Goal: Task Accomplishment & Management: Manage account settings

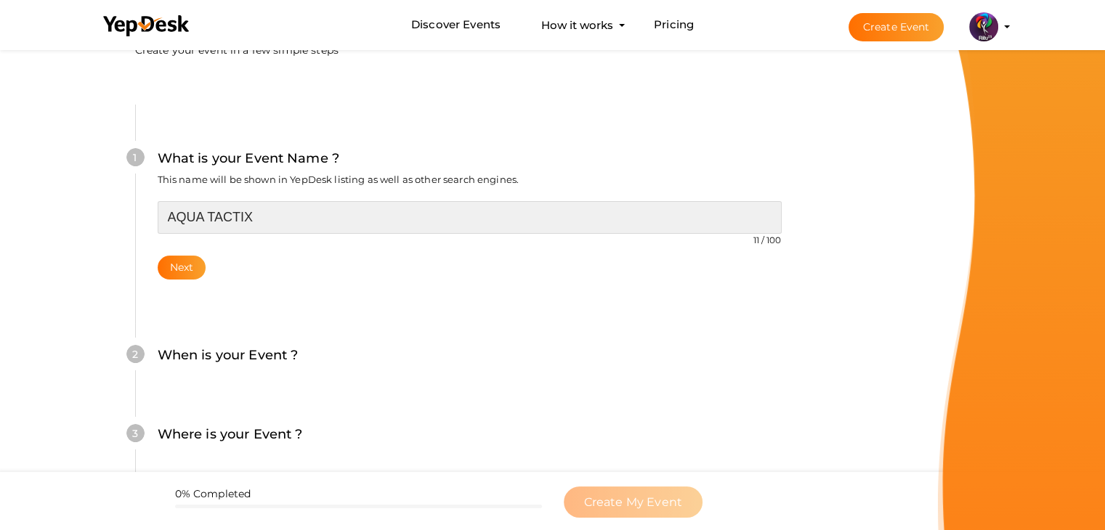
scroll to position [80, 0]
type input "AQUA TACTIX"
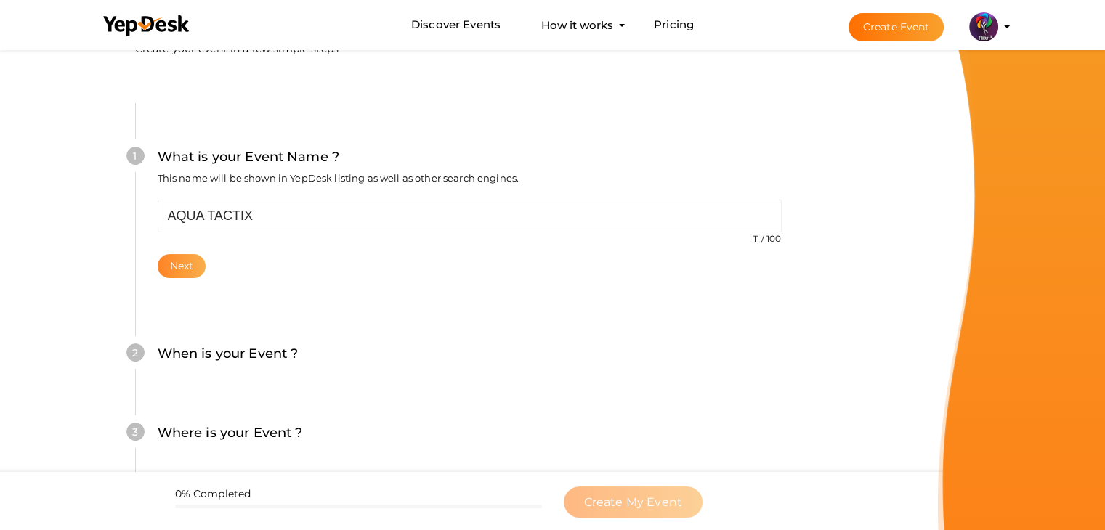
click at [190, 261] on button "Next" at bounding box center [182, 266] width 49 height 24
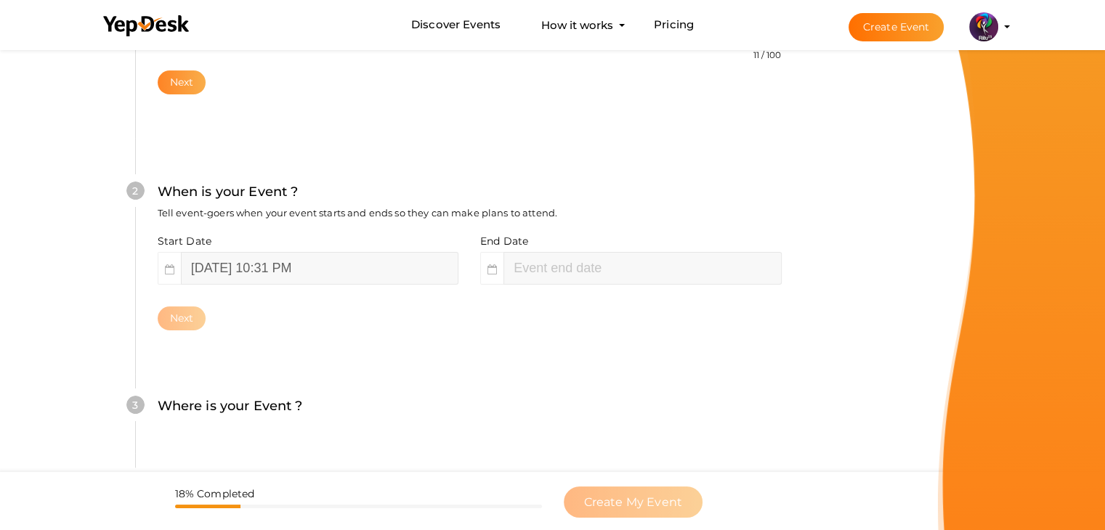
scroll to position [299, 0]
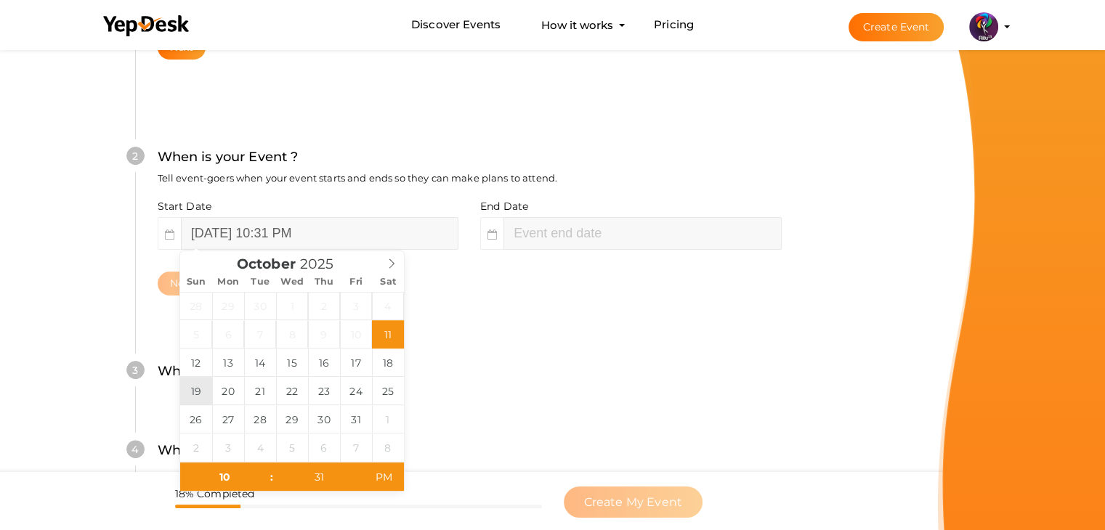
type input "[DATE] 10:31 PM"
type input "[DATE] 12:31 AM"
type input "31"
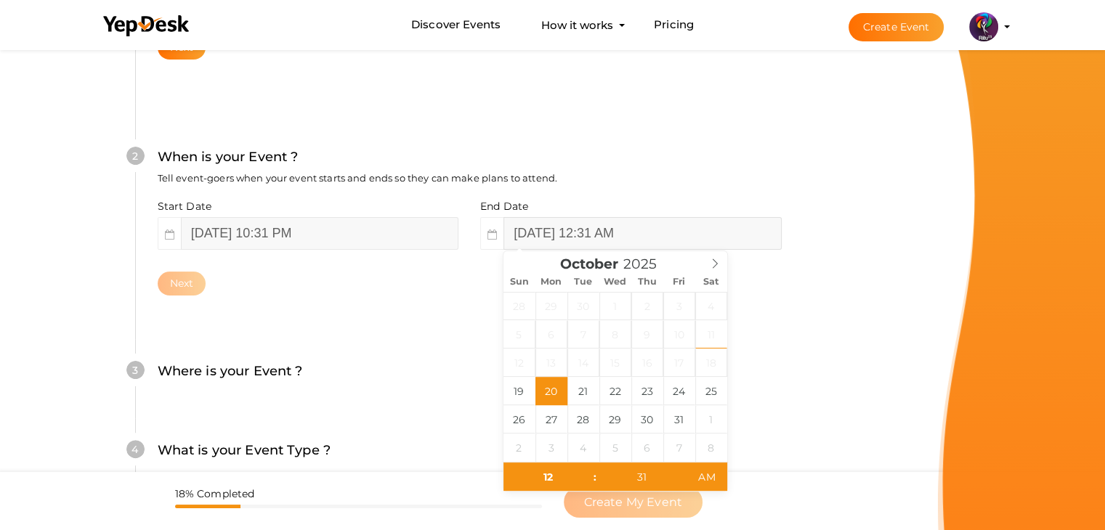
click at [529, 238] on input "October 20, 2025 12:31 AM" at bounding box center [641, 233] width 277 height 33
type input "October 19, 2025 11:31 PM"
type input "11"
click at [187, 289] on button "Next" at bounding box center [182, 284] width 49 height 24
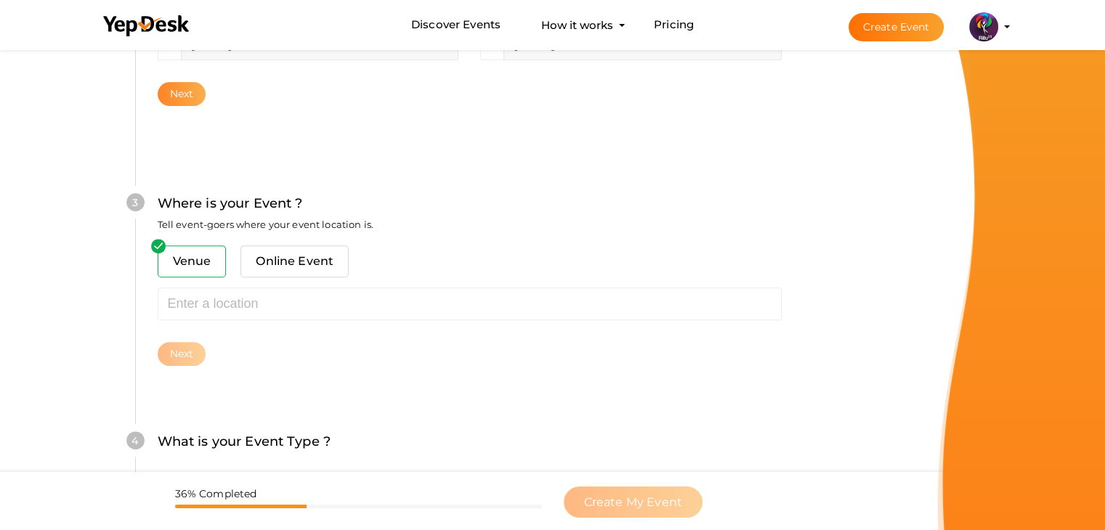
scroll to position [535, 0]
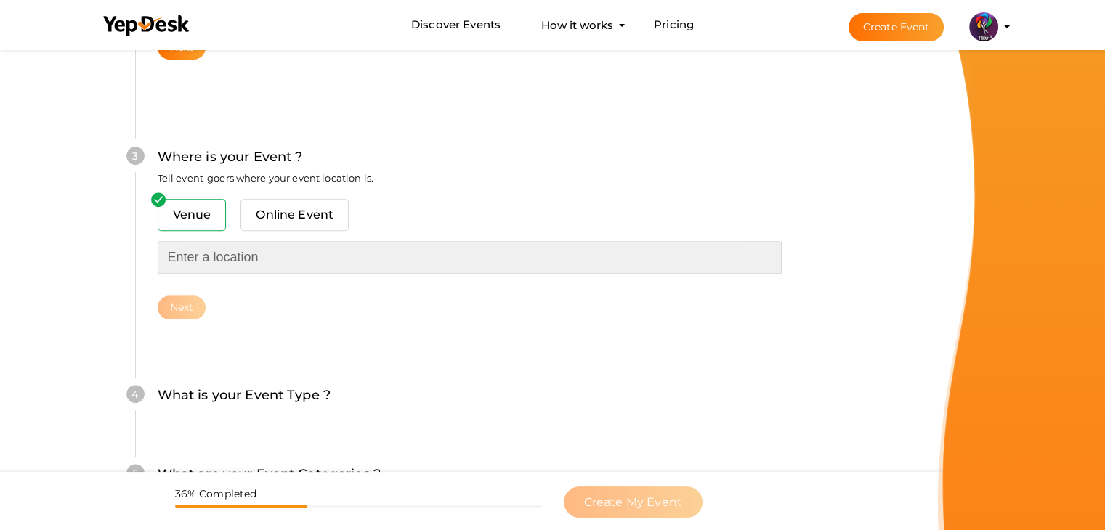
click at [199, 246] on input "text" at bounding box center [470, 257] width 624 height 33
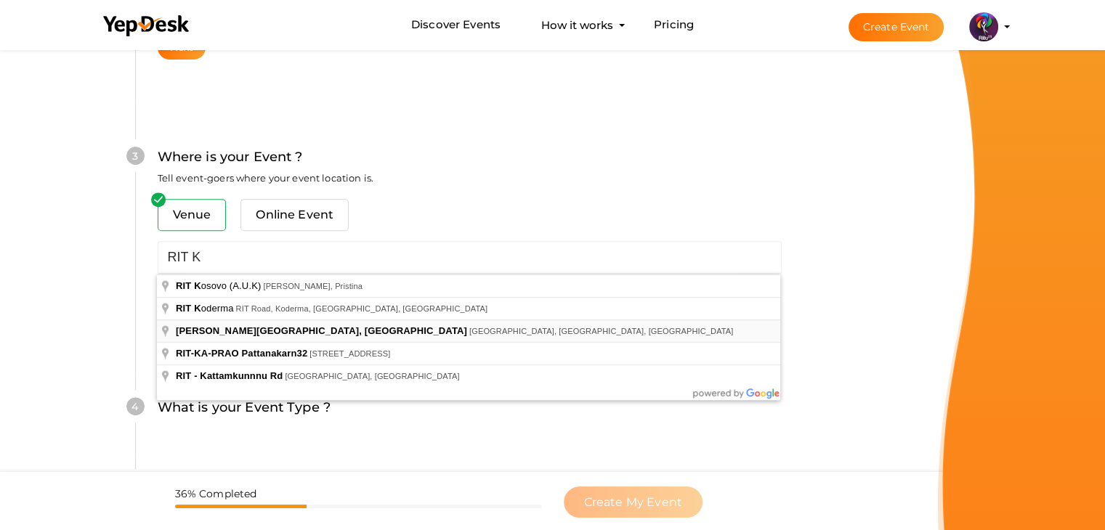
type input "RAJIV GANDHI INSTITUTE OF TECHNOLOGY, KOTTAYAM, Pampady, Kerala, India"
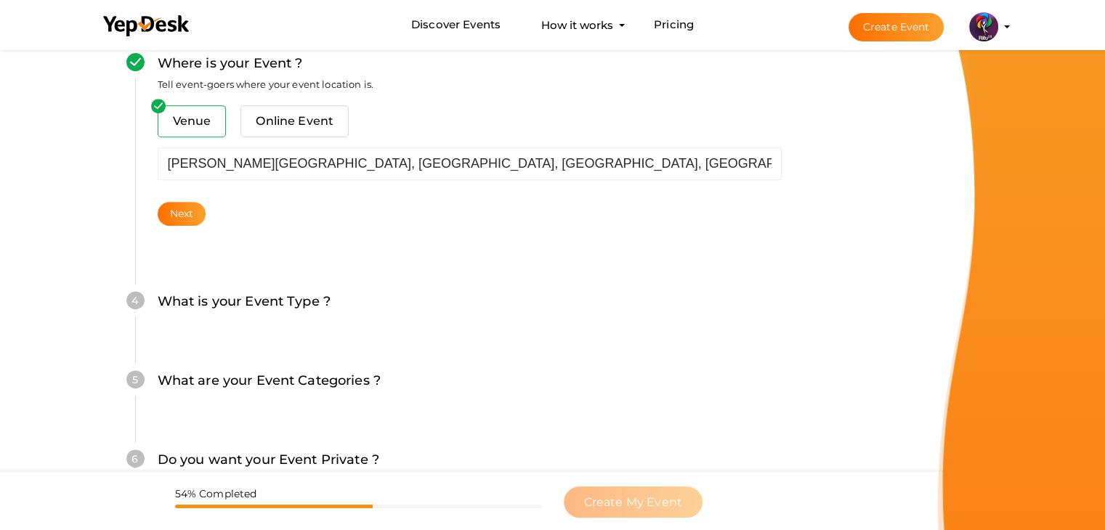
scroll to position [629, 0]
click at [285, 315] on div "What is your Event Type ? Choose the right event type." at bounding box center [470, 309] width 624 height 36
click at [256, 303] on label "What is your Event Type ?" at bounding box center [245, 301] width 174 height 21
click at [186, 211] on button "Next" at bounding box center [182, 213] width 49 height 24
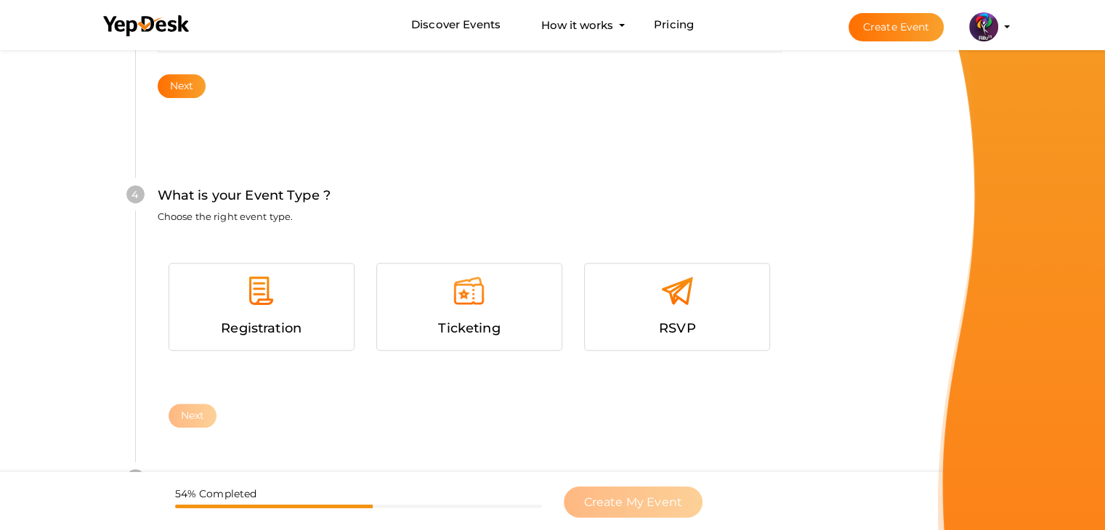
scroll to position [795, 0]
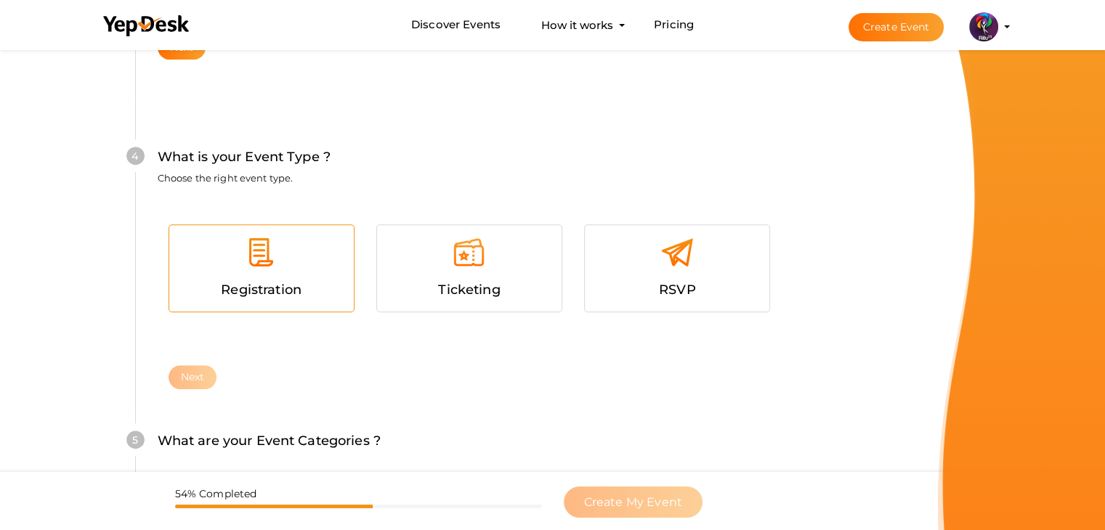
click at [212, 249] on div at bounding box center [261, 258] width 163 height 44
click at [194, 378] on button "Next" at bounding box center [193, 377] width 49 height 24
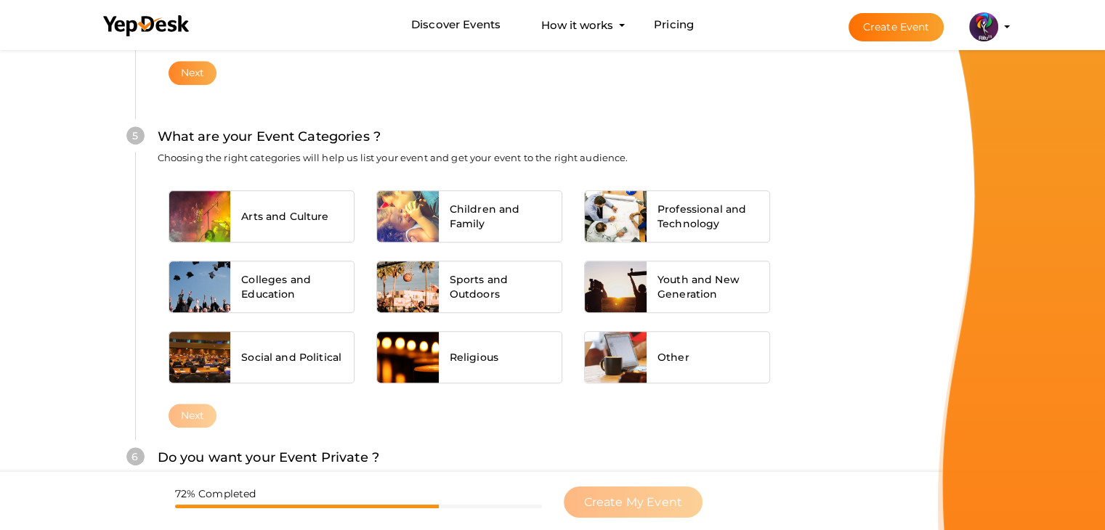
scroll to position [1102, 0]
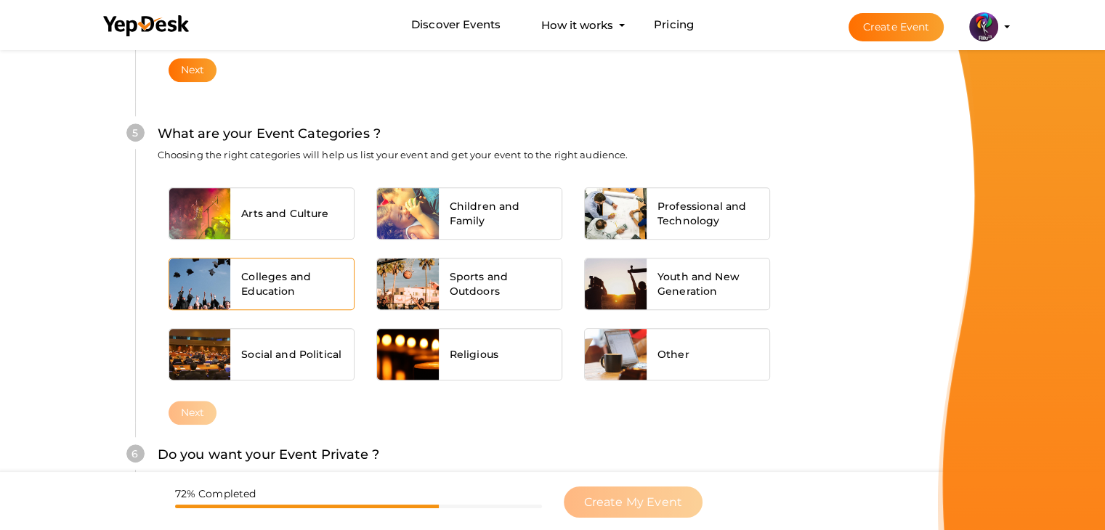
click at [310, 279] on span "Colleges and Education" at bounding box center [292, 283] width 102 height 29
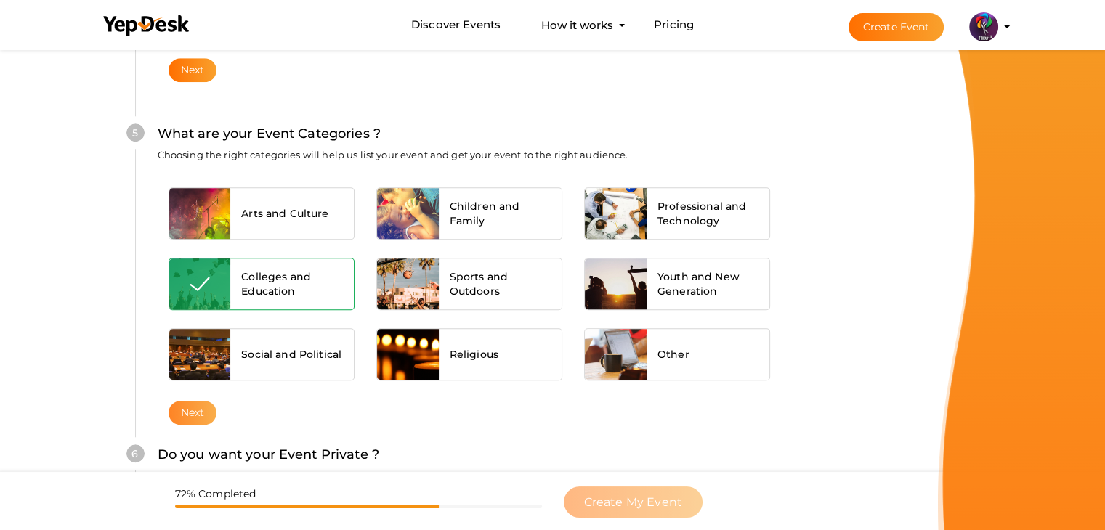
click at [210, 410] on button "Next" at bounding box center [193, 413] width 49 height 24
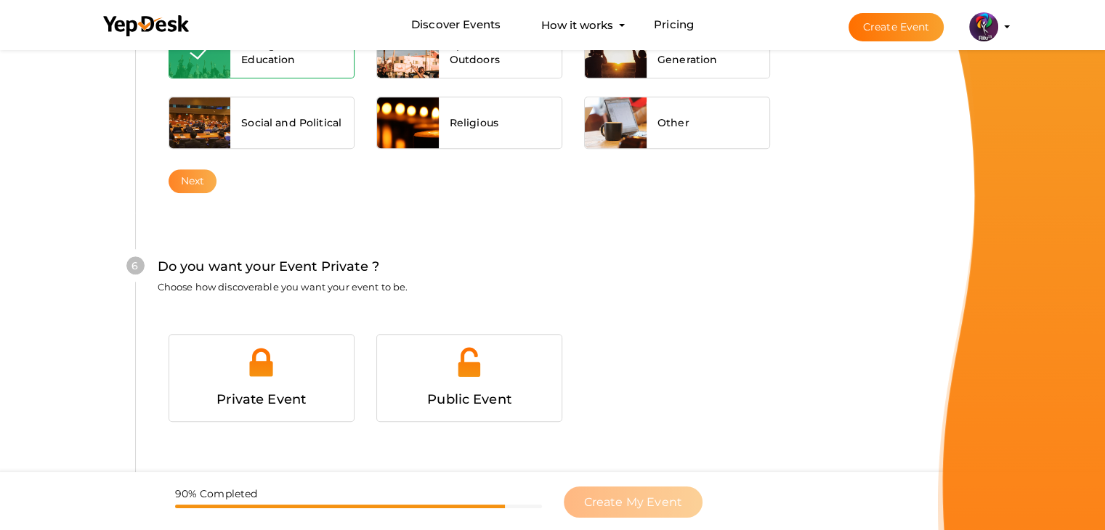
scroll to position [1418, 0]
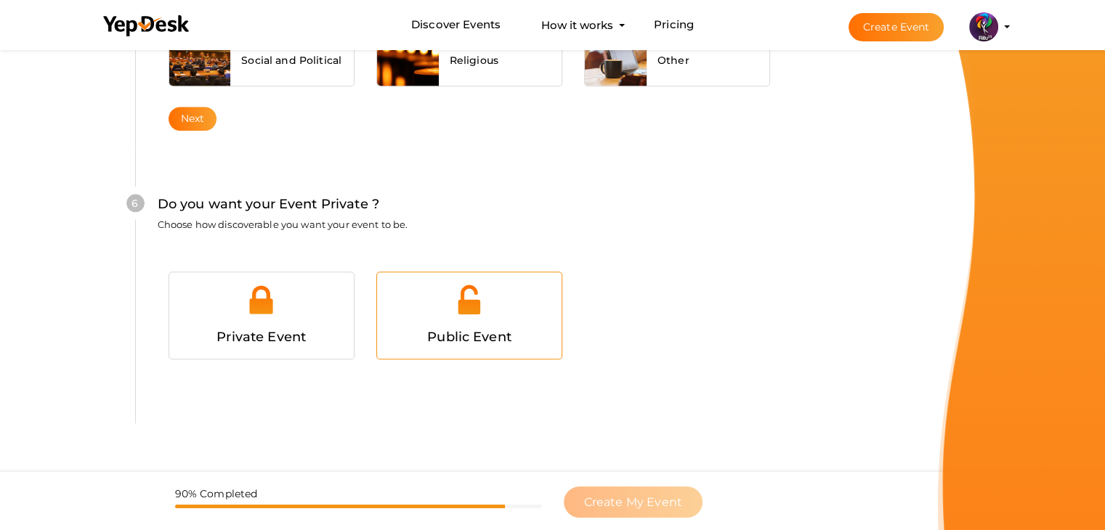
click at [514, 341] on div "Public Event" at bounding box center [469, 337] width 163 height 21
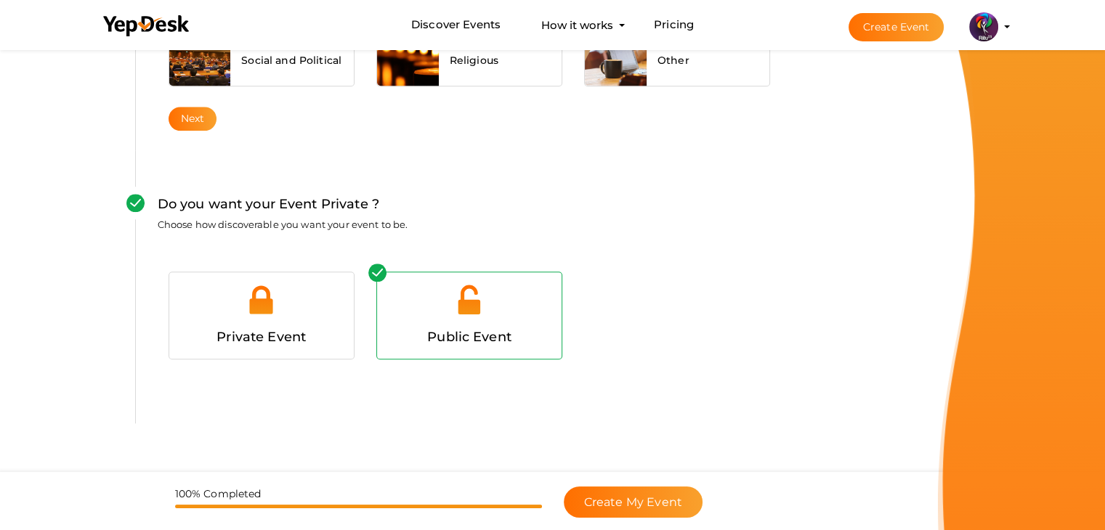
scroll to position [1456, 0]
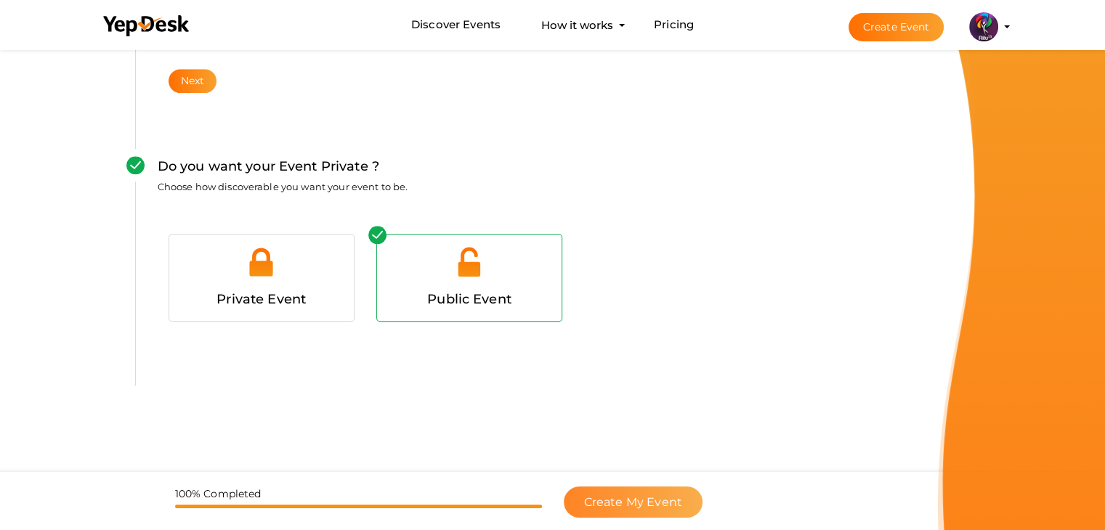
click at [662, 498] on span "Create My Event" at bounding box center [633, 502] width 98 height 14
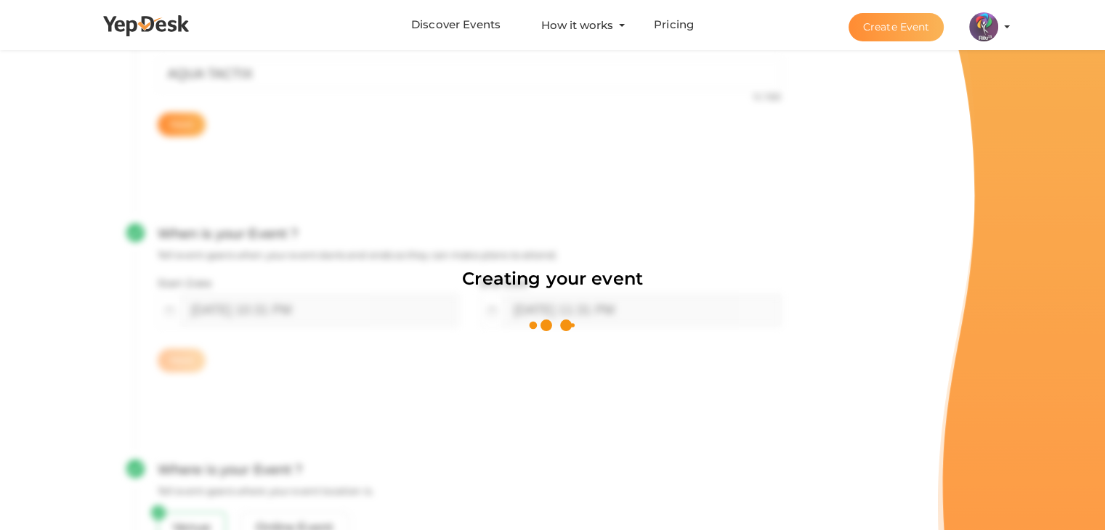
scroll to position [218, 0]
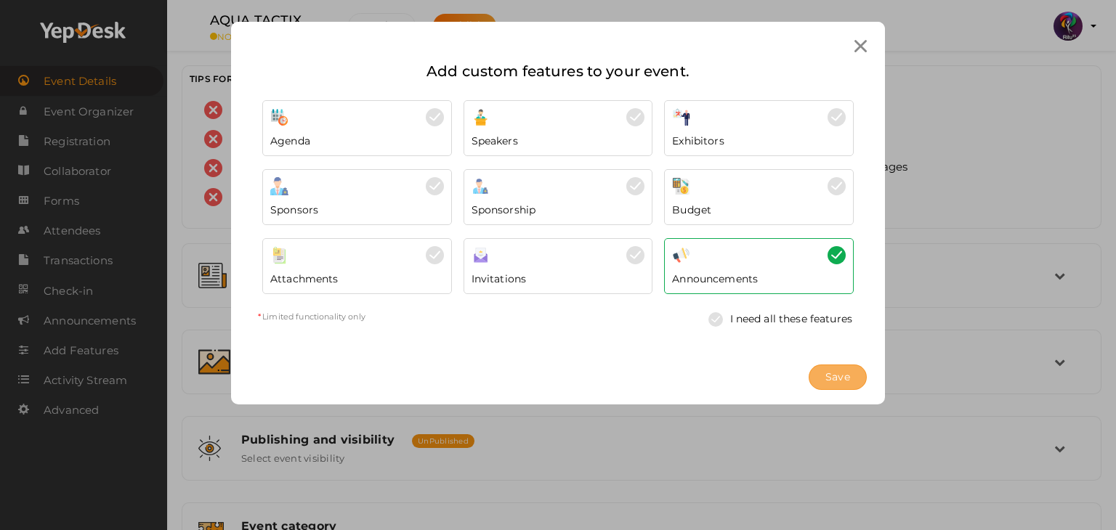
click at [855, 370] on button "Save" at bounding box center [837, 377] width 58 height 25
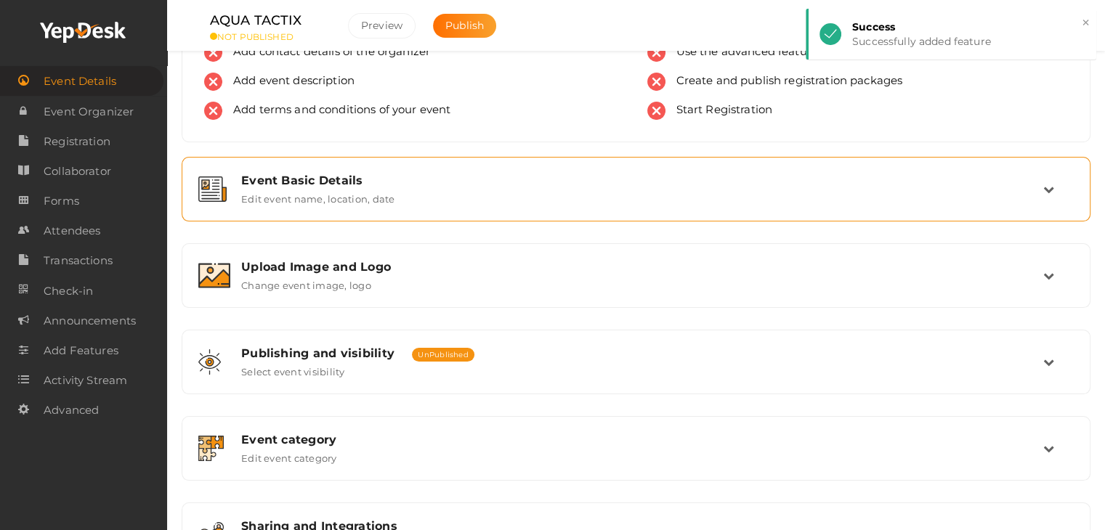
scroll to position [87, 0]
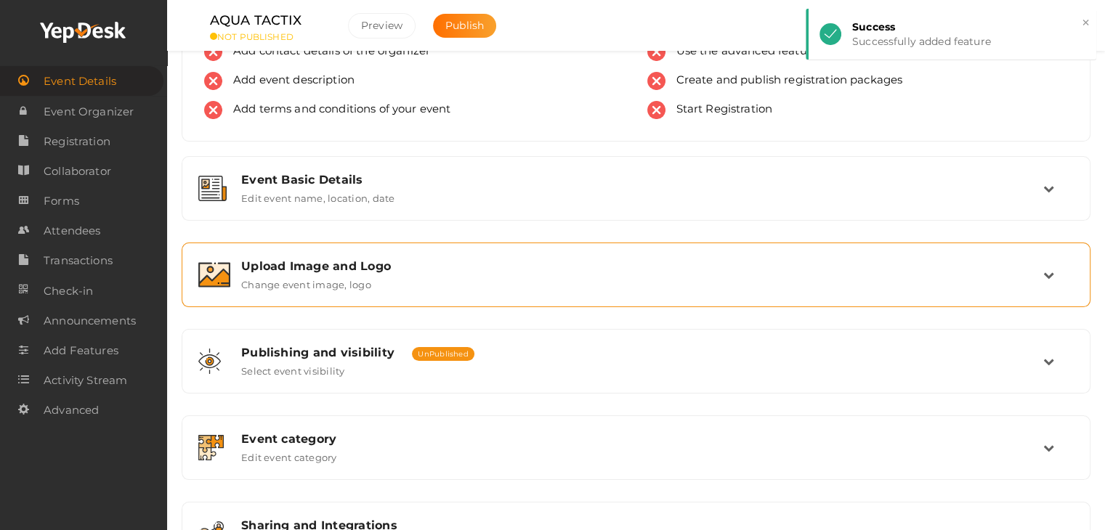
click at [408, 305] on div "Upload Image and Logo Change event image, logo" at bounding box center [636, 275] width 909 height 65
click at [408, 267] on div "Upload Image and Logo" at bounding box center [642, 266] width 802 height 14
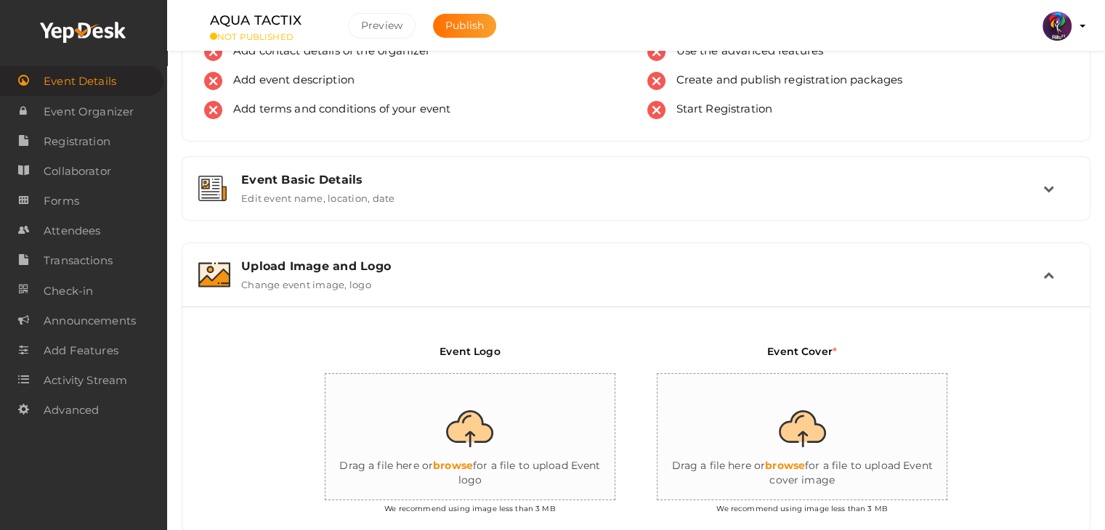
click at [455, 458] on input "file" at bounding box center [470, 437] width 291 height 127
type input "C:\fakepath\IMG-20251011-WA0145.jpg"
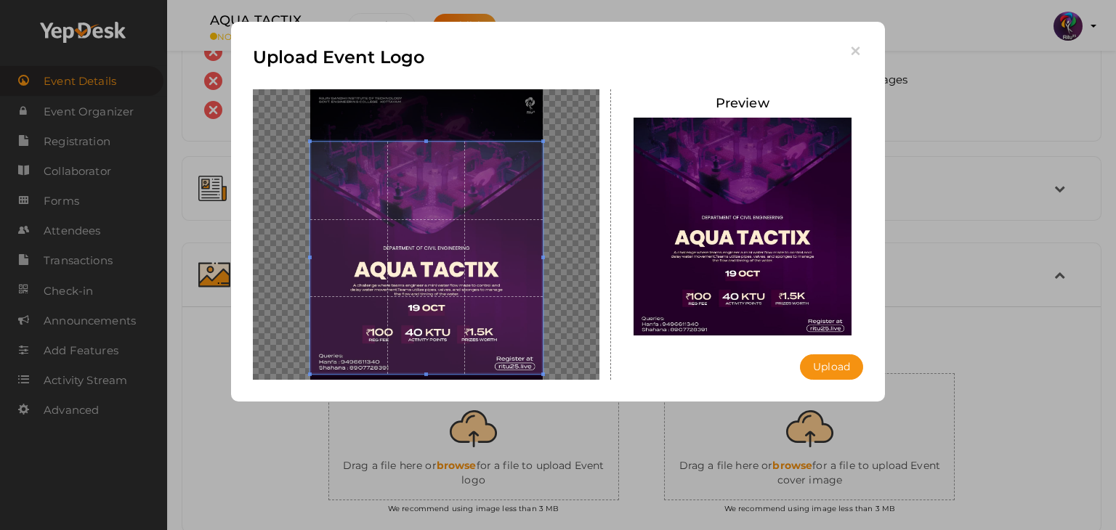
click at [952, 317] on div "Upload Event Logo Preview Upload Uploading..." at bounding box center [558, 265] width 1116 height 530
click at [859, 56] on icon "button" at bounding box center [855, 51] width 15 height 15
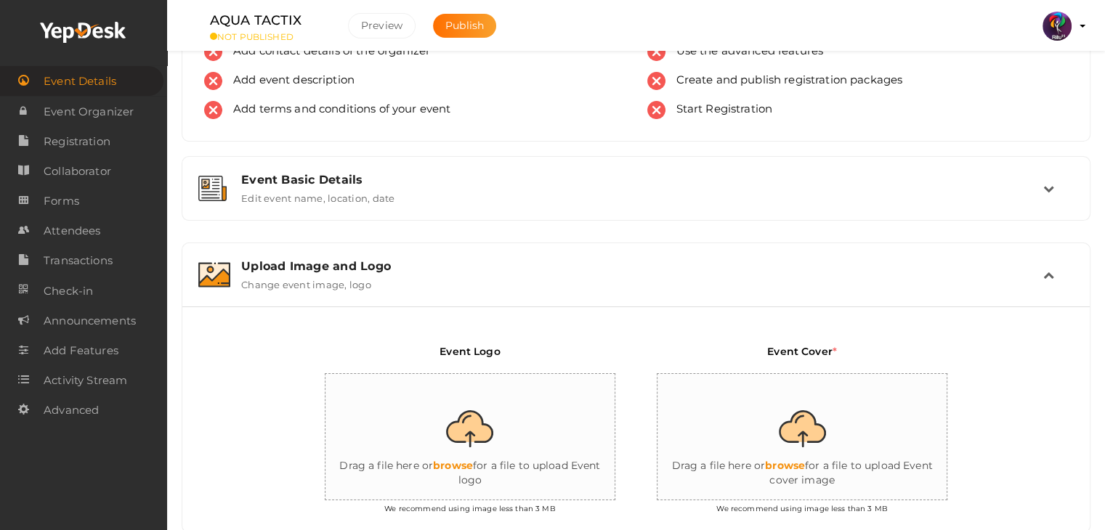
click at [456, 437] on input "file" at bounding box center [470, 437] width 291 height 127
type input "C:\fakepath\logo yepdesk.png"
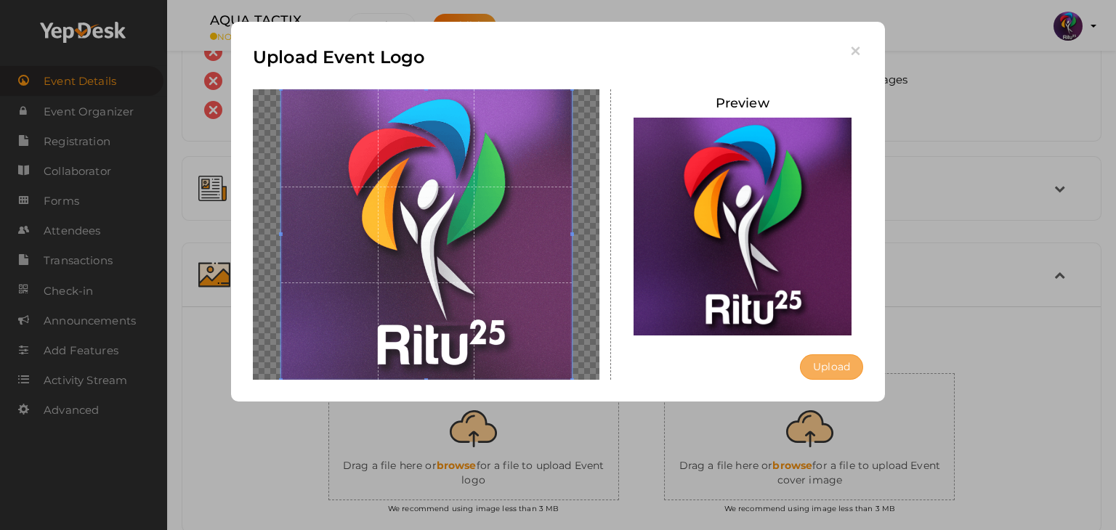
click at [823, 374] on button "Upload" at bounding box center [831, 366] width 63 height 25
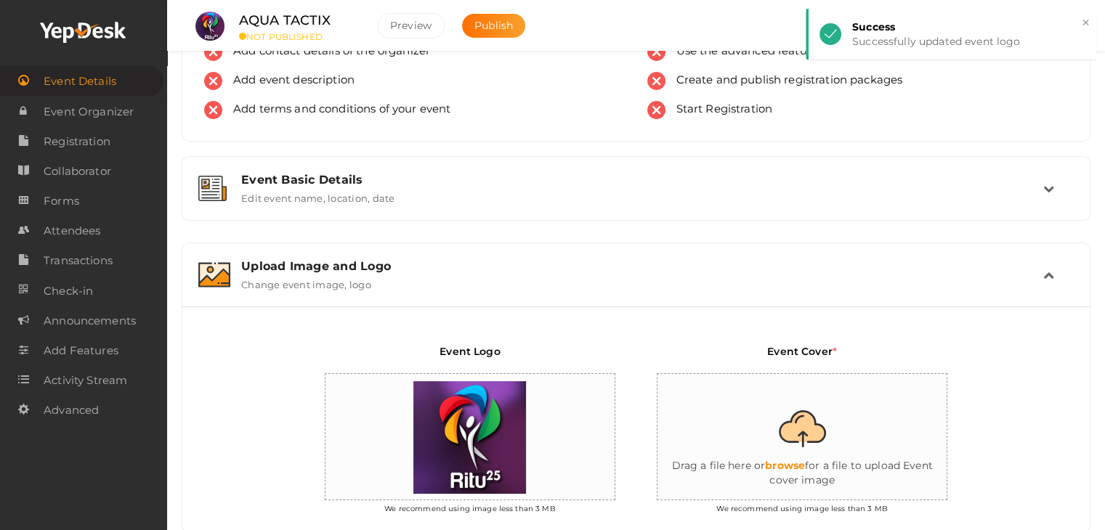
click at [816, 458] on input "file" at bounding box center [802, 437] width 291 height 127
type input "C:\fakepath\IMG-20251011-WA0145.jpg"
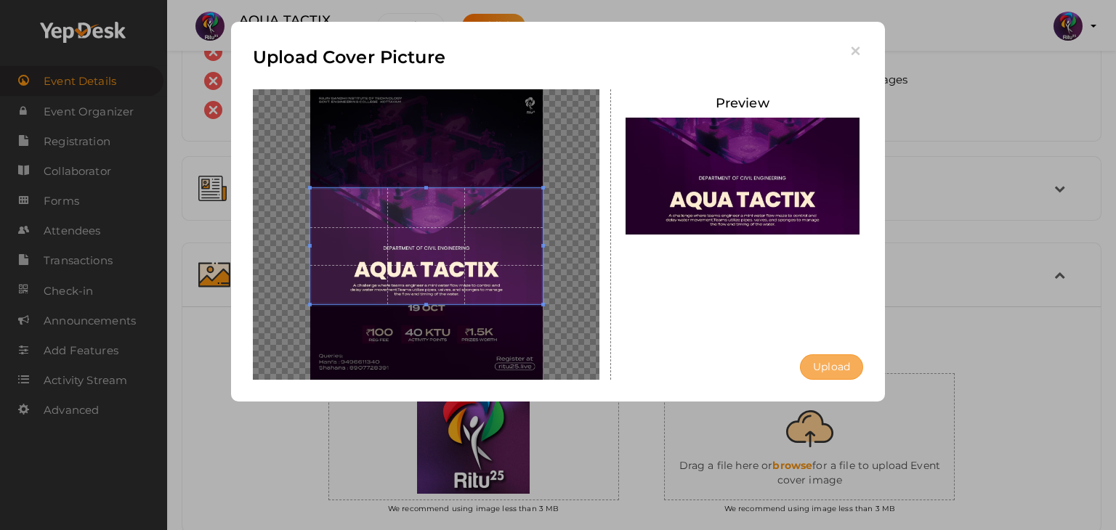
click at [826, 368] on button "Upload" at bounding box center [831, 366] width 63 height 25
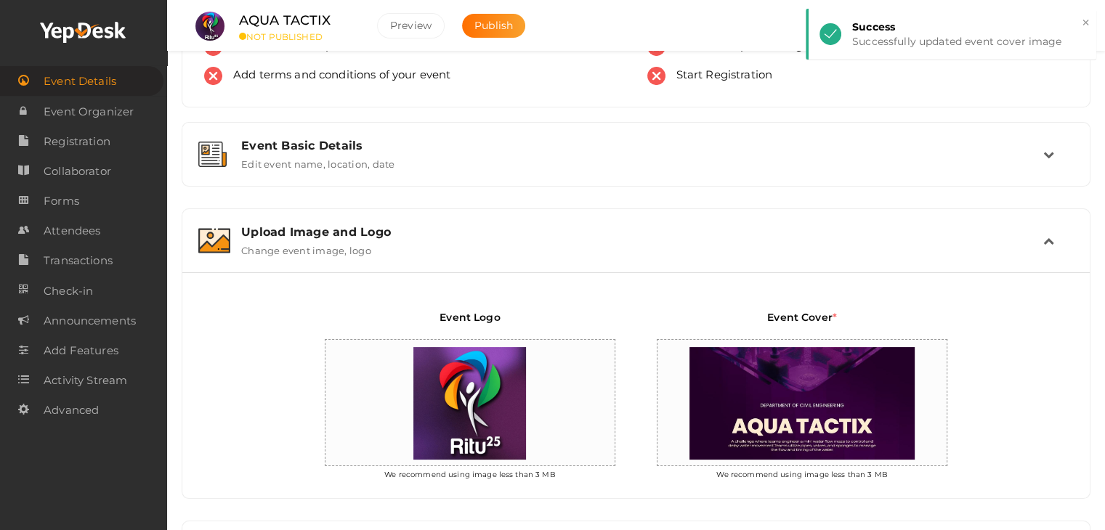
scroll to position [122, 0]
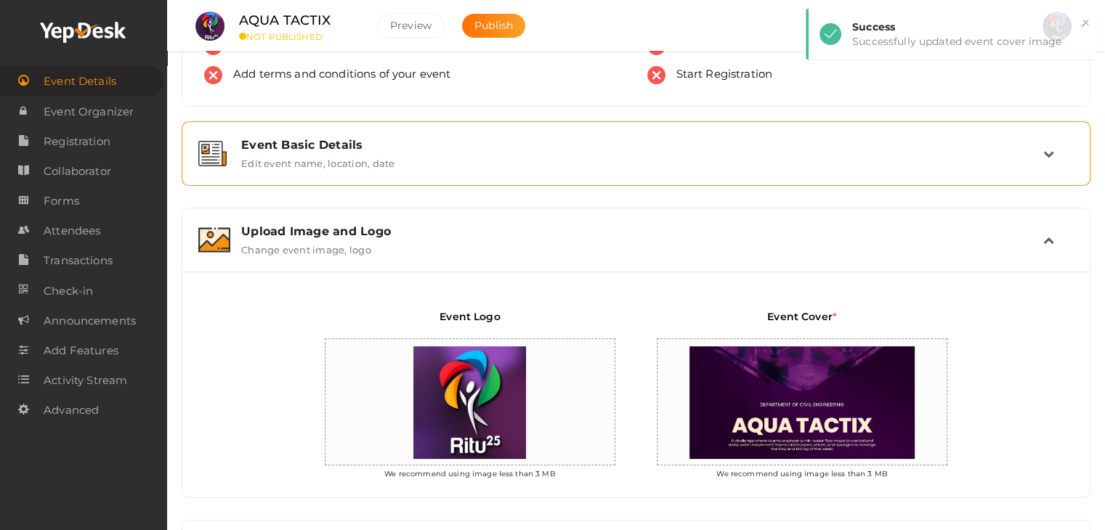
click at [410, 143] on div "Event Basic Details" at bounding box center [642, 145] width 802 height 14
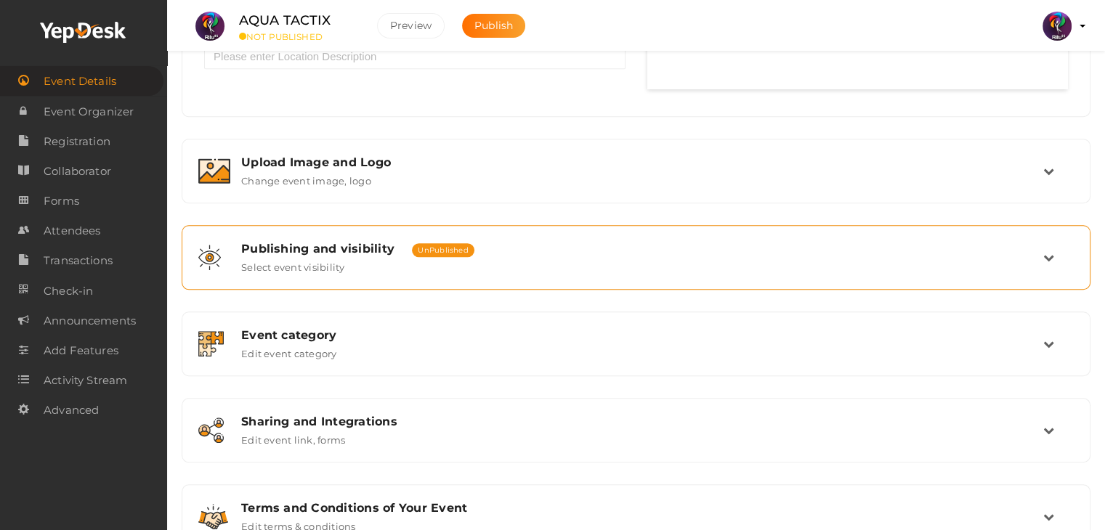
scroll to position [1026, 0]
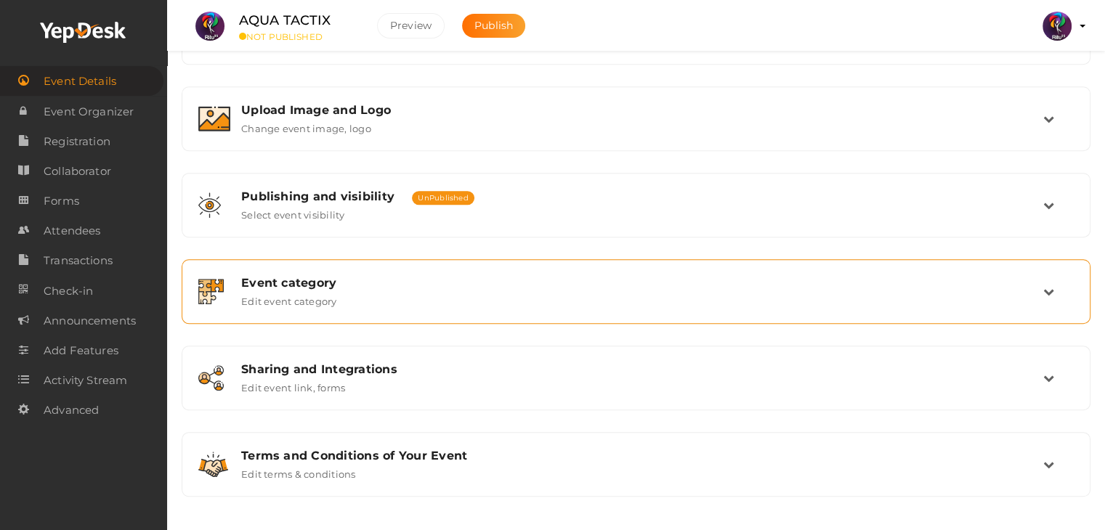
click at [397, 285] on div "Event category" at bounding box center [642, 283] width 802 height 14
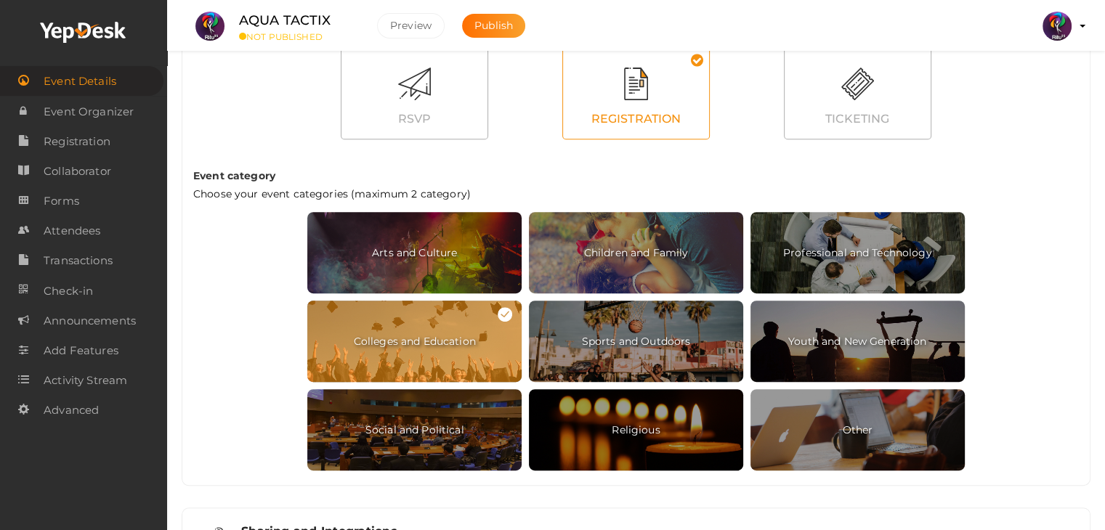
scroll to position [609, 0]
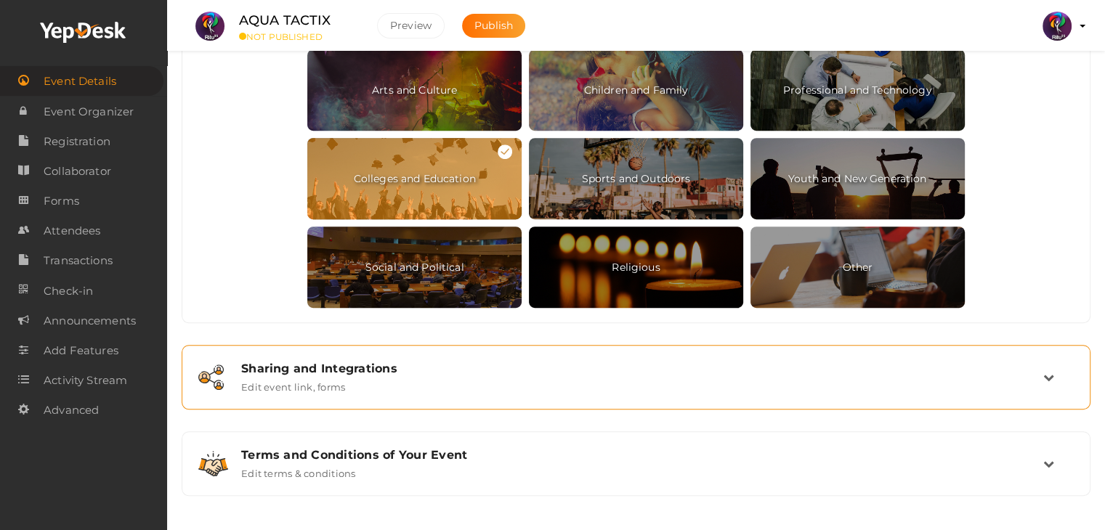
click at [357, 383] on div "Sharing and Integrations Edit event link, forms" at bounding box center [636, 377] width 813 height 31
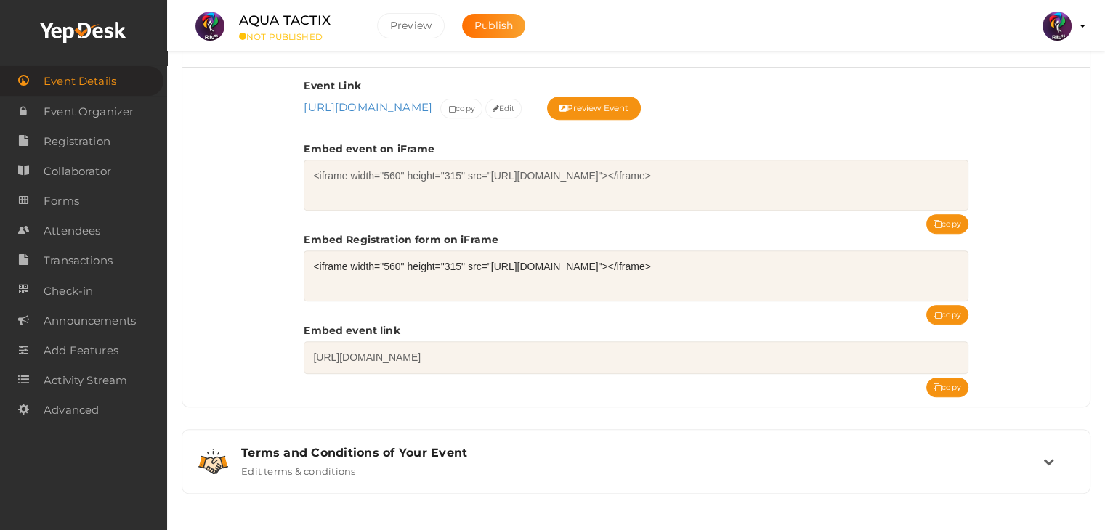
scroll to position [575, 0]
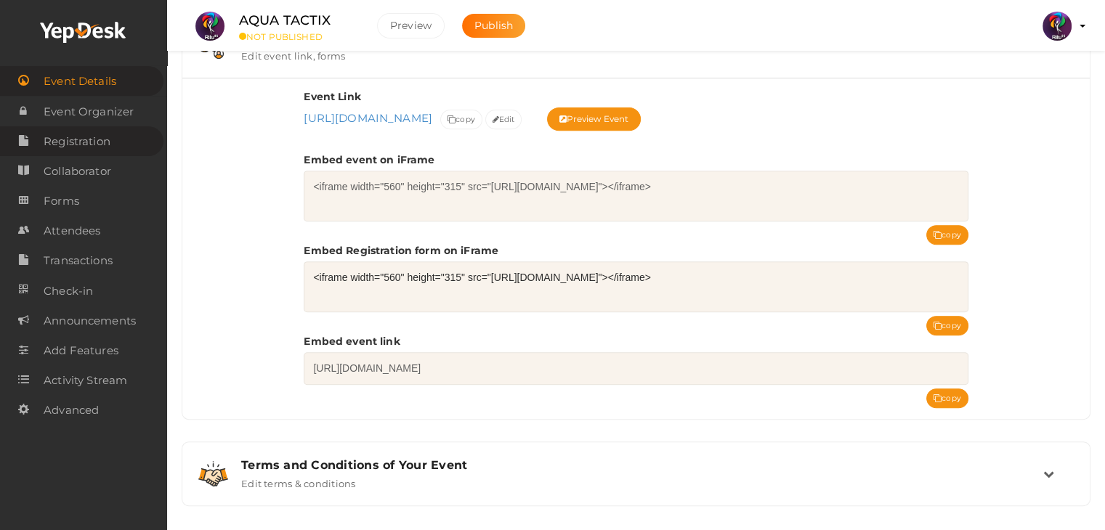
click at [61, 142] on span "Registration" at bounding box center [77, 141] width 67 height 29
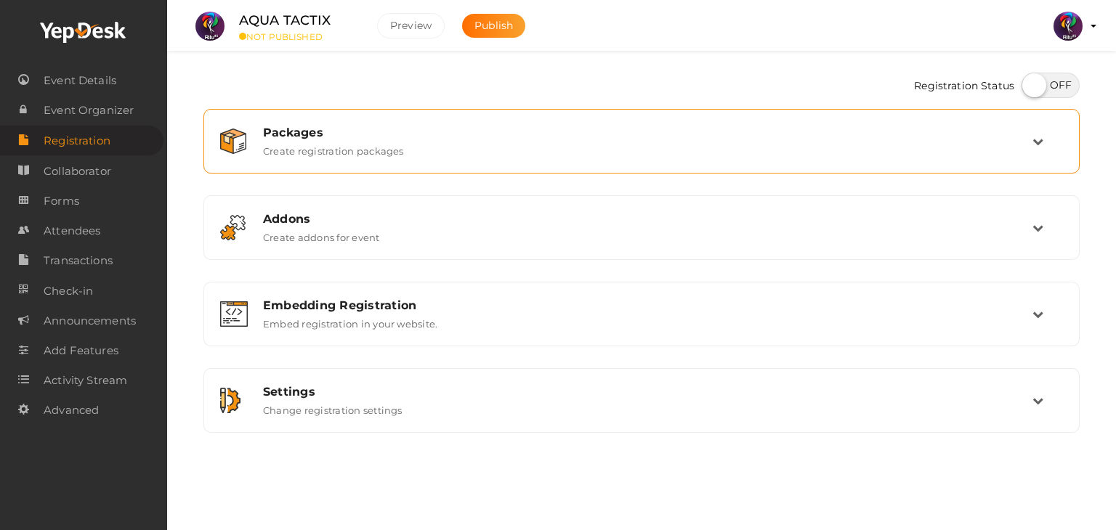
click at [344, 151] on label "Create registration packages" at bounding box center [333, 147] width 141 height 17
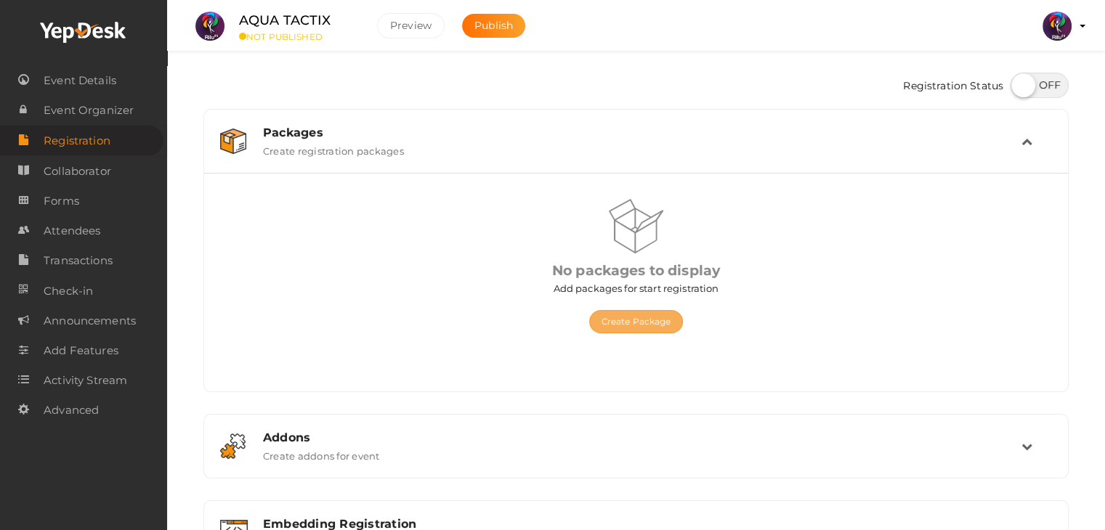
click at [657, 319] on button "Create Package" at bounding box center [636, 321] width 94 height 23
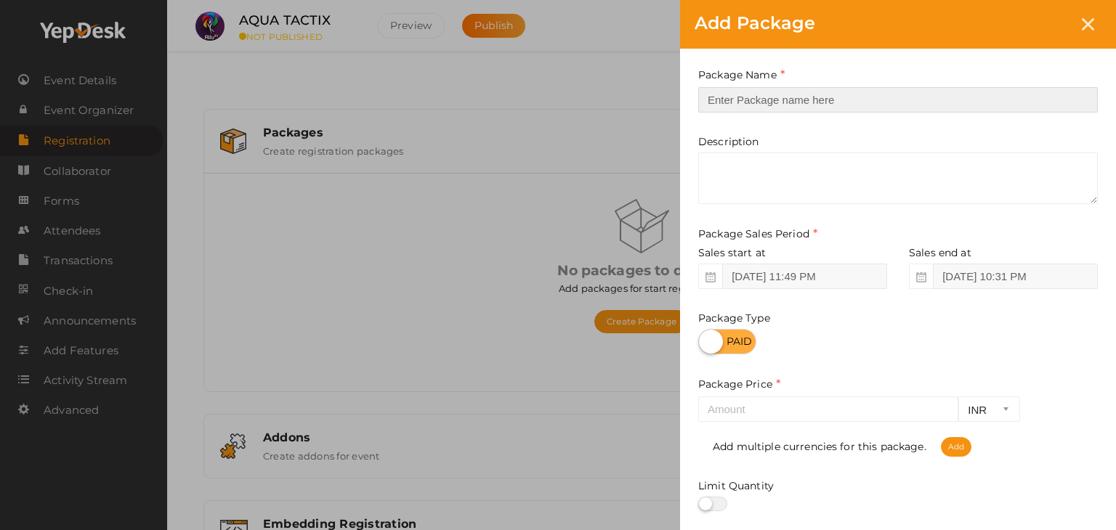
click at [815, 97] on input "text" at bounding box center [897, 99] width 399 height 25
type input "Registration"
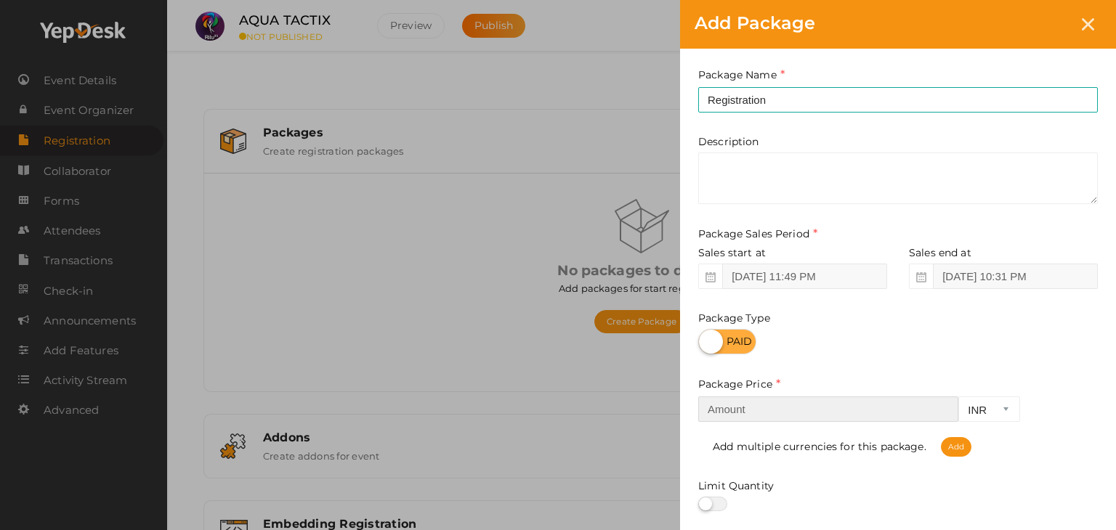
click at [785, 413] on input "number" at bounding box center [828, 409] width 260 height 25
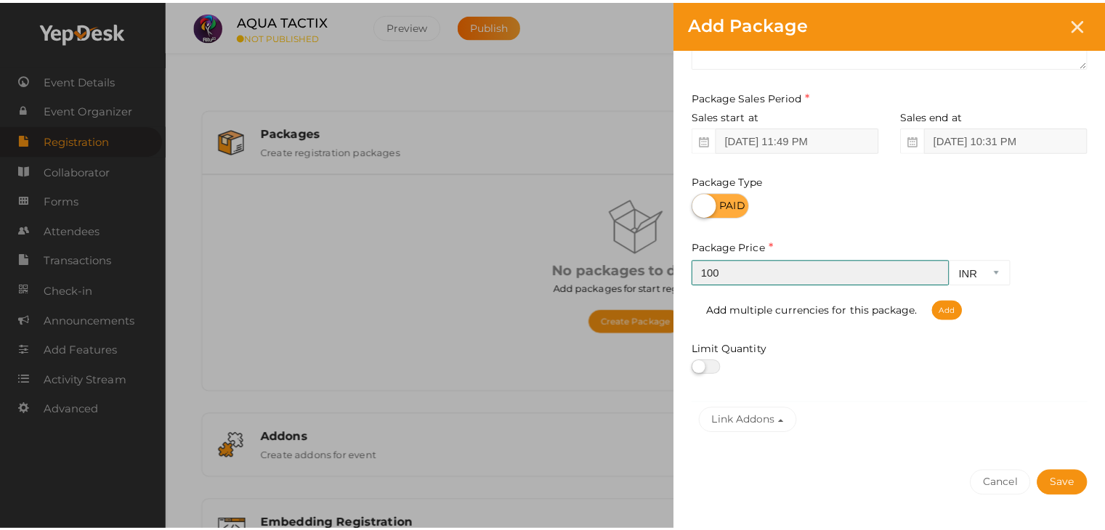
scroll to position [137, 0]
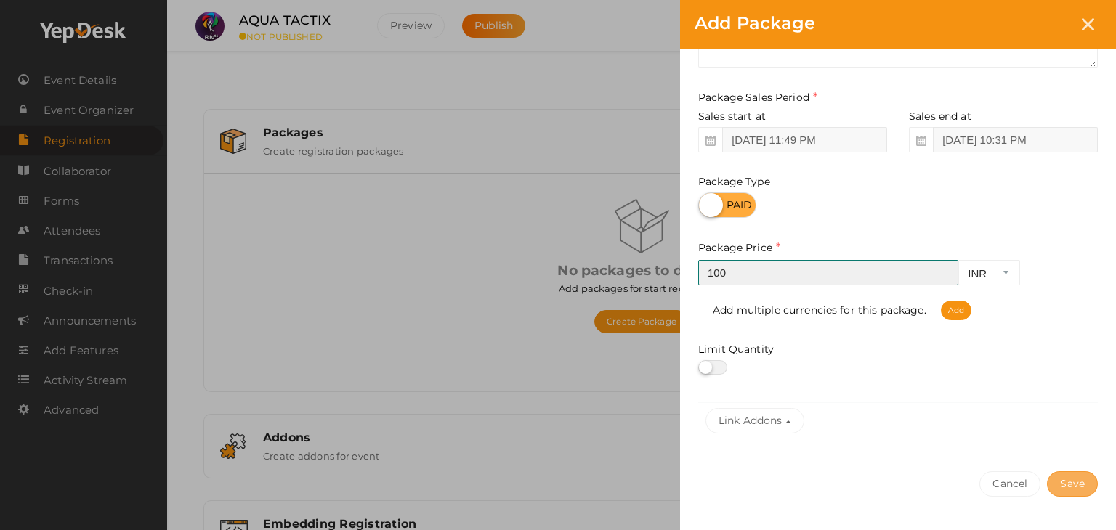
type input "100"
click at [1073, 482] on button "Save" at bounding box center [1072, 483] width 51 height 25
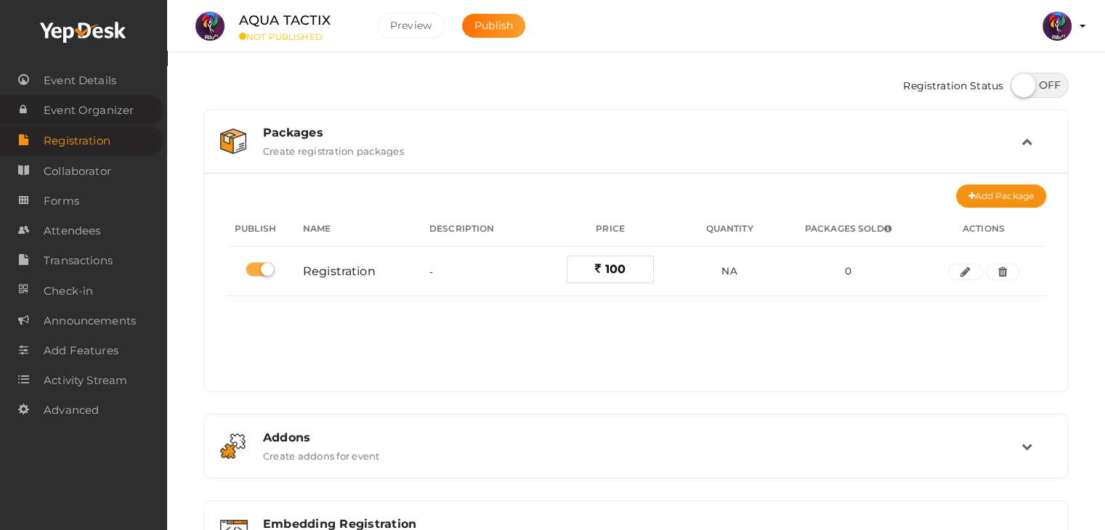
click at [102, 117] on span "Event Organizer" at bounding box center [89, 110] width 90 height 29
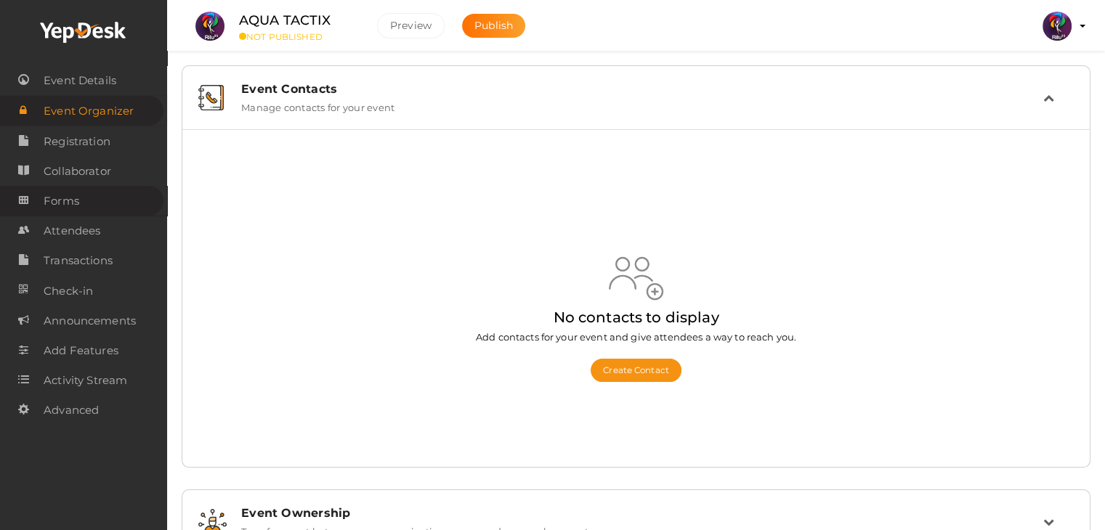
click at [74, 197] on span "Forms" at bounding box center [62, 201] width 36 height 29
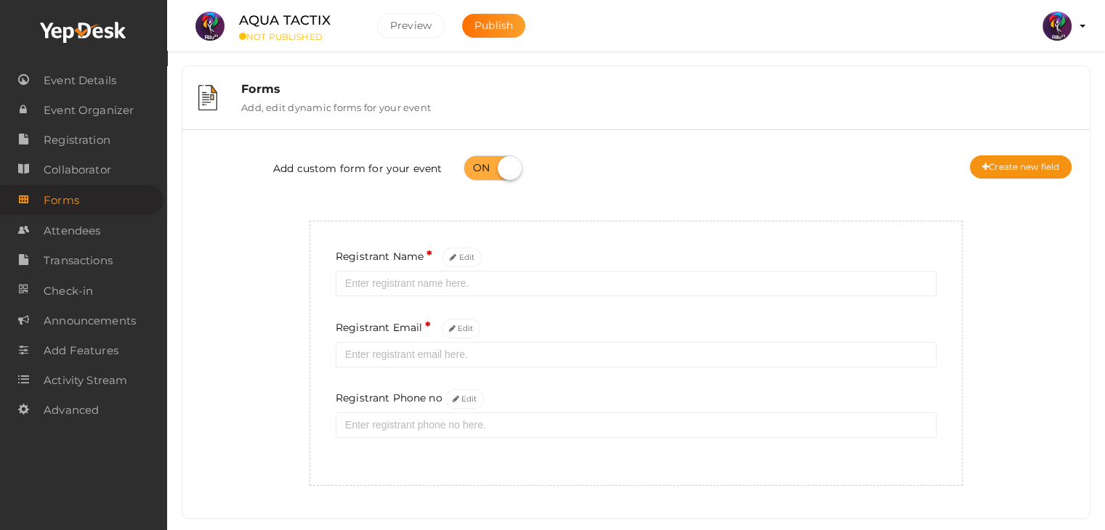
scroll to position [26, 0]
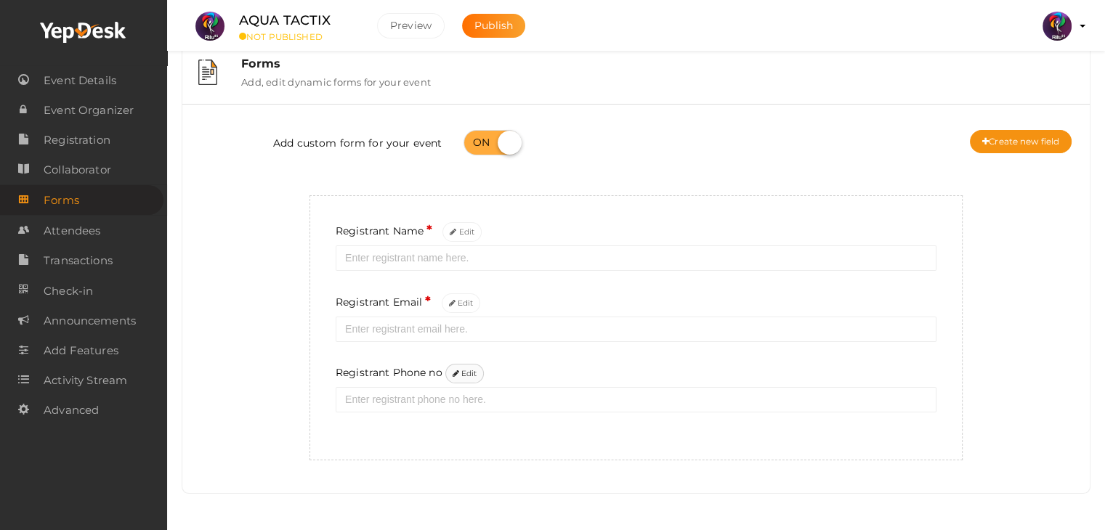
click at [462, 366] on button "Edit" at bounding box center [464, 374] width 39 height 20
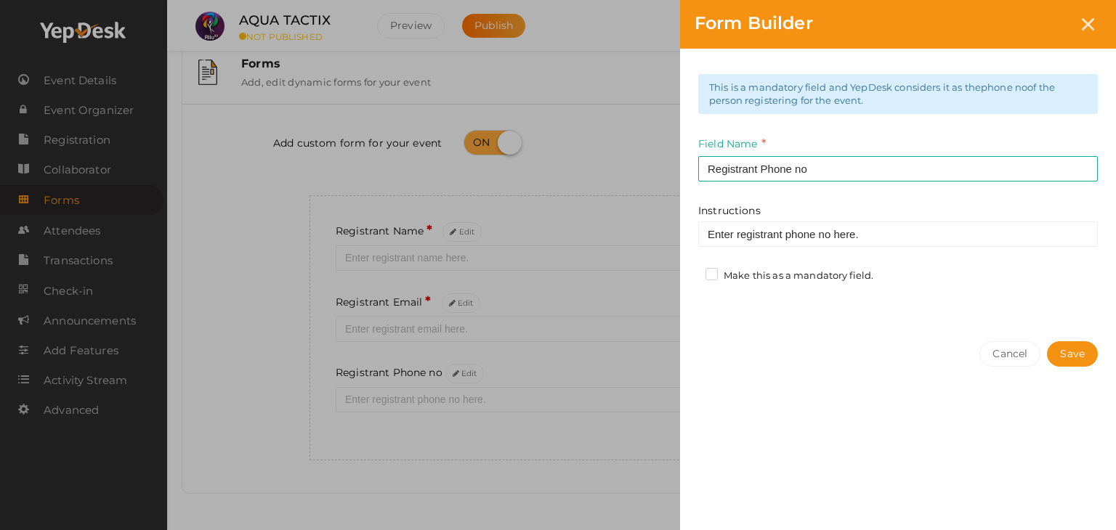
click at [714, 277] on label "Make this as a mandatory field." at bounding box center [789, 276] width 168 height 15
click at [691, 272] on input "Make this as a mandatory field." at bounding box center [691, 272] width 0 height 0
click at [1072, 360] on button "Save" at bounding box center [1072, 353] width 51 height 25
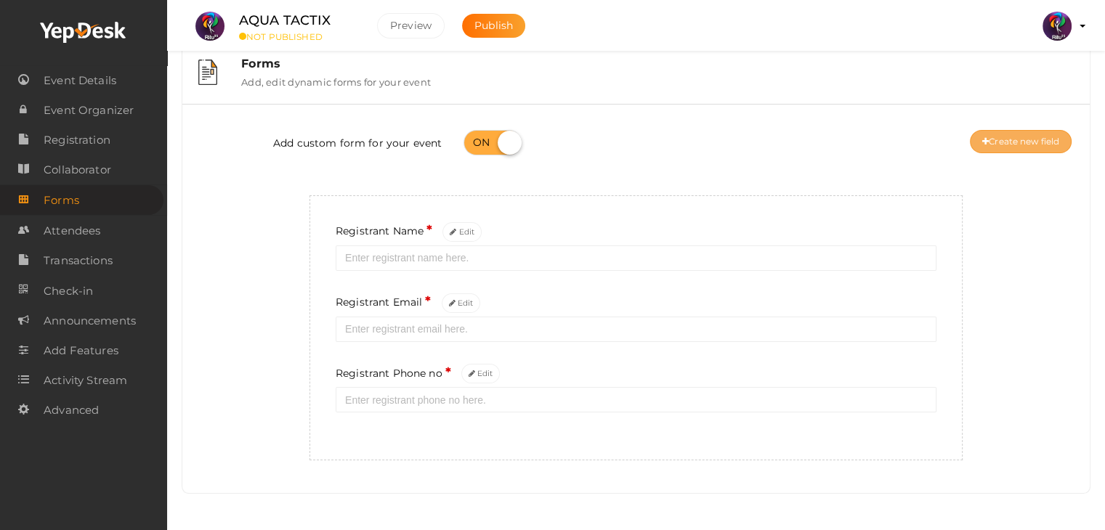
click at [1005, 144] on button "Create new field" at bounding box center [1021, 141] width 102 height 23
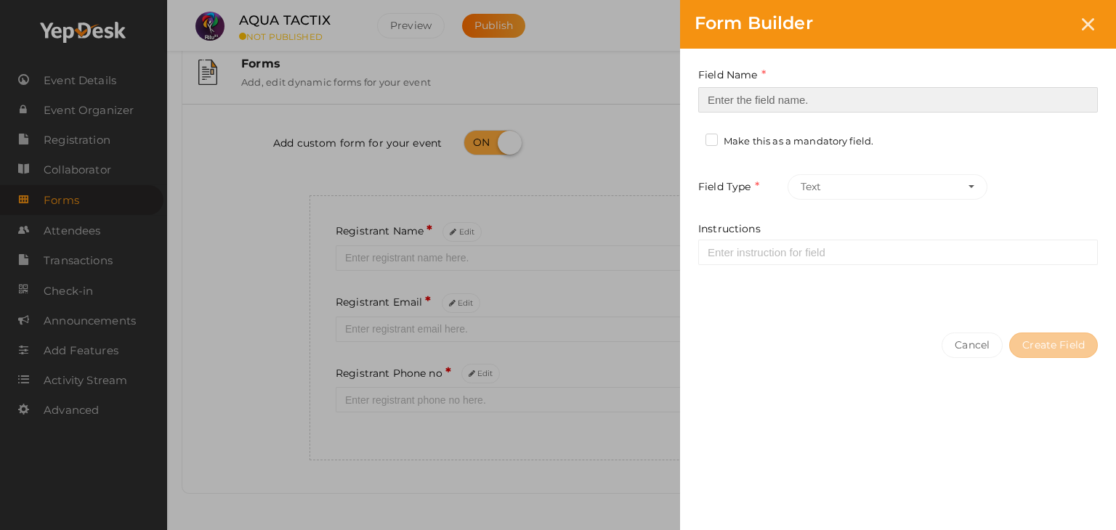
click at [898, 97] on input at bounding box center [897, 99] width 399 height 25
type input "Registrant College"
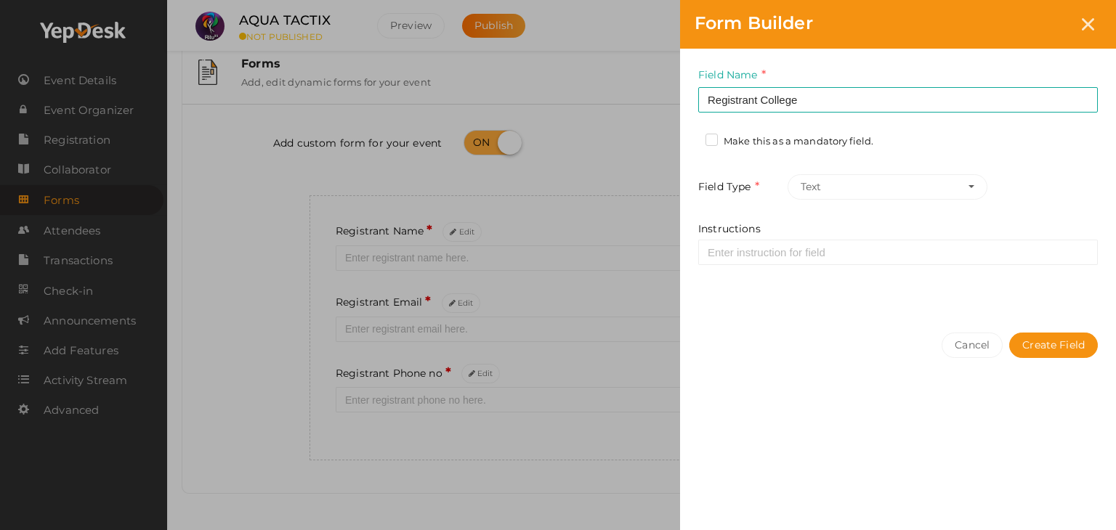
click at [710, 142] on label "Make this as a mandatory field." at bounding box center [789, 141] width 168 height 15
click at [691, 137] on input "Make this as a mandatory field." at bounding box center [691, 137] width 0 height 0
click at [1023, 349] on button "Create Field" at bounding box center [1053, 345] width 89 height 25
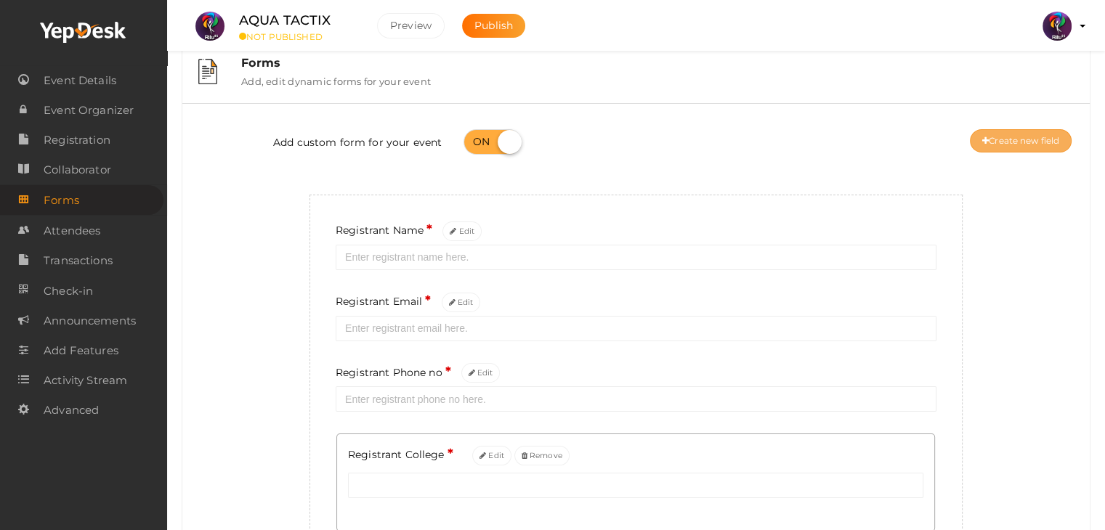
click at [999, 136] on button "Create new field" at bounding box center [1021, 140] width 102 height 23
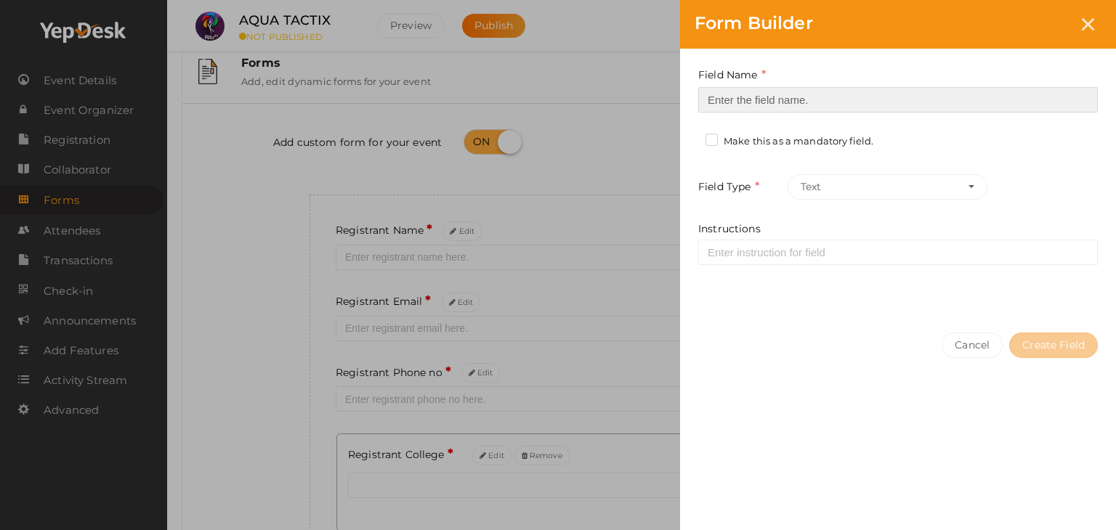
click at [738, 98] on input at bounding box center [897, 99] width 399 height 25
type input "Refferal ID"
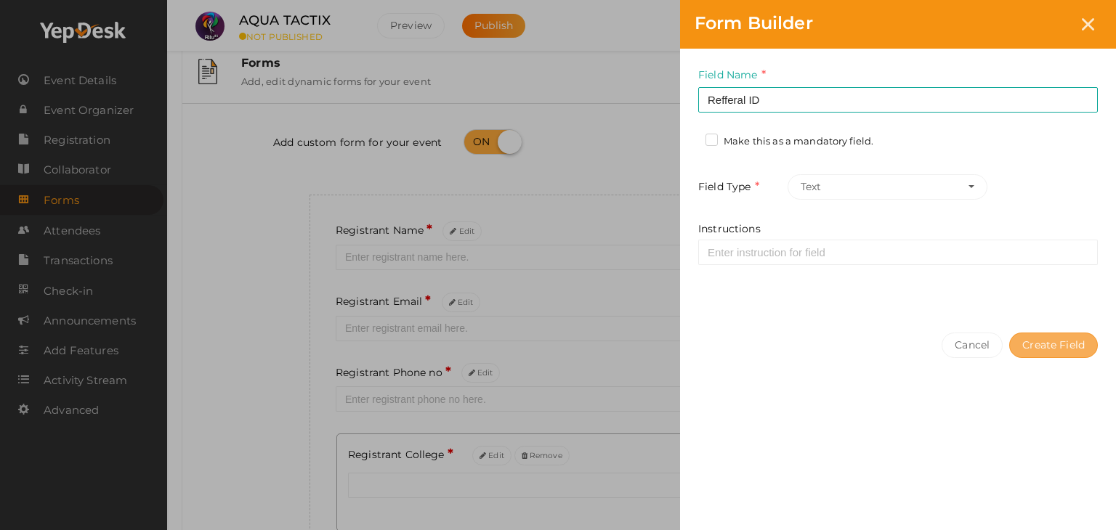
click at [1055, 343] on button "Create Field" at bounding box center [1053, 345] width 89 height 25
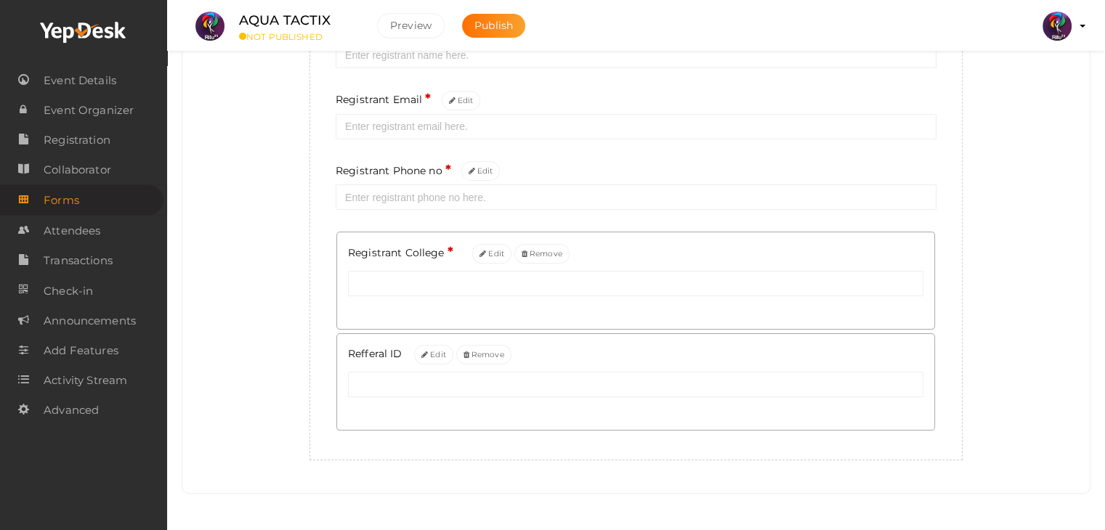
scroll to position [0, 0]
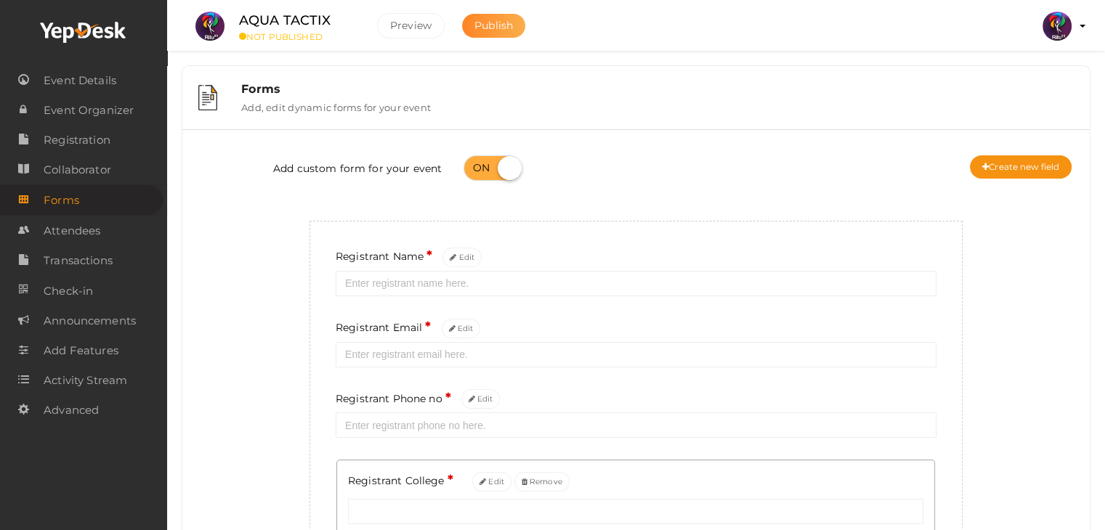
click at [470, 24] on button "Publish" at bounding box center [493, 26] width 63 height 24
click at [58, 74] on span "Event Details" at bounding box center [80, 80] width 73 height 29
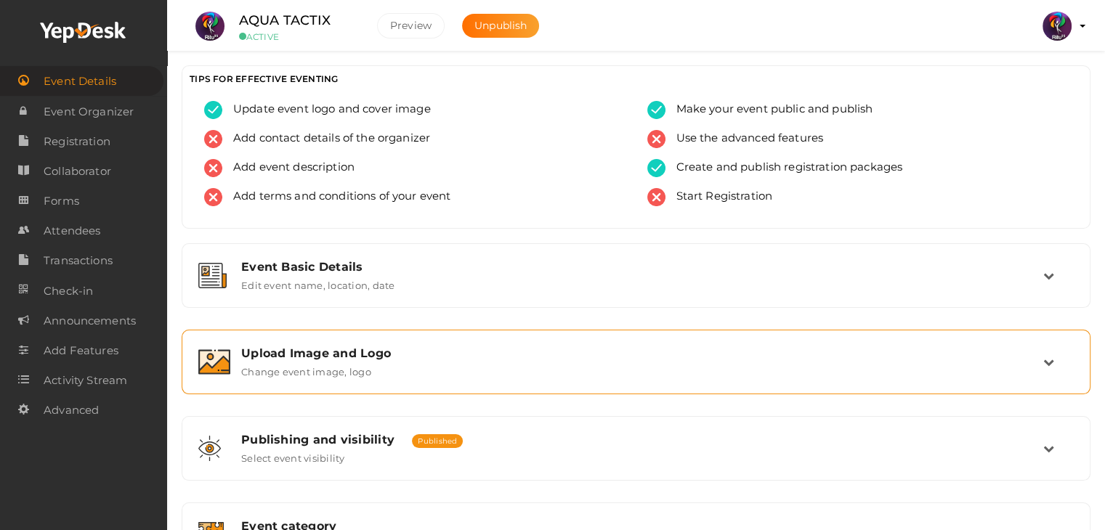
scroll to position [110, 0]
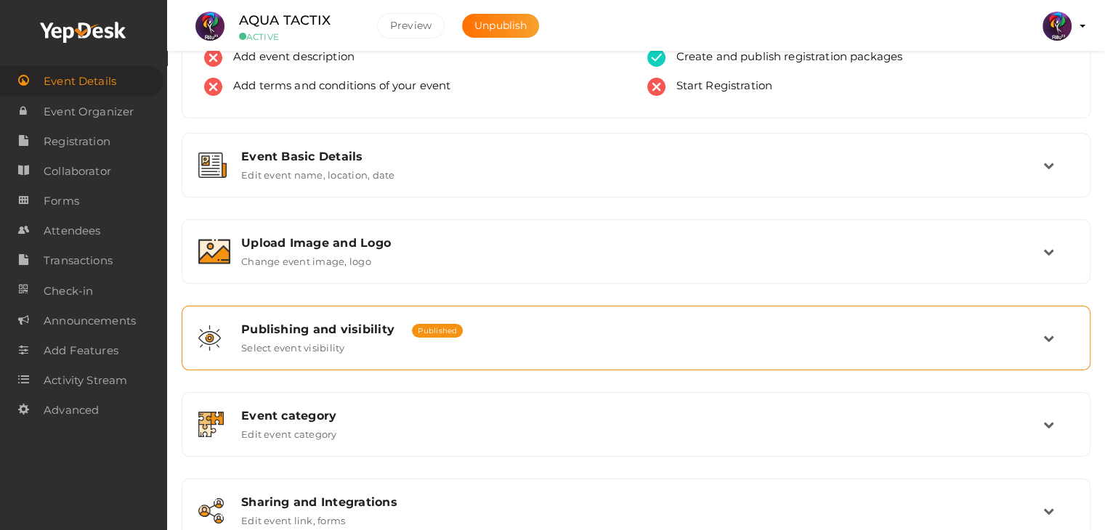
click at [536, 345] on div "Publishing and visibility Published UnPublished Select event visibility" at bounding box center [636, 337] width 813 height 31
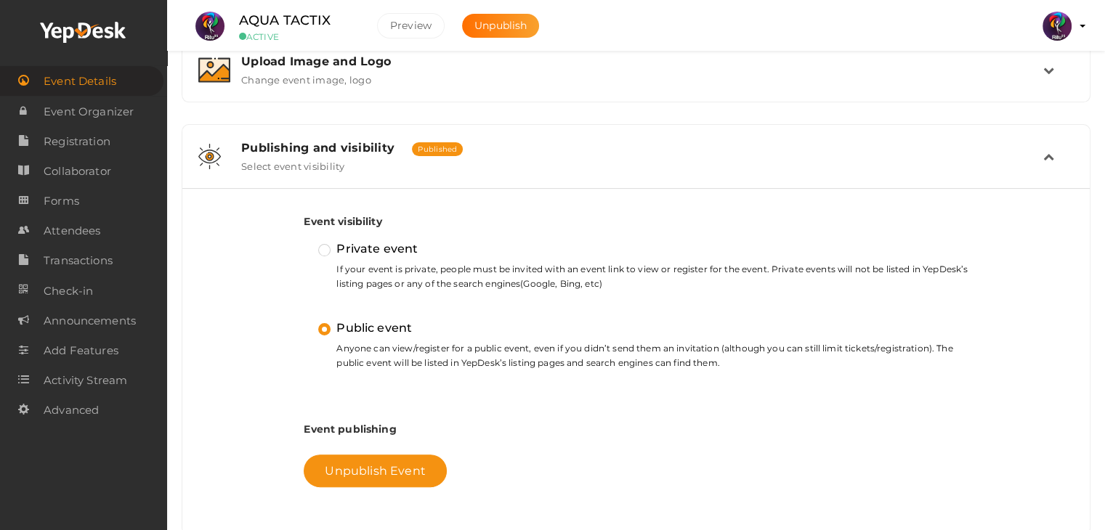
scroll to position [590, 0]
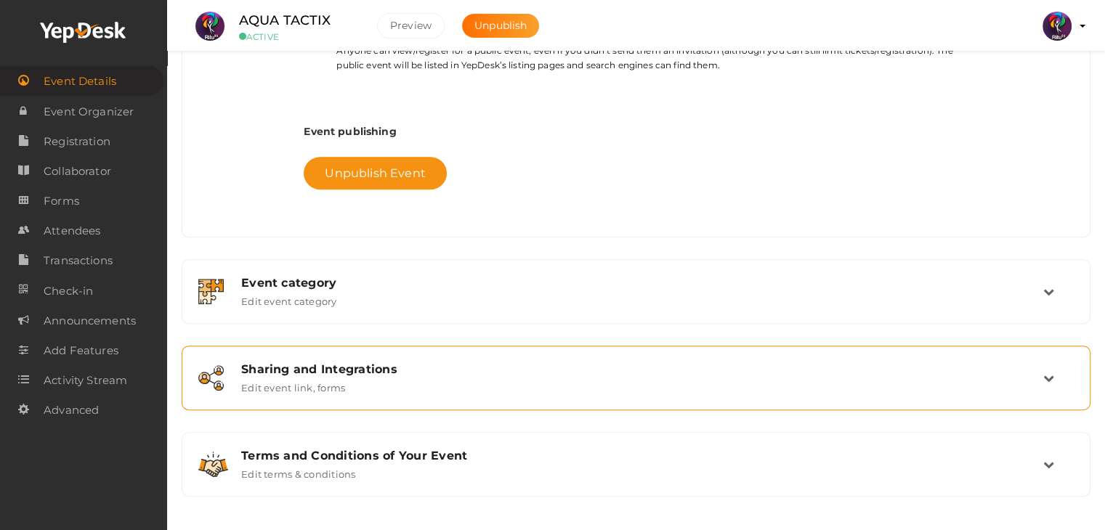
click at [484, 381] on div "Sharing and Integrations Edit event link, forms" at bounding box center [636, 377] width 813 height 31
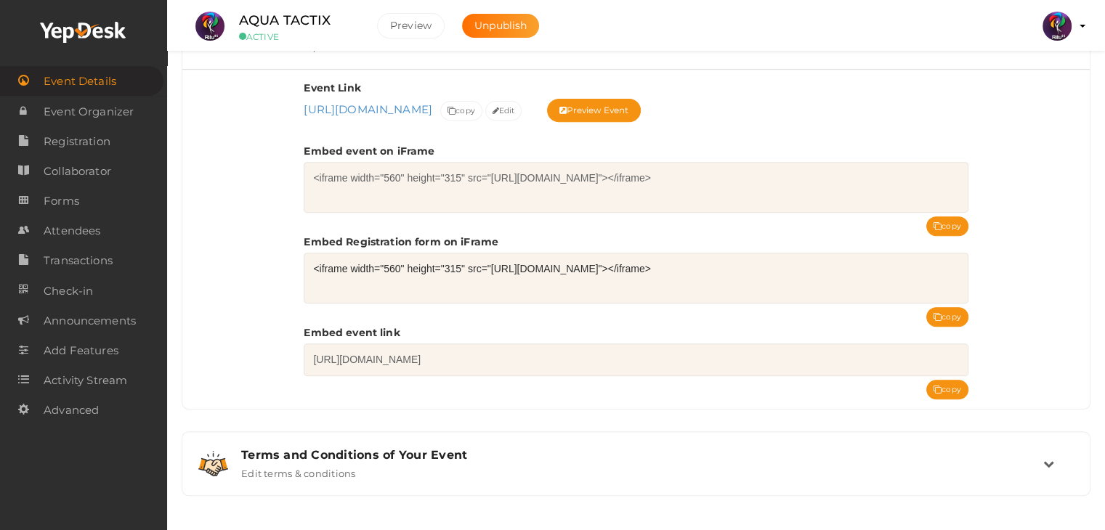
scroll to position [514, 0]
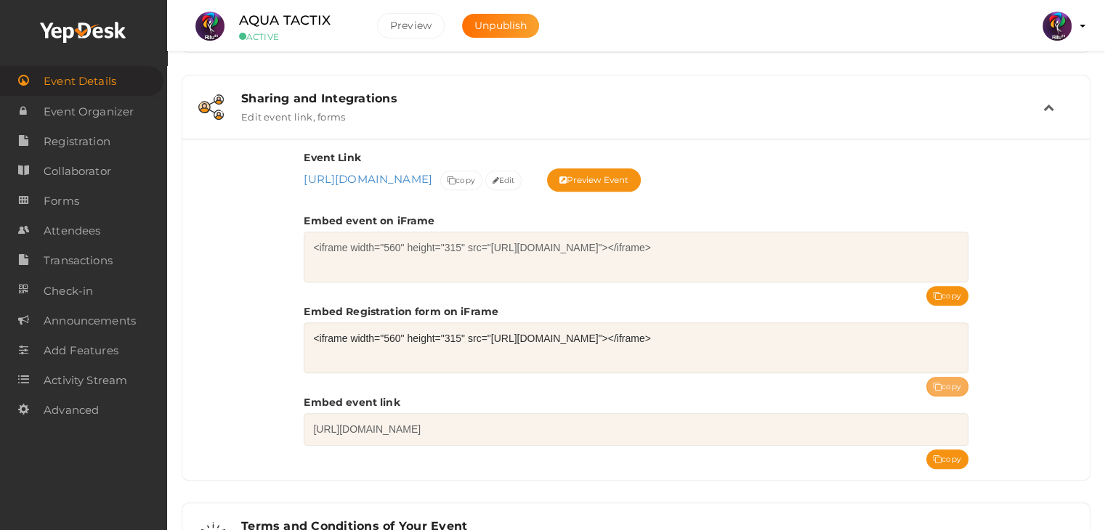
click at [956, 389] on button "copy" at bounding box center [947, 387] width 42 height 20
drag, startPoint x: 334, startPoint y: 17, endPoint x: 238, endPoint y: 22, distance: 96.0
click at [238, 22] on div "AQUA TACTIX ACTIVE" at bounding box center [296, 26] width 145 height 32
copy label "AQUA TACTIX"
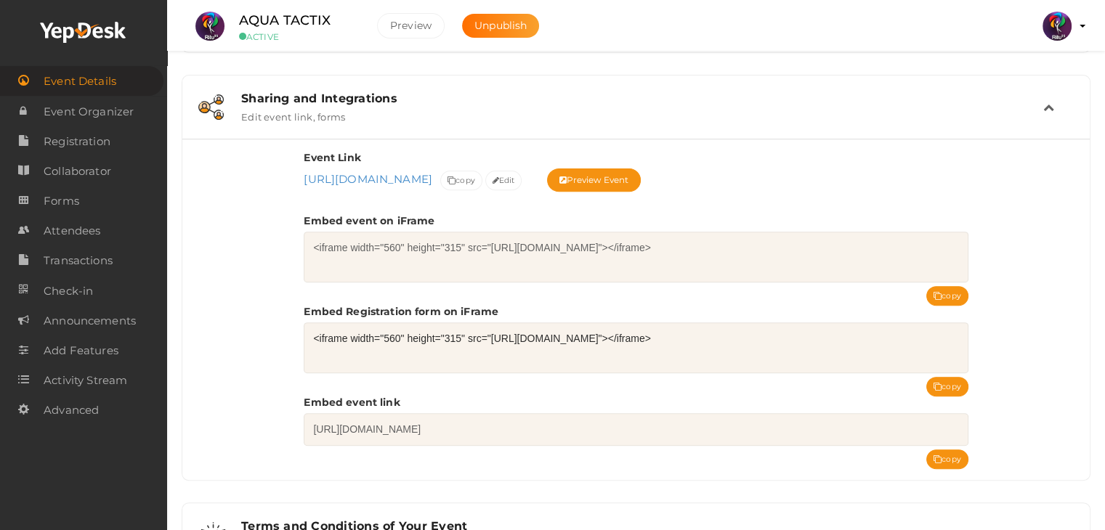
click at [214, 224] on div "Event Link https://www.yepdesk.com/aqua-tactix https://www.yepdesk.com/aqua-tac…" at bounding box center [635, 309] width 907 height 341
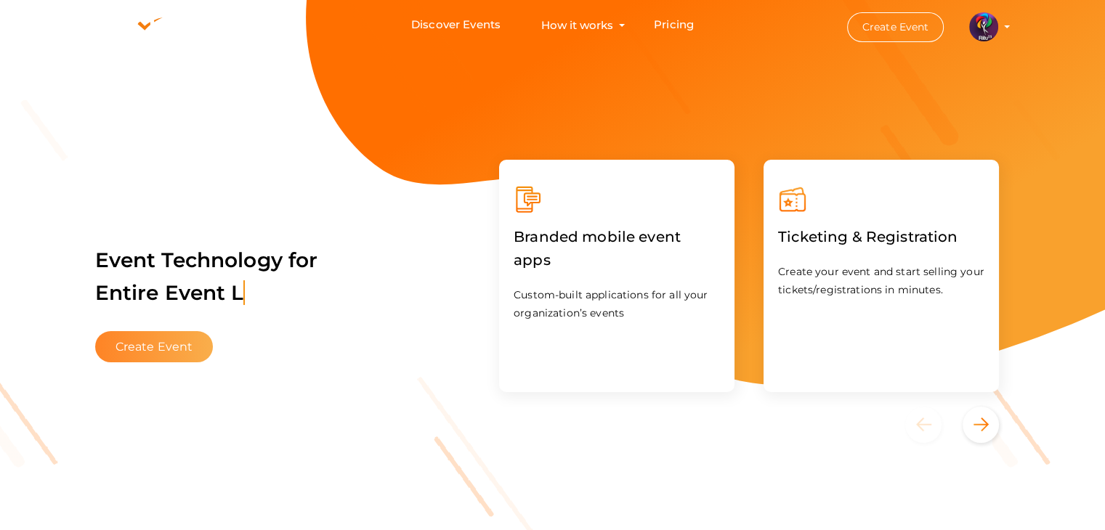
click at [172, 339] on button "Create Event" at bounding box center [154, 346] width 118 height 31
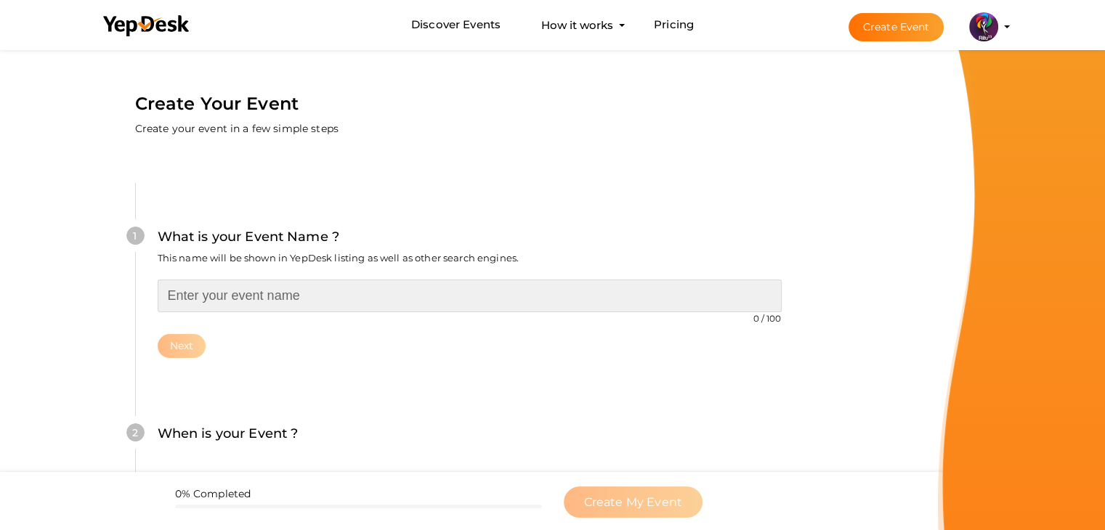
click at [216, 296] on input "text" at bounding box center [470, 296] width 624 height 33
type input "CRASH THE BOX"
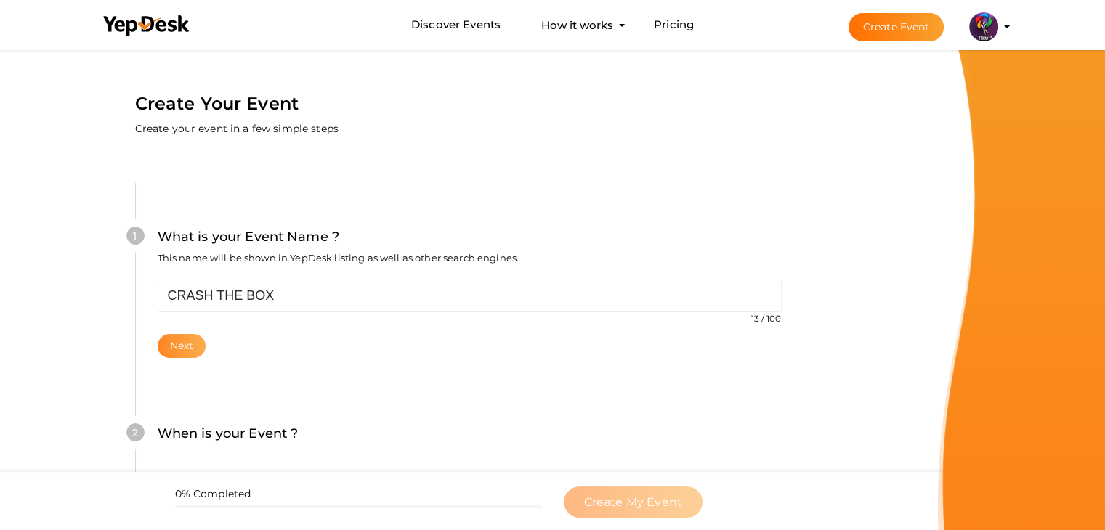
click at [178, 349] on button "Next" at bounding box center [182, 346] width 49 height 24
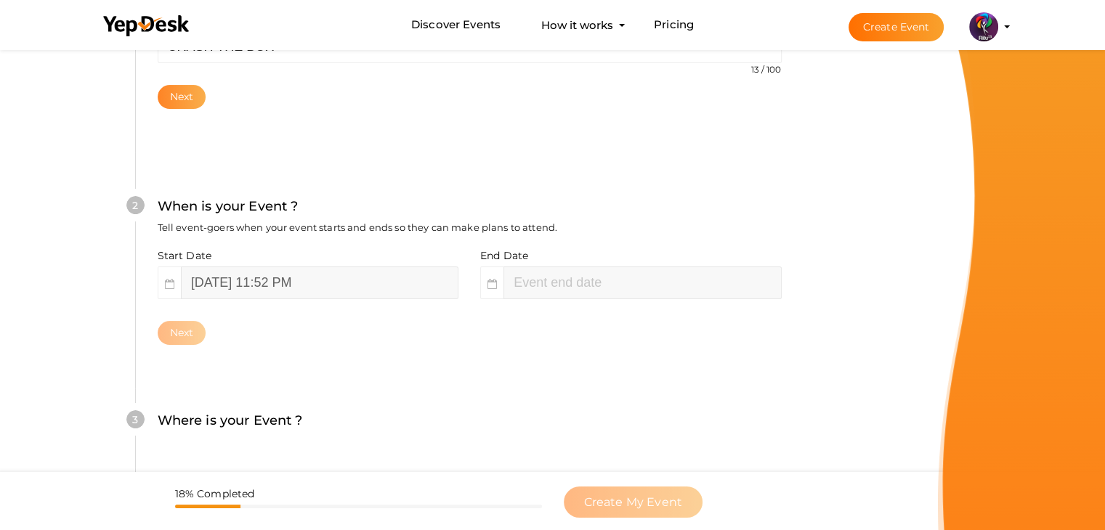
scroll to position [299, 0]
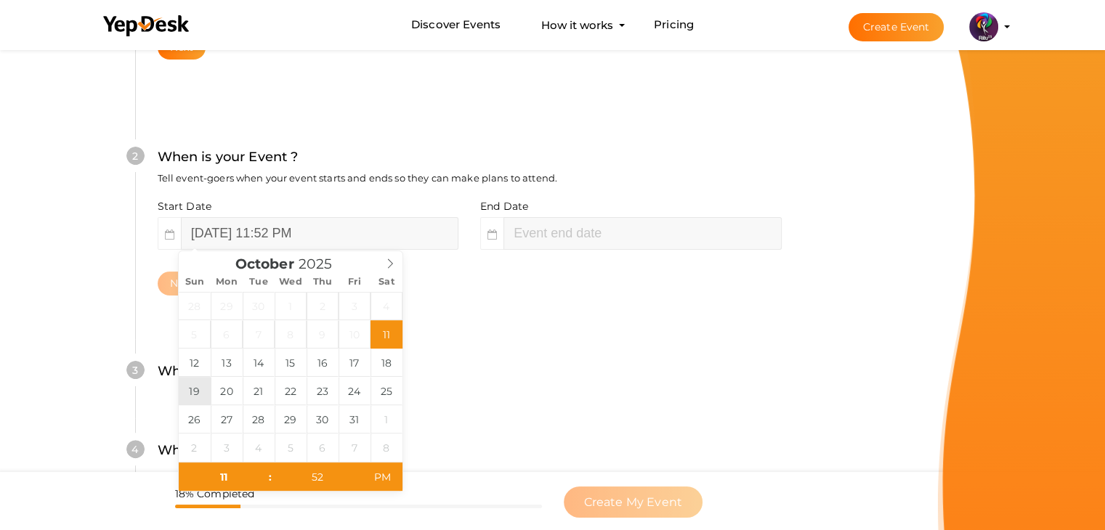
type input "October 19, 2025 11:52 PM"
type input "01"
type input "52"
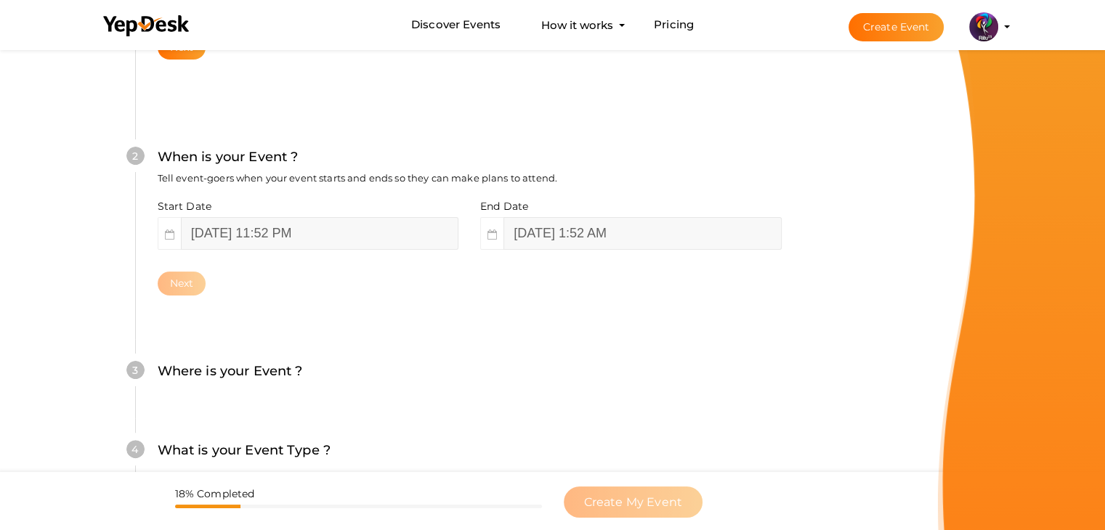
click at [652, 214] on div "End Date October 20, 2025 1:52 AM" at bounding box center [625, 224] width 312 height 51
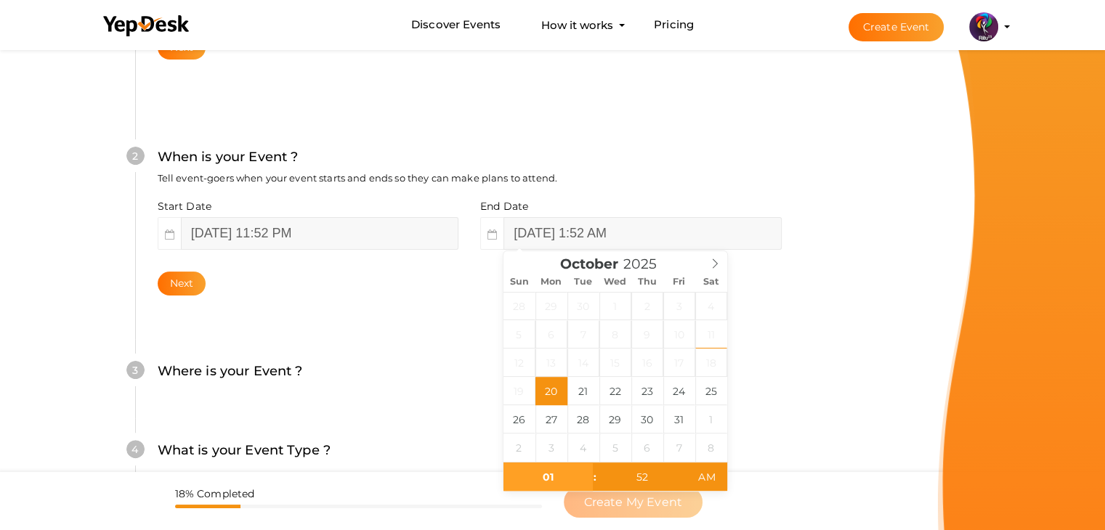
type input "October 20, 2025 1:52 AM"
click at [517, 396] on span "19" at bounding box center [519, 391] width 32 height 28
click at [351, 235] on input "October 19, 2025 11:52 PM" at bounding box center [319, 233] width 277 height 33
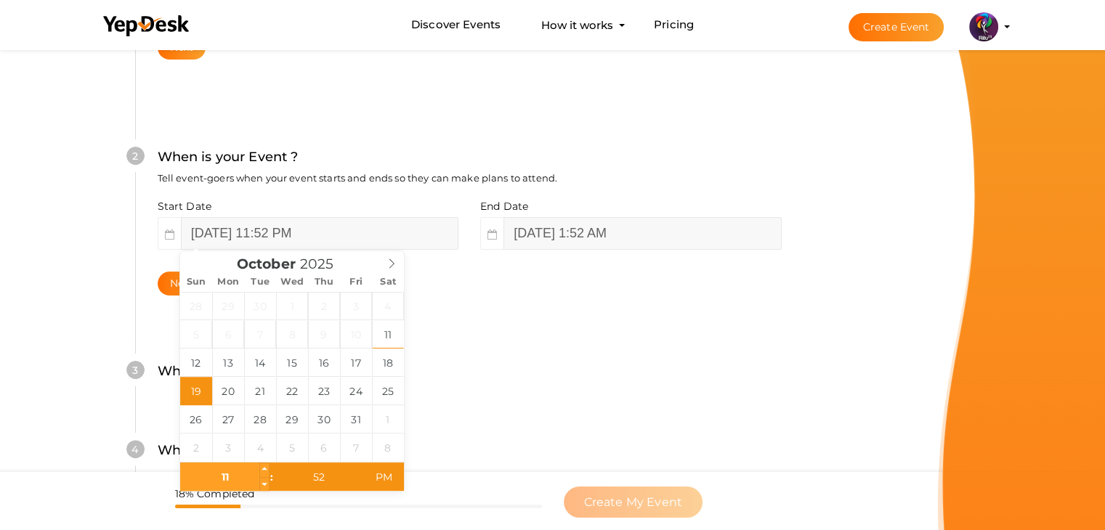
click at [224, 476] on input "11" at bounding box center [224, 477] width 89 height 29
type input "10"
type input "October 19, 2025 10:52 AM"
click at [383, 471] on span "PM" at bounding box center [384, 477] width 40 height 29
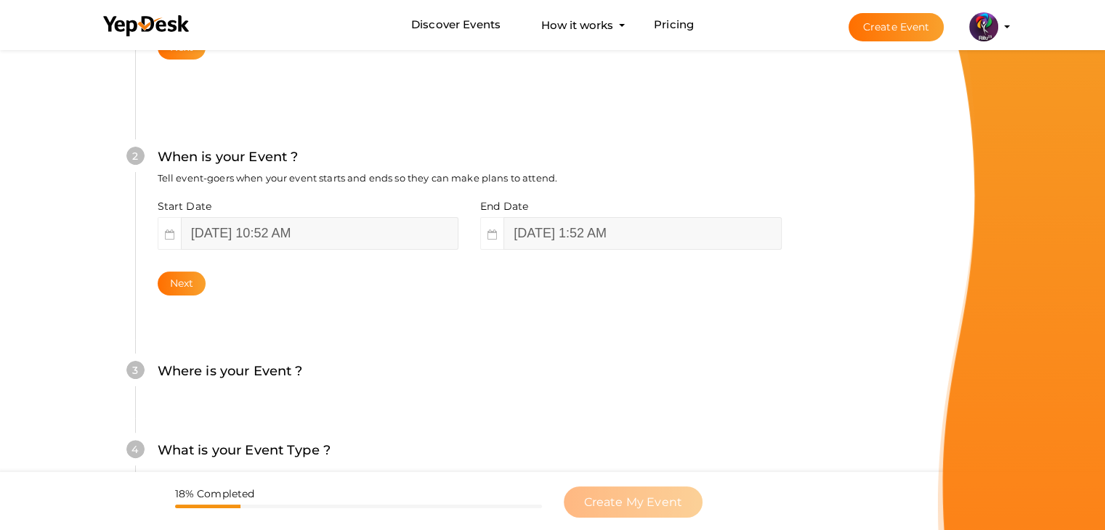
click at [503, 392] on div "Where is your Event ? Tell event-goers where your event location is." at bounding box center [470, 379] width 624 height 36
click at [567, 236] on input "October 20, 2025 1:52 AM" at bounding box center [641, 233] width 277 height 33
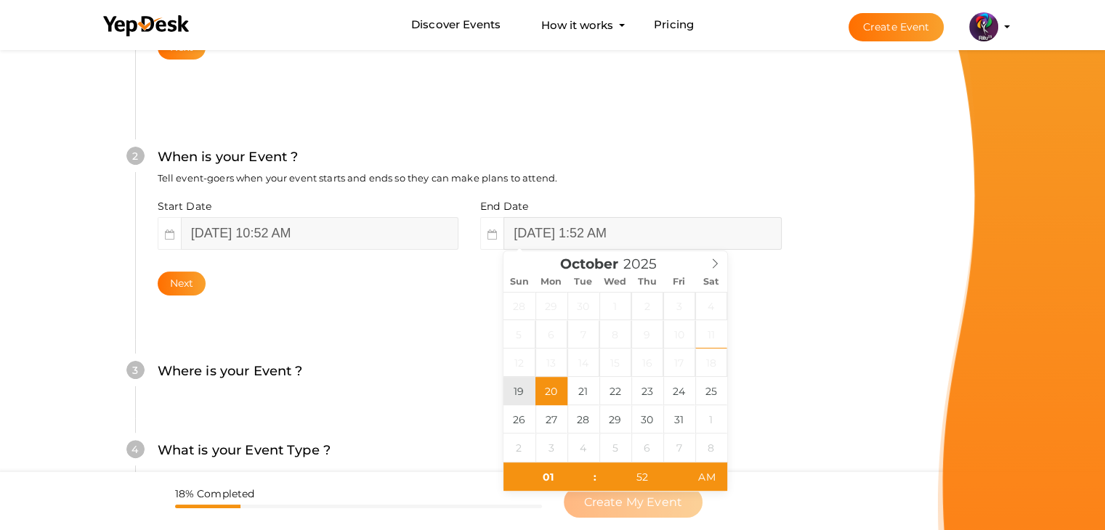
type input "11"
type input "October 19, 2025 11:52 AM"
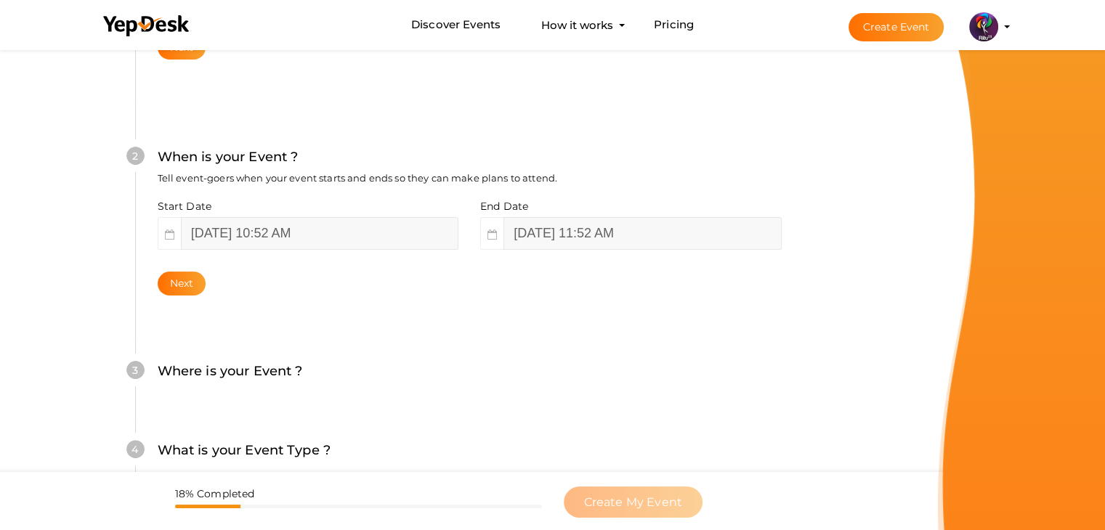
click at [419, 279] on div "Next" at bounding box center [470, 284] width 624 height 24
click at [189, 292] on button "Next" at bounding box center [182, 284] width 49 height 24
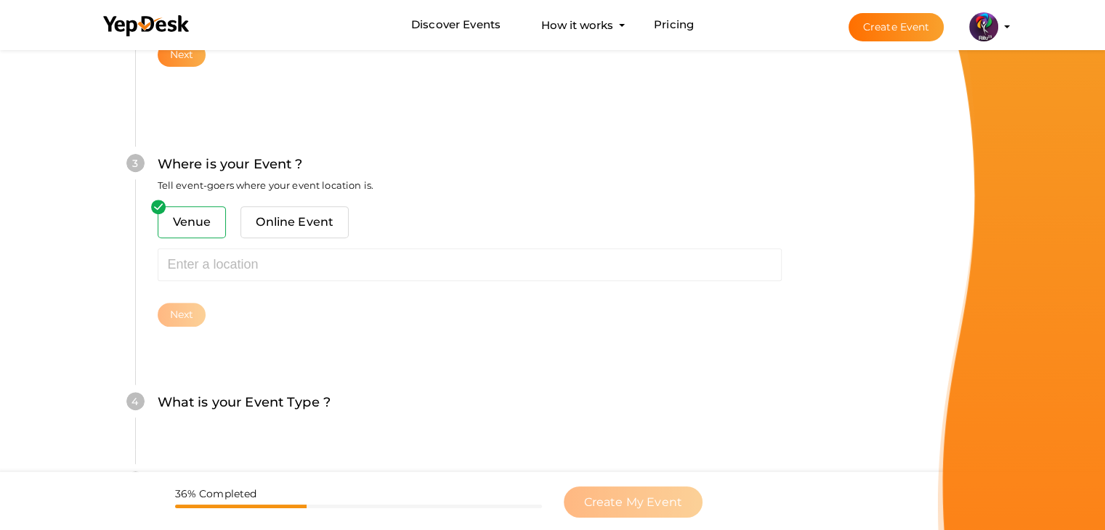
scroll to position [535, 0]
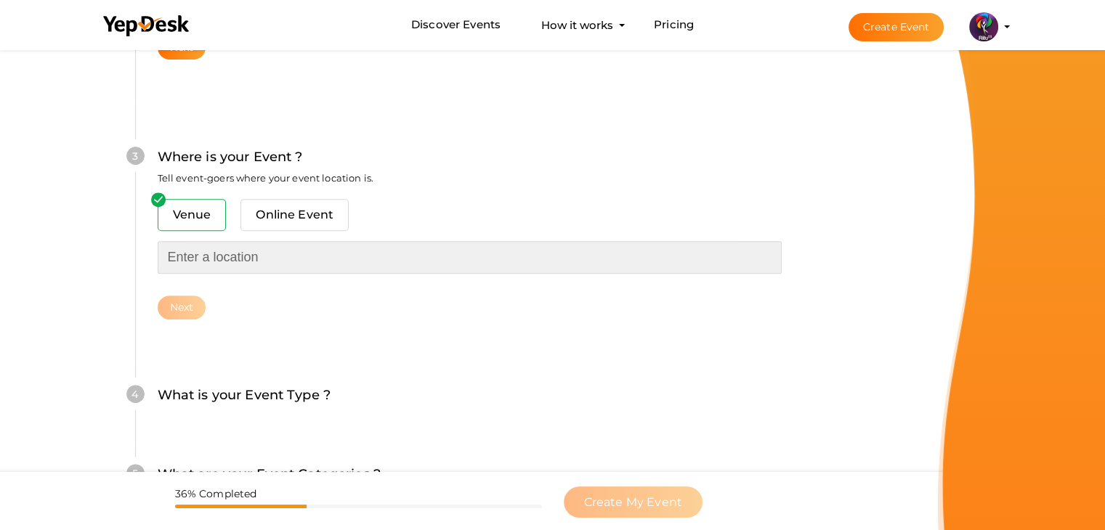
click at [230, 267] on input "text" at bounding box center [470, 257] width 624 height 33
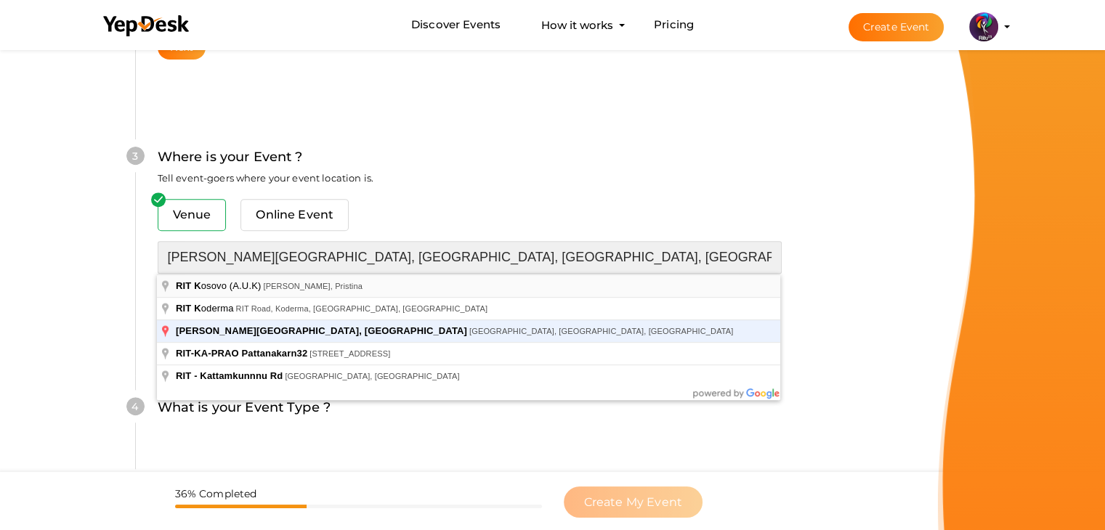
type input "[PERSON_NAME][GEOGRAPHIC_DATA], [GEOGRAPHIC_DATA], [GEOGRAPHIC_DATA], [GEOGRAPH…"
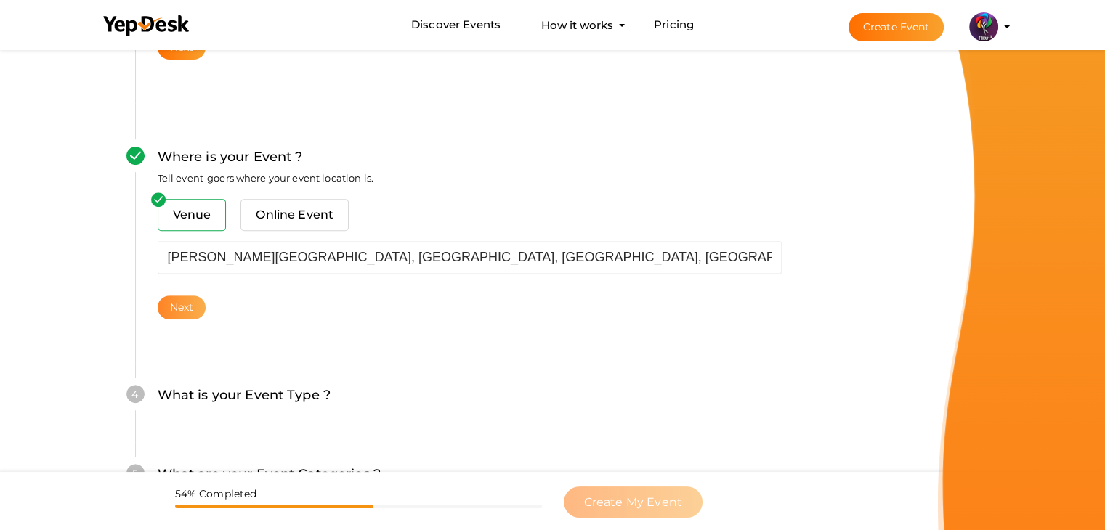
click at [174, 312] on button "Next" at bounding box center [182, 308] width 49 height 24
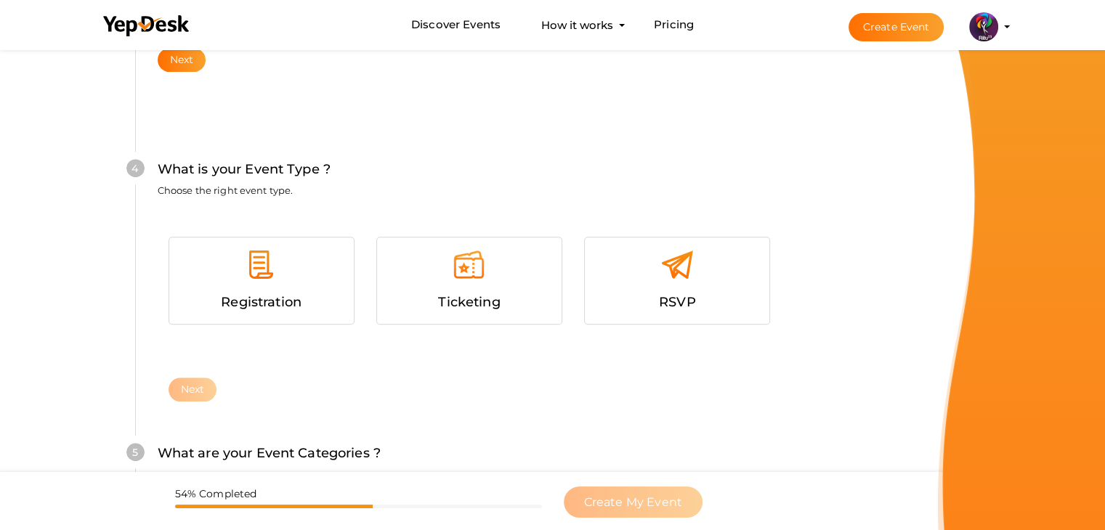
scroll to position [795, 0]
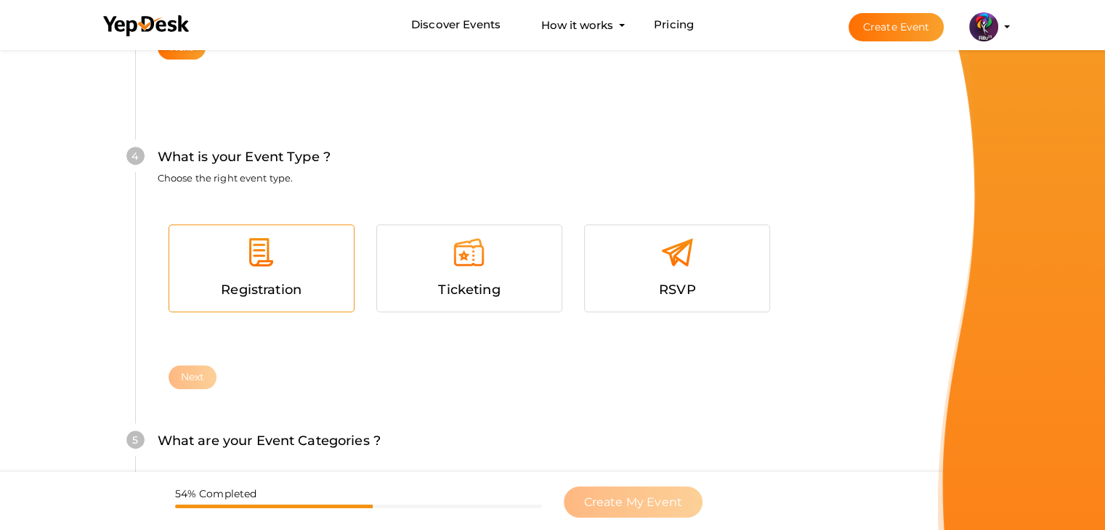
click at [277, 280] on div "Registration" at bounding box center [261, 290] width 163 height 21
click at [206, 373] on button "Next" at bounding box center [193, 377] width 49 height 24
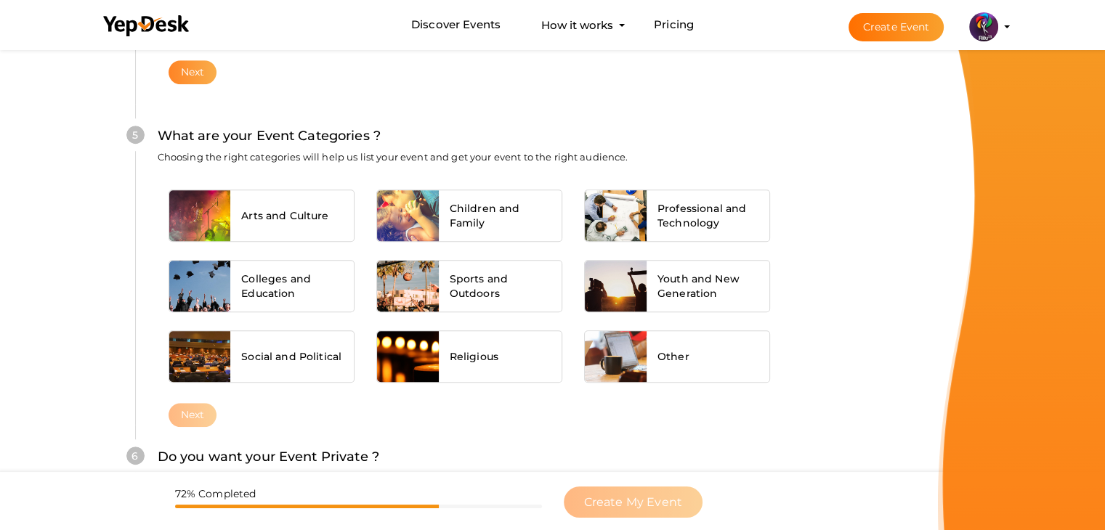
scroll to position [1125, 0]
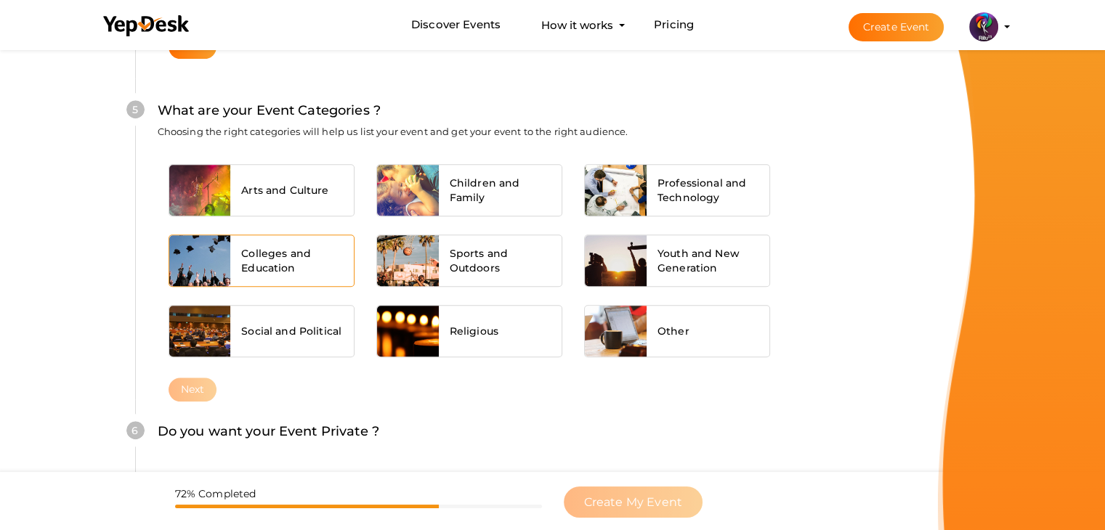
click at [279, 269] on span "Colleges and Education" at bounding box center [292, 260] width 102 height 29
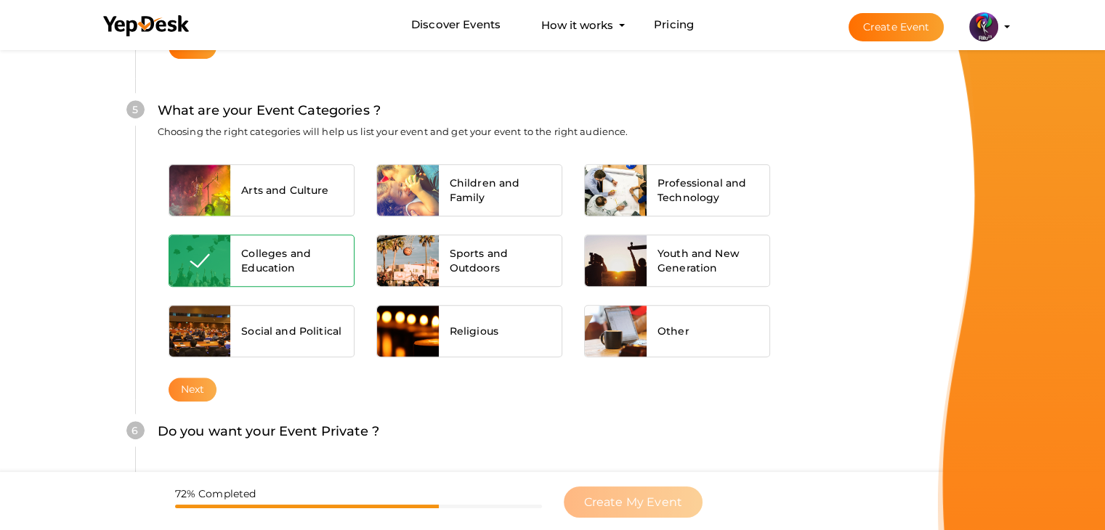
click at [206, 384] on button "Next" at bounding box center [193, 390] width 49 height 24
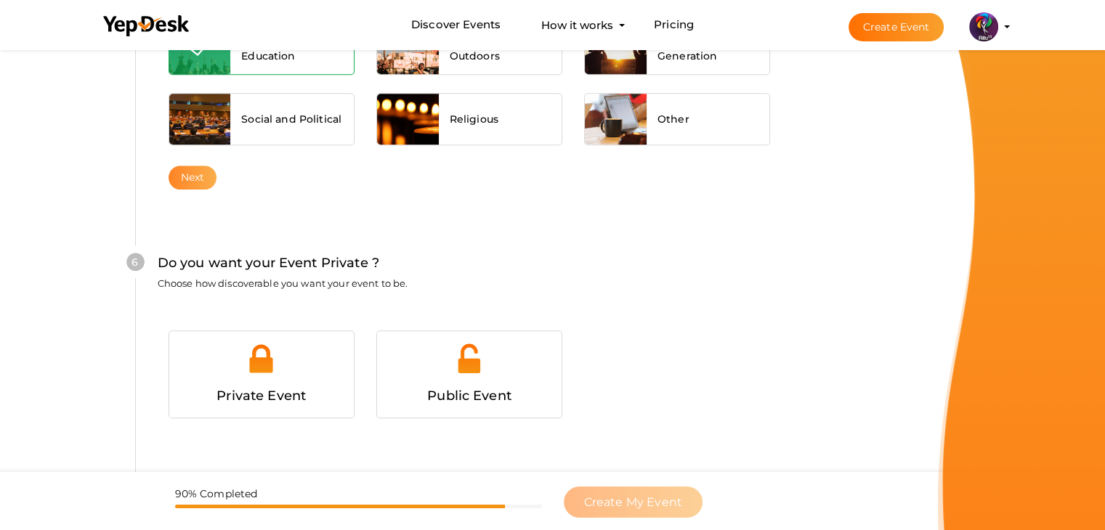
scroll to position [1418, 0]
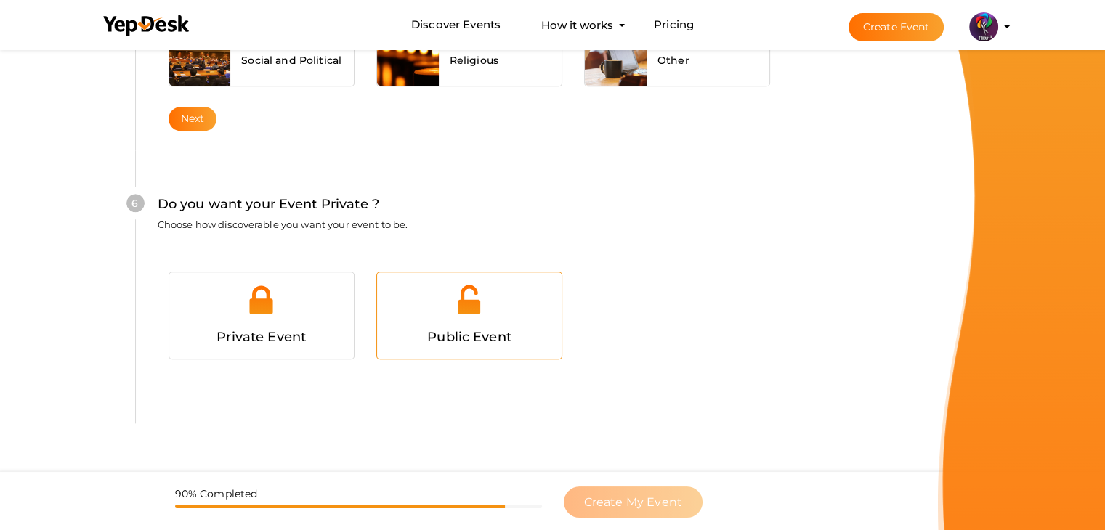
click at [405, 332] on div "Public Event" at bounding box center [469, 337] width 163 height 21
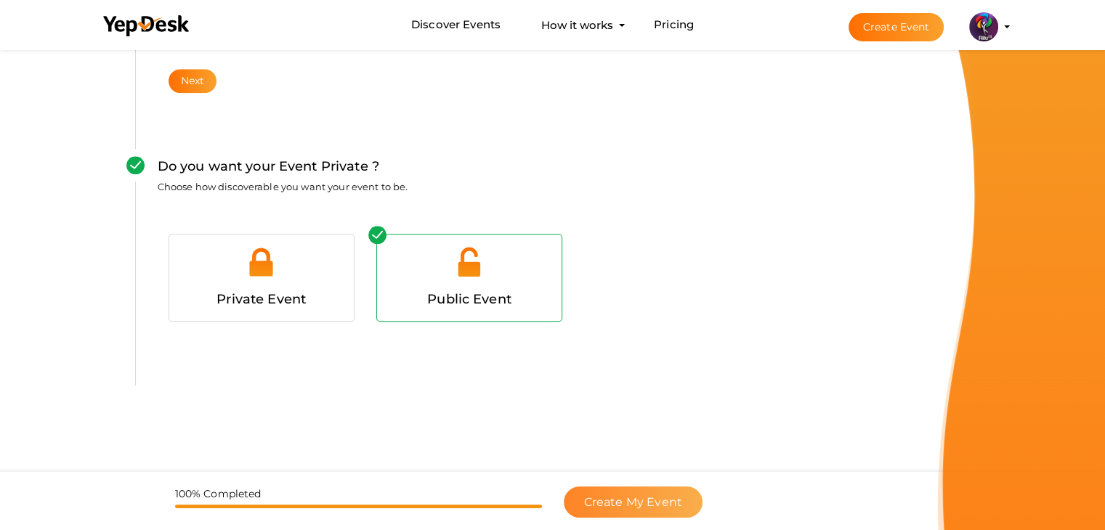
click at [634, 500] on span "Create My Event" at bounding box center [633, 502] width 98 height 14
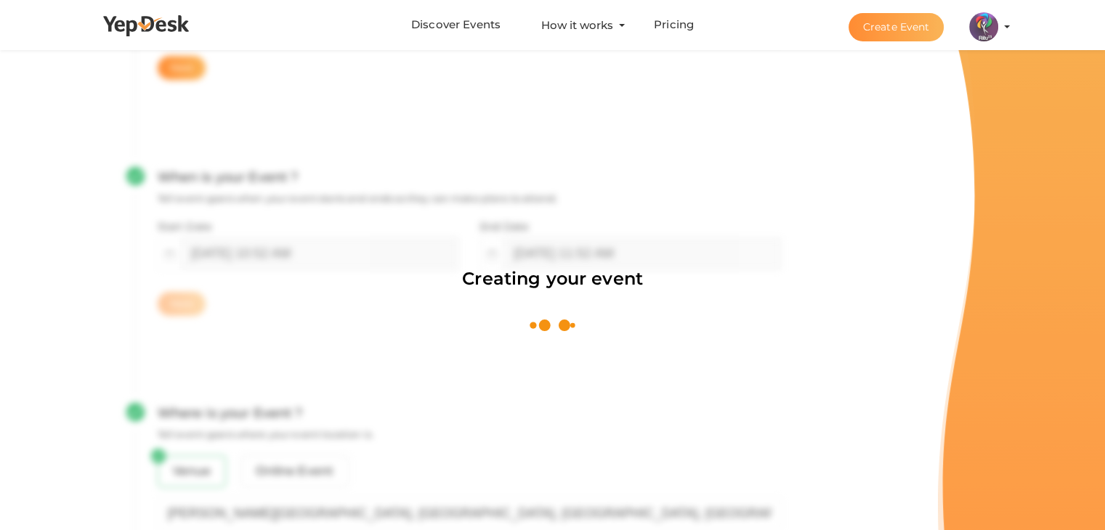
scroll to position [218, 0]
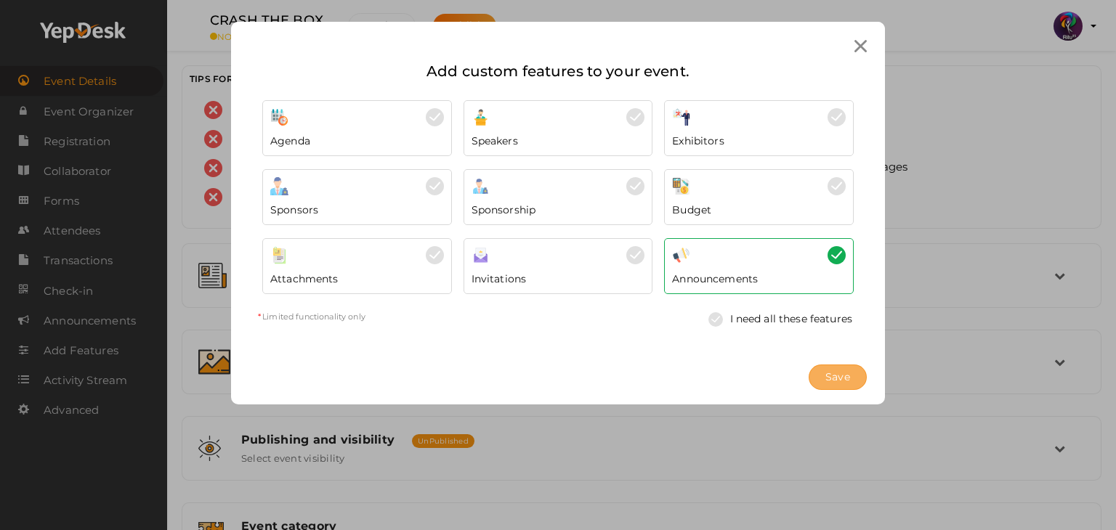
click at [860, 373] on button "Save" at bounding box center [837, 377] width 58 height 25
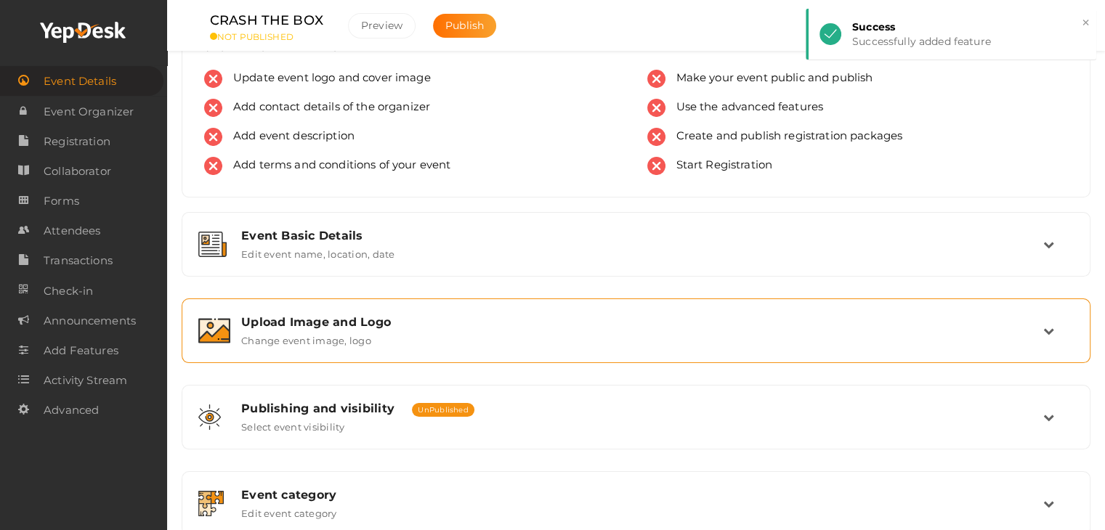
scroll to position [32, 0]
click at [599, 315] on div "Upload Image and Logo" at bounding box center [642, 321] width 802 height 14
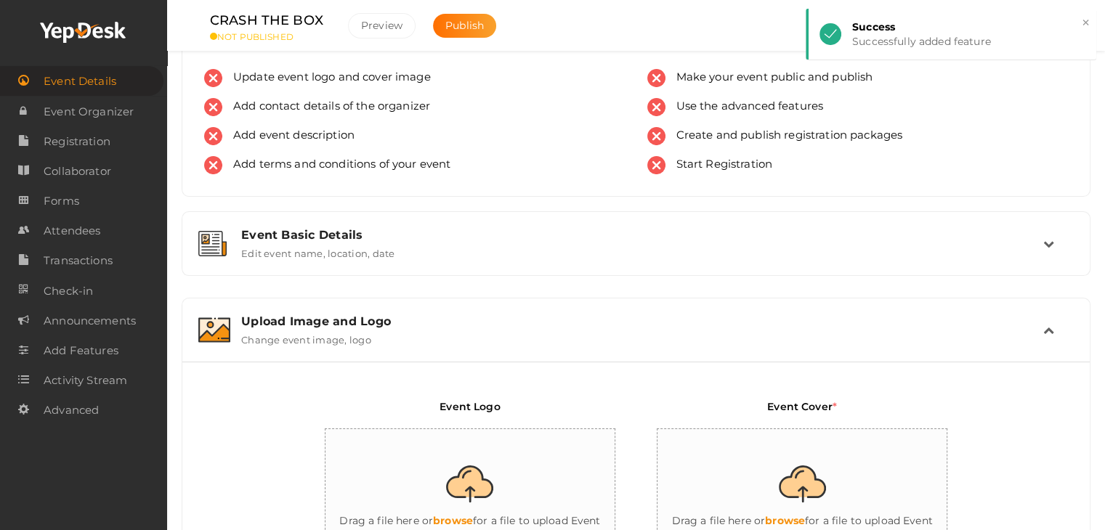
click at [497, 517] on input "file" at bounding box center [470, 492] width 291 height 127
type input "C:\fakepath\logo yepdesk.png"
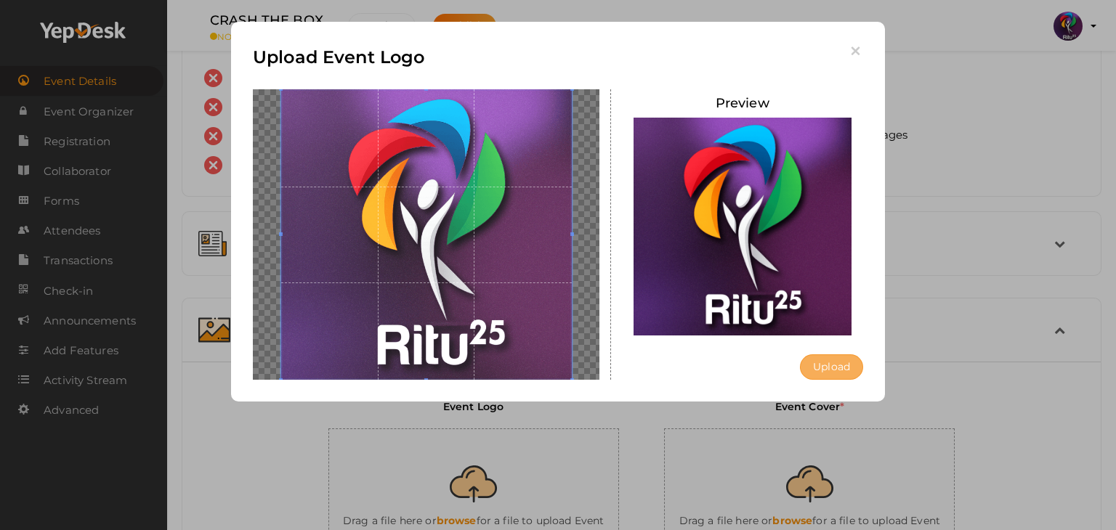
click at [832, 364] on button "Upload" at bounding box center [831, 366] width 63 height 25
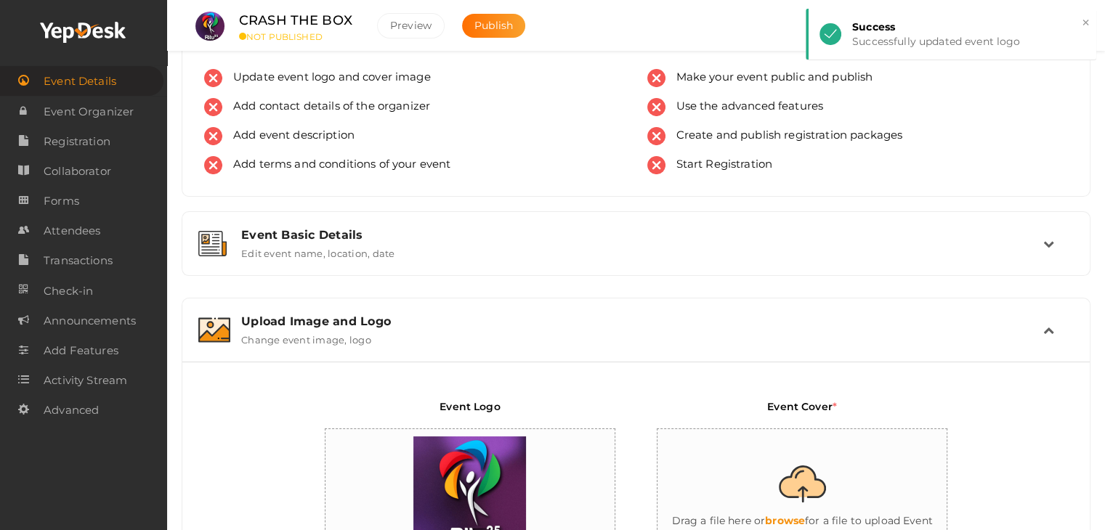
scroll to position [241, 0]
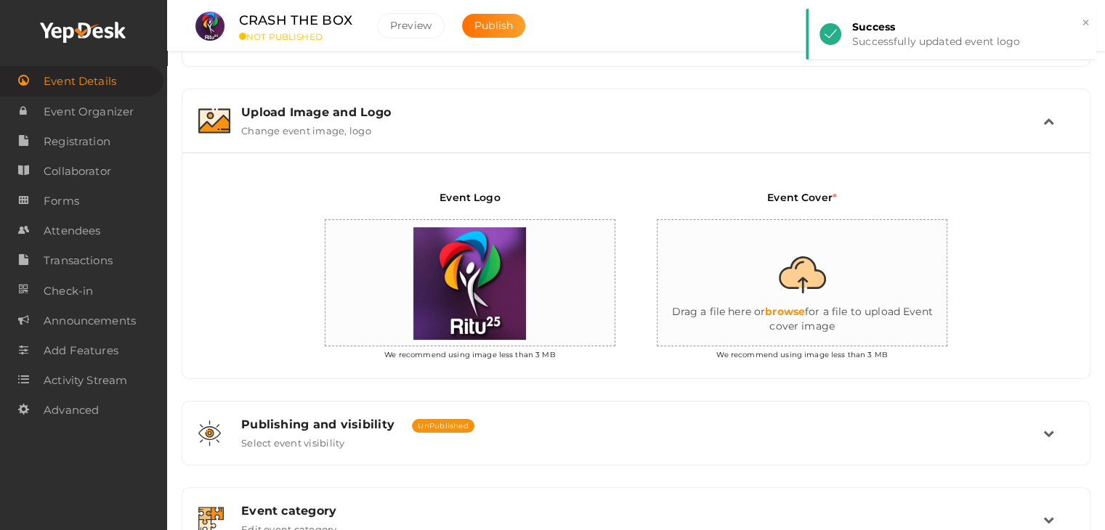
click at [808, 284] on input "file" at bounding box center [802, 283] width 291 height 127
type input "C:\fakepath\IMG-20251011-WA0146.jpg"
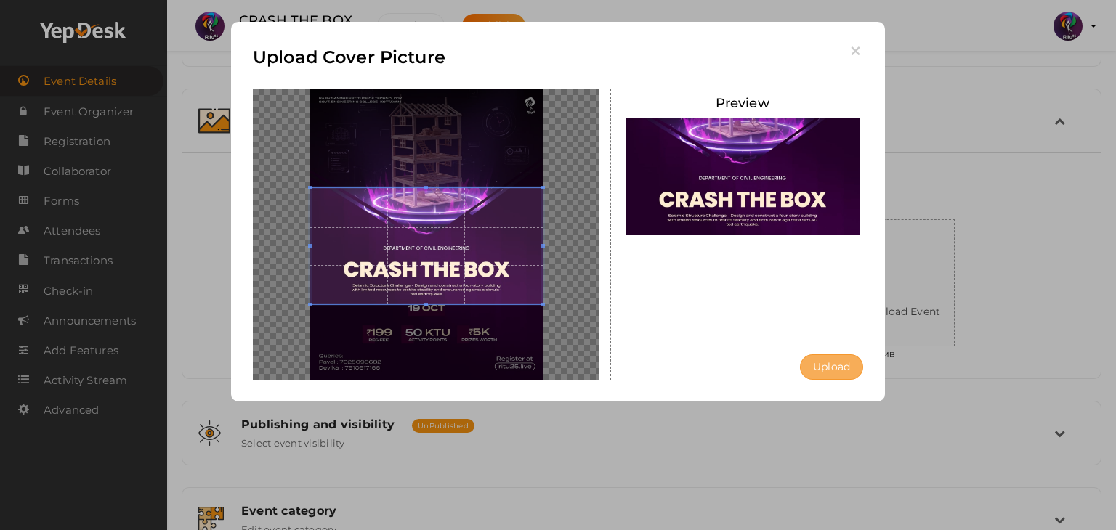
click at [818, 369] on button "Upload" at bounding box center [831, 366] width 63 height 25
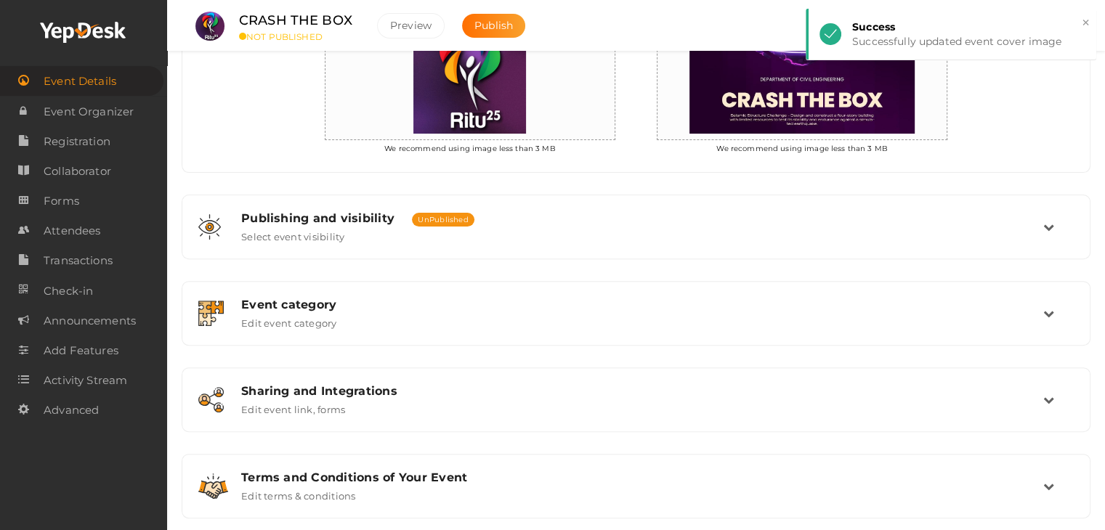
scroll to position [469, 0]
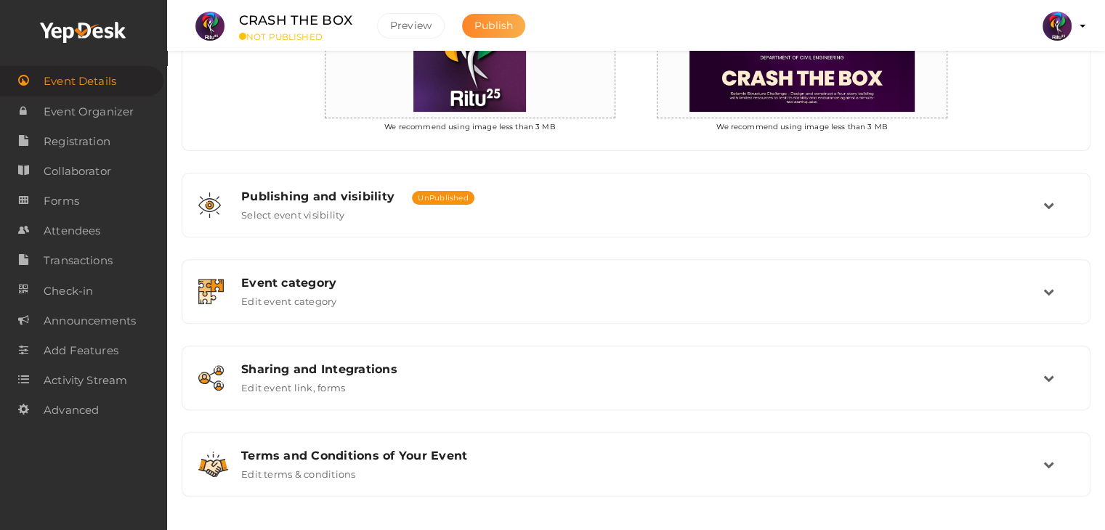
click at [508, 28] on span "Publish" at bounding box center [493, 25] width 38 height 13
click at [557, 260] on div "Event category Edit event category" at bounding box center [635, 291] width 907 height 63
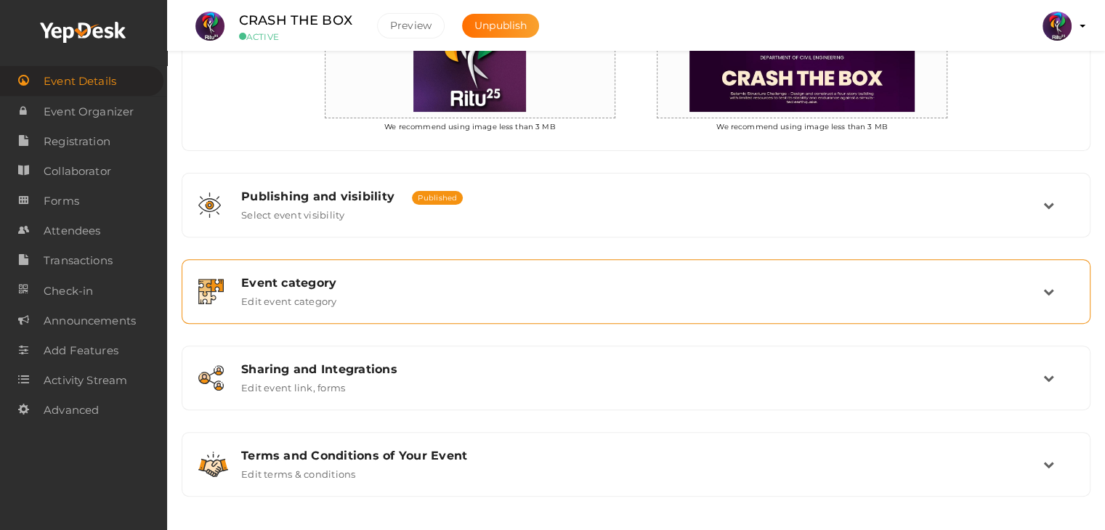
click at [545, 312] on div "Event category Edit event category" at bounding box center [636, 291] width 893 height 49
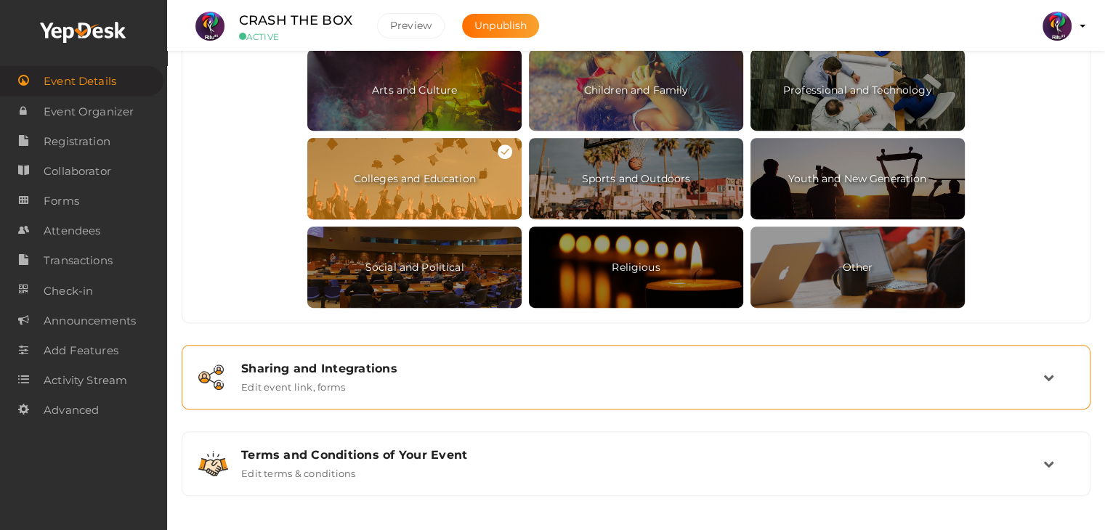
click at [489, 389] on div "Sharing and Integrations Edit event link, forms" at bounding box center [636, 377] width 813 height 31
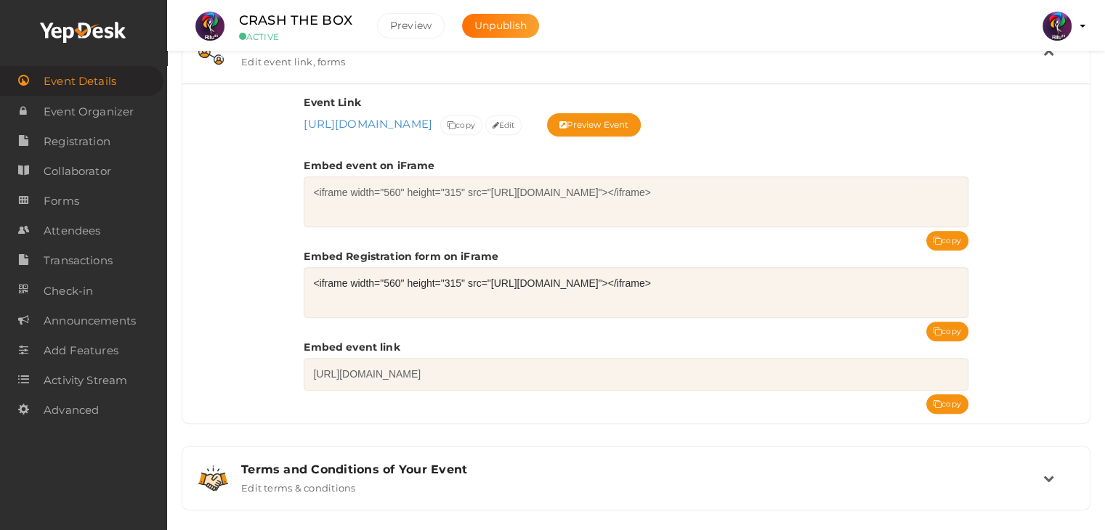
scroll to position [567, 0]
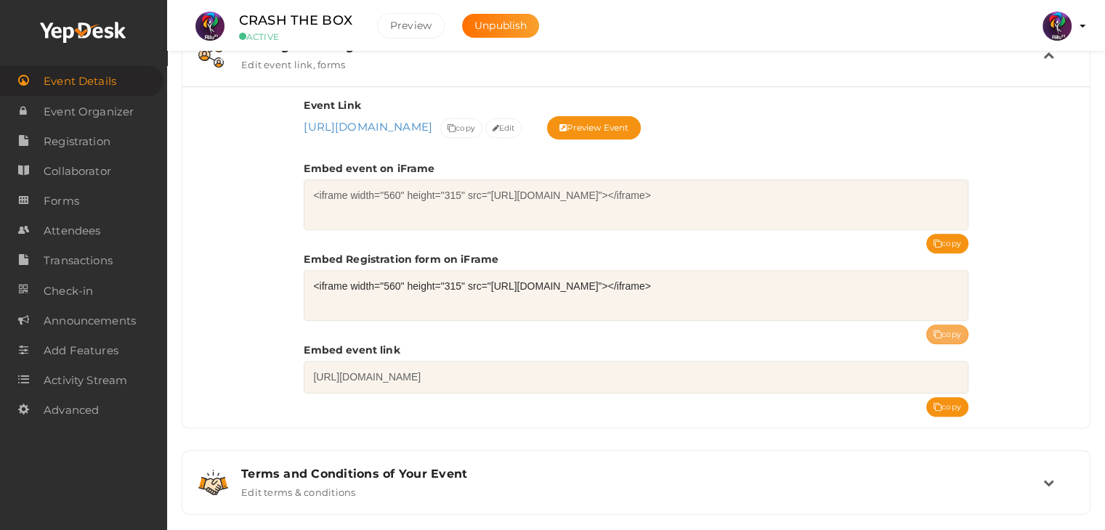
click at [951, 331] on button "copy" at bounding box center [947, 335] width 42 height 20
drag, startPoint x: 354, startPoint y: 18, endPoint x: 238, endPoint y: 21, distance: 116.2
click at [238, 21] on div "CRASH THE BOX ACTIVE" at bounding box center [296, 26] width 145 height 32
copy label "CRASH THE BOX"
click at [105, 139] on span "Registration" at bounding box center [77, 141] width 67 height 29
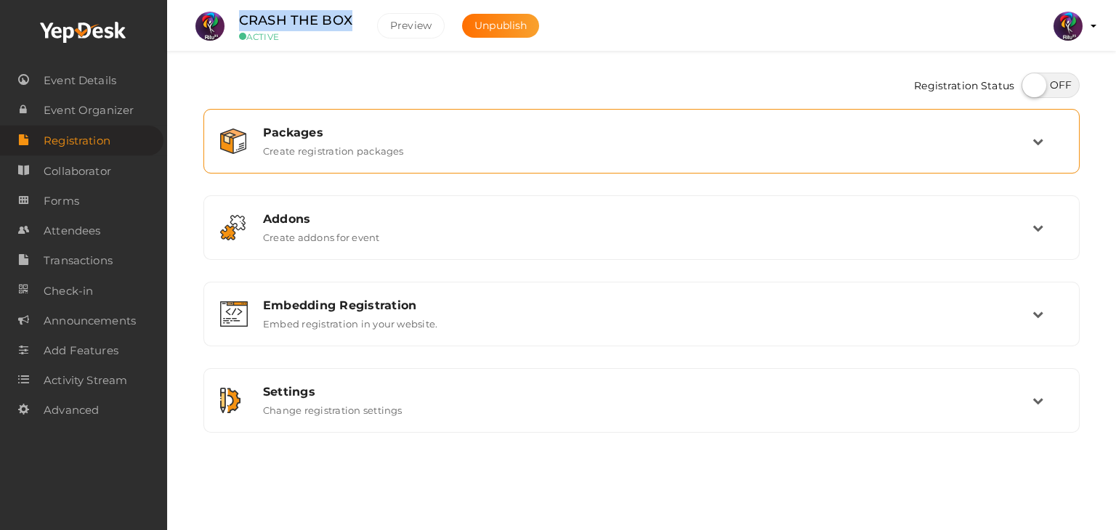
click at [370, 164] on div "Packages Create registration packages" at bounding box center [641, 141] width 860 height 49
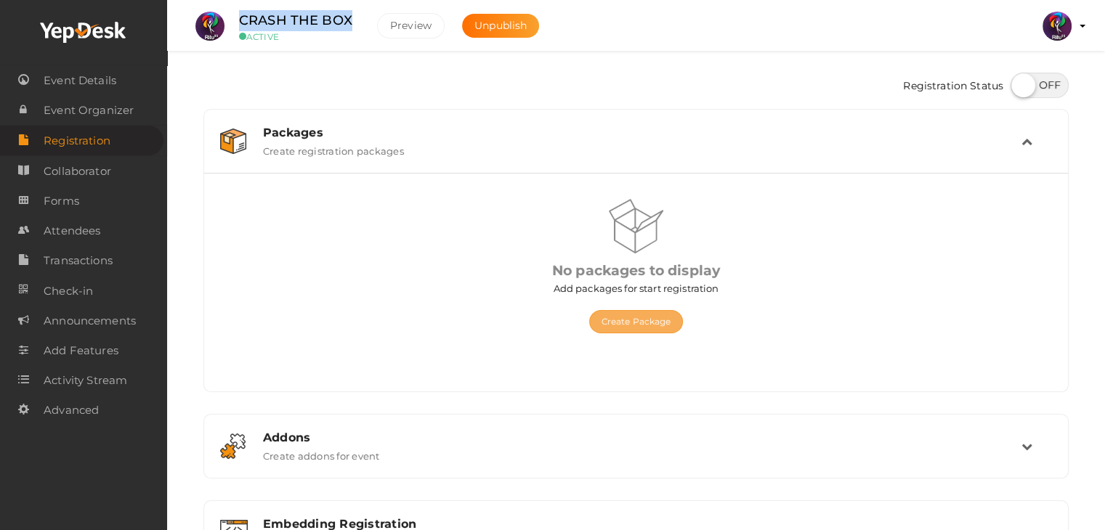
click at [671, 320] on button "Create Package" at bounding box center [636, 321] width 94 height 23
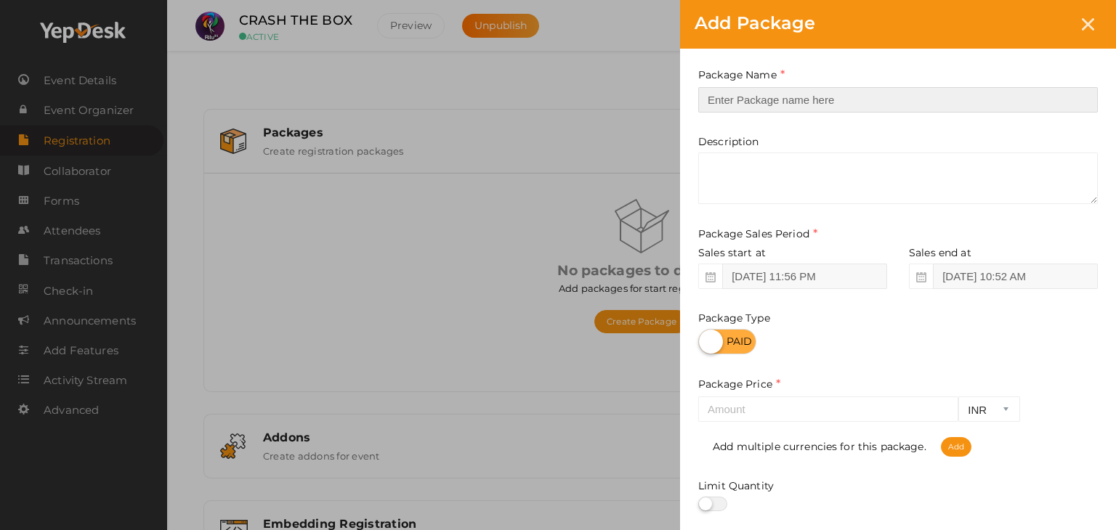
click at [821, 90] on input "text" at bounding box center [897, 99] width 399 height 25
type input "Registration"
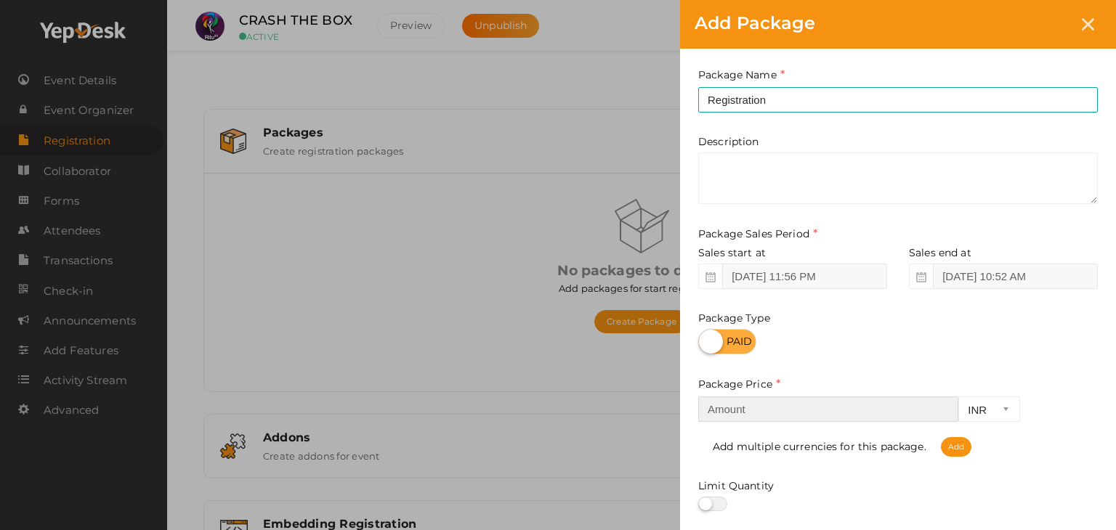
click at [772, 416] on input "number" at bounding box center [828, 409] width 260 height 25
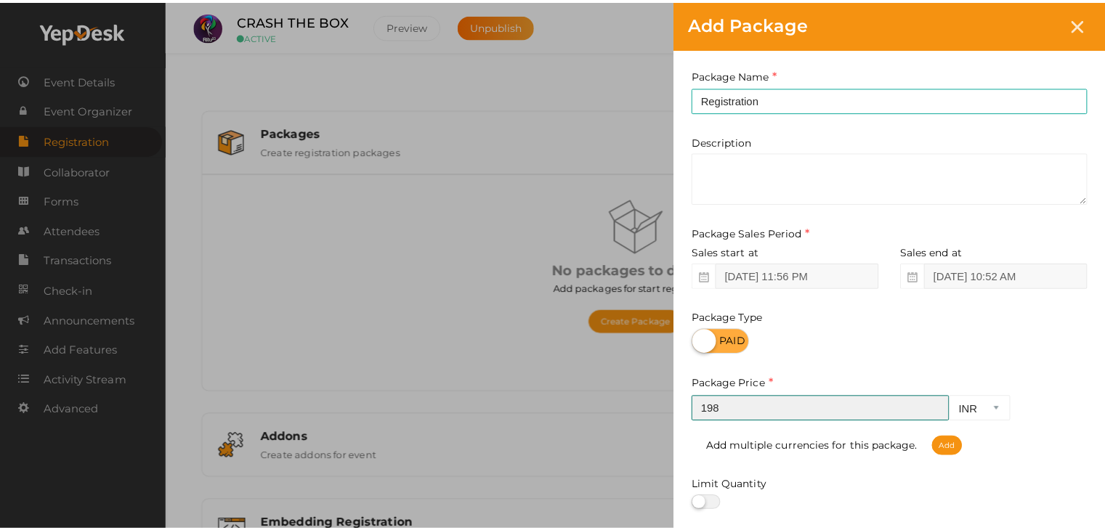
scroll to position [180, 0]
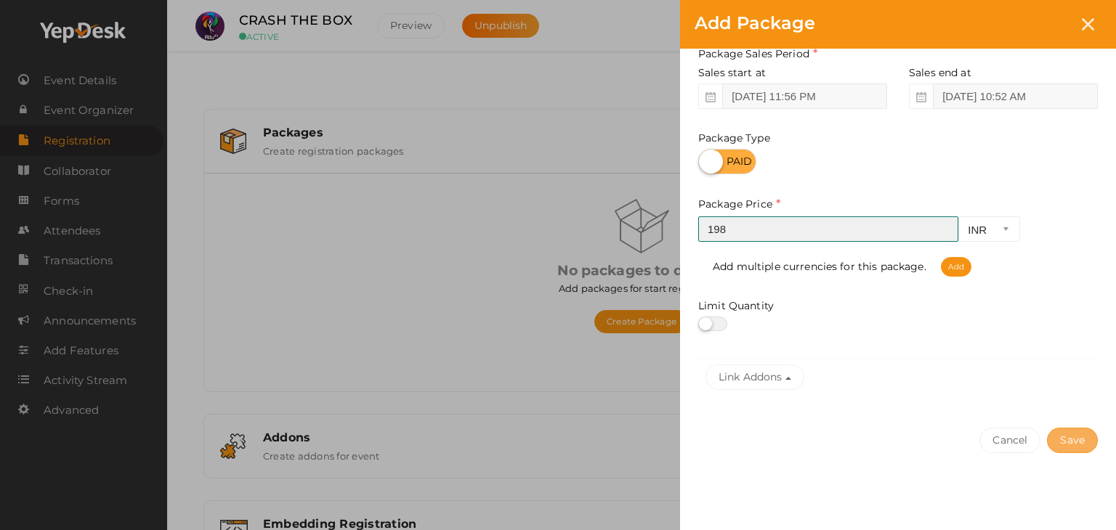
type input "198"
click at [1083, 445] on button "Save" at bounding box center [1072, 440] width 51 height 25
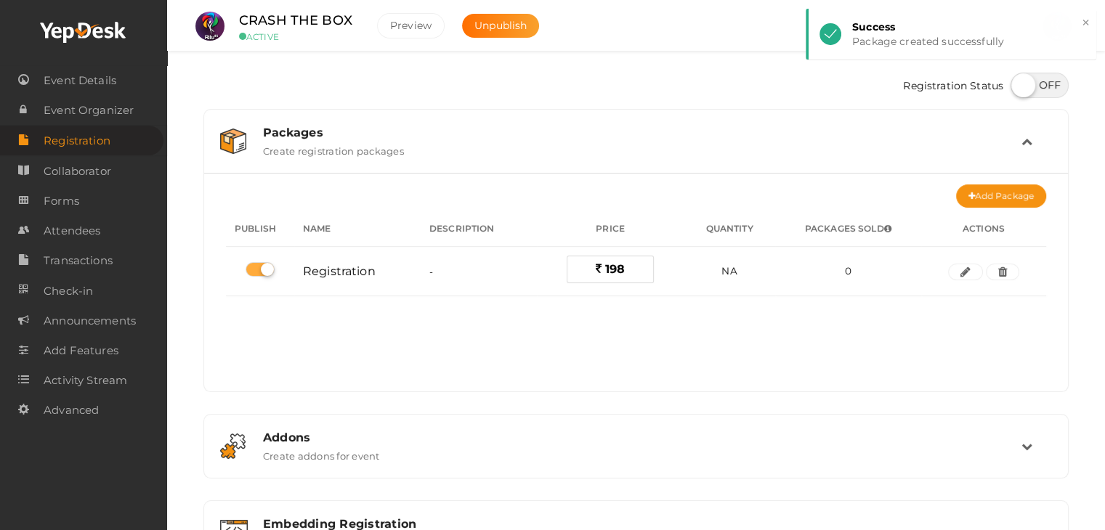
click at [396, 77] on div "Registration Status" at bounding box center [635, 87] width 865 height 44
click at [85, 198] on link "Forms" at bounding box center [81, 201] width 163 height 30
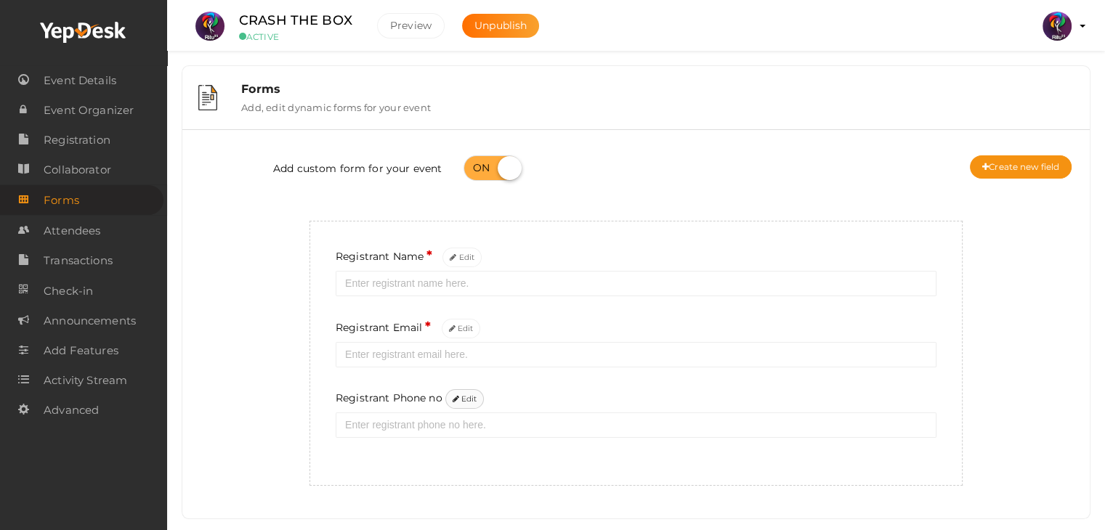
click at [476, 400] on button "Edit" at bounding box center [464, 399] width 39 height 20
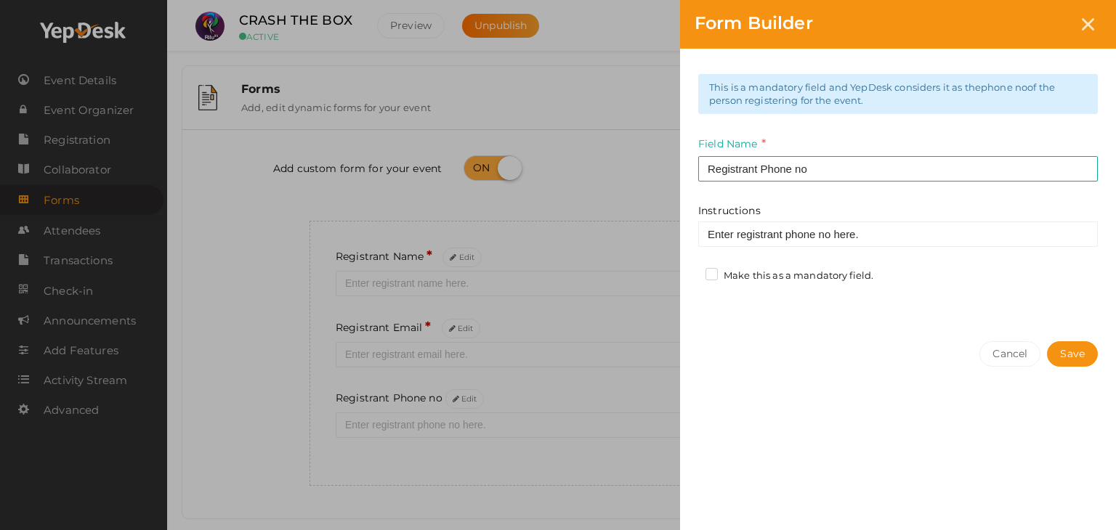
click at [715, 279] on label "Make this as a mandatory field." at bounding box center [789, 276] width 168 height 15
click at [691, 272] on input "Make this as a mandatory field." at bounding box center [691, 272] width 0 height 0
click at [1071, 351] on button "Save" at bounding box center [1072, 353] width 51 height 25
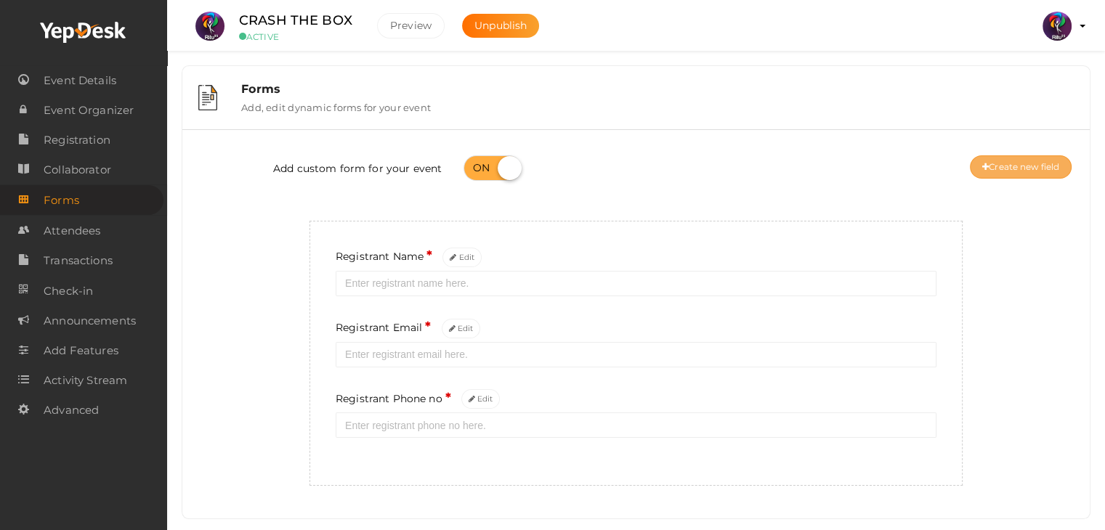
click at [983, 167] on icon at bounding box center [985, 167] width 7 height 9
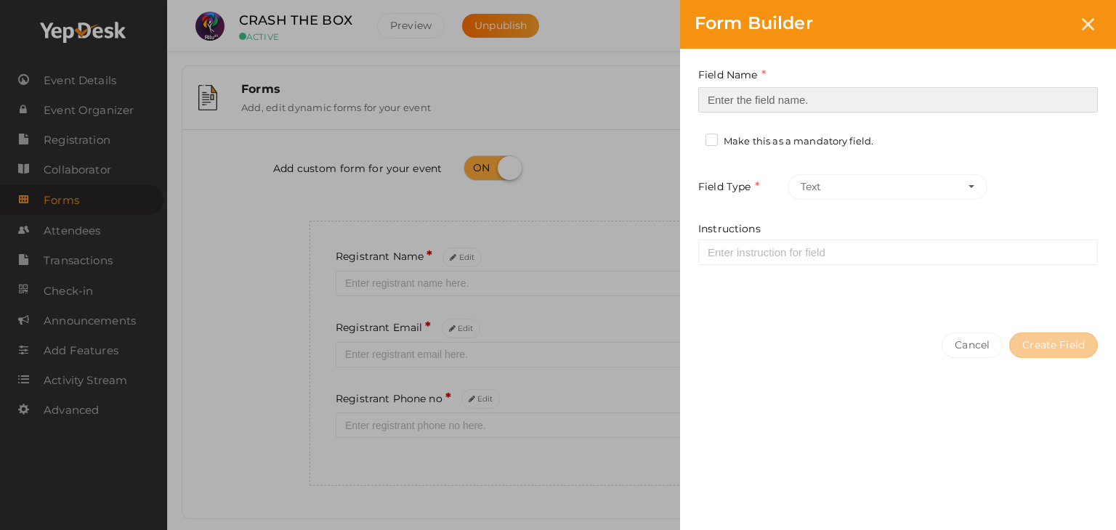
click at [780, 88] on input at bounding box center [897, 99] width 399 height 25
type input "Registrant College"
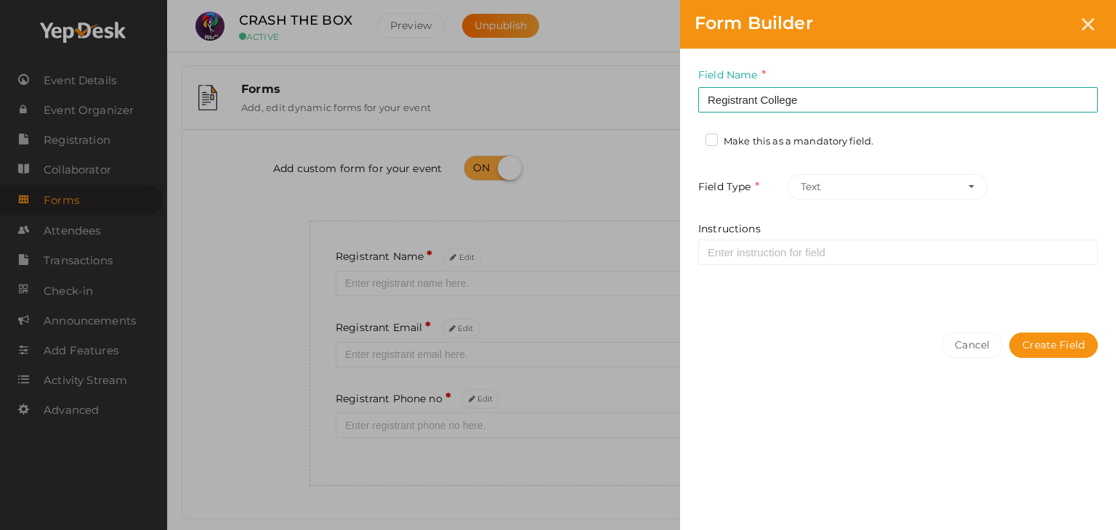
click at [700, 145] on div "Make this as a mandatory field." at bounding box center [791, 143] width 186 height 18
click at [711, 139] on label "Make this as a mandatory field." at bounding box center [789, 141] width 168 height 15
click at [691, 137] on input "Make this as a mandatory field." at bounding box center [691, 137] width 0 height 0
click at [1066, 343] on button "Create Field" at bounding box center [1053, 345] width 89 height 25
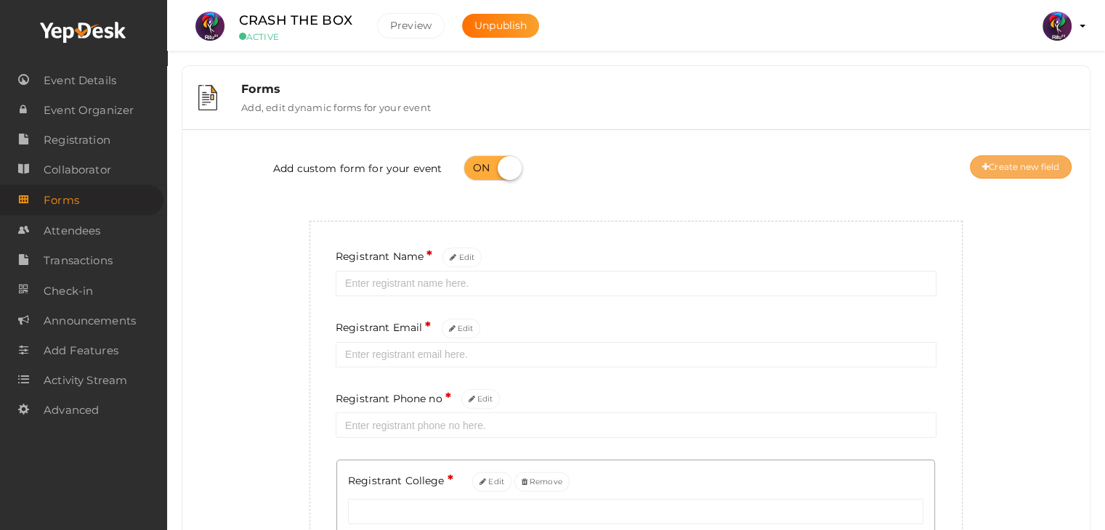
click at [1015, 163] on button "Create new field" at bounding box center [1021, 166] width 102 height 23
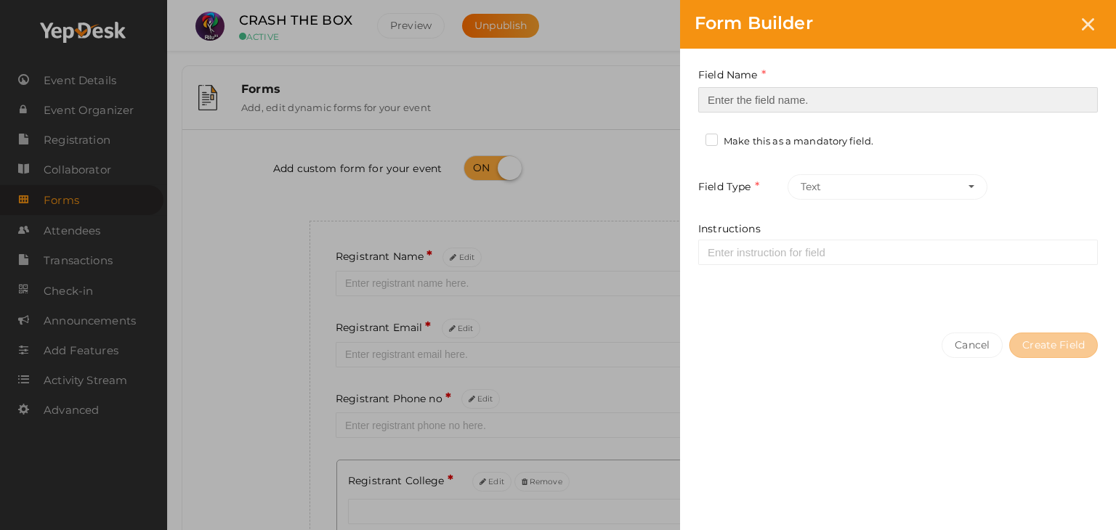
click at [721, 104] on input at bounding box center [897, 99] width 399 height 25
type input "Refferal ID"
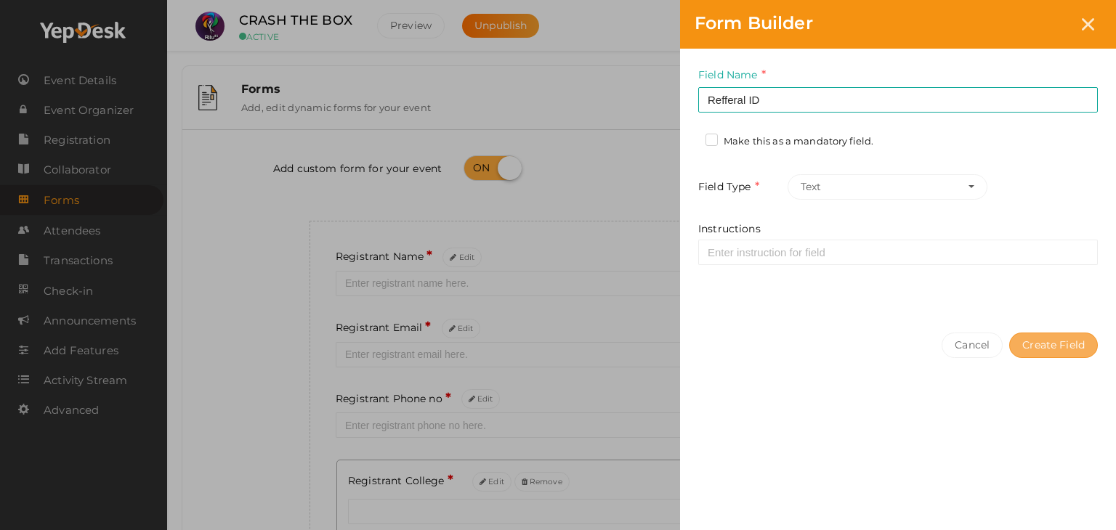
click at [1059, 344] on button "Create Field" at bounding box center [1053, 345] width 89 height 25
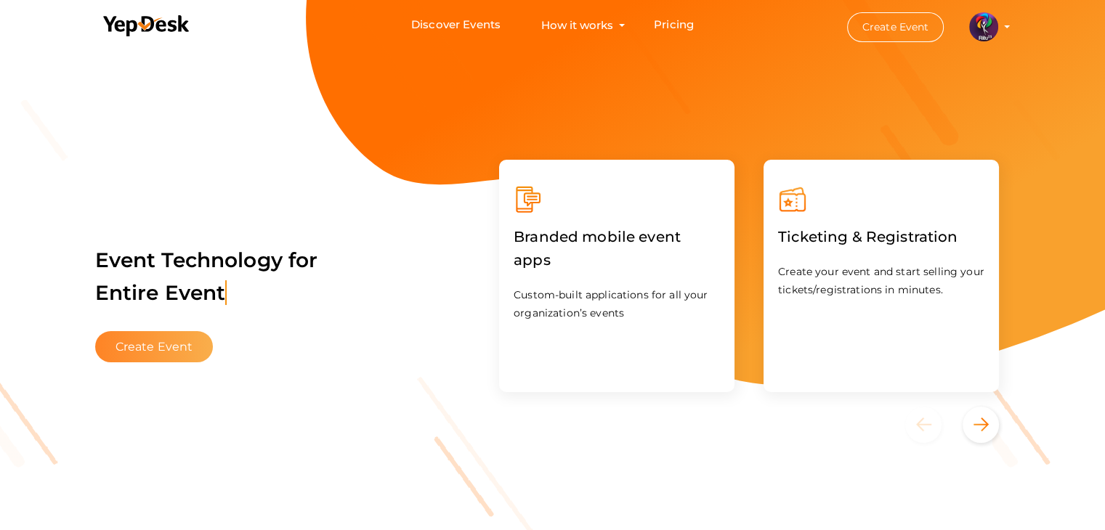
click at [148, 341] on button "Create Event" at bounding box center [154, 346] width 118 height 31
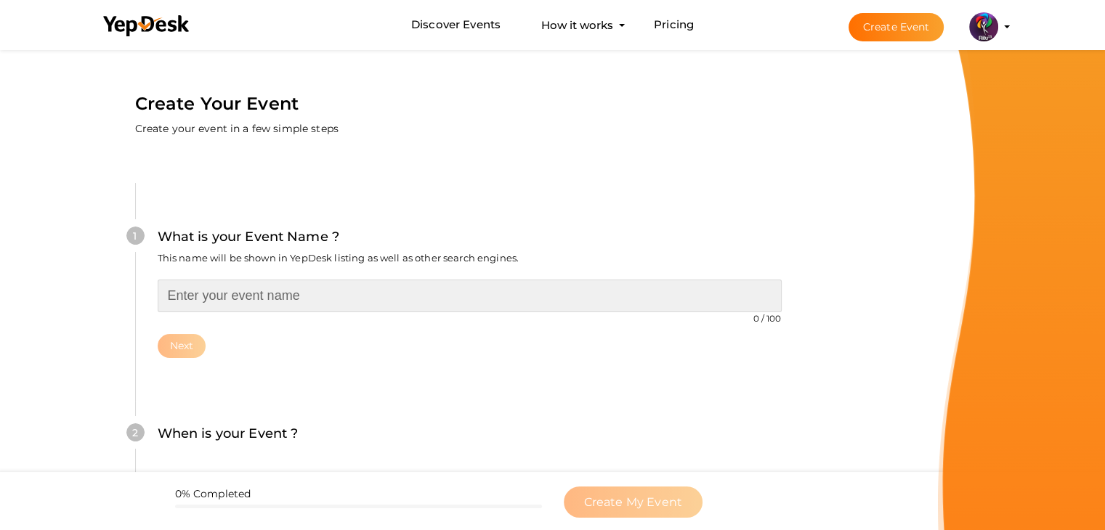
click at [344, 304] on input "text" at bounding box center [470, 296] width 624 height 33
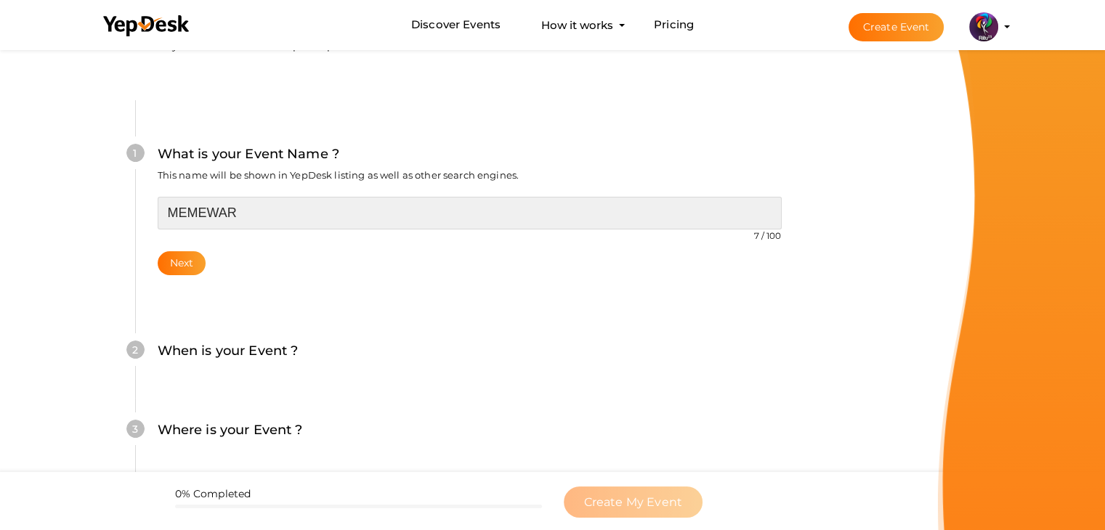
scroll to position [93, 0]
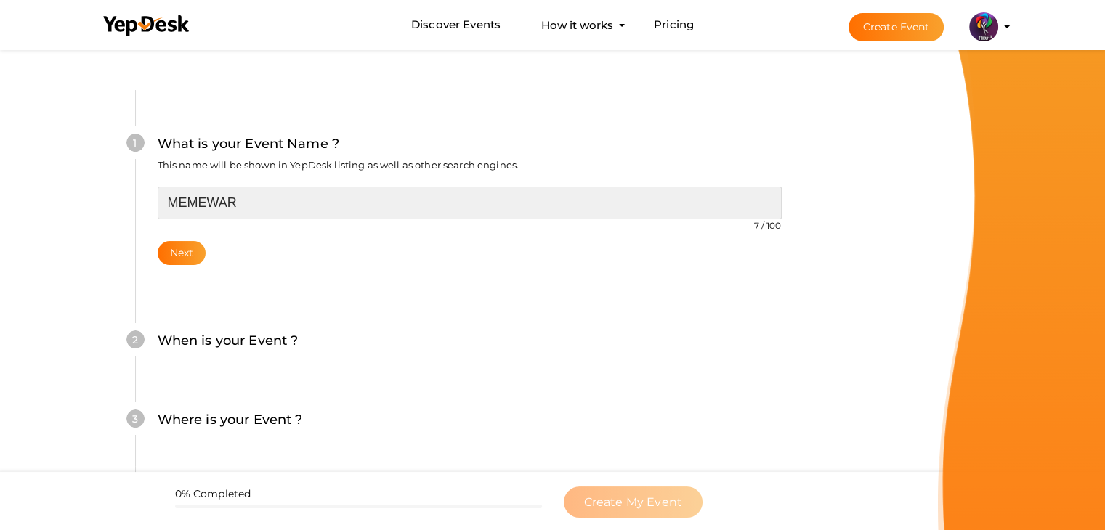
type input "MEMEWAR"
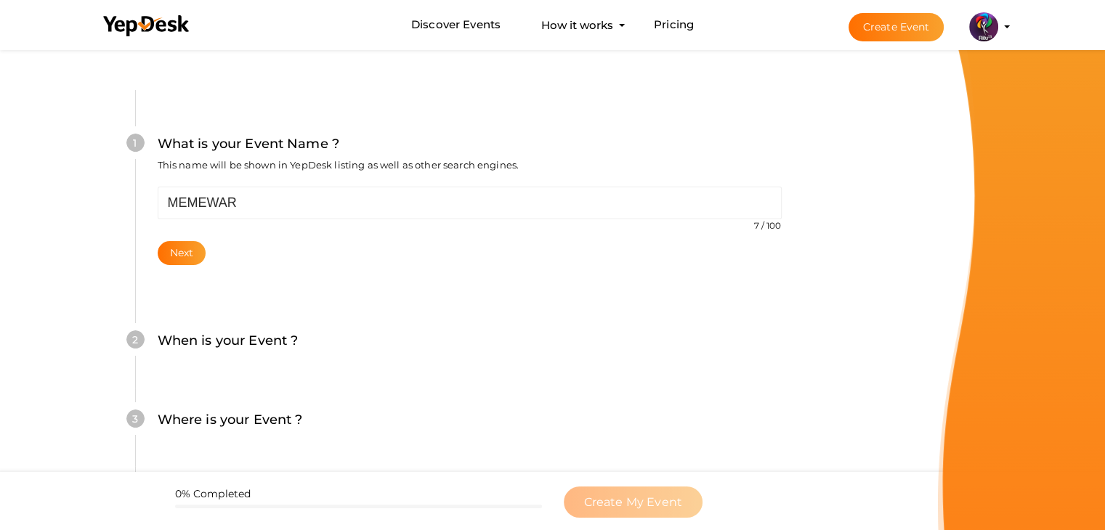
click at [183, 238] on div "MEMEWAR 7 / 100 Invalid event name event name length exceeded Required. Next" at bounding box center [470, 226] width 624 height 78
click at [190, 260] on button "Next" at bounding box center [182, 253] width 49 height 24
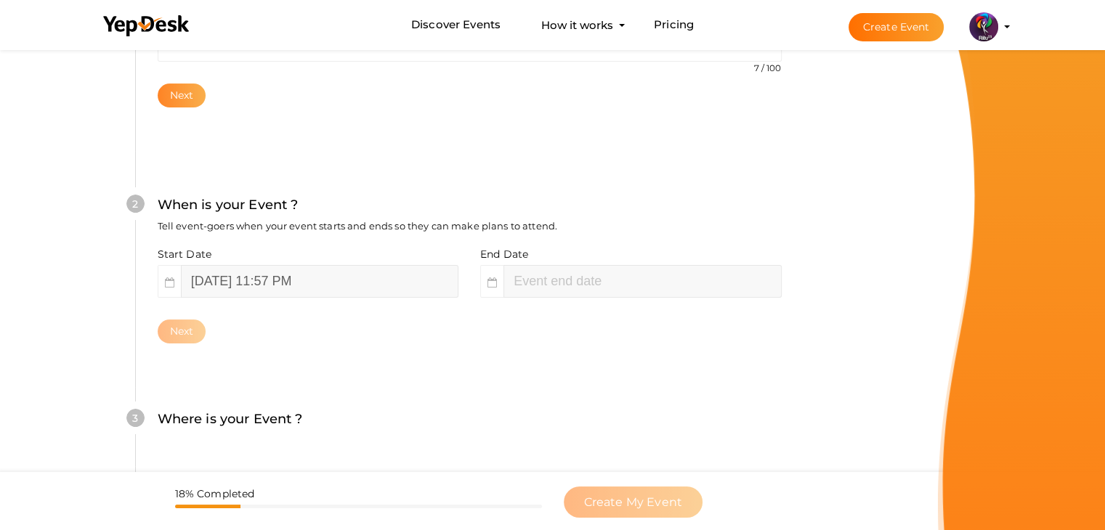
scroll to position [299, 0]
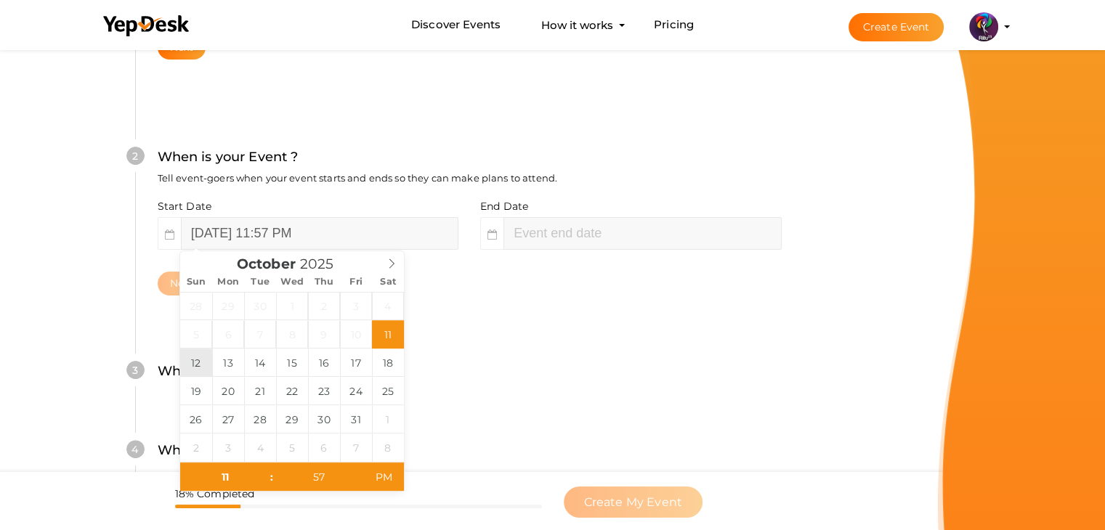
type input "October 12, 2025 11:57 PM"
type input "01"
type input "57"
click at [561, 232] on input "October 13, 2025 1:57 AM" at bounding box center [641, 233] width 277 height 33
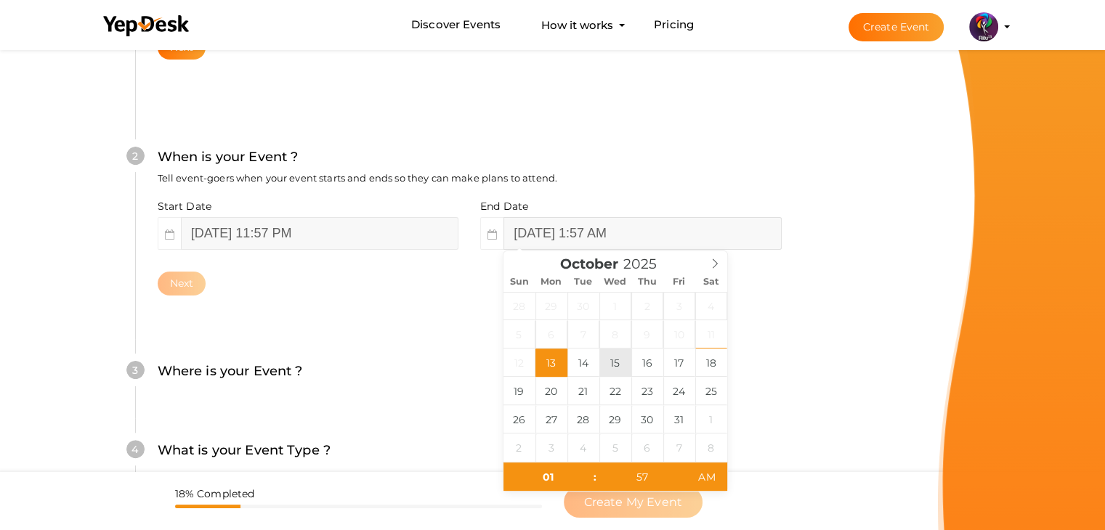
type input "October 15, 2025 1:57 AM"
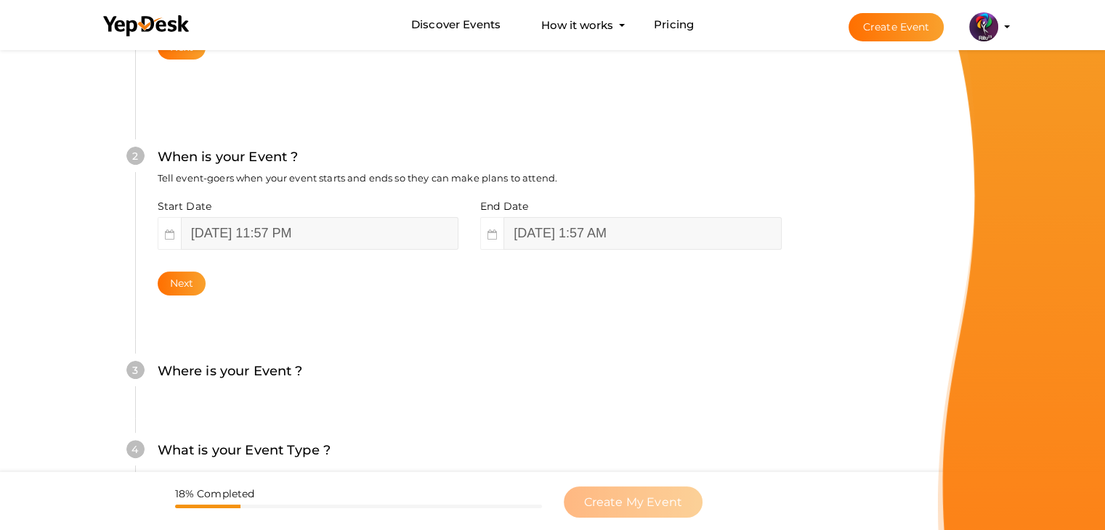
click at [413, 309] on div "2 When is your Event ? Tell event-goers when your event starts and ends so they…" at bounding box center [469, 221] width 668 height 236
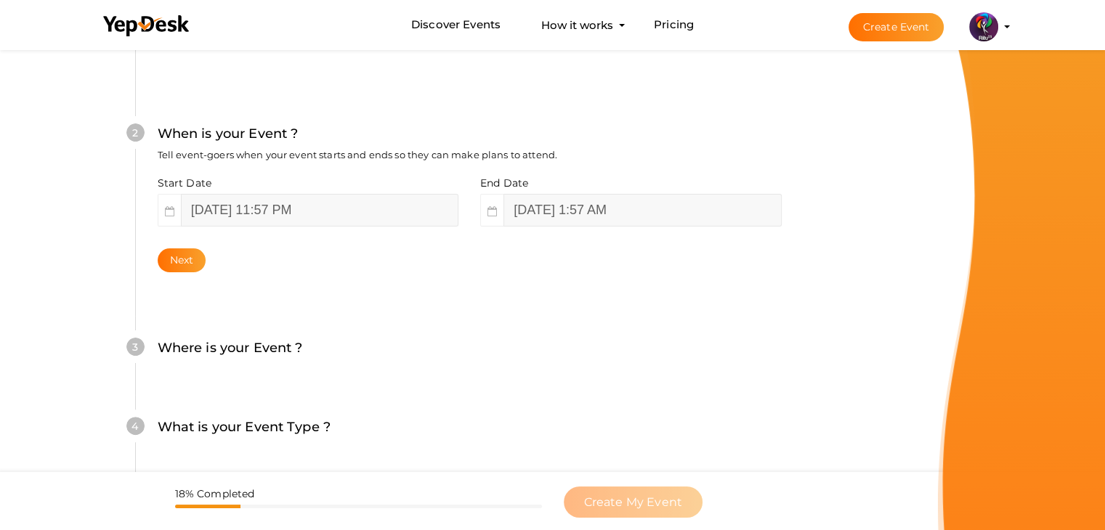
scroll to position [322, 0]
click at [174, 259] on button "Next" at bounding box center [182, 260] width 49 height 24
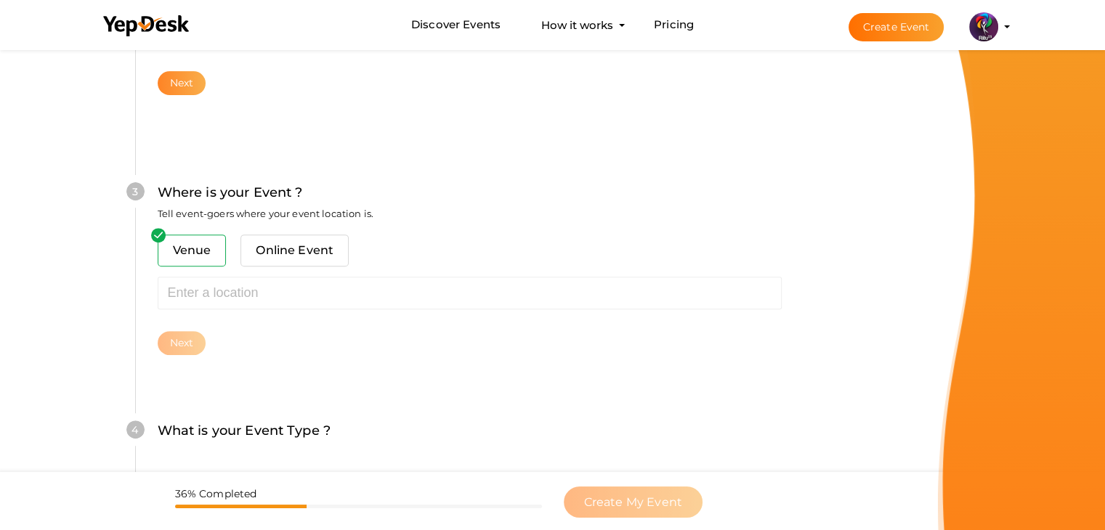
scroll to position [535, 0]
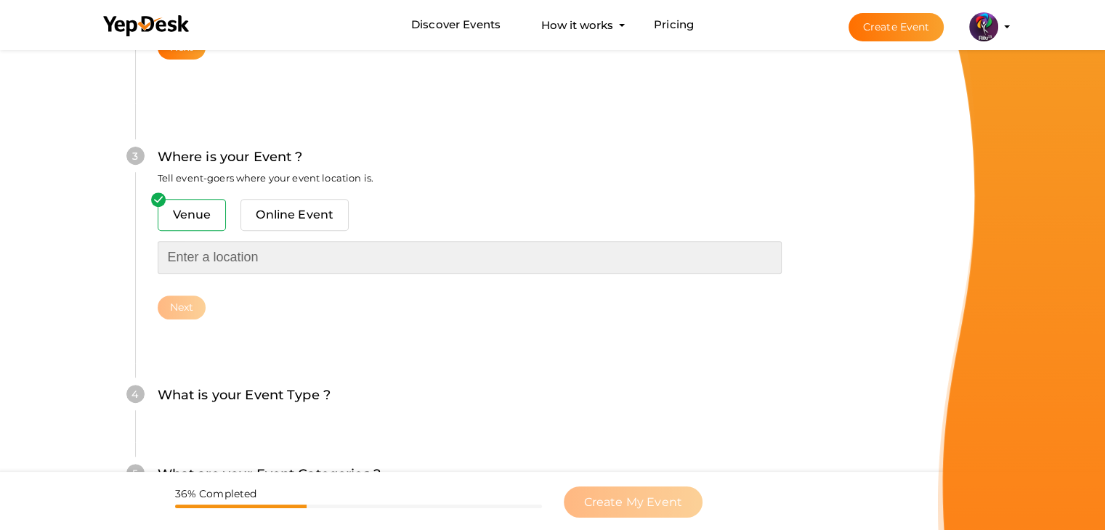
click at [189, 268] on input "text" at bounding box center [470, 257] width 624 height 33
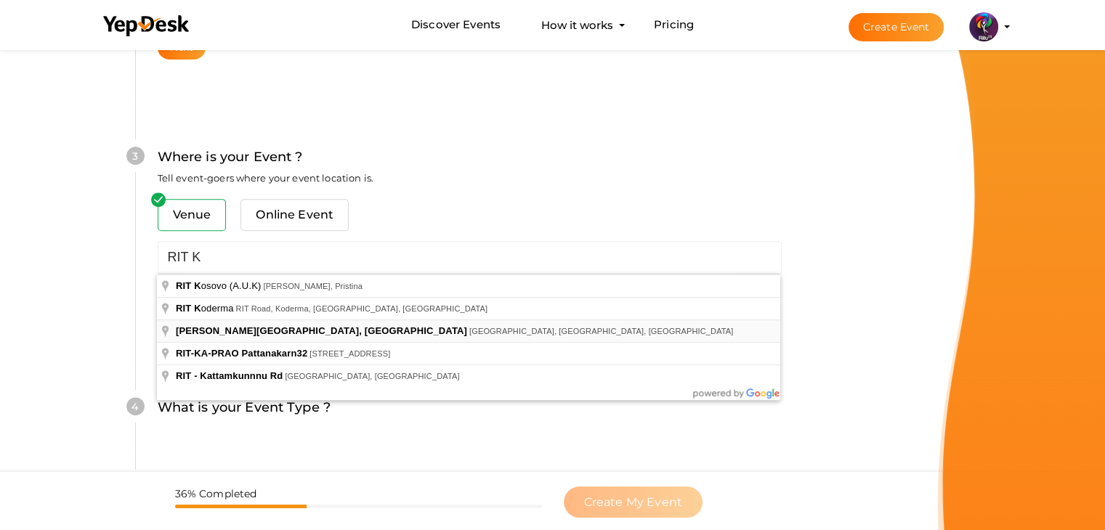
type input "[PERSON_NAME][GEOGRAPHIC_DATA], [GEOGRAPHIC_DATA], [GEOGRAPHIC_DATA], [GEOGRAPH…"
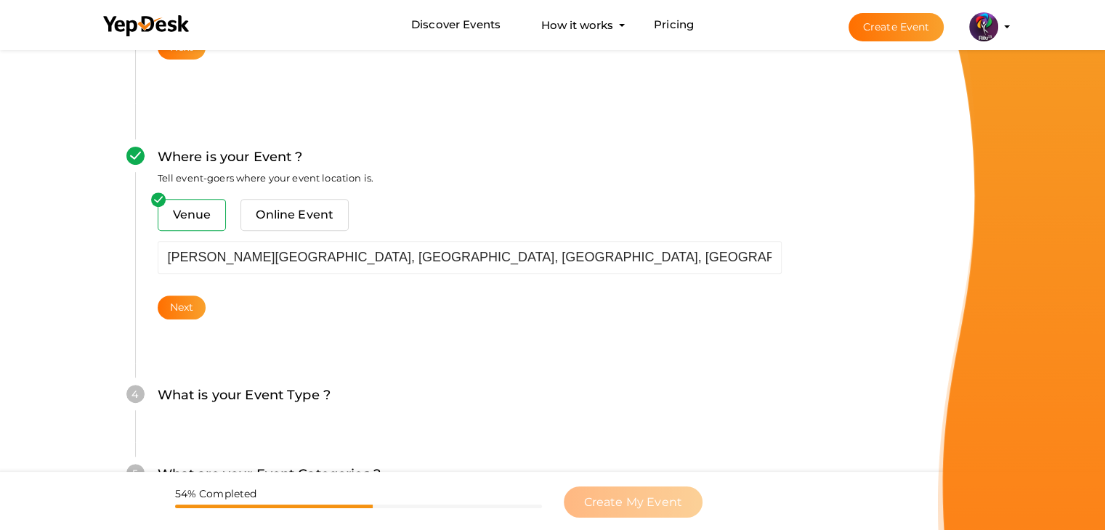
click at [179, 292] on div "Venue Online Event RAJIV GANDHI INSTITUTE OF TECHNOLOGY, KOTTAYAM, Pampady, Ker…" at bounding box center [470, 259] width 624 height 121
click at [180, 298] on button "Next" at bounding box center [182, 308] width 49 height 24
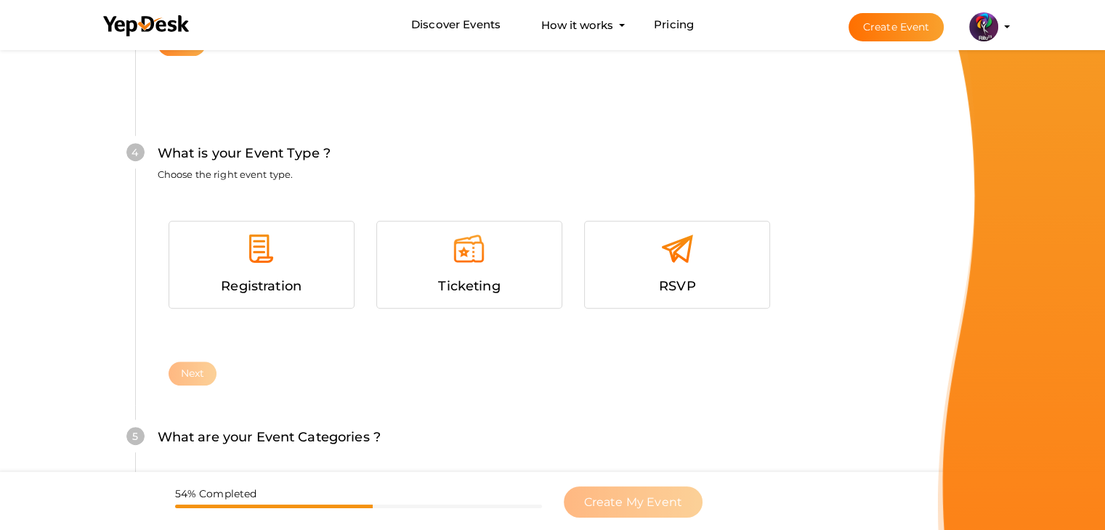
scroll to position [799, 0]
click at [306, 262] on div at bounding box center [261, 254] width 163 height 44
click at [193, 376] on button "Next" at bounding box center [193, 373] width 49 height 24
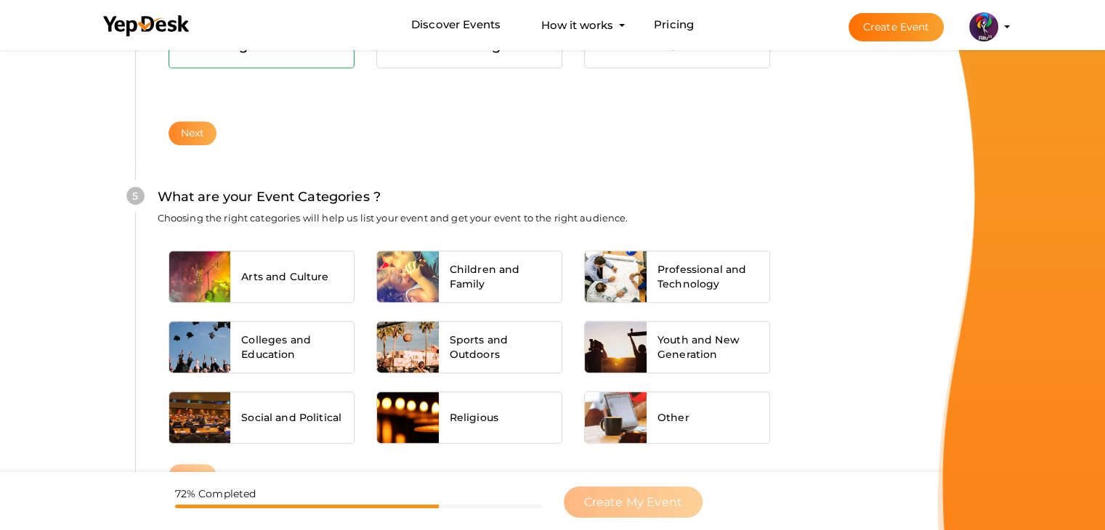
scroll to position [1099, 0]
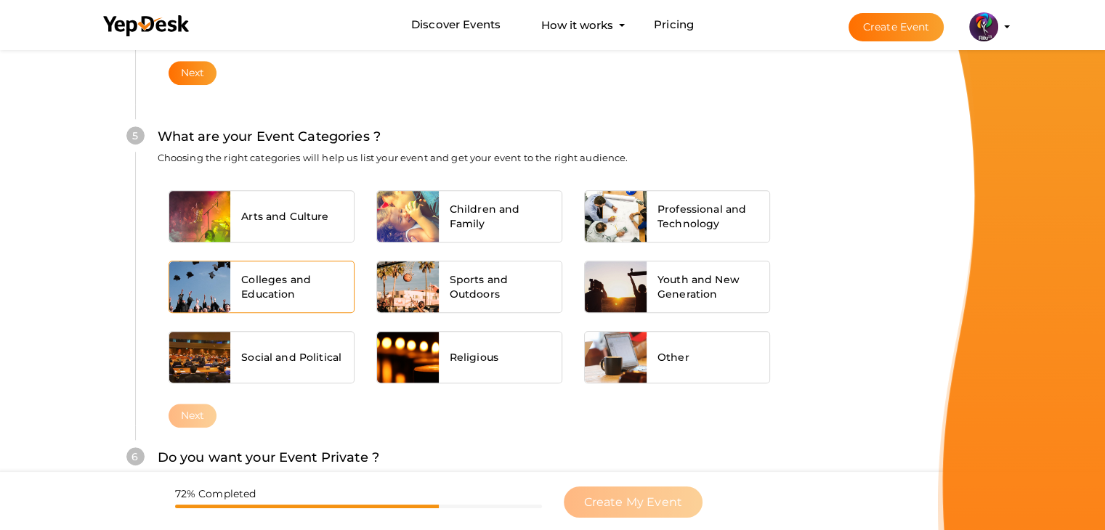
click at [276, 294] on span "Colleges and Education" at bounding box center [292, 286] width 102 height 29
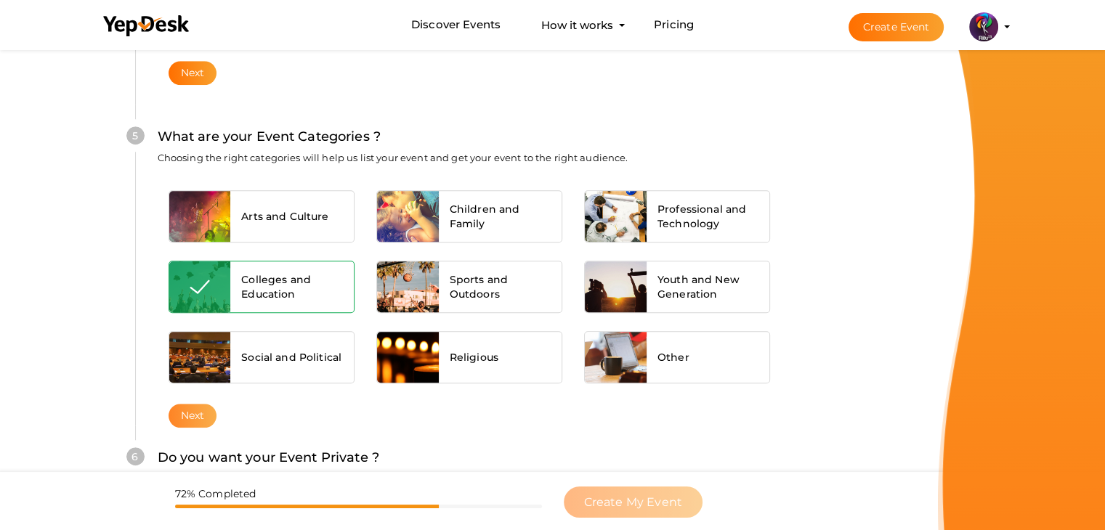
click at [198, 404] on button "Next" at bounding box center [193, 416] width 49 height 24
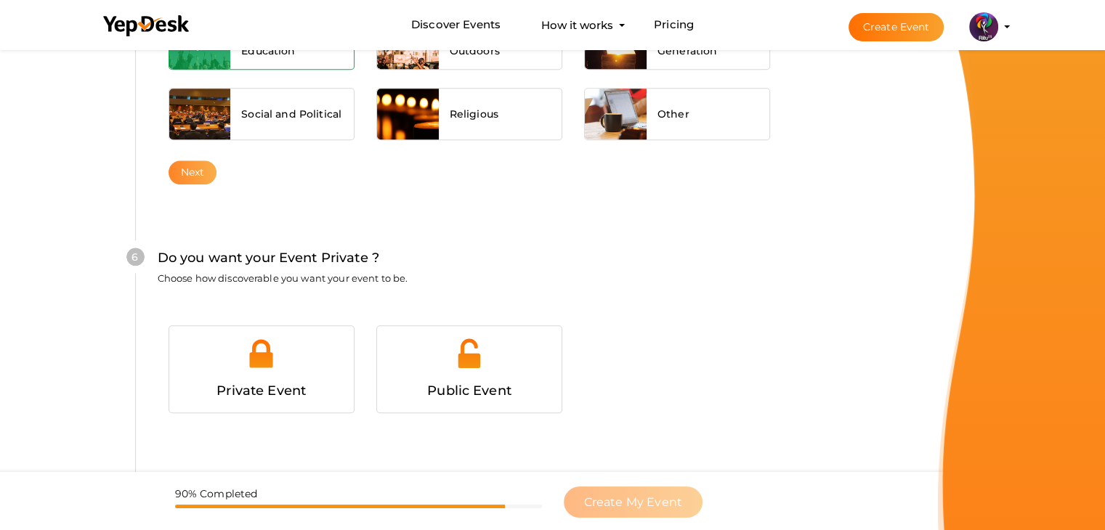
scroll to position [1418, 0]
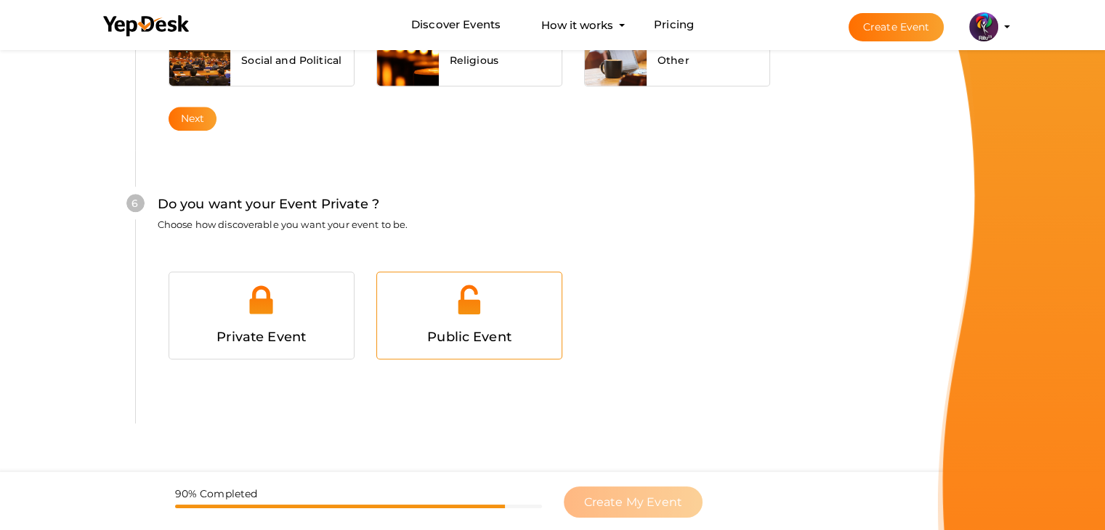
click at [421, 332] on div "Public Event" at bounding box center [469, 337] width 163 height 21
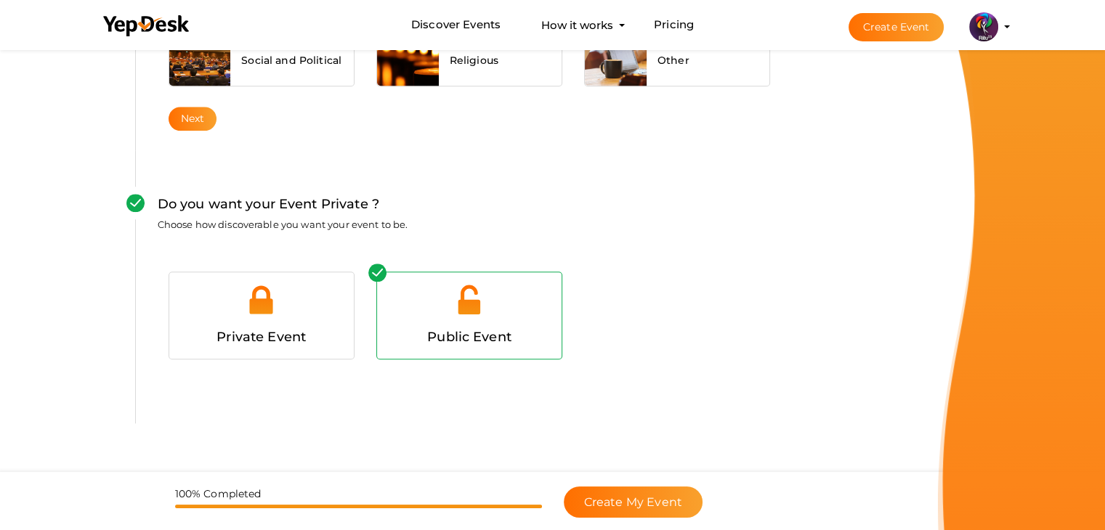
scroll to position [1456, 0]
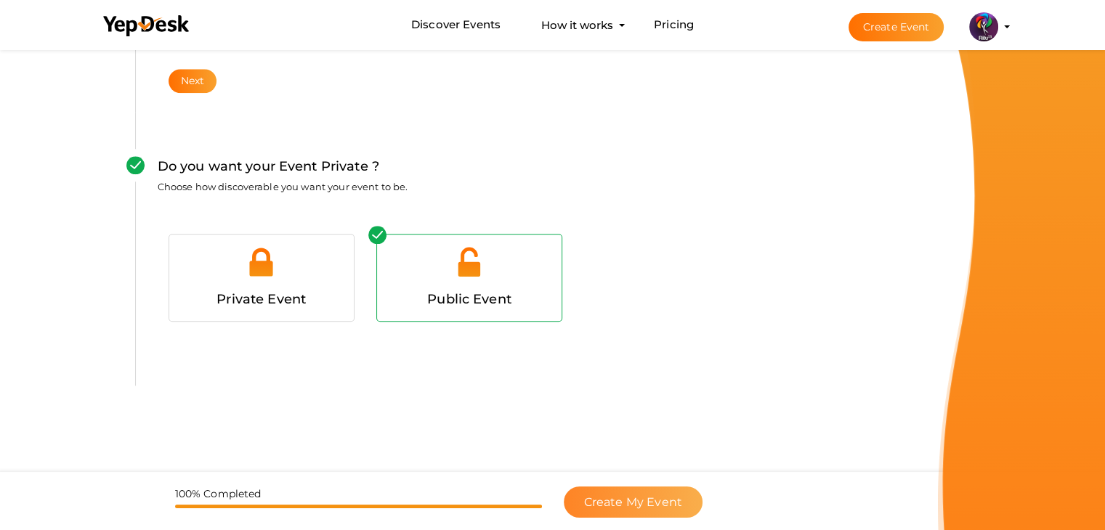
click at [596, 489] on button "Create My Event" at bounding box center [633, 502] width 139 height 31
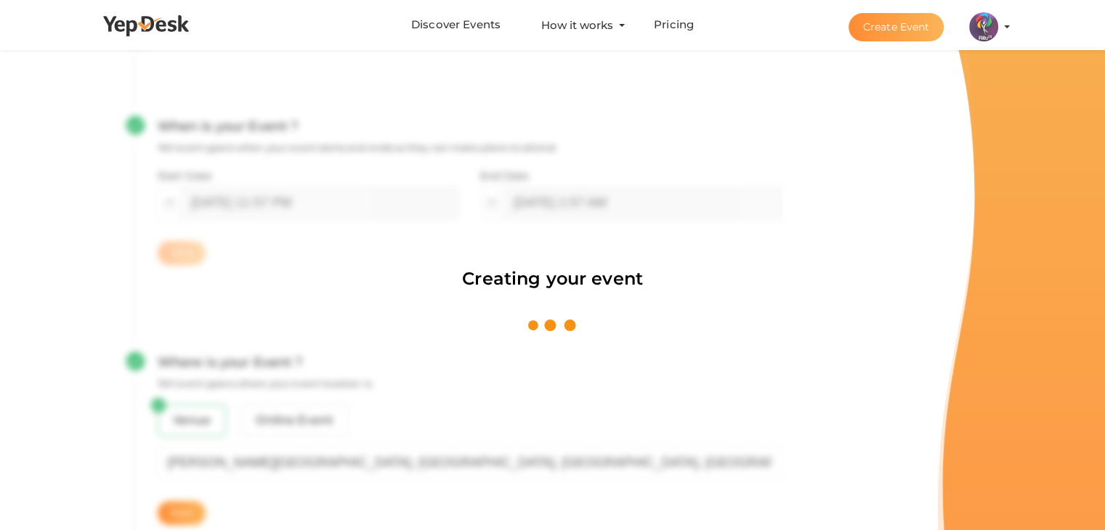
scroll to position [218, 0]
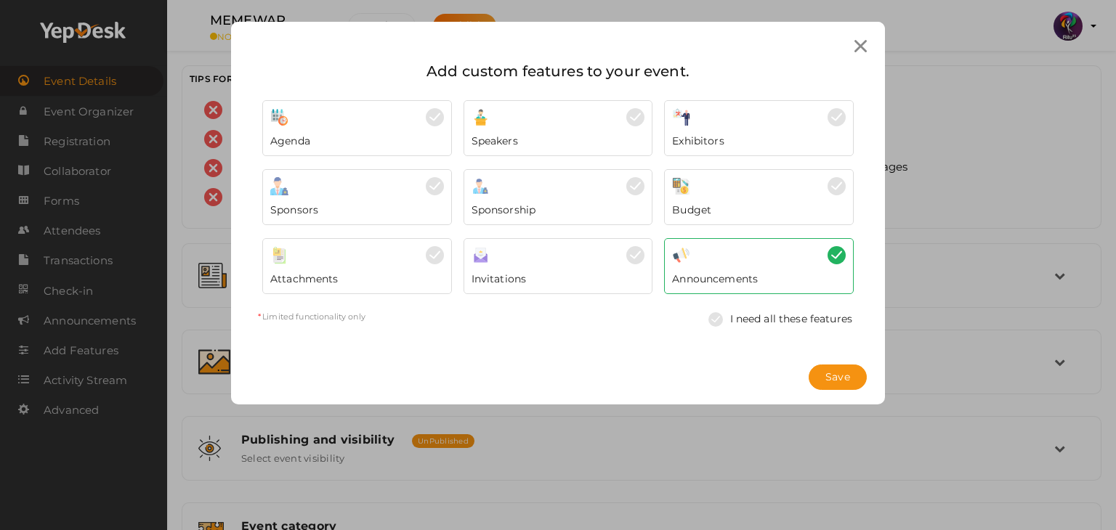
click at [843, 392] on div "Save" at bounding box center [558, 377] width 654 height 54
click at [840, 371] on span "Save" at bounding box center [837, 377] width 25 height 15
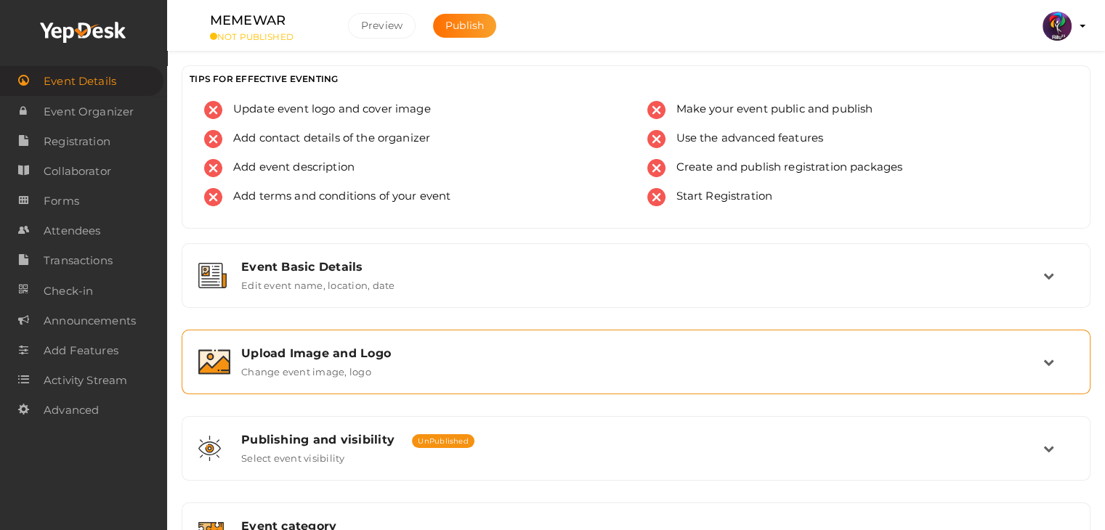
click at [442, 365] on div "Upload Image and Logo Change event image, logo" at bounding box center [636, 361] width 813 height 31
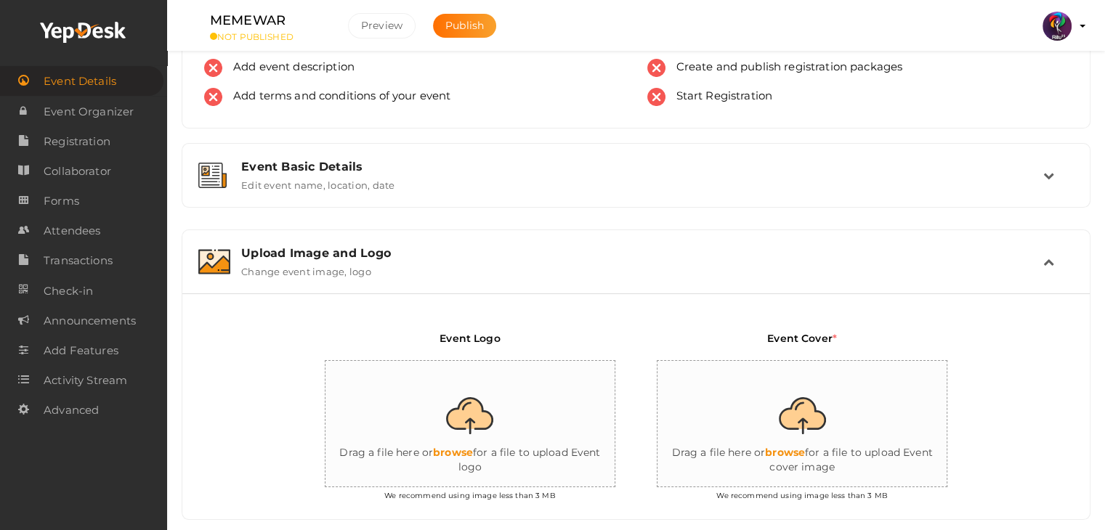
scroll to position [101, 0]
click at [488, 419] on input "file" at bounding box center [470, 423] width 291 height 127
type input "C:\fakepath\logo yepdesk.png"
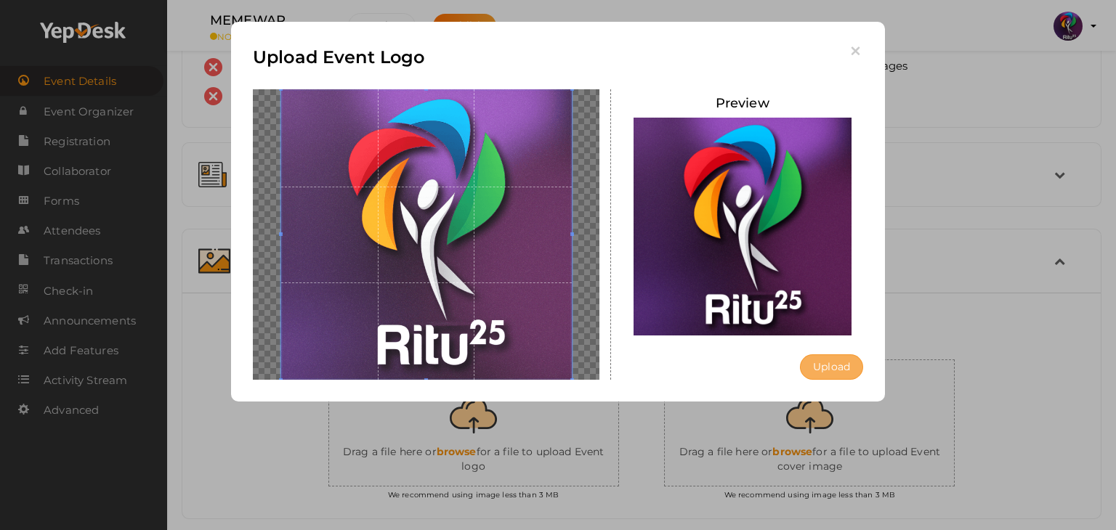
click at [849, 370] on button "Upload" at bounding box center [831, 366] width 63 height 25
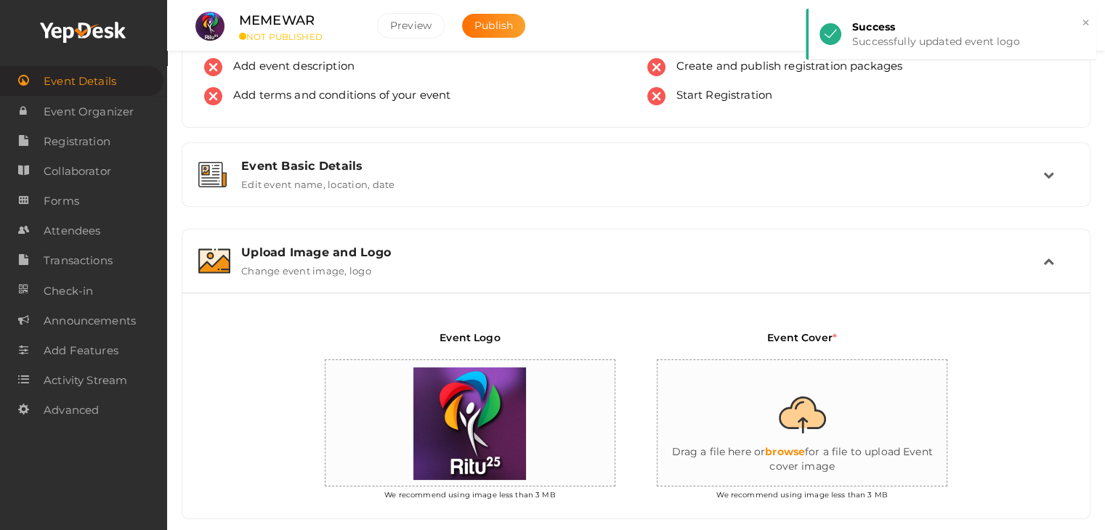
click at [811, 429] on input "file" at bounding box center [802, 423] width 291 height 127
type input "C:\fakepath\IMG-20251011-WA0148.jpg"
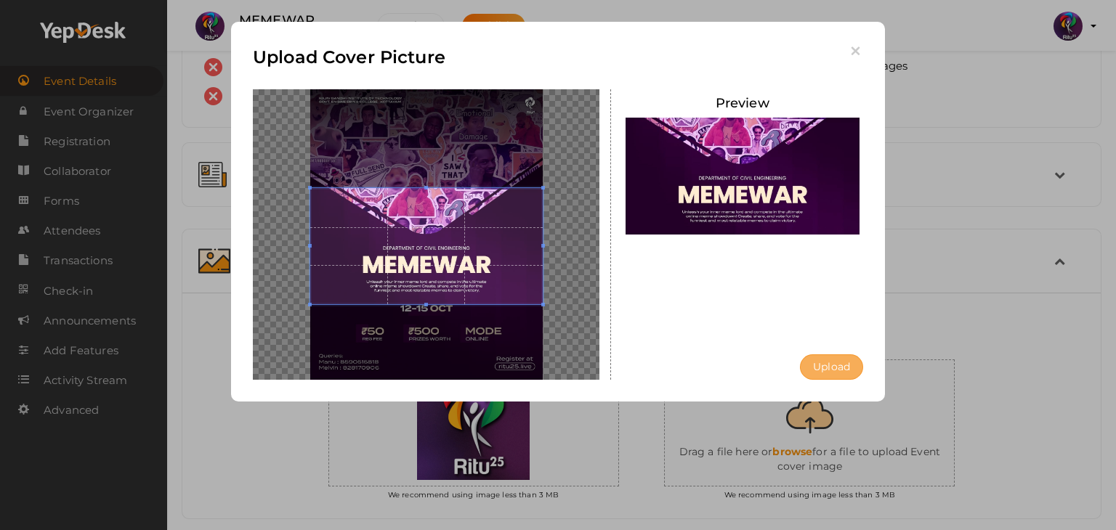
click at [819, 365] on button "Upload" at bounding box center [831, 366] width 63 height 25
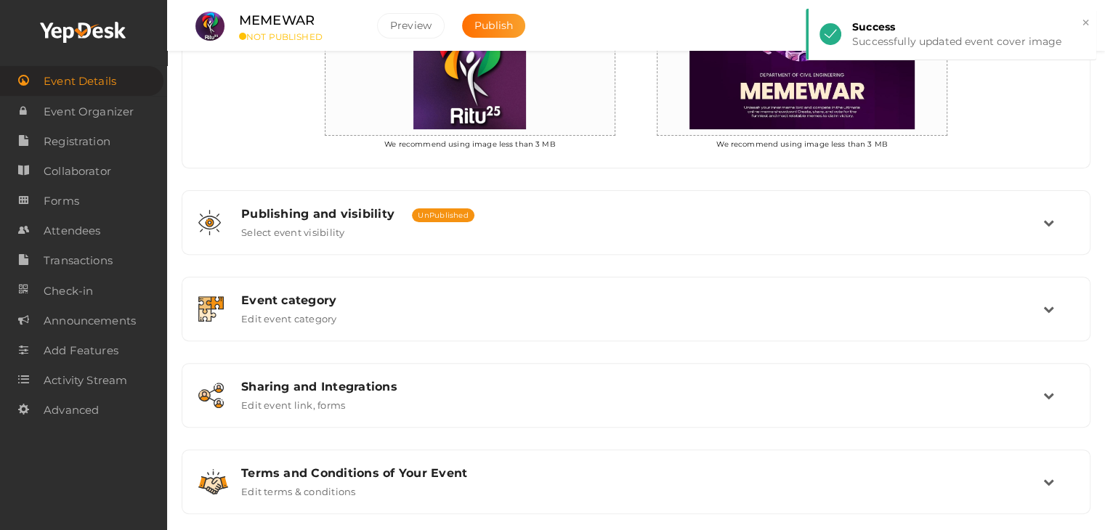
scroll to position [469, 0]
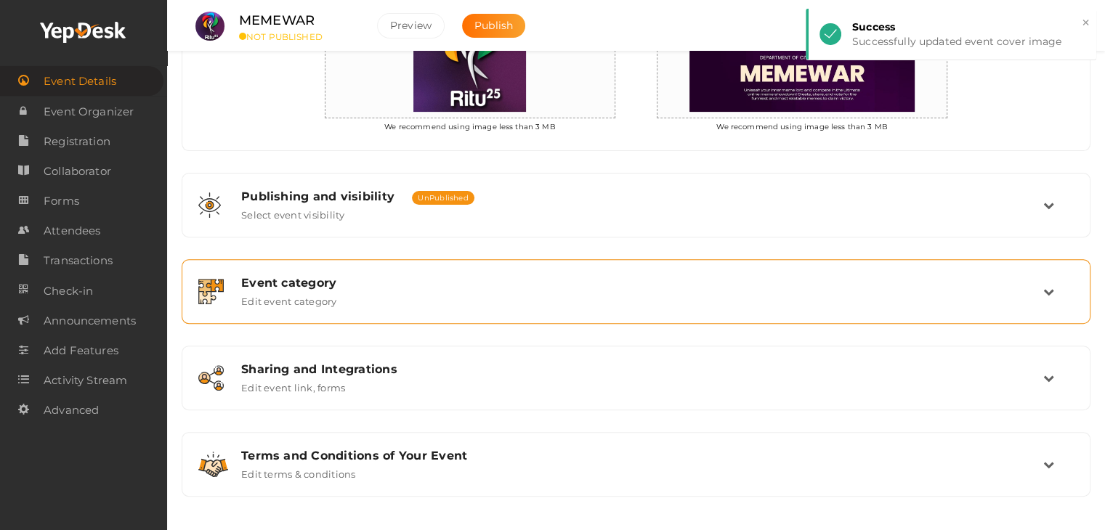
click at [537, 285] on div "Event category" at bounding box center [642, 283] width 802 height 14
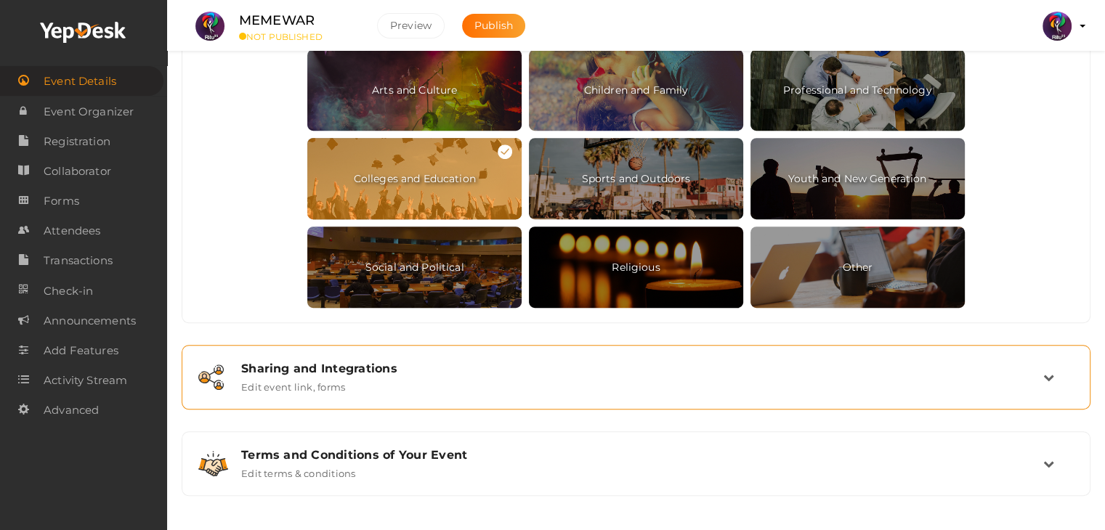
click at [479, 363] on div "Sharing and Integrations" at bounding box center [642, 369] width 802 height 14
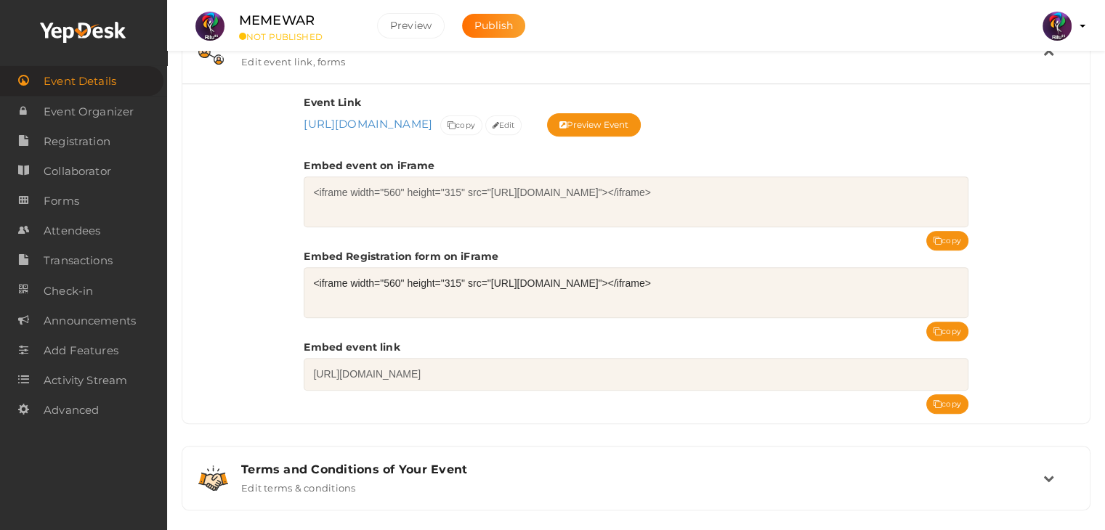
scroll to position [567, 0]
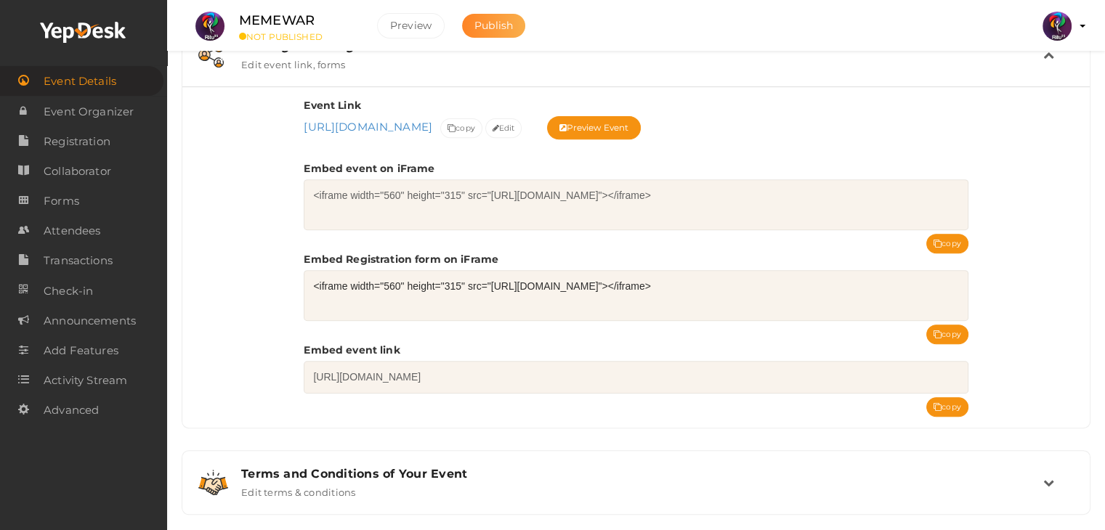
click at [482, 30] on span "Publish" at bounding box center [493, 25] width 38 height 13
click at [953, 325] on button "copy" at bounding box center [947, 335] width 42 height 20
drag, startPoint x: 334, startPoint y: 22, endPoint x: 242, endPoint y: 21, distance: 92.2
click at [242, 21] on div "MEMEWAR ACTIVE" at bounding box center [296, 26] width 145 height 32
copy label "MEMEWAR"
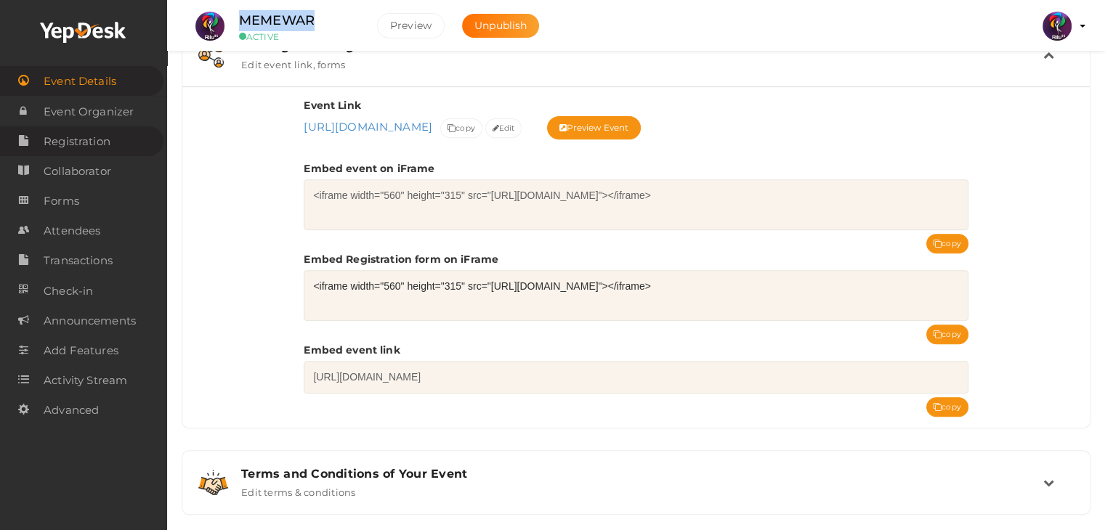
click at [84, 137] on span "Registration" at bounding box center [77, 141] width 67 height 29
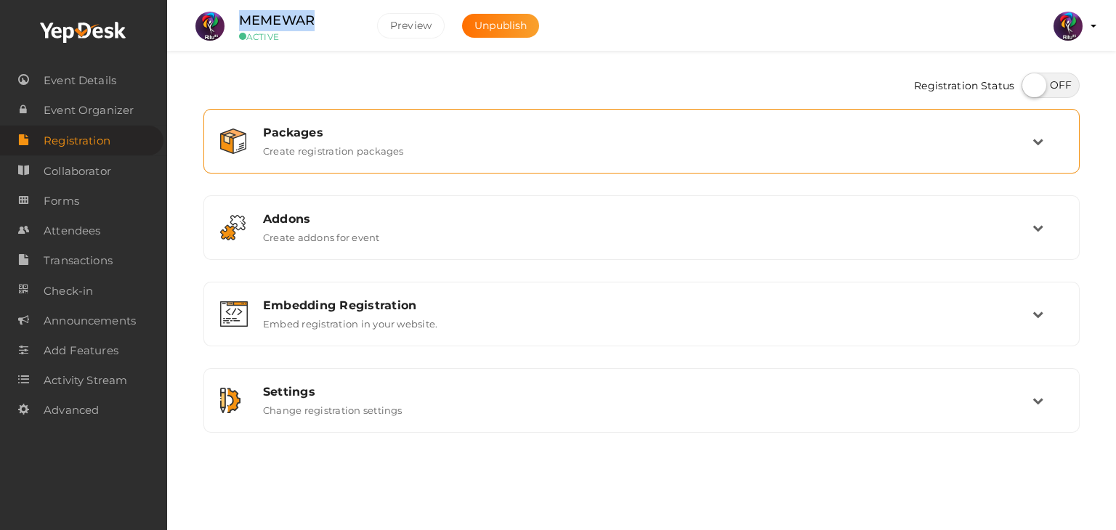
click at [337, 153] on label "Create registration packages" at bounding box center [333, 147] width 141 height 17
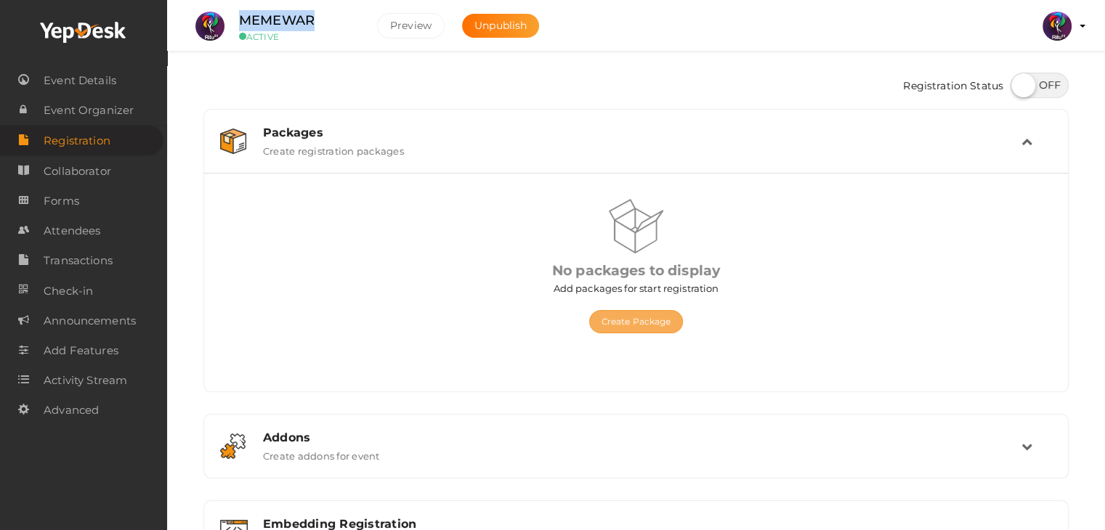
click at [616, 321] on button "Create Package" at bounding box center [636, 321] width 94 height 23
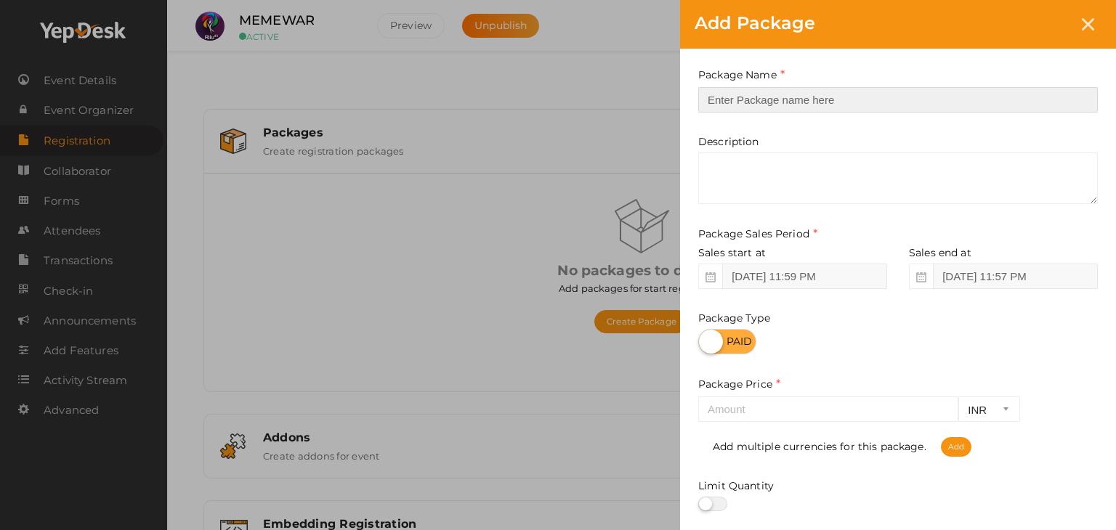
click at [790, 100] on input "text" at bounding box center [897, 99] width 399 height 25
type input "Registration"
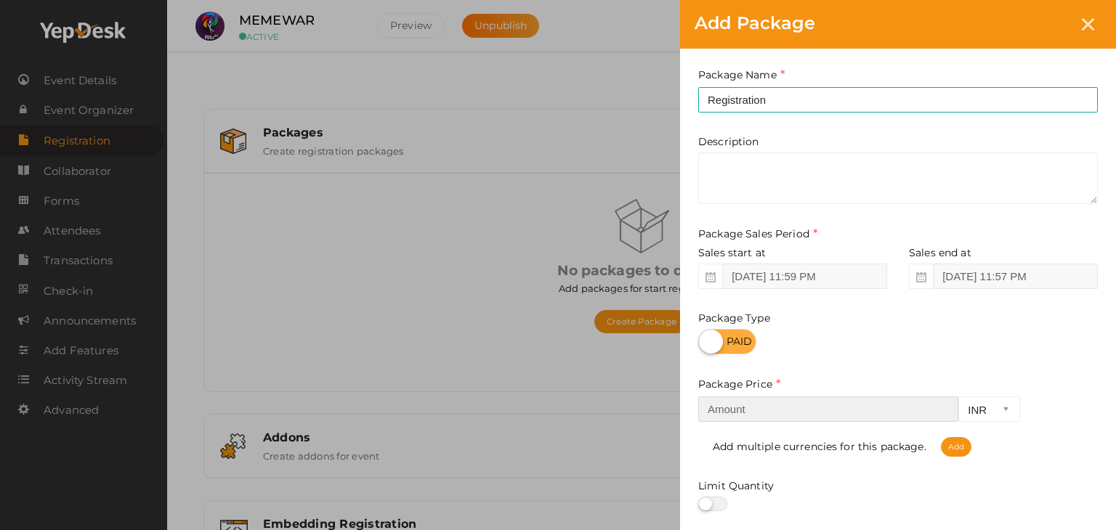
click at [747, 407] on input "number" at bounding box center [828, 409] width 260 height 25
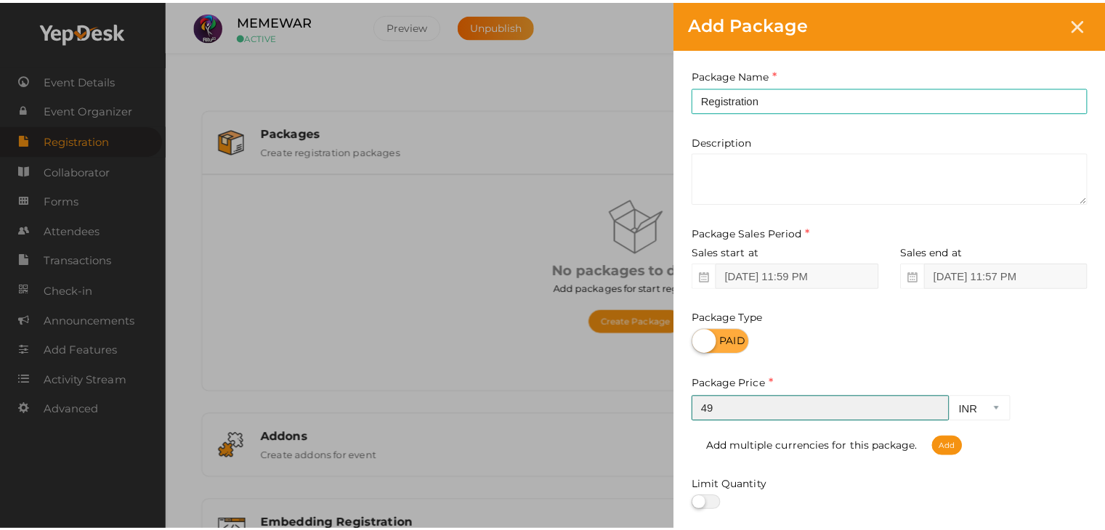
scroll to position [180, 0]
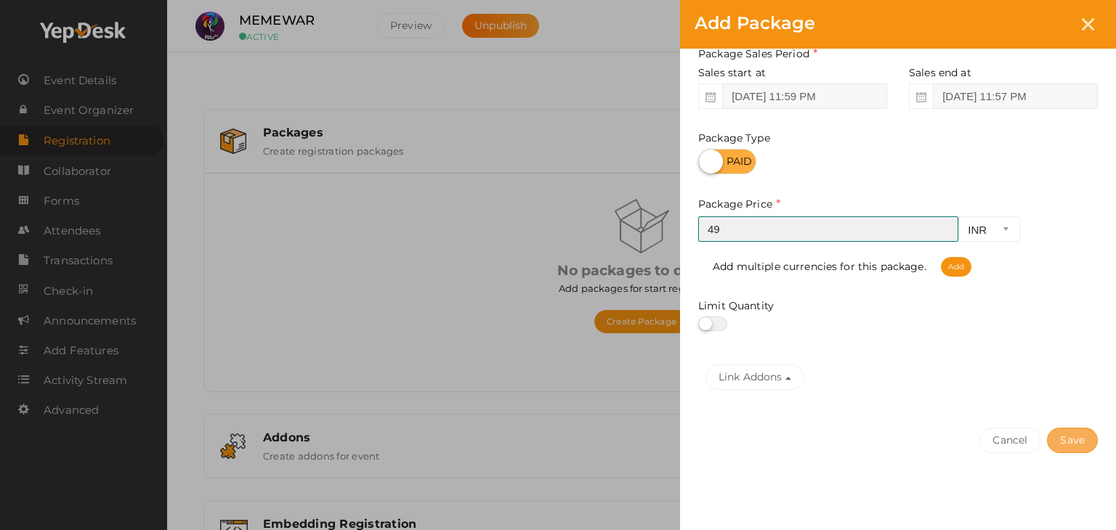
type input "49"
click at [1073, 439] on button "Save" at bounding box center [1072, 440] width 51 height 25
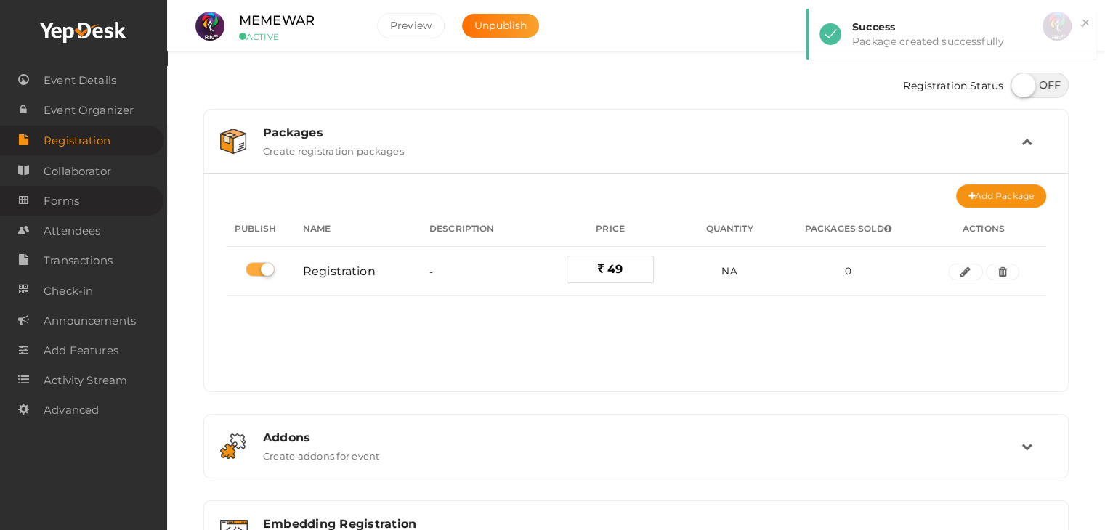
click at [76, 190] on span "Forms" at bounding box center [62, 201] width 36 height 29
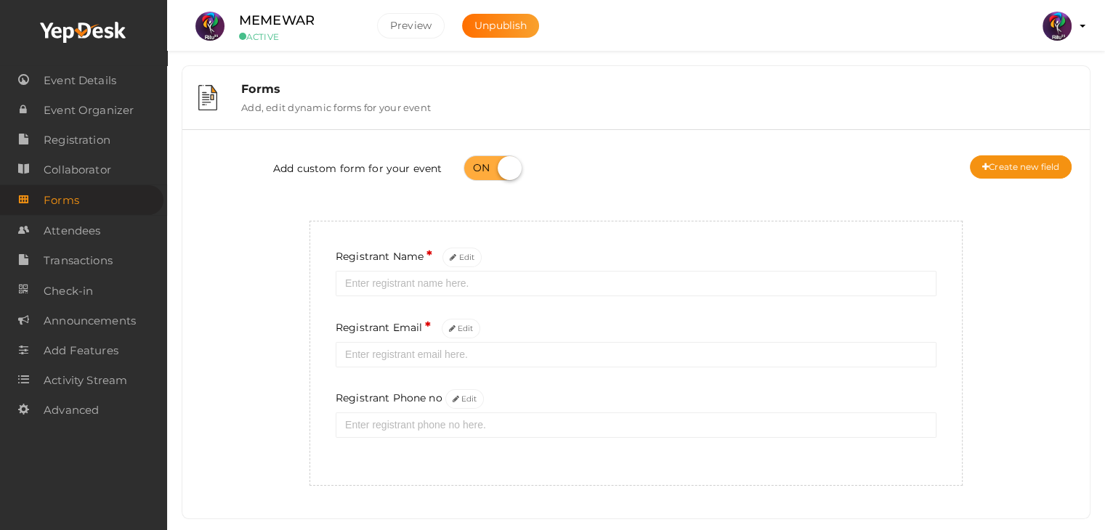
scroll to position [26, 0]
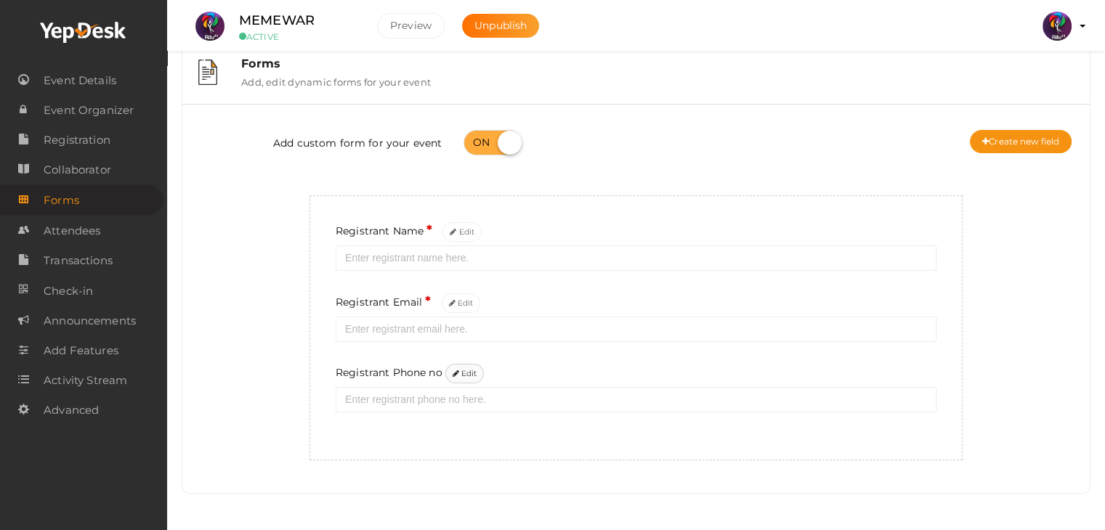
click at [462, 372] on button "Edit" at bounding box center [464, 374] width 39 height 20
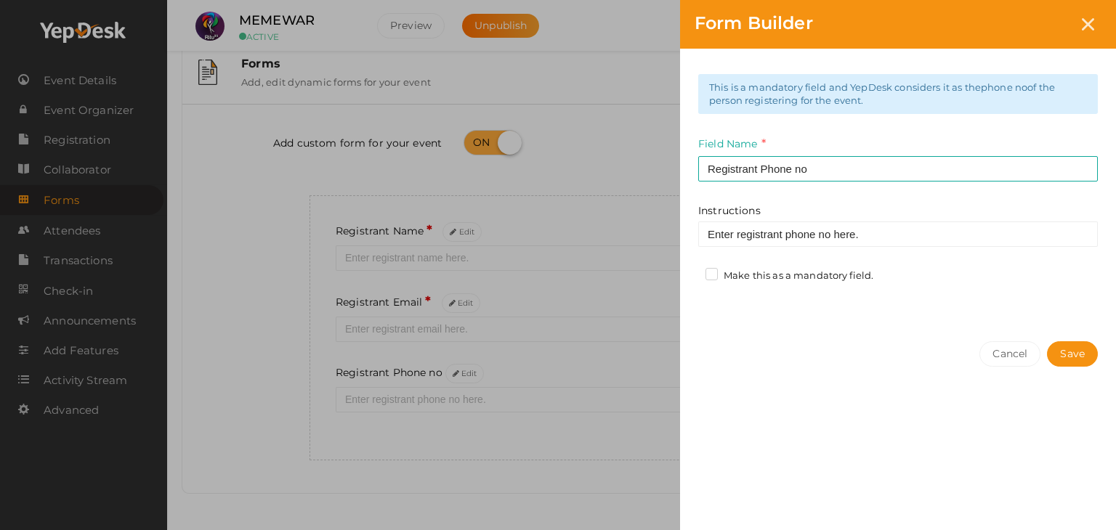
click at [709, 269] on label "Make this as a mandatory field." at bounding box center [789, 276] width 168 height 15
click at [691, 272] on input "Make this as a mandatory field." at bounding box center [691, 272] width 0 height 0
click at [1066, 346] on button "Save" at bounding box center [1072, 353] width 51 height 25
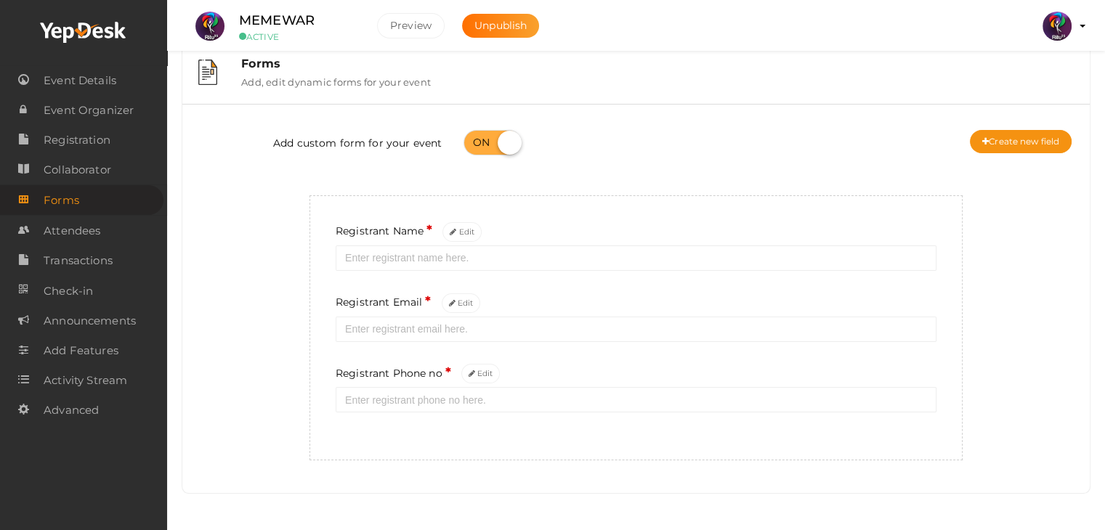
click at [1025, 153] on div "Add custom form for your event Create new field" at bounding box center [635, 144] width 885 height 58
click at [1024, 145] on button "Create new field" at bounding box center [1021, 141] width 102 height 23
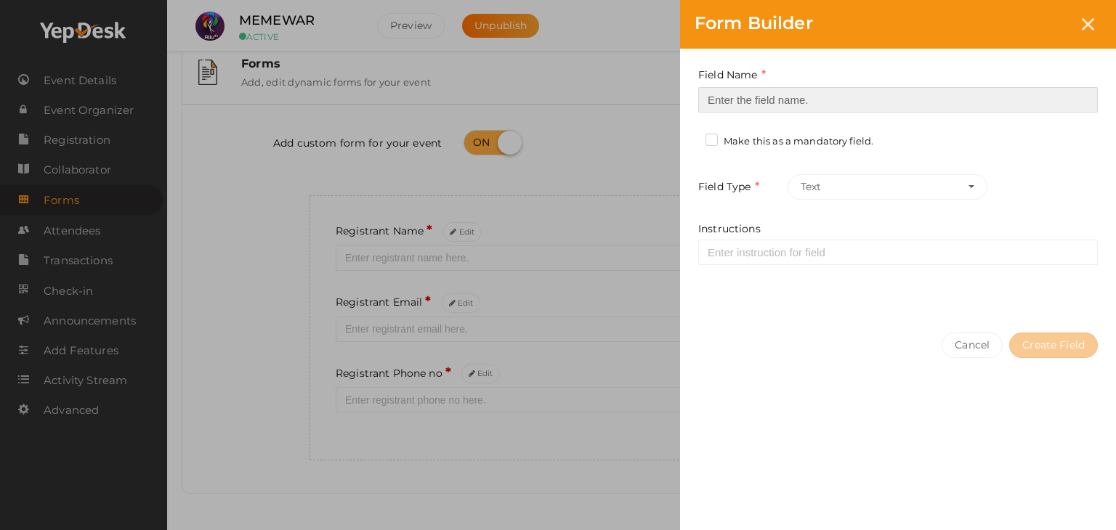
click at [799, 95] on input at bounding box center [897, 99] width 399 height 25
type input "Registrant College"
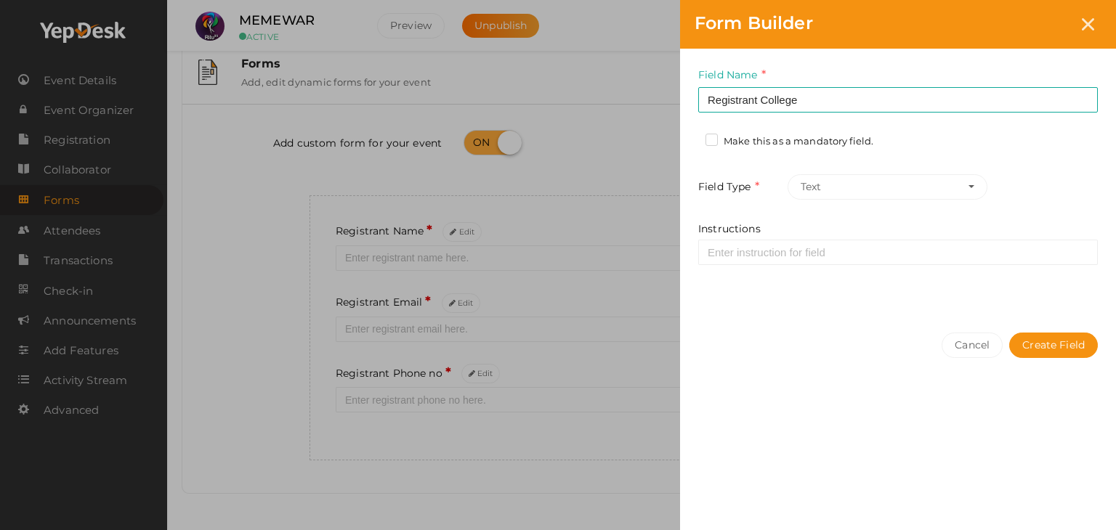
click at [714, 142] on label "Make this as a mandatory field." at bounding box center [789, 141] width 168 height 15
click at [691, 137] on input "Make this as a mandatory field." at bounding box center [691, 137] width 0 height 0
click at [1040, 347] on button "Create Field" at bounding box center [1053, 345] width 89 height 25
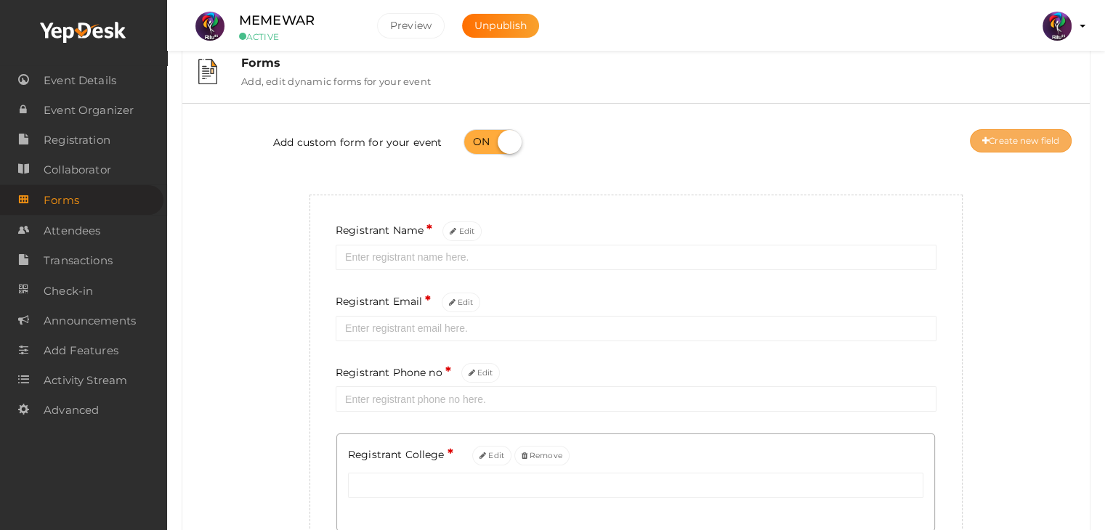
click at [1033, 145] on button "Create new field" at bounding box center [1021, 140] width 102 height 23
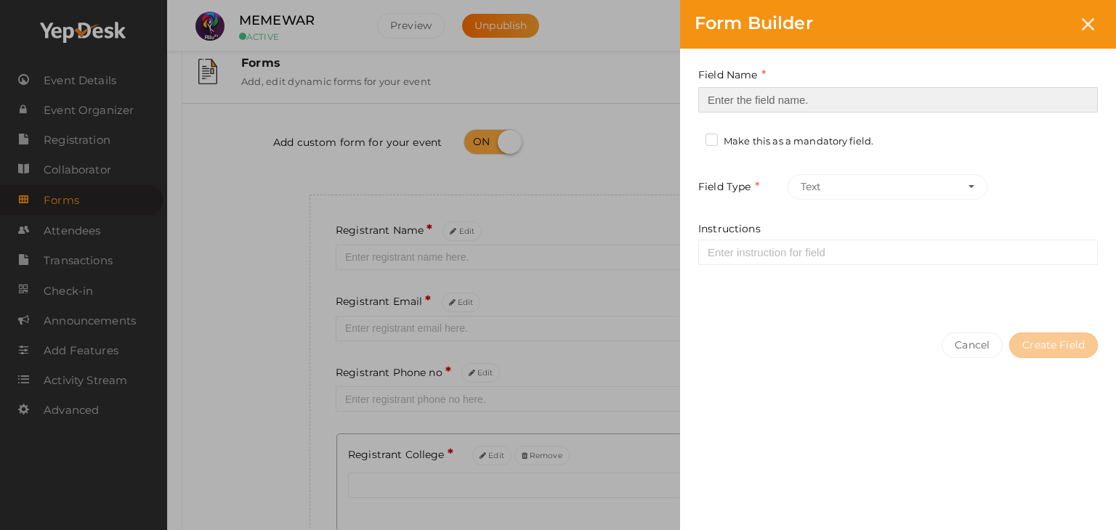
click at [764, 93] on input at bounding box center [897, 99] width 399 height 25
type input "Refferal ID"
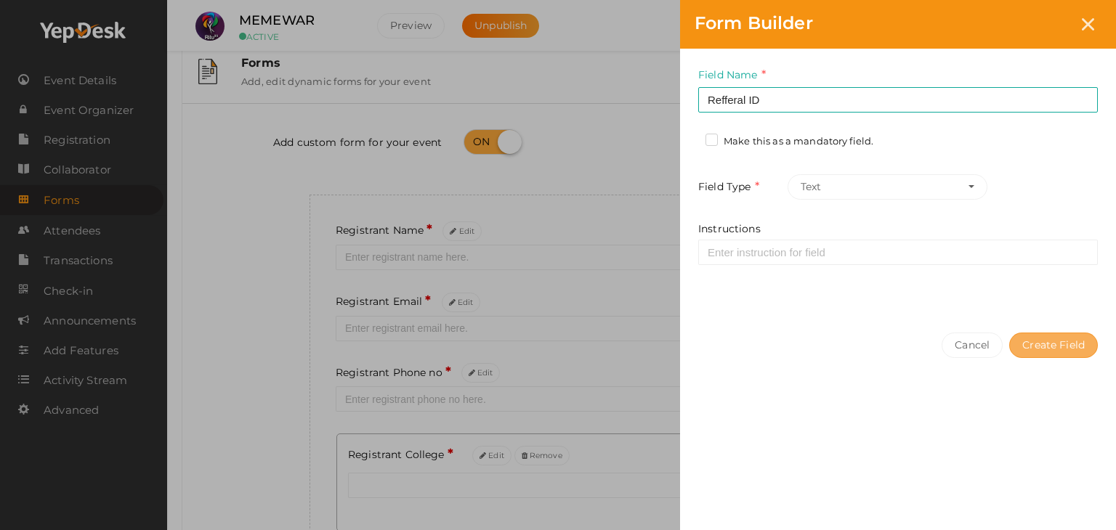
click at [1071, 348] on button "Create Field" at bounding box center [1053, 345] width 89 height 25
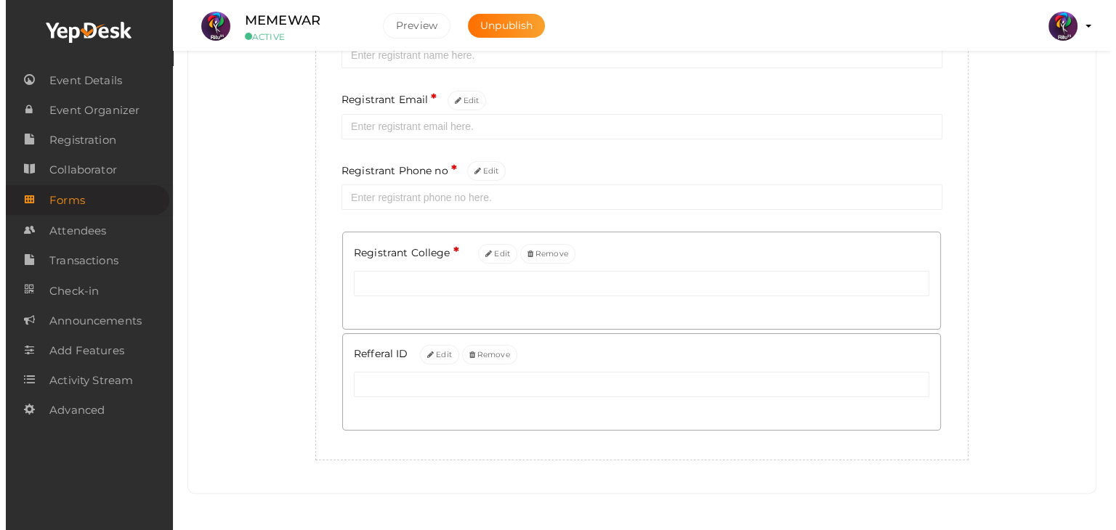
scroll to position [0, 0]
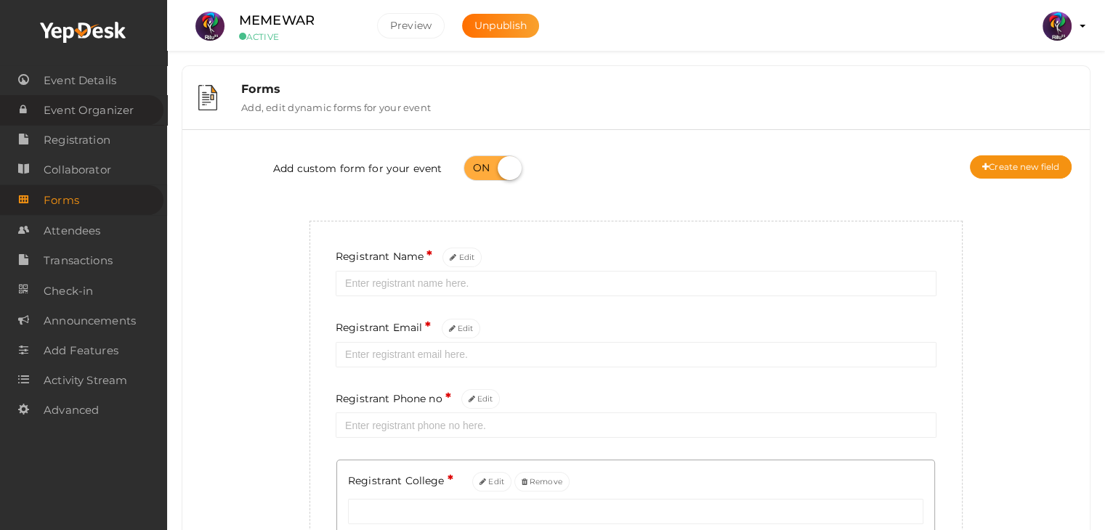
click at [84, 113] on span "Event Organizer" at bounding box center [89, 110] width 90 height 29
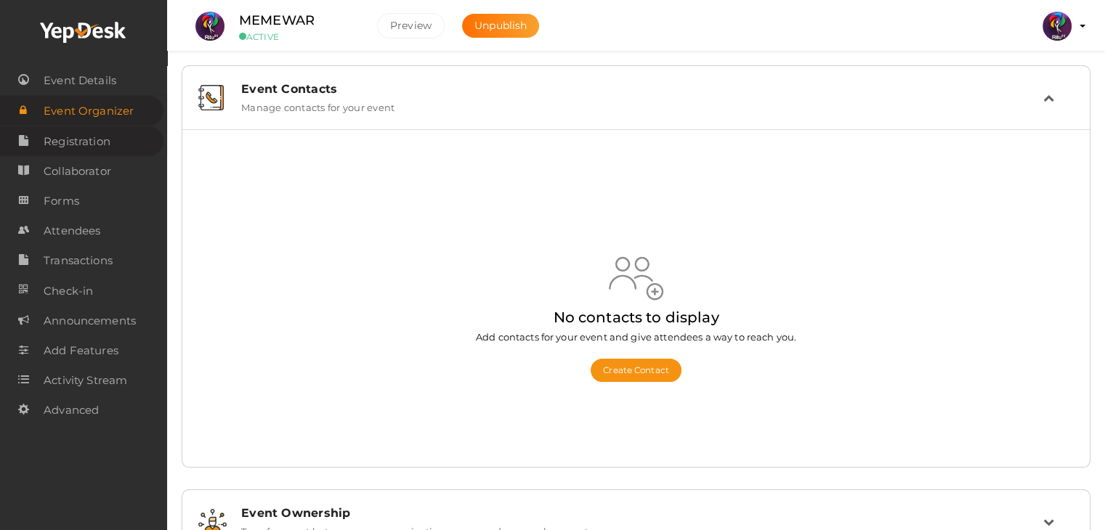
click at [78, 139] on span "Registration" at bounding box center [77, 141] width 67 height 29
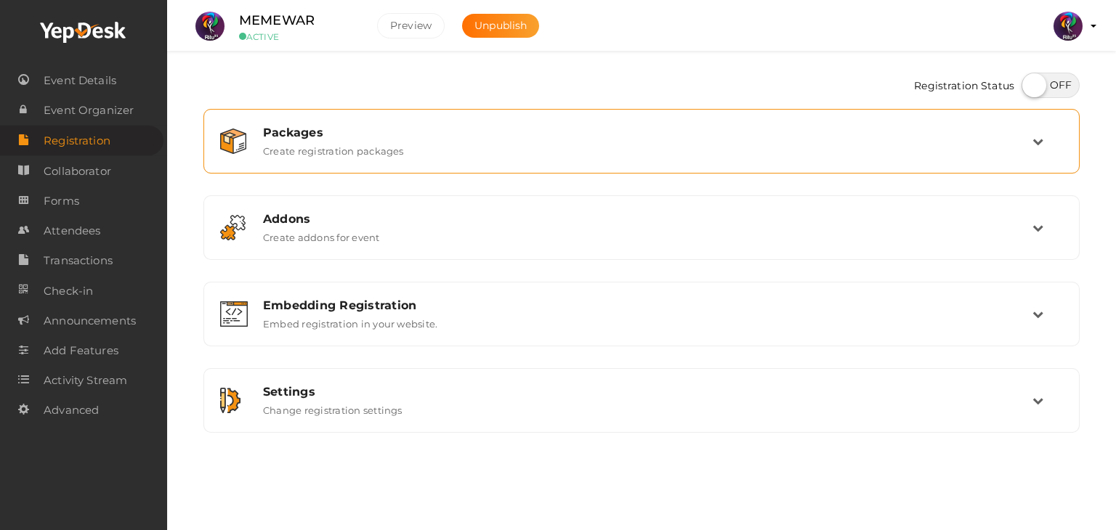
click at [470, 158] on div "Packages Create registration packages" at bounding box center [641, 141] width 860 height 49
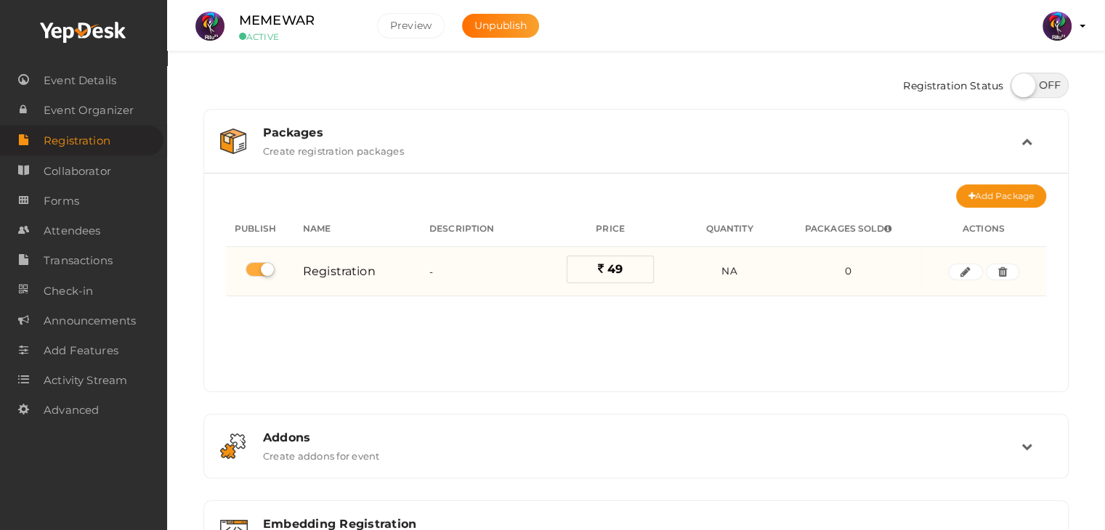
click at [607, 269] on span "49" at bounding box center [614, 269] width 15 height 14
click at [628, 266] on label "49" at bounding box center [610, 270] width 87 height 28
click at [964, 275] on icon "button" at bounding box center [965, 272] width 10 height 9
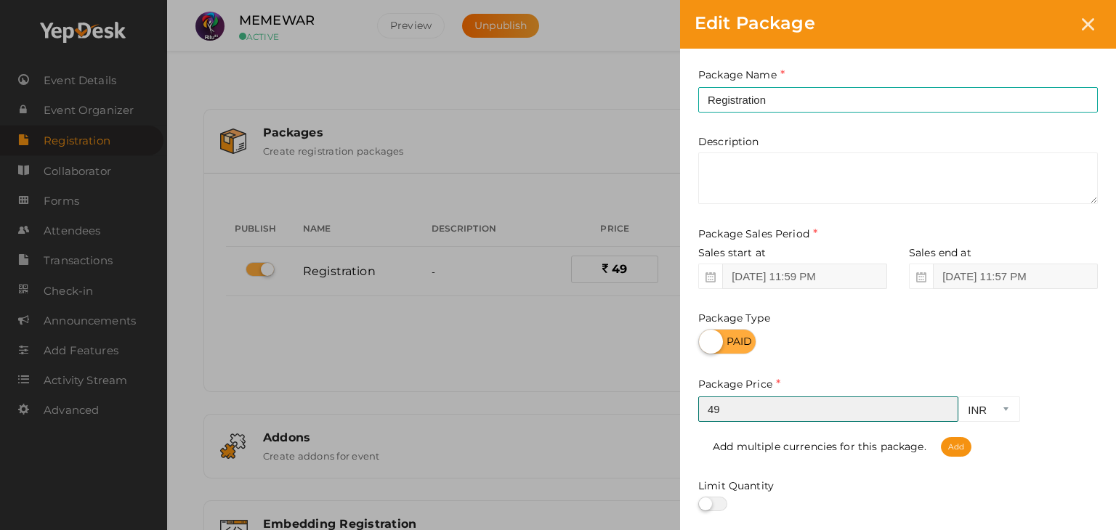
click at [796, 413] on input "49" at bounding box center [828, 409] width 260 height 25
type input "4"
type input "49"
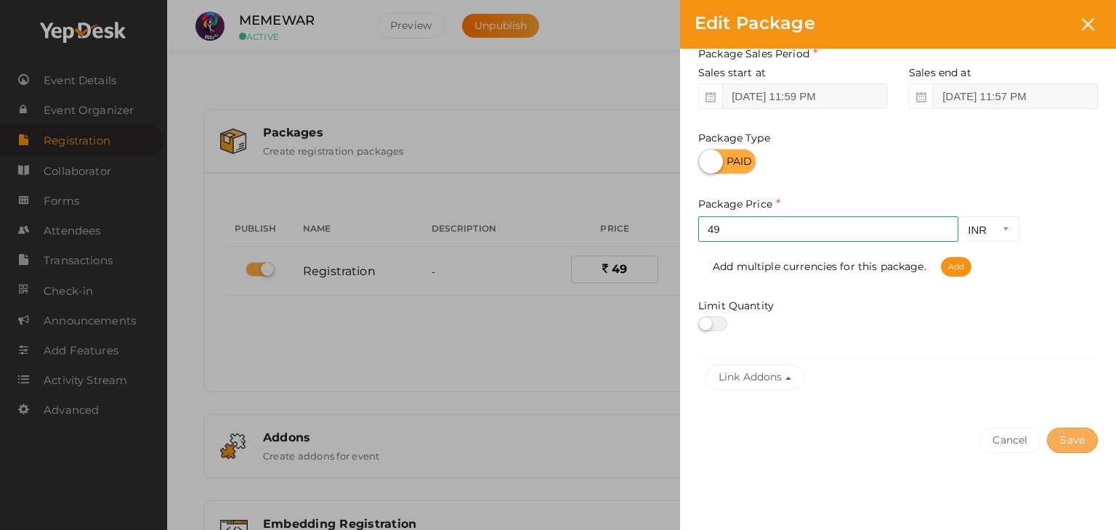
click at [1081, 442] on button "Save" at bounding box center [1072, 440] width 51 height 25
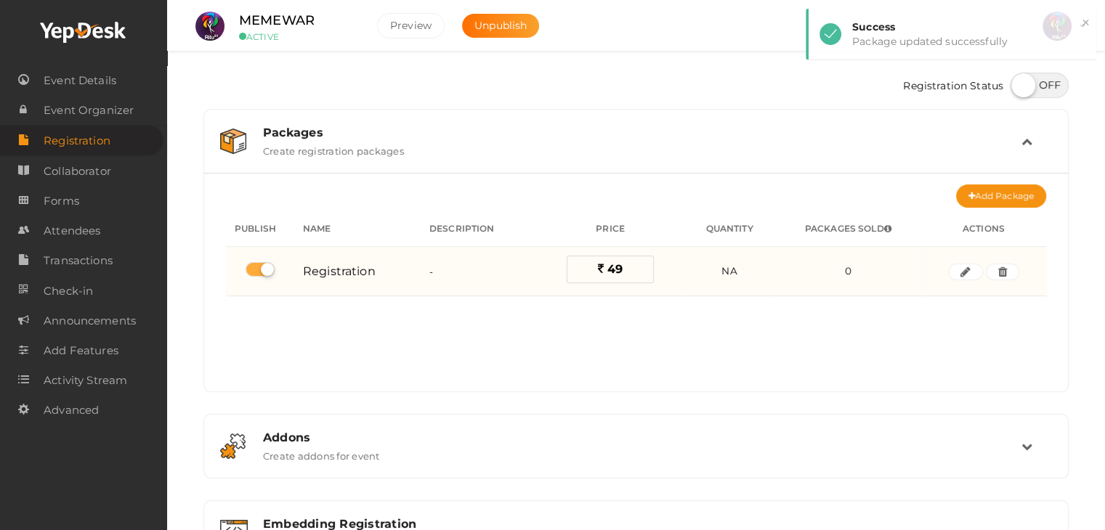
click at [633, 277] on label "49" at bounding box center [610, 270] width 87 height 28
click at [957, 269] on button "button" at bounding box center [965, 272] width 35 height 17
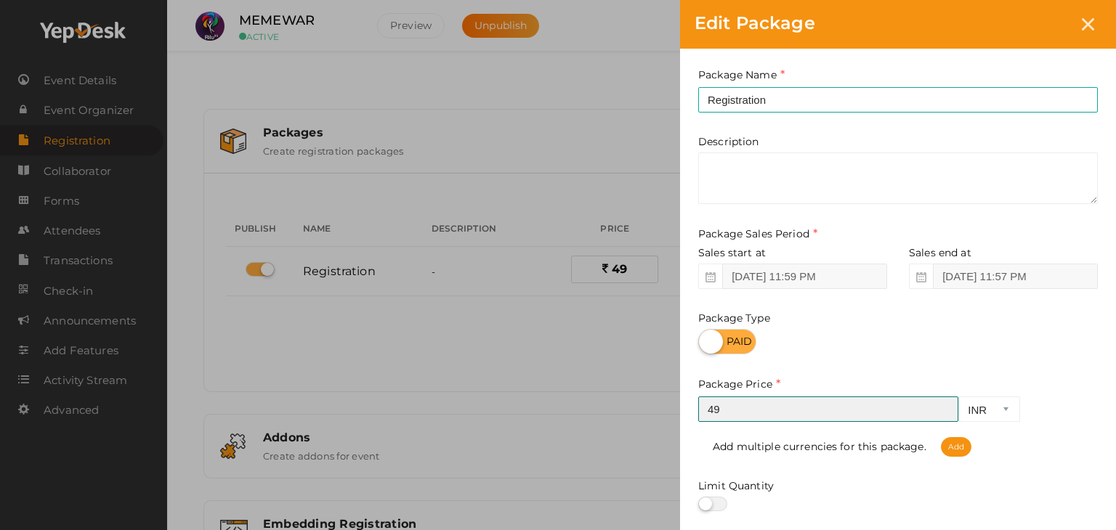
click at [801, 405] on input "49" at bounding box center [828, 409] width 260 height 25
type input "4"
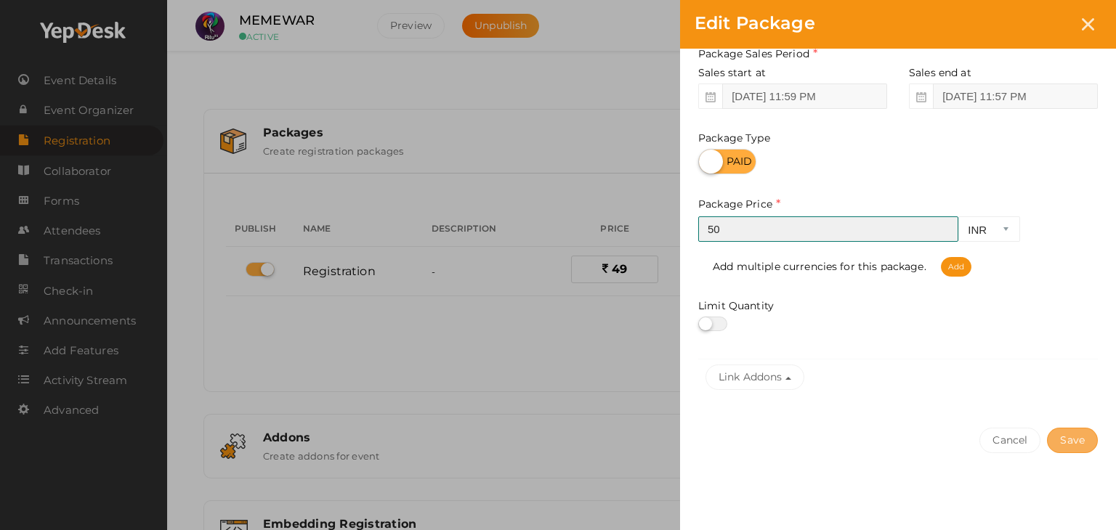
type input "50"
click at [1072, 441] on button "Save" at bounding box center [1072, 440] width 51 height 25
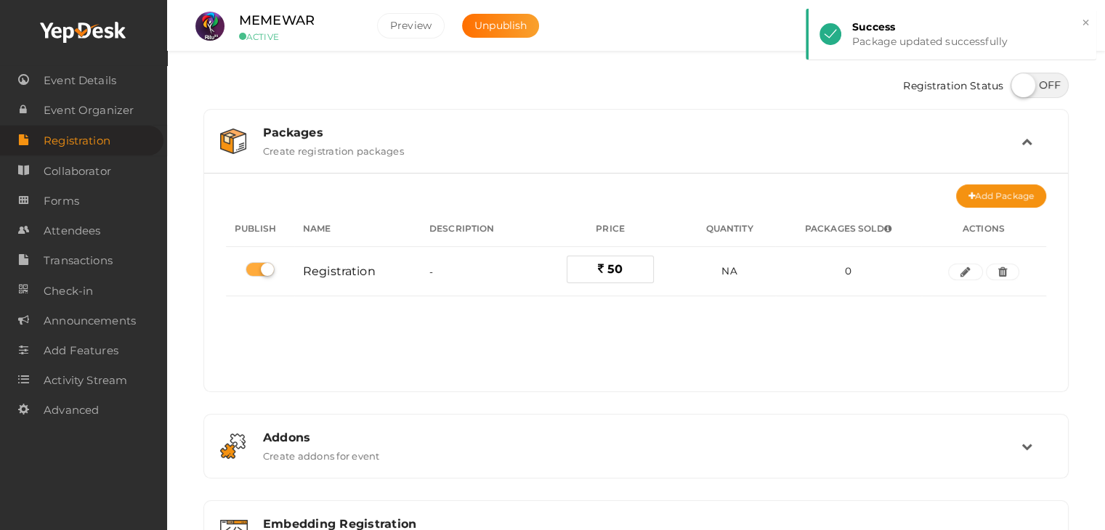
click at [710, 323] on div "No packages to display Add packages for start registration Create Package Publi…" at bounding box center [636, 290] width 820 height 182
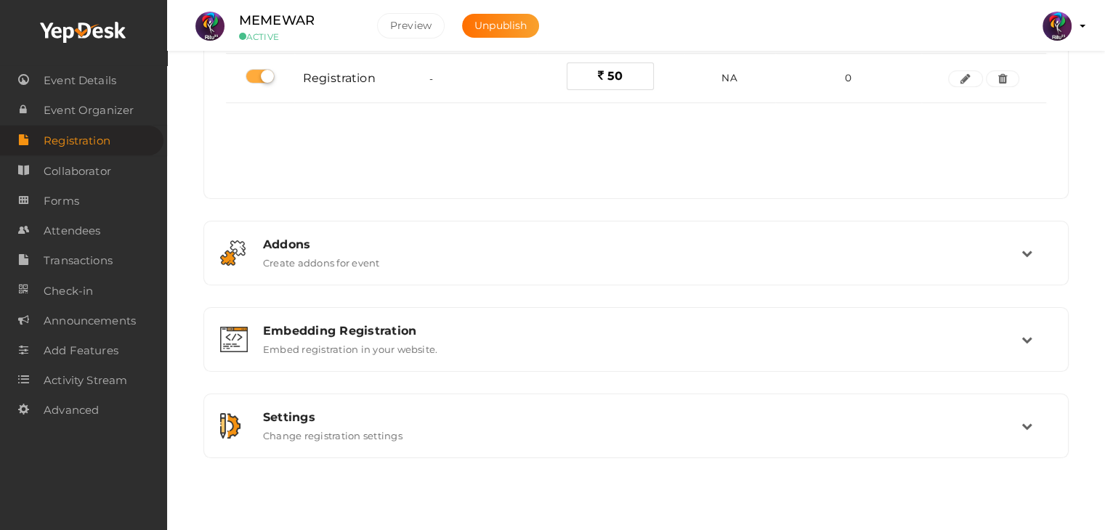
scroll to position [0, 0]
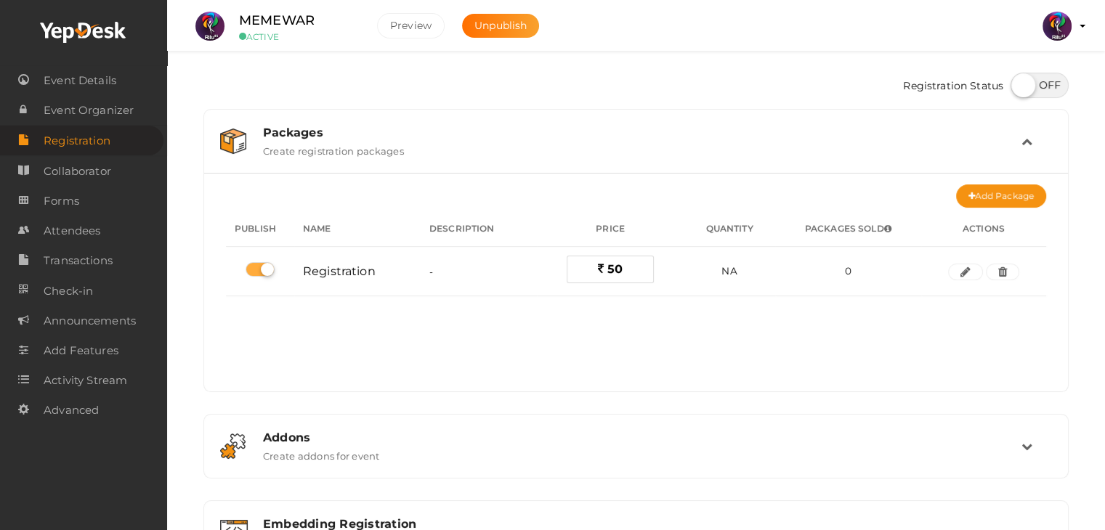
click at [1049, 82] on label at bounding box center [1039, 85] width 58 height 25
click at [1020, 82] on input "checkbox" at bounding box center [1014, 80] width 9 height 9
checkbox input "true"
click at [70, 203] on span "Forms" at bounding box center [62, 201] width 36 height 29
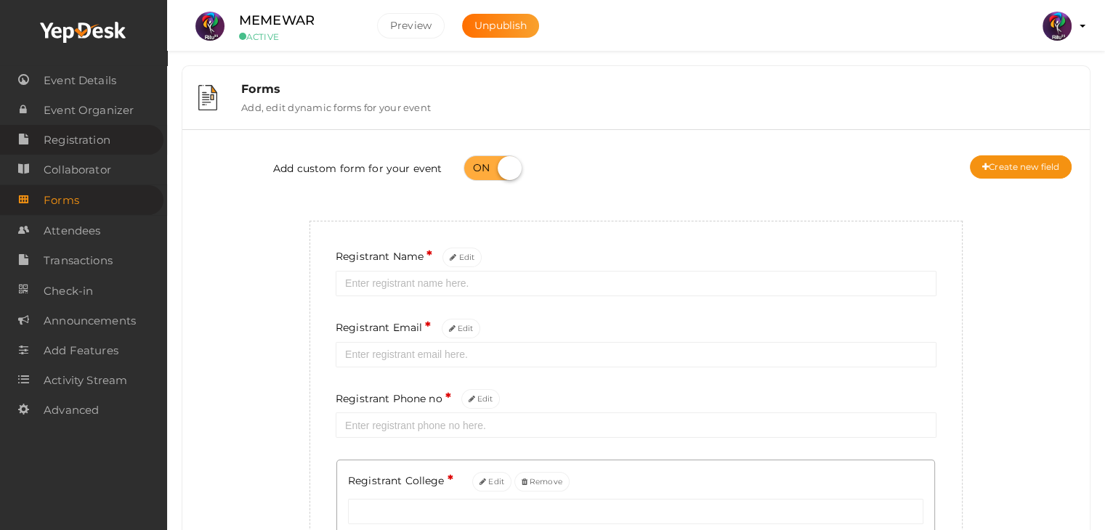
click at [89, 147] on span "Registration" at bounding box center [77, 140] width 67 height 29
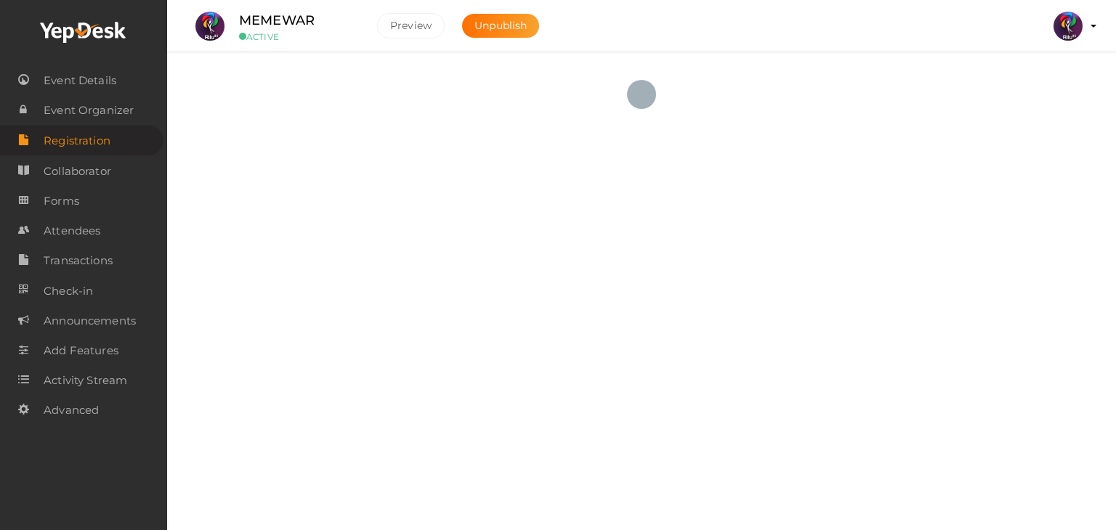
checkbox input "true"
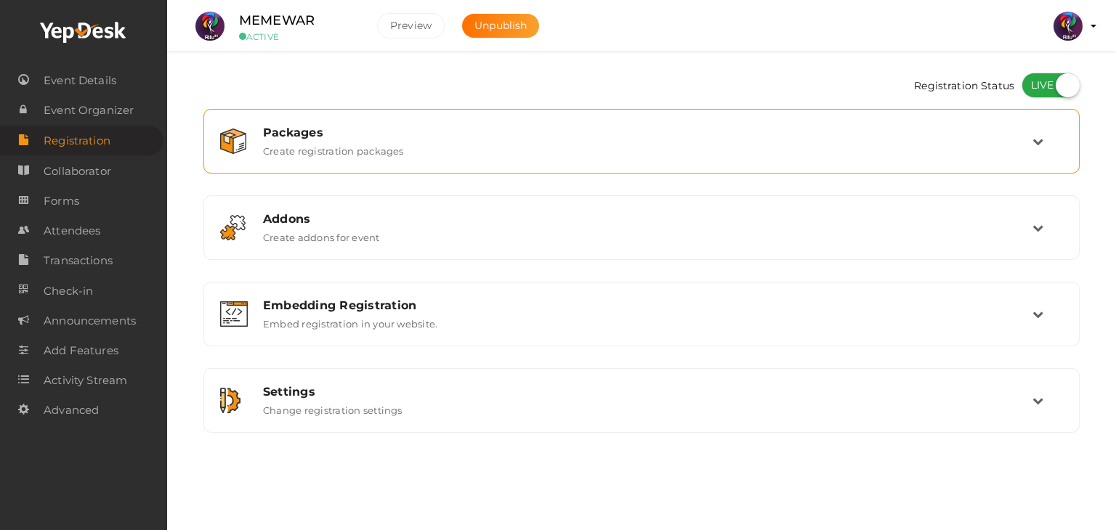
click at [546, 141] on div "Packages Create registration packages" at bounding box center [642, 141] width 780 height 31
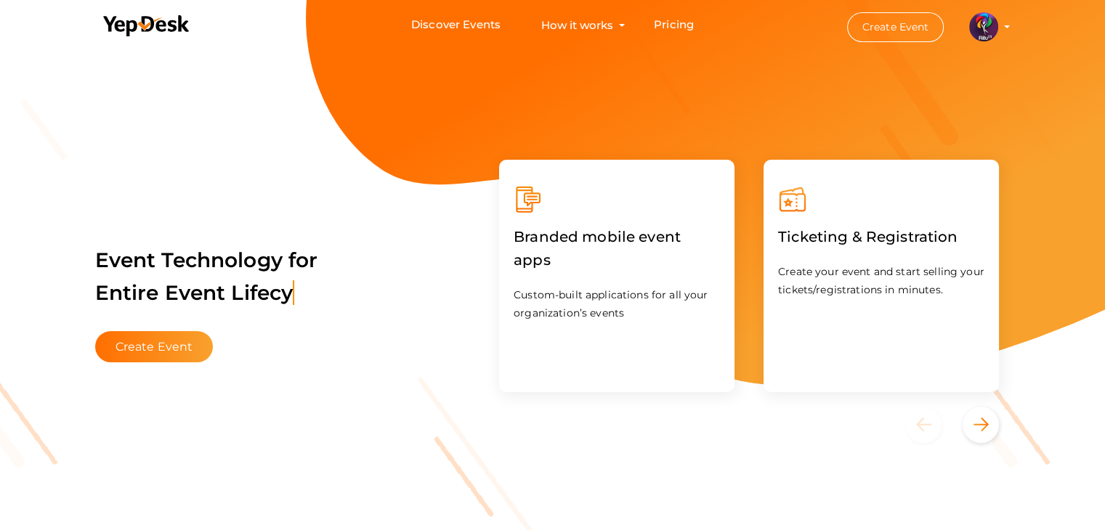
click at [883, 256] on label "Ticketing & Registration" at bounding box center [867, 236] width 179 height 45
click at [943, 216] on label "Ticketing & Registration" at bounding box center [867, 236] width 179 height 45
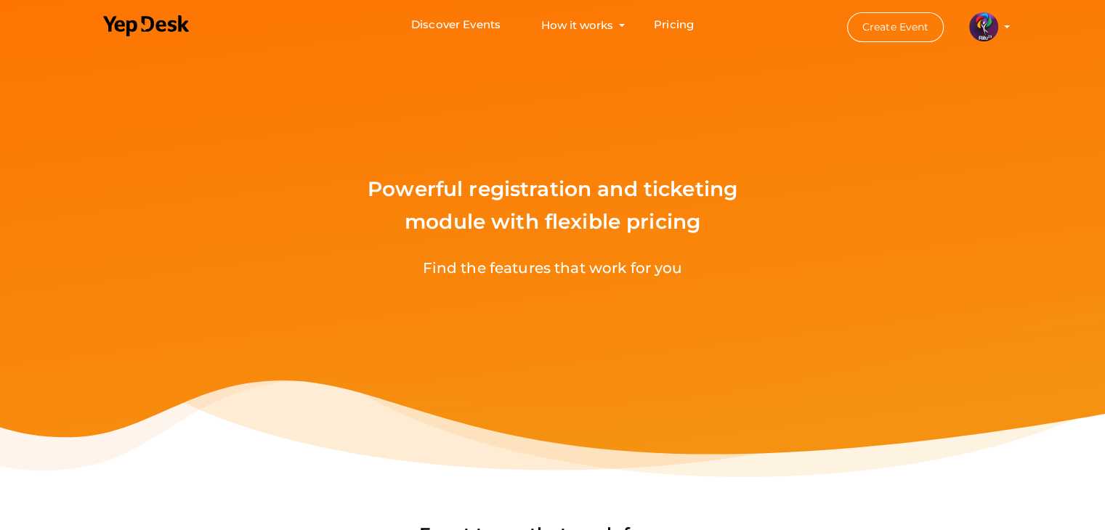
click at [981, 26] on img at bounding box center [983, 26] width 29 height 29
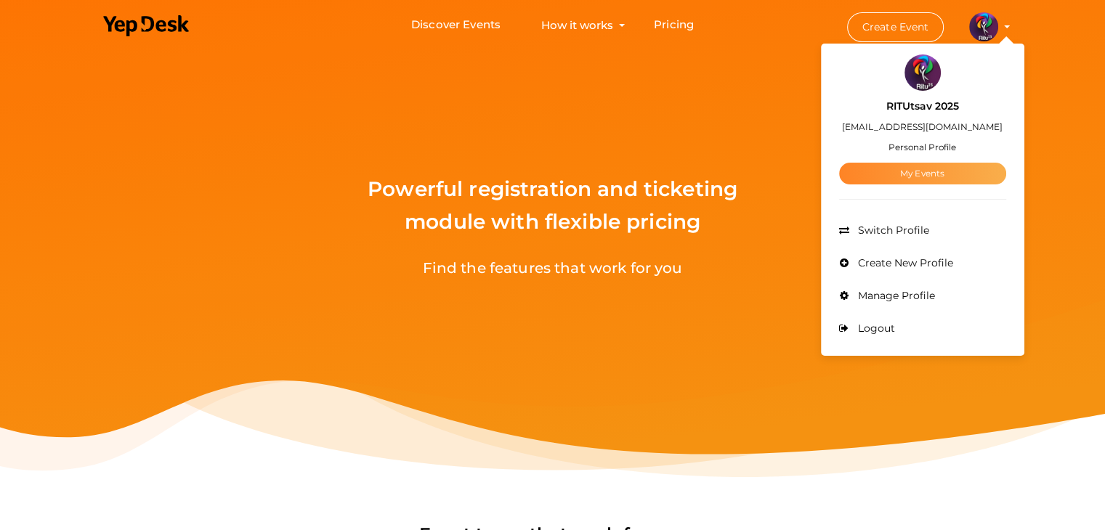
click at [931, 163] on link "My Events" at bounding box center [922, 174] width 167 height 22
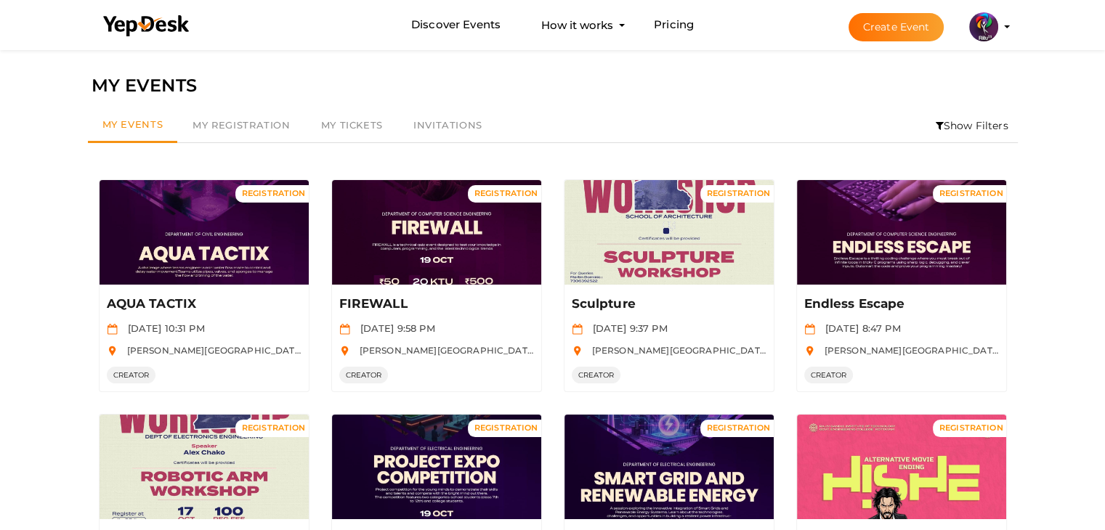
click at [936, 124] on icon at bounding box center [939, 126] width 8 height 10
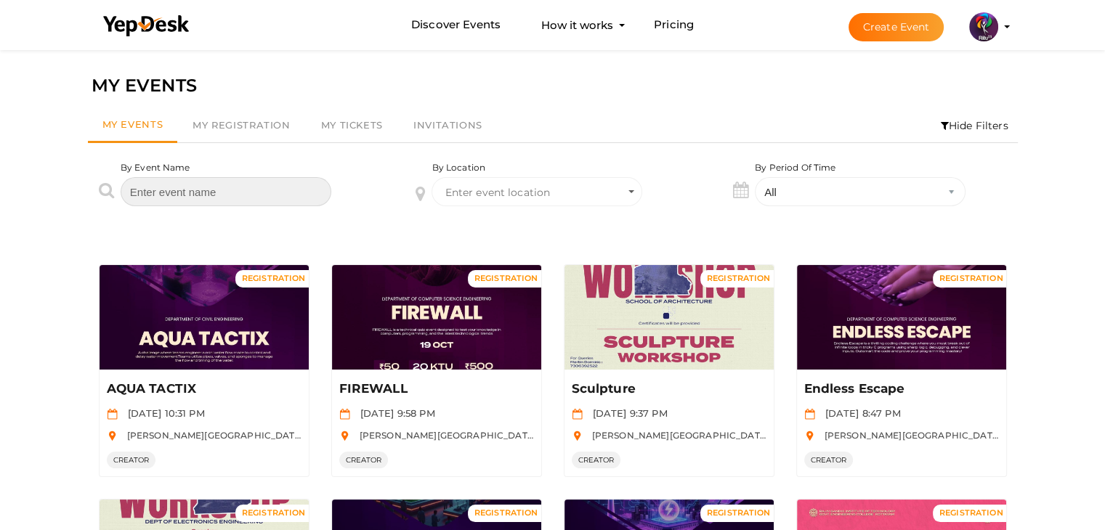
click at [272, 195] on input "text" at bounding box center [226, 191] width 211 height 29
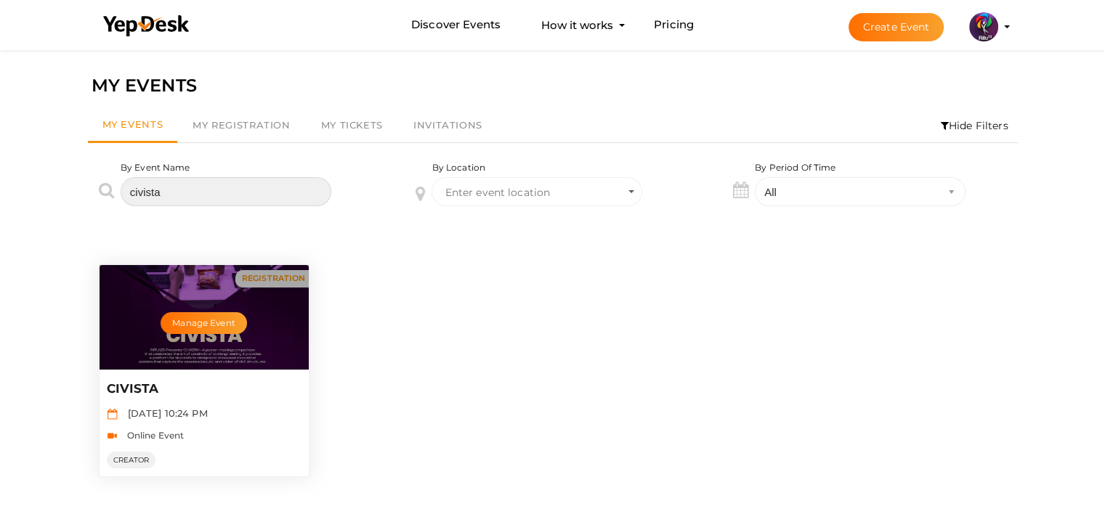
type input "civista"
click at [232, 348] on div "Manage Event" at bounding box center [204, 317] width 209 height 105
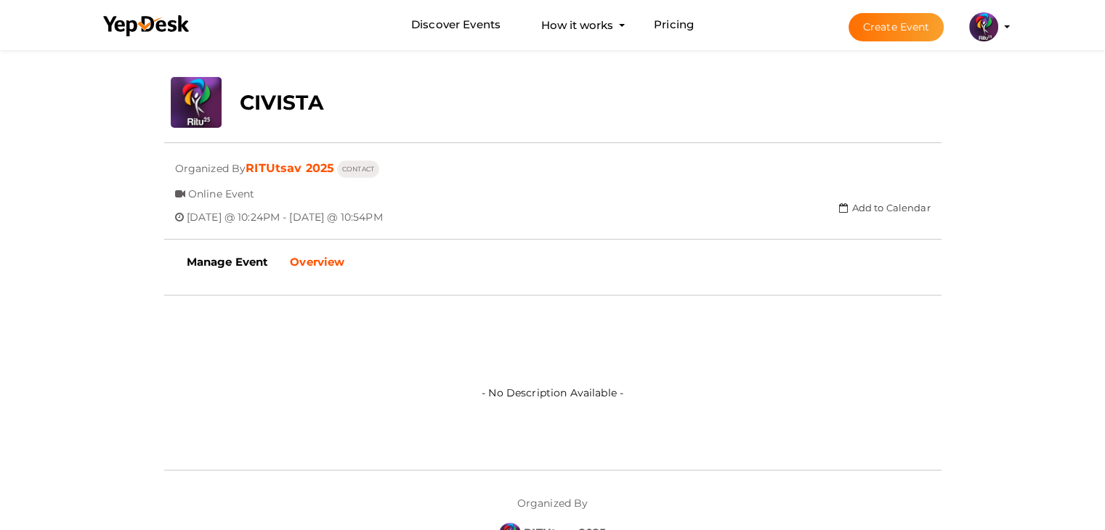
scroll to position [220, 0]
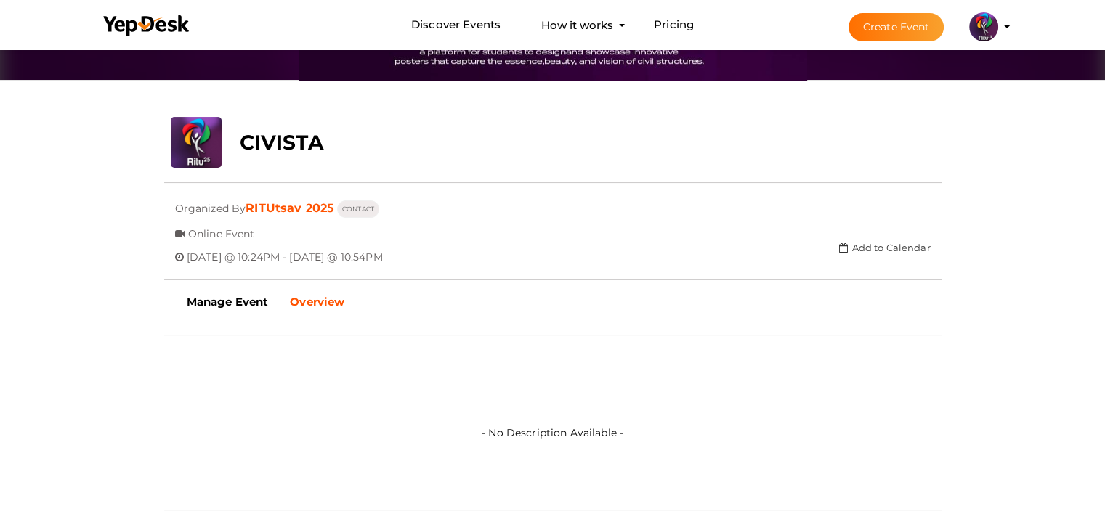
click at [312, 299] on b "Overview" at bounding box center [317, 302] width 54 height 14
click at [248, 236] on span "Online Event" at bounding box center [221, 228] width 67 height 24
click at [206, 301] on b "Manage Event" at bounding box center [228, 302] width 82 height 14
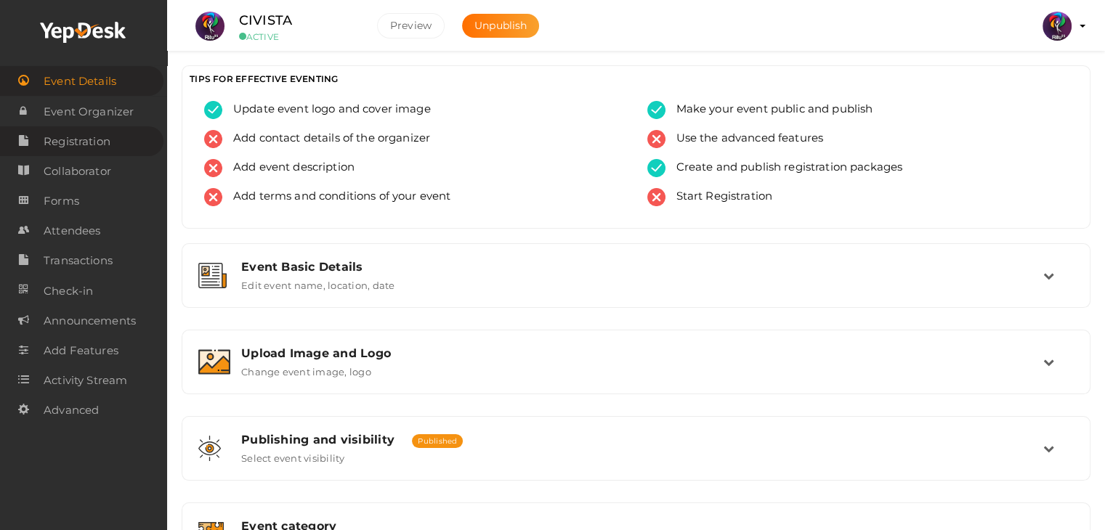
click at [106, 144] on span "Registration" at bounding box center [77, 141] width 67 height 29
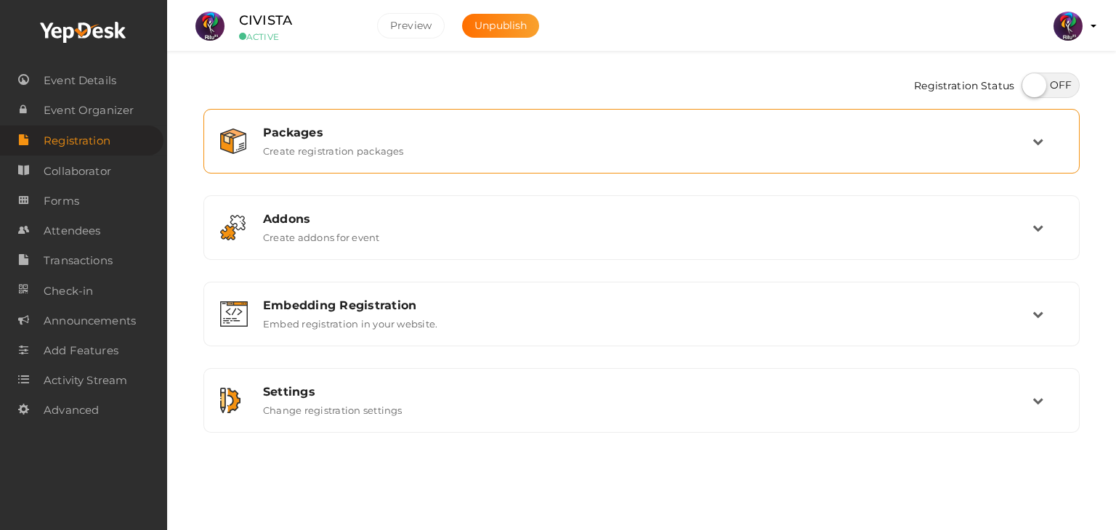
click at [346, 146] on label "Create registration packages" at bounding box center [333, 147] width 141 height 17
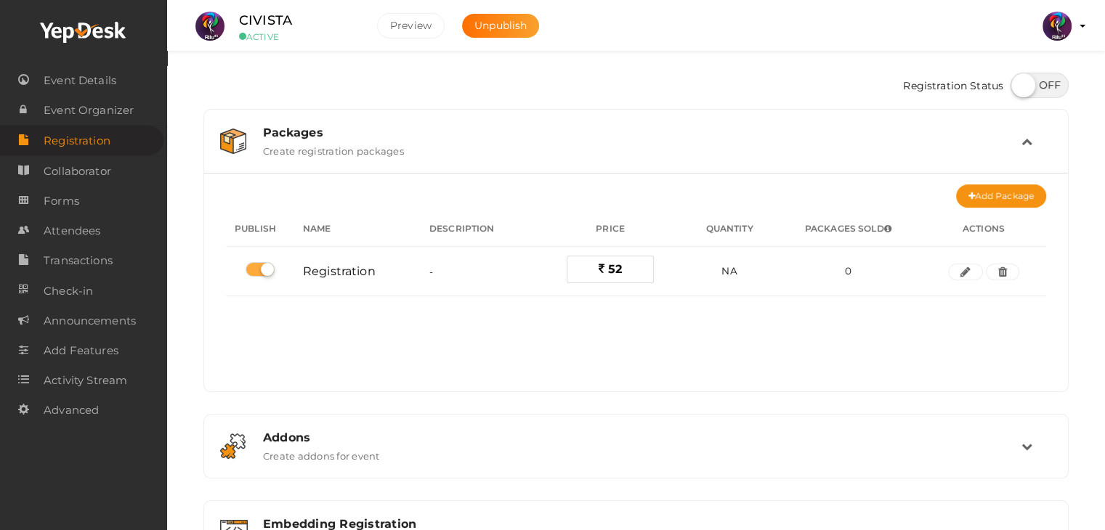
click at [1058, 84] on label at bounding box center [1039, 85] width 58 height 25
click at [1020, 84] on input "checkbox" at bounding box center [1014, 80] width 9 height 9
checkbox input "true"
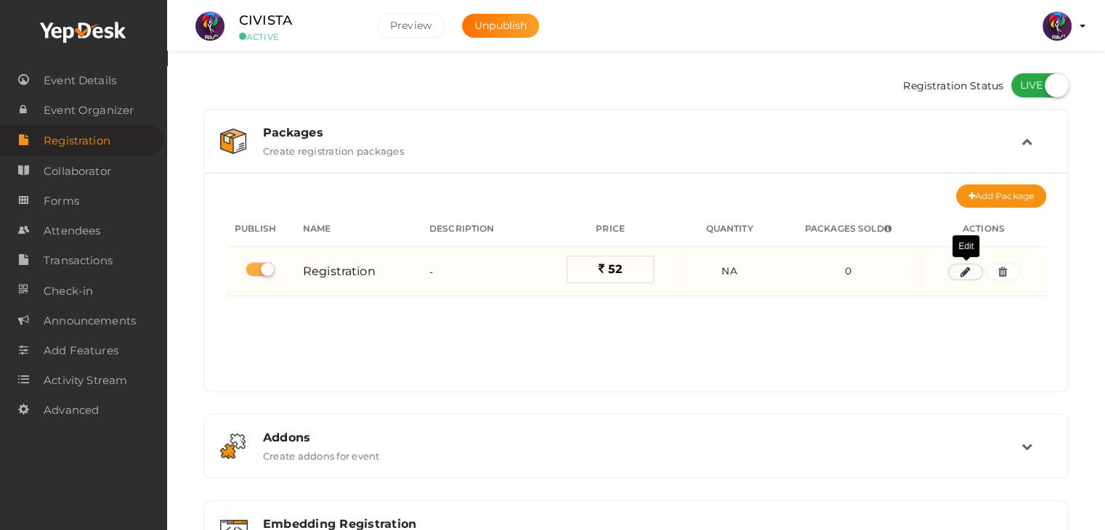
click at [966, 271] on icon "button" at bounding box center [965, 272] width 10 height 9
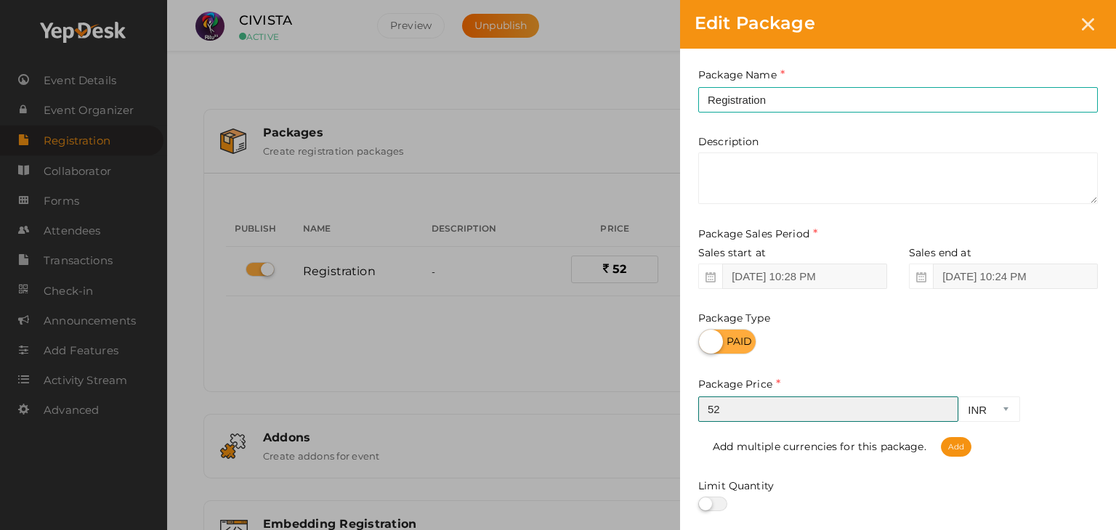
click at [821, 408] on input "52" at bounding box center [828, 409] width 260 height 25
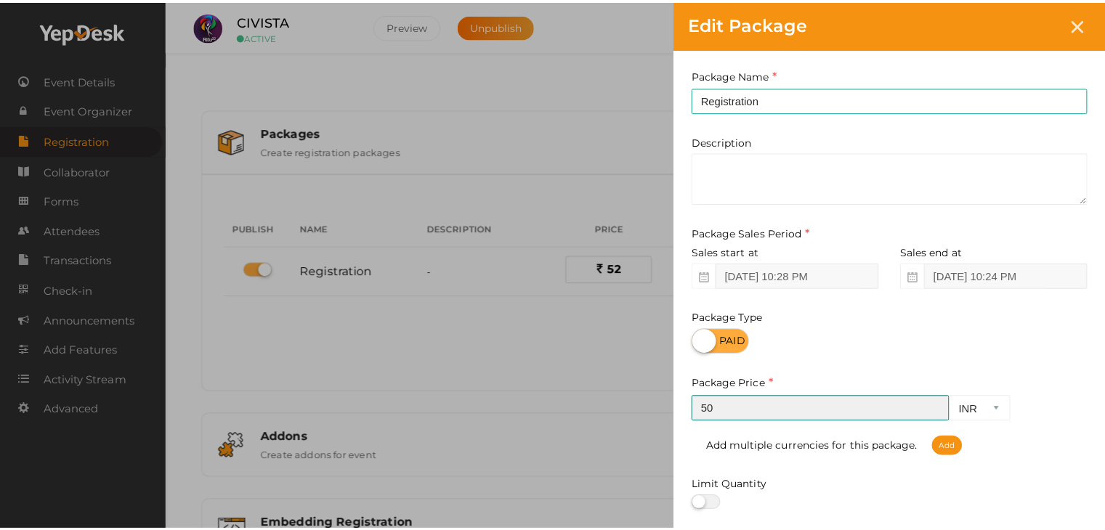
scroll to position [180, 0]
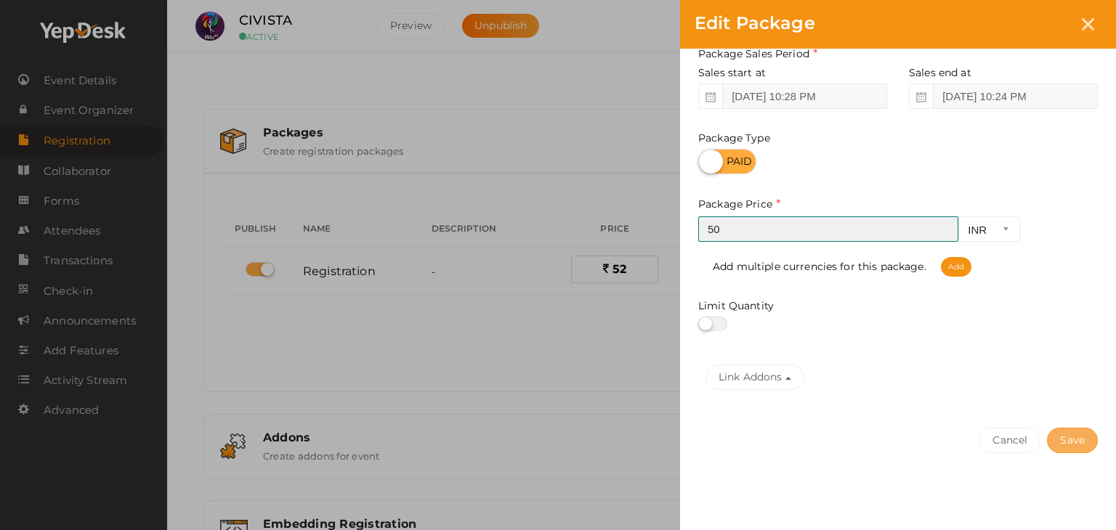
type input "50"
click at [1087, 449] on button "Save" at bounding box center [1072, 440] width 51 height 25
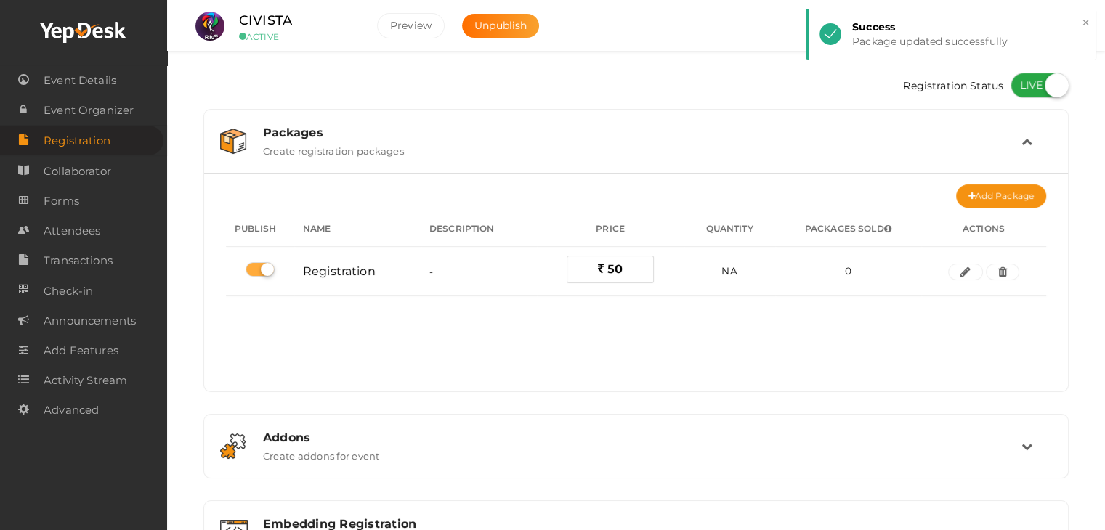
scroll to position [193, 0]
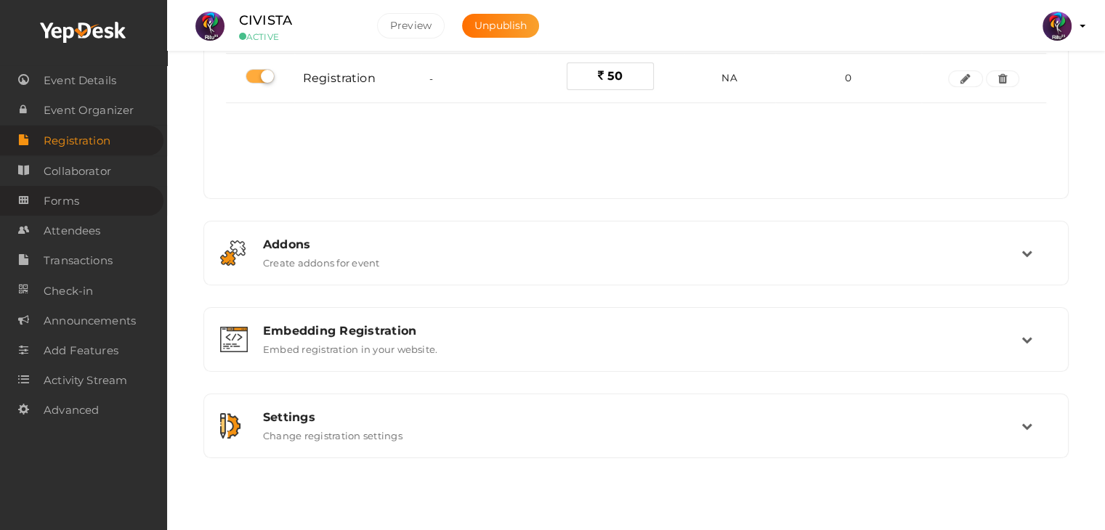
click at [56, 208] on span "Forms" at bounding box center [62, 201] width 36 height 29
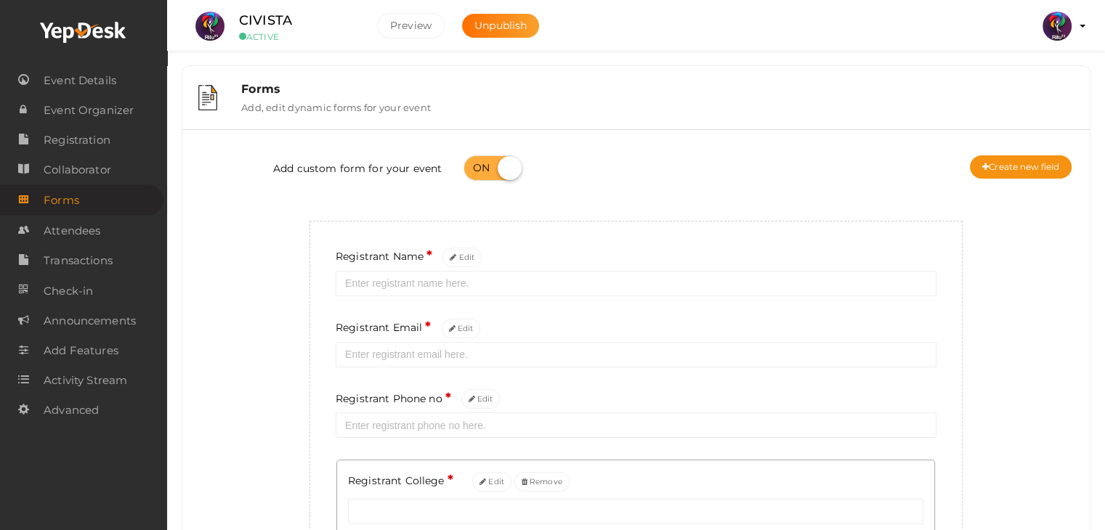
click at [234, 264] on div "Add custom form for your event Create new field Registrant Name * Edit Registra…" at bounding box center [635, 415] width 885 height 548
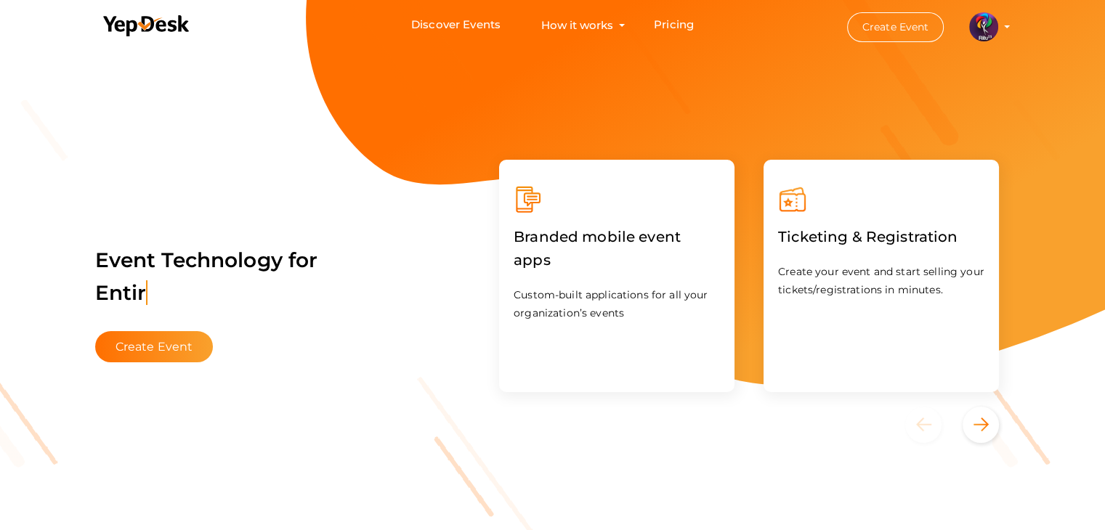
click at [985, 19] on img at bounding box center [983, 26] width 29 height 29
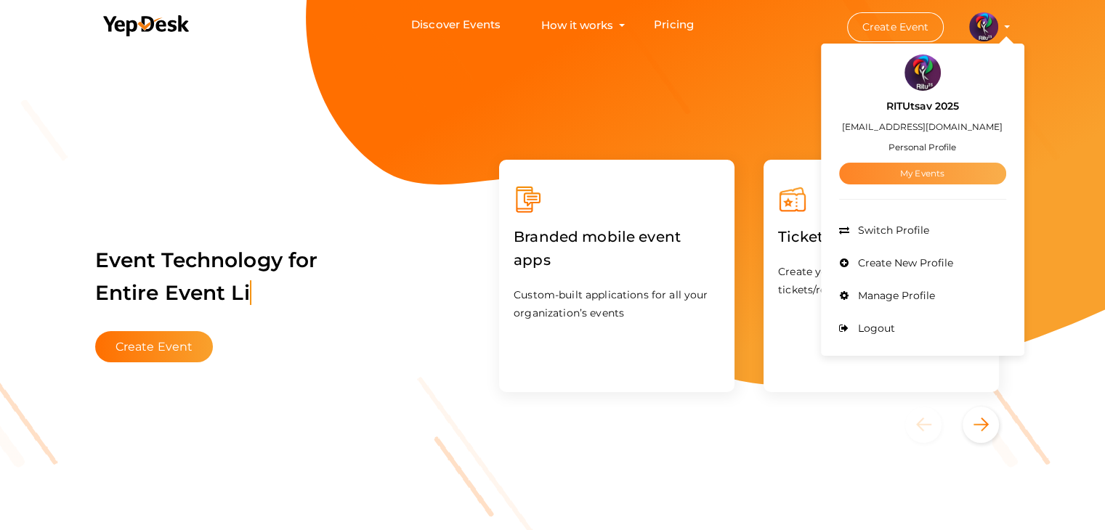
click at [874, 173] on link "My Events" at bounding box center [922, 174] width 167 height 22
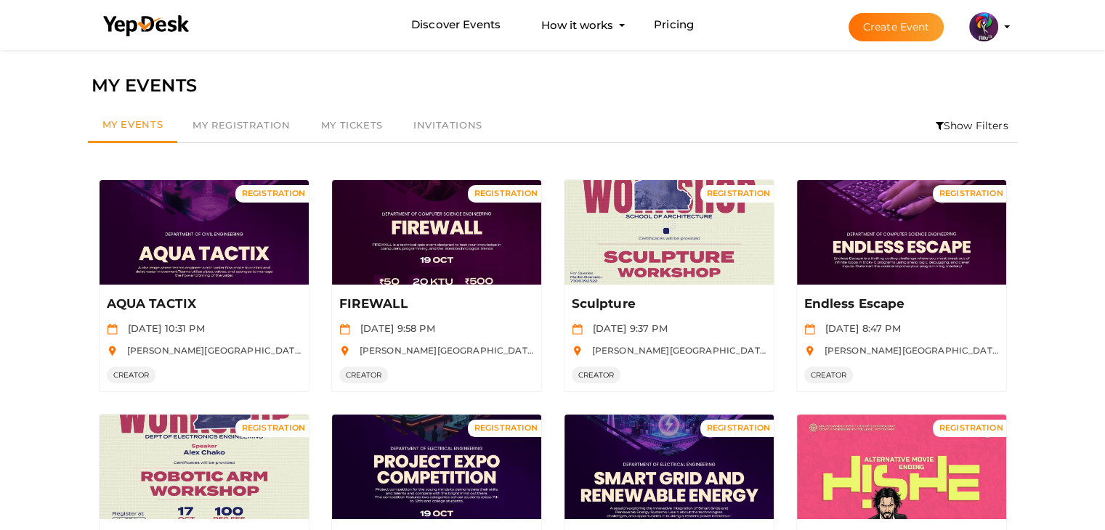
click at [967, 128] on li "Show Filters" at bounding box center [972, 125] width 92 height 33
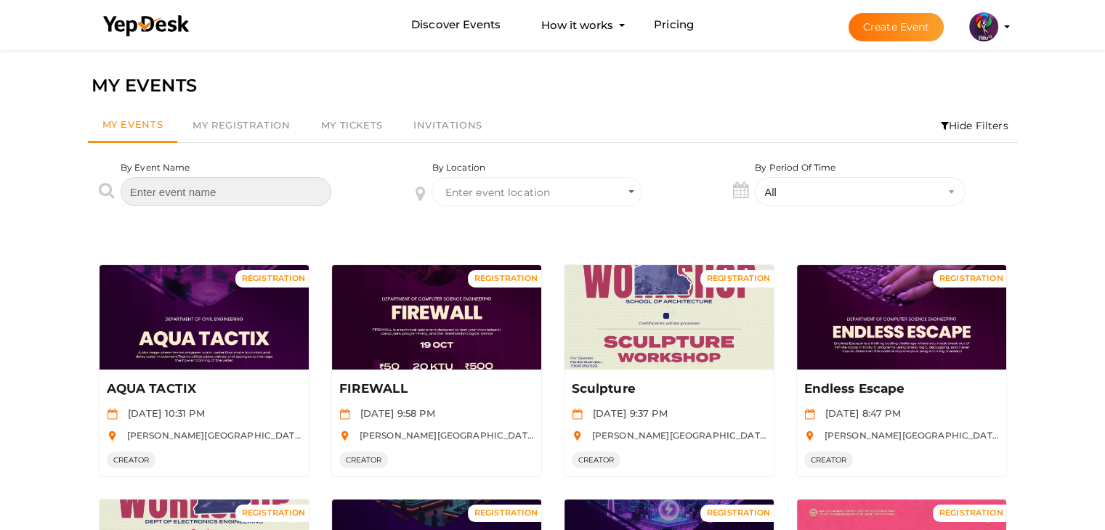
click at [307, 187] on input "text" at bounding box center [226, 191] width 211 height 29
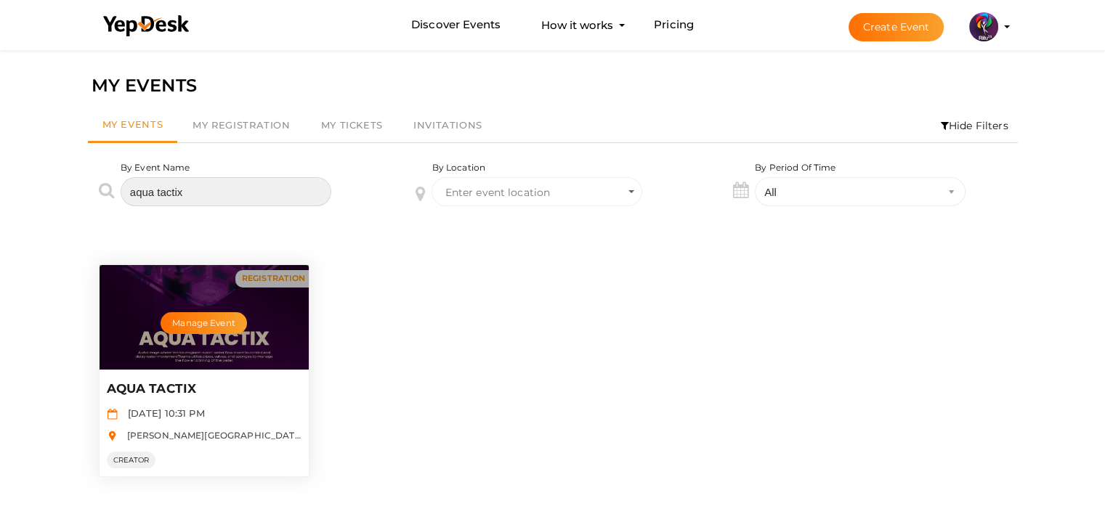
type input "aqua tactix"
click at [197, 343] on div "Manage Event" at bounding box center [204, 317] width 209 height 105
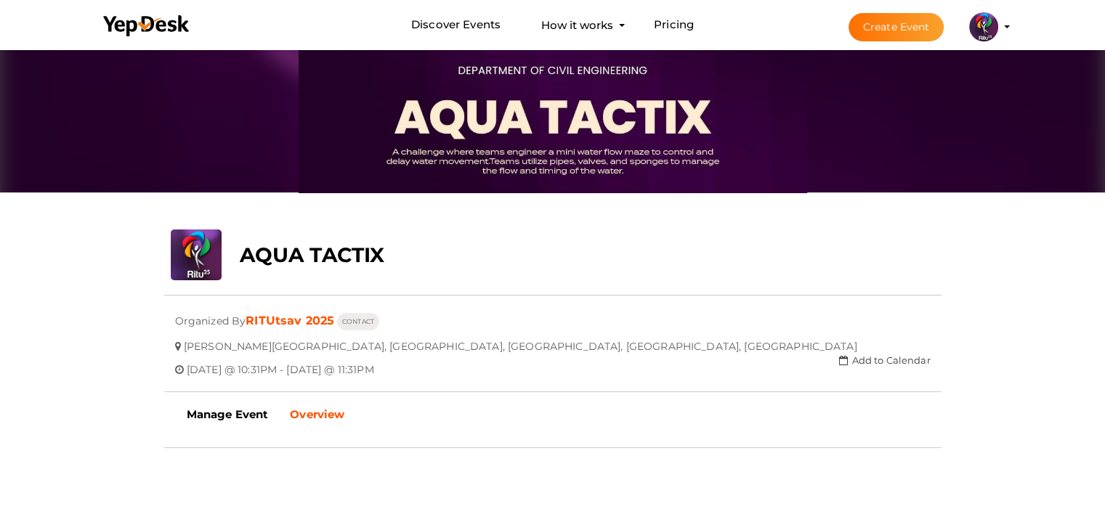
scroll to position [110, 0]
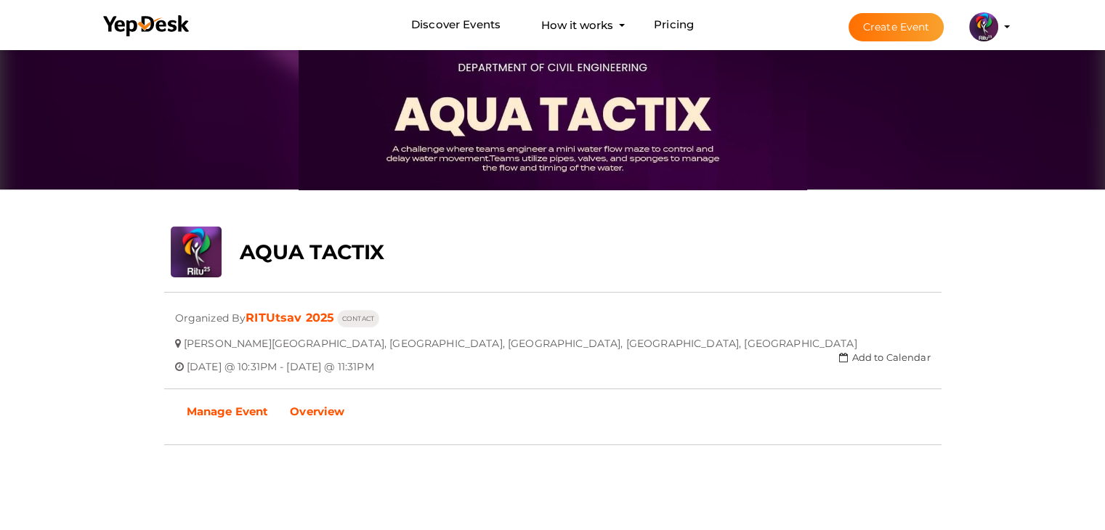
click at [245, 405] on b "Manage Event" at bounding box center [228, 412] width 82 height 14
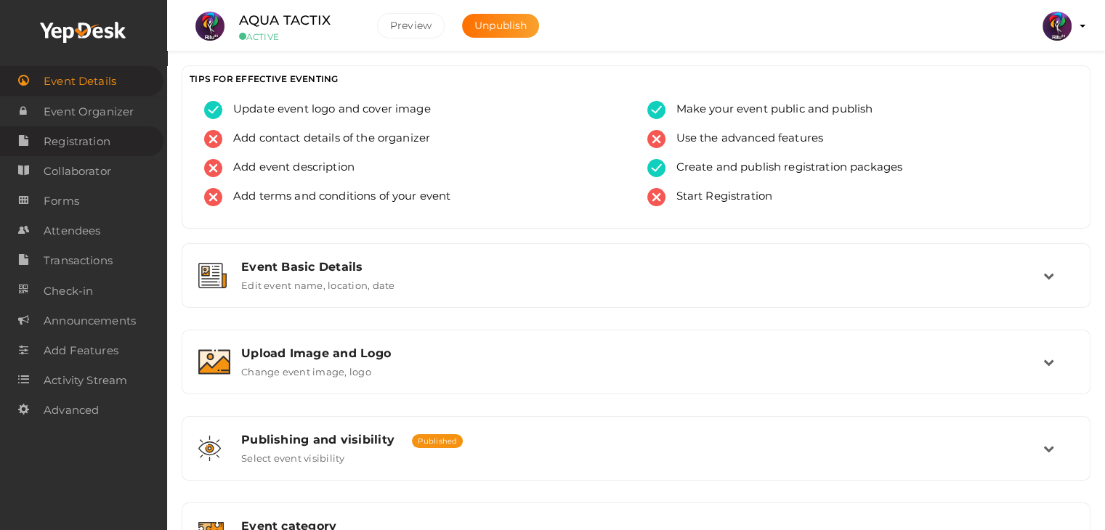
click at [71, 138] on span "Registration" at bounding box center [77, 141] width 67 height 29
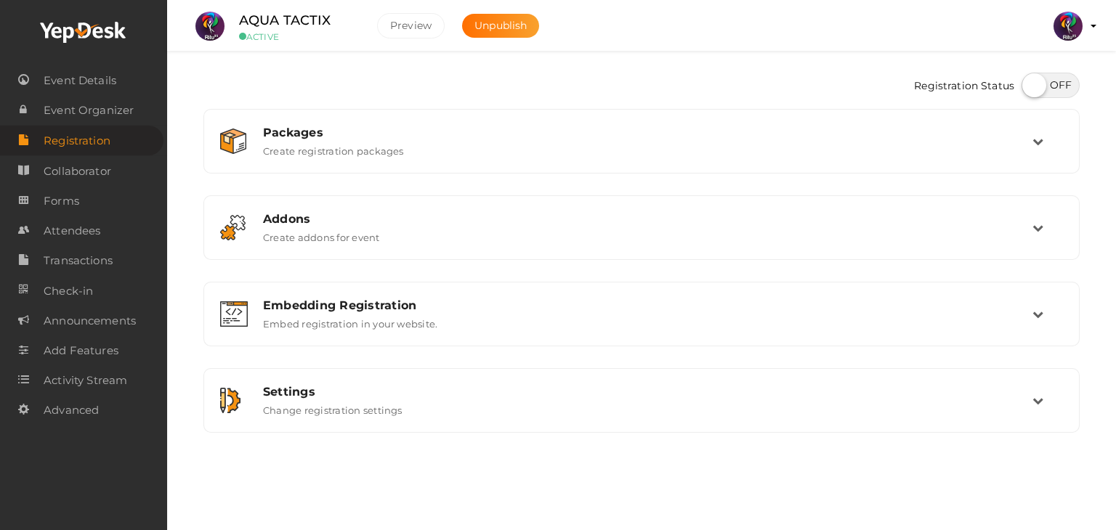
click at [1046, 82] on label at bounding box center [1050, 85] width 58 height 25
click at [1031, 82] on input "checkbox" at bounding box center [1025, 80] width 9 height 9
checkbox input "true"
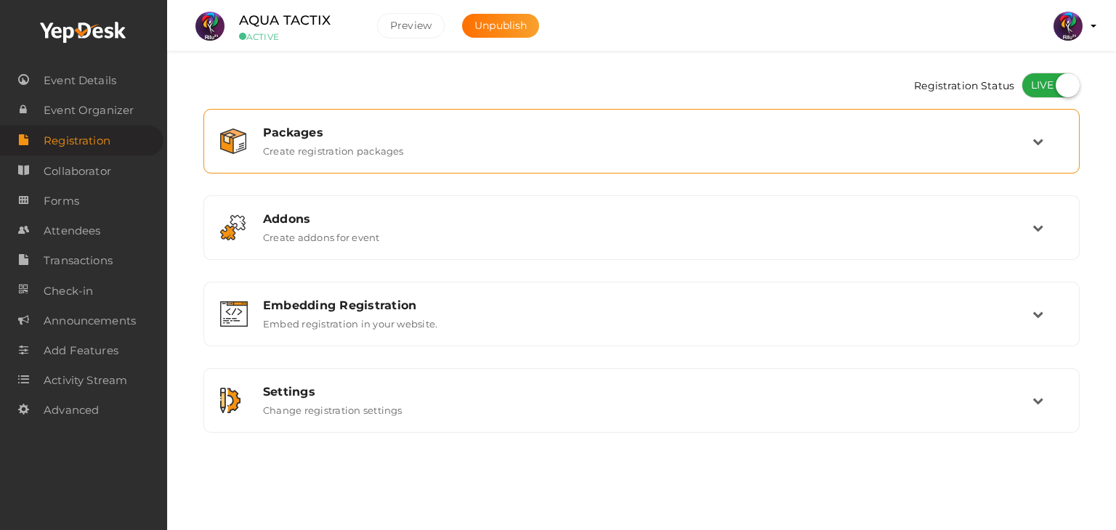
click at [442, 159] on div "Packages Create registration packages" at bounding box center [641, 141] width 860 height 49
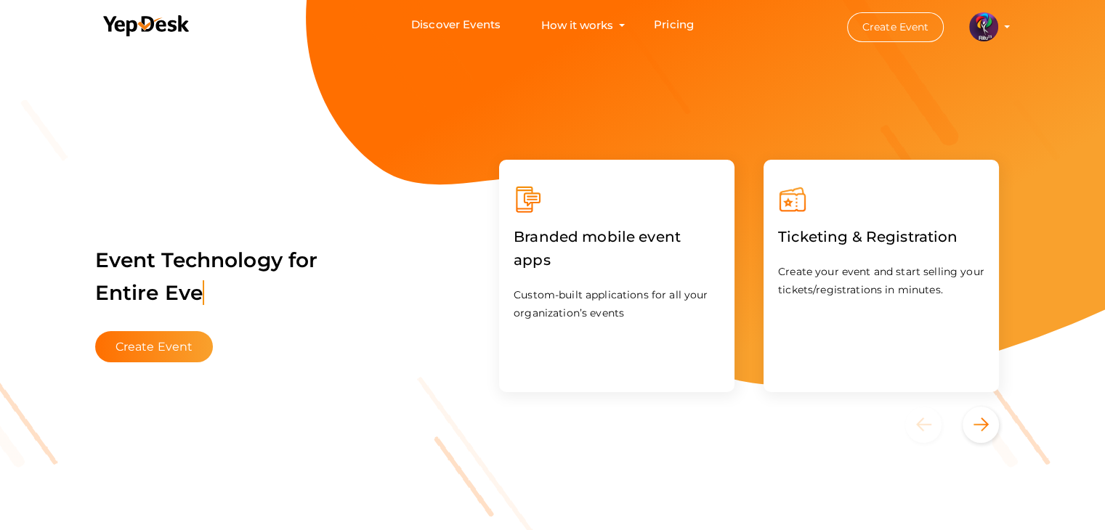
click at [991, 33] on img at bounding box center [983, 26] width 29 height 29
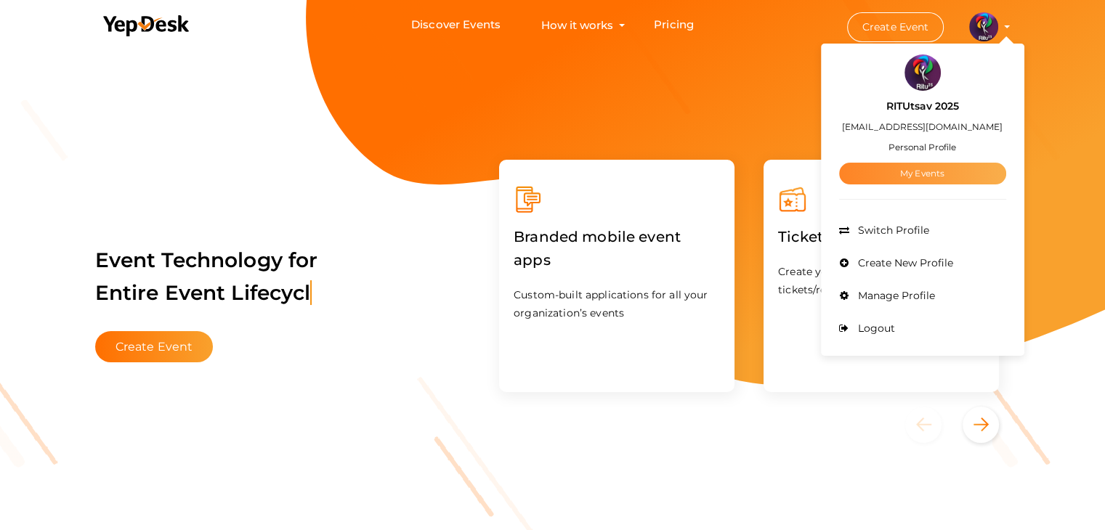
click at [896, 166] on link "My Events" at bounding box center [922, 174] width 167 height 22
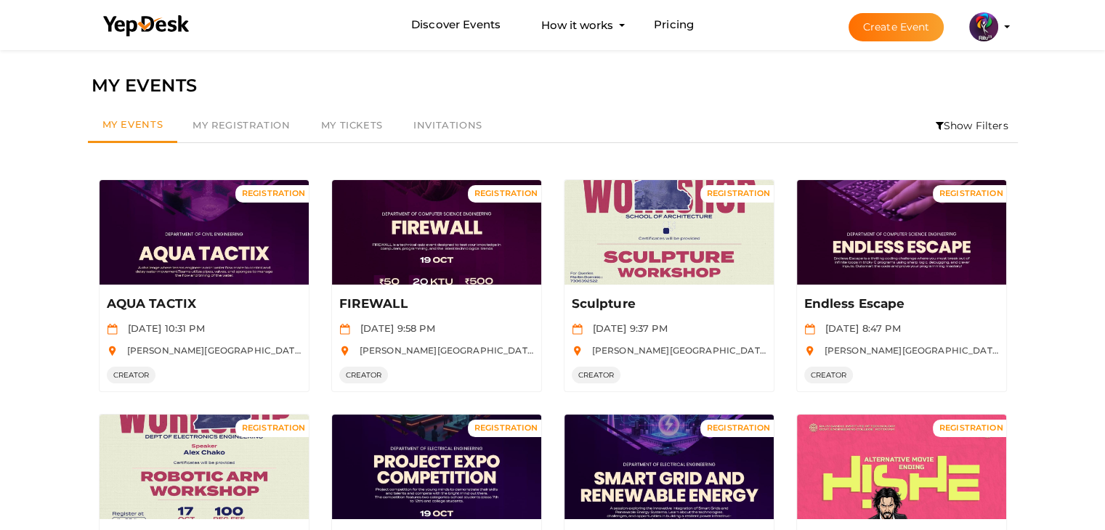
click at [935, 124] on icon at bounding box center [939, 126] width 8 height 10
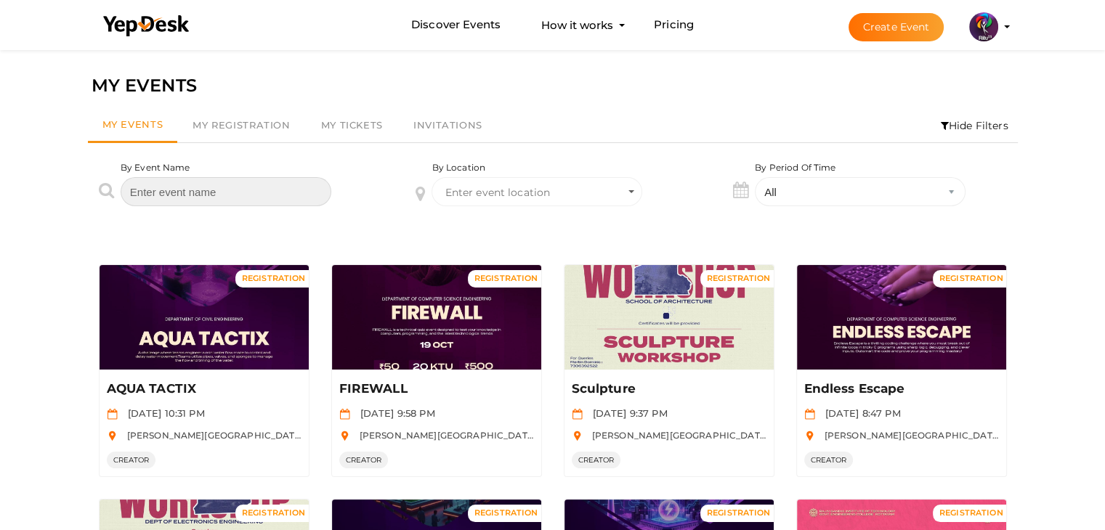
click at [273, 191] on input "text" at bounding box center [226, 191] width 211 height 29
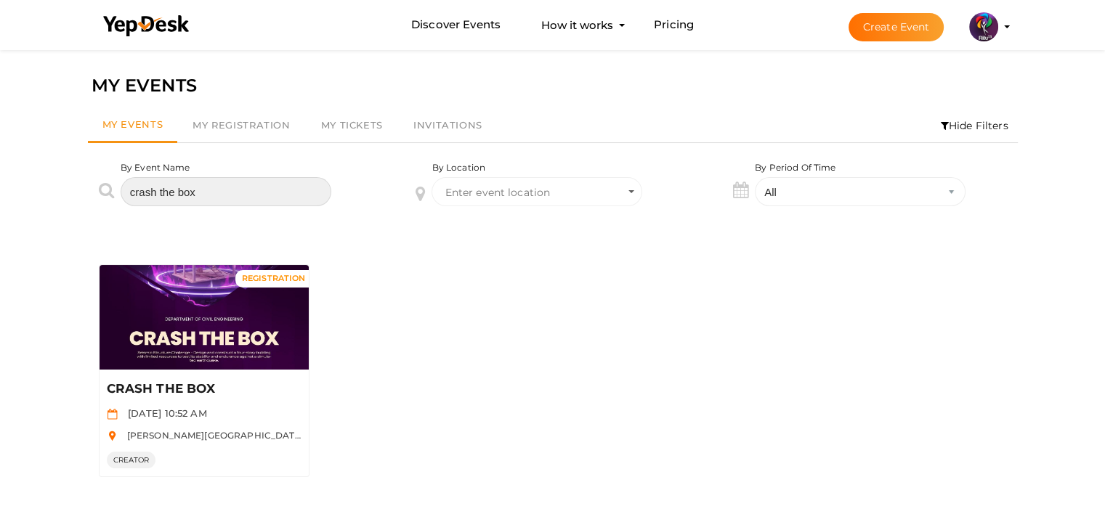
type input "crash the box"
click at [187, 346] on div "Manage Event" at bounding box center [204, 317] width 209 height 105
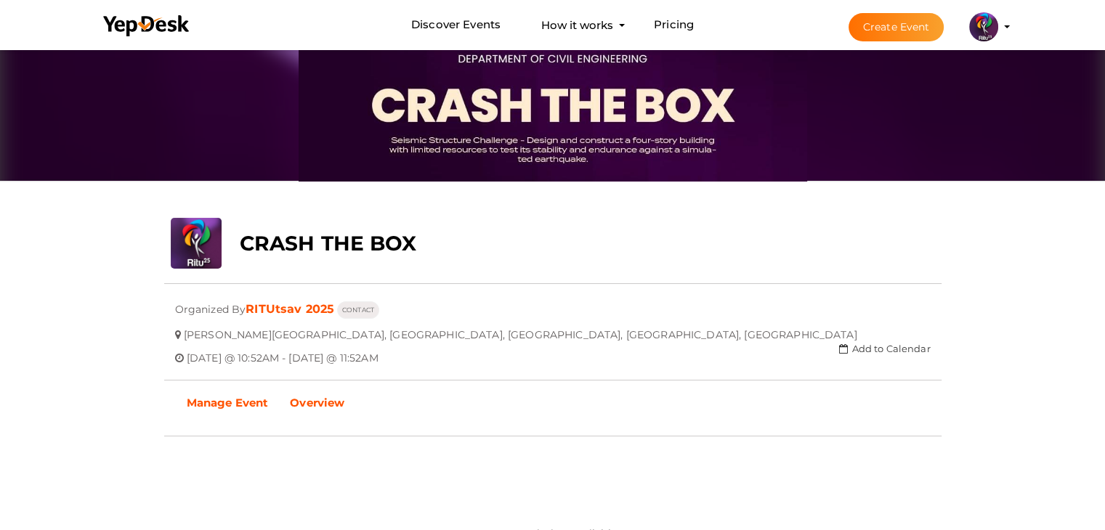
scroll to position [121, 0]
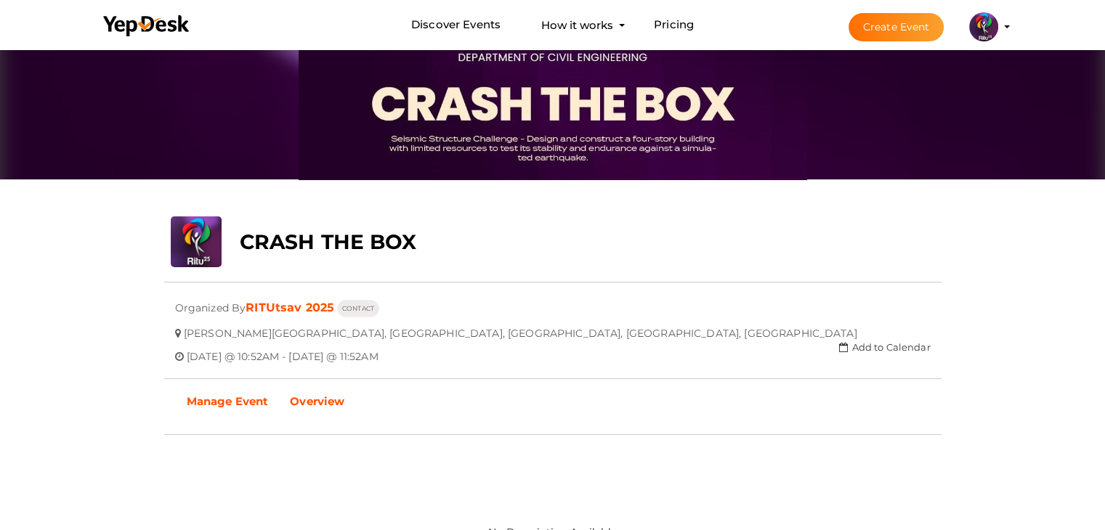
click at [233, 405] on b "Manage Event" at bounding box center [228, 401] width 82 height 14
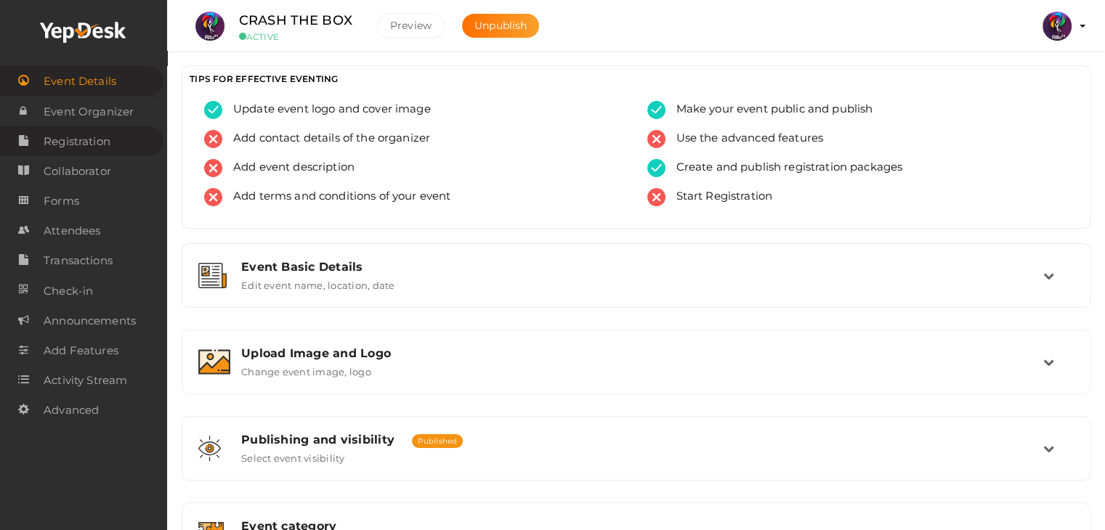
click at [85, 142] on span "Registration" at bounding box center [77, 141] width 67 height 29
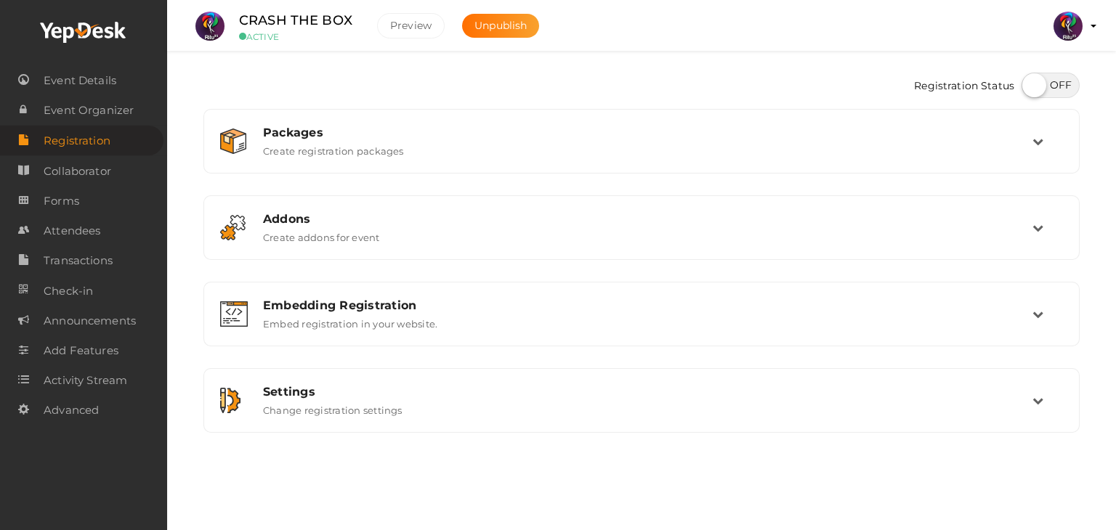
click at [1037, 85] on label at bounding box center [1050, 85] width 58 height 25
click at [1031, 85] on input "checkbox" at bounding box center [1025, 80] width 9 height 9
checkbox input "true"
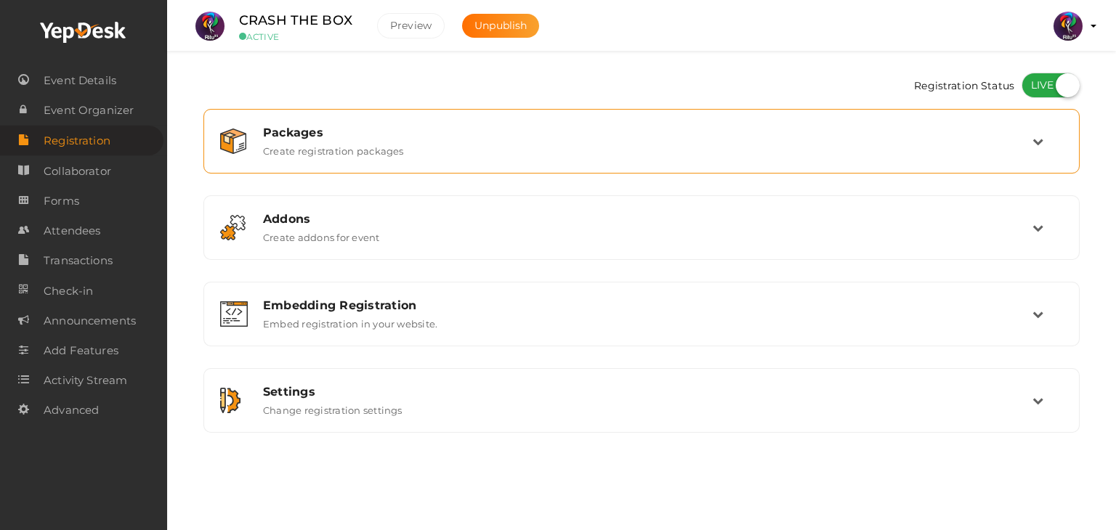
click at [726, 150] on div "Packages Create registration packages" at bounding box center [642, 141] width 780 height 31
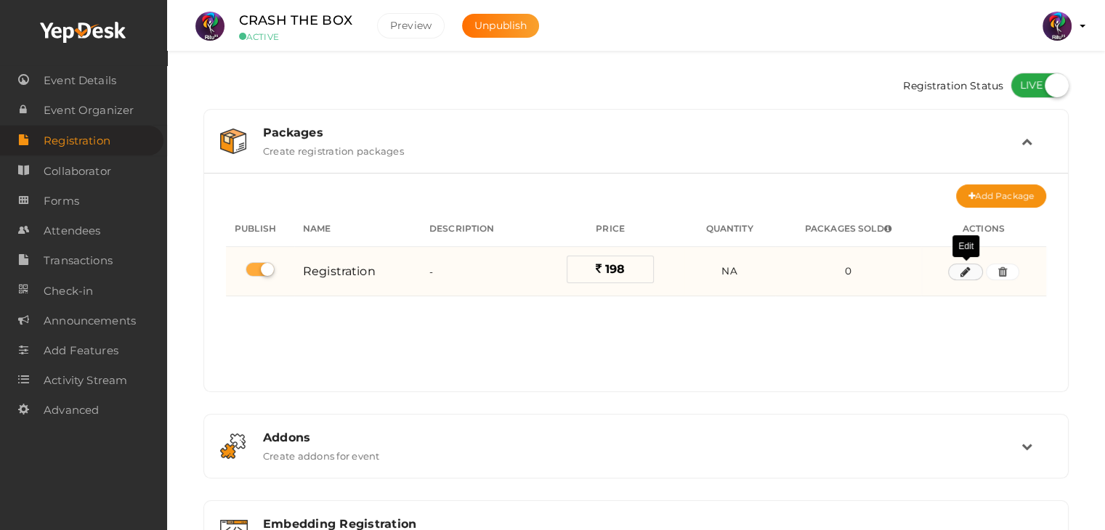
click at [956, 268] on button "button" at bounding box center [965, 272] width 35 height 17
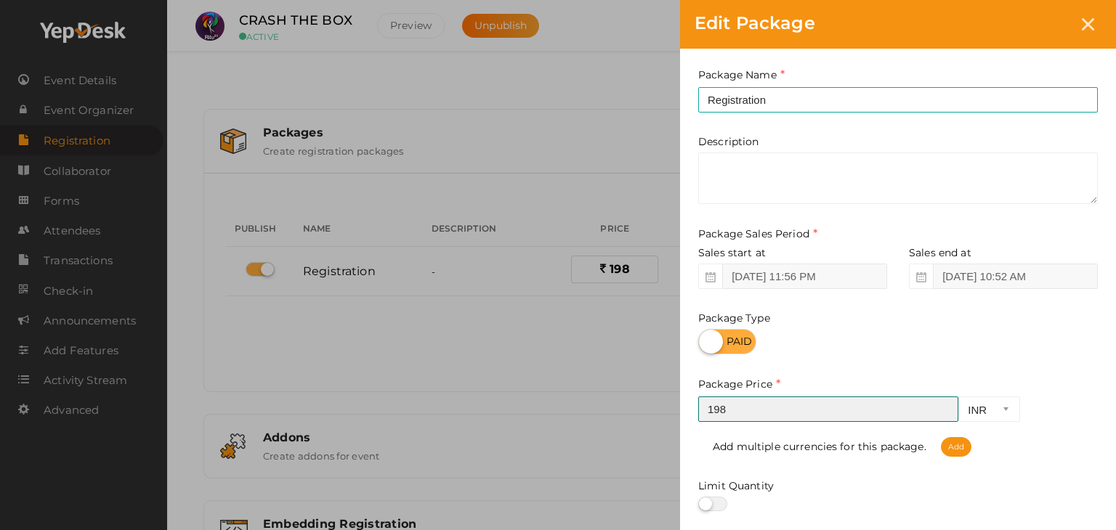
click at [793, 405] on input "198" at bounding box center [828, 409] width 260 height 25
type input "198"
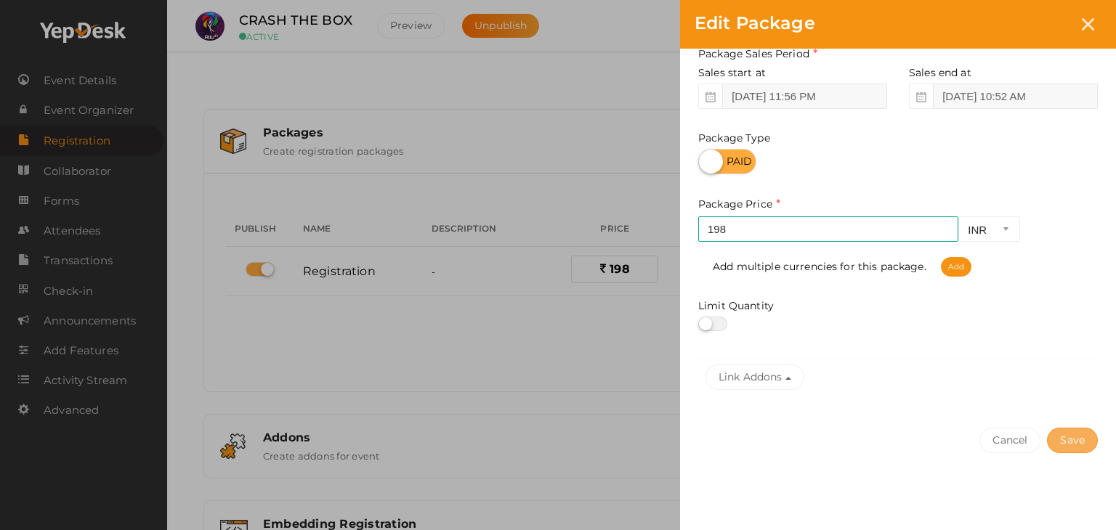
click at [1081, 439] on button "Save" at bounding box center [1072, 440] width 51 height 25
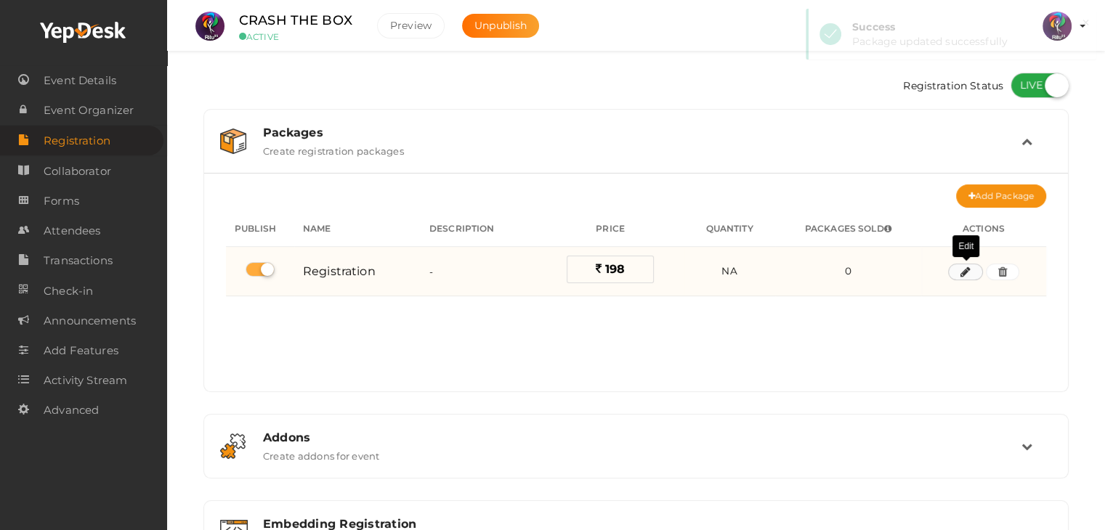
click at [958, 267] on button "button" at bounding box center [965, 272] width 35 height 17
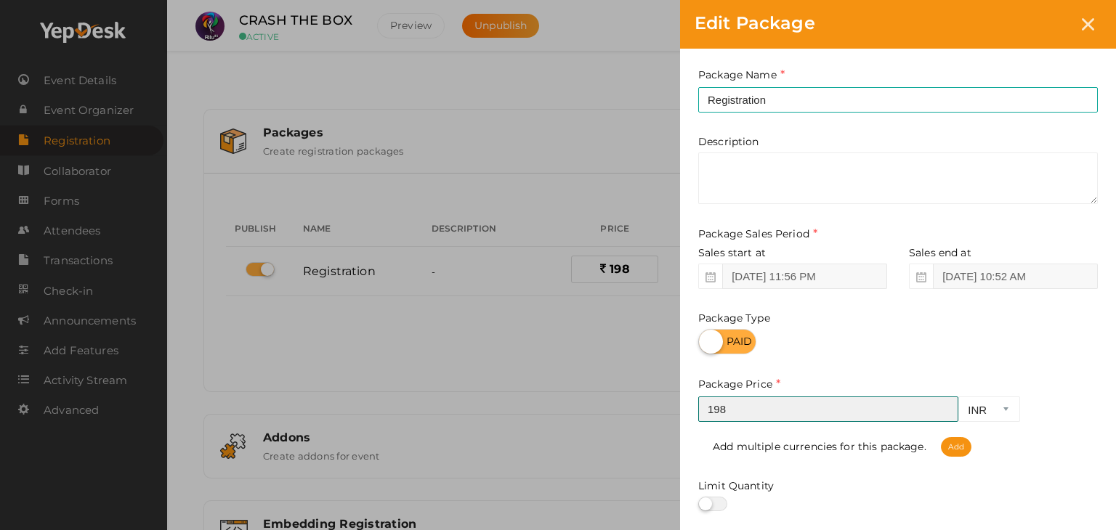
click at [787, 421] on input "198" at bounding box center [828, 409] width 260 height 25
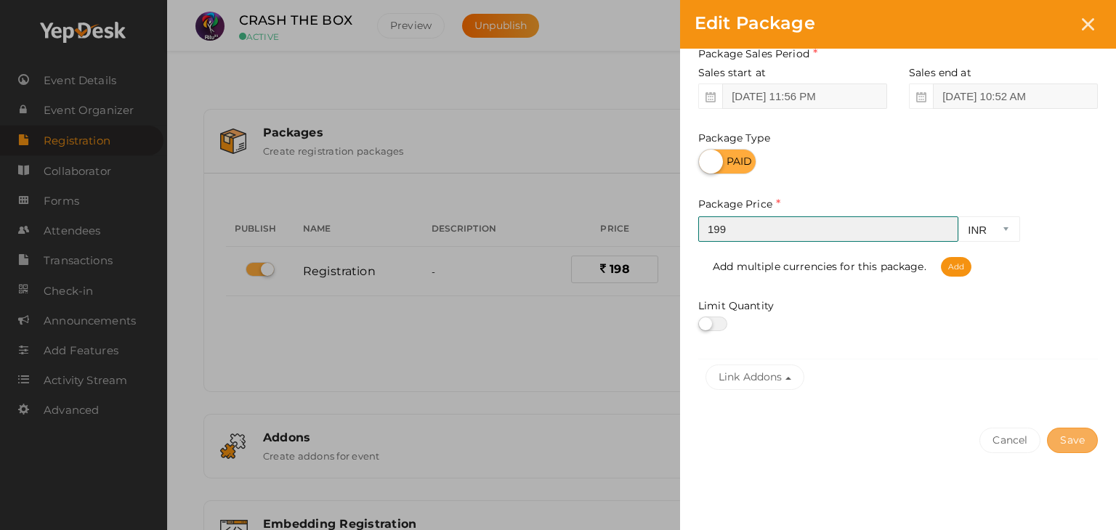
type input "199"
click at [1071, 434] on button "Save" at bounding box center [1072, 440] width 51 height 25
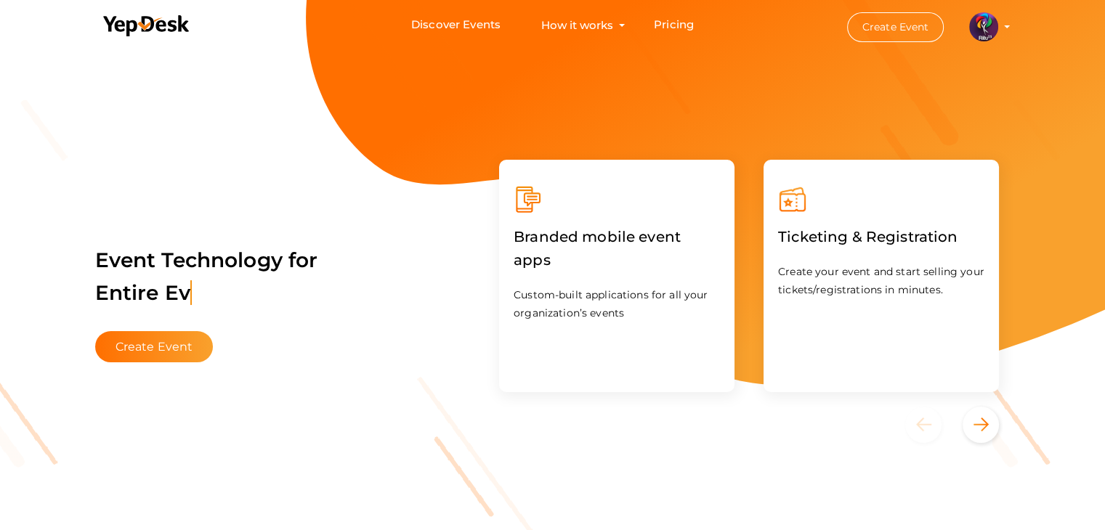
click at [979, 36] on img at bounding box center [983, 26] width 29 height 29
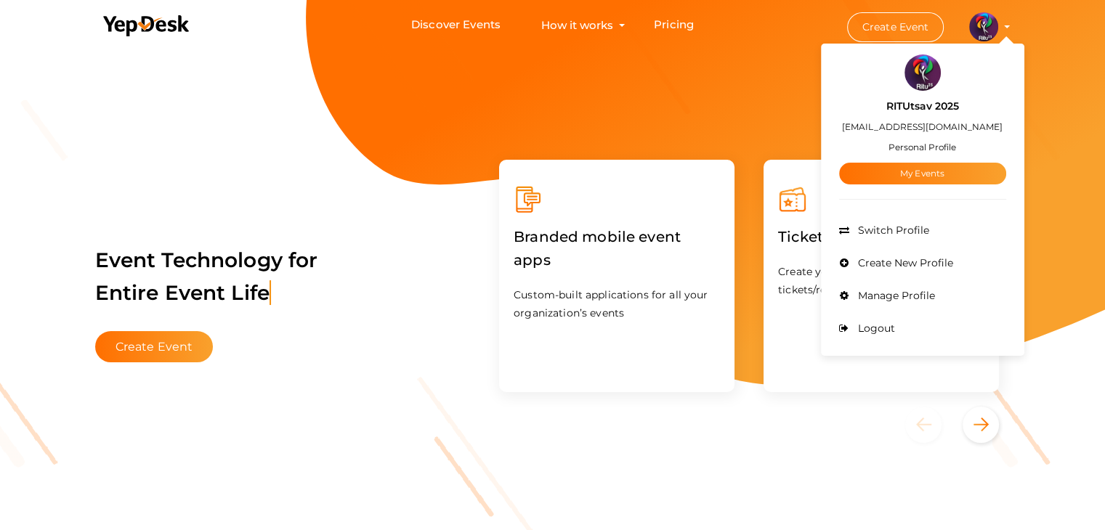
click at [889, 158] on div "RITUtsav 2025 [EMAIL_ADDRESS][DOMAIN_NAME] Personal Profile My Events" at bounding box center [922, 138] width 167 height 94
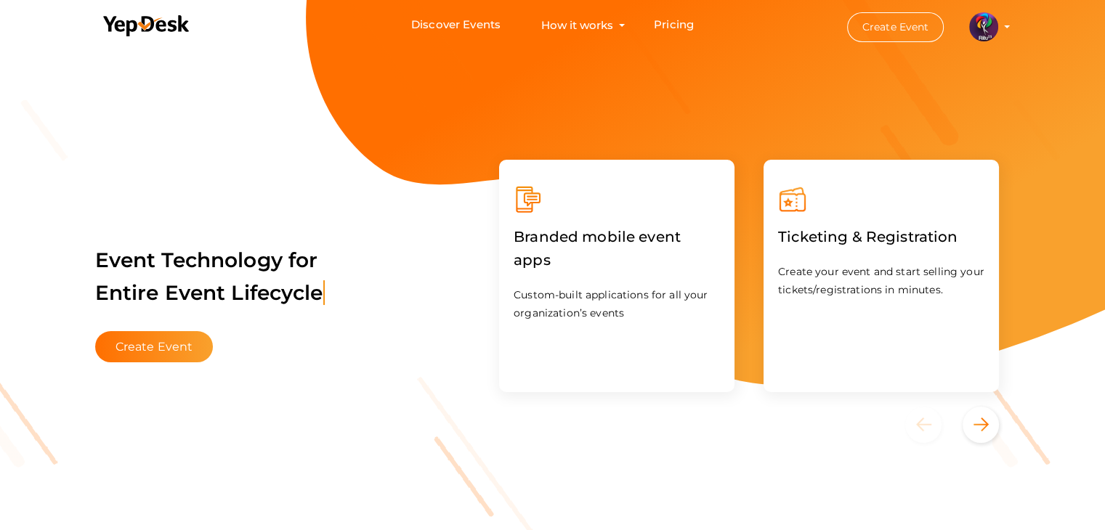
click at [972, 30] on img at bounding box center [983, 26] width 29 height 29
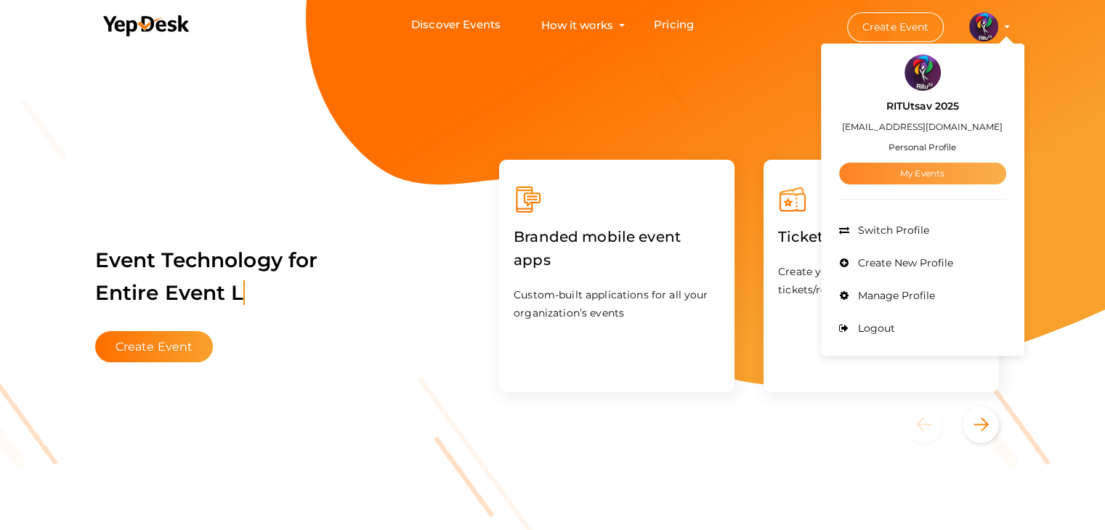
click at [953, 169] on link "My Events" at bounding box center [922, 174] width 167 height 22
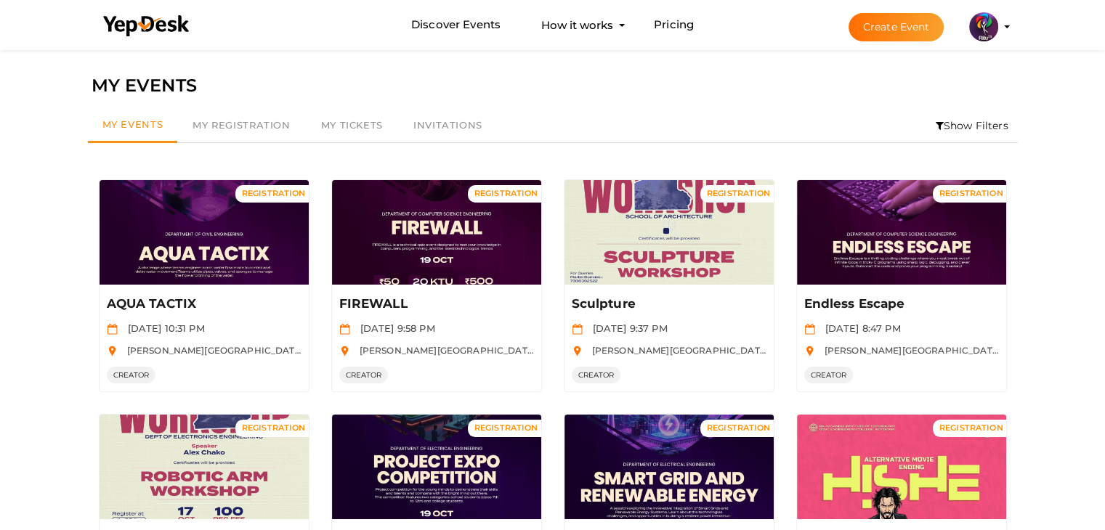
click at [968, 137] on li "Show Filters" at bounding box center [972, 125] width 92 height 33
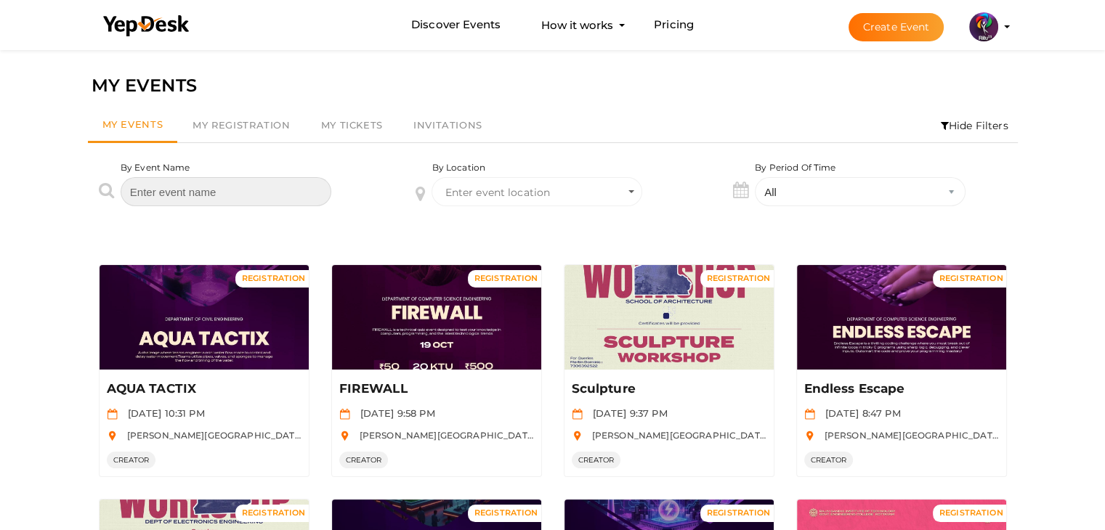
click at [207, 185] on input "text" at bounding box center [226, 191] width 211 height 29
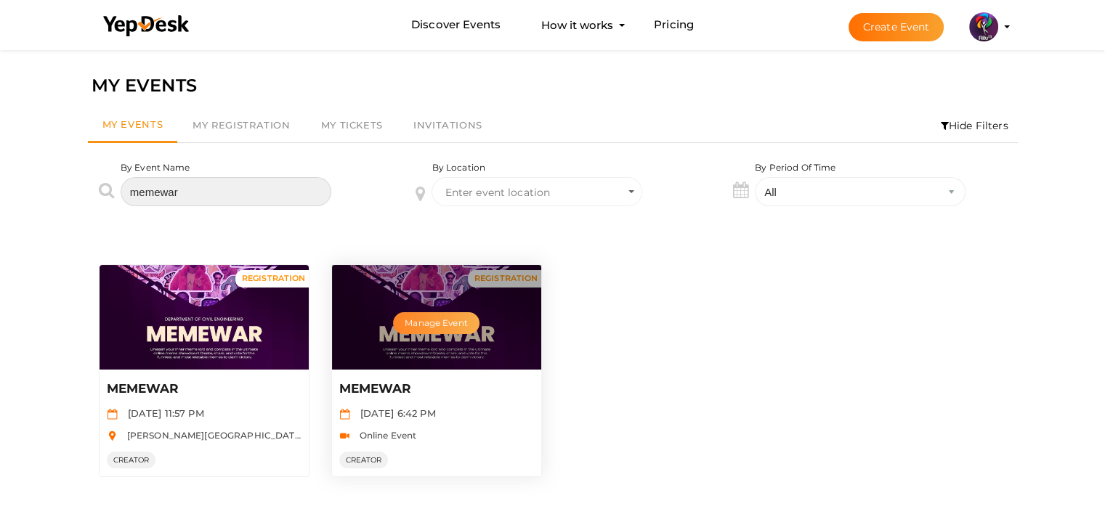
type input "memewar"
click at [445, 325] on button "Manage Event" at bounding box center [436, 323] width 86 height 22
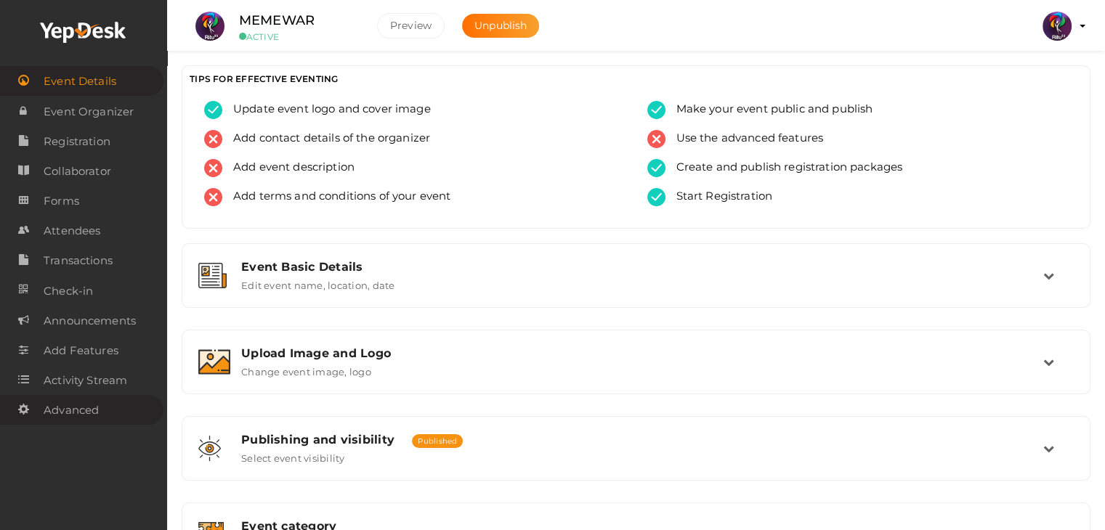
click at [73, 410] on span "Advanced" at bounding box center [71, 410] width 55 height 29
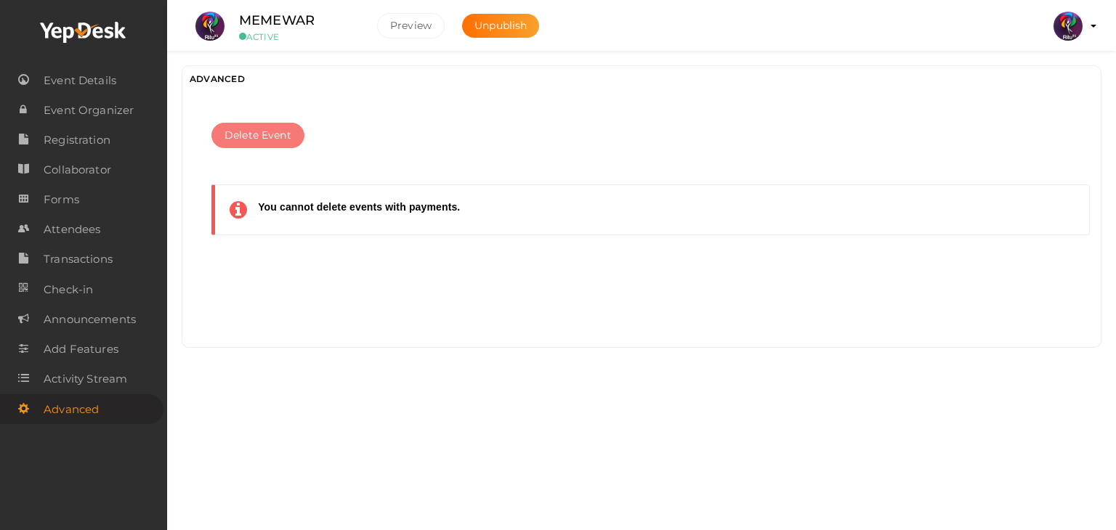
click at [295, 139] on button "Delete Event" at bounding box center [257, 135] width 93 height 25
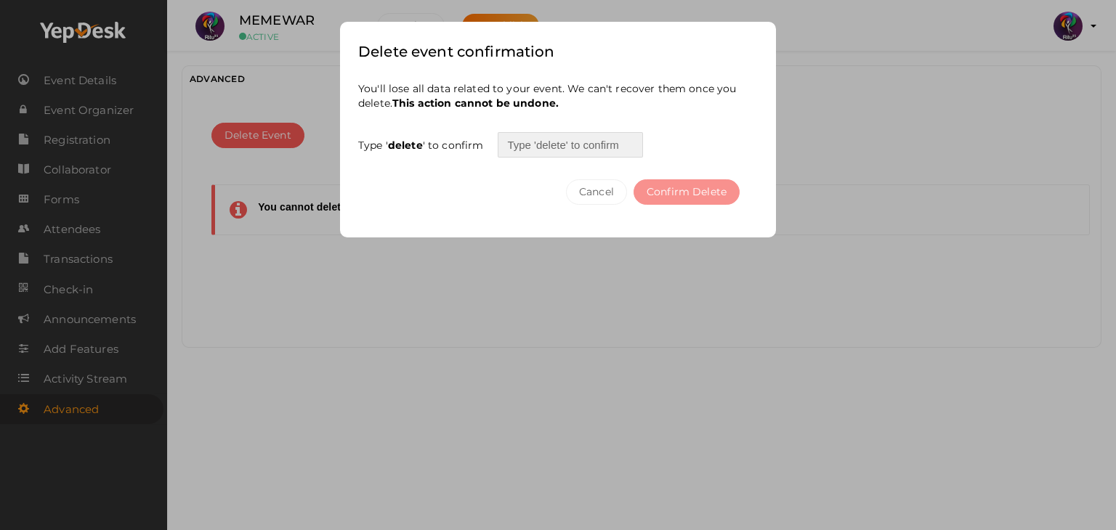
click at [516, 146] on input "text" at bounding box center [570, 144] width 145 height 25
type input "delete"
click at [713, 190] on button "Confirm Delete" at bounding box center [686, 191] width 106 height 25
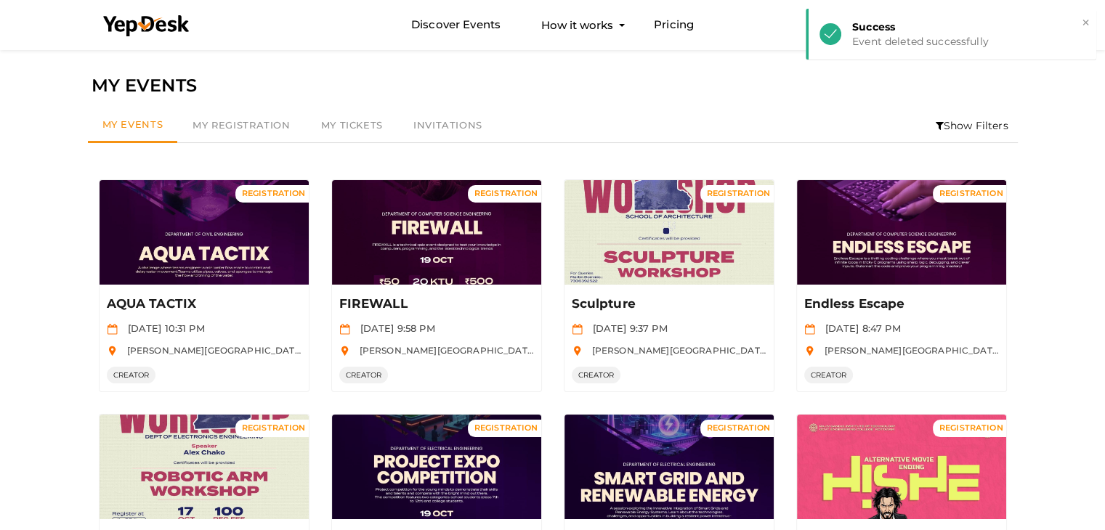
click at [953, 125] on li "Show Filters" at bounding box center [972, 125] width 92 height 33
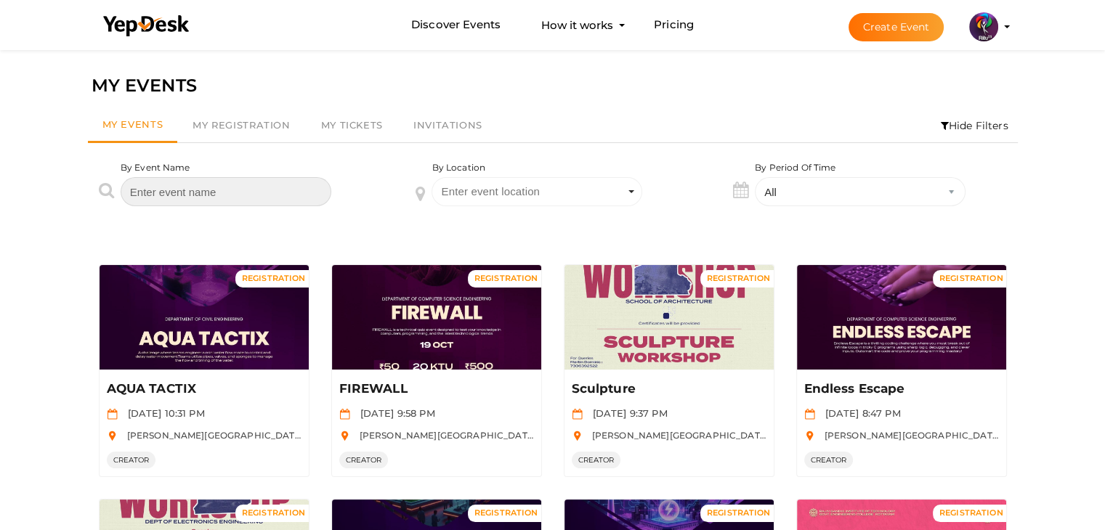
click at [230, 191] on input "text" at bounding box center [226, 191] width 211 height 29
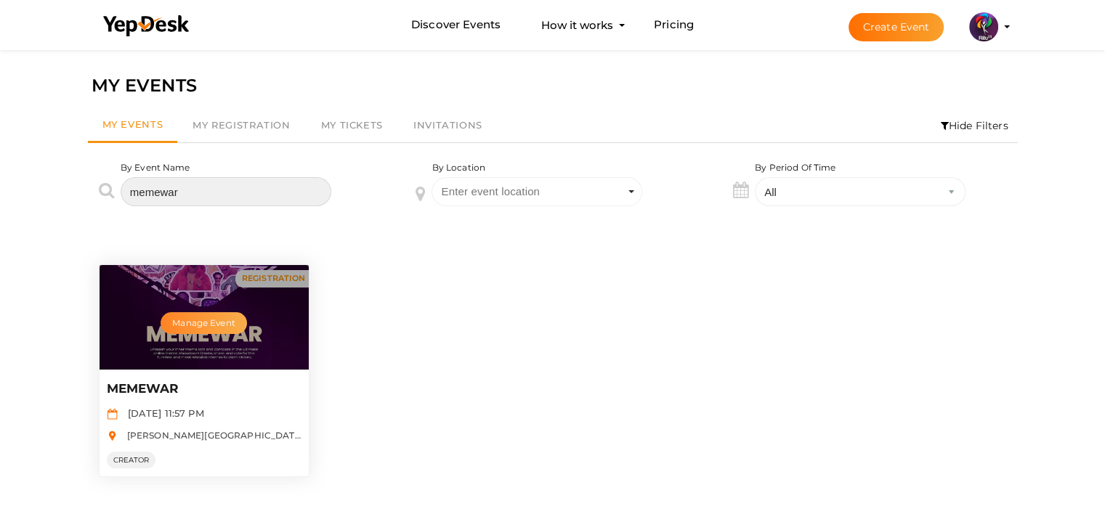
type input "memewar"
click at [202, 319] on button "Manage Event" at bounding box center [204, 323] width 86 height 22
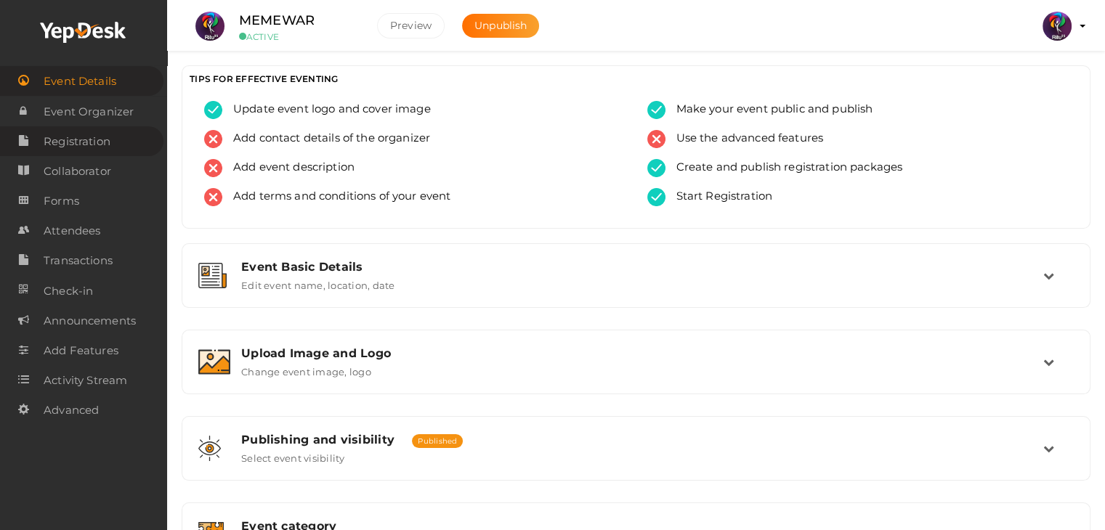
click at [89, 139] on span "Registration" at bounding box center [77, 141] width 67 height 29
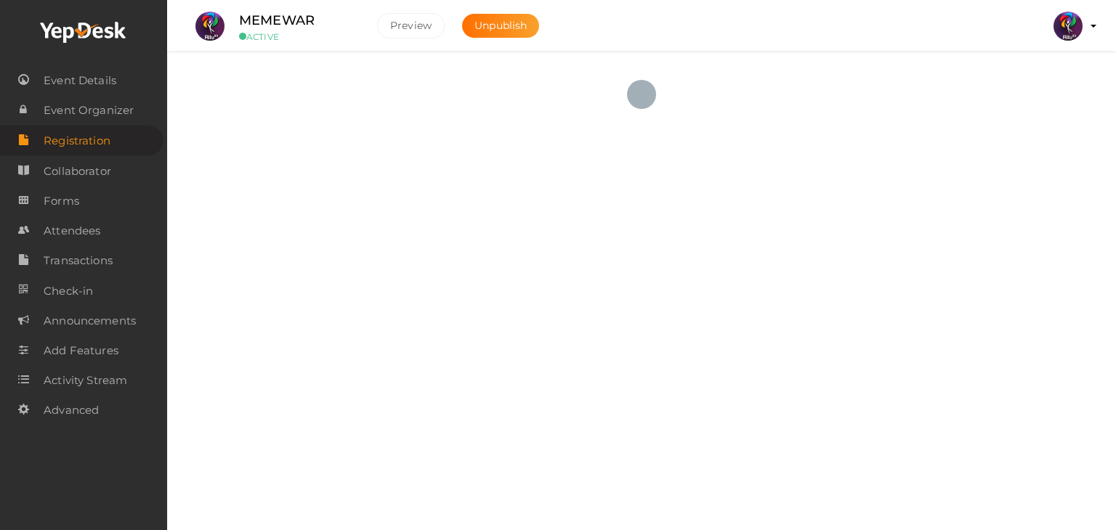
checkbox input "true"
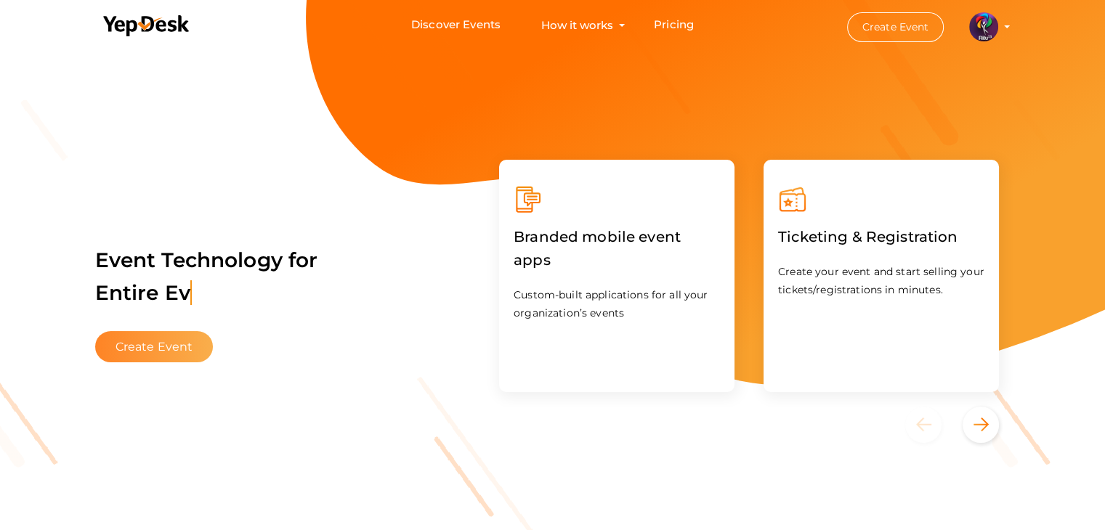
click at [136, 352] on button "Create Event" at bounding box center [154, 346] width 118 height 31
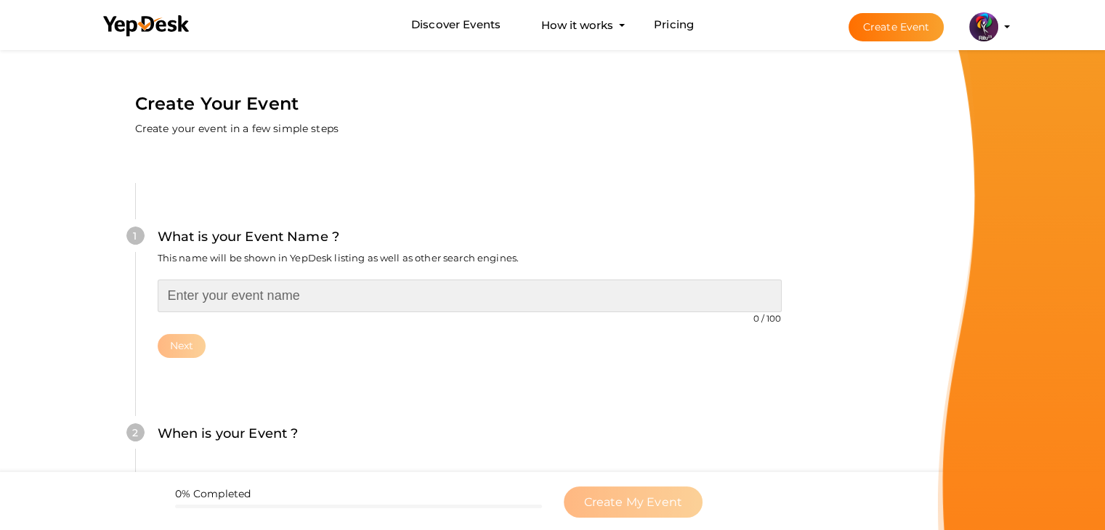
click at [242, 303] on input "text" at bounding box center [470, 296] width 624 height 33
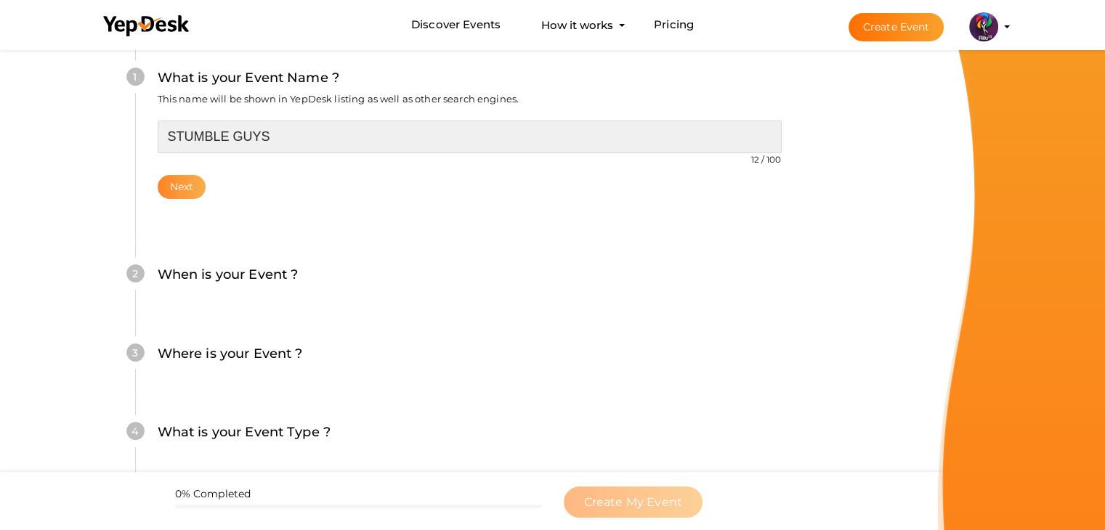
type input "STUMBLE GUYS"
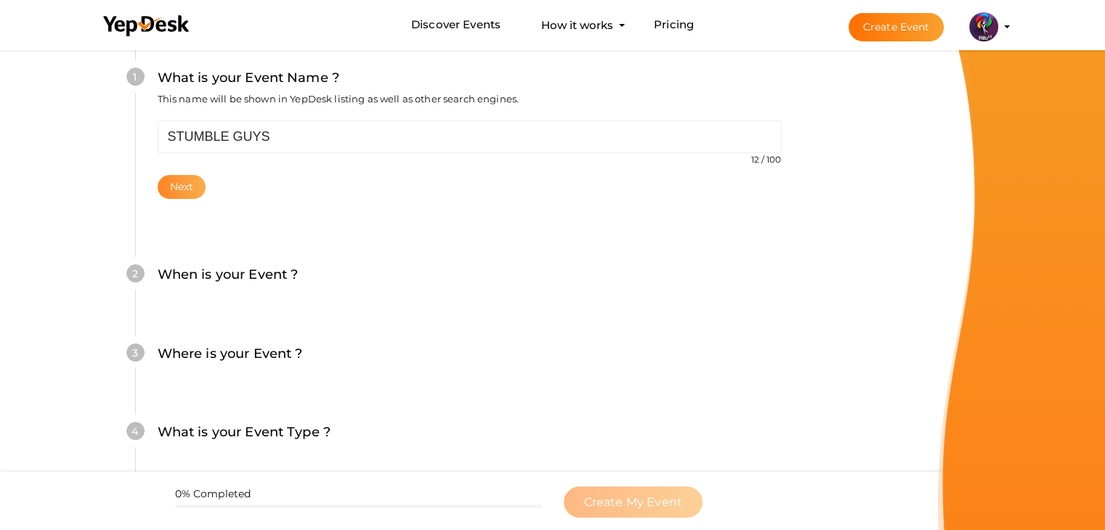
click at [195, 178] on button "Next" at bounding box center [182, 187] width 49 height 24
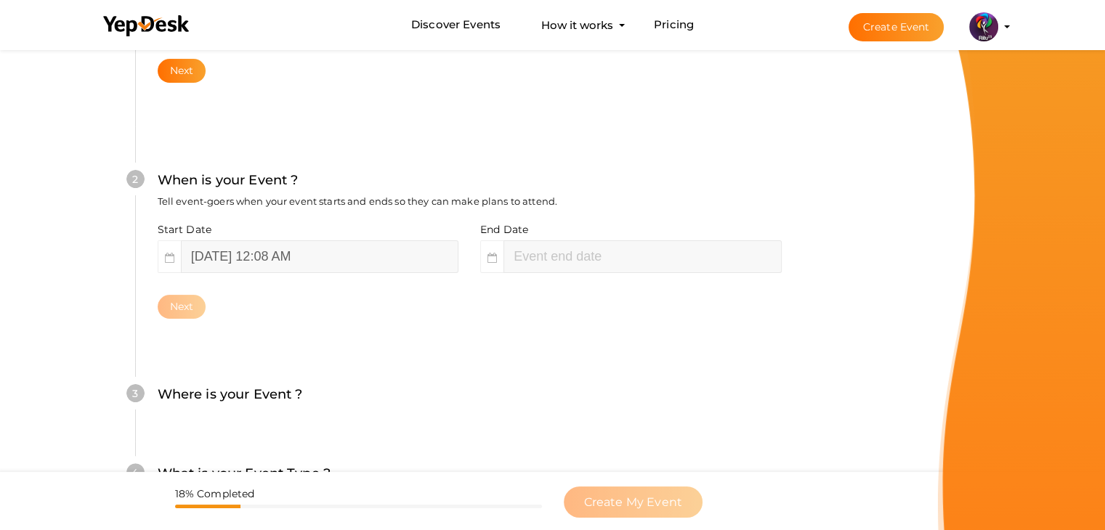
scroll to position [299, 0]
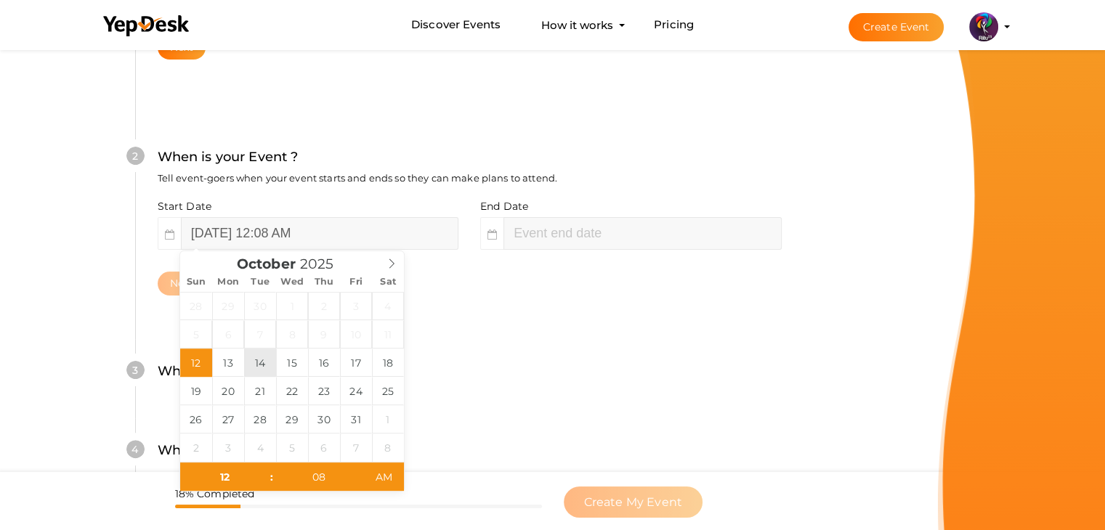
type input "October 14, 2025 12:08 AM"
type input "02"
type input "08"
type input "[DATE] 2:08 AM"
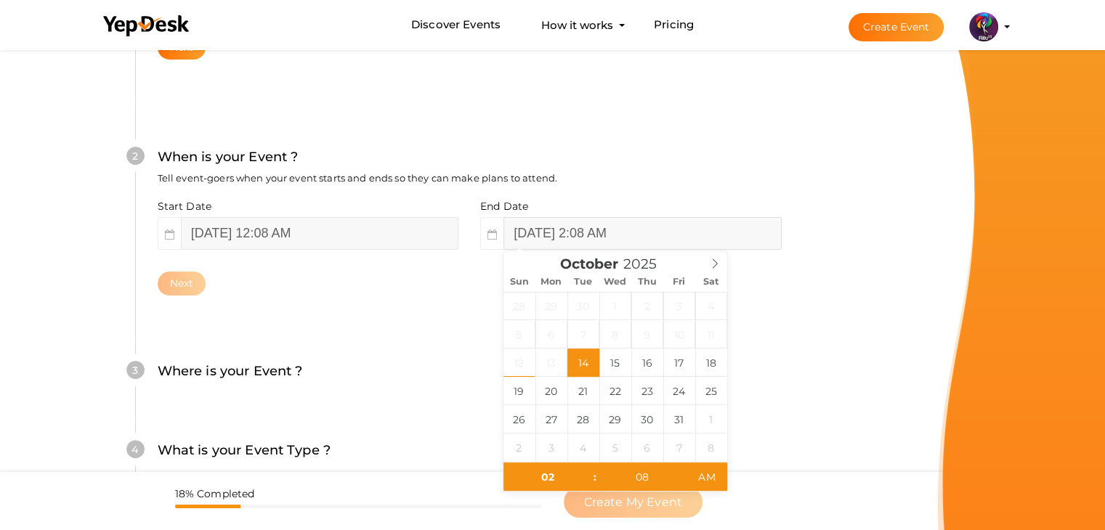
click at [546, 234] on input "[DATE] 2:08 AM" at bounding box center [641, 233] width 277 height 33
click at [179, 288] on button "Next" at bounding box center [182, 284] width 49 height 24
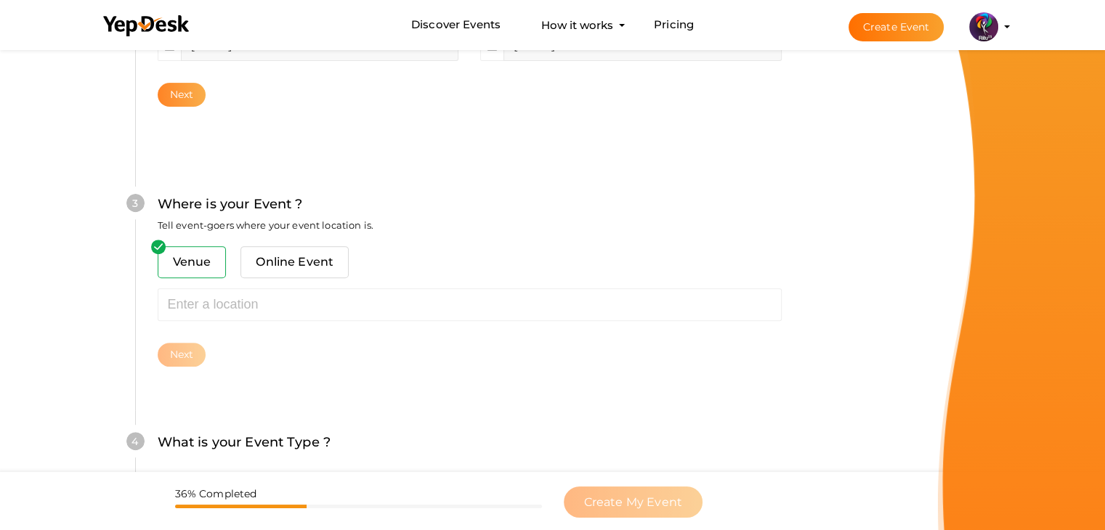
scroll to position [535, 0]
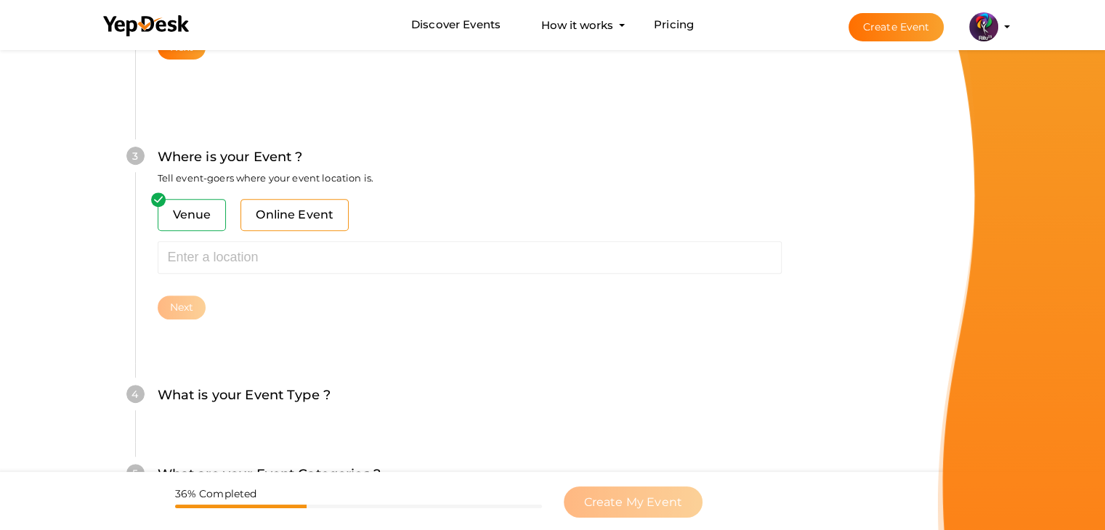
click at [283, 216] on span "Online Event" at bounding box center [294, 215] width 108 height 32
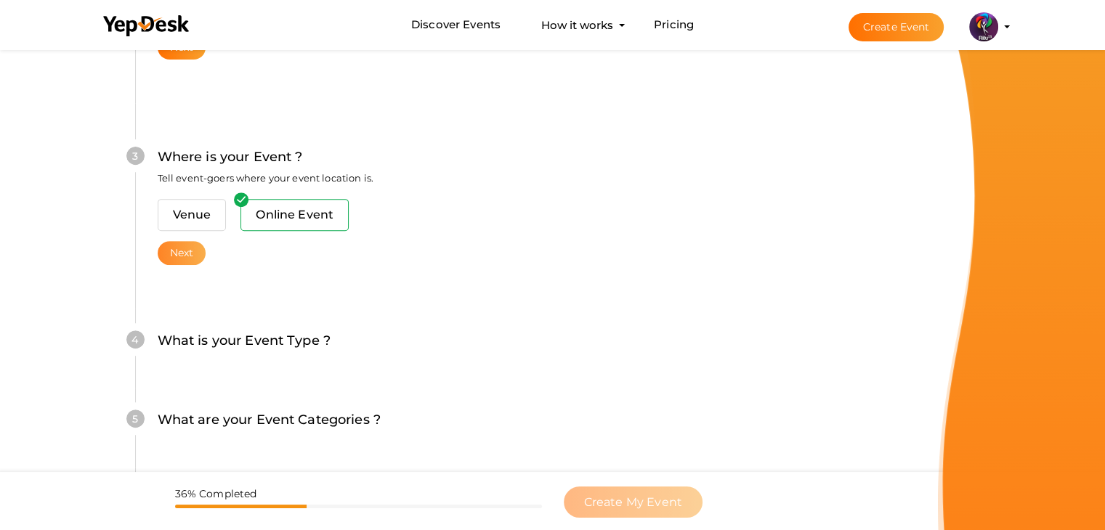
click at [182, 251] on button "Next" at bounding box center [182, 253] width 49 height 24
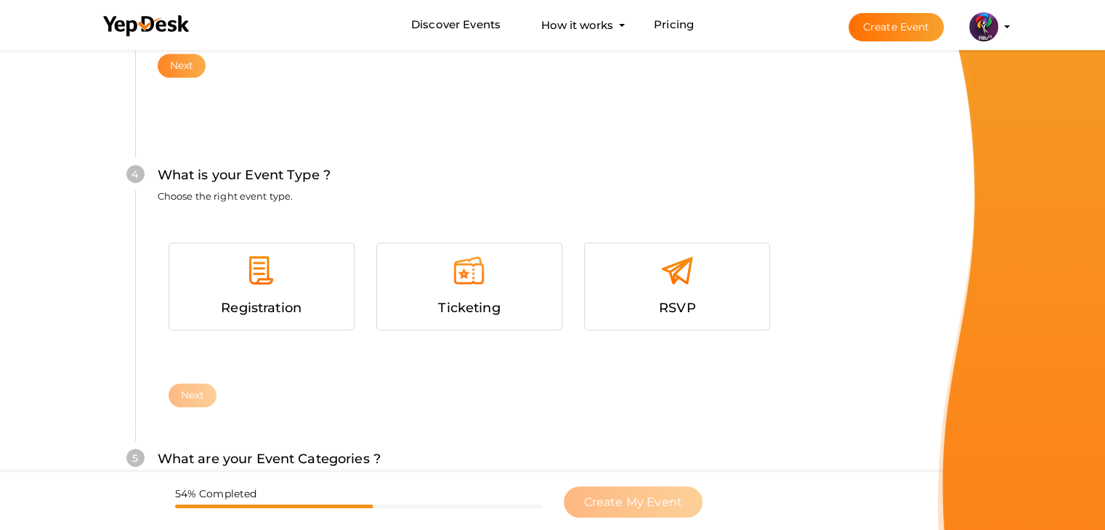
scroll to position [740, 0]
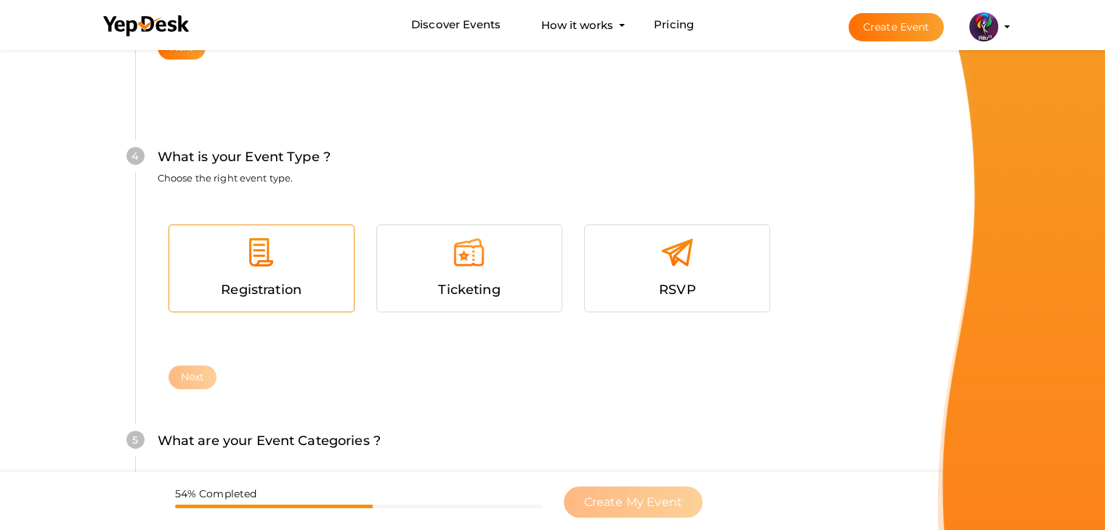
click at [325, 255] on div at bounding box center [261, 258] width 163 height 44
click at [198, 379] on button "Next" at bounding box center [193, 377] width 49 height 24
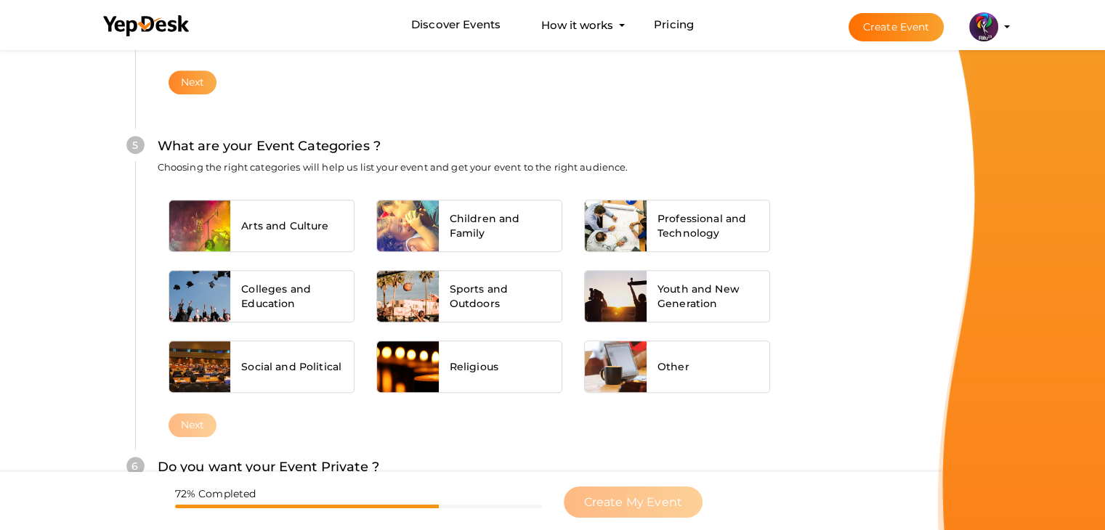
scroll to position [1044, 0]
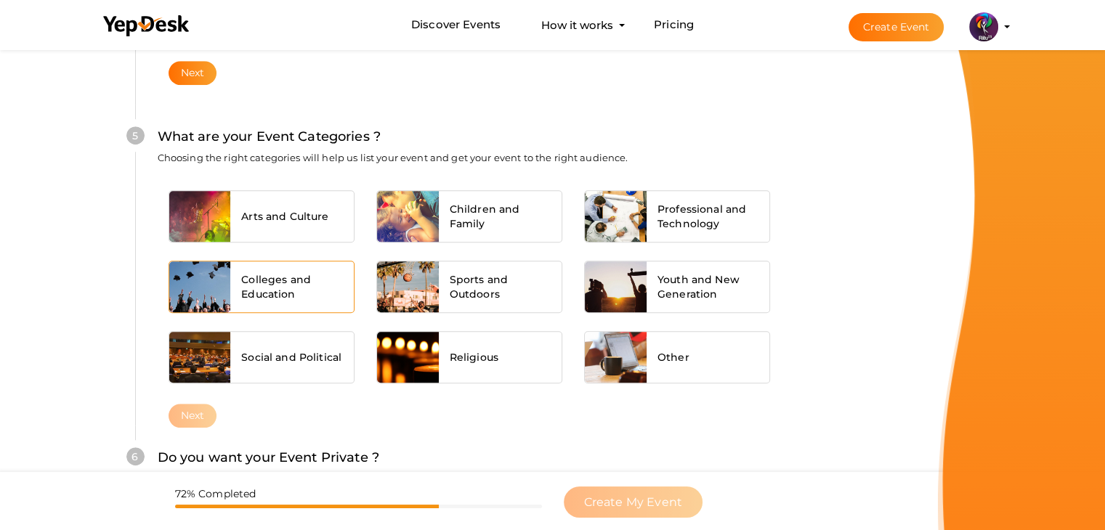
click at [244, 294] on span "Colleges and Education" at bounding box center [292, 286] width 102 height 29
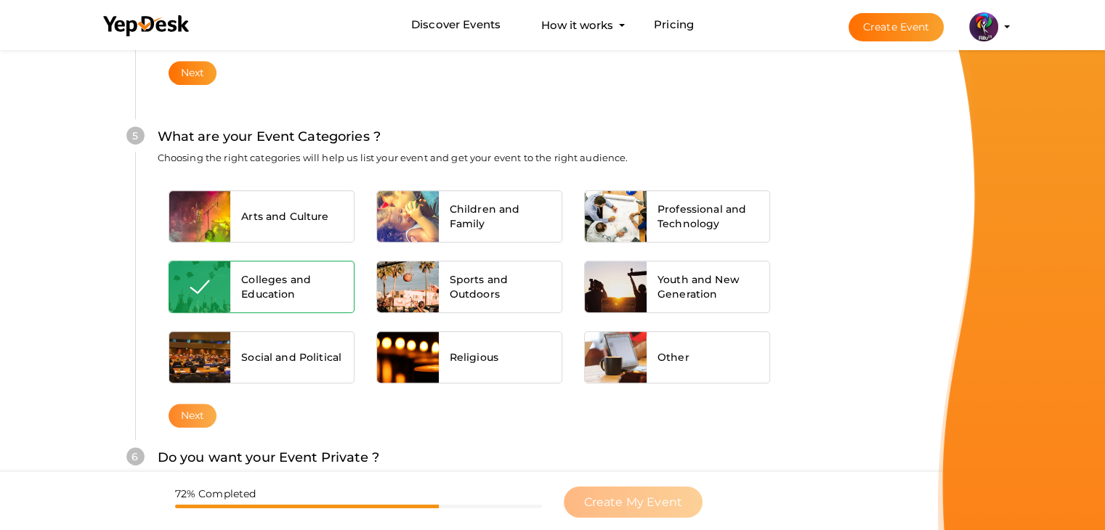
click at [194, 413] on button "Next" at bounding box center [193, 416] width 49 height 24
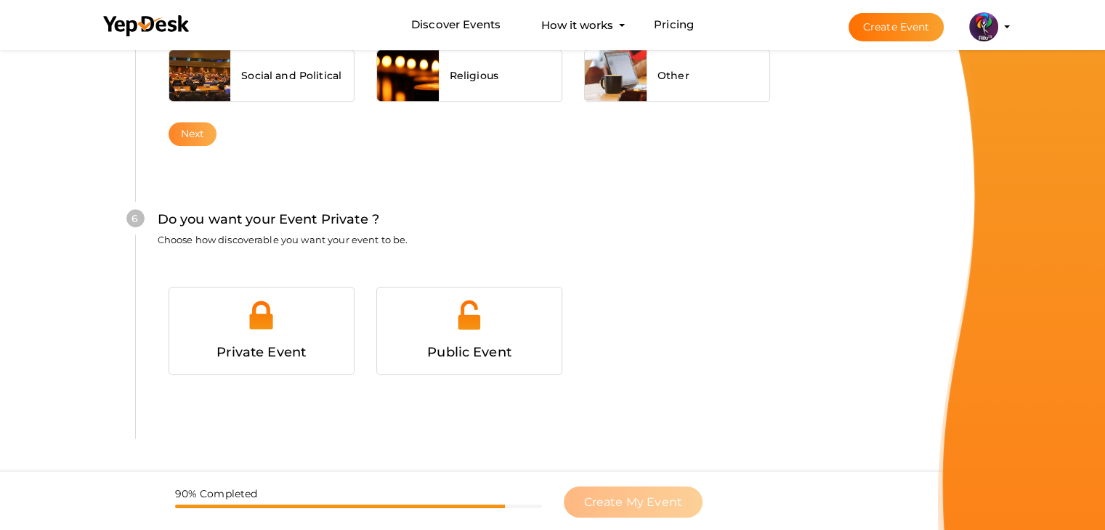
scroll to position [1363, 0]
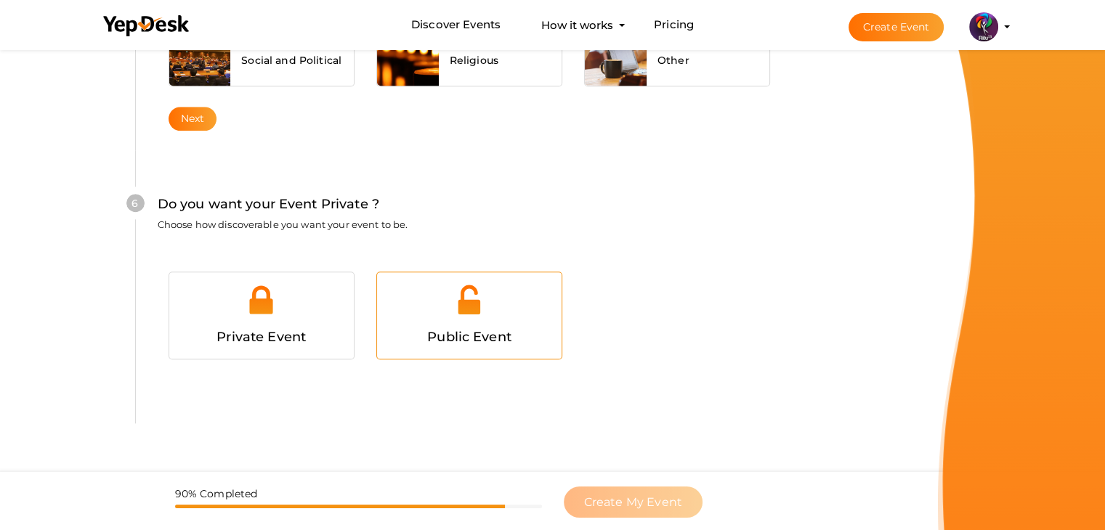
click at [458, 329] on span "Public Event" at bounding box center [469, 337] width 84 height 16
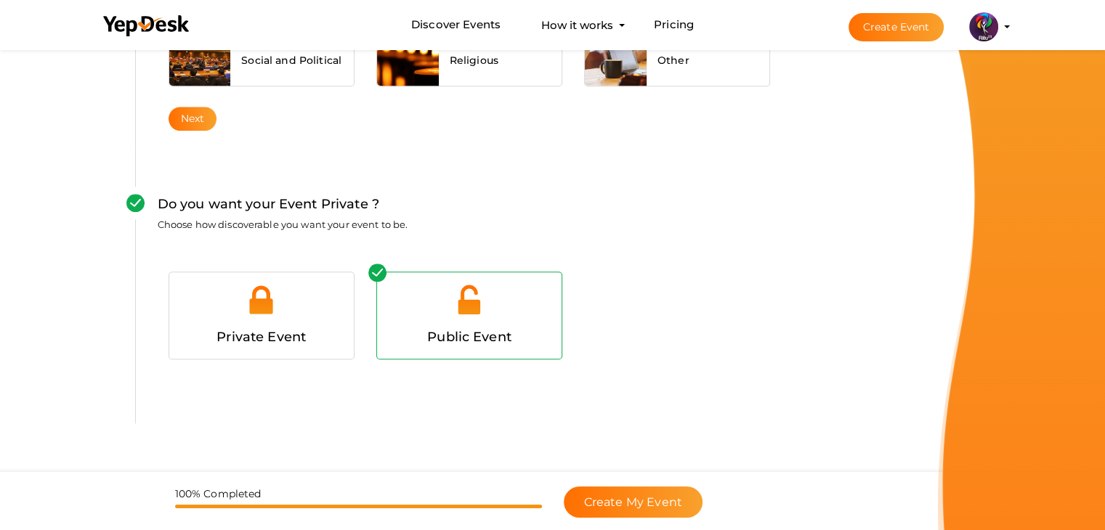
scroll to position [1402, 0]
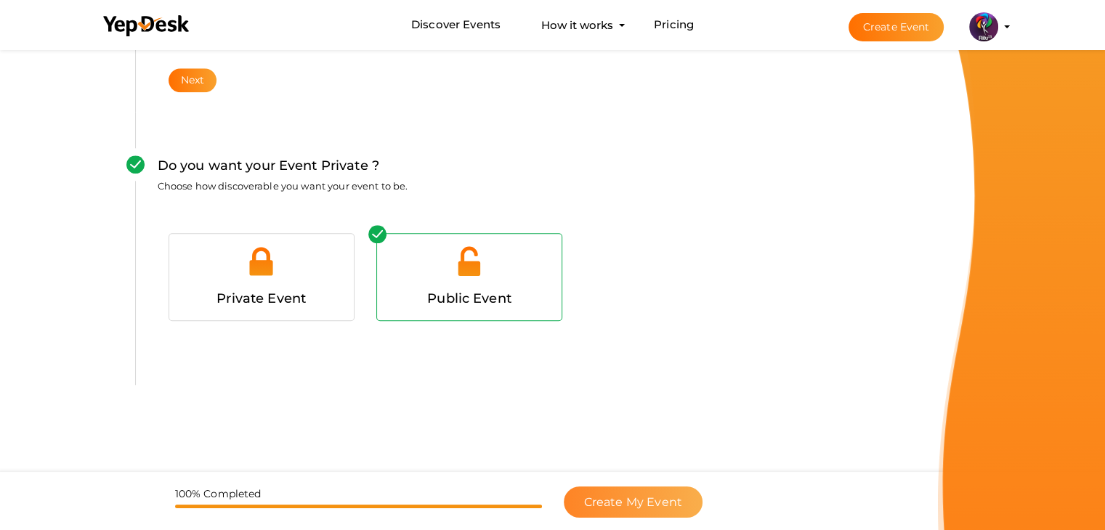
click at [610, 500] on span "Create My Event" at bounding box center [633, 502] width 98 height 14
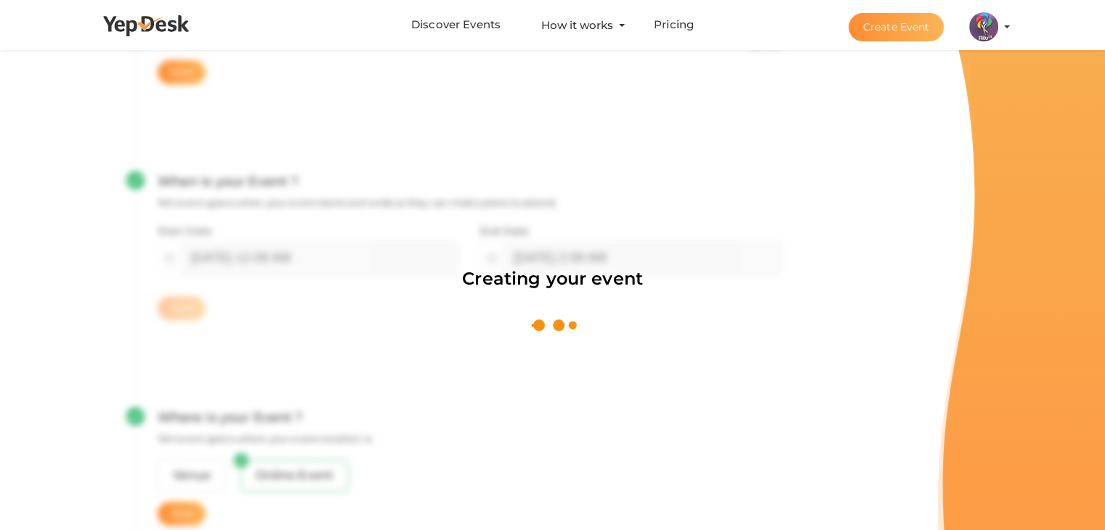
scroll to position [218, 0]
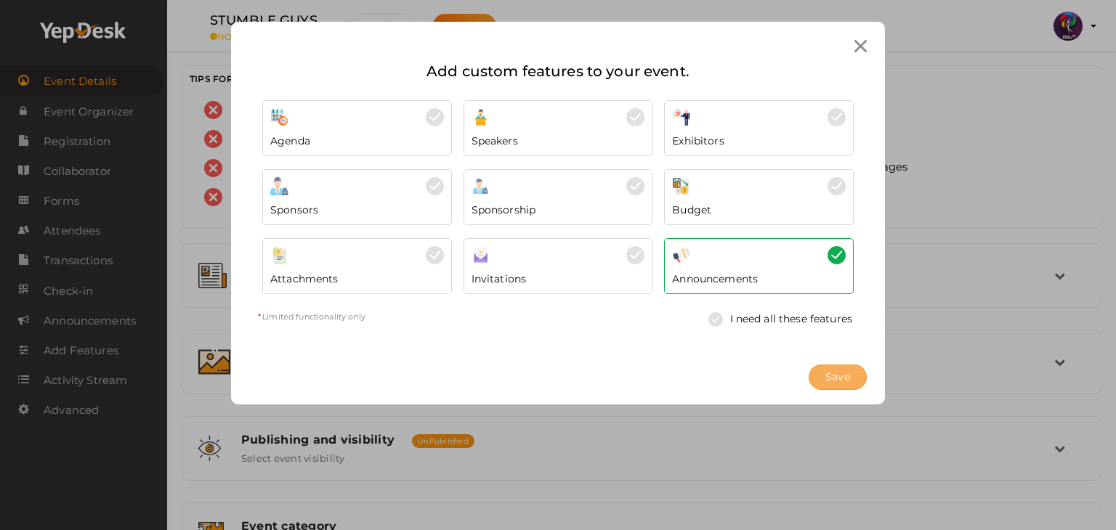
click at [833, 378] on span "Save" at bounding box center [837, 377] width 25 height 15
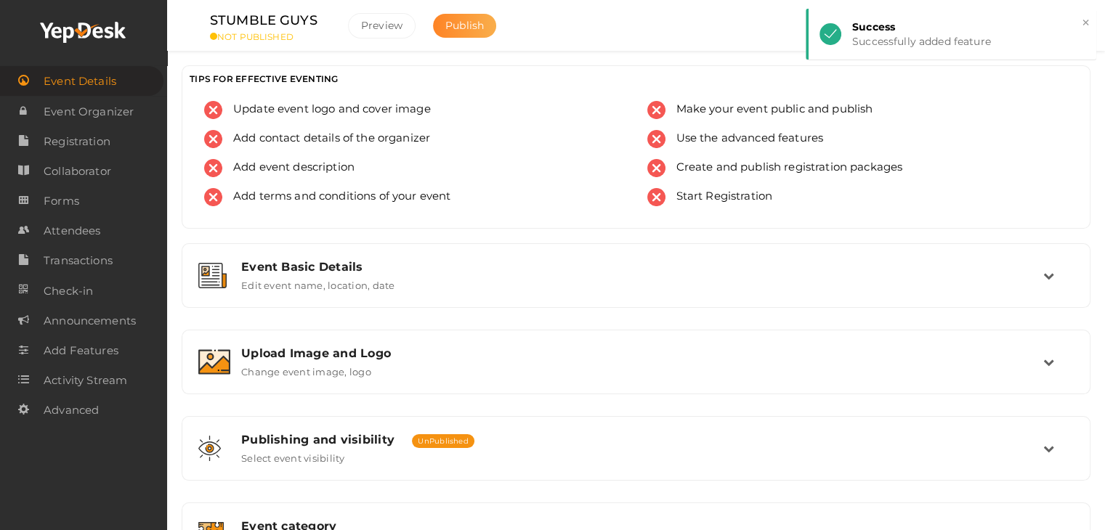
click at [458, 18] on button "Publish" at bounding box center [464, 26] width 63 height 24
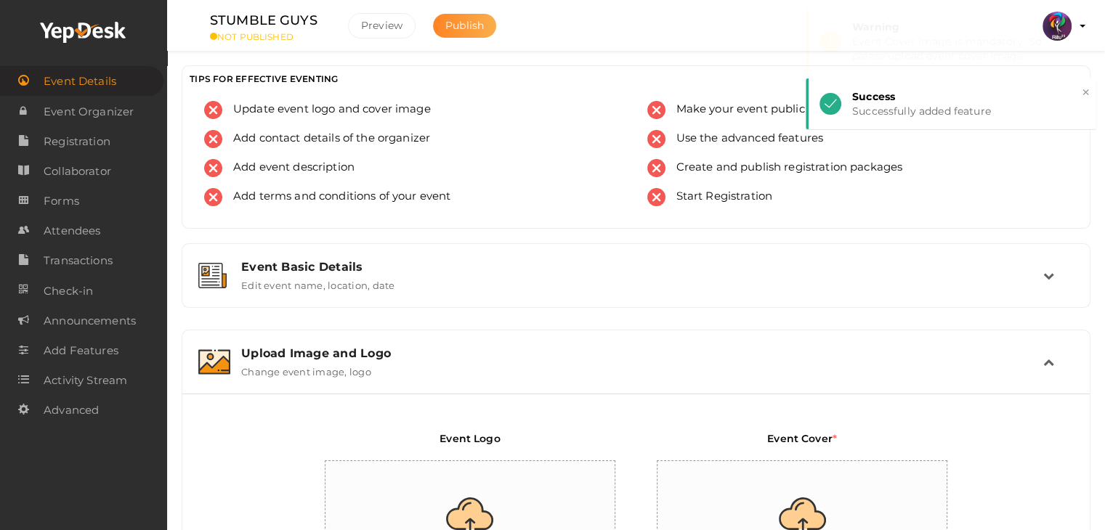
scroll to position [245, 0]
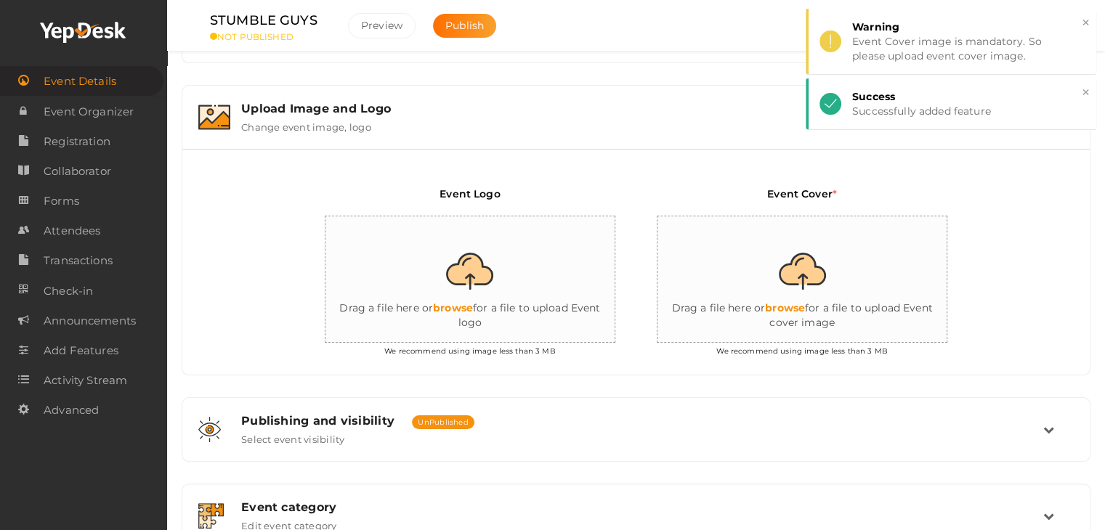
click at [523, 271] on input "file" at bounding box center [470, 279] width 291 height 127
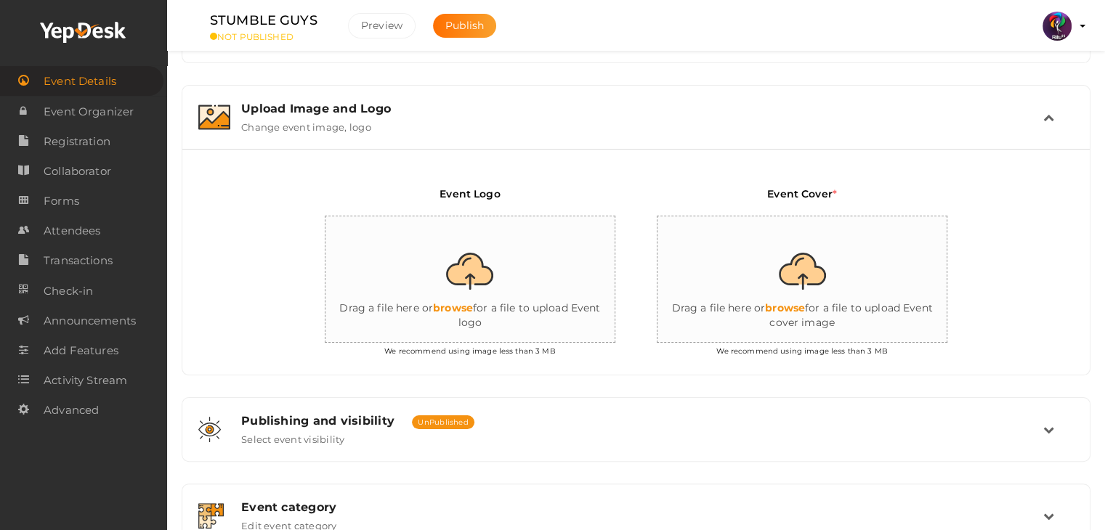
type input "C:\fakepath\logo yepdesk.png"
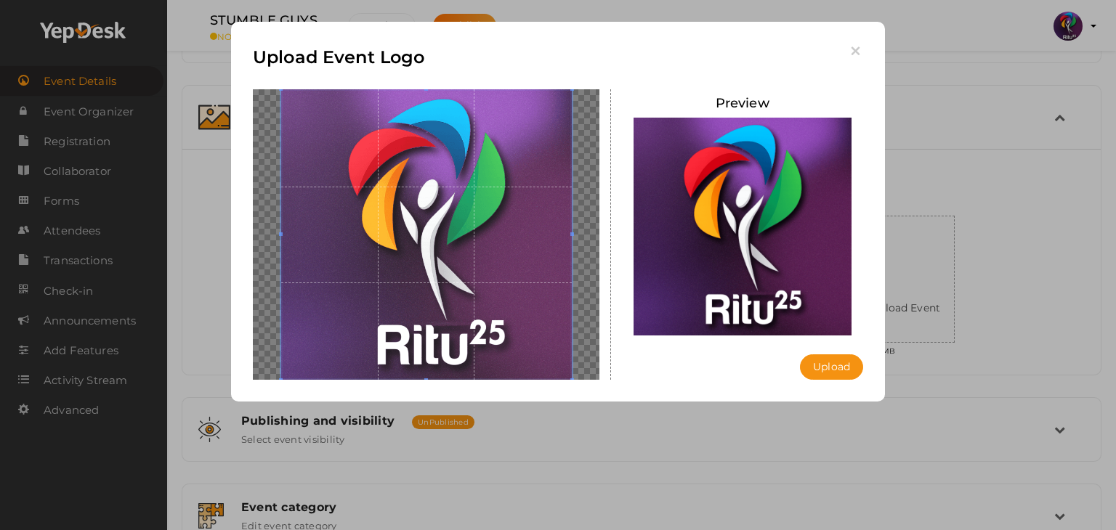
click at [840, 381] on div "Upload Event Logo Preview Upload Uploading..." at bounding box center [558, 212] width 654 height 380
click at [837, 373] on button "Upload" at bounding box center [831, 366] width 63 height 25
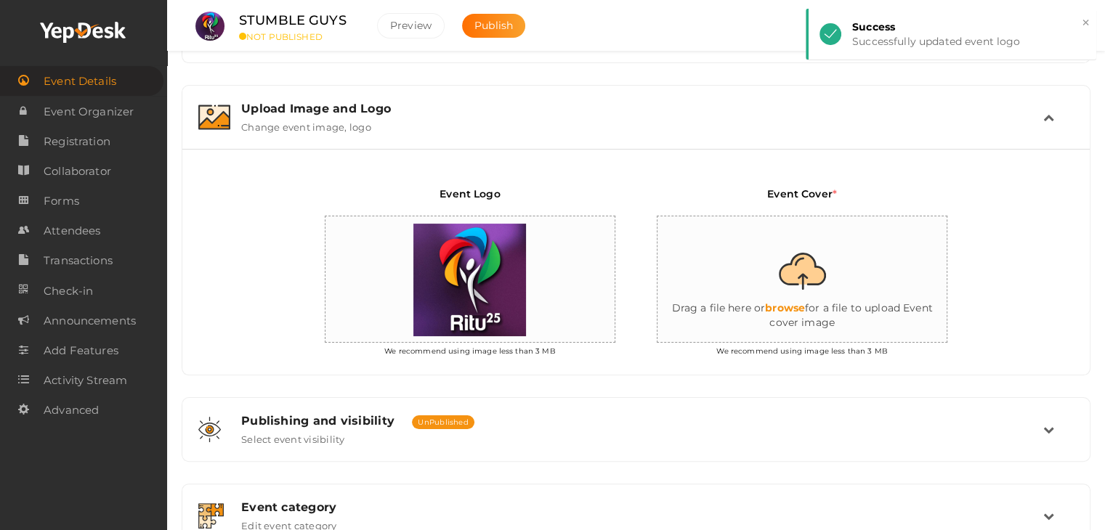
click at [869, 293] on input "file" at bounding box center [802, 279] width 291 height 127
type input "C:\fakepath\IMG-20251011-WA0149.jpg"
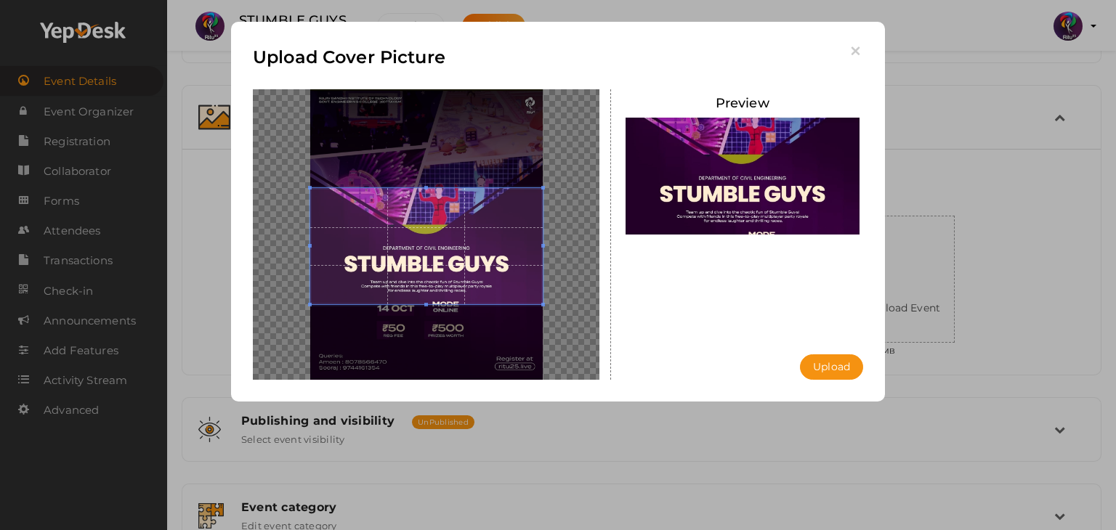
click at [406, 412] on div "Upload Cover Picture Preview Upload Uploading..." at bounding box center [558, 265] width 1116 height 530
click at [827, 372] on button "Upload" at bounding box center [831, 366] width 63 height 25
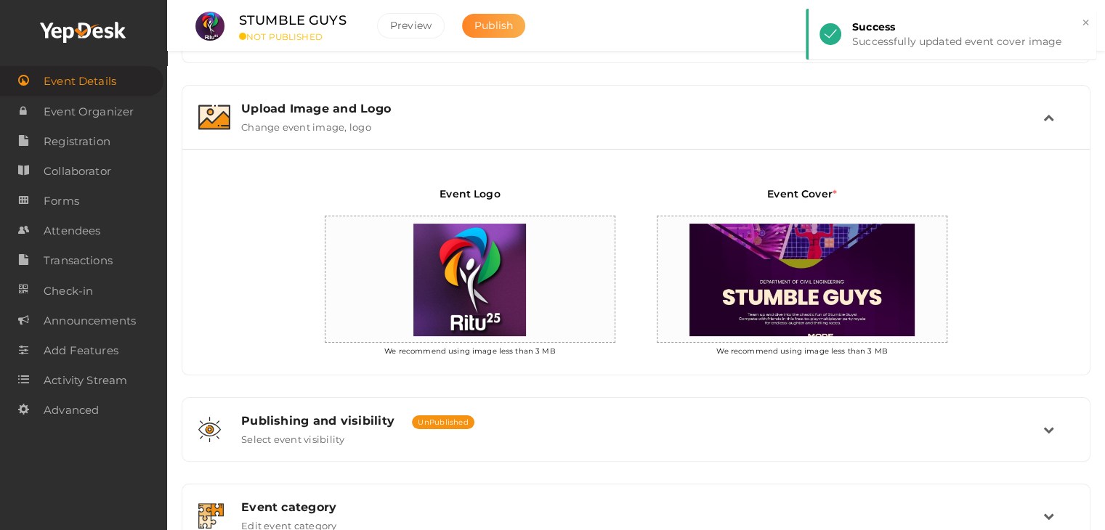
click at [475, 30] on span "Publish" at bounding box center [493, 25] width 38 height 13
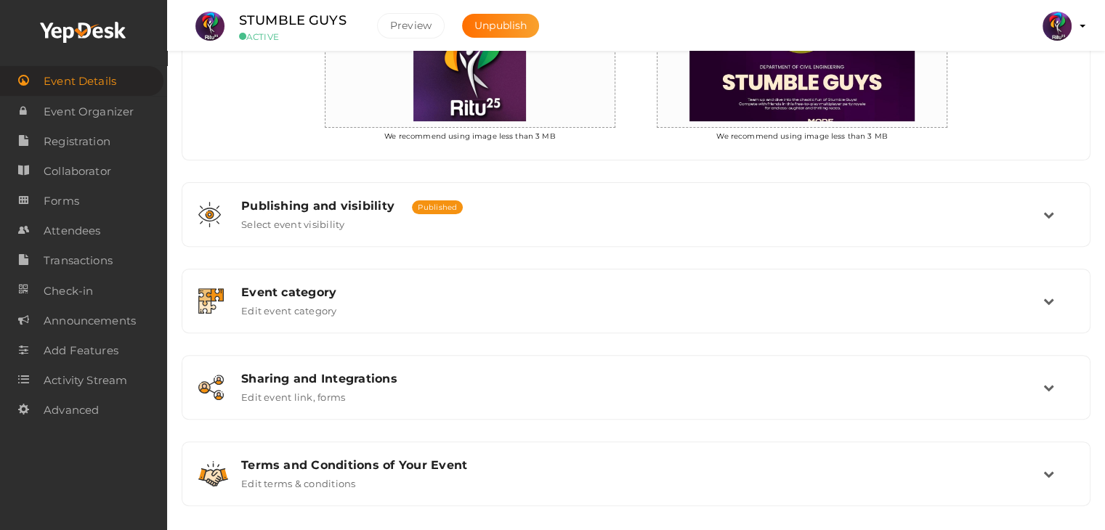
scroll to position [469, 0]
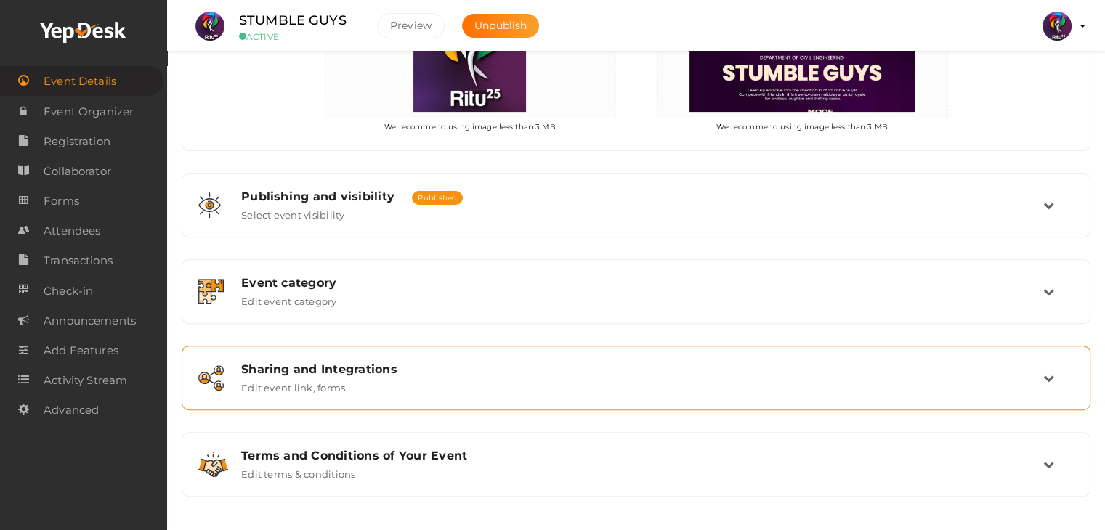
click at [395, 374] on div "Sharing and Integrations Edit event link, forms" at bounding box center [636, 377] width 813 height 31
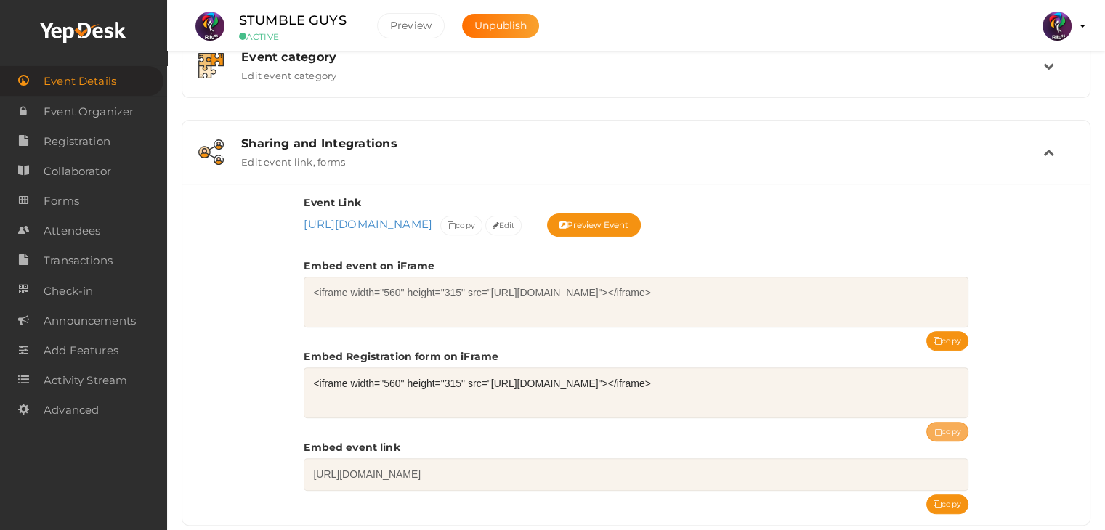
click at [956, 429] on button "copy" at bounding box center [947, 432] width 42 height 20
drag, startPoint x: 353, startPoint y: 23, endPoint x: 238, endPoint y: 17, distance: 114.9
click at [238, 17] on div "STUMBLE GUYS ACTIVE" at bounding box center [296, 26] width 145 height 32
copy label "STUMBLE GUYS"
click at [607, 19] on ul "STUMBLE GUYS ACTIVE Preview Unpublish Preview RITUtsav 2025 ritticket@gmail.com…" at bounding box center [635, 18] width 901 height 36
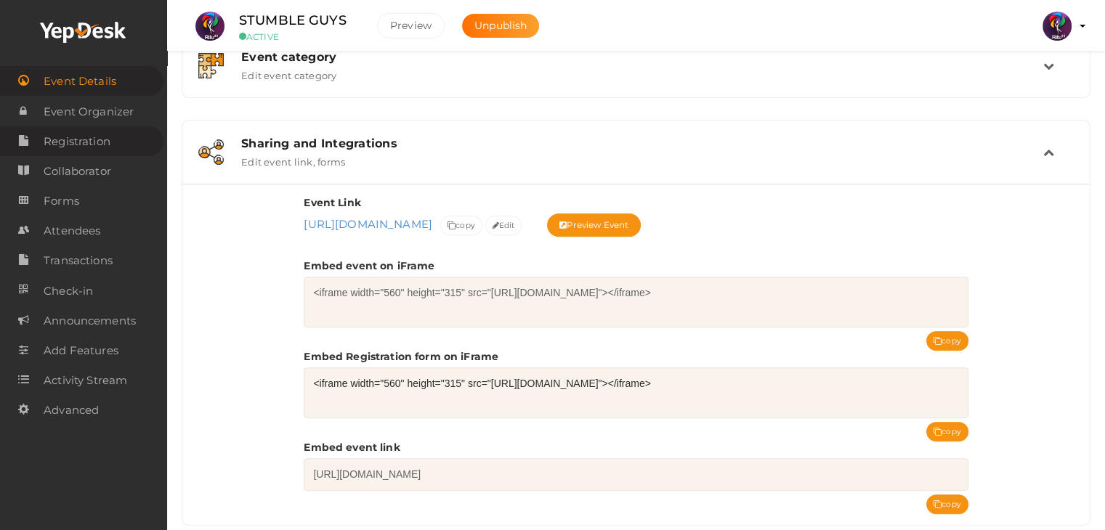
click at [73, 139] on span "Registration" at bounding box center [77, 141] width 67 height 29
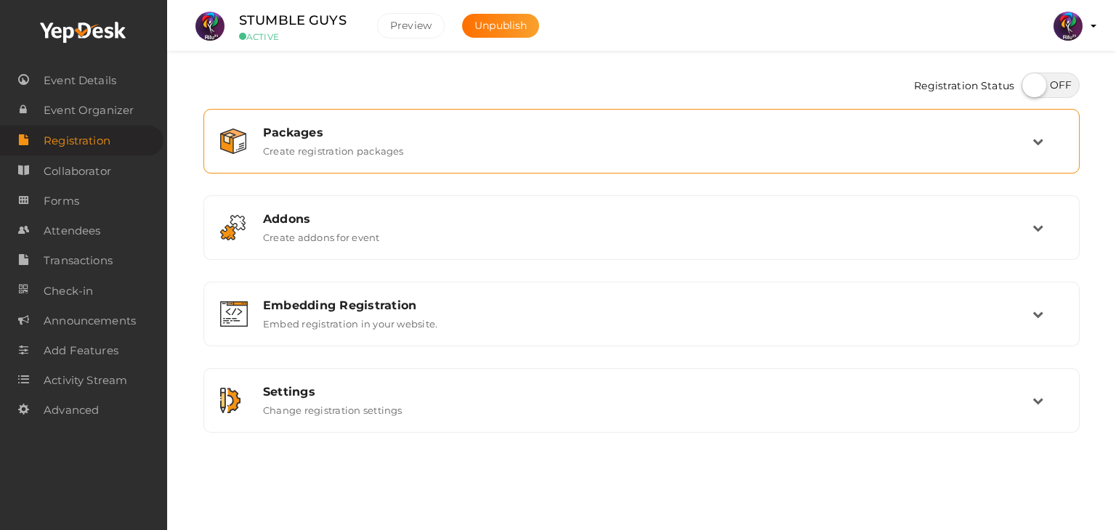
click at [370, 123] on div "Packages Create registration packages" at bounding box center [641, 141] width 860 height 49
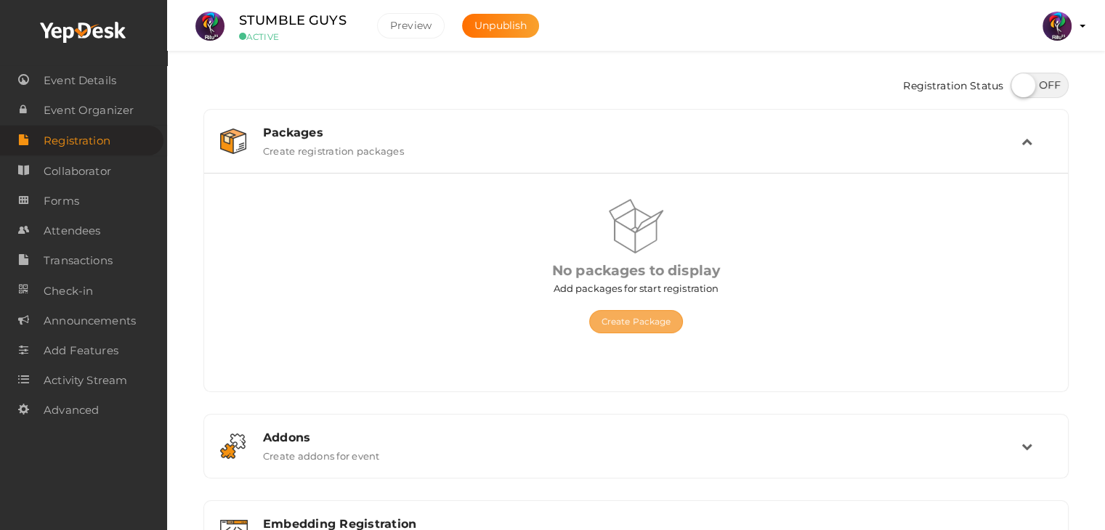
click at [649, 330] on button "Create Package" at bounding box center [636, 321] width 94 height 23
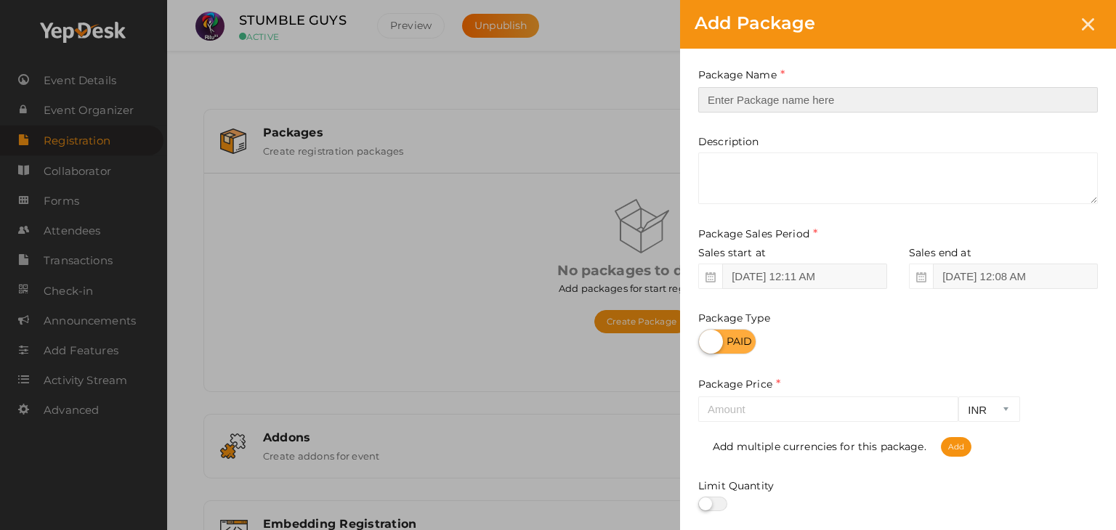
click at [790, 95] on input "text" at bounding box center [897, 99] width 399 height 25
type input "Registration"
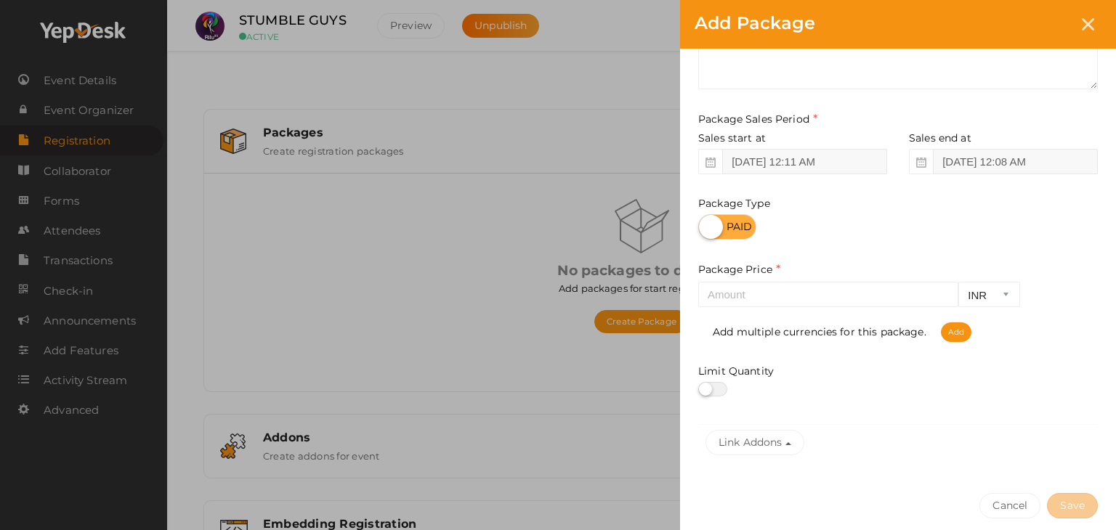
scroll to position [113, 0]
click at [821, 303] on input "number" at bounding box center [828, 295] width 260 height 25
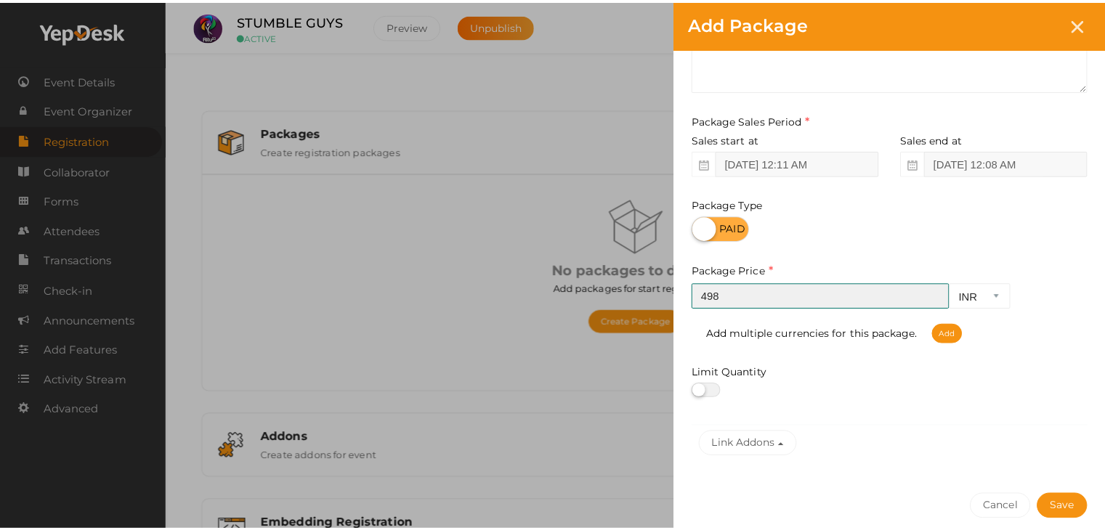
scroll to position [180, 0]
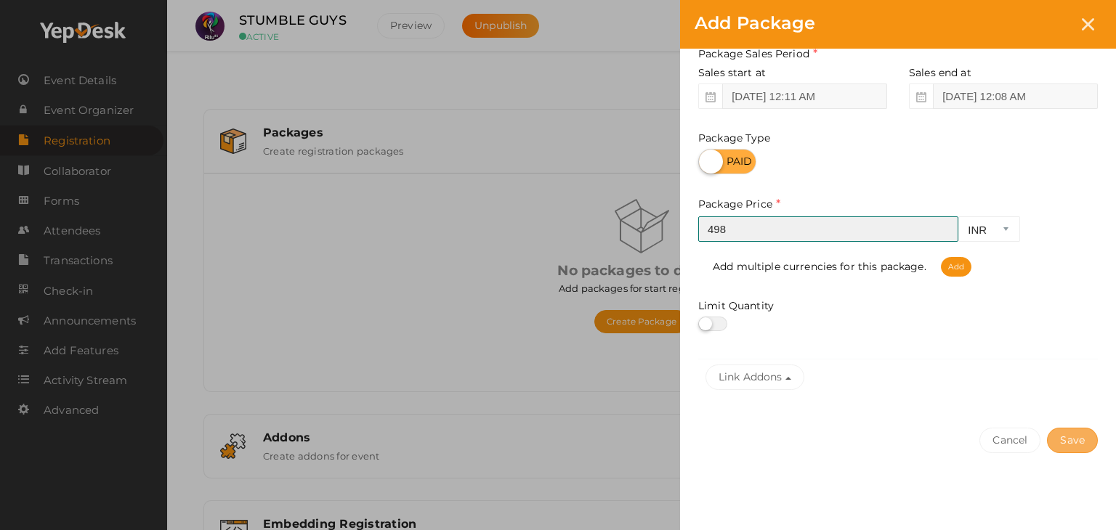
type input "498"
click at [1068, 434] on button "Save" at bounding box center [1072, 440] width 51 height 25
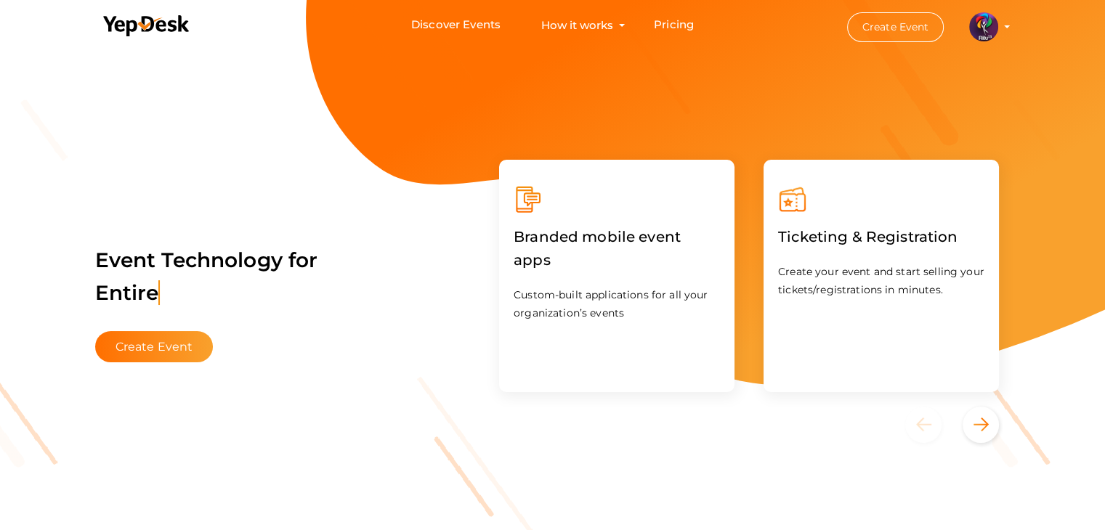
click at [984, 35] on img at bounding box center [983, 26] width 29 height 29
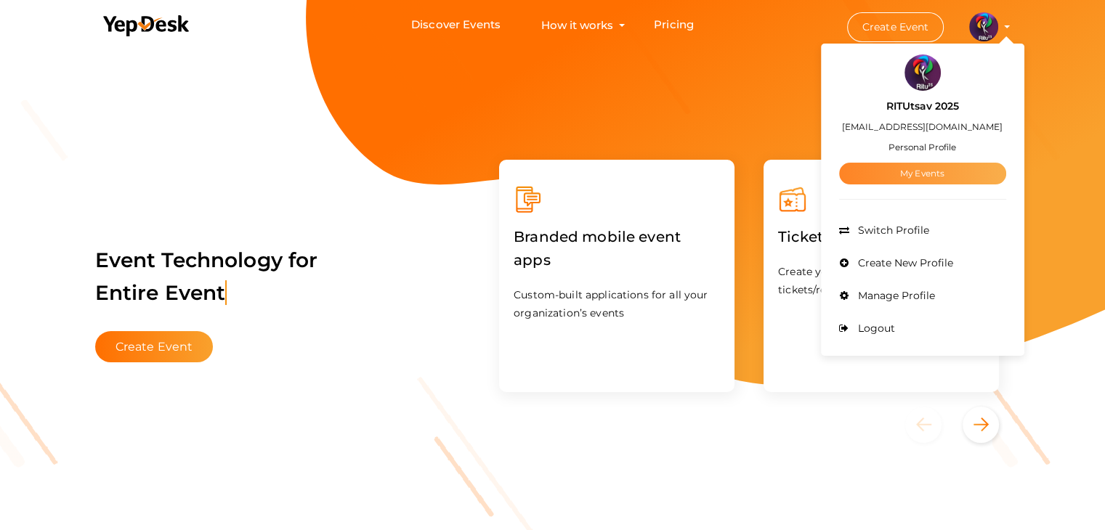
click at [918, 171] on link "My Events" at bounding box center [922, 174] width 167 height 22
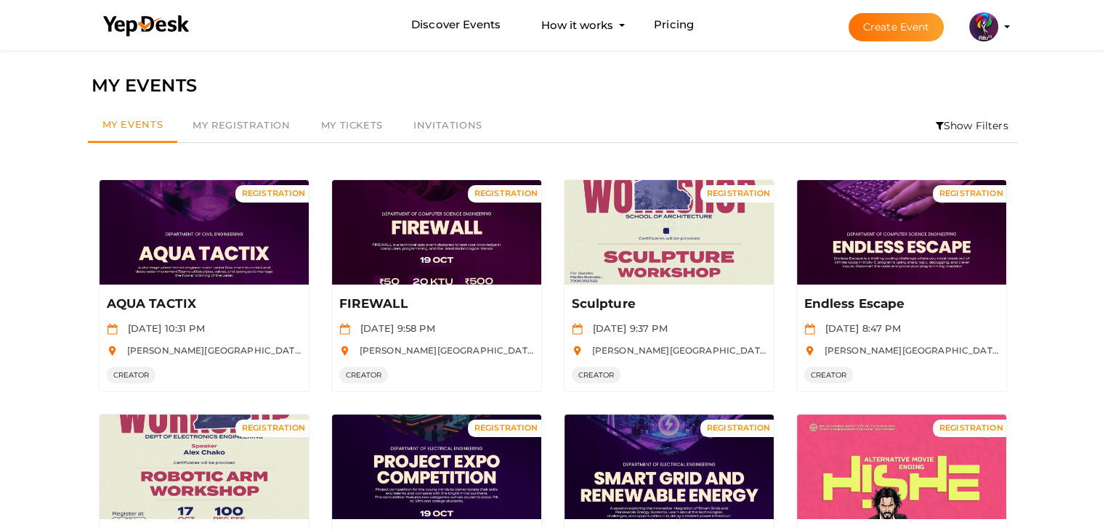
click at [949, 126] on li "Show Filters" at bounding box center [972, 125] width 92 height 33
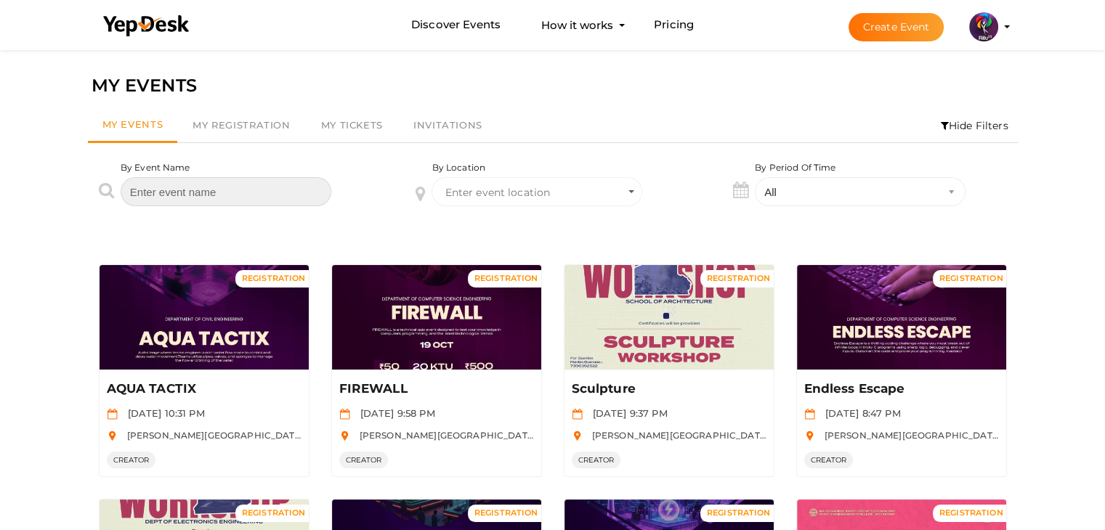
click at [232, 198] on input "text" at bounding box center [226, 191] width 211 height 29
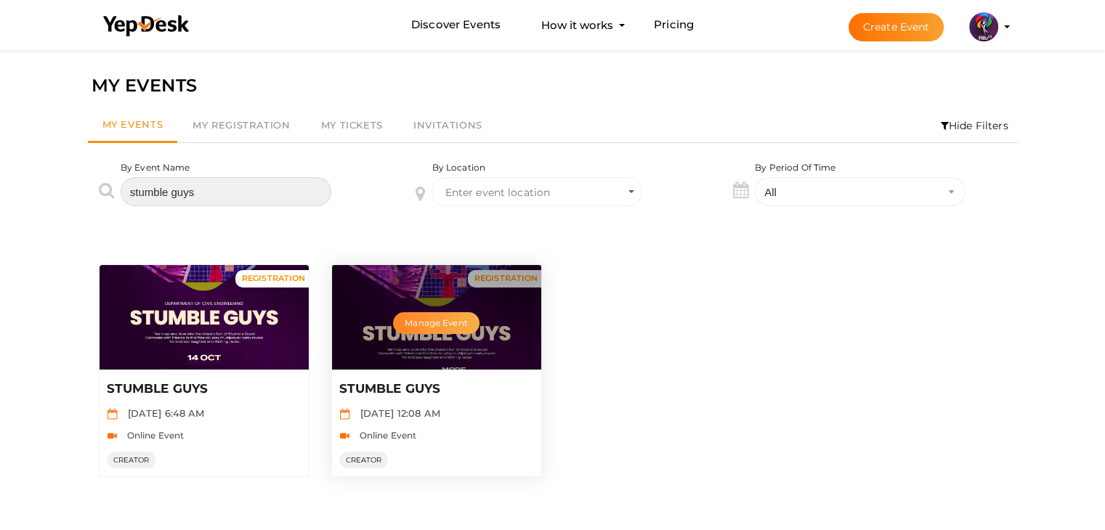
type input "stumble guys"
click at [442, 322] on button "Manage Event" at bounding box center [436, 323] width 86 height 22
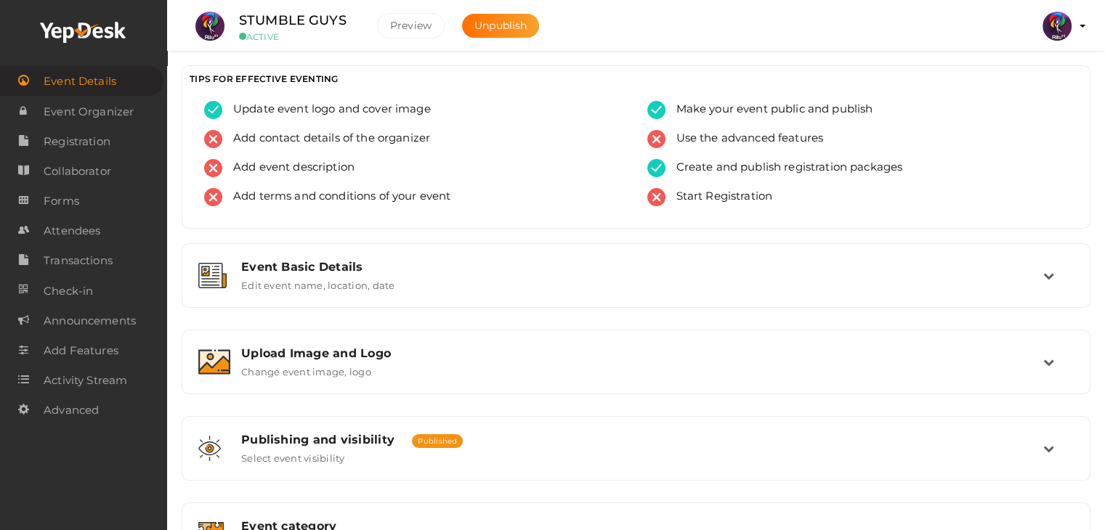
scroll to position [245, 0]
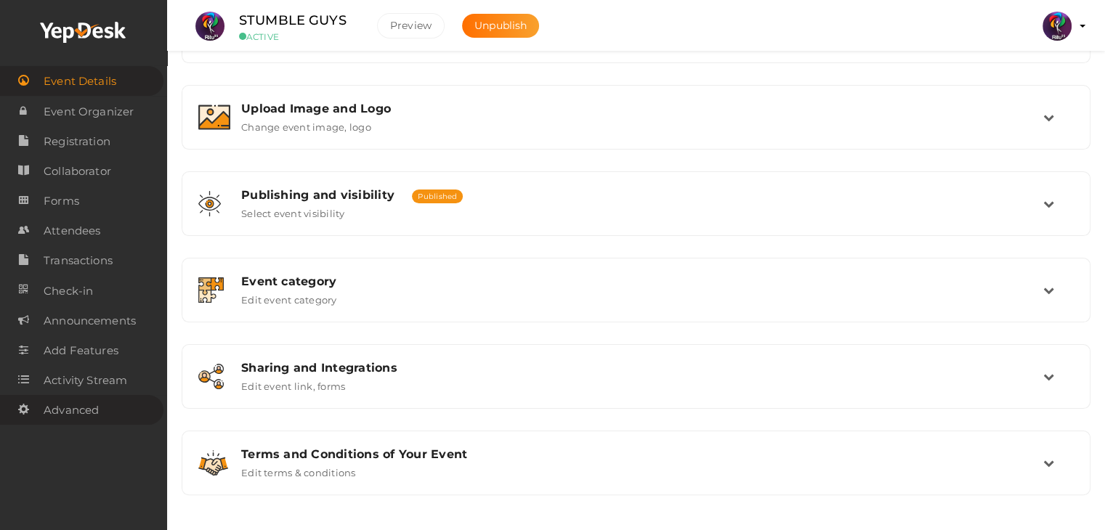
click at [82, 407] on span "Advanced" at bounding box center [71, 410] width 55 height 29
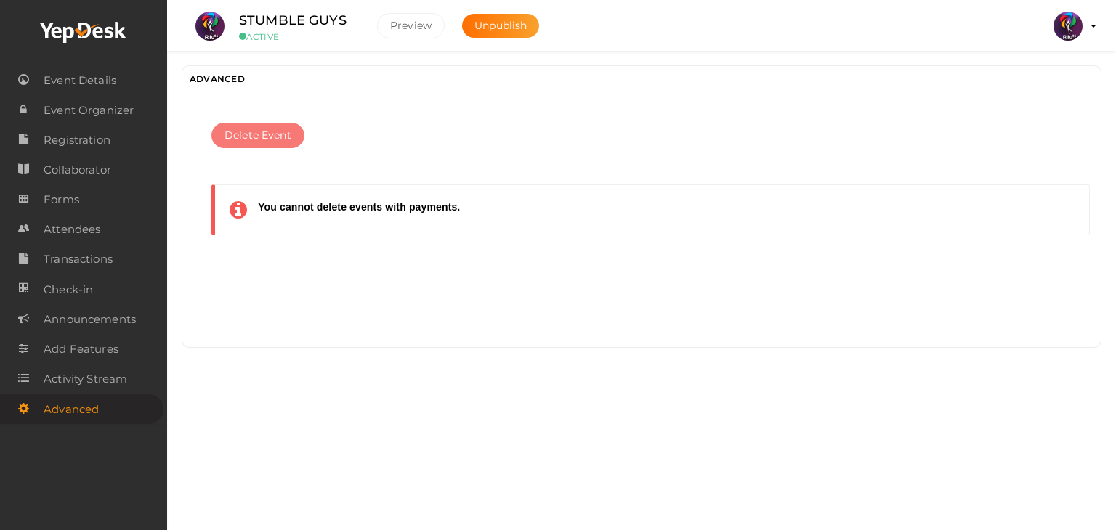
click at [245, 143] on button "Delete Event" at bounding box center [257, 135] width 93 height 25
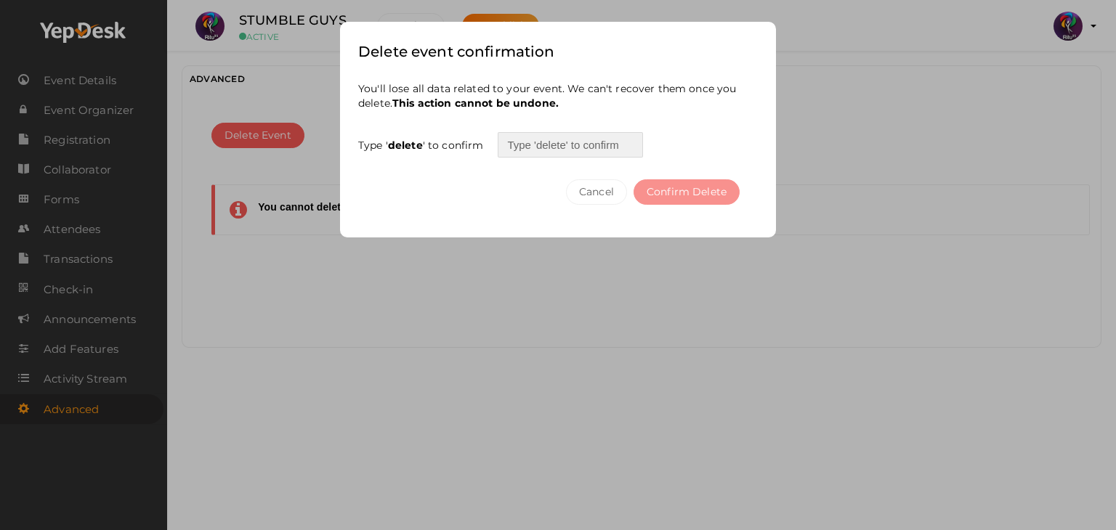
click at [543, 145] on input "text" at bounding box center [570, 144] width 145 height 25
type input "delete"
click at [653, 177] on div "Cancel Confirm Delete" at bounding box center [557, 189] width 399 height 62
drag, startPoint x: 664, startPoint y: 197, endPoint x: 656, endPoint y: 188, distance: 11.8
click at [656, 188] on button "Confirm Delete" at bounding box center [686, 191] width 106 height 25
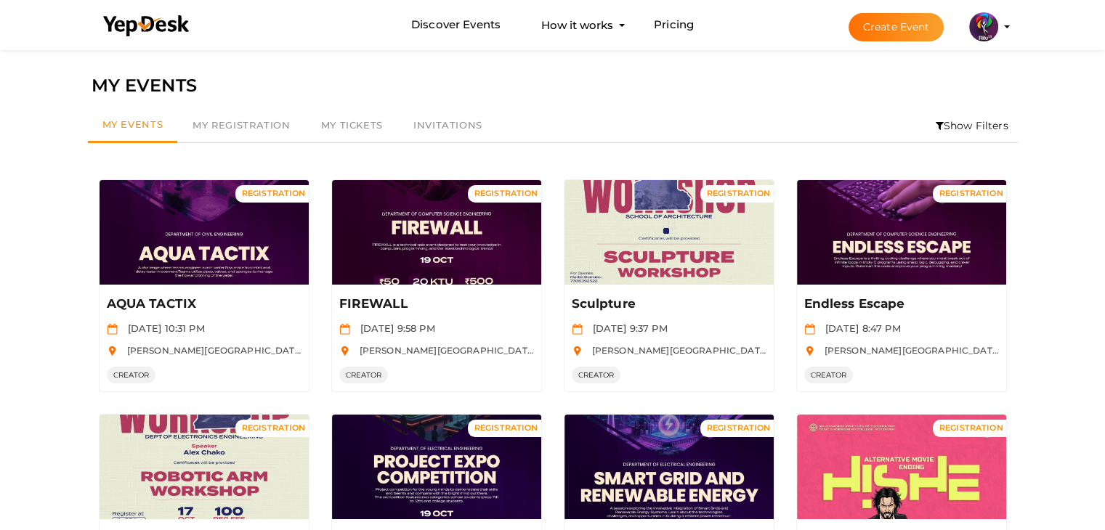
click at [935, 129] on icon at bounding box center [939, 126] width 8 height 10
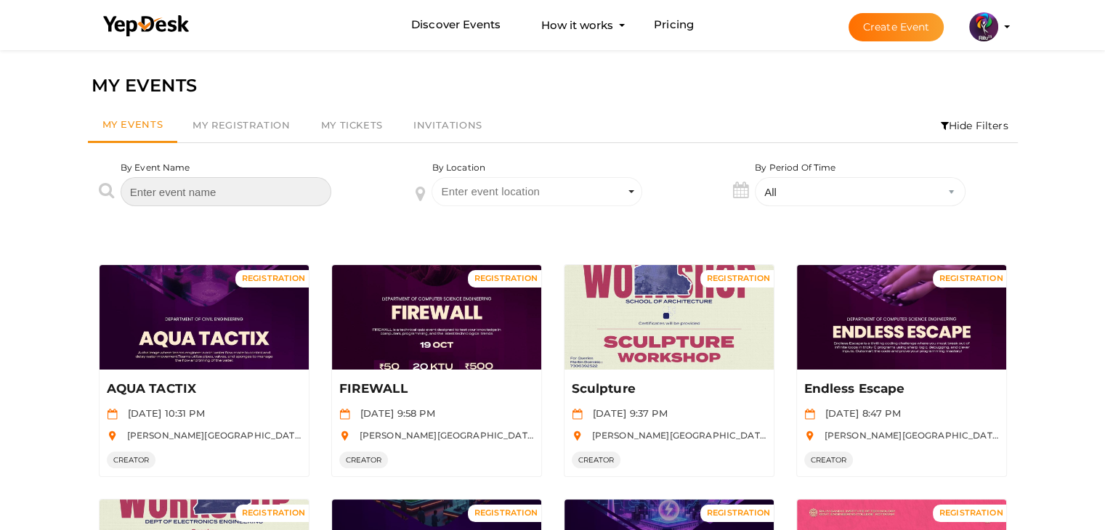
click at [286, 191] on input "text" at bounding box center [226, 191] width 211 height 29
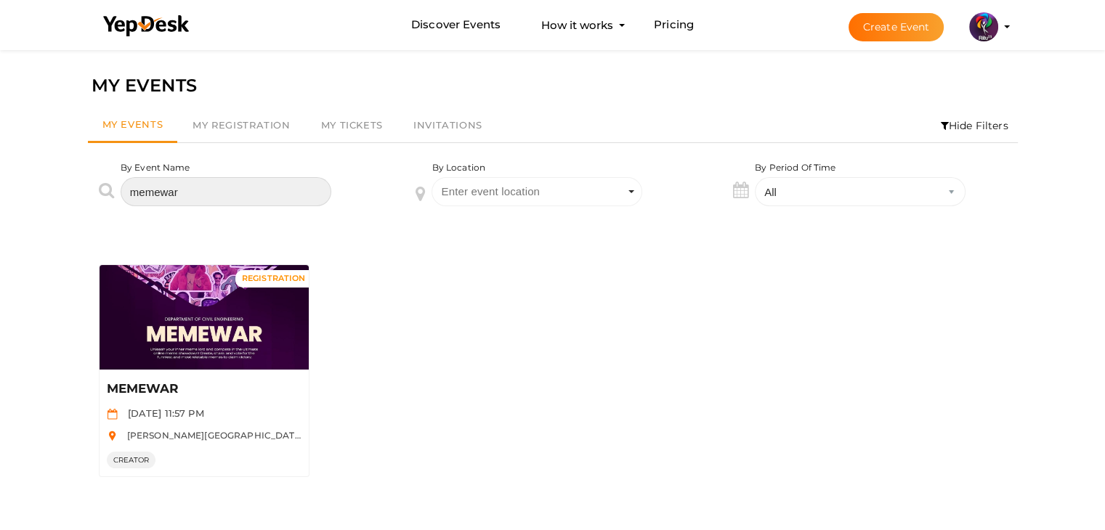
type input "memewar"
click at [42, 349] on div "MY EVENTS My Events My Registration My Tickets Invitations Hide Filters By Even…" at bounding box center [552, 311] width 1105 height 530
click at [44, 341] on div "MY EVENTS My Events My Registration My Tickets Invitations Hide Filters By Even…" at bounding box center [552, 311] width 1105 height 530
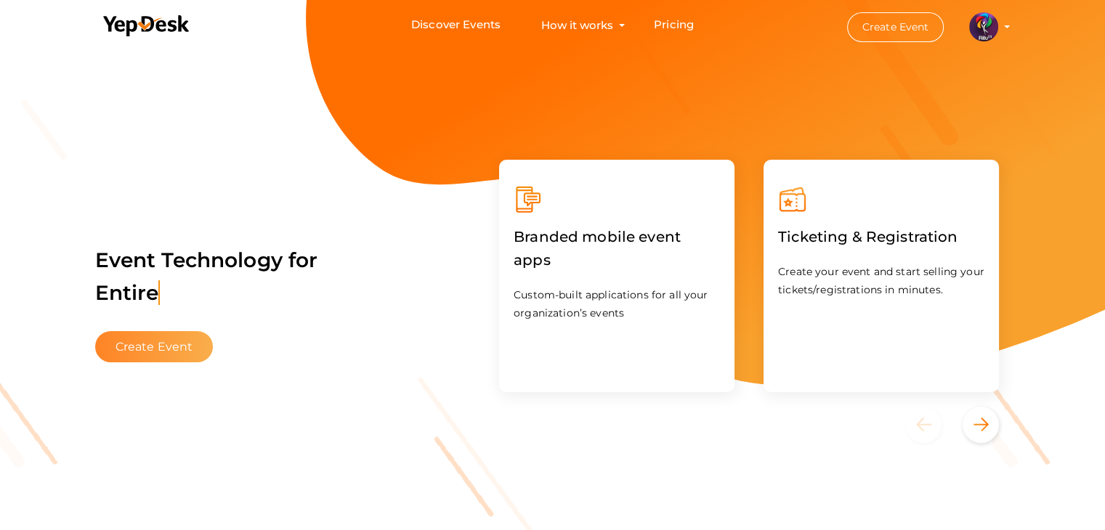
click at [169, 334] on button "Create Event" at bounding box center [154, 346] width 118 height 31
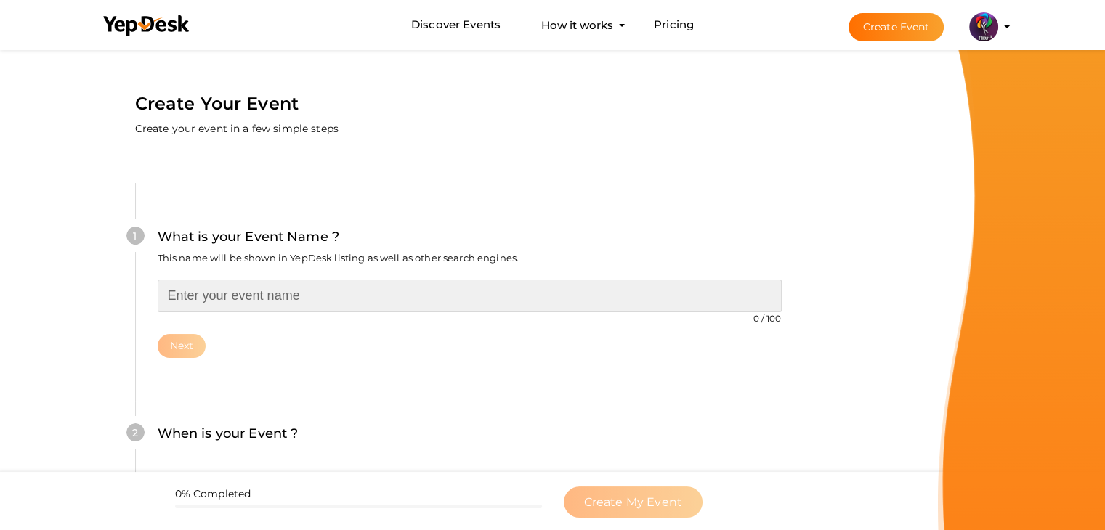
click at [352, 285] on input "text" at bounding box center [470, 296] width 624 height 33
type input "TOWER OF CRASH"
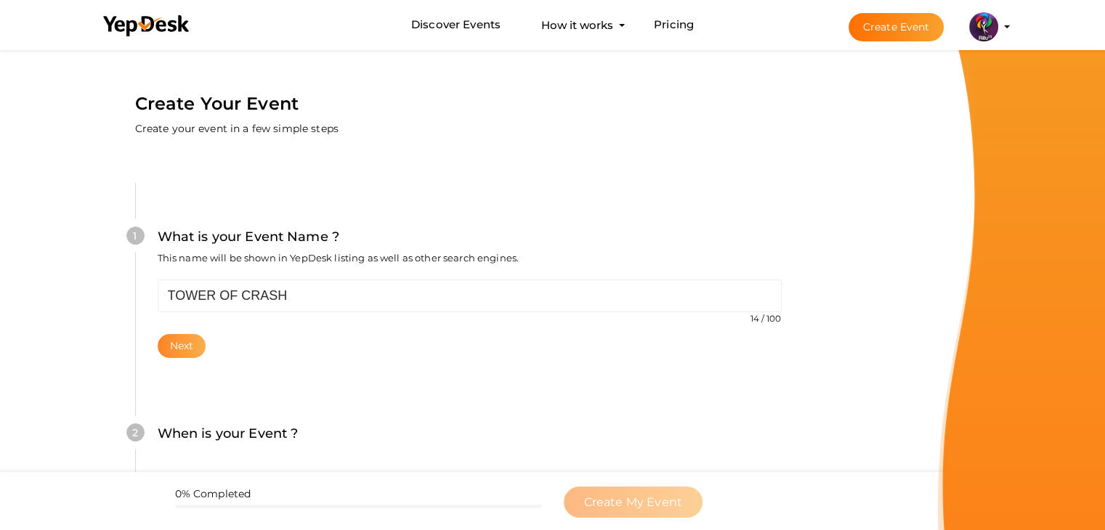
click at [193, 350] on button "Next" at bounding box center [182, 346] width 49 height 24
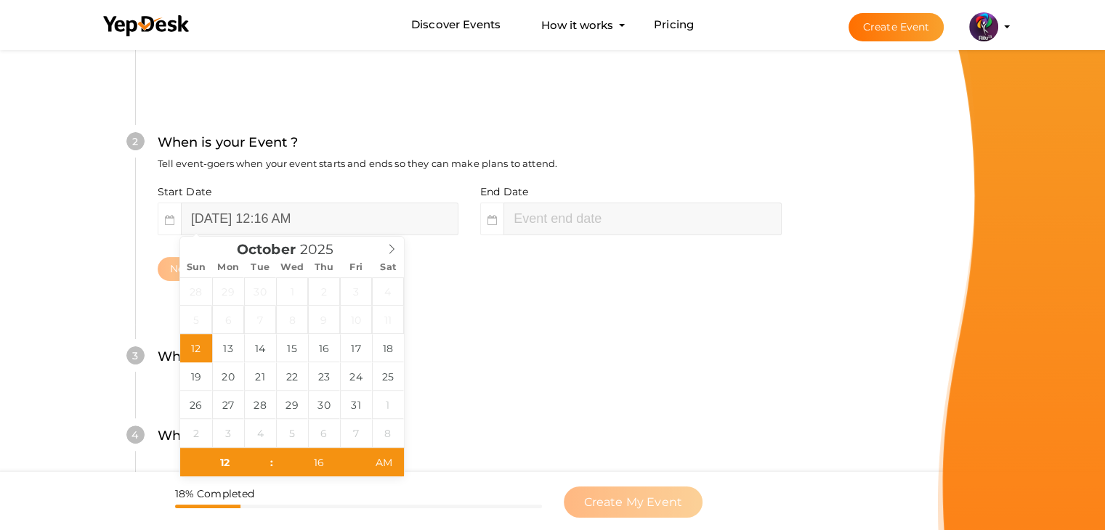
scroll to position [314, 0]
click at [356, 214] on input "[DATE] 12:16 AM" at bounding box center [319, 217] width 277 height 33
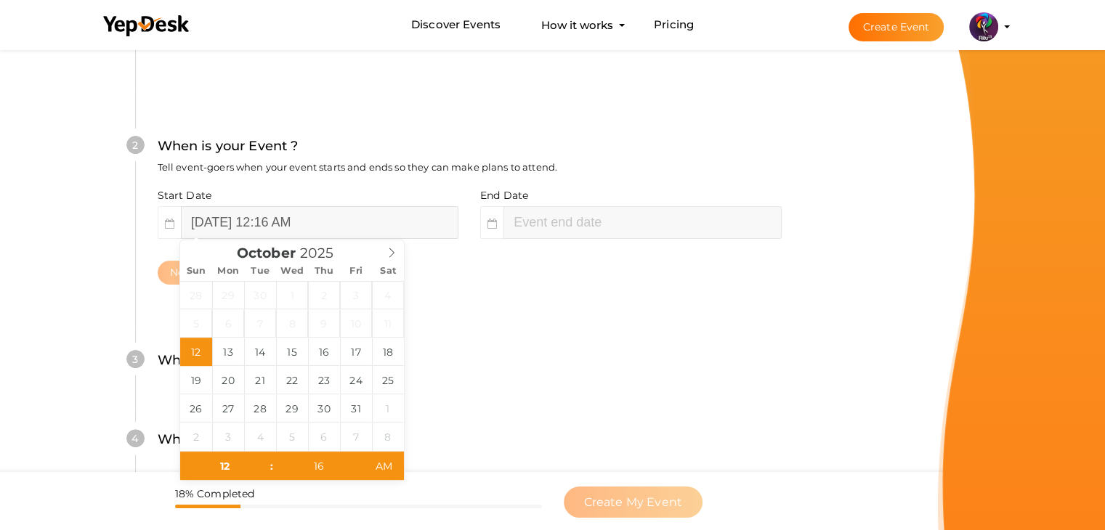
scroll to position [310, 0]
type input "02"
type input "16"
type input "[DATE] 2:16 AM"
click at [551, 338] on div "3 Where is your Event ? Tell event-goers where your event location is. Venue On…" at bounding box center [469, 367] width 668 height 79
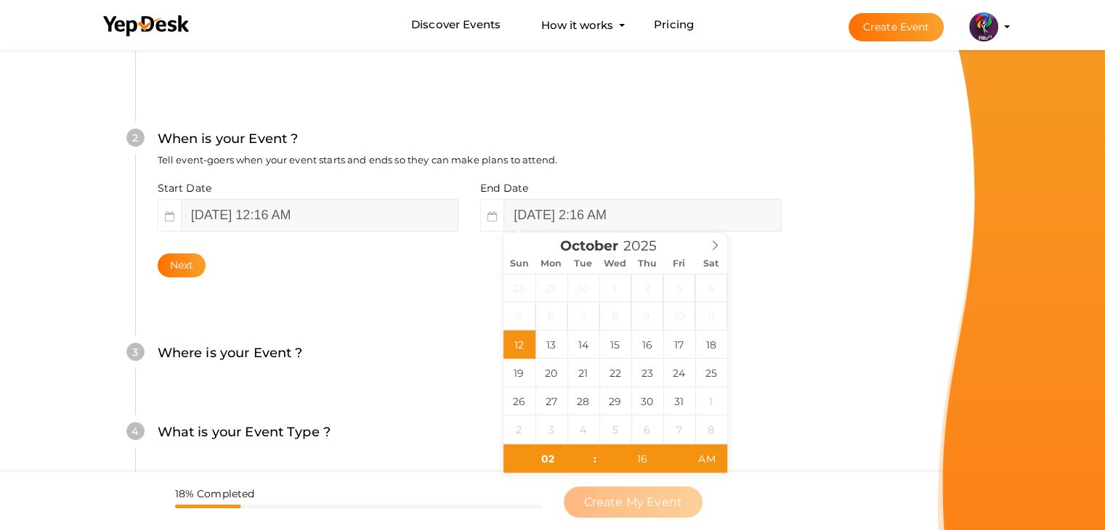
scroll to position [290, 0]
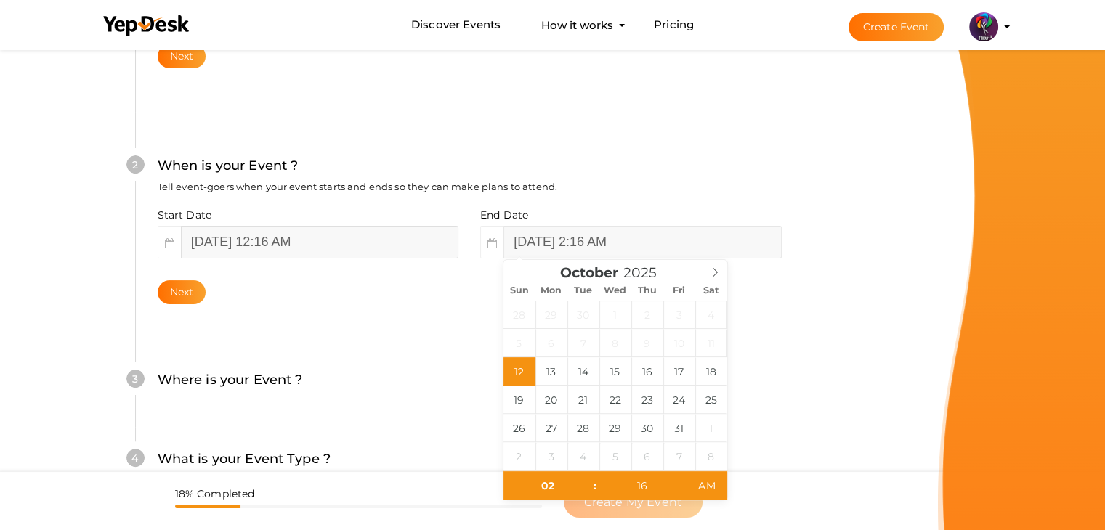
click at [254, 241] on input "[DATE] 12:16 AM" at bounding box center [319, 242] width 277 height 33
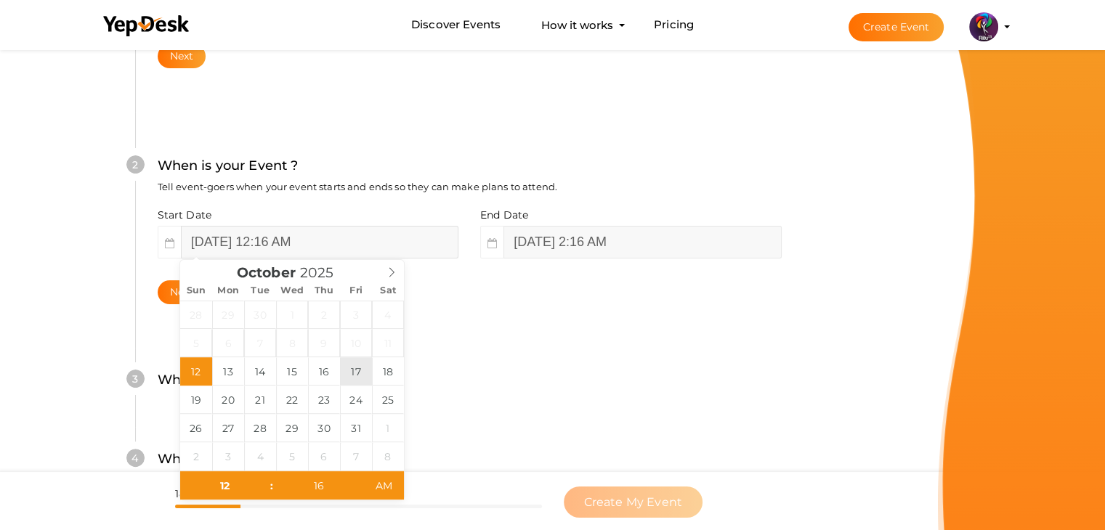
type input "[DATE] 12:16 AM"
type input "[DATE] 2:16 AM"
click at [530, 368] on div "3 Where is your Event ? Tell event-goers where your event location is. Venue On…" at bounding box center [469, 387] width 668 height 79
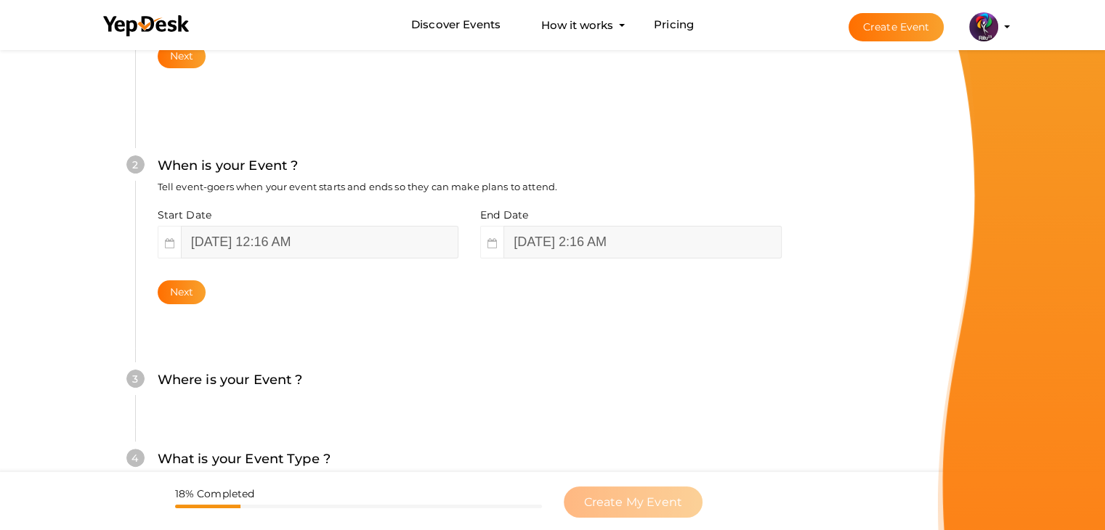
click at [388, 348] on div "3 Where is your Event ? Tell event-goers where your event location is. Venue On…" at bounding box center [469, 387] width 668 height 79
click at [175, 294] on button "Next" at bounding box center [182, 292] width 49 height 24
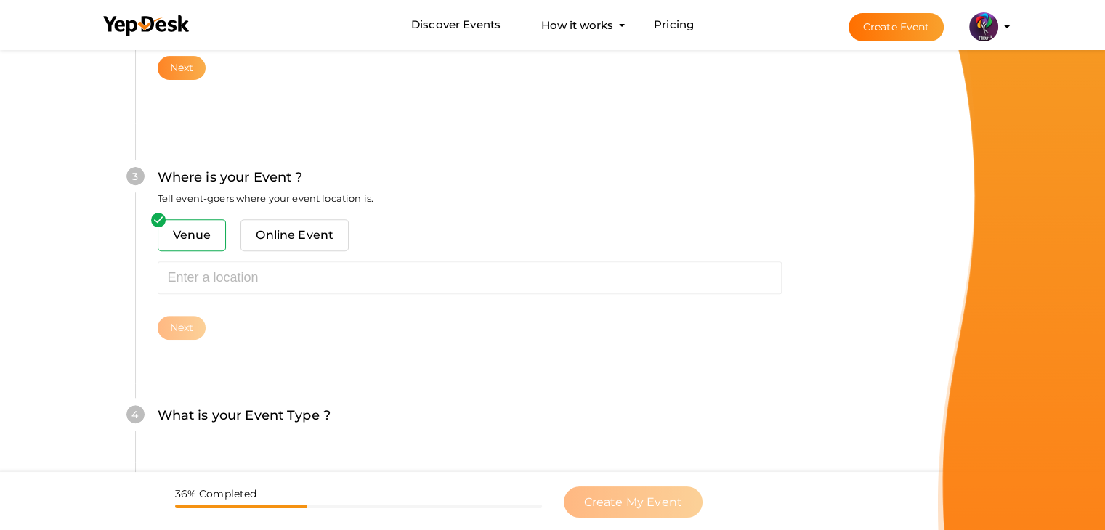
scroll to position [535, 0]
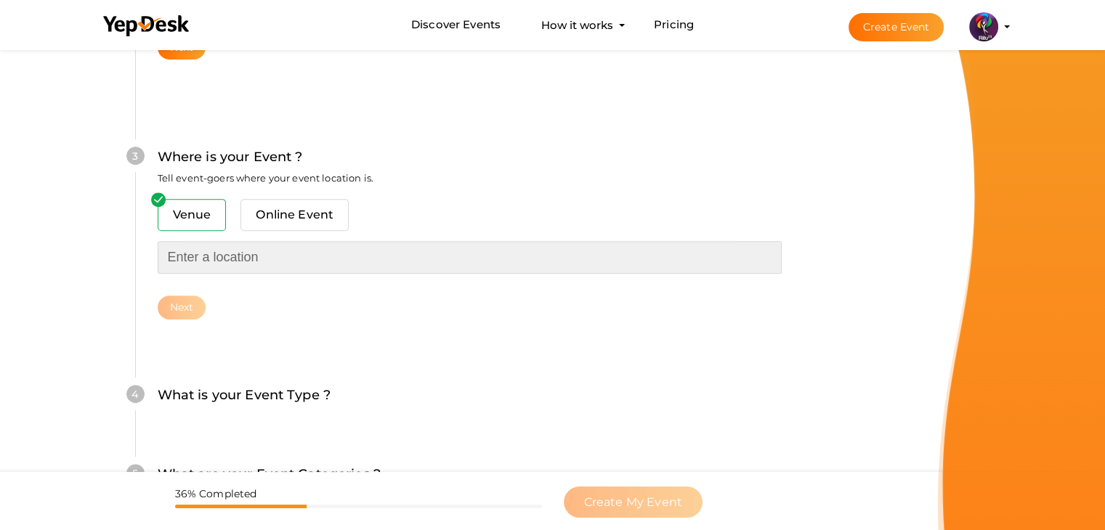
click at [255, 253] on input "text" at bounding box center [470, 257] width 624 height 33
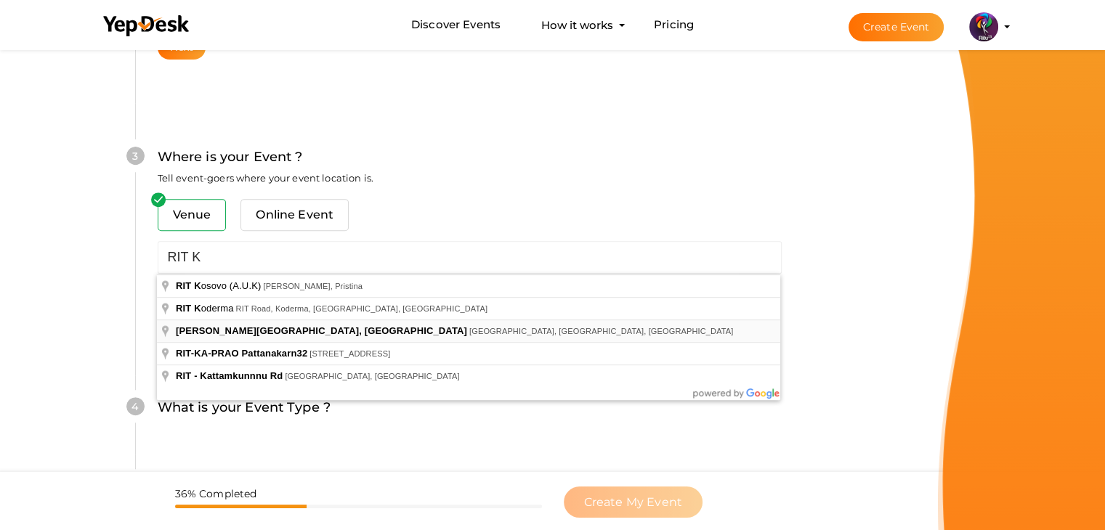
type input "[PERSON_NAME][GEOGRAPHIC_DATA], [GEOGRAPHIC_DATA], [GEOGRAPHIC_DATA], [GEOGRAPH…"
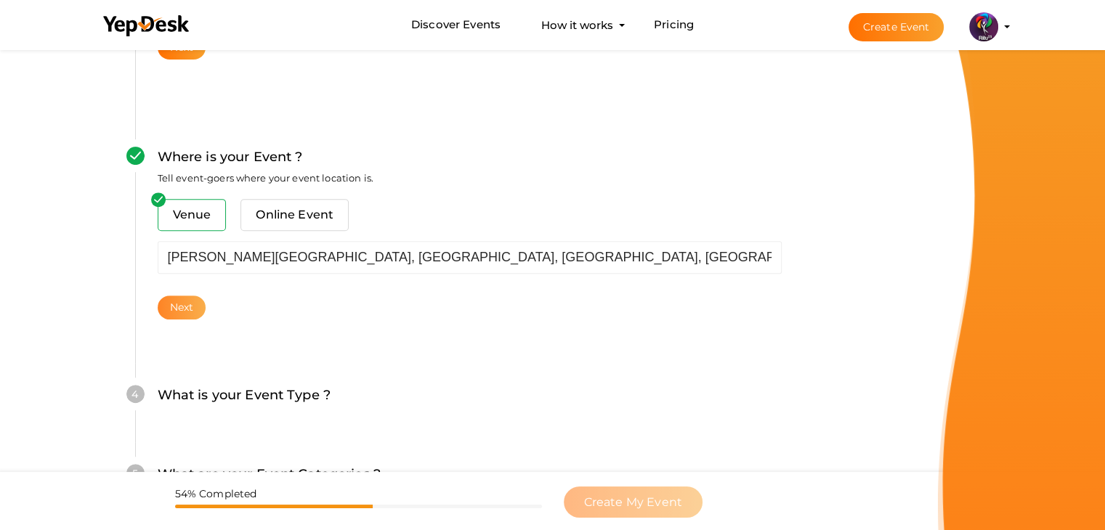
click at [184, 305] on button "Next" at bounding box center [182, 308] width 49 height 24
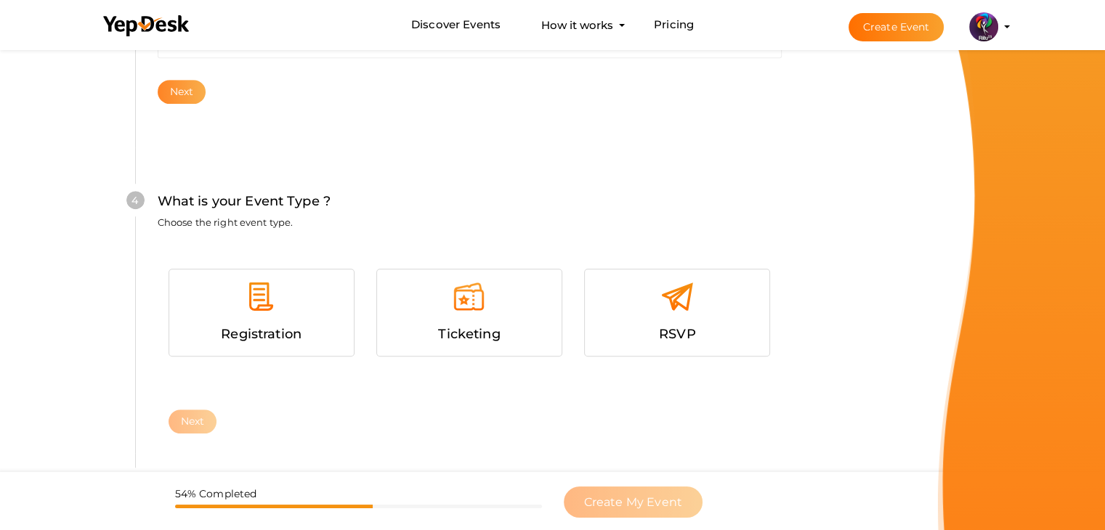
scroll to position [795, 0]
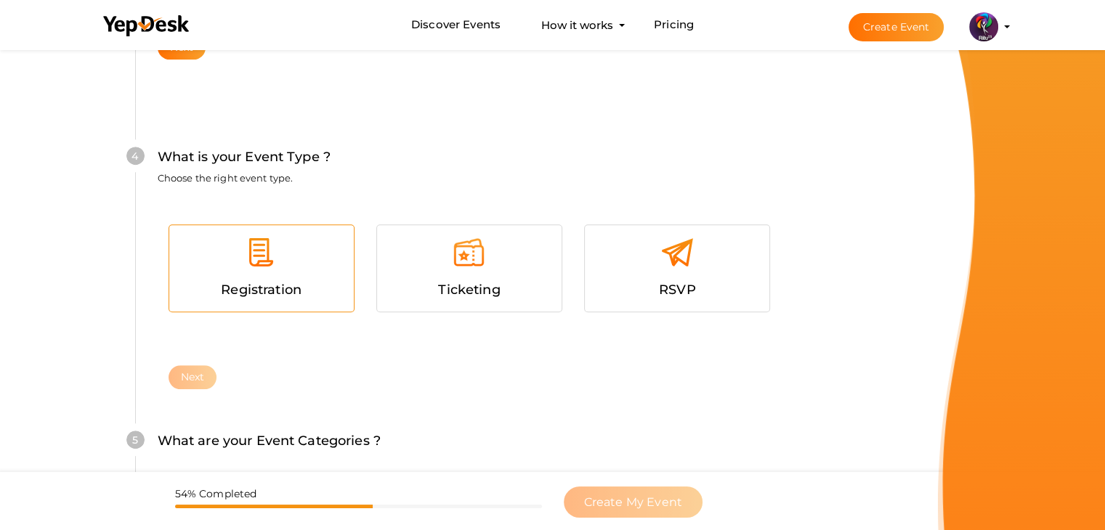
click at [283, 291] on span "Registration" at bounding box center [261, 290] width 81 height 16
click at [192, 373] on button "Next" at bounding box center [193, 377] width 49 height 24
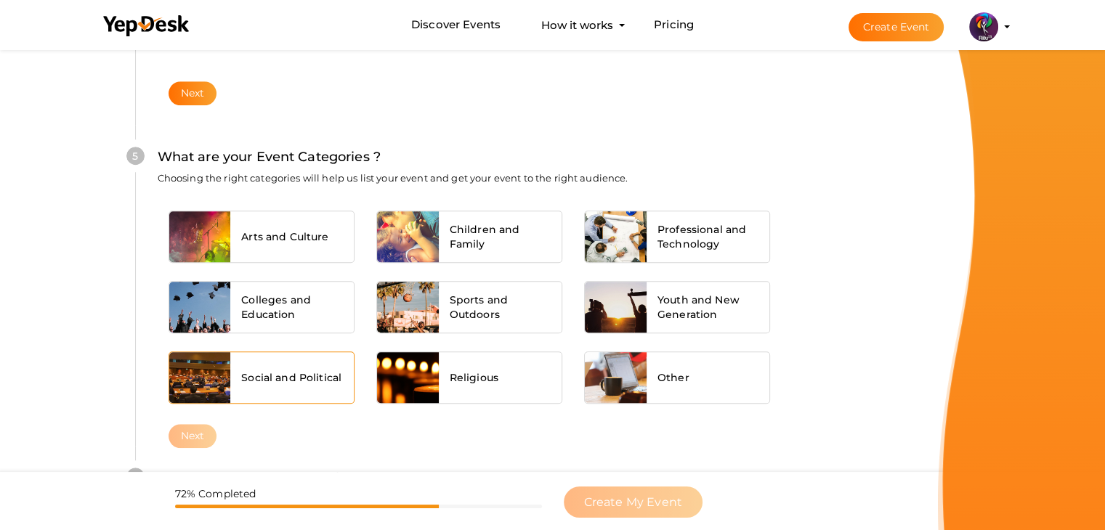
scroll to position [1099, 0]
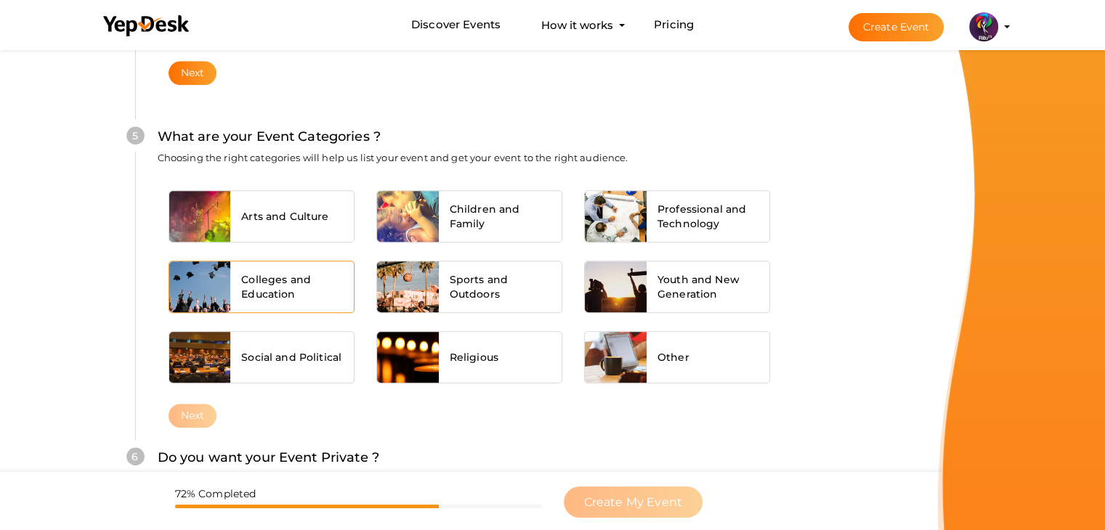
click at [298, 294] on span "Colleges and Education" at bounding box center [292, 286] width 102 height 29
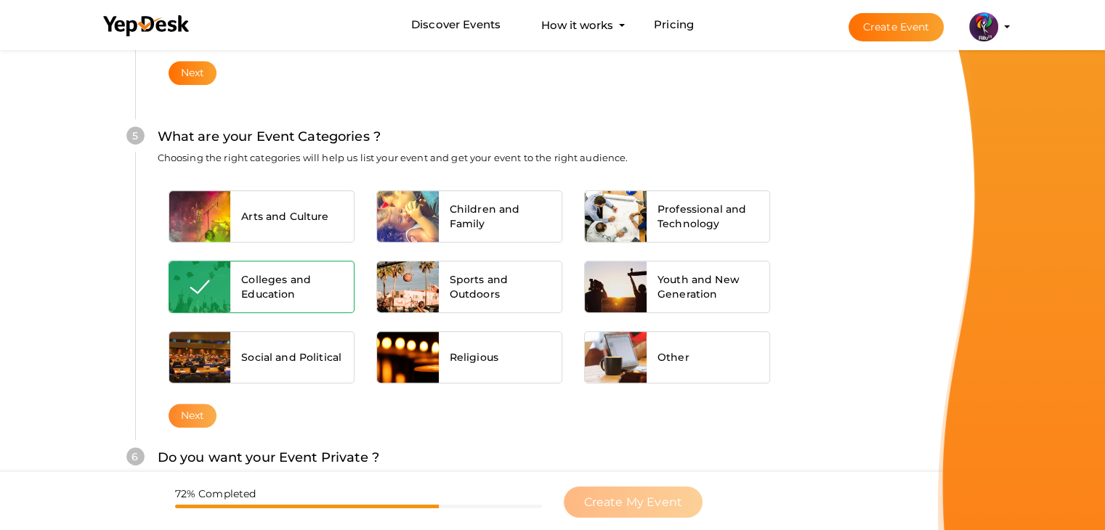
click at [209, 420] on button "Next" at bounding box center [193, 416] width 49 height 24
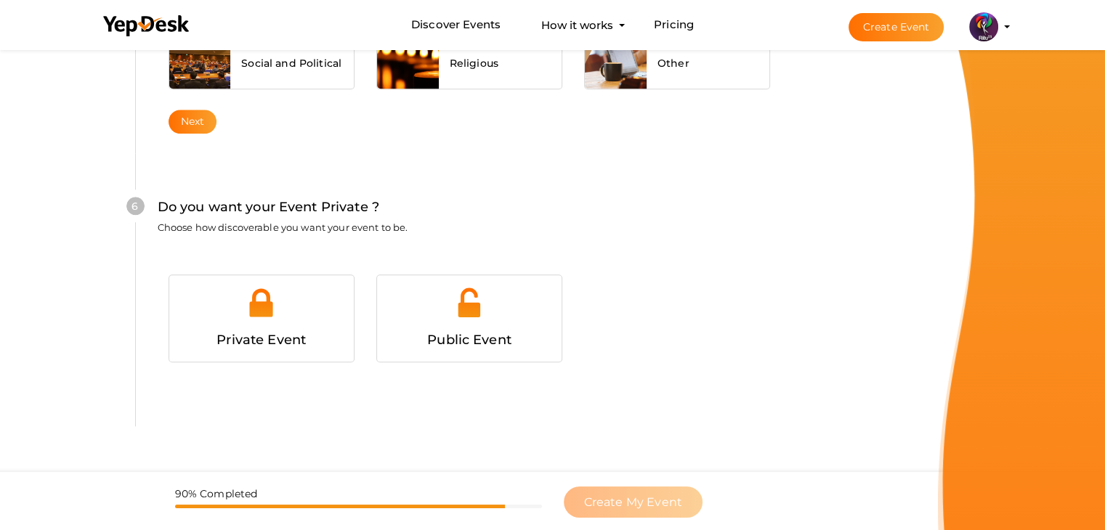
scroll to position [1418, 0]
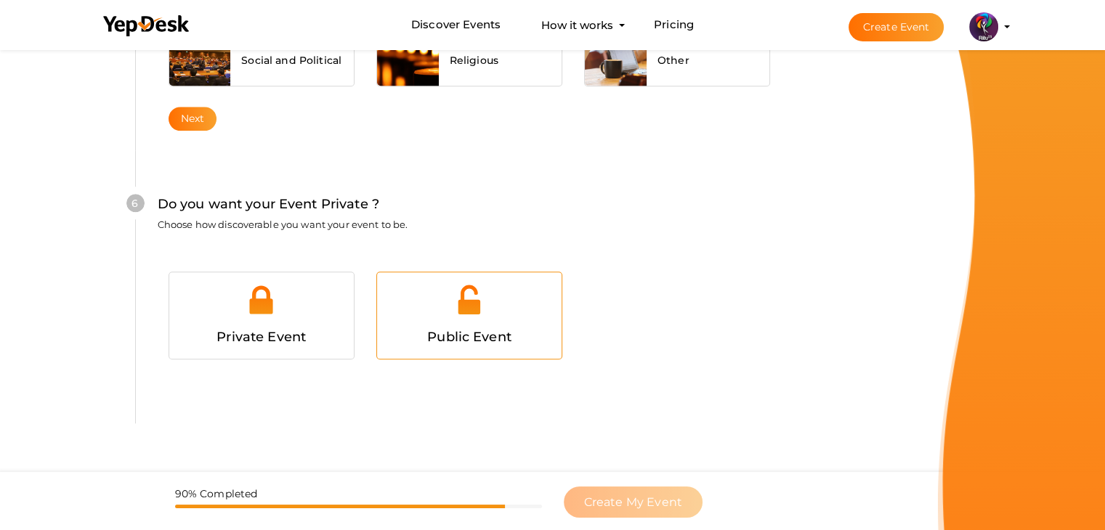
click at [465, 303] on img at bounding box center [468, 299] width 33 height 33
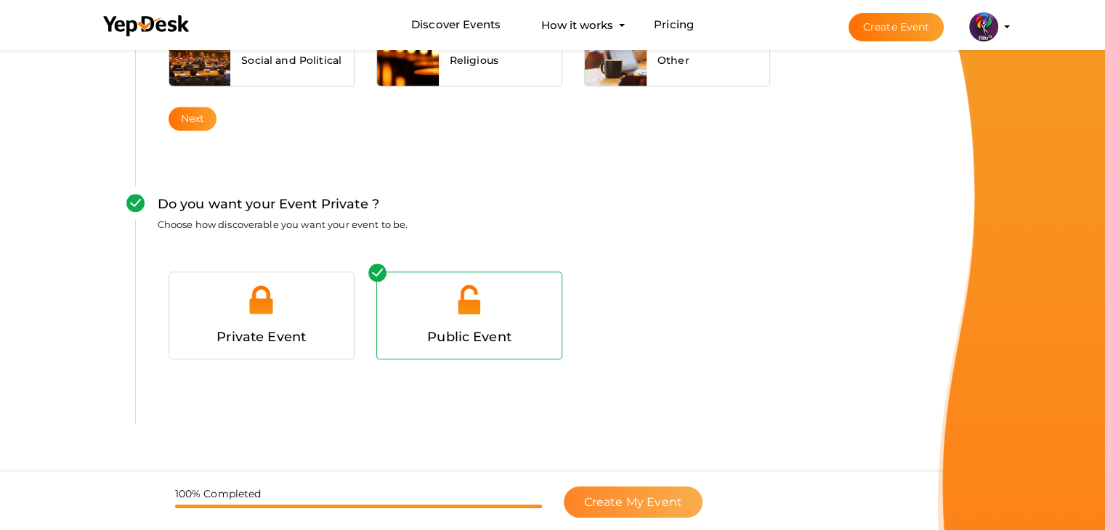
click at [638, 500] on span "Create My Event" at bounding box center [633, 502] width 98 height 14
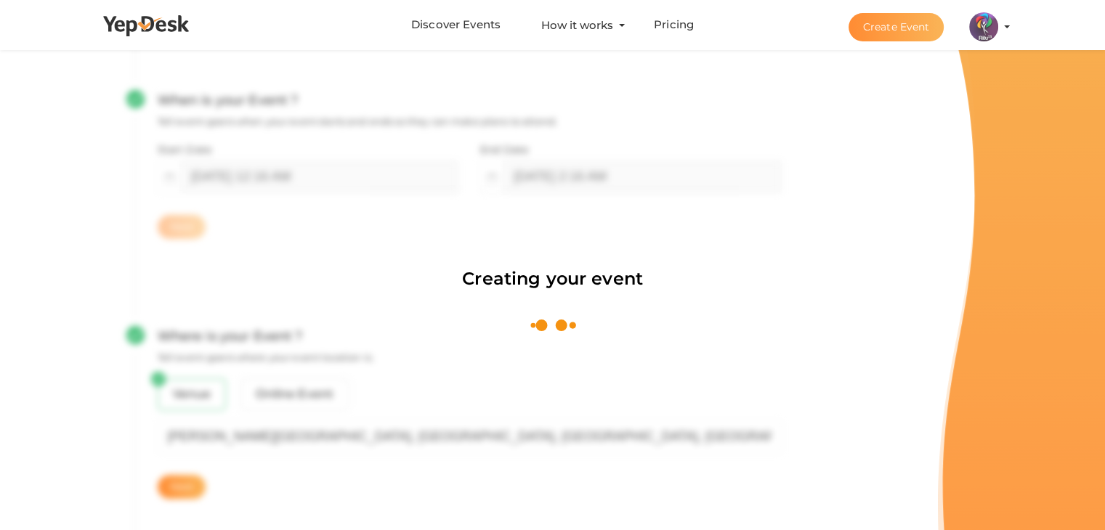
scroll to position [218, 0]
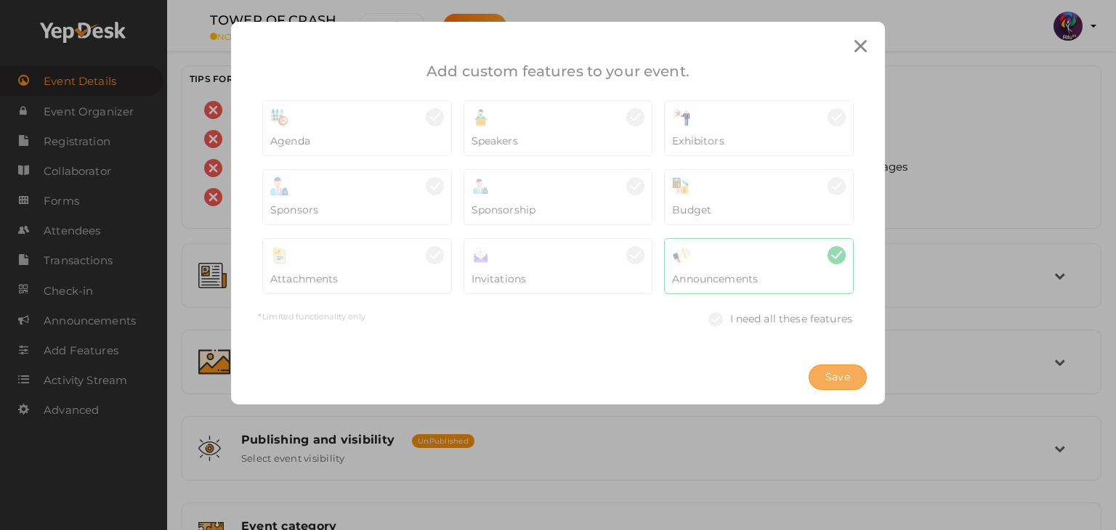
click at [828, 380] on span "Save" at bounding box center [837, 377] width 25 height 15
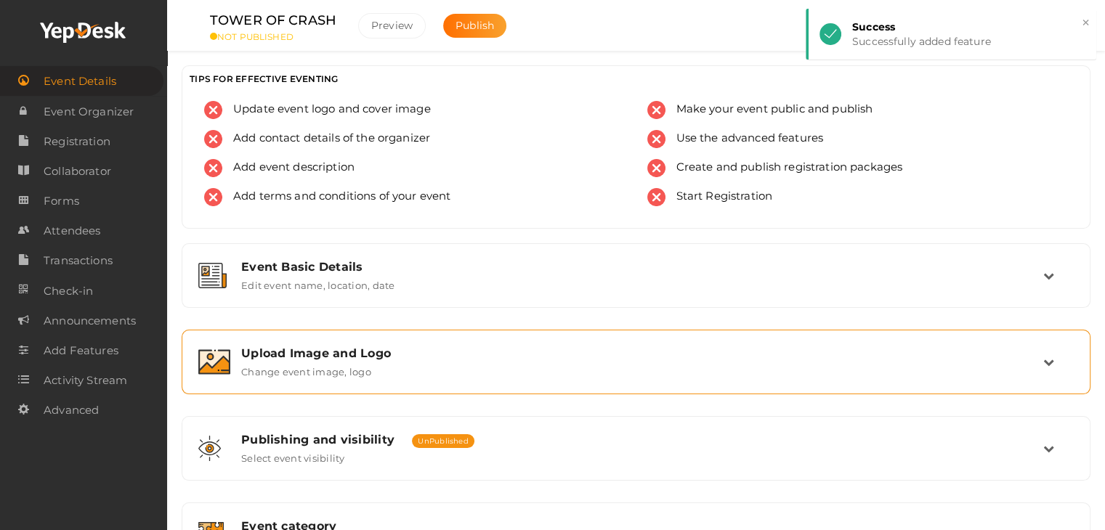
click at [514, 365] on div "Upload Image and Logo Change event image, logo" at bounding box center [636, 361] width 813 height 31
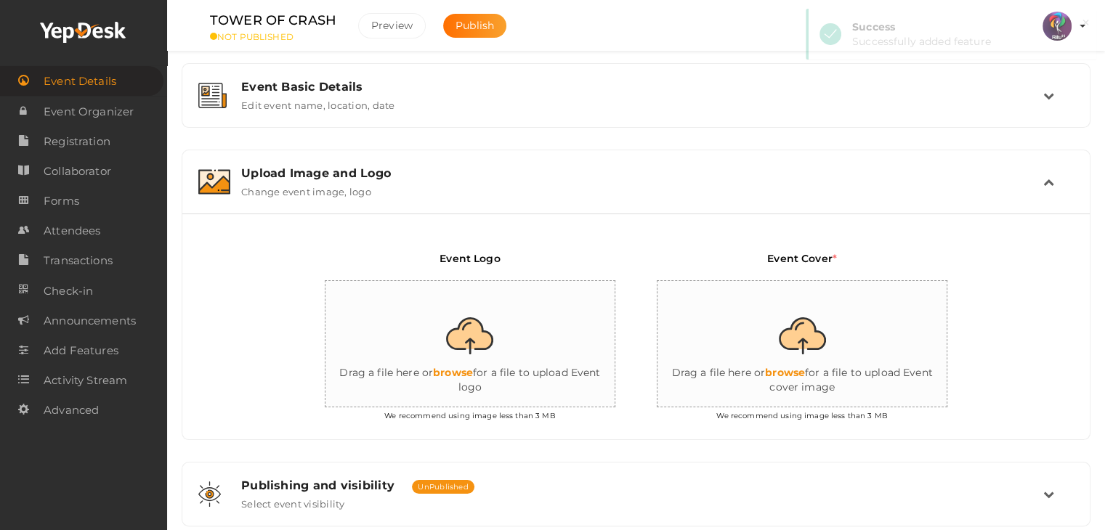
scroll to position [180, 0]
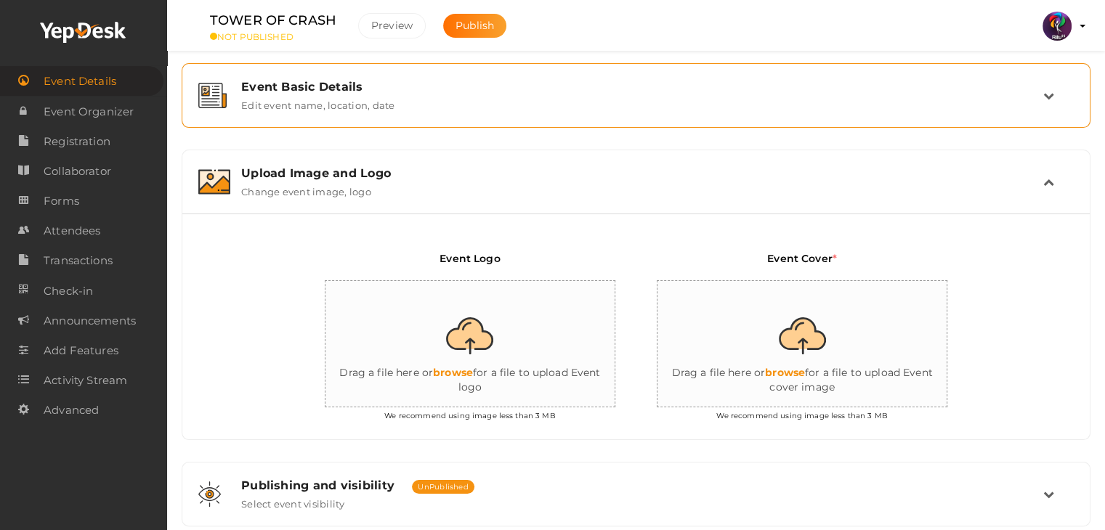
click at [422, 107] on div "Event Basic Details Edit event name, location, date" at bounding box center [636, 95] width 813 height 31
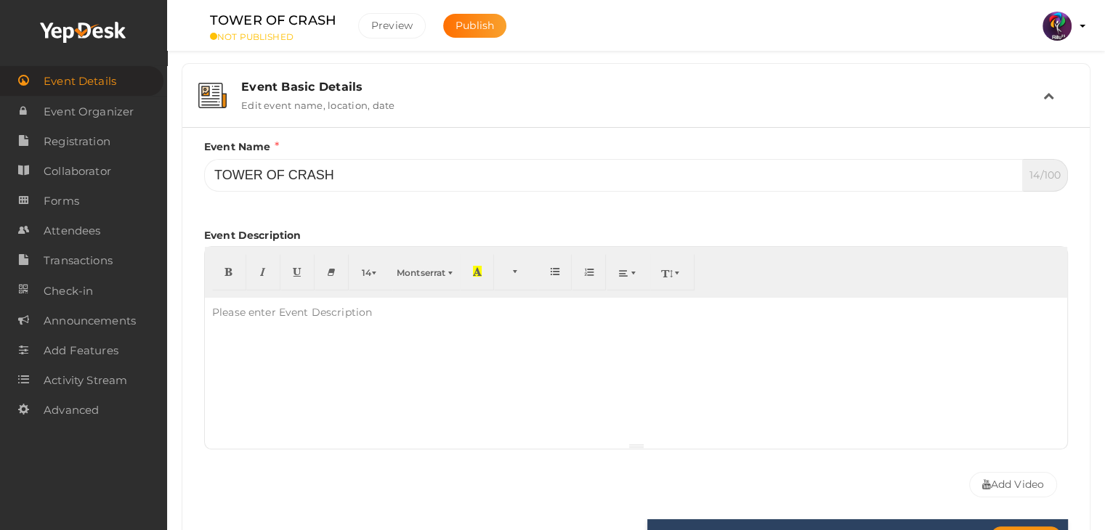
click at [422, 107] on div "Event Basic Details Edit event name, location, date" at bounding box center [636, 95] width 813 height 31
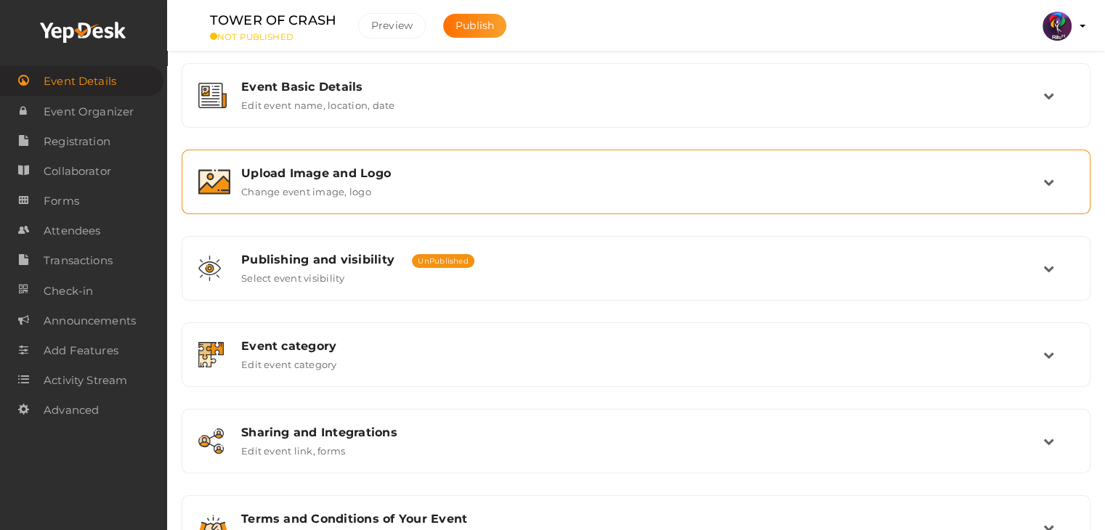
click at [452, 150] on div "Upload Image and Logo Change event image, logo" at bounding box center [636, 182] width 909 height 65
click at [439, 200] on div "Upload Image and Logo Change event image, logo" at bounding box center [636, 182] width 893 height 49
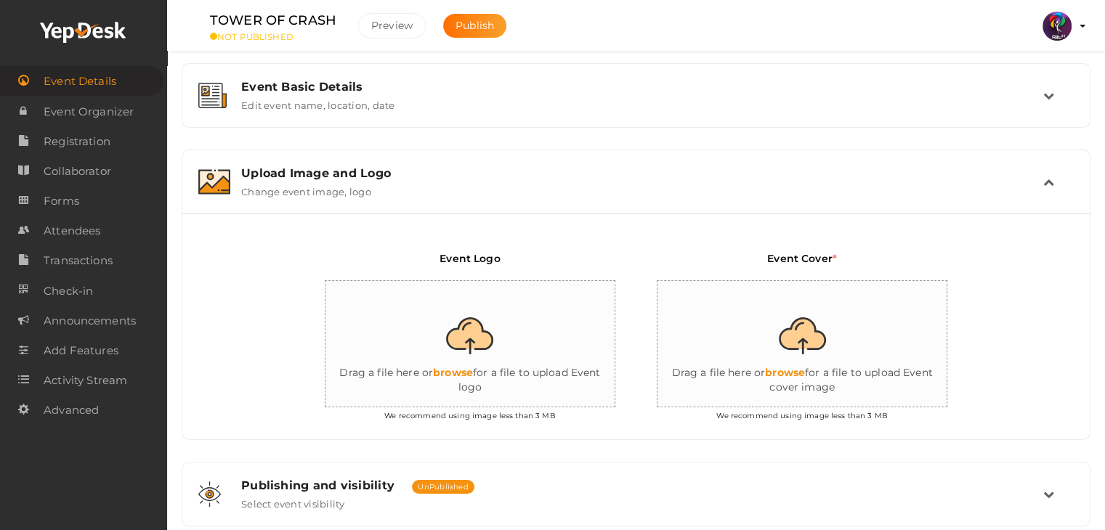
click at [447, 309] on input "file" at bounding box center [470, 344] width 291 height 127
type input "C:\fakepath\logo yepdesk.png"
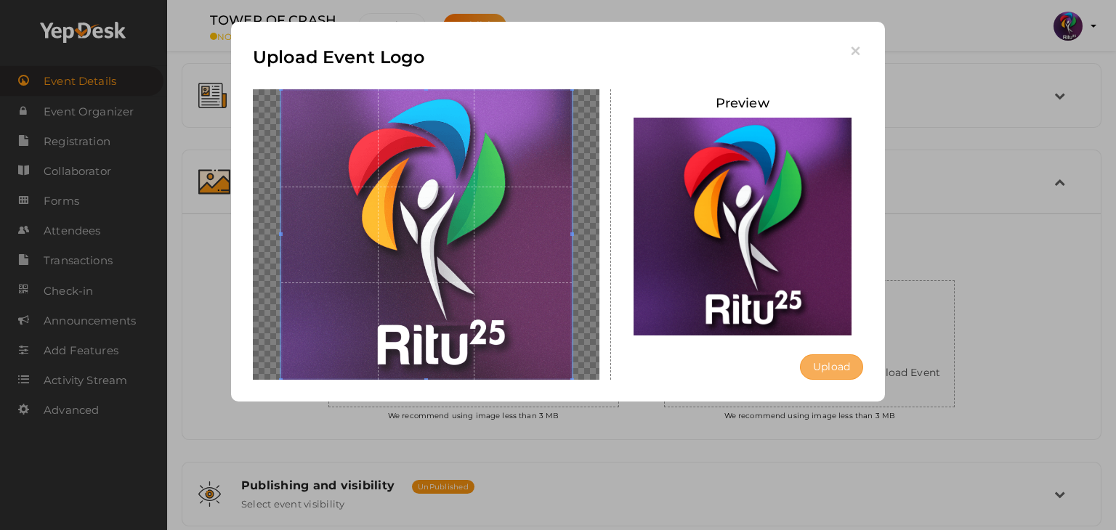
click at [806, 367] on button "Upload" at bounding box center [831, 366] width 63 height 25
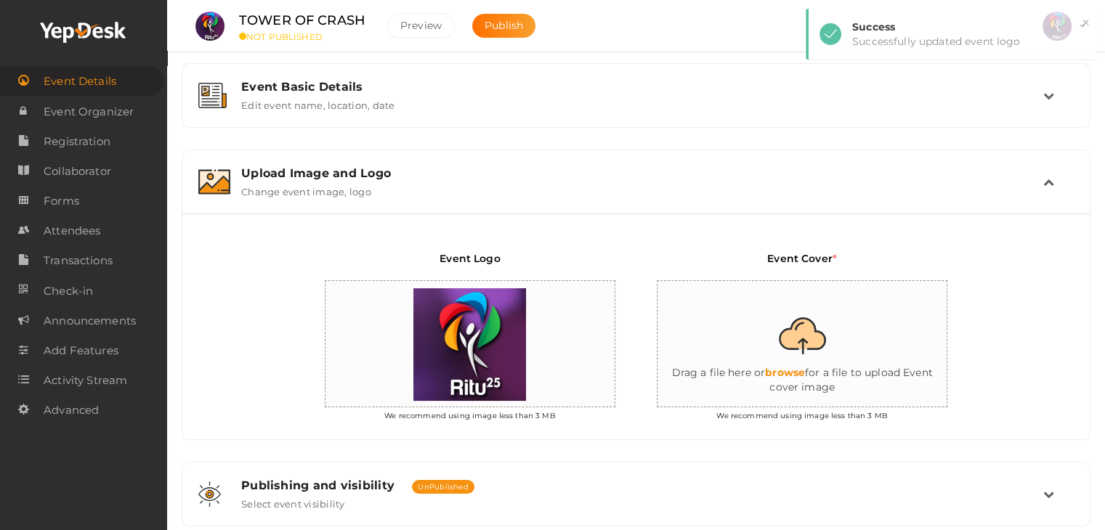
click at [811, 347] on input "file" at bounding box center [802, 344] width 291 height 127
type input "C:\fakepath\IMG-20251011-WA0152.jpg"
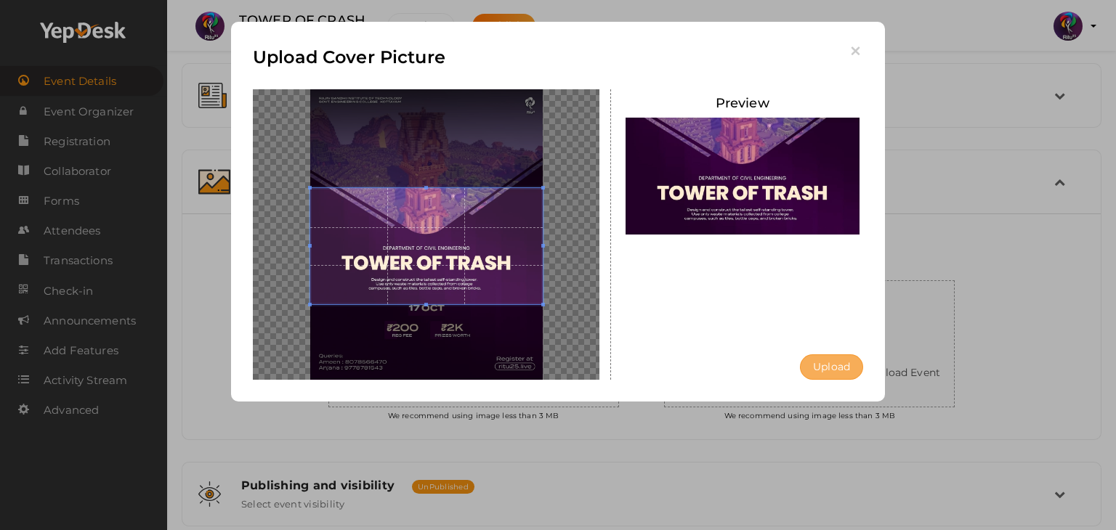
click at [820, 375] on button "Upload" at bounding box center [831, 366] width 63 height 25
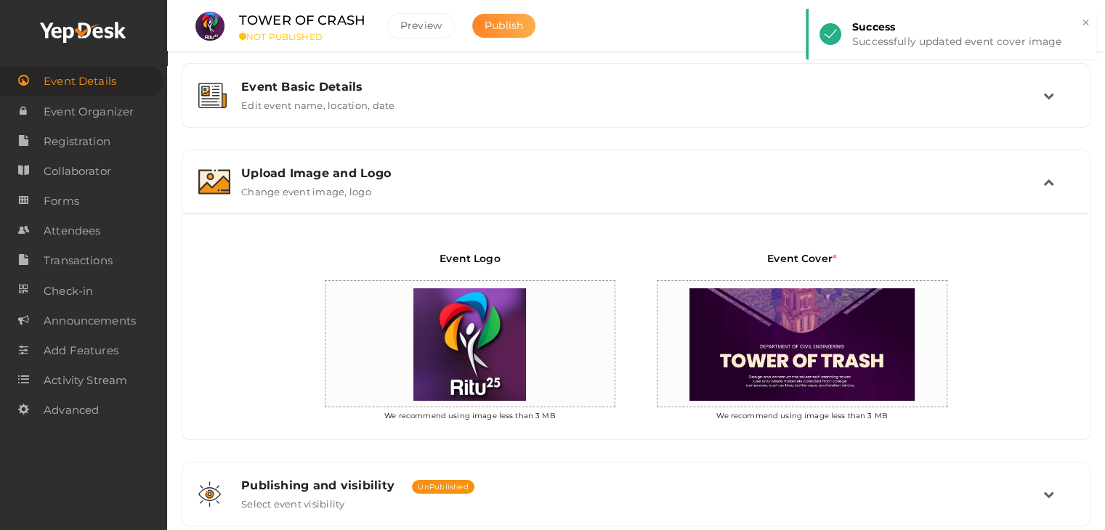
click at [498, 25] on span "Publish" at bounding box center [503, 25] width 38 height 13
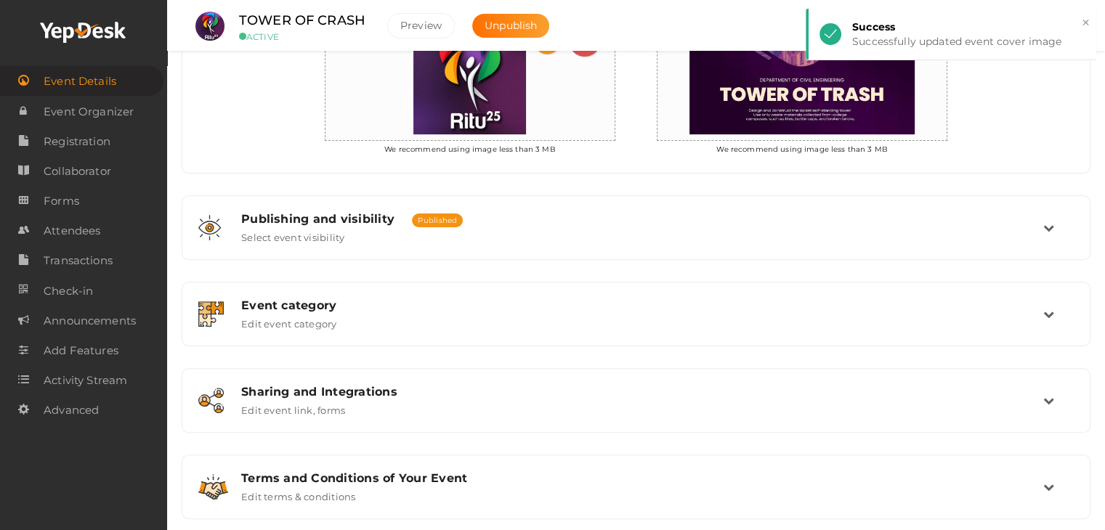
scroll to position [447, 0]
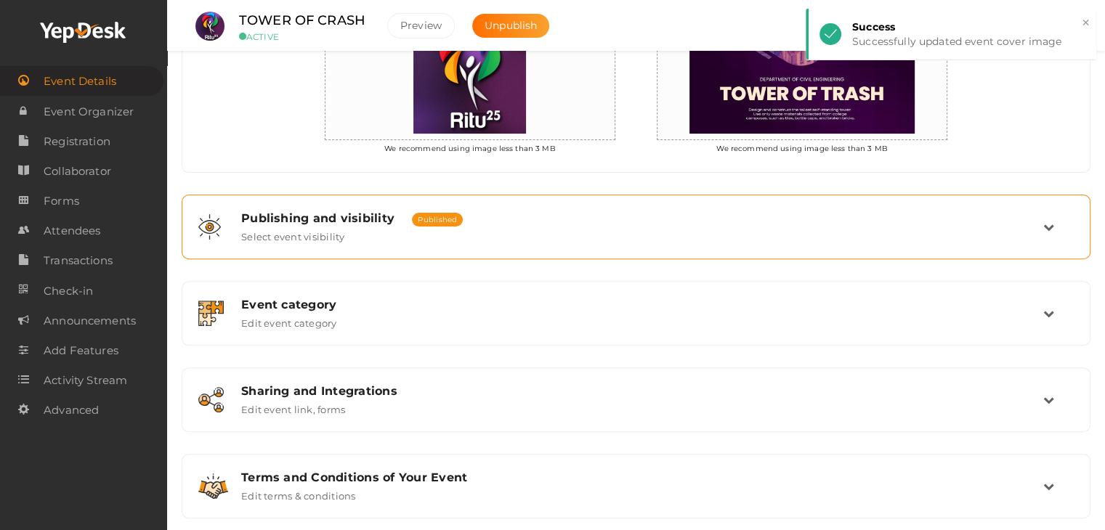
click at [542, 245] on div "Publishing and visibility Published UnPublished Select event visibility" at bounding box center [636, 227] width 893 height 49
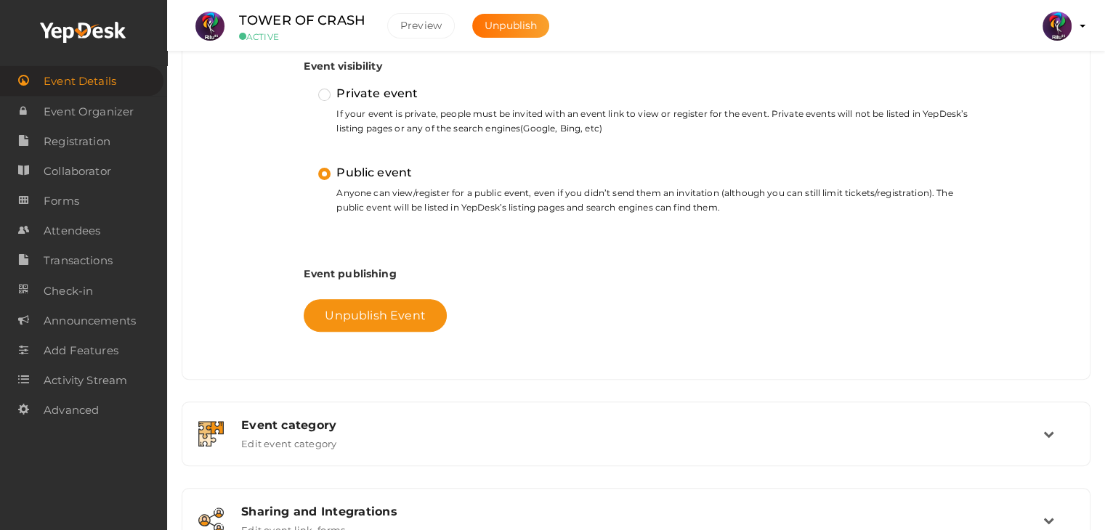
scroll to position [590, 0]
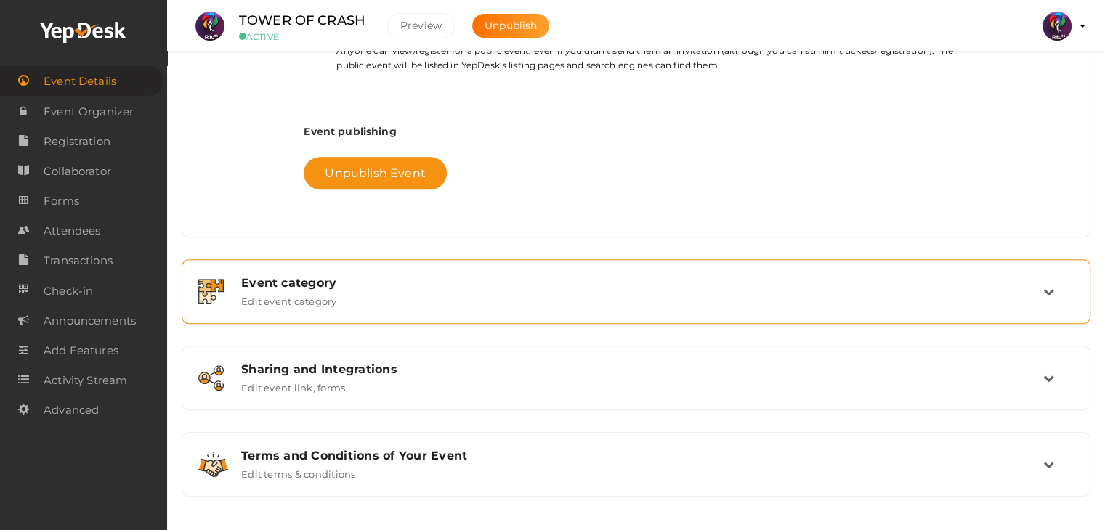
click at [471, 291] on div "Event category Edit event category" at bounding box center [636, 291] width 813 height 31
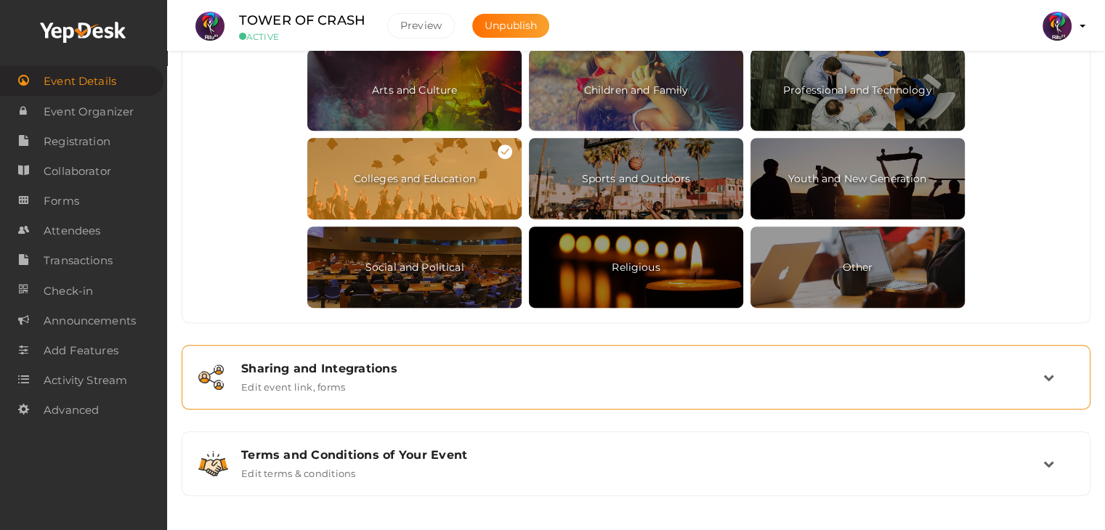
click at [444, 387] on div "Sharing and Integrations Edit event link, forms" at bounding box center [636, 377] width 813 height 31
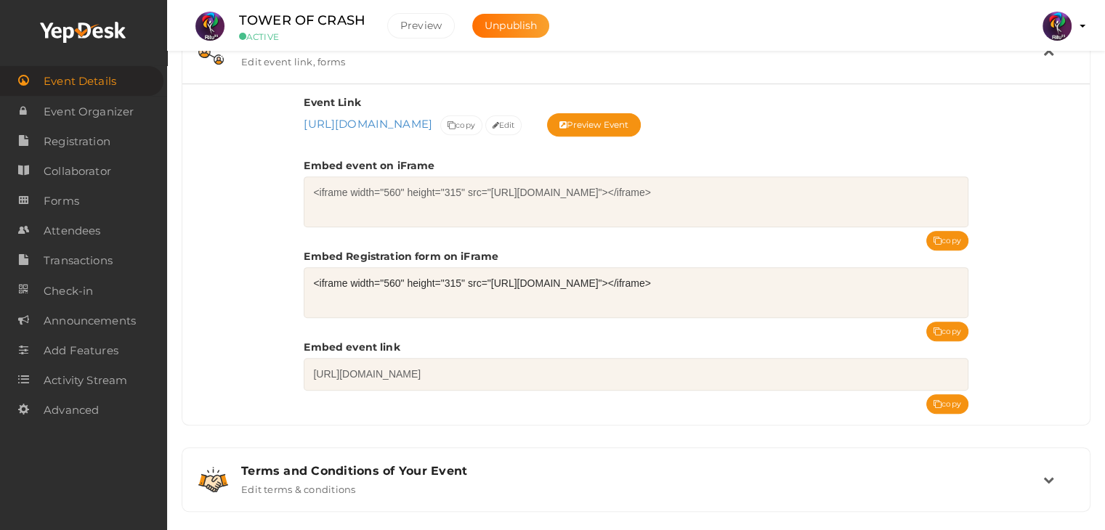
scroll to position [567, 0]
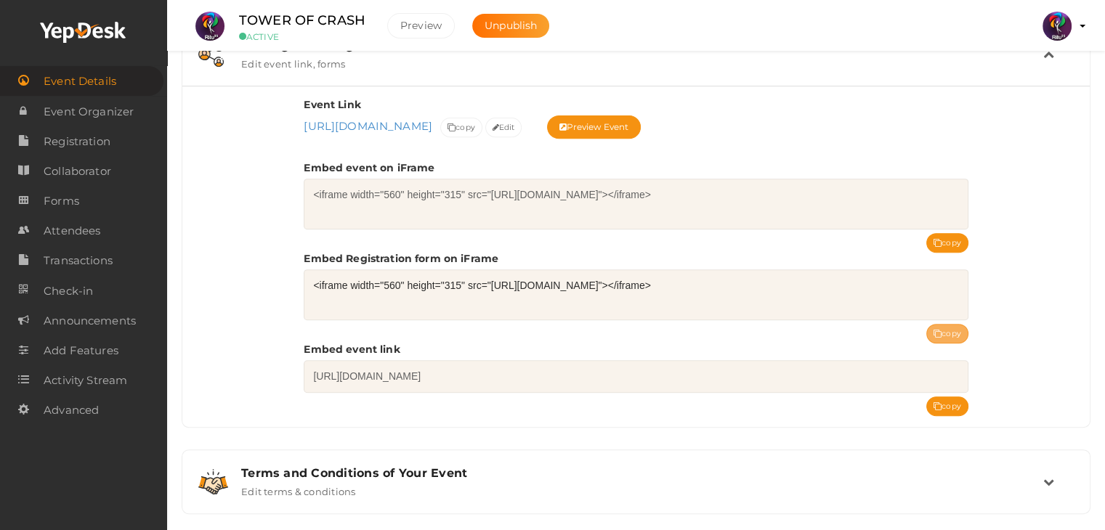
click at [933, 330] on icon at bounding box center [937, 334] width 8 height 8
click at [92, 140] on span "Registration" at bounding box center [77, 141] width 67 height 29
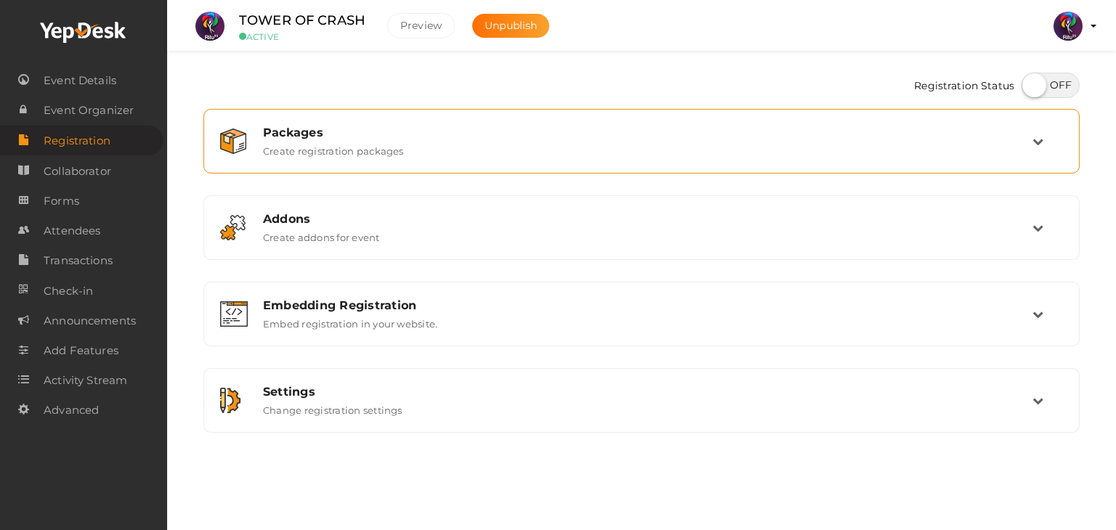
click at [446, 135] on div "Packages" at bounding box center [647, 133] width 769 height 14
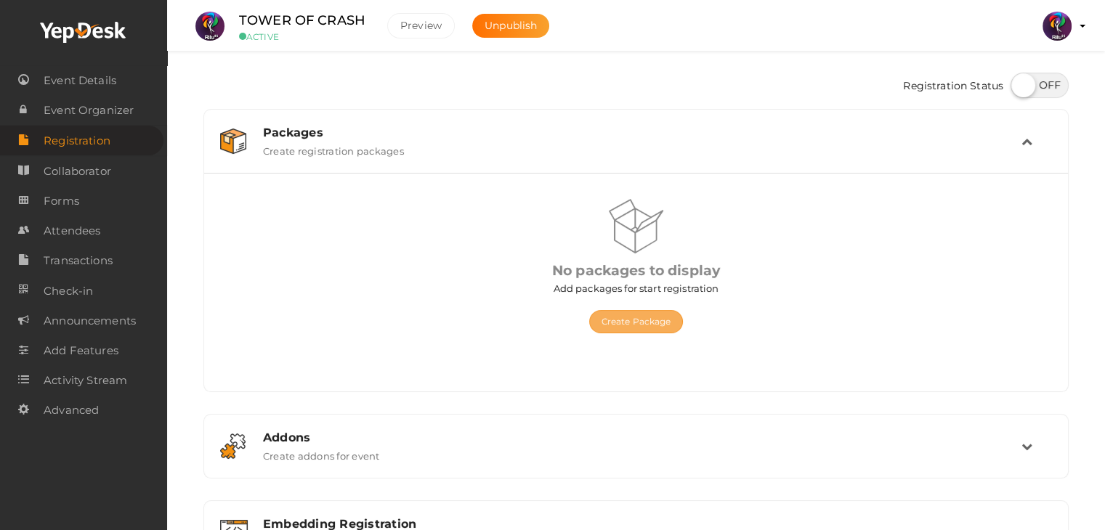
click at [652, 323] on button "Create Package" at bounding box center [636, 321] width 94 height 23
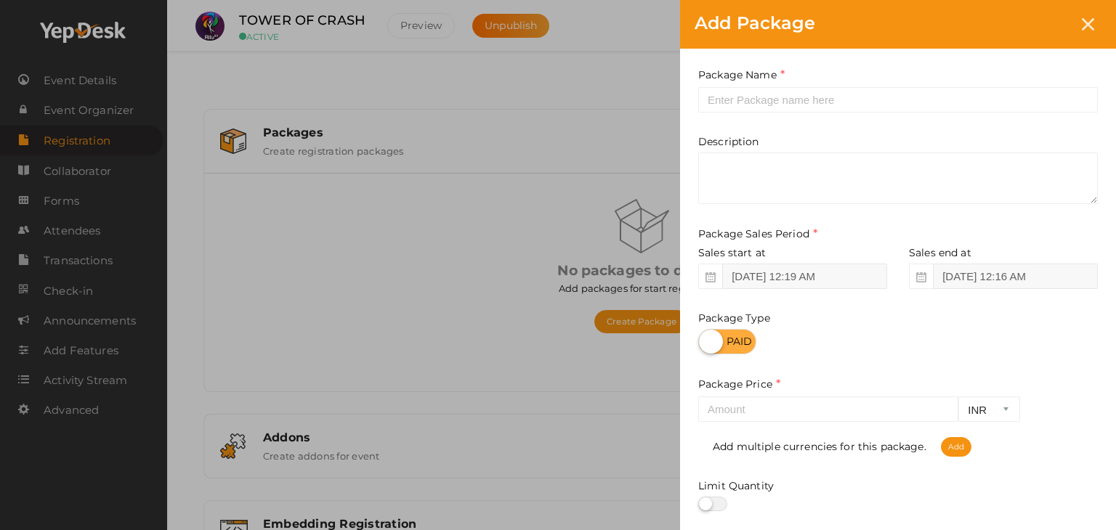
click at [877, 325] on div "Package Type" at bounding box center [897, 299] width 399 height 109
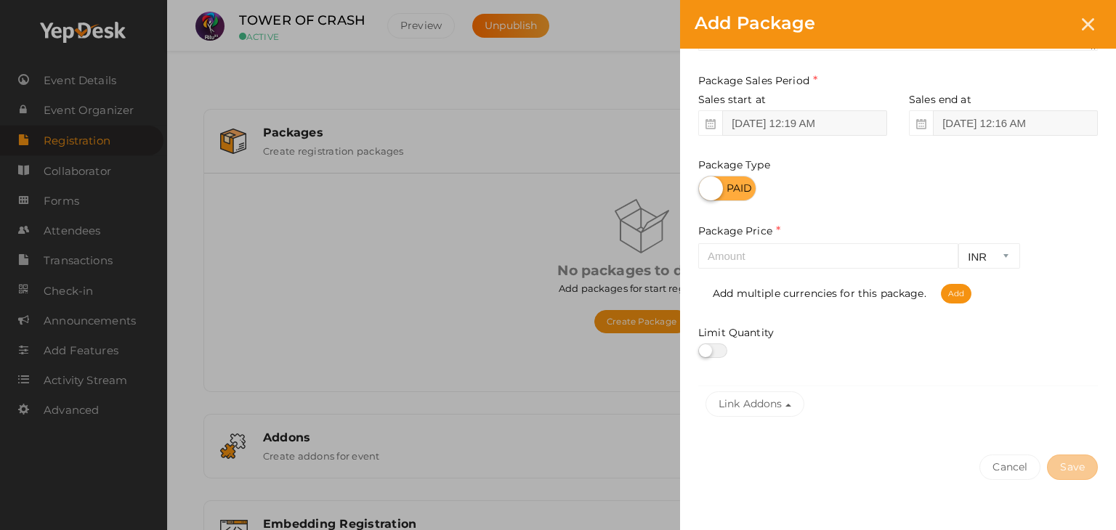
scroll to position [180, 0]
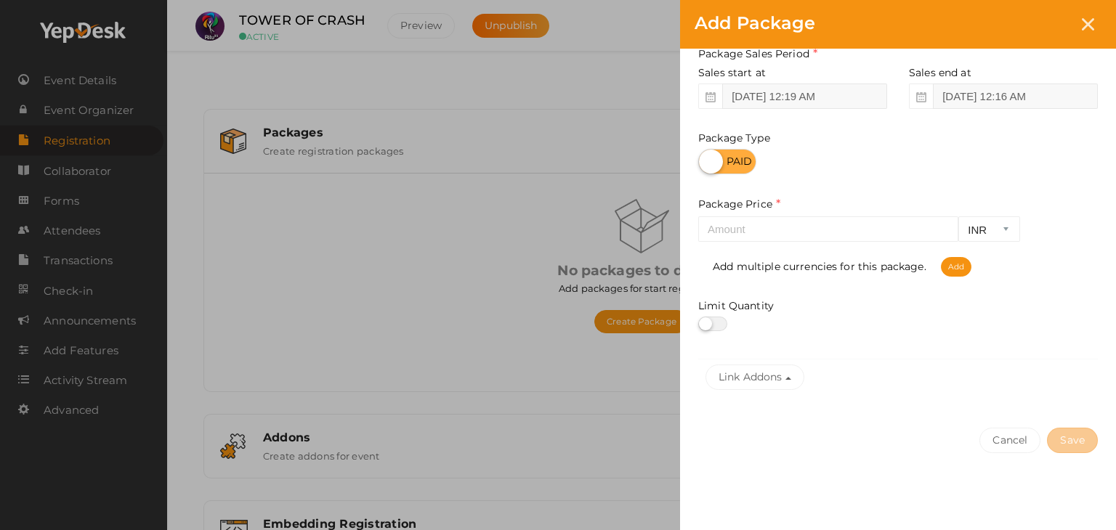
click at [1095, 6] on div "Add Package" at bounding box center [898, 24] width 436 height 49
click at [1095, 12] on div at bounding box center [1087, 24] width 27 height 27
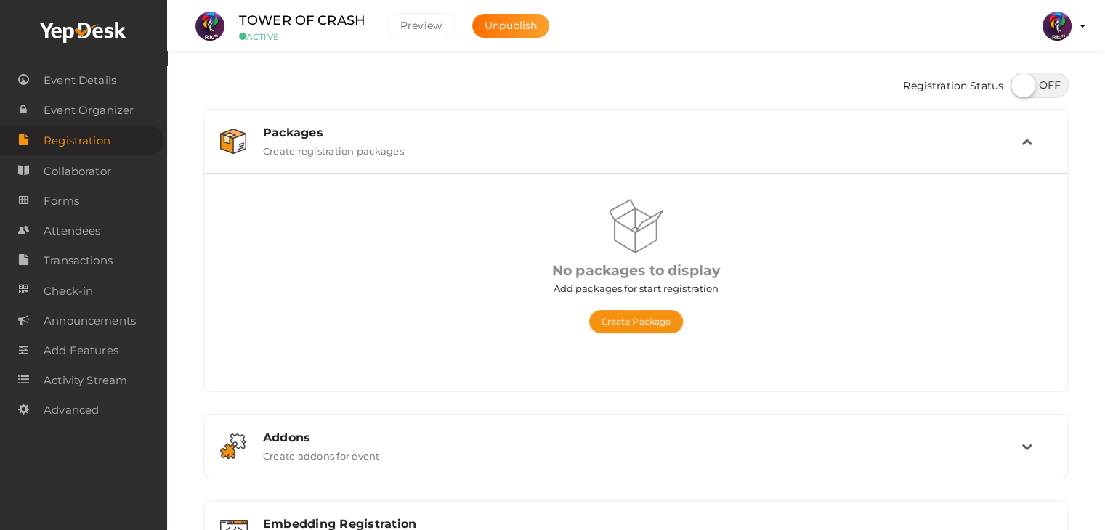
click at [1046, 86] on label at bounding box center [1039, 85] width 58 height 25
click at [1020, 85] on input "checkbox" at bounding box center [1014, 80] width 9 height 9
checkbox input "true"
click at [651, 310] on button "Create Package" at bounding box center [636, 321] width 94 height 23
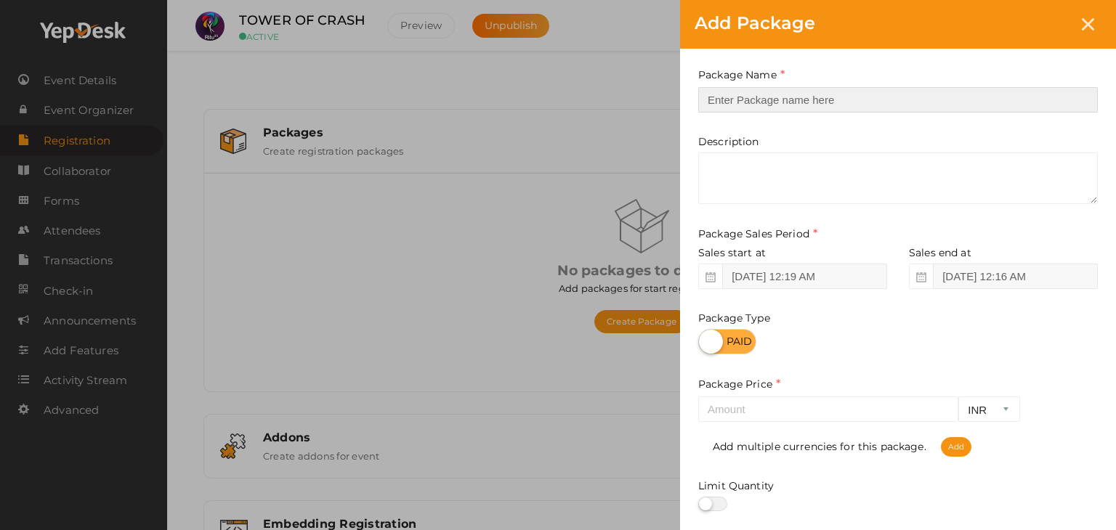
click at [796, 94] on input "text" at bounding box center [897, 99] width 399 height 25
type input "Registration"
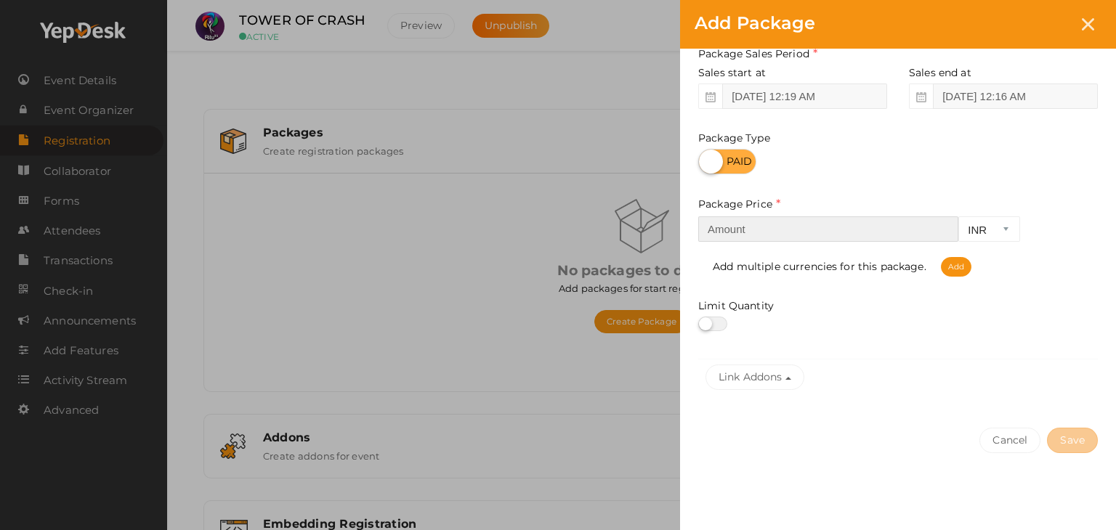
click at [771, 224] on input "number" at bounding box center [828, 228] width 260 height 25
type input "200"
click at [1087, 442] on button "Save" at bounding box center [1072, 440] width 51 height 25
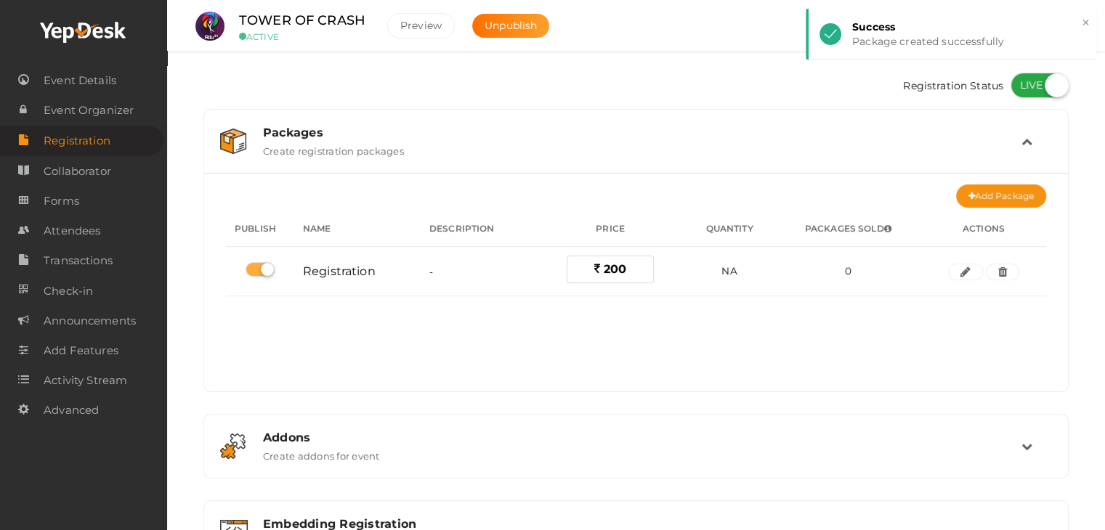
scroll to position [193, 0]
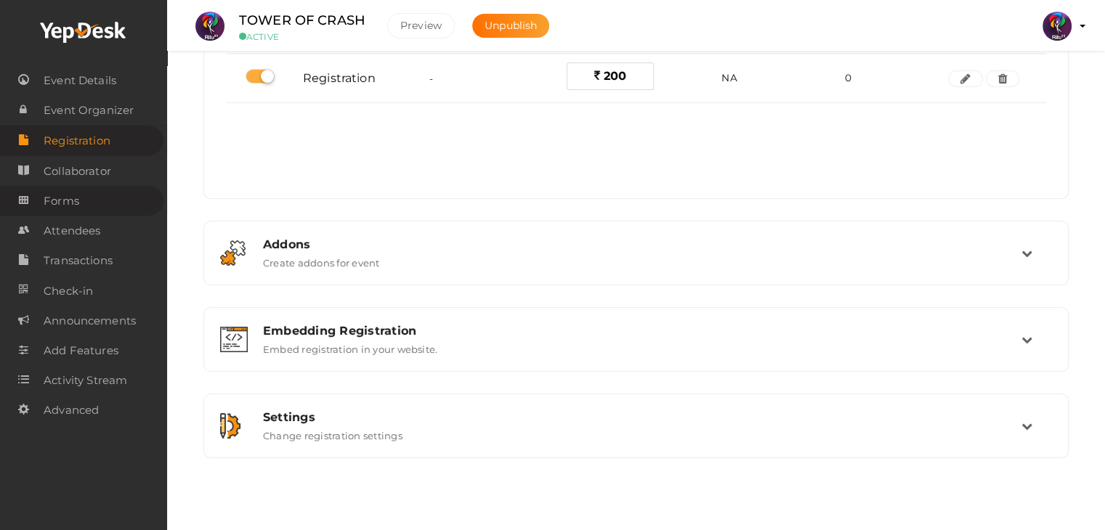
click at [74, 203] on span "Forms" at bounding box center [62, 201] width 36 height 29
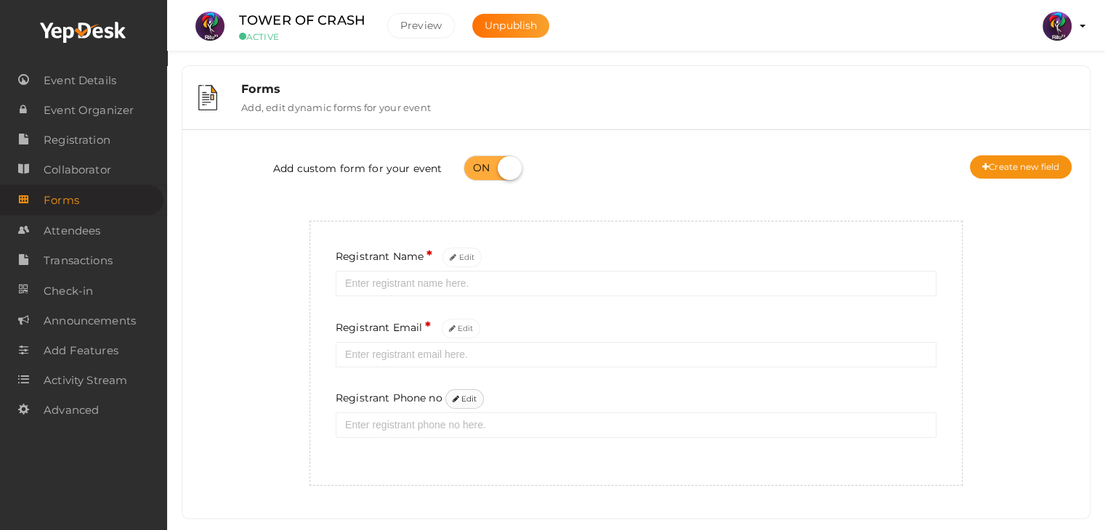
click at [471, 400] on button "Edit" at bounding box center [464, 399] width 39 height 20
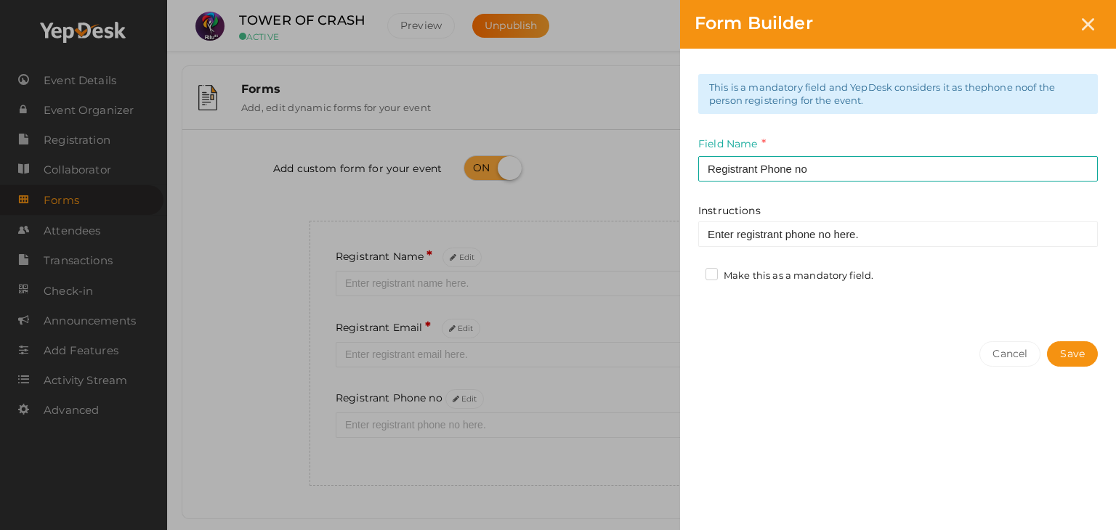
click at [709, 273] on label "Make this as a mandatory field." at bounding box center [789, 276] width 168 height 15
click at [691, 272] on input "Make this as a mandatory field." at bounding box center [691, 272] width 0 height 0
click at [1082, 352] on button "Save" at bounding box center [1072, 353] width 51 height 25
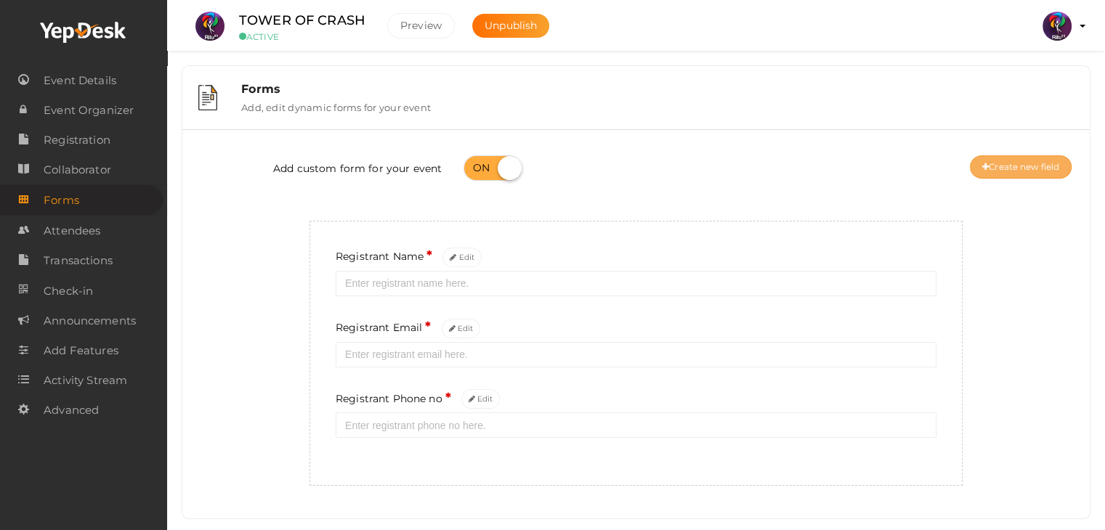
click at [1007, 166] on button "Create new field" at bounding box center [1021, 166] width 102 height 23
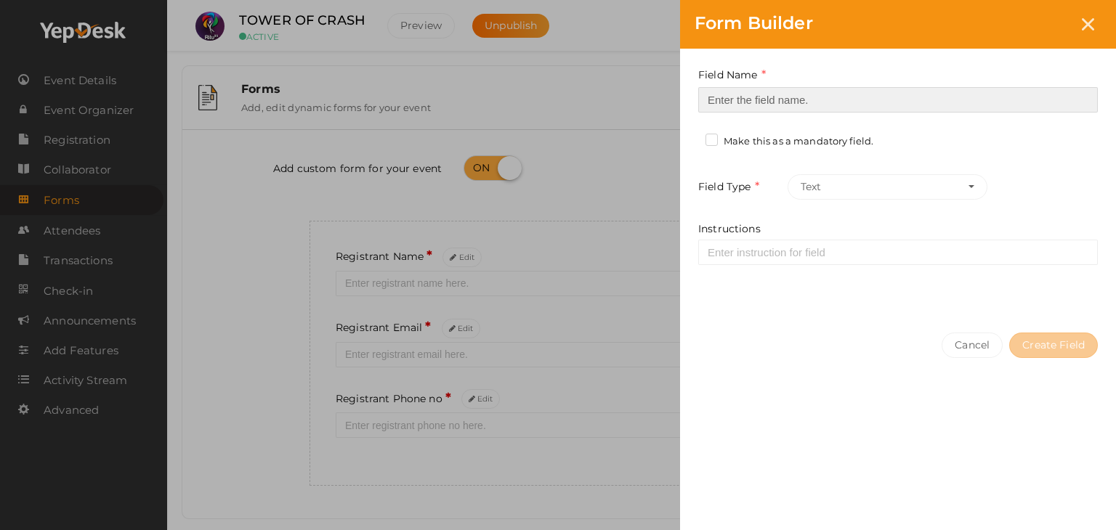
click at [880, 92] on input at bounding box center [897, 99] width 399 height 25
type input "Registrant College"
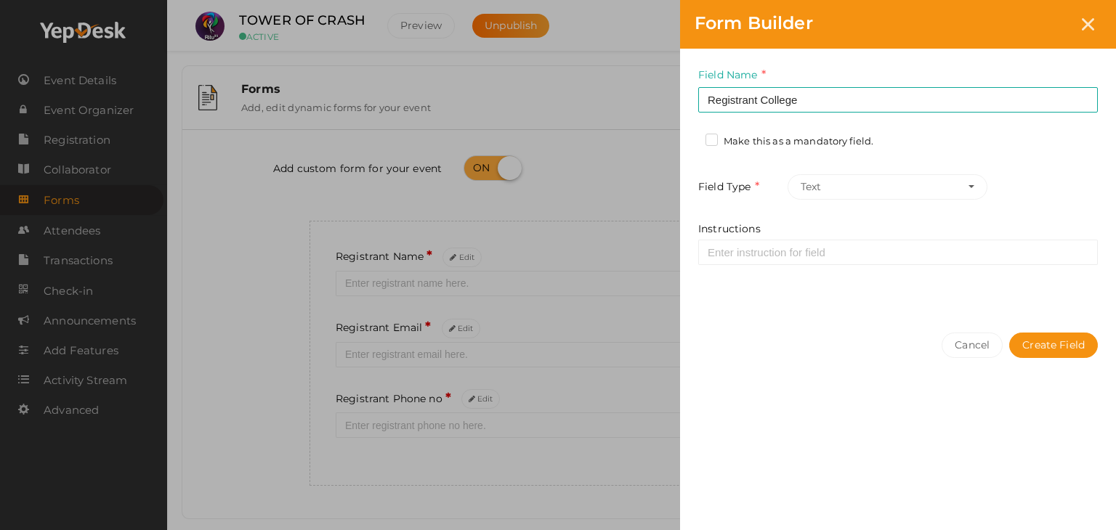
click at [710, 142] on label "Make this as a mandatory field." at bounding box center [789, 141] width 168 height 15
click at [691, 137] on input "Make this as a mandatory field." at bounding box center [691, 137] width 0 height 0
click at [1072, 352] on button "Create Field" at bounding box center [1053, 345] width 89 height 25
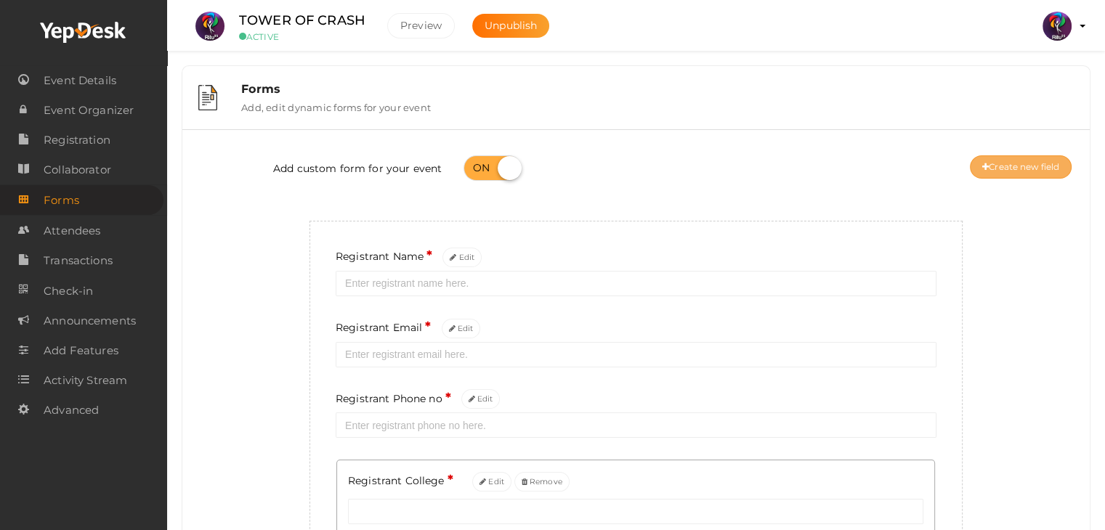
click at [1036, 166] on button "Create new field" at bounding box center [1021, 166] width 102 height 23
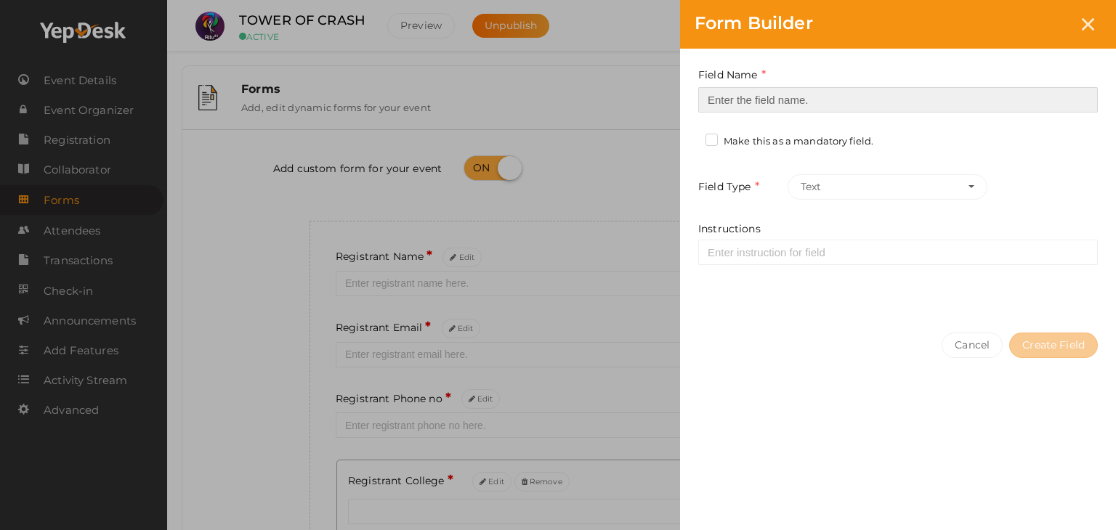
click at [819, 96] on input at bounding box center [897, 99] width 399 height 25
type input "Refferal ID"
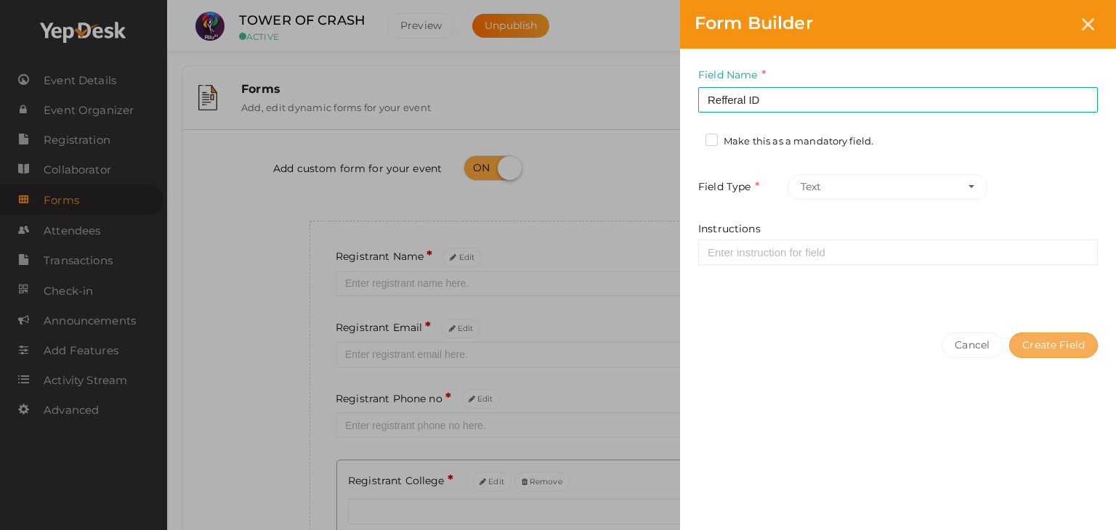
click at [1044, 341] on button "Create Field" at bounding box center [1053, 345] width 89 height 25
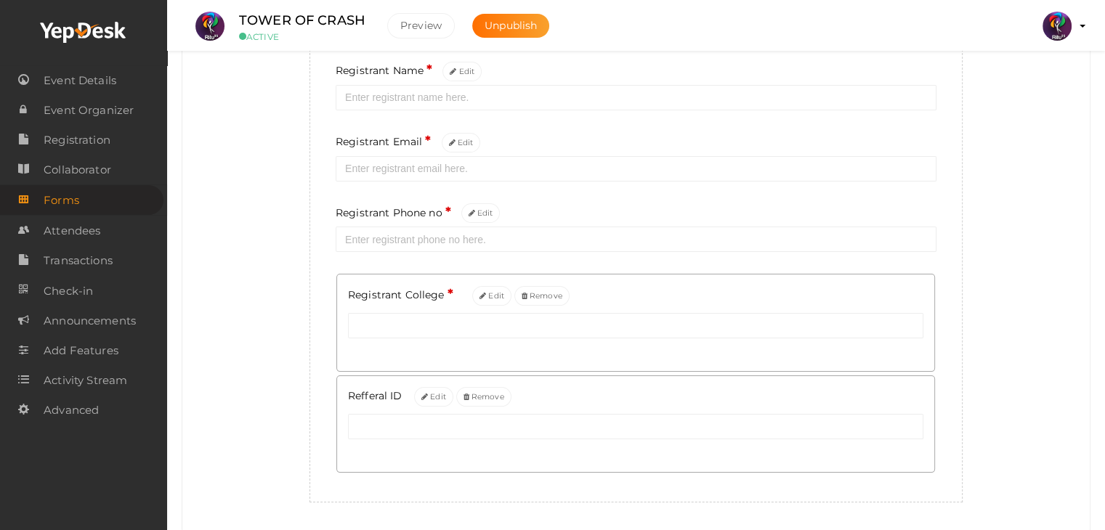
scroll to position [230, 0]
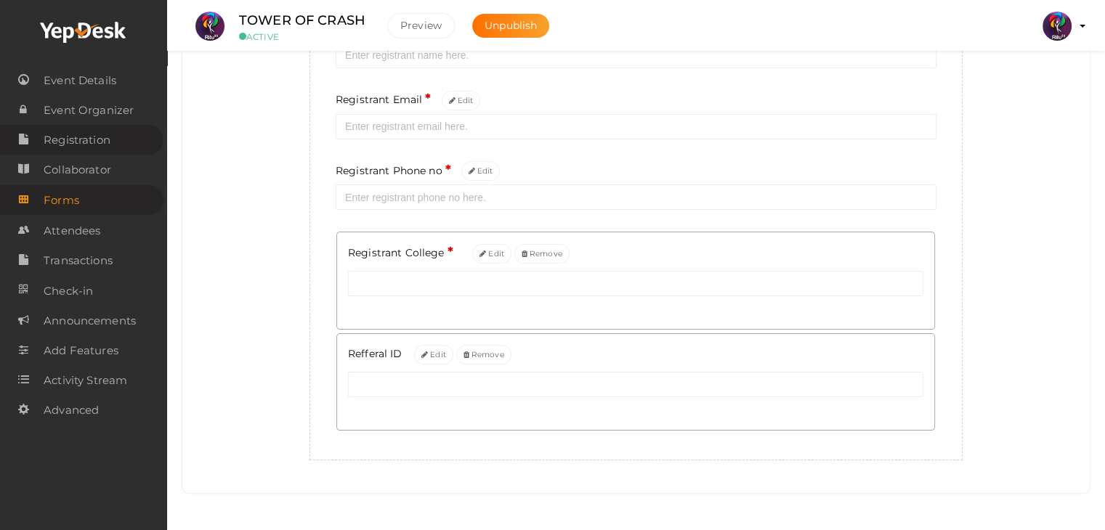
click at [100, 131] on span "Registration" at bounding box center [77, 140] width 67 height 29
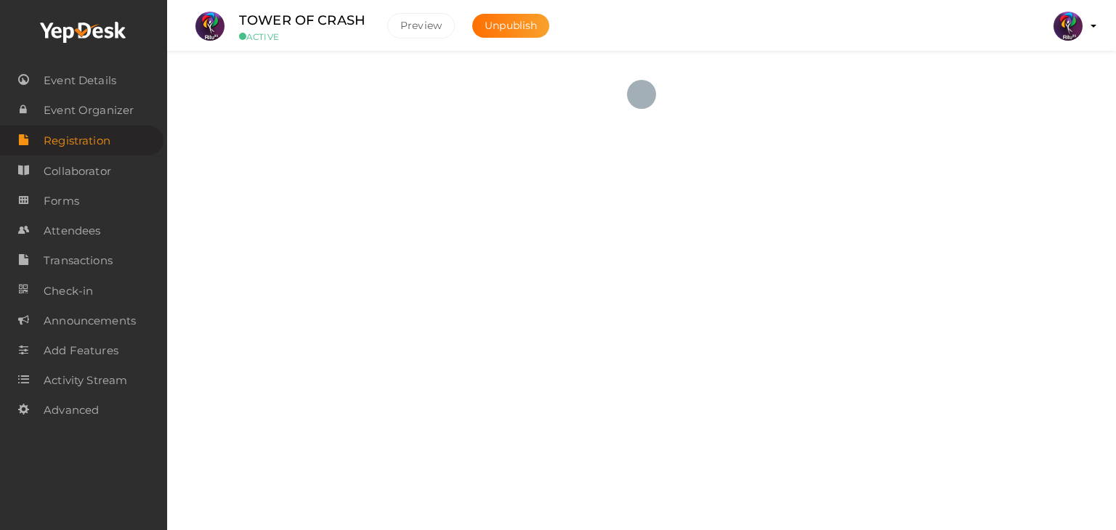
checkbox input "true"
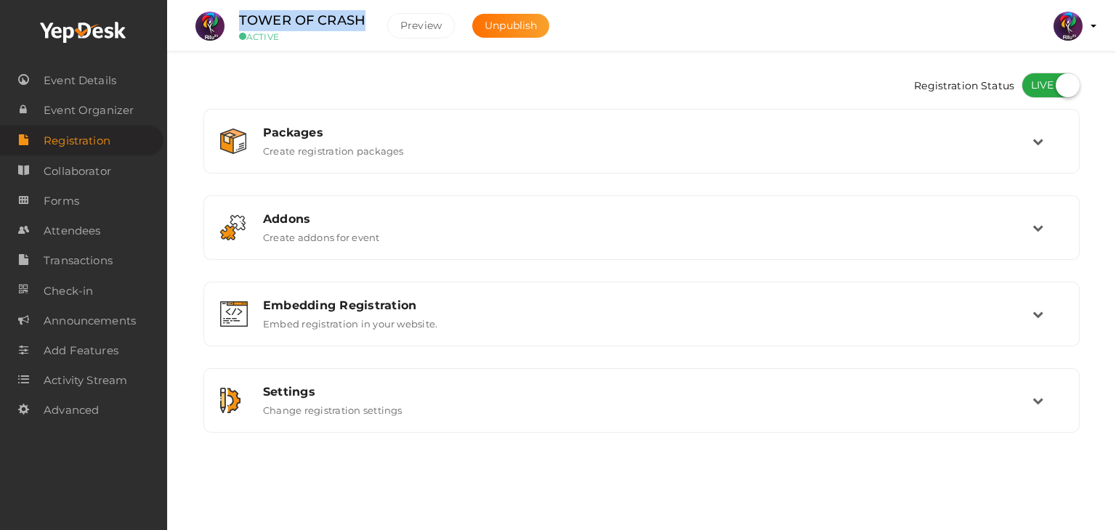
drag, startPoint x: 371, startPoint y: 12, endPoint x: 261, endPoint y: 9, distance: 109.7
click at [261, 9] on li "TOWER OF CRASH ACTIVE Preview Unpublish" at bounding box center [376, 26] width 380 height 51
copy label "TOWER OF CRASH"
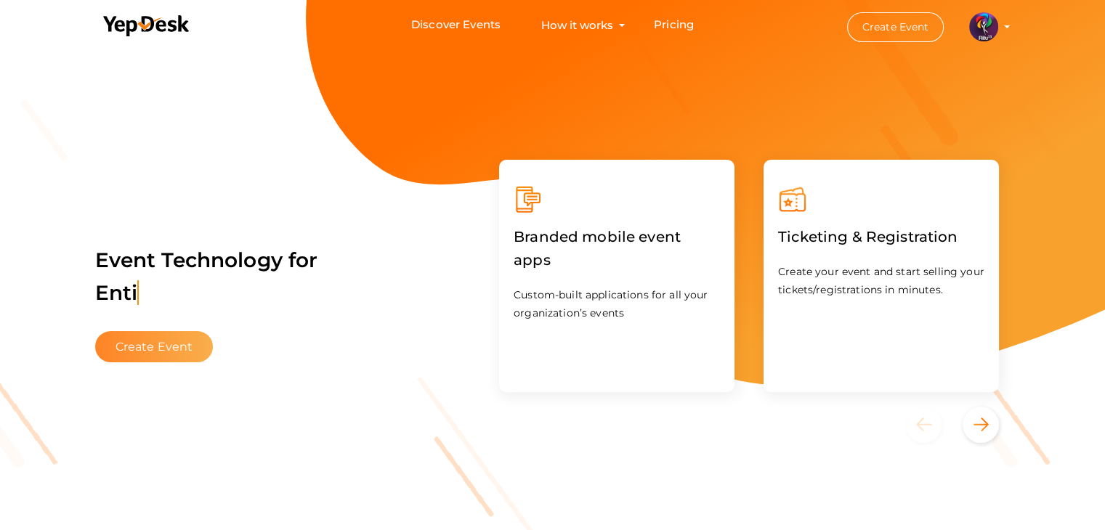
click at [158, 353] on button "Create Event" at bounding box center [154, 346] width 118 height 31
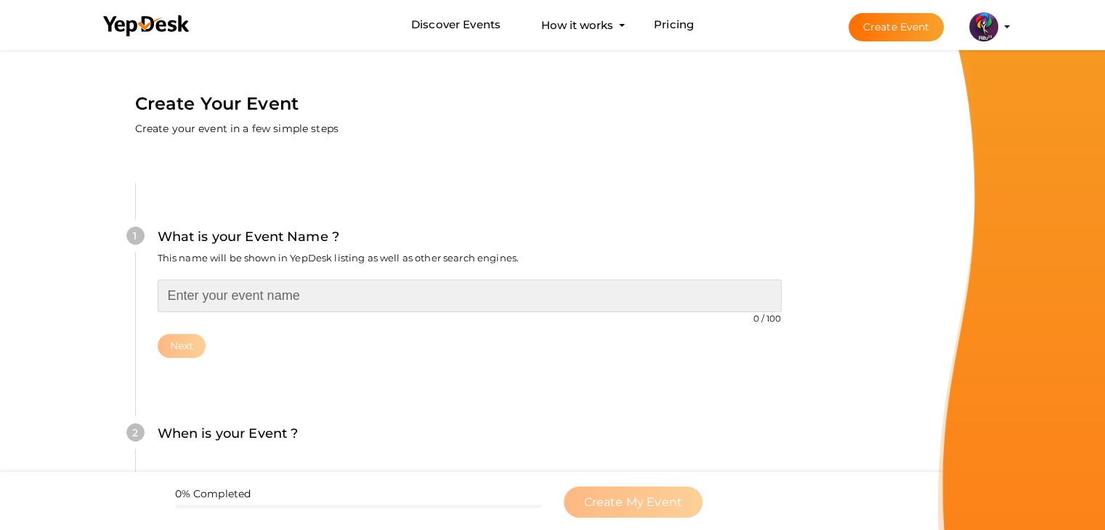
click at [243, 296] on input "text" at bounding box center [470, 296] width 624 height 33
type input "CIVICON"
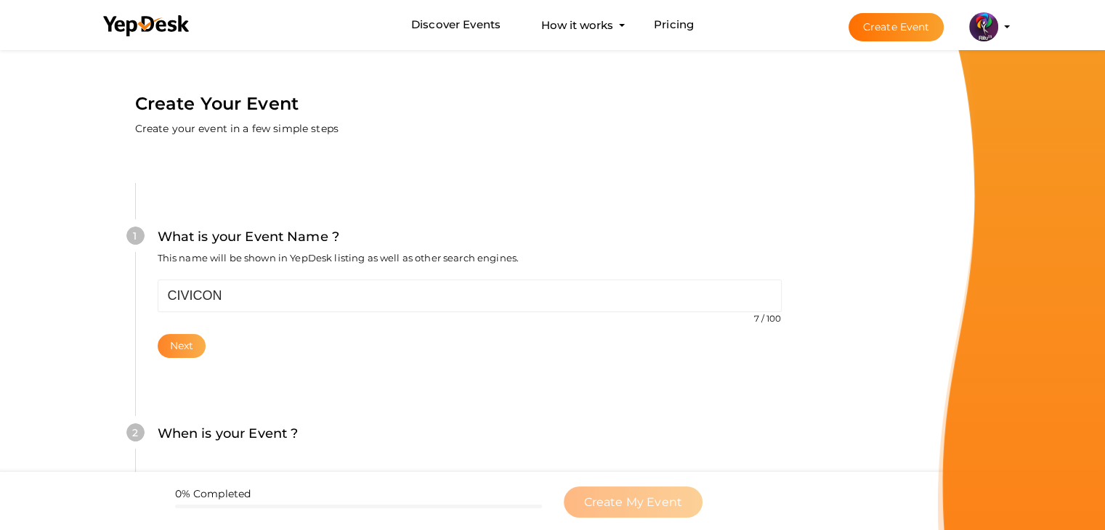
click at [177, 350] on button "Next" at bounding box center [182, 346] width 49 height 24
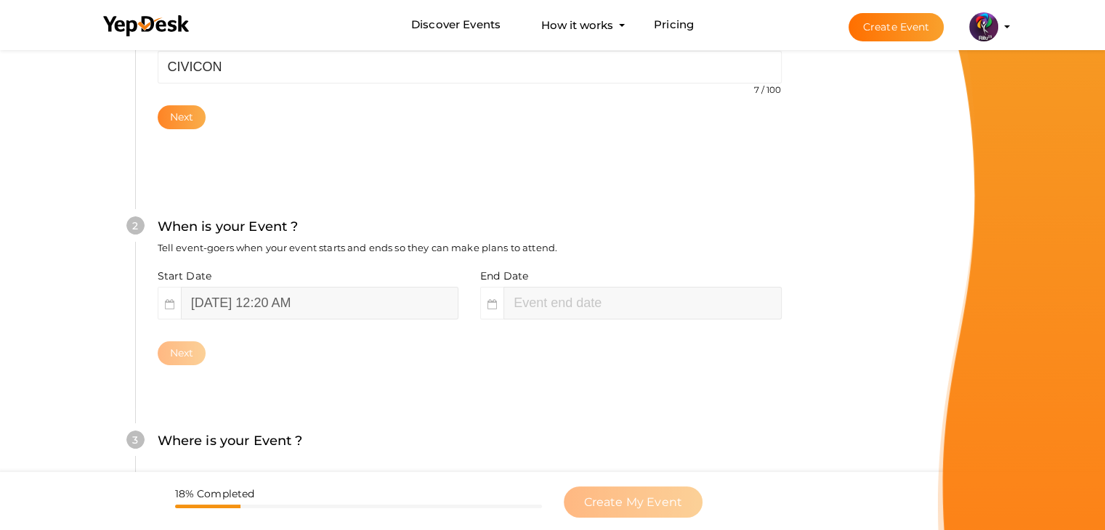
scroll to position [299, 0]
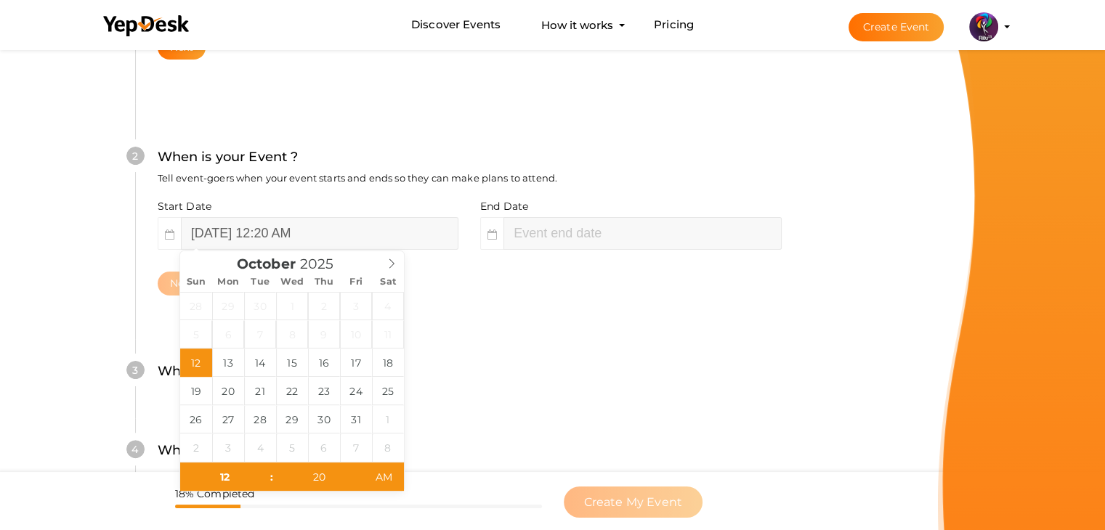
type input "02"
type input "20"
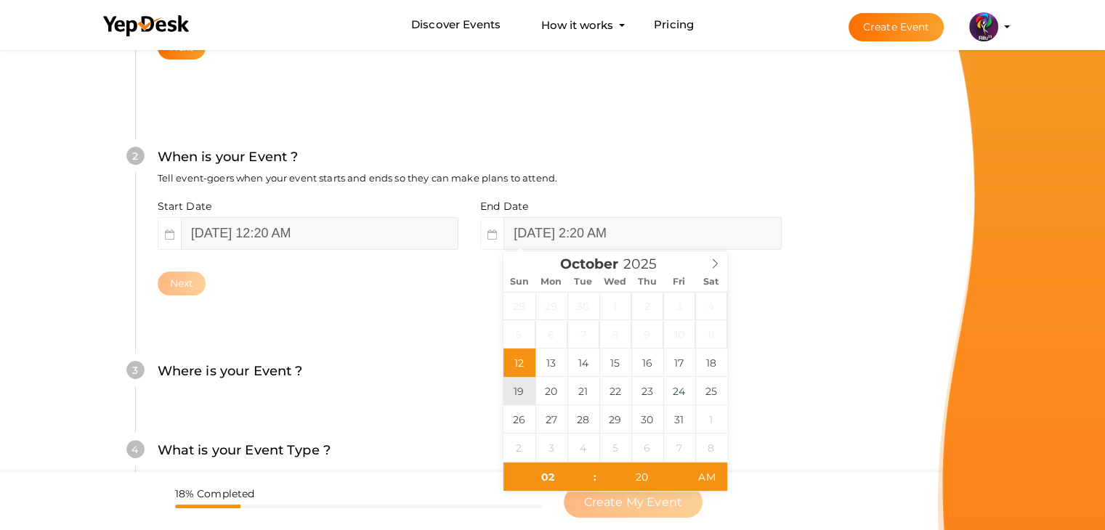
type input "[DATE] 2:20 AM"
click at [366, 238] on input "[DATE] 12:20 AM" at bounding box center [319, 233] width 277 height 33
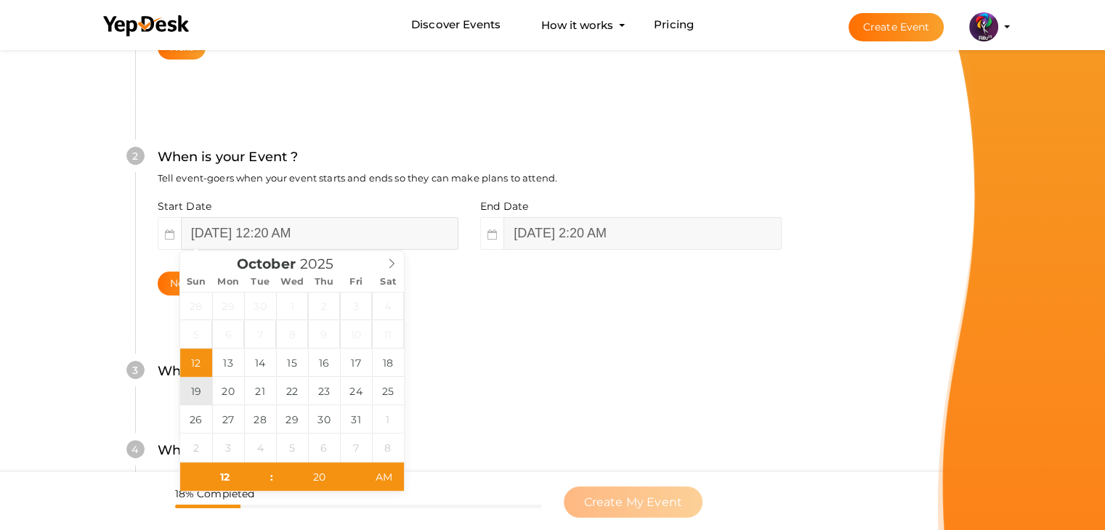
type input "[DATE] 12:20 AM"
click at [597, 294] on div "Next" at bounding box center [470, 284] width 624 height 24
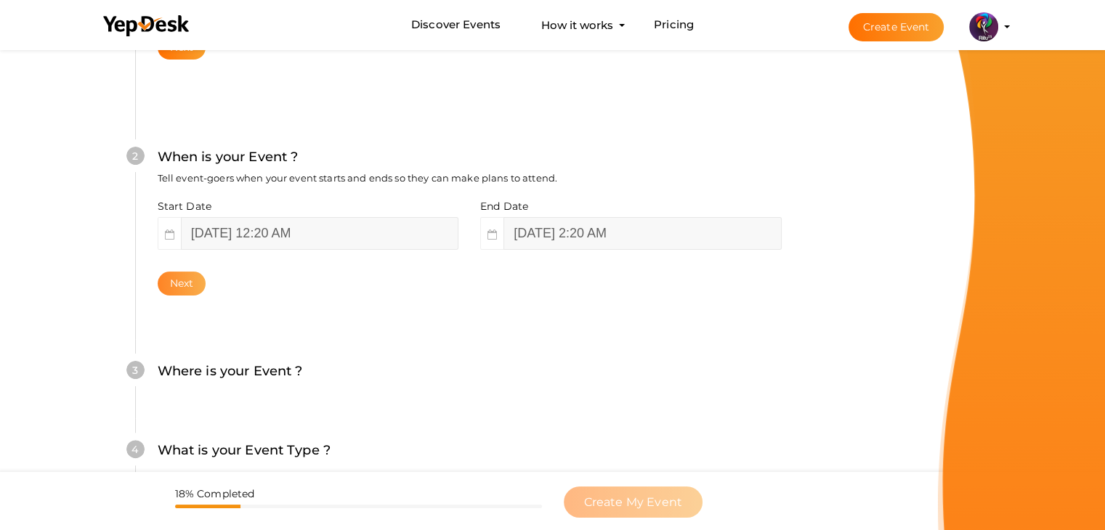
click at [195, 280] on button "Next" at bounding box center [182, 284] width 49 height 24
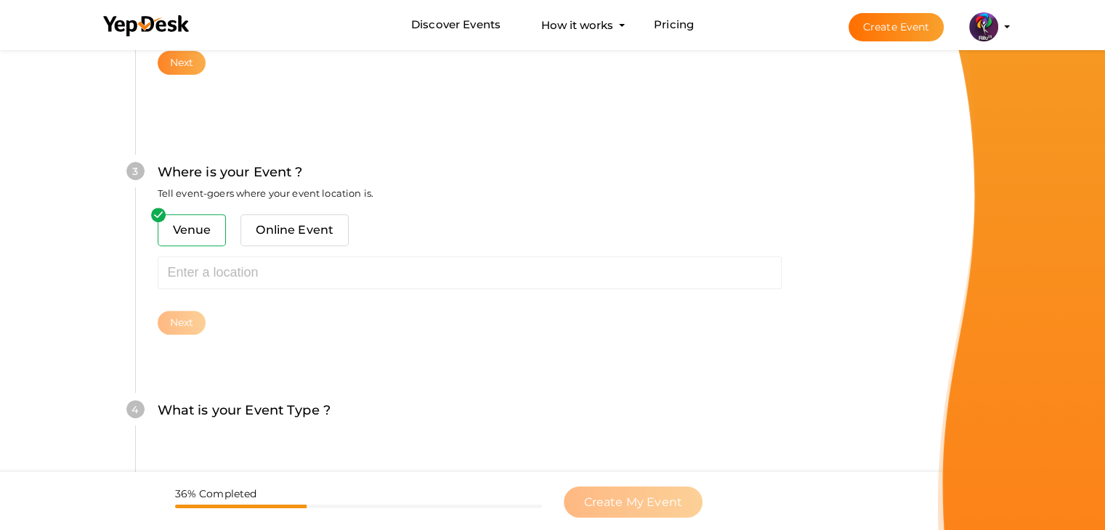
scroll to position [535, 0]
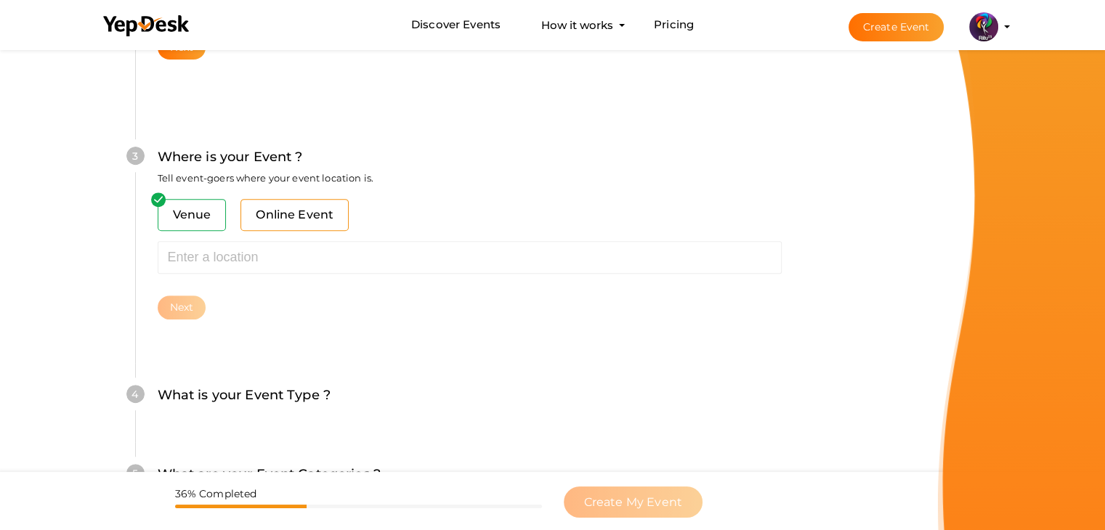
click at [294, 209] on span "Online Event" at bounding box center [294, 215] width 108 height 32
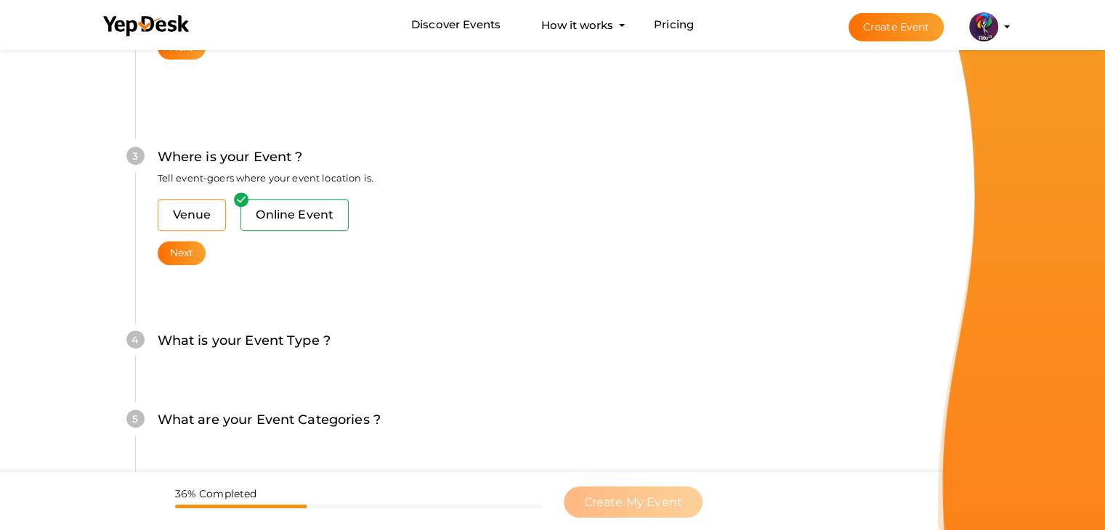
click at [201, 220] on span "Venue" at bounding box center [192, 215] width 69 height 32
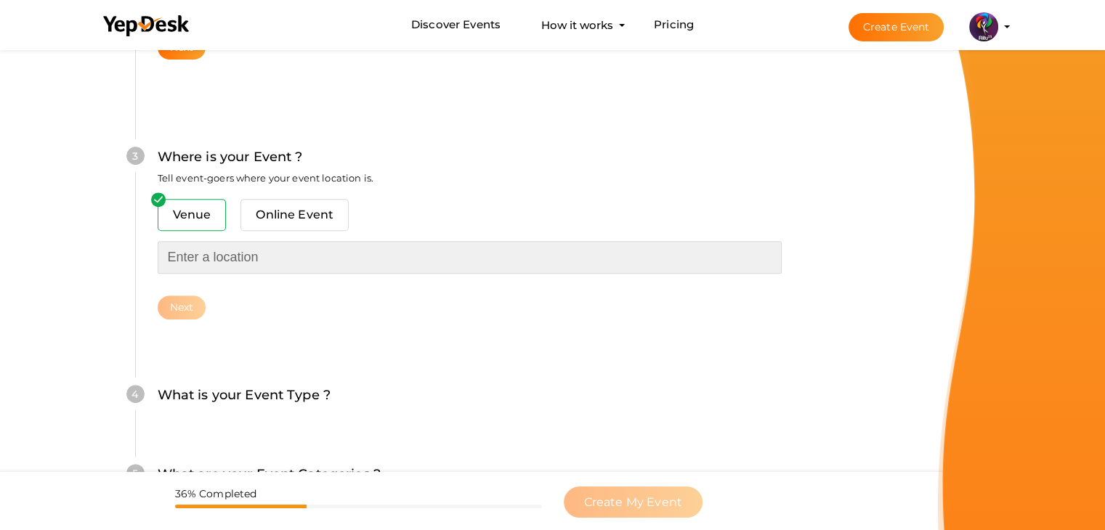
click at [234, 267] on input "text" at bounding box center [470, 257] width 624 height 33
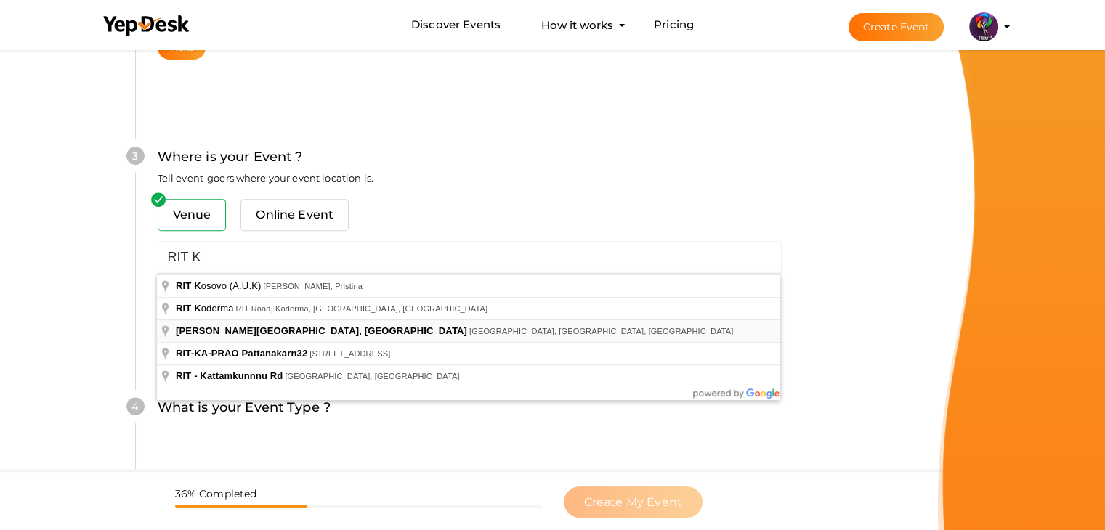
type input "[PERSON_NAME][GEOGRAPHIC_DATA], [GEOGRAPHIC_DATA], [GEOGRAPHIC_DATA], [GEOGRAPH…"
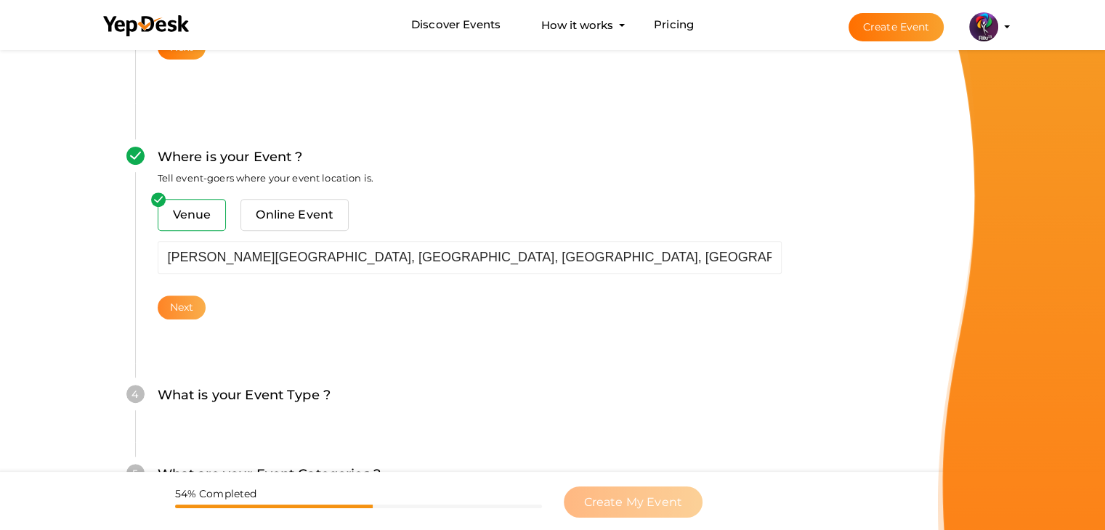
click at [174, 303] on button "Next" at bounding box center [182, 308] width 49 height 24
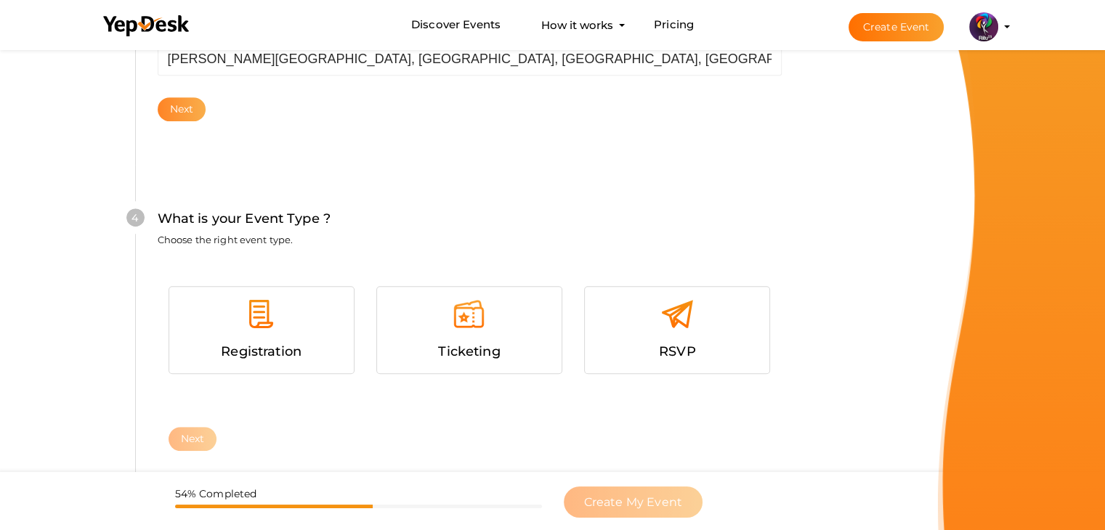
scroll to position [795, 0]
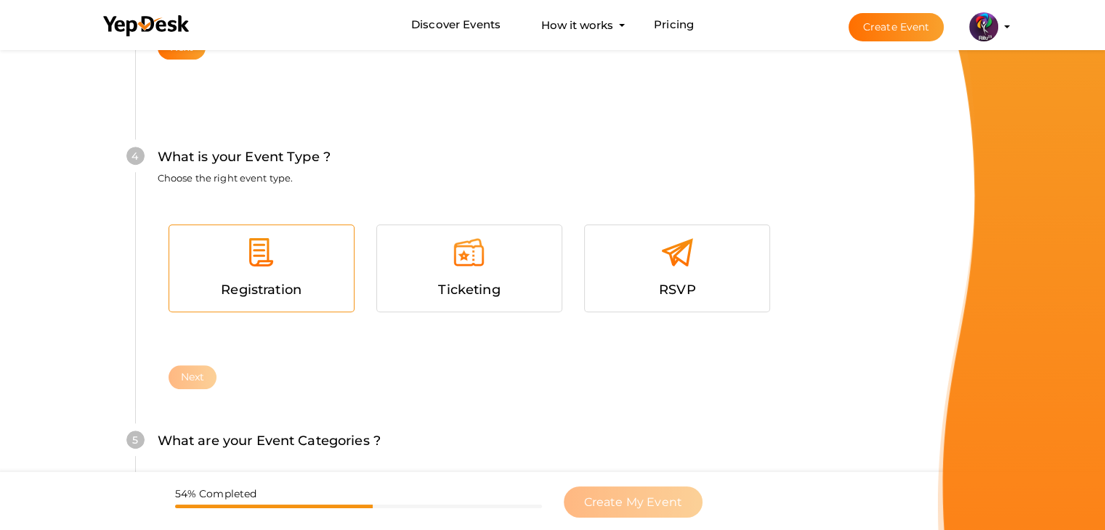
click at [296, 277] on div at bounding box center [261, 258] width 163 height 44
click at [195, 371] on button "Next" at bounding box center [193, 377] width 49 height 24
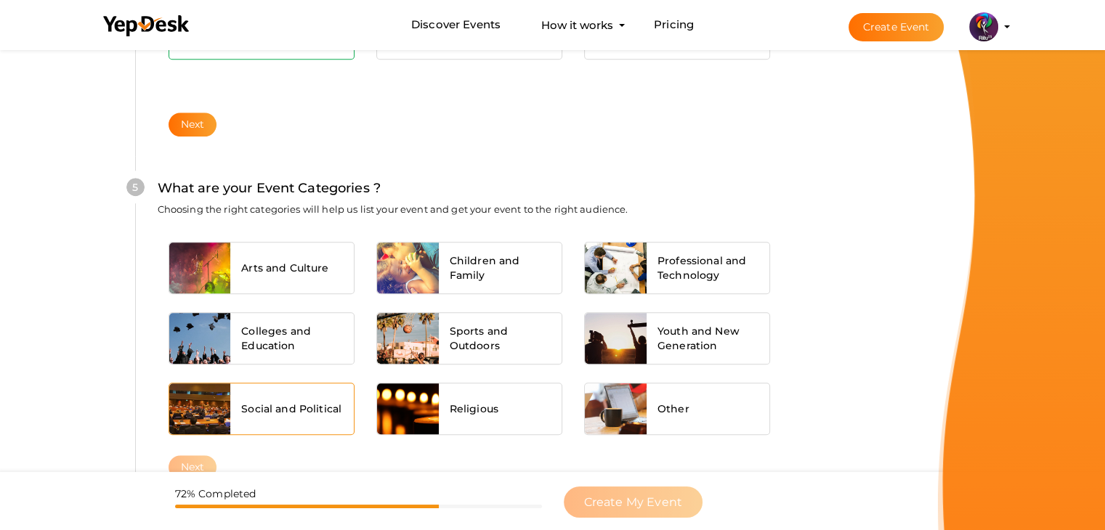
scroll to position [1099, 0]
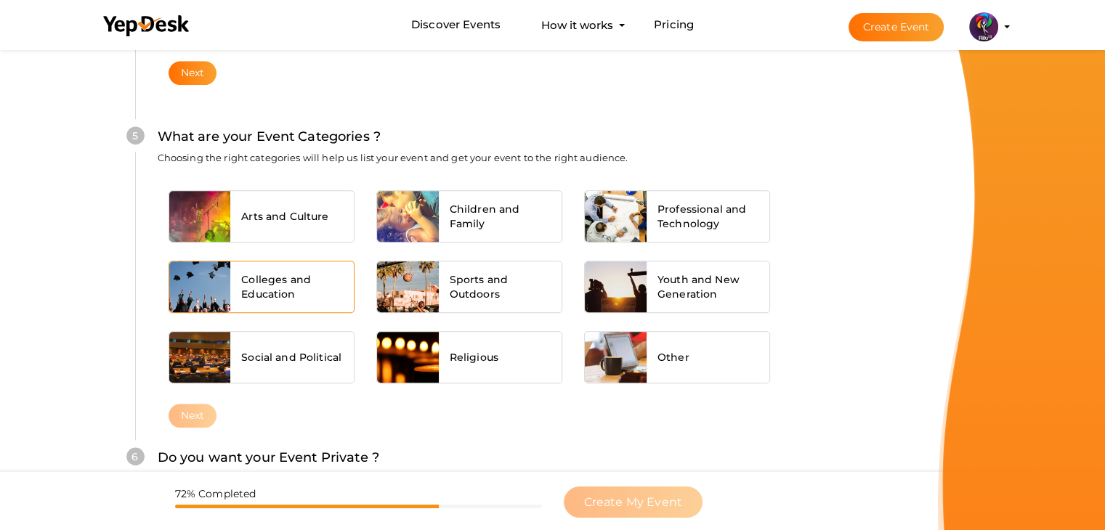
click at [269, 299] on div "Colleges and Education" at bounding box center [291, 286] width 123 height 51
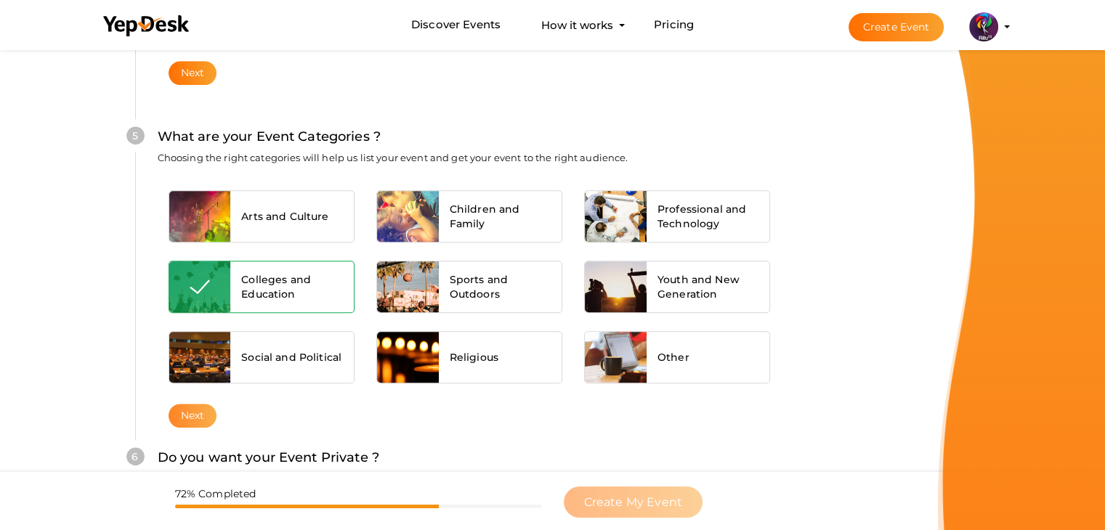
click at [195, 404] on button "Next" at bounding box center [193, 416] width 49 height 24
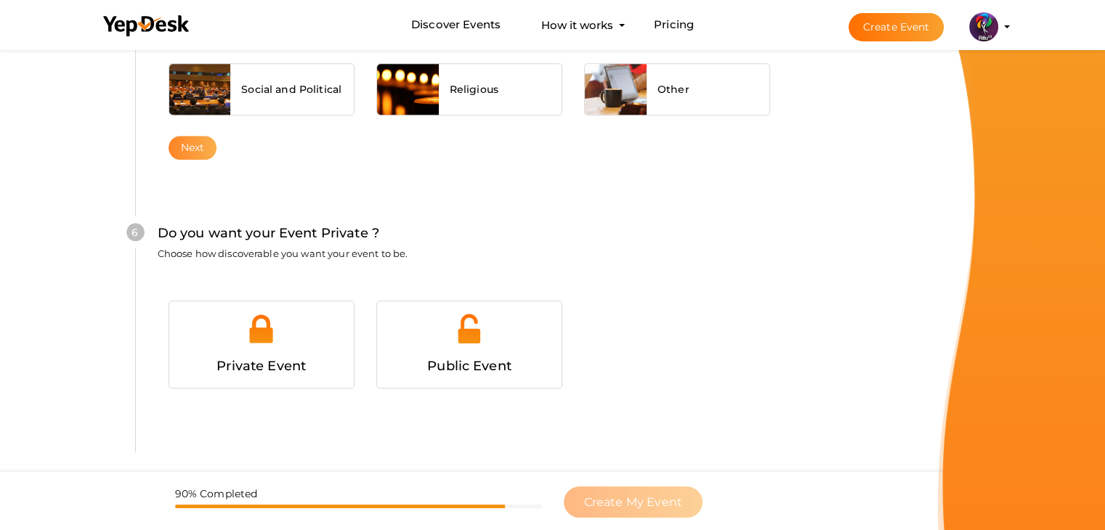
scroll to position [1418, 0]
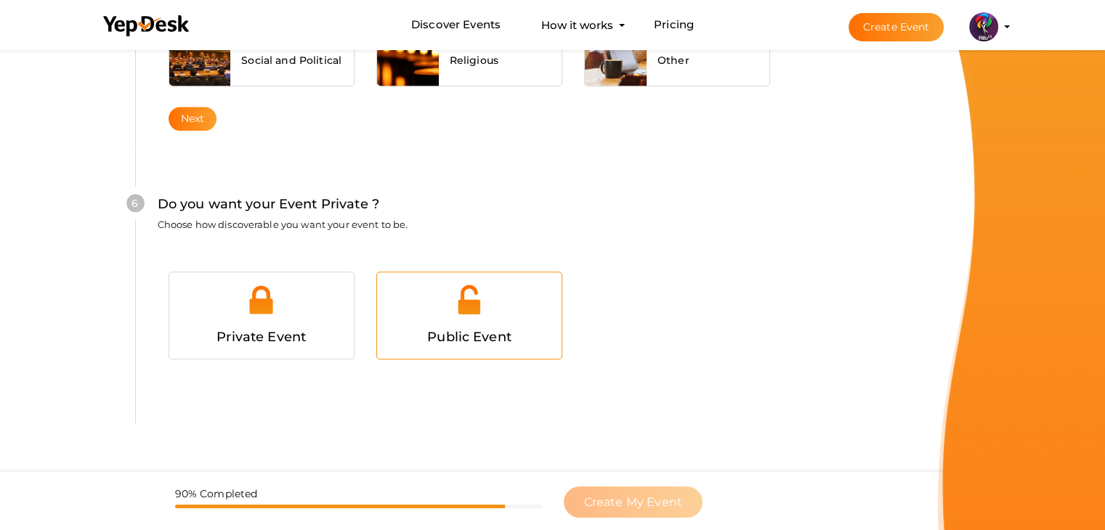
click at [447, 329] on span "Public Event" at bounding box center [469, 337] width 84 height 16
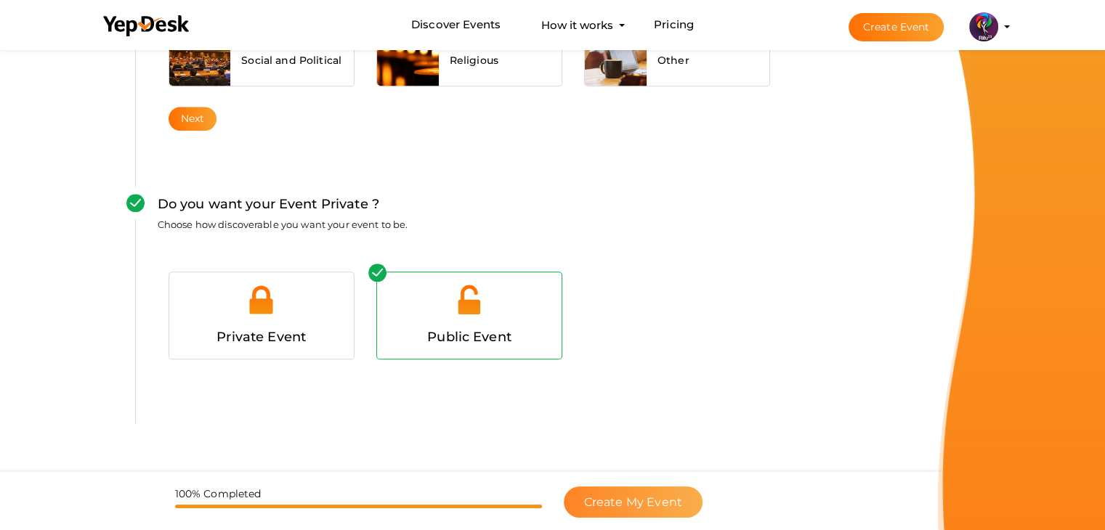
click at [672, 502] on span "Create My Event" at bounding box center [633, 502] width 98 height 14
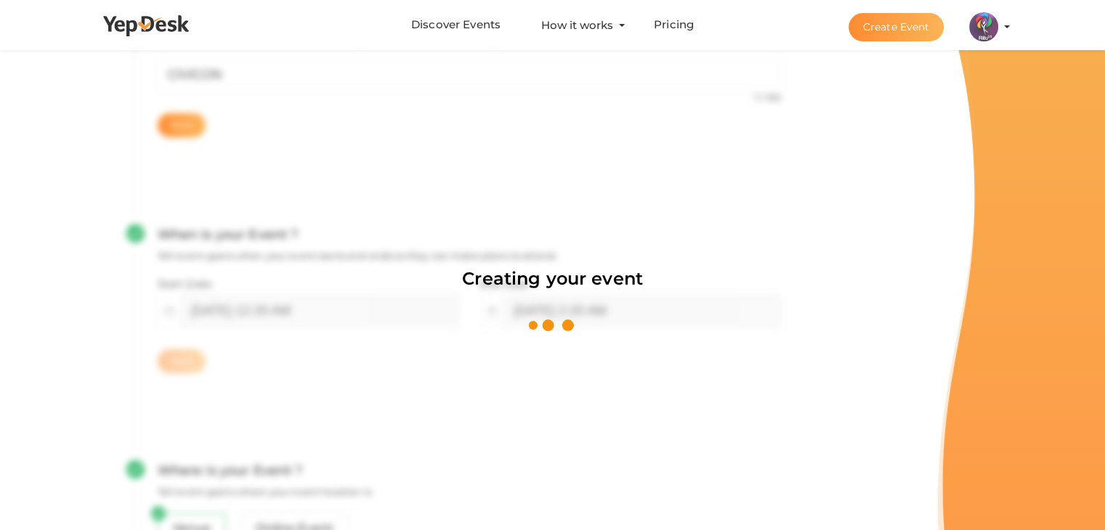
scroll to position [218, 0]
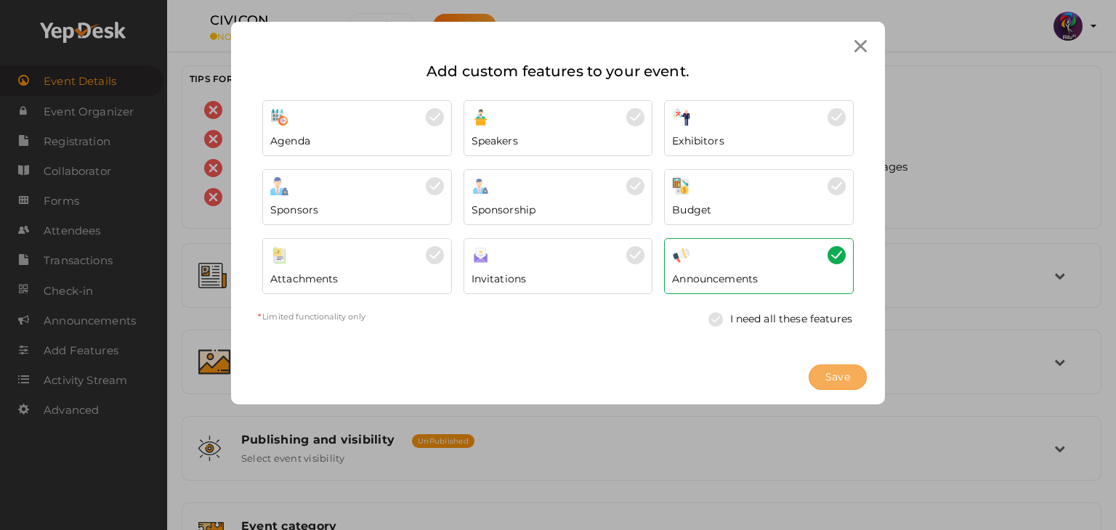
click at [852, 371] on button "Save" at bounding box center [837, 377] width 58 height 25
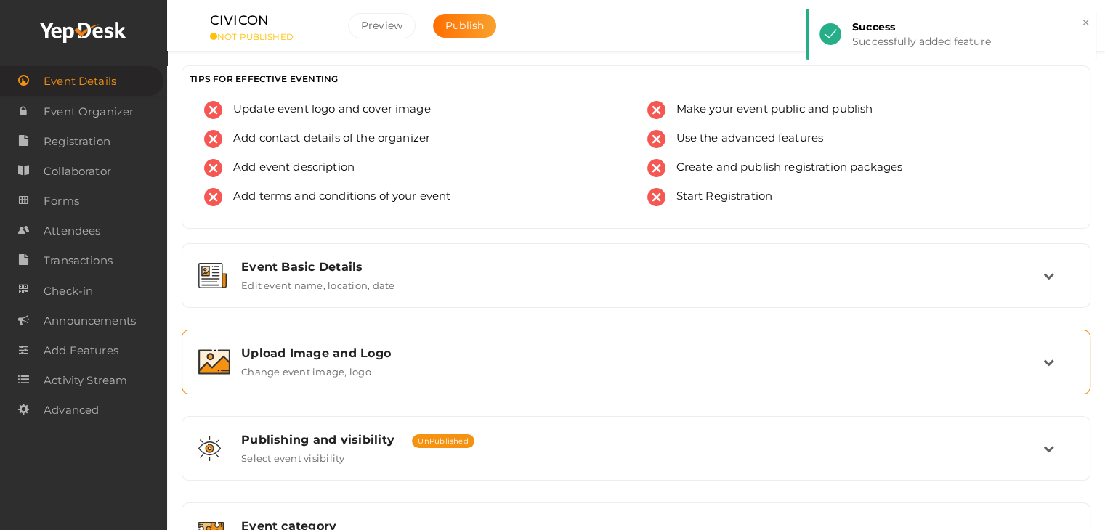
click at [614, 368] on div "Upload Image and Logo Change event image, logo" at bounding box center [636, 361] width 813 height 31
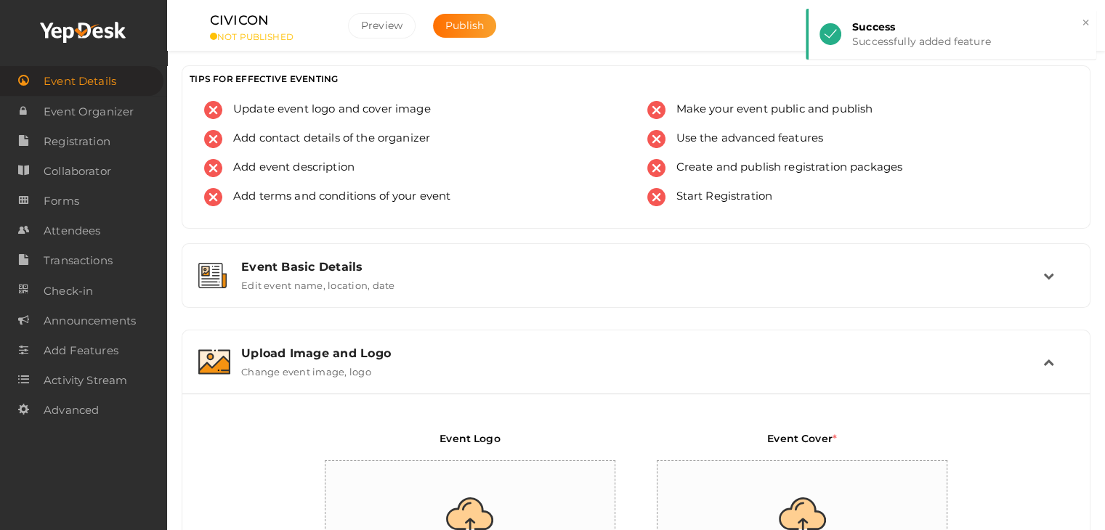
click at [469, 468] on input "file" at bounding box center [470, 524] width 291 height 127
type input "C:\fakepath\logo yepdesk.png"
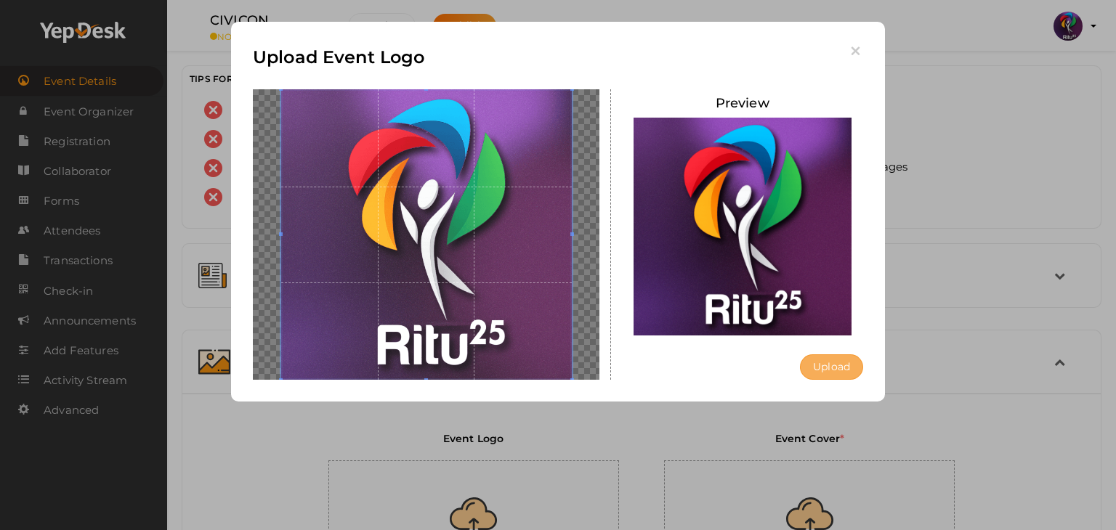
click at [828, 374] on button "Upload" at bounding box center [831, 366] width 63 height 25
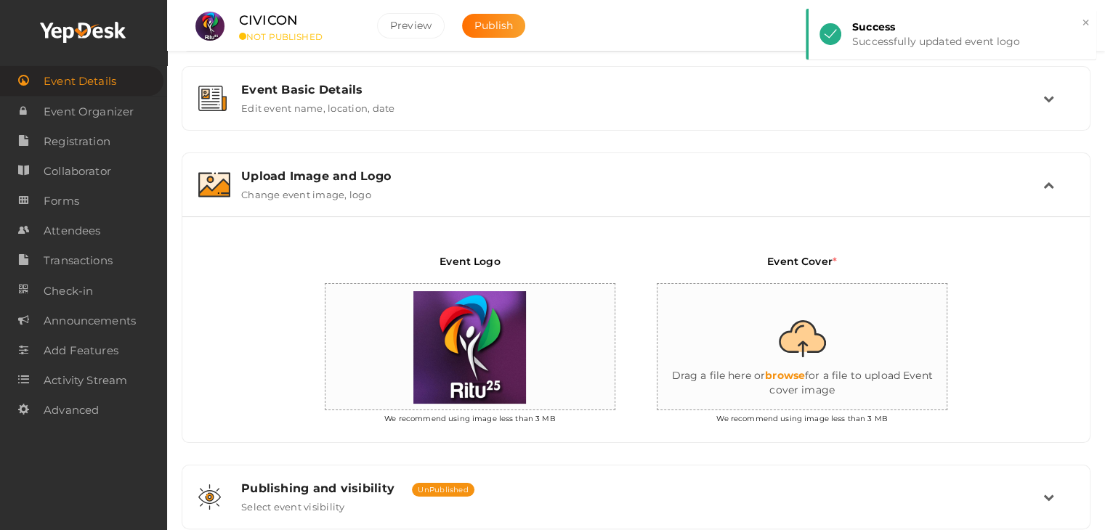
scroll to position [182, 0]
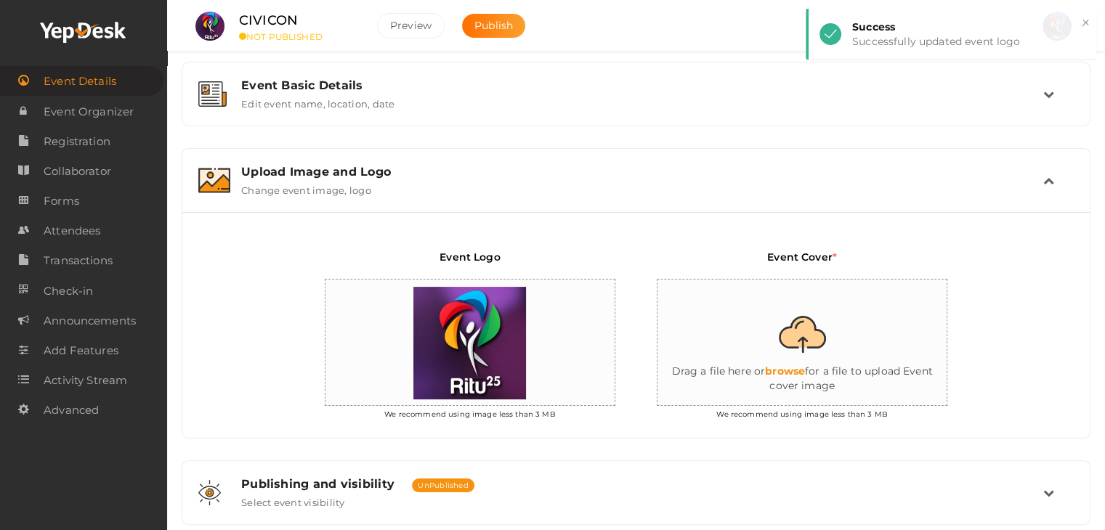
click at [800, 323] on input "file" at bounding box center [802, 343] width 291 height 127
type input "C:\fakepath\IMG-20251011-WA0164.jpg"
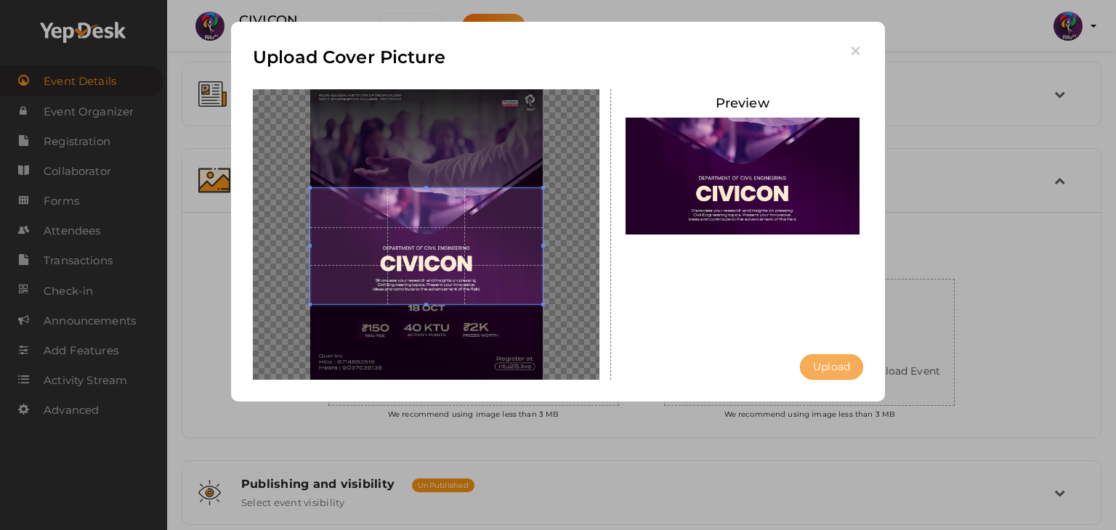
click at [831, 374] on button "Upload" at bounding box center [831, 366] width 63 height 25
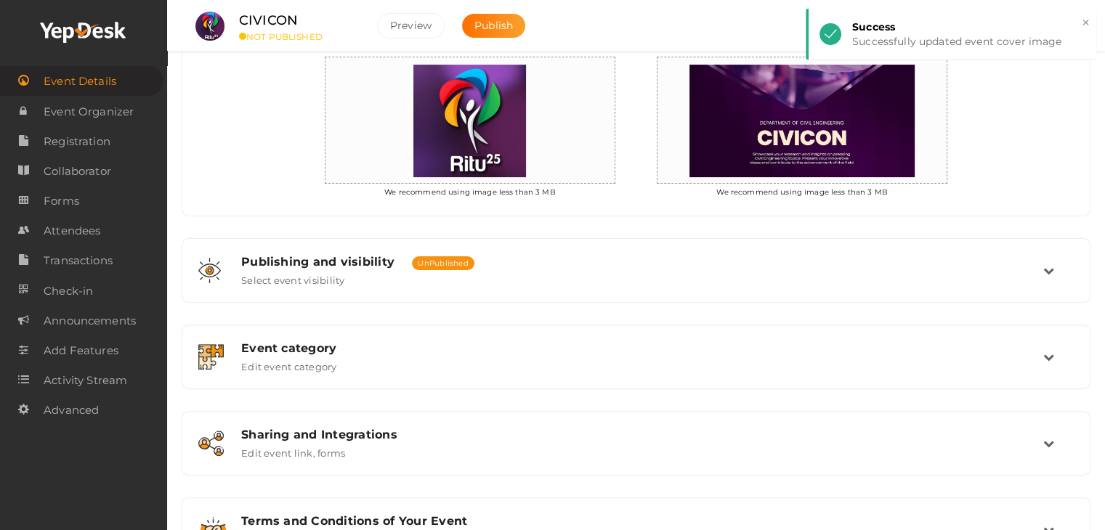
scroll to position [405, 0]
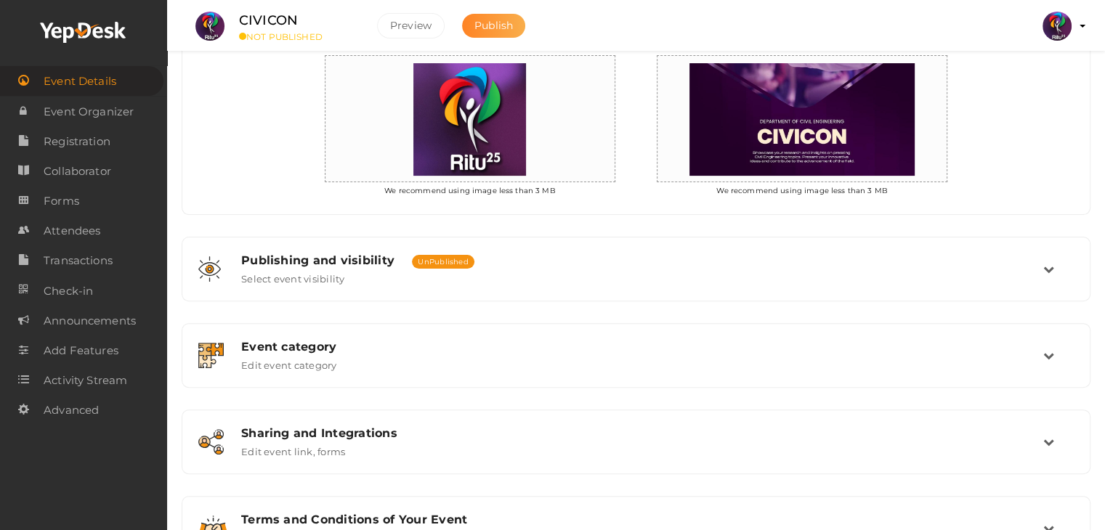
click at [514, 23] on button "Publish" at bounding box center [493, 26] width 63 height 24
click at [92, 139] on span "Registration" at bounding box center [77, 141] width 67 height 29
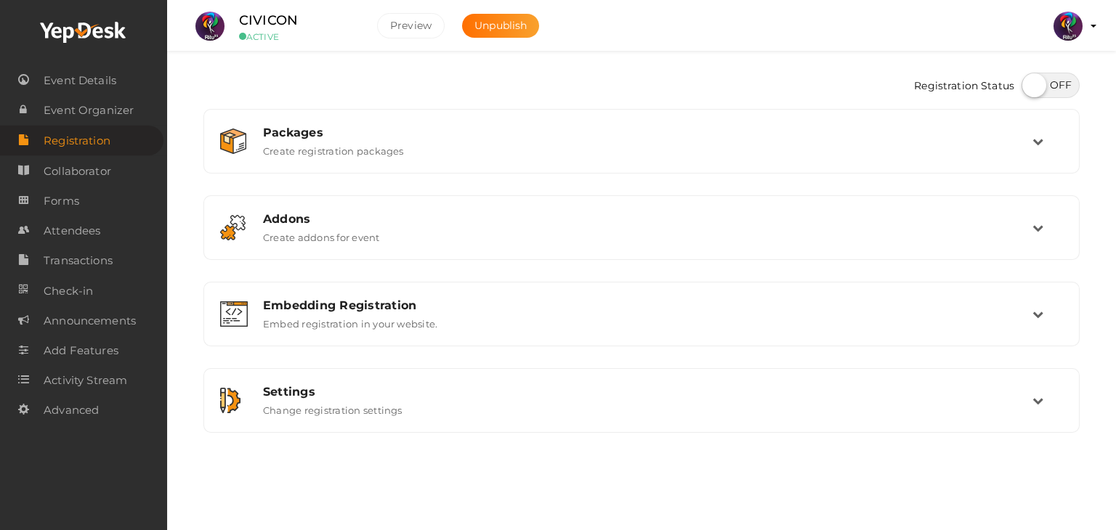
click at [1060, 82] on label at bounding box center [1050, 85] width 58 height 25
click at [1031, 82] on input "checkbox" at bounding box center [1025, 80] width 9 height 9
checkbox input "true"
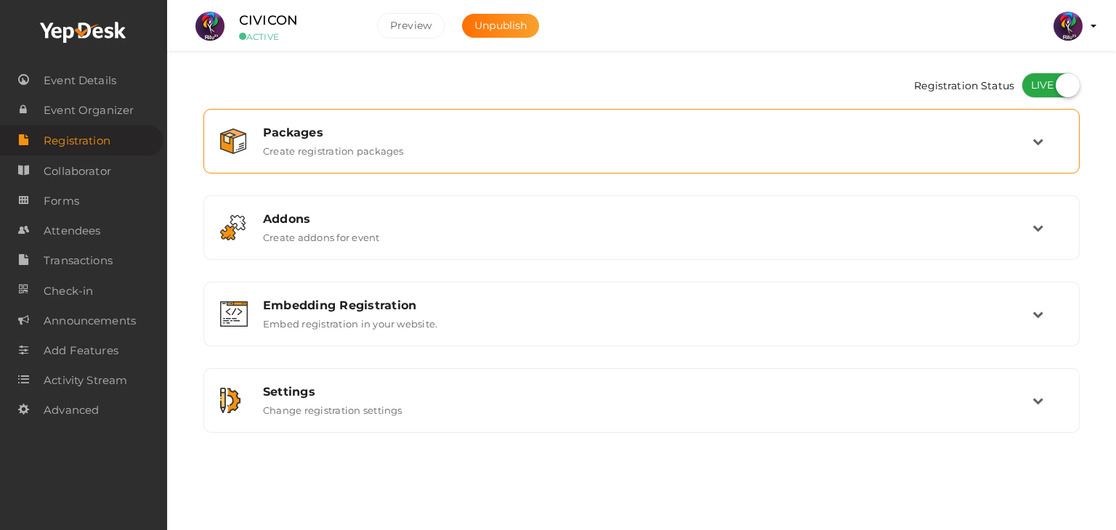
click at [465, 159] on div "Packages Create registration packages" at bounding box center [641, 141] width 860 height 49
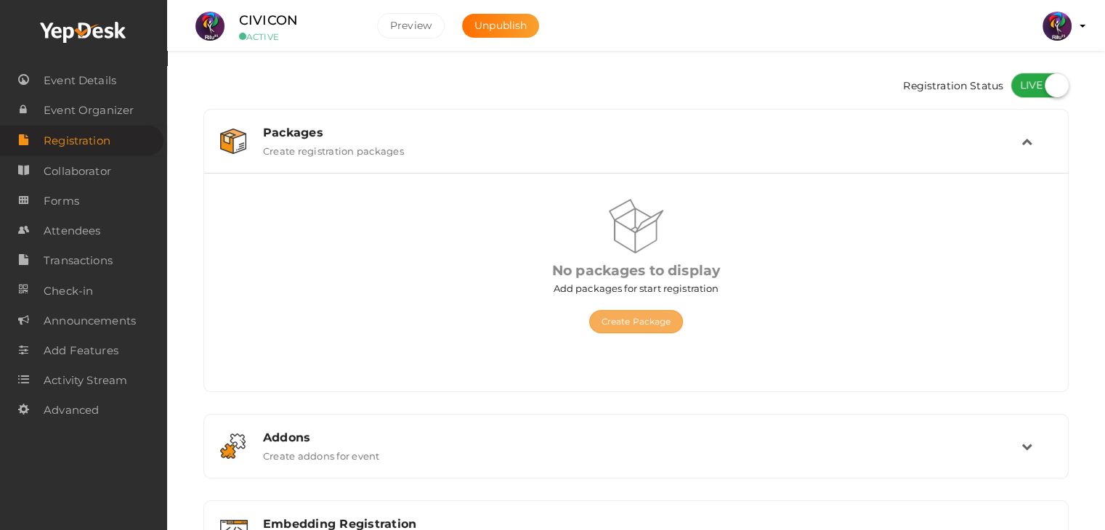
click at [650, 321] on button "Create Package" at bounding box center [636, 321] width 94 height 23
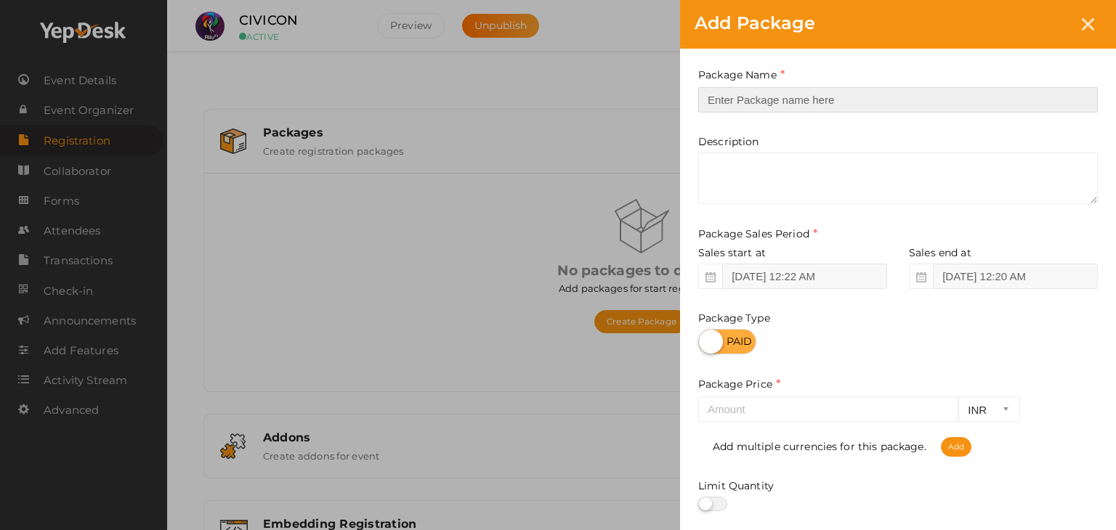
click at [747, 105] on input "text" at bounding box center [897, 99] width 399 height 25
type input "Registration"
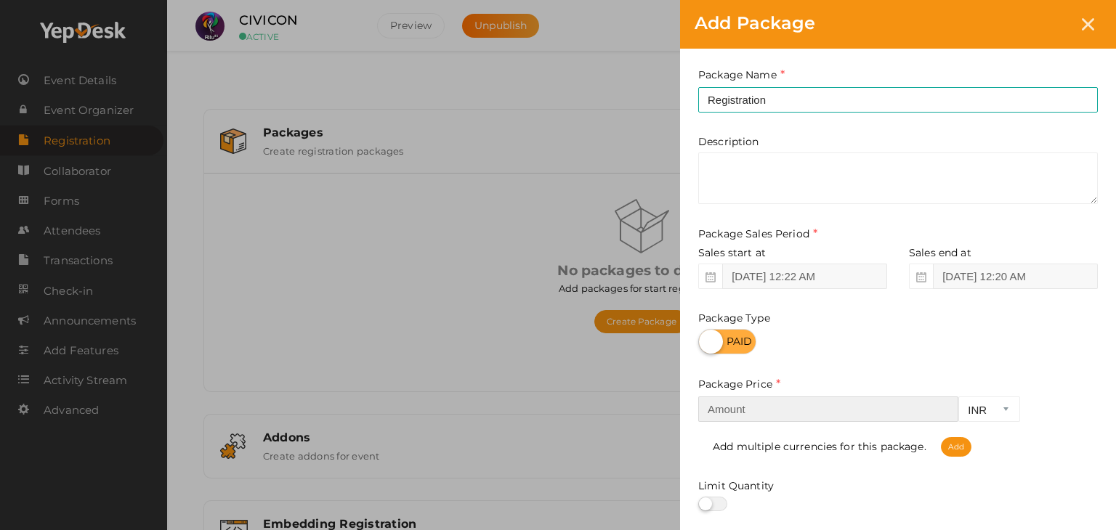
click at [784, 406] on input "number" at bounding box center [828, 409] width 260 height 25
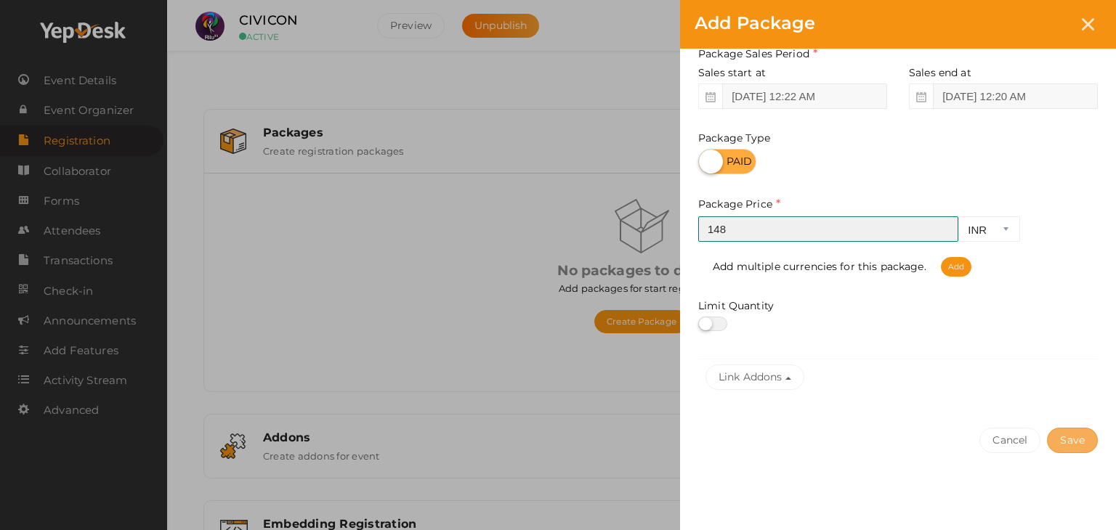
type input "148"
click at [1072, 445] on button "Save" at bounding box center [1072, 440] width 51 height 25
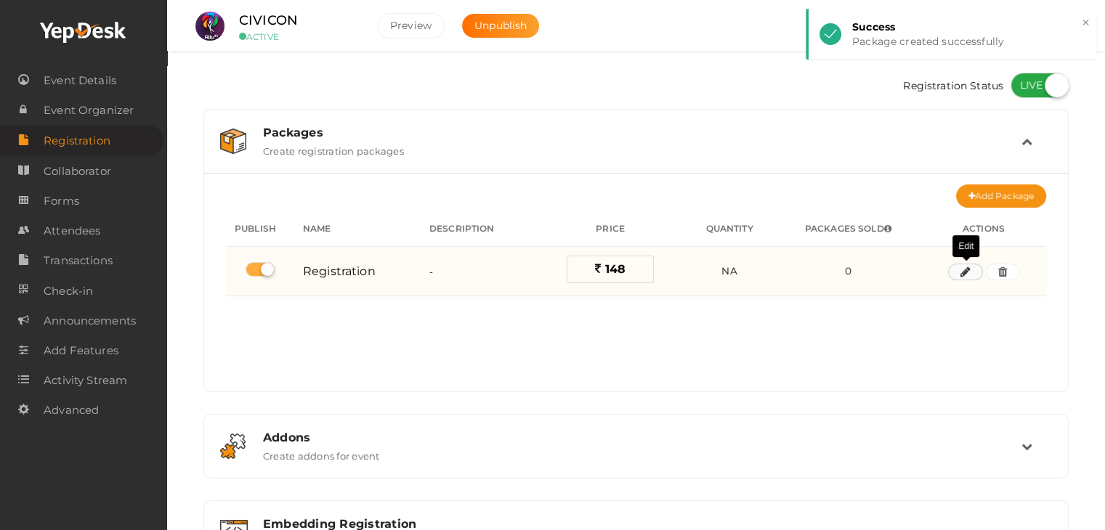
click at [967, 274] on icon "button" at bounding box center [965, 272] width 10 height 9
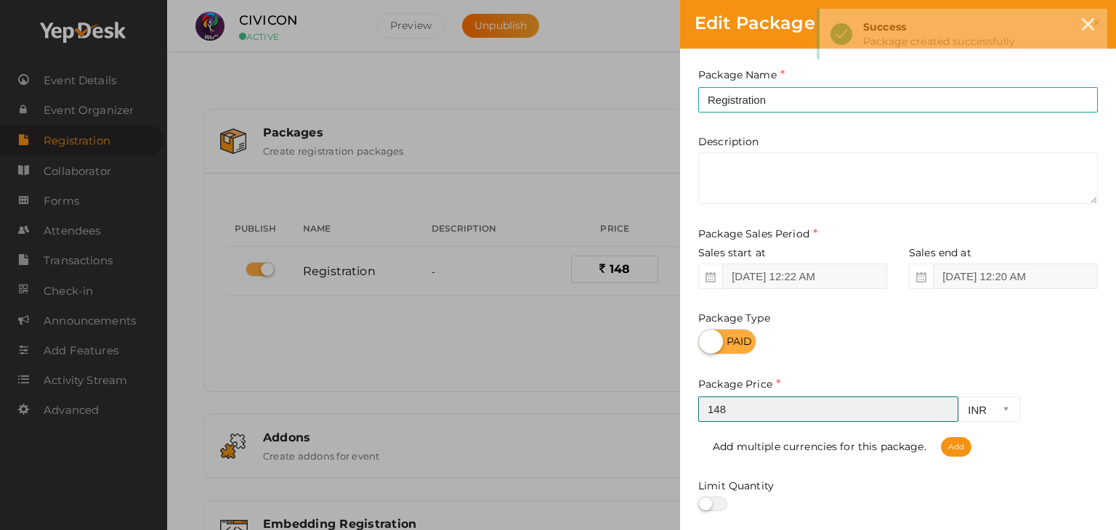
click at [784, 402] on input "148" at bounding box center [828, 409] width 260 height 25
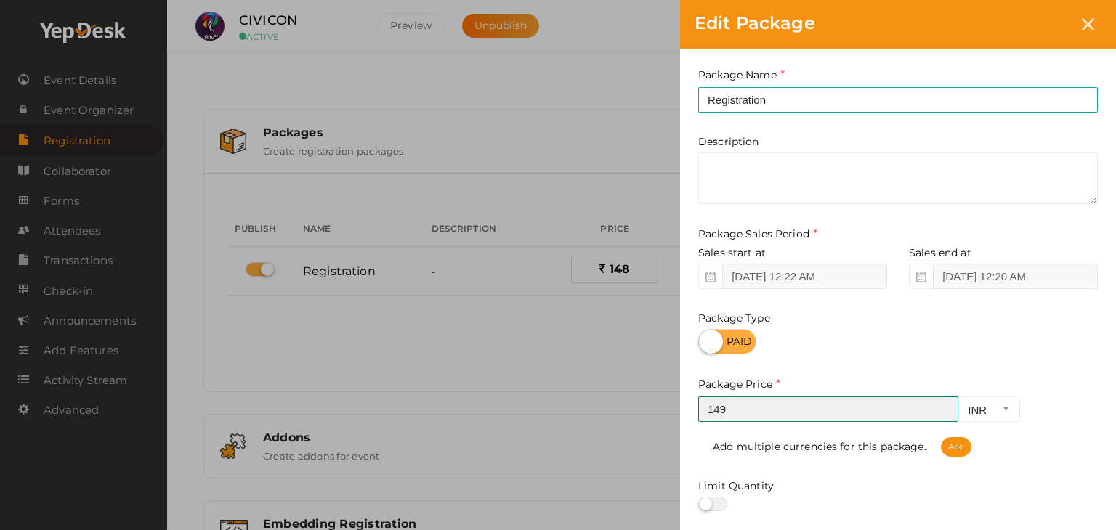
type input "148"
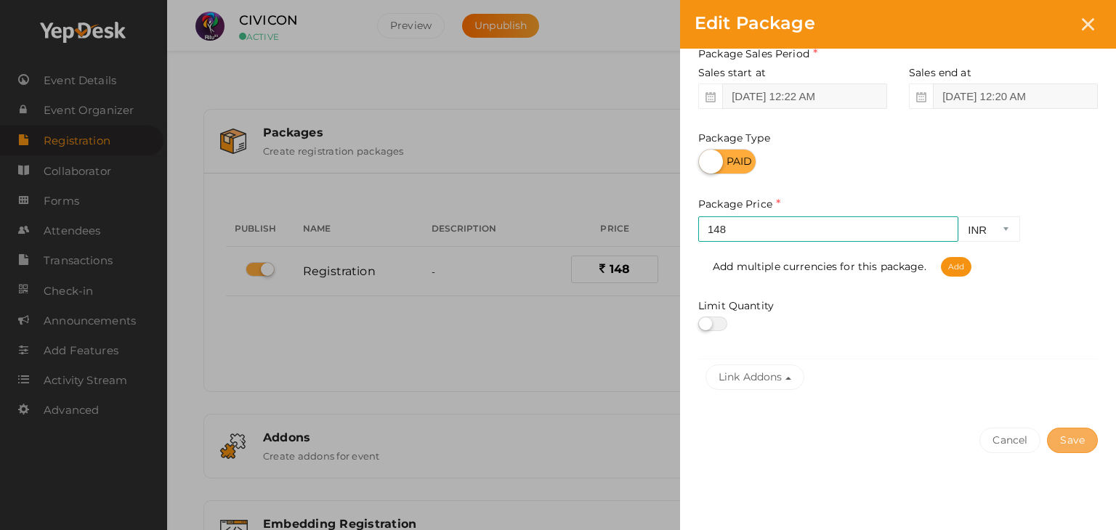
click at [1077, 438] on button "Save" at bounding box center [1072, 440] width 51 height 25
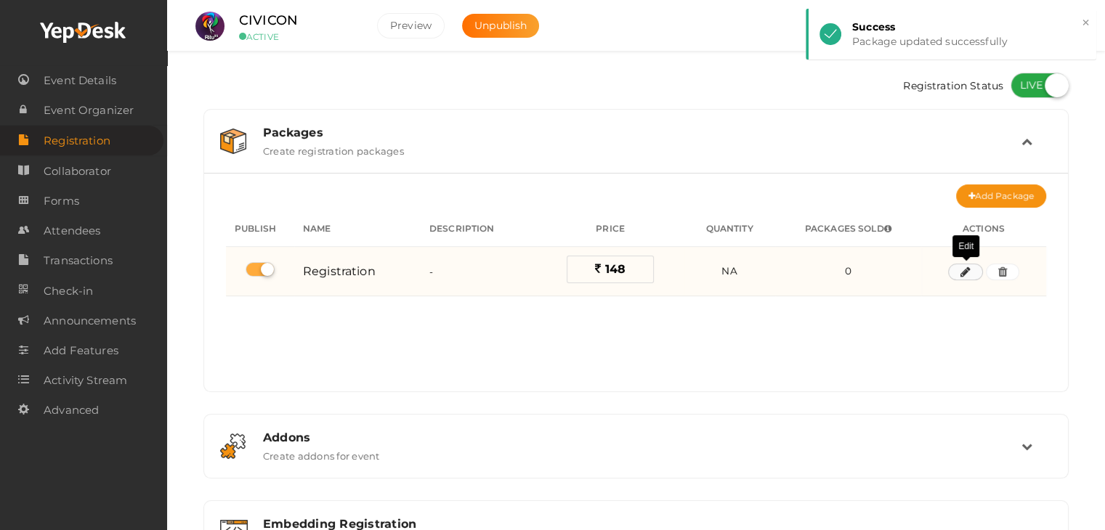
click at [959, 275] on button "button" at bounding box center [965, 272] width 35 height 17
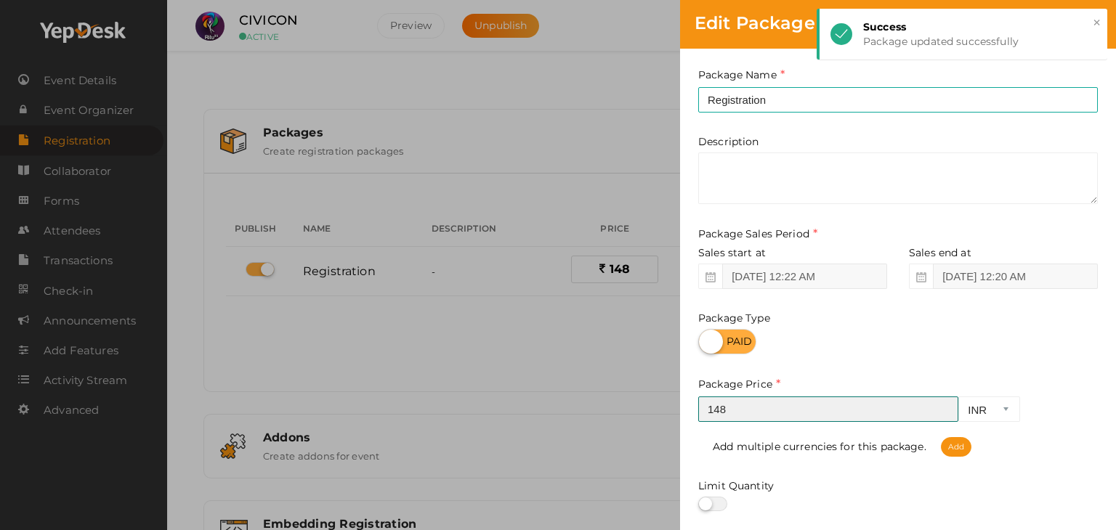
click at [799, 407] on input "148" at bounding box center [828, 409] width 260 height 25
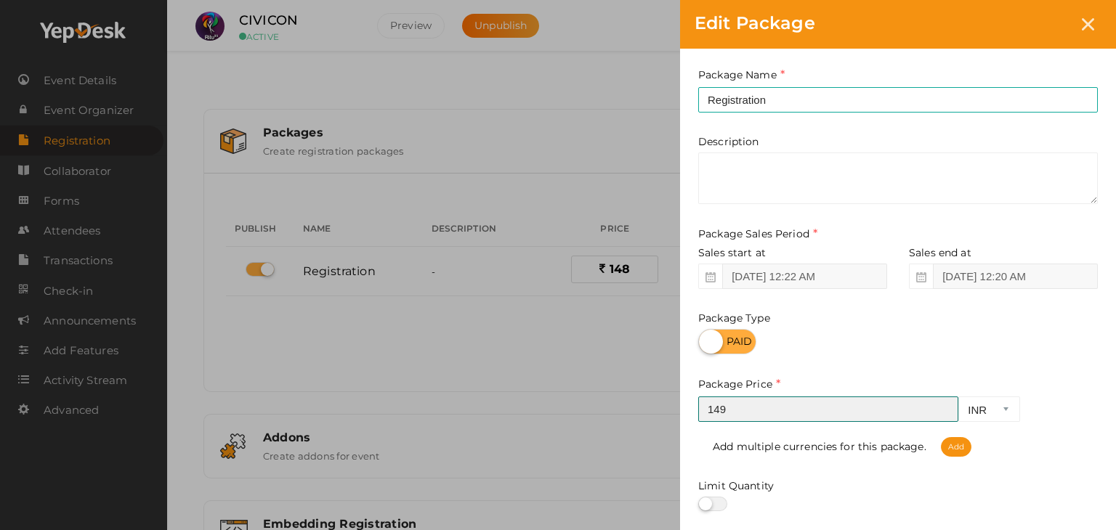
type input "148"
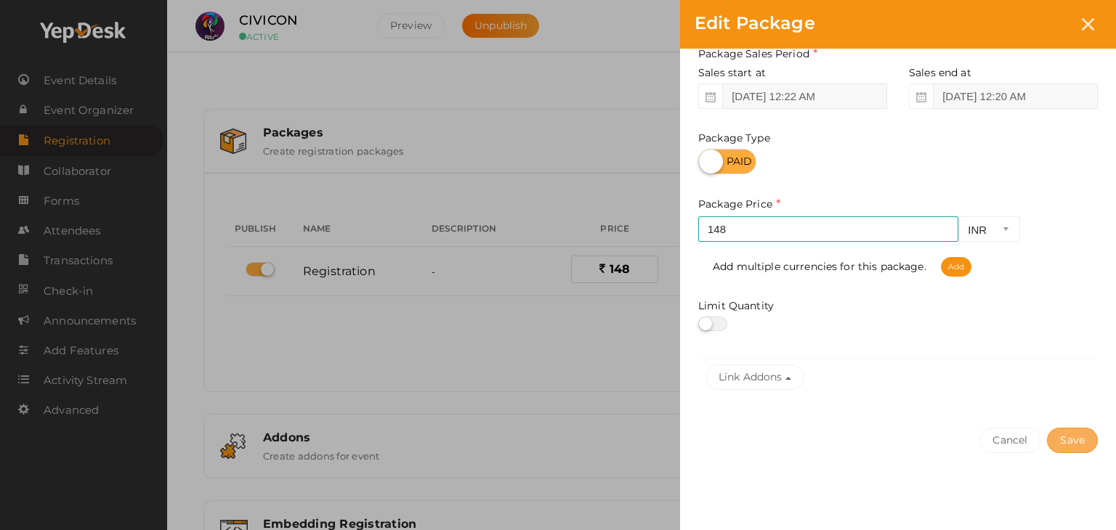
click at [1072, 447] on button "Save" at bounding box center [1072, 440] width 51 height 25
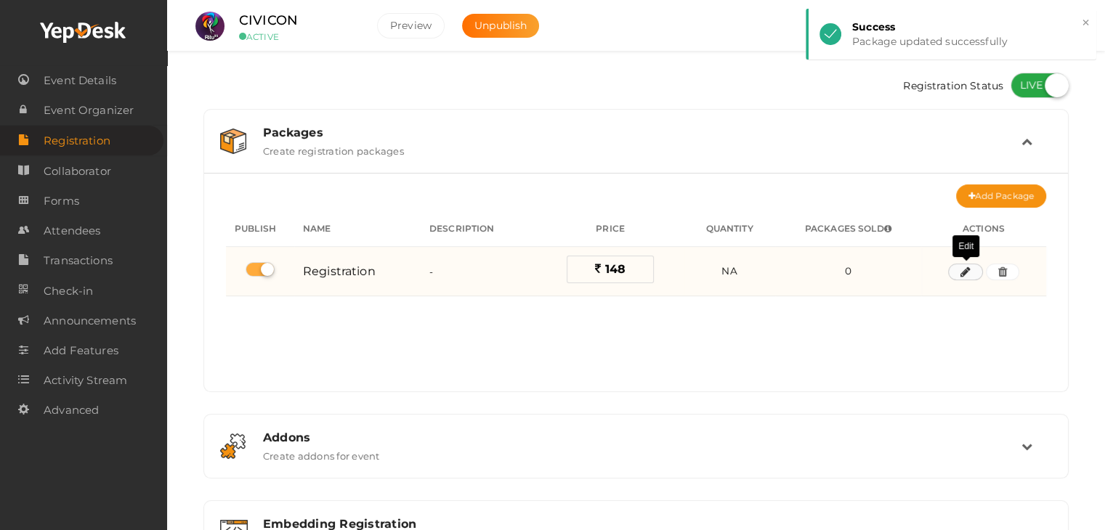
click at [962, 269] on icon "button" at bounding box center [965, 272] width 10 height 9
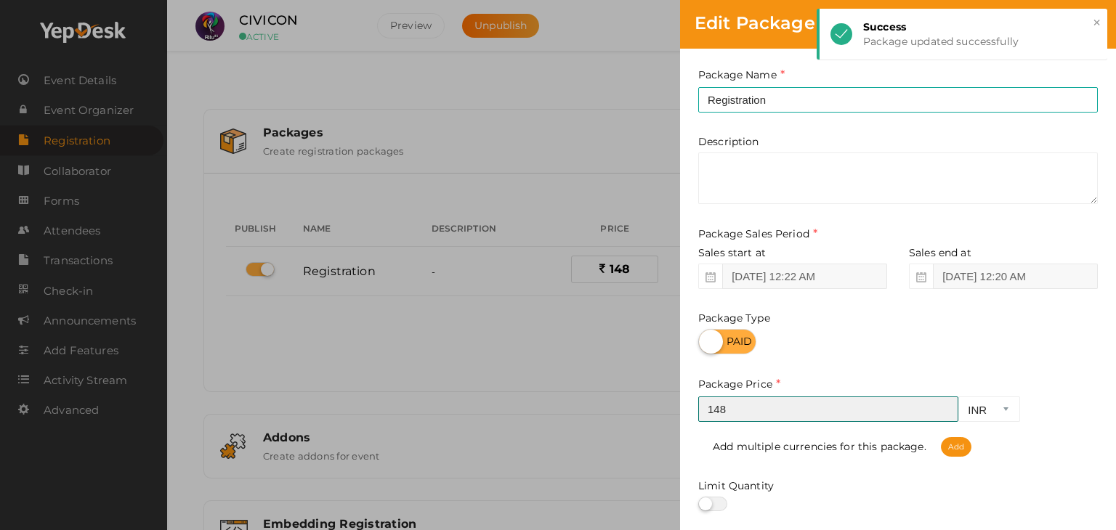
click at [779, 405] on input "148" at bounding box center [828, 409] width 260 height 25
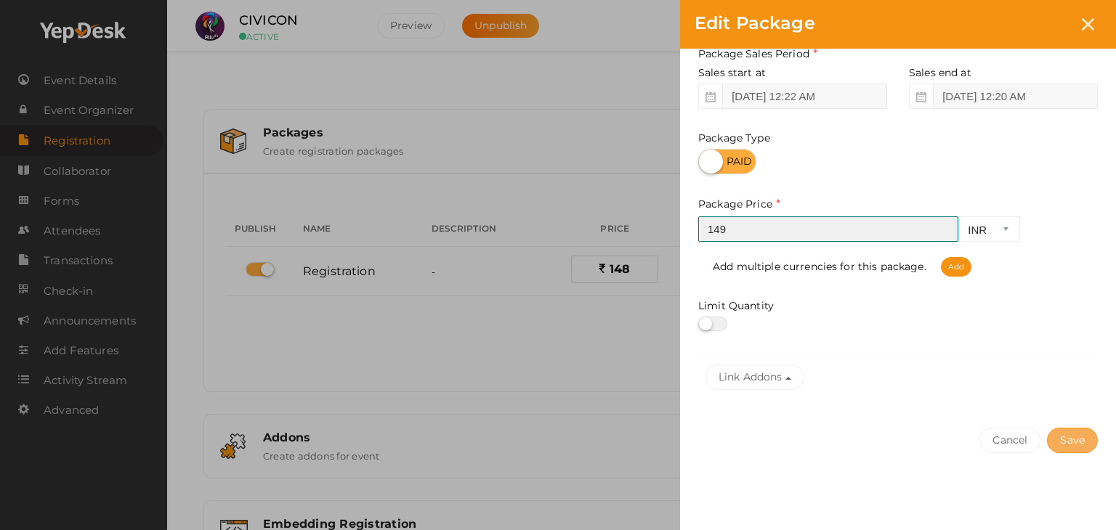
type input "149"
click at [1071, 434] on button "Save" at bounding box center [1072, 440] width 51 height 25
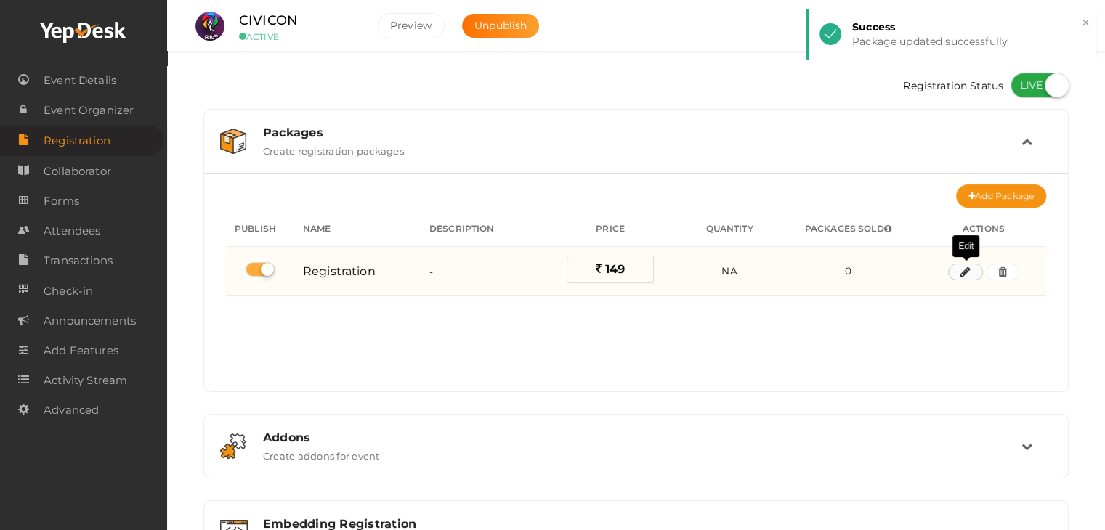
click at [963, 275] on icon "button" at bounding box center [965, 272] width 10 height 9
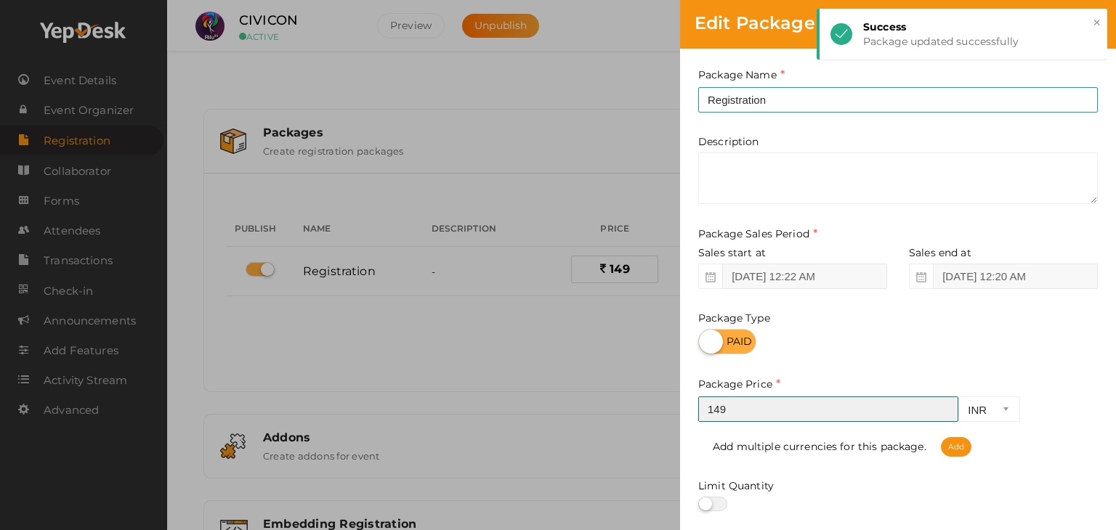
click at [766, 404] on input "149" at bounding box center [828, 409] width 260 height 25
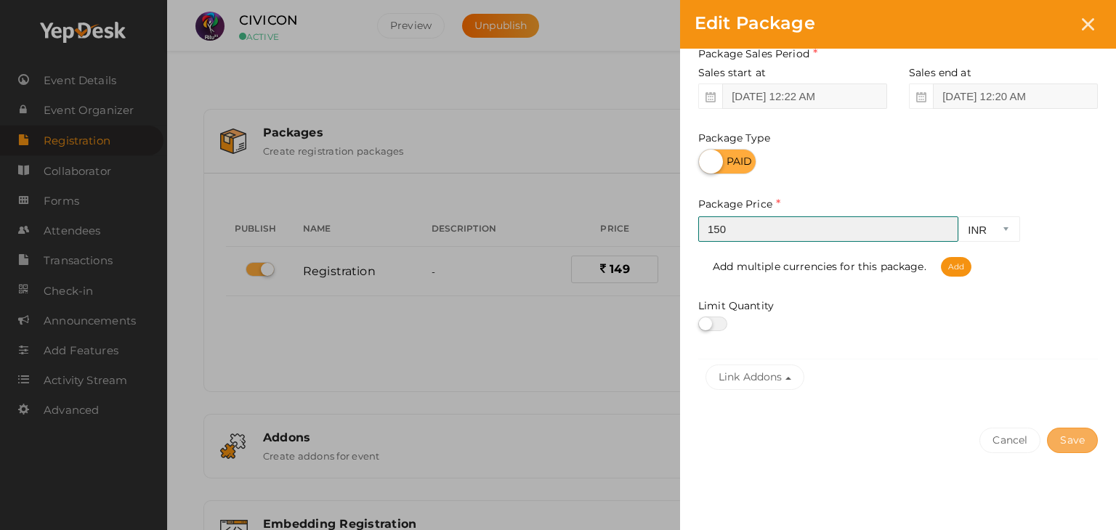
type input "150"
click at [1063, 446] on button "Save" at bounding box center [1072, 440] width 51 height 25
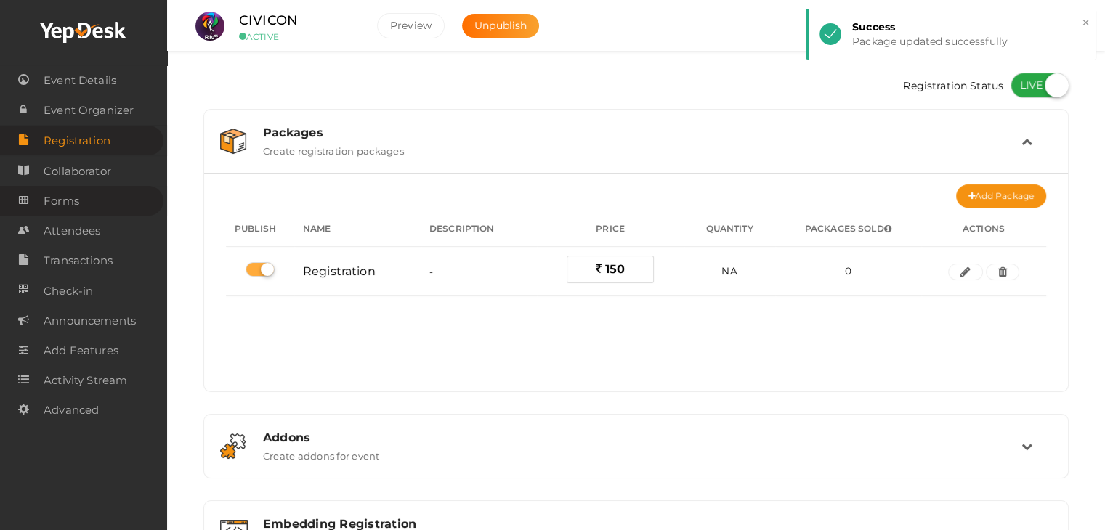
click at [75, 208] on span "Forms" at bounding box center [62, 201] width 36 height 29
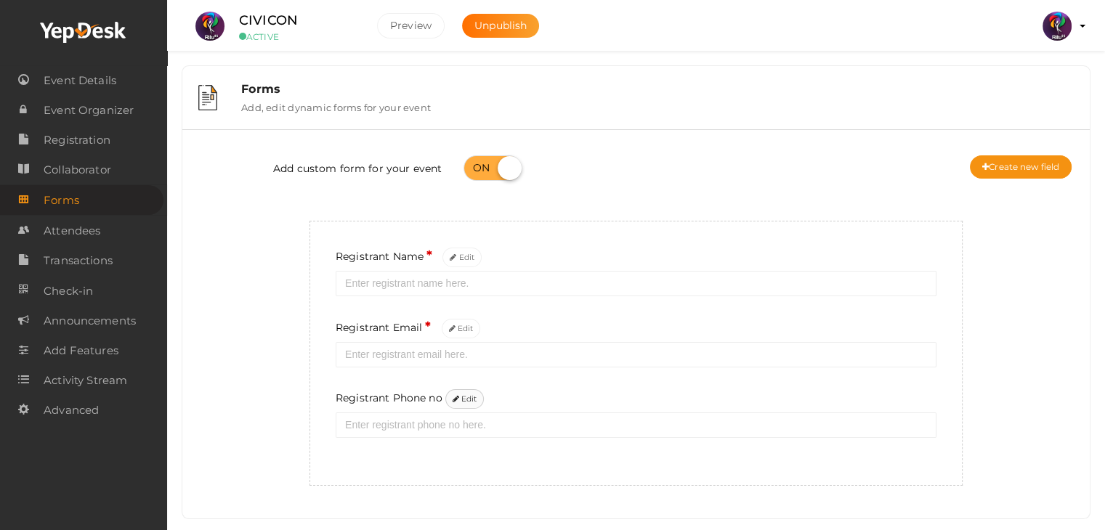
click at [471, 397] on button "Edit" at bounding box center [464, 399] width 39 height 20
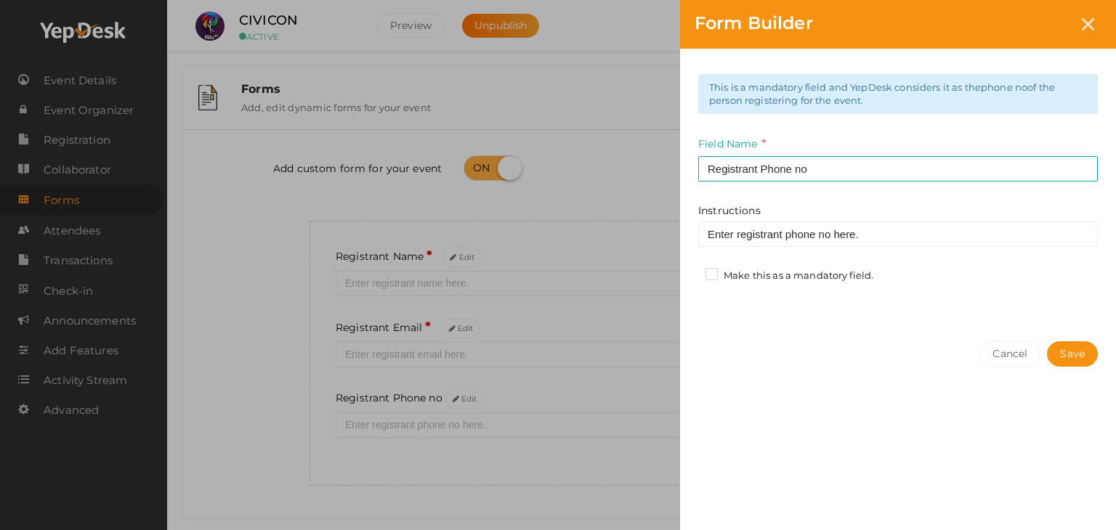
click at [709, 273] on label "Make this as a mandatory field." at bounding box center [789, 276] width 168 height 15
click at [691, 272] on input "Make this as a mandatory field." at bounding box center [691, 272] width 0 height 0
click at [1077, 352] on button "Save" at bounding box center [1072, 353] width 51 height 25
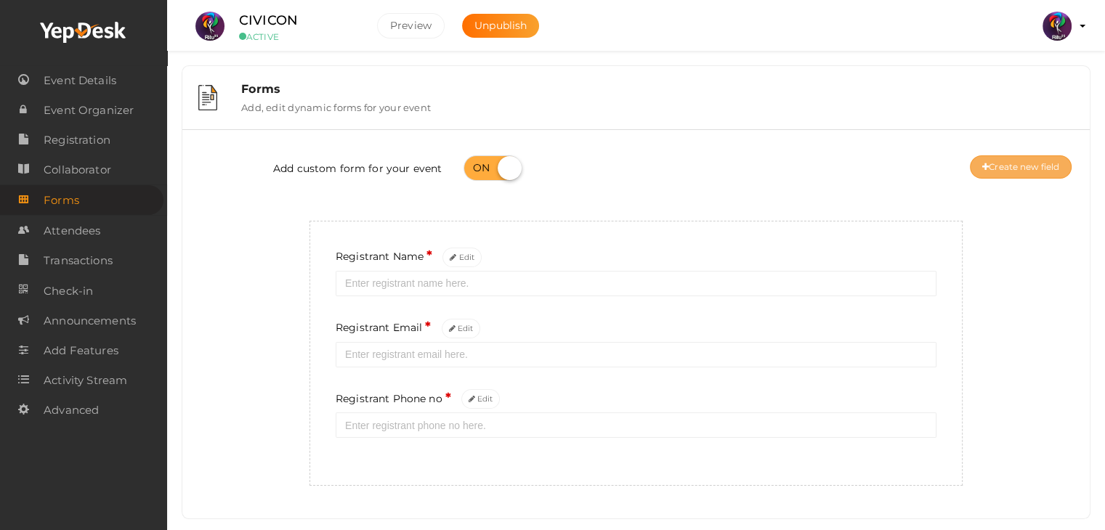
click at [988, 163] on button "Create new field" at bounding box center [1021, 166] width 102 height 23
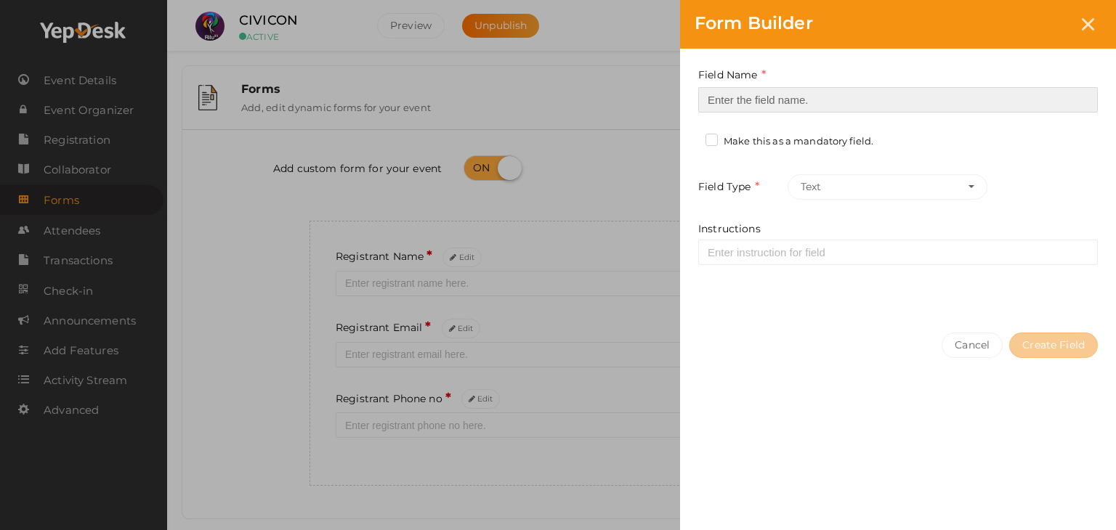
click at [753, 105] on input at bounding box center [897, 99] width 399 height 25
type input "Registrant College"
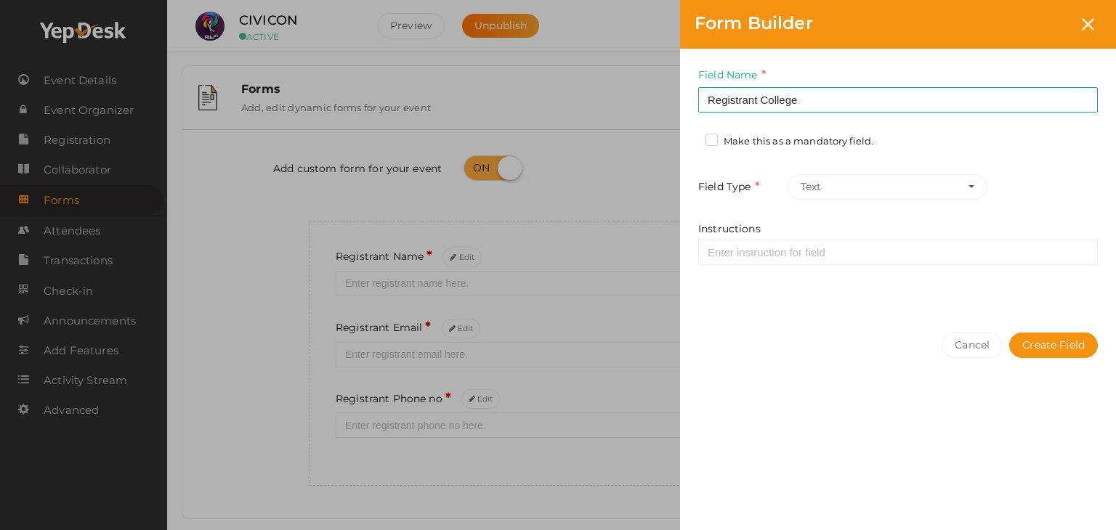
click at [710, 142] on label "Make this as a mandatory field." at bounding box center [789, 141] width 168 height 15
click at [691, 137] on input "Make this as a mandatory field." at bounding box center [691, 137] width 0 height 0
click at [1081, 341] on button "Create Field" at bounding box center [1053, 345] width 89 height 25
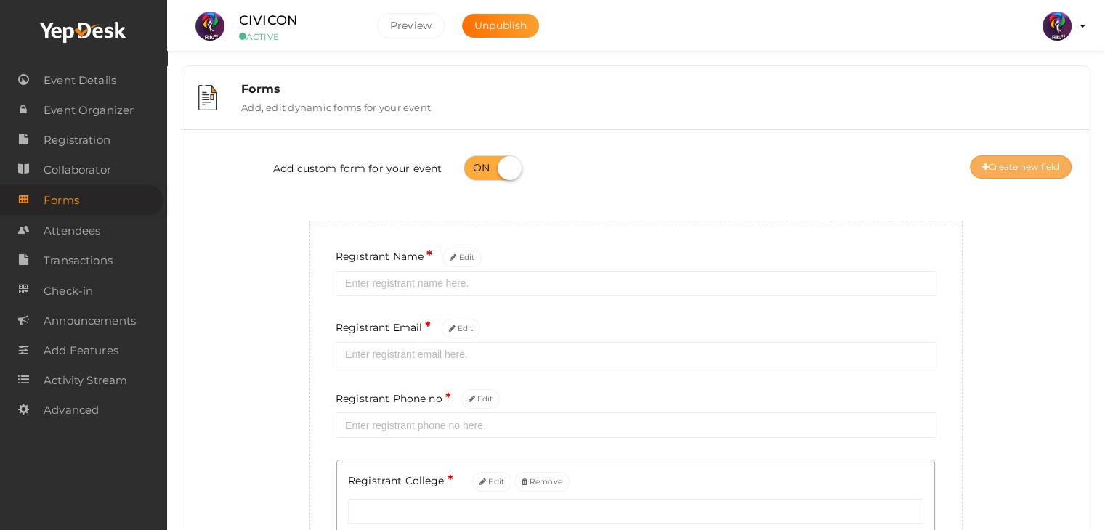
click at [1055, 166] on button "Create new field" at bounding box center [1021, 166] width 102 height 23
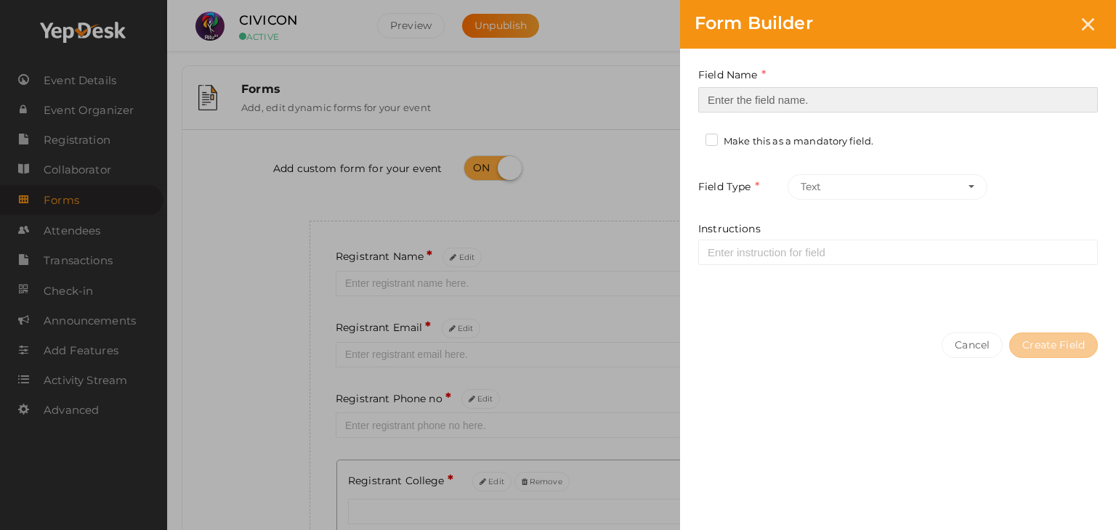
click at [787, 97] on input at bounding box center [897, 99] width 399 height 25
type input "Refferal ID"
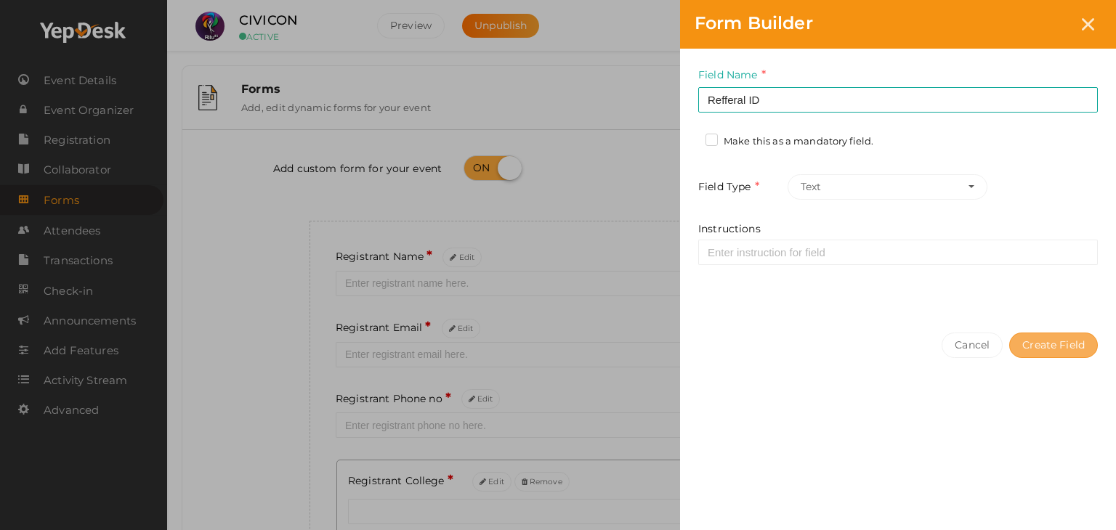
click at [1058, 335] on button "Create Field" at bounding box center [1053, 345] width 89 height 25
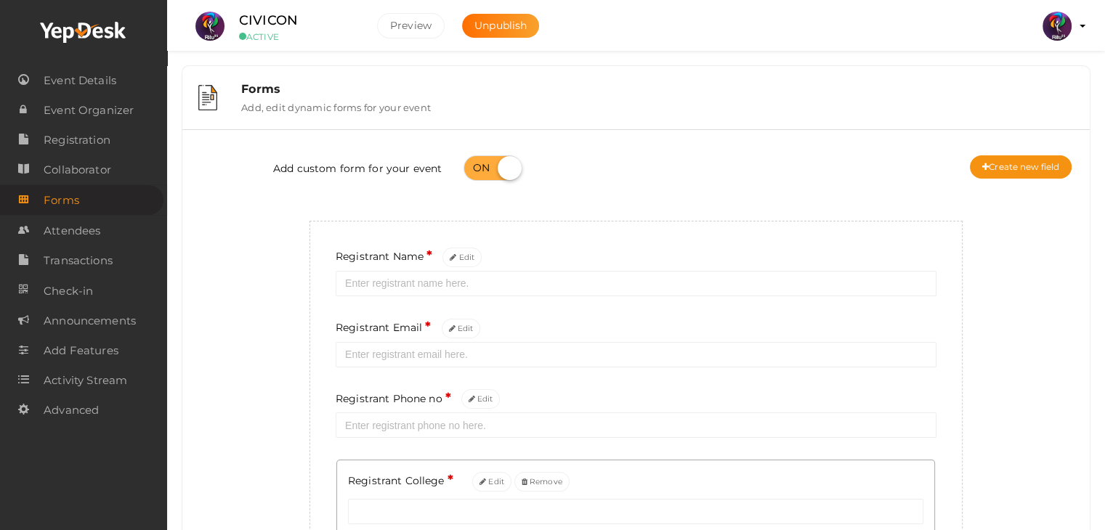
click at [619, 106] on div "Forms Add, edit dynamic forms for your event" at bounding box center [651, 97] width 843 height 31
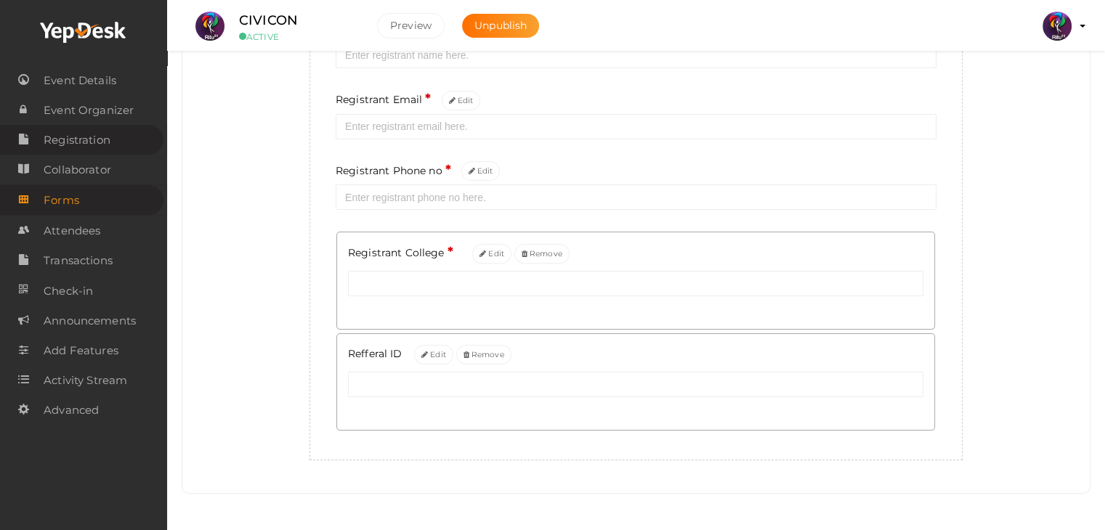
click at [84, 144] on span "Registration" at bounding box center [77, 140] width 67 height 29
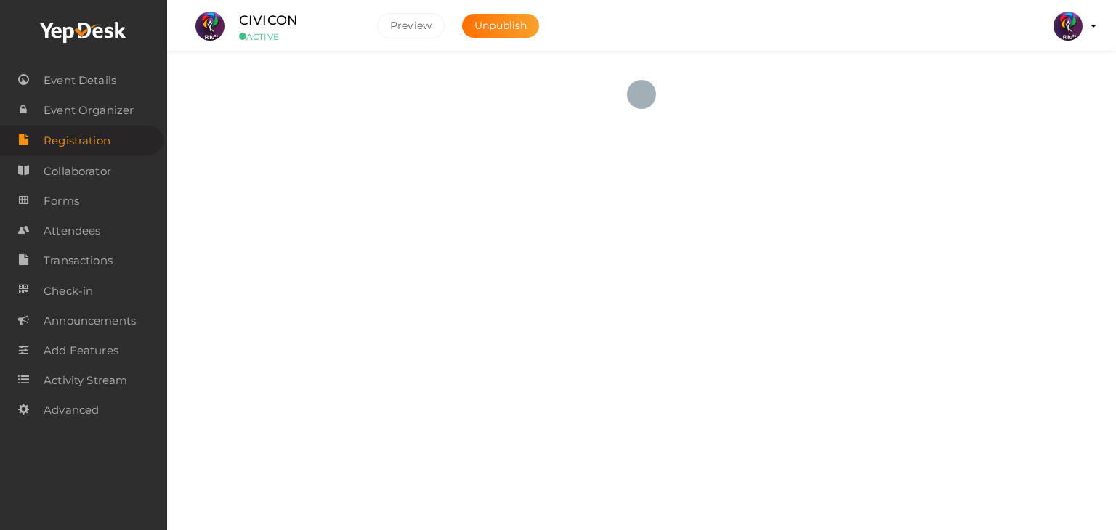
checkbox input "true"
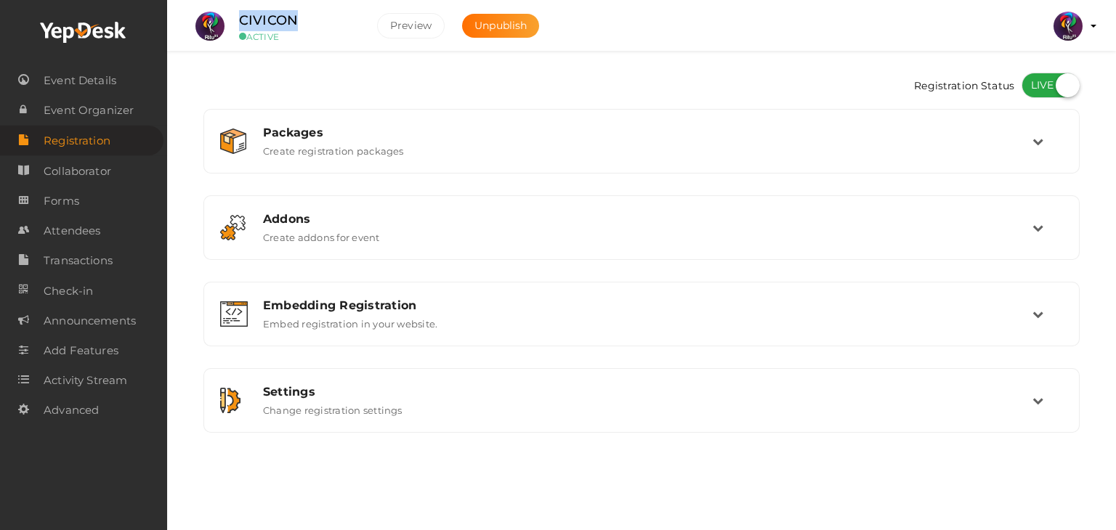
drag, startPoint x: 303, startPoint y: 24, endPoint x: 226, endPoint y: 26, distance: 77.0
click at [226, 26] on div "CIVICON ACTIVE" at bounding box center [296, 26] width 145 height 32
copy label "CIVICON"
click at [64, 88] on span "Event Details" at bounding box center [80, 80] width 73 height 29
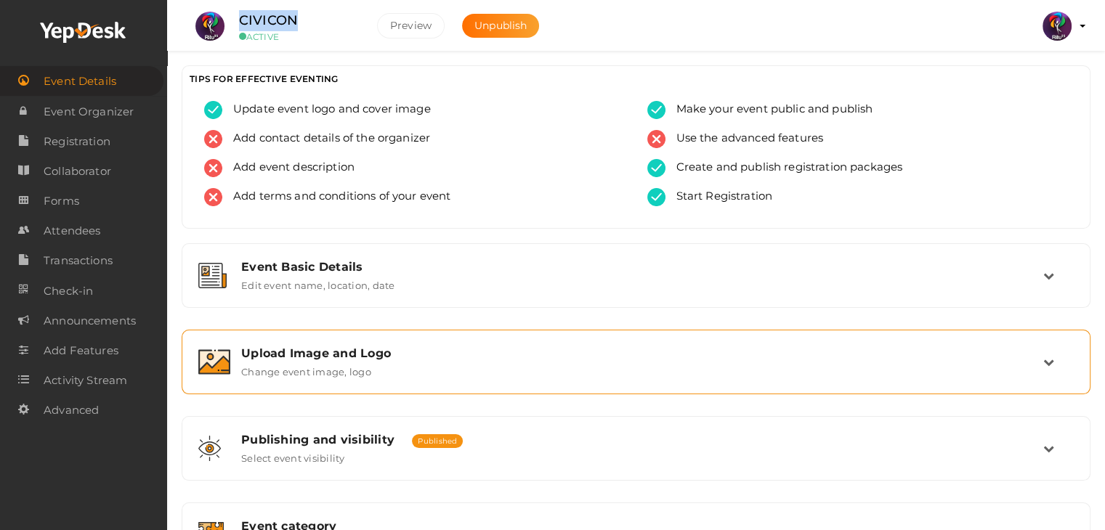
click at [381, 358] on div "Upload Image and Logo" at bounding box center [642, 353] width 802 height 14
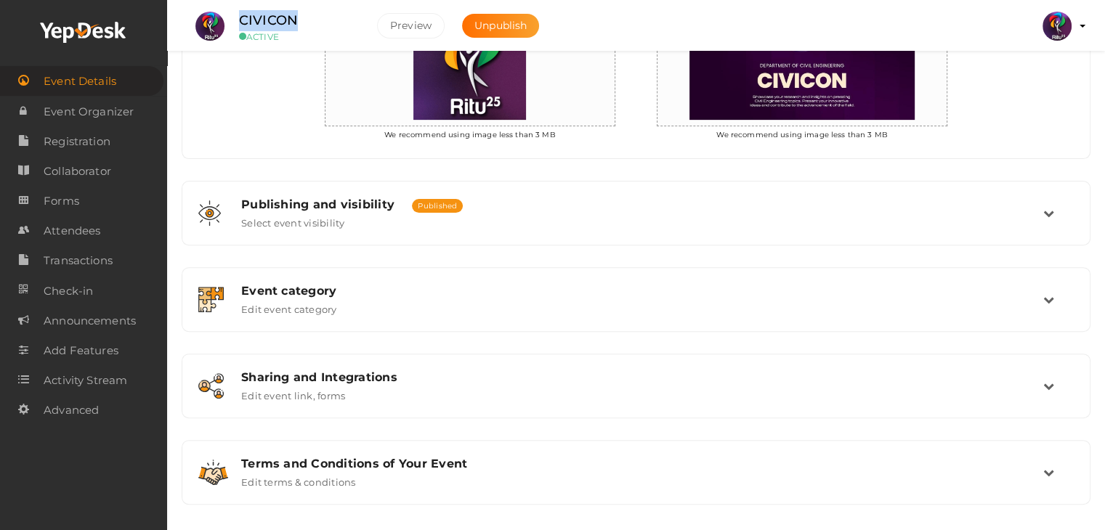
scroll to position [469, 0]
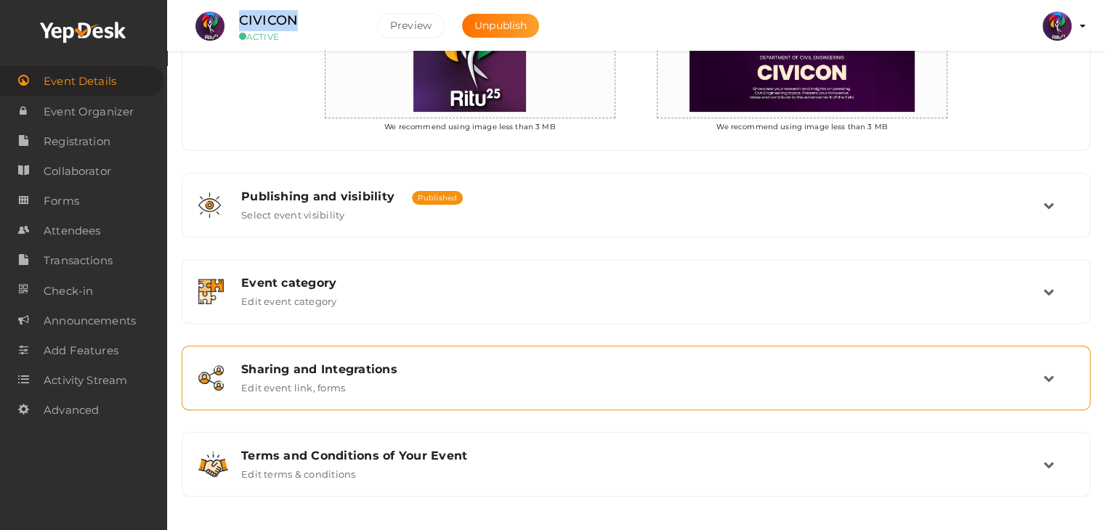
click at [379, 390] on div "Sharing and Integrations Edit event link, forms" at bounding box center [636, 377] width 813 height 31
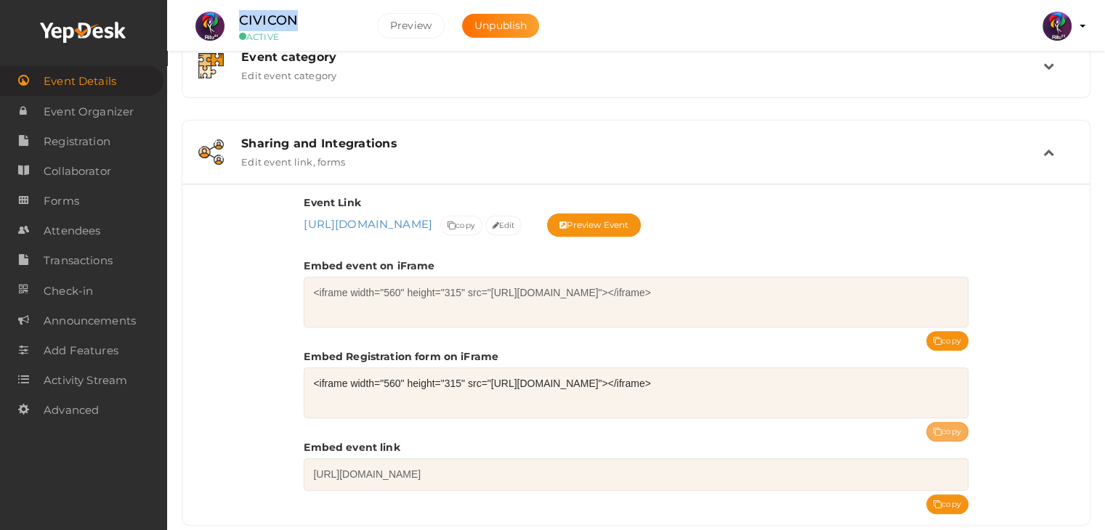
click at [938, 429] on icon at bounding box center [937, 433] width 8 height 8
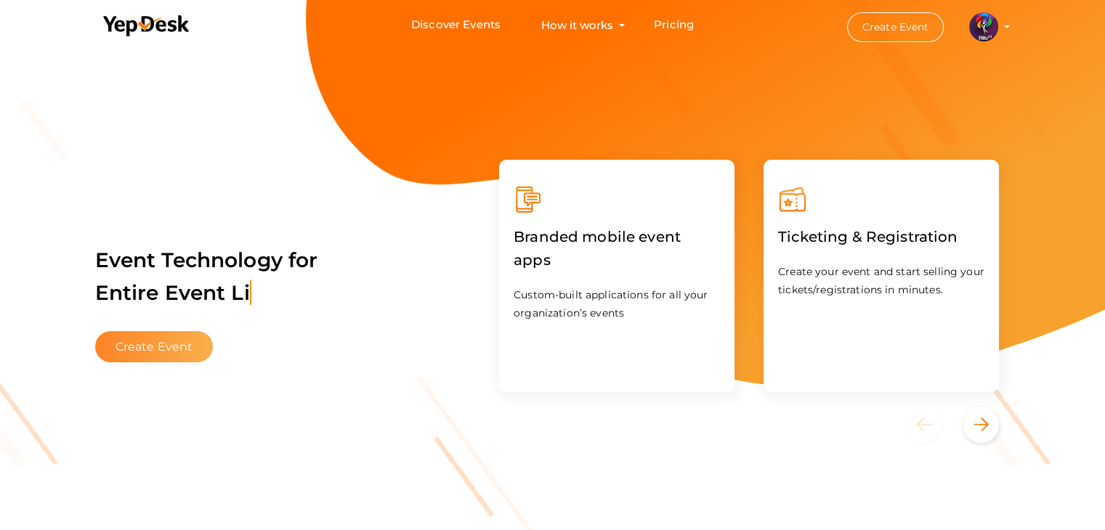
click at [173, 349] on button "Create Event" at bounding box center [154, 346] width 118 height 31
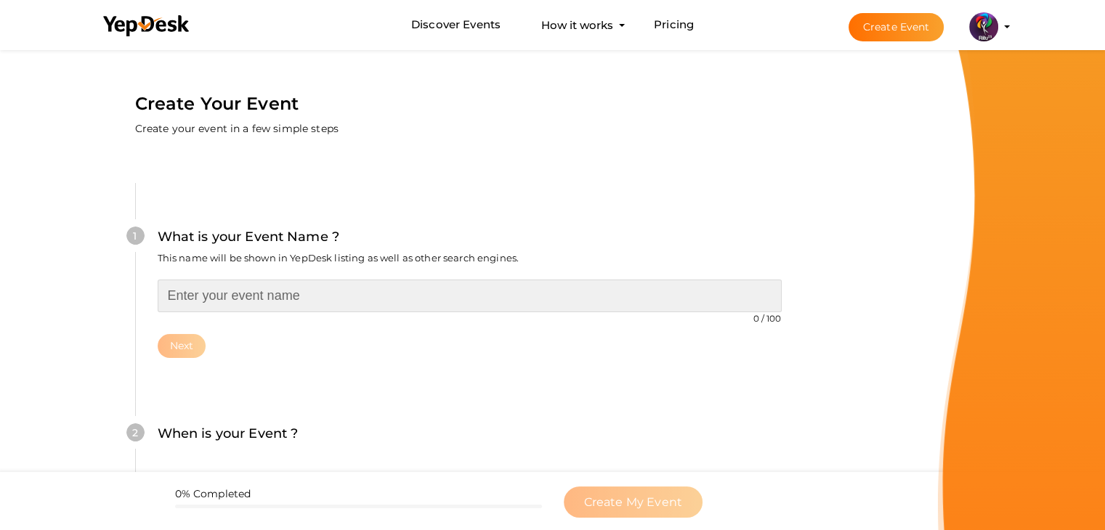
click at [283, 288] on input "text" at bounding box center [470, 296] width 624 height 33
type input "[PERSON_NAME]"
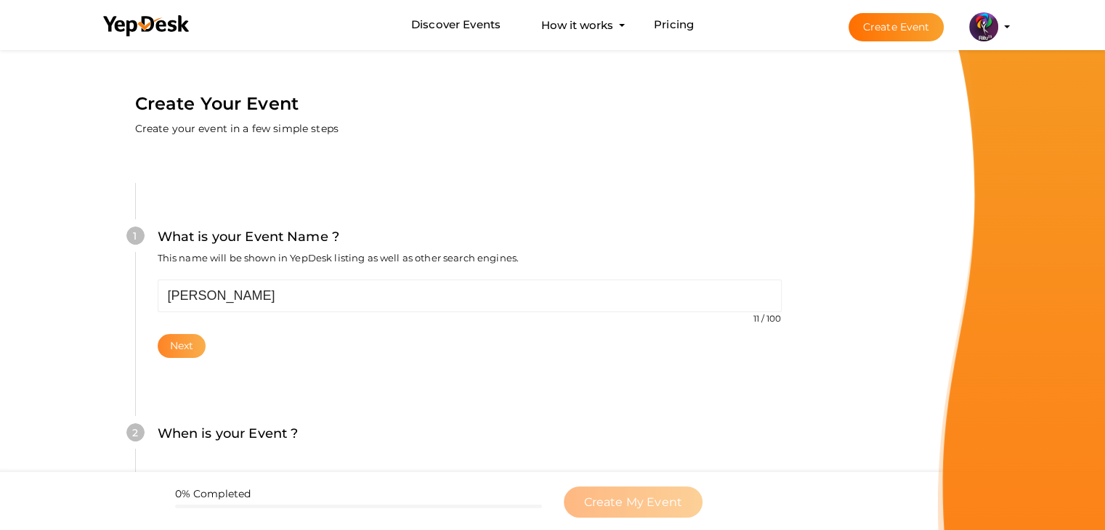
click at [184, 335] on button "Next" at bounding box center [182, 346] width 49 height 24
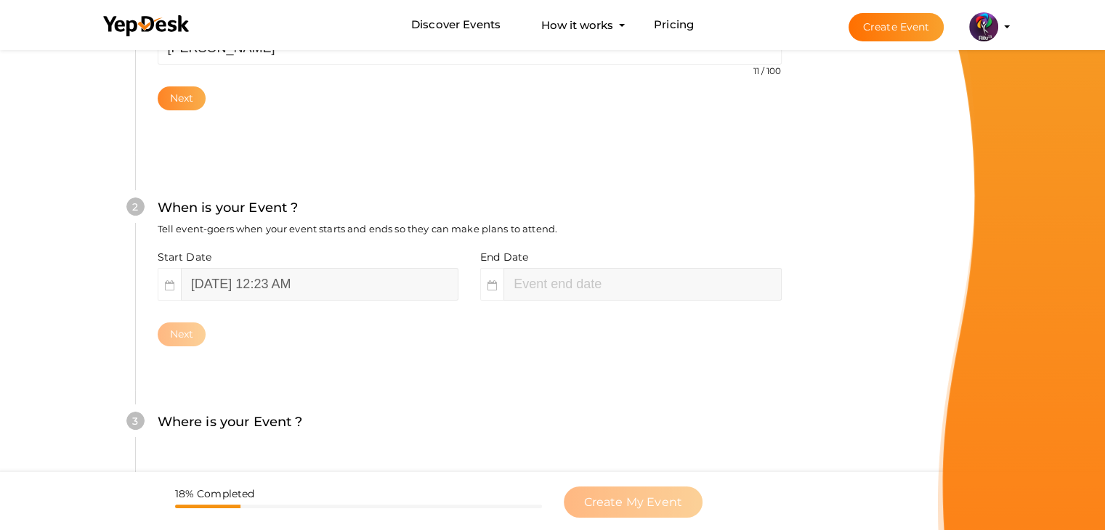
scroll to position [299, 0]
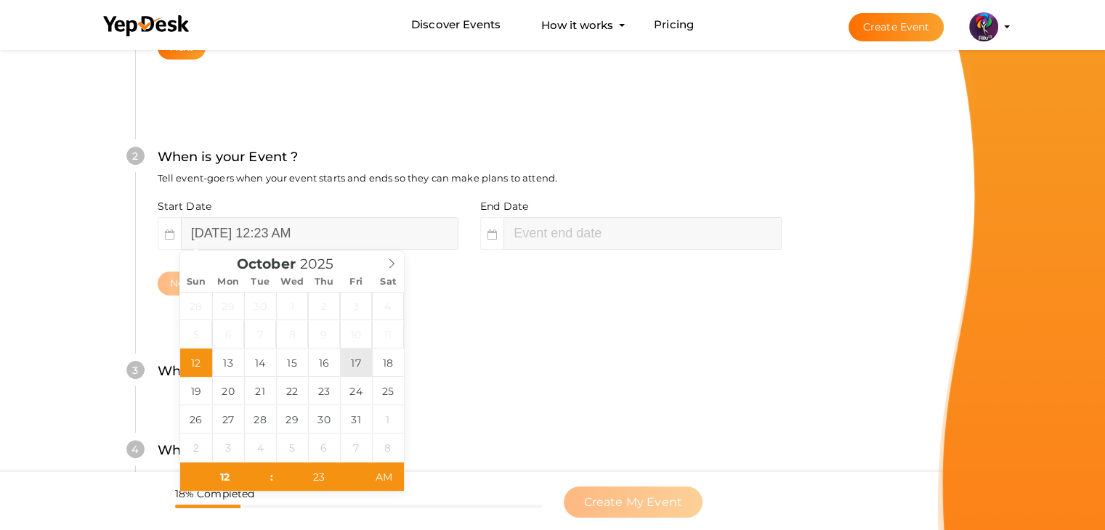
type input "[DATE] 12:23 AM"
type input "02"
type input "23"
type input "[DATE] 2:23 AM"
click at [576, 227] on input "[DATE] 2:23 AM" at bounding box center [641, 233] width 277 height 33
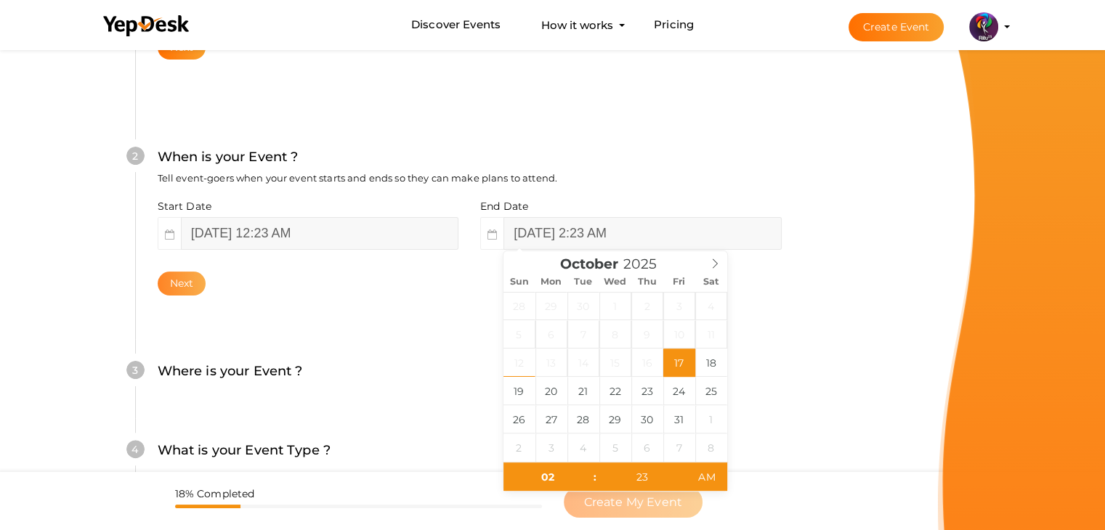
click at [182, 287] on button "Next" at bounding box center [182, 284] width 49 height 24
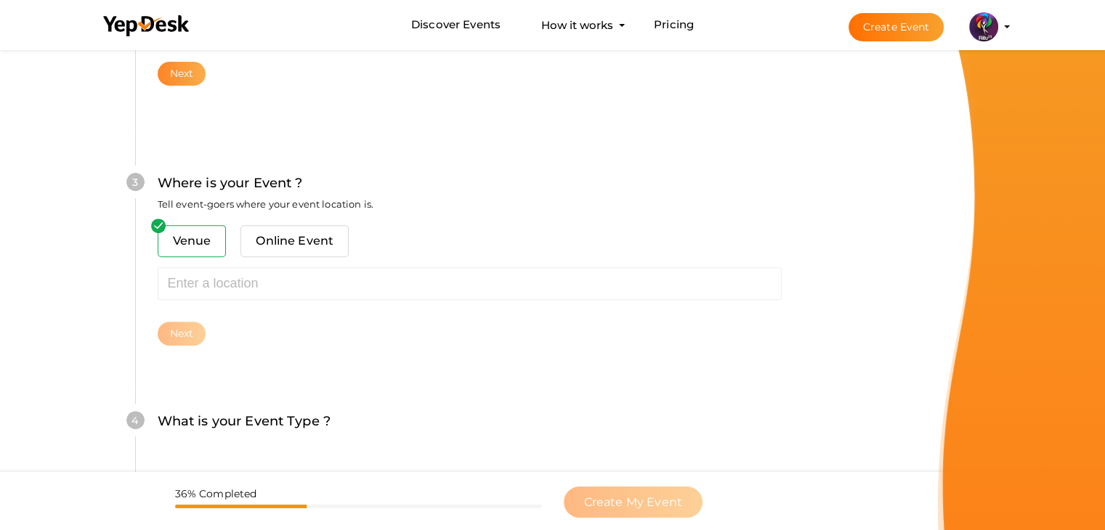
scroll to position [535, 0]
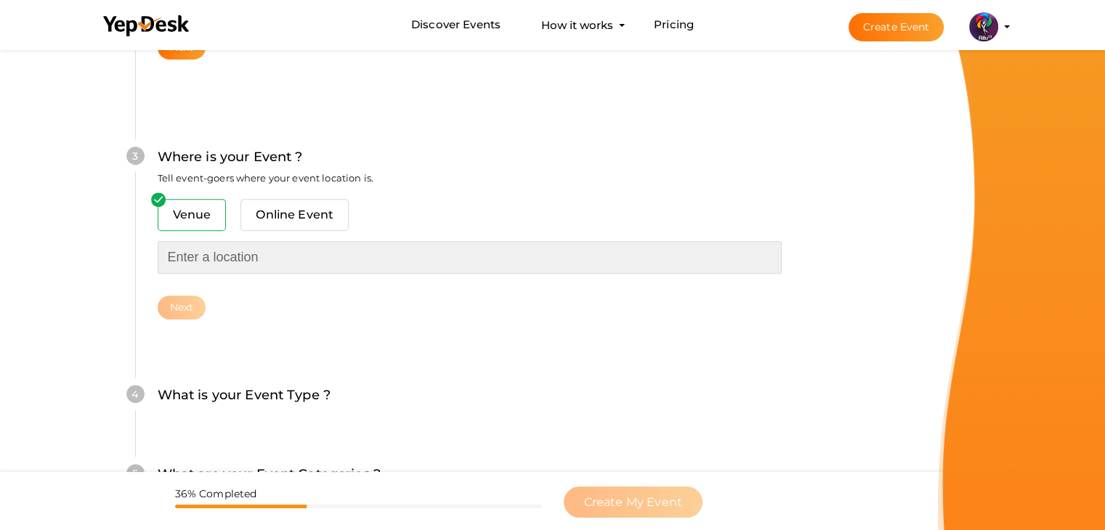
click at [249, 254] on input "text" at bounding box center [470, 257] width 624 height 33
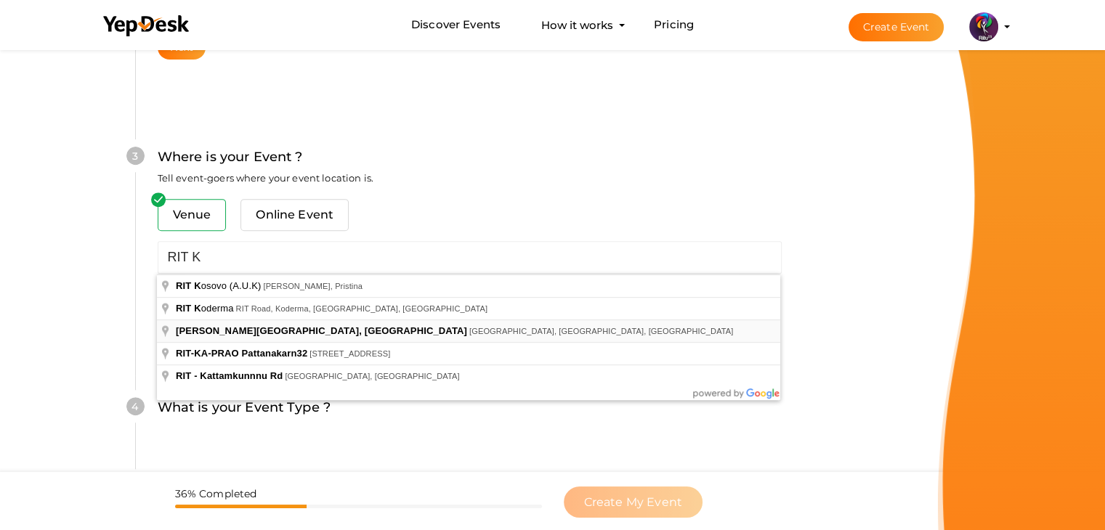
type input "[PERSON_NAME][GEOGRAPHIC_DATA], [GEOGRAPHIC_DATA], [GEOGRAPHIC_DATA], [GEOGRAPH…"
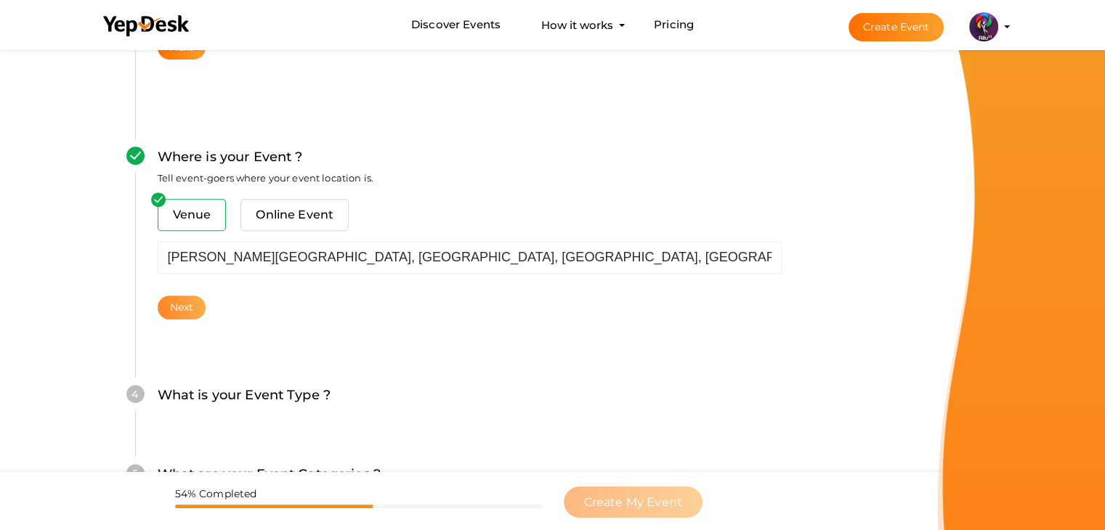
click at [196, 309] on button "Next" at bounding box center [182, 308] width 49 height 24
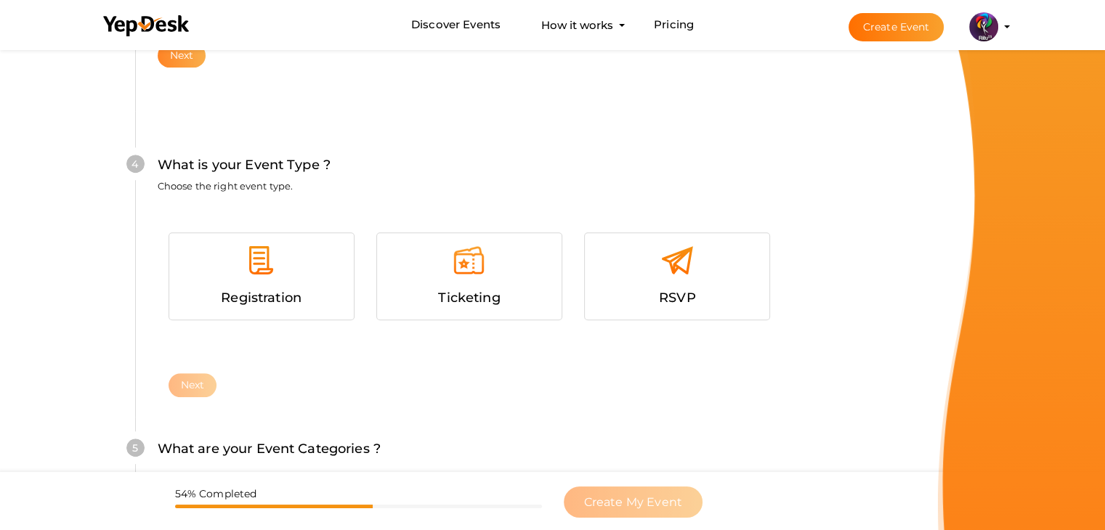
scroll to position [795, 0]
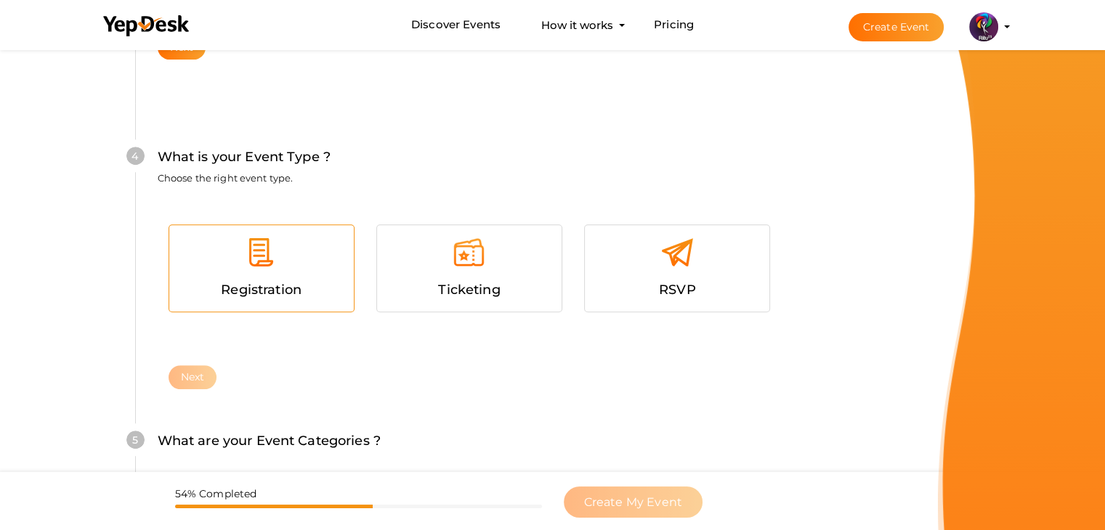
click at [262, 274] on div at bounding box center [261, 258] width 163 height 44
click at [202, 370] on button "Next" at bounding box center [193, 377] width 49 height 24
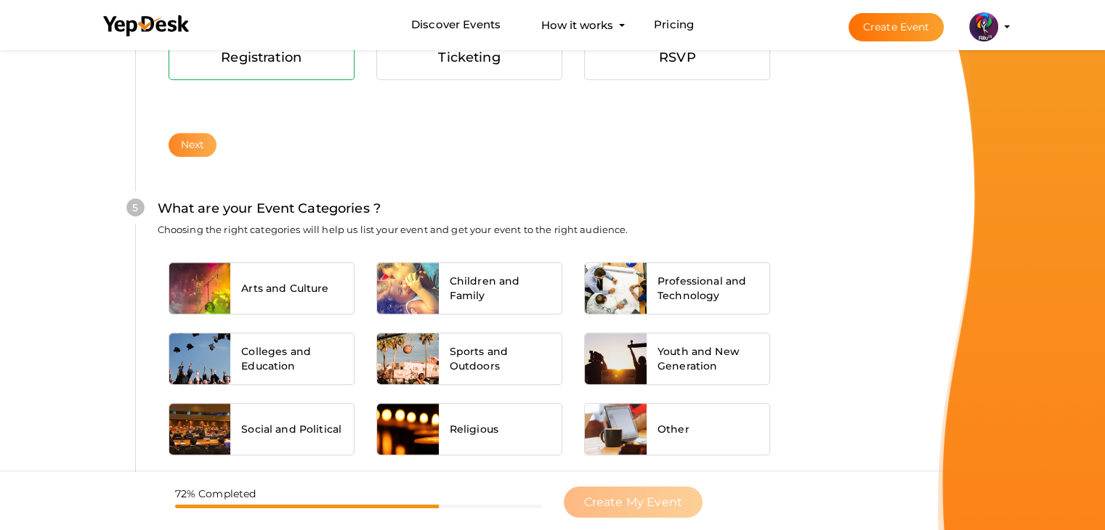
scroll to position [1099, 0]
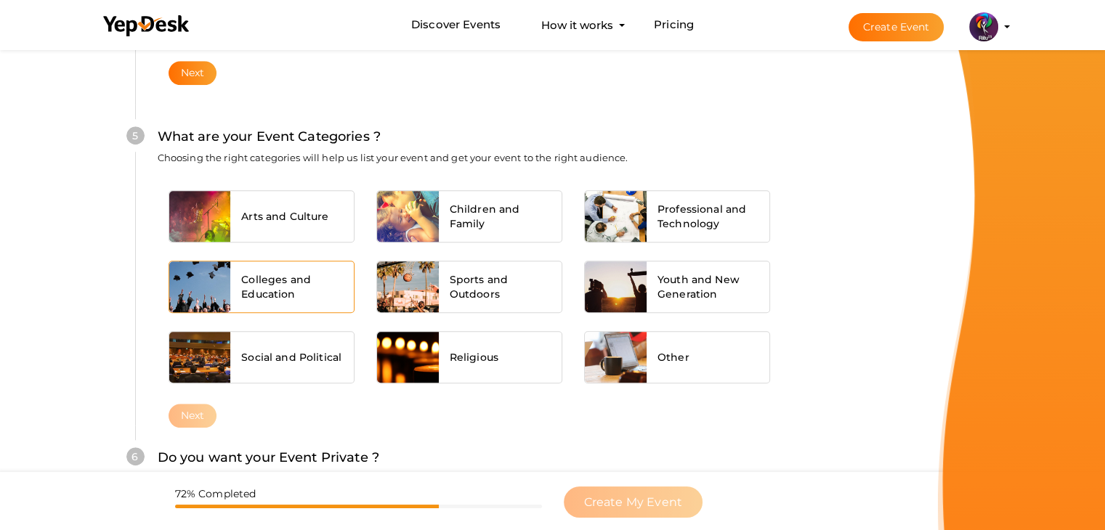
click at [261, 294] on span "Colleges and Education" at bounding box center [292, 286] width 102 height 29
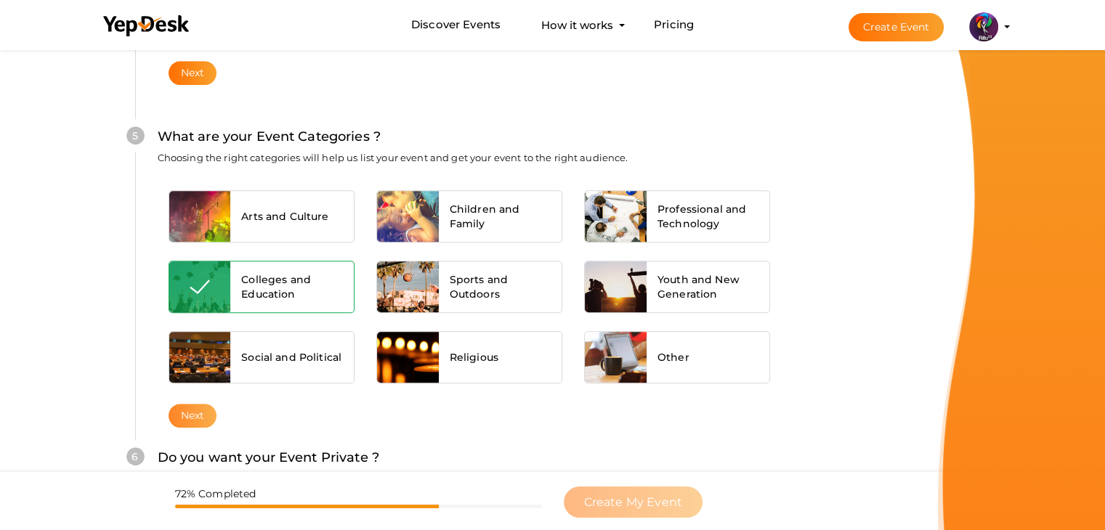
click at [200, 407] on button "Next" at bounding box center [193, 416] width 49 height 24
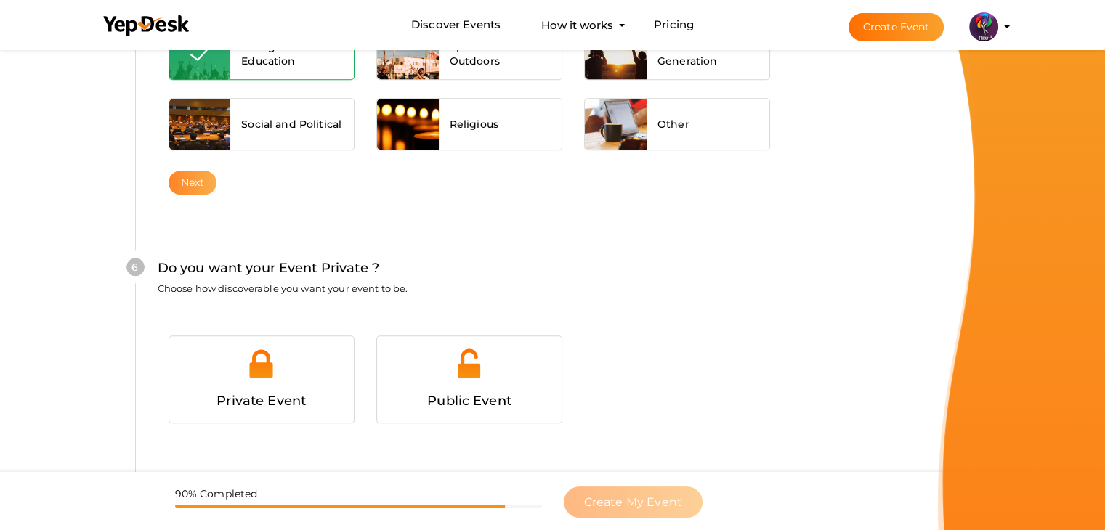
scroll to position [1418, 0]
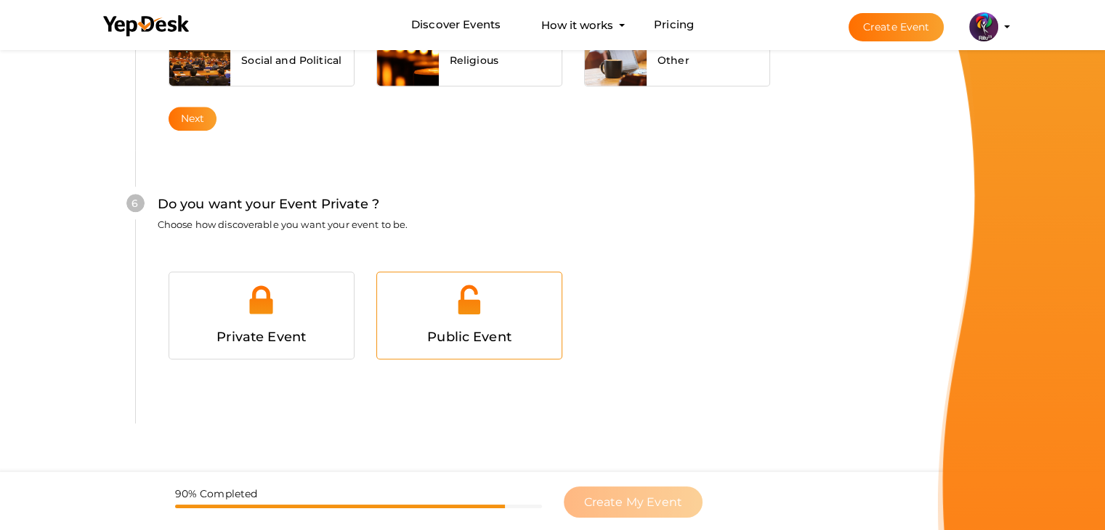
click at [431, 313] on div at bounding box center [469, 305] width 163 height 44
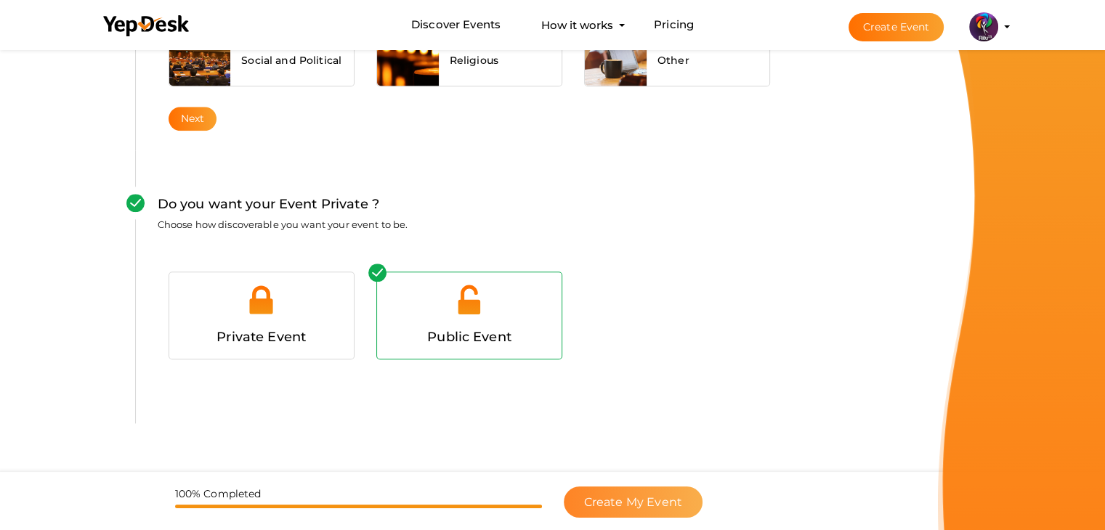
click at [653, 498] on span "Create My Event" at bounding box center [633, 502] width 98 height 14
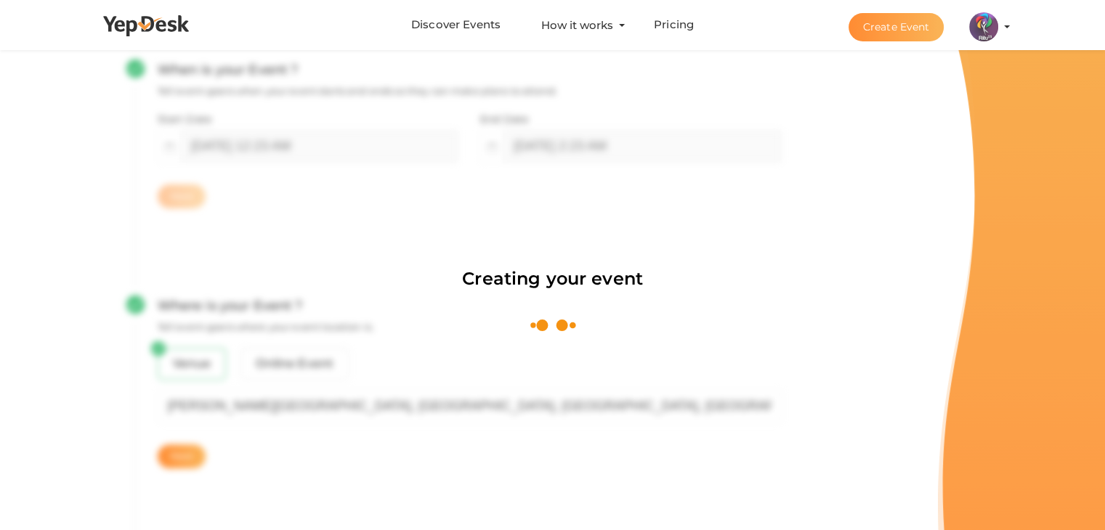
scroll to position [218, 0]
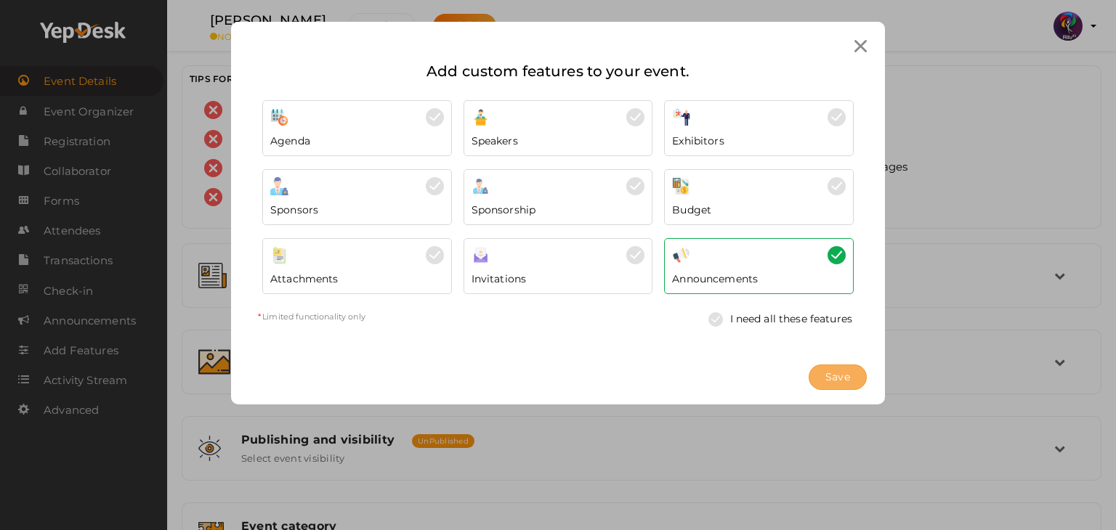
click at [843, 383] on span "Save" at bounding box center [837, 377] width 25 height 15
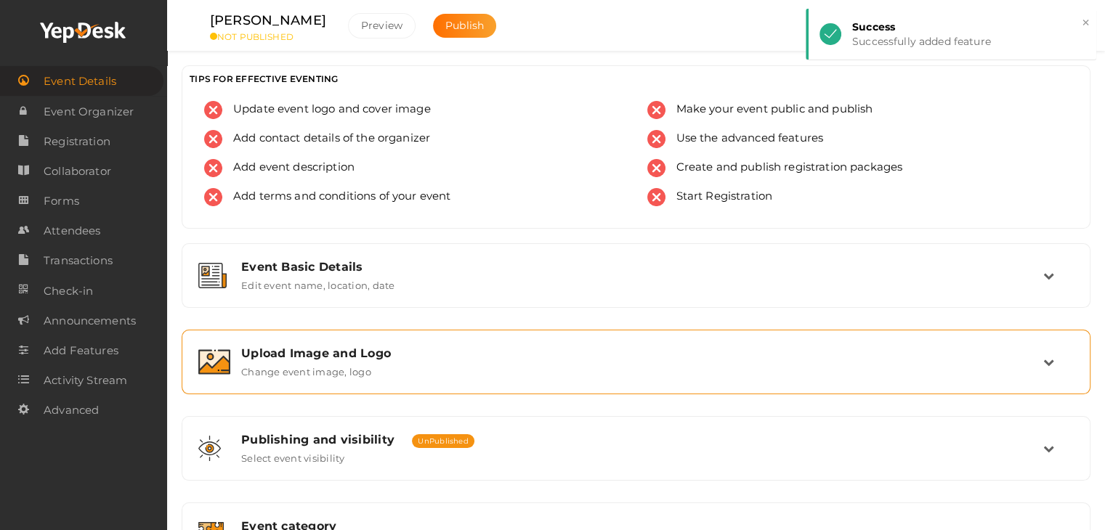
click at [482, 357] on div "Upload Image and Logo" at bounding box center [642, 353] width 802 height 14
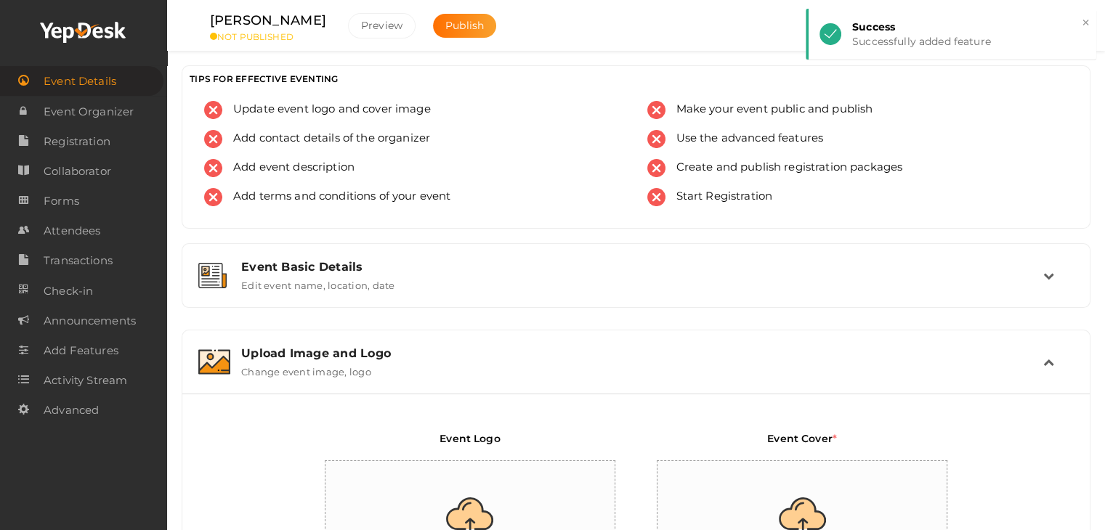
click at [510, 492] on input "file" at bounding box center [470, 524] width 291 height 127
type input "C:\fakepath\logo yepdesk.png"
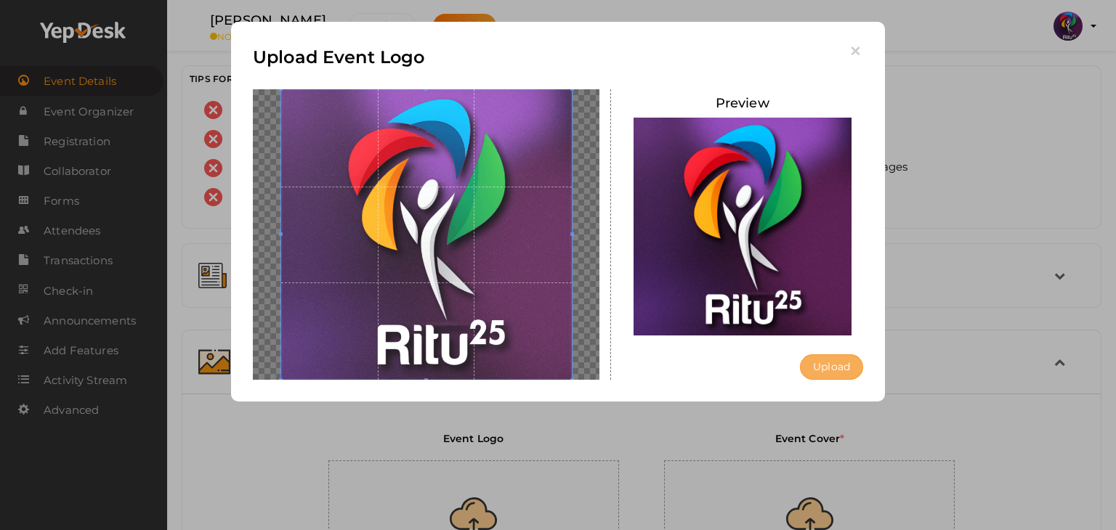
click at [830, 370] on button "Upload" at bounding box center [831, 366] width 63 height 25
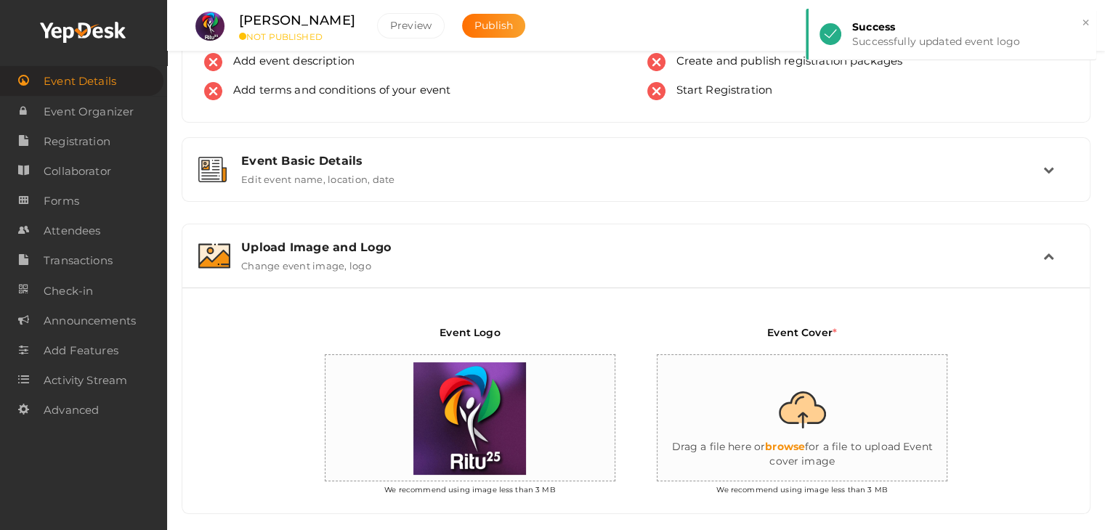
scroll to position [107, 0]
click at [843, 421] on input "file" at bounding box center [802, 417] width 291 height 127
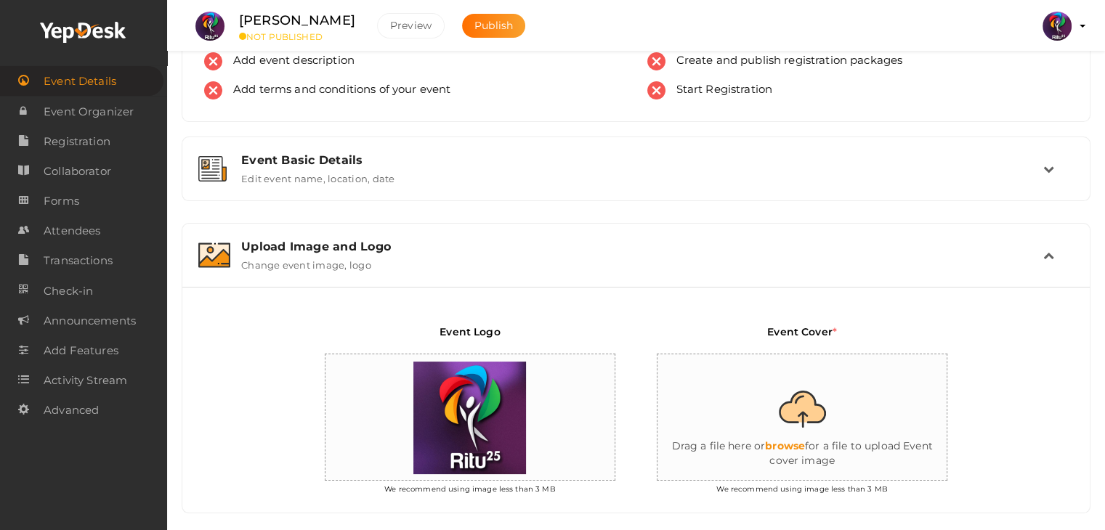
type input "C:\fakepath\IMG-20251011-WA0155.jpg"
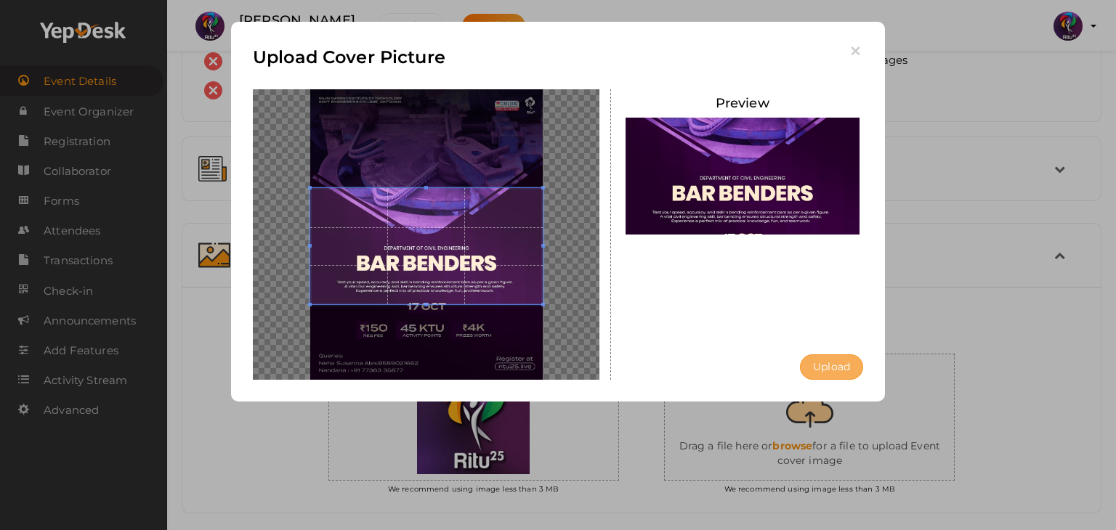
click at [826, 367] on button "Upload" at bounding box center [831, 366] width 63 height 25
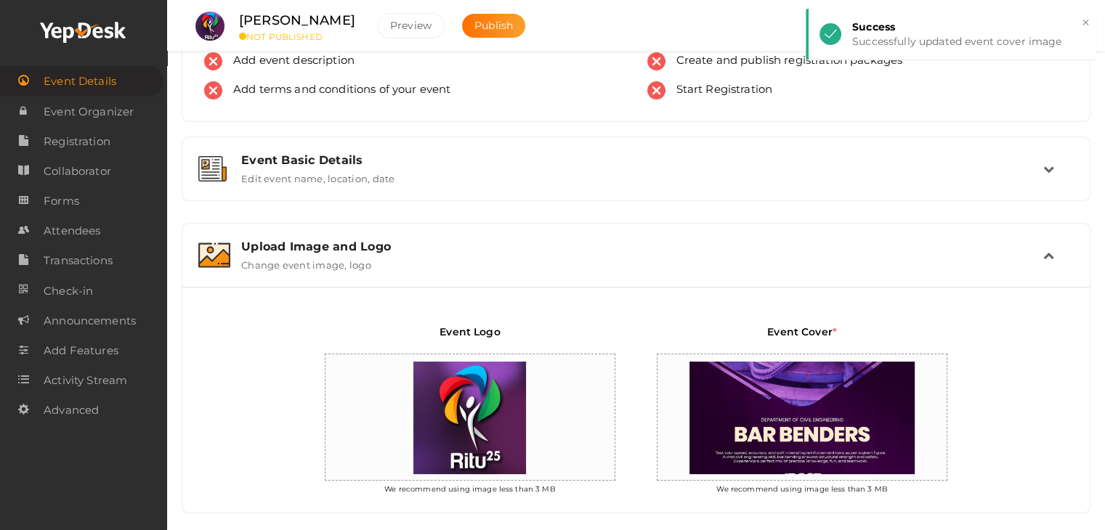
scroll to position [469, 0]
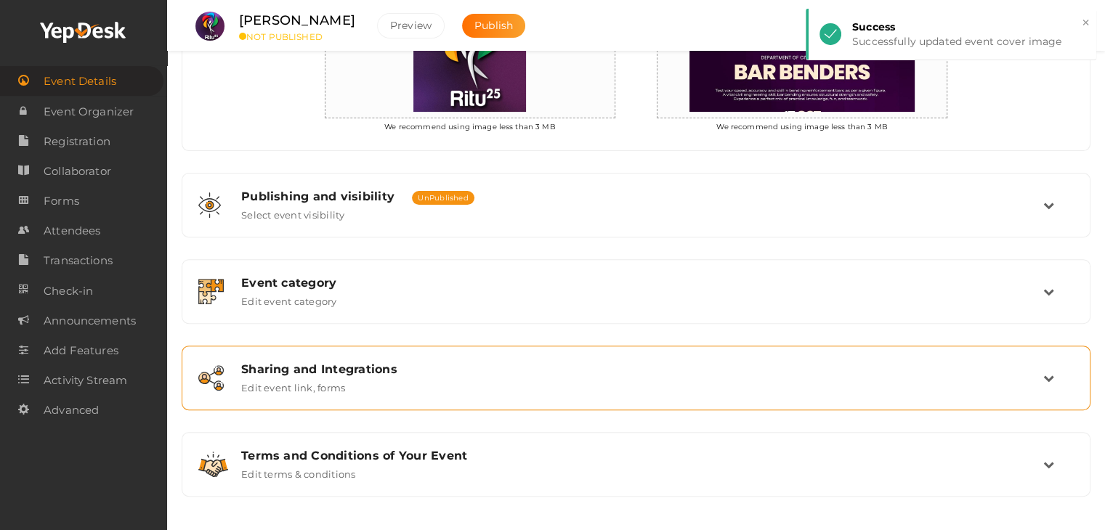
click at [763, 386] on div "Sharing and Integrations Edit event link, forms" at bounding box center [636, 377] width 813 height 31
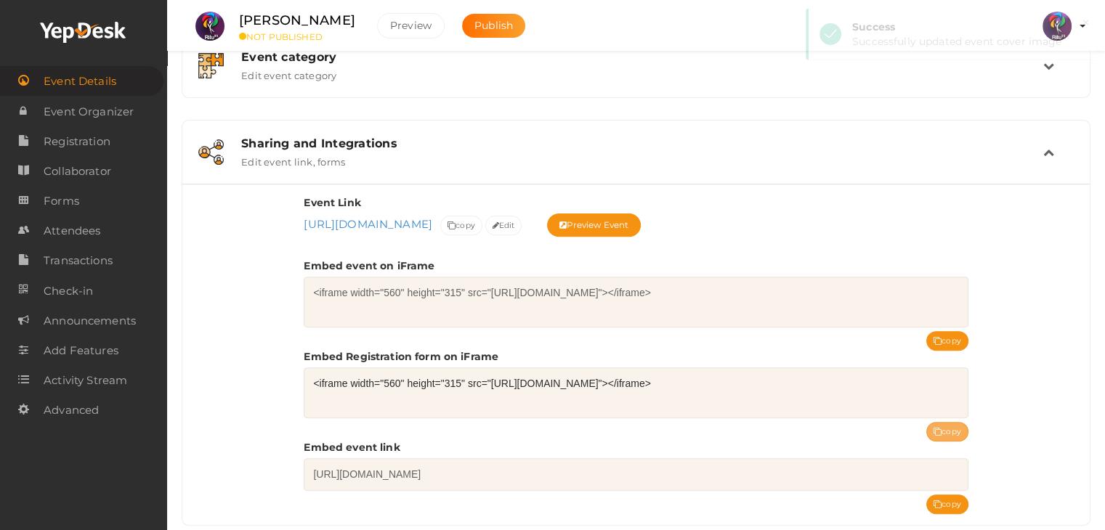
click at [956, 430] on button "copy" at bounding box center [947, 432] width 42 height 20
click at [98, 146] on span "Registration" at bounding box center [77, 141] width 67 height 29
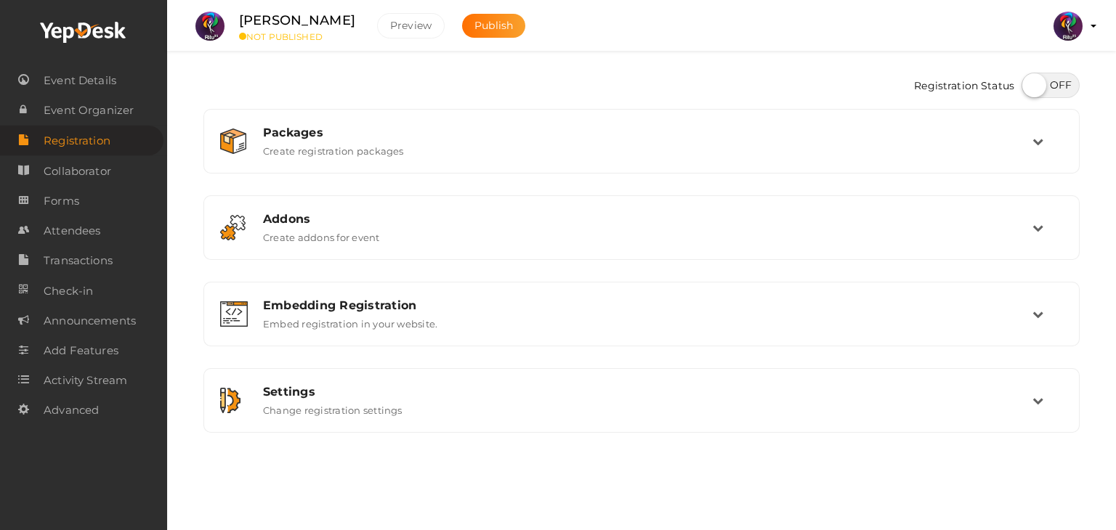
click at [1062, 73] on label at bounding box center [1050, 85] width 58 height 25
click at [1031, 76] on input "checkbox" at bounding box center [1025, 80] width 9 height 9
checkbox input "true"
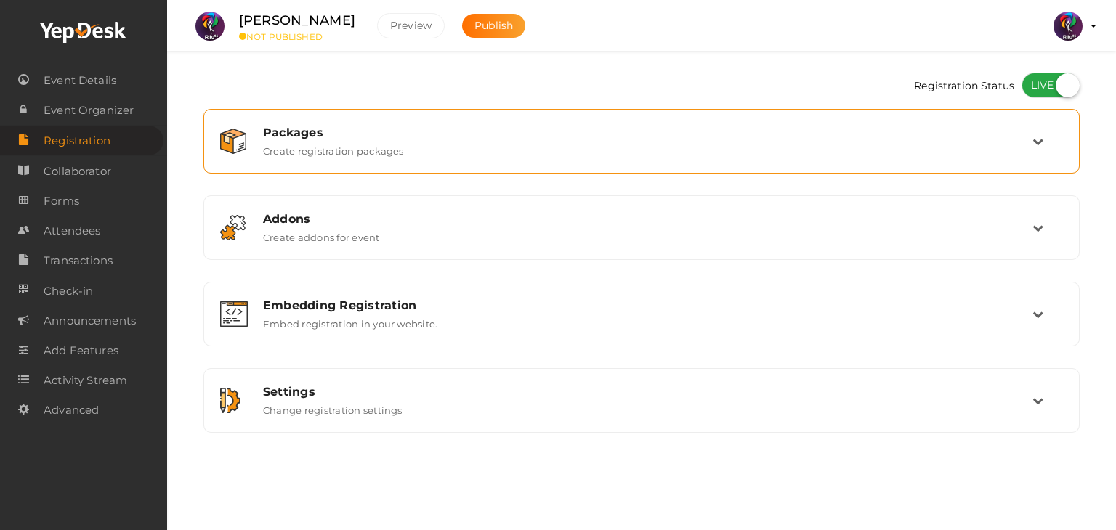
click at [469, 155] on div "Packages Create registration packages" at bounding box center [642, 141] width 780 height 31
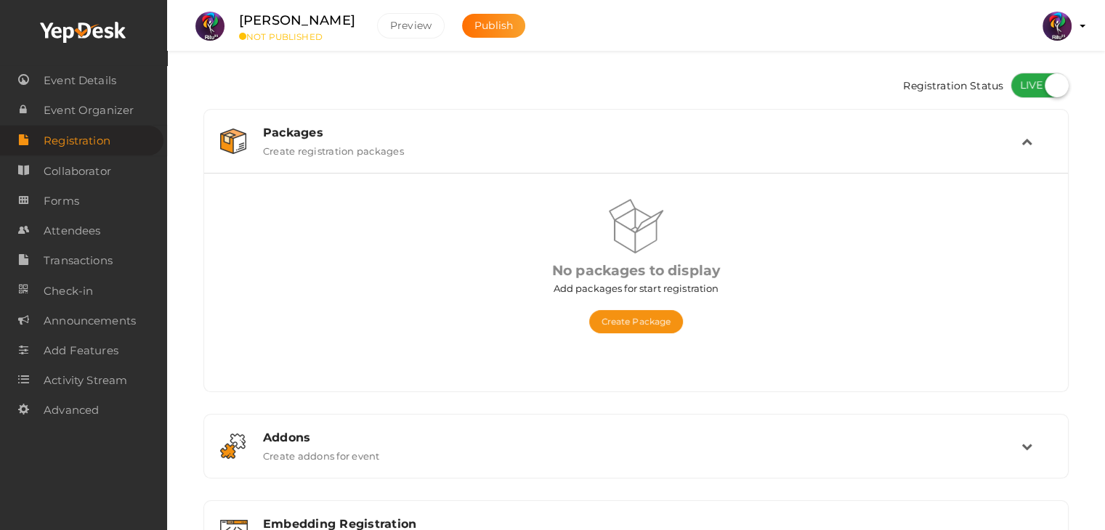
click at [601, 336] on div "No packages to display Add packages for start registration Create Package Publi…" at bounding box center [636, 290] width 820 height 182
click at [602, 331] on button "Create Package" at bounding box center [636, 321] width 94 height 23
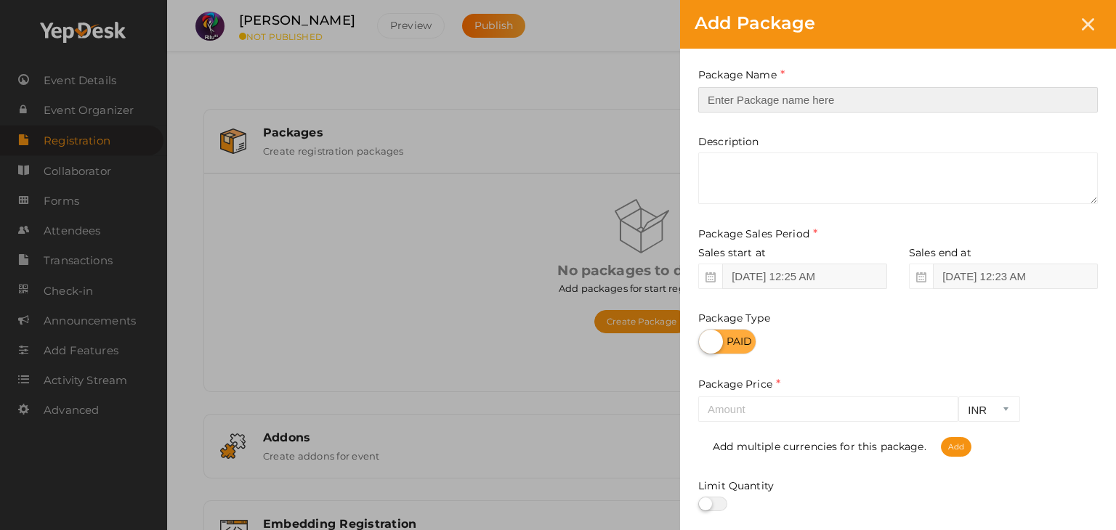
click at [832, 102] on input "text" at bounding box center [897, 99] width 399 height 25
type input "Registration"
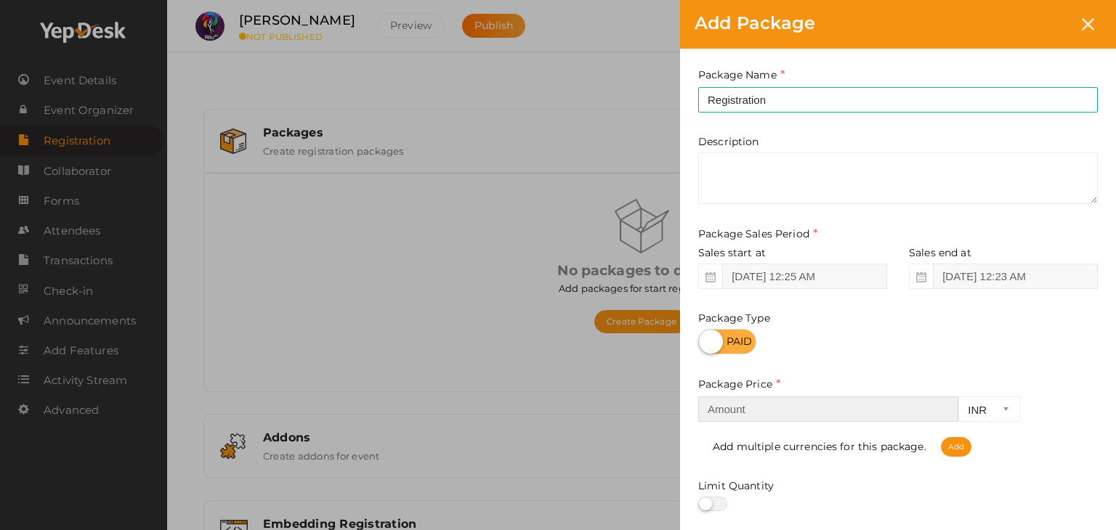
click at [853, 415] on input "number" at bounding box center [828, 409] width 260 height 25
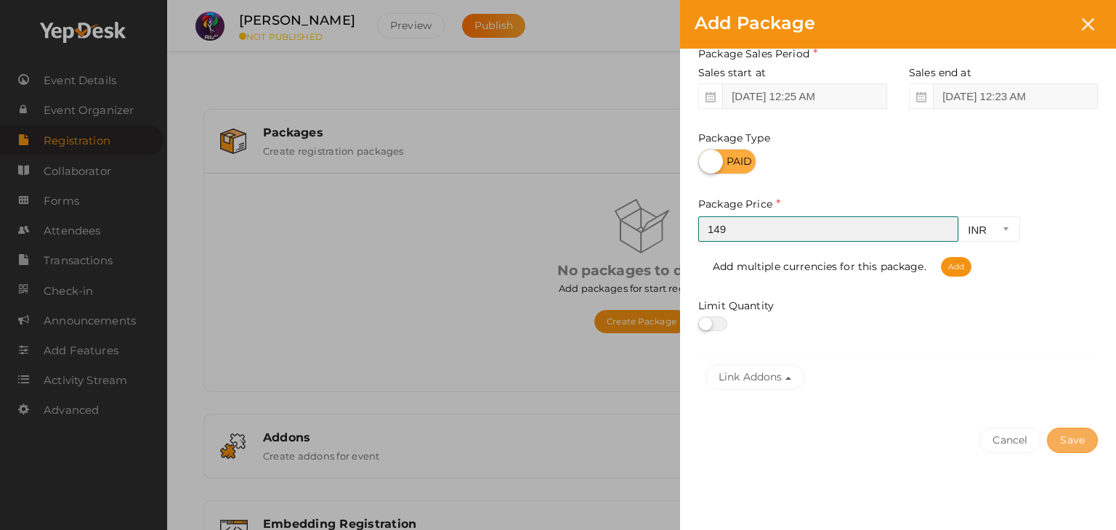
type input "149"
click at [1081, 439] on button "Save" at bounding box center [1072, 440] width 51 height 25
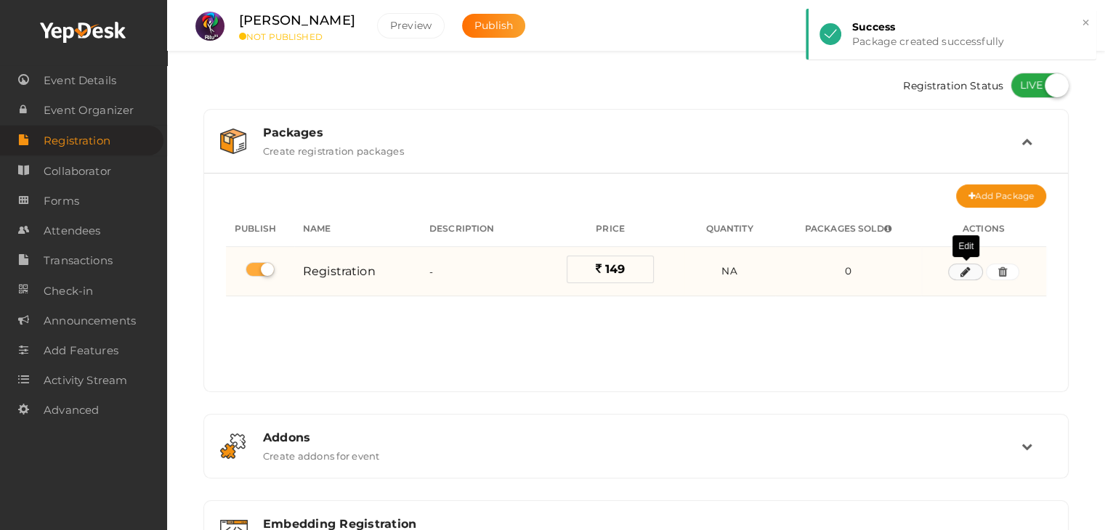
click at [954, 271] on button "button" at bounding box center [965, 272] width 35 height 17
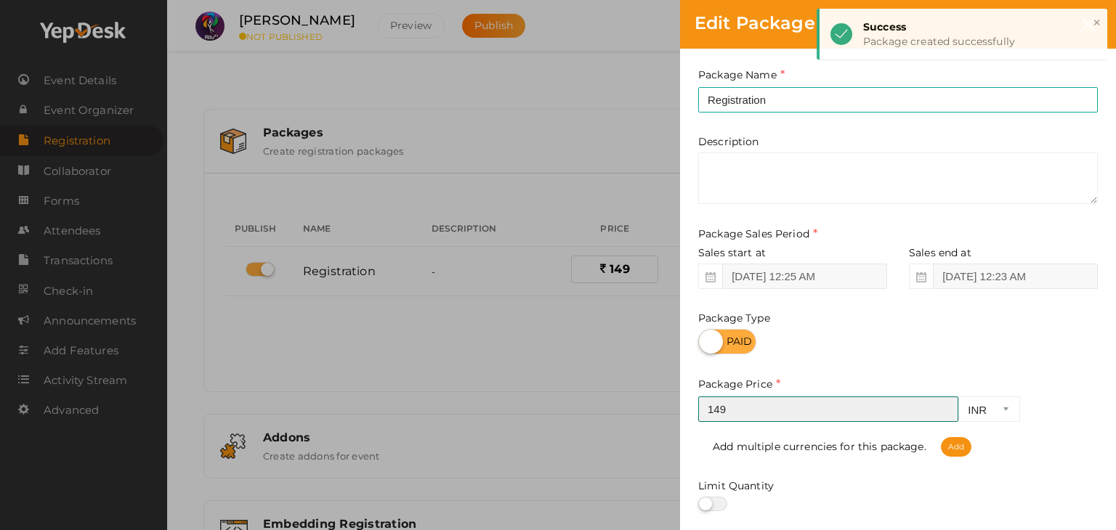
click at [783, 408] on input "149" at bounding box center [828, 409] width 260 height 25
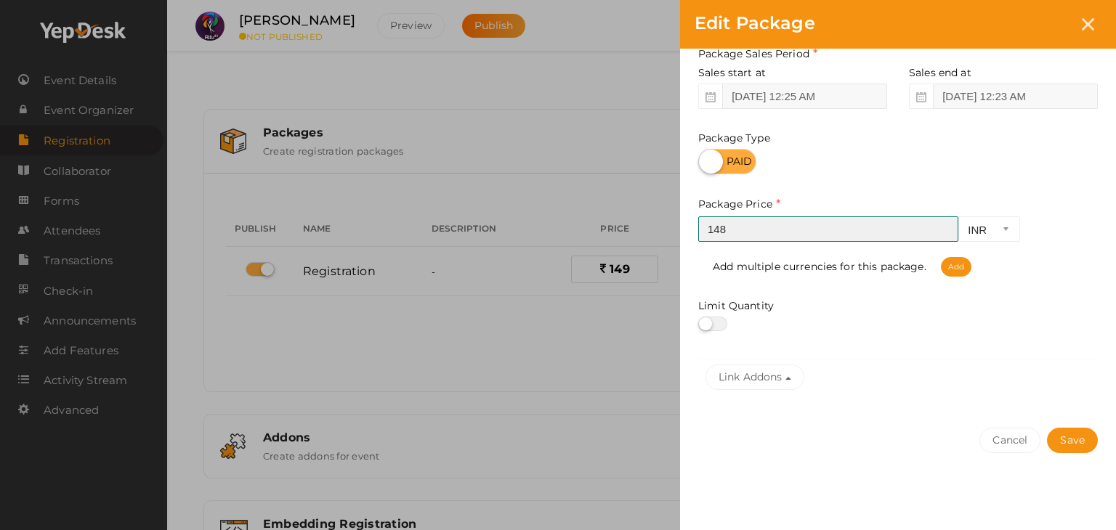
type input "148"
click at [1074, 426] on div "Cancel Save" at bounding box center [898, 469] width 436 height 113
click at [1077, 437] on button "Save" at bounding box center [1072, 440] width 51 height 25
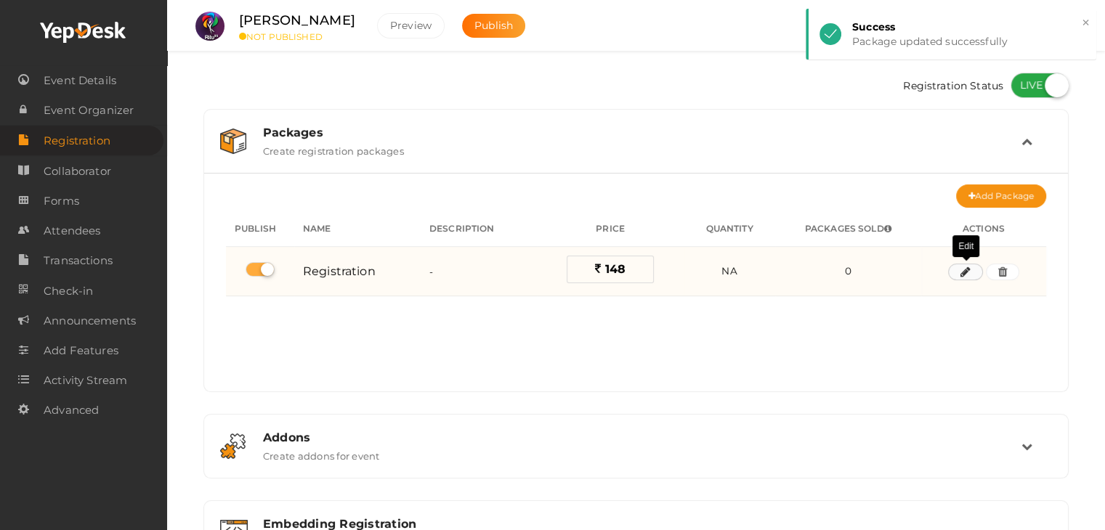
click at [972, 272] on button "button" at bounding box center [965, 272] width 35 height 17
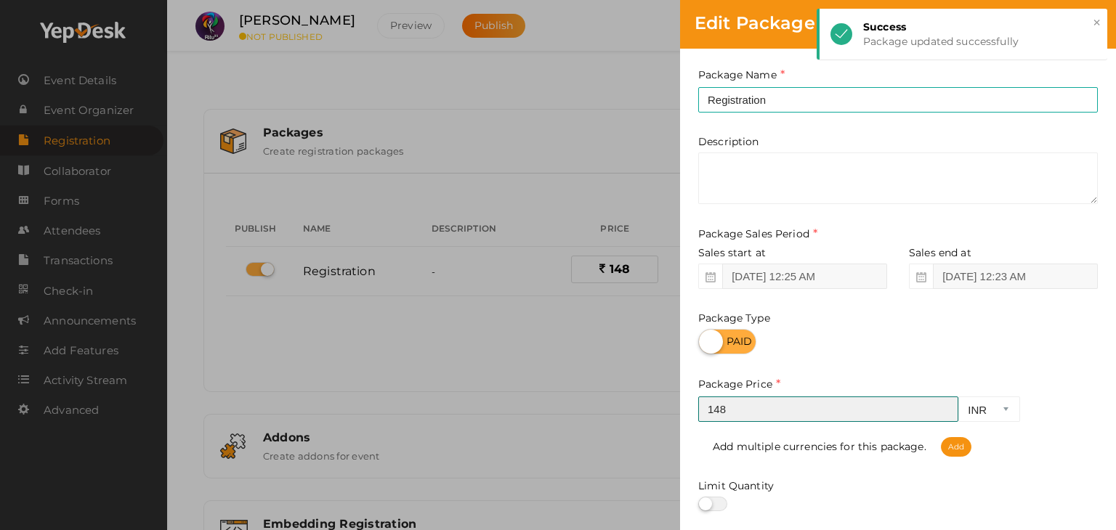
click at [809, 416] on input "148" at bounding box center [828, 409] width 260 height 25
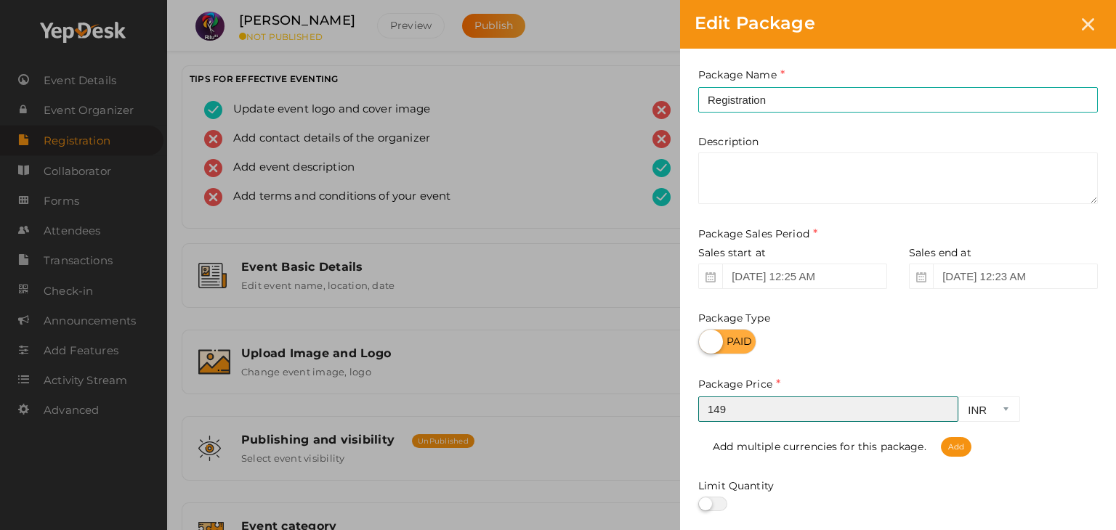
type input "148"
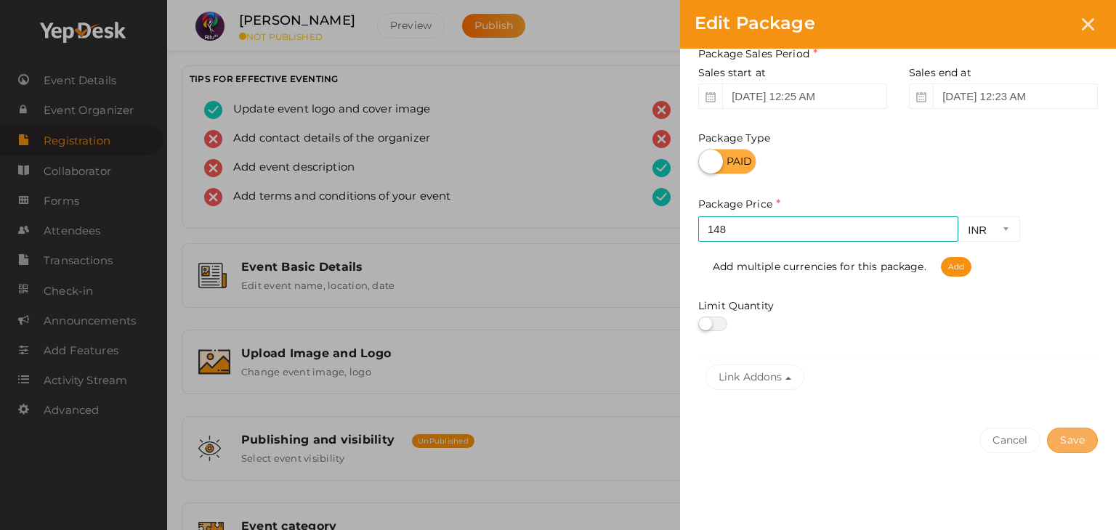
click at [1069, 442] on button "Save" at bounding box center [1072, 440] width 51 height 25
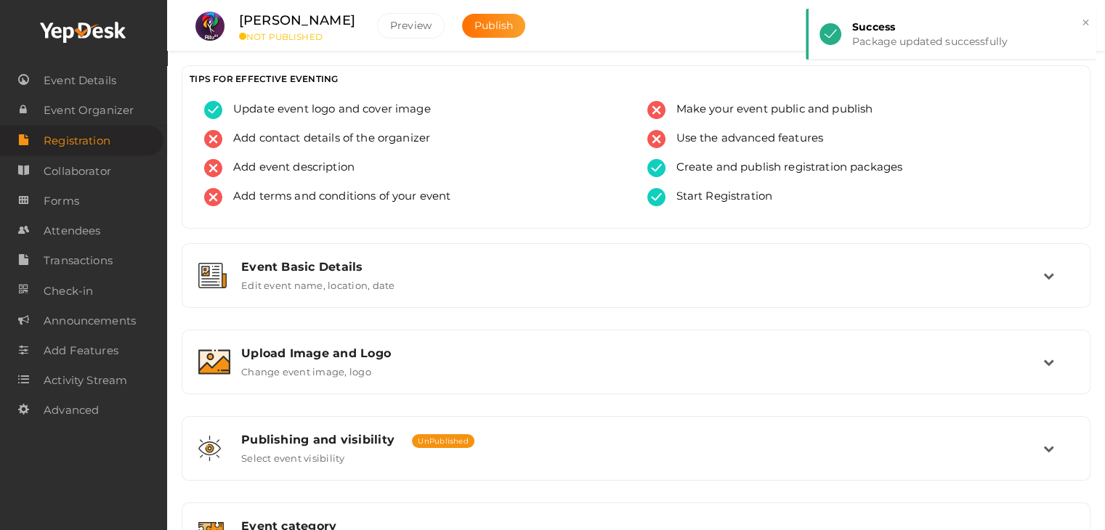
click at [85, 134] on span "Registration" at bounding box center [77, 140] width 67 height 29
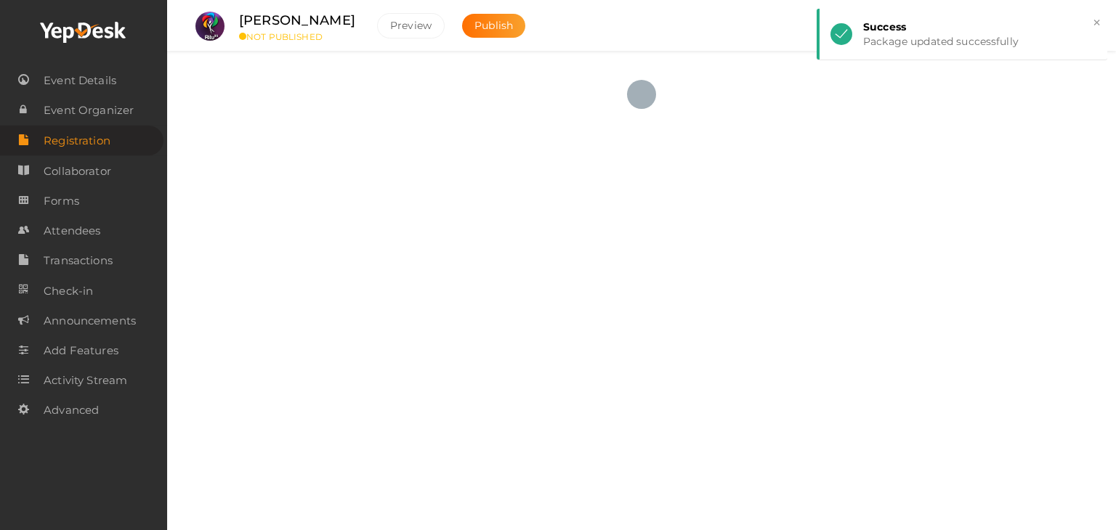
checkbox input "true"
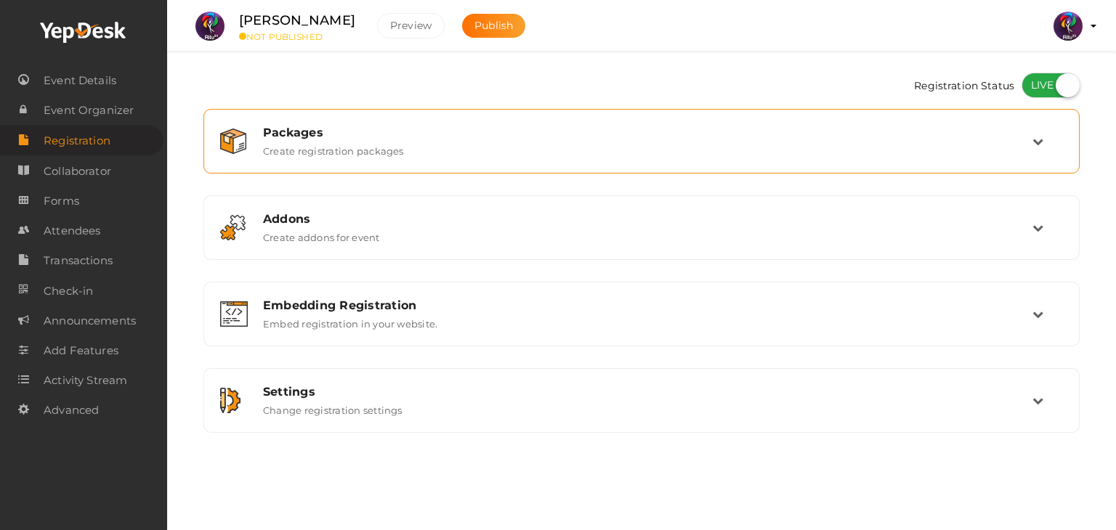
click at [620, 155] on div "Packages Create registration packages" at bounding box center [642, 141] width 780 height 31
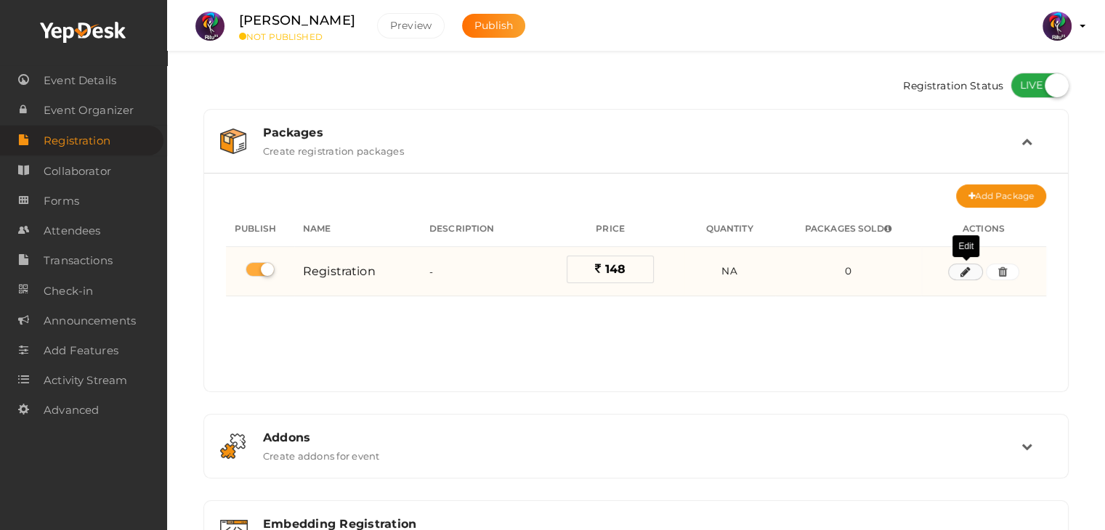
click at [959, 269] on button "button" at bounding box center [965, 272] width 35 height 17
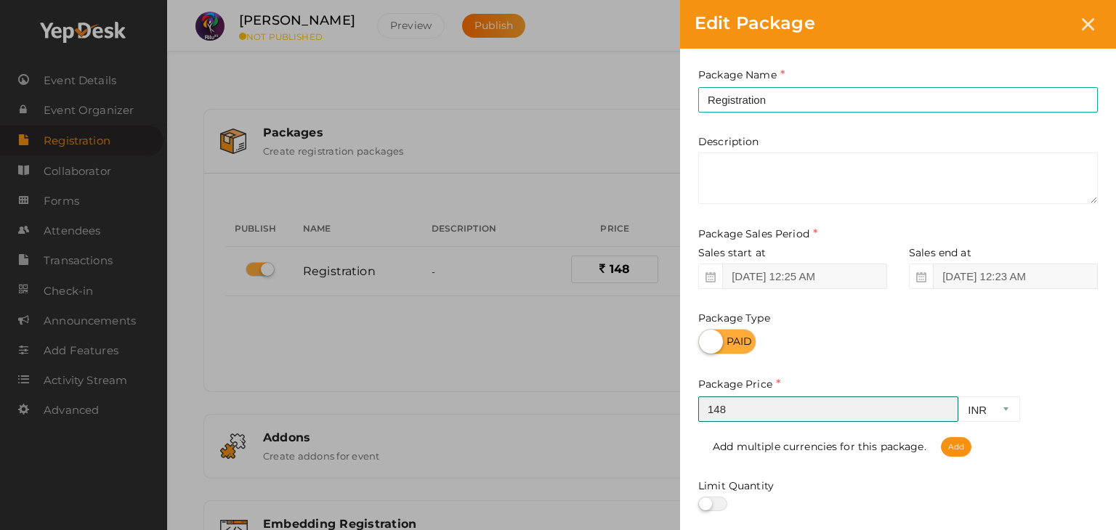
click at [838, 404] on input "148" at bounding box center [828, 409] width 260 height 25
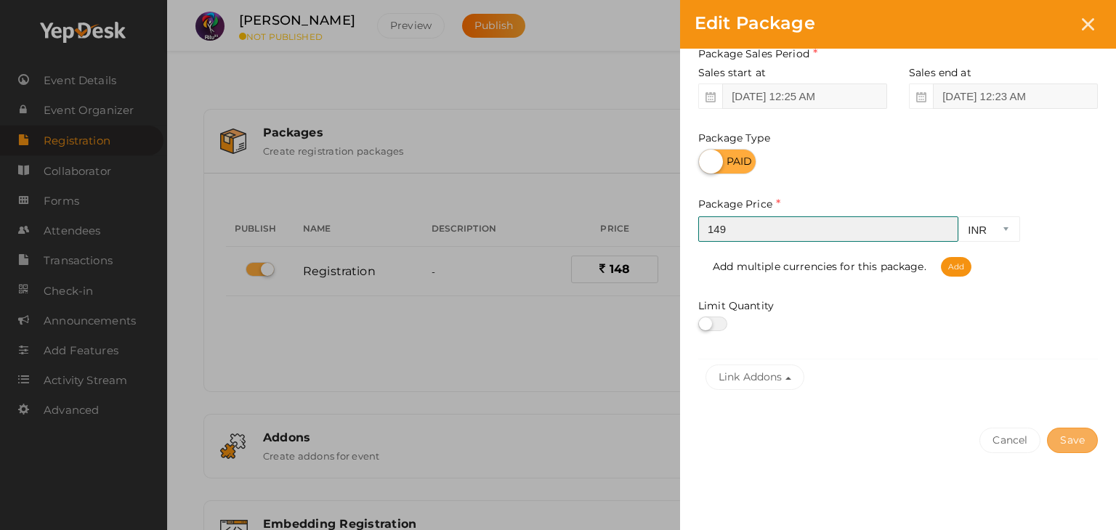
type input "149"
click at [1070, 438] on button "Save" at bounding box center [1072, 440] width 51 height 25
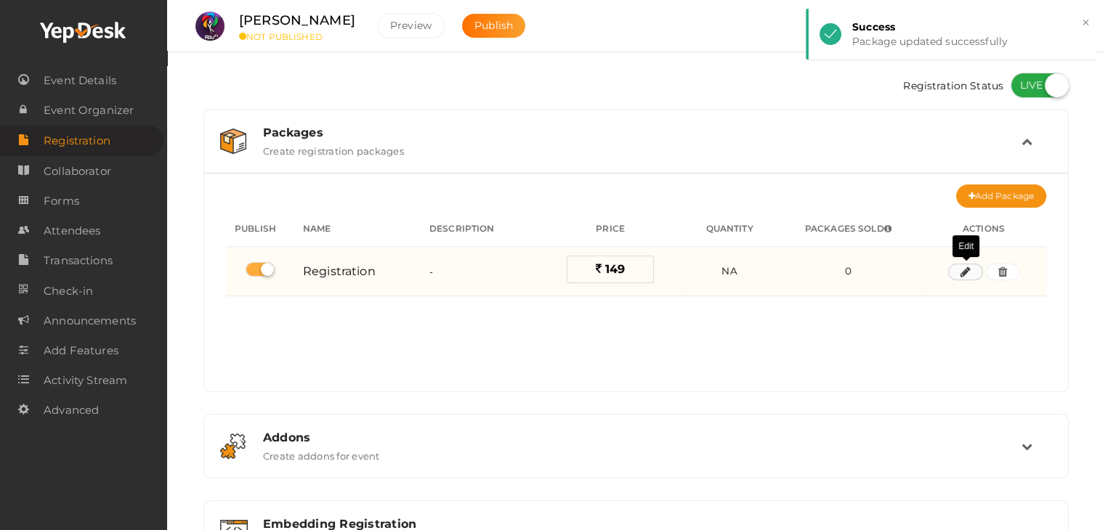
click at [957, 271] on button "button" at bounding box center [965, 272] width 35 height 17
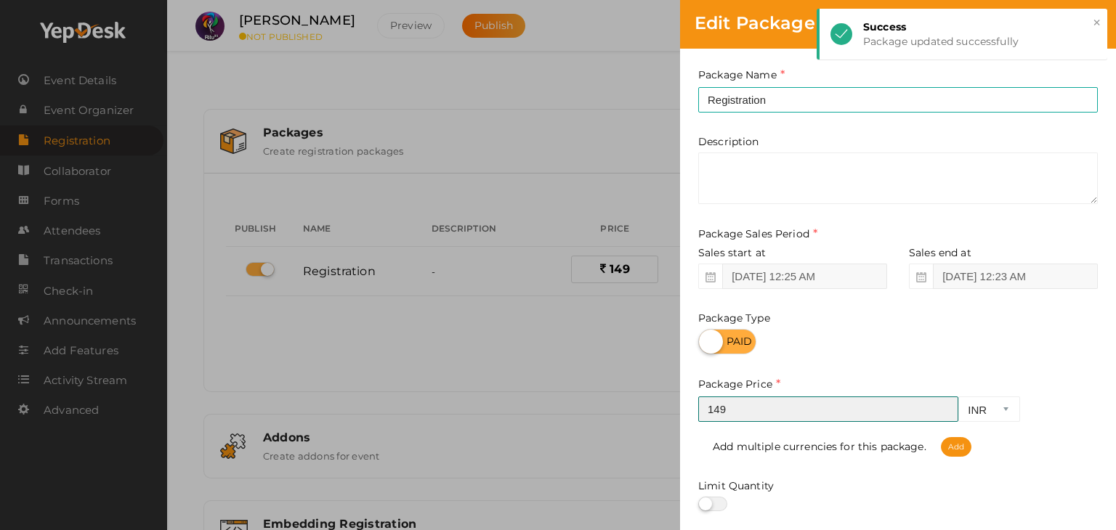
click at [787, 415] on input "149" at bounding box center [828, 409] width 260 height 25
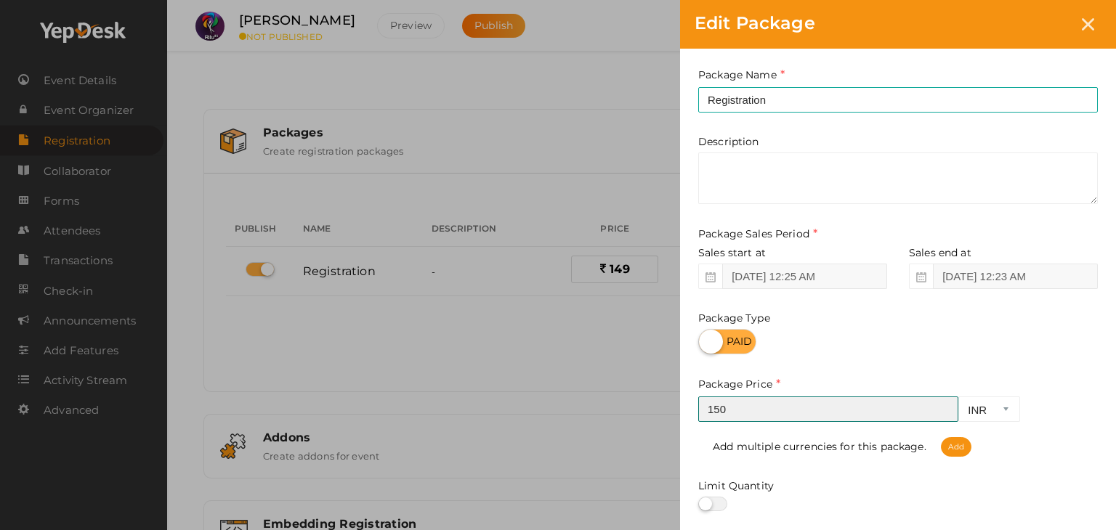
type input "149"
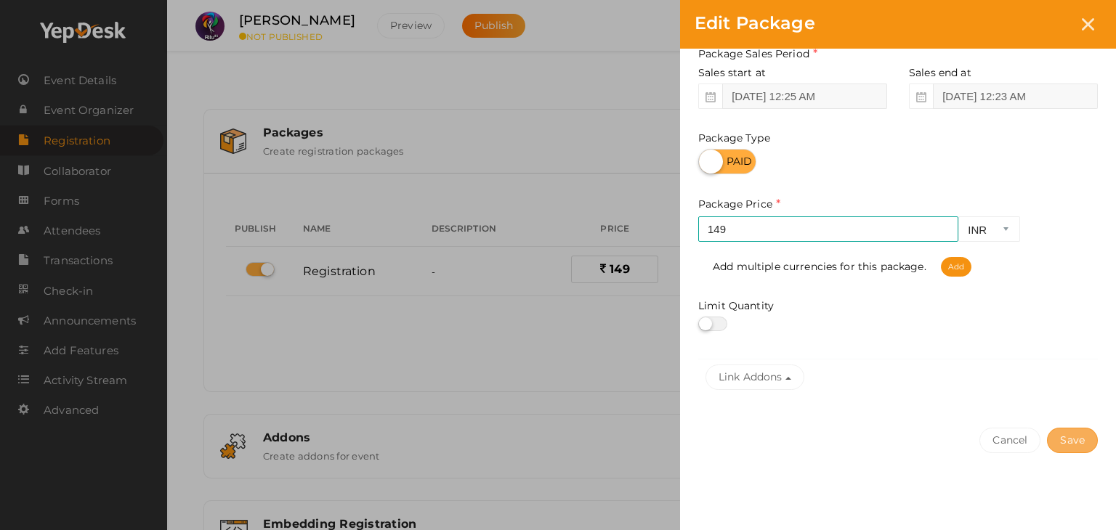
click at [1065, 435] on button "Save" at bounding box center [1072, 440] width 51 height 25
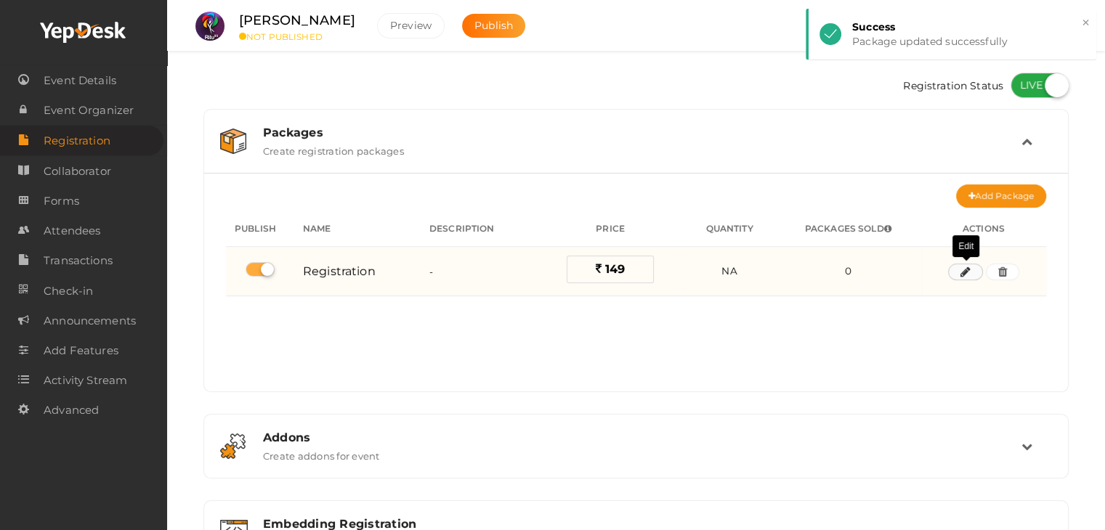
click at [966, 274] on icon "button" at bounding box center [965, 272] width 10 height 9
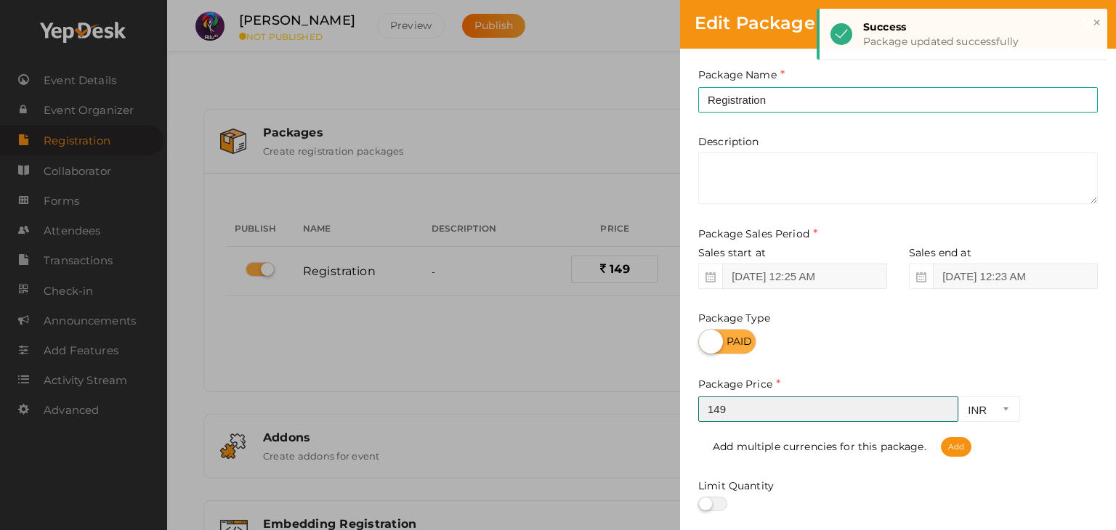
click at [797, 409] on input "149" at bounding box center [828, 409] width 260 height 25
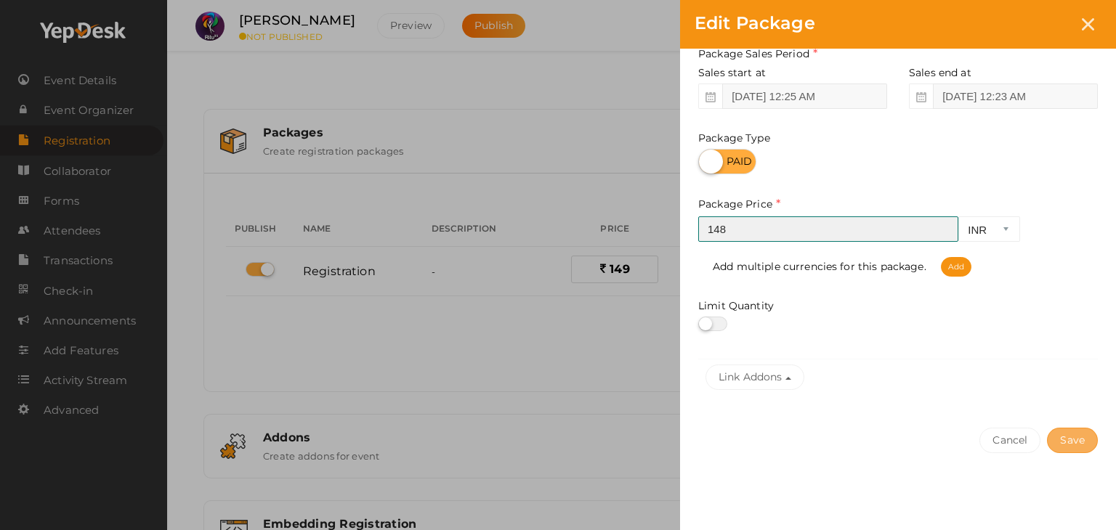
type input "148"
click at [1077, 434] on button "Save" at bounding box center [1072, 440] width 51 height 25
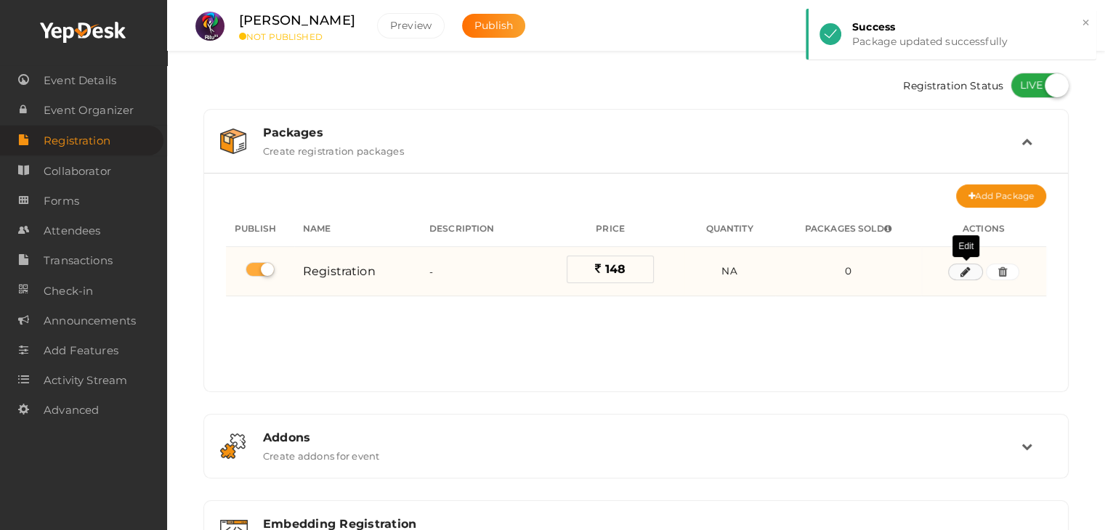
click at [962, 274] on icon "button" at bounding box center [965, 272] width 10 height 9
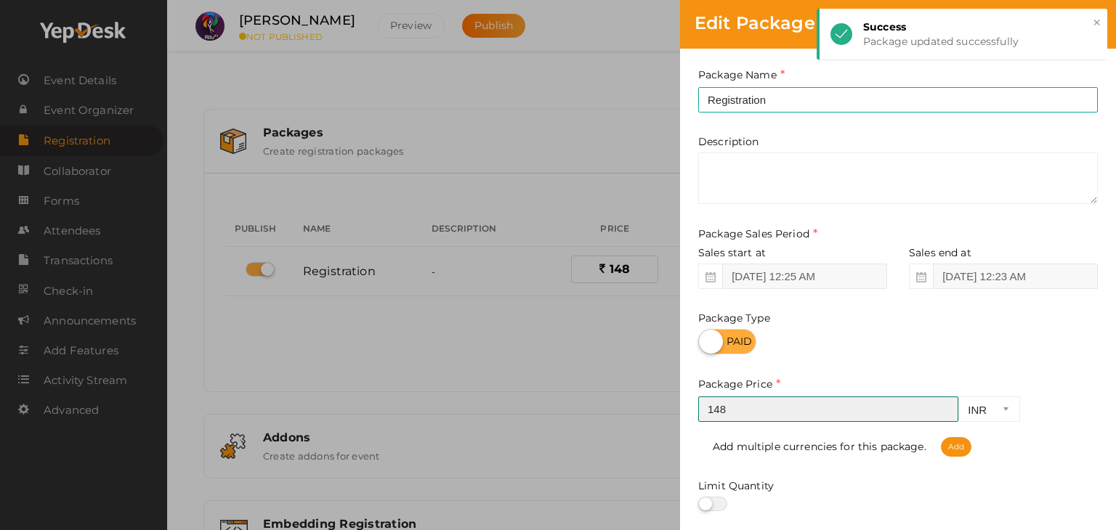
click at [735, 410] on input "148" at bounding box center [828, 409] width 260 height 25
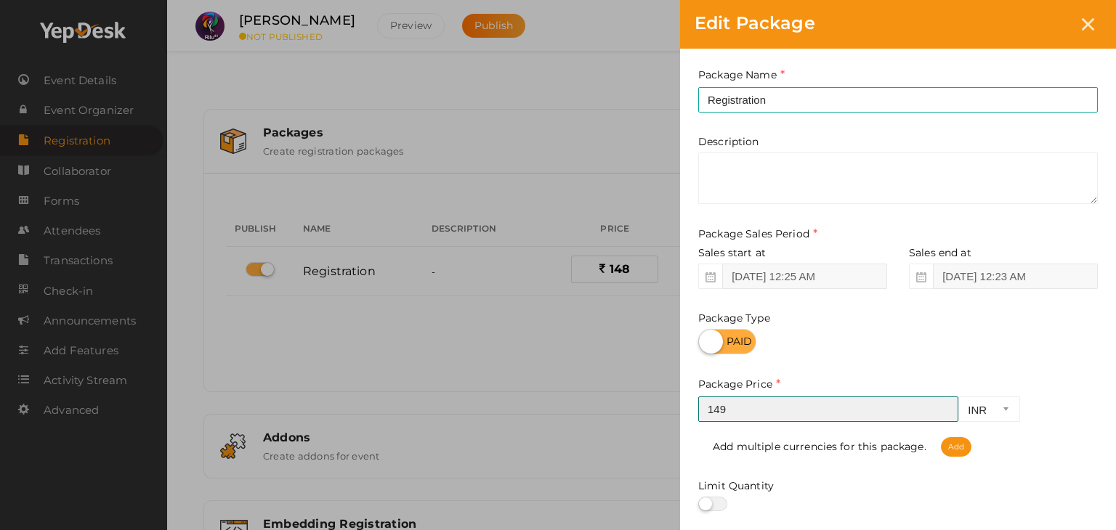
type input "148"
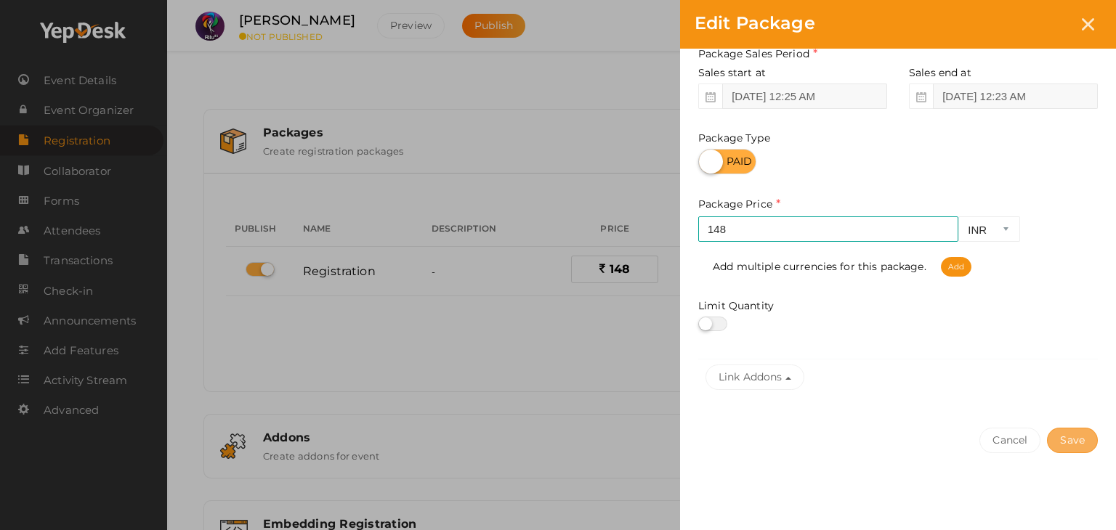
click at [1081, 439] on button "Save" at bounding box center [1072, 440] width 51 height 25
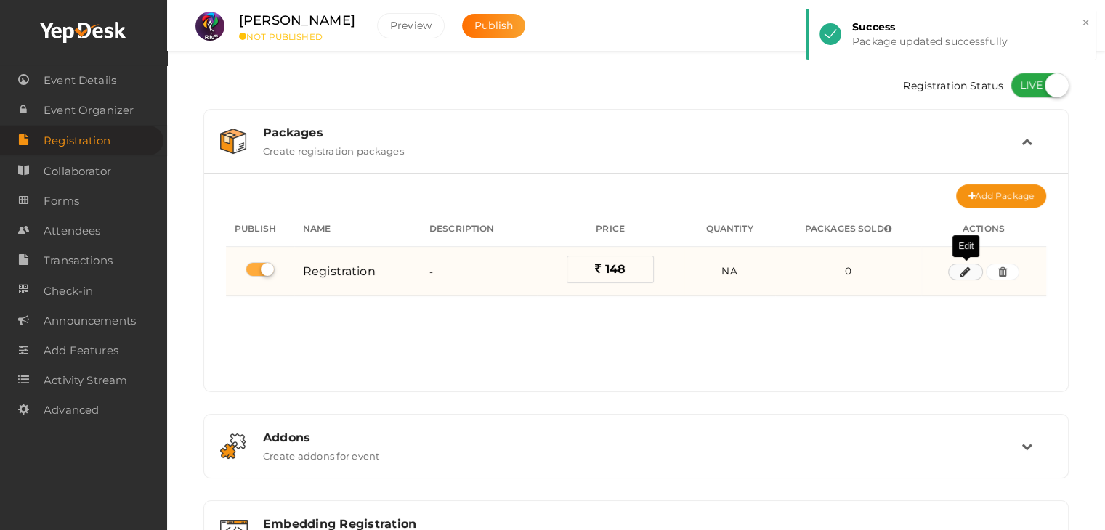
click at [965, 271] on icon "button" at bounding box center [965, 272] width 10 height 9
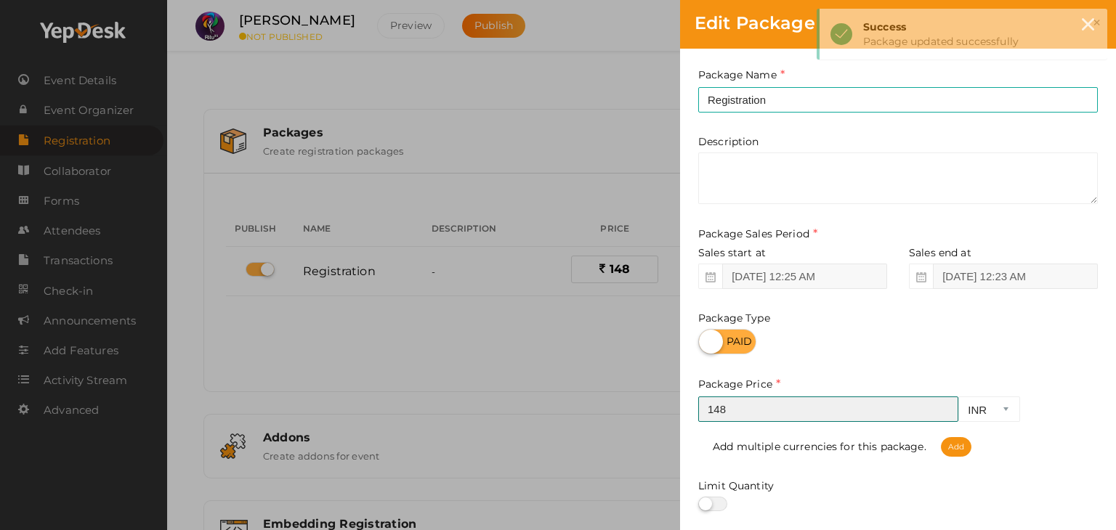
click at [782, 411] on input "148" at bounding box center [828, 409] width 260 height 25
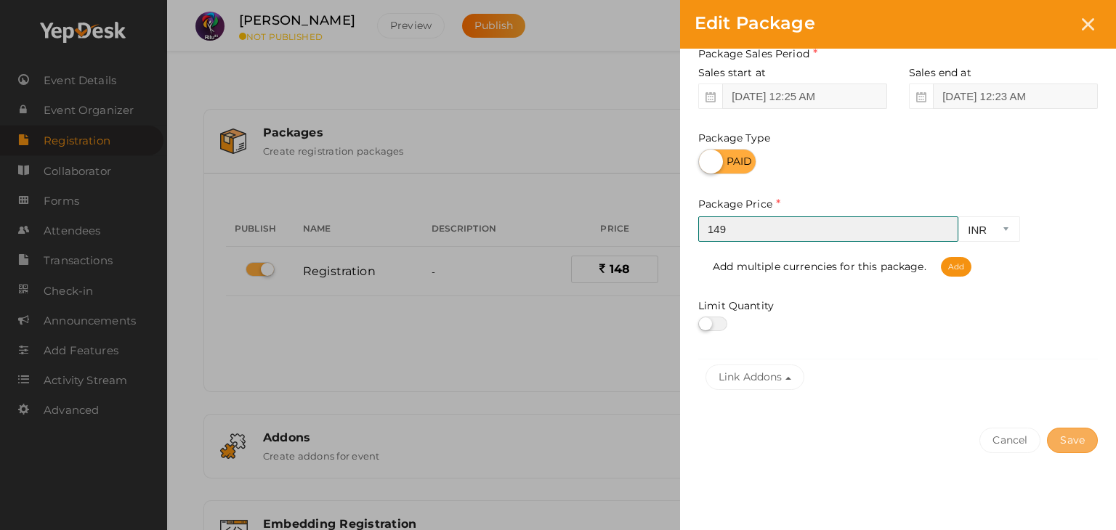
type input "149"
click at [1071, 438] on button "Save" at bounding box center [1072, 440] width 51 height 25
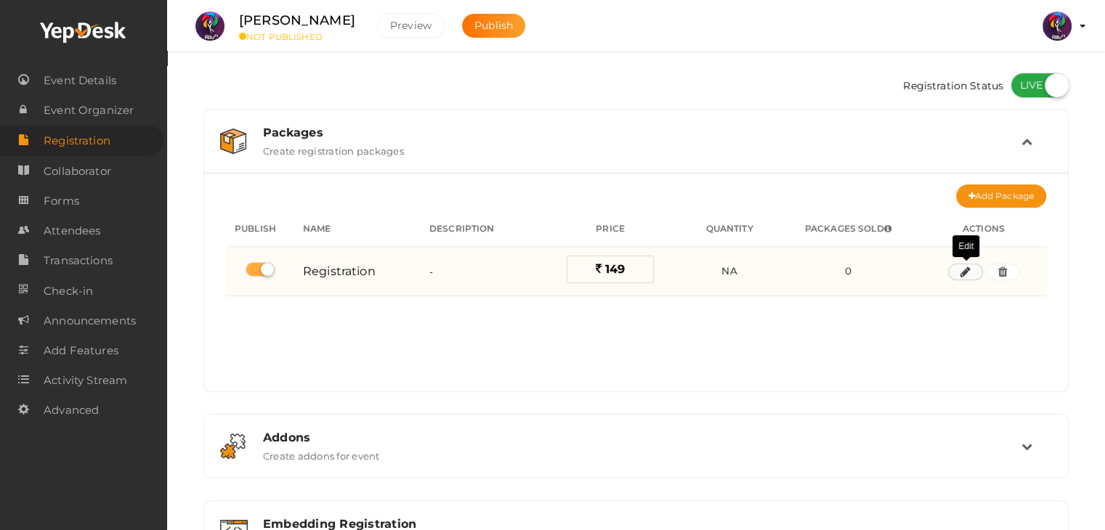
click at [959, 264] on button "button" at bounding box center [965, 272] width 35 height 17
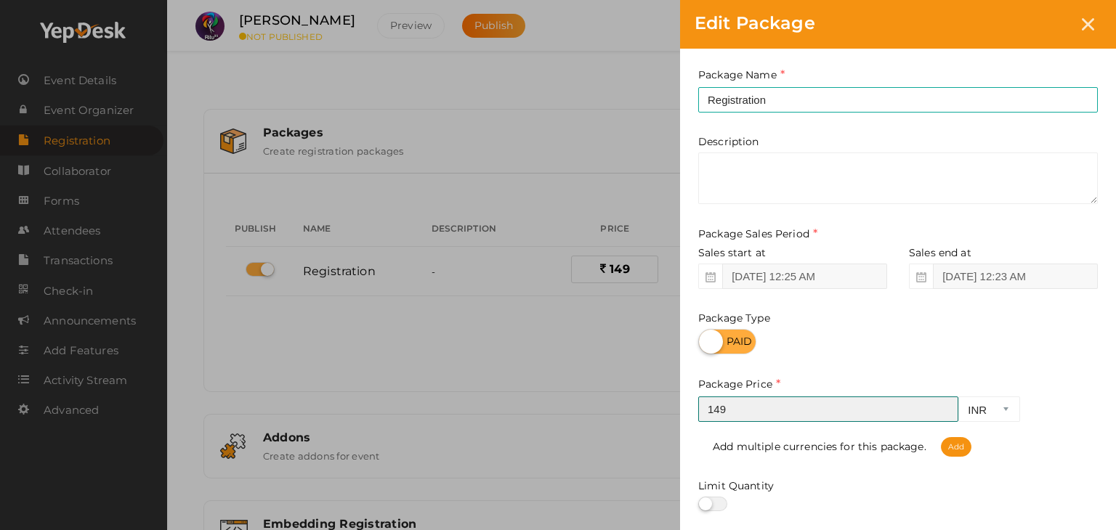
click at [941, 402] on input "149" at bounding box center [828, 409] width 260 height 25
click at [943, 404] on input "152" at bounding box center [828, 409] width 260 height 25
click at [945, 415] on input "151" at bounding box center [828, 409] width 260 height 25
click at [945, 415] on input "150" at bounding box center [828, 409] width 260 height 25
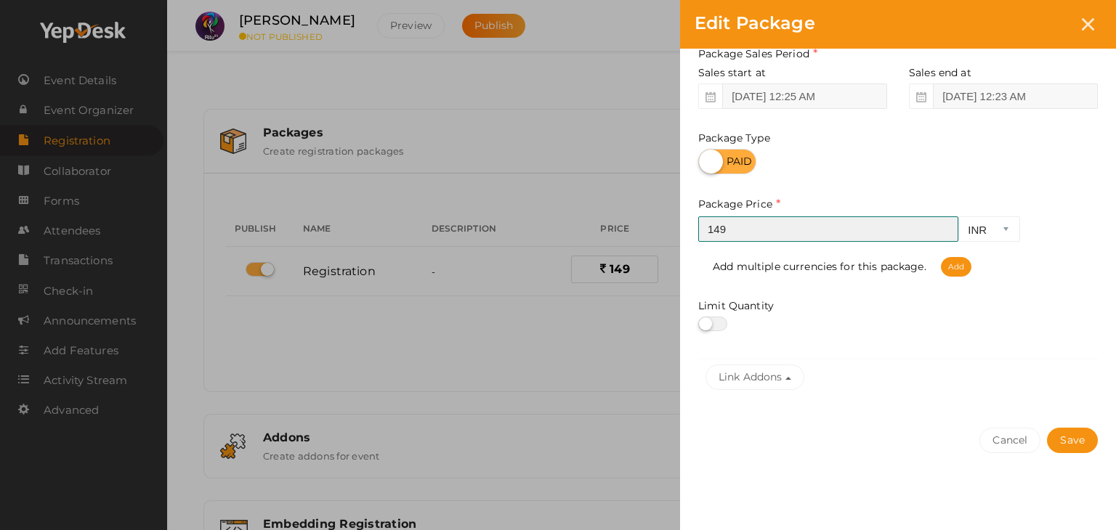
type input "150"
click at [943, 227] on input "150" at bounding box center [828, 228] width 260 height 25
click at [1063, 442] on button "Save" at bounding box center [1072, 440] width 51 height 25
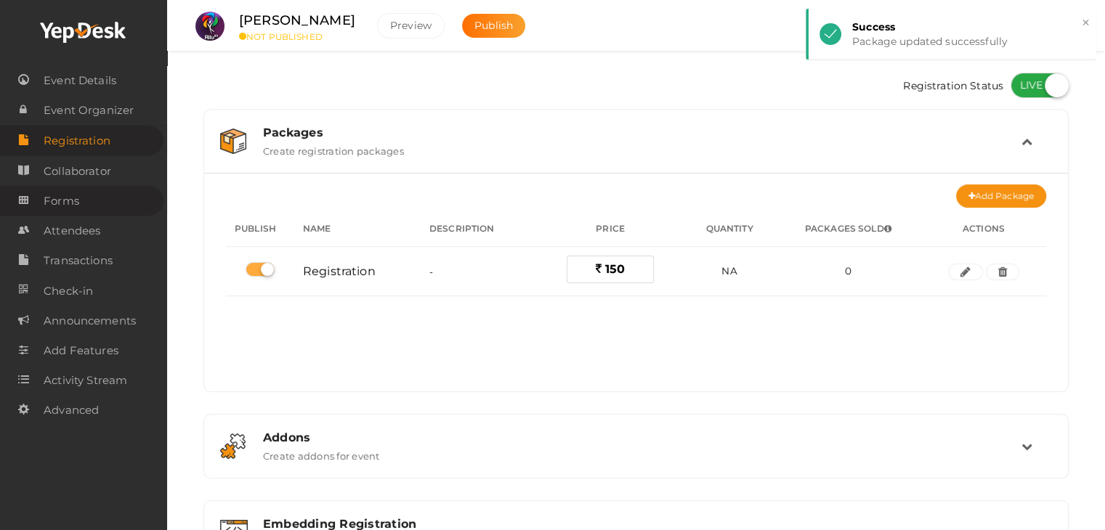
click at [73, 203] on span "Forms" at bounding box center [62, 201] width 36 height 29
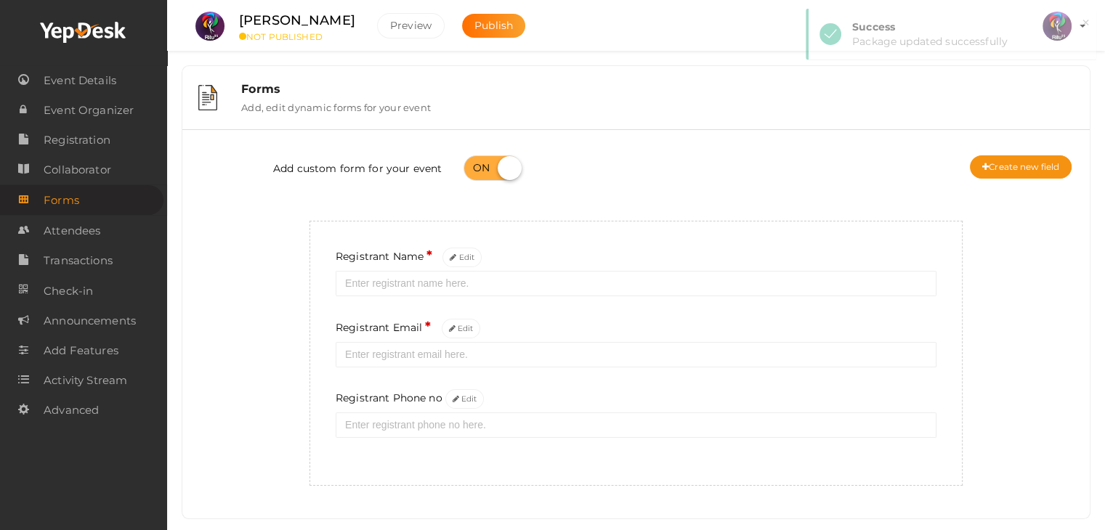
scroll to position [26, 0]
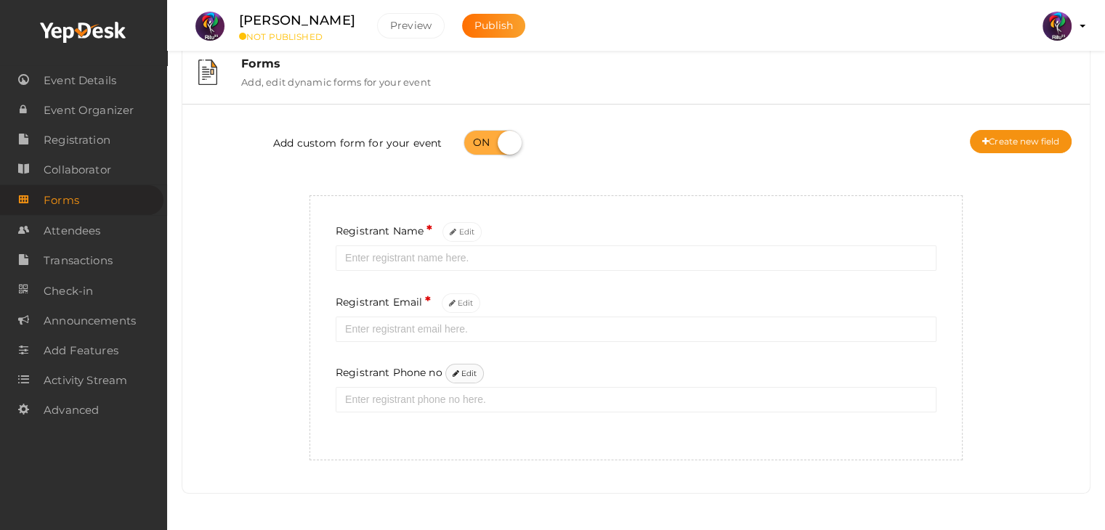
click at [474, 373] on button "Edit" at bounding box center [464, 374] width 39 height 20
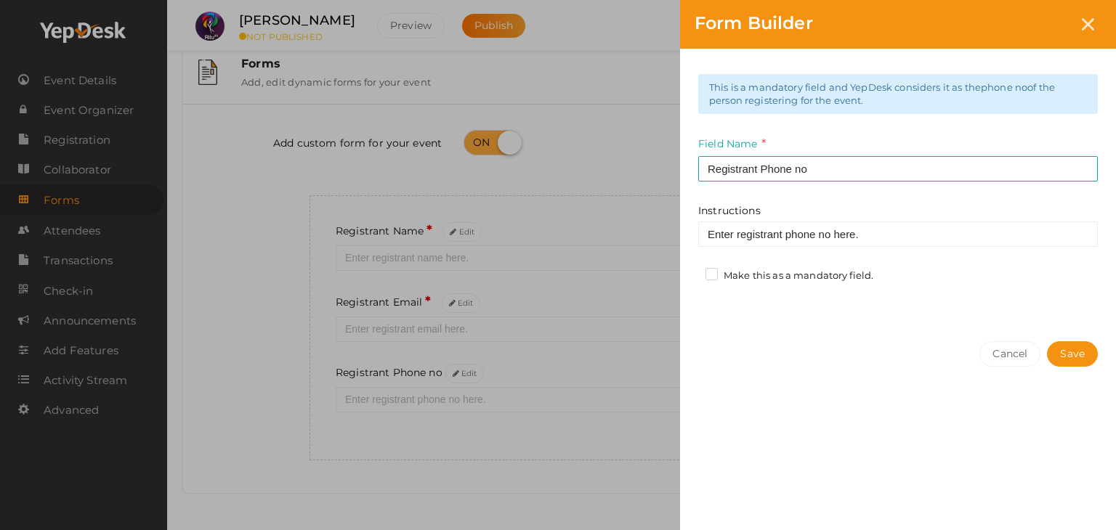
click at [707, 273] on label "Make this as a mandatory field." at bounding box center [789, 276] width 168 height 15
click at [691, 272] on input "Make this as a mandatory field." at bounding box center [691, 272] width 0 height 0
click at [1111, 346] on div "Cancel Save" at bounding box center [898, 383] width 436 height 113
click at [1085, 346] on button "Save" at bounding box center [1072, 353] width 51 height 25
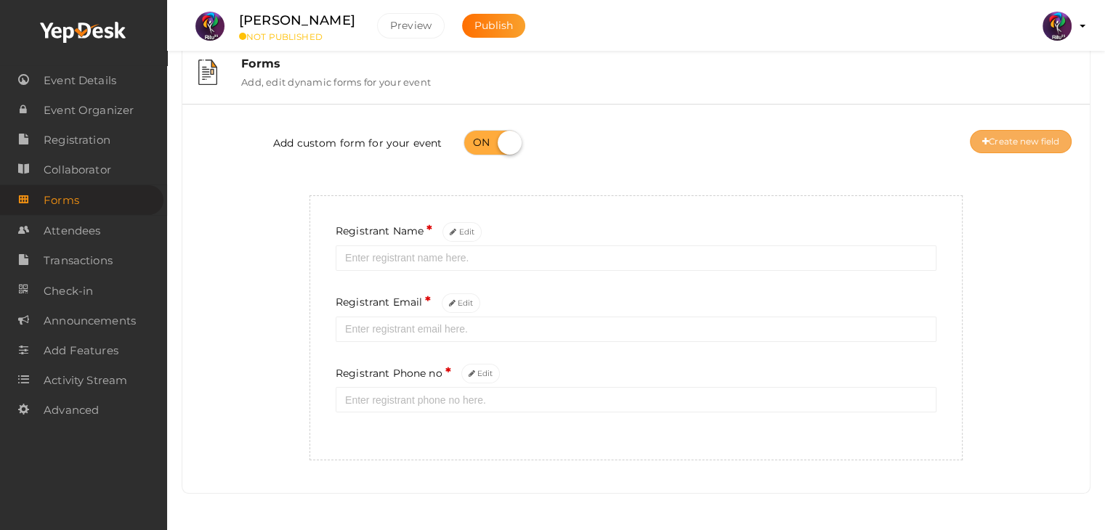
click at [983, 149] on button "Create new field" at bounding box center [1021, 141] width 102 height 23
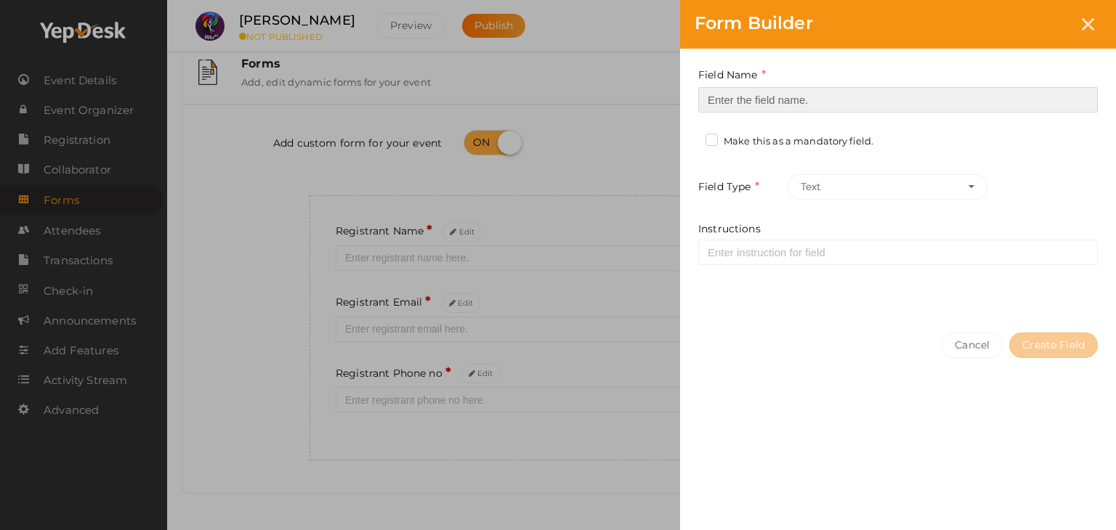
click at [715, 94] on input at bounding box center [897, 99] width 399 height 25
type input "Registrant College"
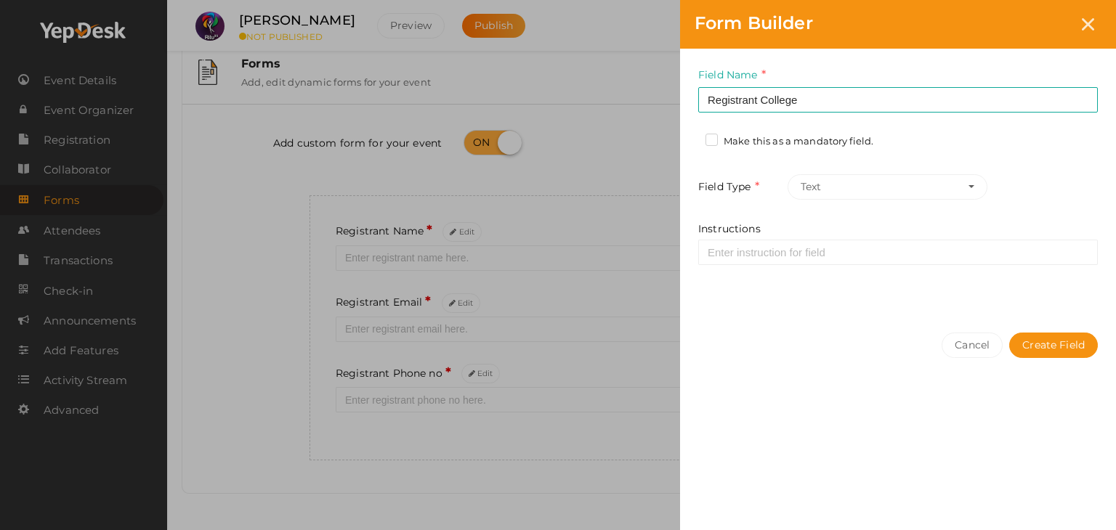
click at [707, 139] on label "Make this as a mandatory field." at bounding box center [789, 141] width 168 height 15
click at [691, 137] on input "Make this as a mandatory field." at bounding box center [691, 137] width 0 height 0
click at [1032, 343] on button "Create Field" at bounding box center [1053, 345] width 89 height 25
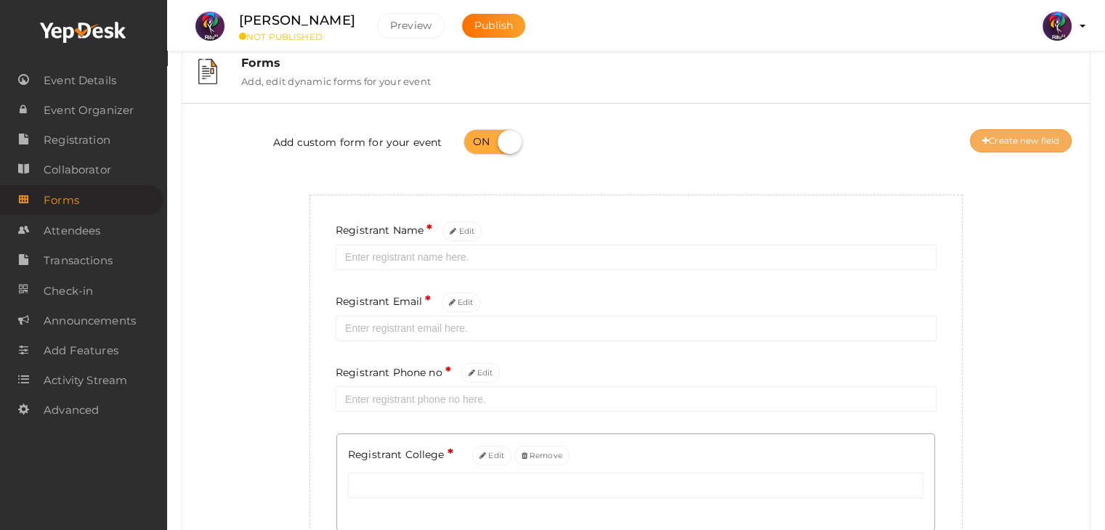
click at [1037, 143] on button "Create new field" at bounding box center [1021, 140] width 102 height 23
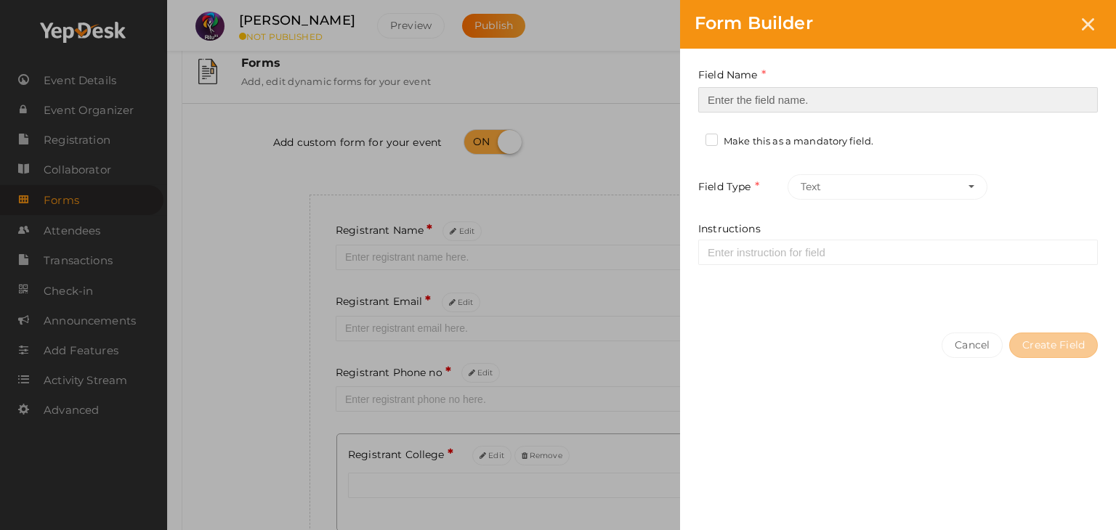
click at [820, 94] on input at bounding box center [897, 99] width 399 height 25
type input "Refferal ID"
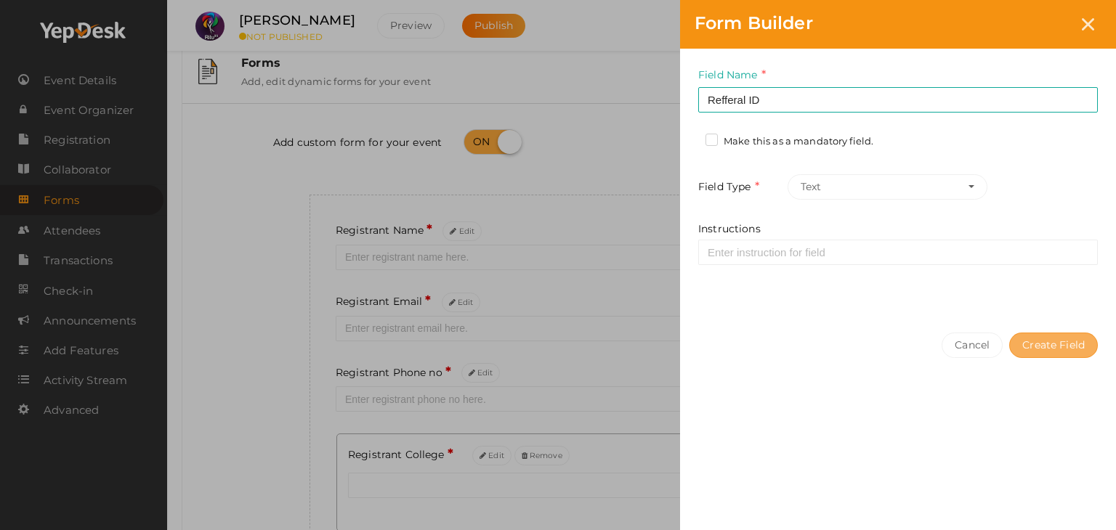
click at [1034, 350] on button "Create Field" at bounding box center [1053, 345] width 89 height 25
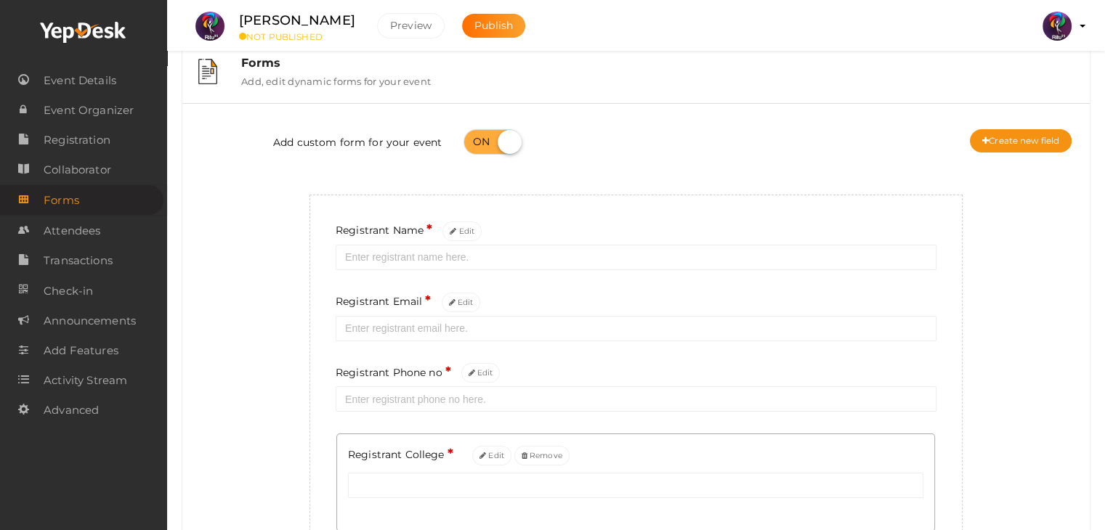
scroll to position [230, 0]
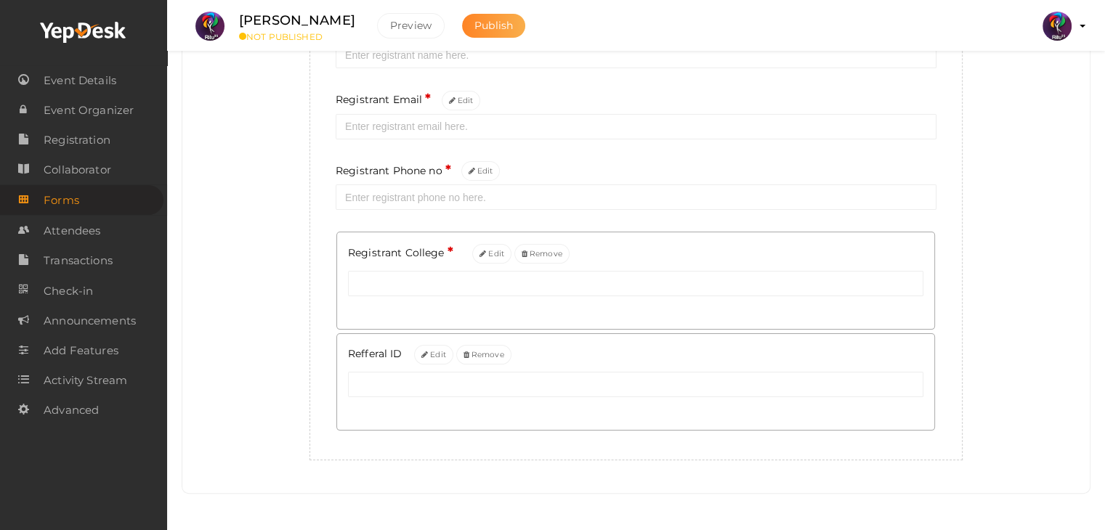
click at [479, 25] on span "Publish" at bounding box center [493, 25] width 38 height 13
click at [89, 149] on span "Registration" at bounding box center [77, 140] width 67 height 29
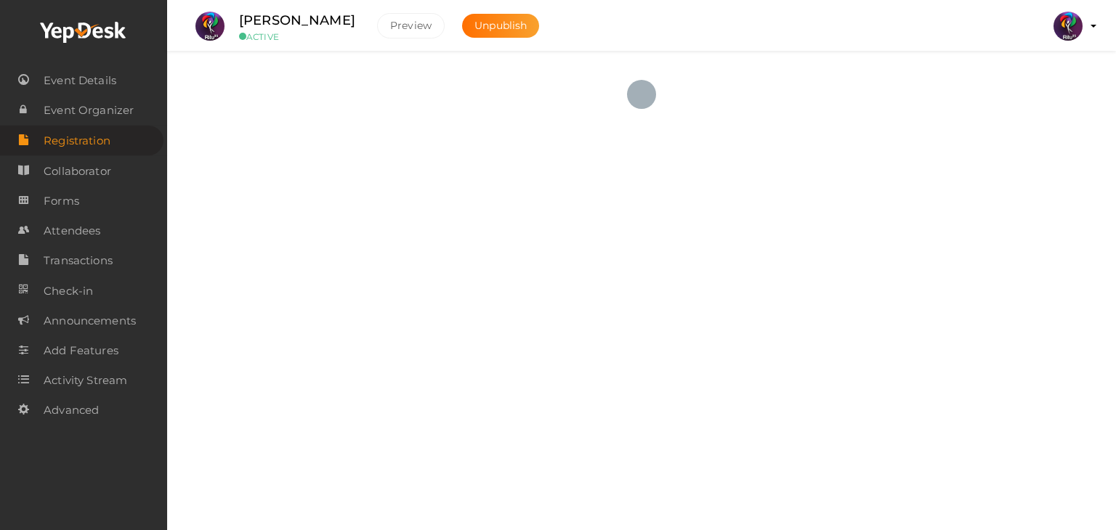
checkbox input "true"
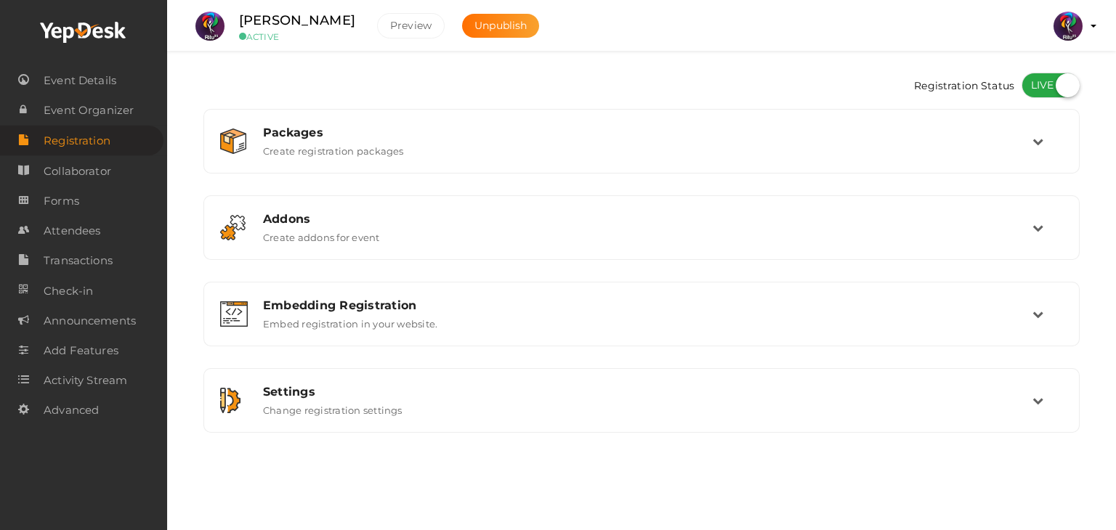
click at [227, 105] on div "Registration Status" at bounding box center [641, 87] width 876 height 44
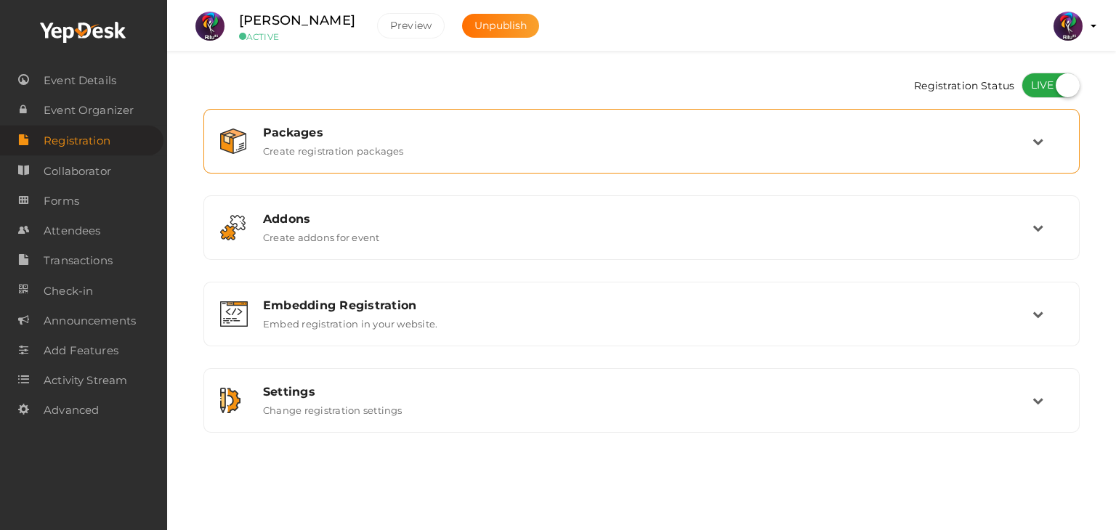
click at [242, 130] on img at bounding box center [233, 141] width 26 height 25
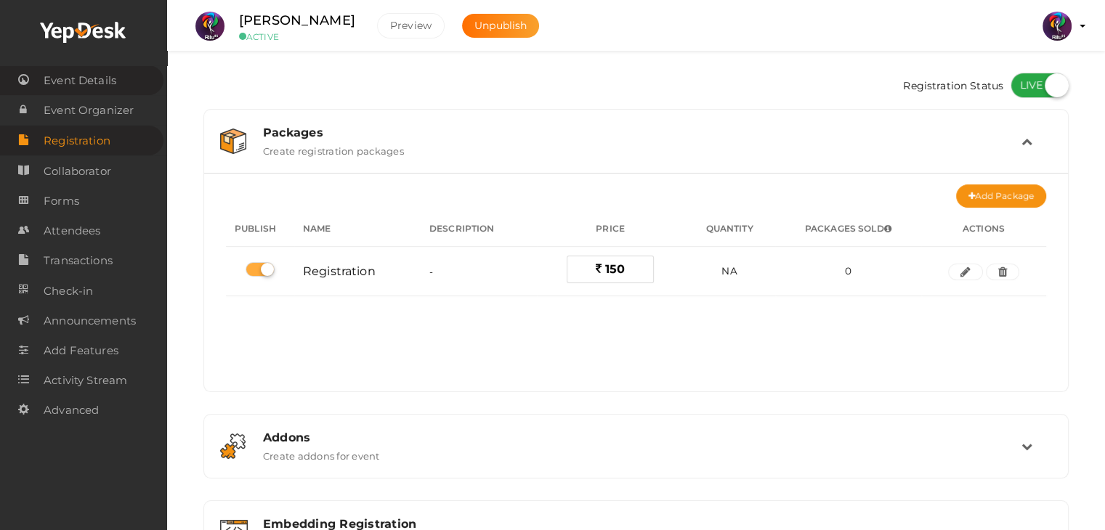
click at [100, 77] on span "Event Details" at bounding box center [80, 80] width 73 height 29
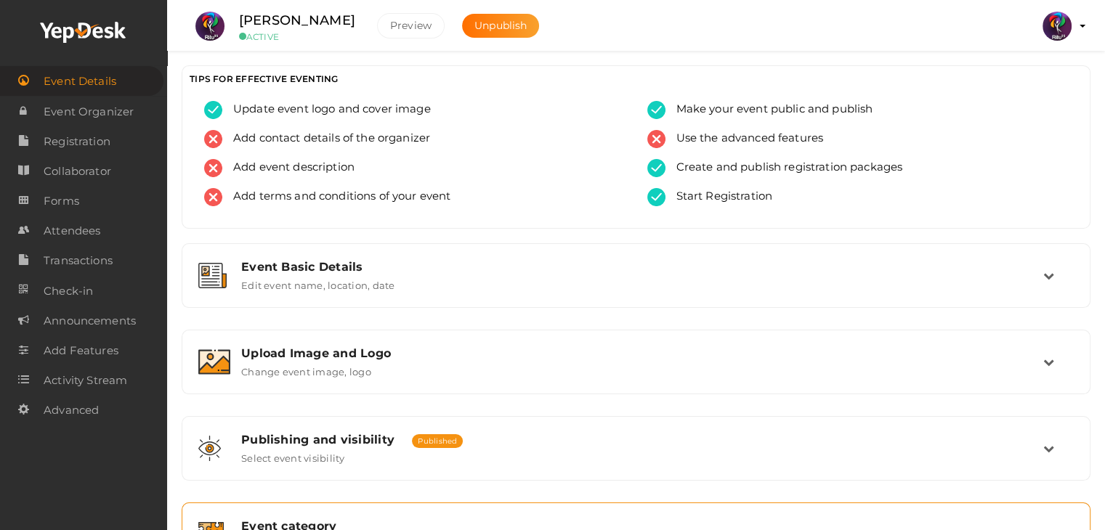
scroll to position [245, 0]
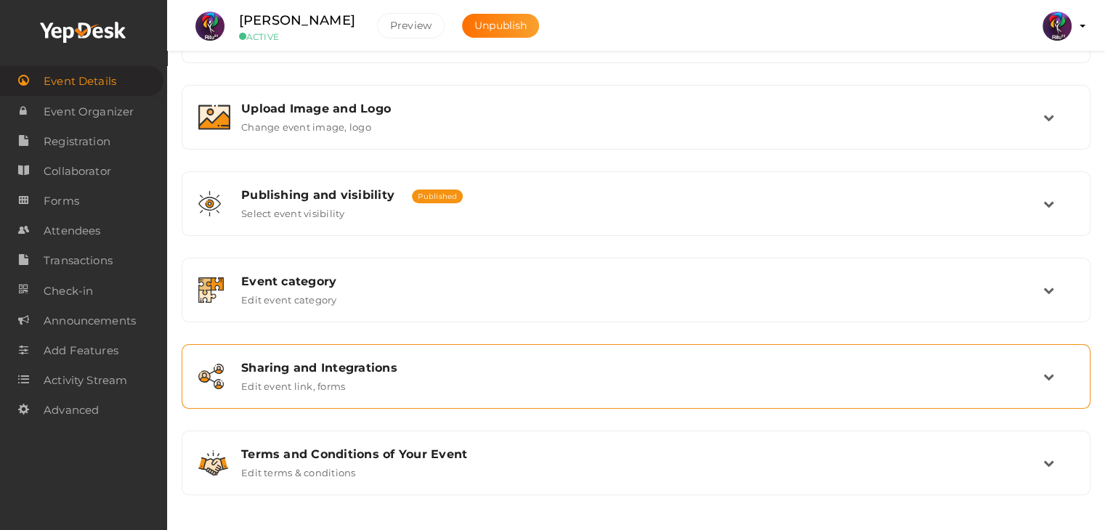
click at [394, 363] on div "Sharing and Integrations" at bounding box center [642, 368] width 802 height 14
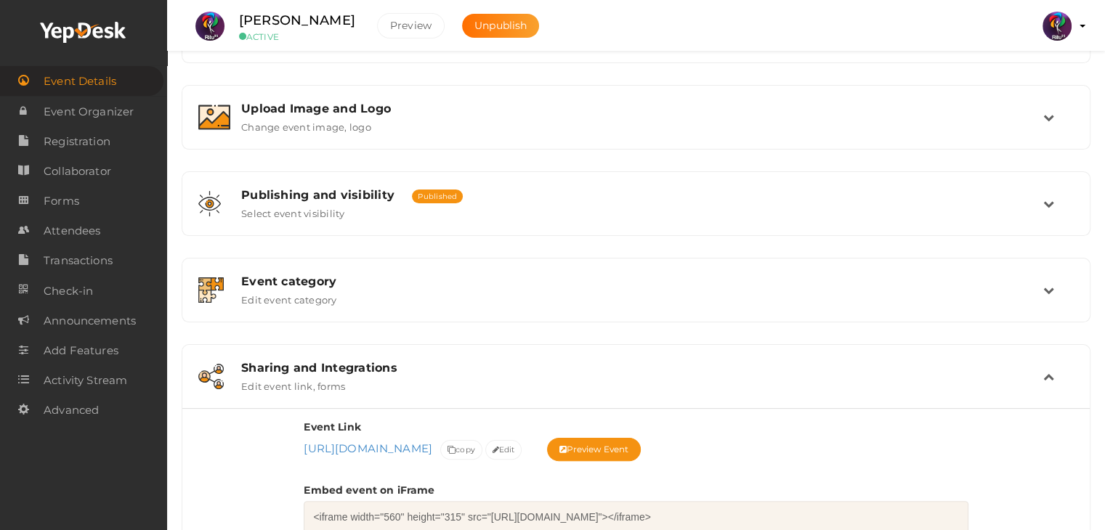
scroll to position [457, 0]
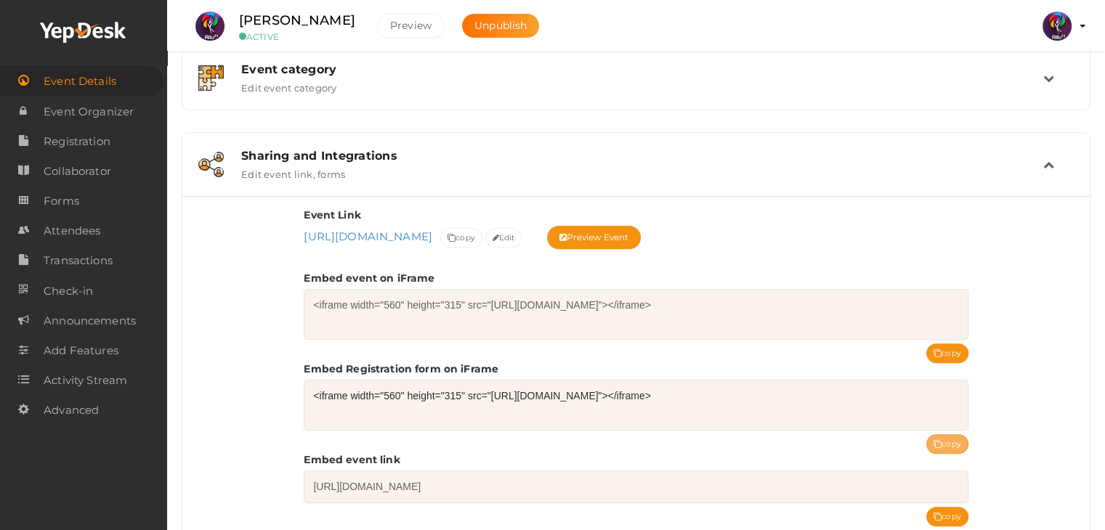
click at [943, 439] on button "copy" at bounding box center [947, 444] width 42 height 20
click at [110, 137] on span "Registration" at bounding box center [77, 141] width 67 height 29
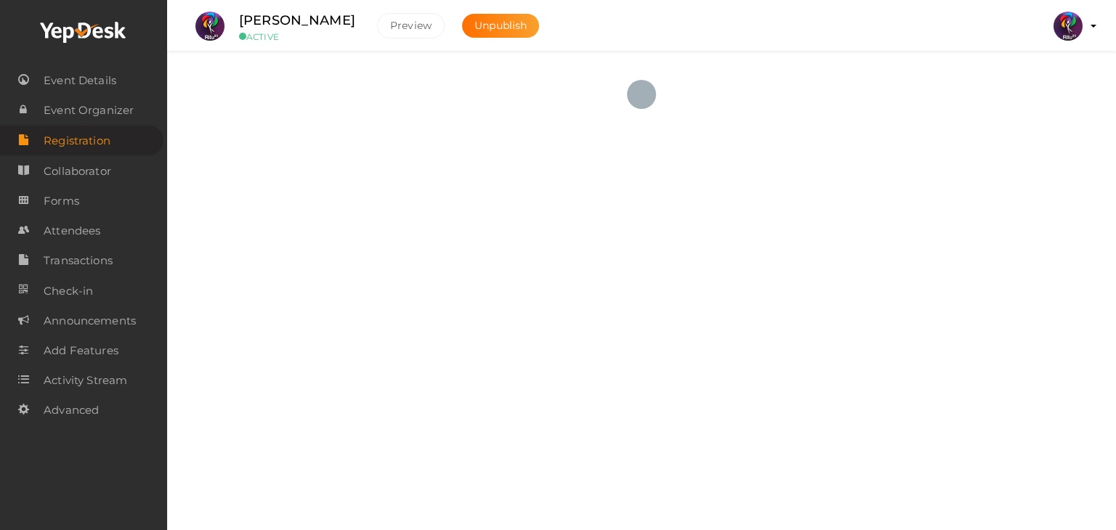
checkbox input "true"
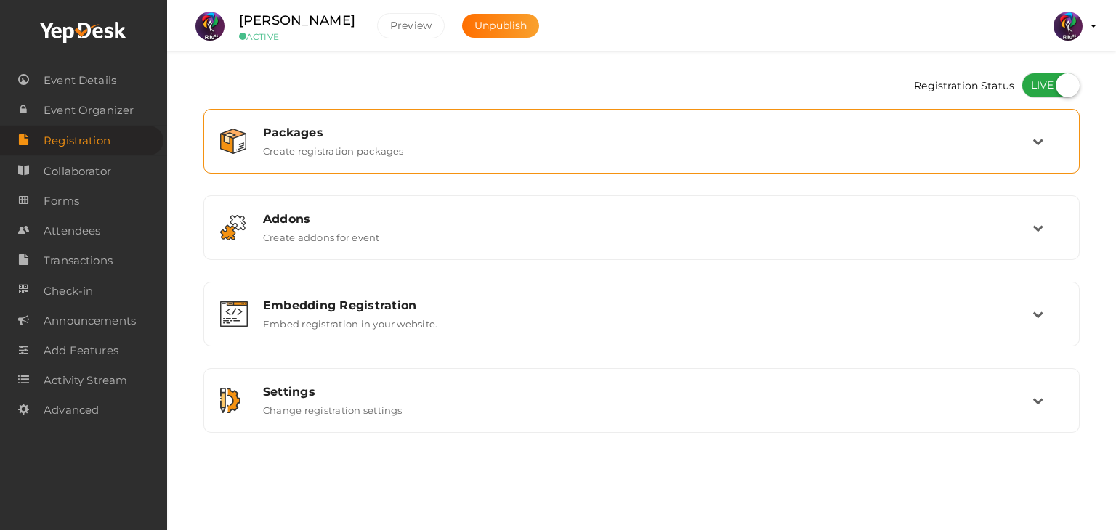
click at [465, 162] on div "Packages Create registration packages" at bounding box center [641, 141] width 860 height 49
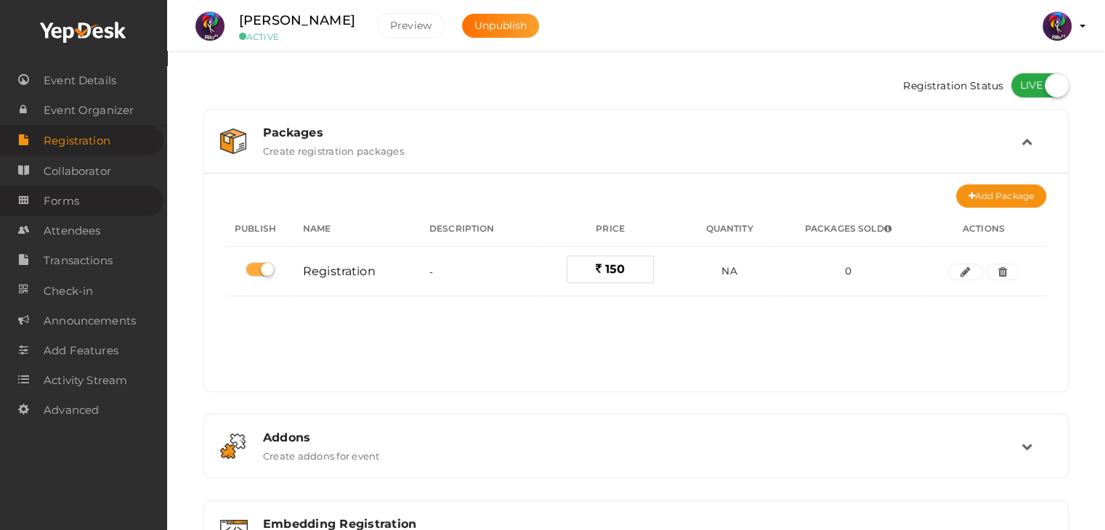
click at [70, 200] on span "Forms" at bounding box center [62, 201] width 36 height 29
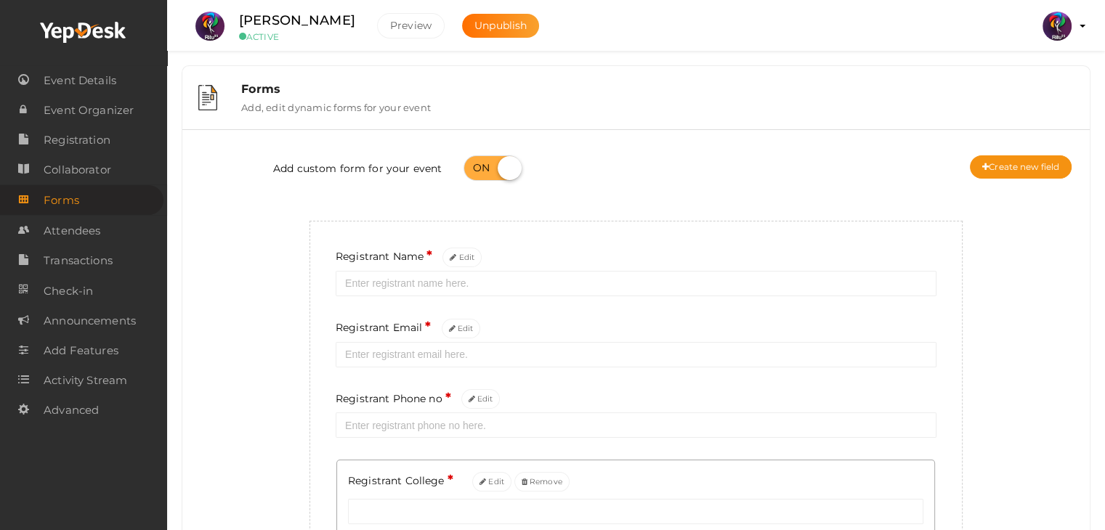
scroll to position [230, 0]
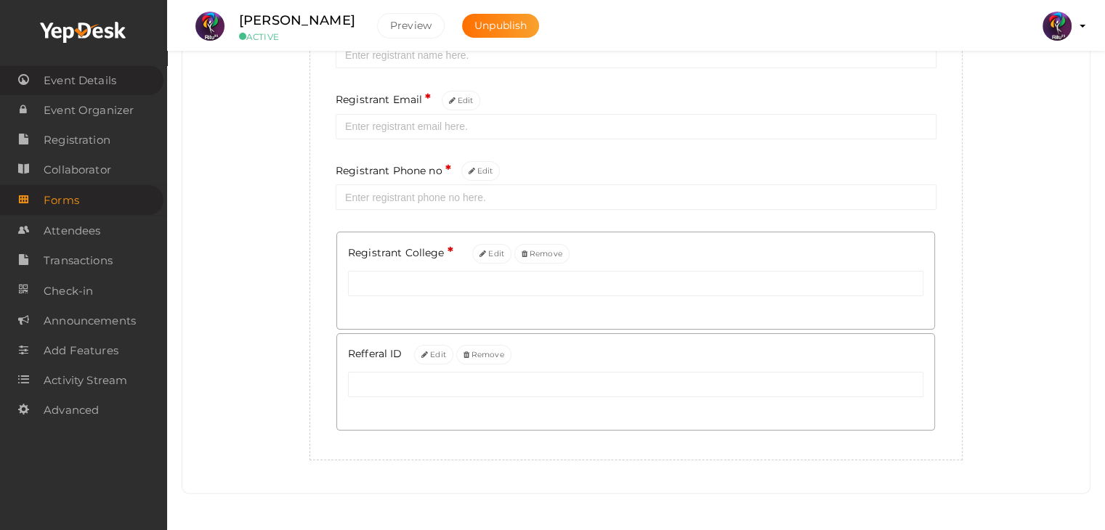
click at [121, 87] on link "Event Details" at bounding box center [81, 80] width 163 height 30
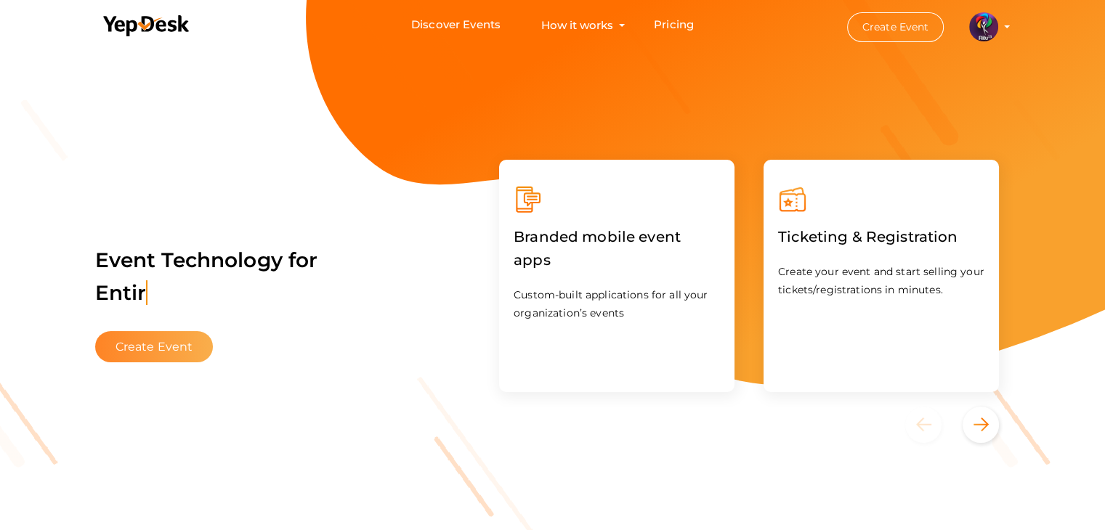
click at [147, 355] on button "Create Event" at bounding box center [154, 346] width 118 height 31
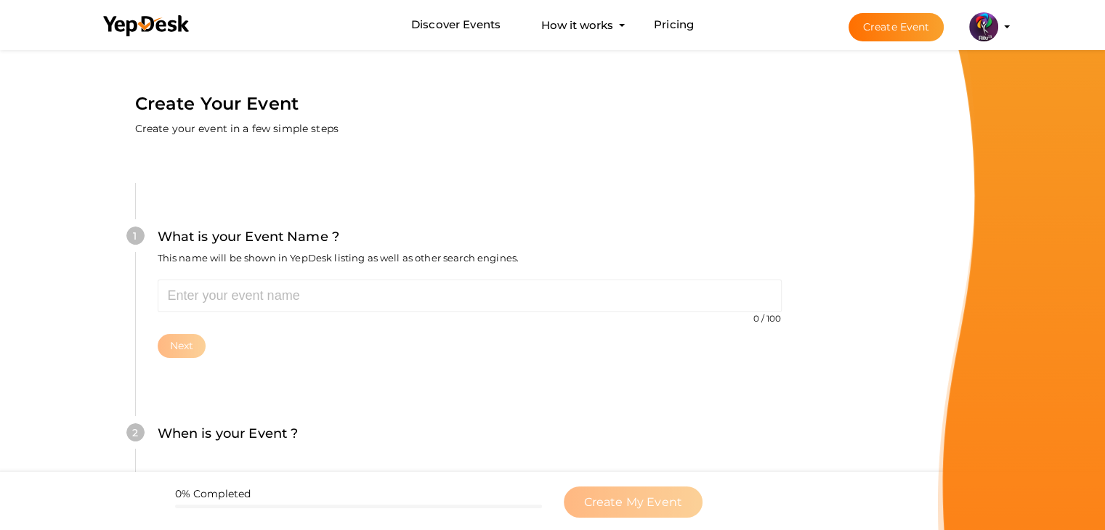
click at [254, 274] on div "What is your Event Name ? This name will be shown in YepDesk listing as well as…" at bounding box center [470, 253] width 624 height 52
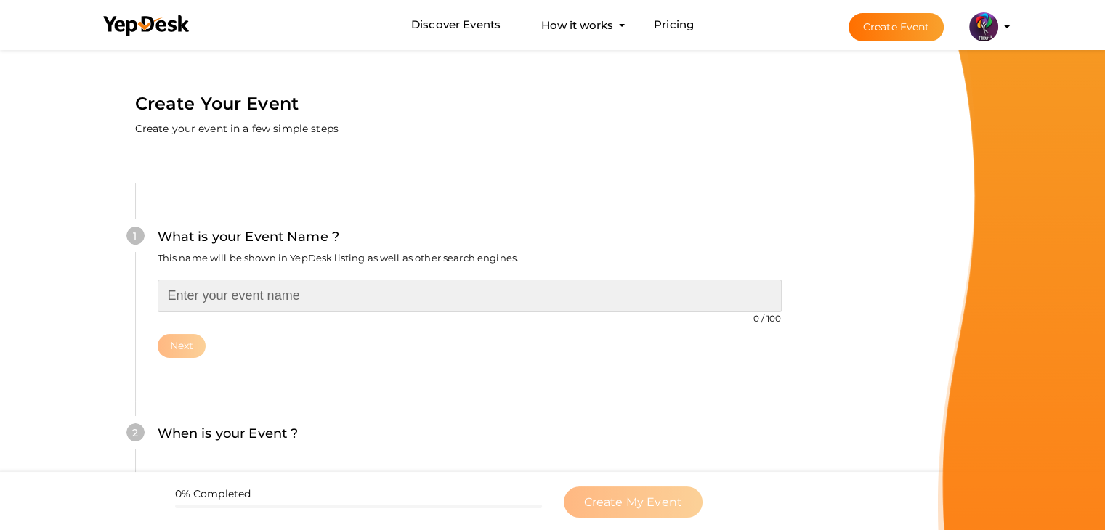
click at [264, 289] on input "text" at bounding box center [470, 296] width 624 height 33
type input "GREEN PRINT"
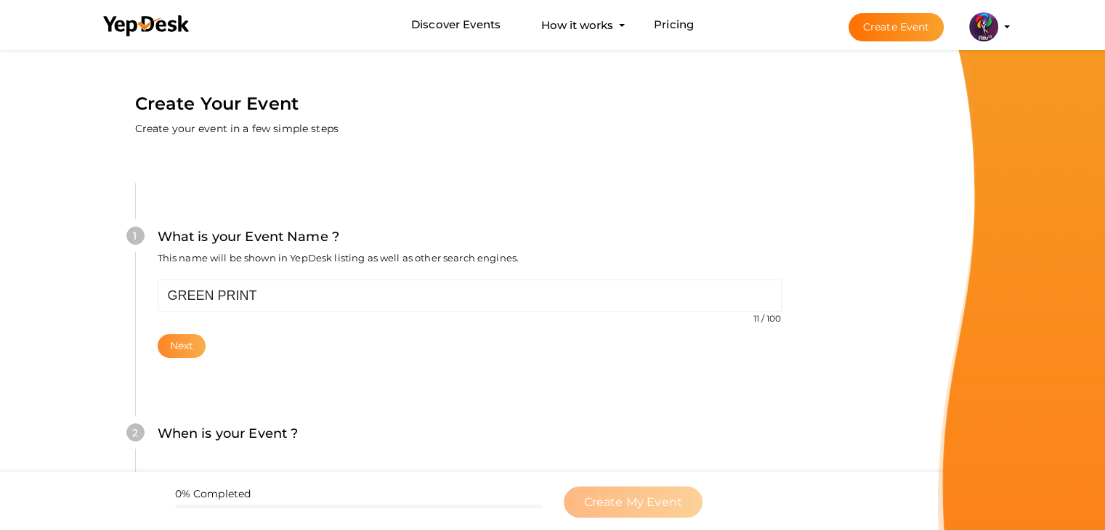
click at [190, 335] on button "Next" at bounding box center [182, 346] width 49 height 24
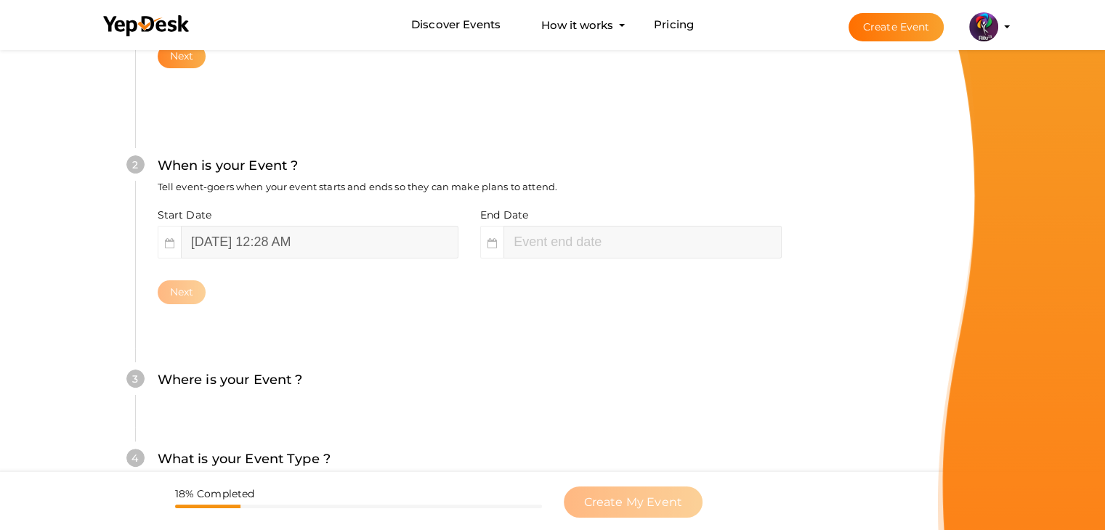
scroll to position [299, 0]
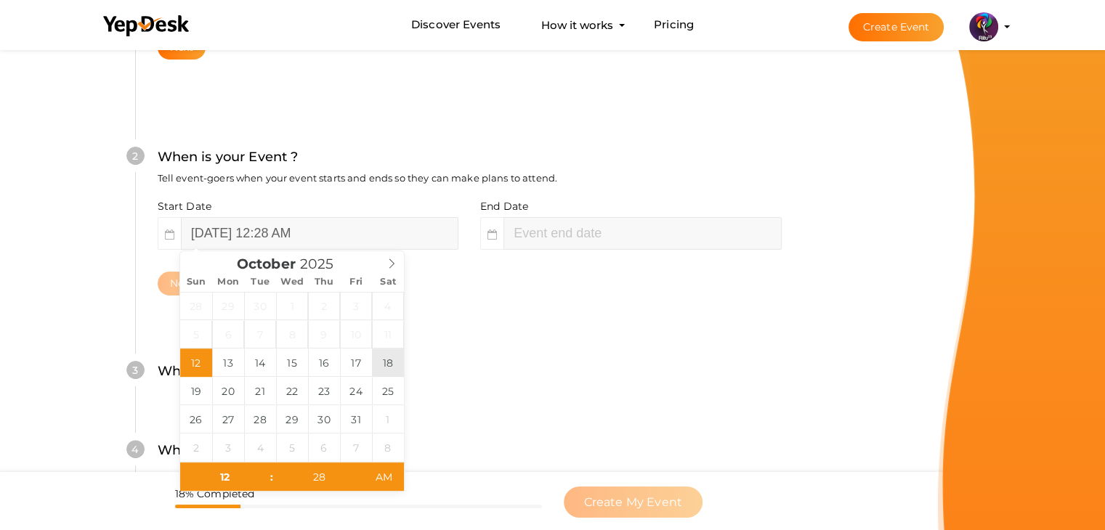
type input "[DATE] 12:28 AM"
type input "02"
type input "28"
type input "[DATE] 2:28 AM"
click at [514, 251] on div "Start Date [DATE] 12:28 AM End Date [DATE] 2:28 AM Next" at bounding box center [470, 247] width 624 height 97
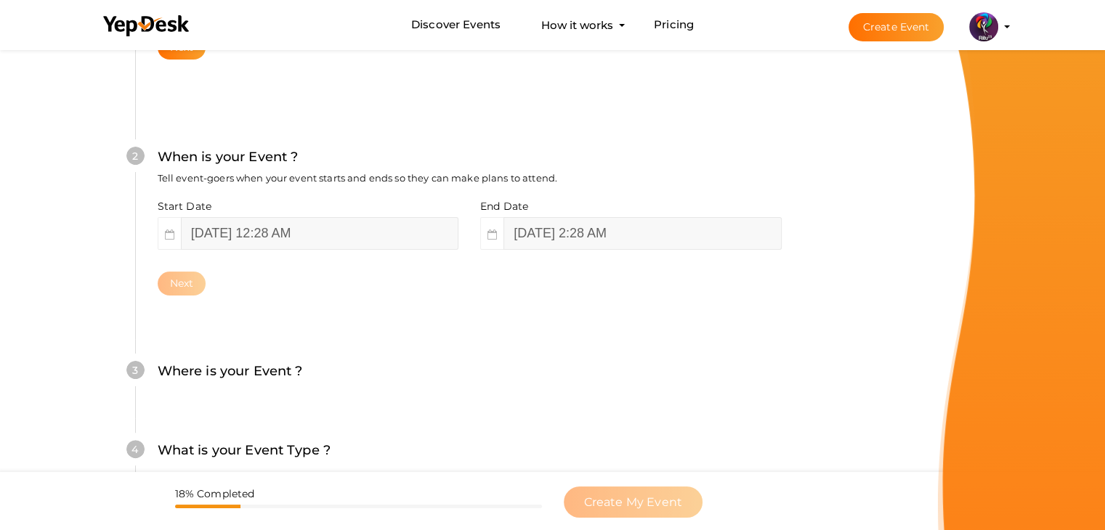
click at [456, 336] on div "2 When is your Event ? Tell event-goers when your event starts and ends so they…" at bounding box center [469, 221] width 668 height 236
click at [603, 219] on input "October 18, 2025 2:28 AM" at bounding box center [641, 233] width 277 height 33
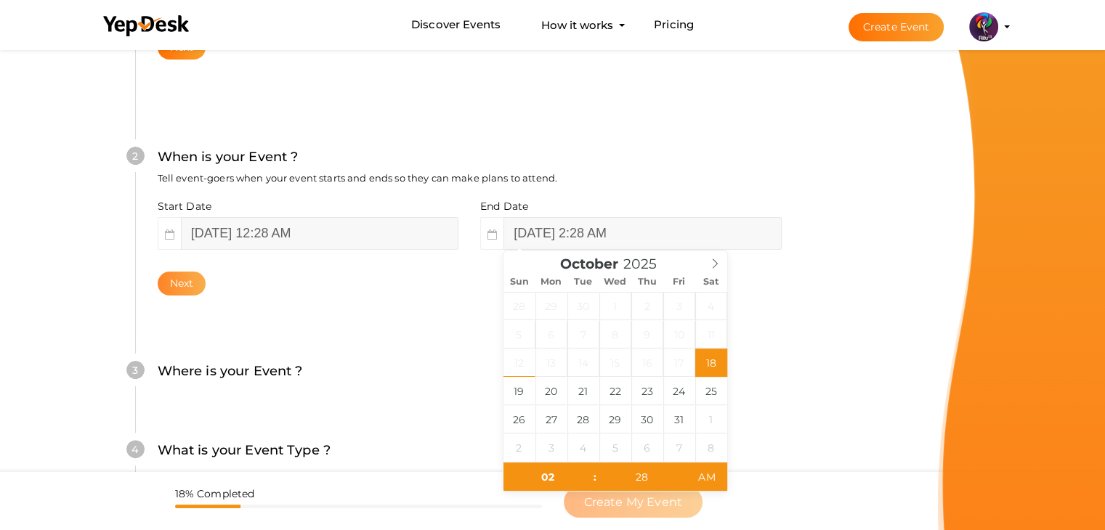
click at [186, 285] on button "Next" at bounding box center [182, 284] width 49 height 24
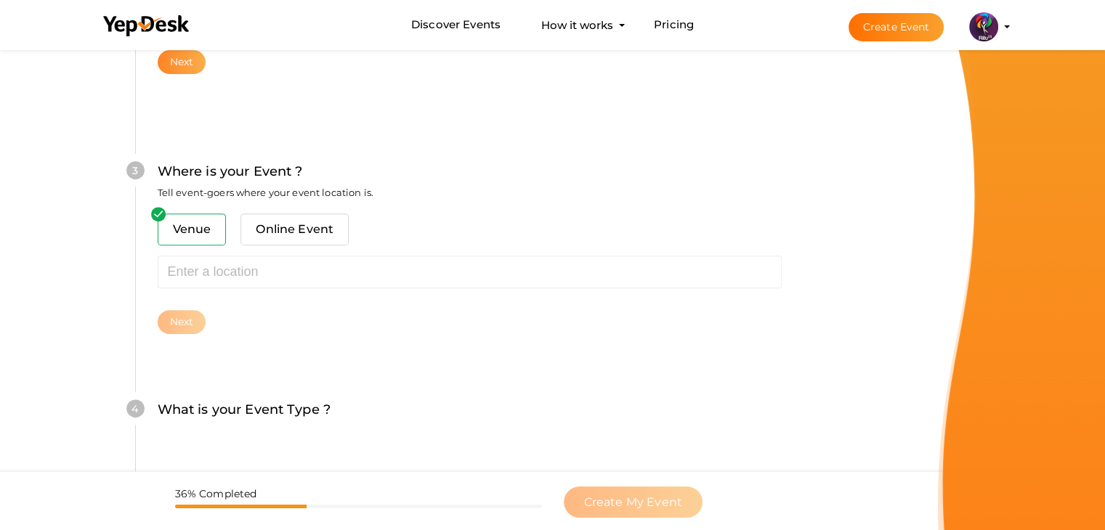
scroll to position [535, 0]
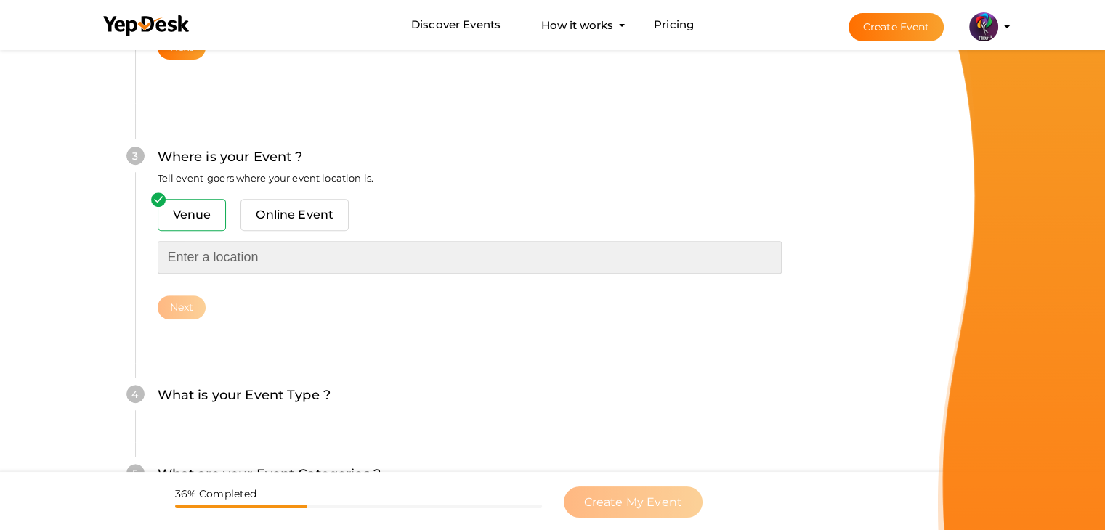
click at [260, 245] on input "text" at bounding box center [470, 257] width 624 height 33
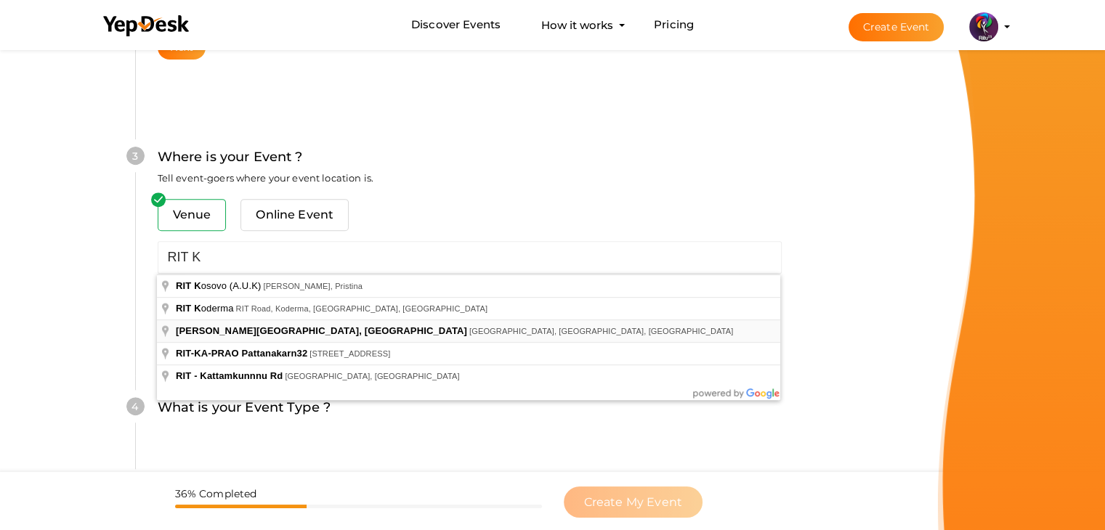
type input "[PERSON_NAME][GEOGRAPHIC_DATA], [GEOGRAPHIC_DATA], [GEOGRAPHIC_DATA], [GEOGRAPH…"
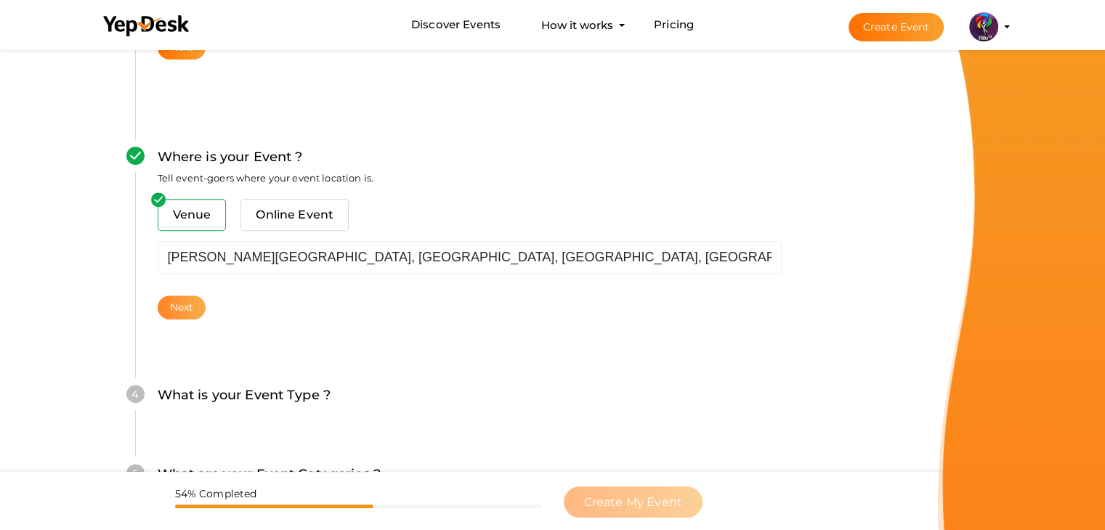
click at [196, 312] on button "Next" at bounding box center [182, 308] width 49 height 24
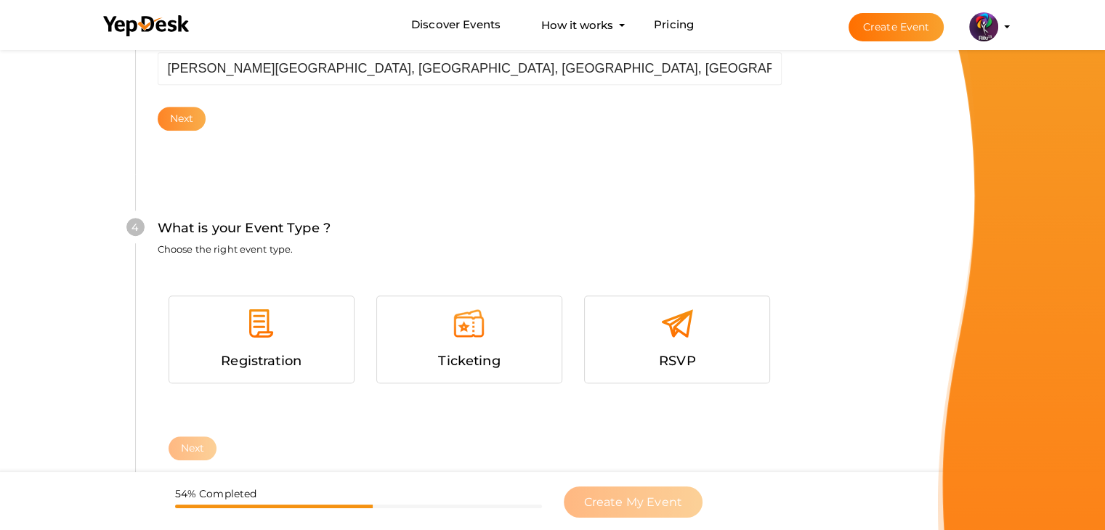
scroll to position [795, 0]
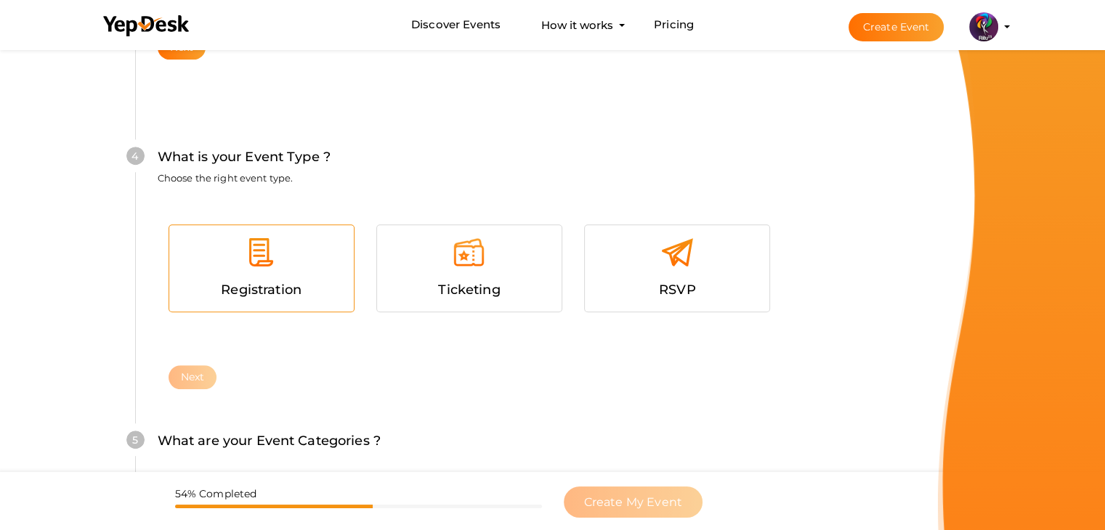
click at [337, 273] on div at bounding box center [261, 258] width 163 height 44
click at [198, 378] on button "Next" at bounding box center [193, 377] width 49 height 24
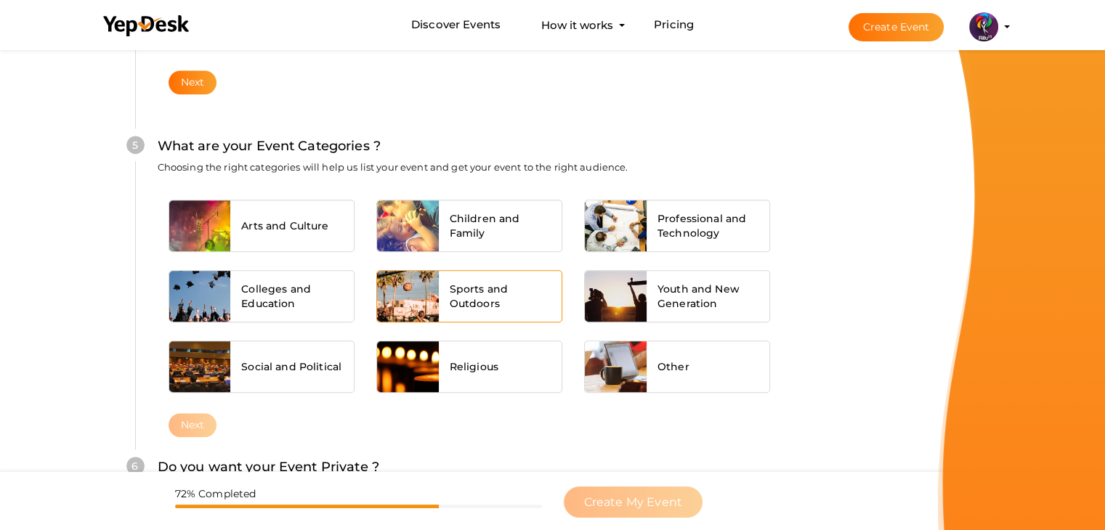
scroll to position [1099, 0]
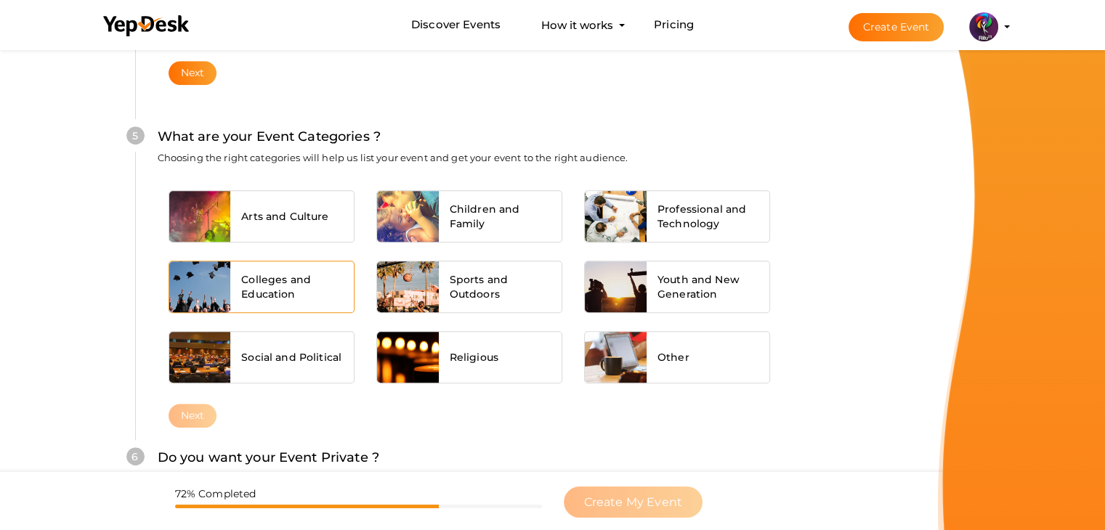
click at [244, 262] on div "Colleges and Education" at bounding box center [291, 286] width 123 height 51
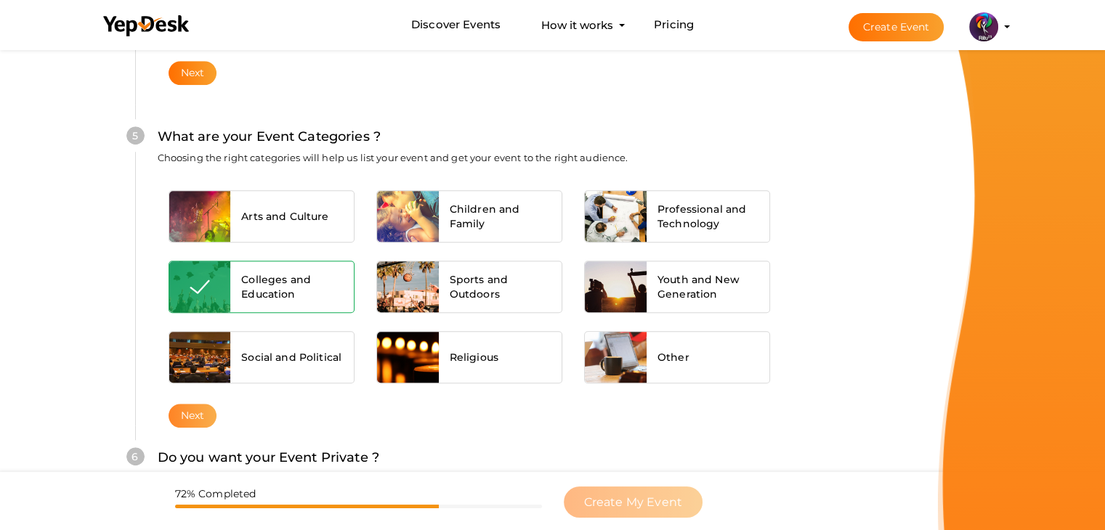
click at [198, 409] on button "Next" at bounding box center [193, 416] width 49 height 24
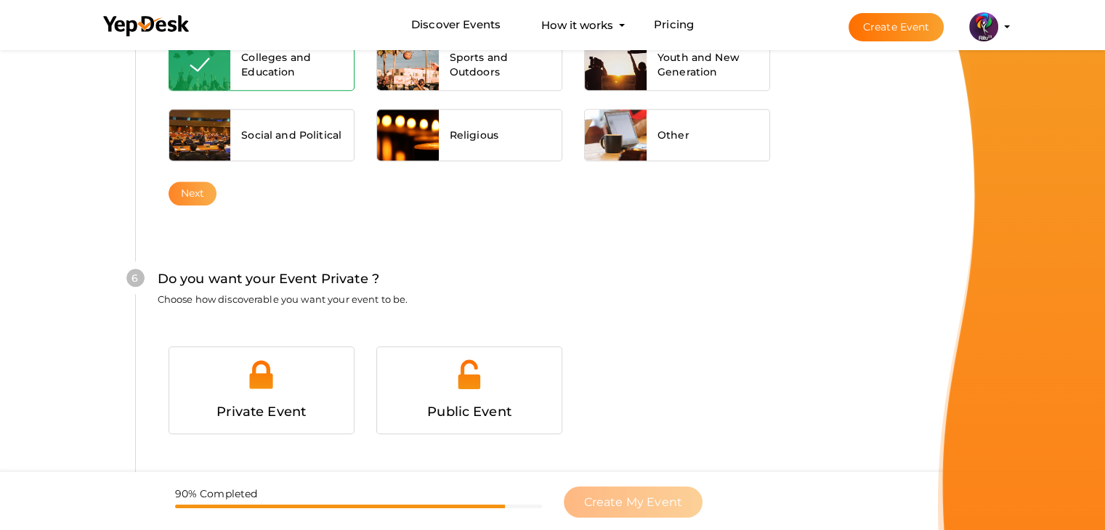
scroll to position [1418, 0]
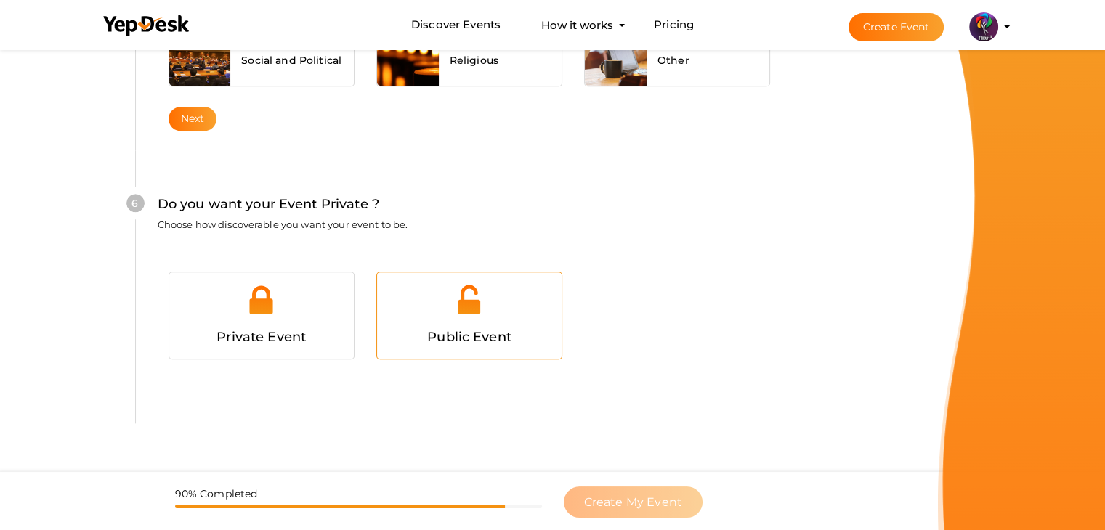
click at [460, 333] on span "Public Event" at bounding box center [469, 337] width 84 height 16
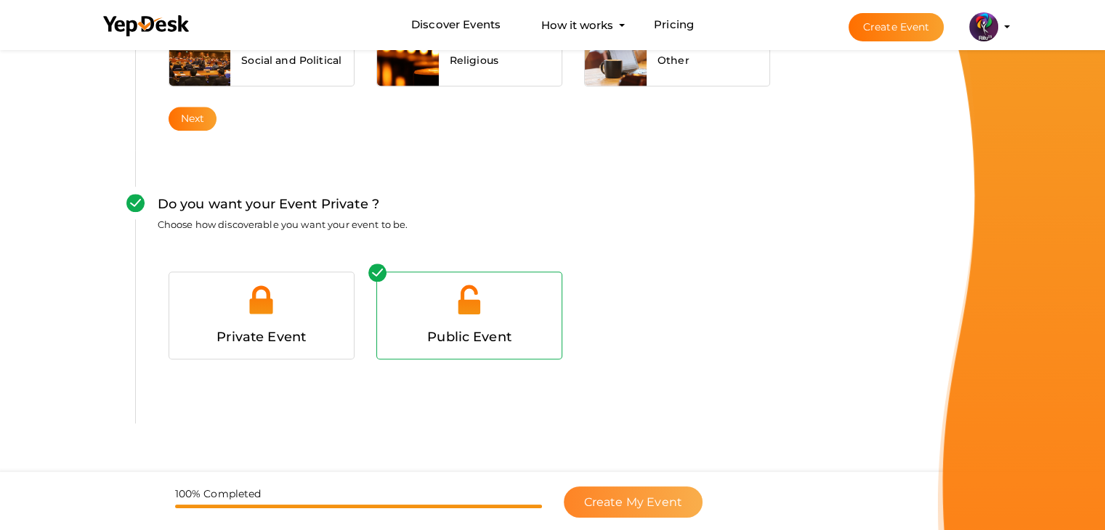
click at [649, 487] on button "Create My Event" at bounding box center [633, 502] width 139 height 31
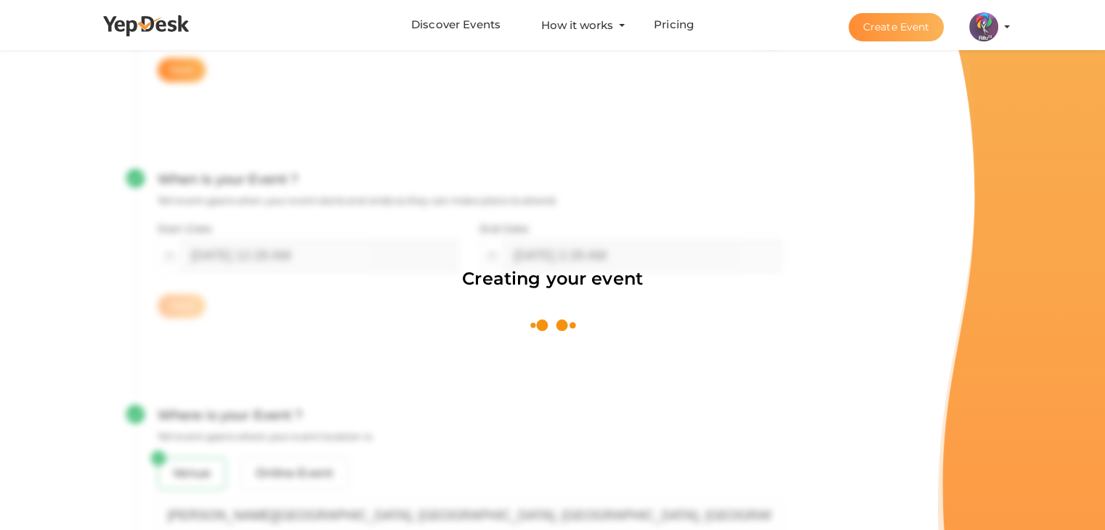
scroll to position [218, 0]
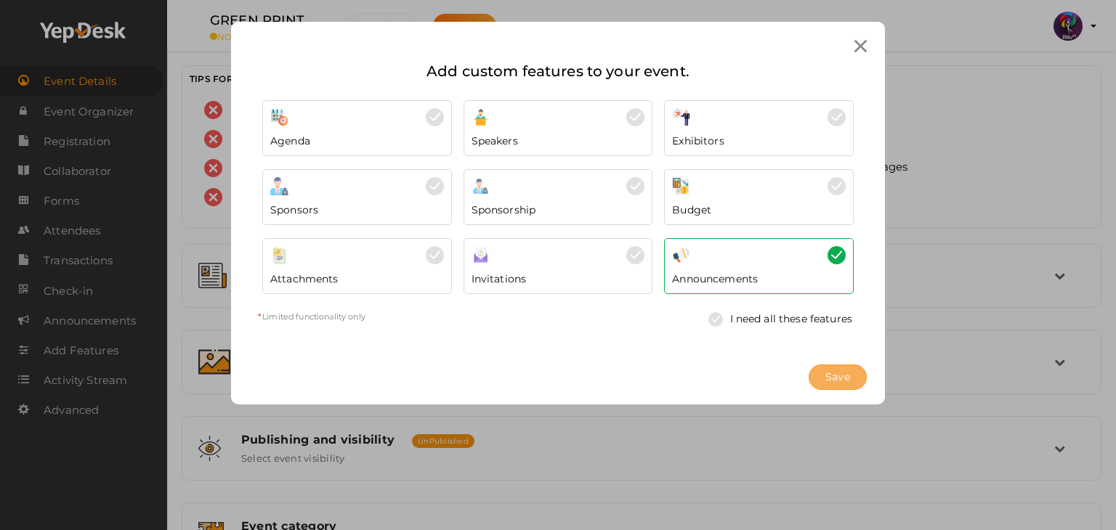
click at [853, 377] on button "Save" at bounding box center [837, 377] width 58 height 25
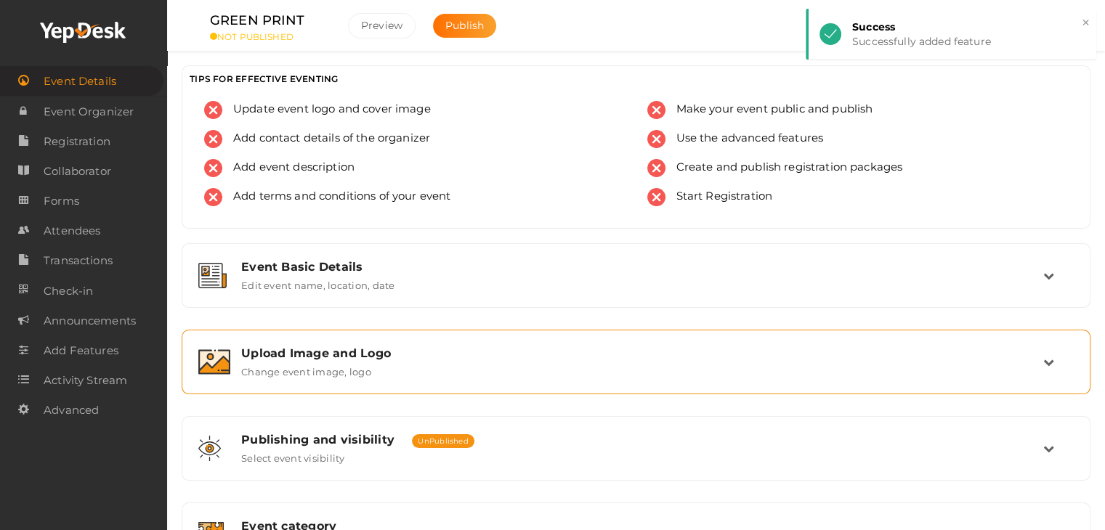
click at [333, 384] on div "Upload Image and Logo Change event image, logo" at bounding box center [636, 362] width 893 height 49
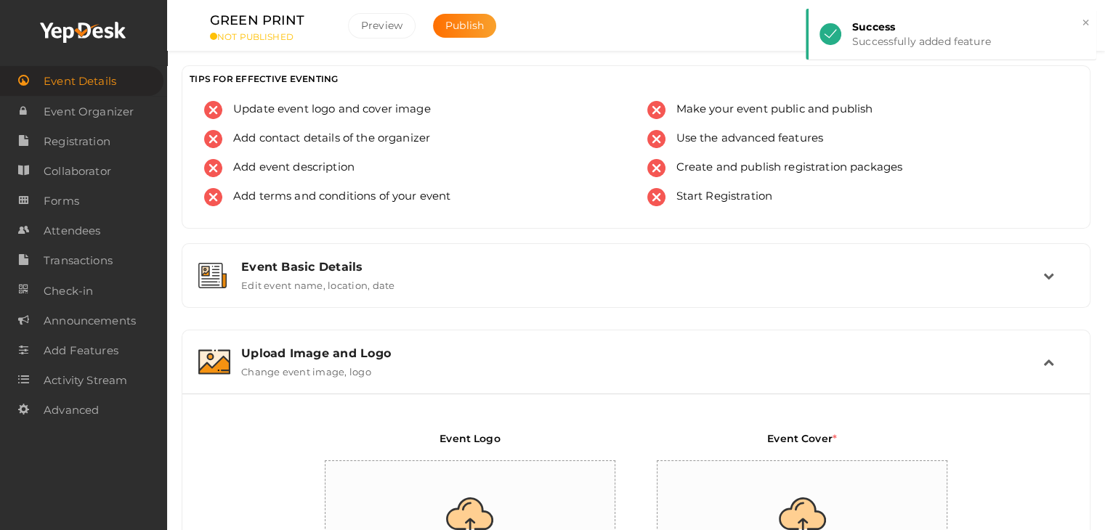
click at [444, 500] on input "file" at bounding box center [470, 524] width 291 height 127
type input "C:\fakepath\logo yepdesk.png"
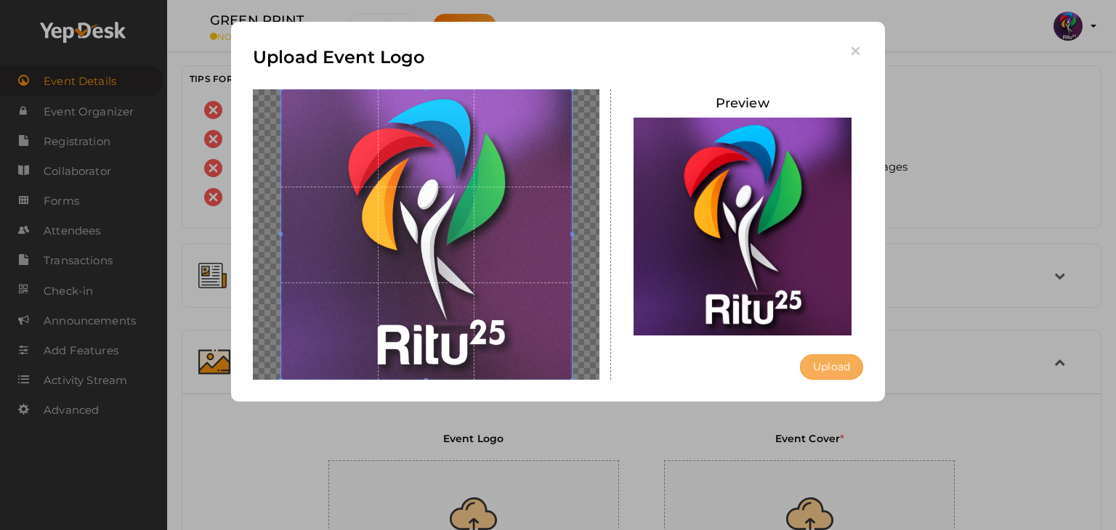
click at [843, 360] on button "Upload" at bounding box center [831, 366] width 63 height 25
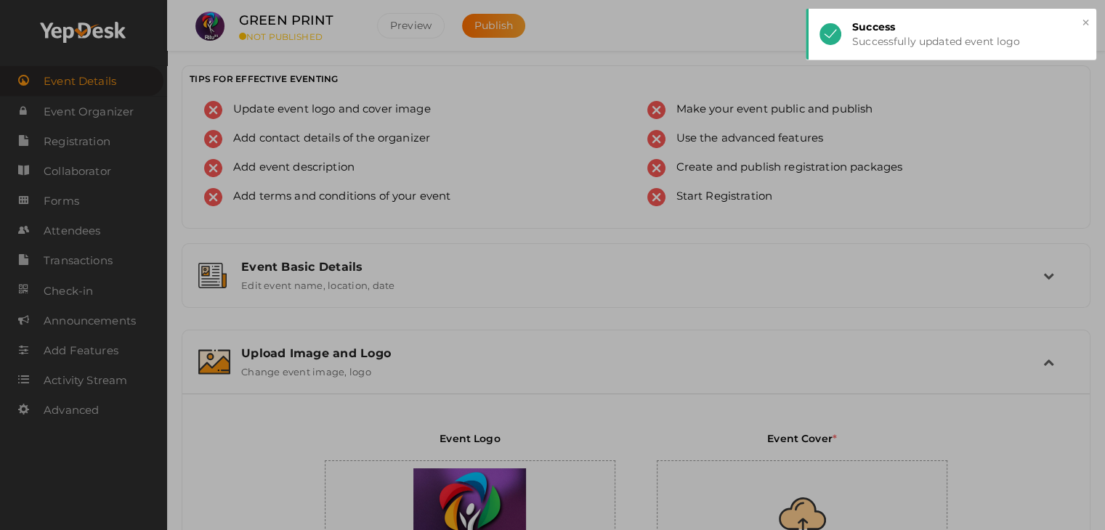
click at [840, 492] on input "file" at bounding box center [802, 524] width 291 height 127
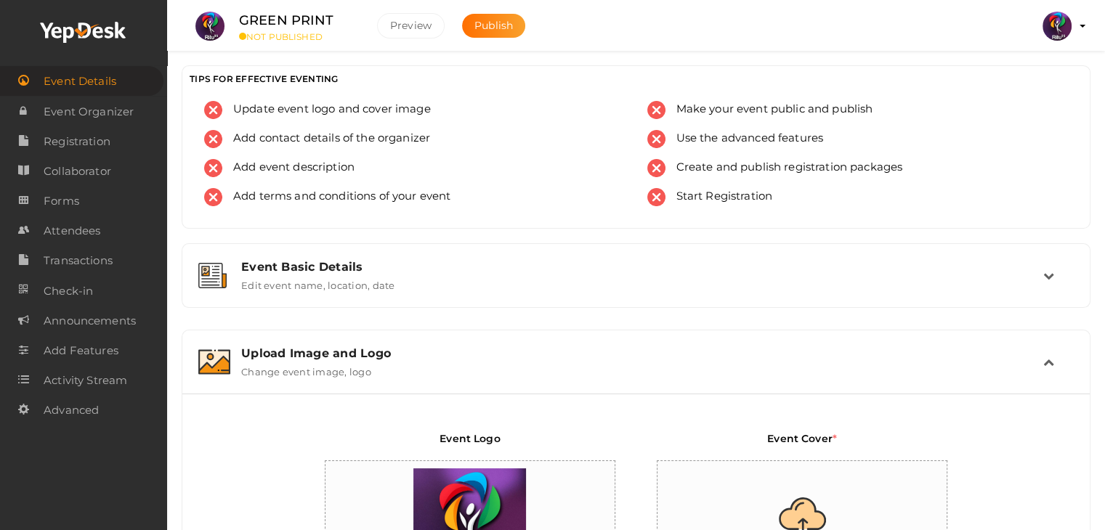
type input "C:\fakepath\IMG-20251011-WA0157.jpg"
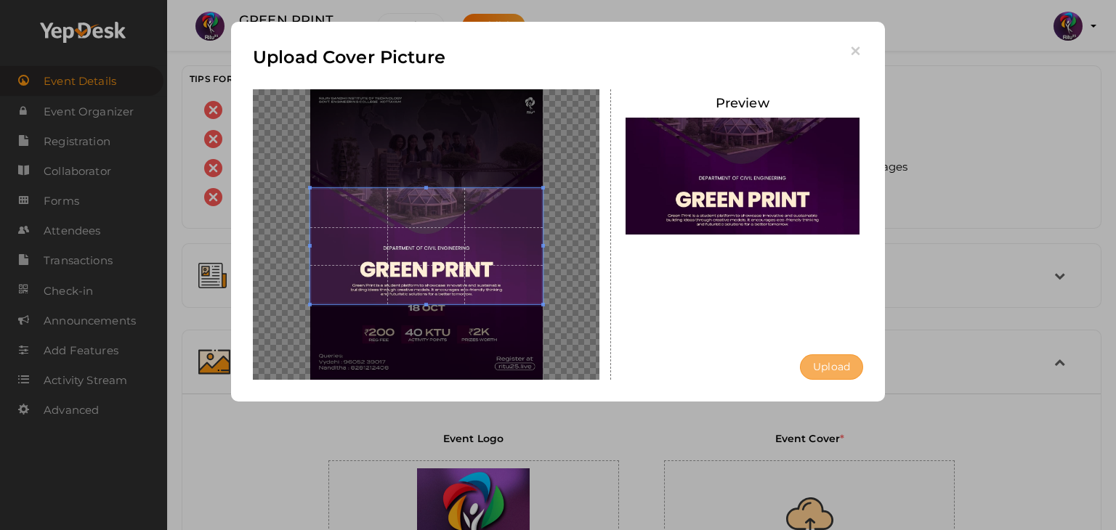
click at [850, 370] on button "Upload" at bounding box center [831, 366] width 63 height 25
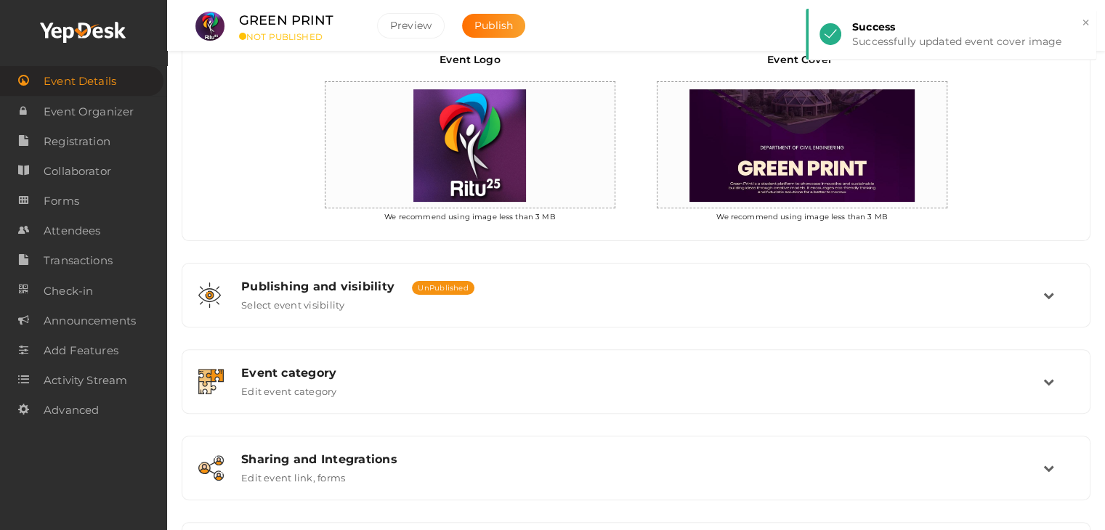
scroll to position [469, 0]
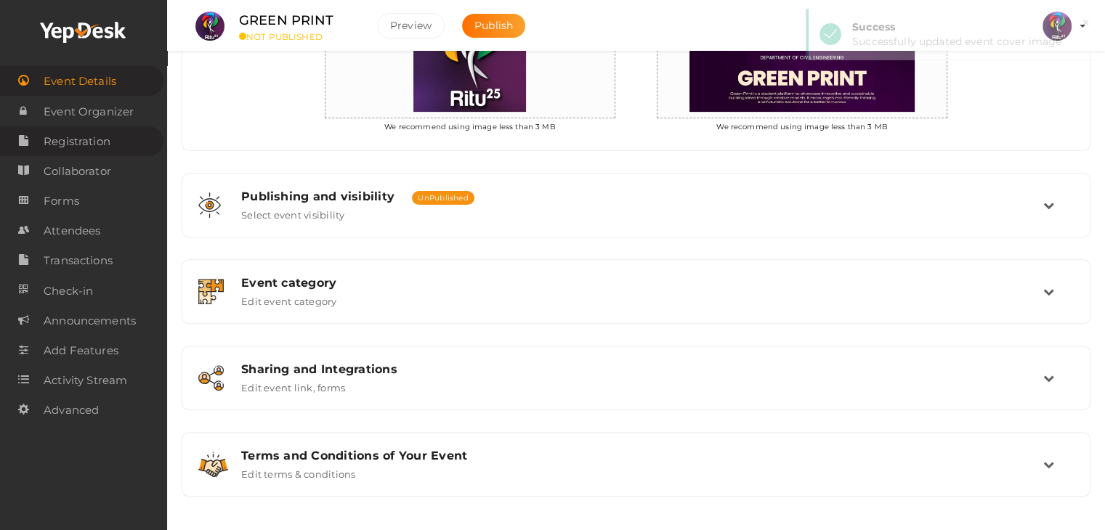
click at [79, 139] on span "Registration" at bounding box center [77, 141] width 67 height 29
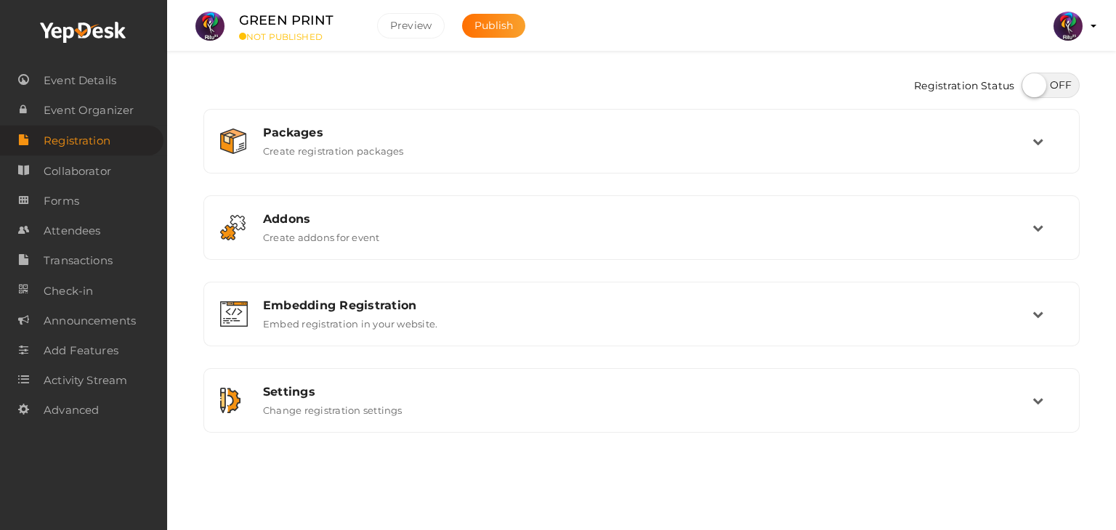
click at [1073, 86] on label at bounding box center [1050, 85] width 58 height 25
click at [1031, 85] on input "checkbox" at bounding box center [1025, 80] width 9 height 9
checkbox input "true"
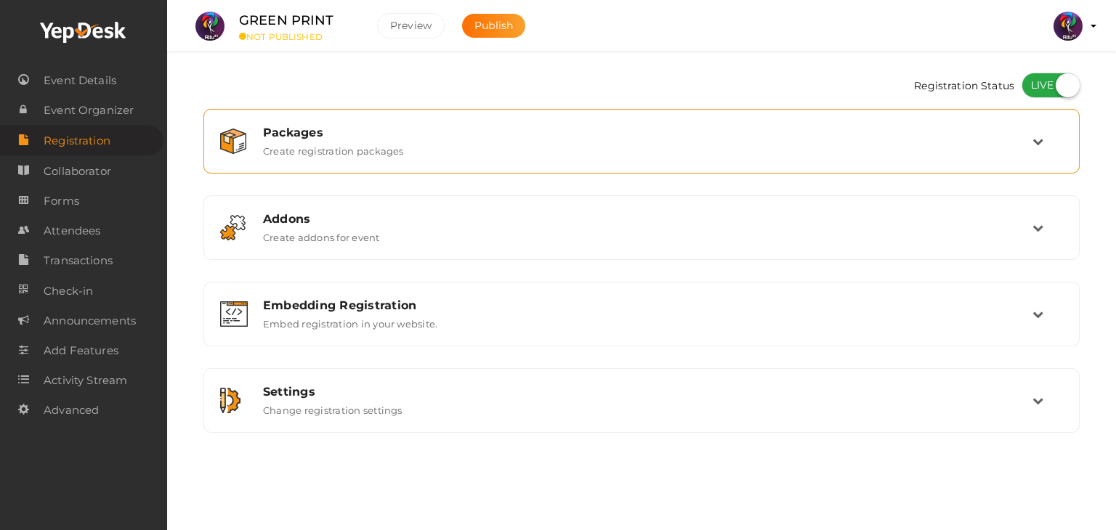
click at [664, 160] on div "Packages Create registration packages" at bounding box center [641, 141] width 860 height 49
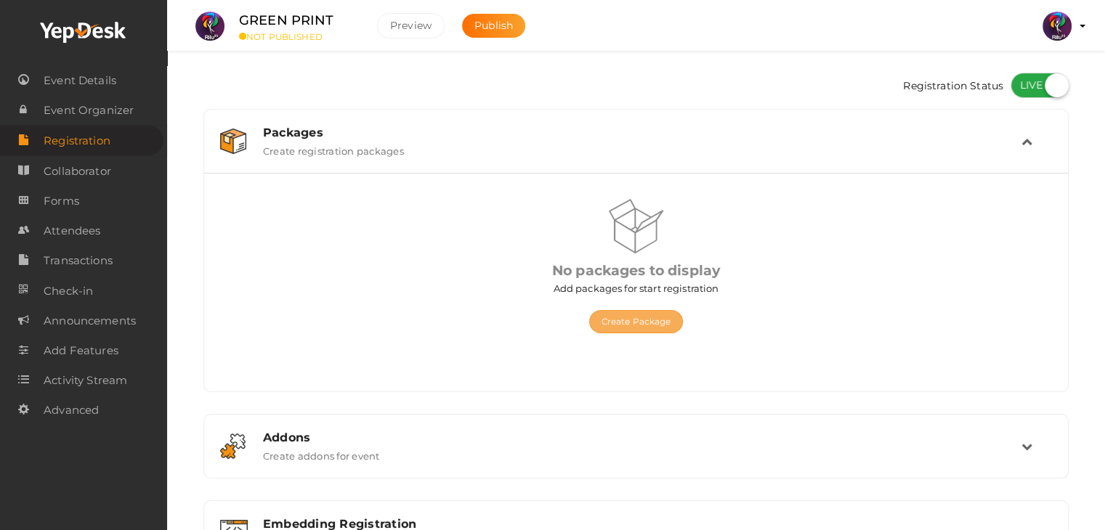
click at [639, 328] on button "Create Package" at bounding box center [636, 321] width 94 height 23
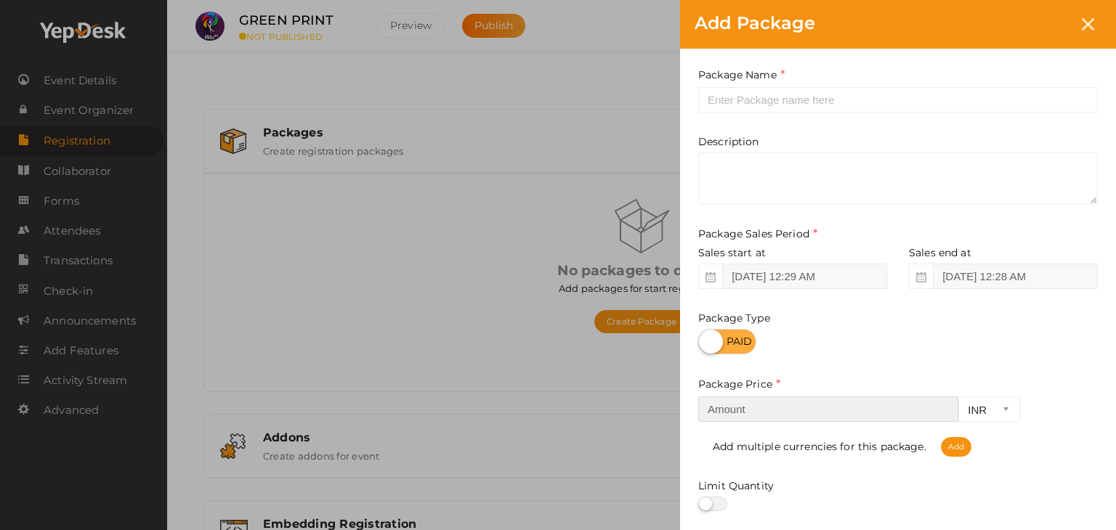
click at [805, 405] on input "number" at bounding box center [828, 409] width 260 height 25
type input "200"
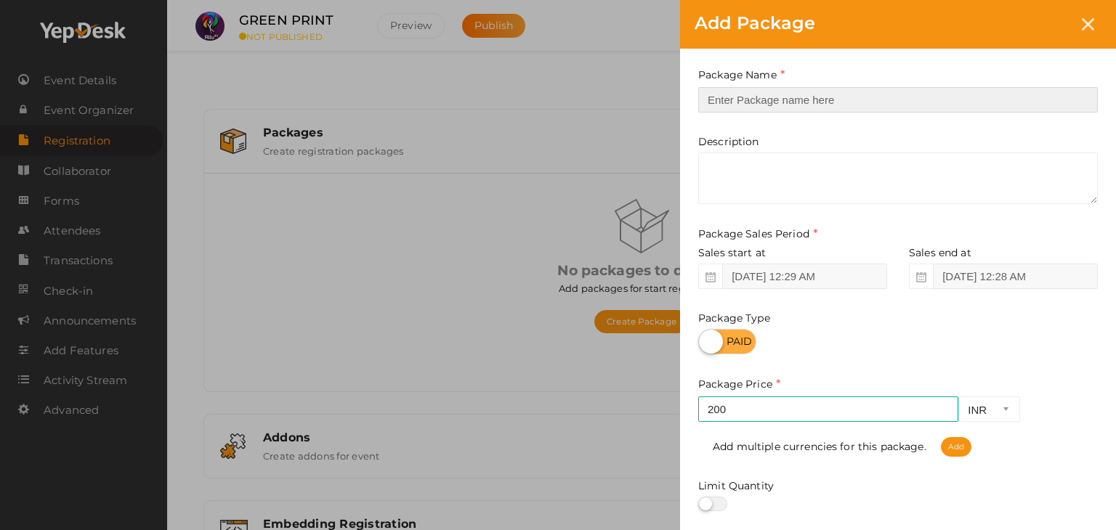
click at [758, 89] on input "text" at bounding box center [897, 99] width 399 height 25
type input "Registration"
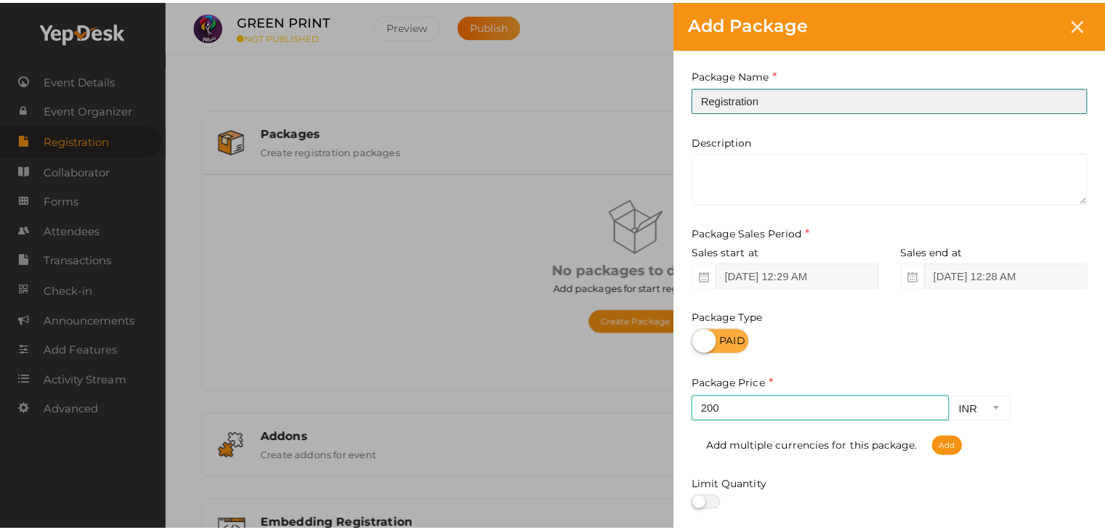
scroll to position [180, 0]
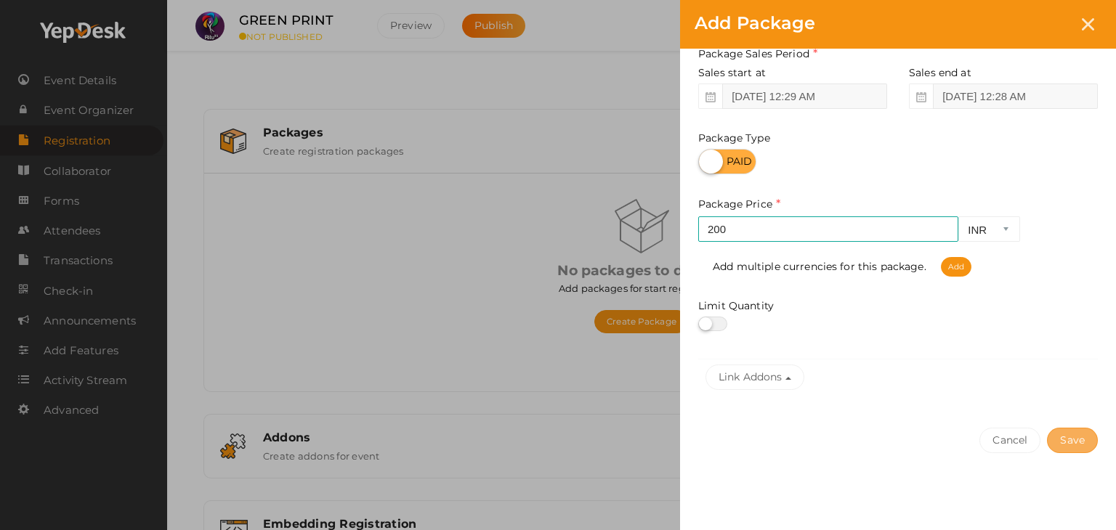
click at [1079, 437] on button "Save" at bounding box center [1072, 440] width 51 height 25
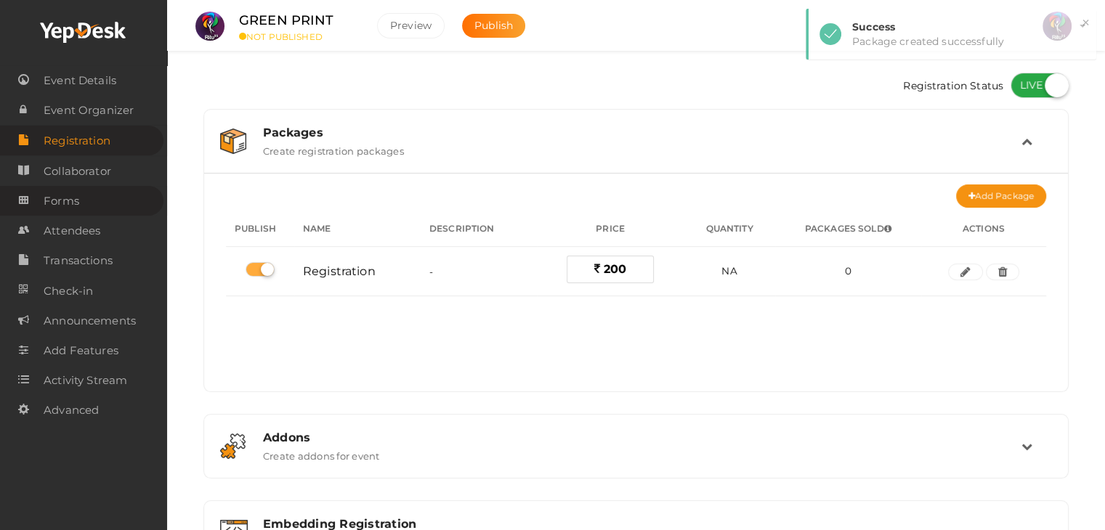
click at [70, 202] on span "Forms" at bounding box center [62, 201] width 36 height 29
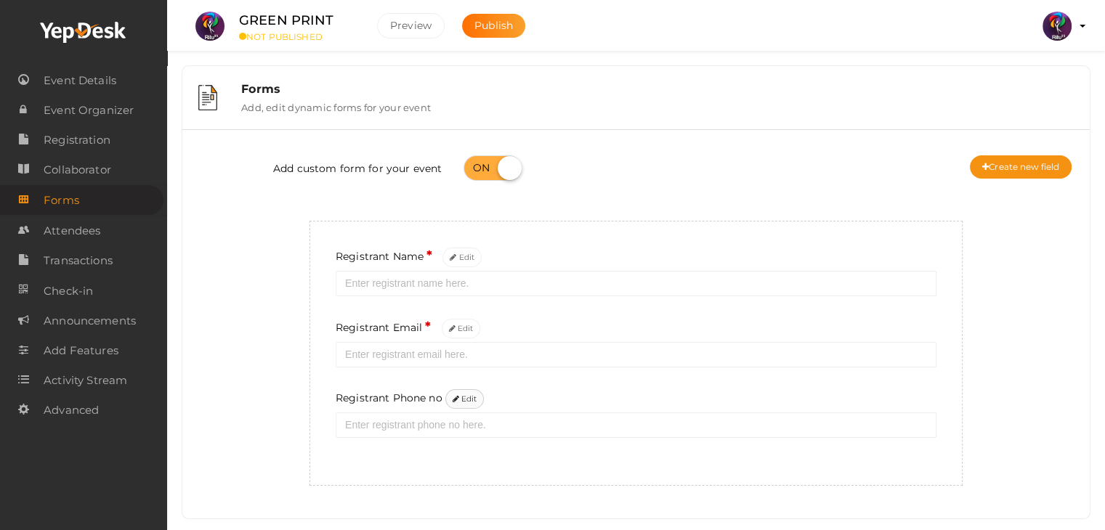
click at [469, 397] on button "Edit" at bounding box center [464, 399] width 39 height 20
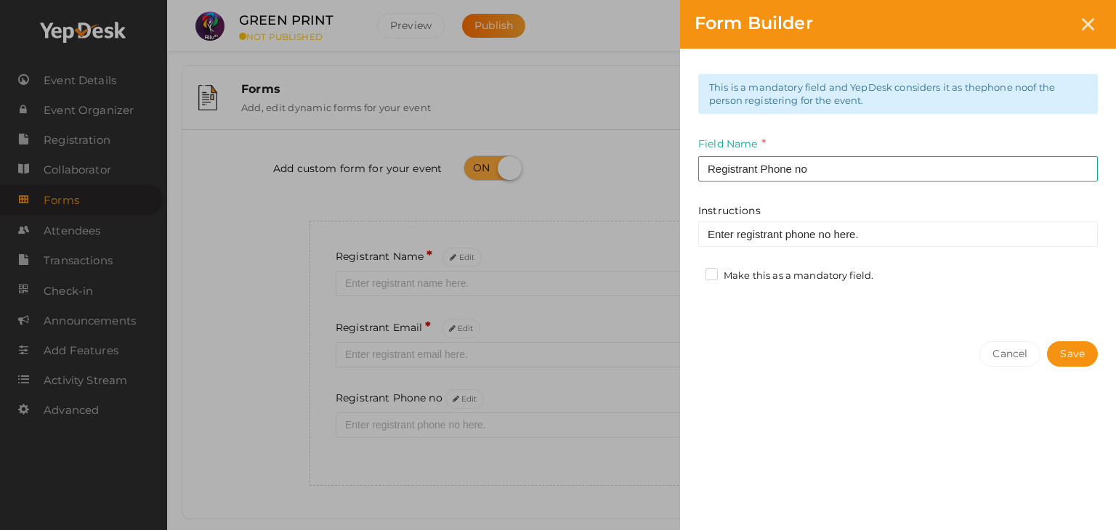
click at [709, 283] on label "Make this as a mandatory field." at bounding box center [789, 276] width 168 height 15
click at [691, 272] on input "Make this as a mandatory field." at bounding box center [691, 272] width 0 height 0
click at [1066, 344] on button "Save" at bounding box center [1072, 353] width 51 height 25
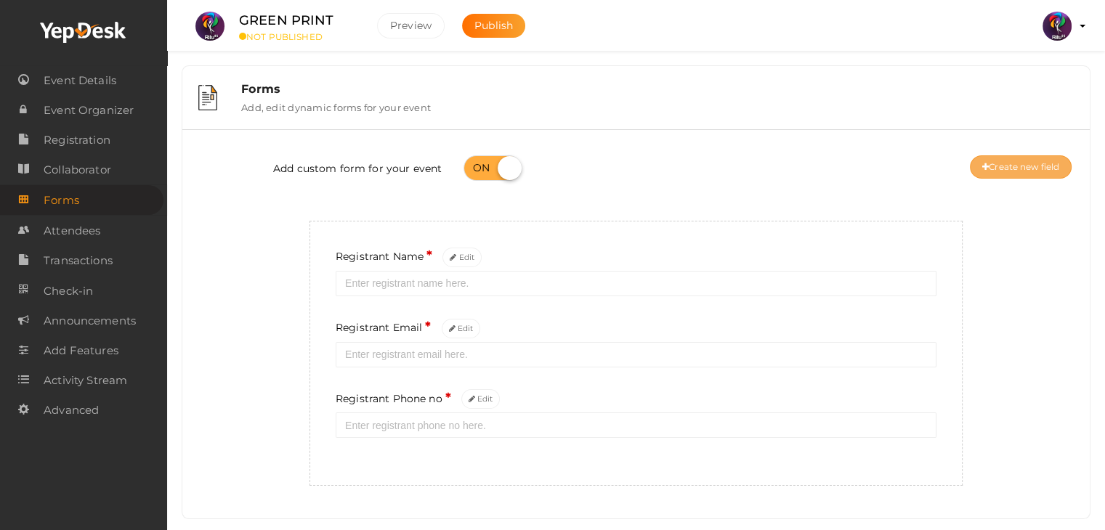
click at [1022, 163] on button "Create new field" at bounding box center [1021, 166] width 102 height 23
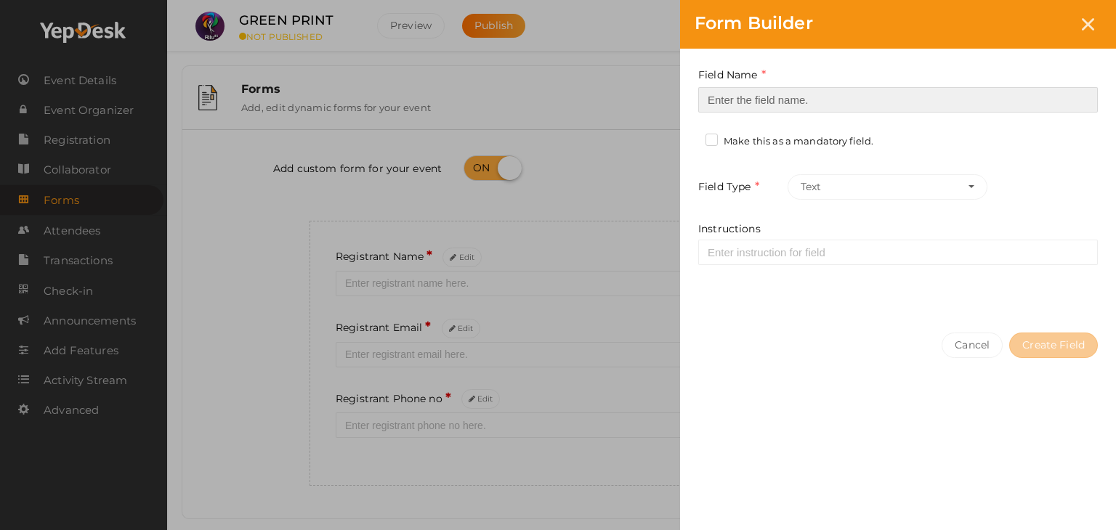
click at [775, 103] on input at bounding box center [897, 99] width 399 height 25
type input "Registrant College"
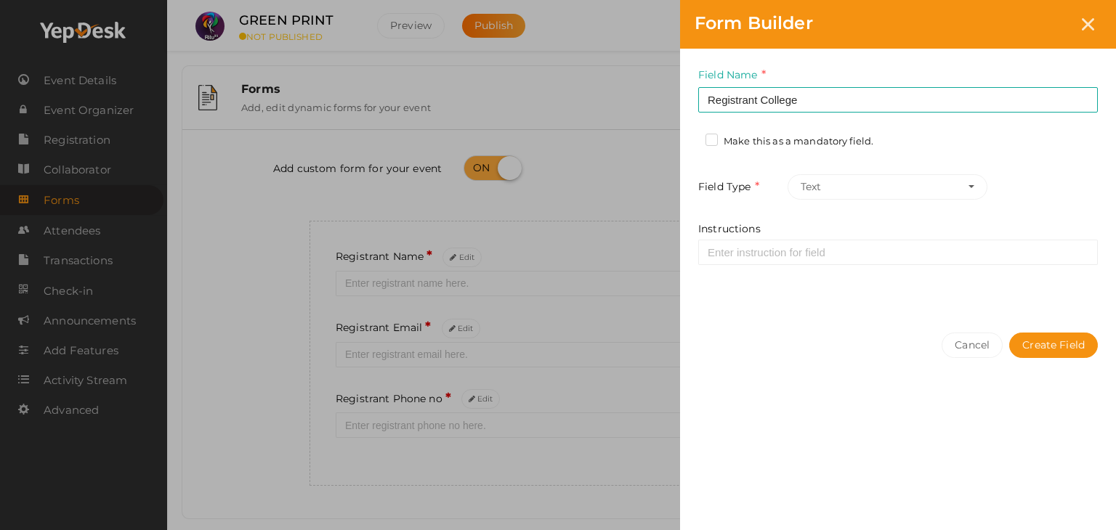
click at [710, 137] on label "Make this as a mandatory field." at bounding box center [789, 141] width 168 height 15
click at [691, 137] on input "Make this as a mandatory field." at bounding box center [691, 137] width 0 height 0
click at [1066, 344] on button "Create Field" at bounding box center [1053, 345] width 89 height 25
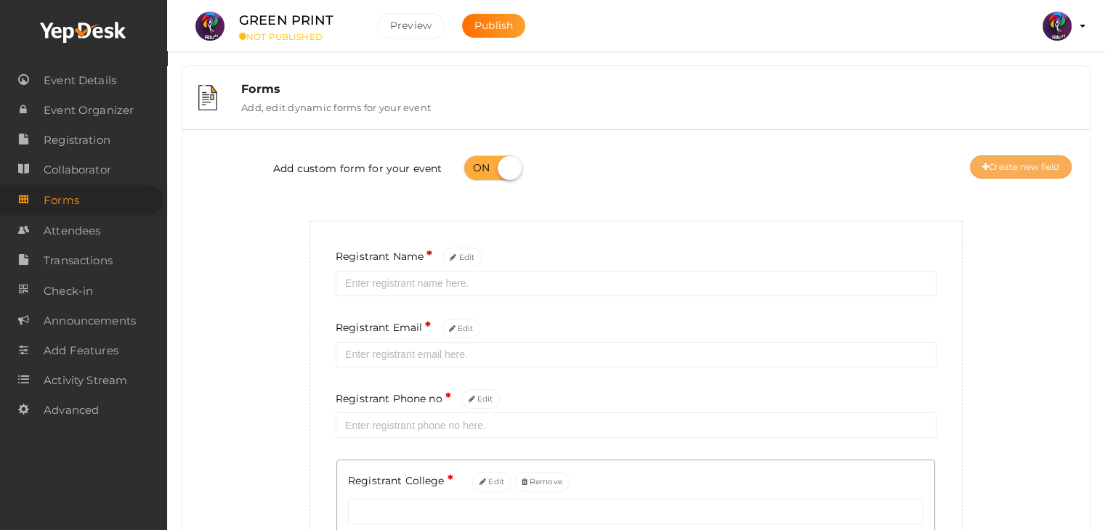
click at [982, 170] on icon at bounding box center [985, 167] width 7 height 9
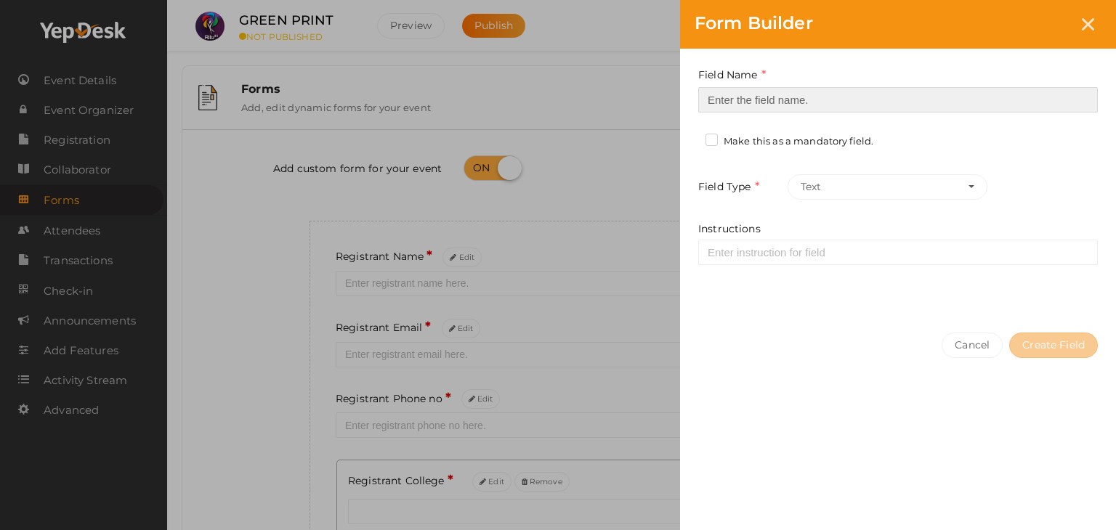
click at [720, 102] on input at bounding box center [897, 99] width 399 height 25
type input "Refferal ID"
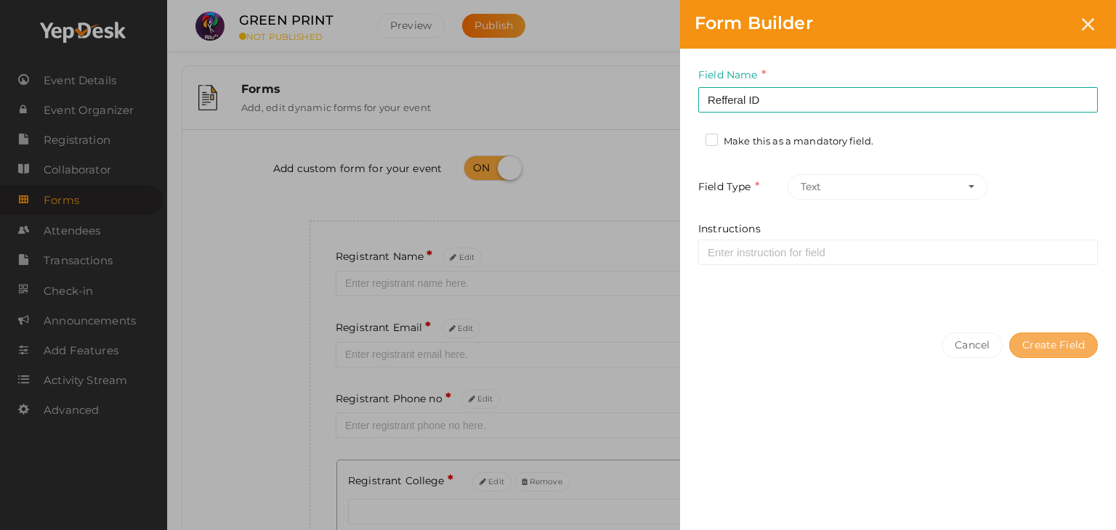
click at [1084, 346] on button "Create Field" at bounding box center [1053, 345] width 89 height 25
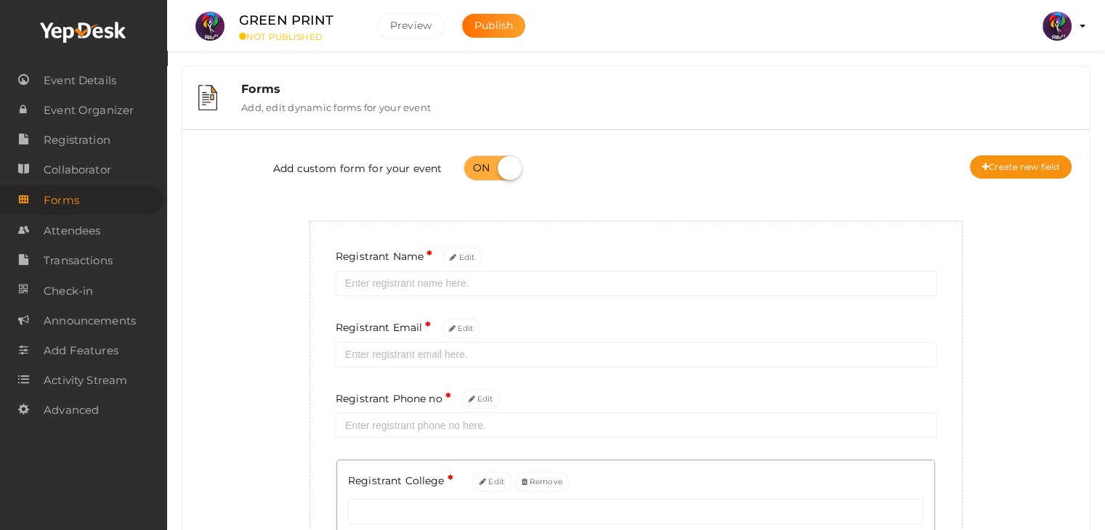
scroll to position [230, 0]
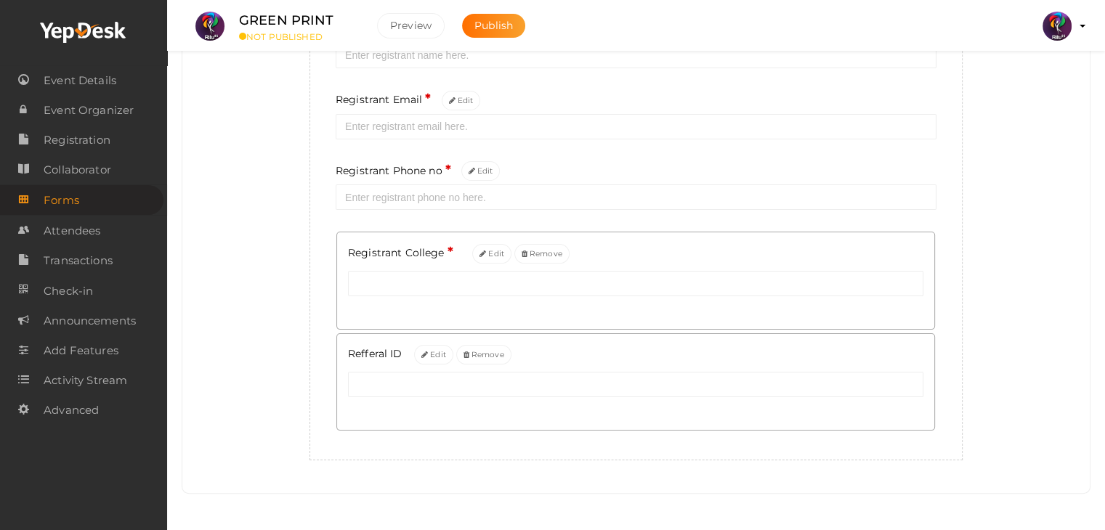
click at [253, 255] on div "Add custom form for your event Create new field Registrant Name * Edit Registra…" at bounding box center [635, 187] width 885 height 548
click at [107, 88] on span "Event Details" at bounding box center [80, 80] width 73 height 29
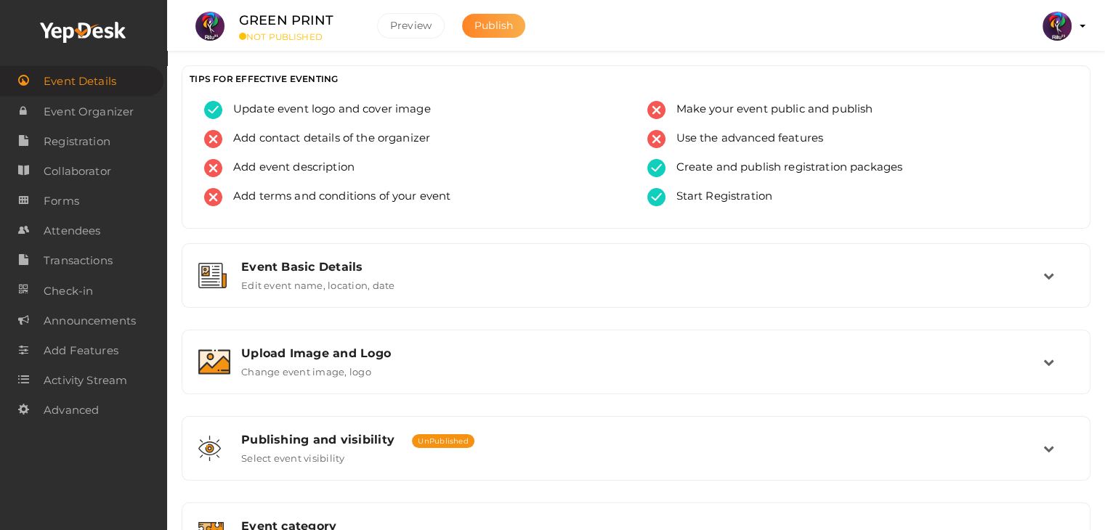
click at [495, 28] on span "Publish" at bounding box center [493, 25] width 38 height 13
click at [97, 155] on span "Registration" at bounding box center [77, 141] width 67 height 29
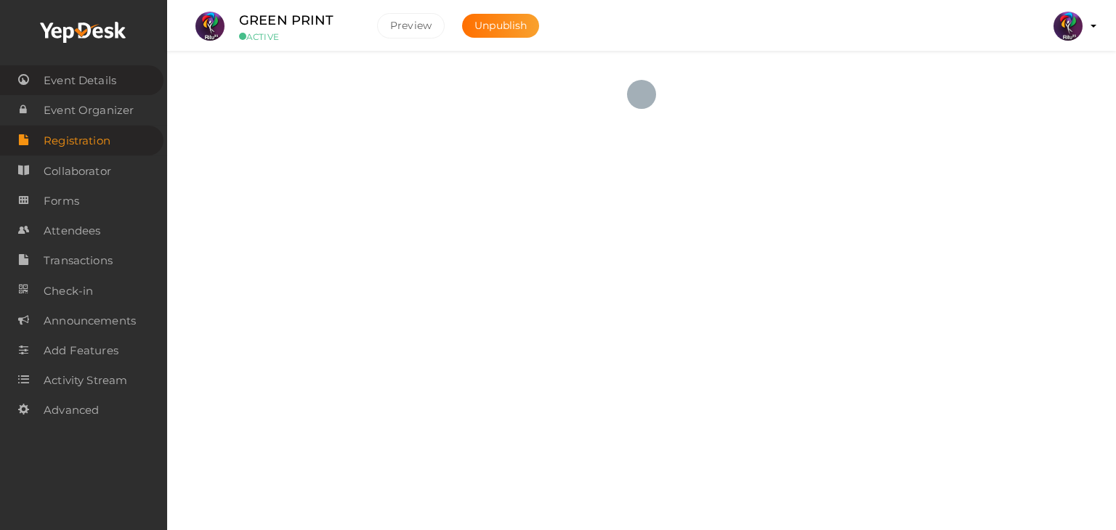
checkbox input "true"
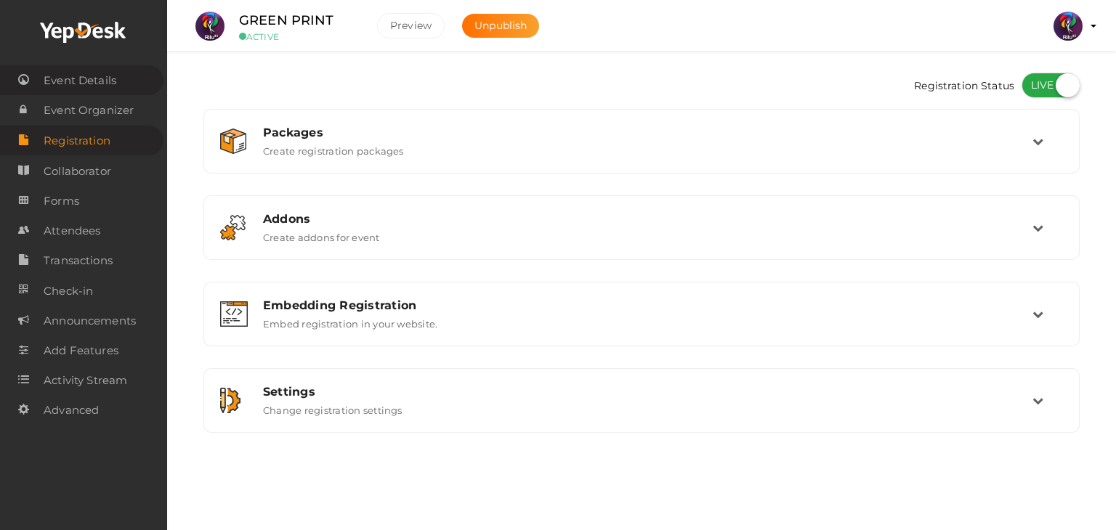
click at [87, 78] on span "Event Details" at bounding box center [80, 80] width 73 height 29
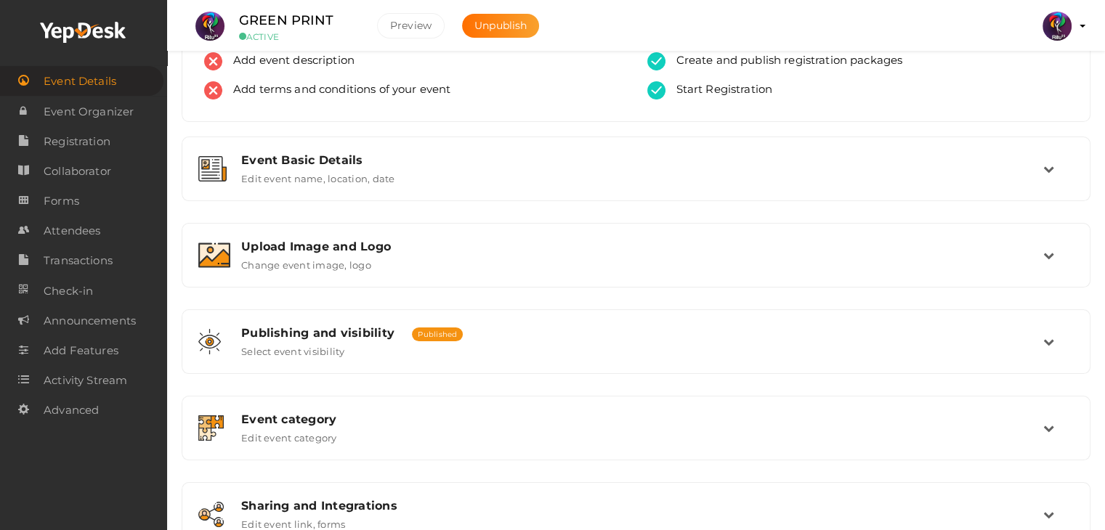
scroll to position [245, 0]
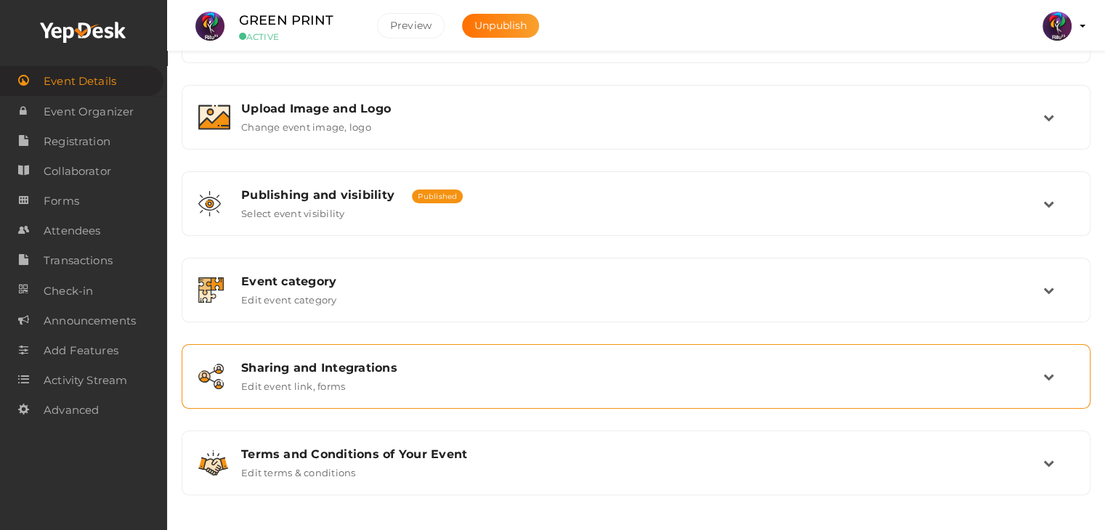
click at [406, 387] on div "Sharing and Integrations Edit event link, forms" at bounding box center [636, 376] width 813 height 31
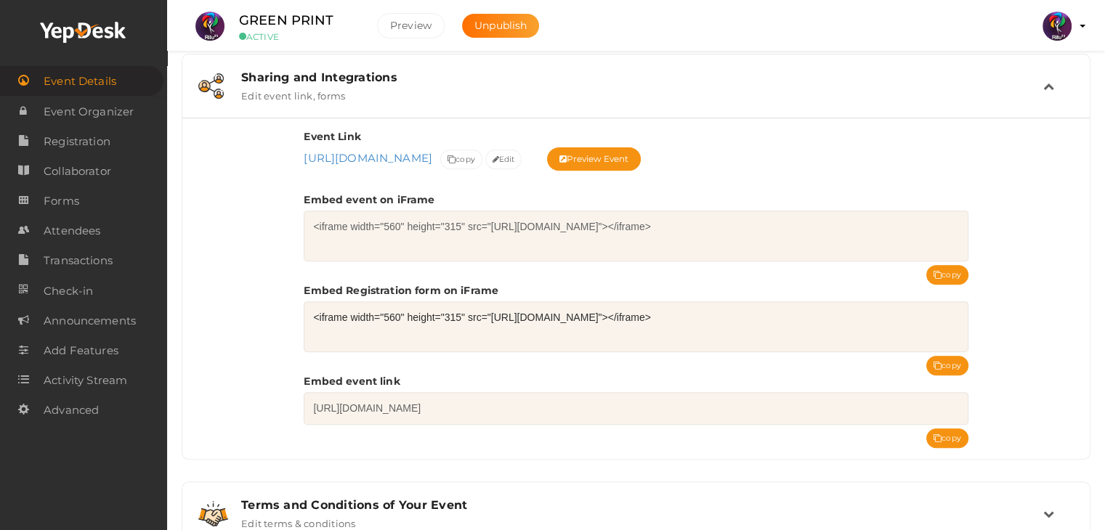
scroll to position [537, 0]
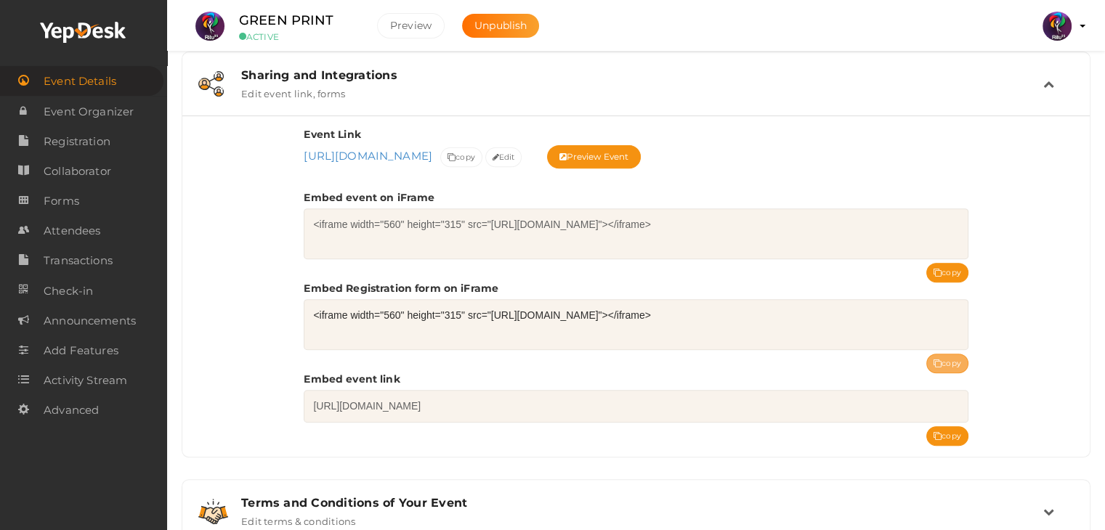
click at [949, 368] on button "copy" at bounding box center [947, 364] width 42 height 20
drag, startPoint x: 330, startPoint y: 18, endPoint x: 240, endPoint y: 15, distance: 90.8
click at [240, 15] on label "GREEN PRINT" at bounding box center [286, 20] width 95 height 21
copy label "GREEN PRINT"
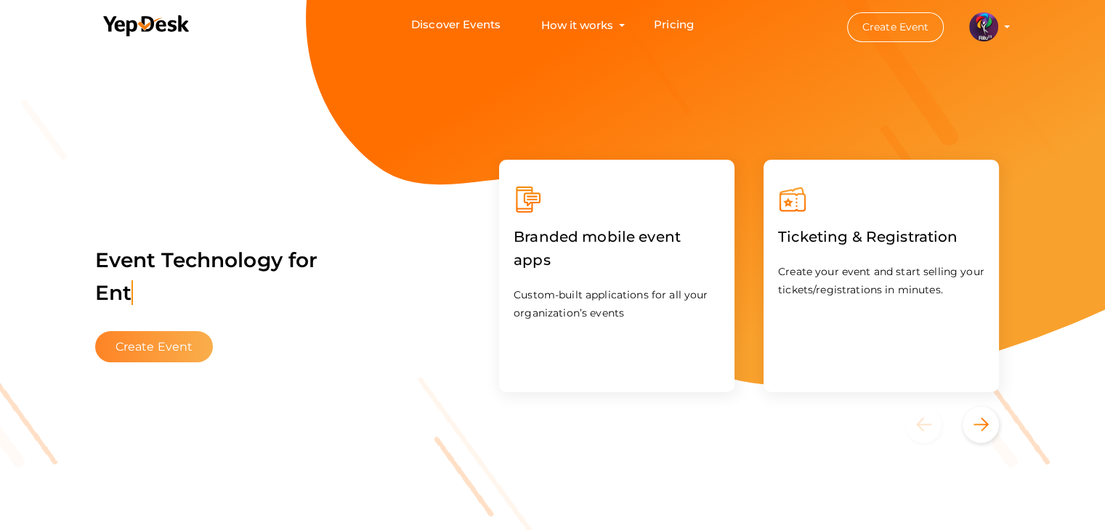
click at [169, 351] on button "Create Event" at bounding box center [154, 346] width 118 height 31
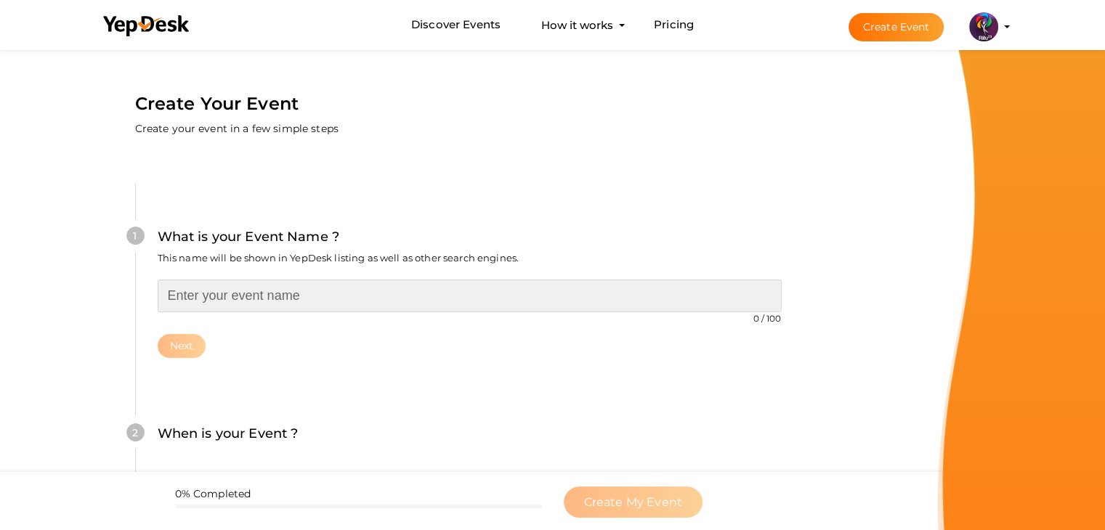
click at [340, 280] on input "text" at bounding box center [470, 296] width 624 height 33
type input "HEC-RAS WORKSHOP"
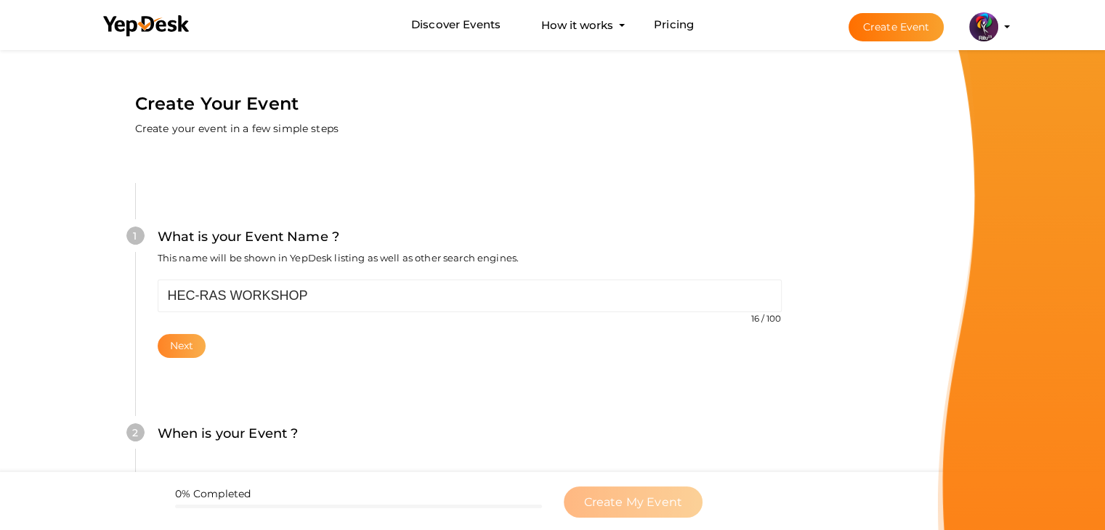
click at [174, 352] on button "Next" at bounding box center [182, 346] width 49 height 24
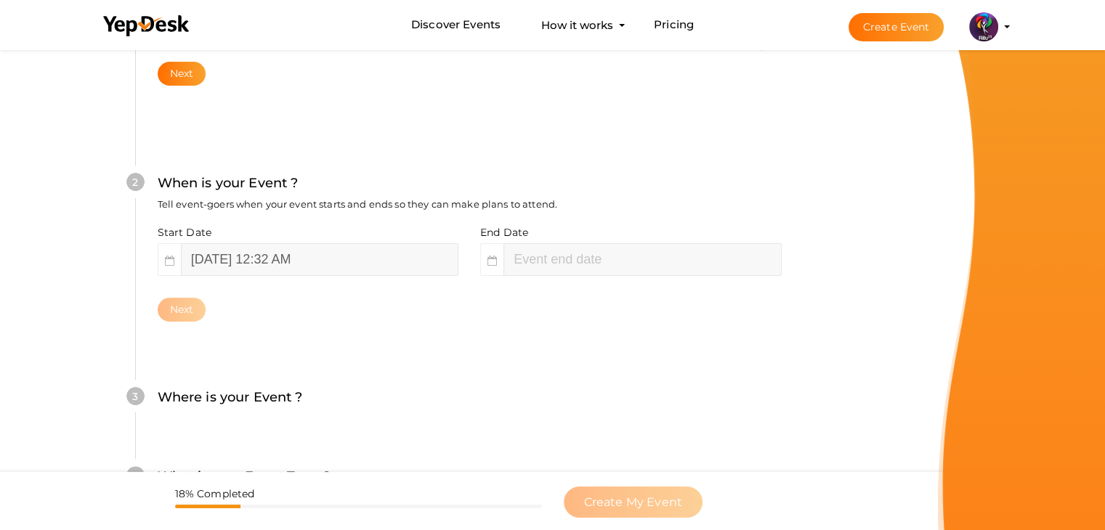
scroll to position [299, 0]
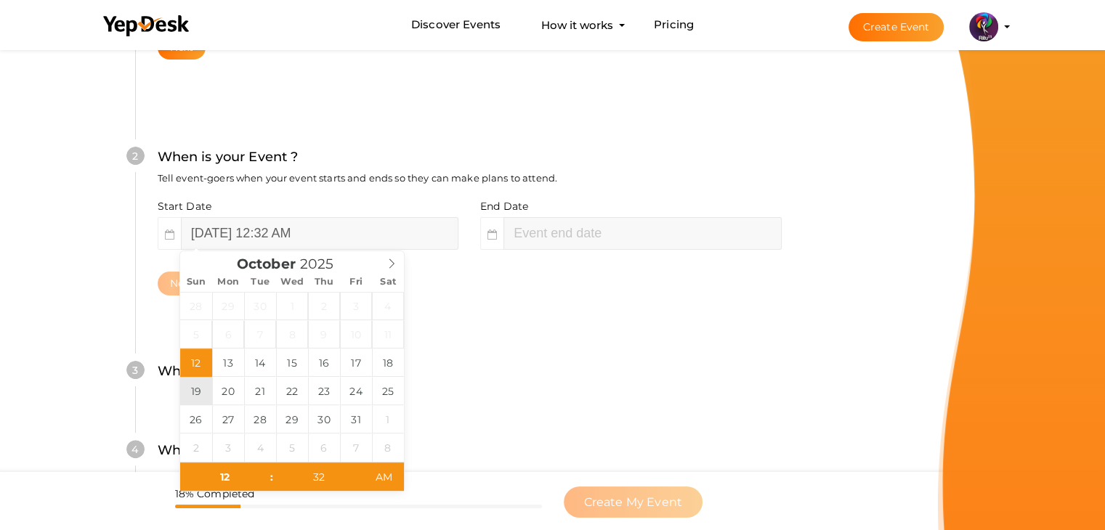
type input "[DATE] 12:32 AM"
type input "02"
type input "32"
type input "[DATE] 2:32 AM"
click at [545, 235] on input "[DATE] 2:32 AM" at bounding box center [641, 233] width 277 height 33
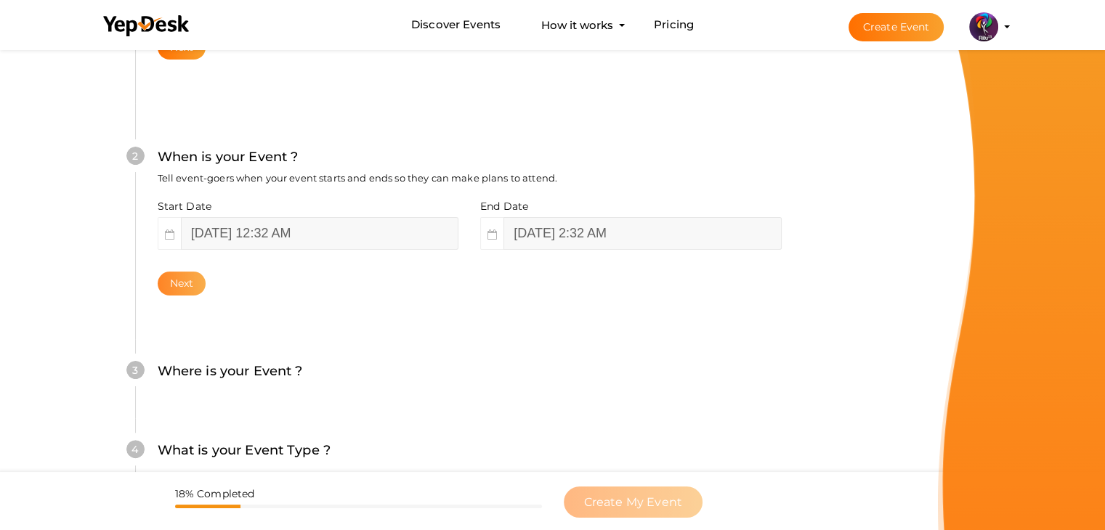
click at [187, 285] on button "Next" at bounding box center [182, 284] width 49 height 24
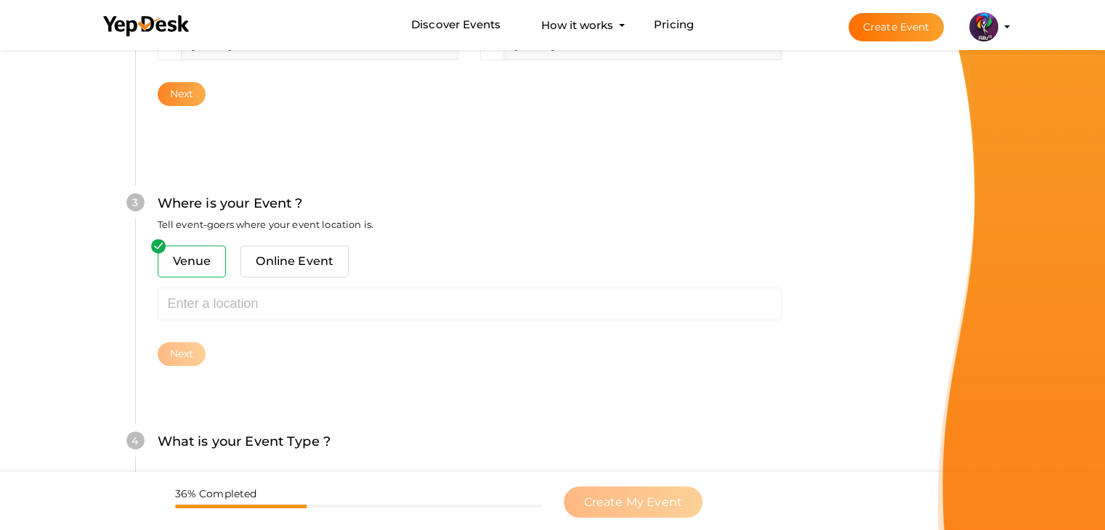
scroll to position [535, 0]
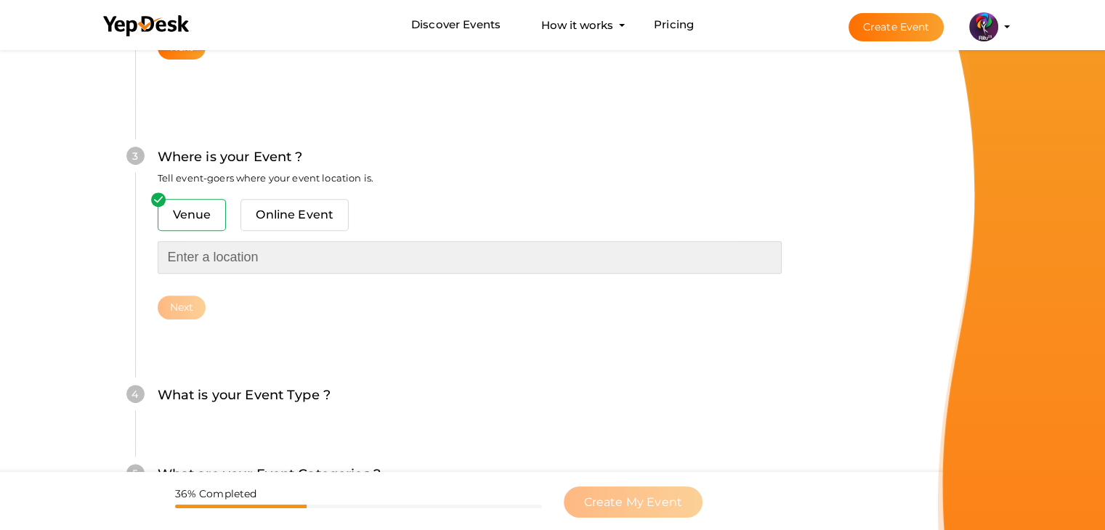
click at [234, 256] on input "text" at bounding box center [470, 257] width 624 height 33
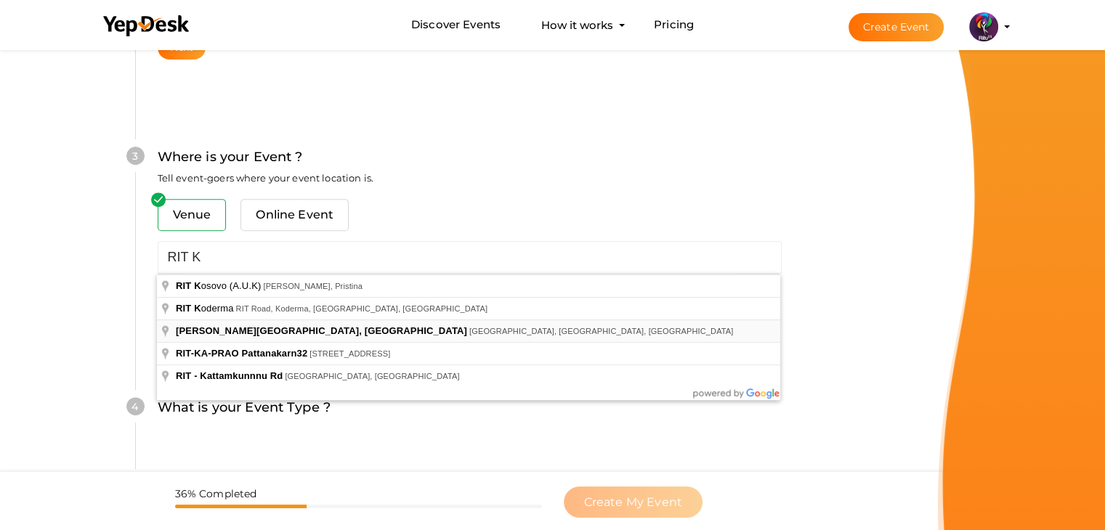
type input "[PERSON_NAME][GEOGRAPHIC_DATA], [GEOGRAPHIC_DATA], [GEOGRAPHIC_DATA], [GEOGRAPH…"
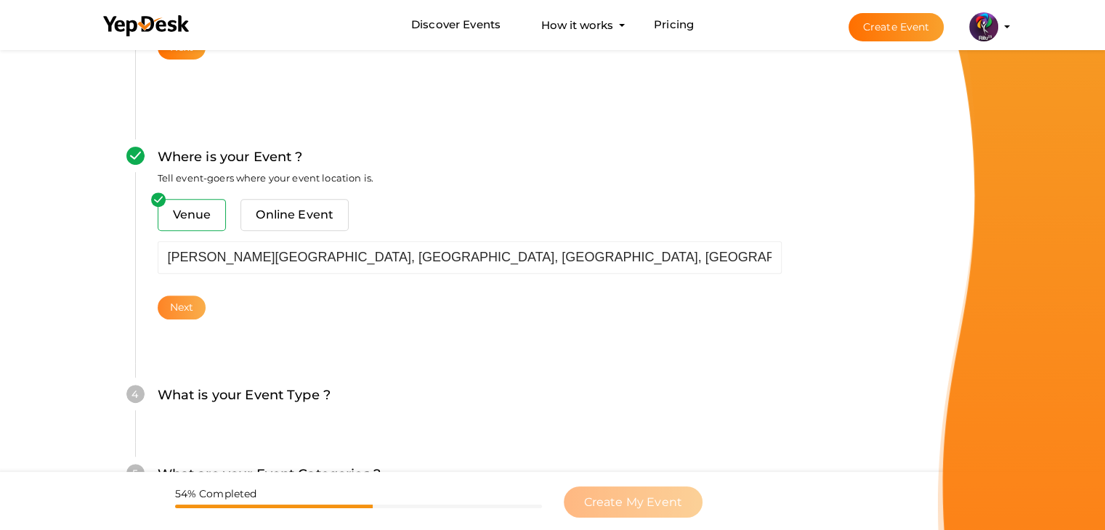
click at [199, 312] on button "Next" at bounding box center [182, 308] width 49 height 24
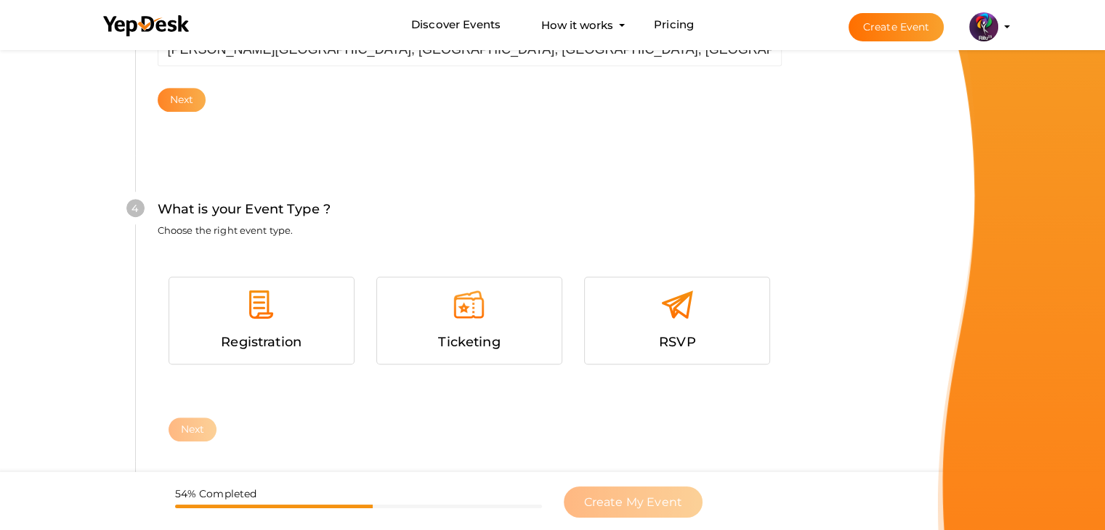
scroll to position [795, 0]
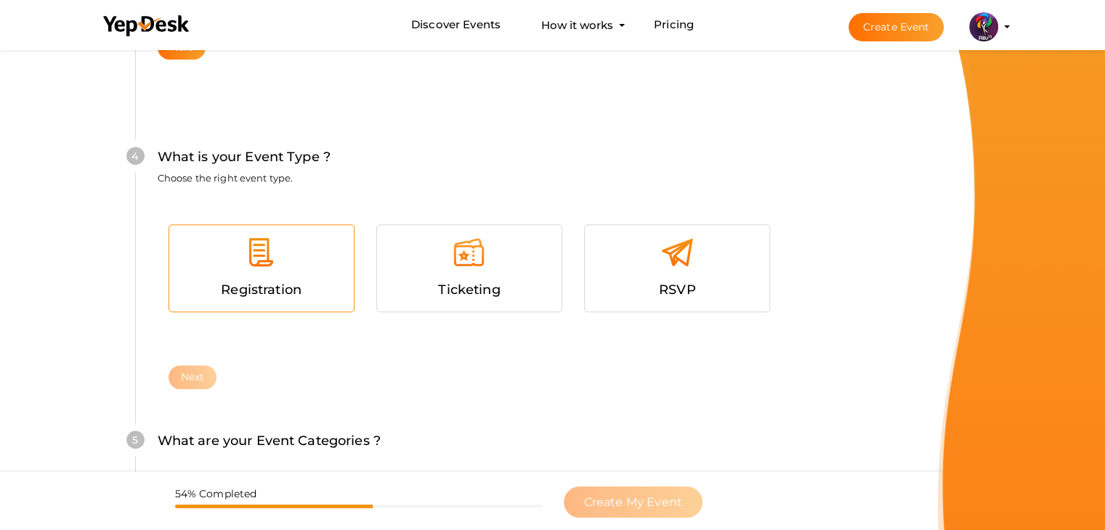
click at [245, 275] on div at bounding box center [261, 258] width 163 height 44
click at [177, 381] on button "Next" at bounding box center [193, 377] width 49 height 24
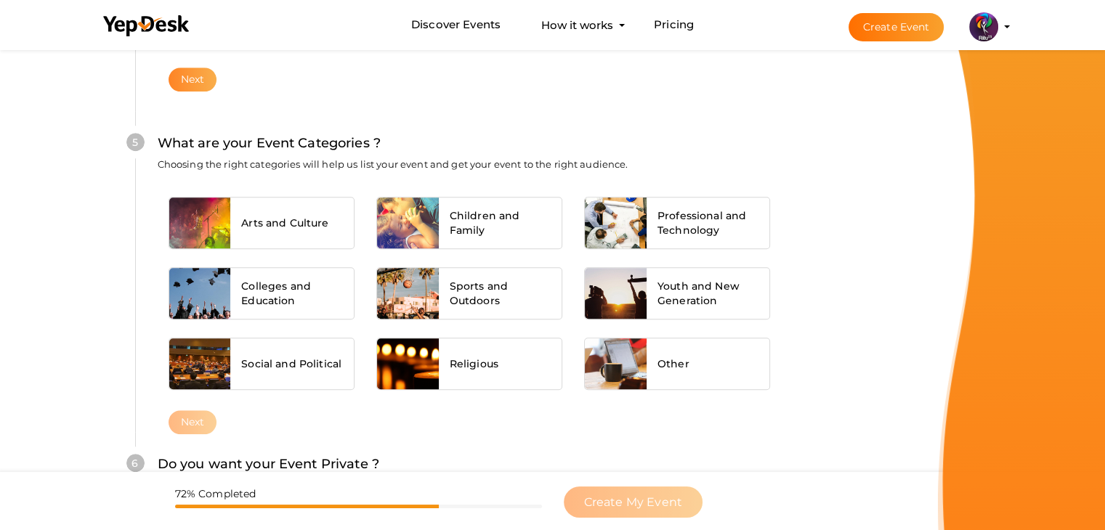
scroll to position [1099, 0]
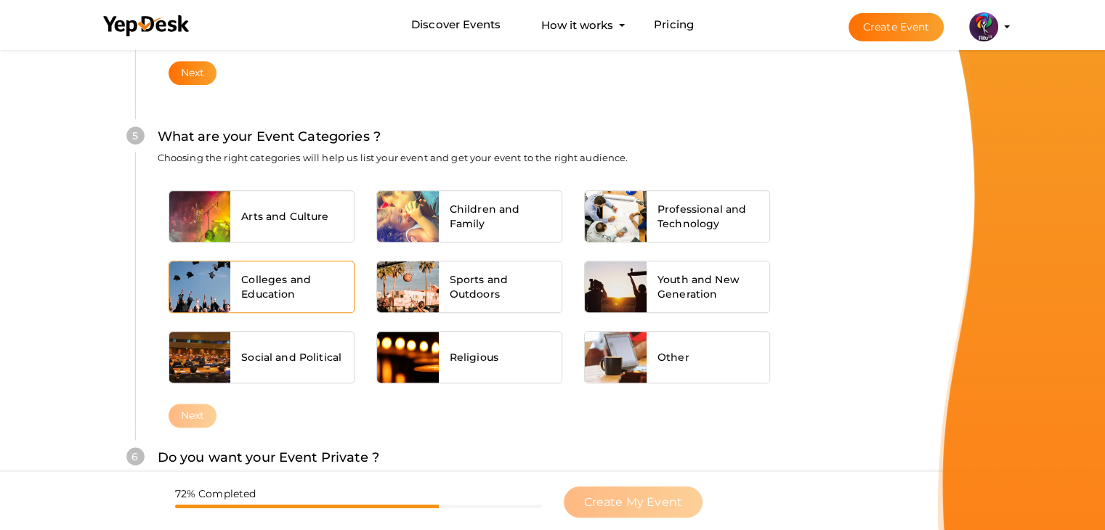
click at [288, 301] on div "Colleges and Education" at bounding box center [291, 286] width 123 height 51
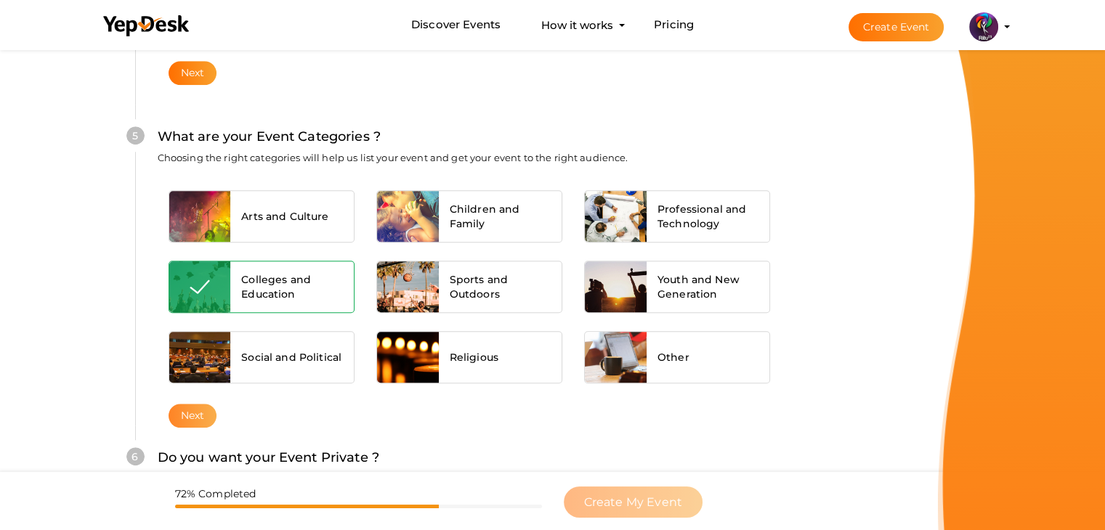
click at [206, 406] on button "Next" at bounding box center [193, 416] width 49 height 24
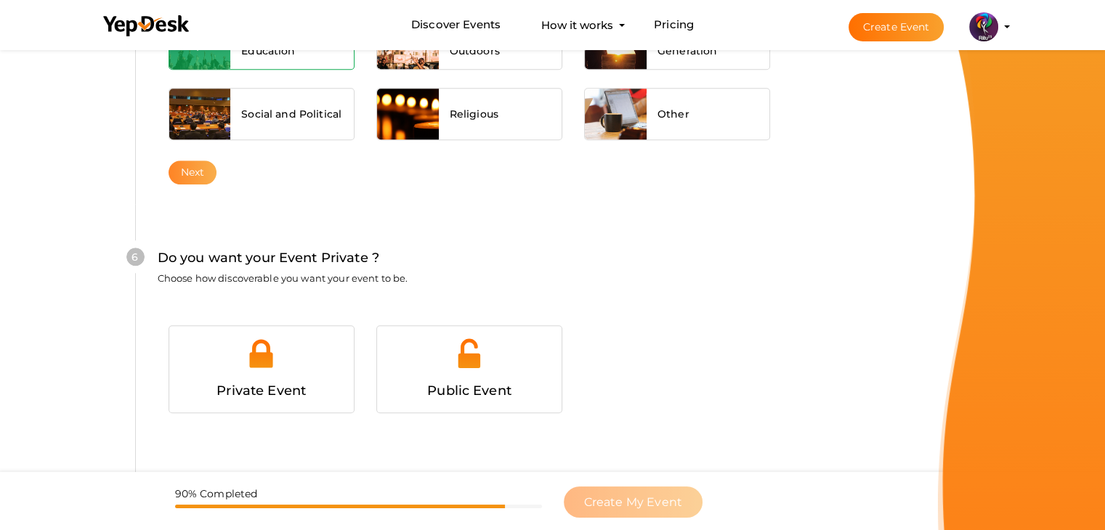
scroll to position [1418, 0]
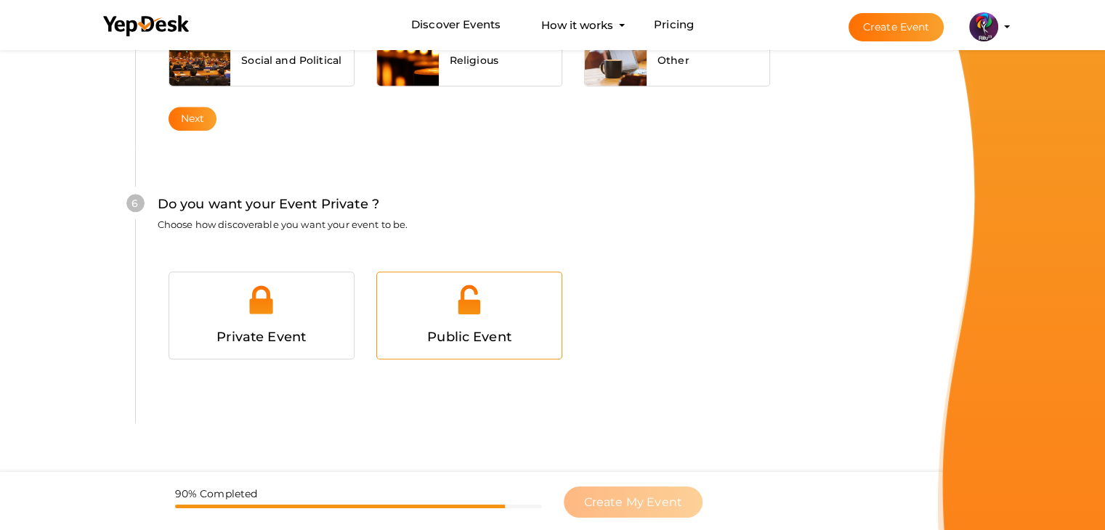
click at [452, 302] on img at bounding box center [468, 299] width 33 height 33
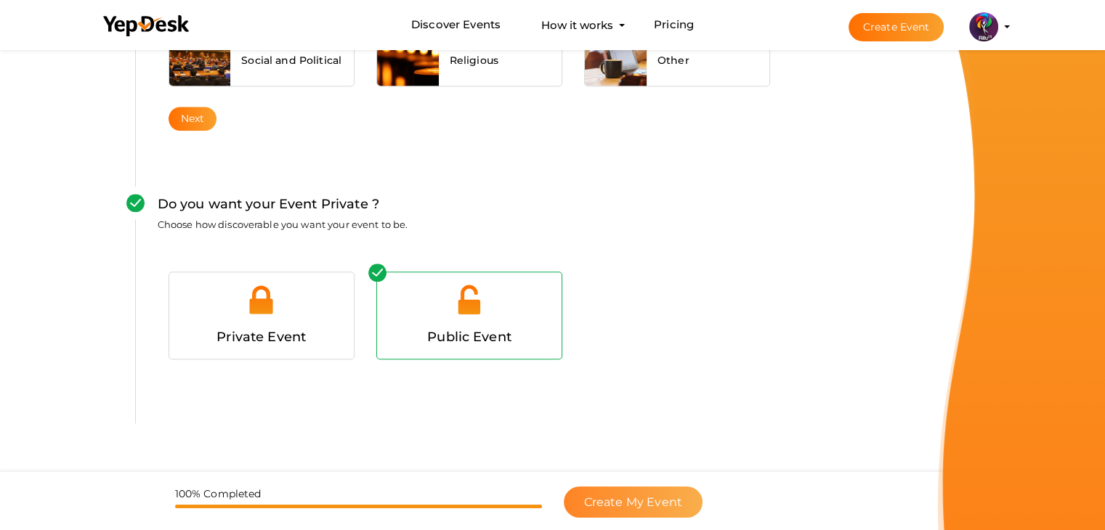
click at [642, 506] on span "Create My Event" at bounding box center [633, 502] width 98 height 14
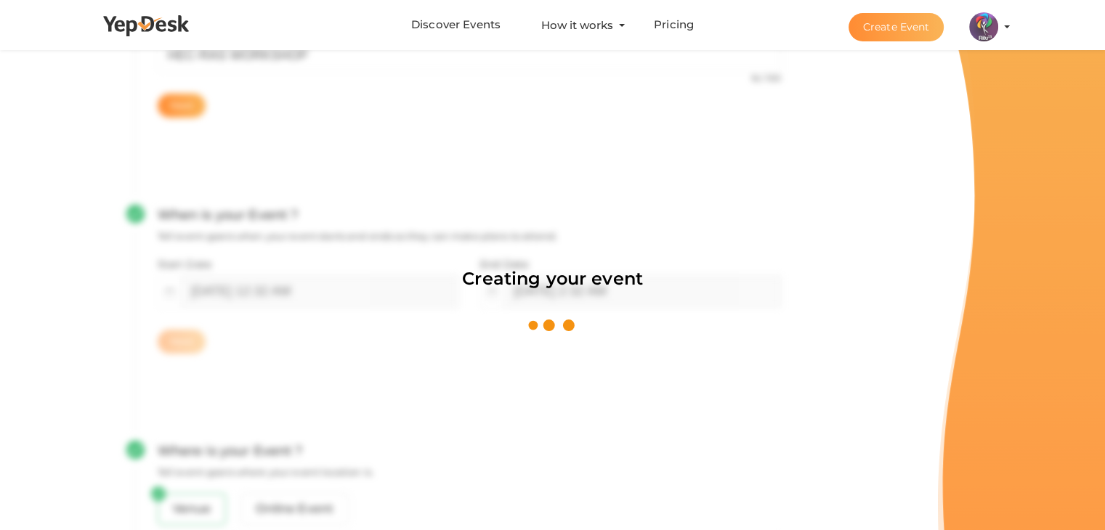
scroll to position [218, 0]
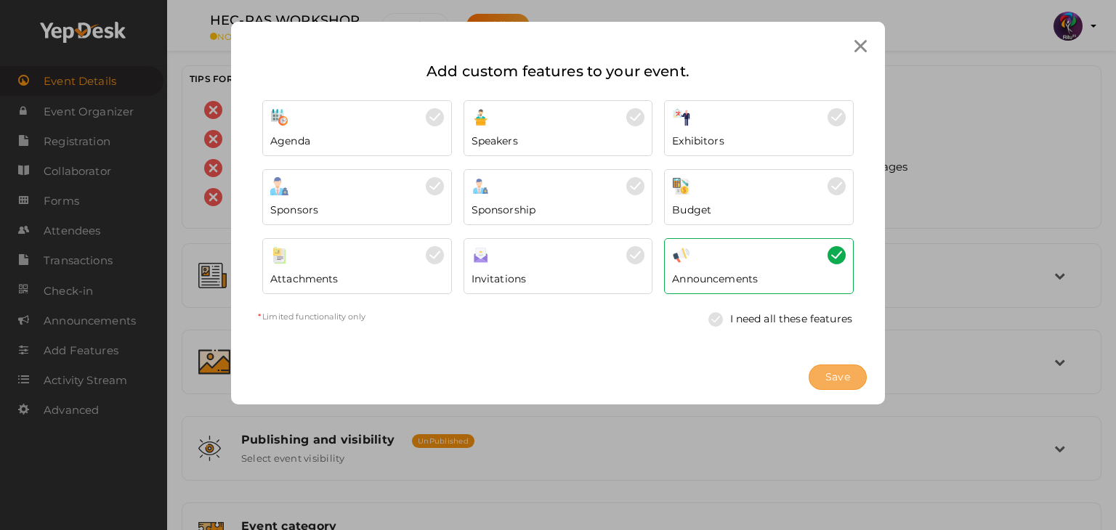
click at [832, 376] on span "Save" at bounding box center [837, 377] width 25 height 15
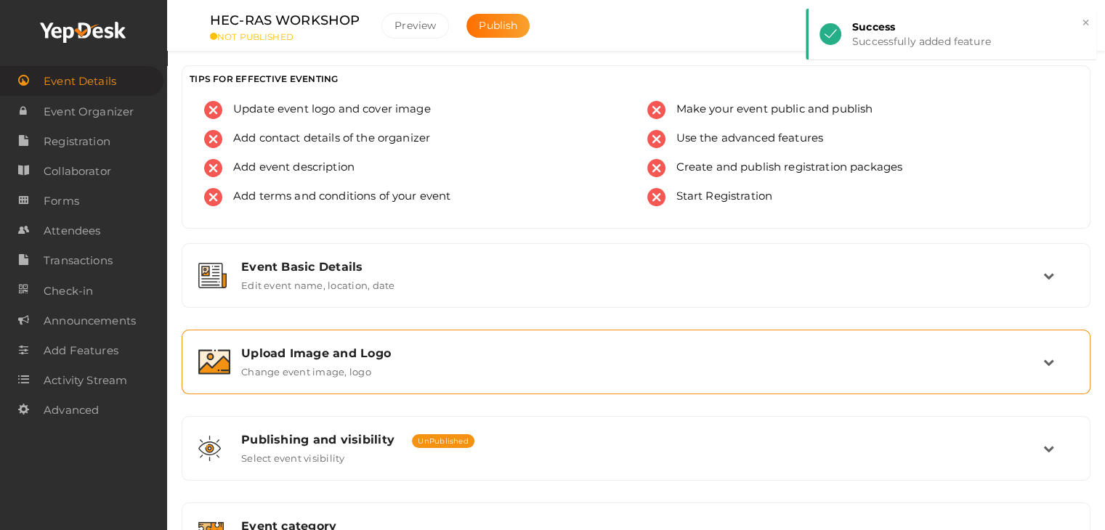
click at [368, 369] on label "Change event image, logo" at bounding box center [306, 368] width 130 height 17
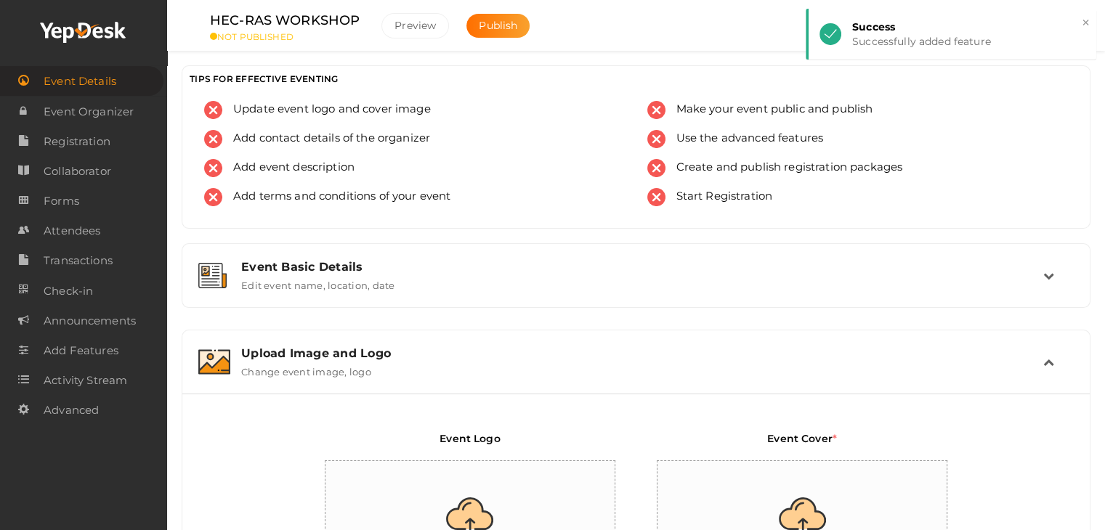
click at [427, 474] on input "file" at bounding box center [470, 524] width 291 height 127
type input "C:\fakepath\IMG-20251011-WA0159.jpg"
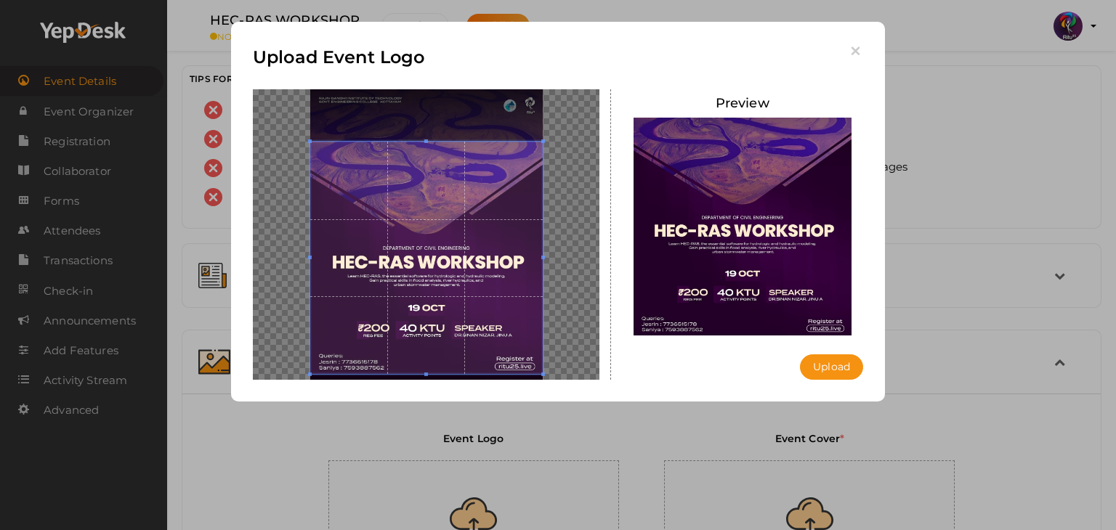
click at [904, 245] on div "Upload Event Logo [GEOGRAPHIC_DATA] Upload Uploading..." at bounding box center [558, 265] width 1116 height 530
click at [852, 50] on icon "button" at bounding box center [855, 51] width 15 height 15
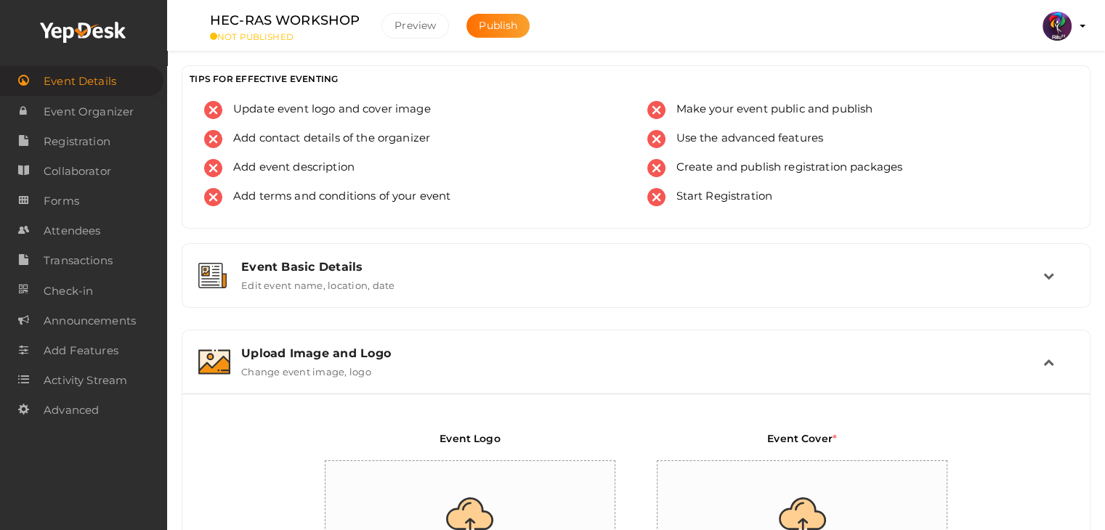
click at [484, 504] on input "file" at bounding box center [470, 524] width 291 height 127
type input "C:\fakepath\logo yepdesk.png"
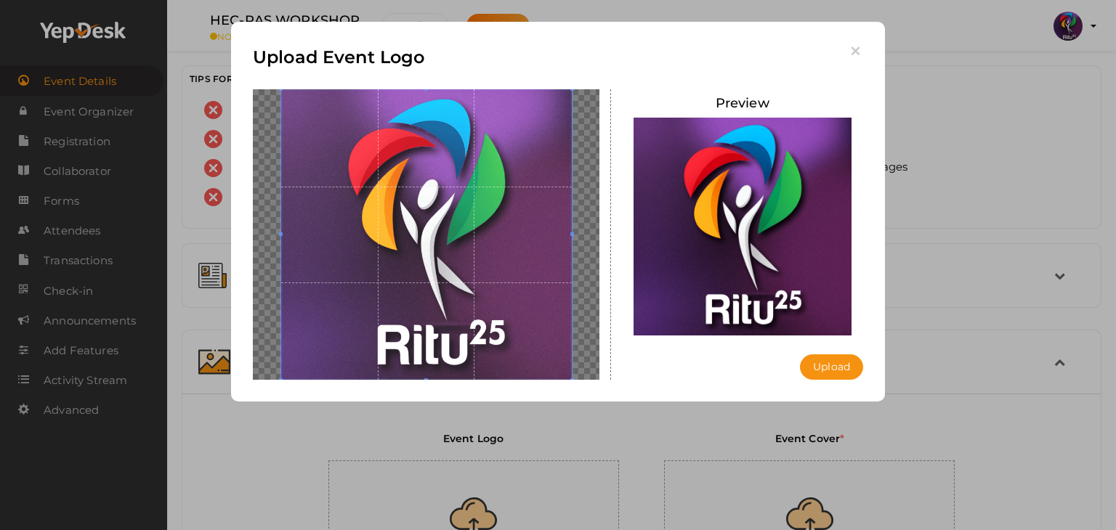
click at [838, 354] on div "Upload" at bounding box center [831, 366] width 63 height 25
click at [839, 357] on button "Upload" at bounding box center [831, 366] width 63 height 25
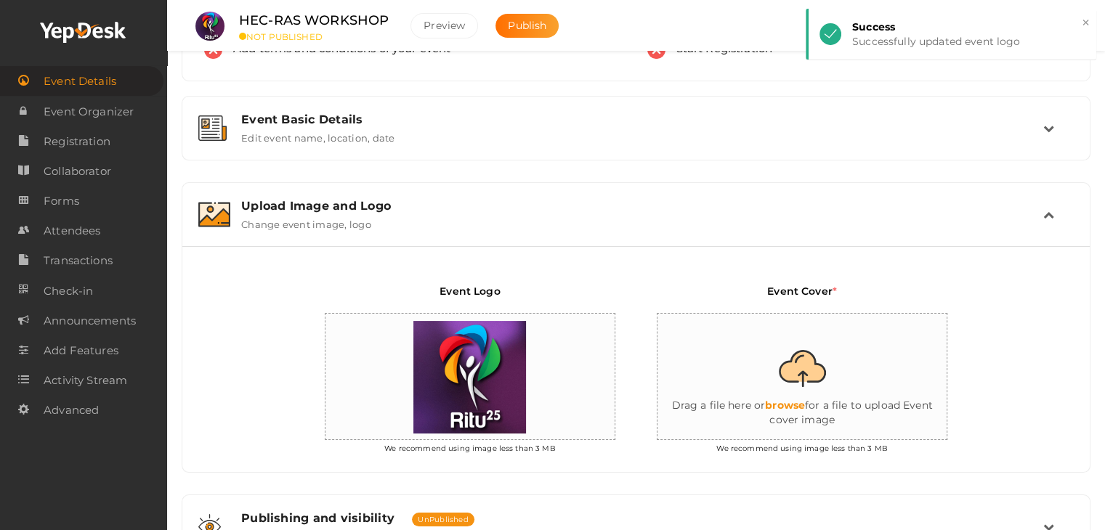
scroll to position [151, 0]
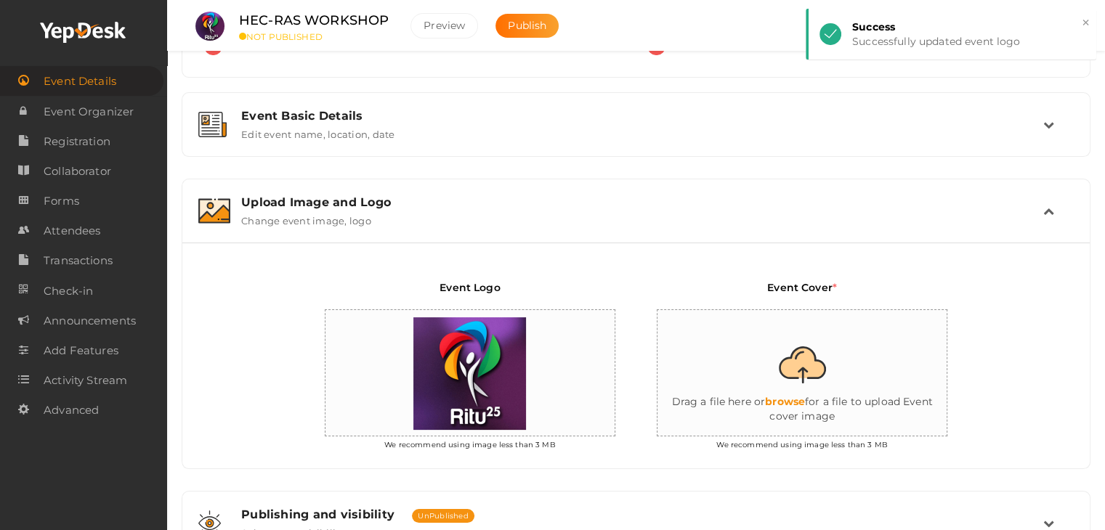
click at [818, 360] on input "file" at bounding box center [802, 373] width 291 height 127
type input "C:\fakepath\IMG-20251011-WA0159.jpg"
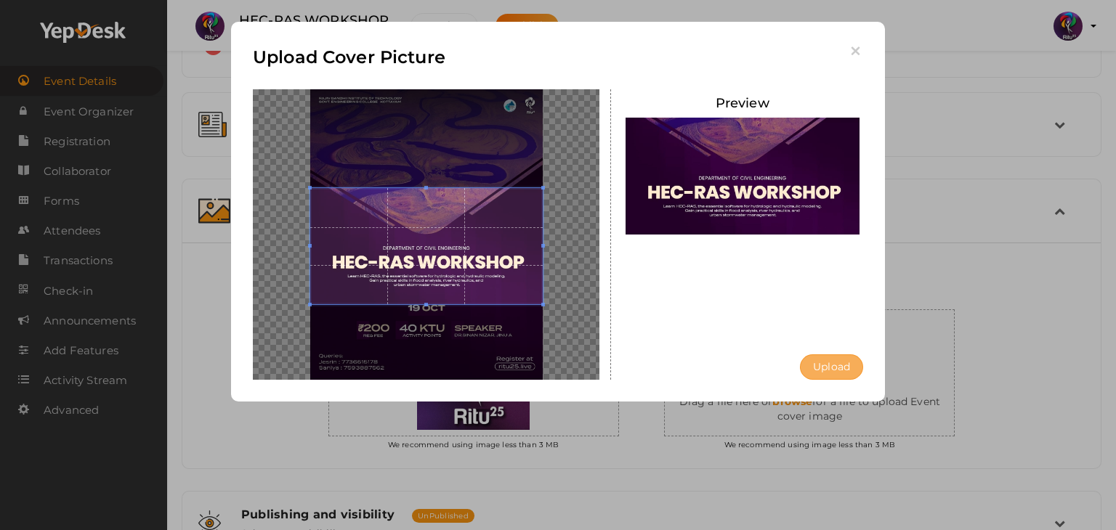
click at [834, 370] on button "Upload" at bounding box center [831, 366] width 63 height 25
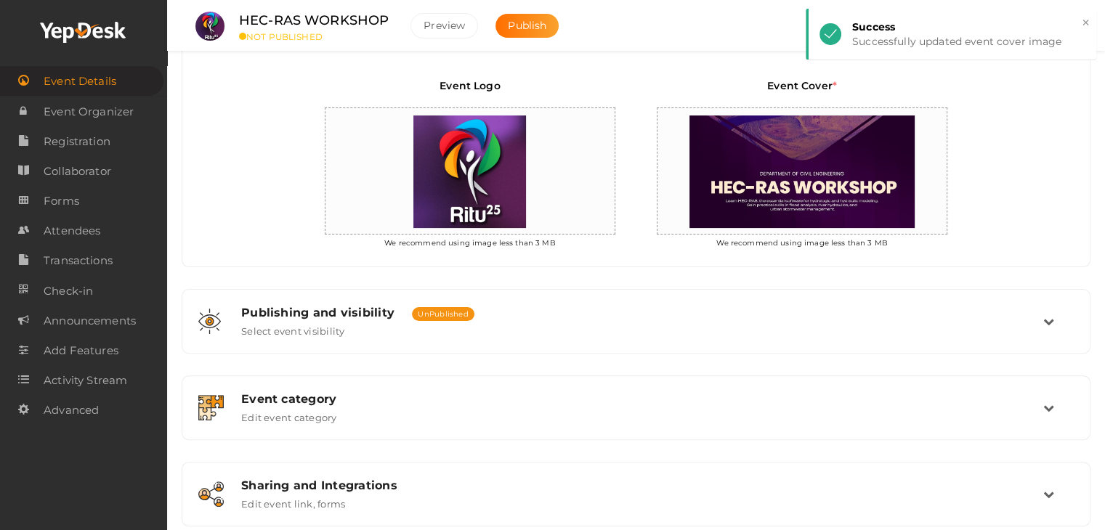
scroll to position [354, 0]
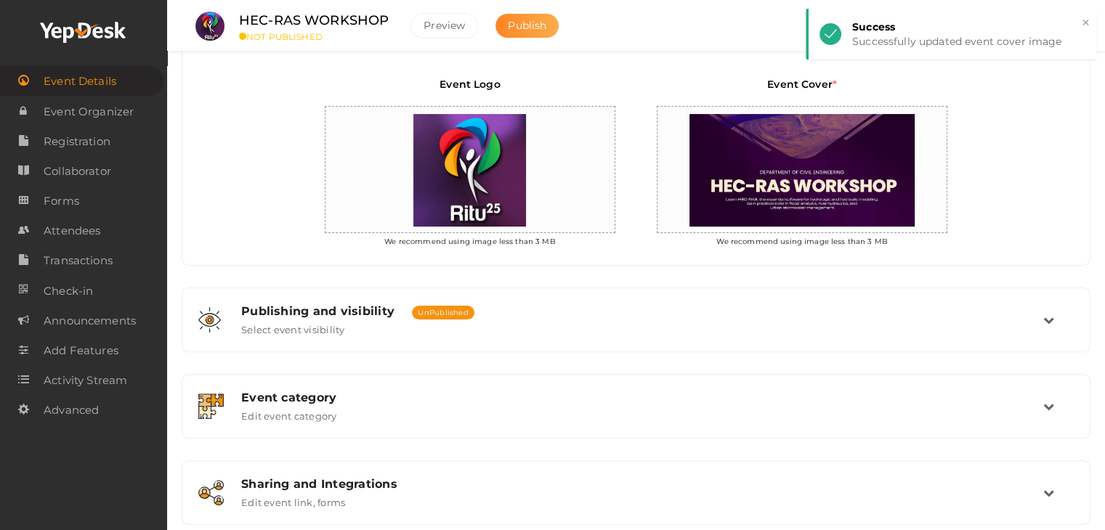
click at [514, 24] on span "Publish" at bounding box center [527, 25] width 38 height 13
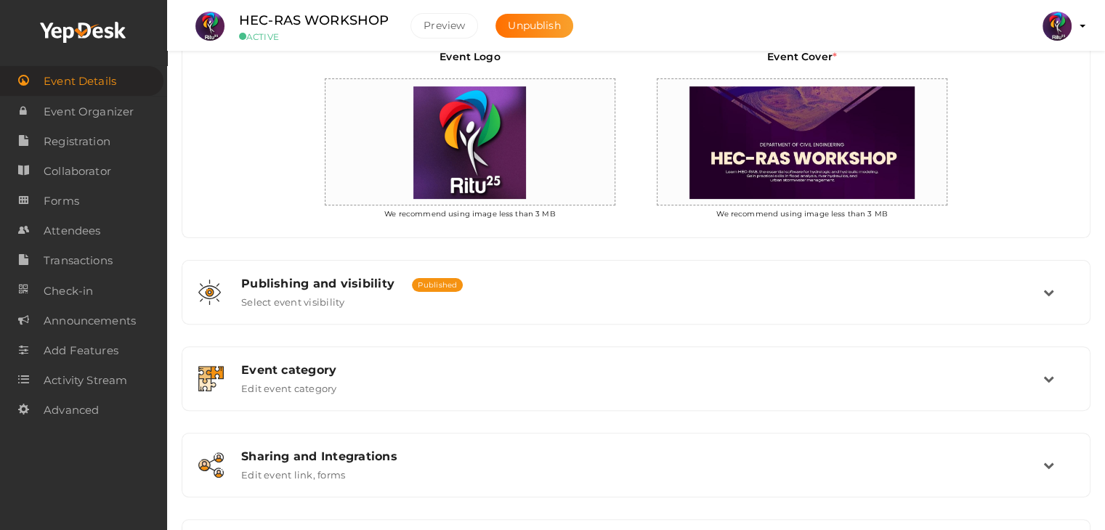
scroll to position [469, 0]
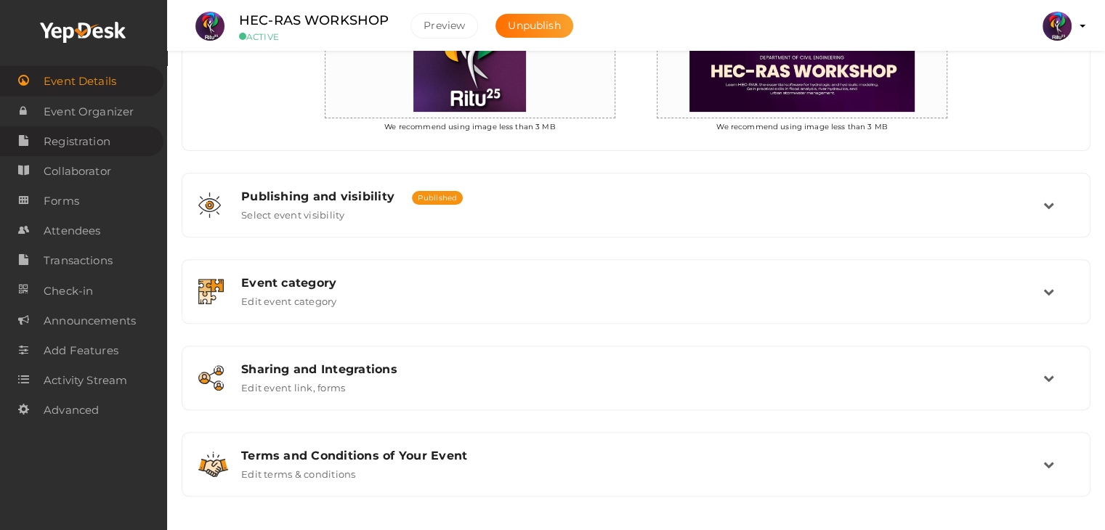
click at [105, 138] on span "Registration" at bounding box center [77, 141] width 67 height 29
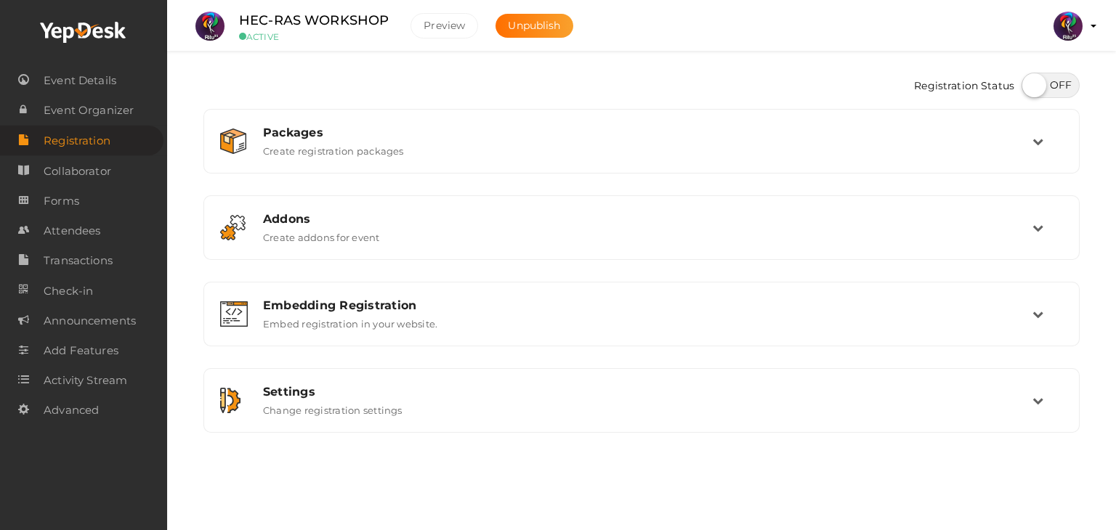
click at [1047, 78] on label at bounding box center [1050, 85] width 58 height 25
click at [1031, 78] on input "checkbox" at bounding box center [1025, 80] width 9 height 9
checkbox input "true"
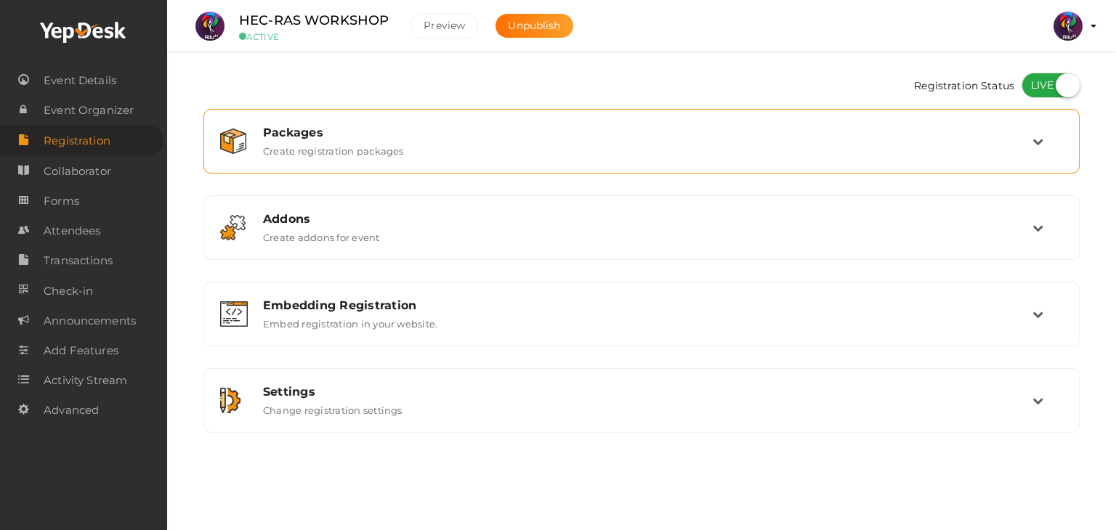
click at [873, 172] on div "Packages Create registration packages" at bounding box center [641, 141] width 876 height 65
click at [845, 139] on div "Packages Create registration packages" at bounding box center [642, 141] width 780 height 31
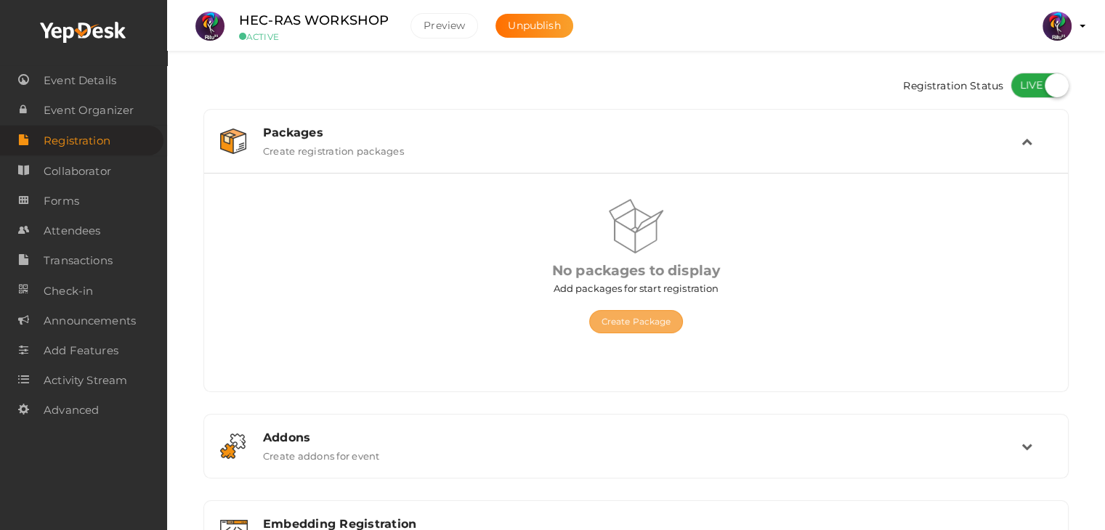
click at [633, 329] on button "Create Package" at bounding box center [636, 321] width 94 height 23
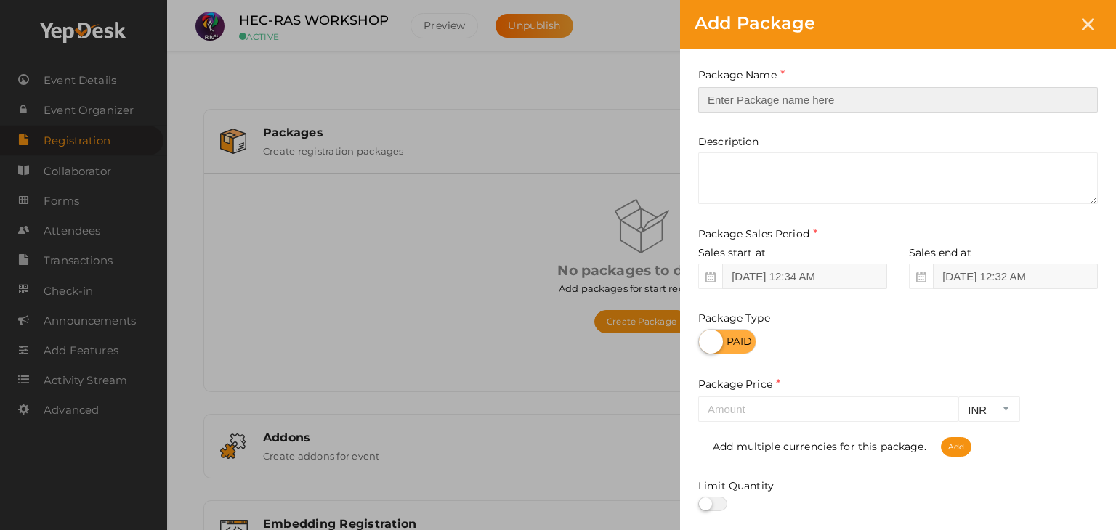
click at [783, 94] on input "text" at bounding box center [897, 99] width 399 height 25
type input "Registration"
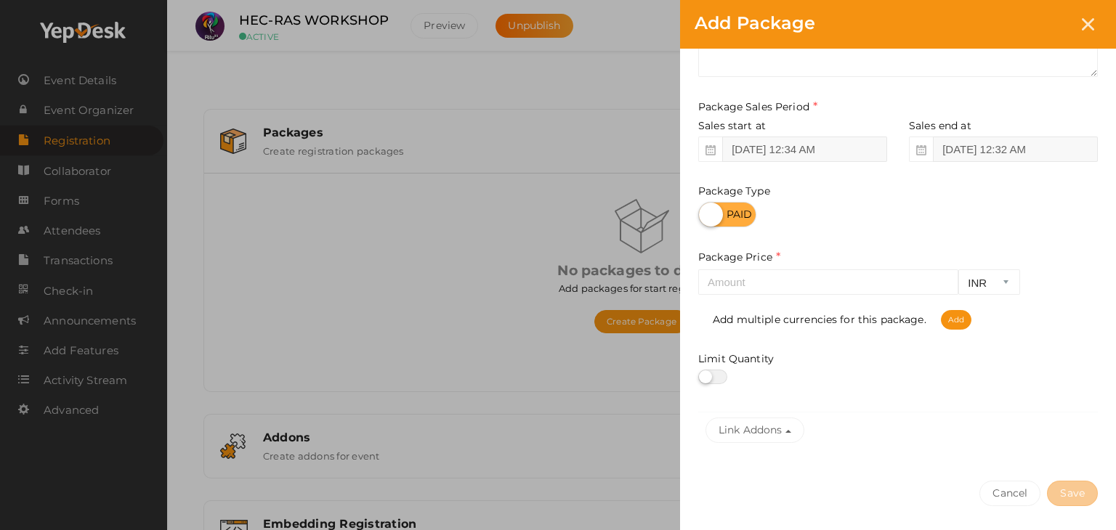
scroll to position [137, 0]
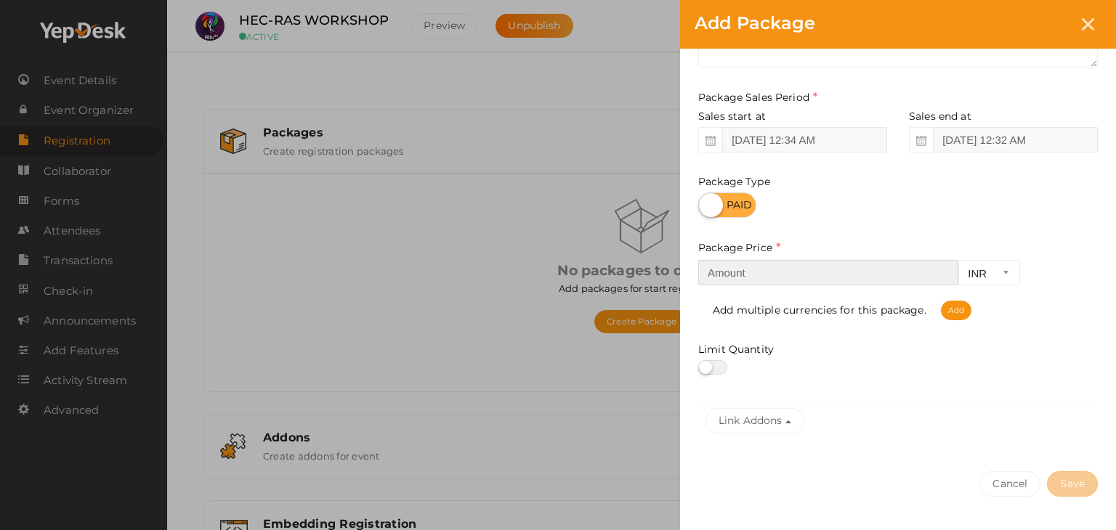
click at [758, 277] on input "number" at bounding box center [828, 272] width 260 height 25
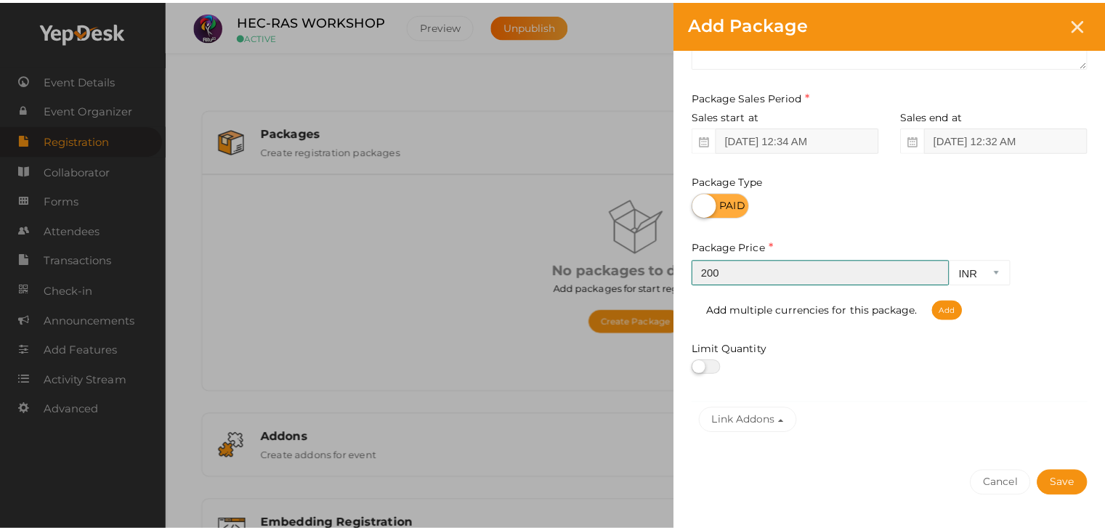
scroll to position [180, 0]
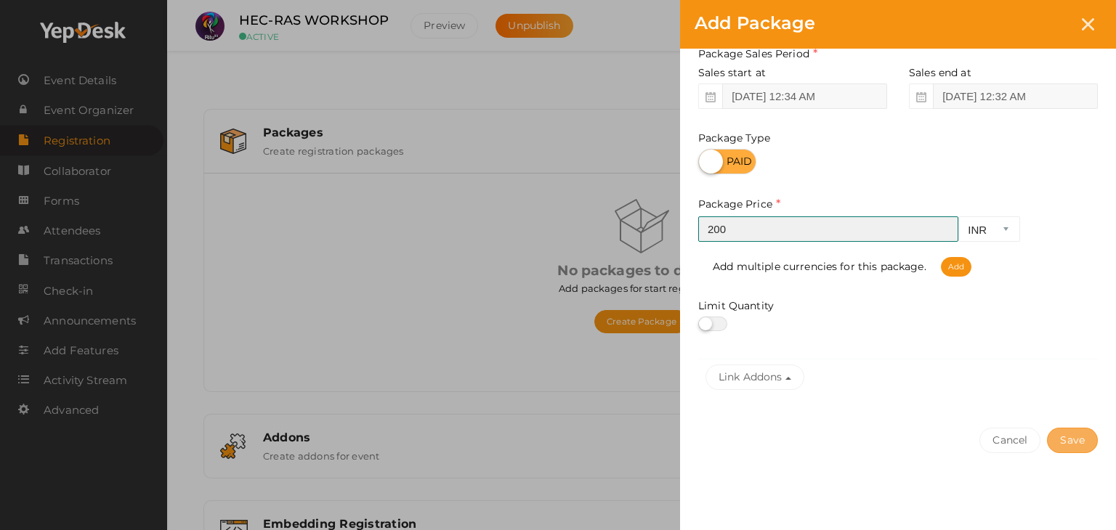
type input "200"
click at [1084, 436] on button "Save" at bounding box center [1072, 440] width 51 height 25
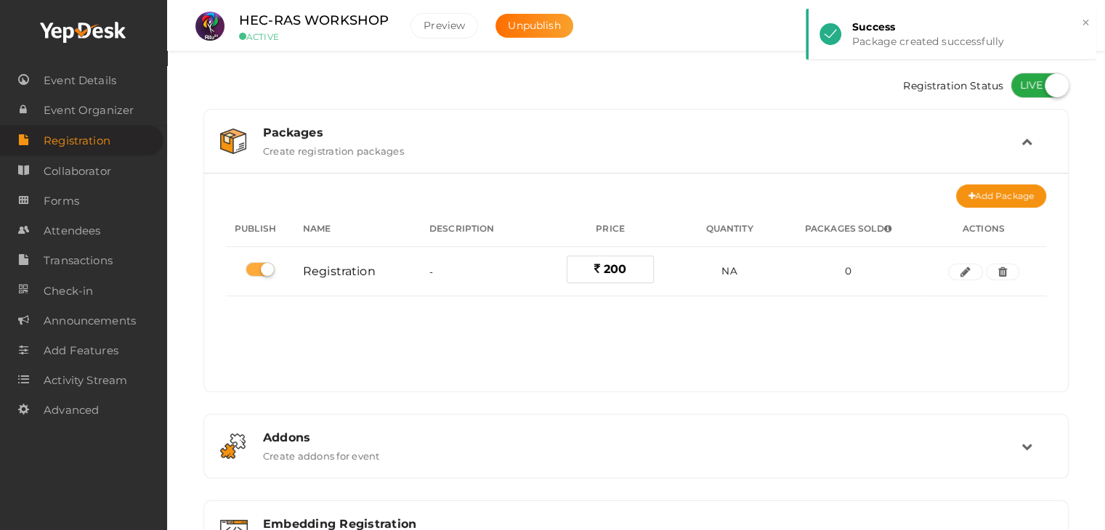
click at [738, 302] on div "Publish Name Description Price Quantity Packages Sold Actions Registration - 20…" at bounding box center [636, 259] width 820 height 103
click at [67, 192] on span "Forms" at bounding box center [62, 201] width 36 height 29
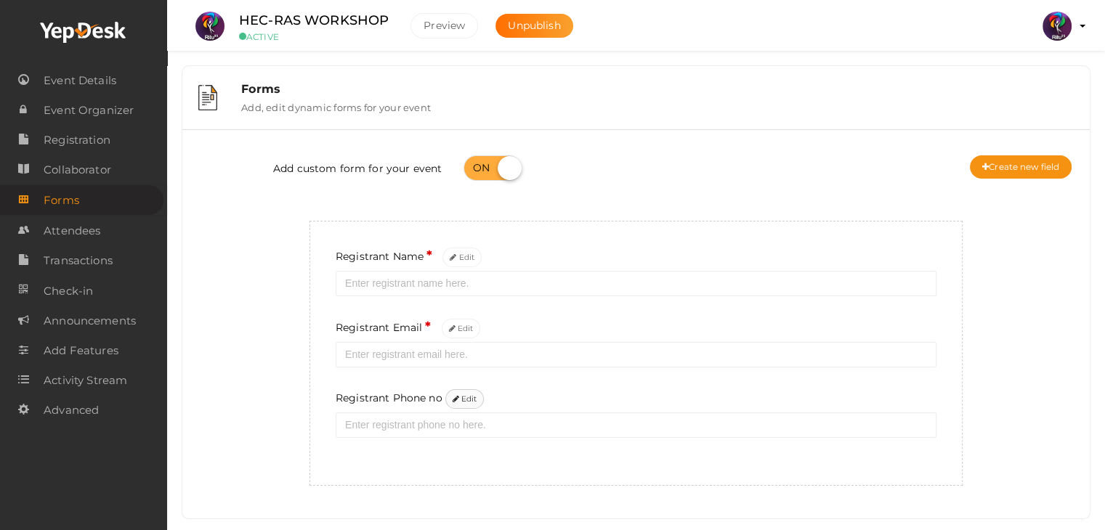
click at [451, 406] on button "Edit" at bounding box center [464, 399] width 39 height 20
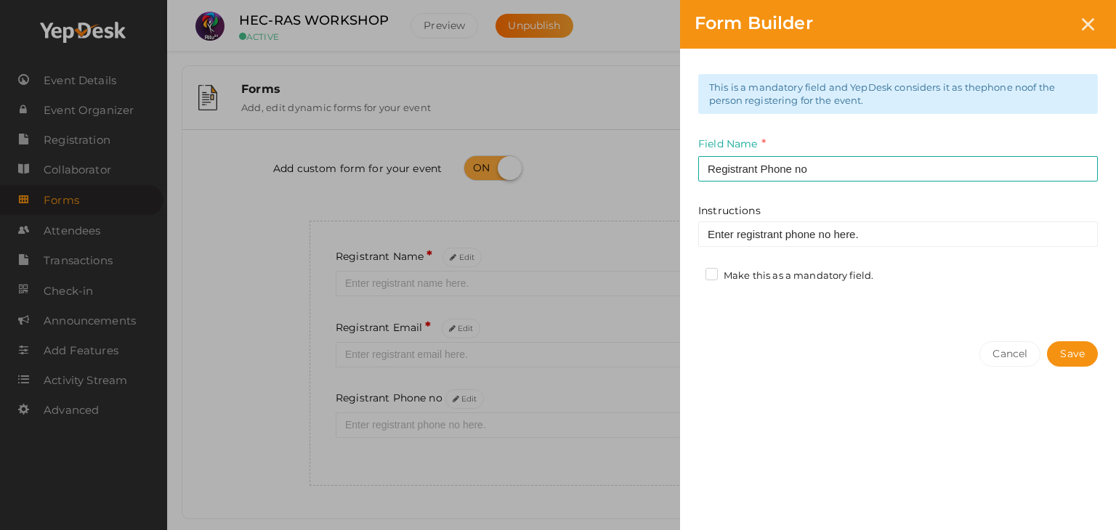
click at [707, 272] on label "Make this as a mandatory field." at bounding box center [789, 276] width 168 height 15
click at [691, 272] on input "Make this as a mandatory field." at bounding box center [691, 272] width 0 height 0
click at [1063, 346] on button "Save" at bounding box center [1072, 353] width 51 height 25
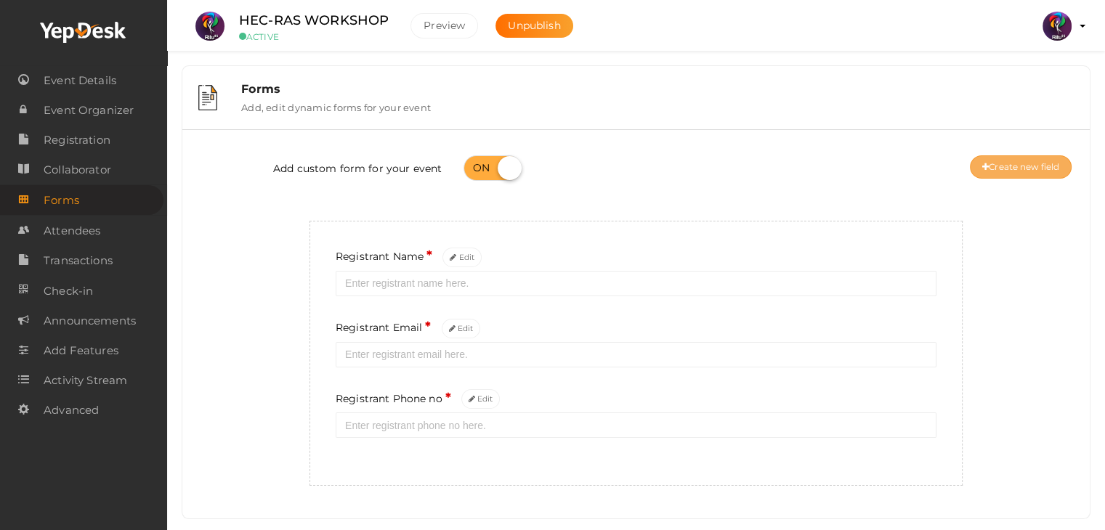
click at [998, 167] on button "Create new field" at bounding box center [1021, 166] width 102 height 23
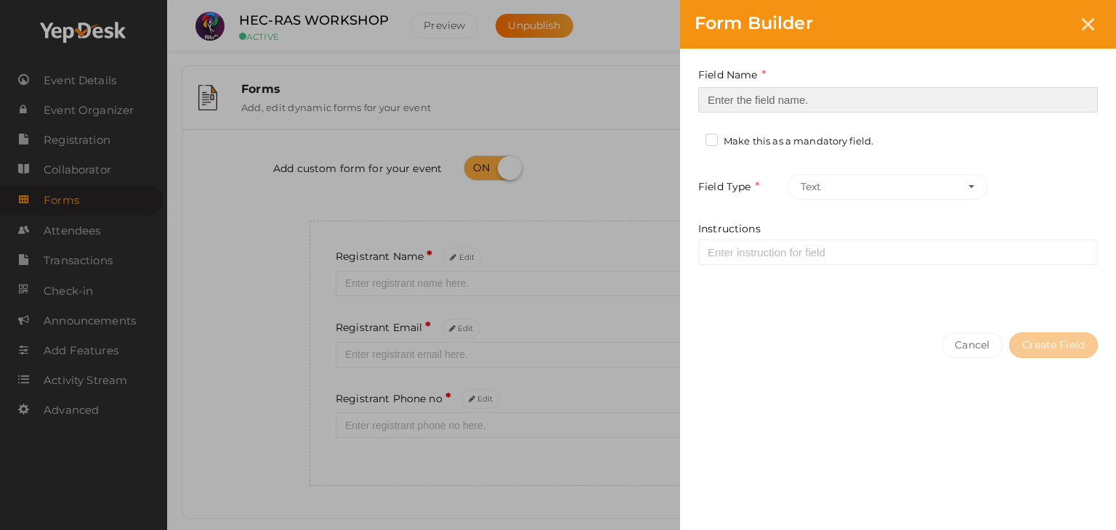
click at [737, 102] on input at bounding box center [897, 99] width 399 height 25
type input "Registrant College"
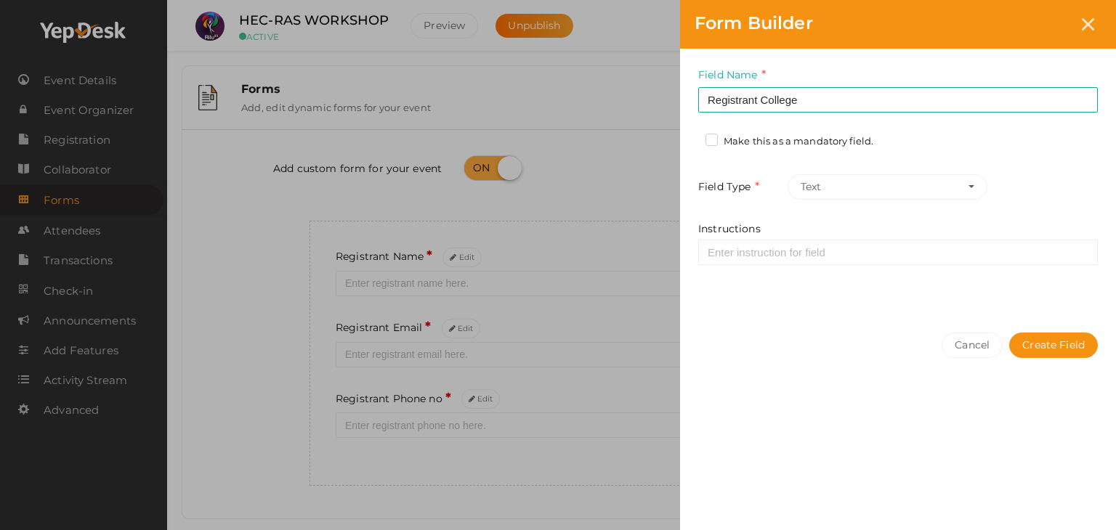
click at [713, 140] on label "Make this as a mandatory field." at bounding box center [789, 141] width 168 height 15
click at [691, 137] on input "Make this as a mandatory field." at bounding box center [691, 137] width 0 height 0
click at [1063, 357] on div "Cancel Create Field" at bounding box center [898, 374] width 436 height 113
click at [1059, 348] on button "Create Field" at bounding box center [1053, 345] width 89 height 25
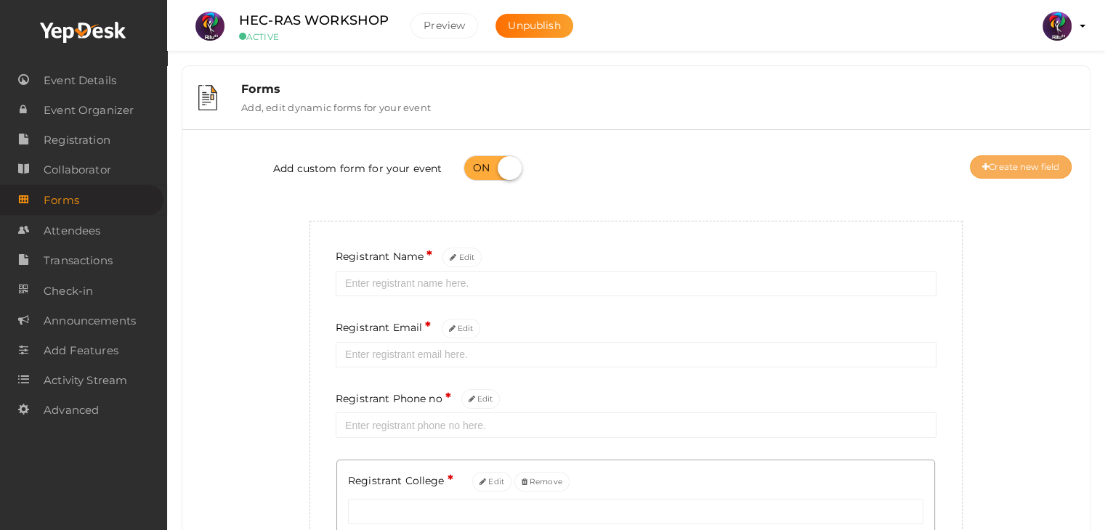
click at [1026, 161] on button "Create new field" at bounding box center [1021, 166] width 102 height 23
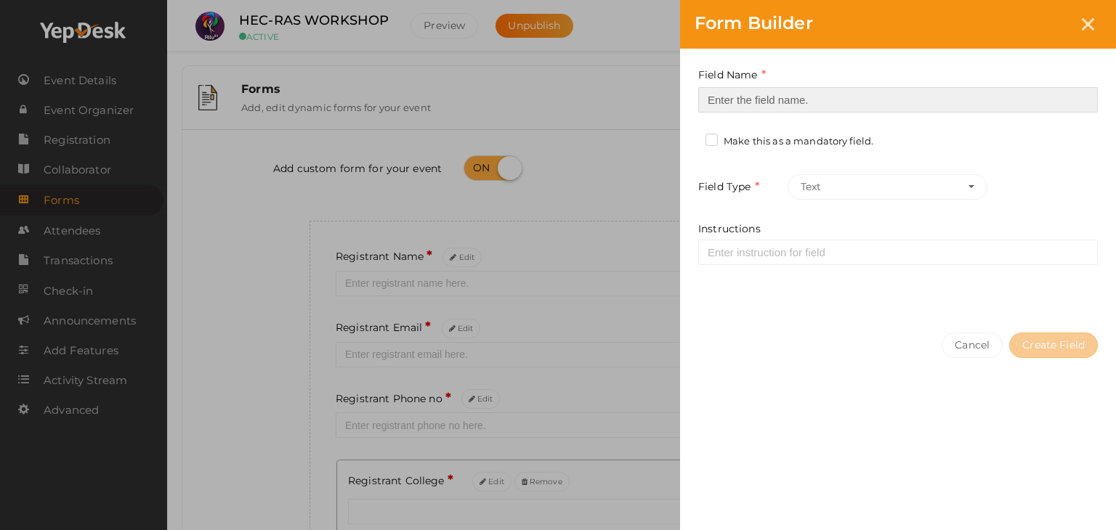
click at [723, 100] on input at bounding box center [897, 99] width 399 height 25
type input "Refferal ID"
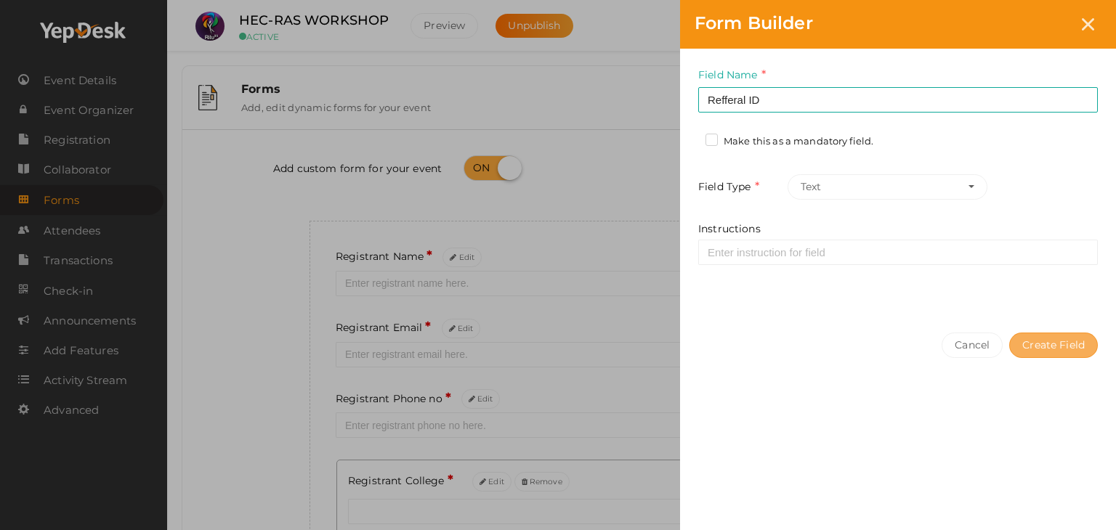
click at [1033, 339] on button "Create Field" at bounding box center [1053, 345] width 89 height 25
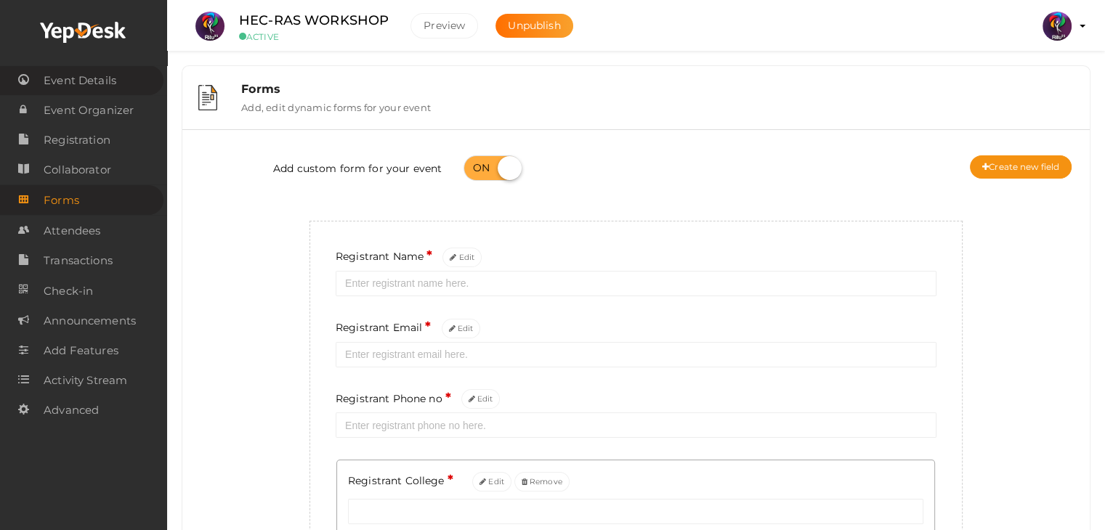
click at [76, 76] on span "Event Details" at bounding box center [80, 80] width 73 height 29
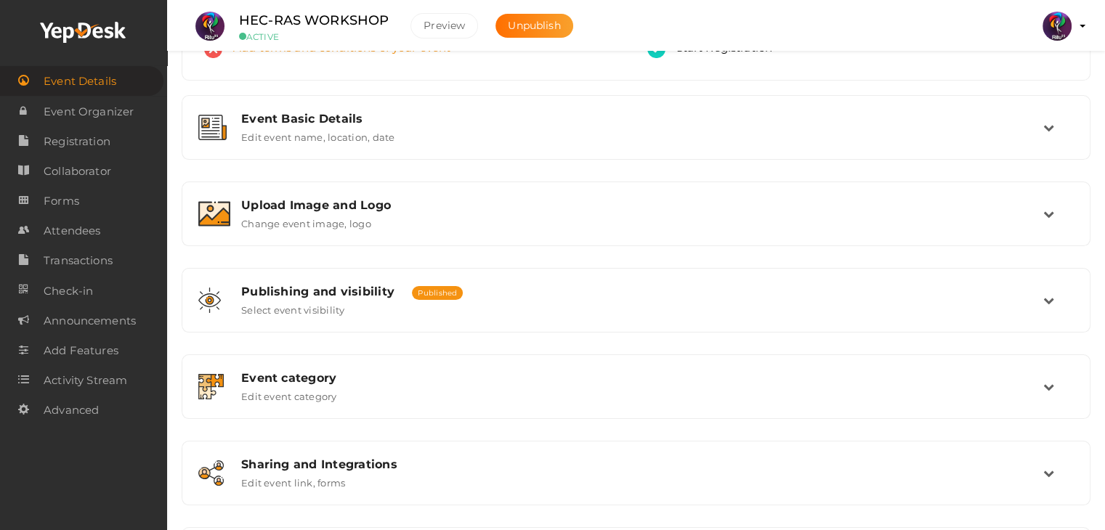
scroll to position [245, 0]
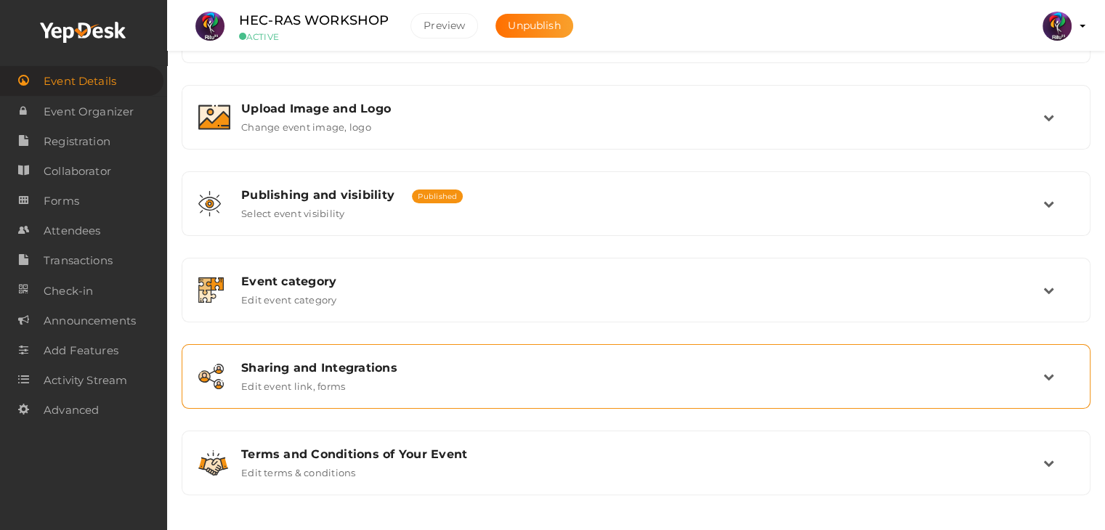
click at [546, 348] on div "Sharing and Integrations Edit event link, forms" at bounding box center [636, 376] width 909 height 65
click at [930, 384] on div "Sharing and Integrations Edit event link, forms" at bounding box center [636, 376] width 813 height 31
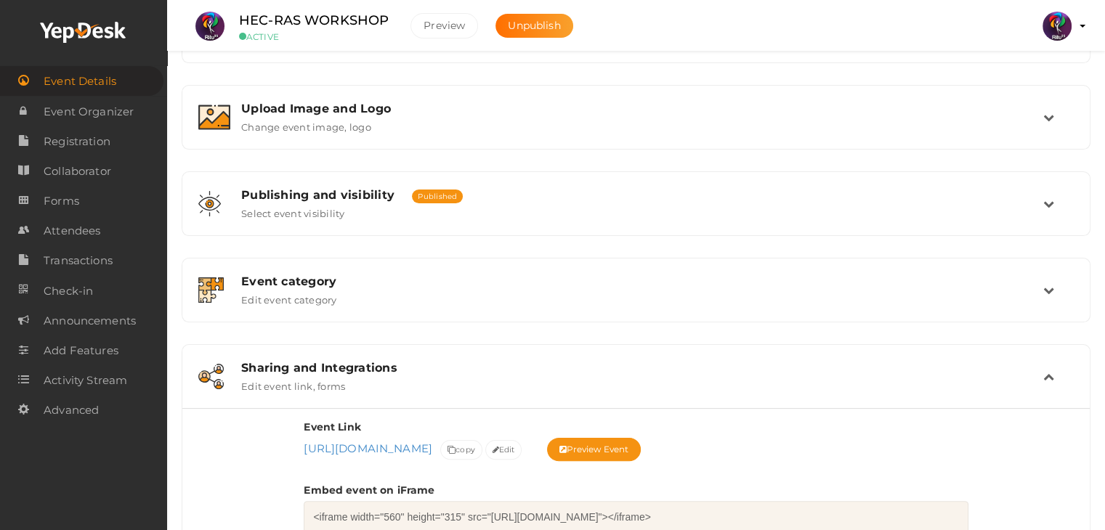
scroll to position [462, 0]
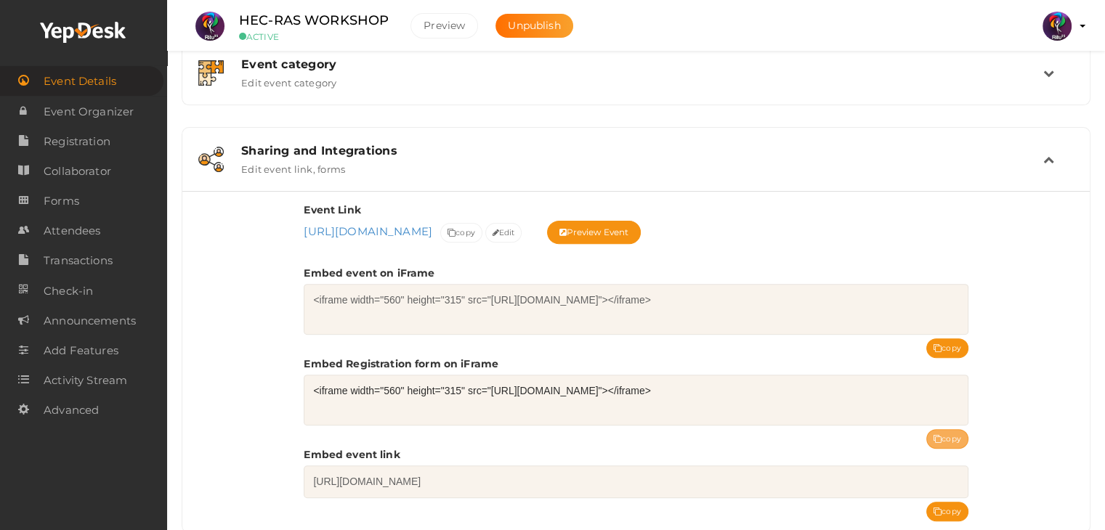
click at [928, 431] on button "copy" at bounding box center [947, 439] width 42 height 20
drag, startPoint x: 392, startPoint y: 25, endPoint x: 218, endPoint y: 25, distance: 174.3
click at [218, 25] on li "HEC-RAS WORKSHOP ACTIVE Preview Unpublish" at bounding box center [388, 26] width 404 height 51
copy li "HEC-RAS WORKSHOP"
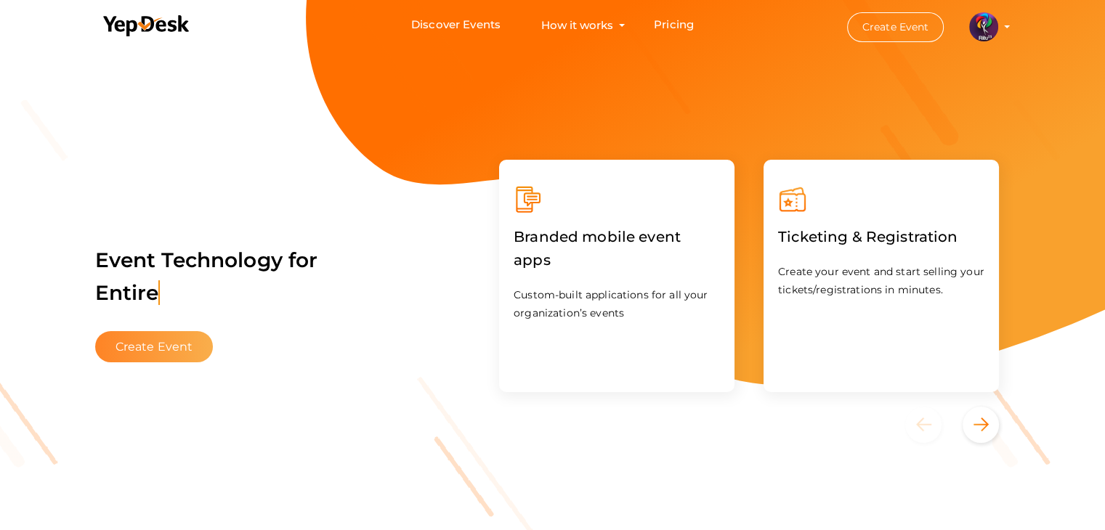
click at [151, 352] on button "Create Event" at bounding box center [154, 346] width 118 height 31
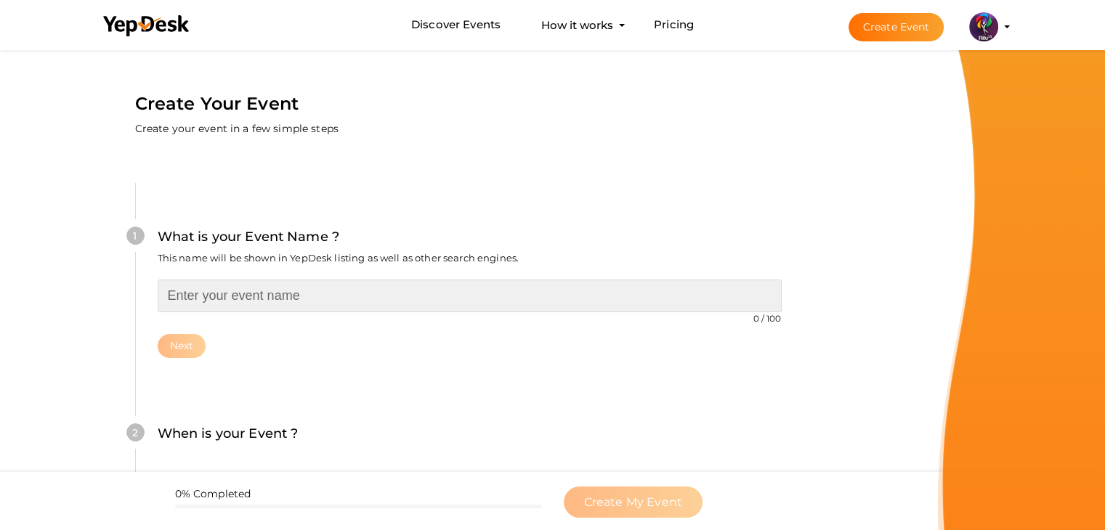
click at [346, 288] on input "text" at bounding box center [470, 296] width 624 height 33
type input "SCULPT AND SHAPE"
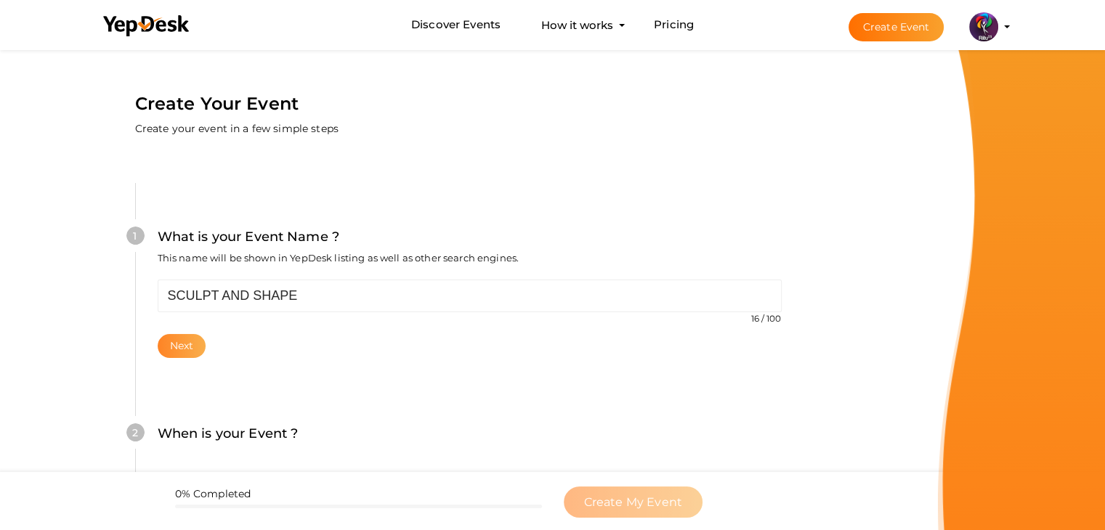
click at [190, 344] on button "Next" at bounding box center [182, 346] width 49 height 24
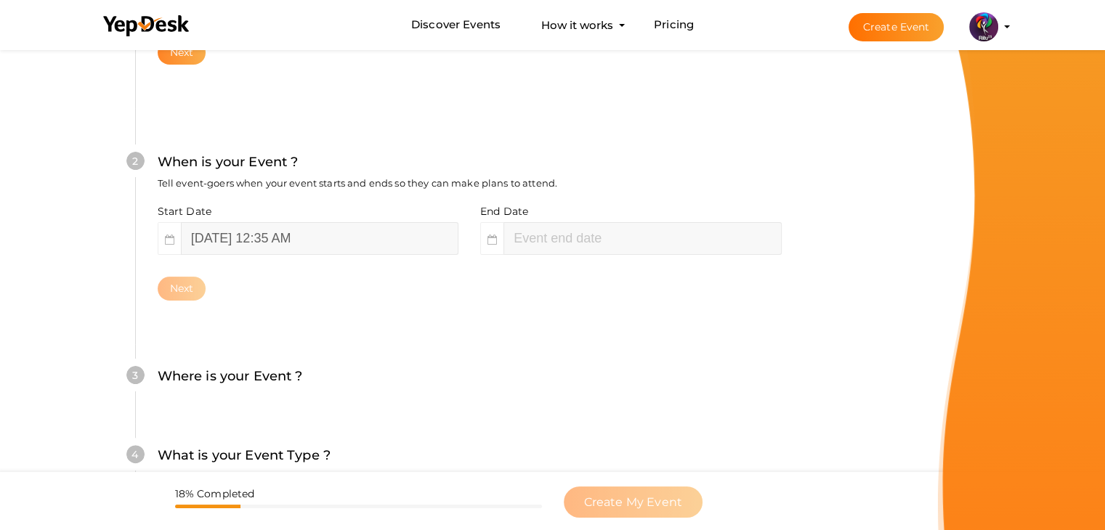
scroll to position [299, 0]
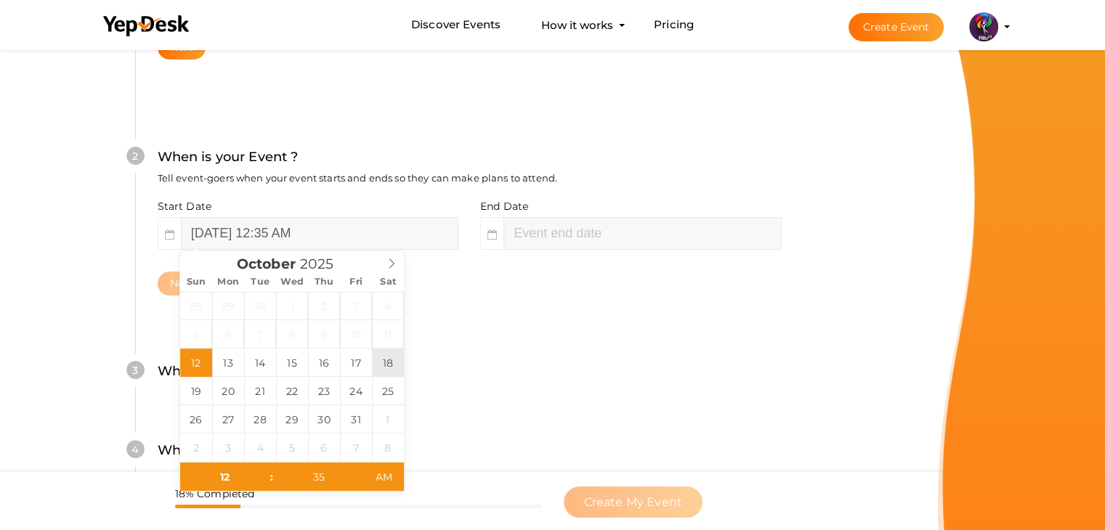
type input "October 18, 2025 12:35 AM"
type input "02"
type input "35"
type input "October 18, 2025 2:35 AM"
click at [579, 224] on input "October 18, 2025 2:35 AM" at bounding box center [641, 233] width 277 height 33
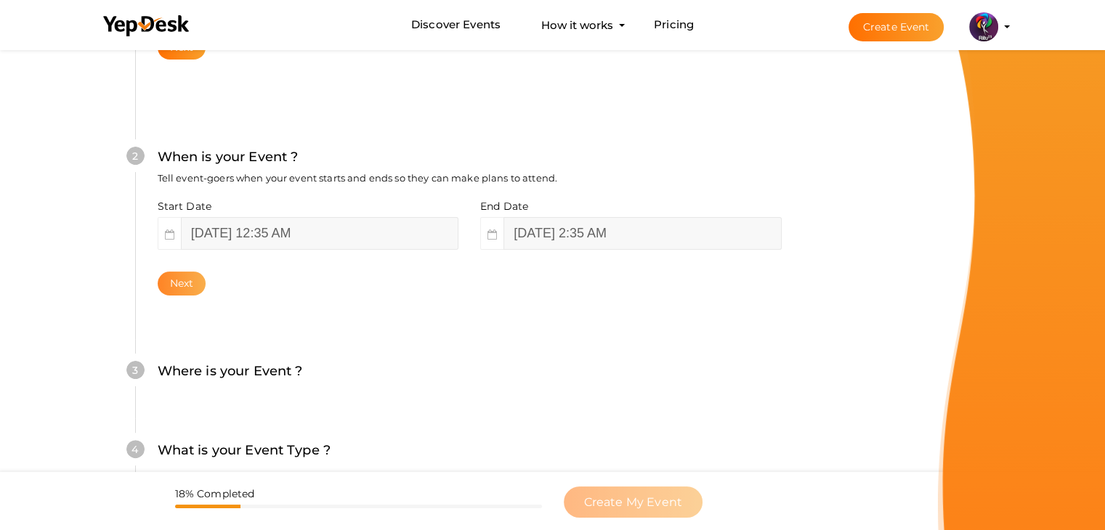
click at [191, 280] on button "Next" at bounding box center [182, 284] width 49 height 24
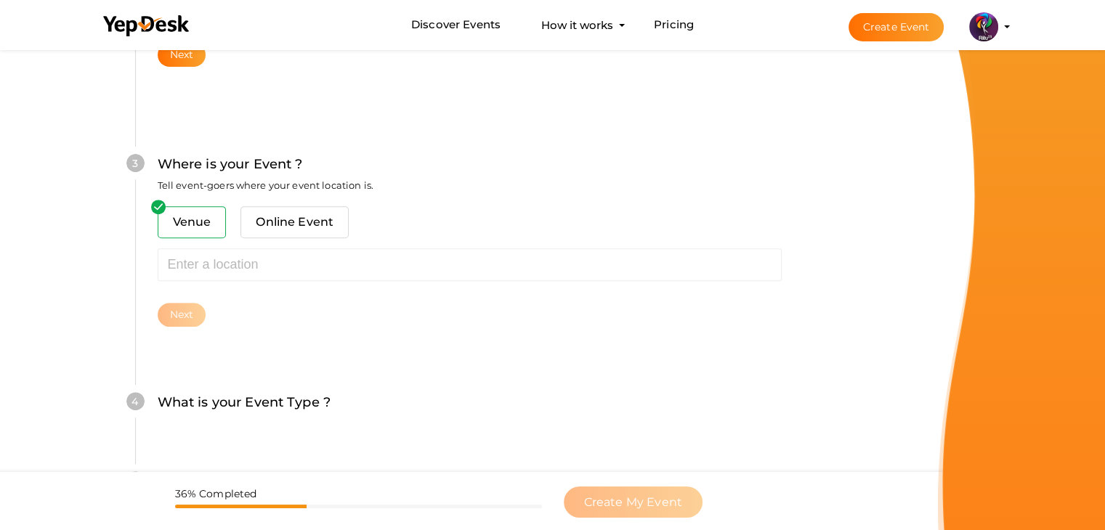
scroll to position [535, 0]
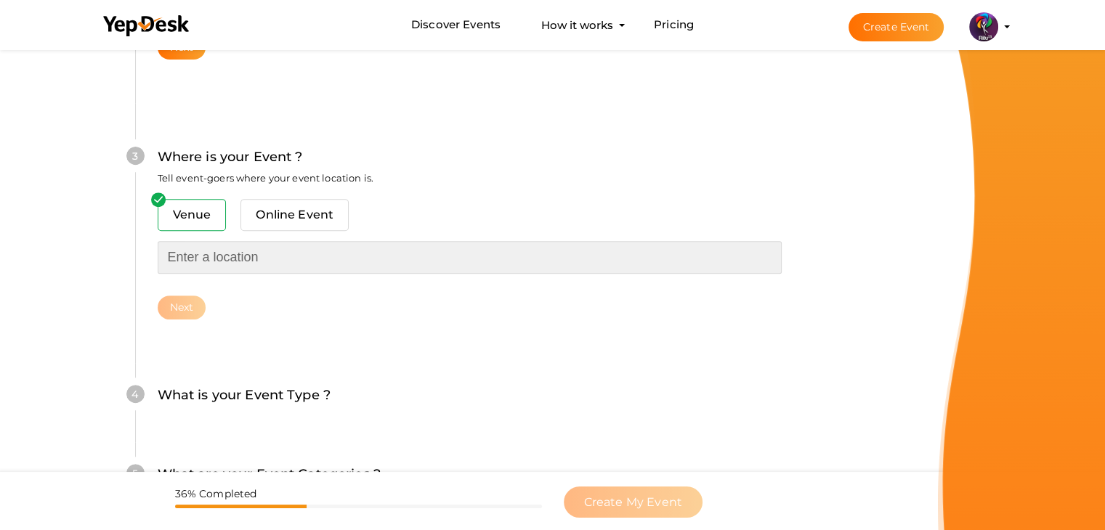
click at [235, 261] on input "text" at bounding box center [470, 257] width 624 height 33
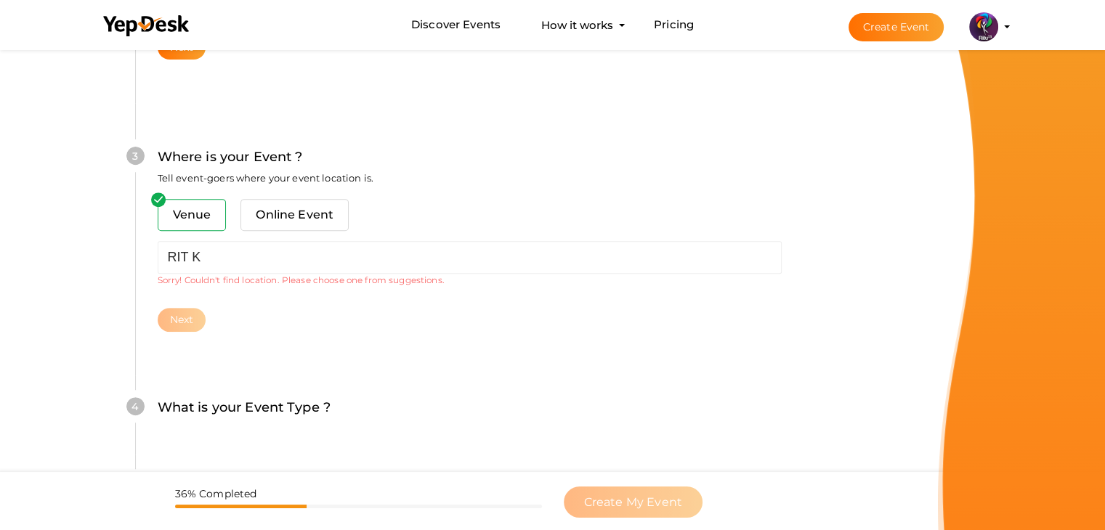
type input "[PERSON_NAME][GEOGRAPHIC_DATA], [GEOGRAPHIC_DATA], [GEOGRAPHIC_DATA], [GEOGRAPH…"
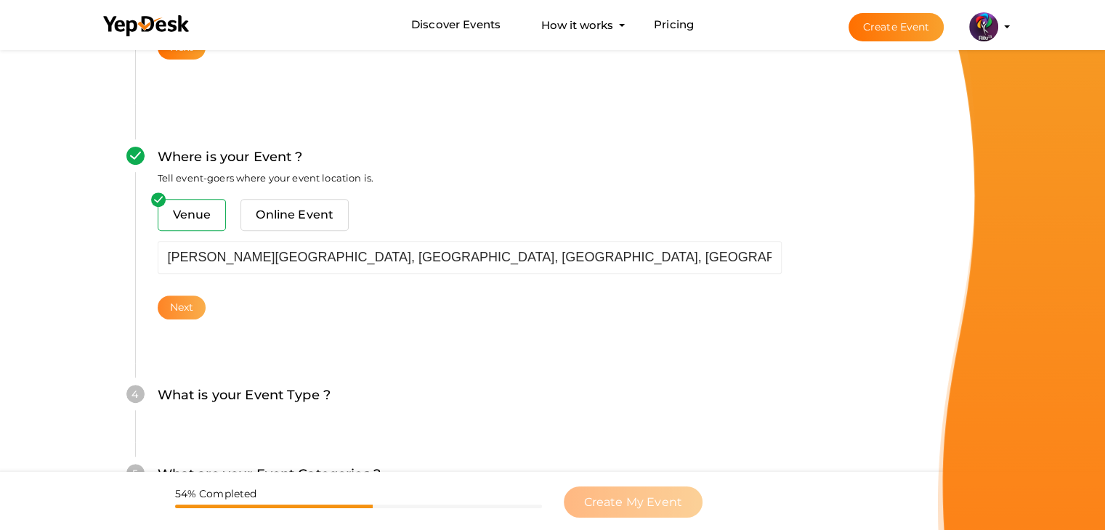
click at [192, 309] on button "Next" at bounding box center [182, 308] width 49 height 24
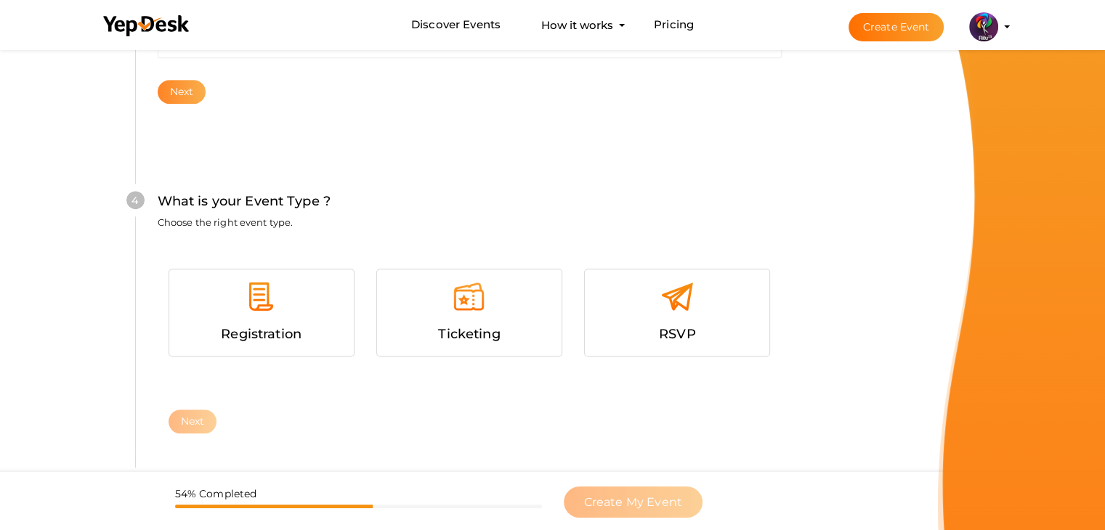
scroll to position [795, 0]
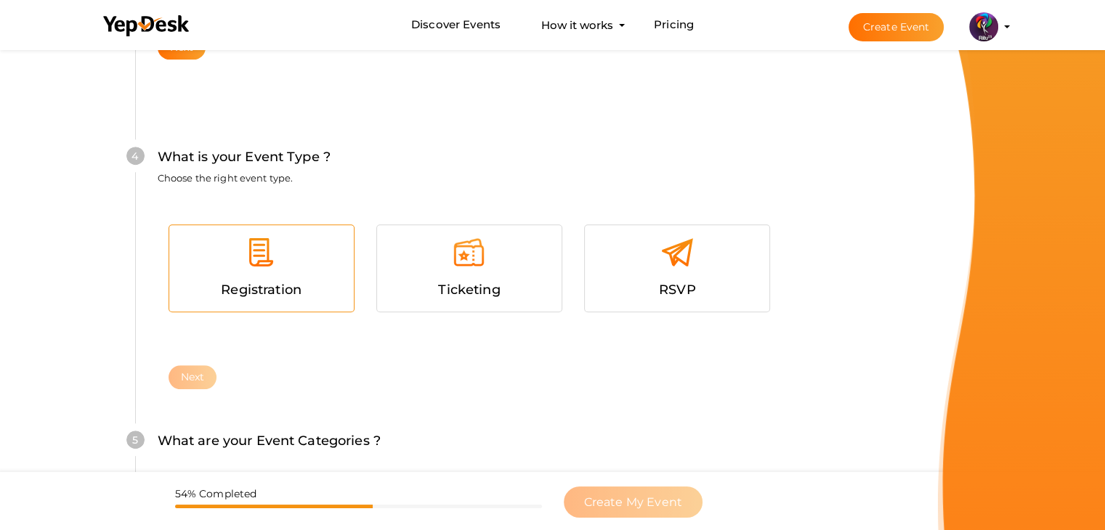
click at [286, 261] on div at bounding box center [261, 258] width 163 height 44
click at [186, 373] on button "Next" at bounding box center [193, 377] width 49 height 24
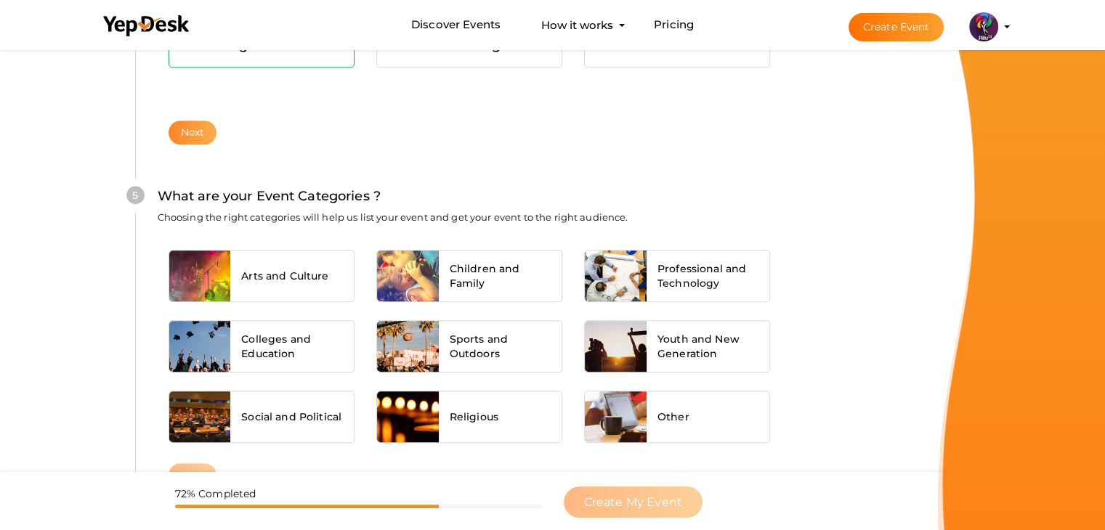
scroll to position [1099, 0]
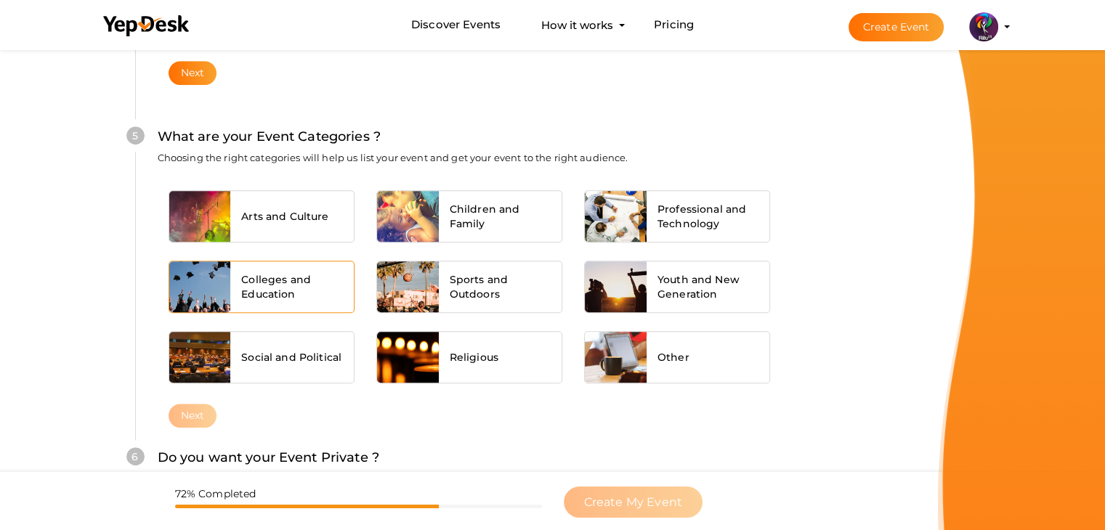
click at [259, 268] on div "Colleges and Education" at bounding box center [291, 286] width 123 height 51
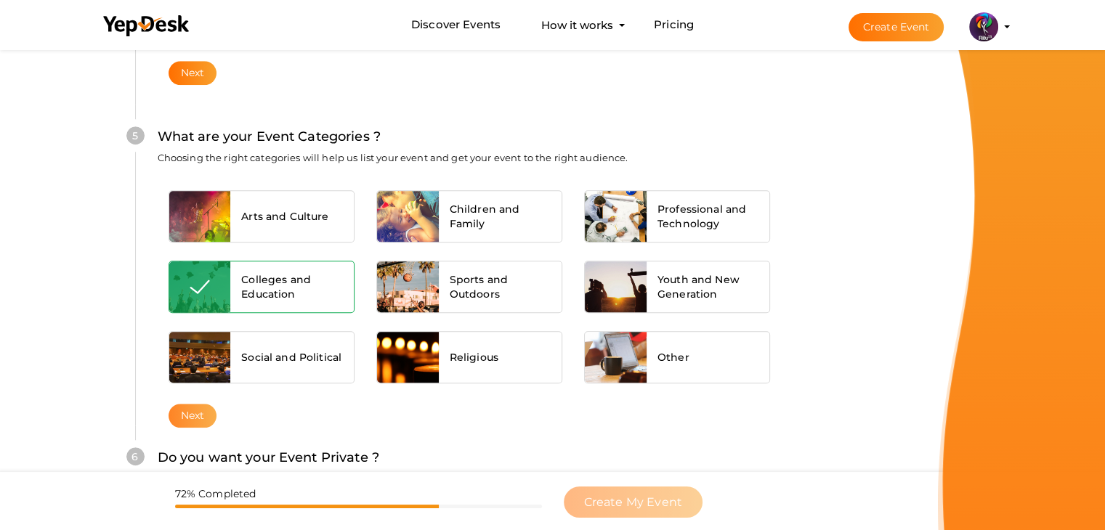
click at [198, 413] on button "Next" at bounding box center [193, 416] width 49 height 24
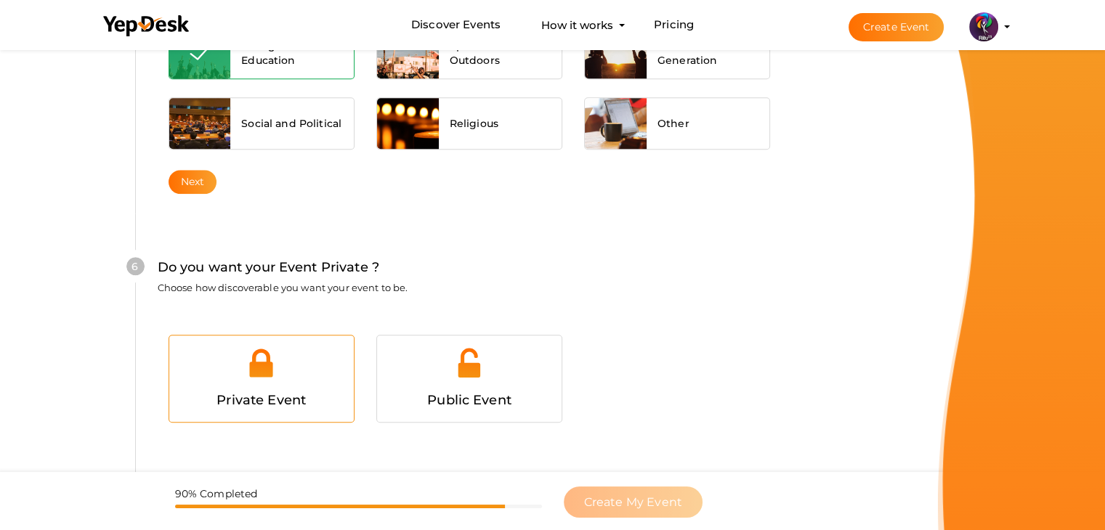
scroll to position [1418, 0]
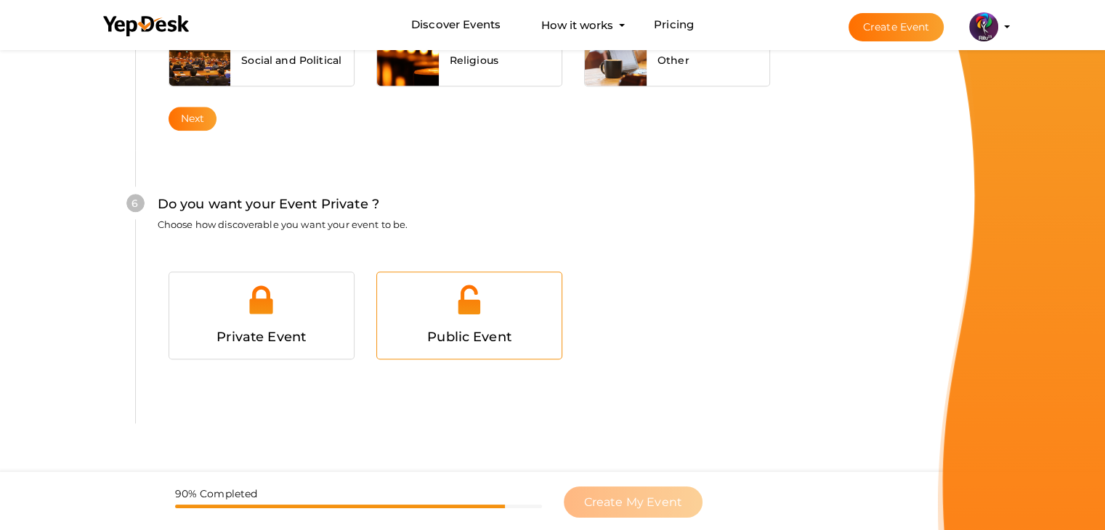
click at [409, 320] on div at bounding box center [469, 305] width 163 height 44
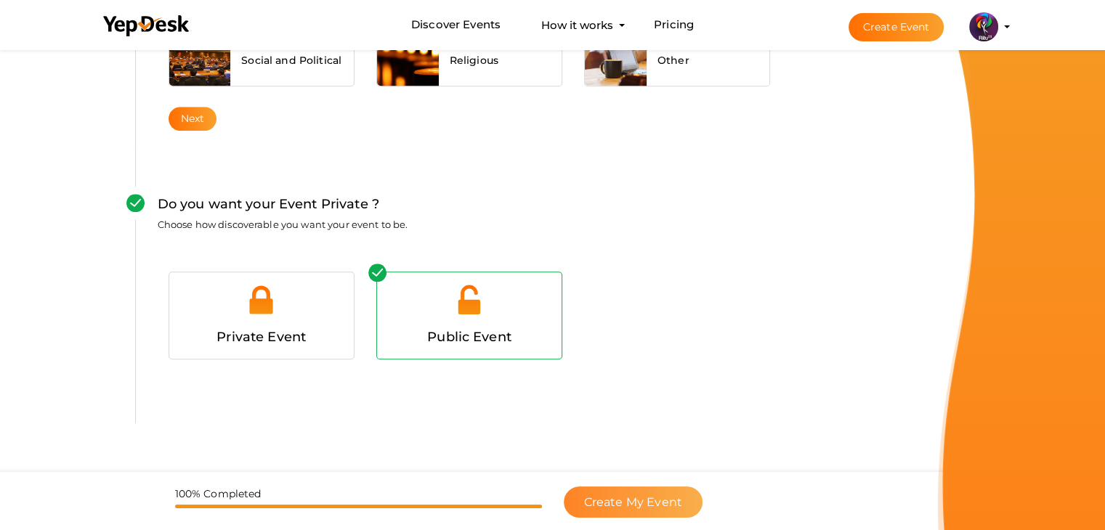
click at [601, 493] on button "Create My Event" at bounding box center [633, 502] width 139 height 31
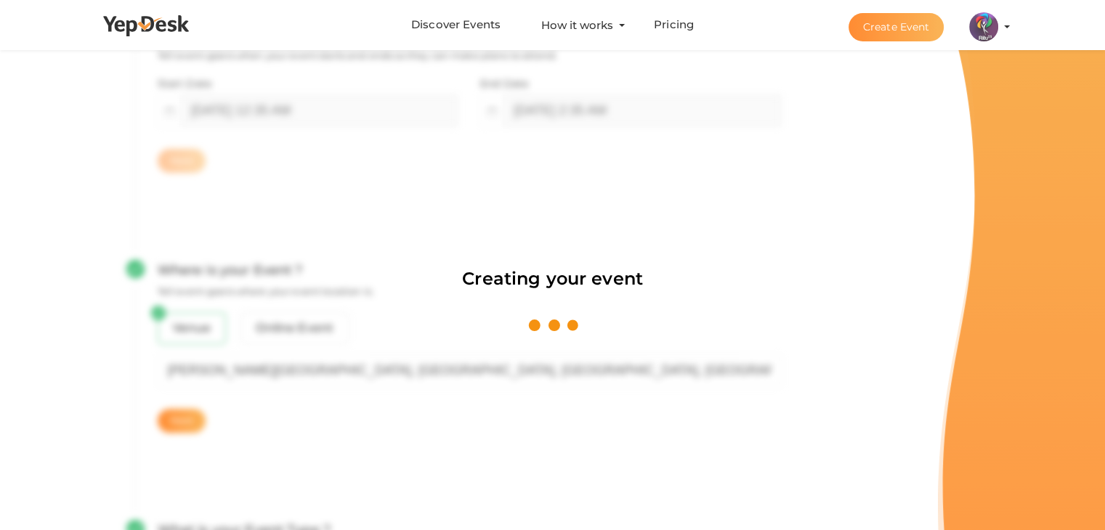
scroll to position [218, 0]
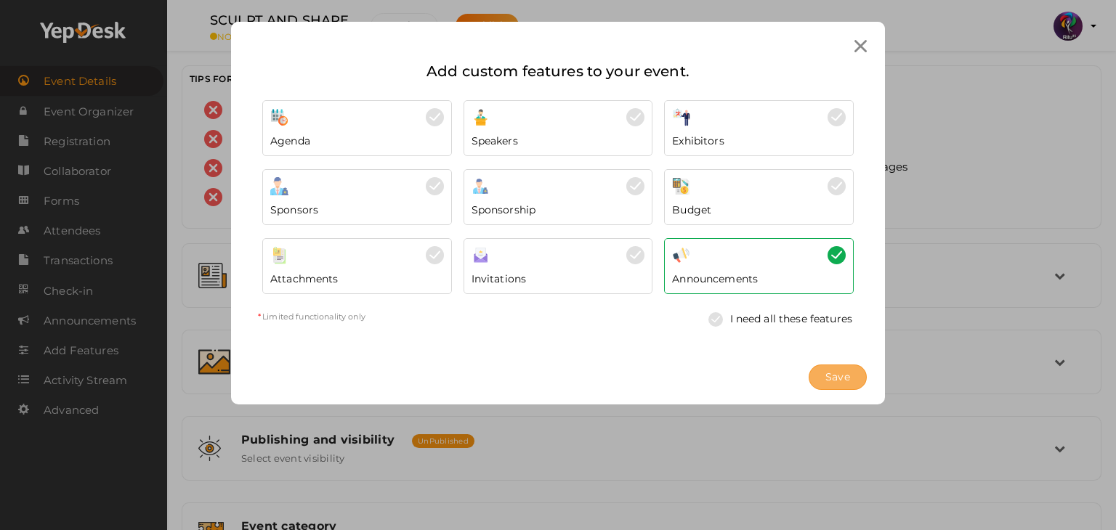
click at [843, 376] on span "Save" at bounding box center [837, 377] width 25 height 15
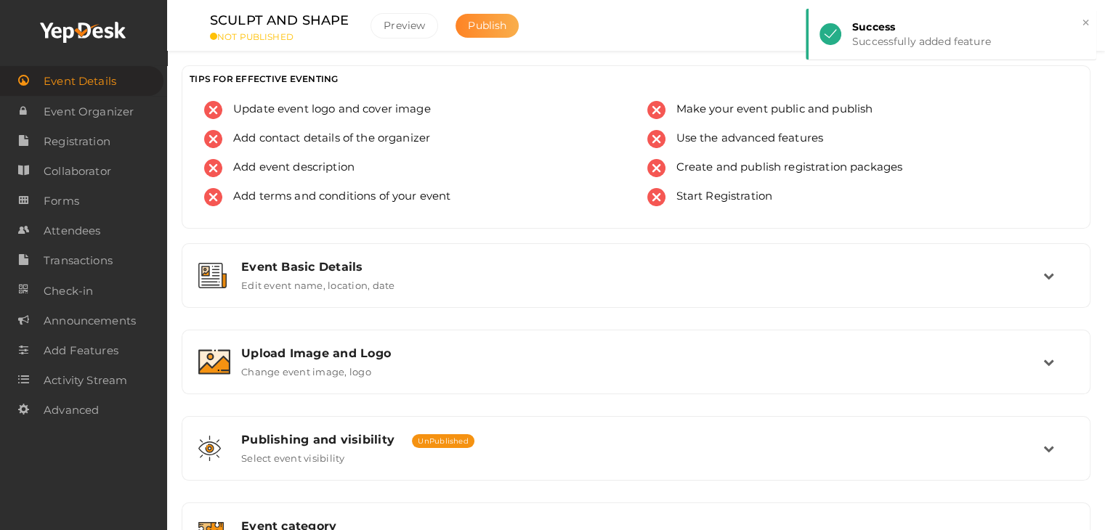
click at [468, 20] on span "Publish" at bounding box center [487, 25] width 38 height 13
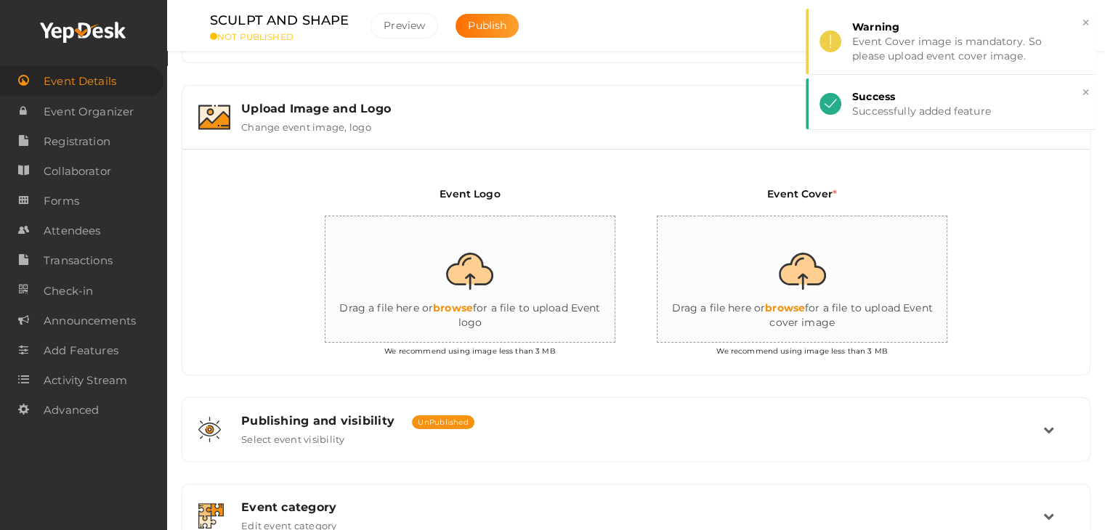
click at [472, 277] on input "file" at bounding box center [470, 279] width 291 height 127
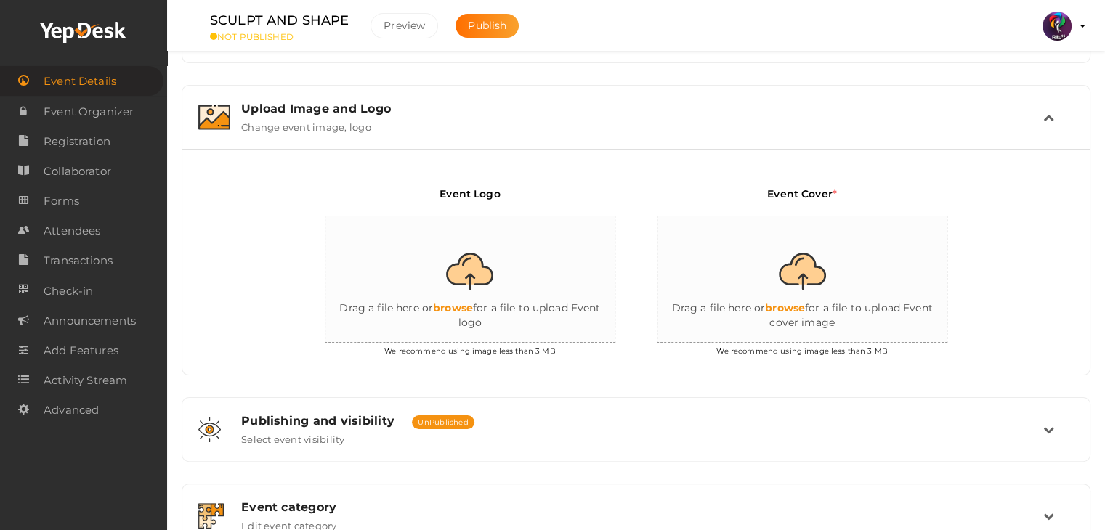
type input "C:\fakepath\logo yepdesk.png"
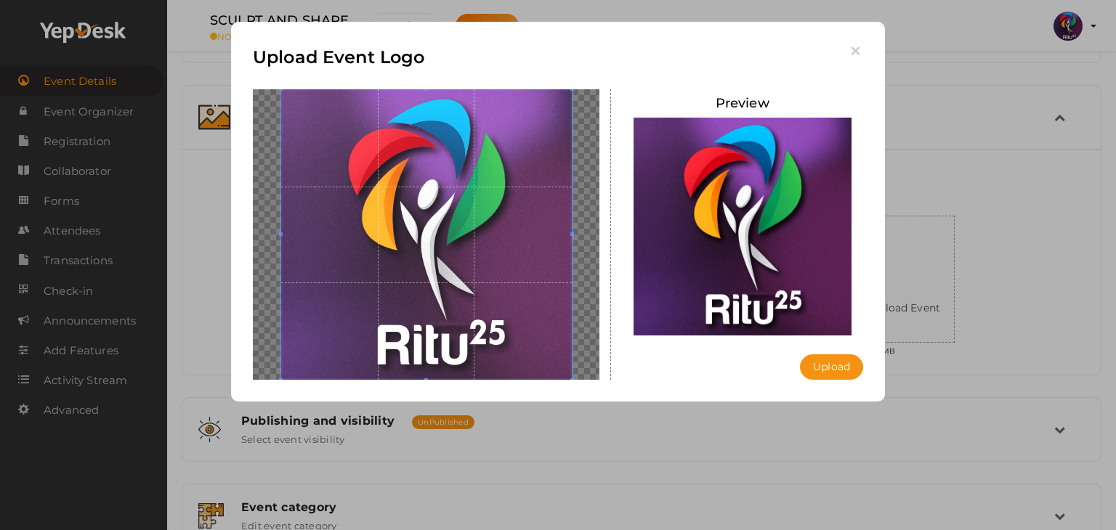
click at [841, 350] on div "Preview Upload" at bounding box center [743, 234] width 242 height 291
click at [843, 358] on button "Upload" at bounding box center [831, 366] width 63 height 25
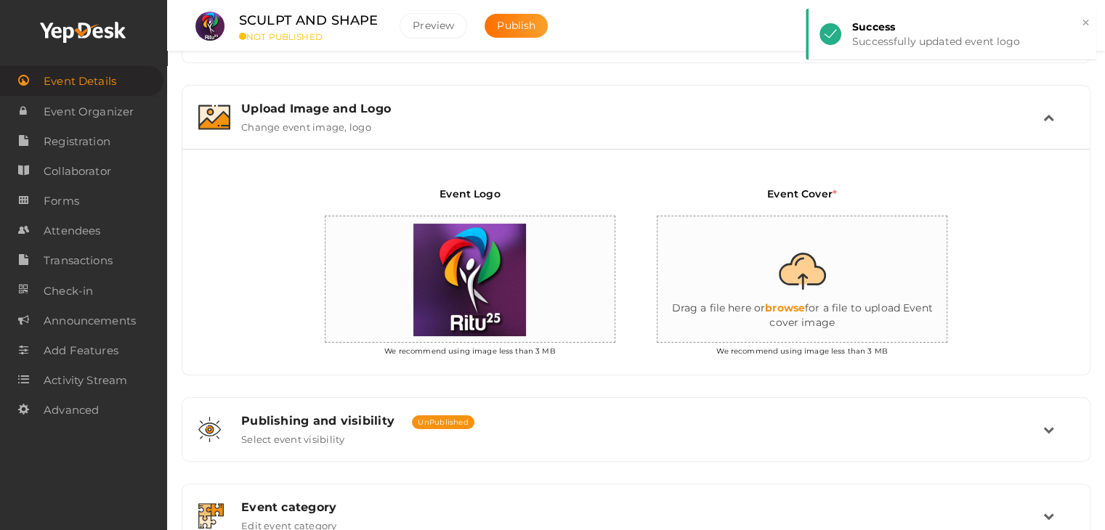
click at [877, 256] on input "file" at bounding box center [802, 279] width 291 height 127
type input "C:\fakepath\IMG-20251011-WA0161.jpg"
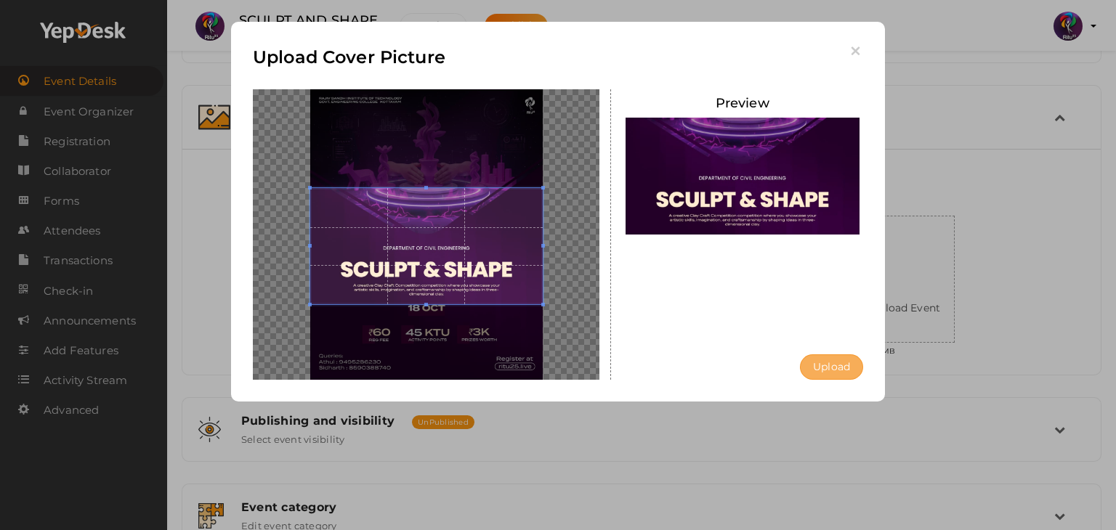
click at [829, 360] on button "Upload" at bounding box center [831, 366] width 63 height 25
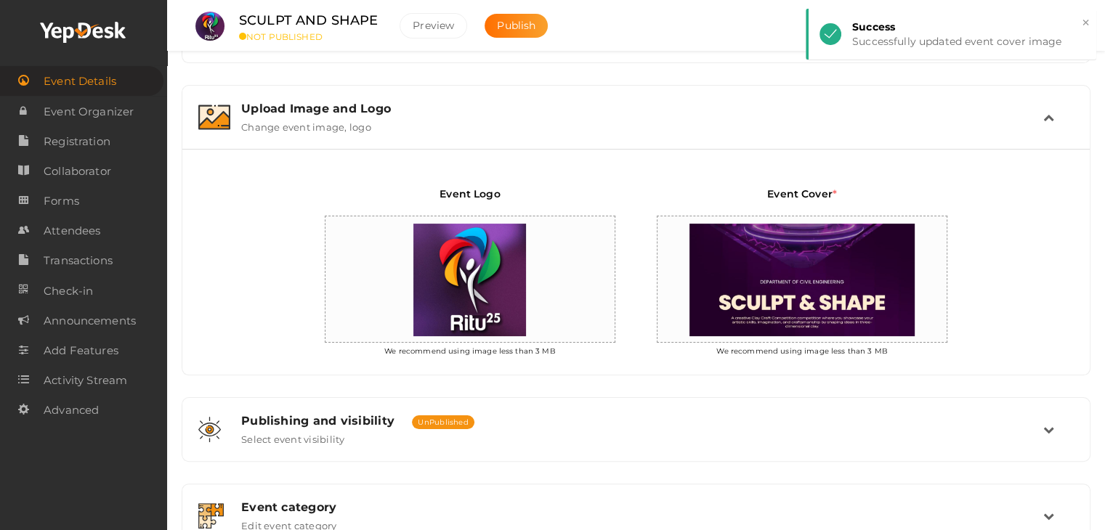
scroll to position [469, 0]
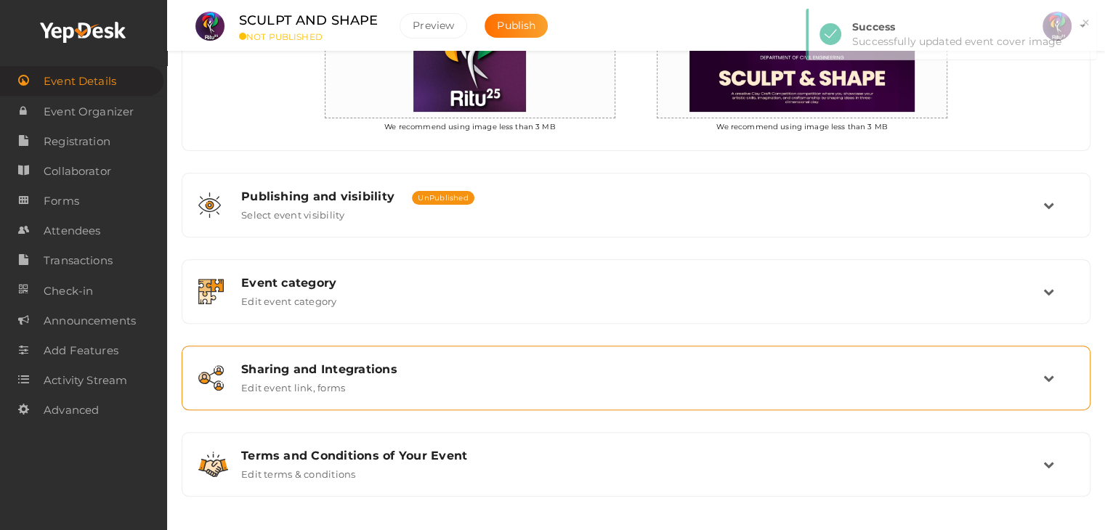
click at [399, 367] on div "Sharing and Integrations" at bounding box center [642, 369] width 802 height 14
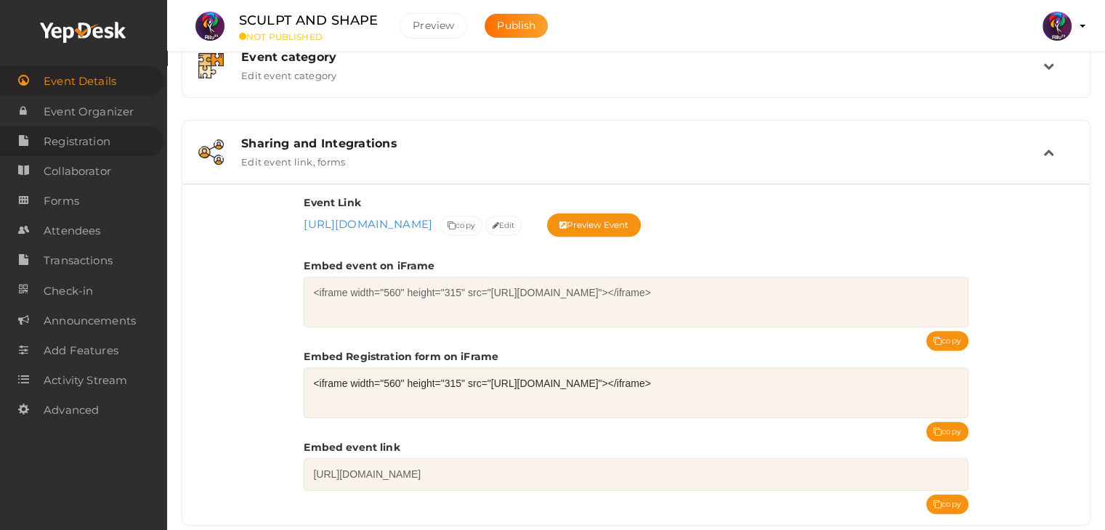
click at [107, 141] on span "Registration" at bounding box center [77, 141] width 67 height 29
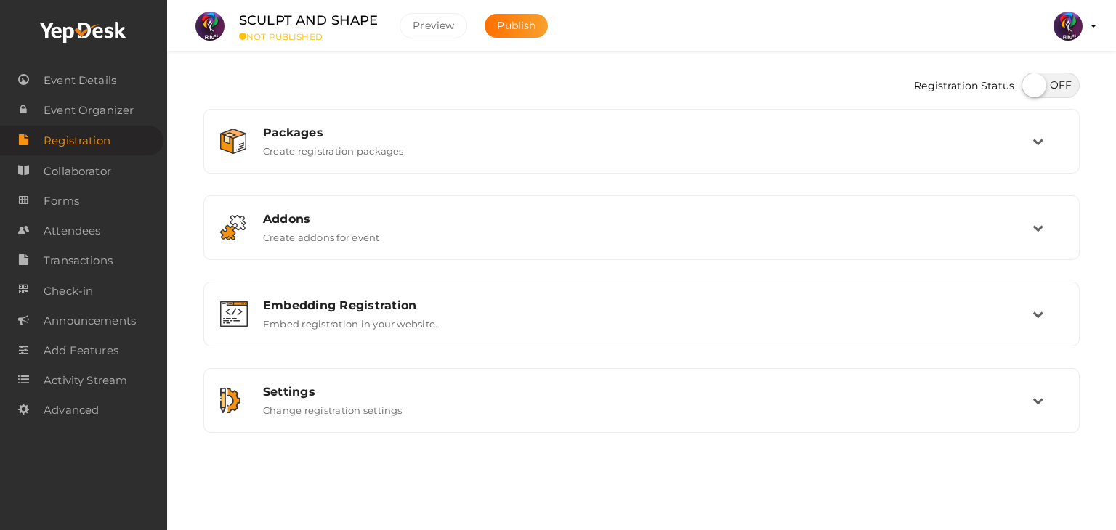
click at [1030, 89] on label at bounding box center [1050, 85] width 58 height 25
click at [1030, 85] on input "checkbox" at bounding box center [1025, 80] width 9 height 9
checkbox input "true"
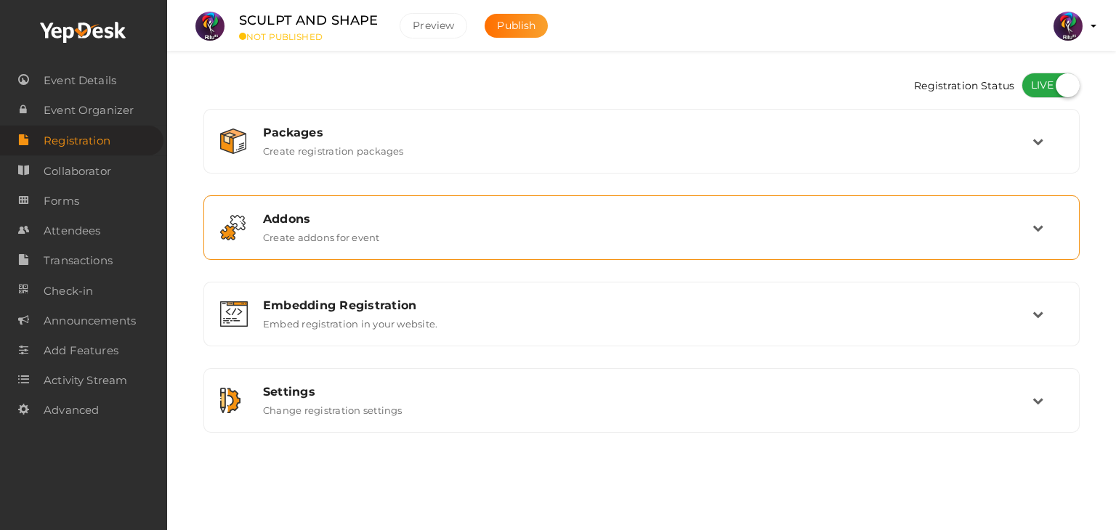
click at [673, 239] on div "Addons Create addons for event" at bounding box center [642, 227] width 780 height 31
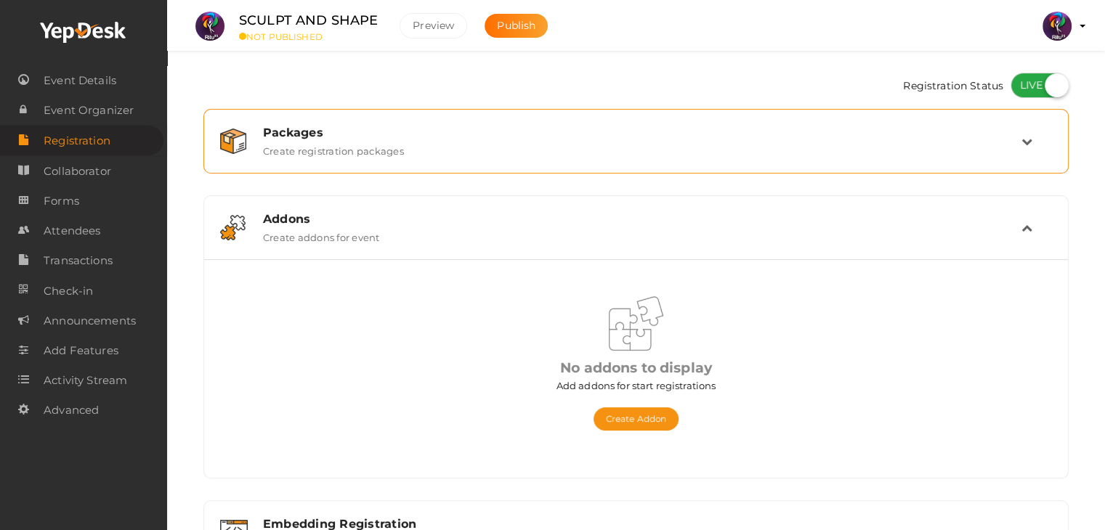
click at [645, 163] on div "Packages Create registration packages" at bounding box center [635, 141] width 849 height 49
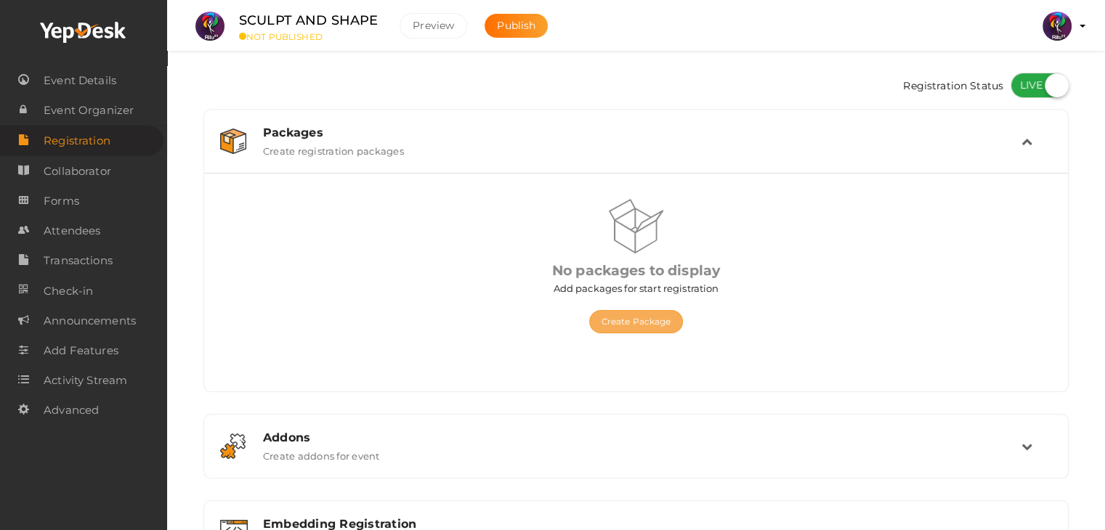
click at [630, 328] on button "Create Package" at bounding box center [636, 321] width 94 height 23
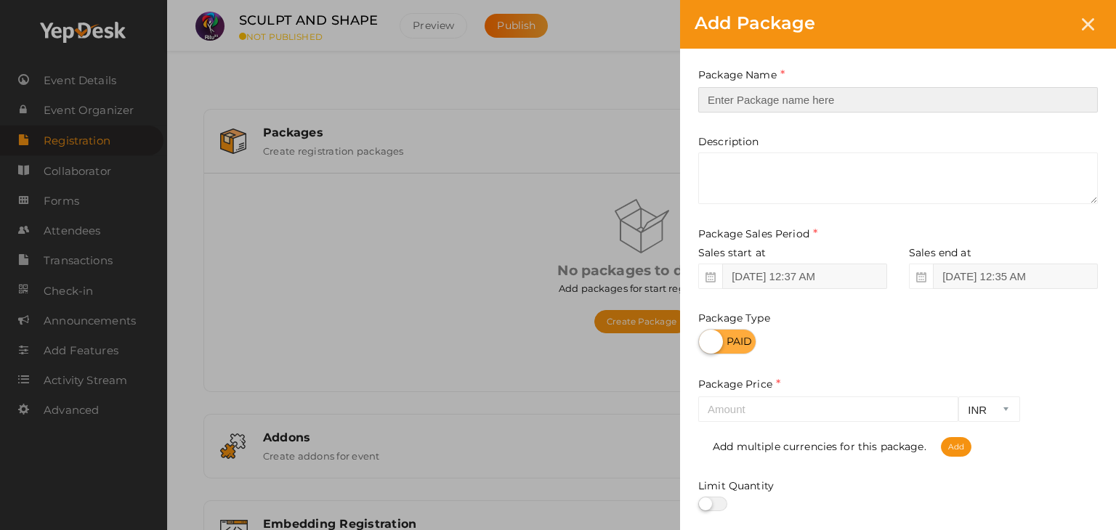
click at [799, 100] on input "text" at bounding box center [897, 99] width 399 height 25
type input "Registration"
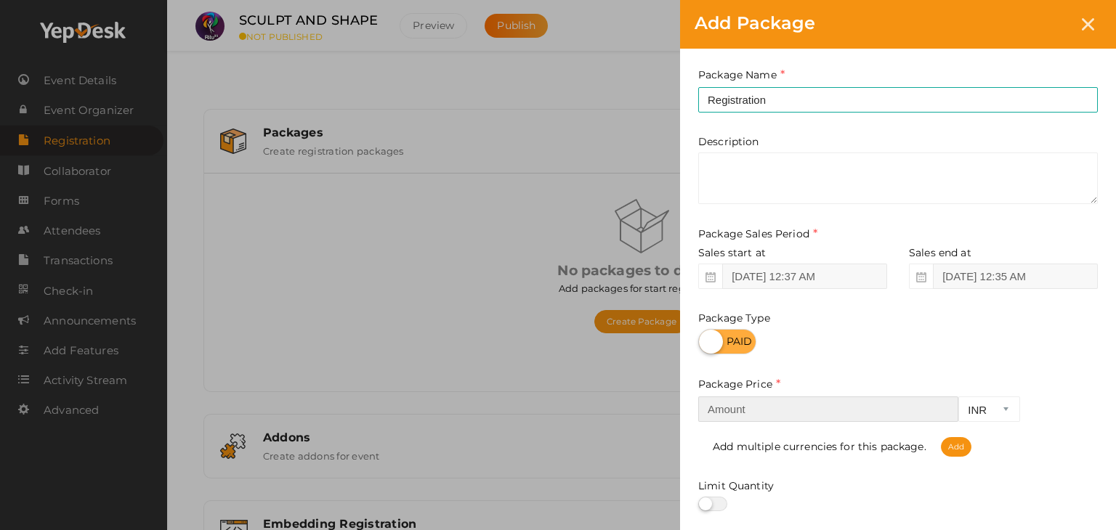
click at [825, 407] on input "number" at bounding box center [828, 409] width 260 height 25
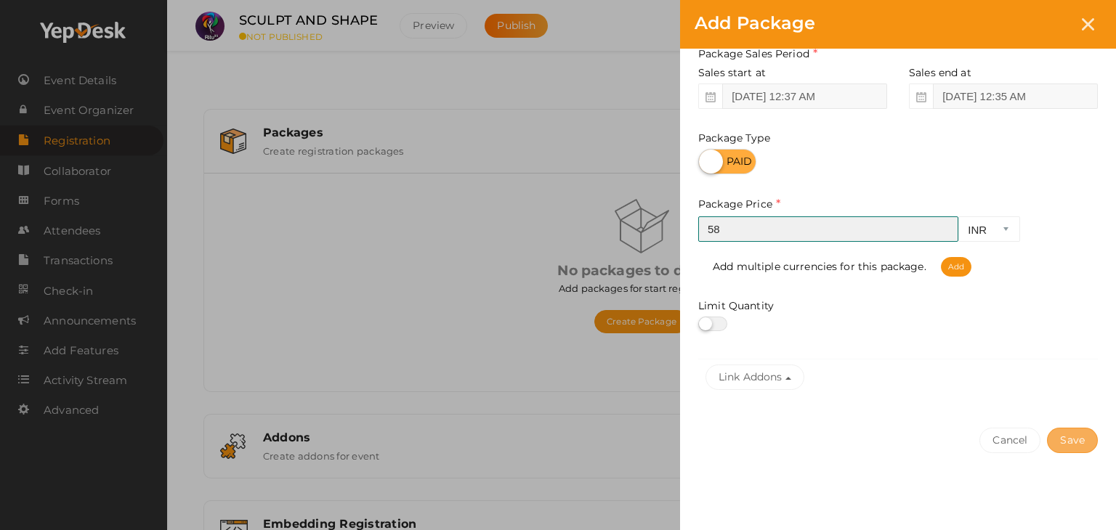
type input "58"
click at [1066, 437] on button "Save" at bounding box center [1072, 440] width 51 height 25
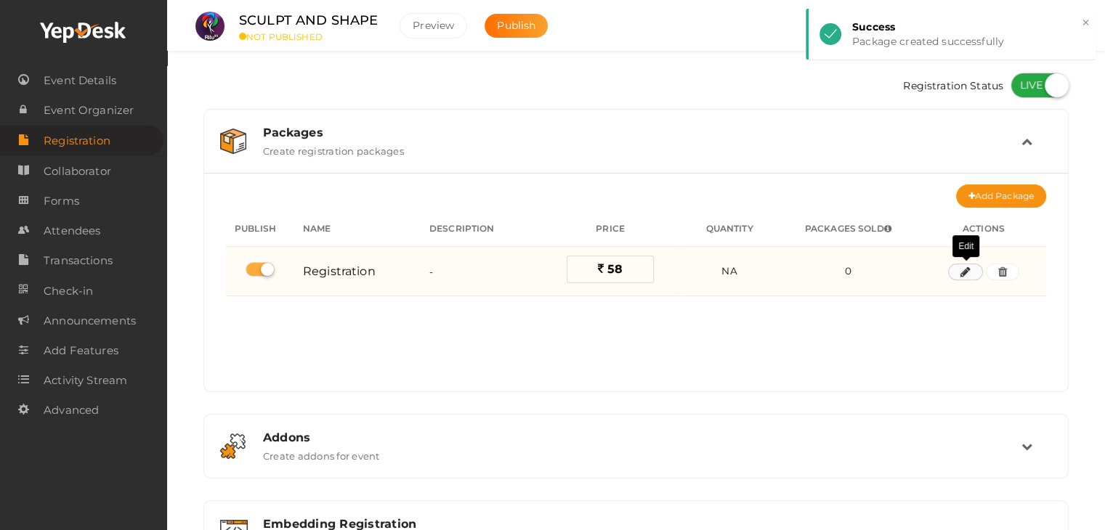
click at [970, 268] on button "button" at bounding box center [965, 272] width 35 height 17
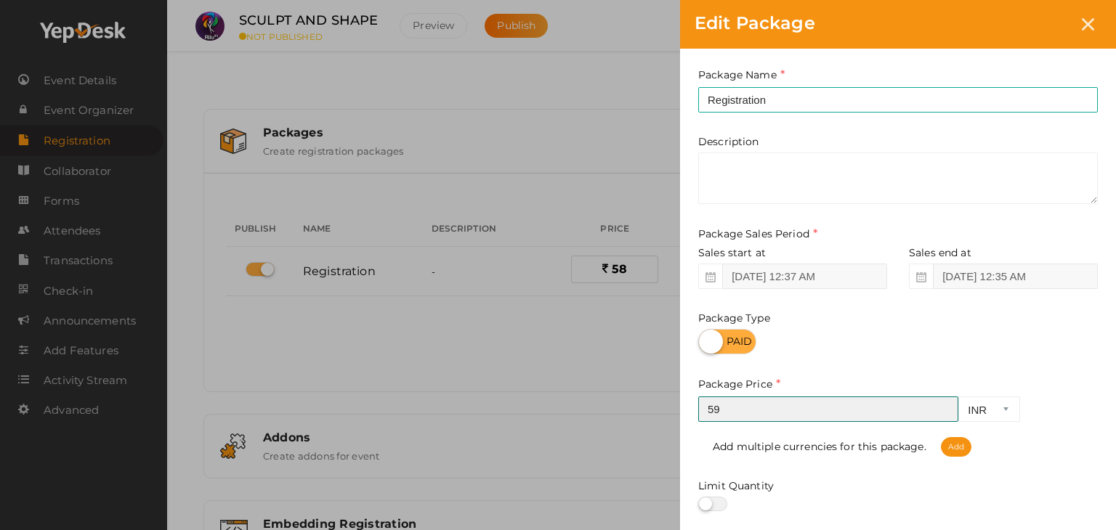
click at [944, 406] on input "59" at bounding box center [828, 409] width 260 height 25
type input "60"
click at [944, 406] on input "60" at bounding box center [828, 409] width 260 height 25
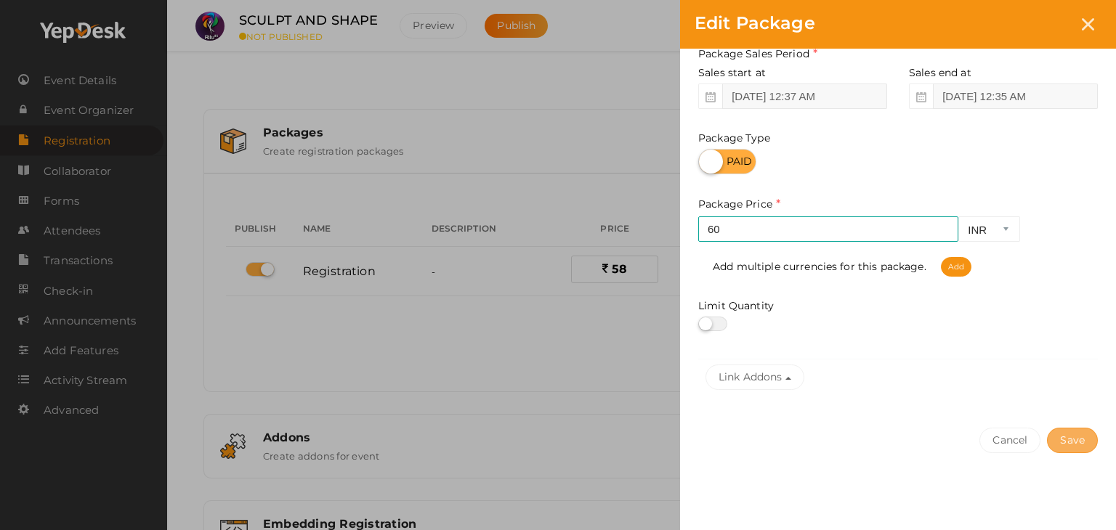
click at [1061, 438] on button "Save" at bounding box center [1072, 440] width 51 height 25
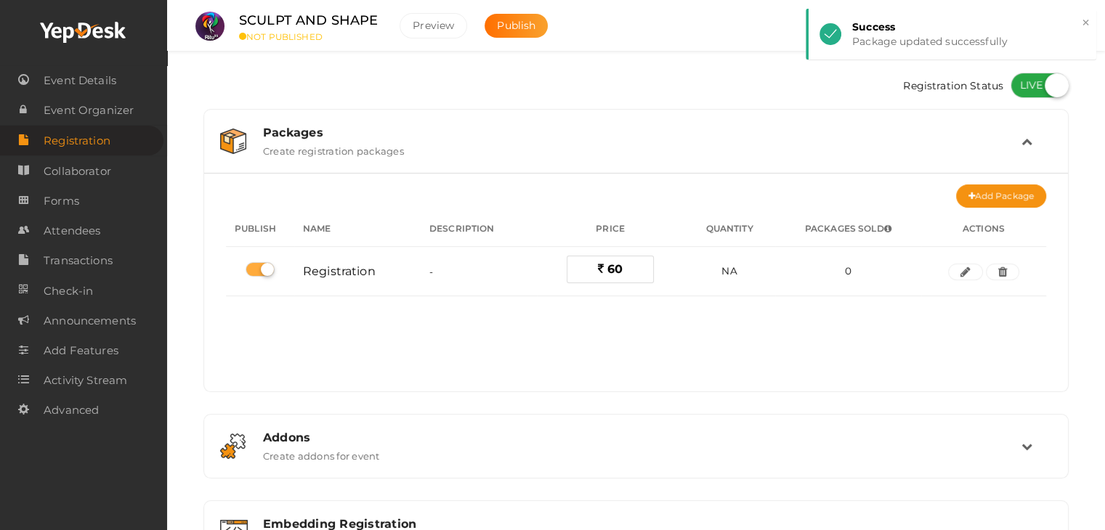
scroll to position [193, 0]
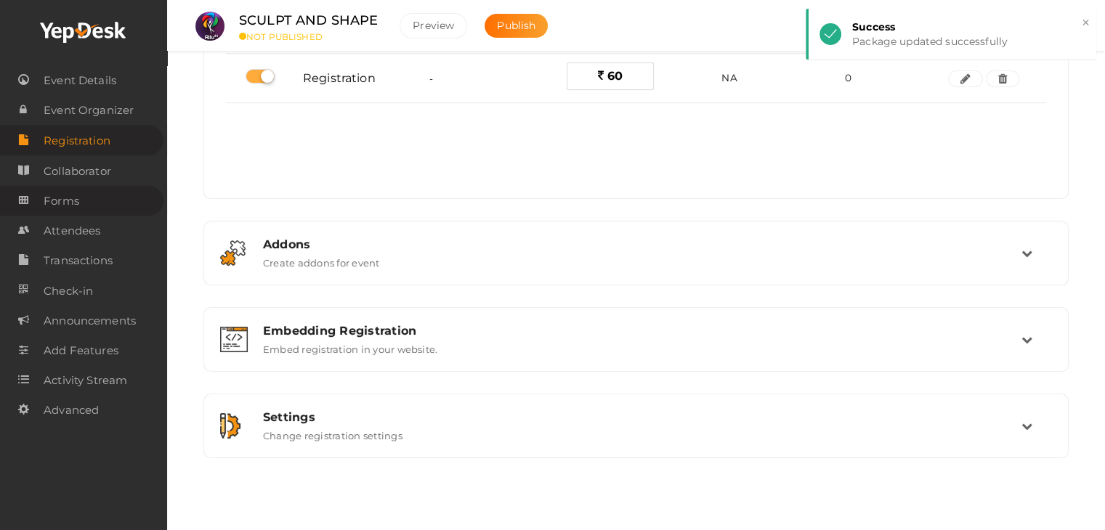
click at [89, 196] on link "Forms" at bounding box center [81, 201] width 163 height 30
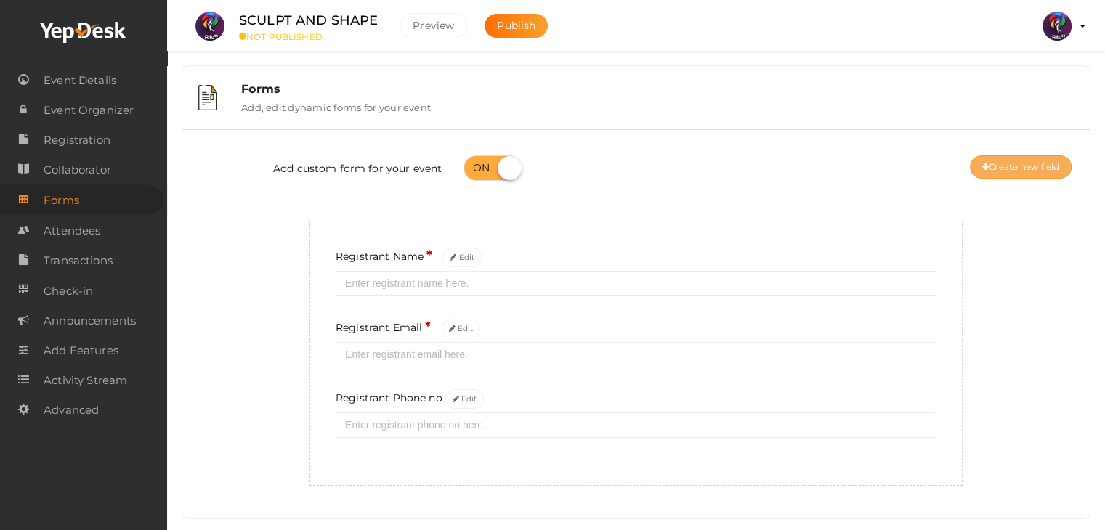
click at [1020, 169] on button "Create new field" at bounding box center [1021, 166] width 102 height 23
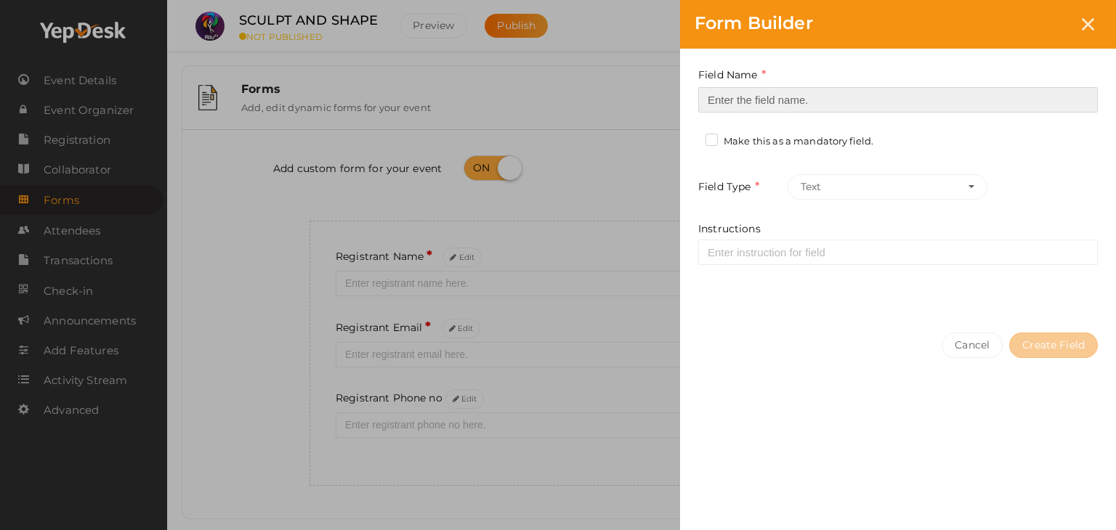
click at [732, 87] on input at bounding box center [897, 99] width 399 height 25
type input "Registrant College"
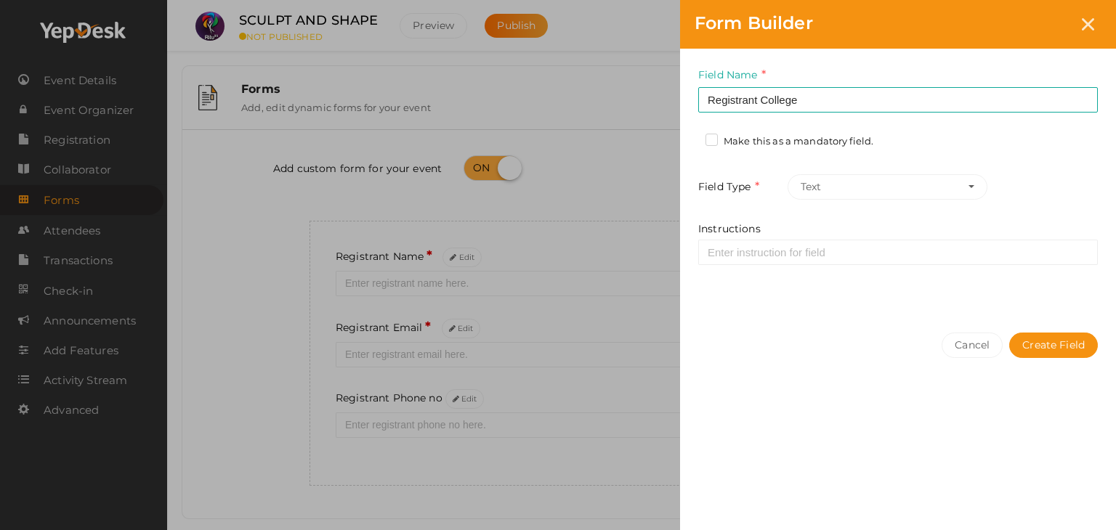
click at [707, 143] on label "Make this as a mandatory field." at bounding box center [789, 141] width 168 height 15
click at [691, 137] on input "Make this as a mandatory field." at bounding box center [691, 137] width 0 height 0
click at [1028, 343] on button "Create Field" at bounding box center [1053, 345] width 89 height 25
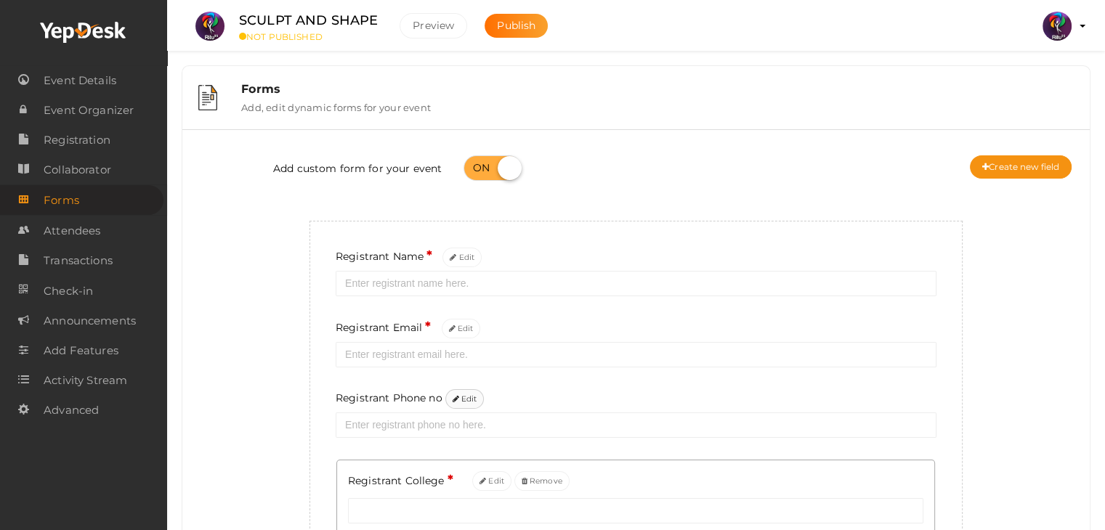
click at [456, 400] on icon at bounding box center [455, 400] width 7 height 8
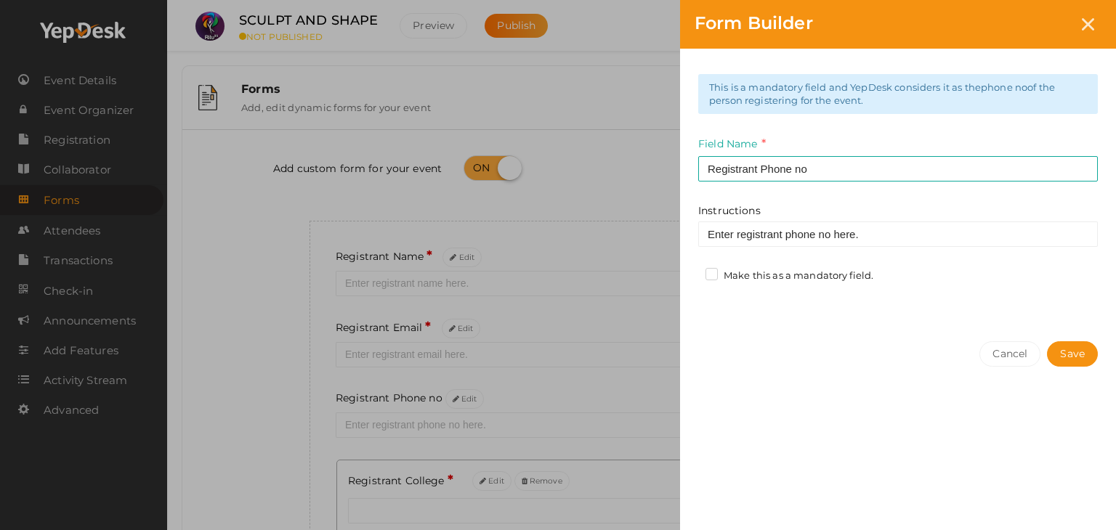
click at [706, 269] on label "Make this as a mandatory field." at bounding box center [789, 276] width 168 height 15
click at [691, 272] on input "Make this as a mandatory field." at bounding box center [691, 272] width 0 height 0
click at [1062, 350] on button "Save" at bounding box center [1072, 353] width 51 height 25
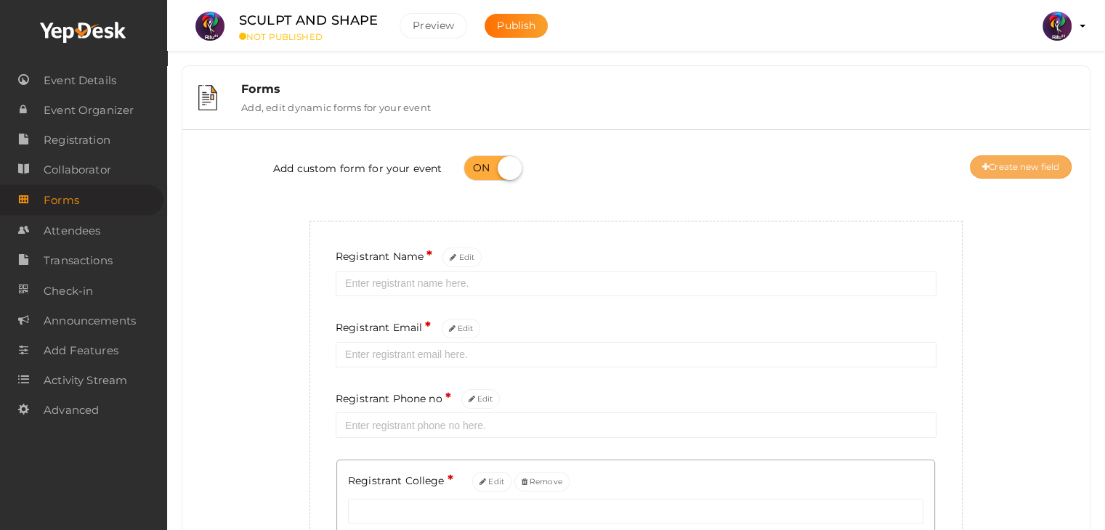
click at [1026, 160] on button "Create new field" at bounding box center [1021, 166] width 102 height 23
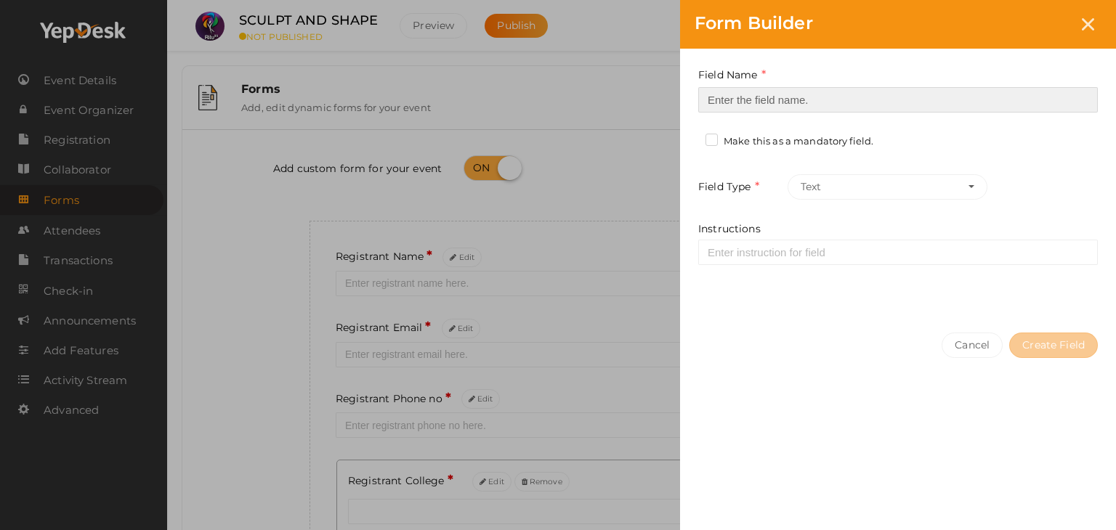
click at [766, 105] on input at bounding box center [897, 99] width 399 height 25
type input "Refferal ID"
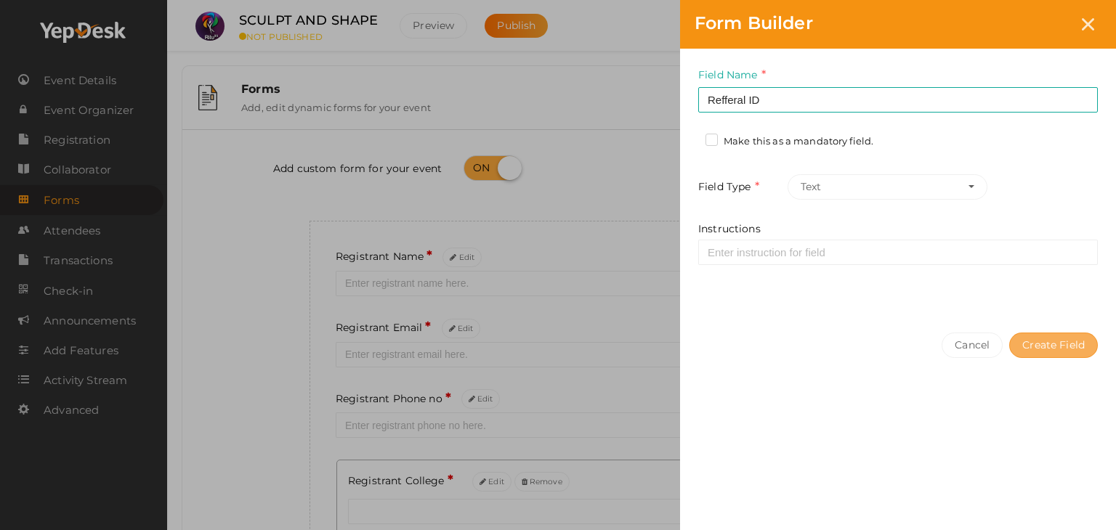
click at [1063, 333] on button "Create Field" at bounding box center [1053, 345] width 89 height 25
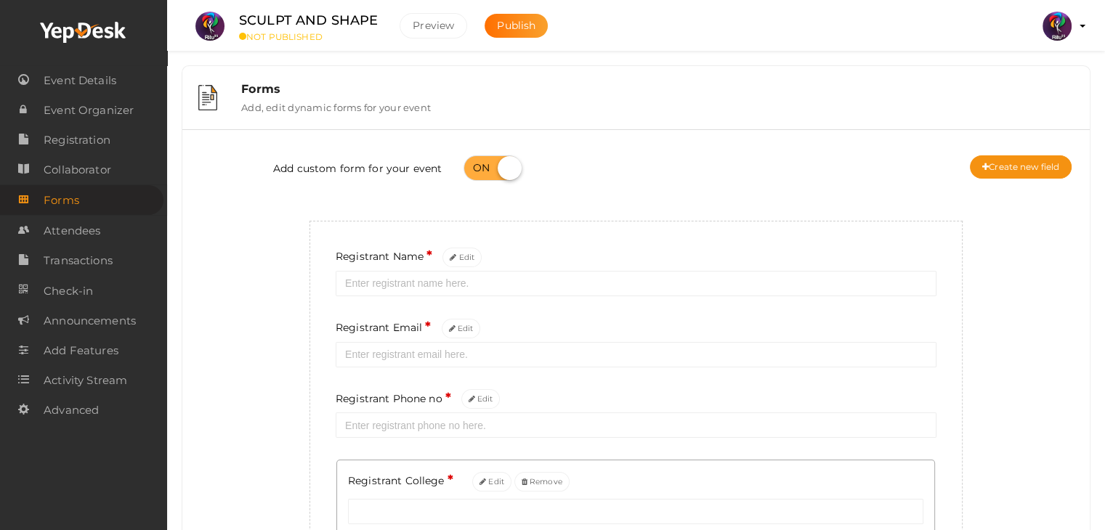
click at [678, 97] on div "Forms Add, edit dynamic forms for your event" at bounding box center [651, 97] width 843 height 31
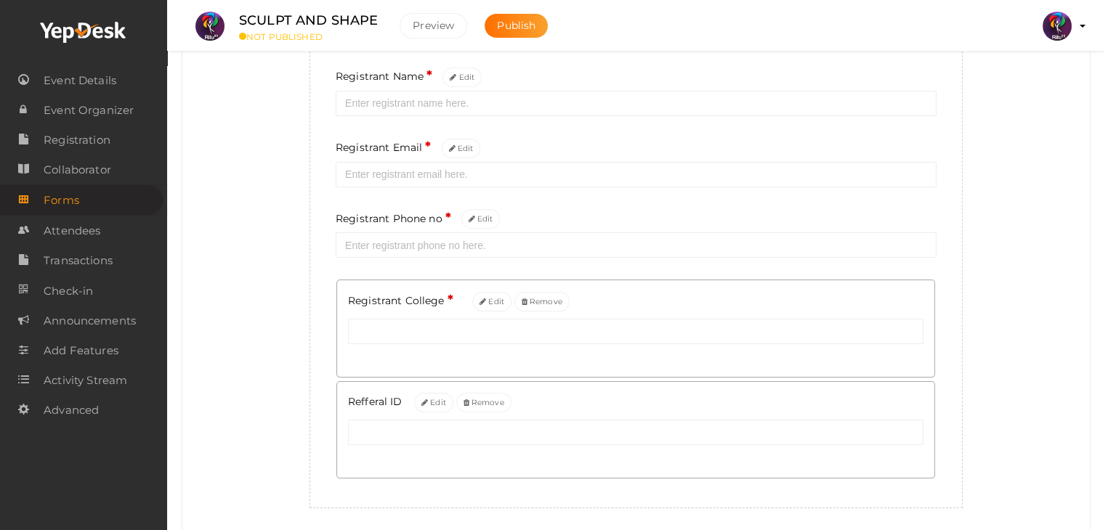
scroll to position [230, 0]
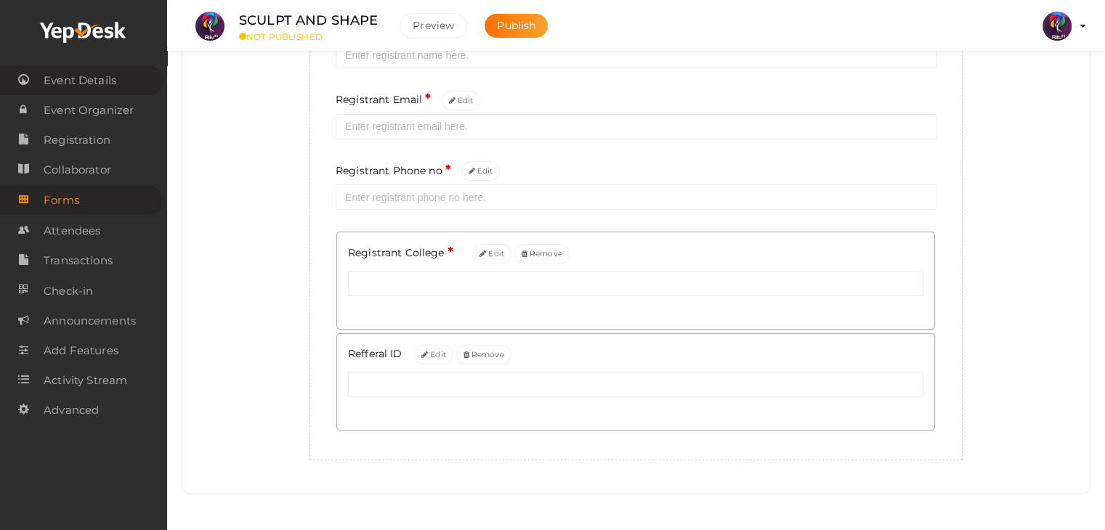
click at [101, 79] on span "Event Details" at bounding box center [80, 80] width 73 height 29
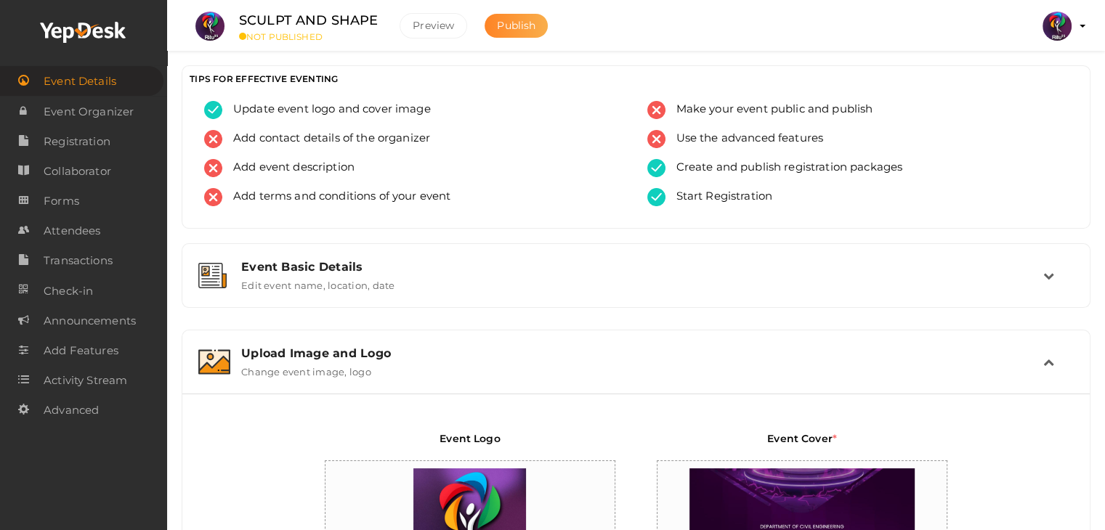
click at [520, 20] on span "Publish" at bounding box center [516, 25] width 38 height 13
click at [92, 82] on span "Event Details" at bounding box center [80, 81] width 73 height 29
click at [92, 117] on span "Event Organizer" at bounding box center [89, 111] width 90 height 29
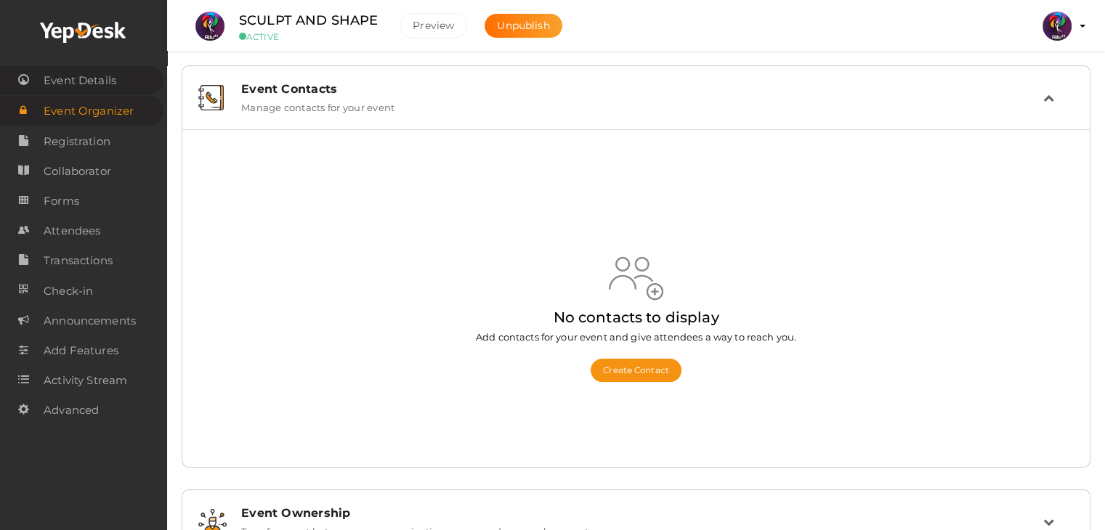
click at [83, 70] on span "Event Details" at bounding box center [80, 80] width 73 height 29
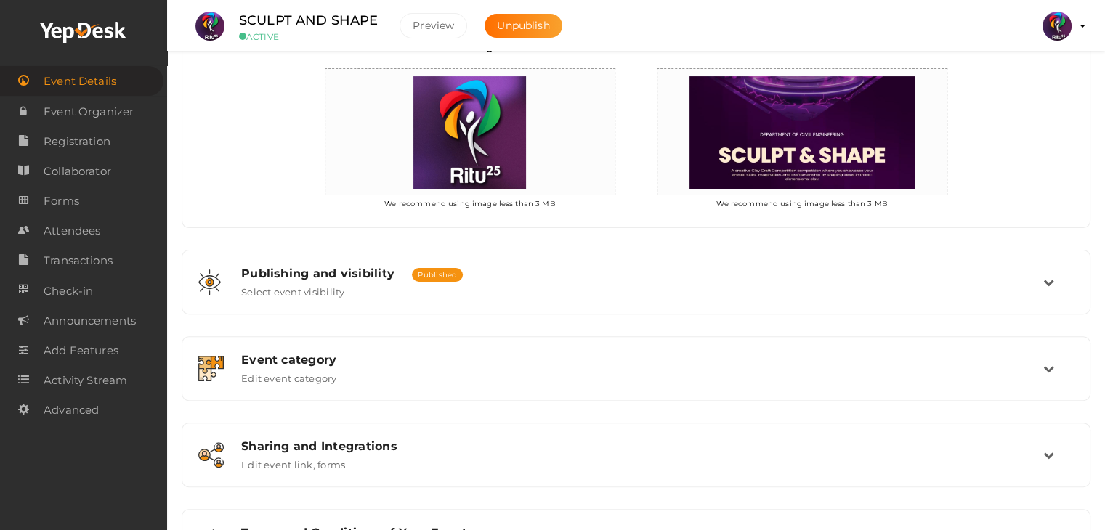
scroll to position [469, 0]
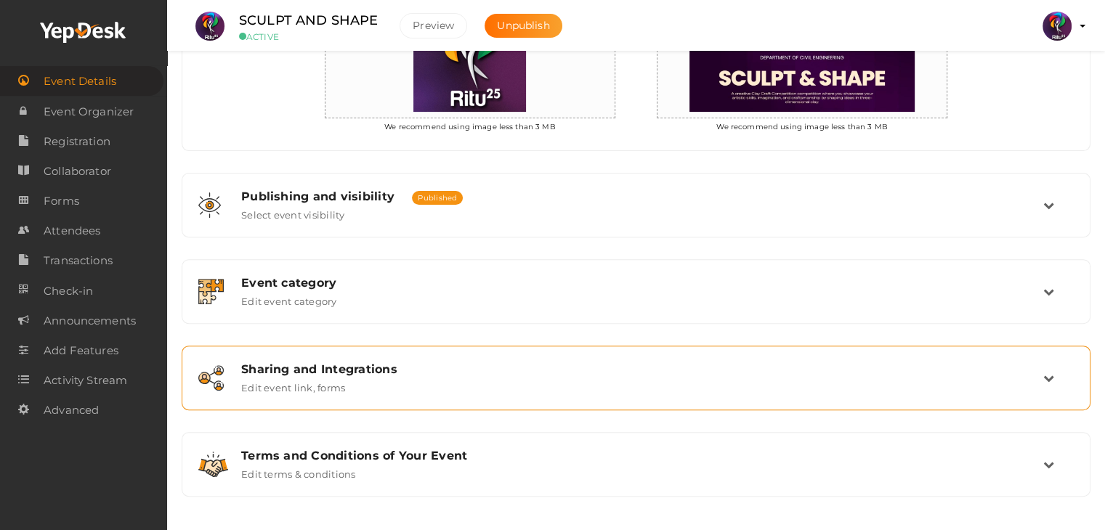
click at [596, 354] on div "Sharing and Integrations Edit event link, forms" at bounding box center [636, 378] width 893 height 49
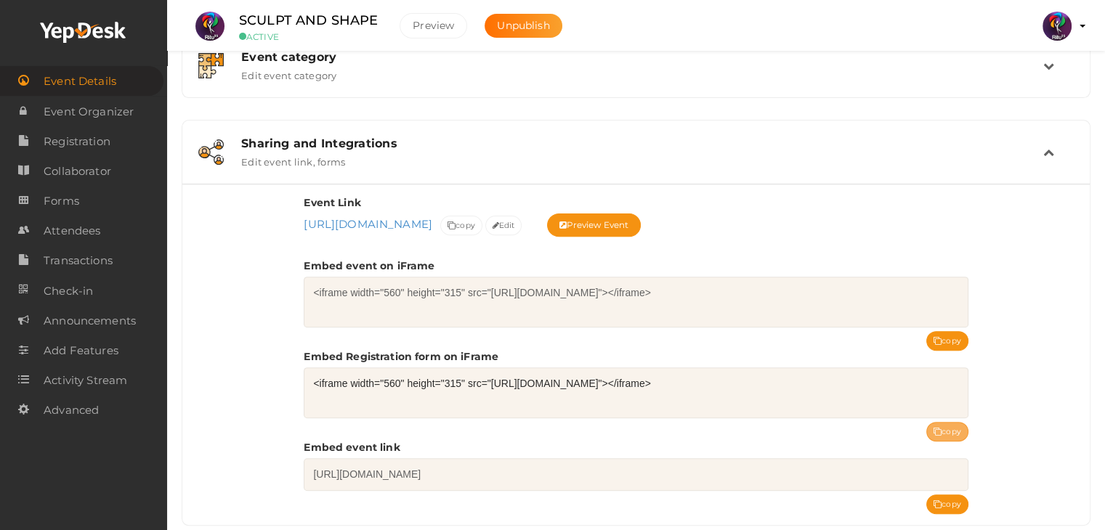
click at [953, 425] on button "copy" at bounding box center [947, 432] width 42 height 20
drag, startPoint x: 379, startPoint y: 19, endPoint x: 238, endPoint y: 16, distance: 140.9
click at [238, 16] on div "SCULPT AND SHAPE ACTIVE" at bounding box center [308, 26] width 168 height 32
copy label "SCULPT AND SHAPE"
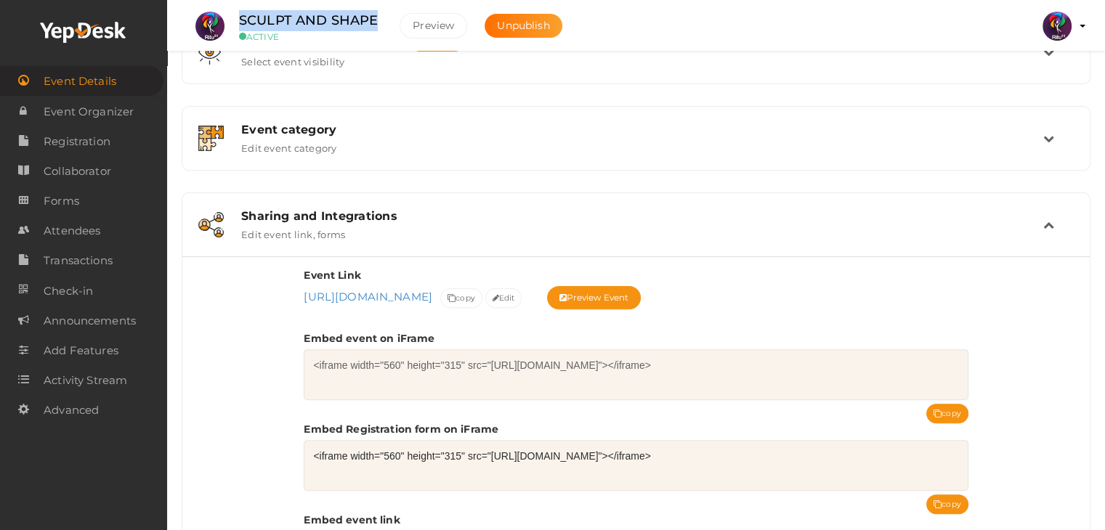
scroll to position [396, 0]
click at [651, 21] on ul "SCULPT AND SHAPE ACTIVE Preview Unpublish Preview RITUtsav 2025 ritticket@gmail…" at bounding box center [635, 18] width 901 height 36
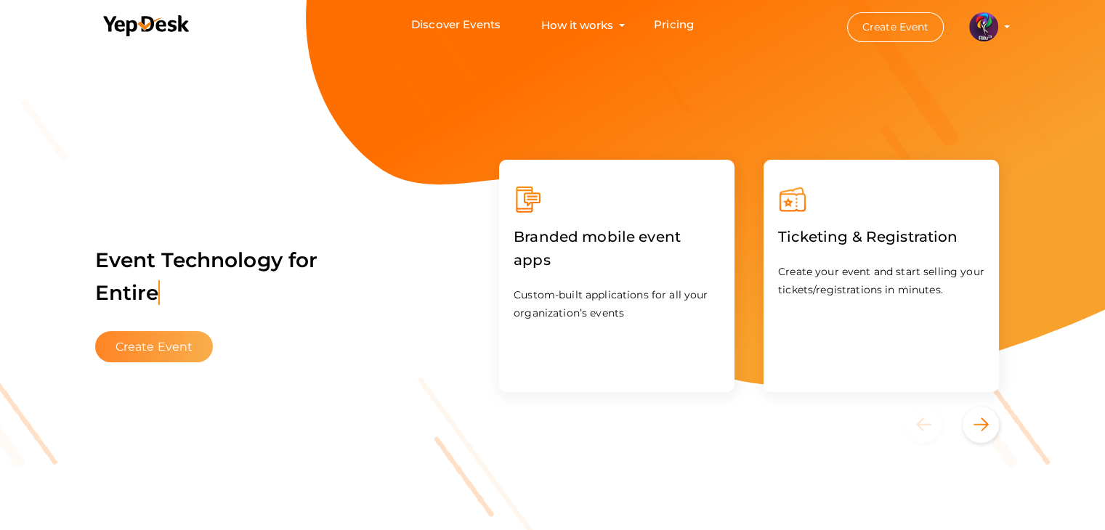
click at [161, 344] on button "Create Event" at bounding box center [154, 346] width 118 height 31
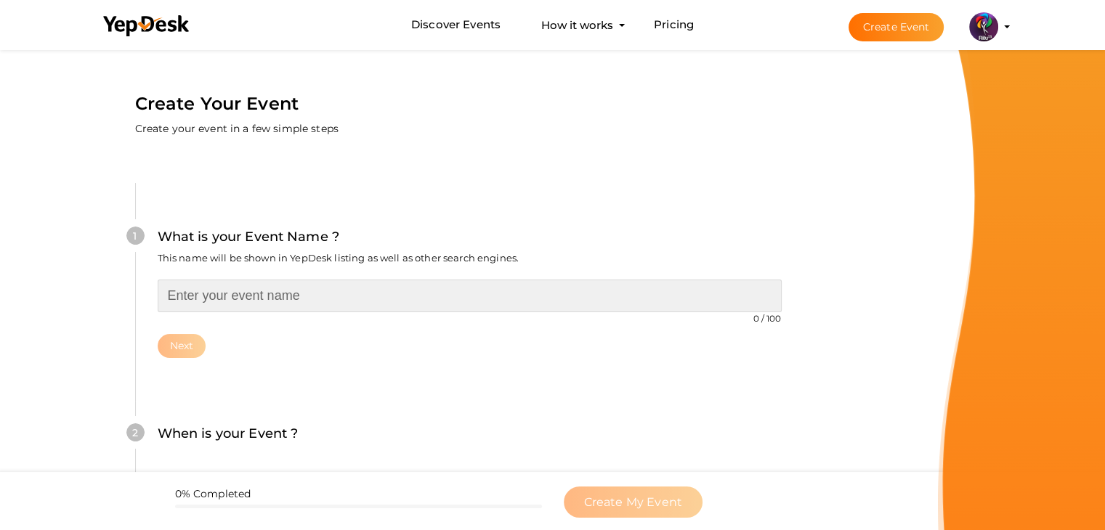
click at [261, 296] on input "text" at bounding box center [470, 296] width 624 height 33
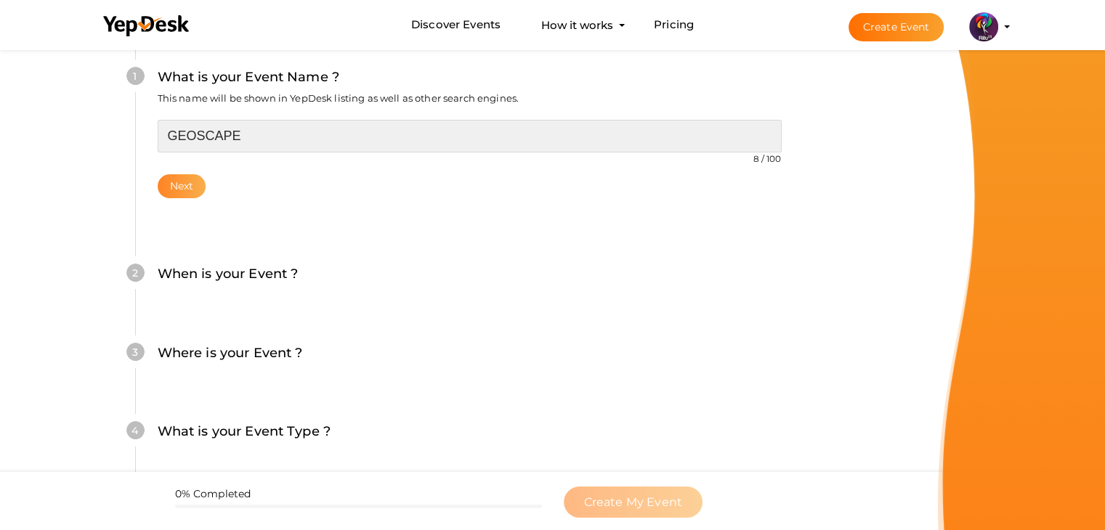
type input "GEOSCAPE"
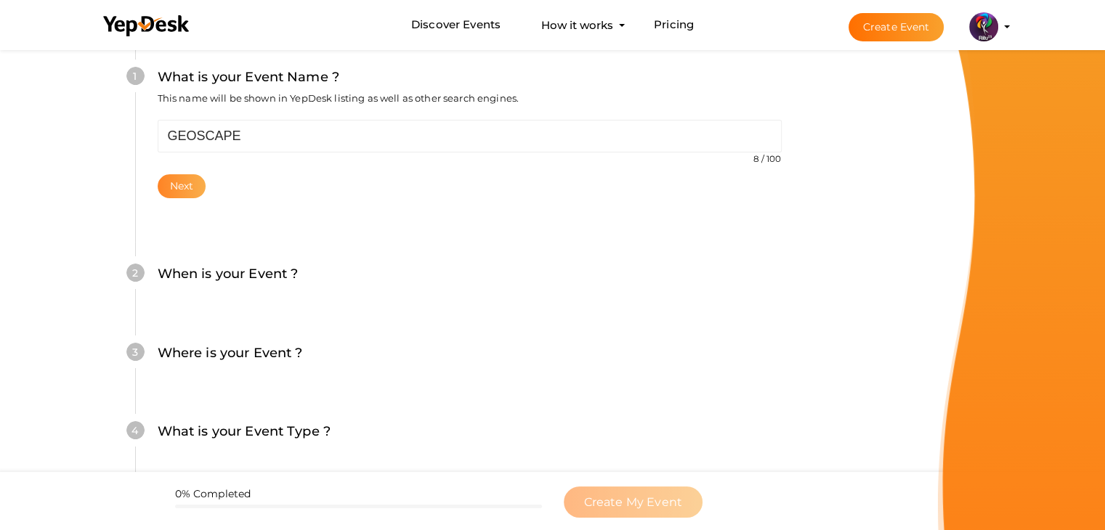
click at [184, 184] on button "Next" at bounding box center [182, 186] width 49 height 24
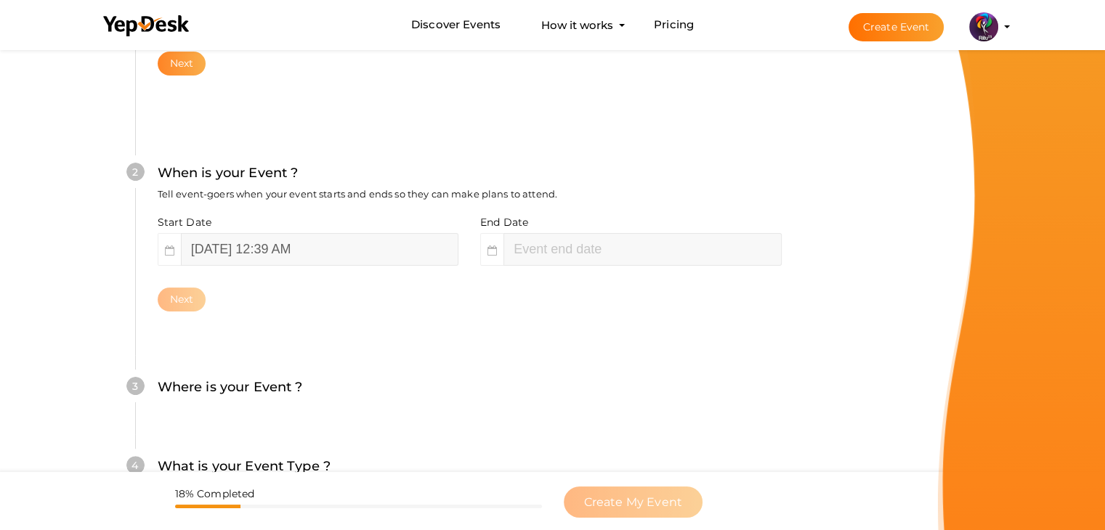
scroll to position [299, 0]
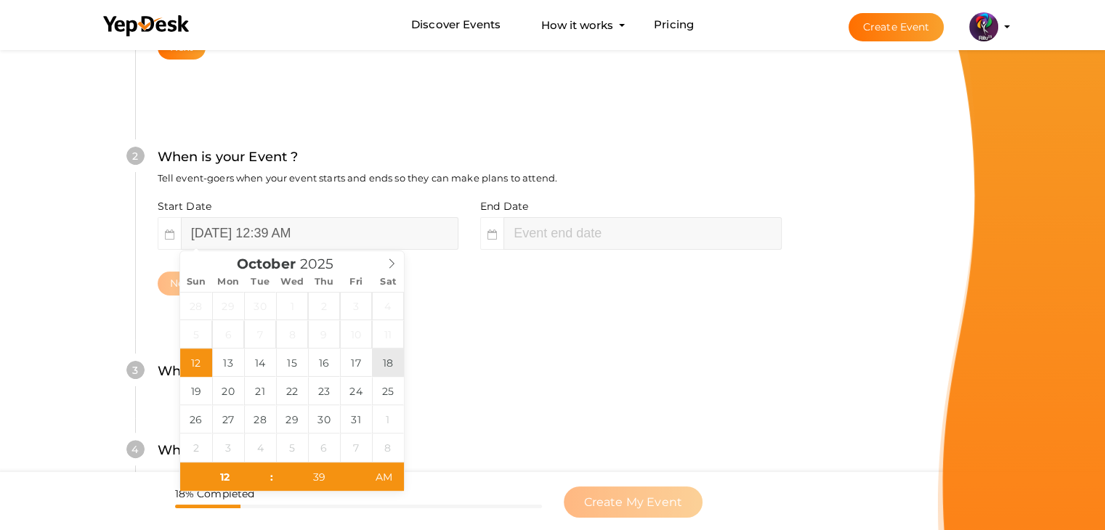
type input "[DATE] 12:39 AM"
type input "02"
type input "39"
type input "[DATE] 2:39 AM"
click at [548, 240] on input "[DATE] 2:39 AM" at bounding box center [641, 233] width 277 height 33
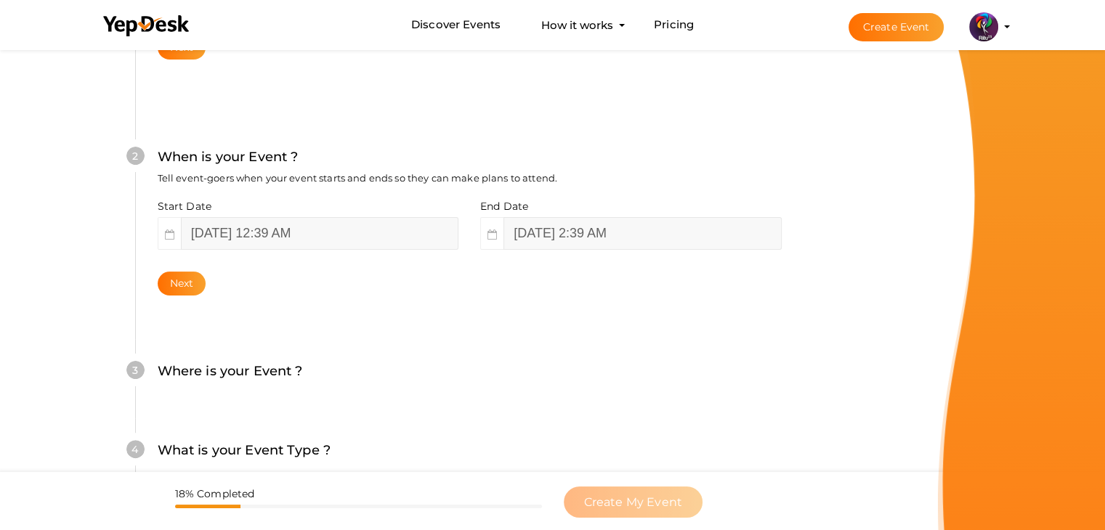
click at [357, 330] on div "2 When is your Event ? Tell event-goers when your event starts and ends so they…" at bounding box center [469, 221] width 668 height 236
click at [166, 288] on button "Next" at bounding box center [182, 284] width 49 height 24
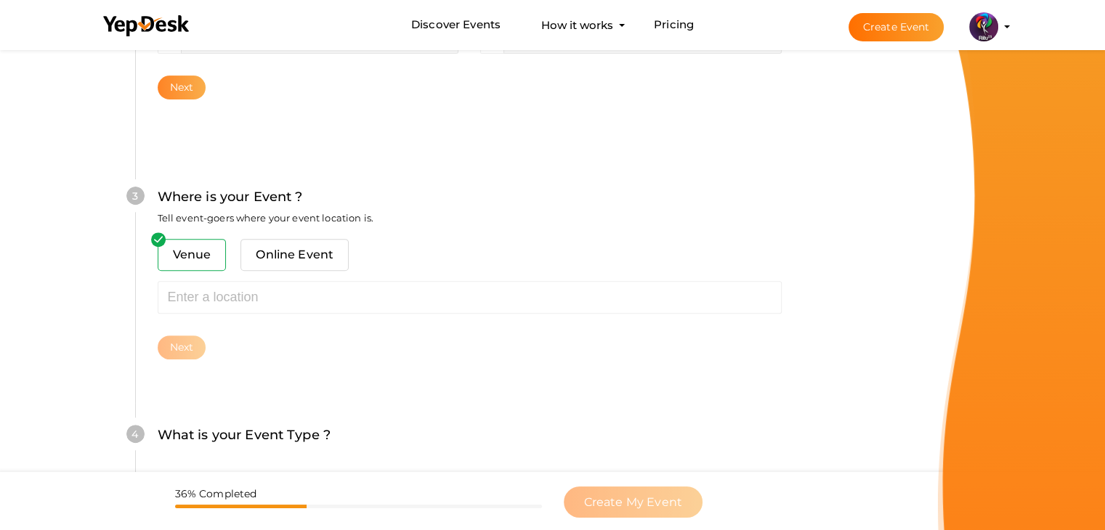
scroll to position [535, 0]
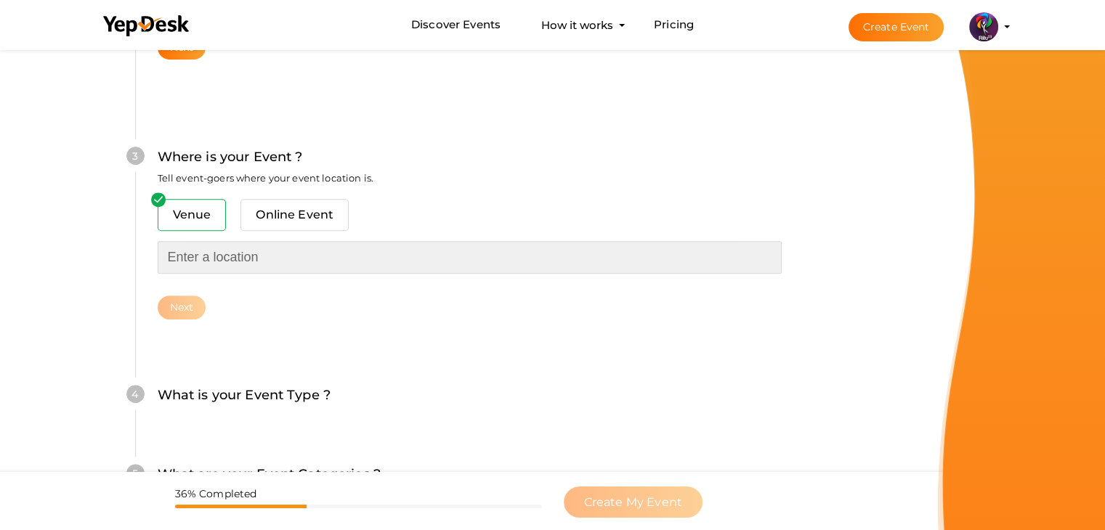
click at [253, 250] on input "text" at bounding box center [470, 257] width 624 height 33
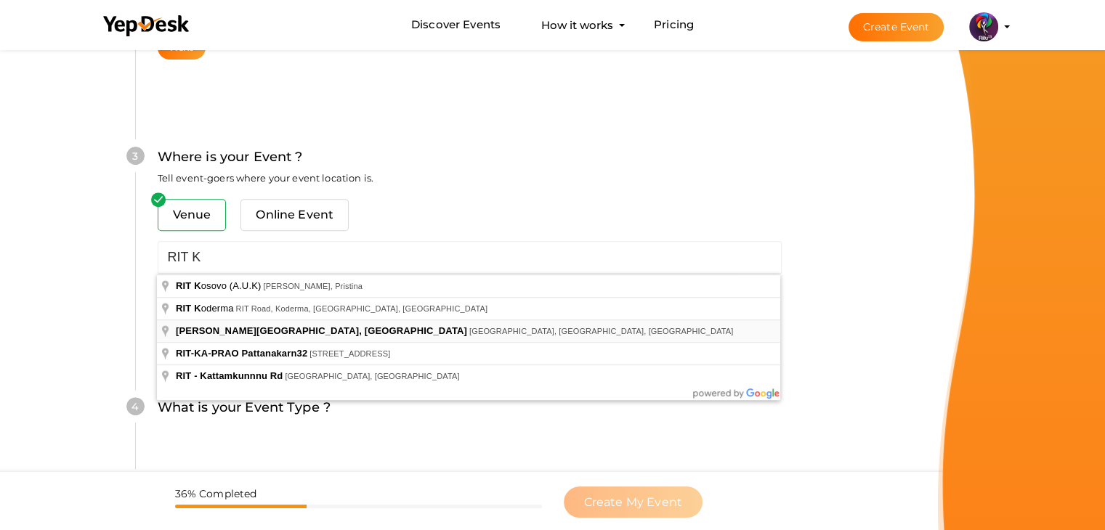
type input "[PERSON_NAME][GEOGRAPHIC_DATA], [GEOGRAPHIC_DATA], [GEOGRAPHIC_DATA], [GEOGRAPH…"
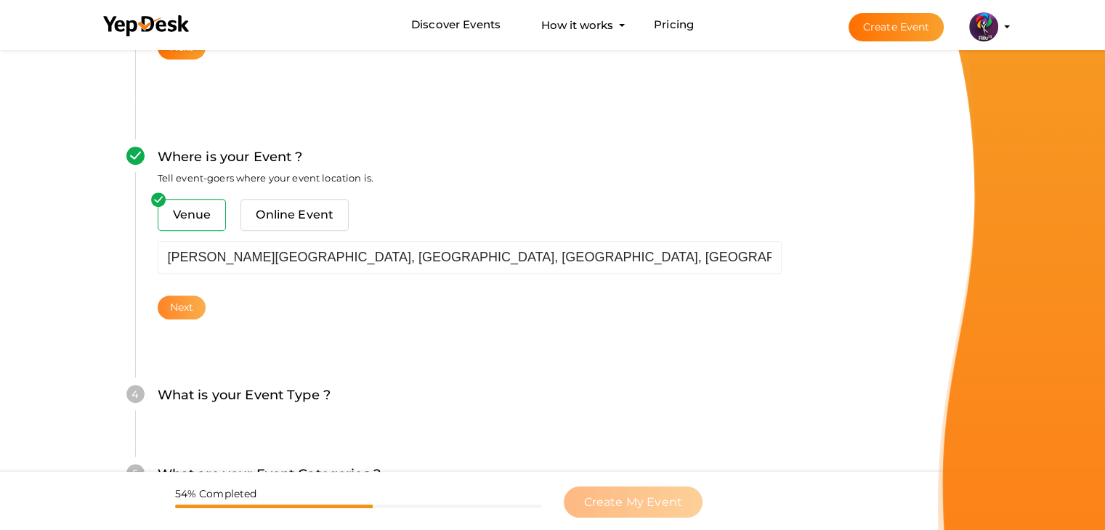
click at [194, 312] on button "Next" at bounding box center [182, 308] width 49 height 24
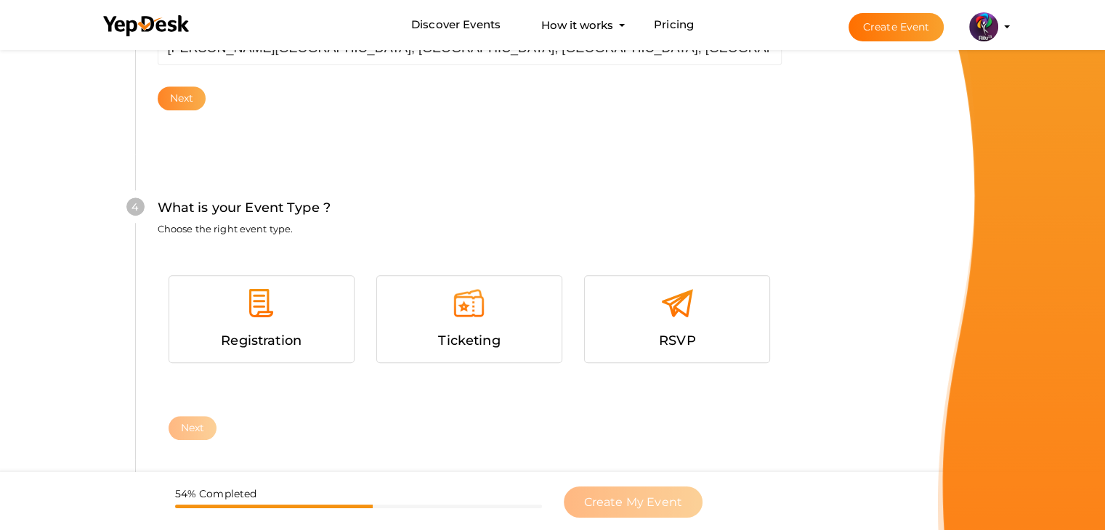
scroll to position [795, 0]
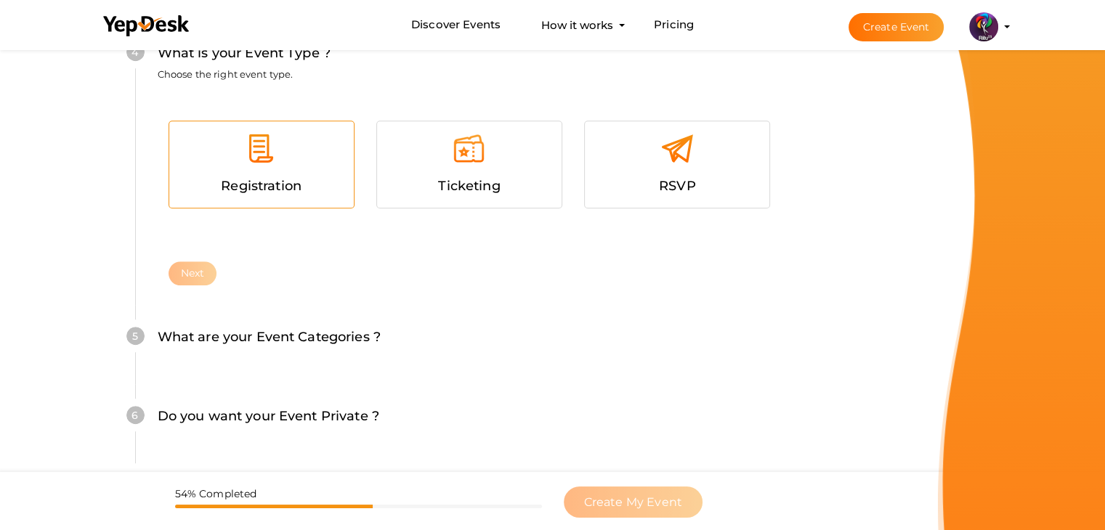
click at [275, 172] on div at bounding box center [261, 154] width 163 height 44
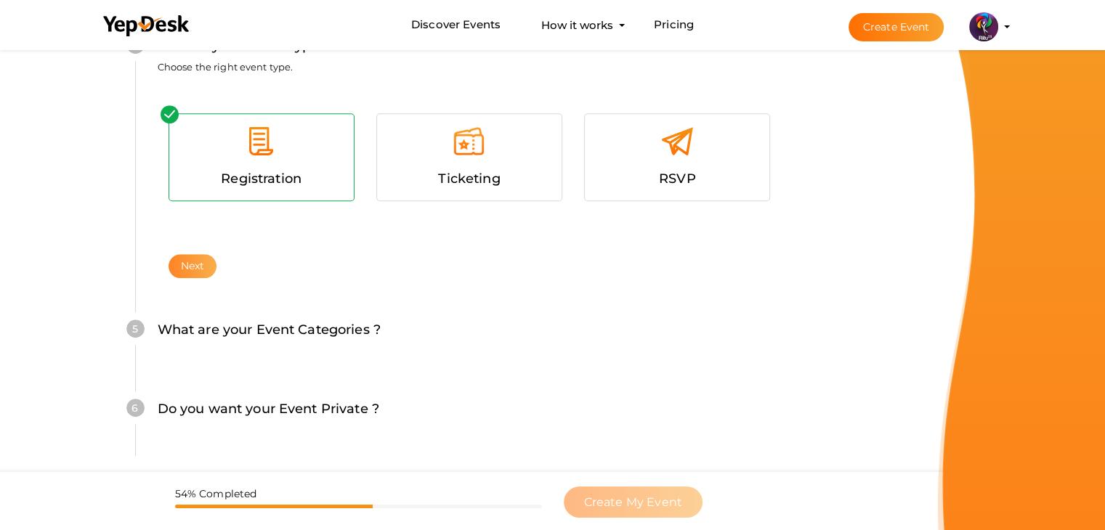
click at [196, 262] on button "Next" at bounding box center [193, 266] width 49 height 24
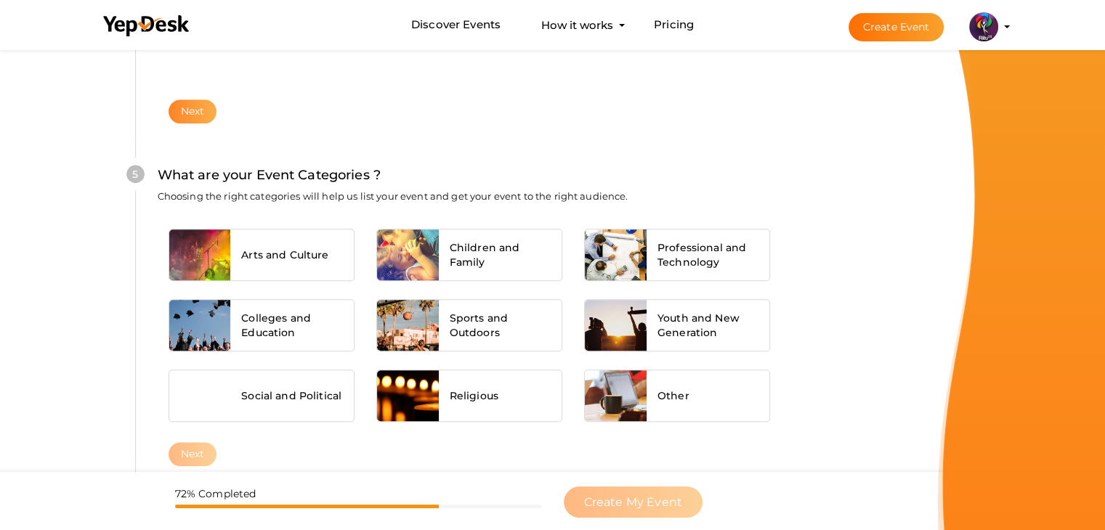
scroll to position [1099, 0]
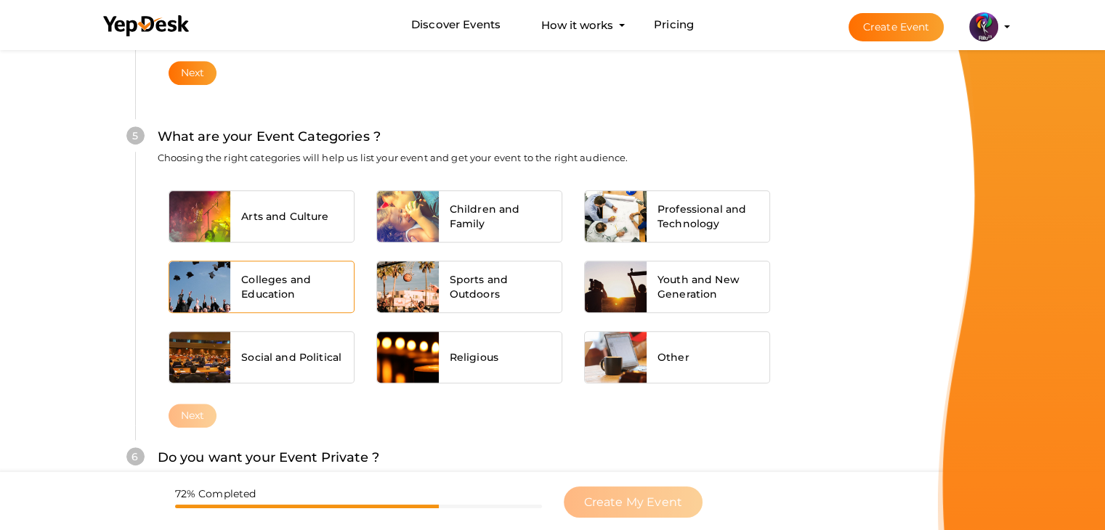
click at [218, 274] on div at bounding box center [200, 286] width 62 height 51
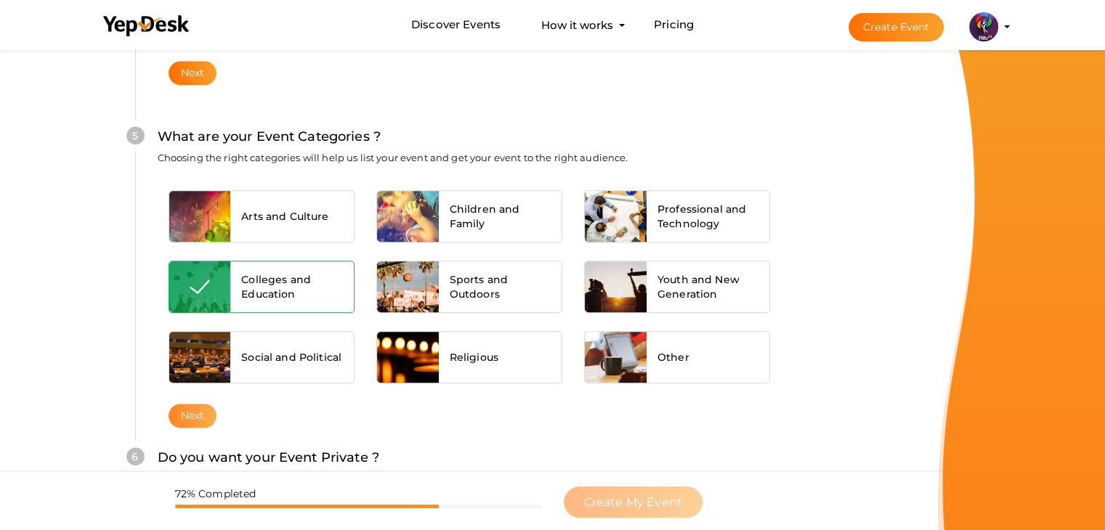
click at [200, 418] on button "Next" at bounding box center [193, 416] width 49 height 24
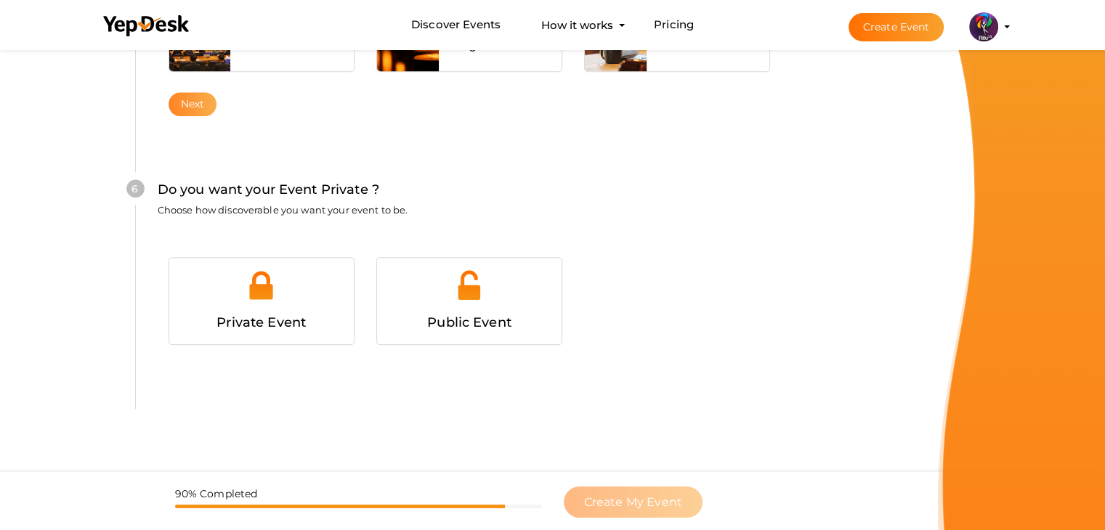
scroll to position [1435, 0]
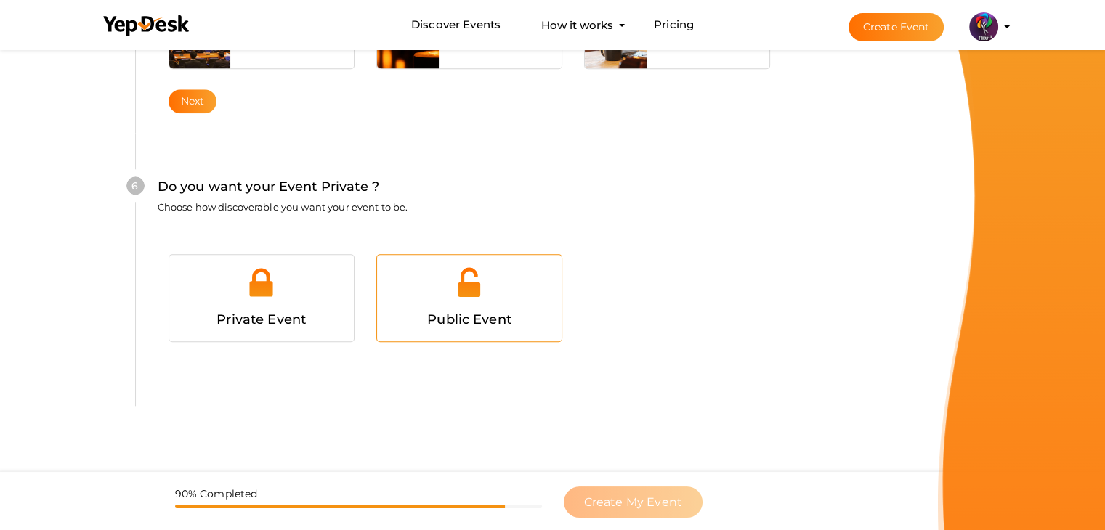
click at [459, 291] on img at bounding box center [468, 282] width 33 height 33
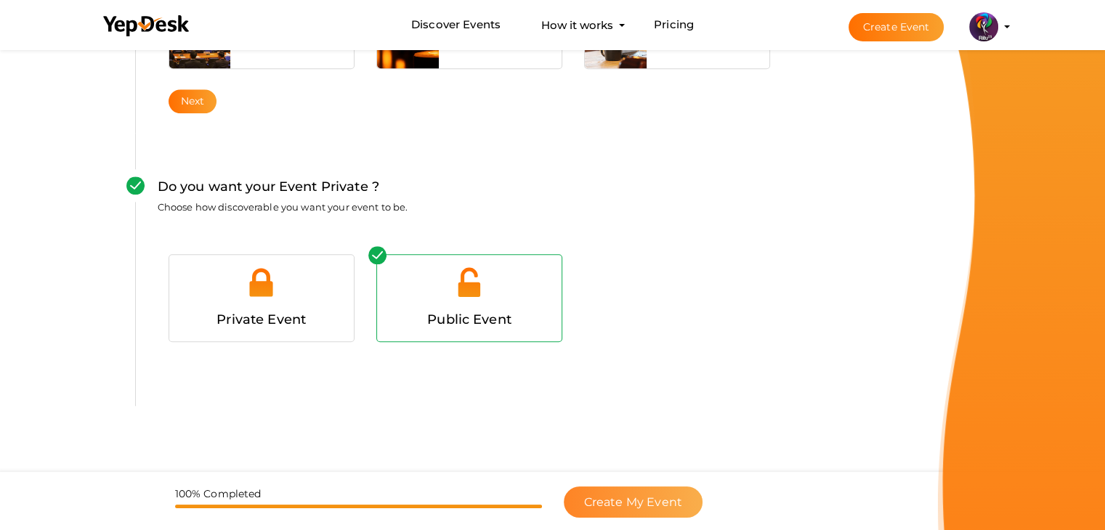
click at [651, 508] on span "Create My Event" at bounding box center [633, 502] width 98 height 14
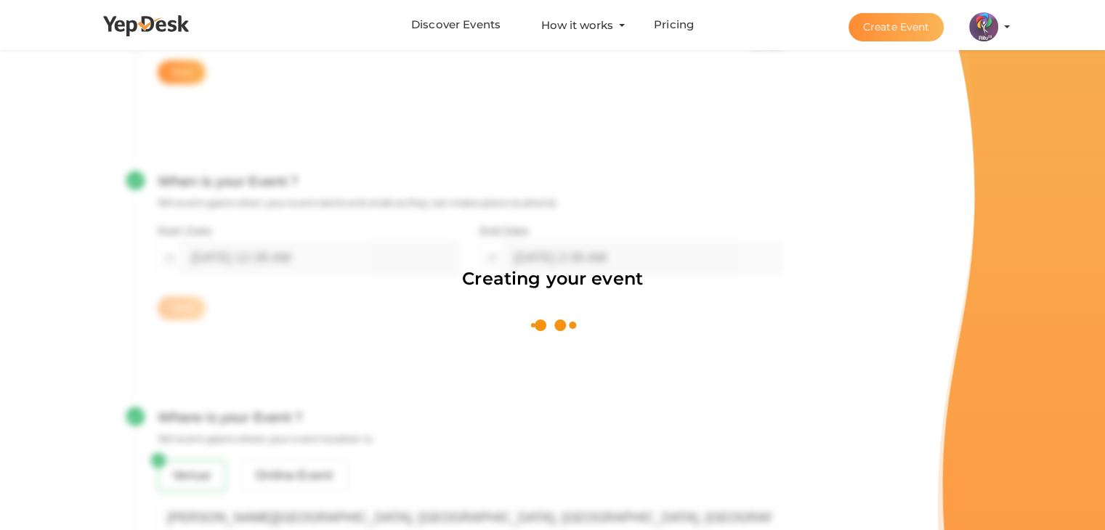
scroll to position [218, 0]
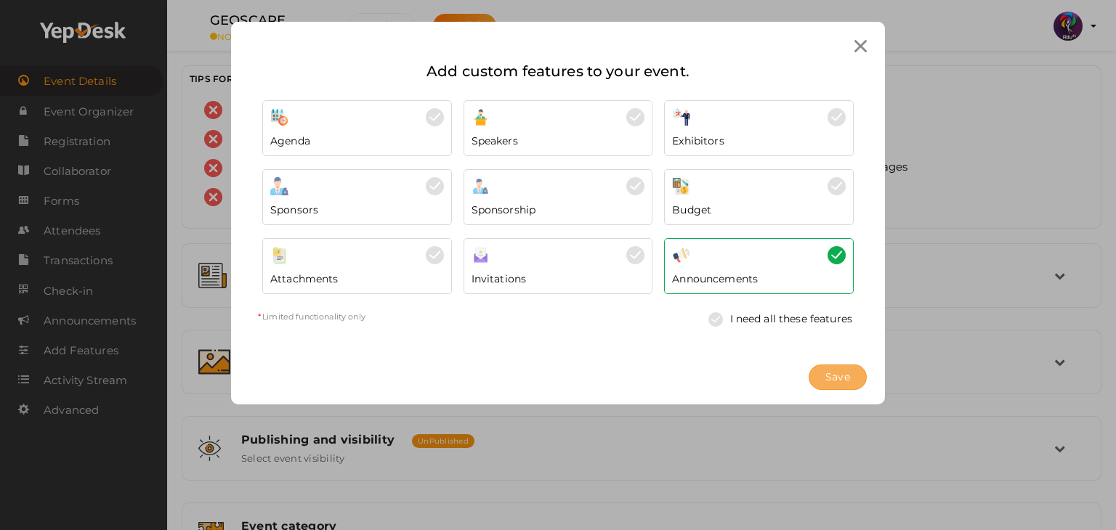
click at [848, 379] on span "Save" at bounding box center [837, 377] width 25 height 15
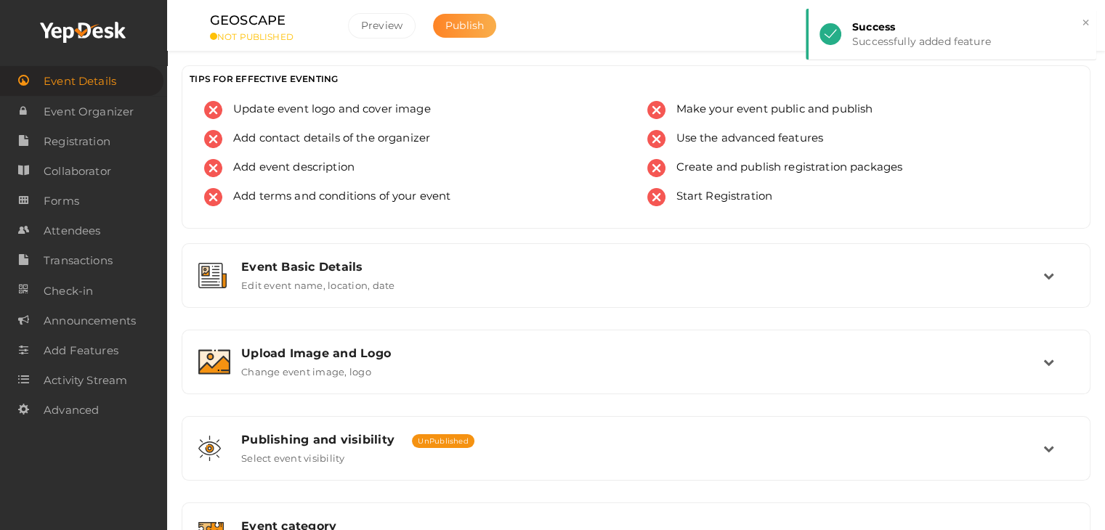
click at [473, 26] on span "Publish" at bounding box center [464, 25] width 38 height 13
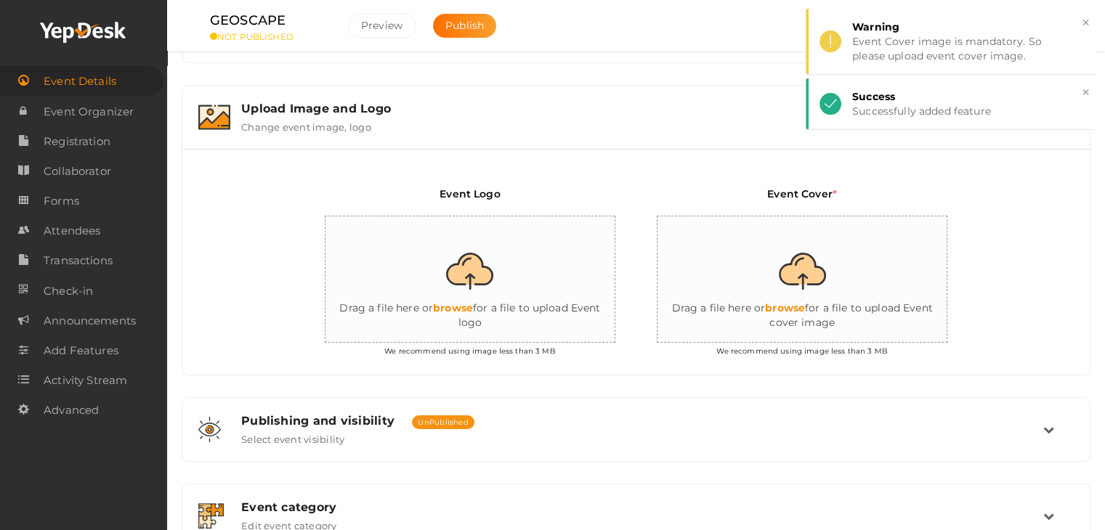
click at [514, 261] on input "file" at bounding box center [470, 279] width 291 height 127
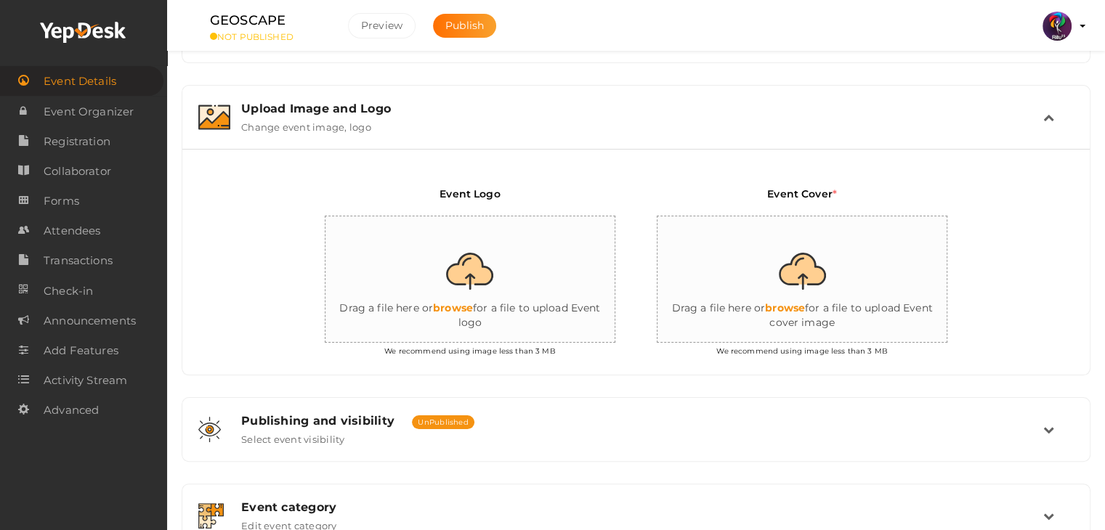
type input "C:\fakepath\logo yepdesk.png"
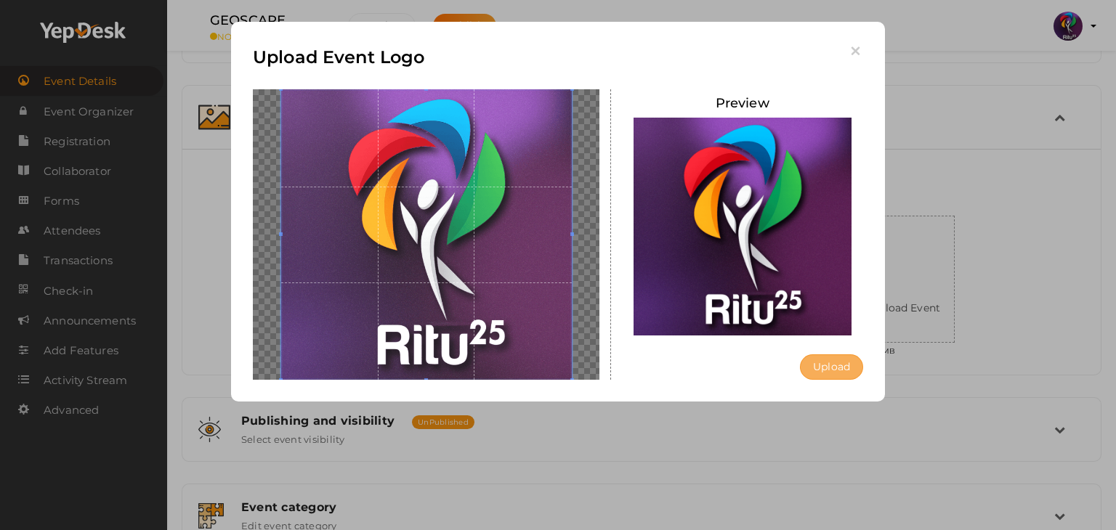
click at [828, 364] on button "Upload" at bounding box center [831, 366] width 63 height 25
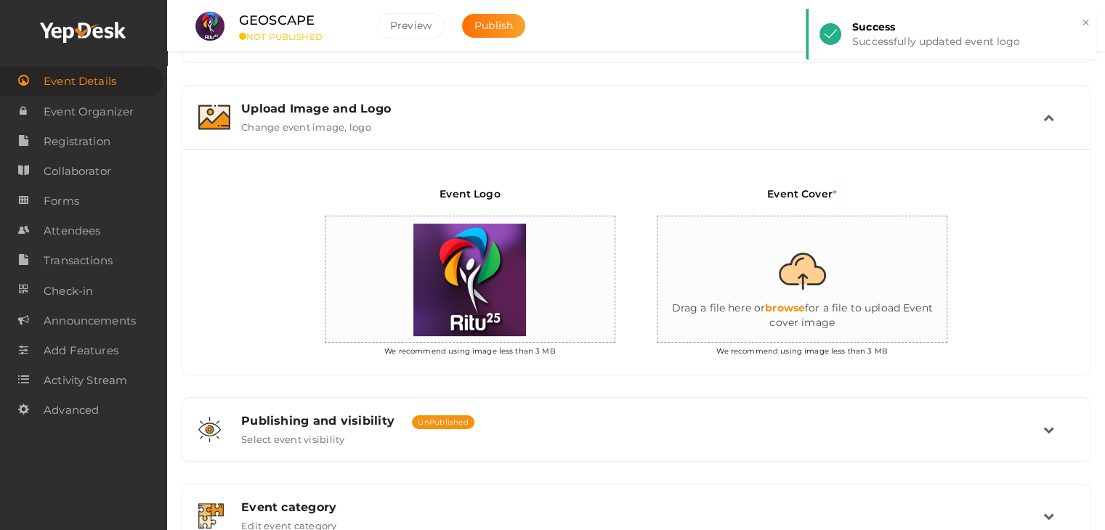
click at [912, 273] on input "file" at bounding box center [802, 279] width 291 height 127
type input "C:\fakepath\IMG-20251011-WA0162.jpg"
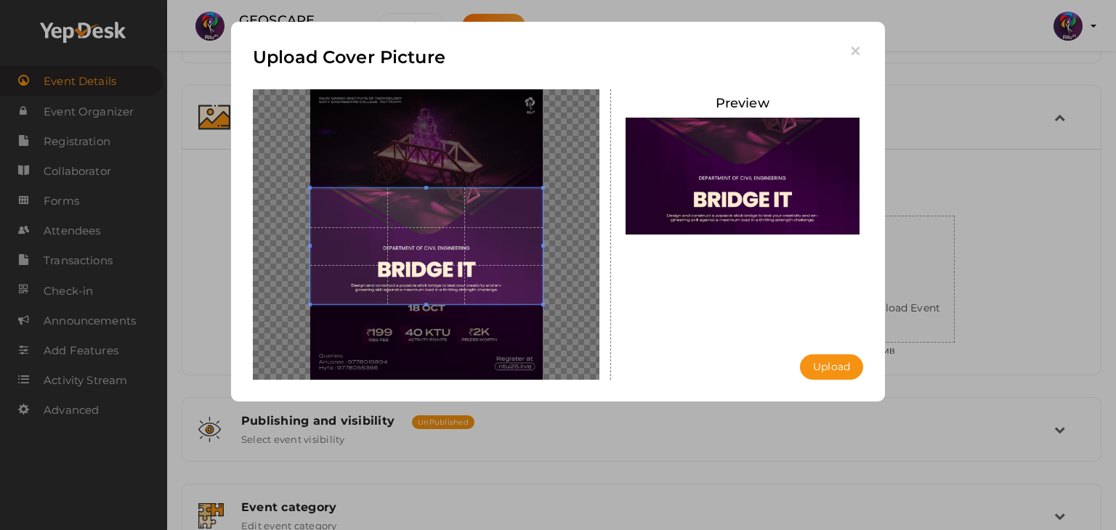
click at [845, 53] on div "Upload Cover Picture" at bounding box center [558, 67] width 610 height 46
click at [849, 51] on icon "button" at bounding box center [855, 51] width 15 height 15
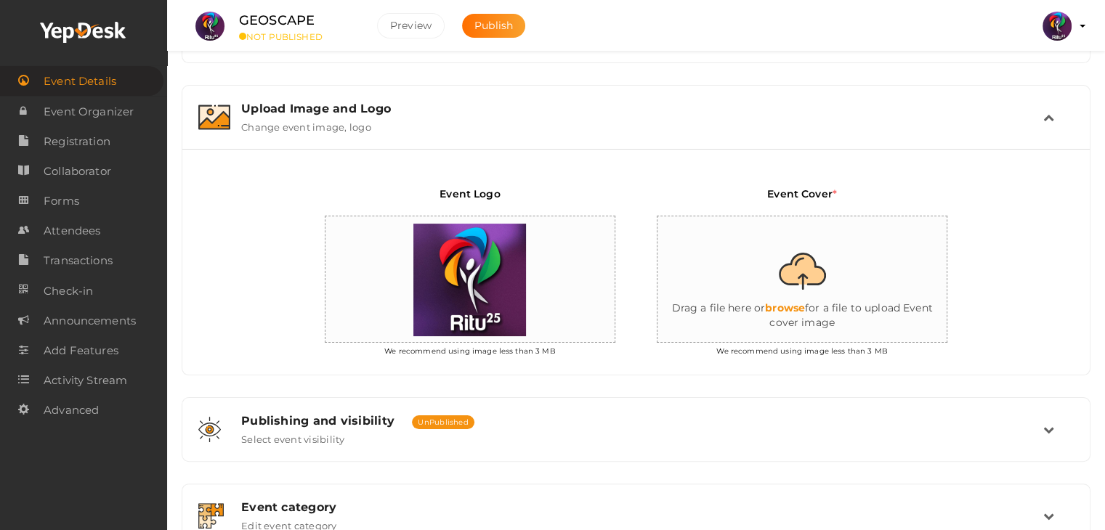
click at [779, 304] on input "file" at bounding box center [802, 279] width 291 height 127
type input "C:\fakepath\IMG-20251011-WA0163.jpg"
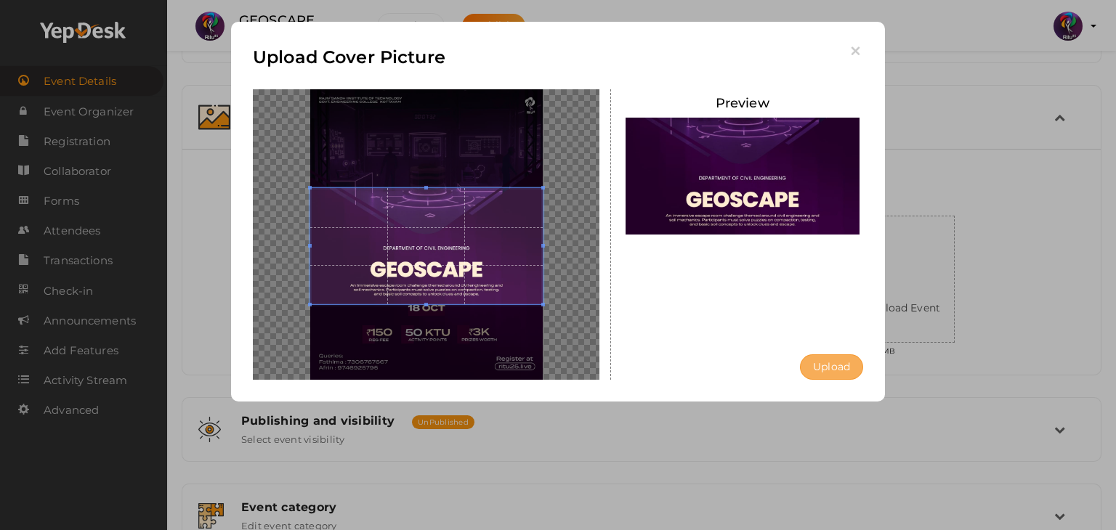
click at [814, 365] on button "Upload" at bounding box center [831, 366] width 63 height 25
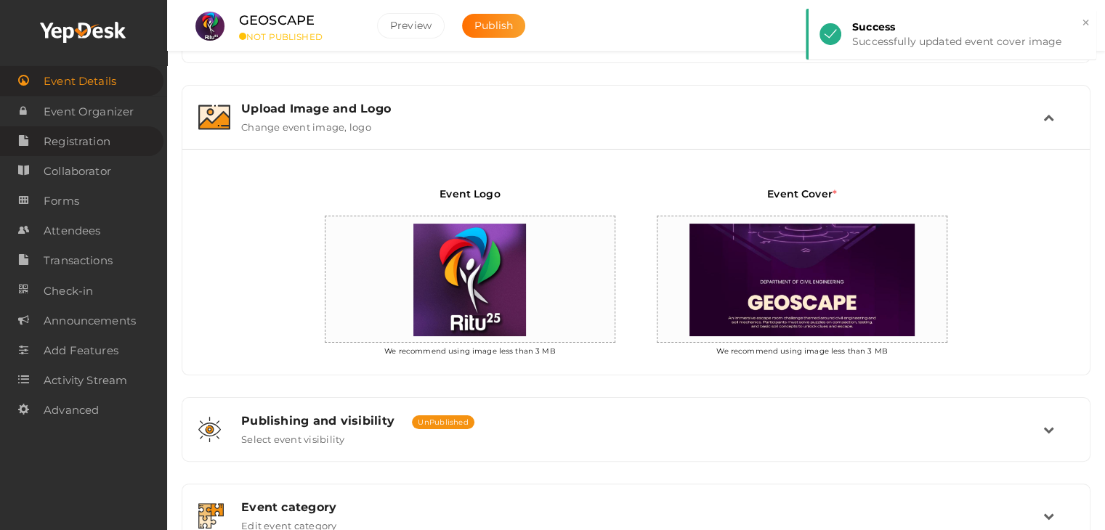
click at [84, 143] on span "Registration" at bounding box center [77, 141] width 67 height 29
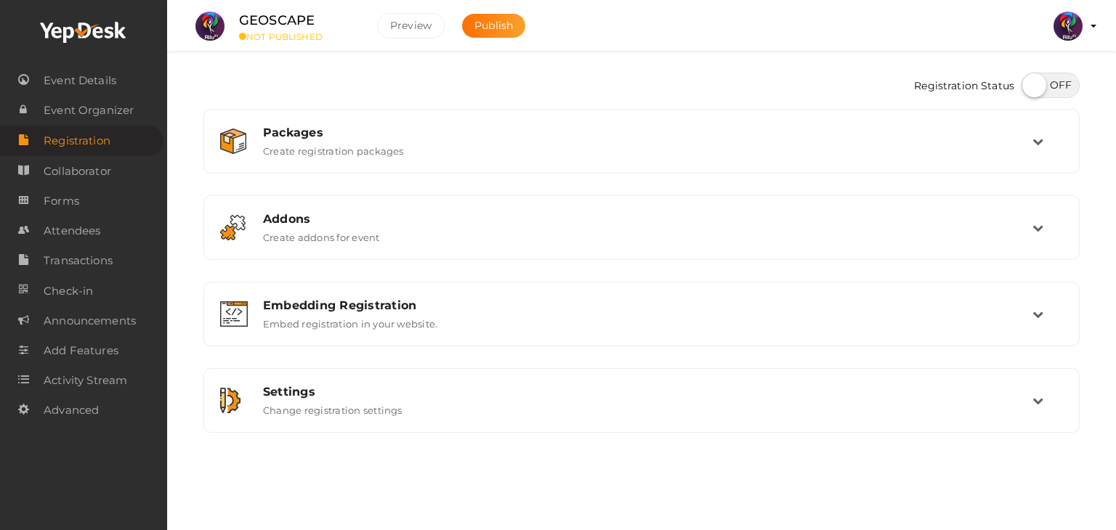
click at [1047, 69] on div "Registration Status" at bounding box center [641, 87] width 876 height 44
click at [1049, 76] on label at bounding box center [1050, 85] width 58 height 25
click at [1031, 76] on input "checkbox" at bounding box center [1025, 80] width 9 height 9
checkbox input "true"
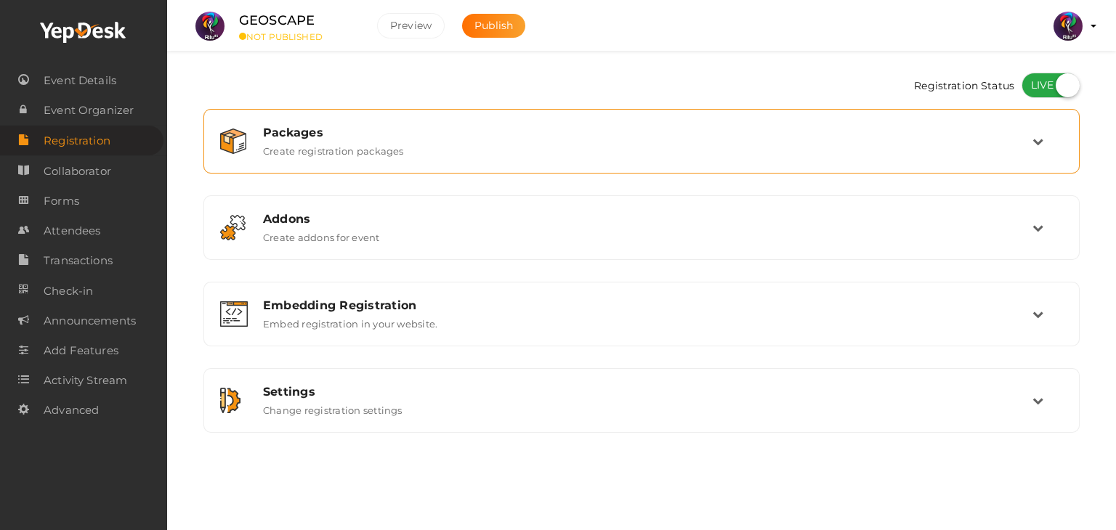
click at [901, 137] on div "Packages" at bounding box center [647, 133] width 769 height 14
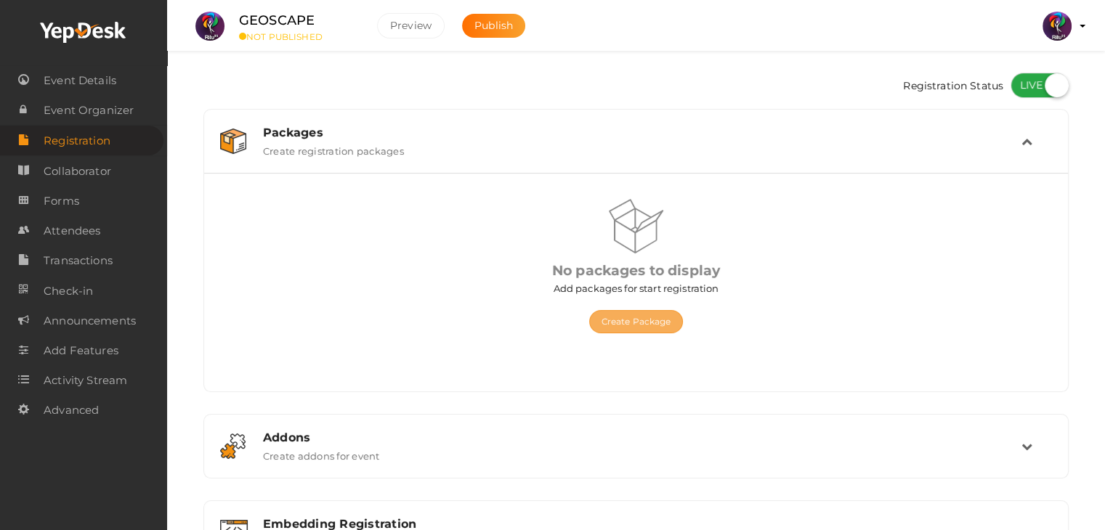
click at [628, 323] on button "Create Package" at bounding box center [636, 321] width 94 height 23
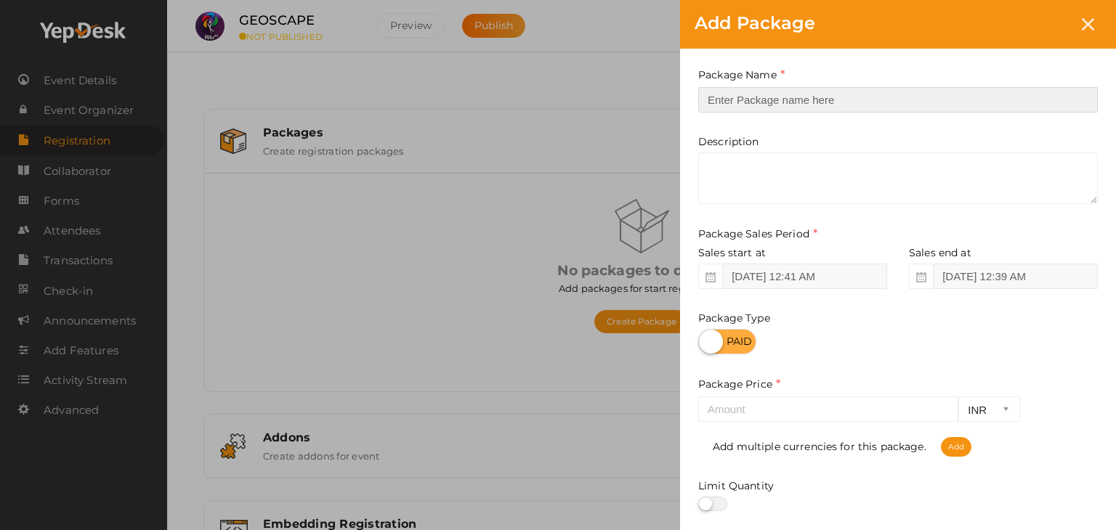
click at [842, 94] on input "text" at bounding box center [897, 99] width 399 height 25
type input "Registration"
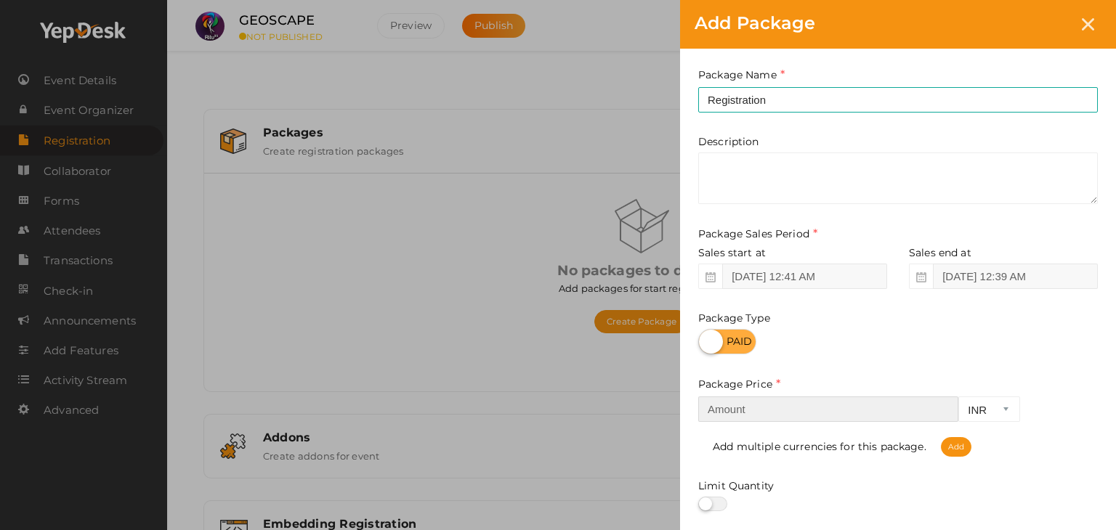
click at [809, 408] on input "number" at bounding box center [828, 409] width 260 height 25
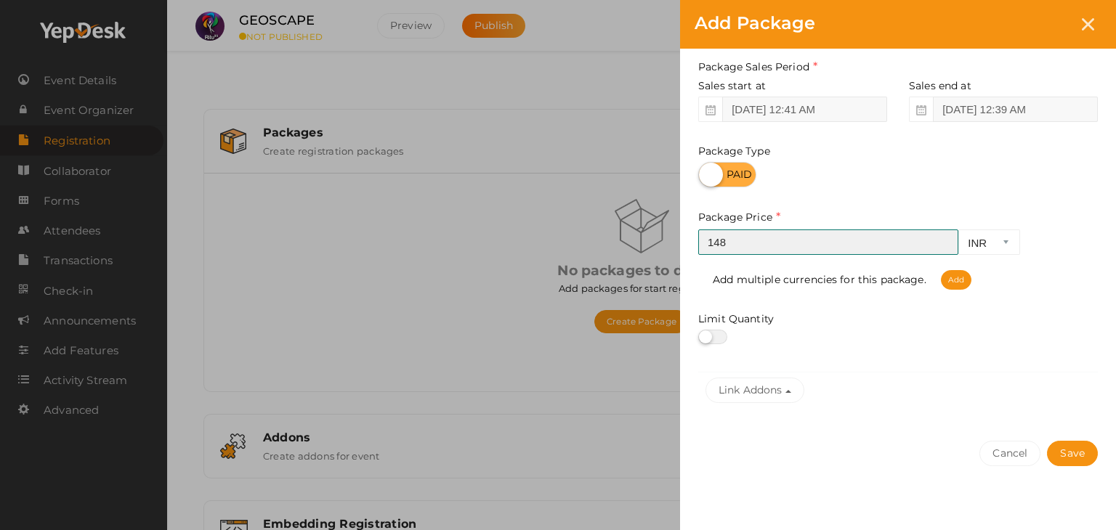
scroll to position [180, 0]
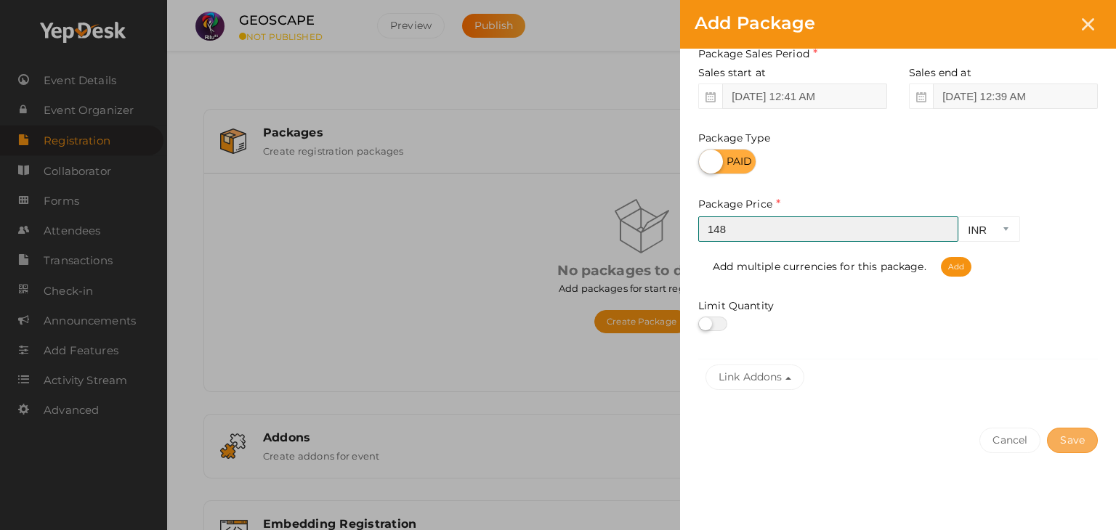
type input "148"
click at [1081, 443] on button "Save" at bounding box center [1072, 440] width 51 height 25
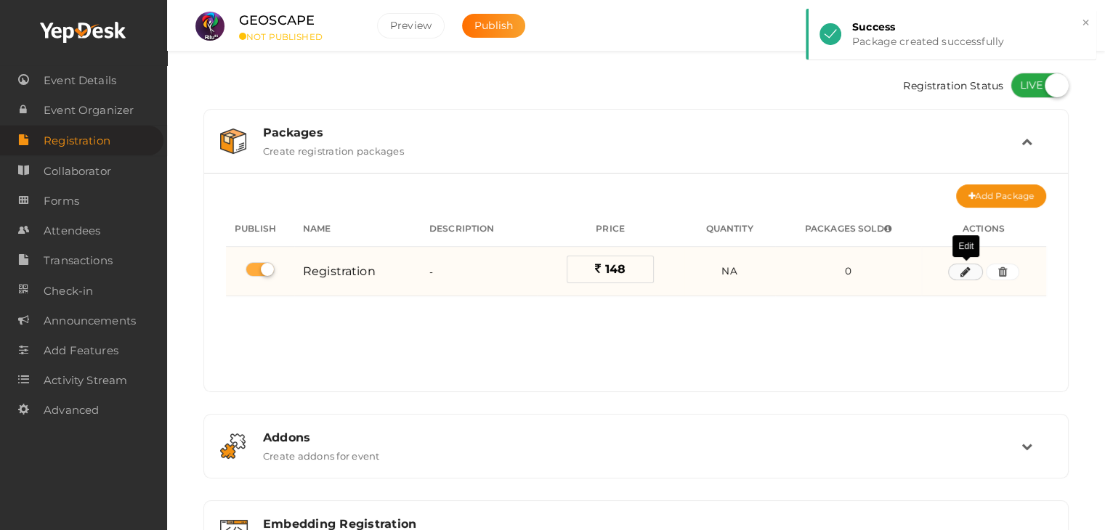
click at [967, 269] on icon "button" at bounding box center [965, 272] width 10 height 9
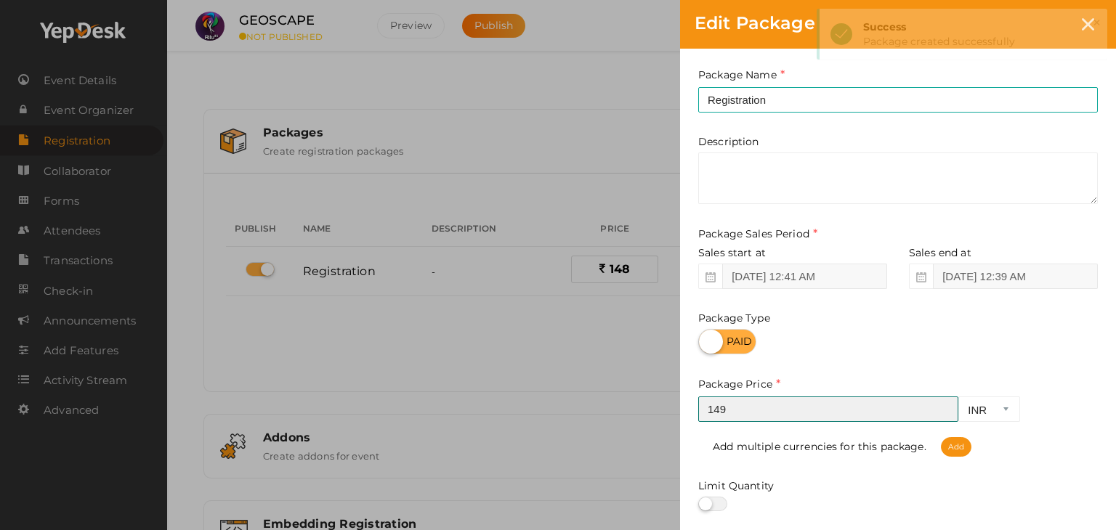
click at [945, 407] on input "149" at bounding box center [828, 409] width 260 height 25
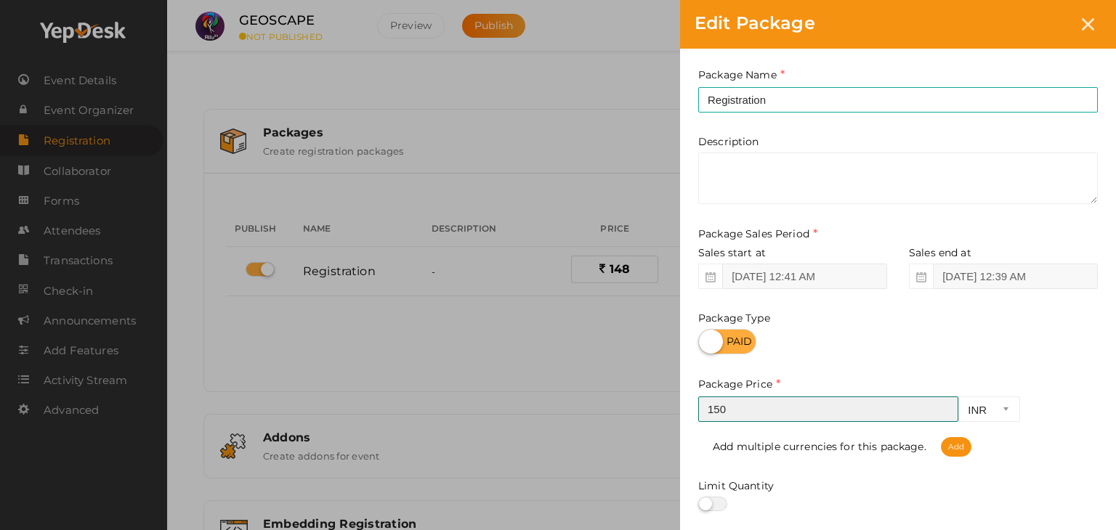
type input "150"
click at [945, 407] on input "150" at bounding box center [828, 409] width 260 height 25
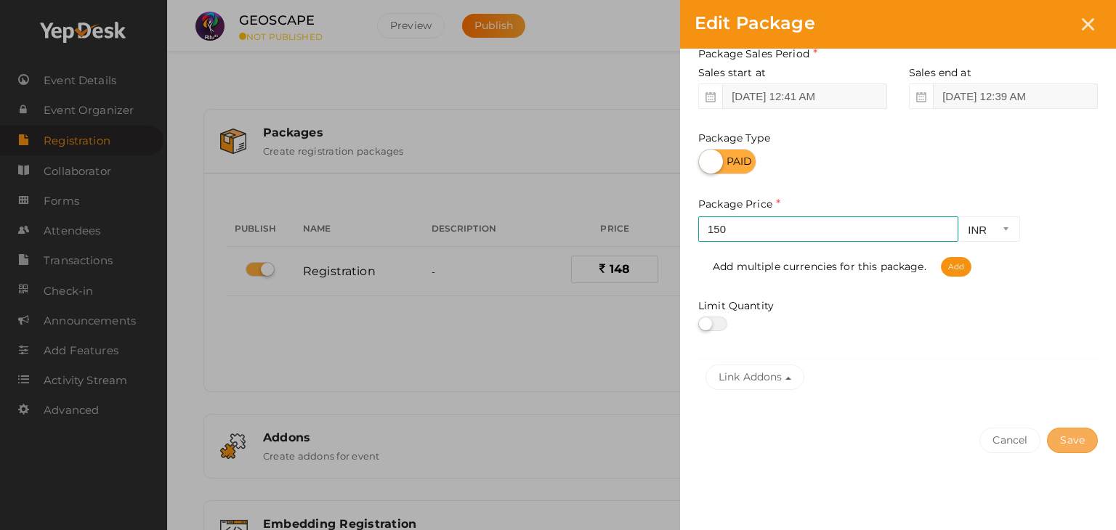
click at [1075, 438] on button "Save" at bounding box center [1072, 440] width 51 height 25
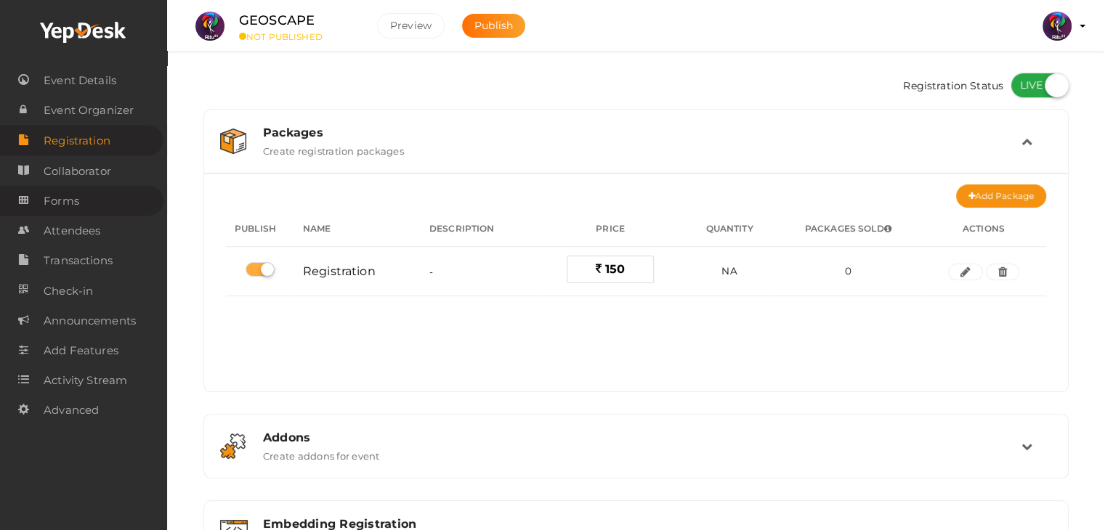
click at [77, 198] on span "Forms" at bounding box center [62, 201] width 36 height 29
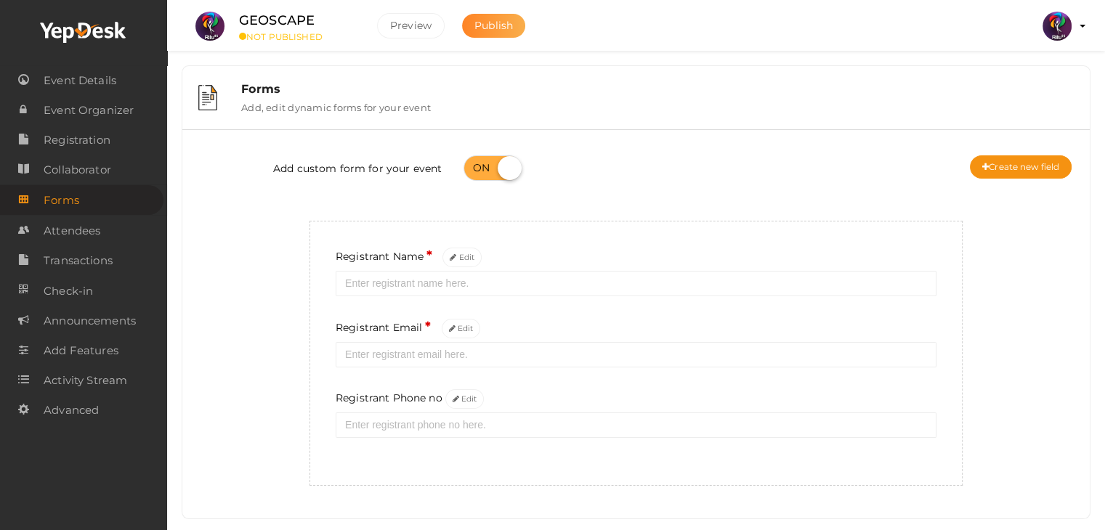
click at [484, 20] on span "Publish" at bounding box center [493, 25] width 38 height 13
click at [463, 394] on button "Edit" at bounding box center [464, 399] width 39 height 20
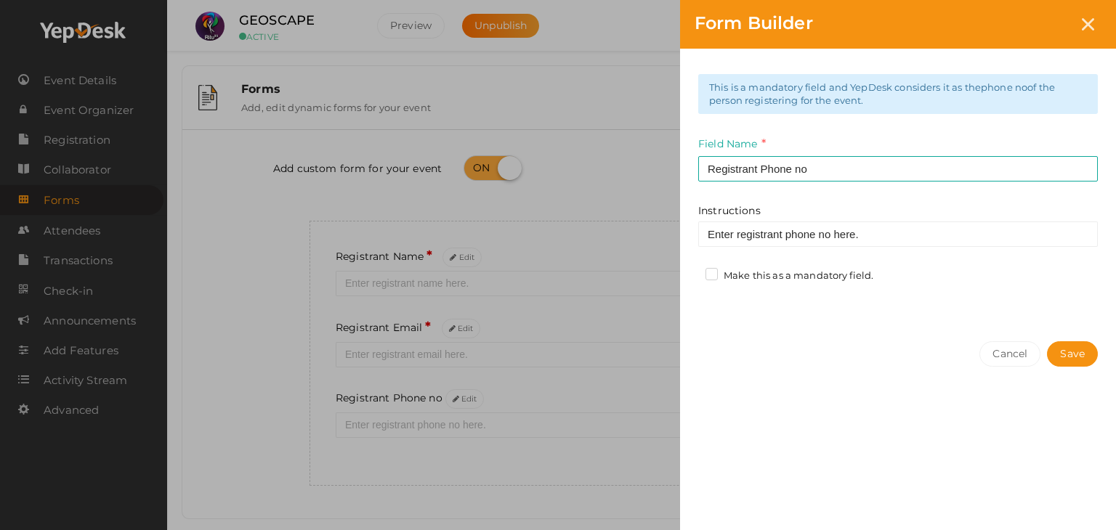
click at [715, 274] on label "Make this as a mandatory field." at bounding box center [789, 276] width 168 height 15
click at [691, 272] on input "Make this as a mandatory field." at bounding box center [691, 272] width 0 height 0
click at [1076, 359] on button "Save" at bounding box center [1072, 353] width 51 height 25
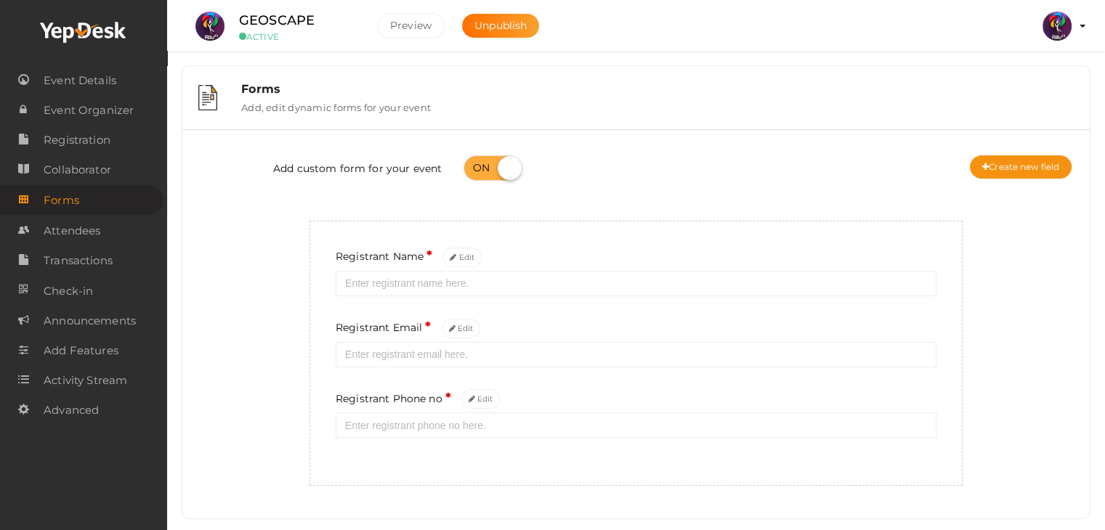
click at [633, 176] on div "Add custom form for your event Create new field" at bounding box center [635, 170] width 885 height 58
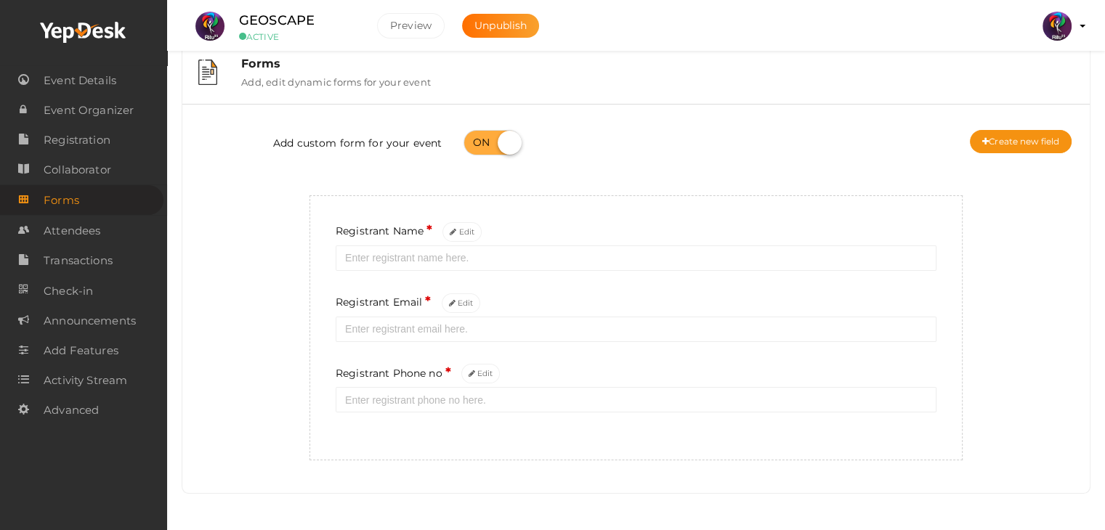
click at [999, 155] on div "Add custom form for your event Create new field" at bounding box center [635, 144] width 885 height 58
click at [987, 145] on button "Create new field" at bounding box center [1021, 141] width 102 height 23
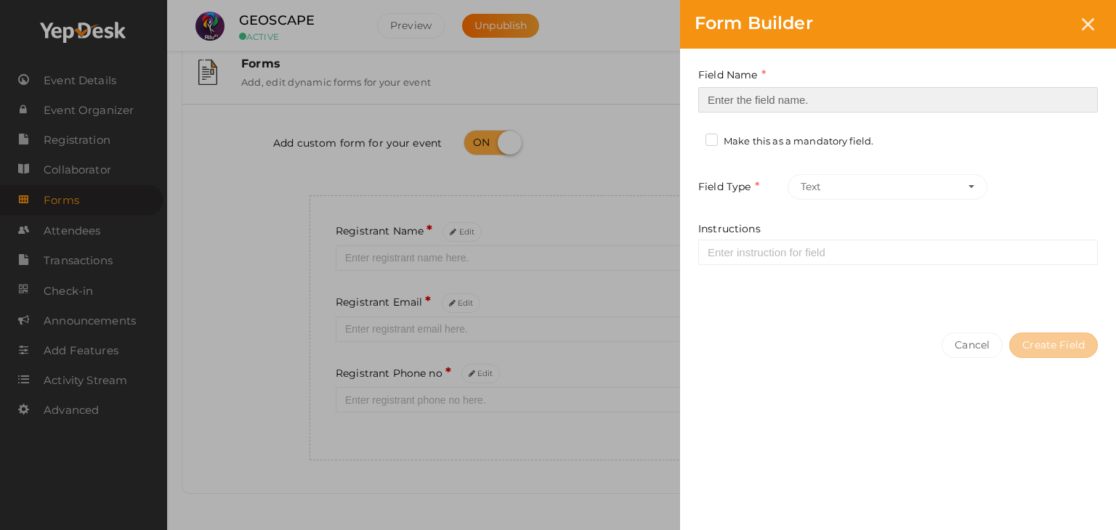
click at [813, 93] on input at bounding box center [897, 99] width 399 height 25
type input "Registrant College"
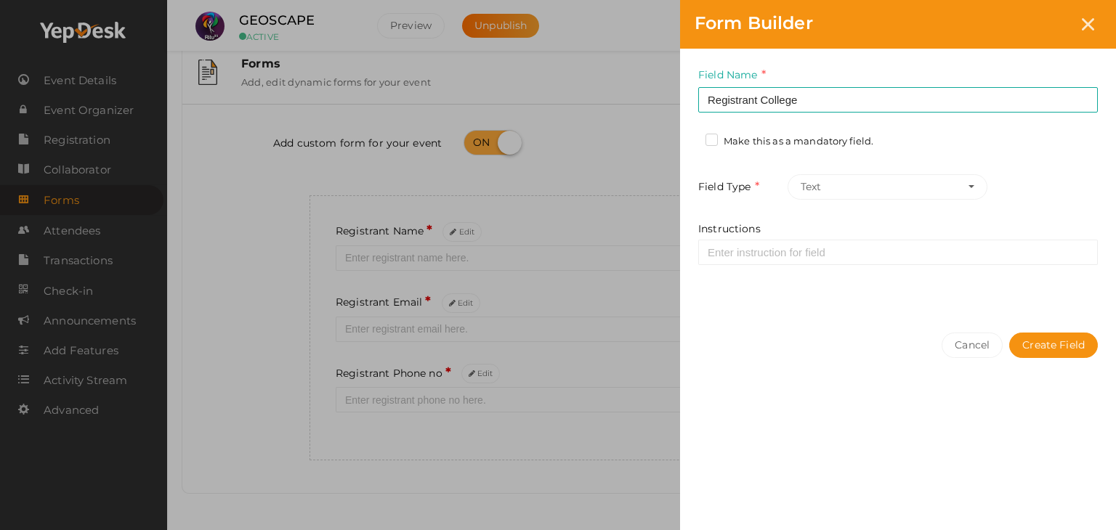
click at [706, 140] on label "Make this as a mandatory field." at bounding box center [789, 141] width 168 height 15
click at [691, 137] on input "Make this as a mandatory field." at bounding box center [691, 137] width 0 height 0
click at [869, 424] on div "Cancel Create Field" at bounding box center [898, 374] width 436 height 113
click at [1040, 333] on button "Create Field" at bounding box center [1053, 345] width 89 height 25
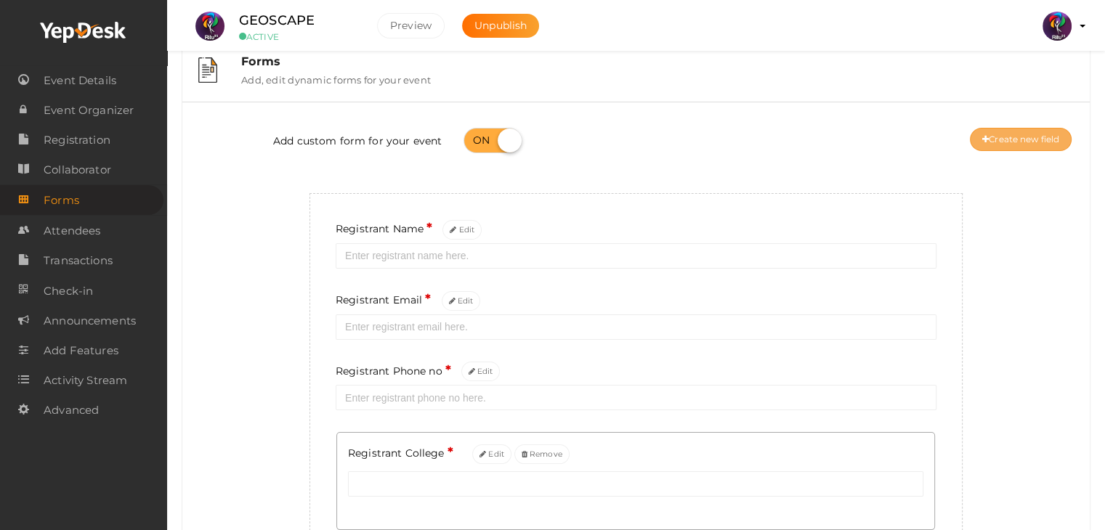
click at [989, 140] on button "Create new field" at bounding box center [1021, 139] width 102 height 23
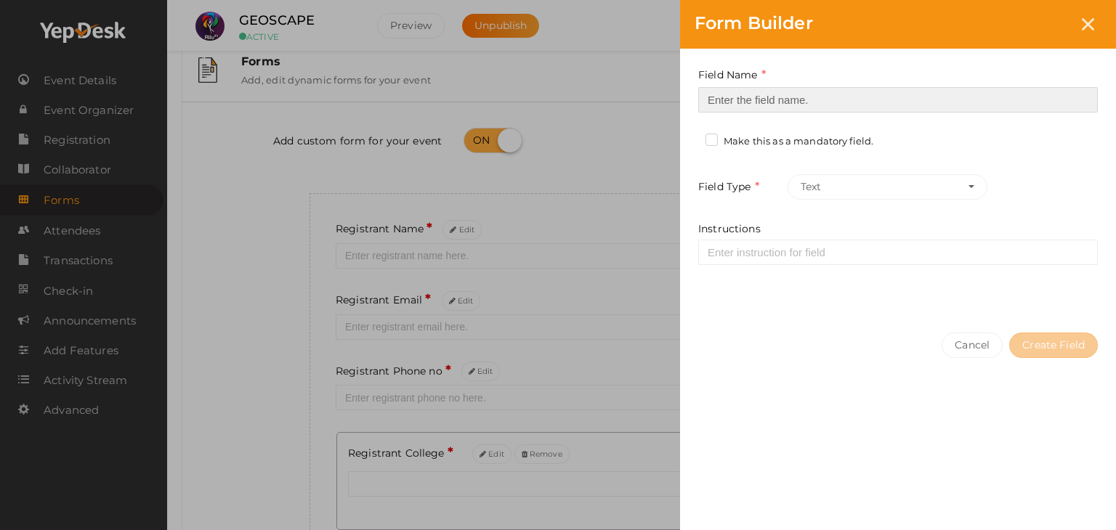
click at [764, 102] on input at bounding box center [897, 99] width 399 height 25
type input "Refferal ID"
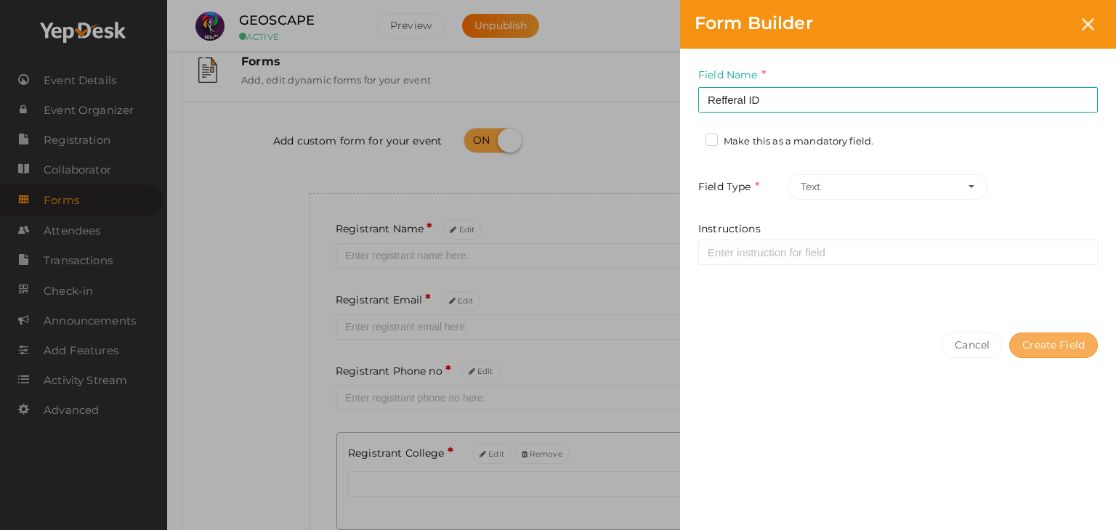
click at [1026, 338] on button "Create Field" at bounding box center [1053, 345] width 89 height 25
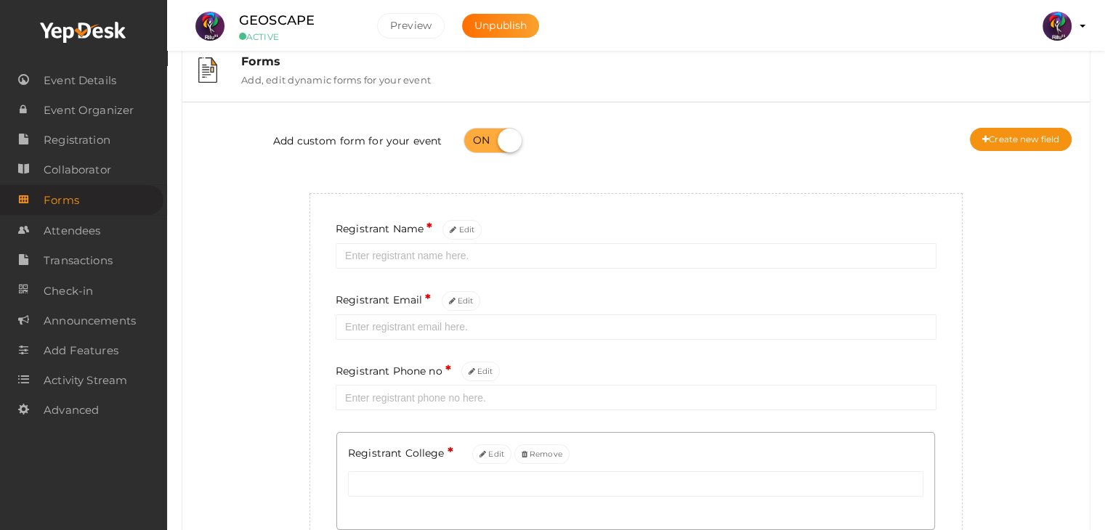
click at [790, 158] on div "Add custom form for your event Create new field" at bounding box center [635, 142] width 885 height 58
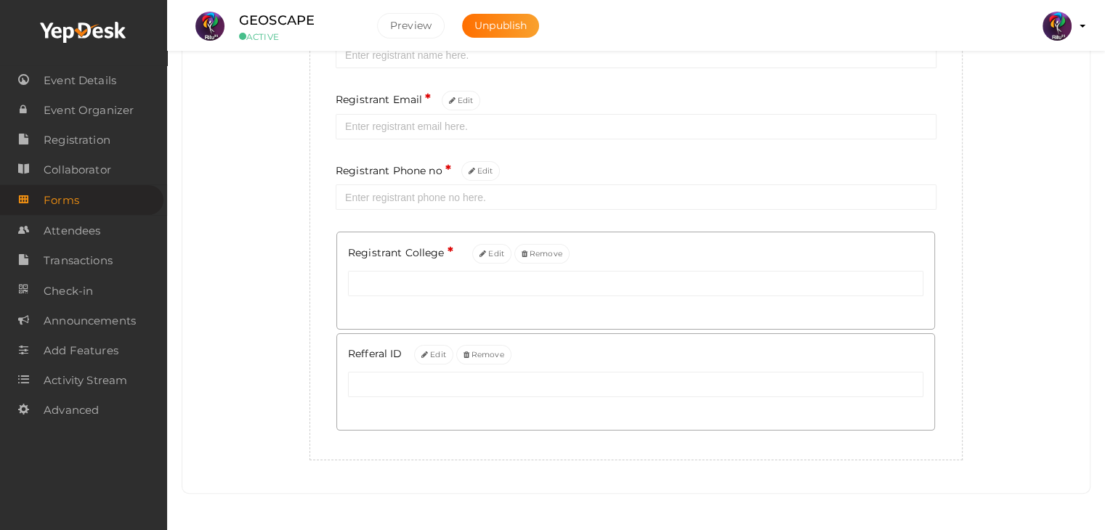
scroll to position [0, 0]
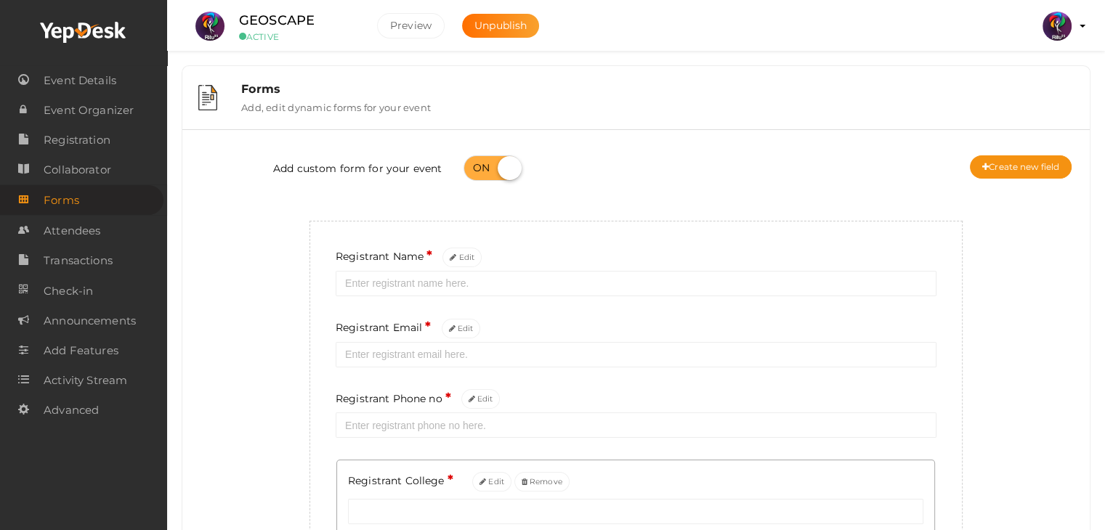
click at [235, 304] on div "Add custom form for your event Create new field Registrant Name * Edit Registra…" at bounding box center [635, 415] width 885 height 548
click at [101, 82] on span "Event Details" at bounding box center [80, 80] width 73 height 29
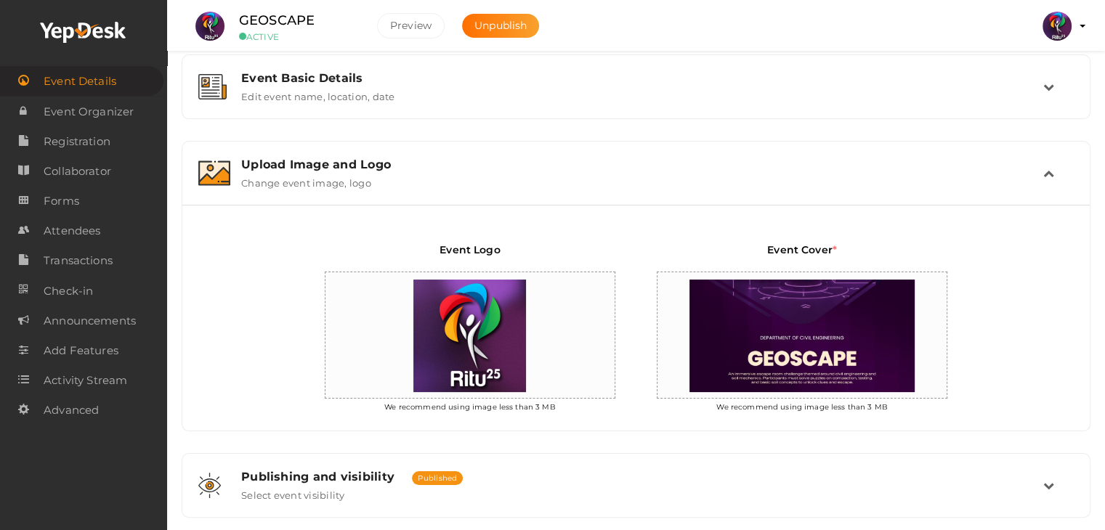
scroll to position [469, 0]
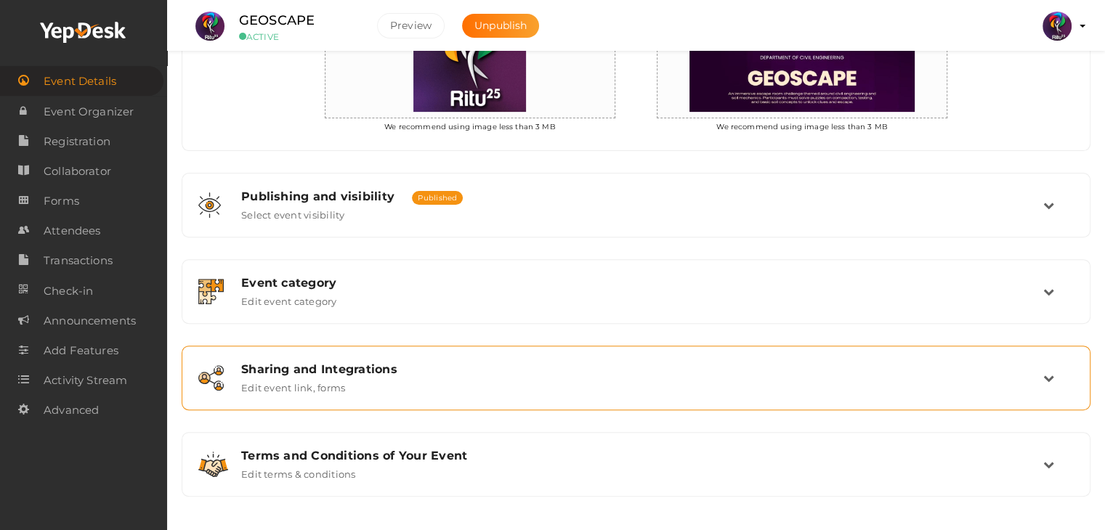
click at [517, 374] on div "Sharing and Integrations Edit event link, forms" at bounding box center [636, 377] width 813 height 31
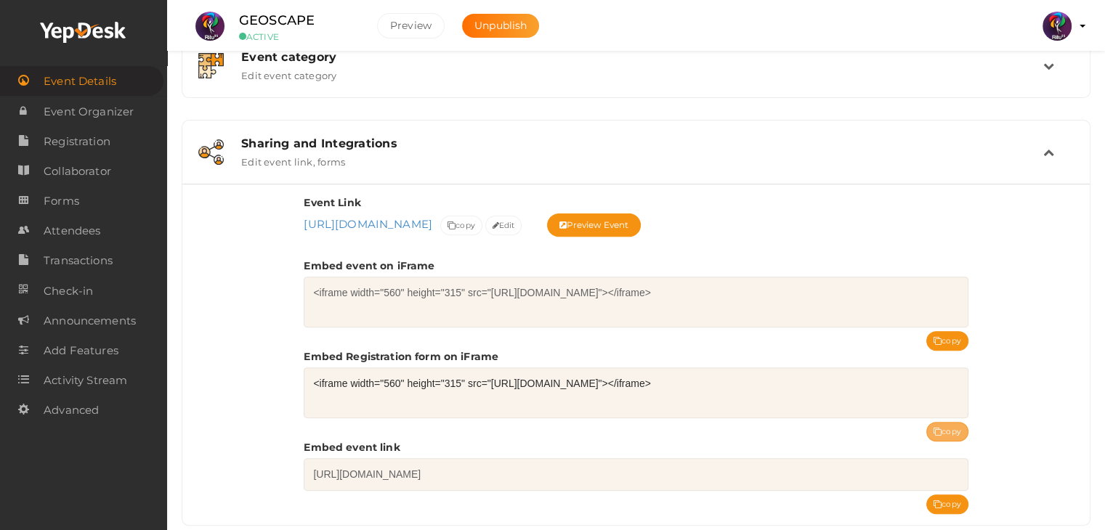
click at [957, 431] on button "copy" at bounding box center [947, 432] width 42 height 20
drag, startPoint x: 322, startPoint y: 18, endPoint x: 240, endPoint y: 17, distance: 82.8
click at [240, 17] on div "GEOSCAPE ACTIVE" at bounding box center [296, 26] width 145 height 32
copy label "GEOSCAPE"
click at [222, 262] on div "Event Link [URL][DOMAIN_NAME] [URL][DOMAIN_NAME] Event uri is mandatory. Event …" at bounding box center [635, 354] width 907 height 341
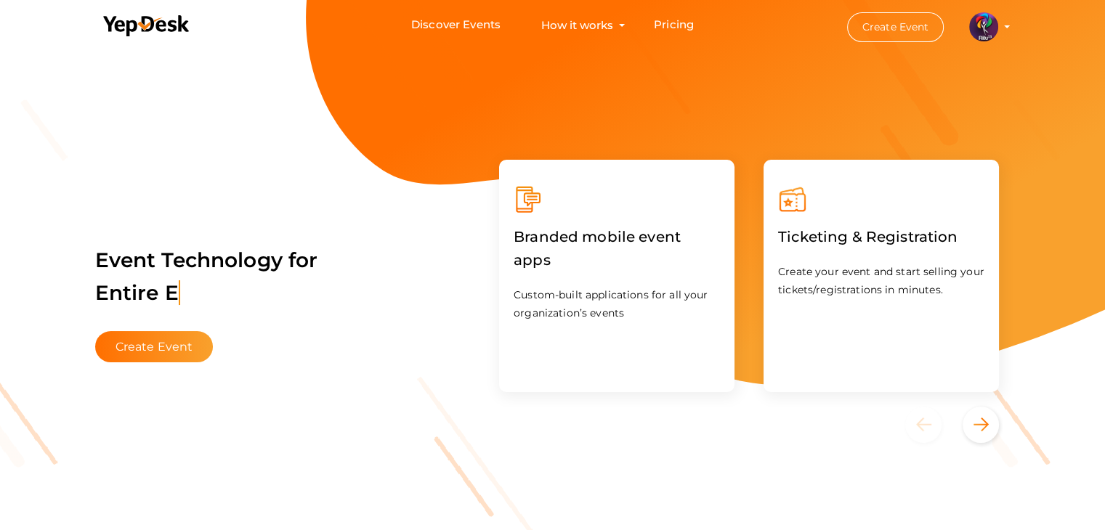
click at [180, 341] on button "Create Event" at bounding box center [154, 346] width 118 height 31
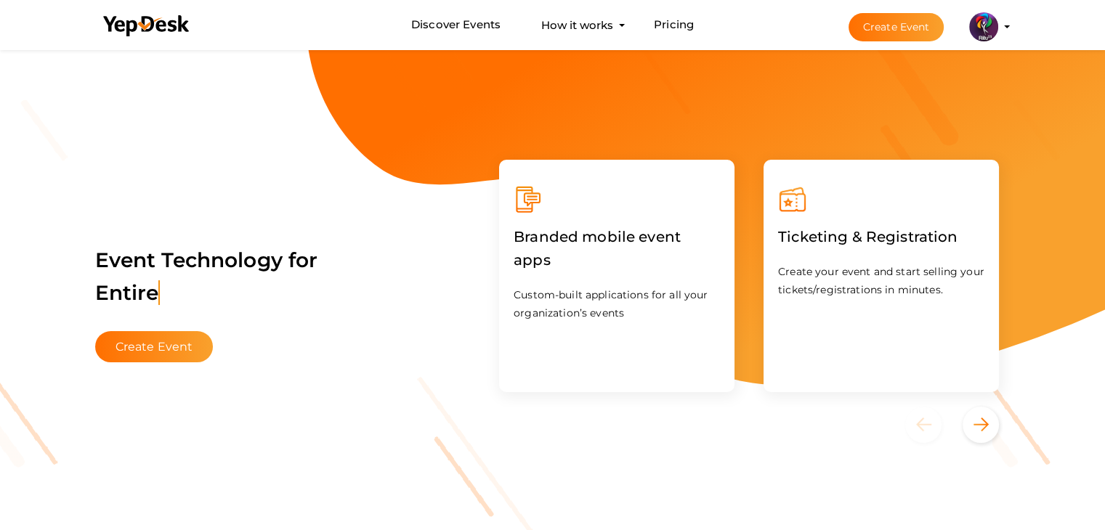
click at [997, 20] on profile-pic at bounding box center [983, 25] width 29 height 11
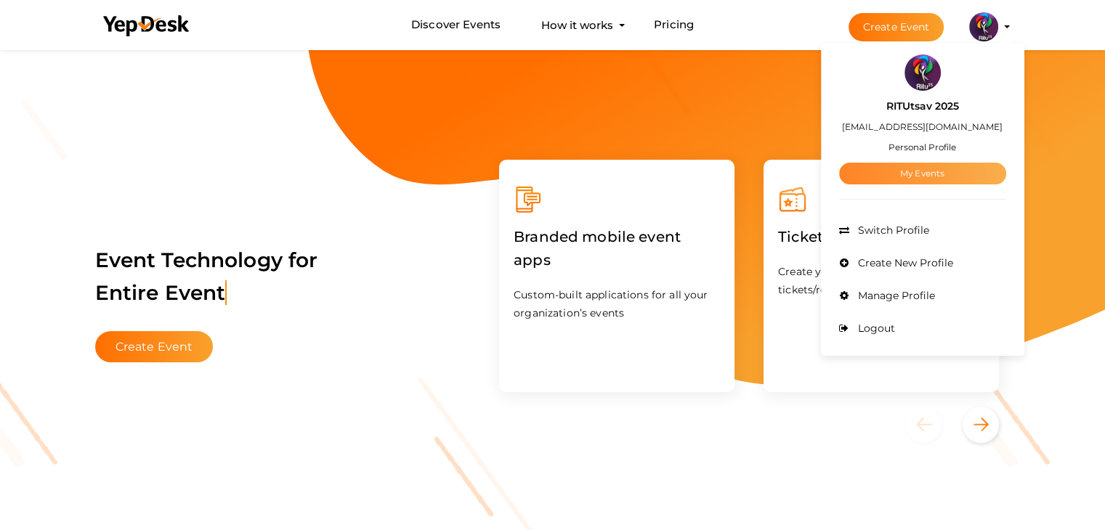
click at [940, 172] on link "My Events" at bounding box center [922, 174] width 167 height 22
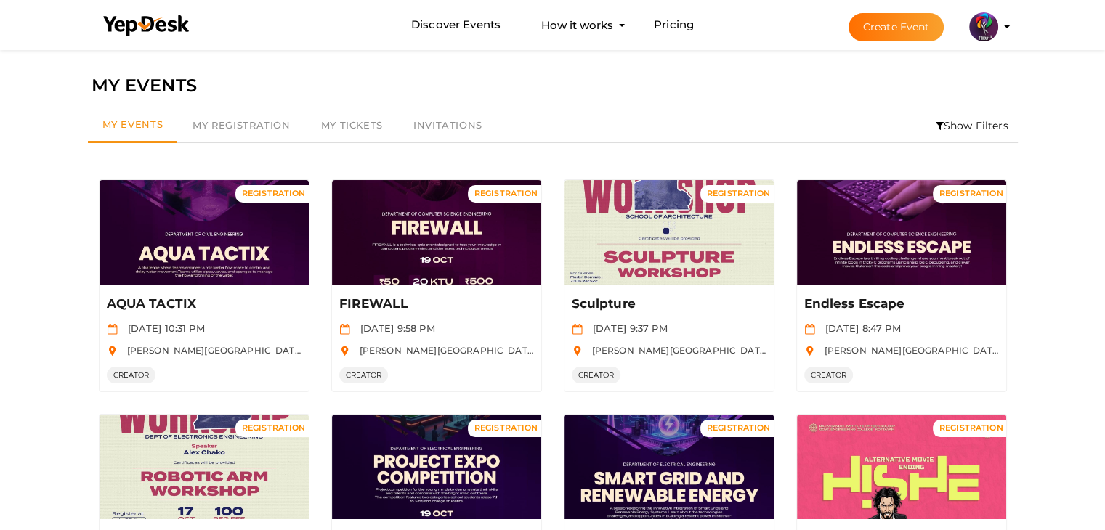
click at [962, 128] on li "Show Filters" at bounding box center [972, 125] width 92 height 33
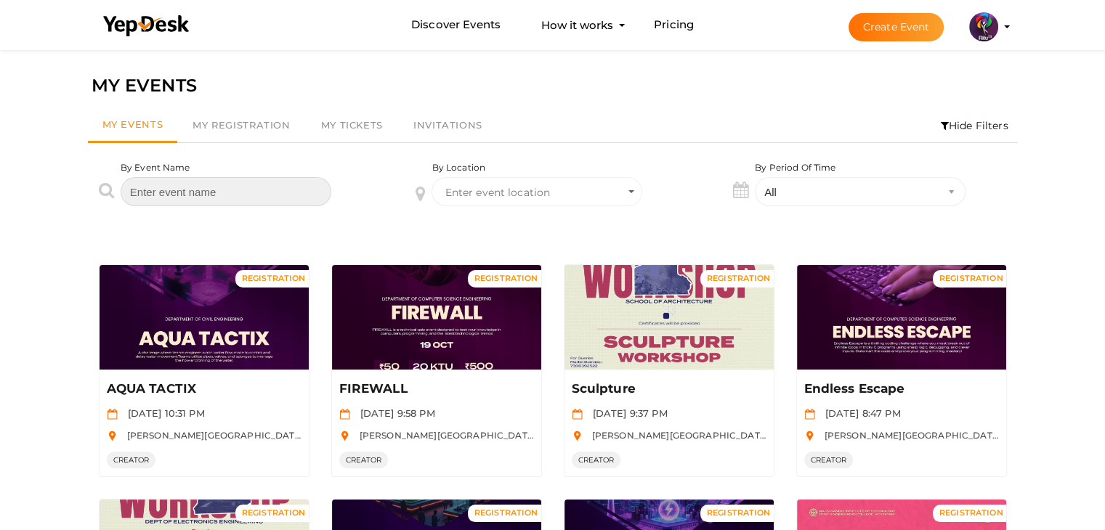
click at [301, 189] on input "text" at bounding box center [226, 191] width 211 height 29
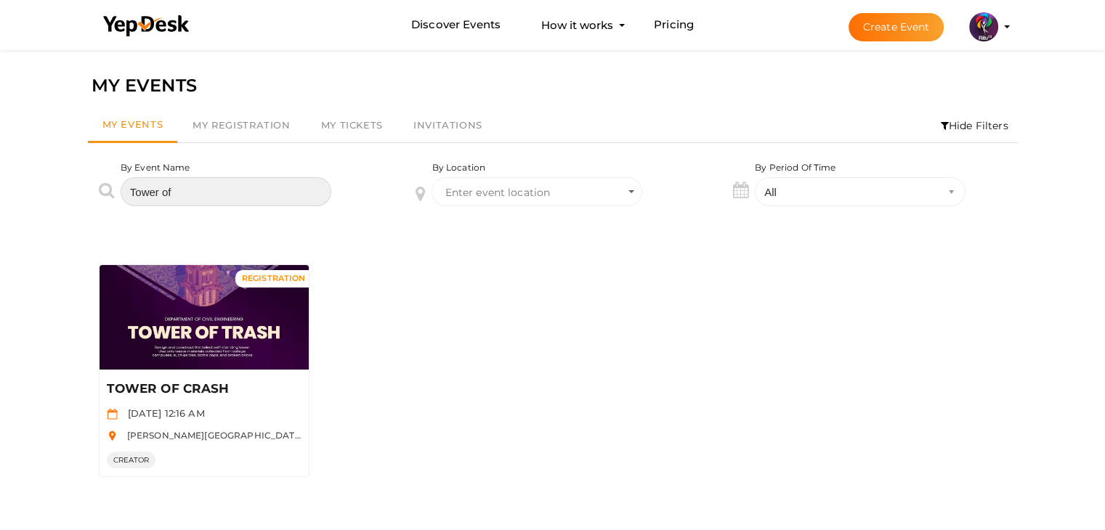
type input "Tower of"
click at [244, 306] on div "Manage Event" at bounding box center [204, 317] width 209 height 105
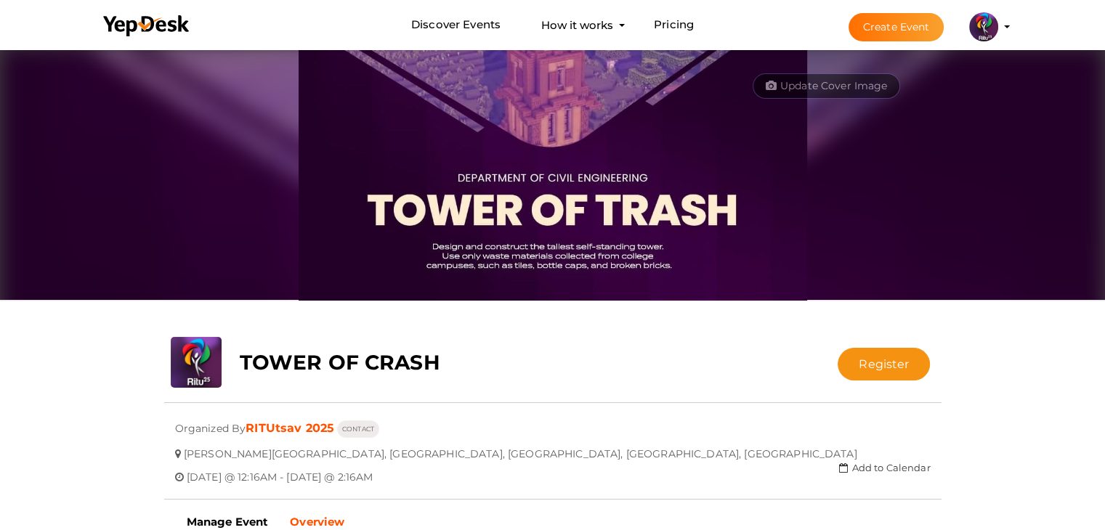
click at [560, 346] on div "TOWER OF CRASH" at bounding box center [488, 359] width 518 height 44
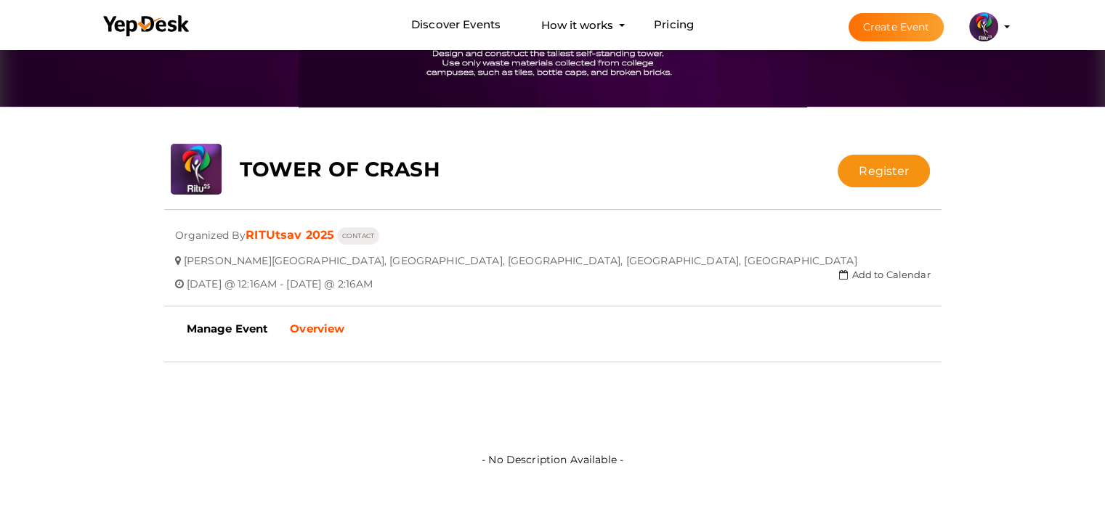
scroll to position [194, 0]
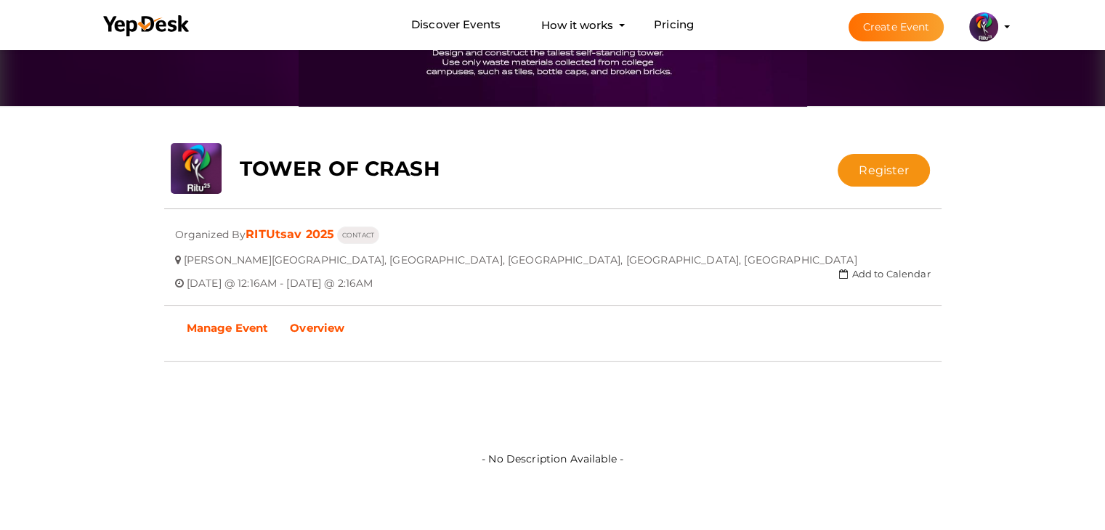
click at [235, 328] on b "Manage Event" at bounding box center [228, 328] width 82 height 14
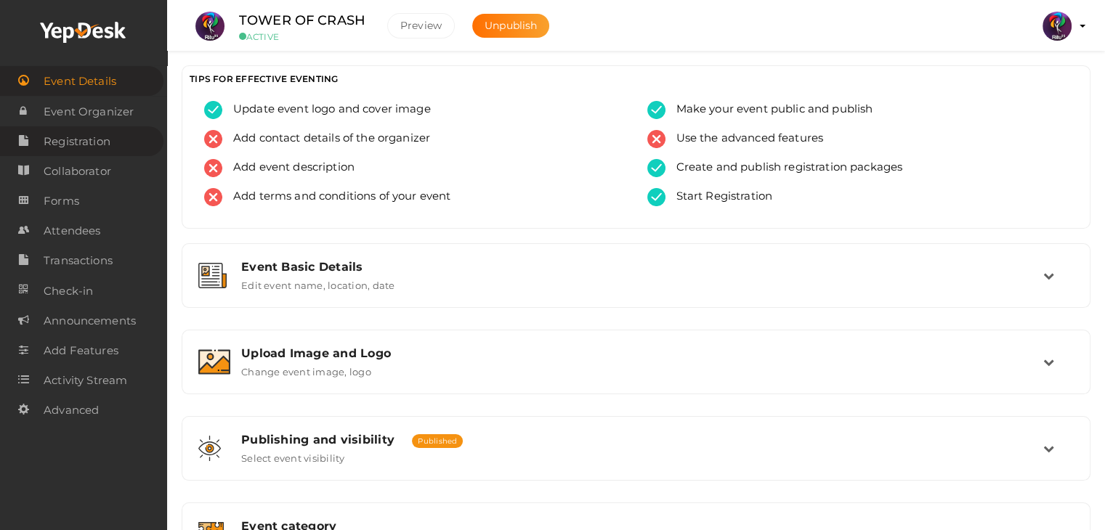
click at [77, 139] on span "Registration" at bounding box center [77, 141] width 67 height 29
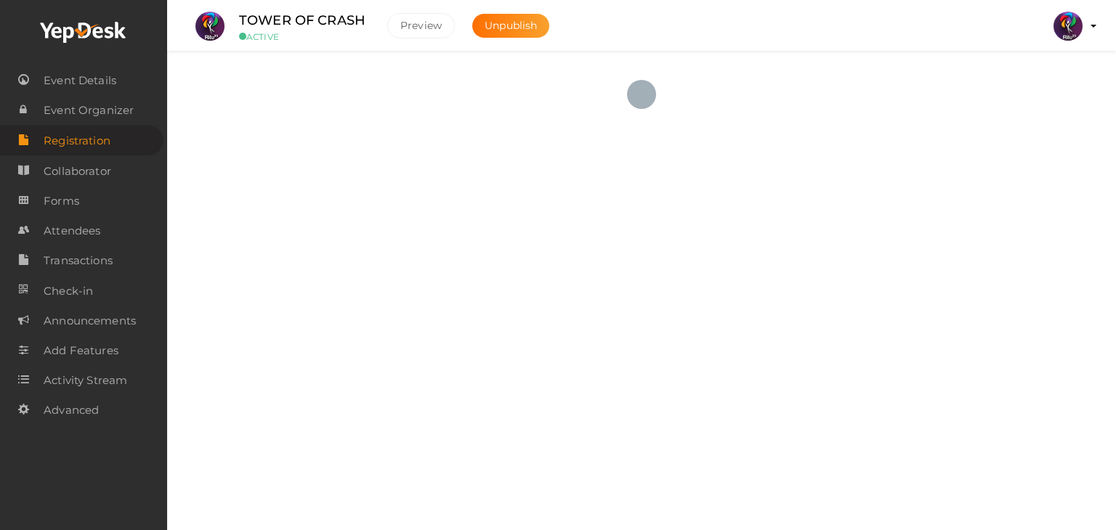
checkbox input "true"
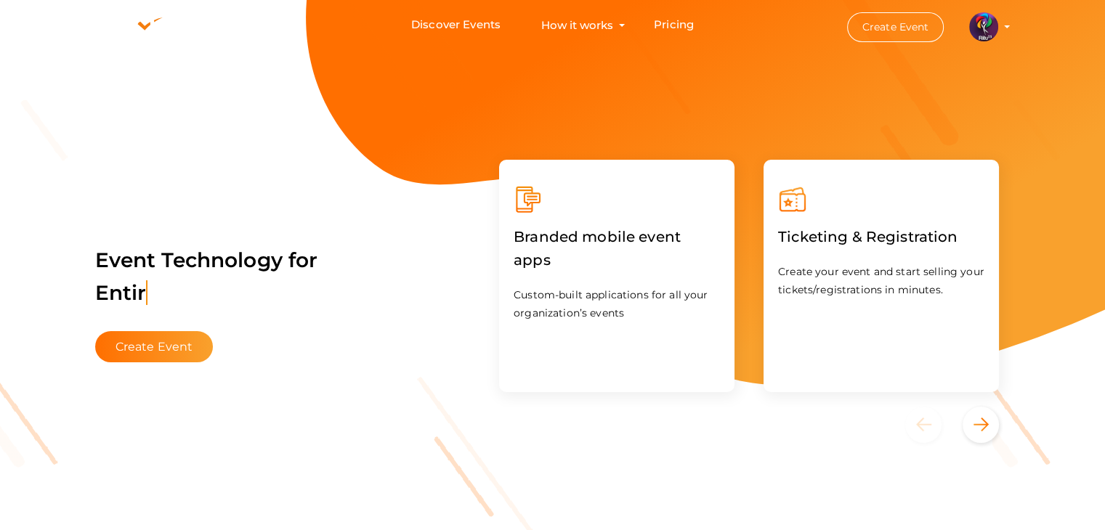
click at [982, 27] on img at bounding box center [983, 26] width 29 height 29
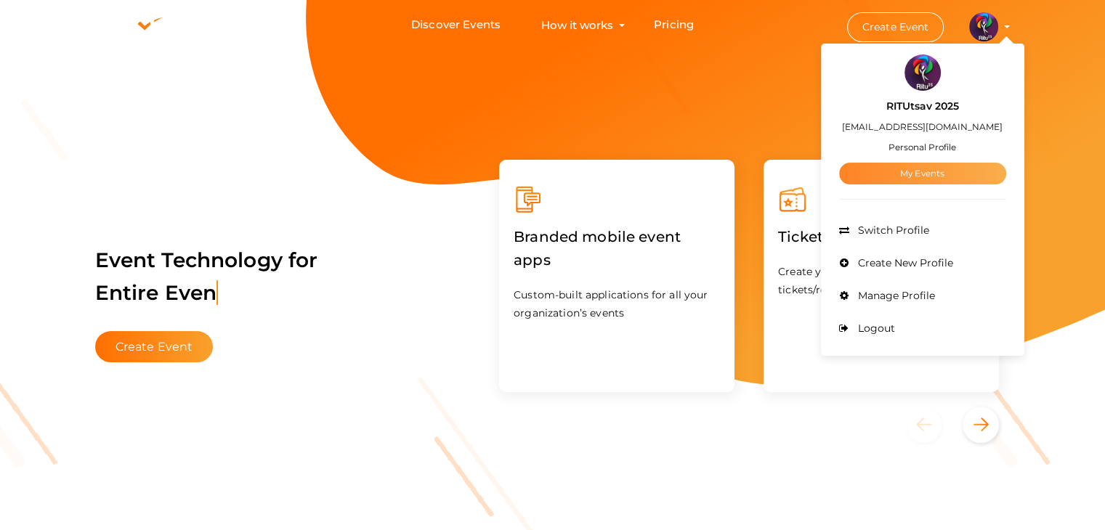
click at [924, 178] on link "My Events" at bounding box center [922, 174] width 167 height 22
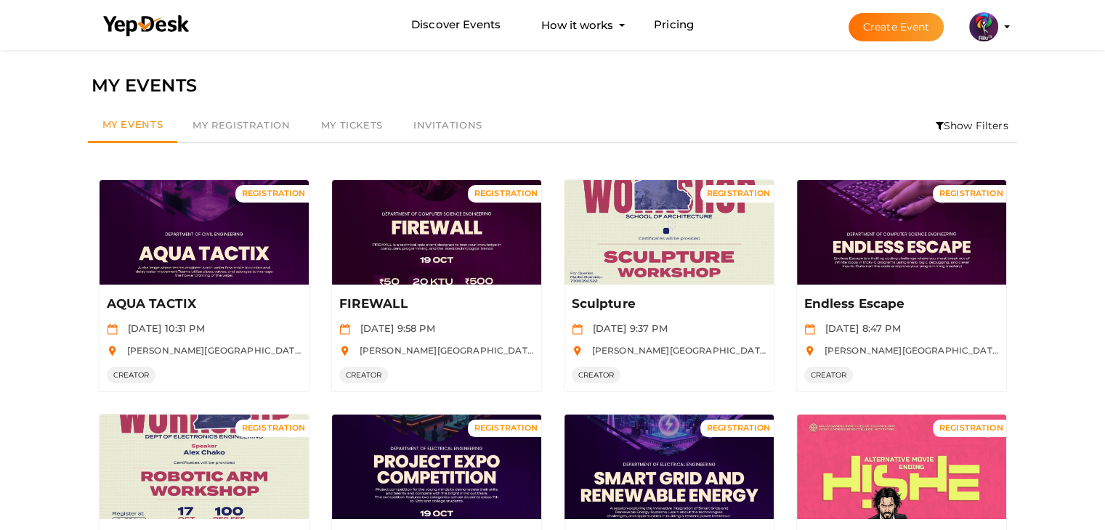
click at [640, 102] on div "My Events My Registration My Tickets Invitations Show Filters By Event Name By …" at bounding box center [553, 126] width 944 height 49
click at [555, 82] on div "MY EVENTS" at bounding box center [553, 86] width 922 height 28
click at [562, 84] on div "MY EVENTS" at bounding box center [553, 86] width 922 height 28
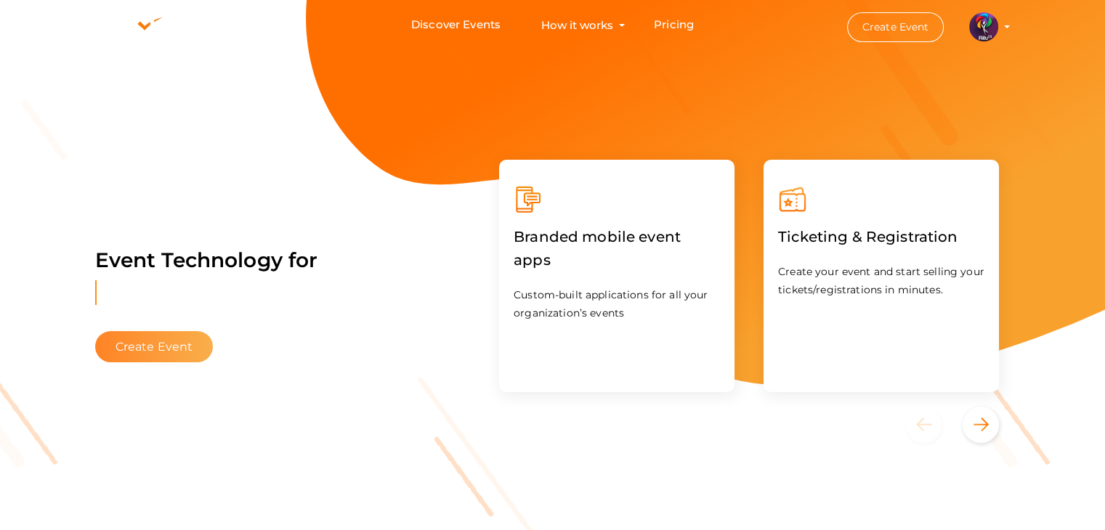
click at [137, 352] on button "Create Event" at bounding box center [154, 346] width 118 height 31
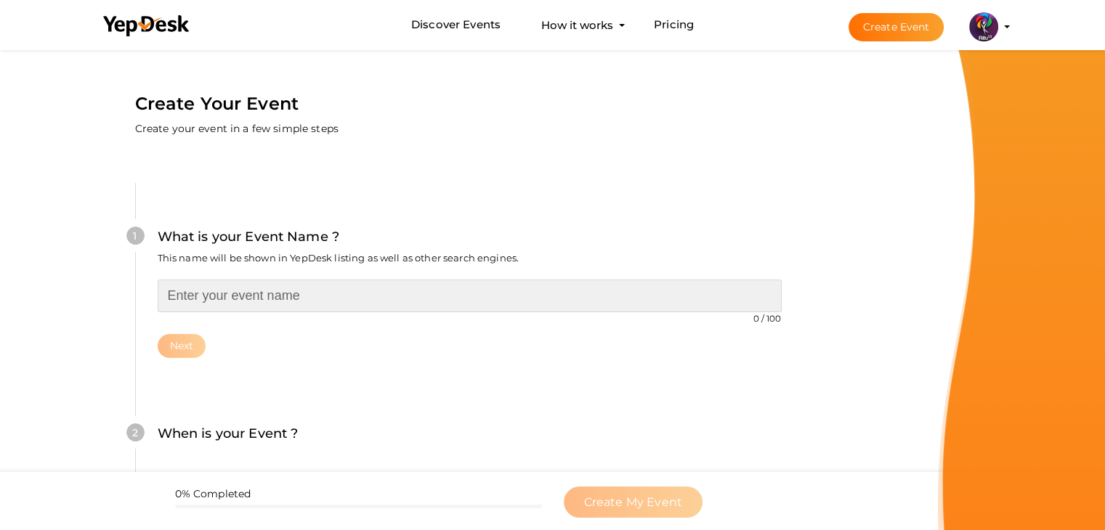
click at [344, 294] on input "text" at bounding box center [470, 296] width 624 height 33
type input "PHOTOSHOP WORKSHOP"
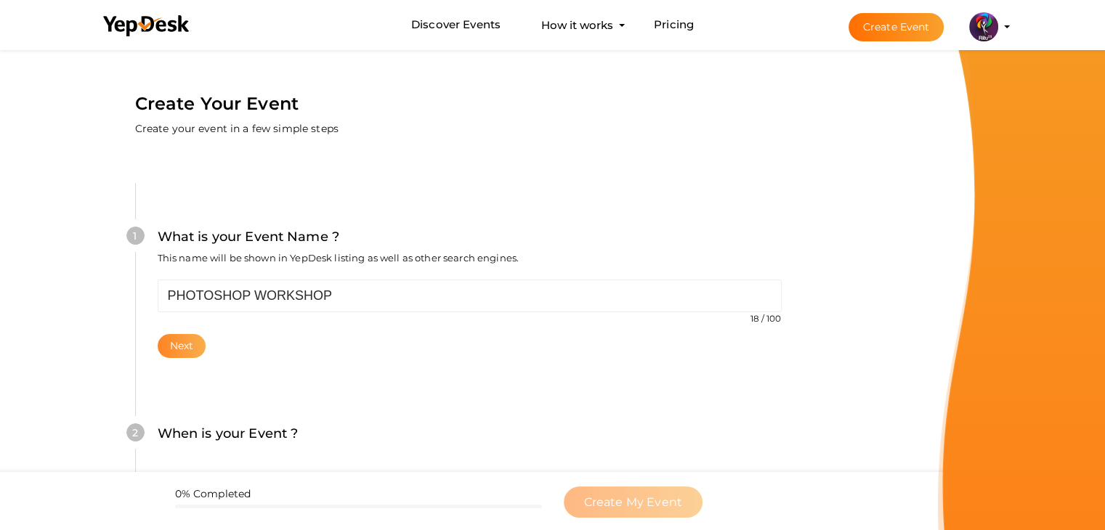
click at [180, 346] on button "Next" at bounding box center [182, 346] width 49 height 24
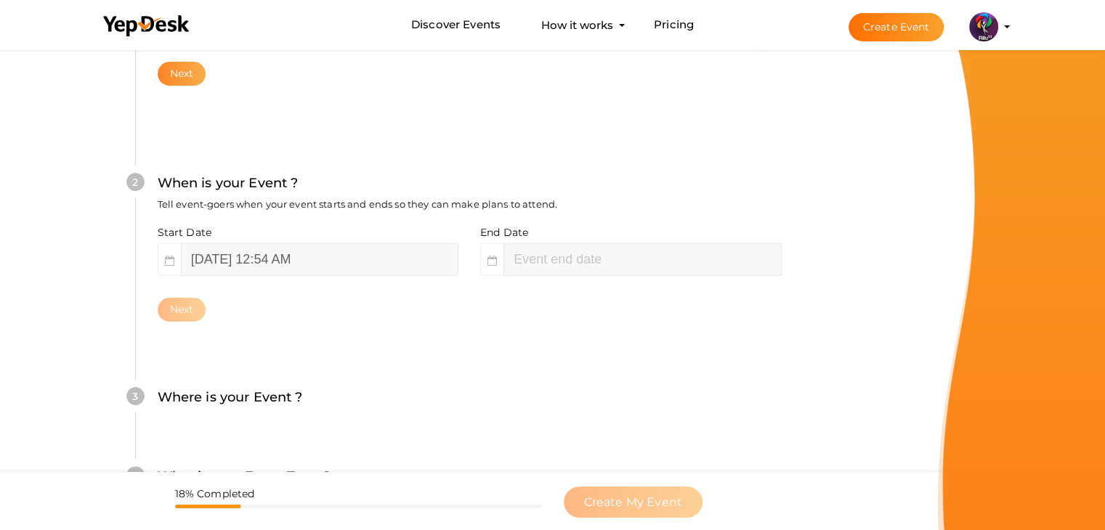
scroll to position [299, 0]
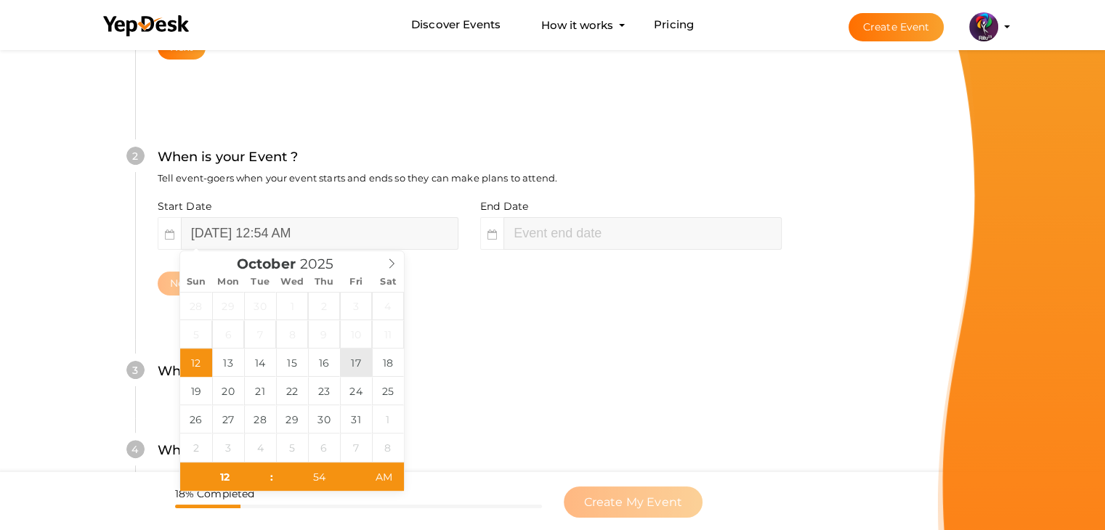
type input "[DATE] 12:54 AM"
type input "02"
type input "54"
type input "[DATE] 2:54 AM"
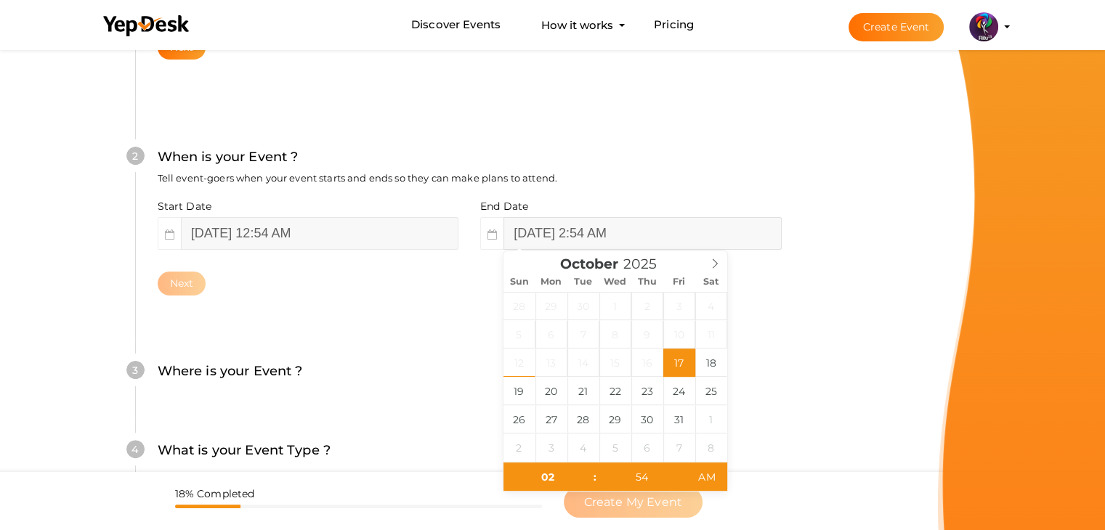
click at [575, 229] on input "[DATE] 2:54 AM" at bounding box center [641, 233] width 277 height 33
click at [320, 292] on div "Next" at bounding box center [470, 284] width 624 height 24
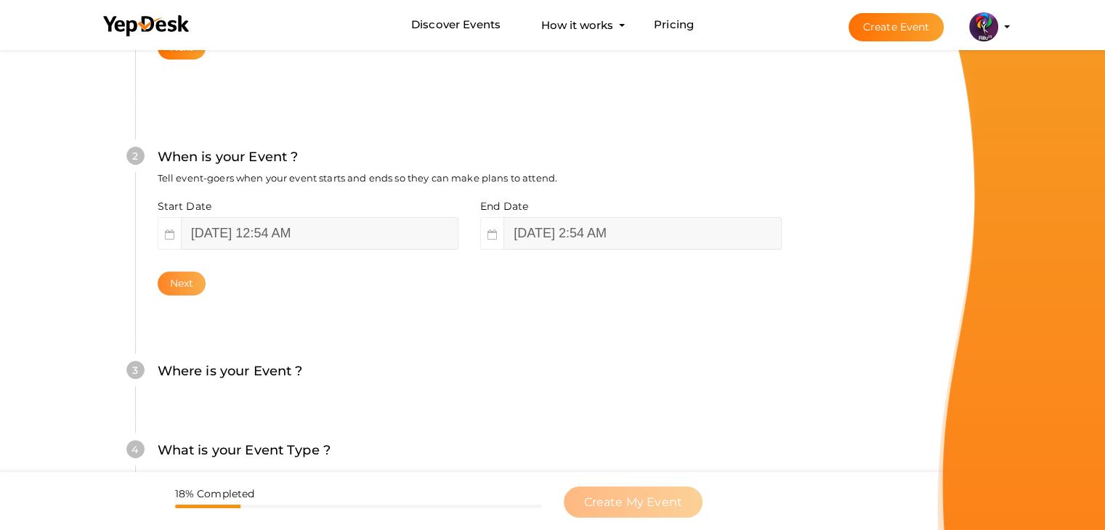
click at [192, 276] on button "Next" at bounding box center [182, 284] width 49 height 24
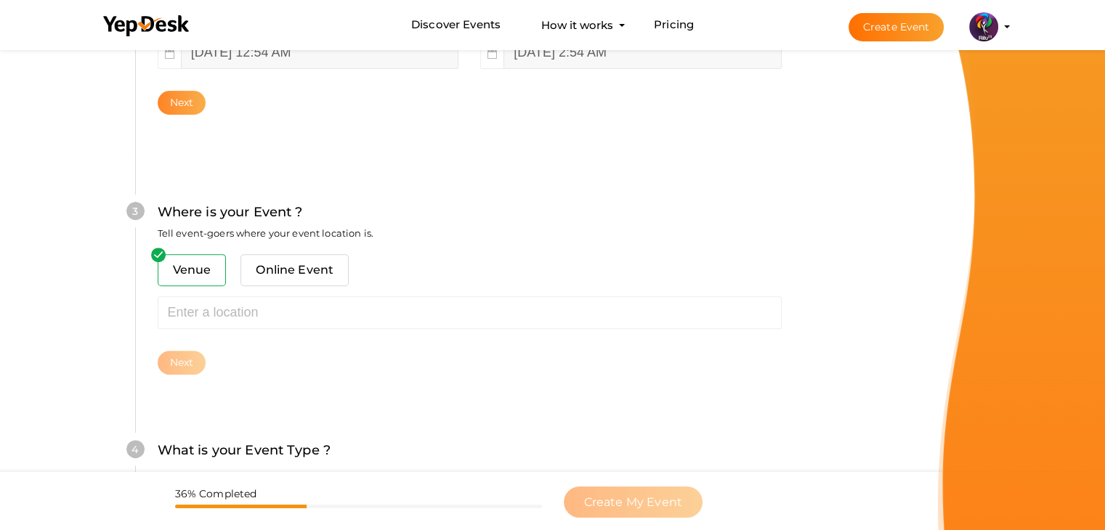
scroll to position [535, 0]
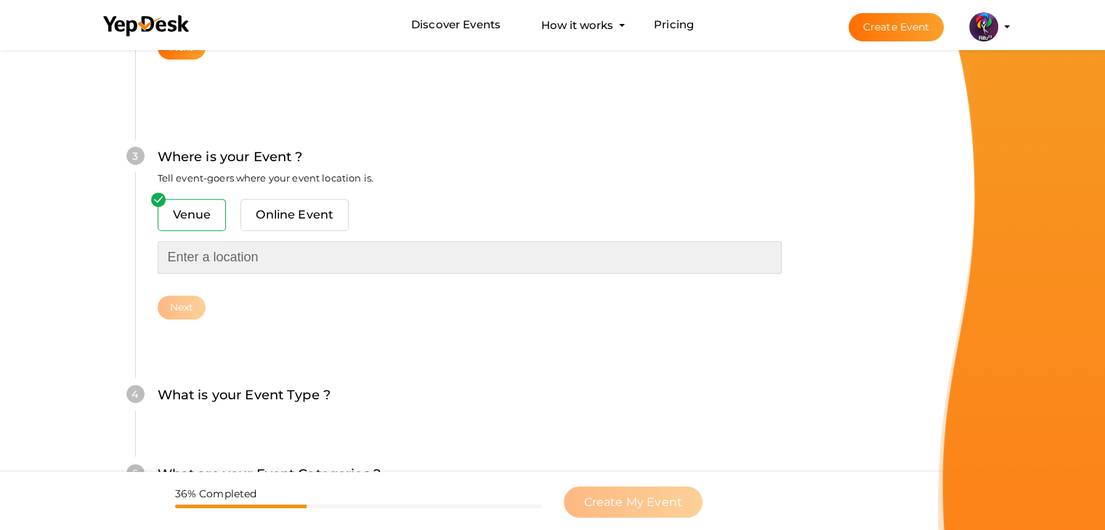
click at [235, 272] on input "text" at bounding box center [470, 257] width 624 height 33
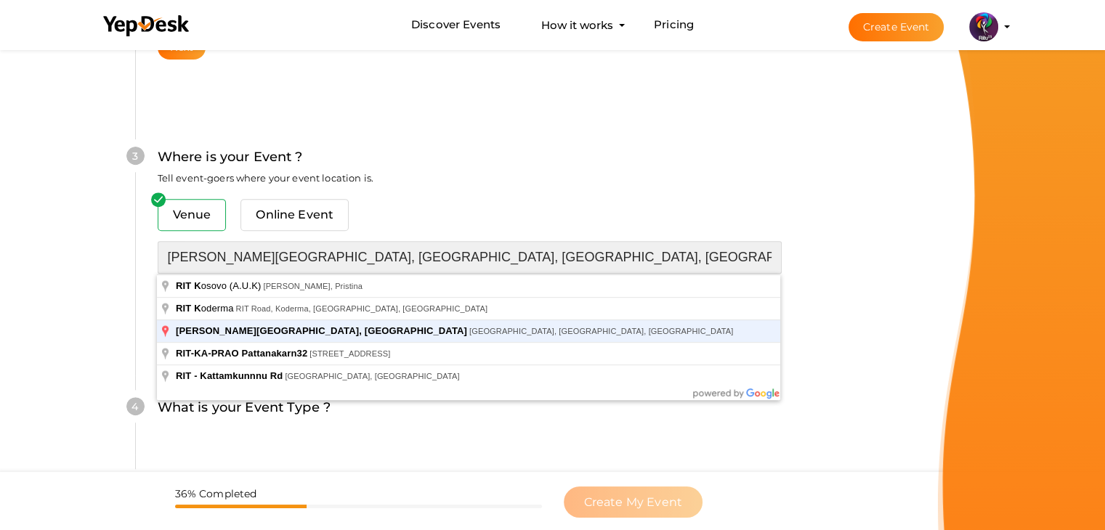
type input "[PERSON_NAME][GEOGRAPHIC_DATA], [GEOGRAPHIC_DATA], [GEOGRAPHIC_DATA], [GEOGRAPH…"
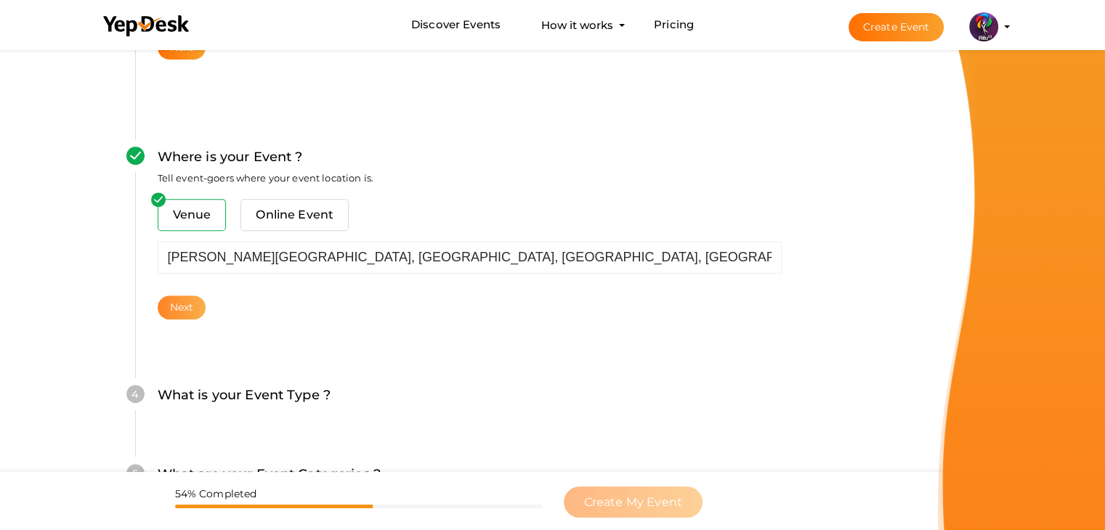
click at [191, 303] on button "Next" at bounding box center [182, 308] width 49 height 24
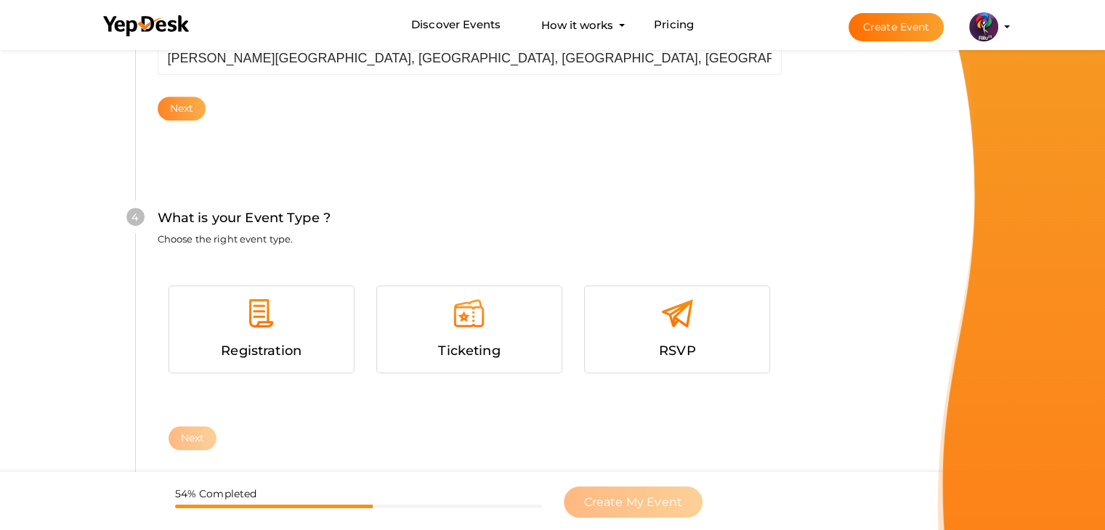
scroll to position [795, 0]
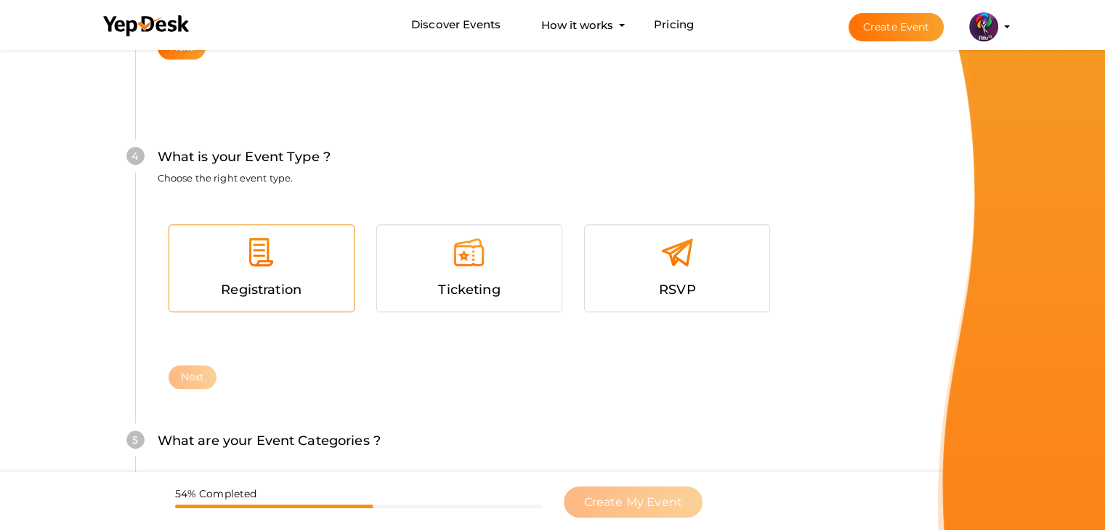
click at [275, 268] on img at bounding box center [261, 252] width 33 height 33
click at [199, 374] on button "Next" at bounding box center [193, 377] width 49 height 24
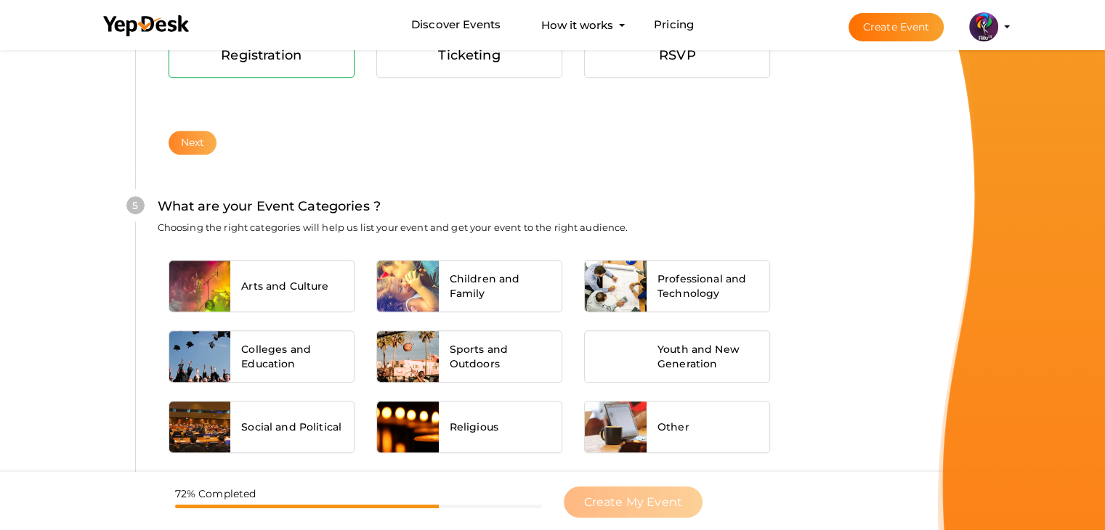
scroll to position [1099, 0]
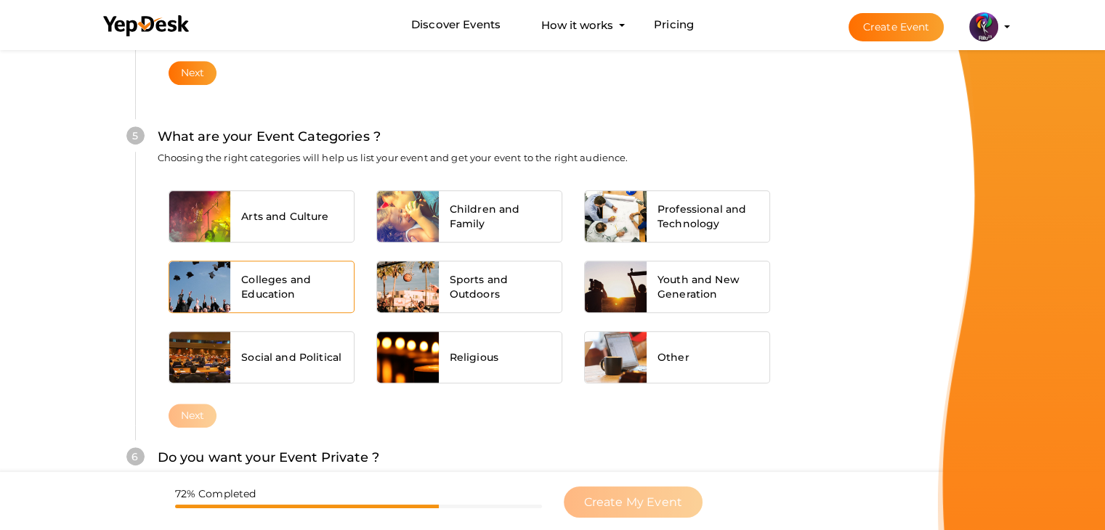
click at [329, 279] on span "Colleges and Education" at bounding box center [292, 286] width 102 height 29
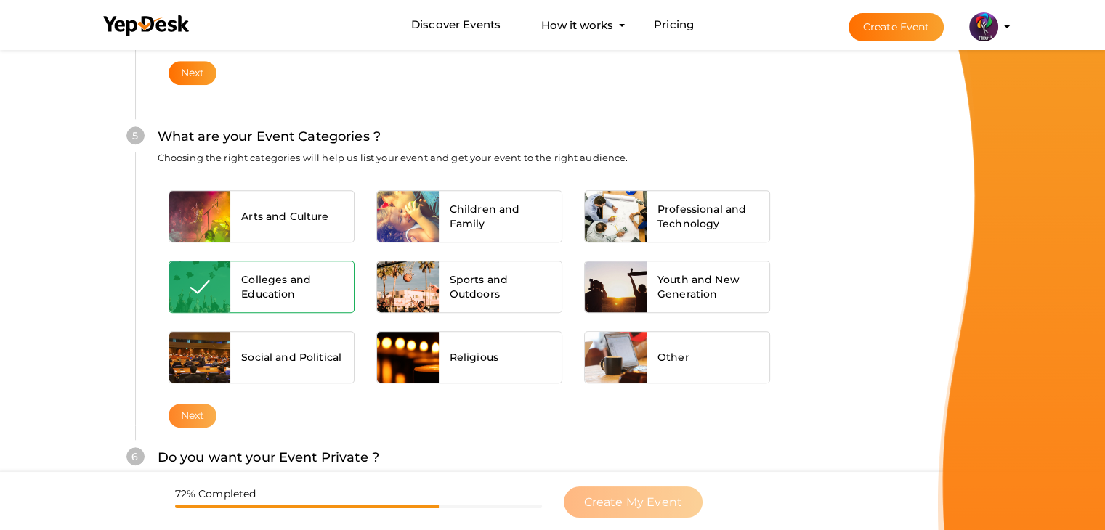
click at [188, 409] on button "Next" at bounding box center [193, 416] width 49 height 24
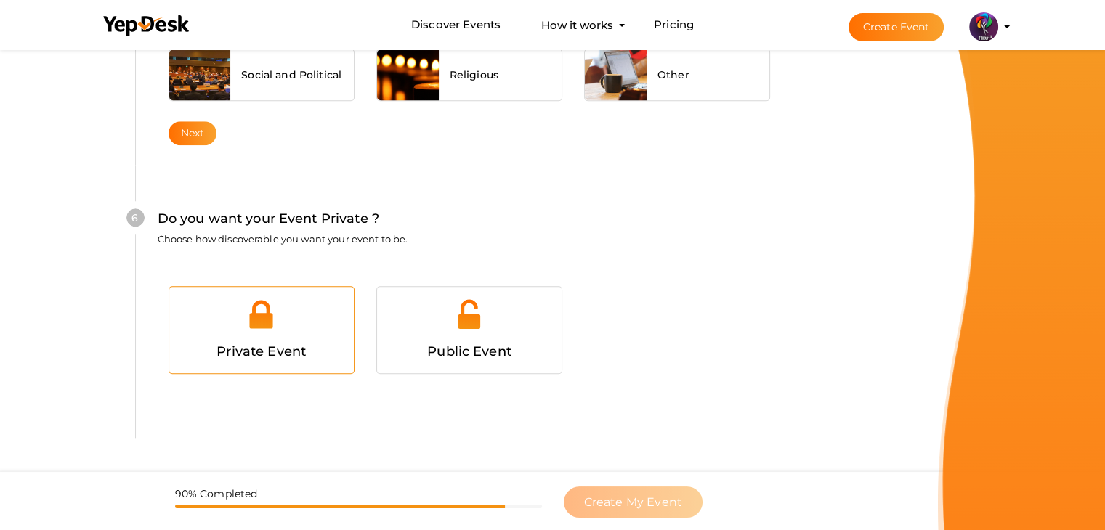
scroll to position [1418, 0]
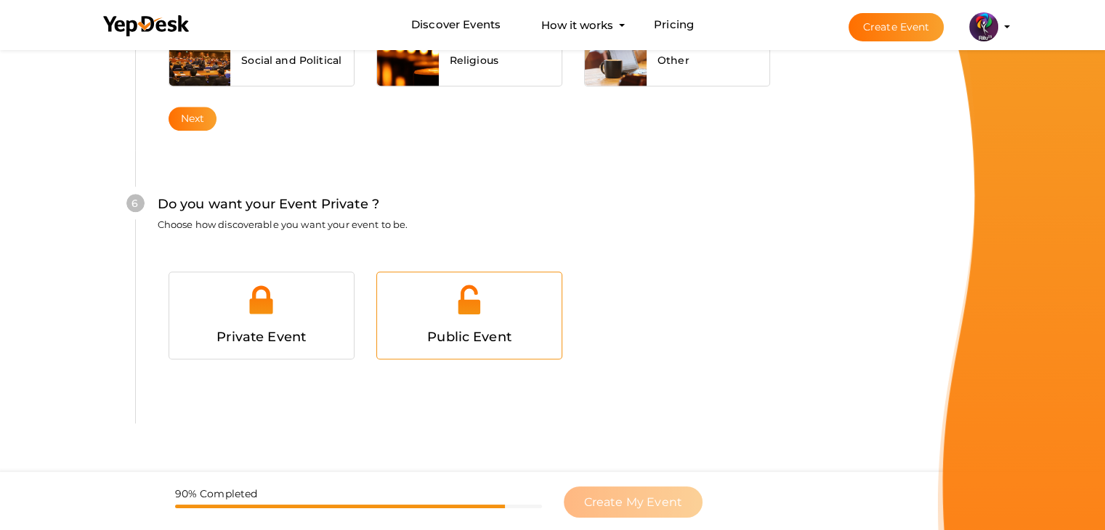
click at [485, 320] on div at bounding box center [469, 305] width 163 height 44
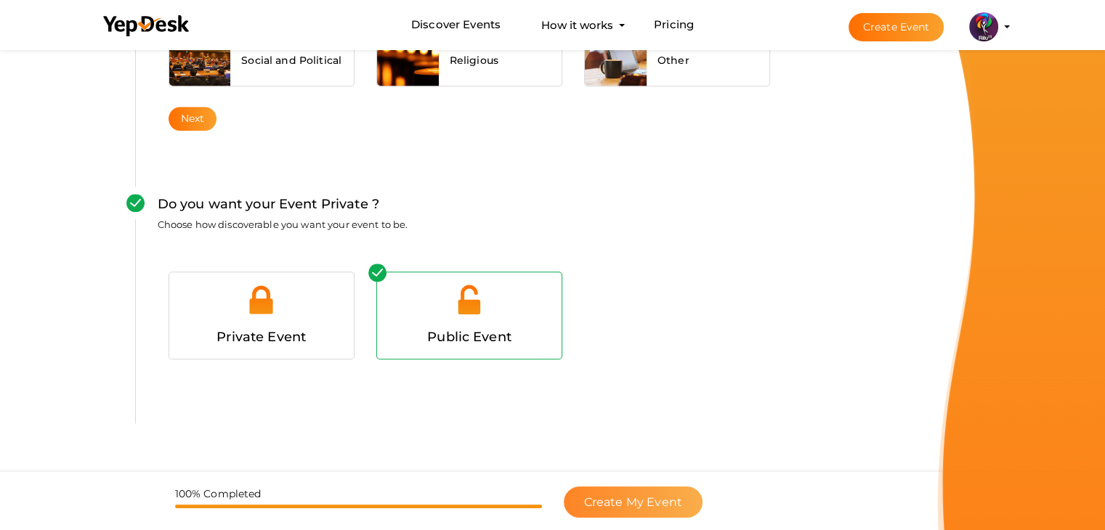
click at [646, 489] on button "Create My Event" at bounding box center [633, 502] width 139 height 31
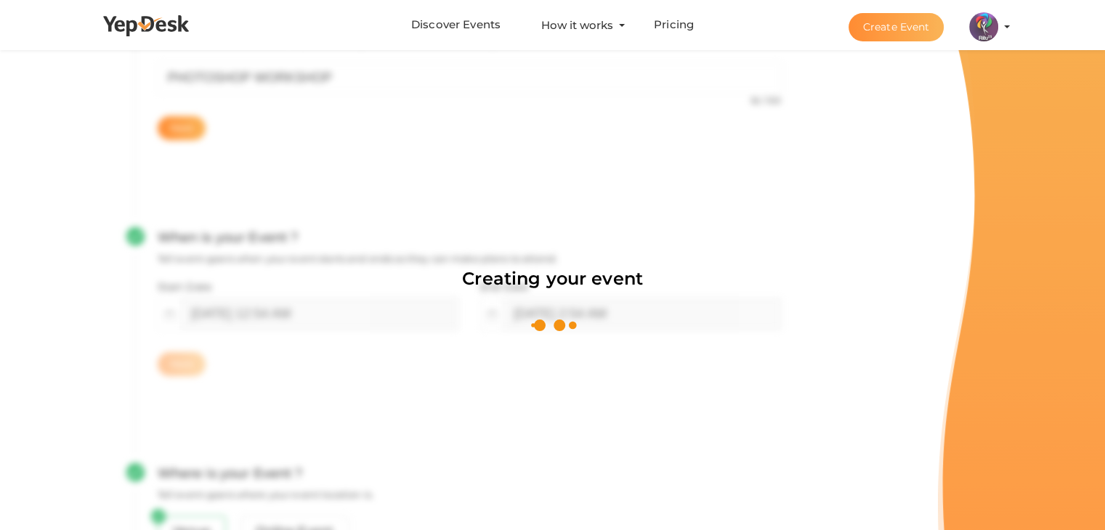
scroll to position [218, 0]
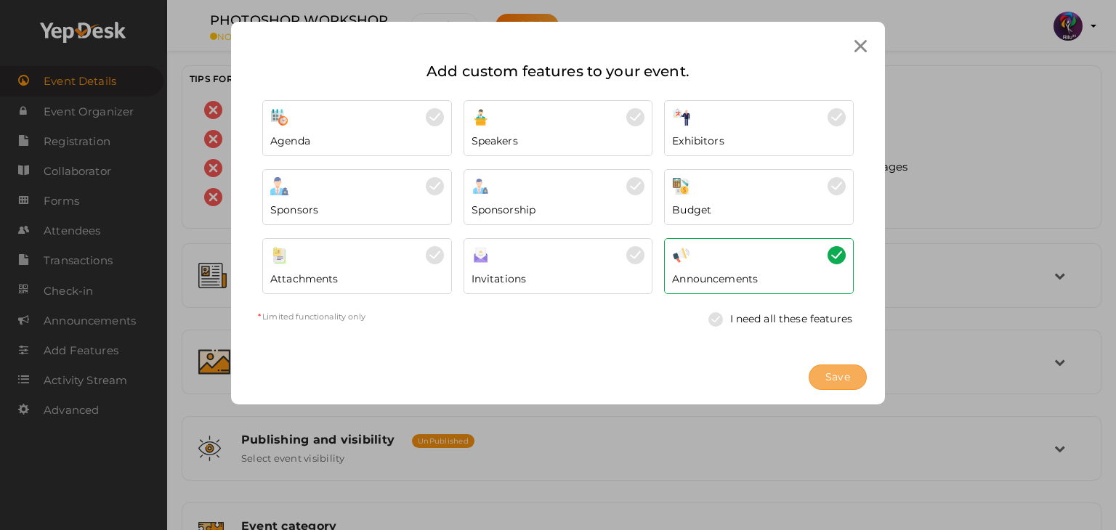
click at [820, 373] on button "Save" at bounding box center [837, 377] width 58 height 25
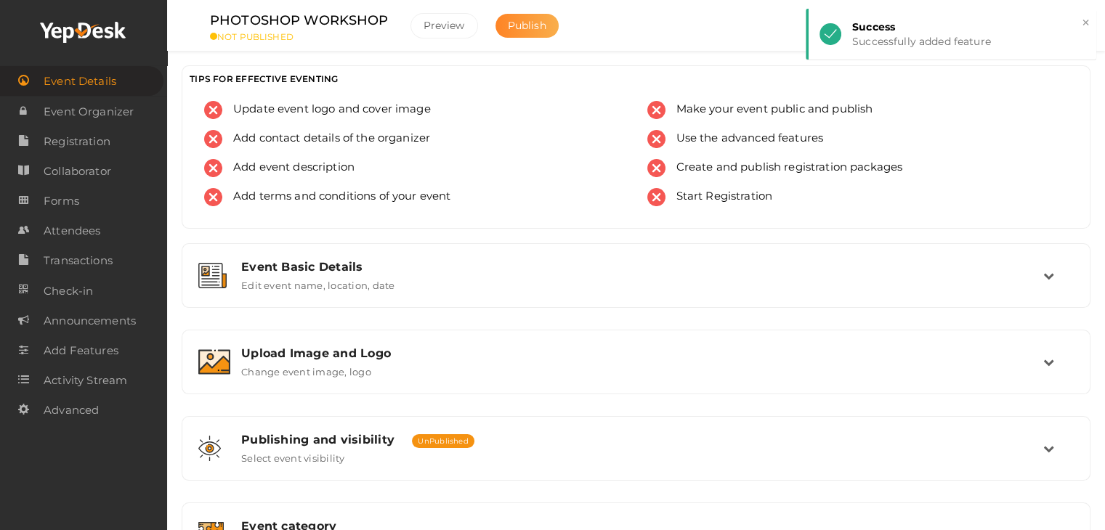
click at [537, 23] on span "Publish" at bounding box center [527, 25] width 38 height 13
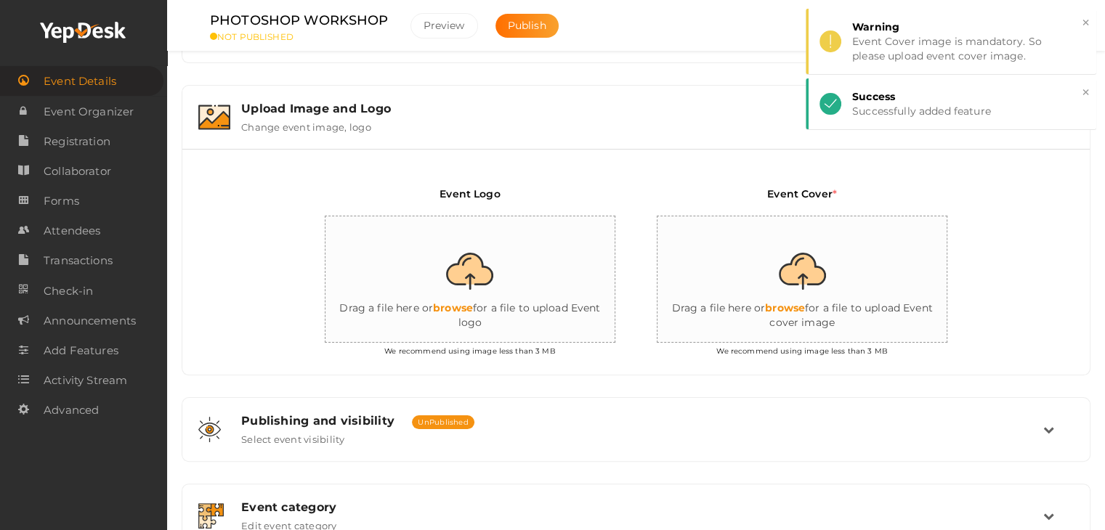
click at [447, 252] on input "file" at bounding box center [470, 279] width 291 height 127
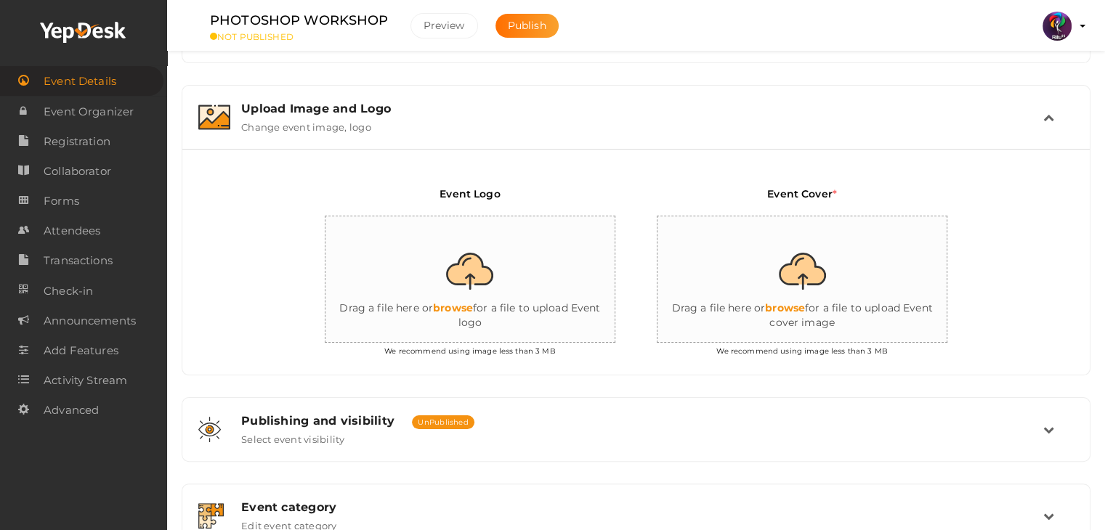
type input "C:\fakepath\logo yepdesk.png"
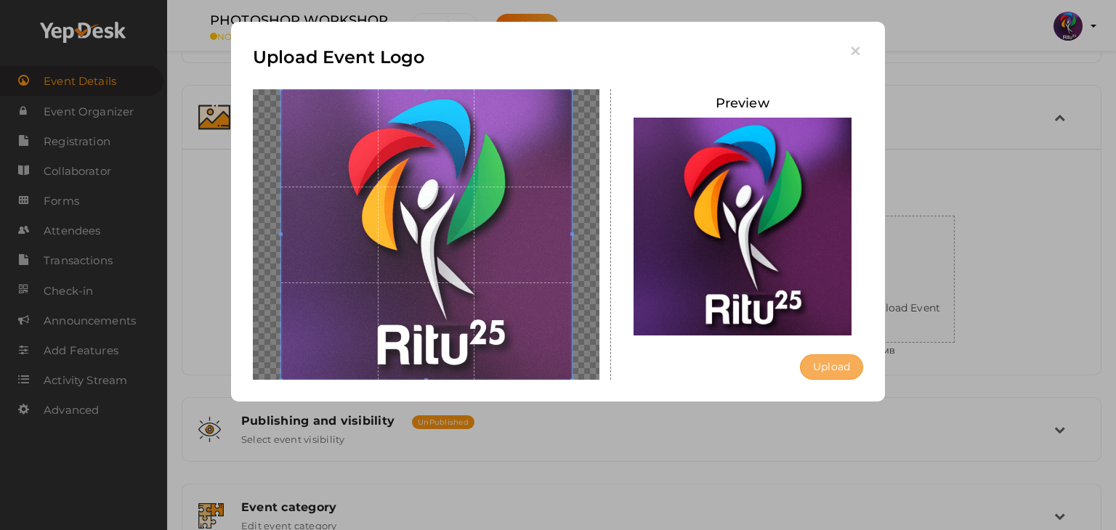
click at [834, 374] on button "Upload" at bounding box center [831, 366] width 63 height 25
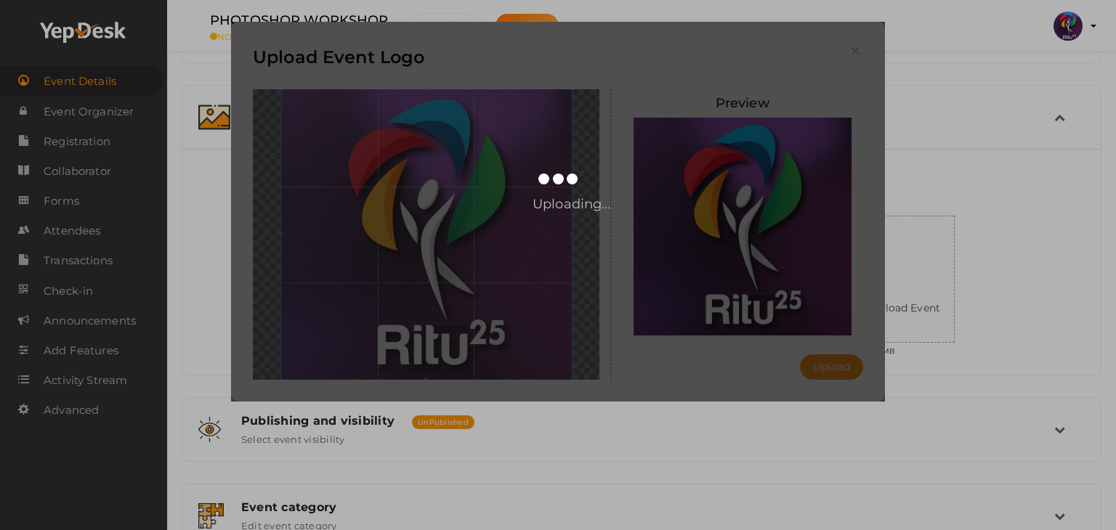
click at [758, 212] on div "Uploading..." at bounding box center [558, 212] width 654 height 380
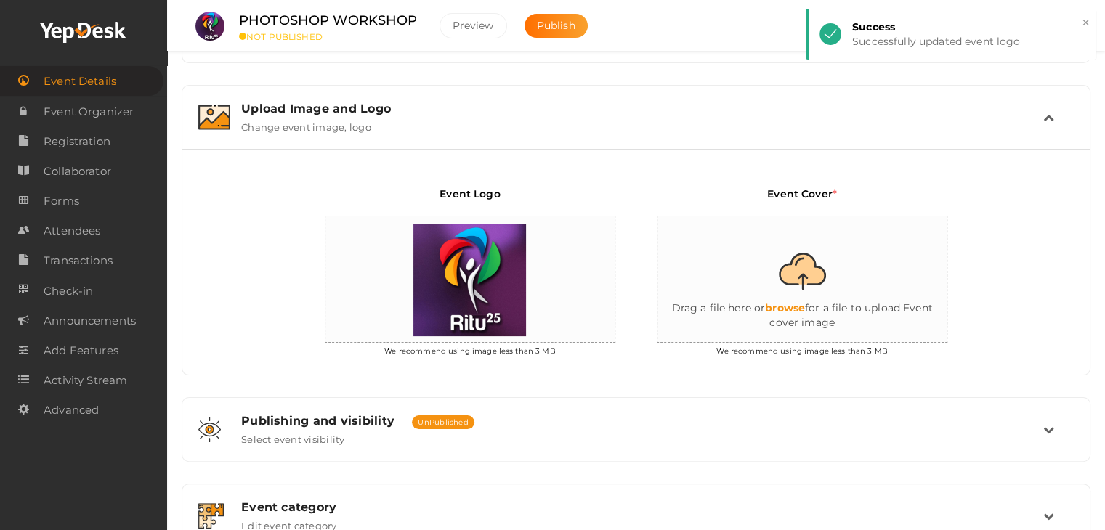
click at [811, 299] on input "file" at bounding box center [802, 279] width 291 height 127
type input "C:\fakepath\IMG-20251012-WA0005.jpg"
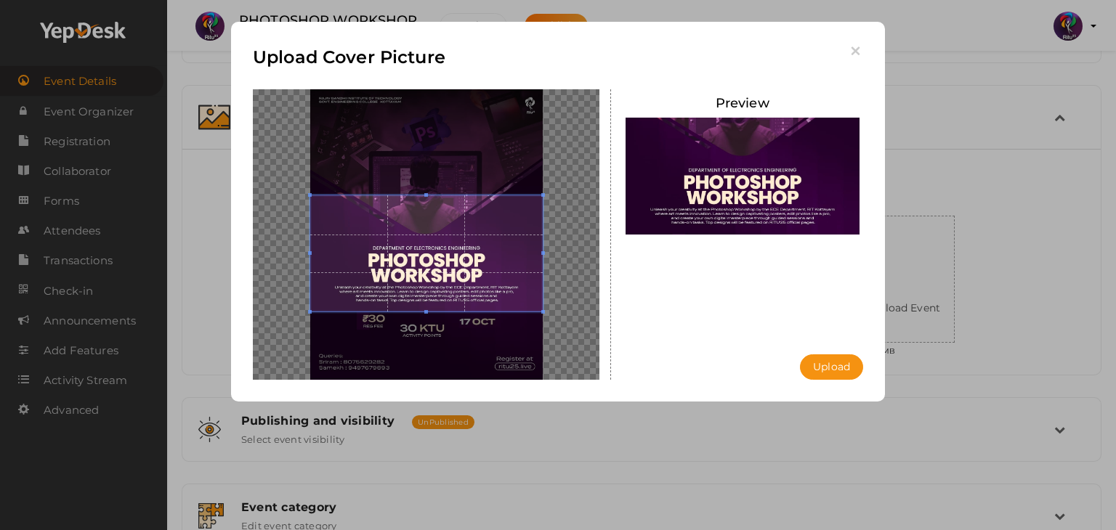
drag, startPoint x: 477, startPoint y: 238, endPoint x: 483, endPoint y: 245, distance: 8.7
click at [483, 245] on span at bounding box center [426, 253] width 232 height 116
click at [820, 362] on button "Upload" at bounding box center [831, 366] width 63 height 25
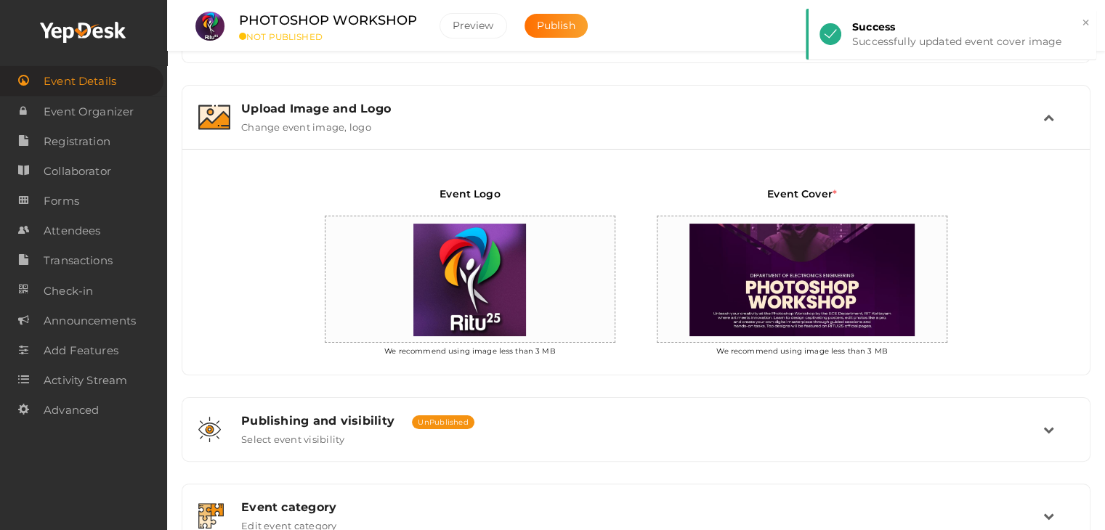
scroll to position [469, 0]
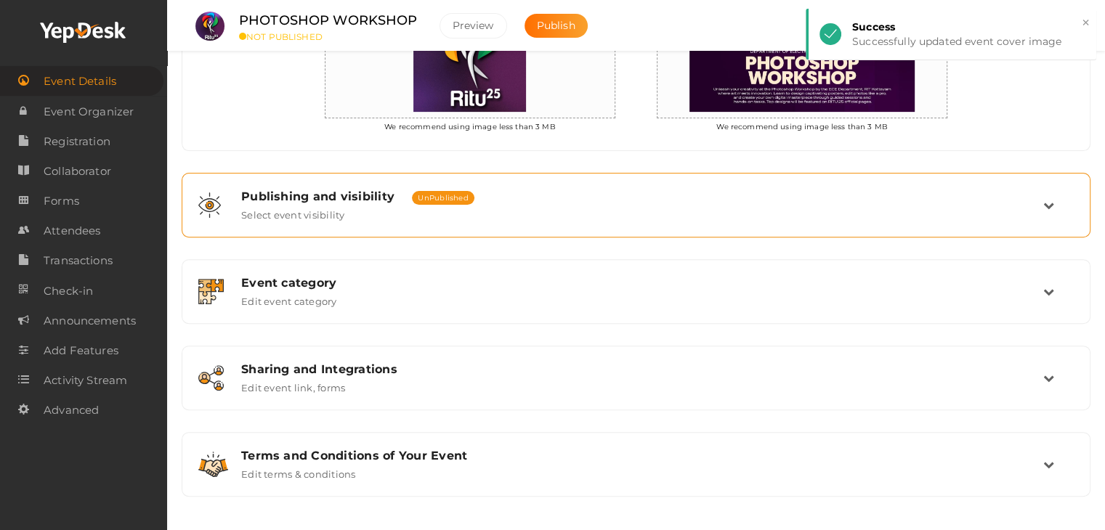
click at [519, 206] on div "Publishing and visibility Published UnPublished Select event visibility" at bounding box center [636, 205] width 813 height 31
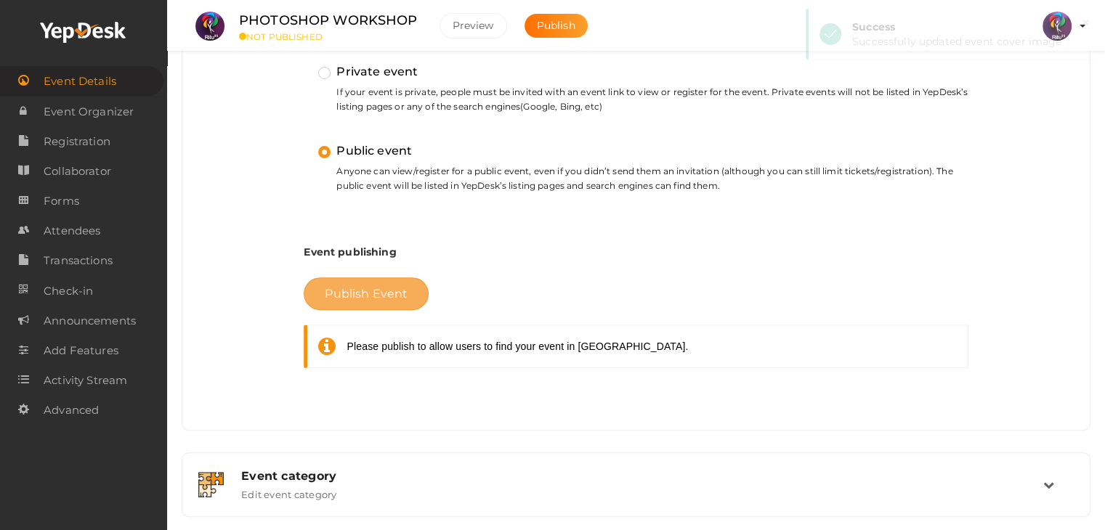
click at [369, 295] on span "Publish Event" at bounding box center [366, 294] width 83 height 14
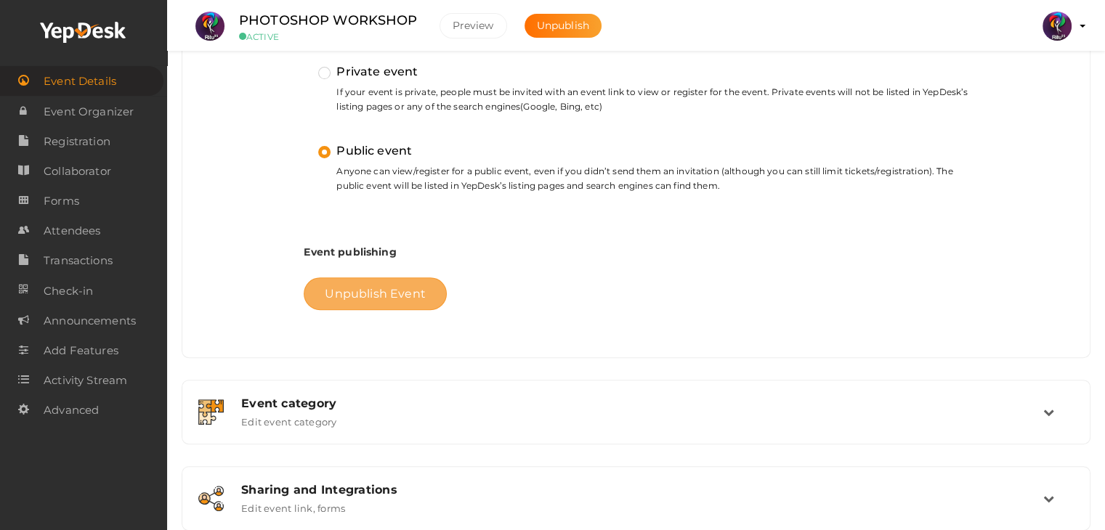
scroll to position [590, 0]
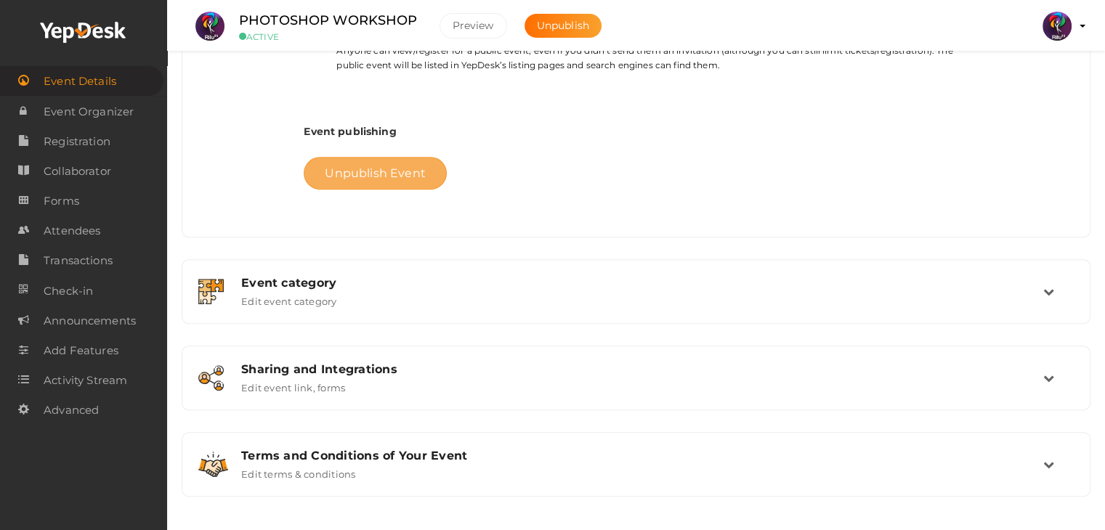
click at [369, 295] on div "Event category Edit event category" at bounding box center [636, 291] width 813 height 31
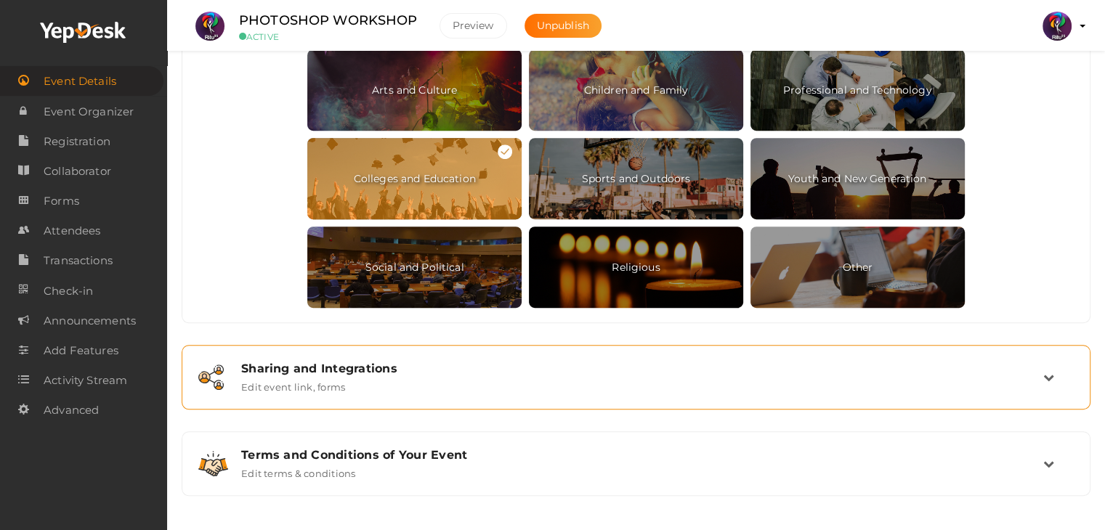
click at [389, 366] on div "Sharing and Integrations" at bounding box center [642, 369] width 802 height 14
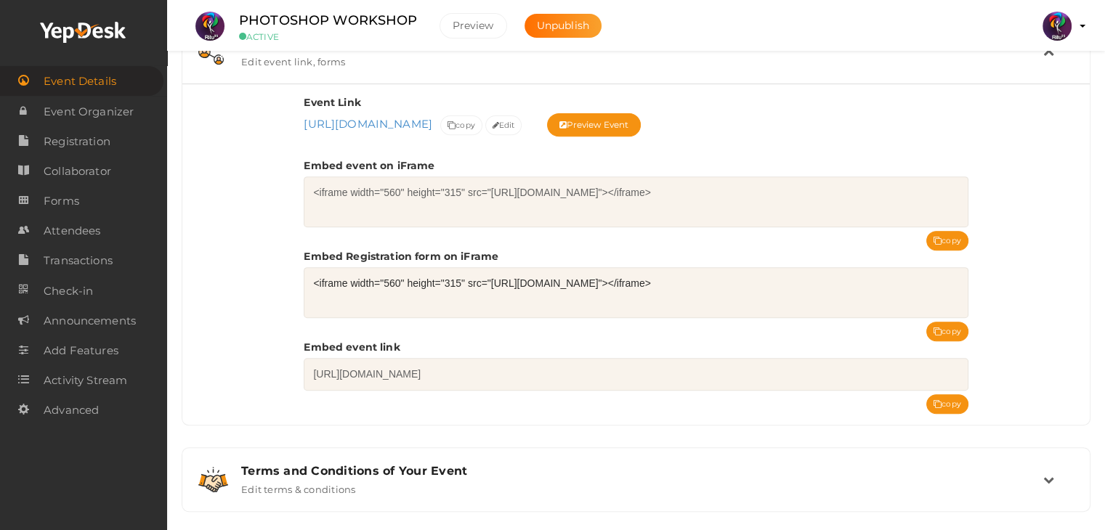
scroll to position [567, 0]
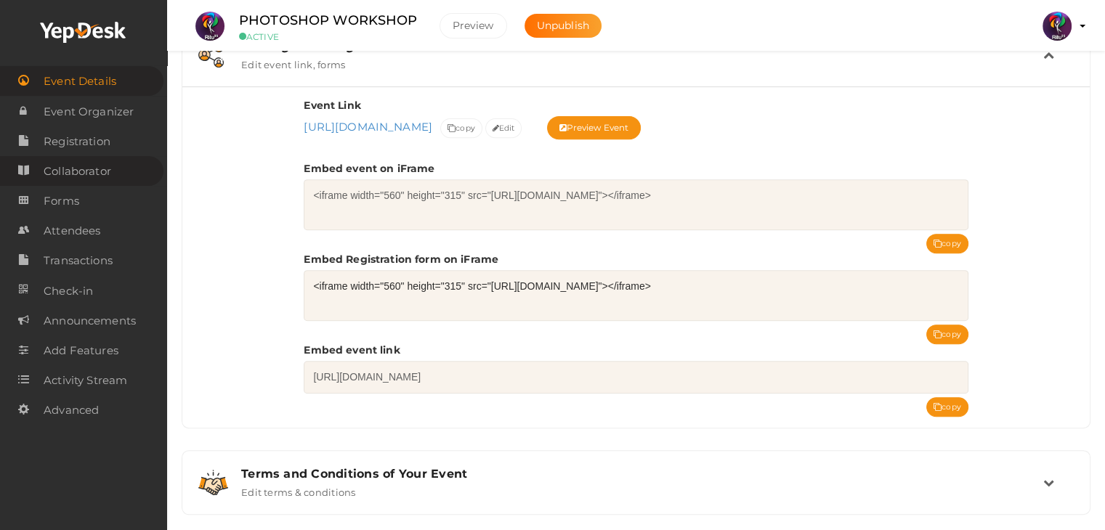
click at [74, 161] on span "Collaborator" at bounding box center [78, 171] width 68 height 29
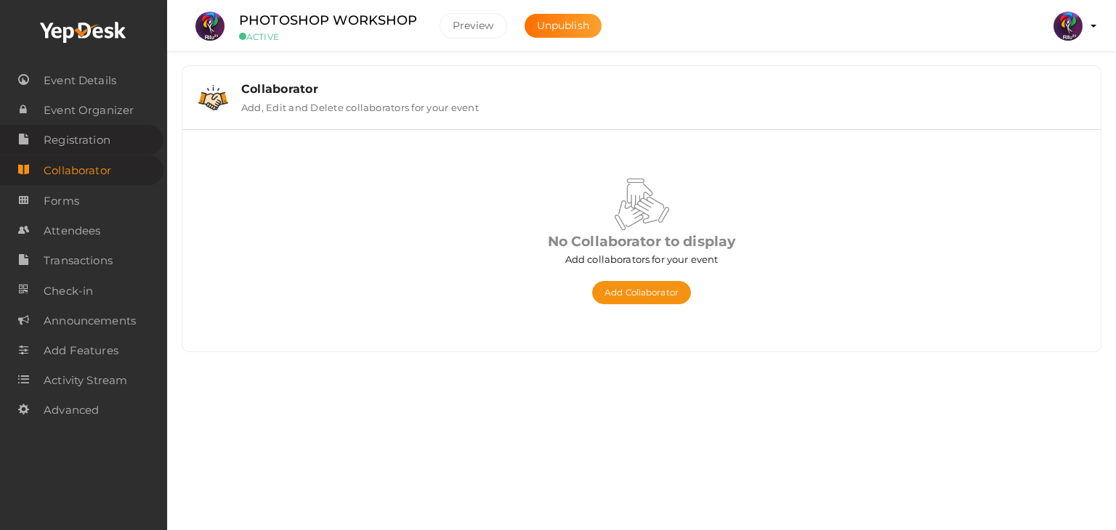
click at [73, 150] on span "Registration" at bounding box center [77, 140] width 67 height 29
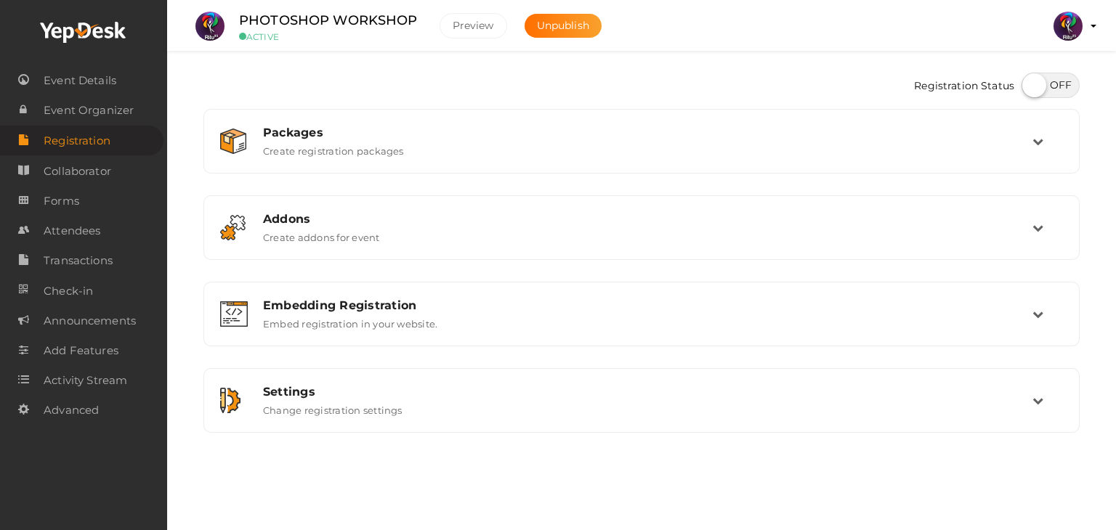
click at [626, 97] on div "Registration Status" at bounding box center [641, 87] width 876 height 44
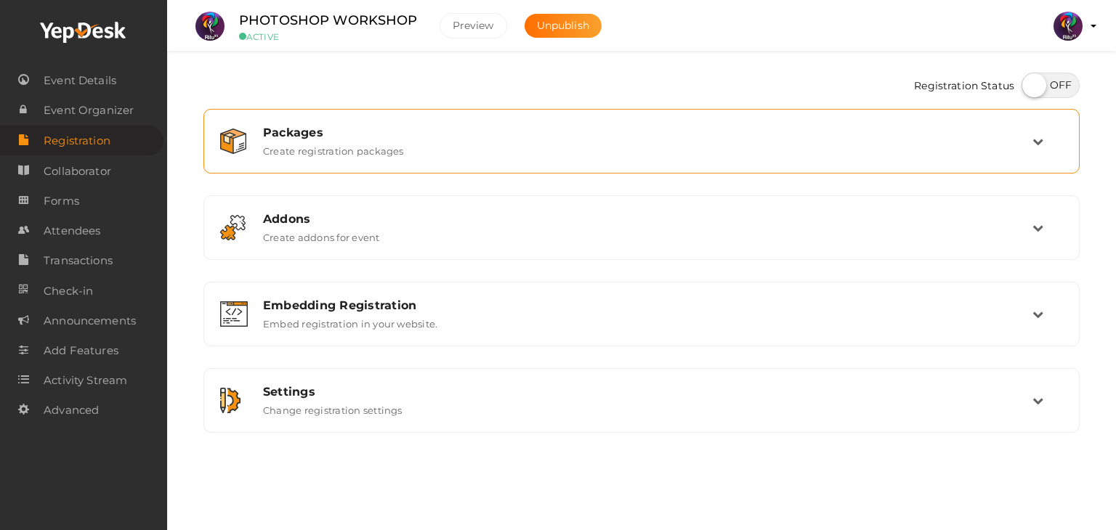
click at [633, 129] on div "Packages" at bounding box center [647, 133] width 769 height 14
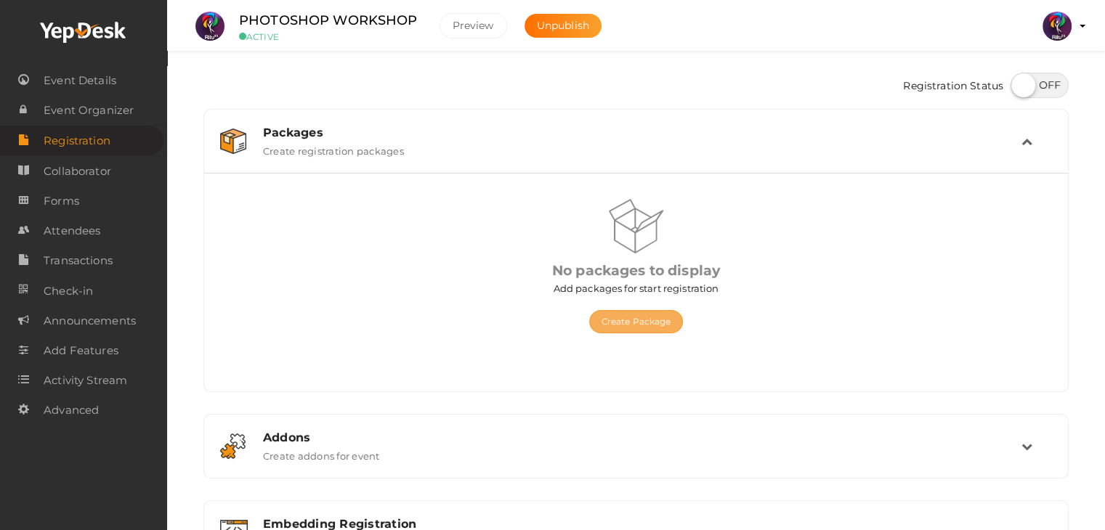
click at [662, 322] on button "Create Package" at bounding box center [636, 321] width 94 height 23
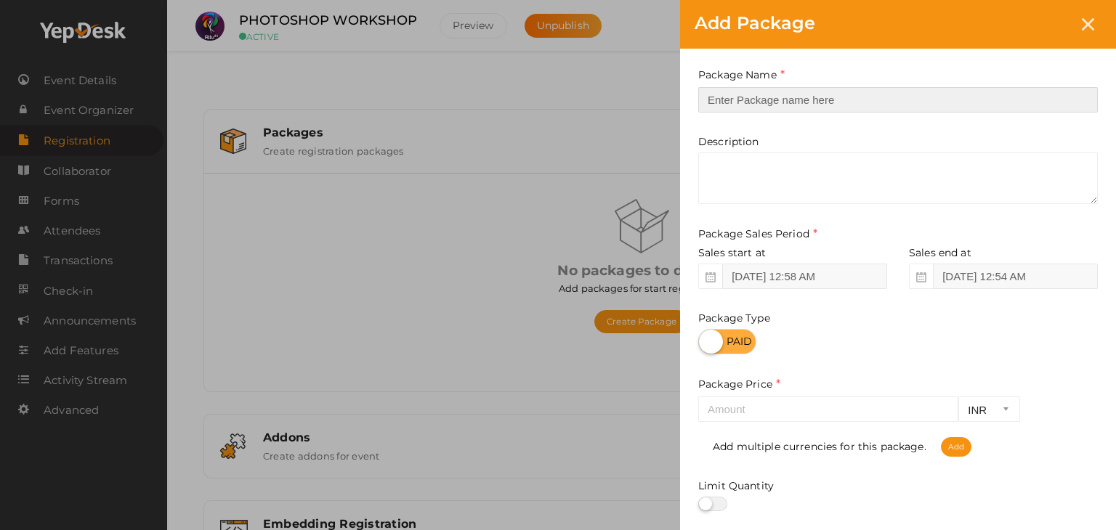
click at [759, 102] on input "text" at bounding box center [897, 99] width 399 height 25
type input "Registration"
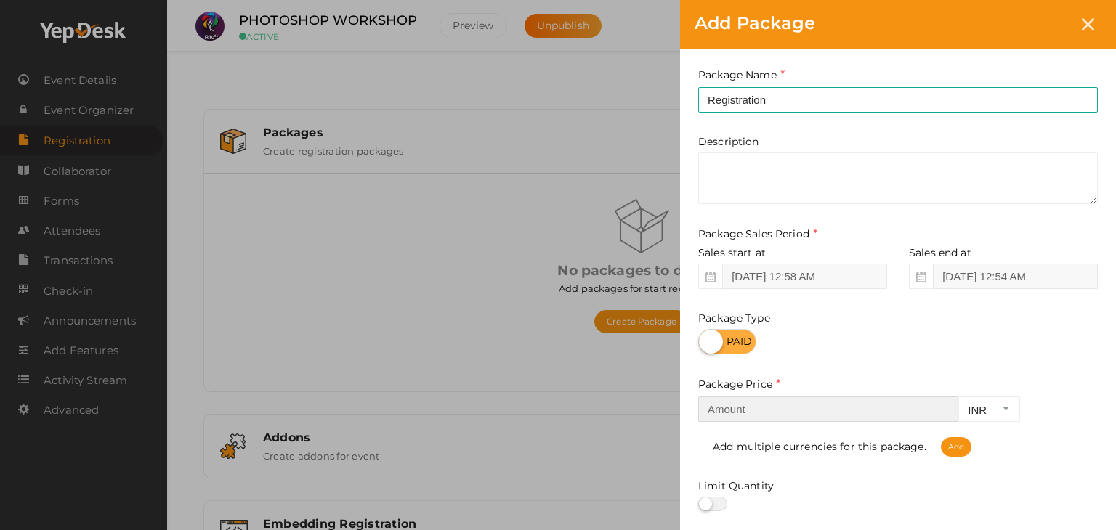
click at [792, 410] on input "number" at bounding box center [828, 409] width 260 height 25
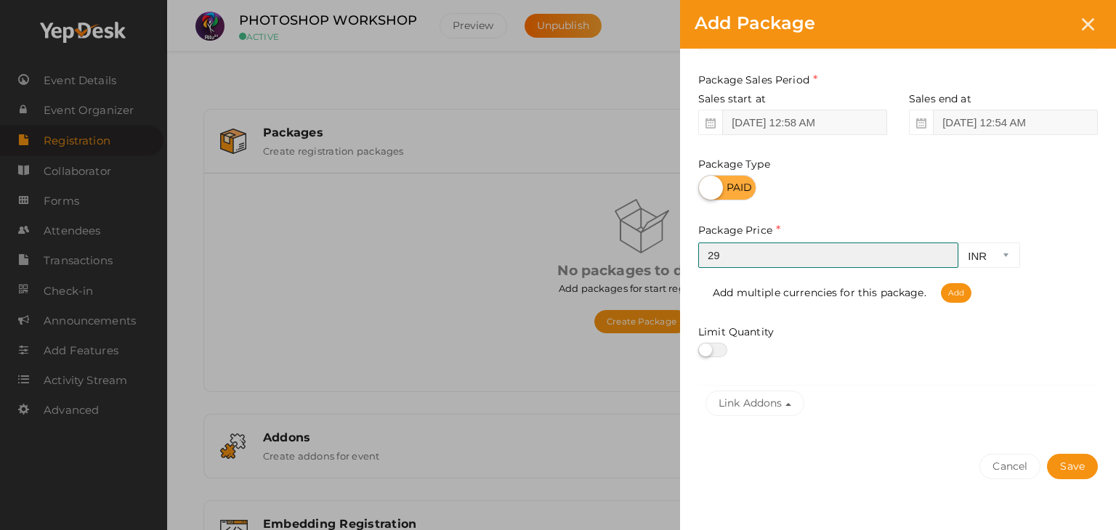
scroll to position [161, 0]
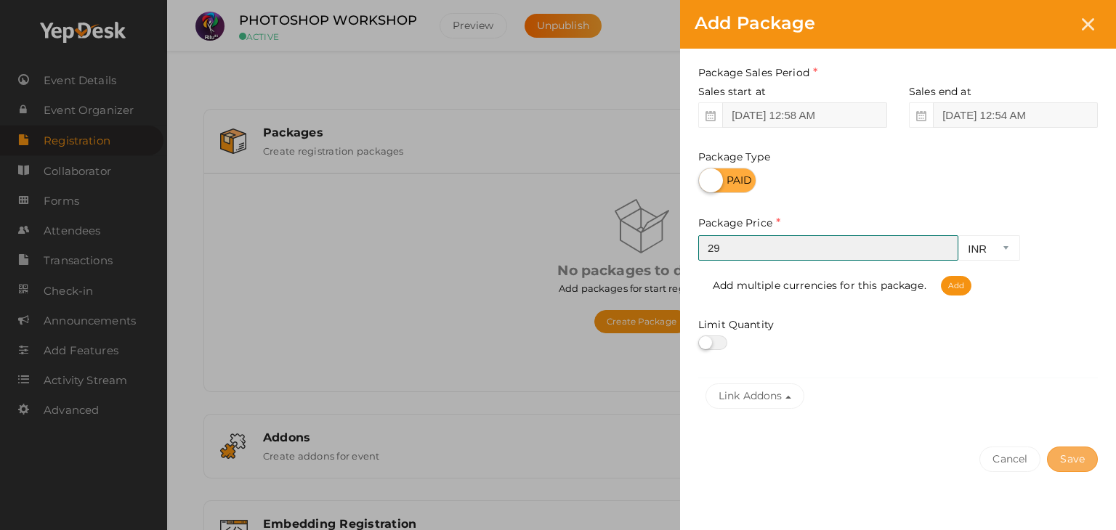
type input "29"
click at [1069, 459] on button "Save" at bounding box center [1072, 459] width 51 height 25
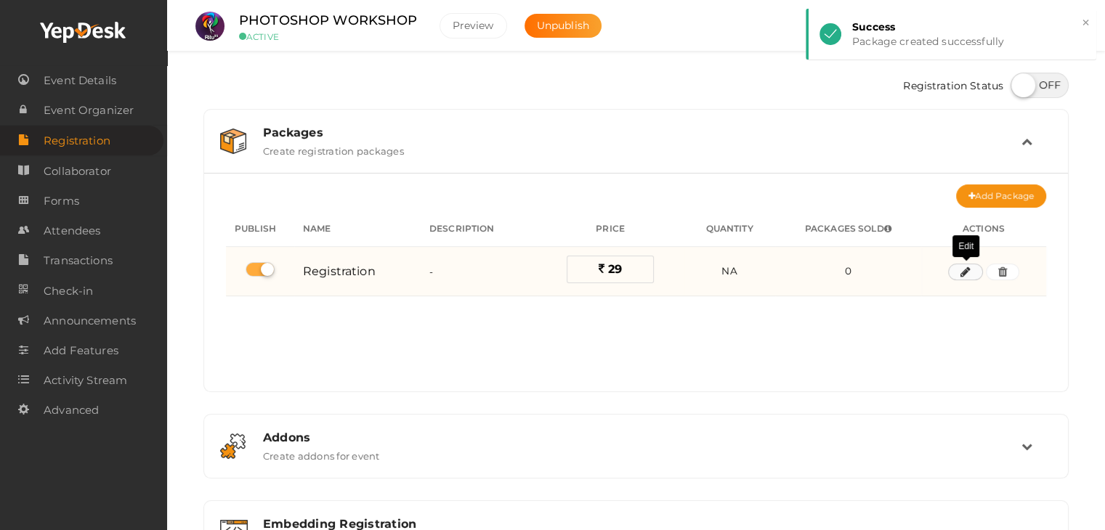
click at [960, 271] on icon "button" at bounding box center [965, 272] width 10 height 9
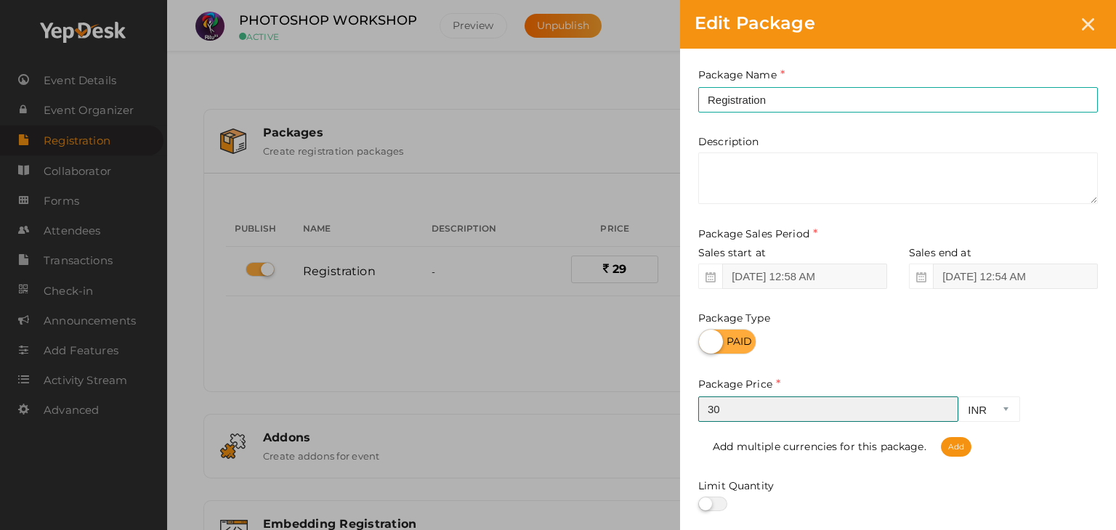
click at [943, 407] on input "30" at bounding box center [828, 409] width 260 height 25
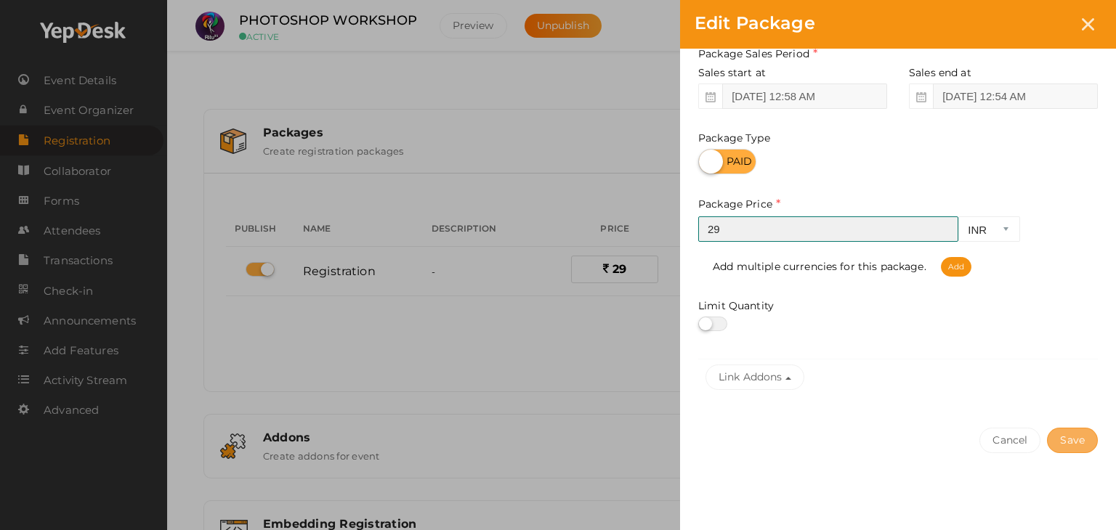
type input "29"
click at [1082, 445] on button "Save" at bounding box center [1072, 440] width 51 height 25
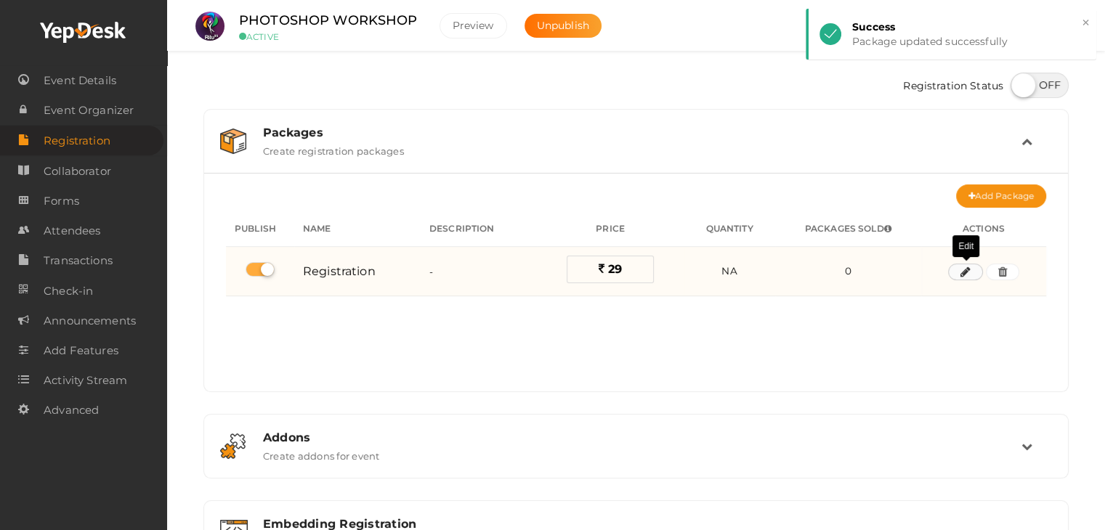
click at [965, 271] on icon "button" at bounding box center [965, 272] width 10 height 9
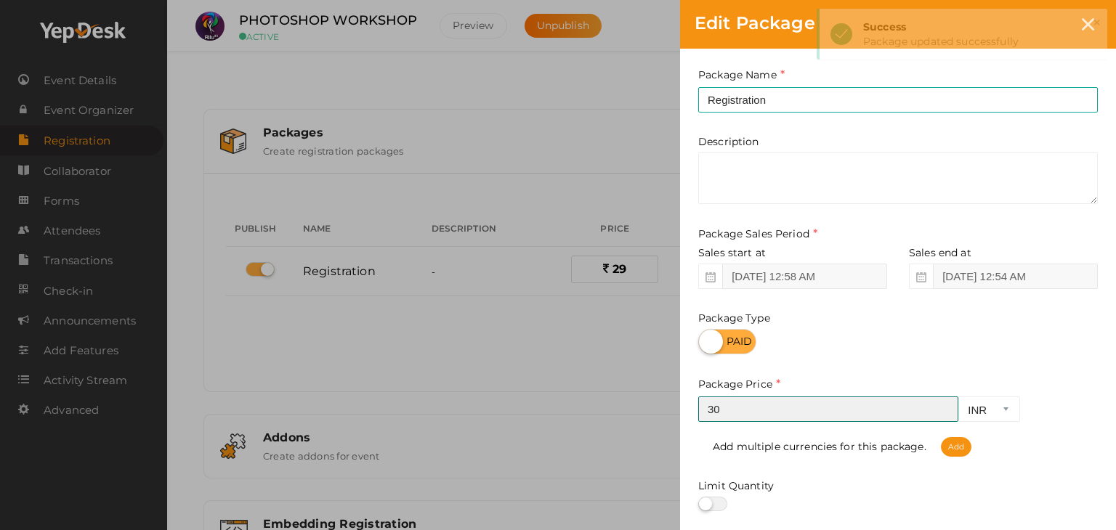
click at [943, 405] on input "30" at bounding box center [828, 409] width 260 height 25
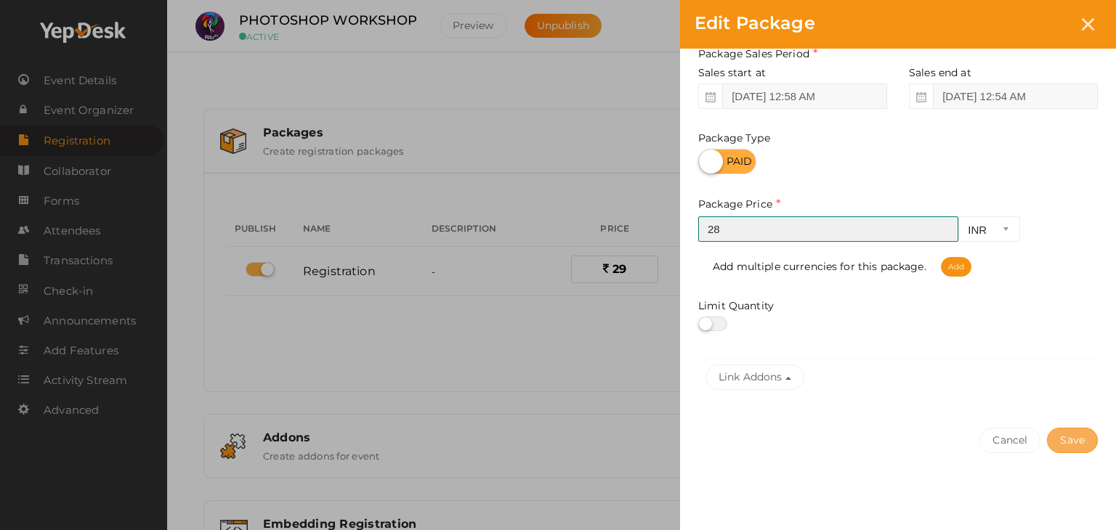
type input "28"
click at [1068, 440] on button "Save" at bounding box center [1072, 440] width 51 height 25
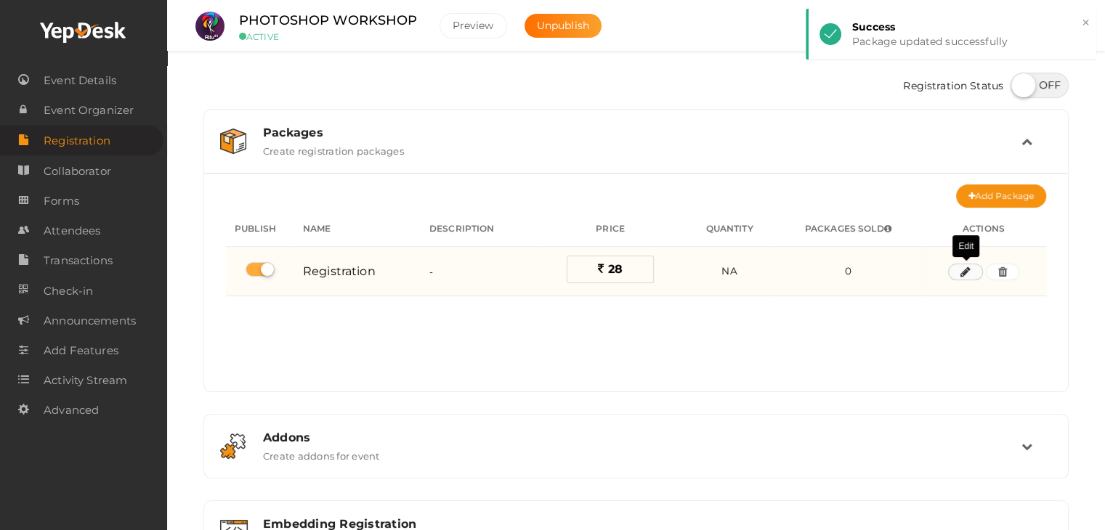
click at [967, 272] on icon "button" at bounding box center [965, 272] width 10 height 9
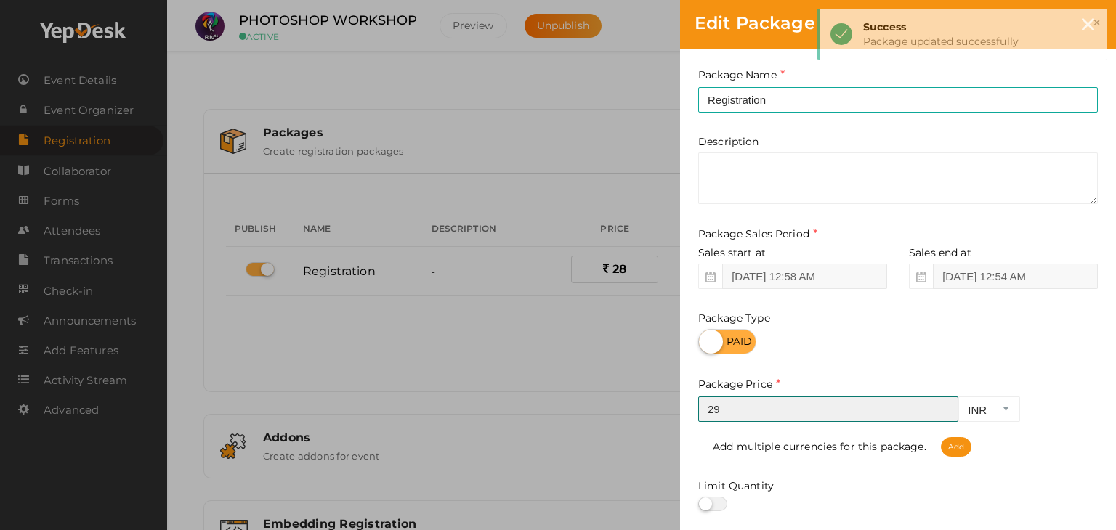
click at [939, 405] on input "29" at bounding box center [828, 409] width 260 height 25
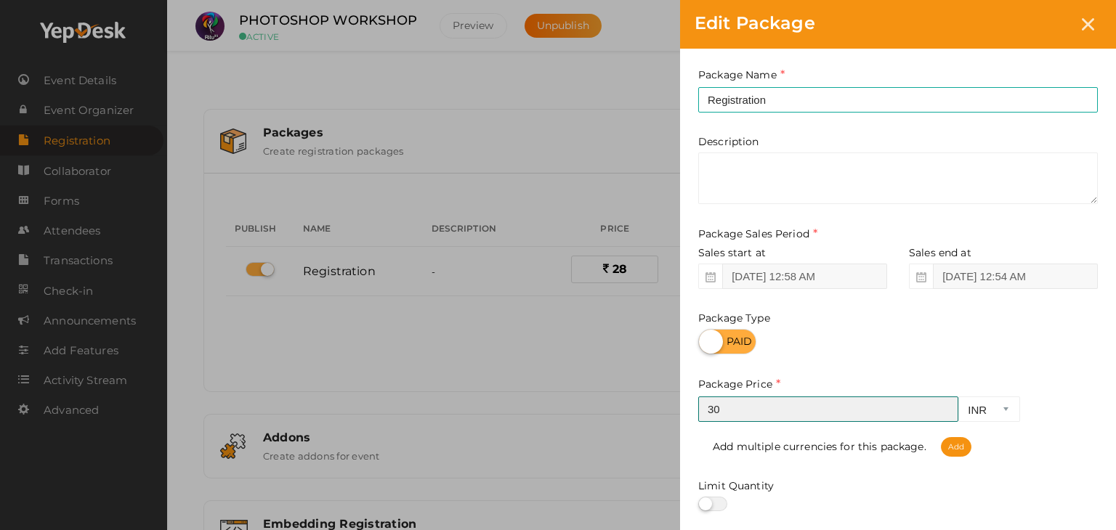
click at [941, 407] on input "30" at bounding box center [828, 409] width 260 height 25
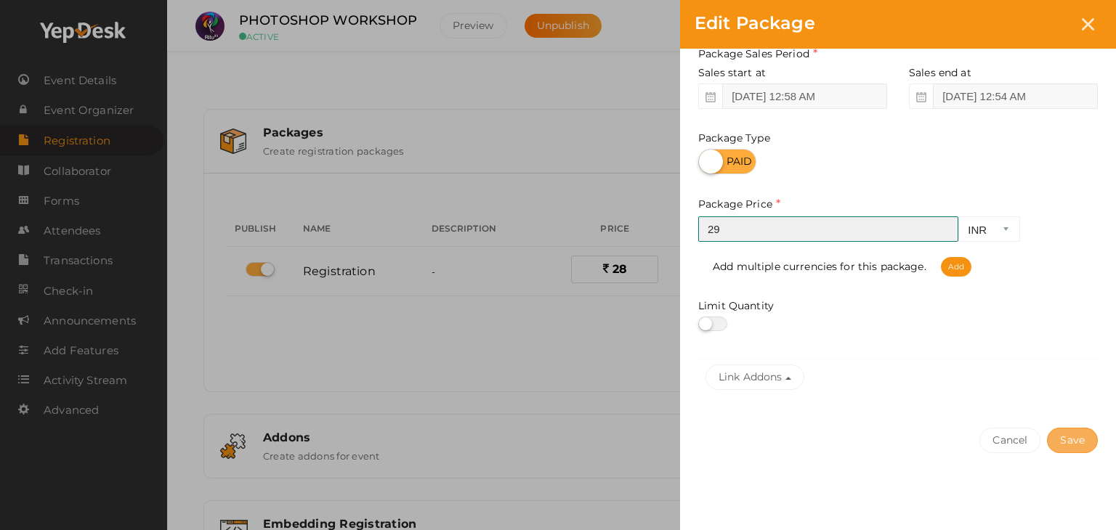
type input "29"
click at [1065, 441] on button "Save" at bounding box center [1072, 440] width 51 height 25
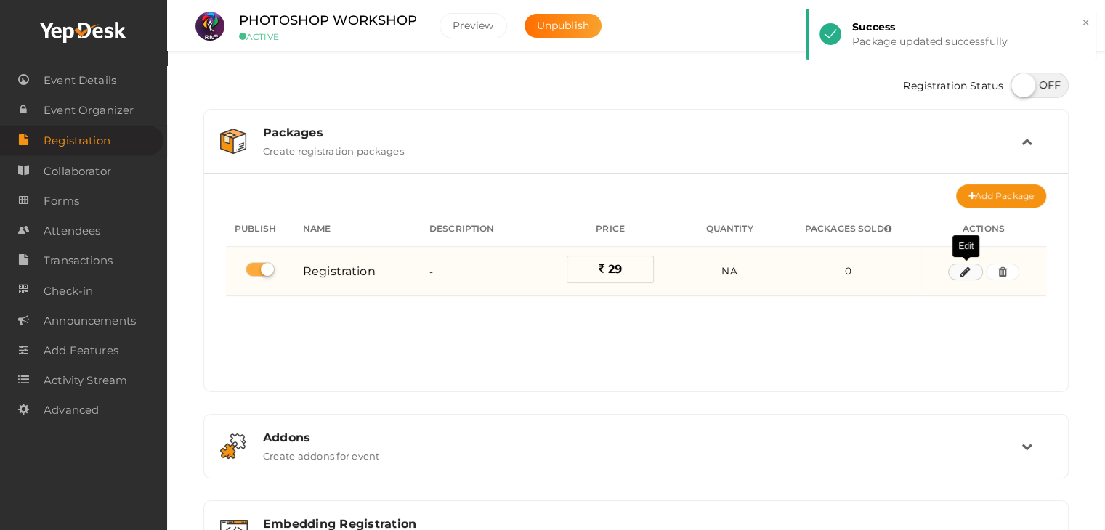
click at [961, 268] on icon "button" at bounding box center [965, 272] width 10 height 9
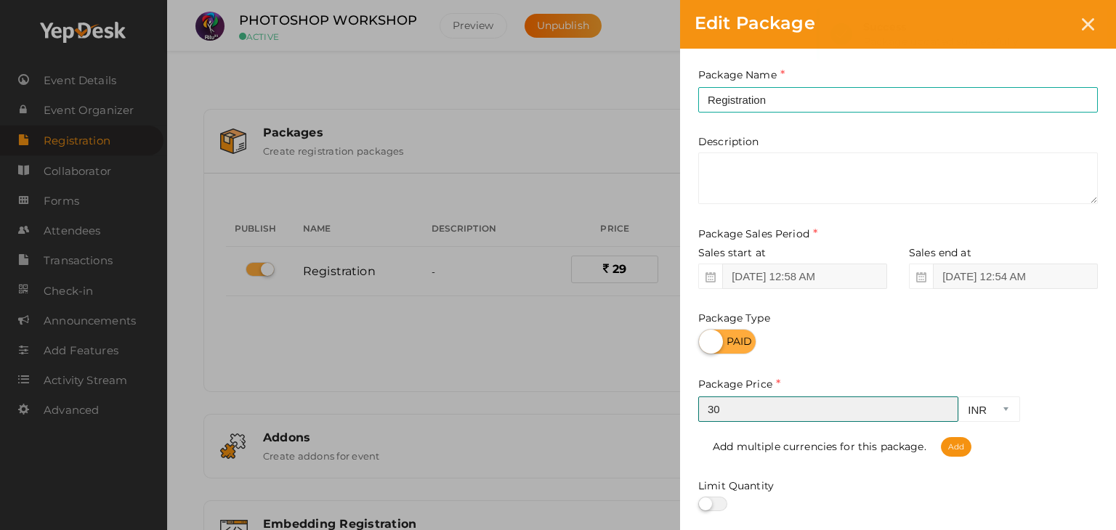
type input "30"
click at [943, 407] on input "30" at bounding box center [828, 409] width 260 height 25
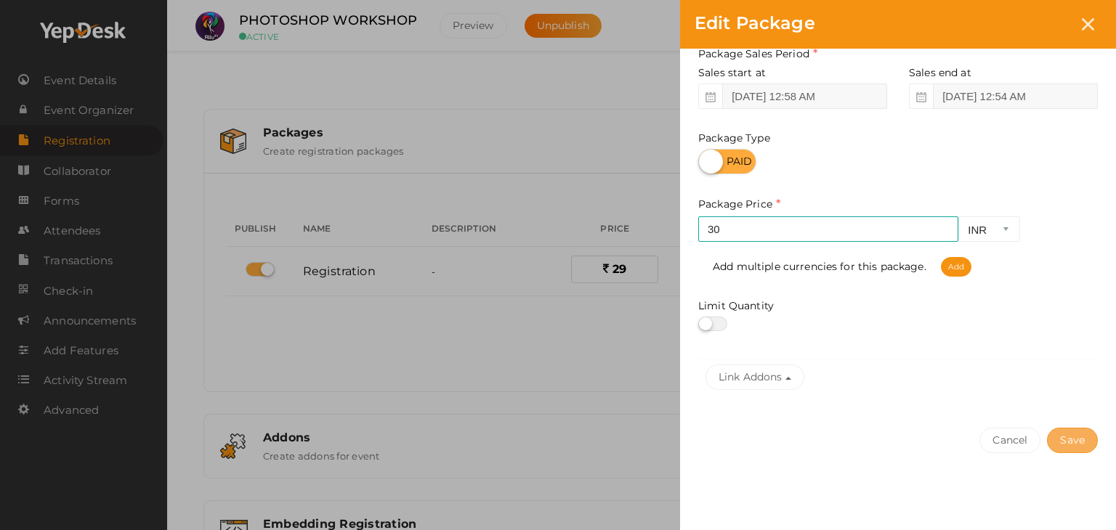
click at [1080, 449] on button "Save" at bounding box center [1072, 440] width 51 height 25
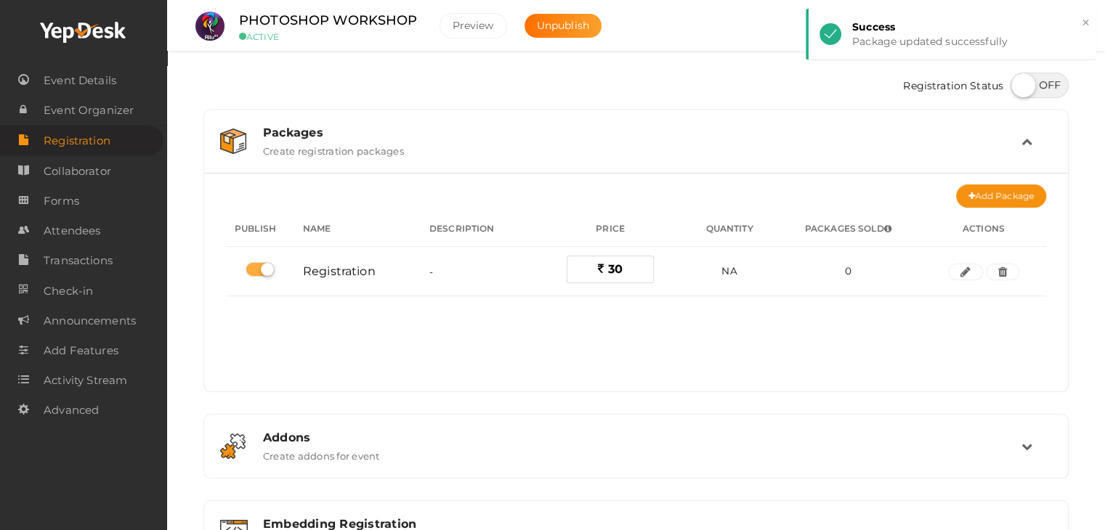
click at [1048, 82] on label at bounding box center [1039, 85] width 58 height 25
click at [1020, 82] on input "checkbox" at bounding box center [1014, 80] width 9 height 9
checkbox input "true"
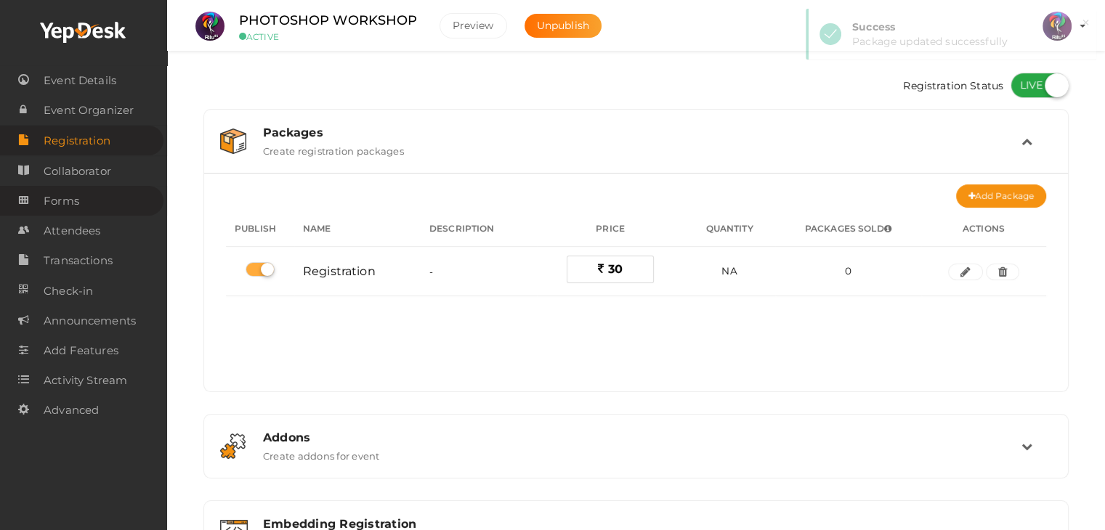
click at [81, 197] on link "Forms" at bounding box center [81, 201] width 163 height 30
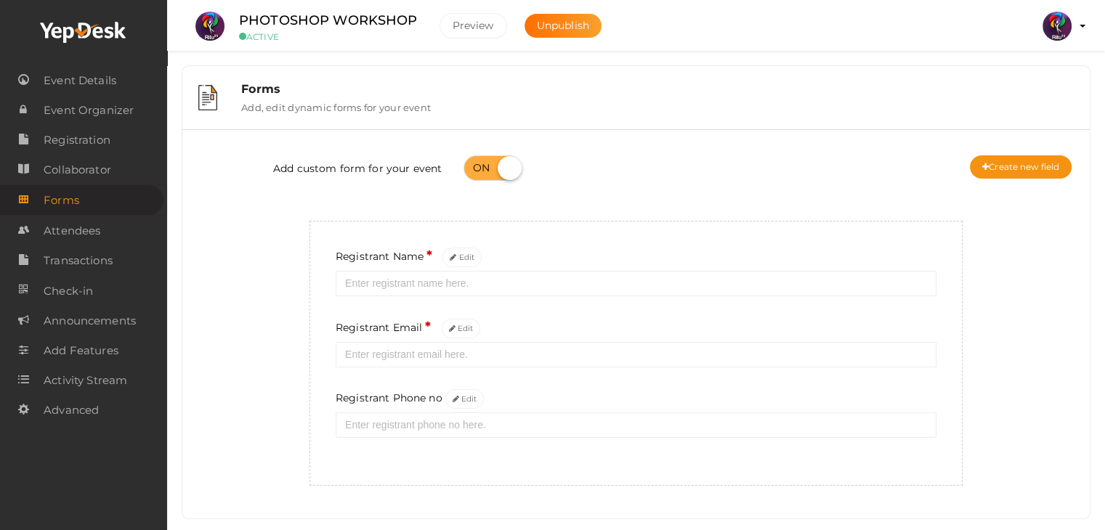
click at [460, 389] on div "Registrant Name * Edit Registrant Email * Edit Registrant Phone no Edit" at bounding box center [635, 353] width 653 height 265
click at [460, 396] on button "Edit" at bounding box center [464, 399] width 39 height 20
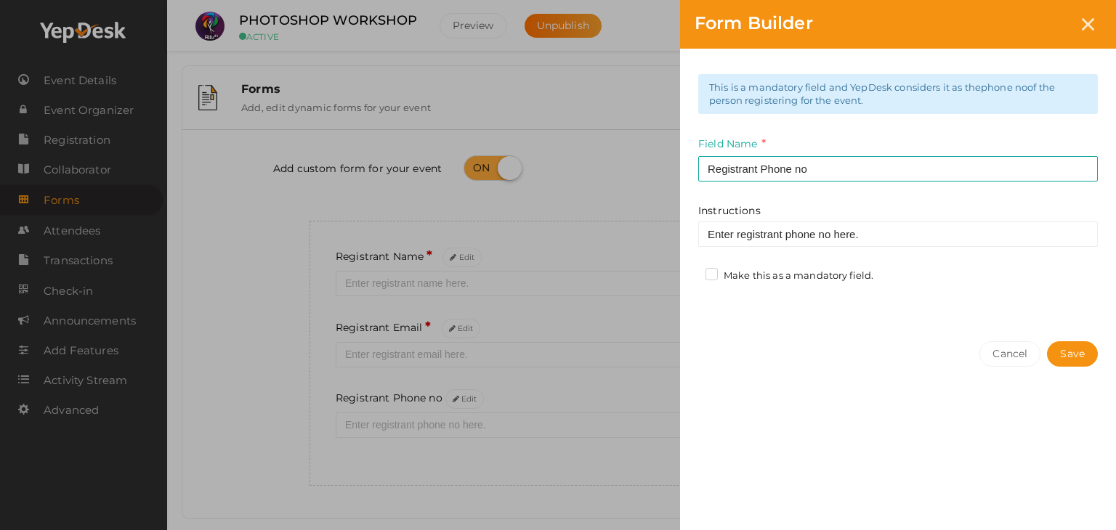
click at [719, 272] on label "Make this as a mandatory field." at bounding box center [789, 276] width 168 height 15
click at [691, 272] on input "Make this as a mandatory field." at bounding box center [691, 272] width 0 height 0
click at [1063, 357] on button "Save" at bounding box center [1072, 353] width 51 height 25
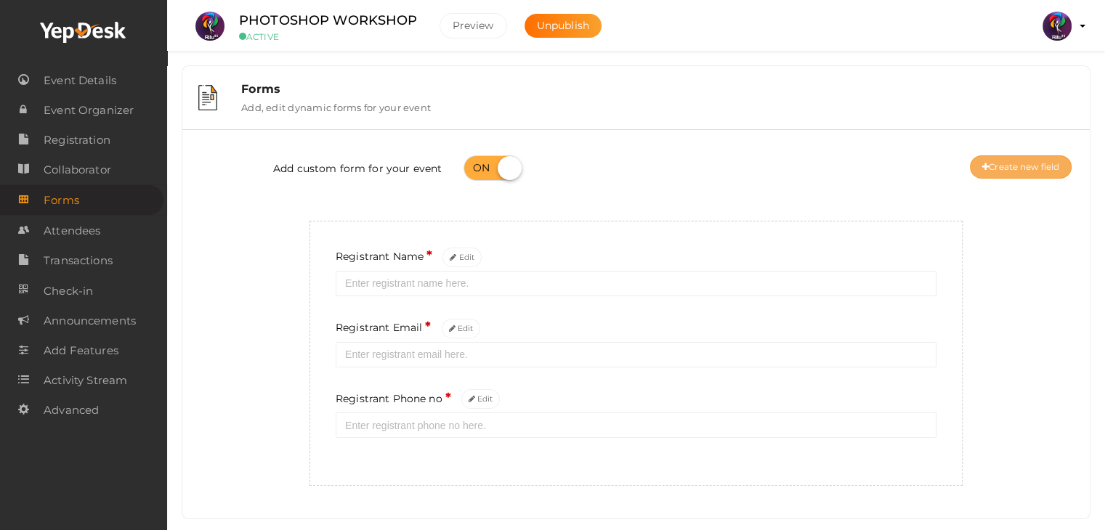
click at [999, 161] on button "Create new field" at bounding box center [1021, 166] width 102 height 23
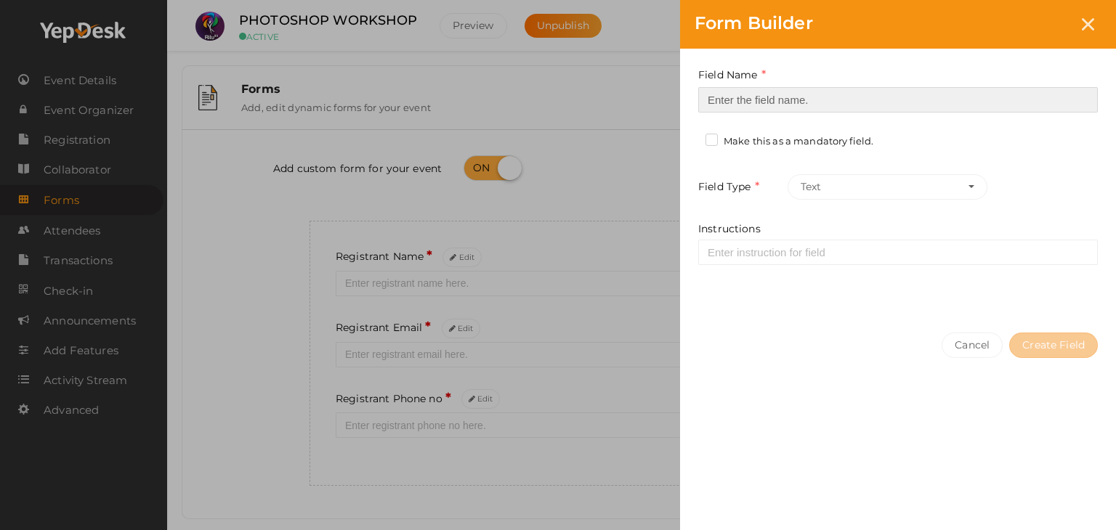
click at [758, 98] on input at bounding box center [897, 99] width 399 height 25
type input "Registrant College"
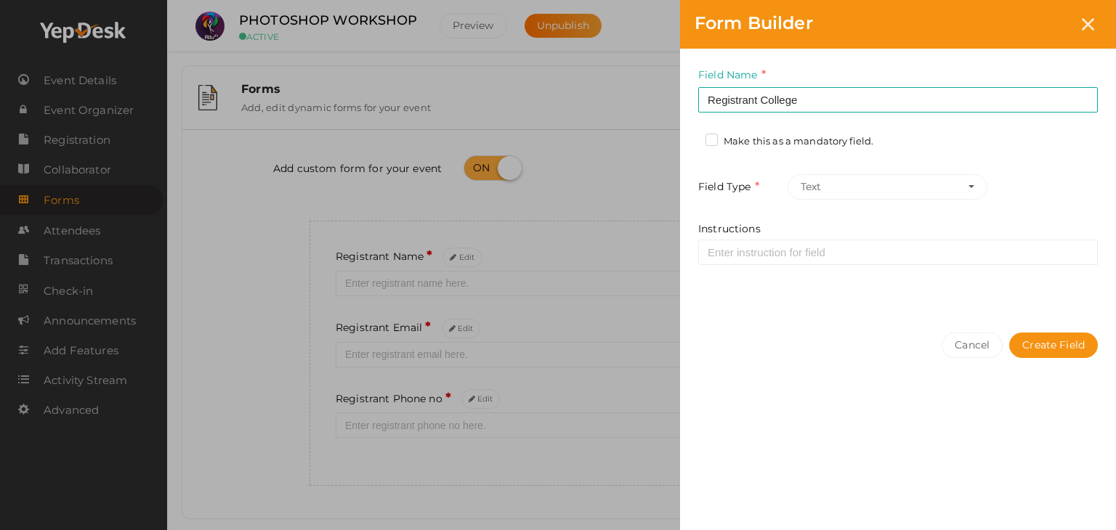
click at [713, 143] on label "Make this as a mandatory field." at bounding box center [789, 141] width 168 height 15
click at [691, 137] on input "Make this as a mandatory field." at bounding box center [691, 137] width 0 height 0
click at [1040, 349] on button "Create Field" at bounding box center [1053, 345] width 89 height 25
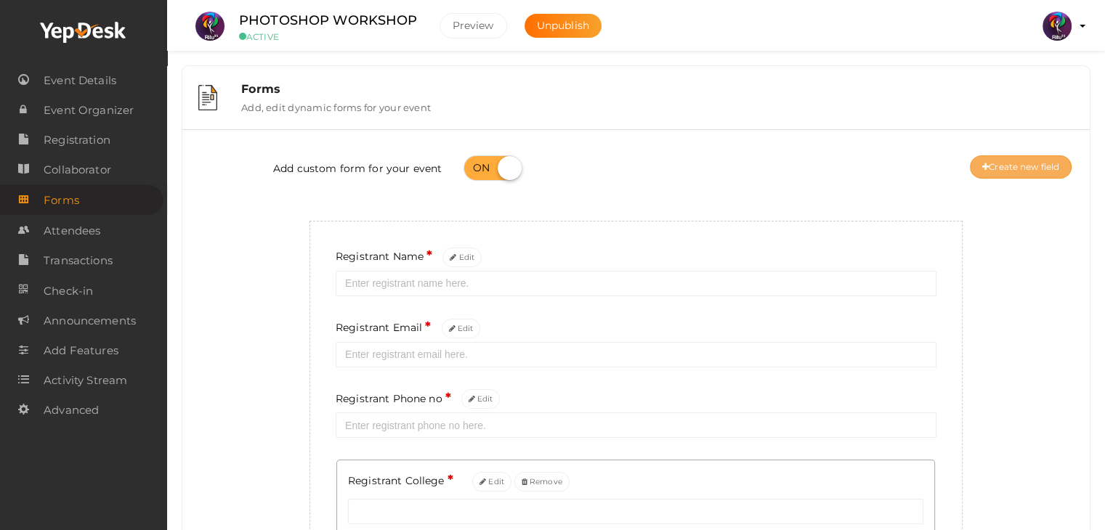
click at [999, 166] on button "Create new field" at bounding box center [1021, 166] width 102 height 23
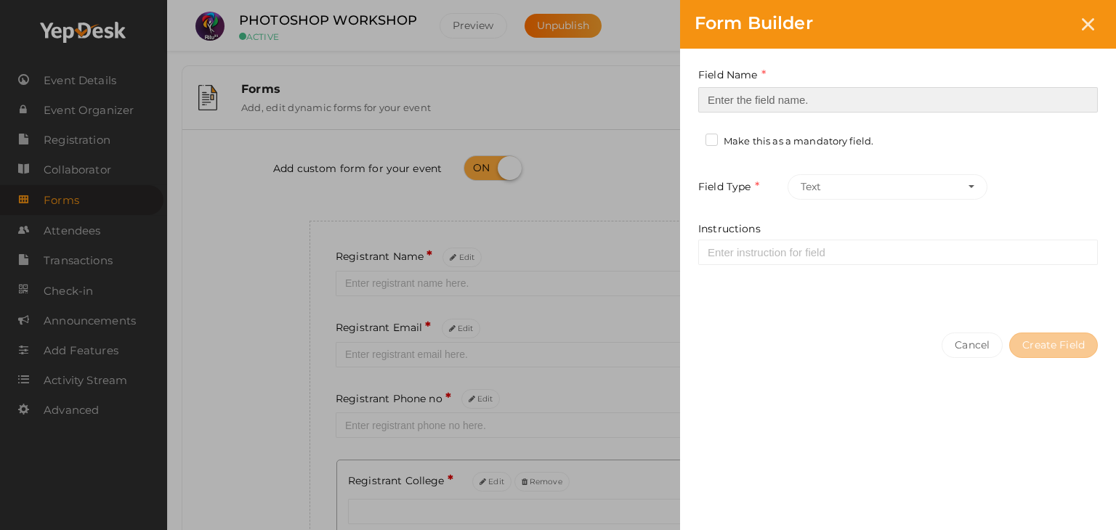
click at [752, 88] on input at bounding box center [897, 99] width 399 height 25
type input "Refferal ID"
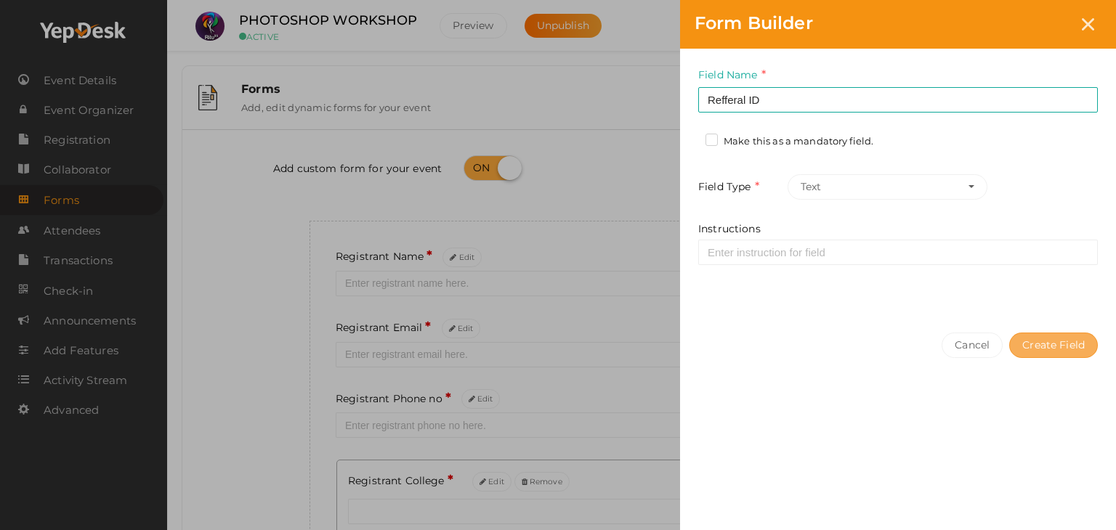
click at [1036, 346] on button "Create Field" at bounding box center [1053, 345] width 89 height 25
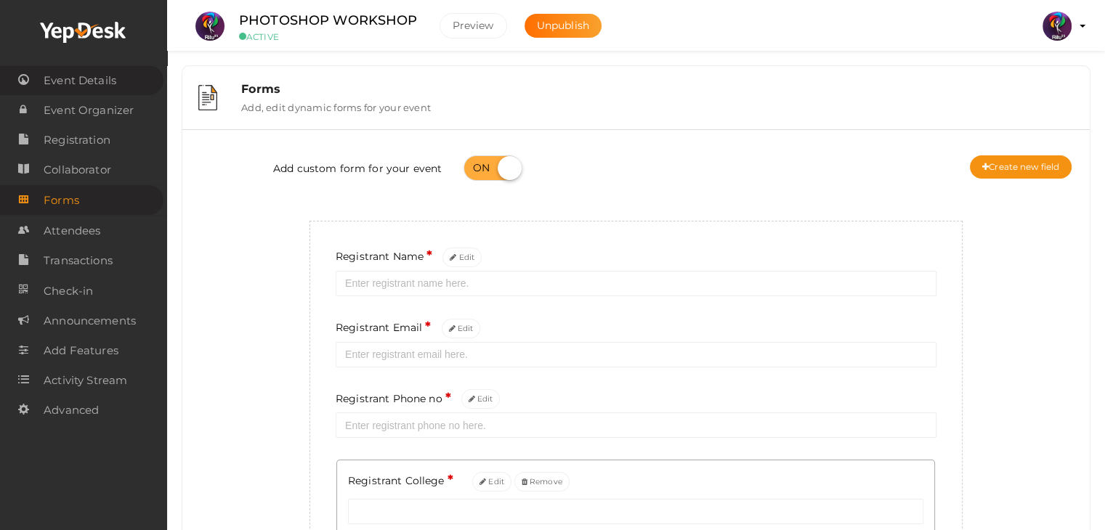
click at [92, 83] on span "Event Details" at bounding box center [80, 80] width 73 height 29
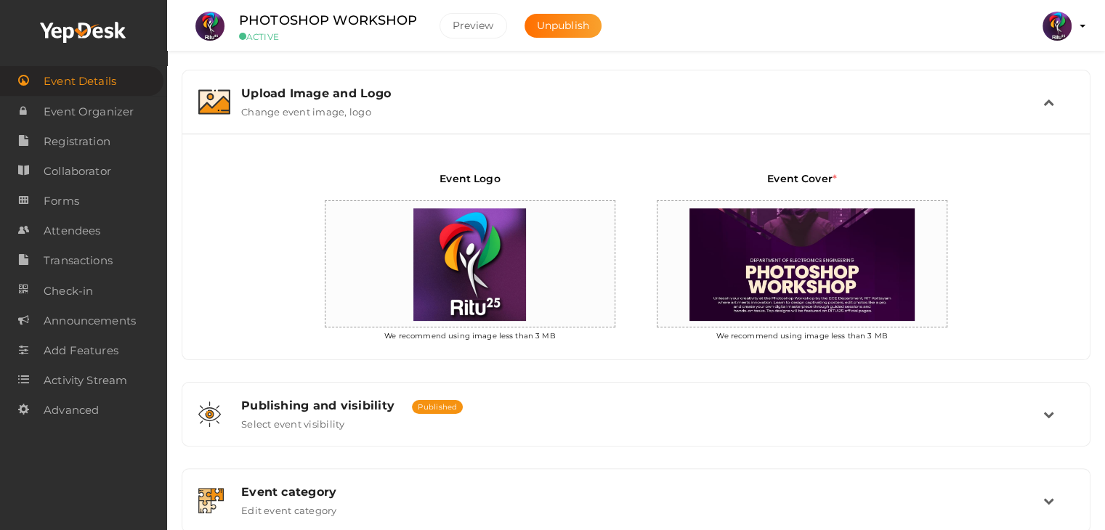
scroll to position [469, 0]
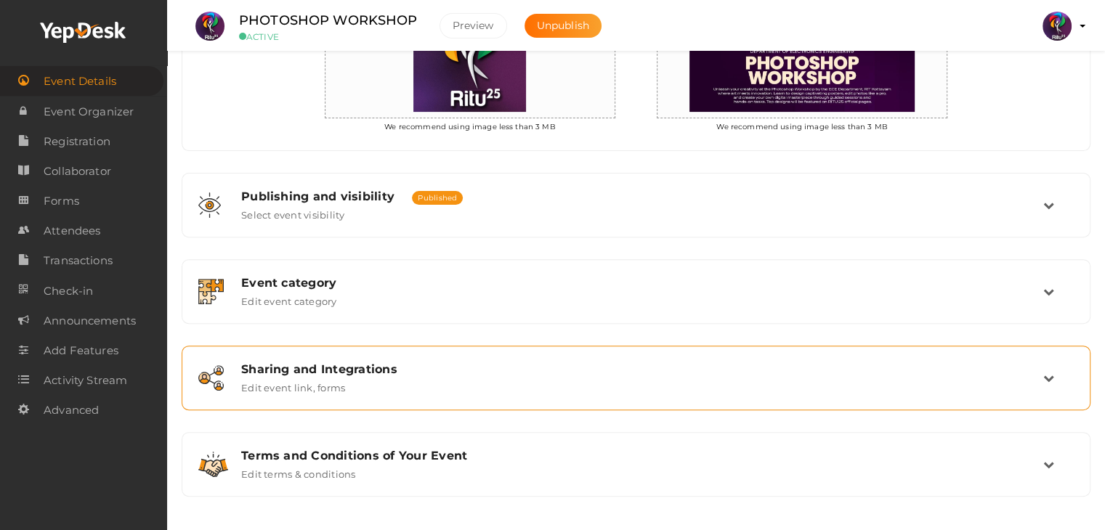
click at [572, 365] on div "Sharing and Integrations" at bounding box center [642, 369] width 802 height 14
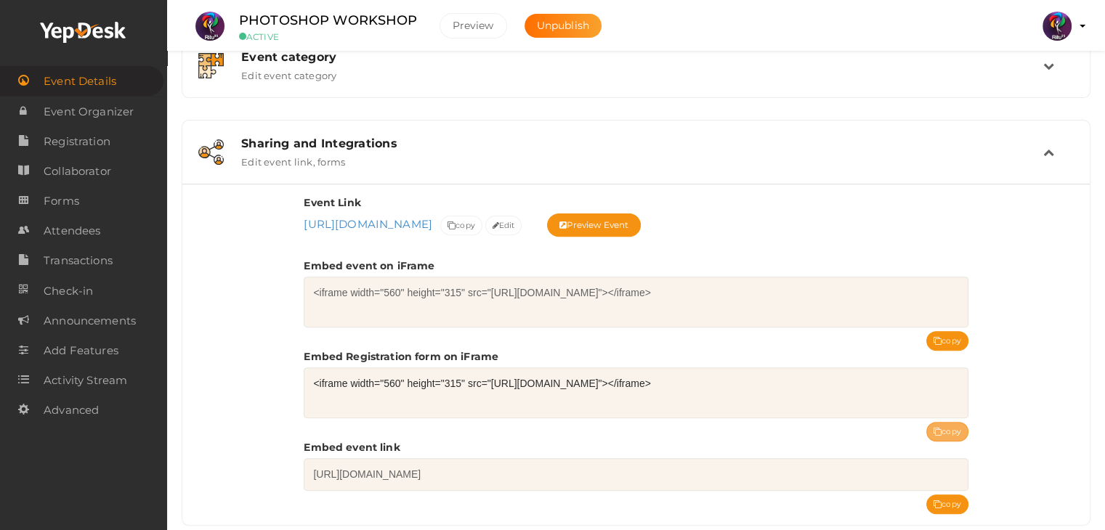
click at [951, 423] on button "copy" at bounding box center [947, 432] width 42 height 20
drag, startPoint x: 417, startPoint y: 20, endPoint x: 261, endPoint y: 7, distance: 156.0
click at [261, 7] on li "PHOTOSHOP WORKSHOP ACTIVE Preview Unpublish" at bounding box center [402, 26] width 432 height 51
copy label "PHOTOSHOP WORKSHOP"
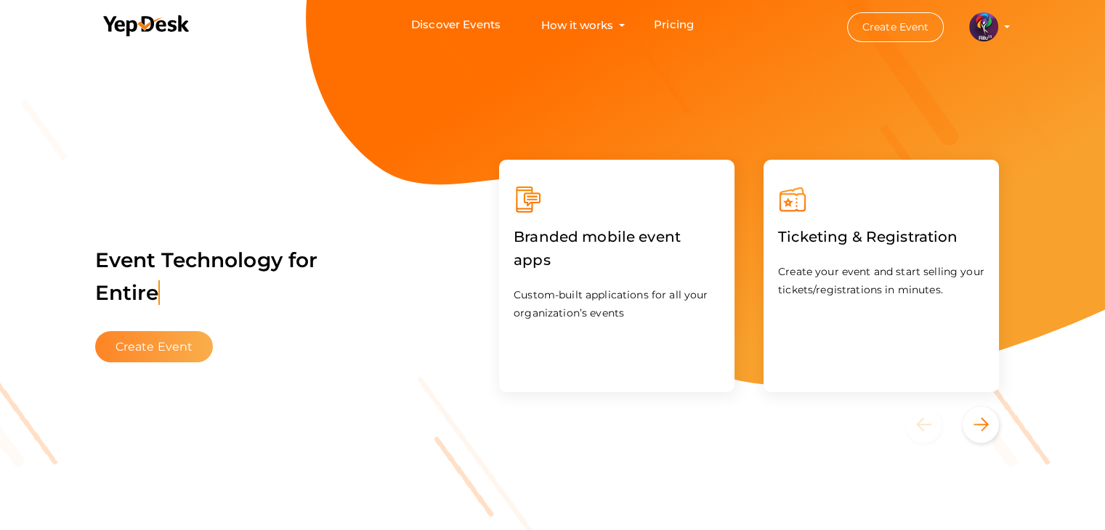
click at [172, 332] on button "Create Event" at bounding box center [154, 346] width 118 height 31
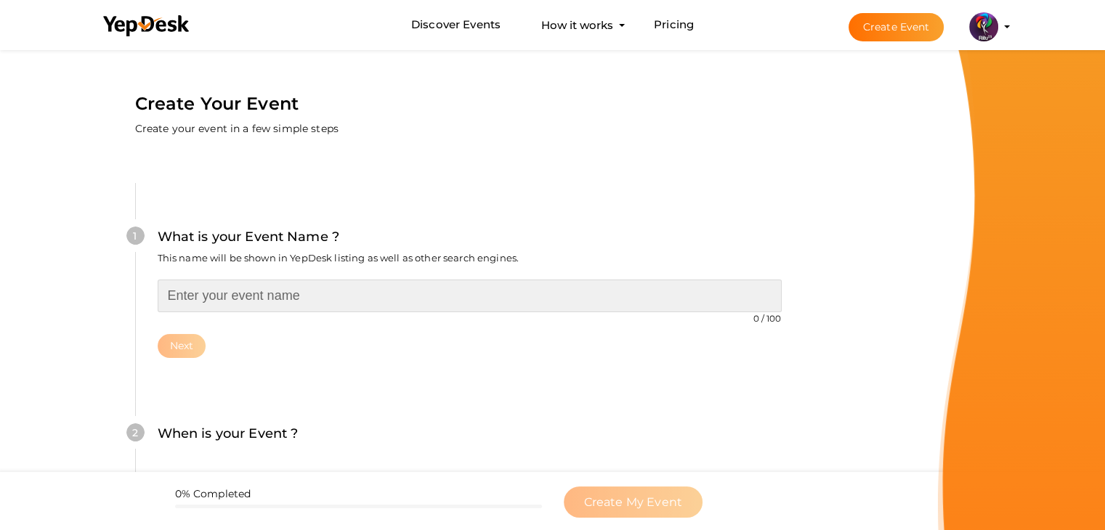
click at [280, 291] on input "text" at bounding box center [470, 296] width 624 height 33
type input "SEMICONDUCTOR QUIZ"
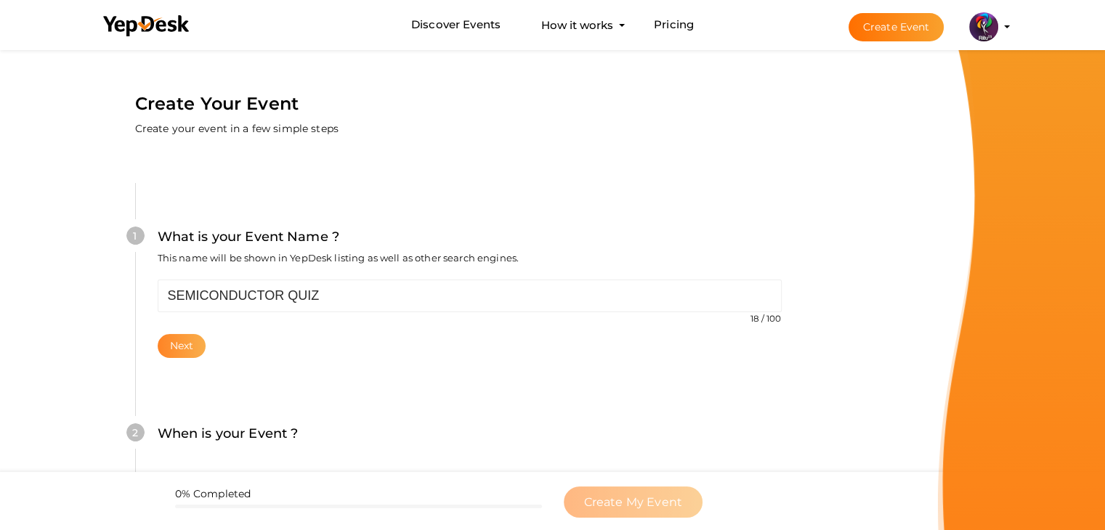
click at [188, 346] on button "Next" at bounding box center [182, 346] width 49 height 24
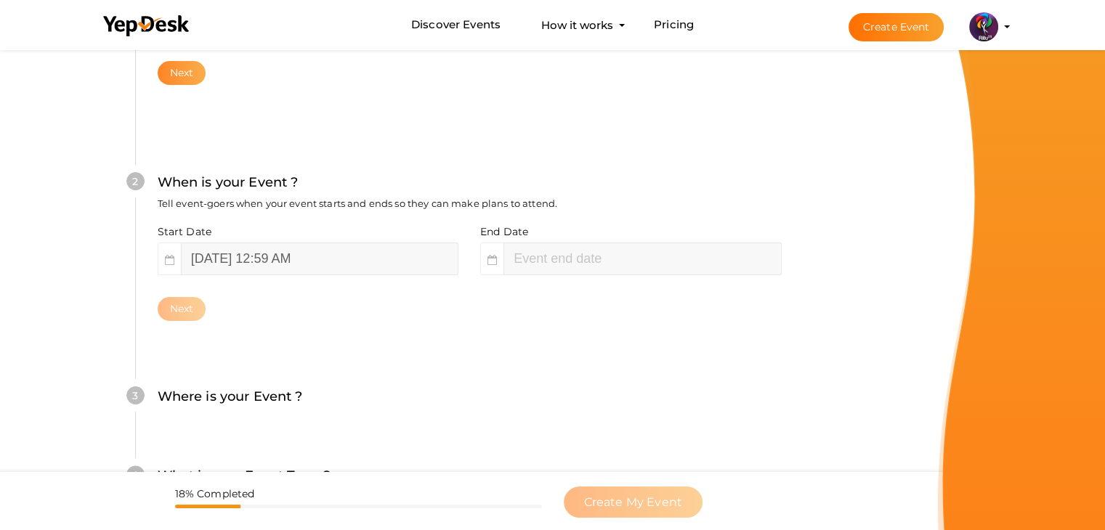
scroll to position [299, 0]
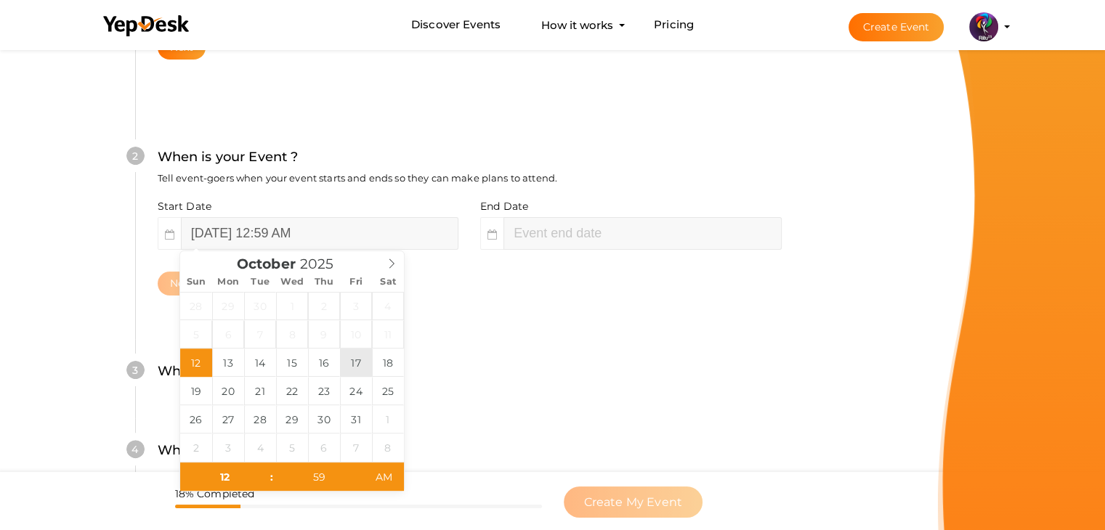
type input "[DATE] 12:59 AM"
type input "02"
type input "59"
type input "[DATE] 2:59 AM"
click at [555, 227] on input "[DATE] 2:59 AM" at bounding box center [641, 233] width 277 height 33
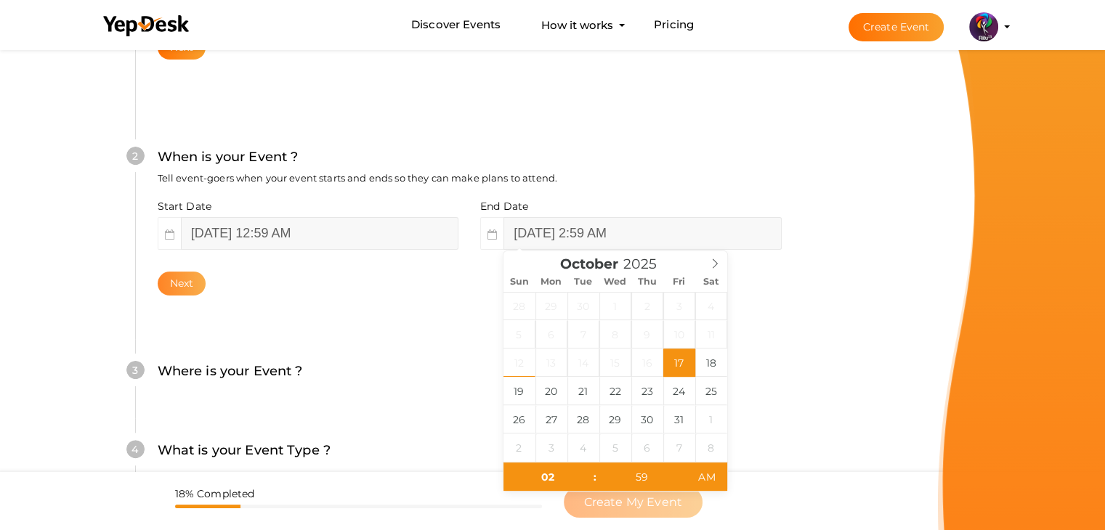
click at [164, 283] on button "Next" at bounding box center [182, 284] width 49 height 24
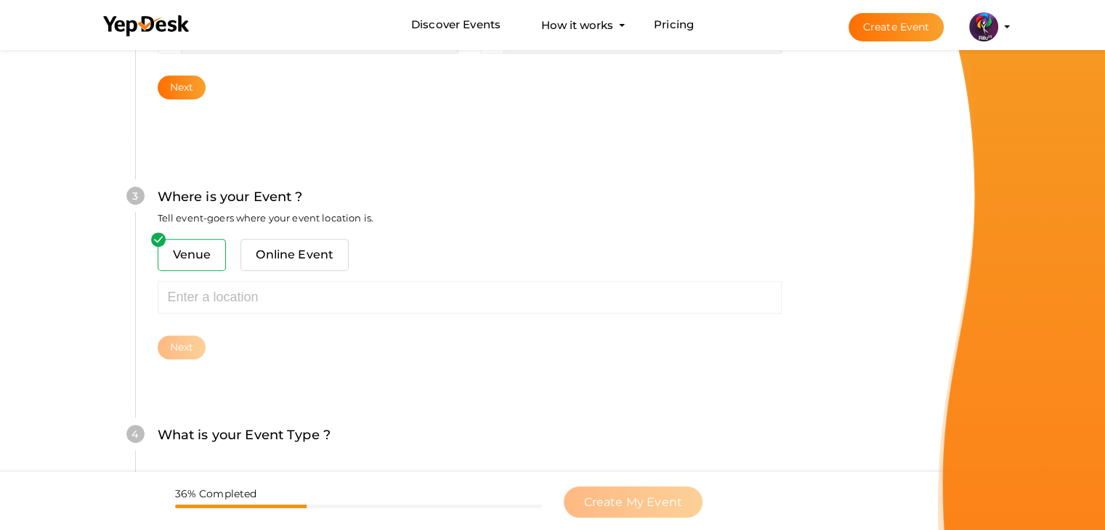
scroll to position [535, 0]
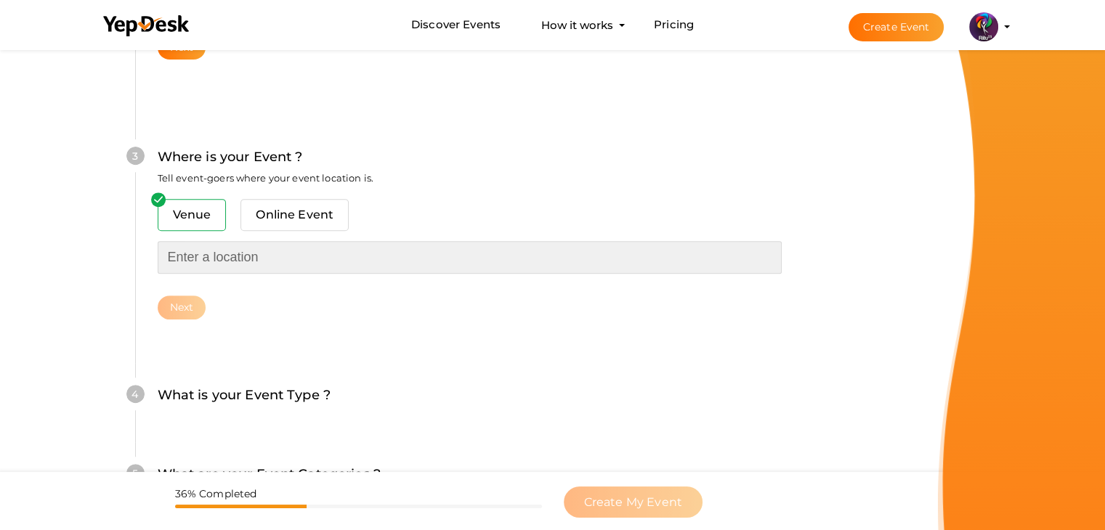
click at [229, 254] on input "text" at bounding box center [470, 257] width 624 height 33
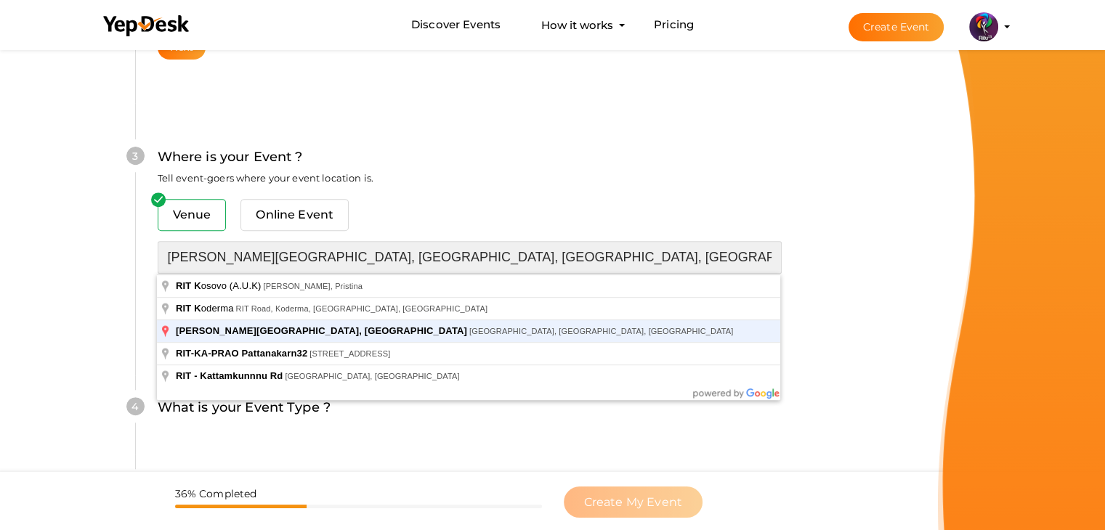
type input "[PERSON_NAME][GEOGRAPHIC_DATA], [GEOGRAPHIC_DATA], [GEOGRAPHIC_DATA], [GEOGRAPH…"
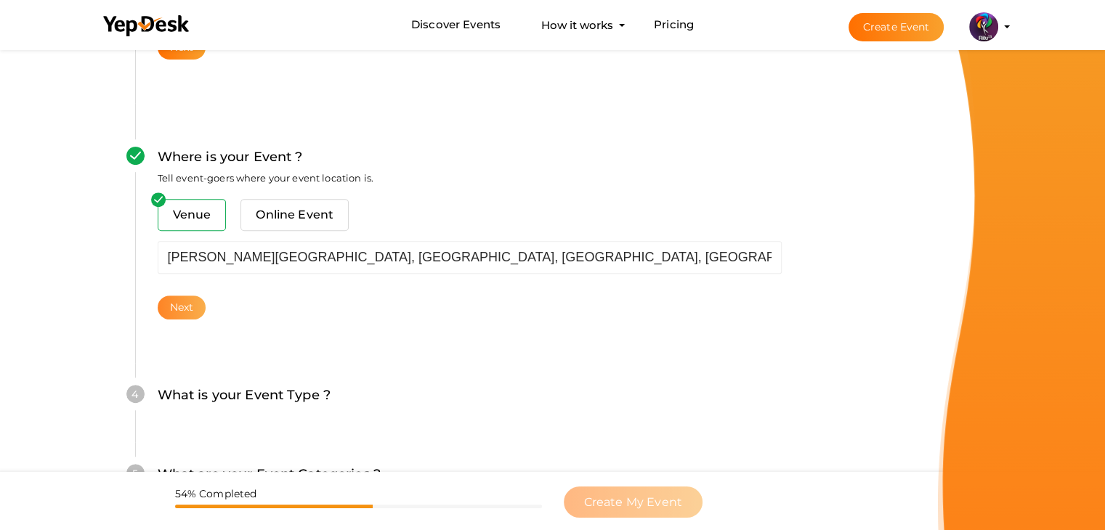
click at [184, 307] on button "Next" at bounding box center [182, 308] width 49 height 24
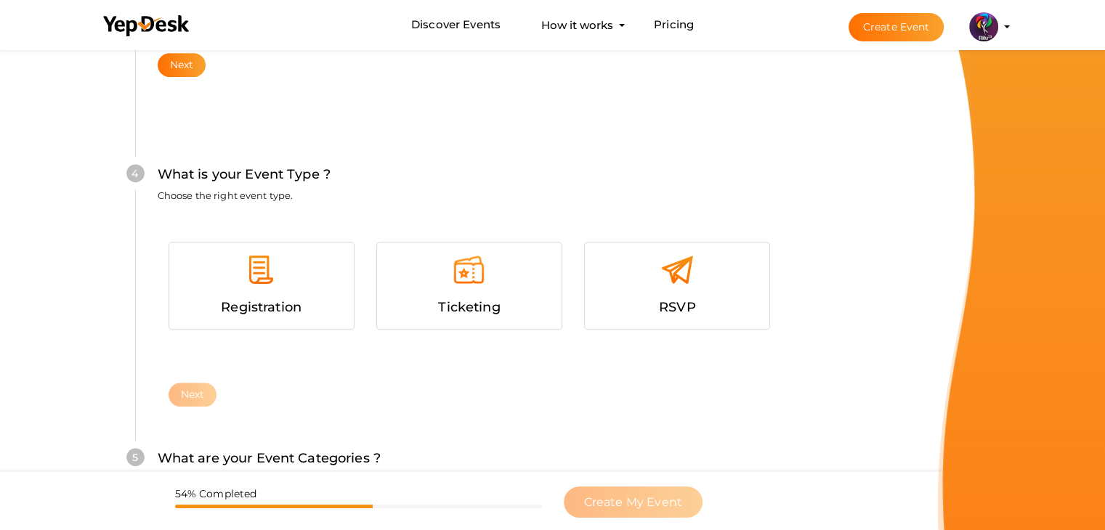
scroll to position [795, 0]
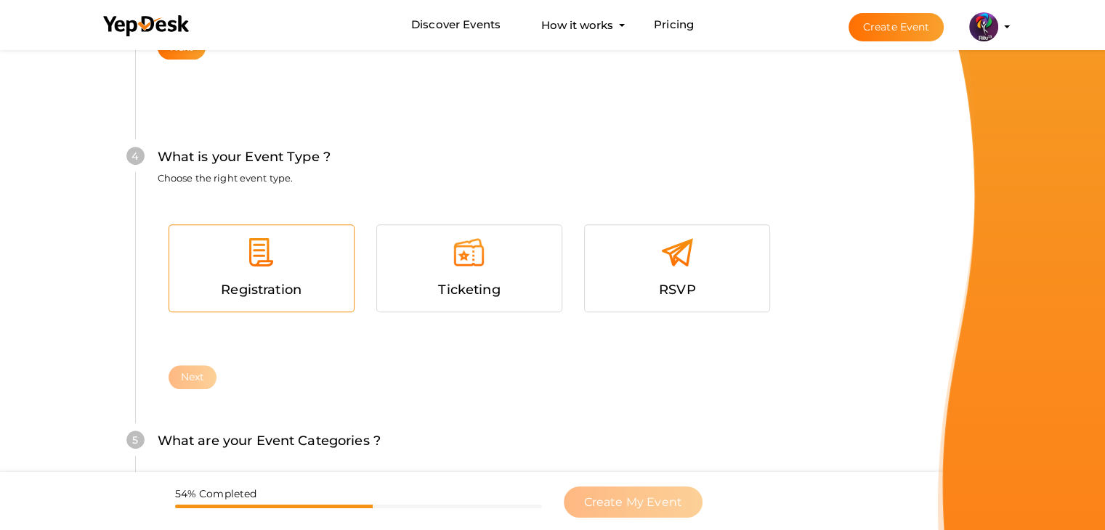
click at [309, 282] on div "Registration" at bounding box center [261, 290] width 163 height 21
click at [204, 370] on button "Next" at bounding box center [193, 377] width 49 height 24
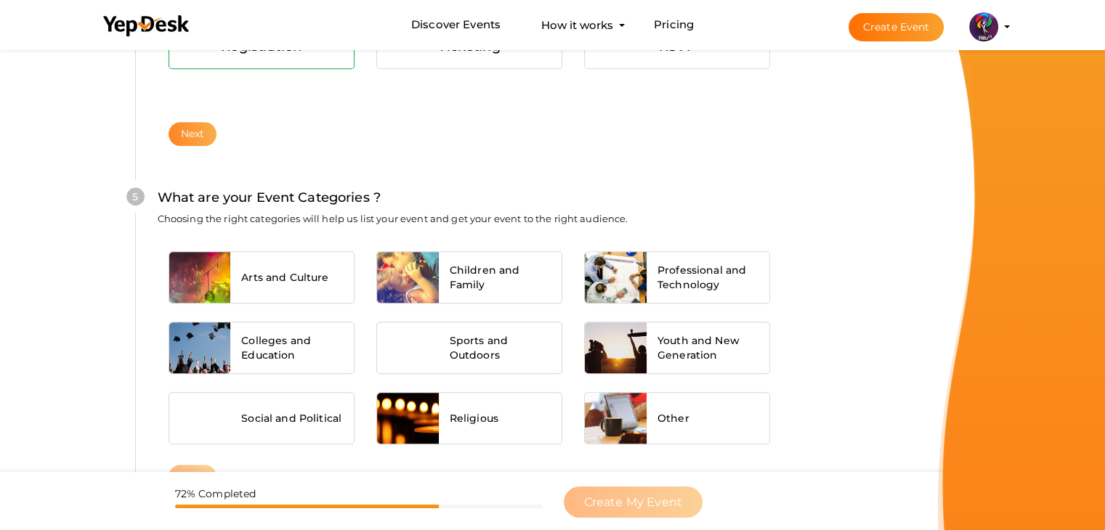
scroll to position [1099, 0]
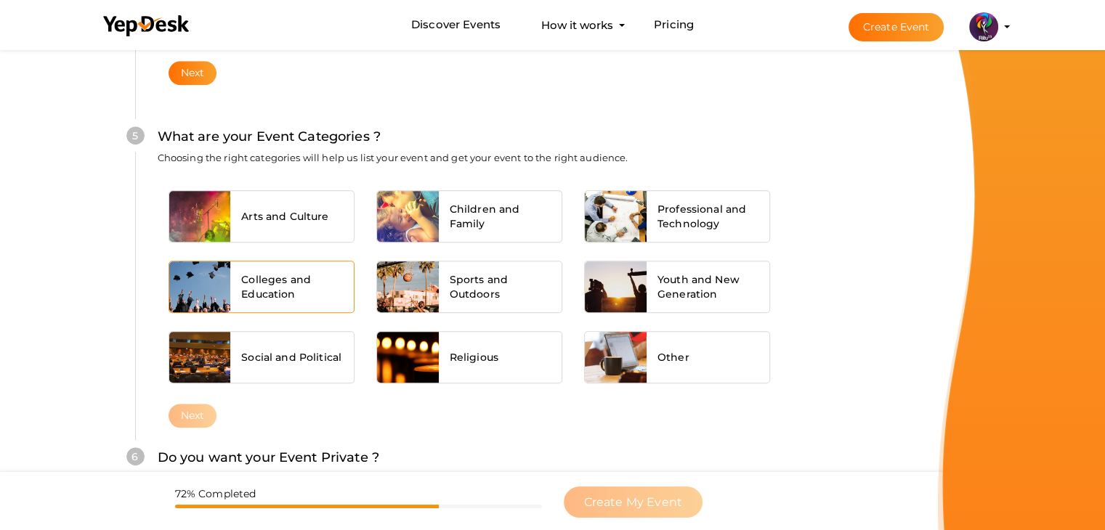
click at [230, 288] on div "Colleges and Education" at bounding box center [291, 286] width 123 height 51
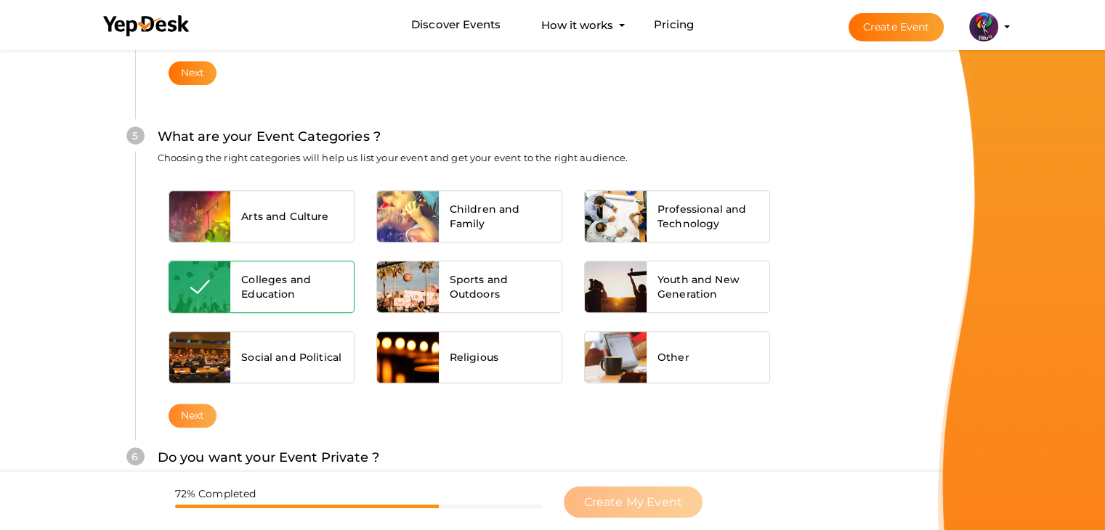
click at [190, 405] on button "Next" at bounding box center [193, 416] width 49 height 24
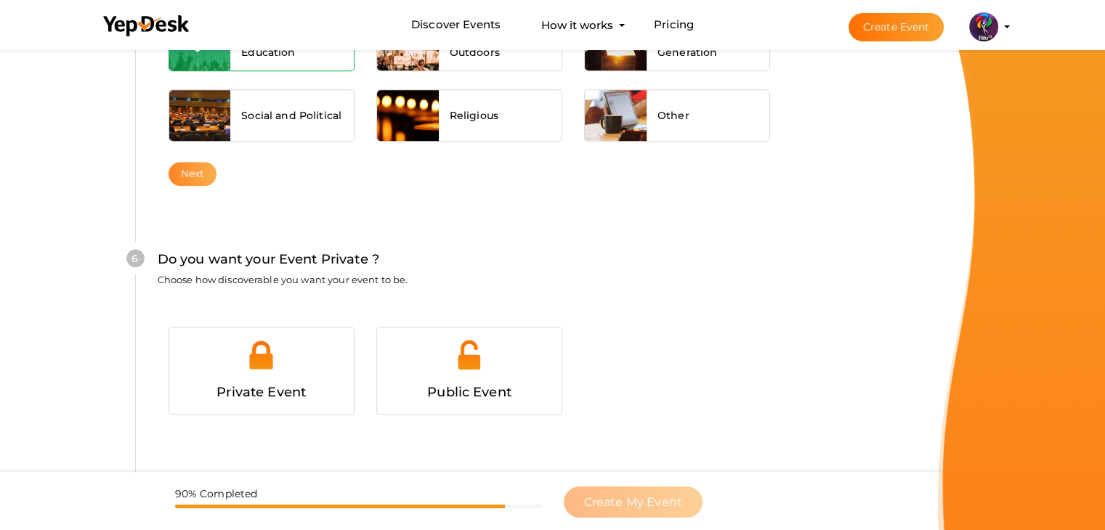
scroll to position [1418, 0]
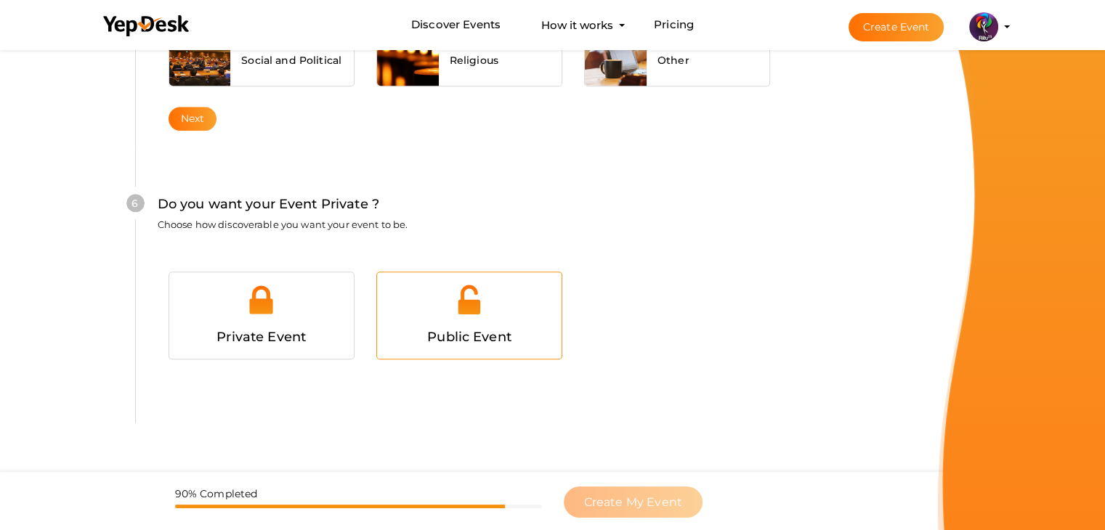
click at [408, 314] on div at bounding box center [469, 305] width 163 height 44
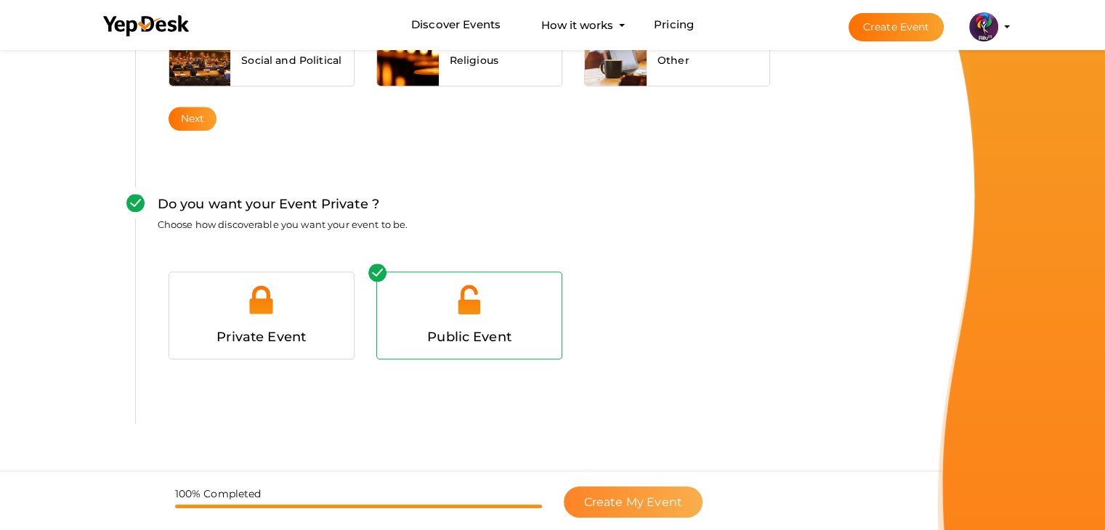
click at [677, 494] on button "Create My Event" at bounding box center [633, 502] width 139 height 31
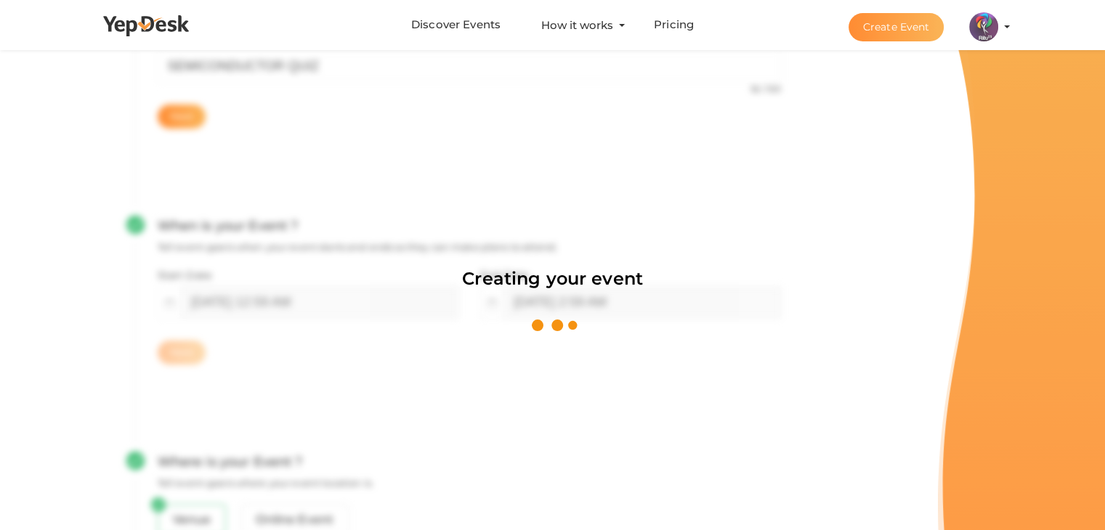
scroll to position [218, 0]
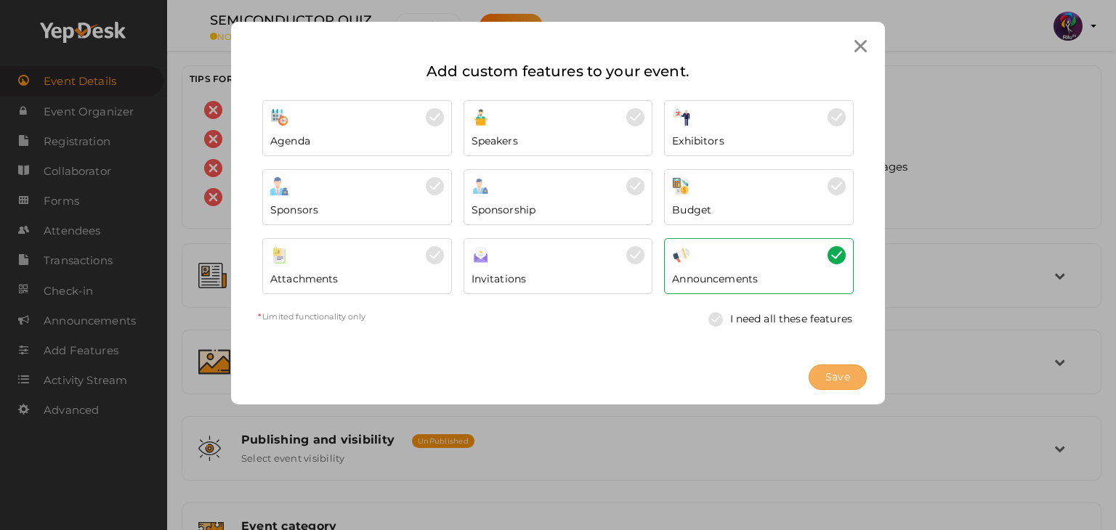
click at [851, 381] on button "Save" at bounding box center [837, 377] width 58 height 25
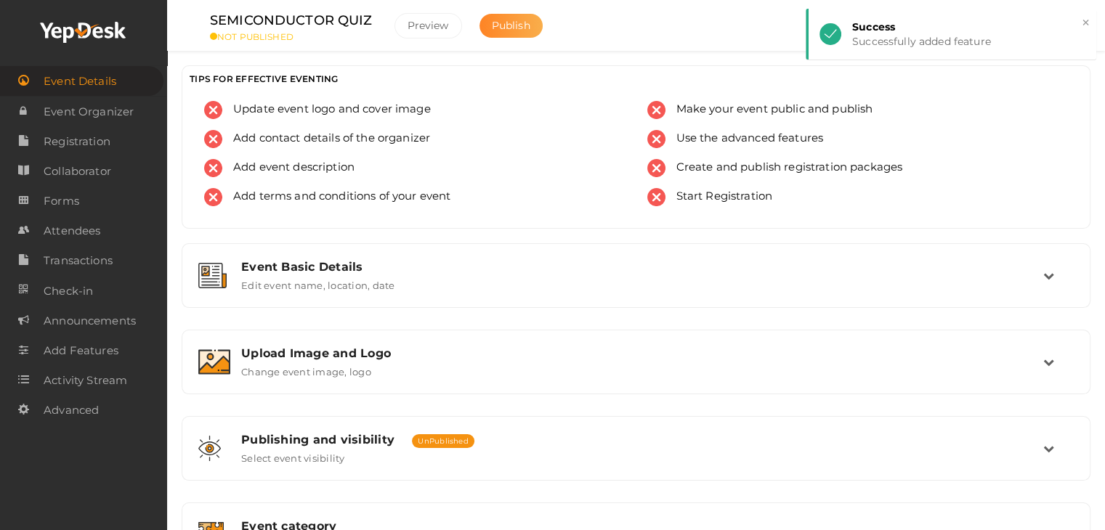
click at [520, 15] on button "Publish" at bounding box center [510, 26] width 63 height 24
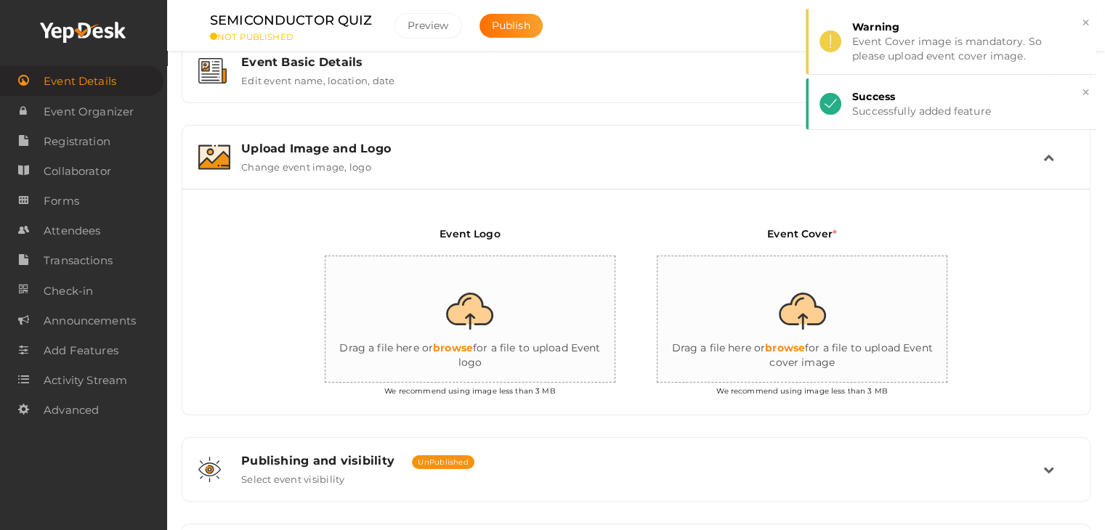
scroll to position [204, 0]
click at [471, 280] on input "file" at bounding box center [470, 320] width 291 height 127
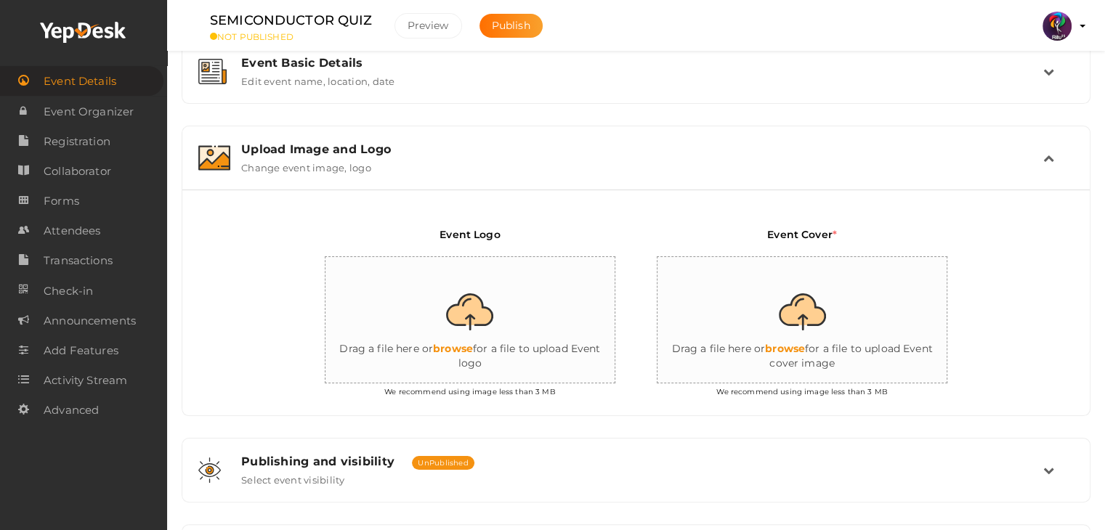
type input "C:\fakepath\logo yepdesk.png"
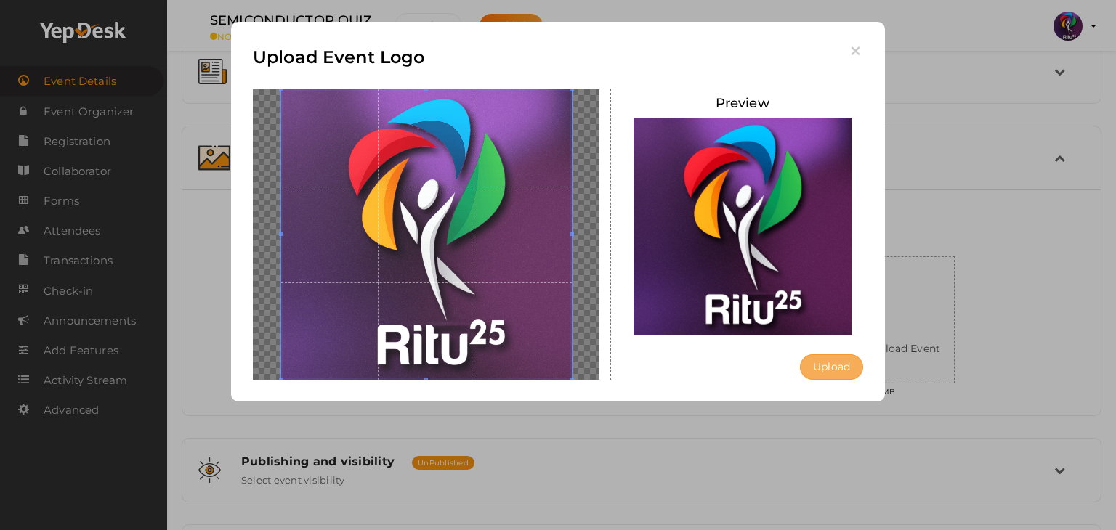
click at [828, 364] on button "Upload" at bounding box center [831, 366] width 63 height 25
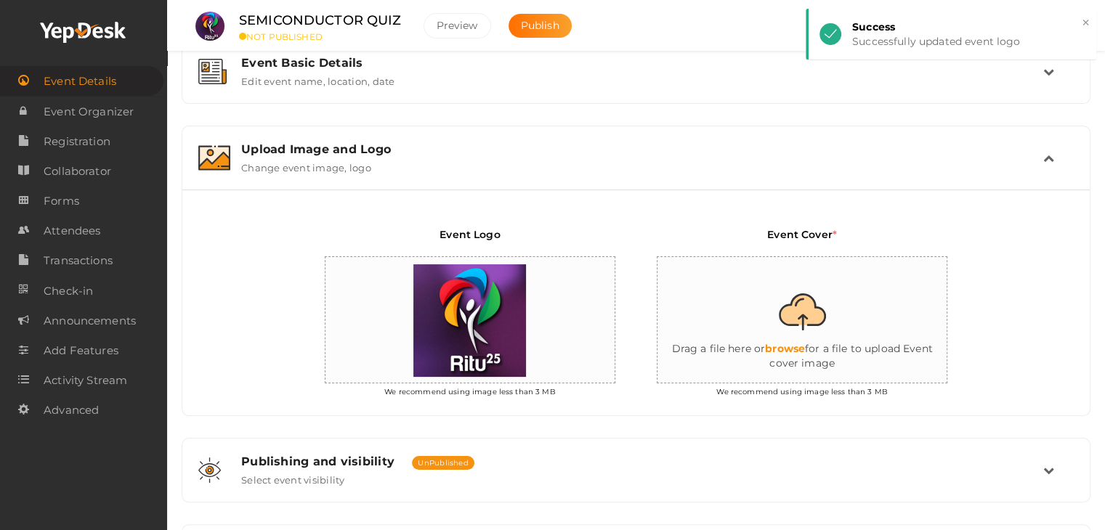
click at [803, 330] on input "file" at bounding box center [802, 320] width 291 height 127
type input "C:\fakepath\IMG-20251012-WA0008.jpg"
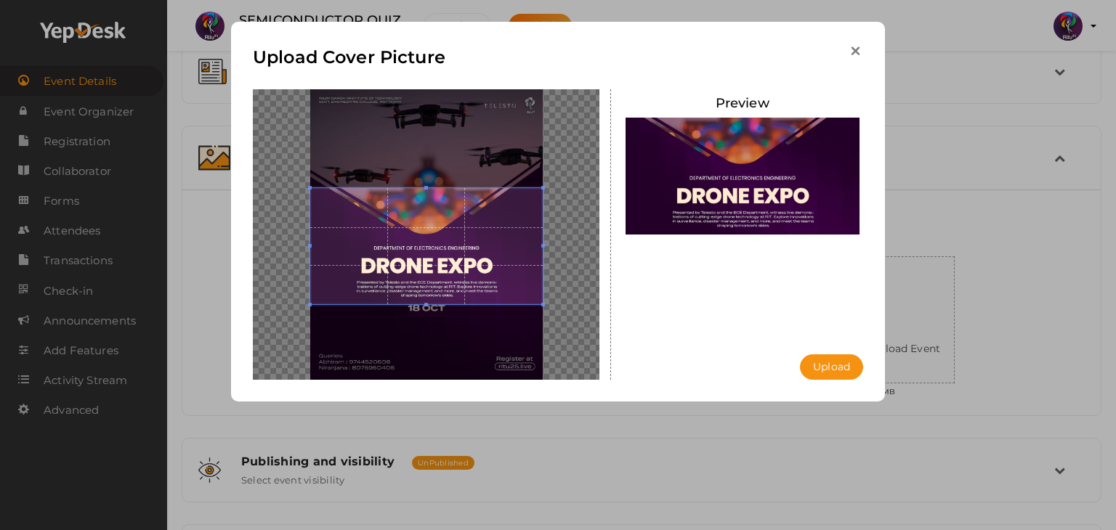
click at [859, 52] on icon "button" at bounding box center [855, 51] width 15 height 15
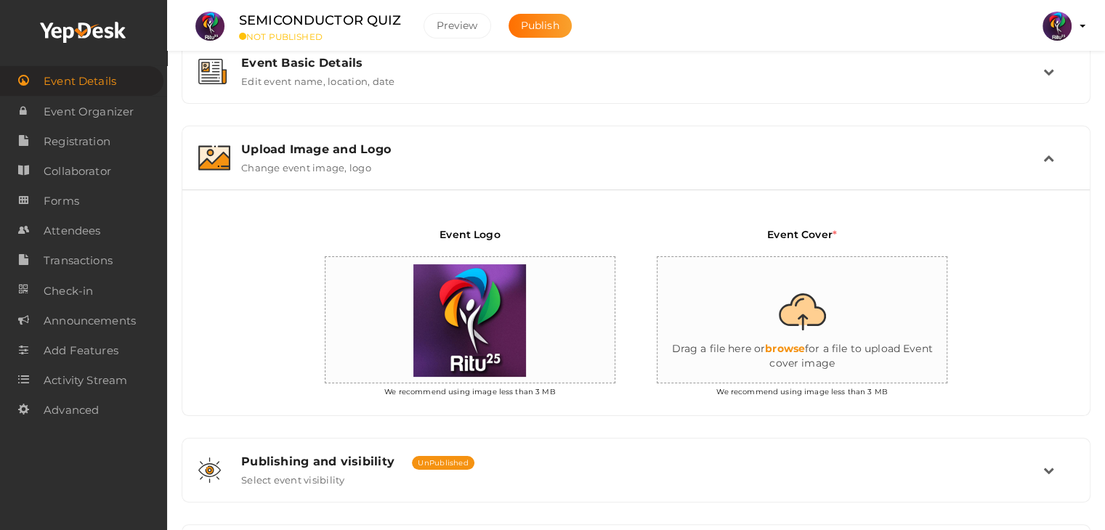
click at [799, 282] on input "file" at bounding box center [802, 320] width 291 height 127
type input "C:\fakepath\IMG-20251012-WA0013.jpg"
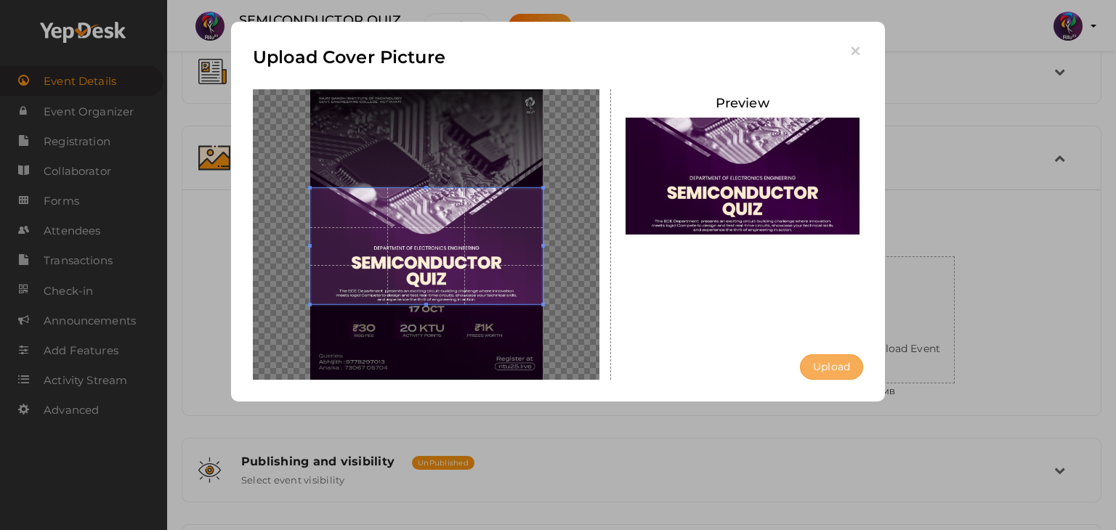
click at [826, 361] on button "Upload" at bounding box center [831, 366] width 63 height 25
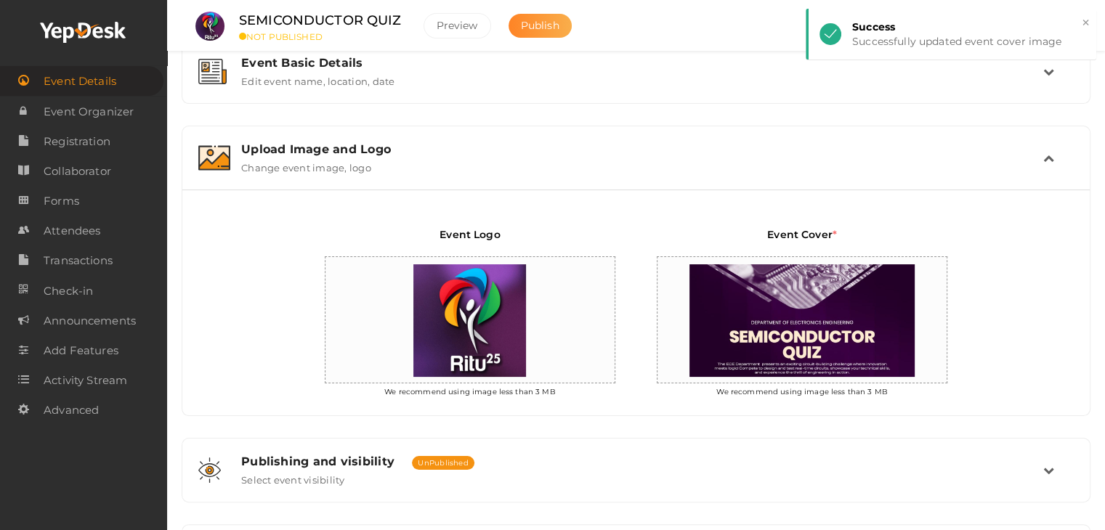
click at [541, 21] on span "Publish" at bounding box center [540, 25] width 38 height 13
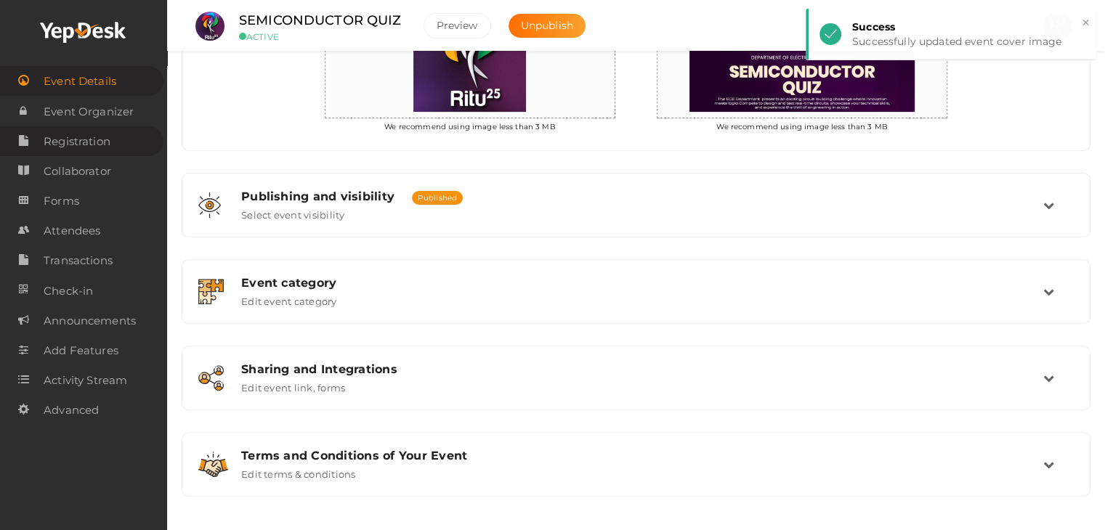
click at [100, 142] on span "Registration" at bounding box center [77, 141] width 67 height 29
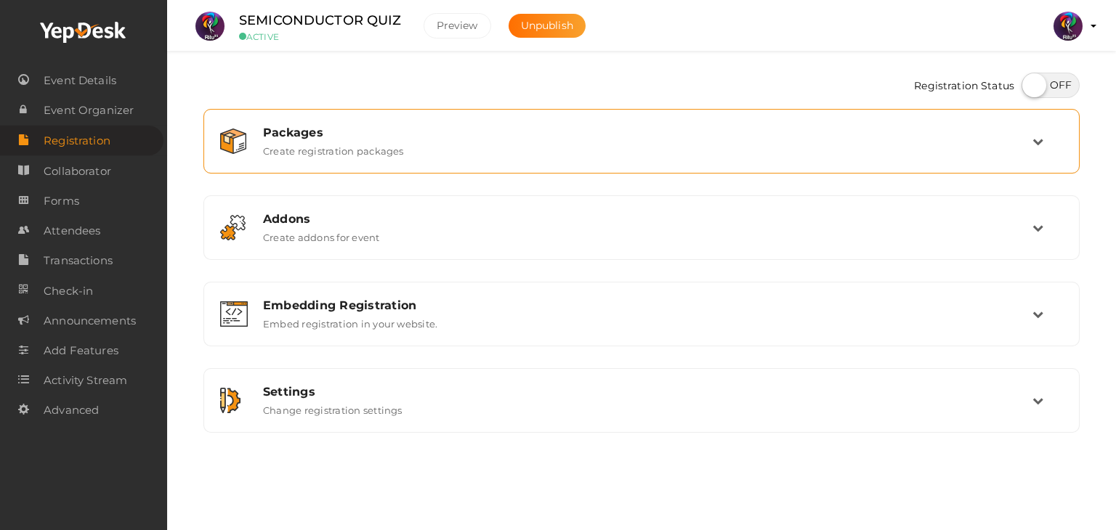
click at [407, 130] on div "Packages" at bounding box center [647, 133] width 769 height 14
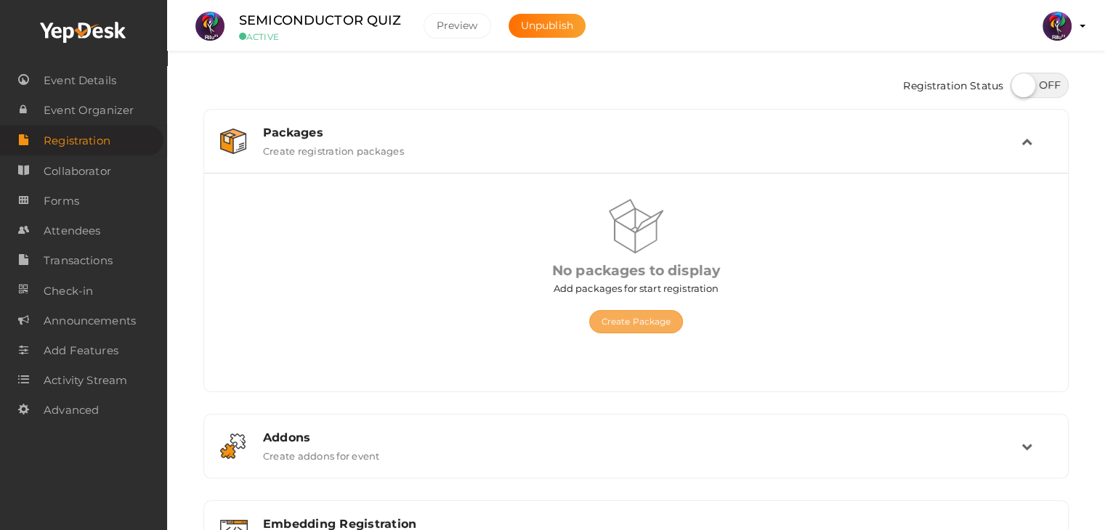
click at [616, 316] on button "Create Package" at bounding box center [636, 321] width 94 height 23
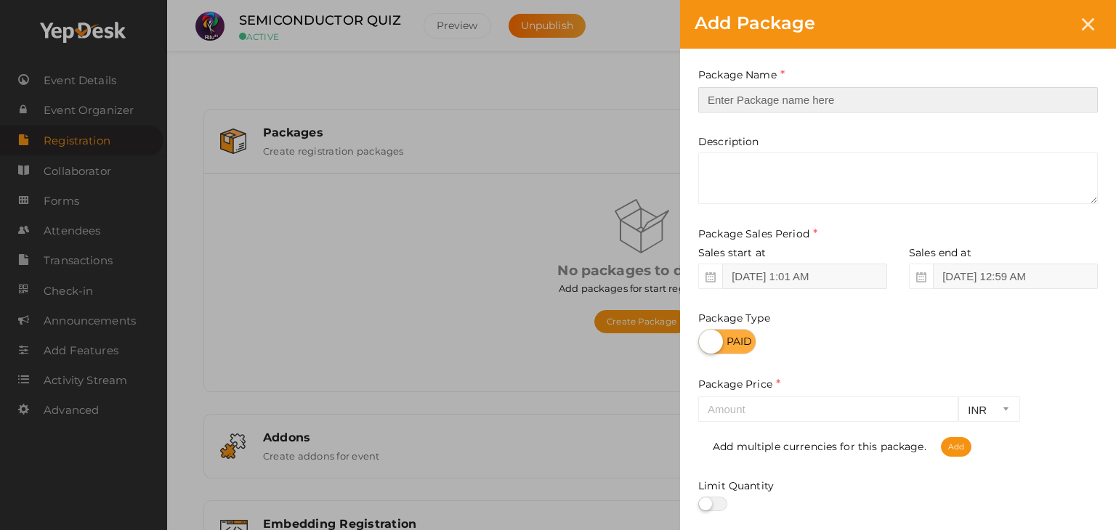
click at [795, 92] on input "text" at bounding box center [897, 99] width 399 height 25
type input "Registration"
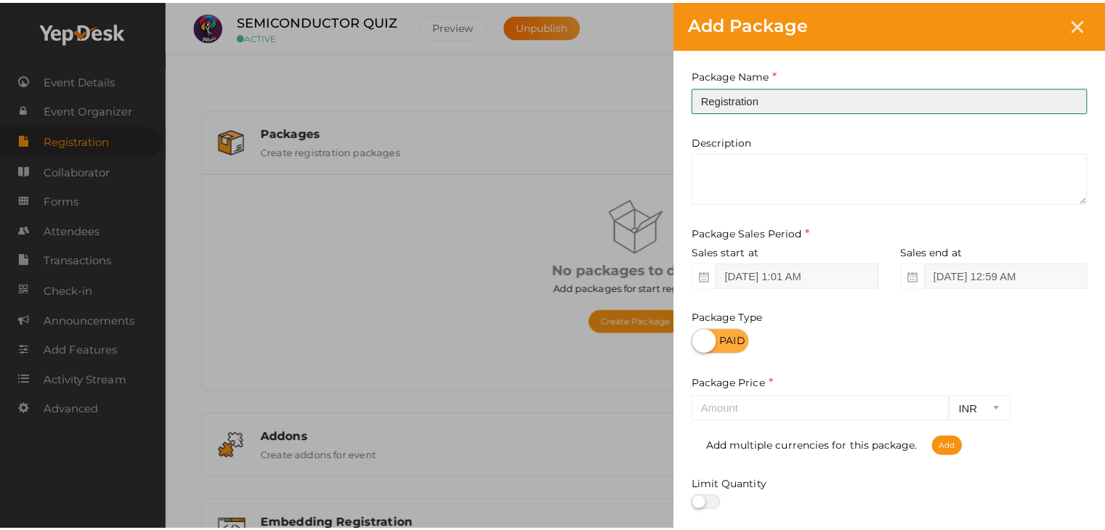
scroll to position [180, 0]
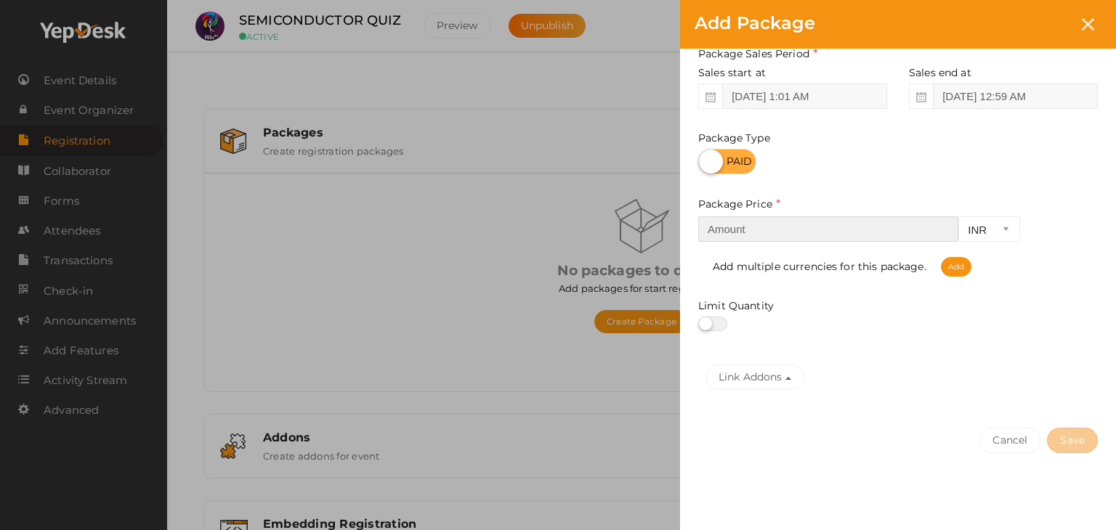
click at [778, 234] on input "number" at bounding box center [828, 228] width 260 height 25
type input "1"
type input "30"
click at [1064, 430] on button "Save" at bounding box center [1072, 440] width 51 height 25
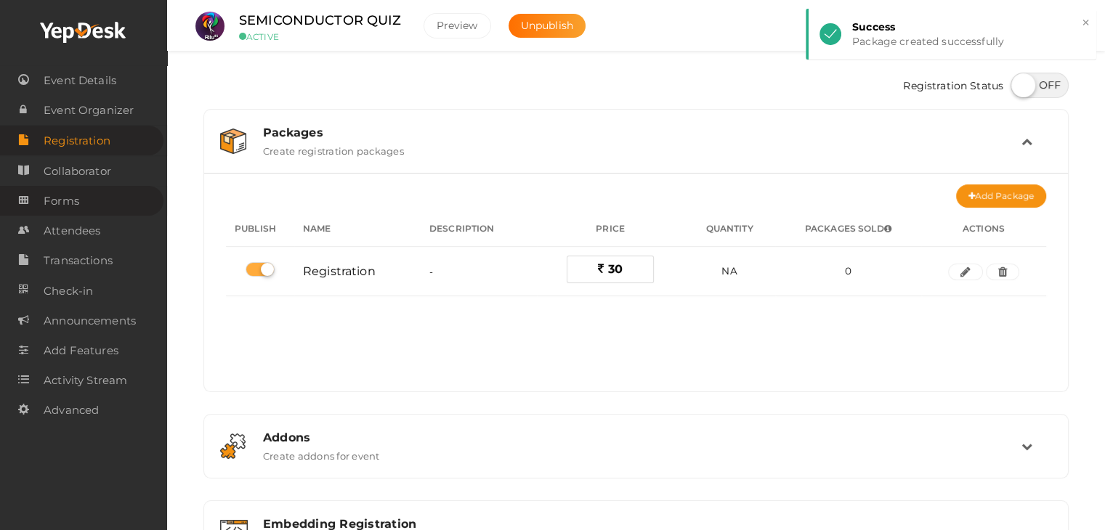
click at [68, 206] on span "Forms" at bounding box center [62, 201] width 36 height 29
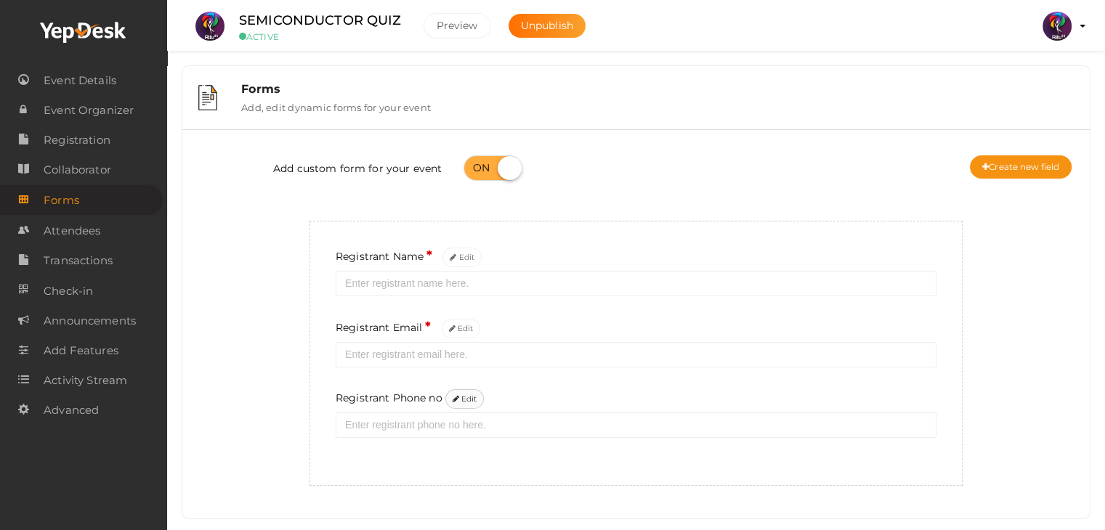
click at [456, 405] on button "Edit" at bounding box center [464, 399] width 39 height 20
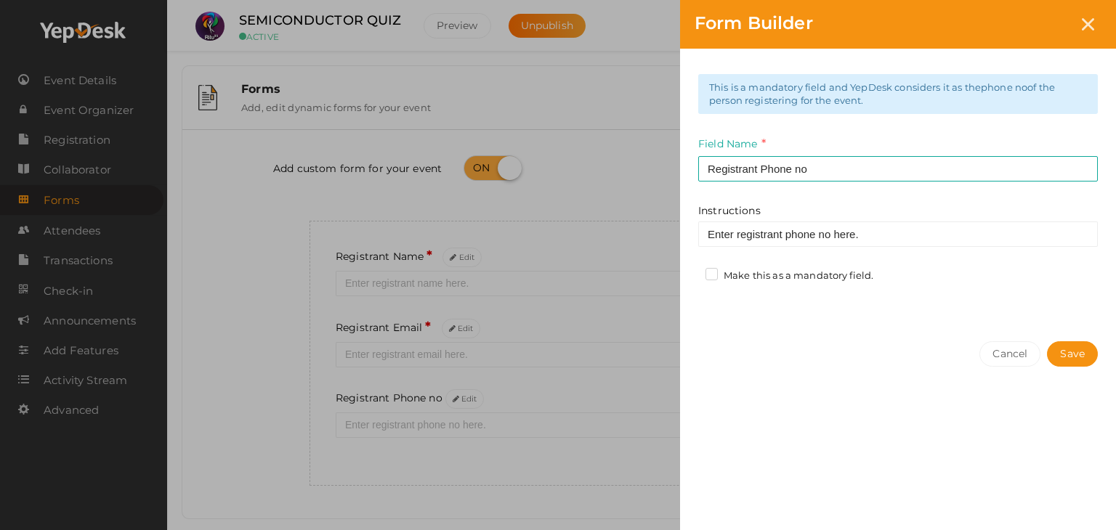
click at [709, 283] on label "Make this as a mandatory field." at bounding box center [789, 276] width 168 height 15
click at [691, 272] on input "Make this as a mandatory field." at bounding box center [691, 272] width 0 height 0
click at [1079, 349] on button "Save" at bounding box center [1072, 353] width 51 height 25
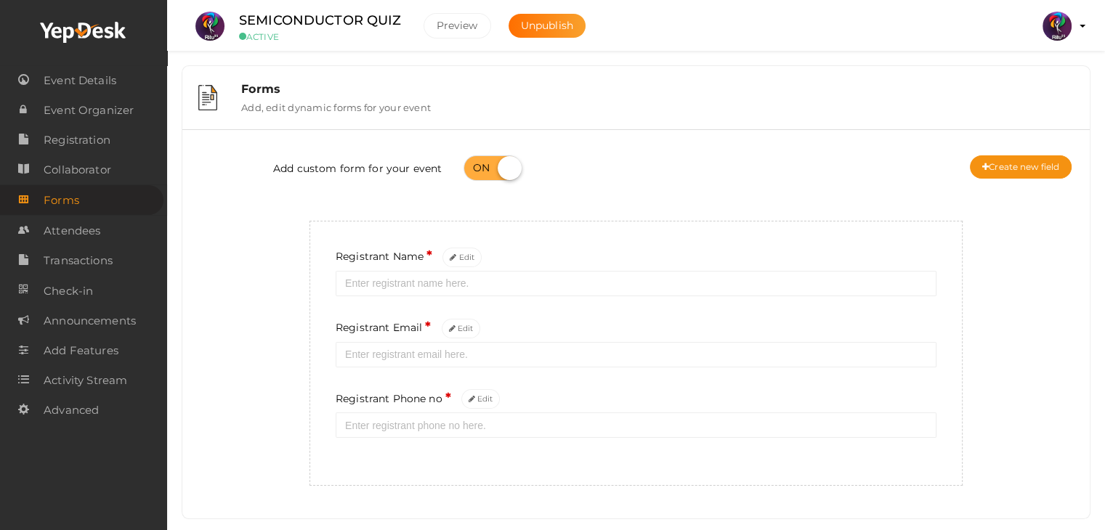
click at [1014, 146] on div "Add custom form for your event Create new field" at bounding box center [635, 170] width 885 height 58
click at [1014, 156] on button "Create new field" at bounding box center [1021, 166] width 102 height 23
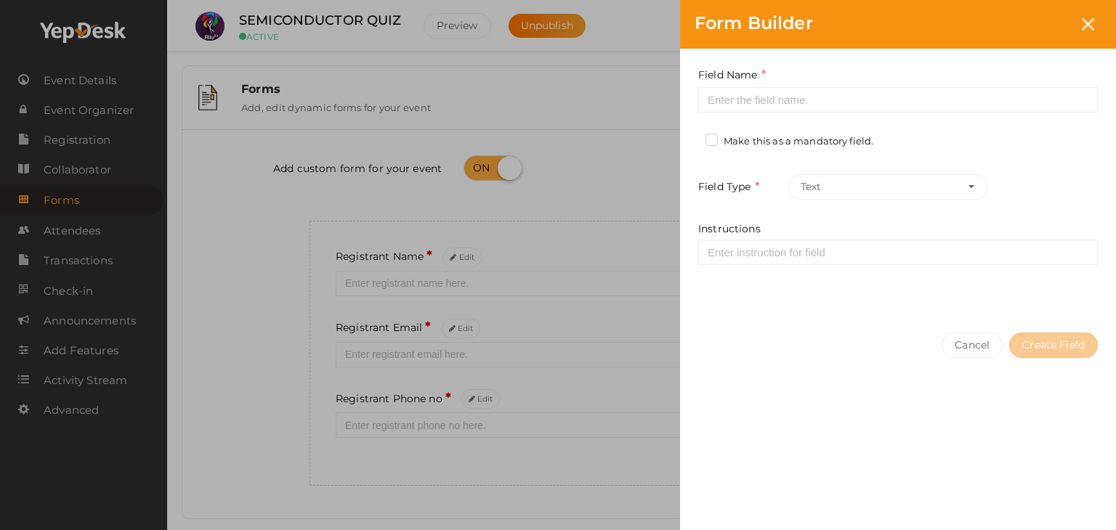
click at [710, 137] on label "Make this as a mandatory field." at bounding box center [789, 141] width 168 height 15
click at [691, 137] on input "Make this as a mandatory field." at bounding box center [691, 137] width 0 height 0
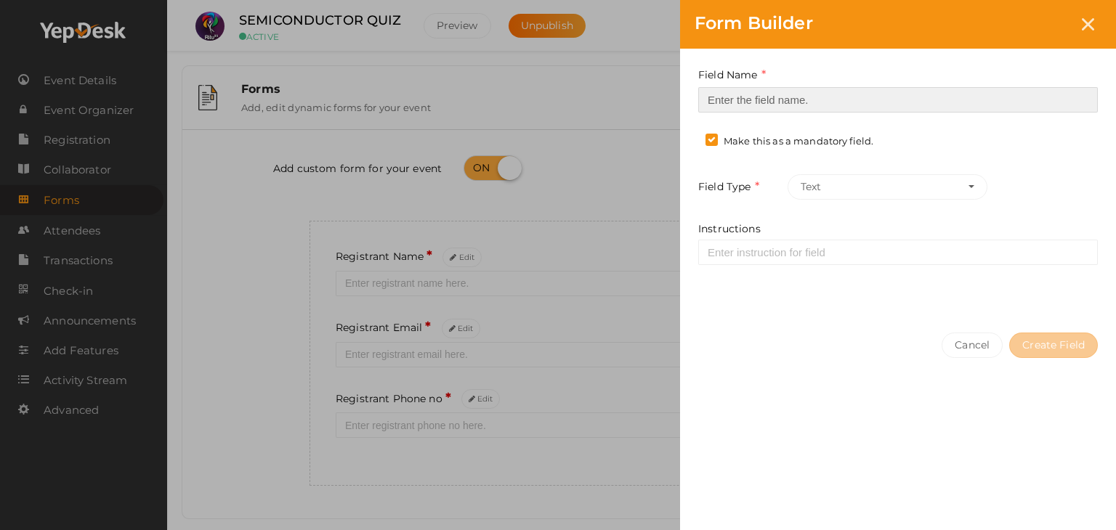
click at [713, 106] on input at bounding box center [897, 99] width 399 height 25
type input "Registrant College"
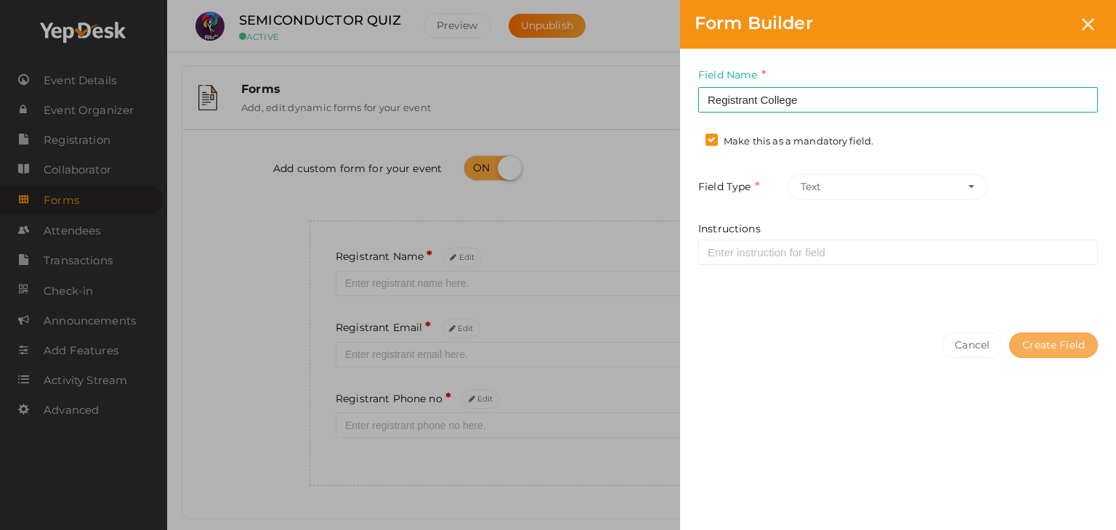
click at [1044, 344] on button "Create Field" at bounding box center [1053, 345] width 89 height 25
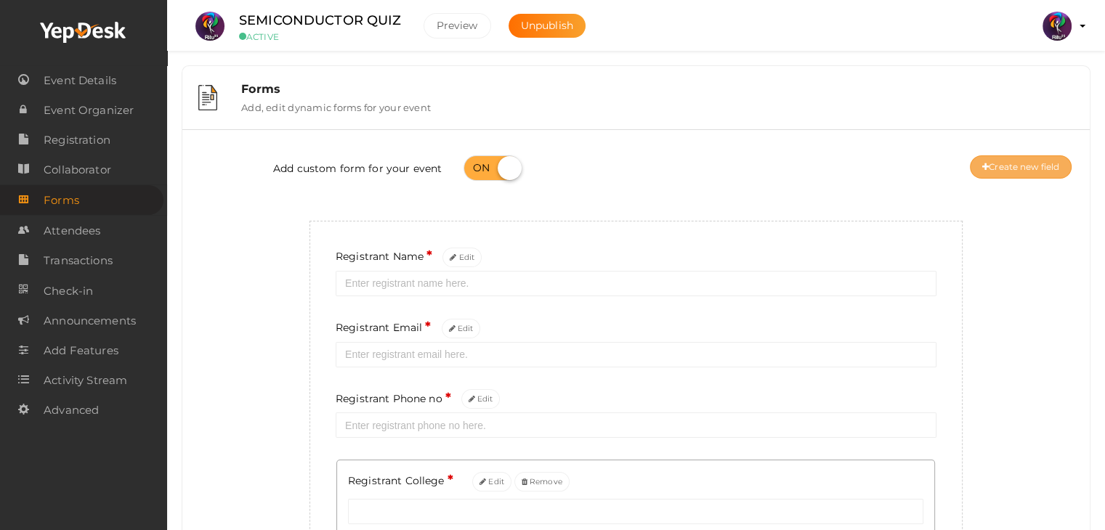
click at [997, 167] on button "Create new field" at bounding box center [1021, 166] width 102 height 23
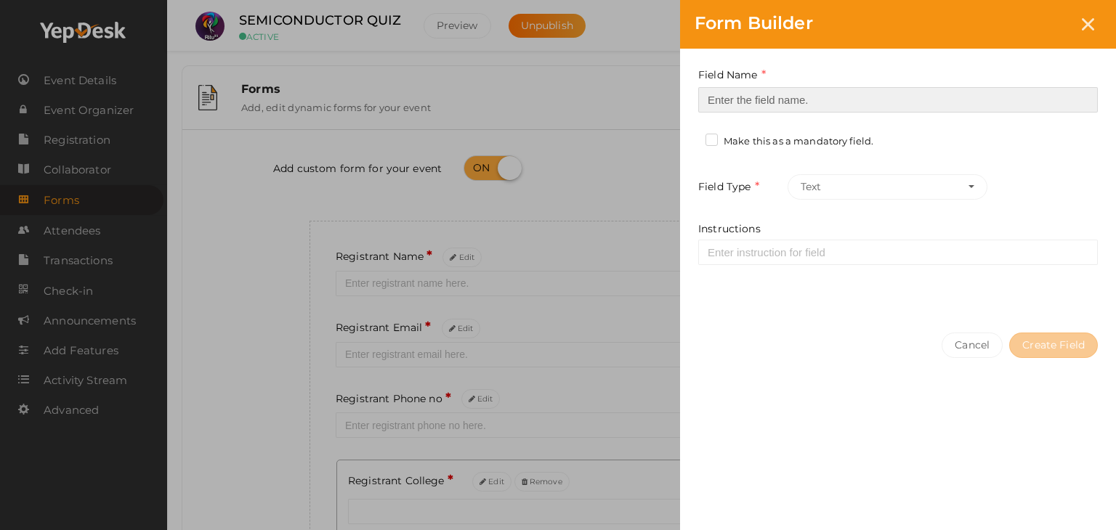
click at [845, 100] on input at bounding box center [897, 99] width 399 height 25
type input "Refferal ID"
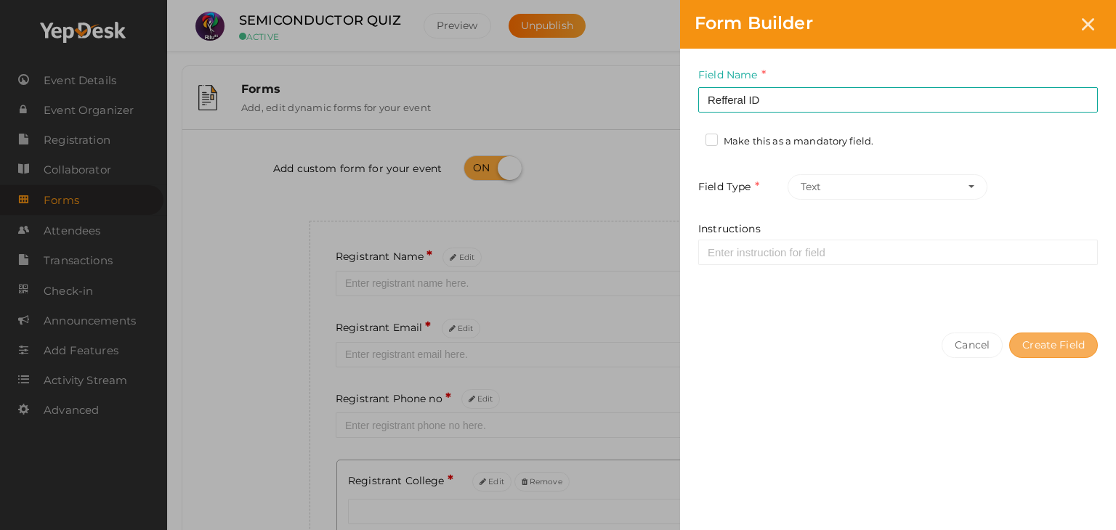
click at [1073, 349] on button "Create Field" at bounding box center [1053, 345] width 89 height 25
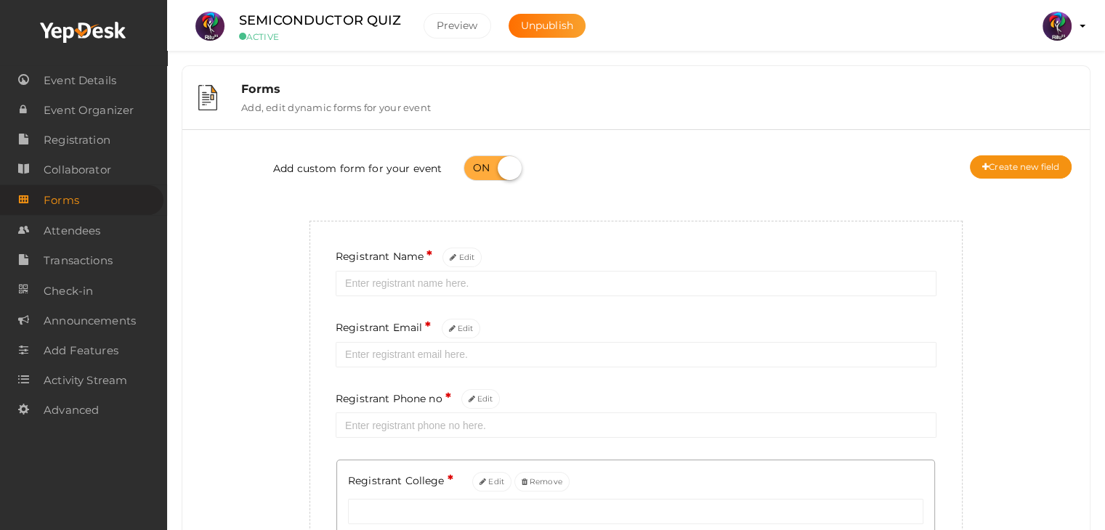
scroll to position [230, 0]
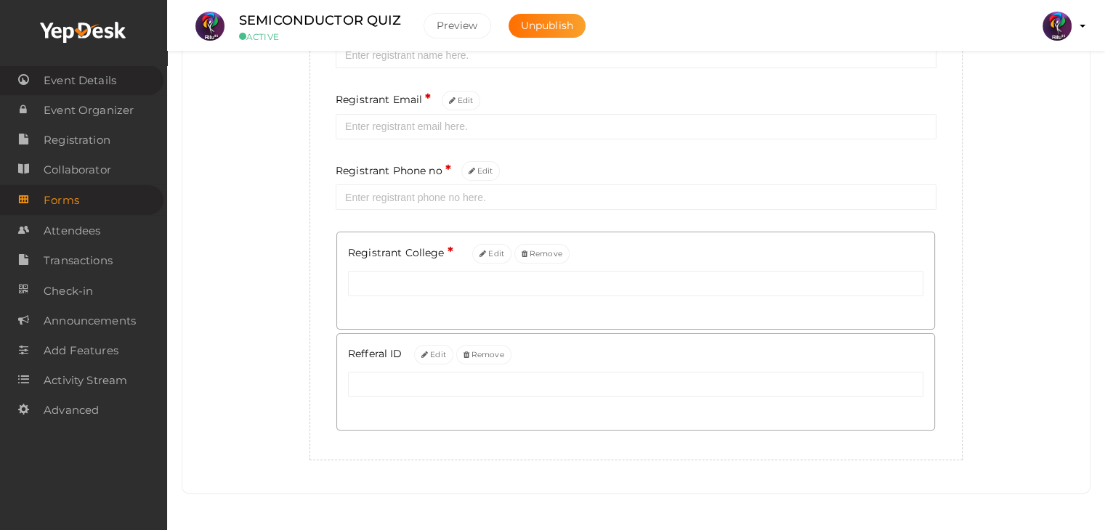
click at [87, 88] on span "Event Details" at bounding box center [80, 80] width 73 height 29
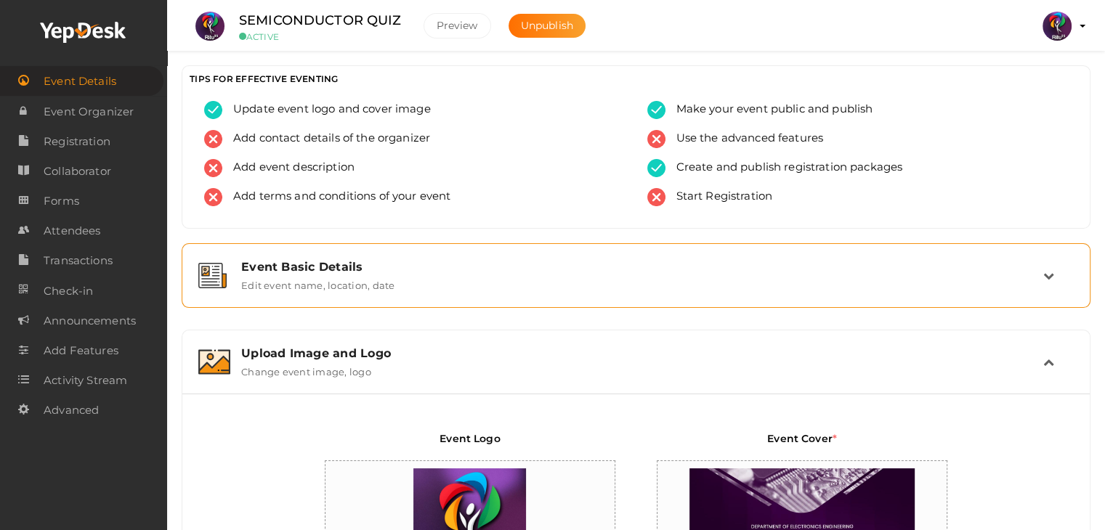
scroll to position [469, 0]
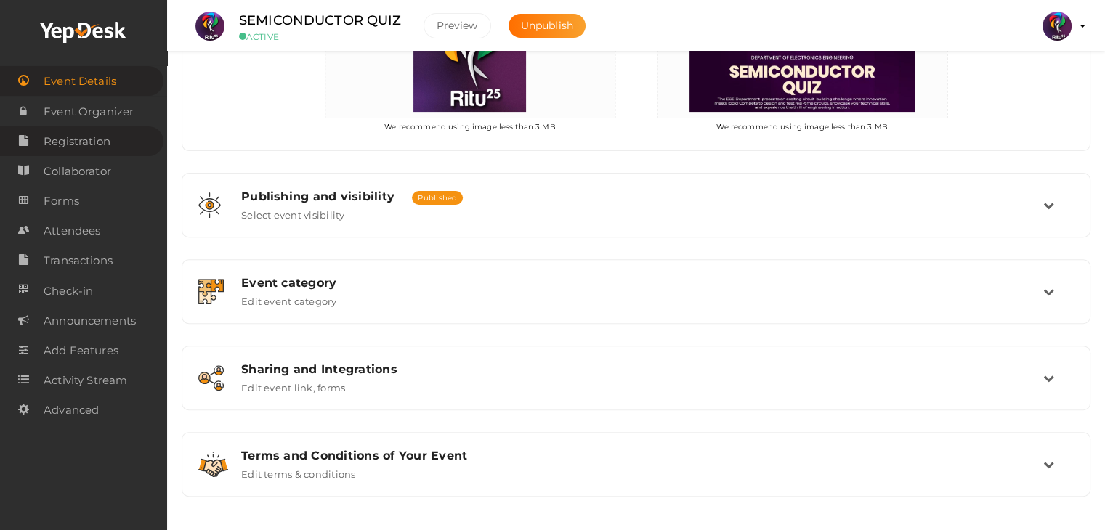
click at [60, 146] on span "Registration" at bounding box center [77, 141] width 67 height 29
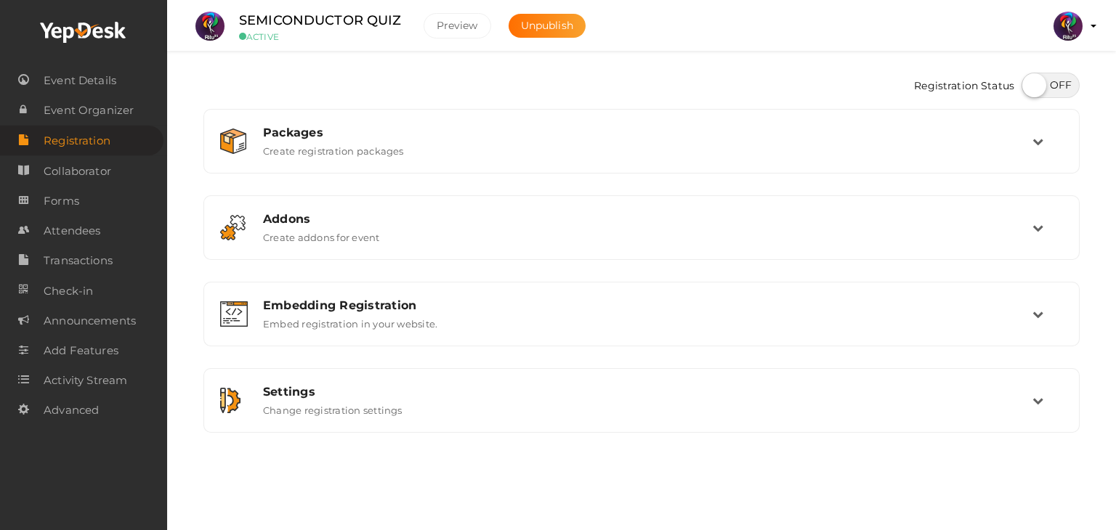
click at [1050, 82] on label at bounding box center [1050, 85] width 58 height 25
click at [1031, 82] on input "checkbox" at bounding box center [1025, 80] width 9 height 9
checkbox input "true"
click at [76, 84] on span "Event Details" at bounding box center [80, 80] width 73 height 29
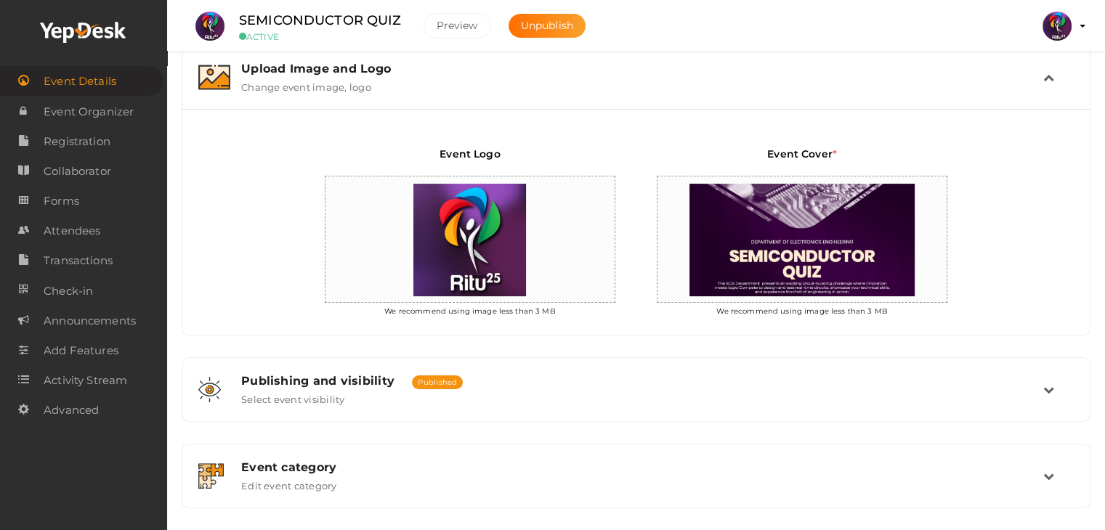
scroll to position [469, 0]
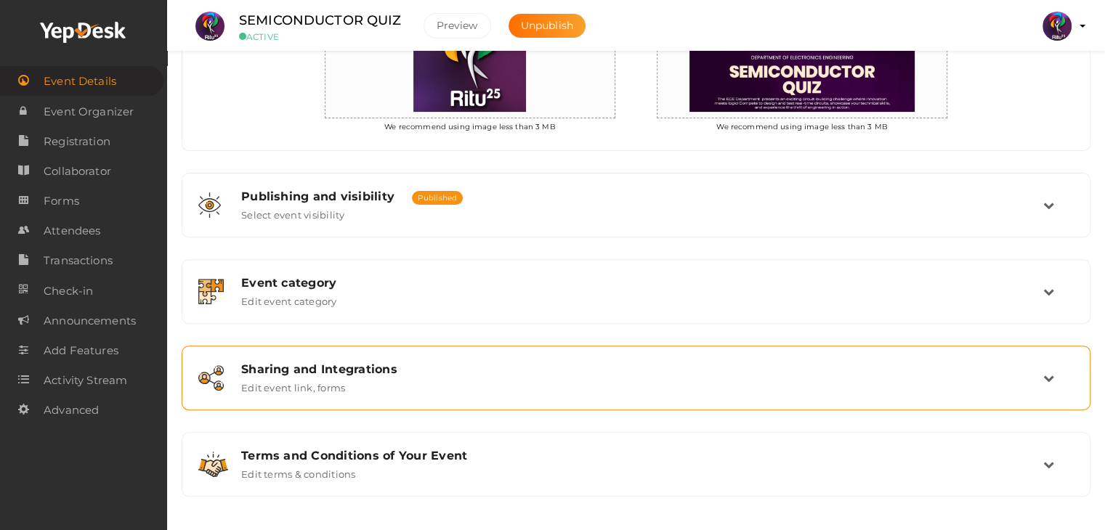
click at [471, 367] on div "Sharing and Integrations" at bounding box center [642, 369] width 802 height 14
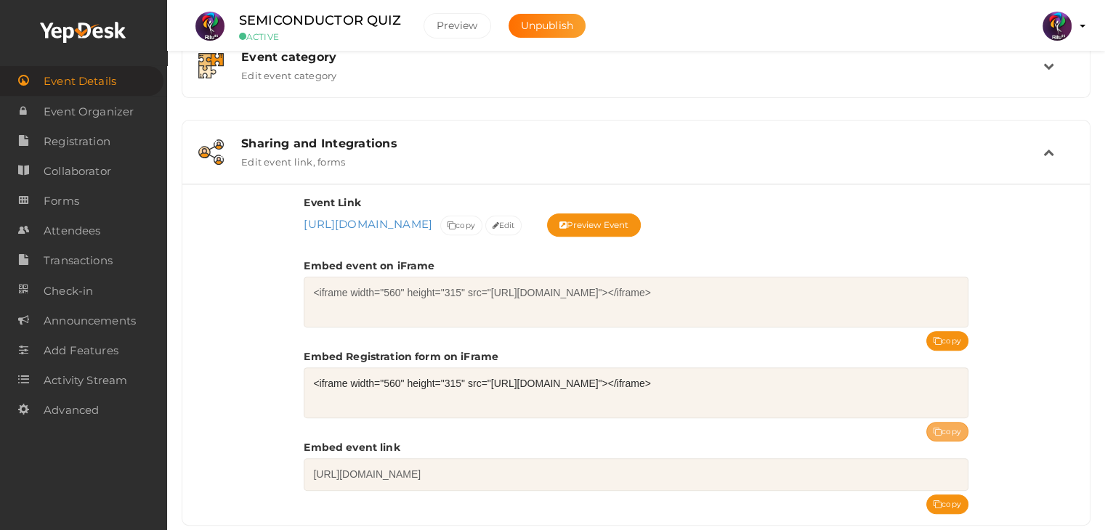
click at [943, 432] on button "copy" at bounding box center [947, 432] width 42 height 20
drag, startPoint x: 410, startPoint y: 26, endPoint x: 241, endPoint y: 12, distance: 169.8
click at [241, 12] on div "SEMICONDUCTOR QUIZ ACTIVE" at bounding box center [320, 26] width 192 height 32
copy label "SEMICONDUCTOR QUIZ"
click at [469, 102] on div "Event Basic Details Edit event name, location, date Event Name SEMICONDUCTOR QU…" at bounding box center [636, 193] width 909 height 838
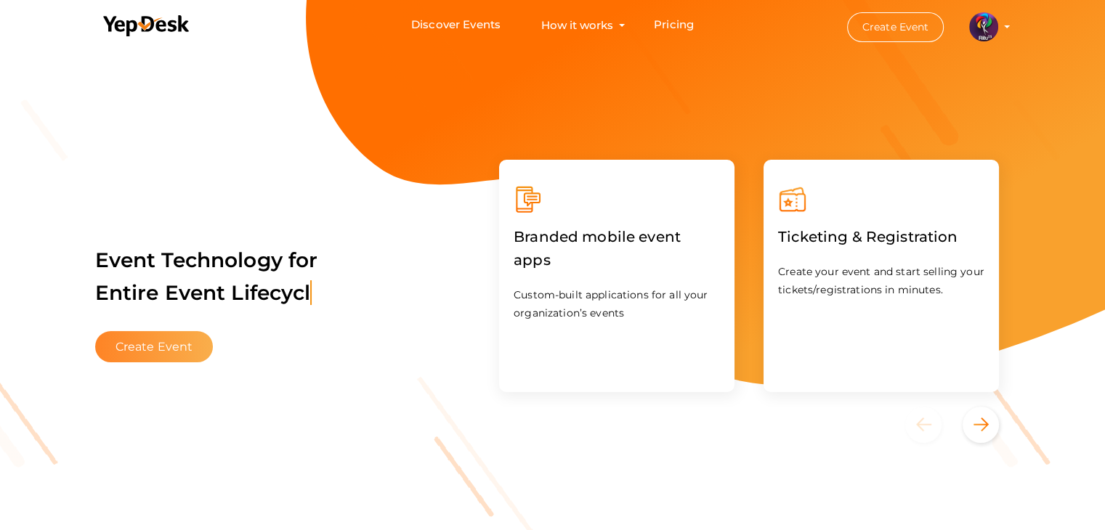
click at [171, 338] on button "Create Event" at bounding box center [154, 346] width 118 height 31
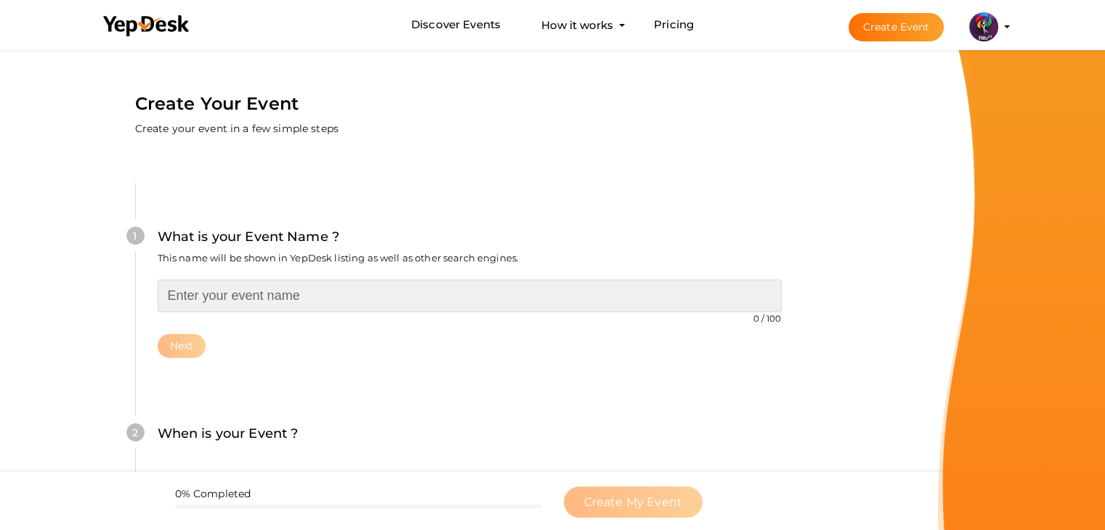
click at [251, 294] on input "text" at bounding box center [470, 296] width 624 height 33
type input "NEON ROOM"
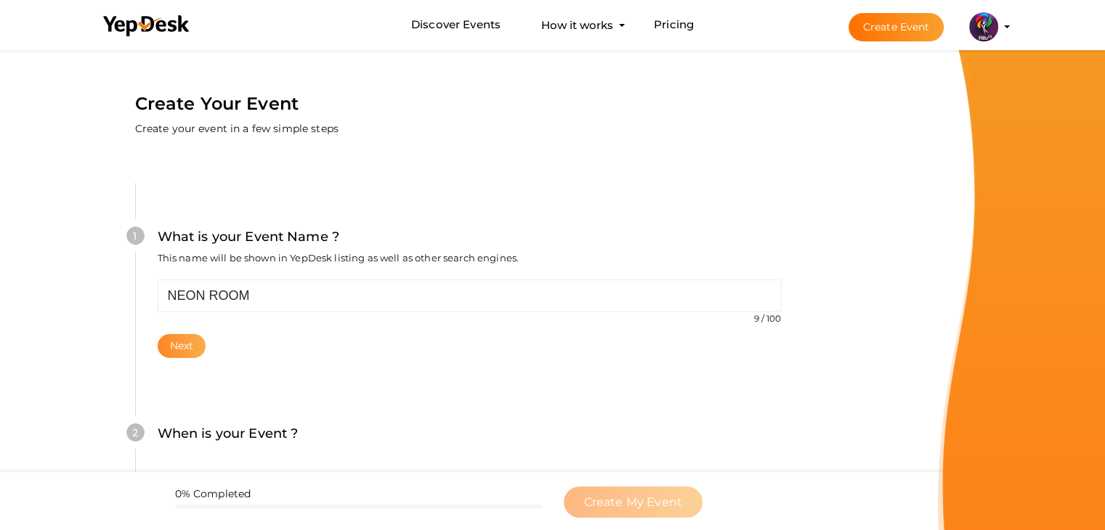
click at [184, 349] on button "Next" at bounding box center [182, 346] width 49 height 24
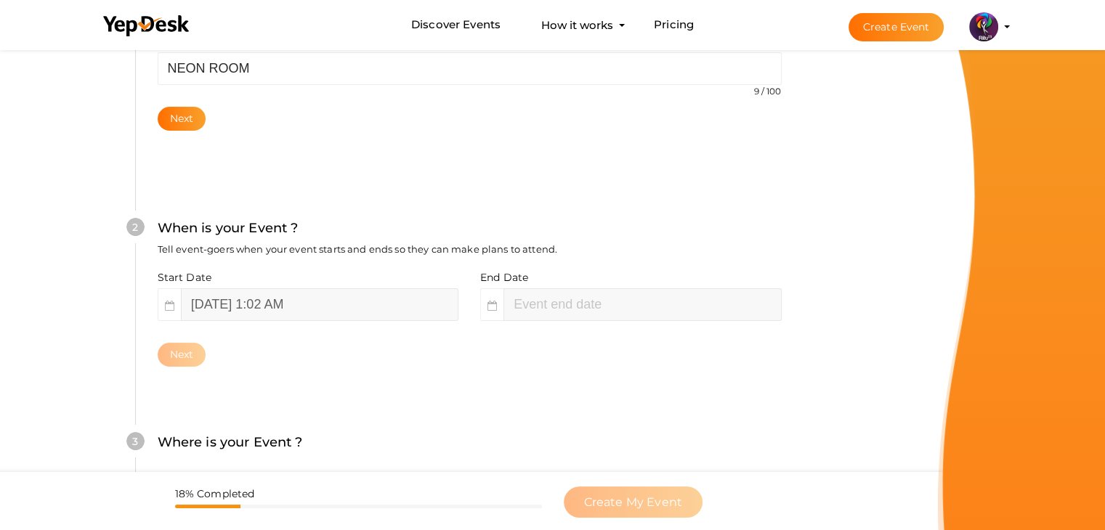
scroll to position [299, 0]
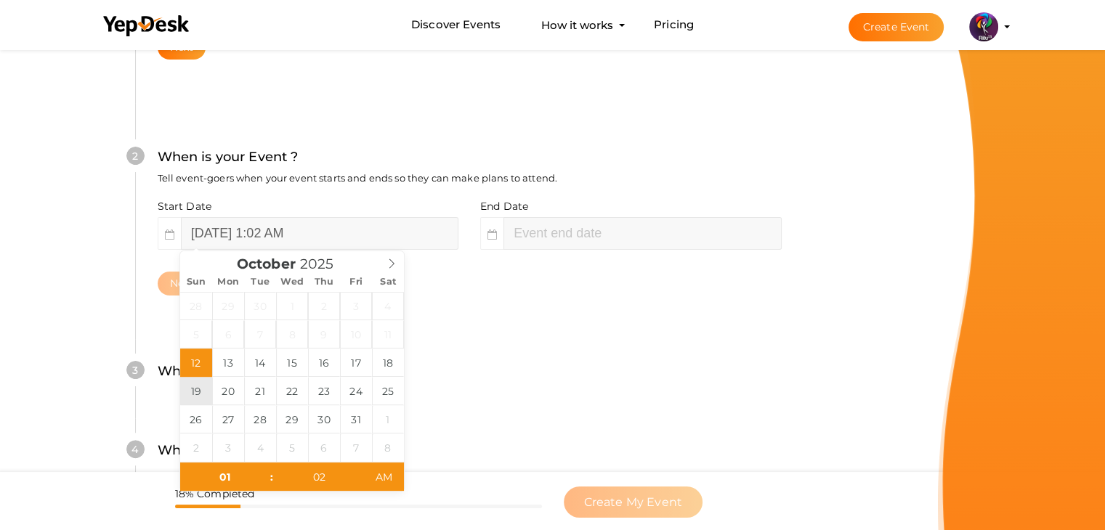
type input "[DATE] 1:02 AM"
type input "03"
type input "02"
type input "[DATE] 3:02 AM"
click at [681, 238] on input "[DATE] 3:02 AM" at bounding box center [641, 233] width 277 height 33
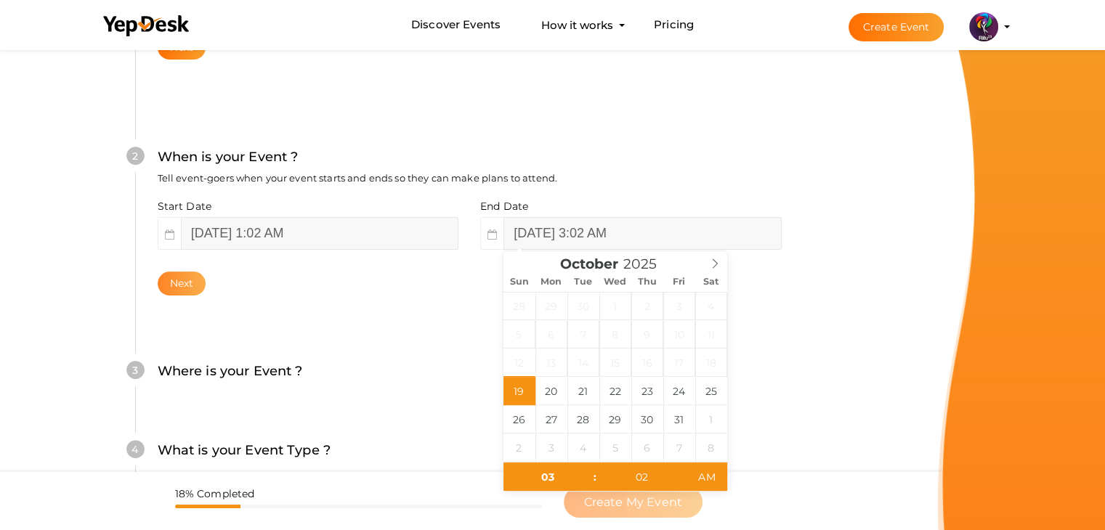
click at [186, 285] on button "Next" at bounding box center [182, 284] width 49 height 24
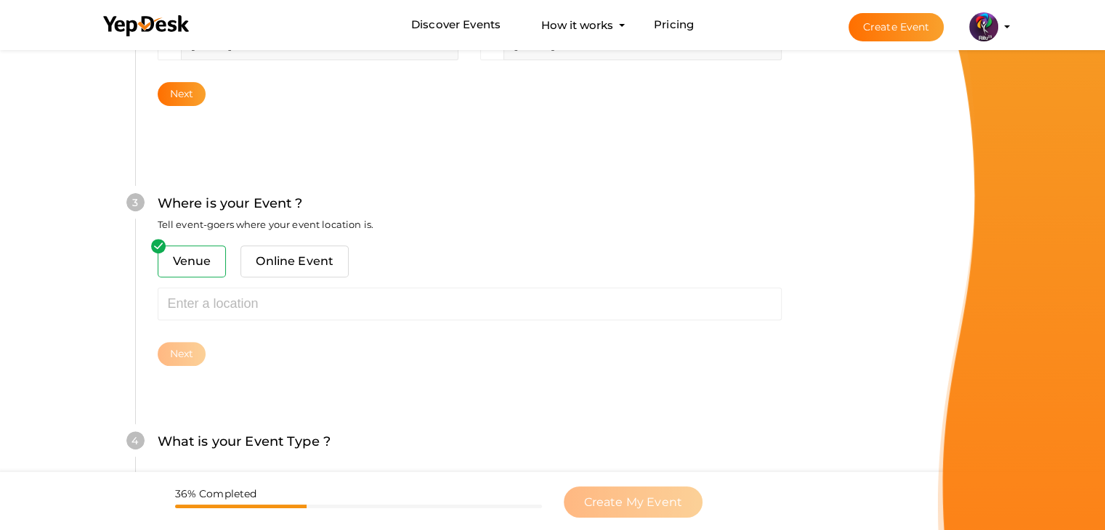
scroll to position [535, 0]
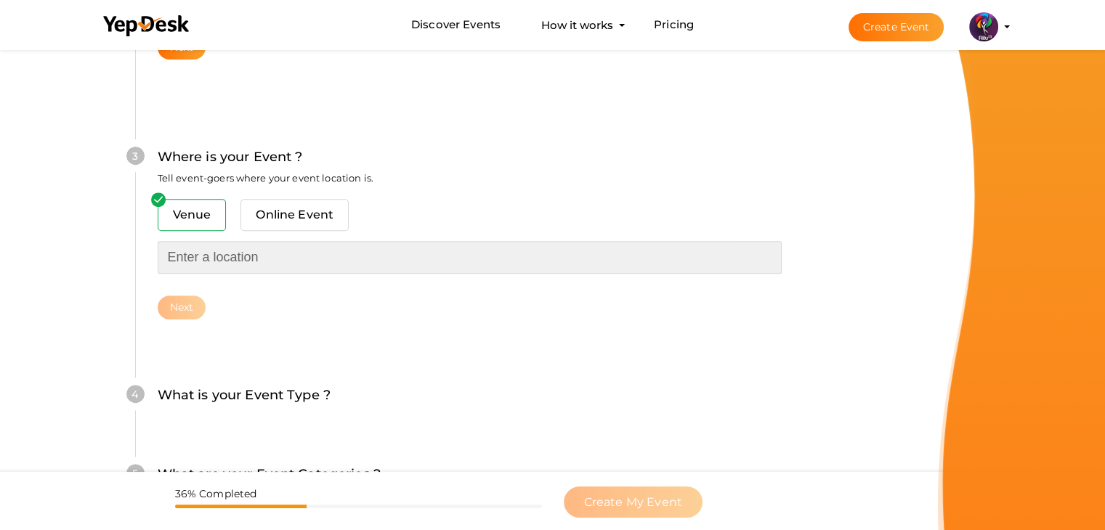
click at [256, 256] on input "text" at bounding box center [470, 257] width 624 height 33
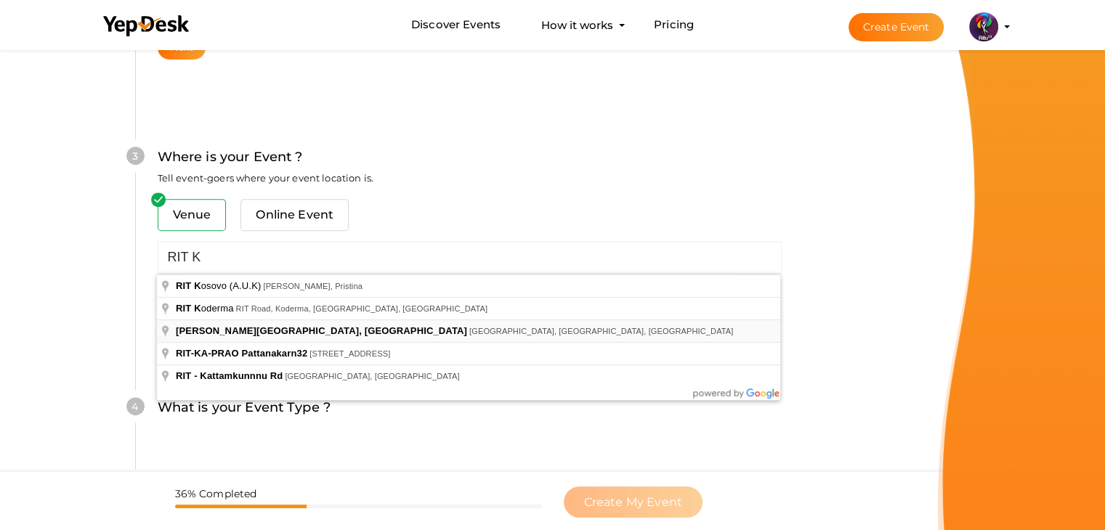
type input "[PERSON_NAME][GEOGRAPHIC_DATA], [GEOGRAPHIC_DATA], [GEOGRAPHIC_DATA], [GEOGRAPH…"
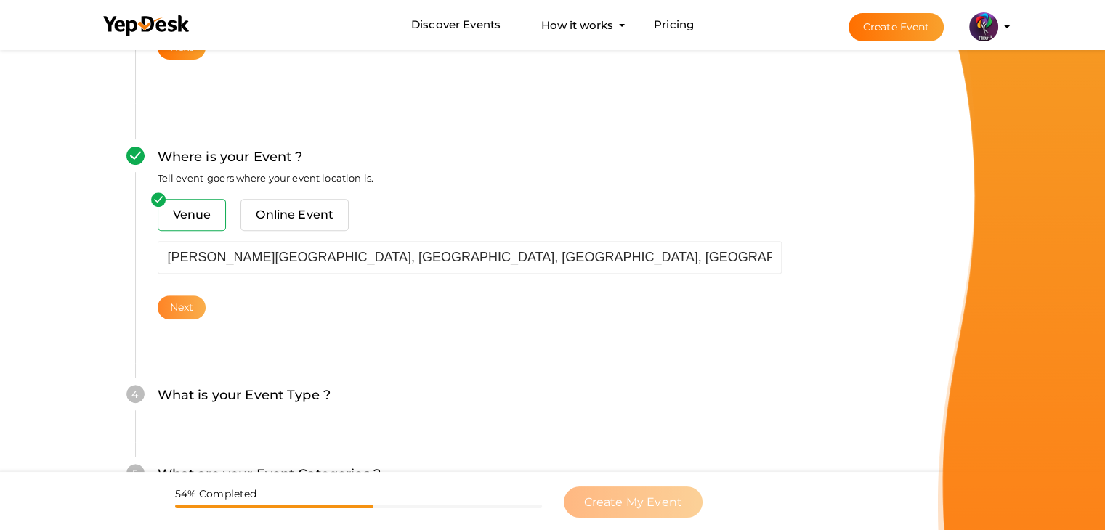
click at [177, 301] on button "Next" at bounding box center [182, 308] width 49 height 24
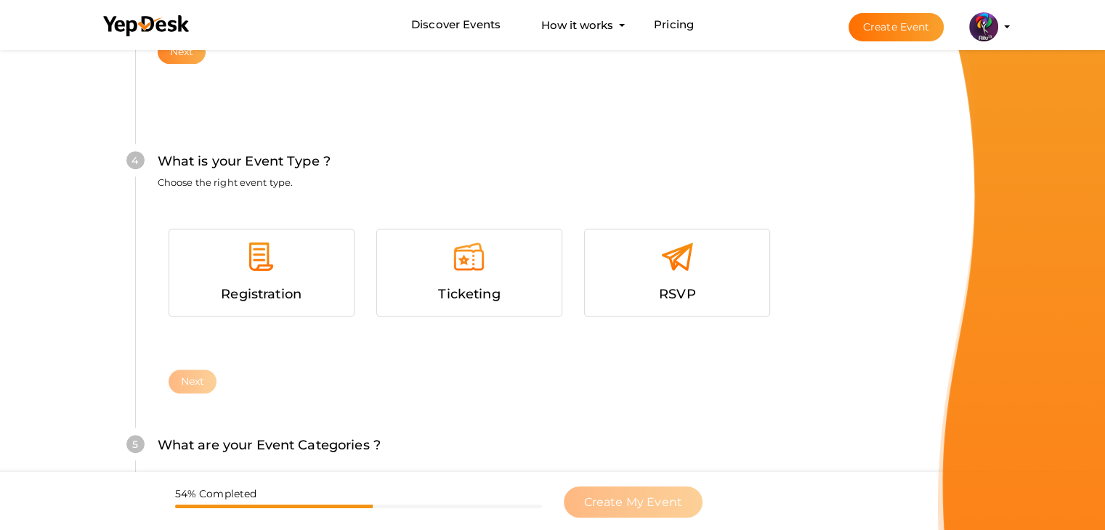
scroll to position [795, 0]
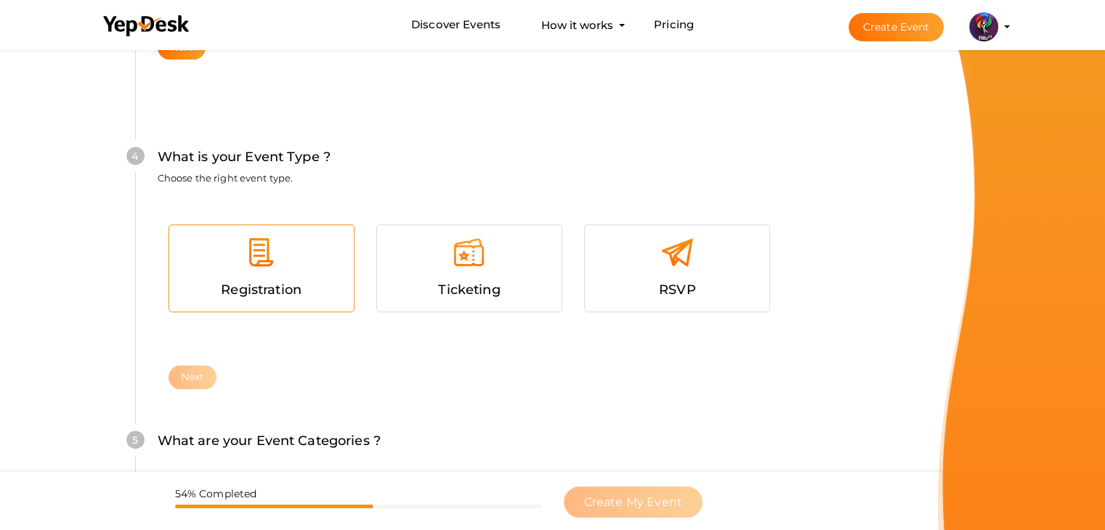
click at [252, 264] on img at bounding box center [261, 252] width 33 height 33
click at [200, 361] on div "Registration Ticketing RSVP Next" at bounding box center [470, 282] width 624 height 166
click at [203, 377] on button "Next" at bounding box center [193, 377] width 49 height 24
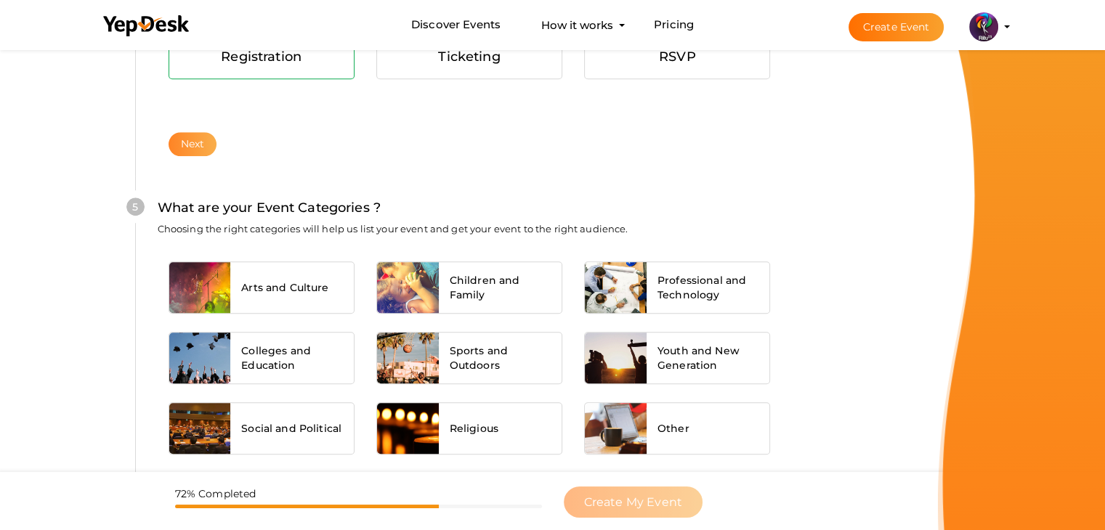
scroll to position [1099, 0]
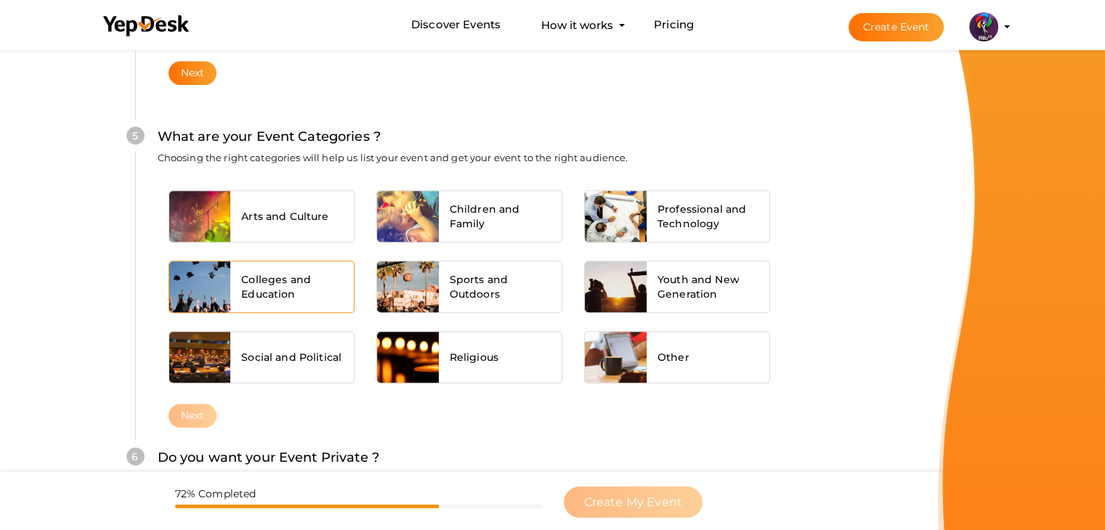
click at [291, 266] on div "Colleges and Education" at bounding box center [291, 286] width 123 height 51
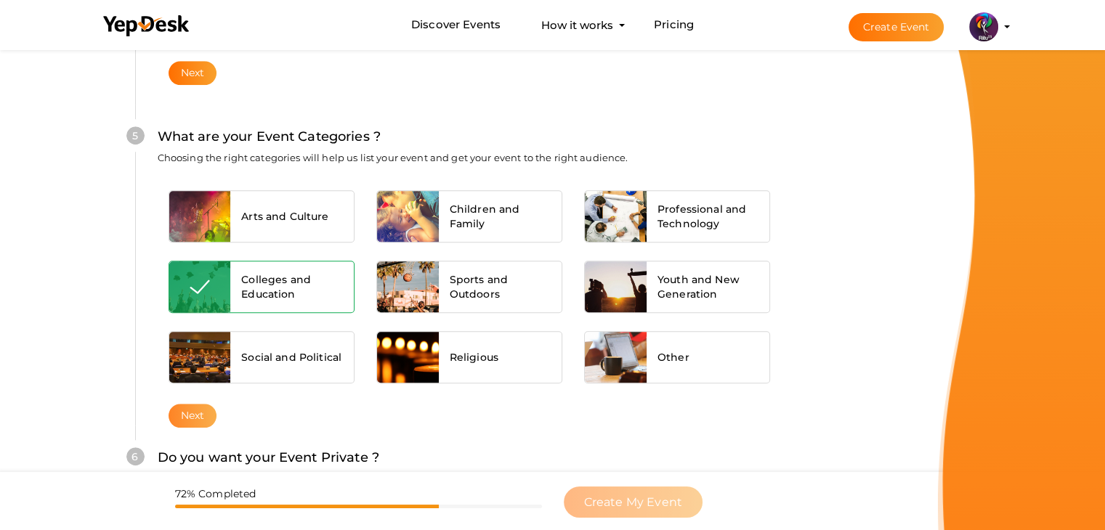
click at [186, 407] on button "Next" at bounding box center [193, 416] width 49 height 24
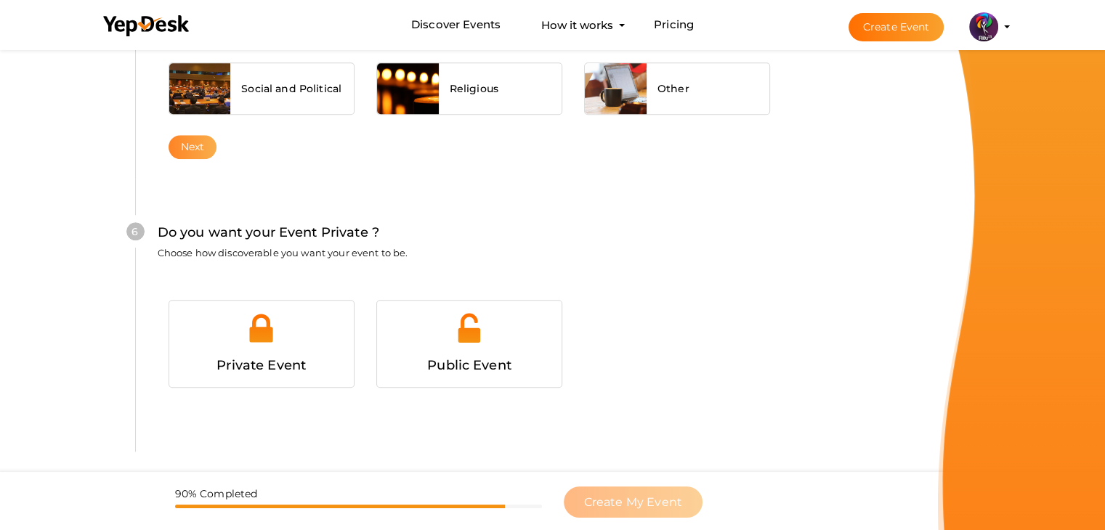
scroll to position [1418, 0]
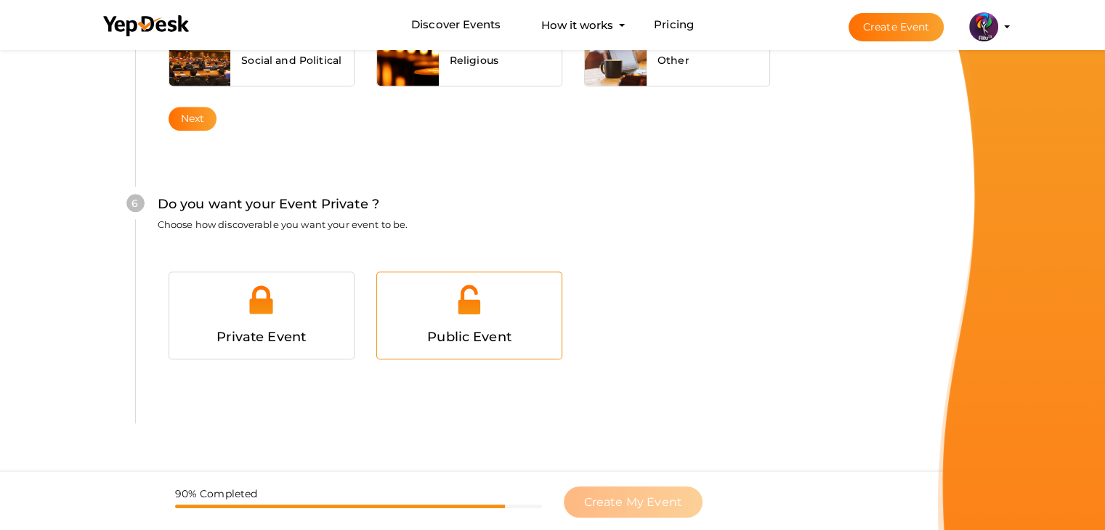
click at [447, 313] on div at bounding box center [469, 305] width 163 height 44
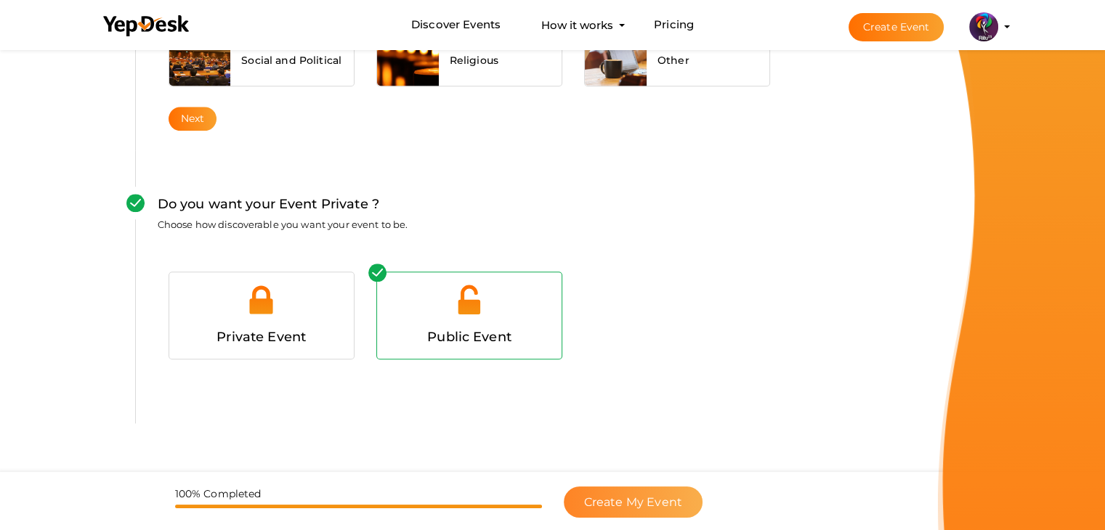
click at [616, 499] on span "Create My Event" at bounding box center [633, 502] width 98 height 14
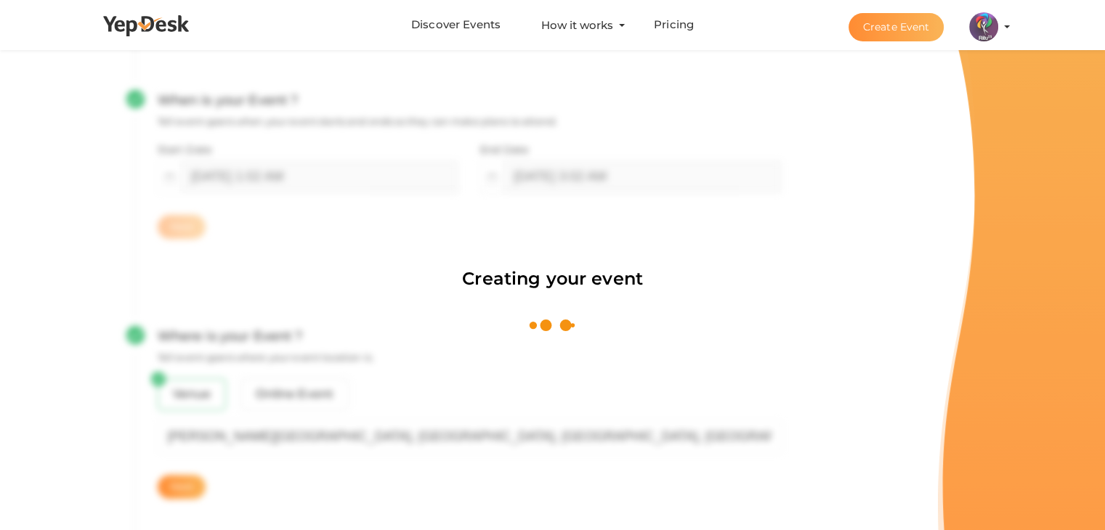
scroll to position [218, 0]
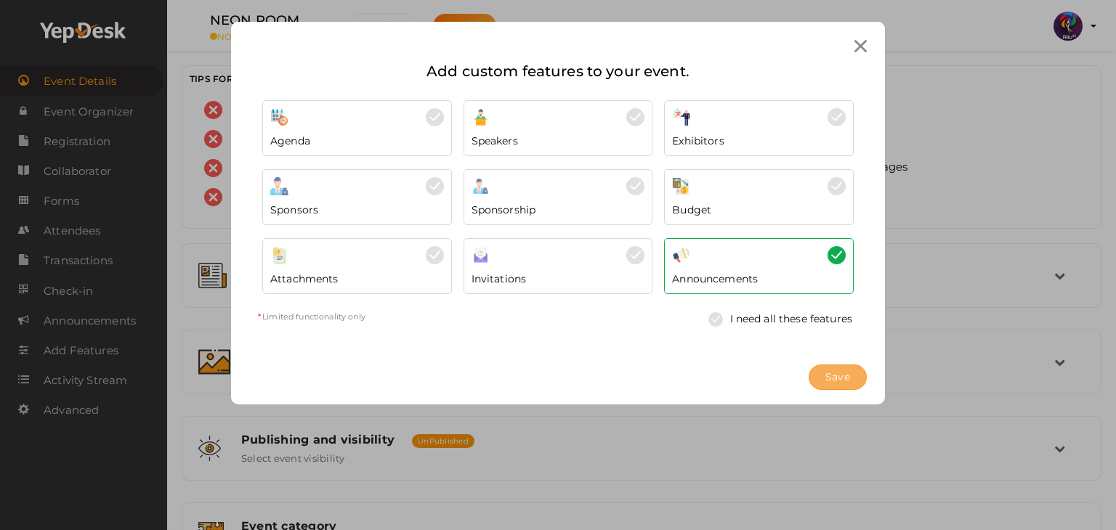
click at [837, 366] on button "Save" at bounding box center [837, 377] width 58 height 25
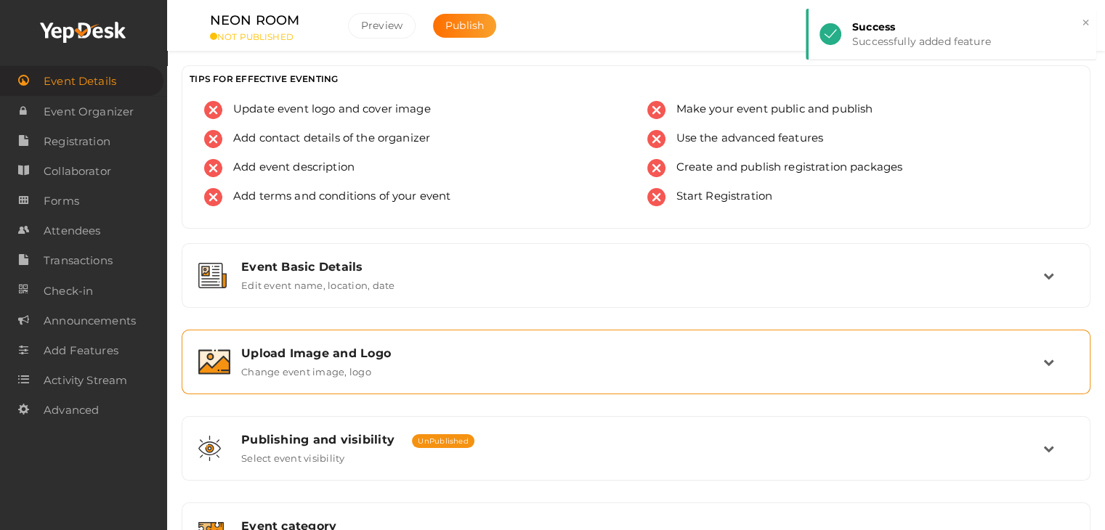
scroll to position [192, 0]
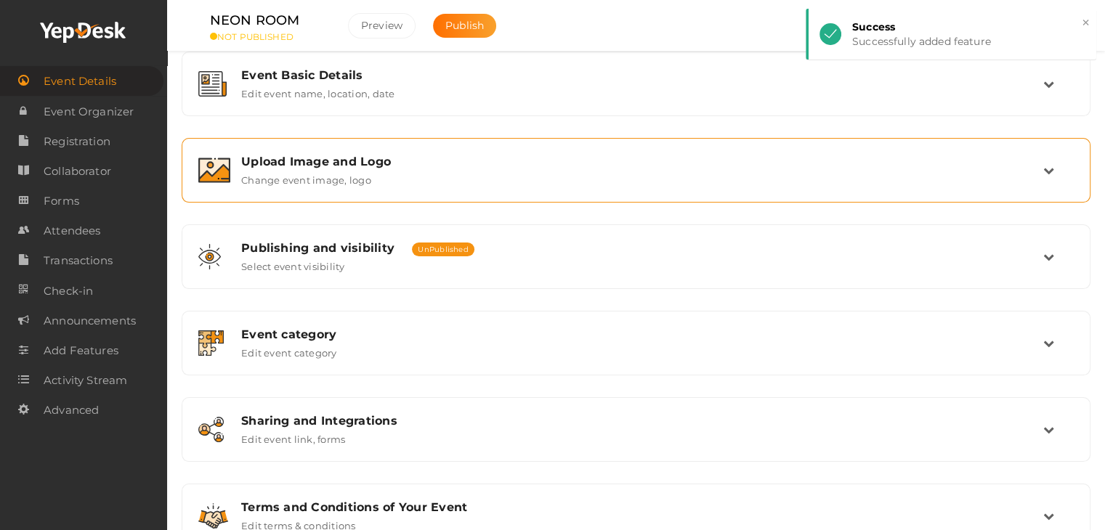
click at [433, 158] on div "Upload Image and Logo" at bounding box center [642, 162] width 802 height 14
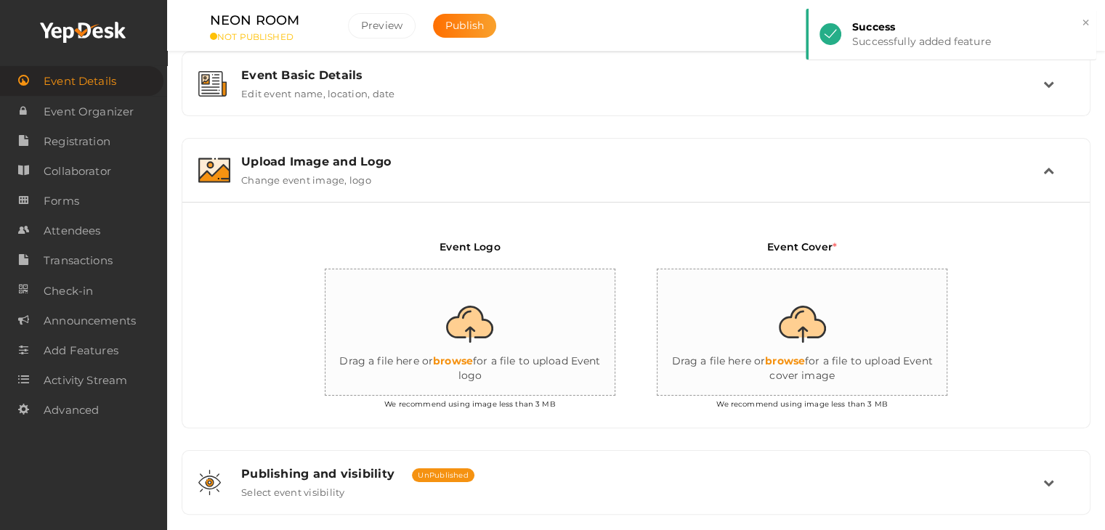
click at [506, 346] on input "file" at bounding box center [470, 332] width 291 height 127
type input "C:\fakepath\logo yepdesk.png"
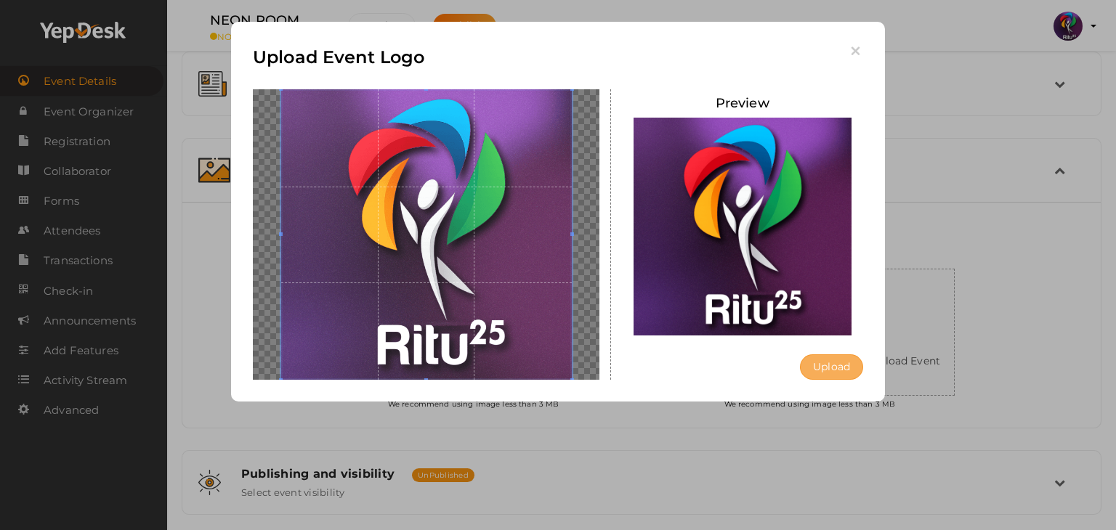
click at [850, 368] on button "Upload" at bounding box center [831, 366] width 63 height 25
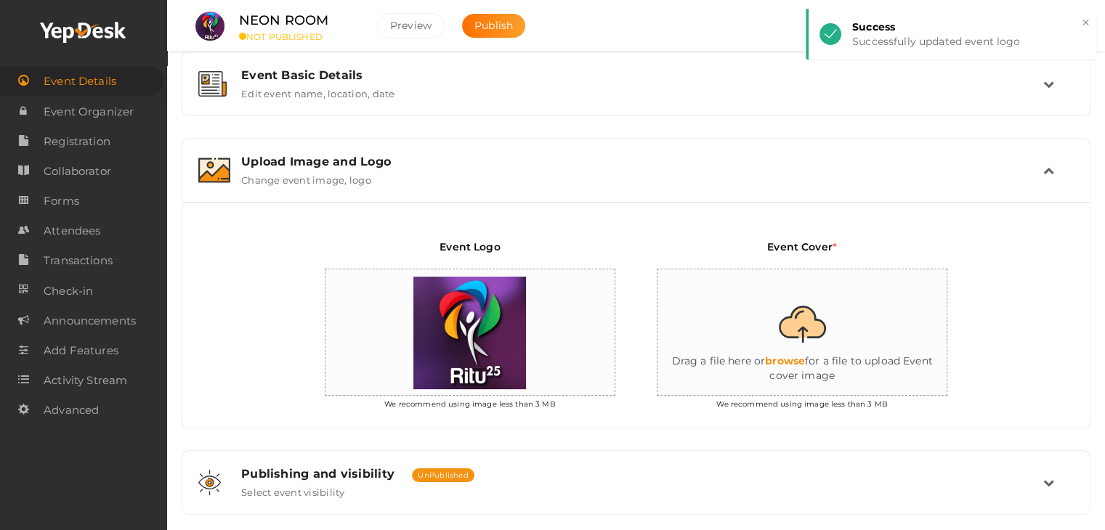
click at [850, 368] on input "file" at bounding box center [802, 332] width 291 height 127
type input "C:\fakepath\IMG-20251012-WA0009.jpg"
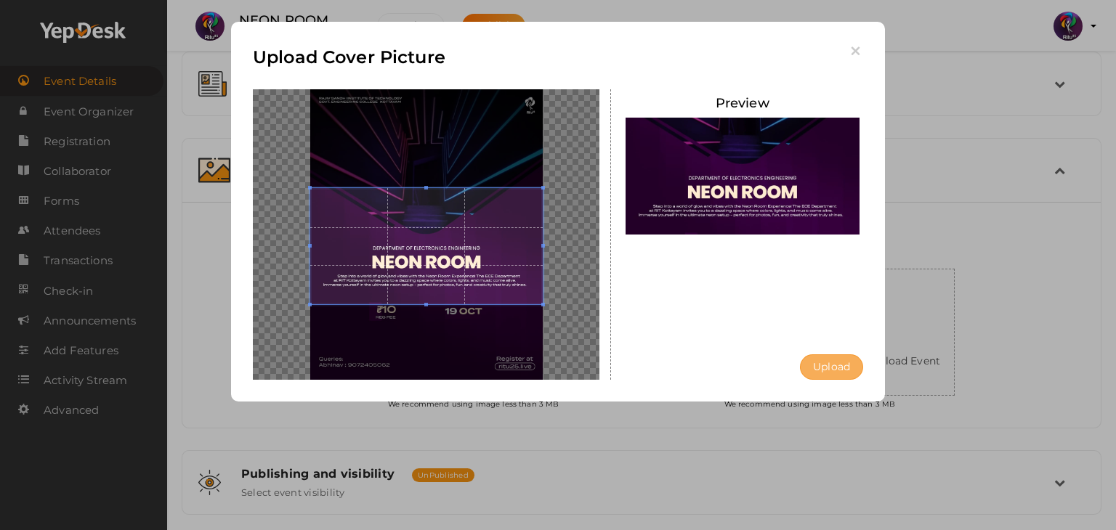
click at [845, 364] on button "Upload" at bounding box center [831, 366] width 63 height 25
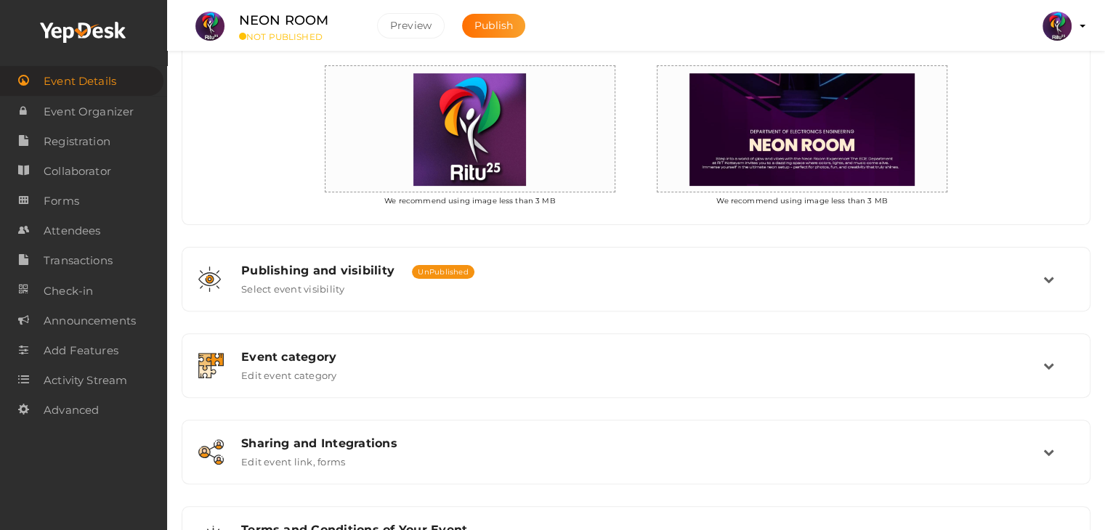
scroll to position [469, 0]
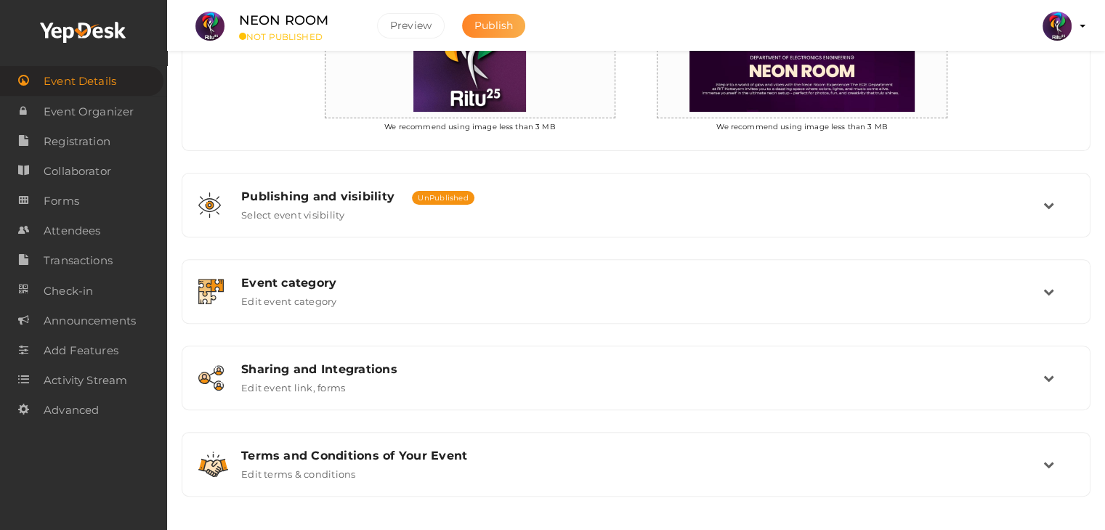
click at [494, 25] on span "Publish" at bounding box center [493, 25] width 38 height 13
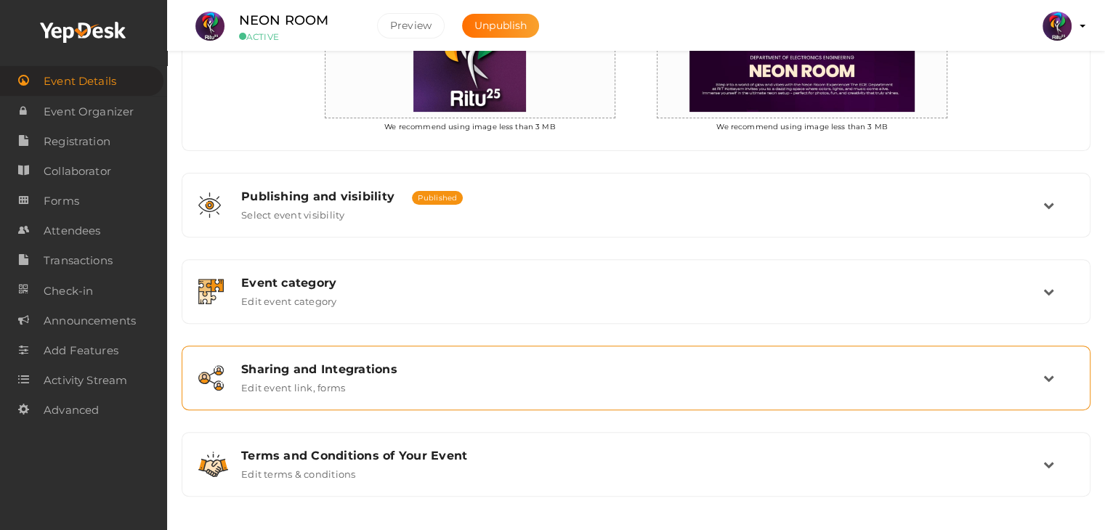
click at [422, 354] on div "Sharing and Integrations Edit event link, forms" at bounding box center [636, 378] width 893 height 49
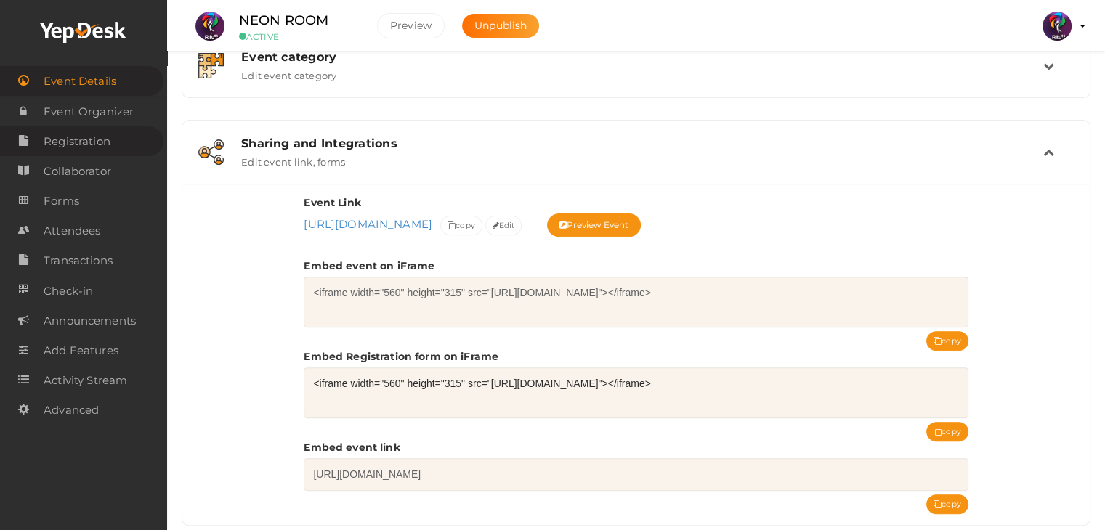
click at [89, 140] on span "Registration" at bounding box center [77, 141] width 67 height 29
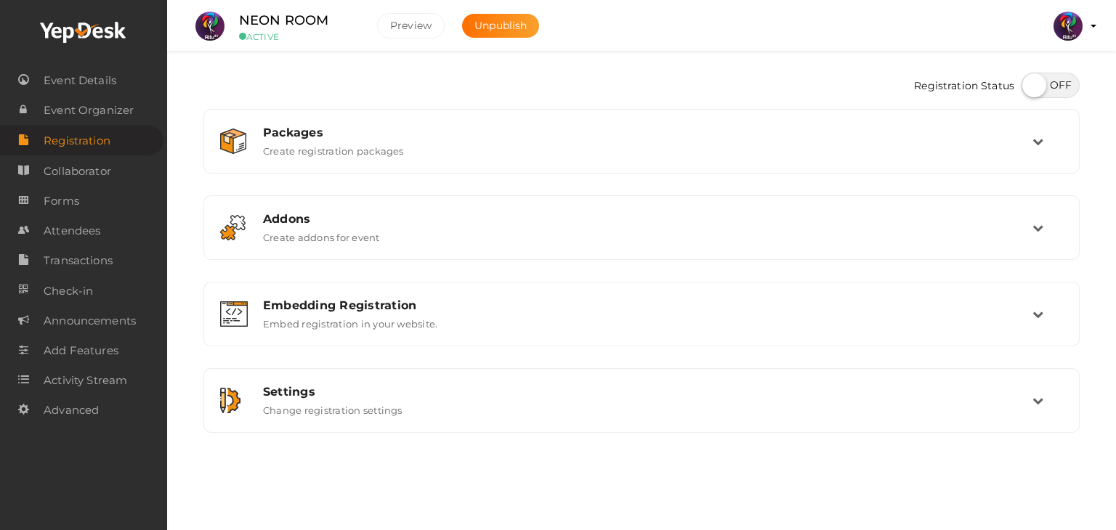
click at [1066, 92] on label at bounding box center [1050, 85] width 58 height 25
click at [1031, 85] on input "checkbox" at bounding box center [1025, 80] width 9 height 9
checkbox input "true"
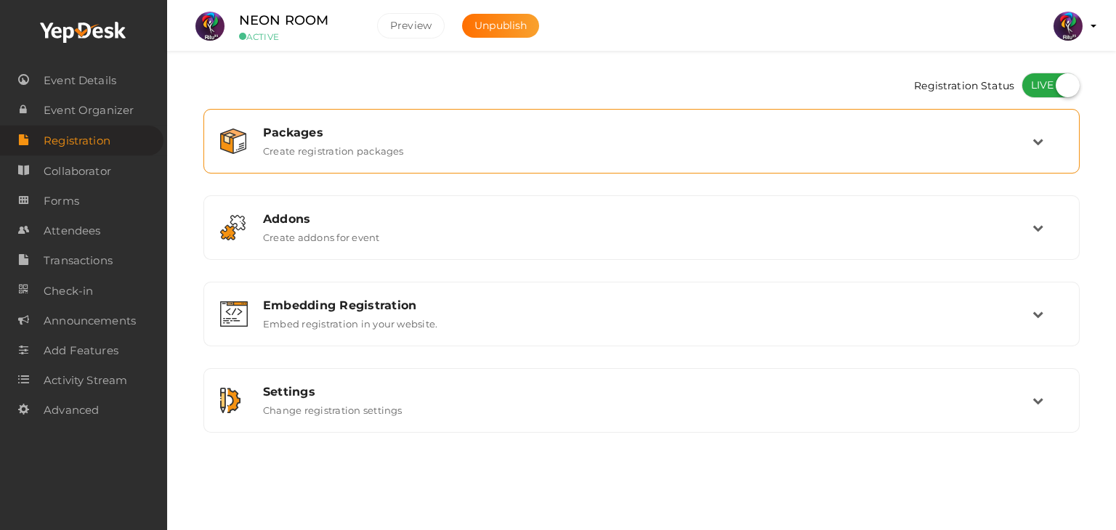
click at [639, 131] on div "Packages" at bounding box center [647, 133] width 769 height 14
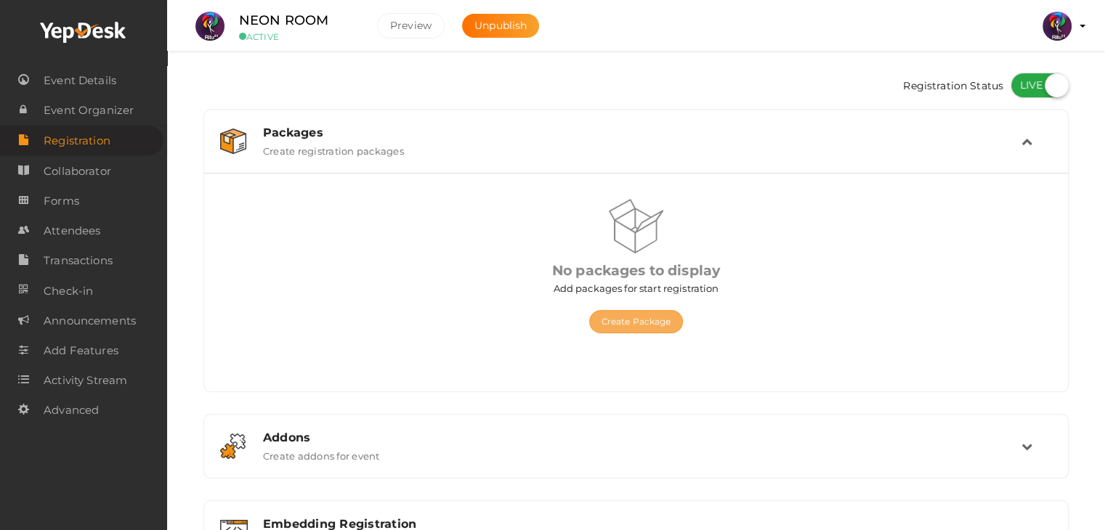
click at [638, 326] on button "Create Package" at bounding box center [636, 321] width 94 height 23
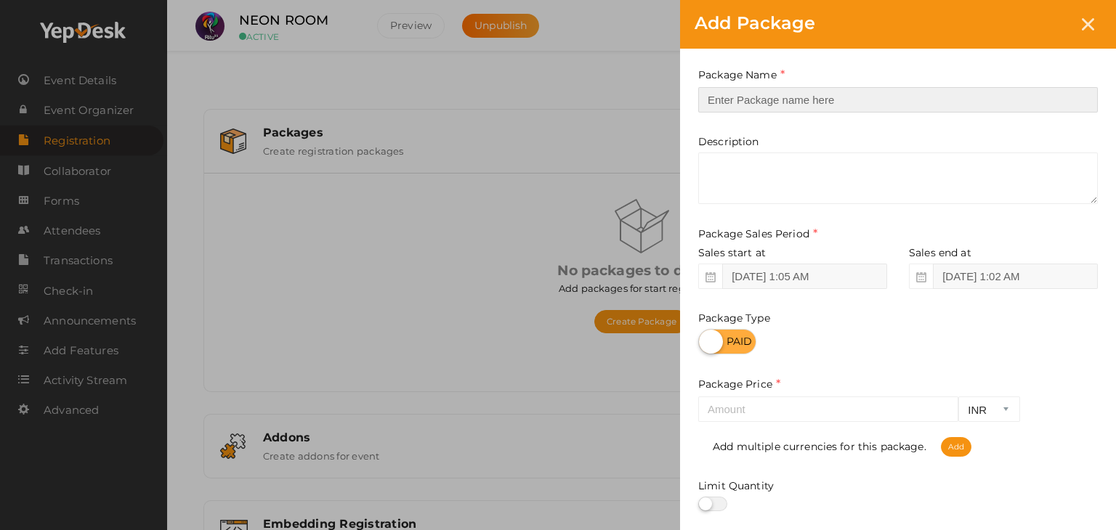
click at [756, 102] on input "text" at bounding box center [897, 99] width 399 height 25
type input "Registration"
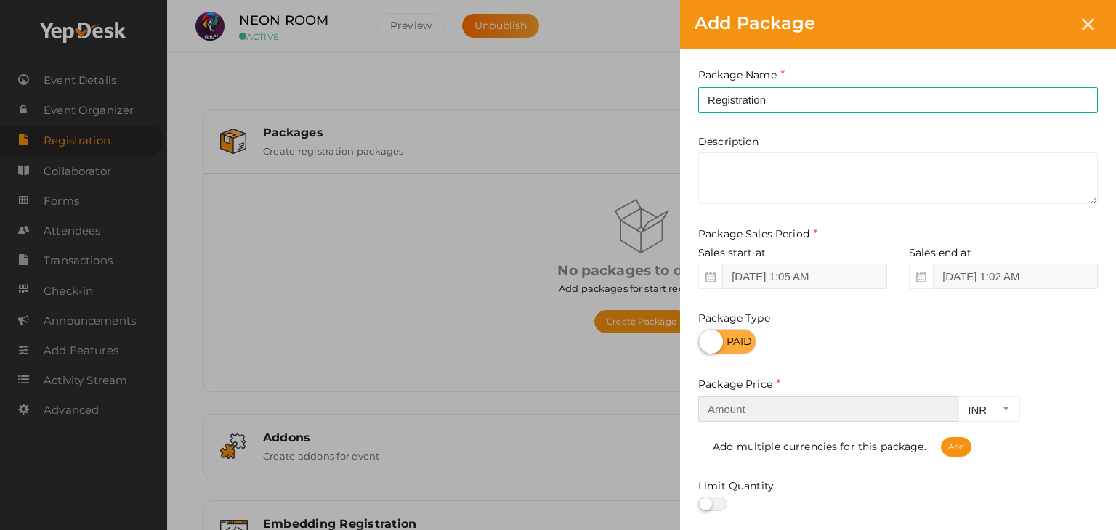
click at [787, 409] on input "number" at bounding box center [828, 409] width 260 height 25
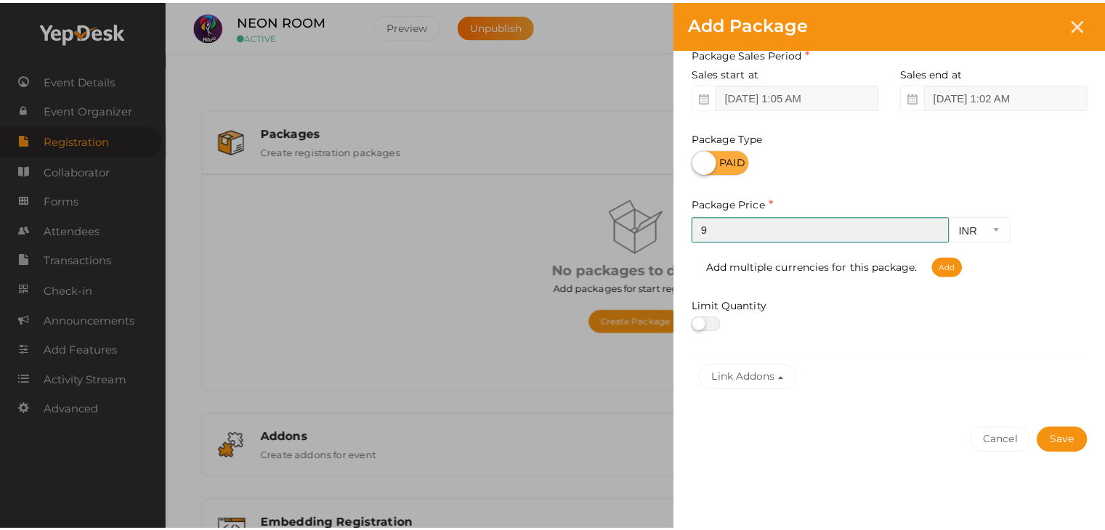
scroll to position [180, 0]
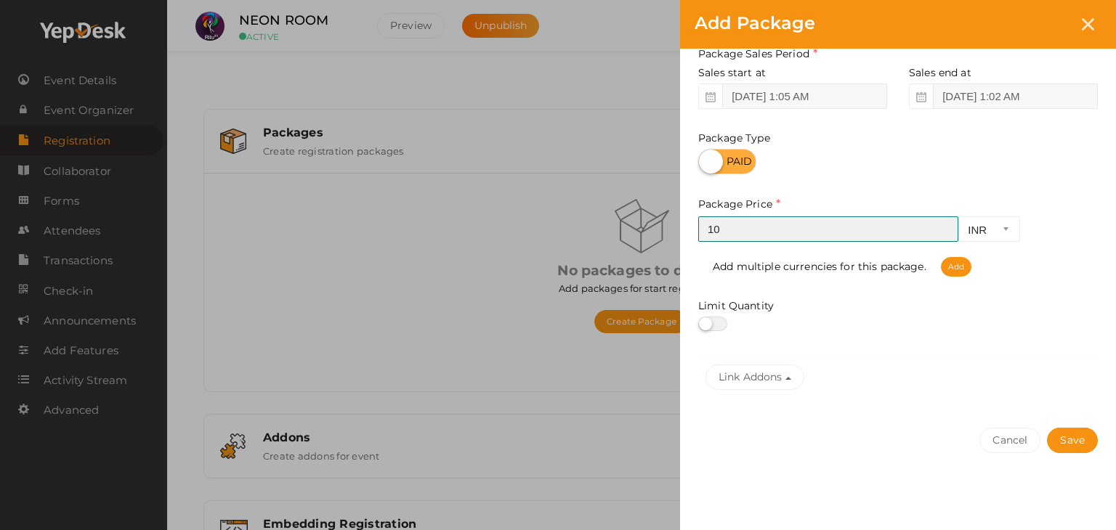
type input "10"
click at [943, 227] on input "10" at bounding box center [828, 228] width 260 height 25
click at [1066, 450] on button "Save" at bounding box center [1072, 440] width 51 height 25
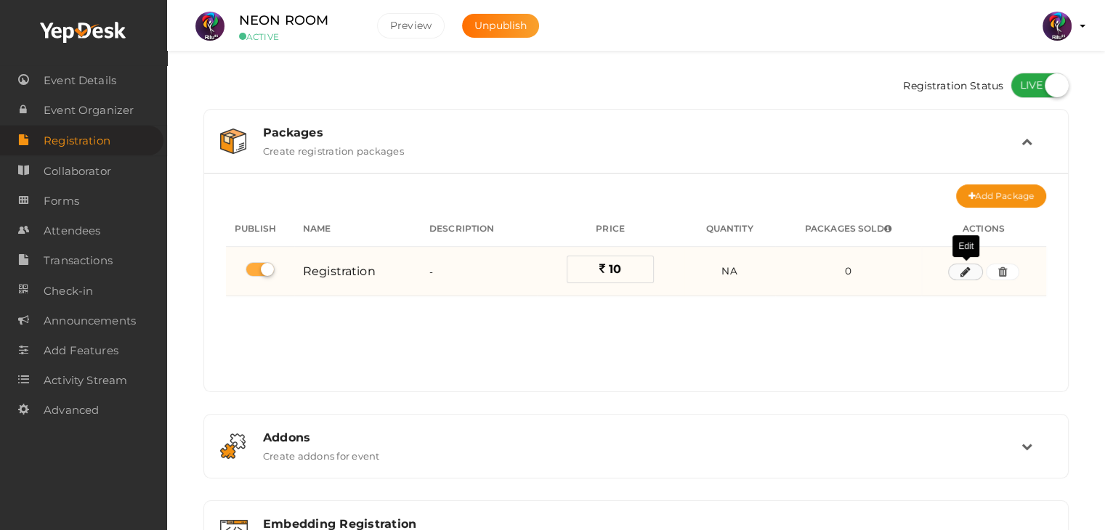
click at [971, 270] on button "button" at bounding box center [965, 272] width 35 height 17
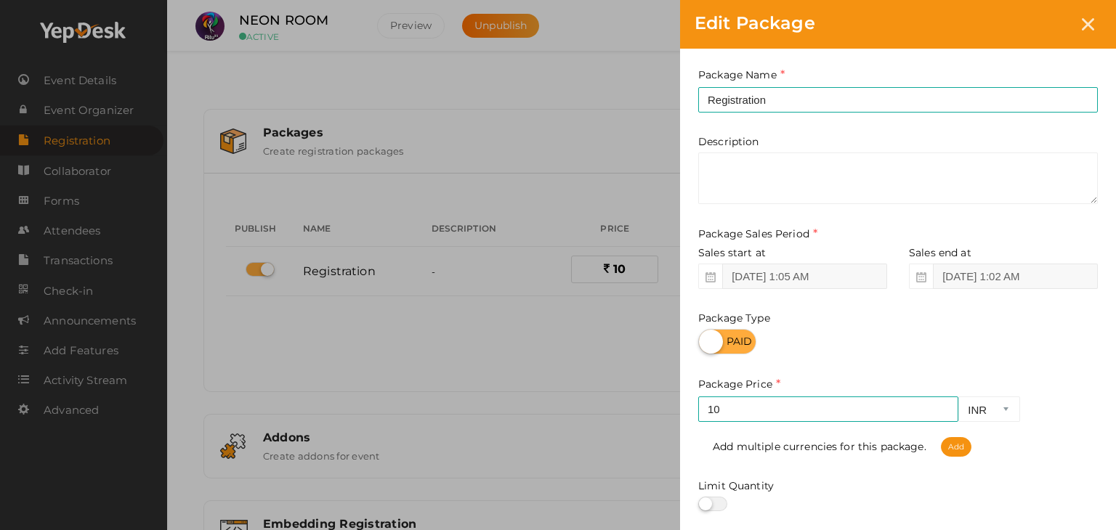
click at [532, 334] on div "Edit Package Package Name Registration This field is Required. Package Name alr…" at bounding box center [558, 265] width 1116 height 530
click at [1098, 27] on div at bounding box center [1087, 24] width 27 height 27
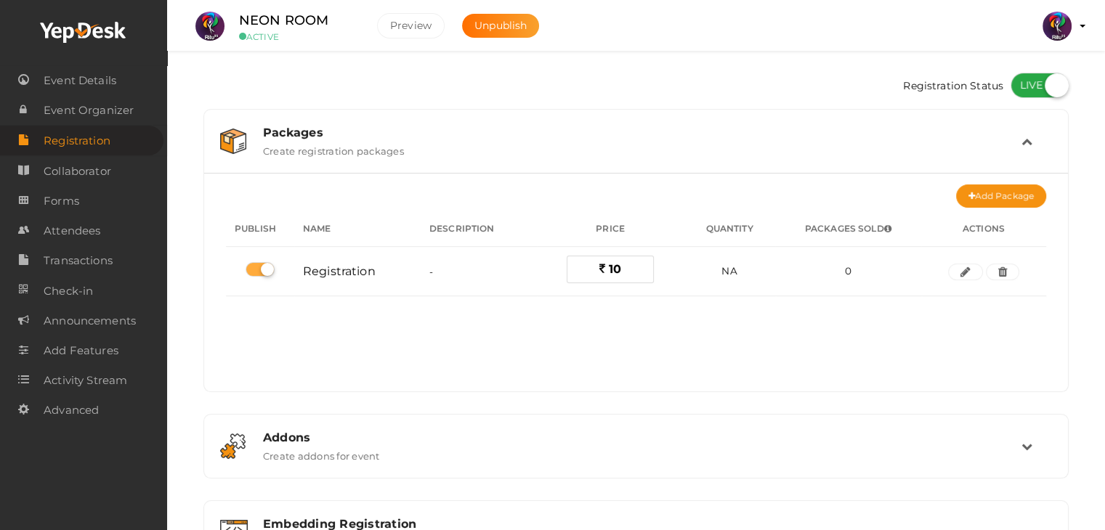
scroll to position [193, 0]
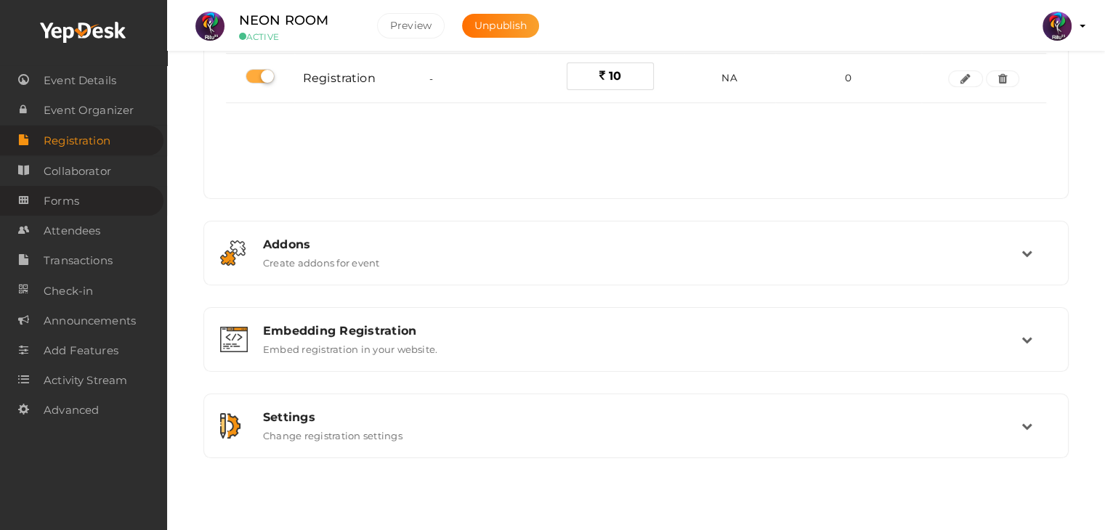
click at [70, 203] on span "Forms" at bounding box center [62, 201] width 36 height 29
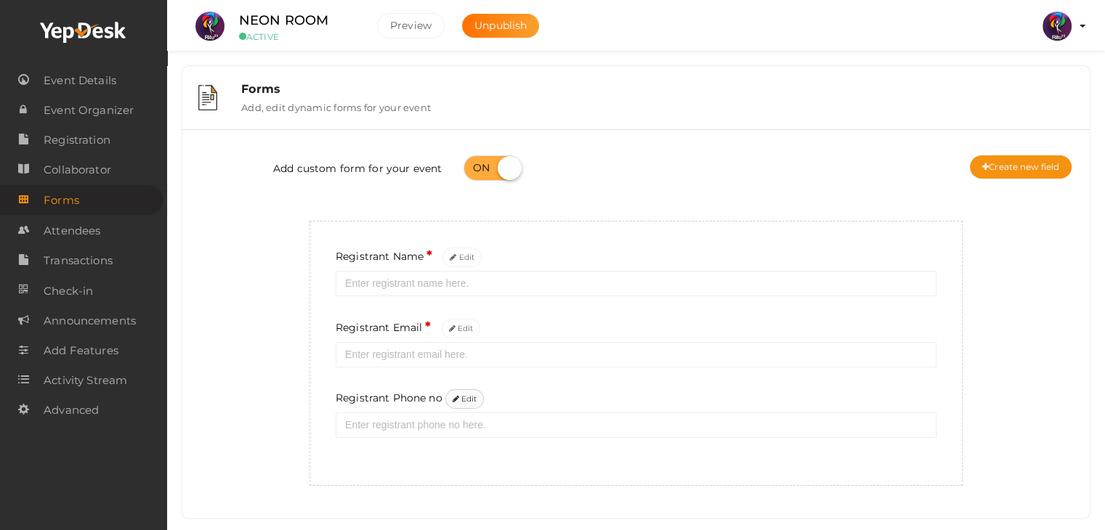
click at [466, 405] on button "Edit" at bounding box center [464, 399] width 39 height 20
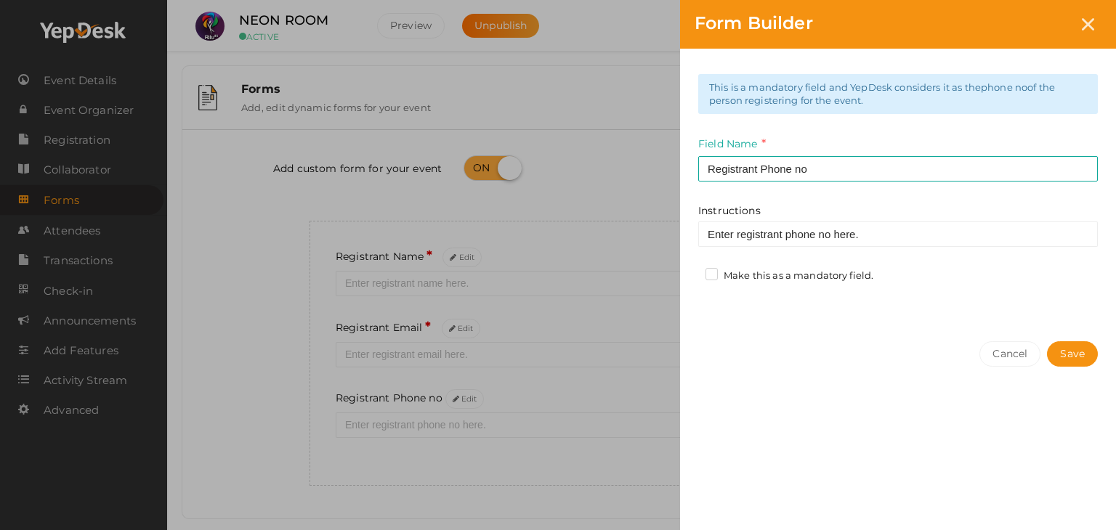
click at [707, 271] on label "Make this as a mandatory field." at bounding box center [789, 276] width 168 height 15
click at [691, 272] on input "Make this as a mandatory field." at bounding box center [691, 272] width 0 height 0
click at [1064, 360] on button "Save" at bounding box center [1072, 353] width 51 height 25
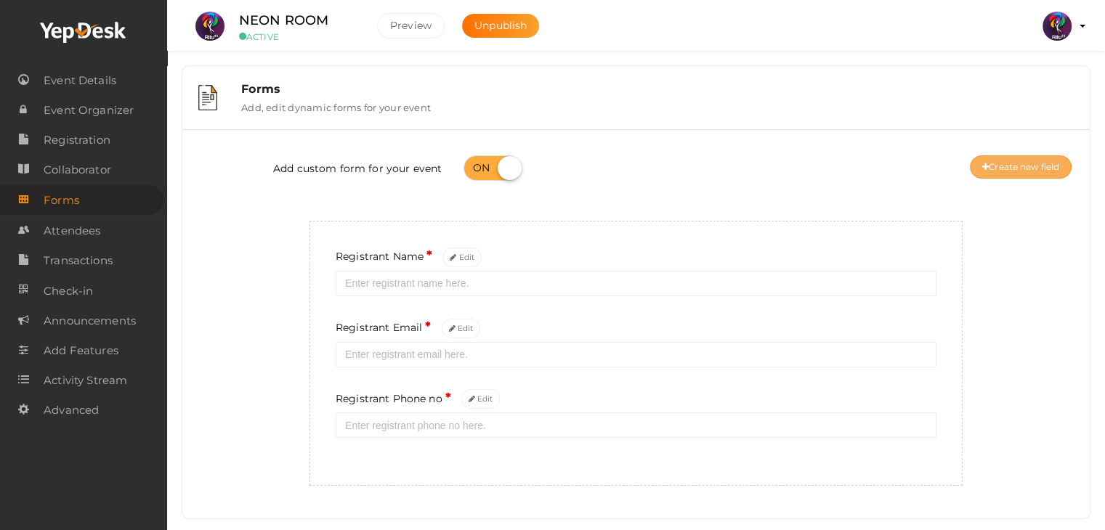
click at [1031, 169] on button "Create new field" at bounding box center [1021, 166] width 102 height 23
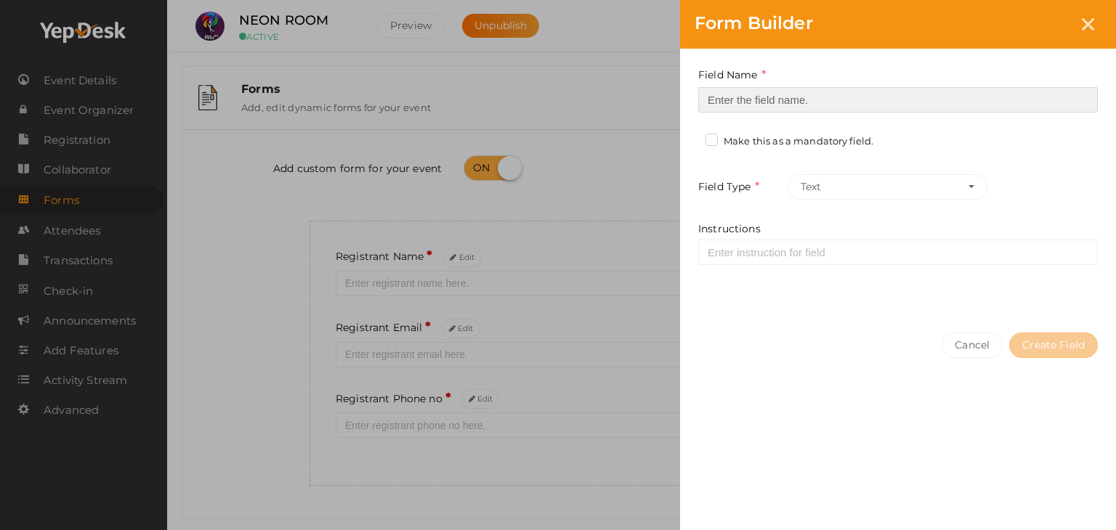
click at [771, 97] on input at bounding box center [897, 99] width 399 height 25
type input "Registrant College"
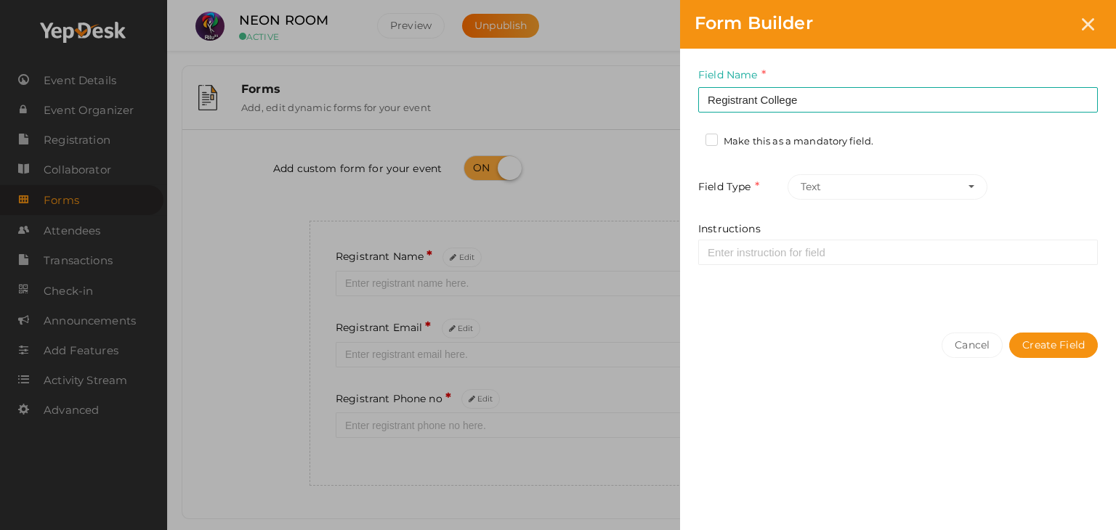
click at [711, 147] on label "Make this as a mandatory field." at bounding box center [789, 141] width 168 height 15
click at [691, 137] on input "Make this as a mandatory field." at bounding box center [691, 137] width 0 height 0
click at [1055, 344] on button "Create Field" at bounding box center [1053, 345] width 89 height 25
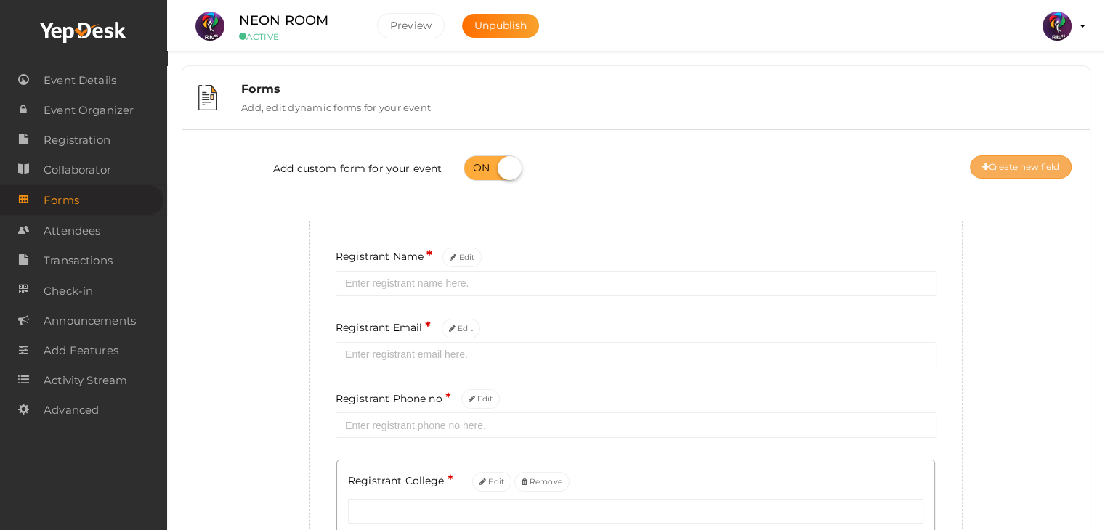
click at [1052, 162] on button "Create new field" at bounding box center [1021, 166] width 102 height 23
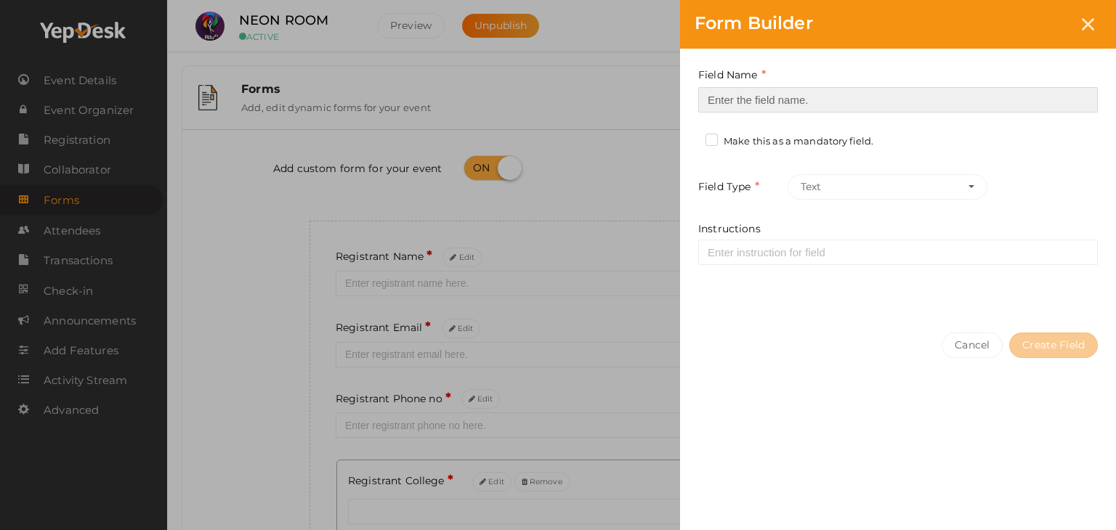
click at [752, 100] on input at bounding box center [897, 99] width 399 height 25
type input "Refferal ID"
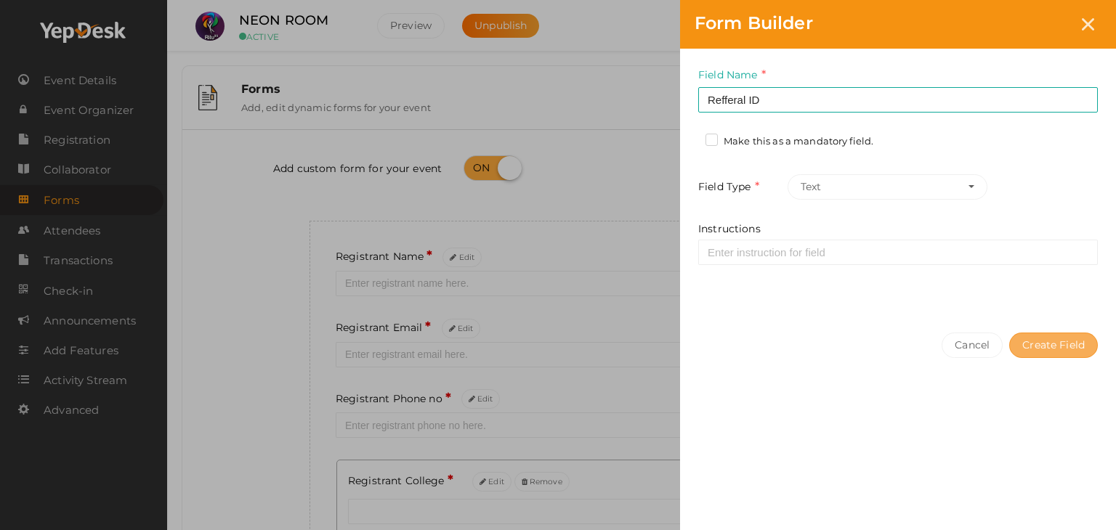
click at [1017, 333] on button "Create Field" at bounding box center [1053, 345] width 89 height 25
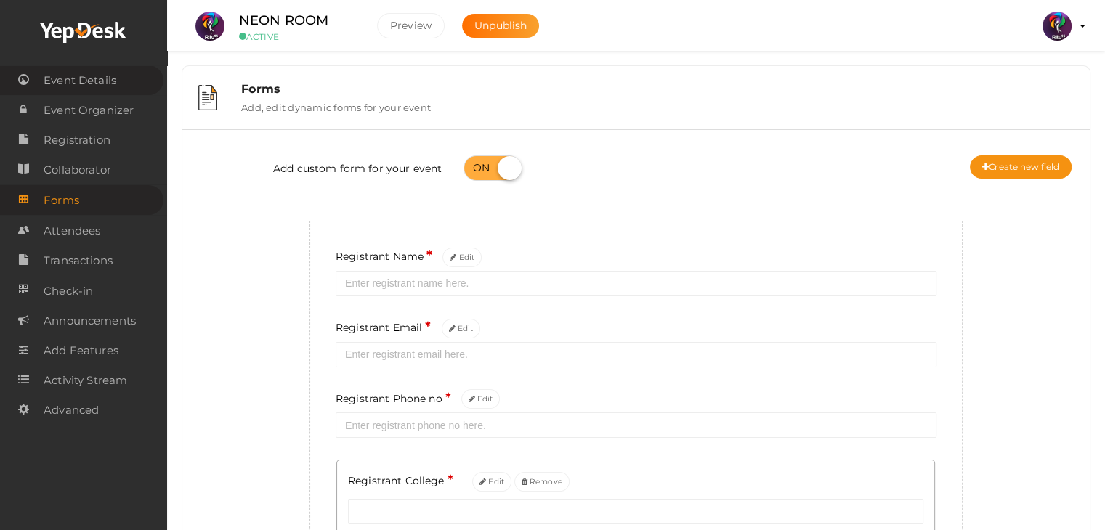
click at [90, 81] on span "Event Details" at bounding box center [80, 80] width 73 height 29
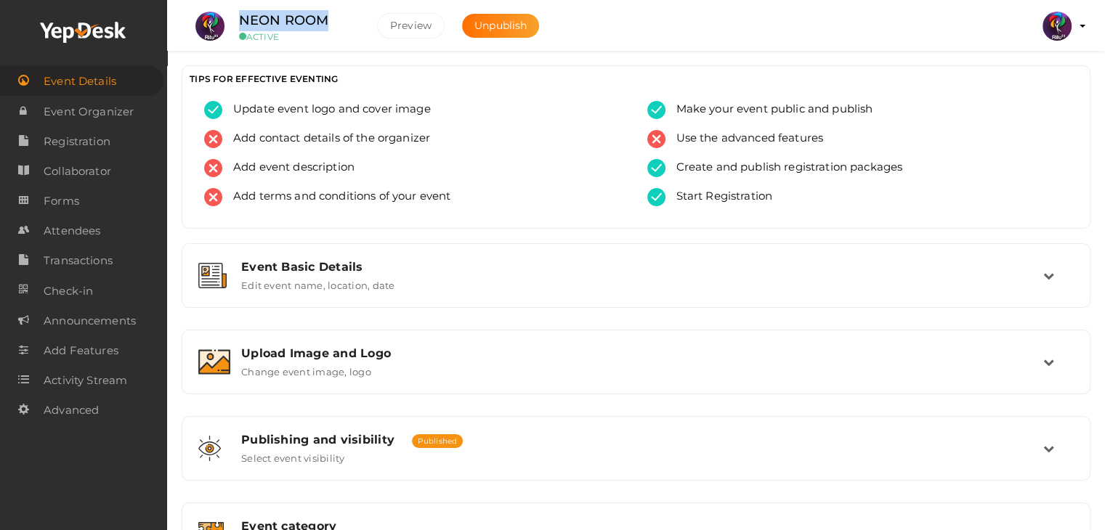
drag, startPoint x: 333, startPoint y: 11, endPoint x: 238, endPoint y: 17, distance: 95.4
click at [238, 17] on div "NEON ROOM ACTIVE" at bounding box center [296, 26] width 145 height 32
copy label "NEON ROOM"
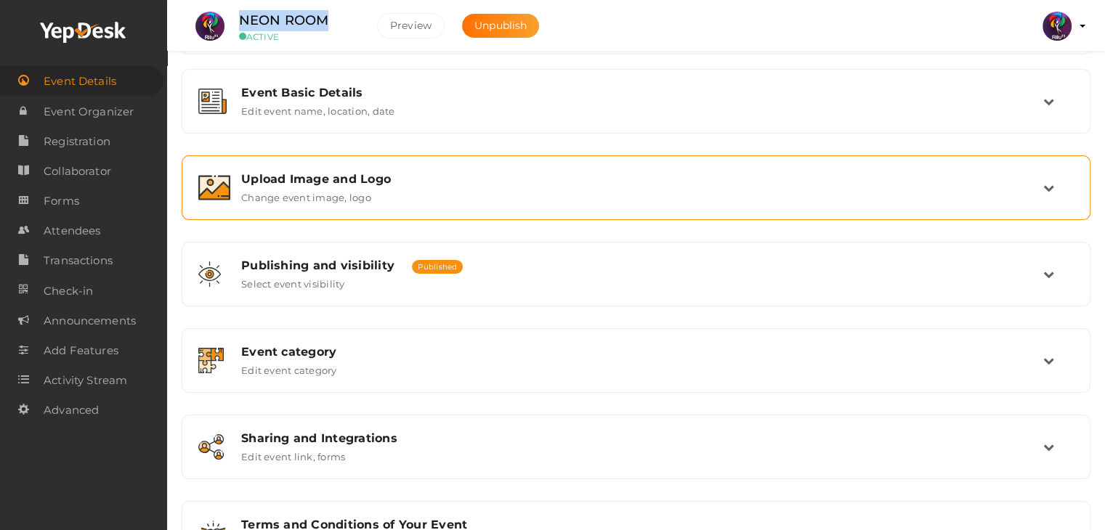
scroll to position [180, 0]
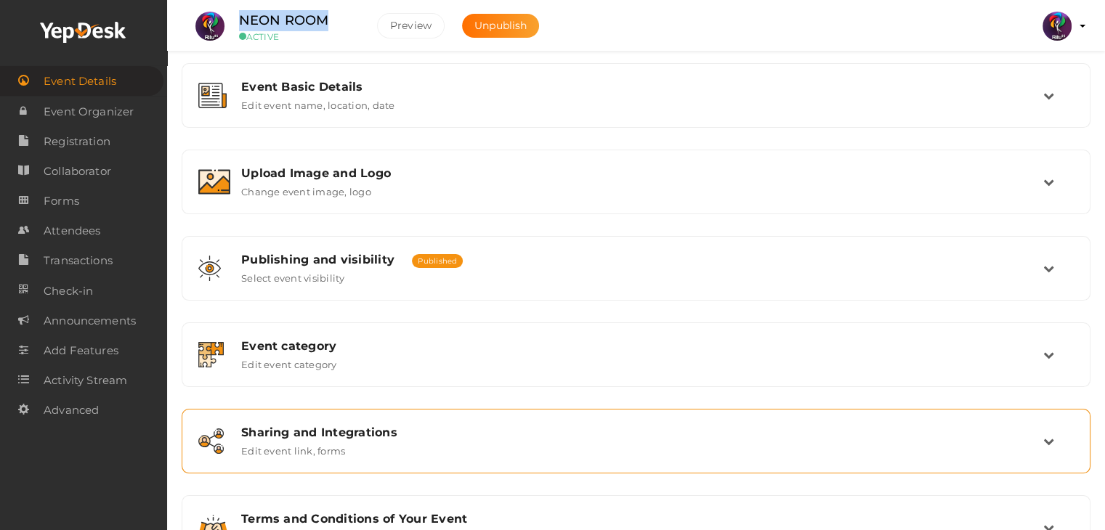
click at [424, 418] on div "Sharing and Integrations Edit event link, forms" at bounding box center [636, 441] width 893 height 49
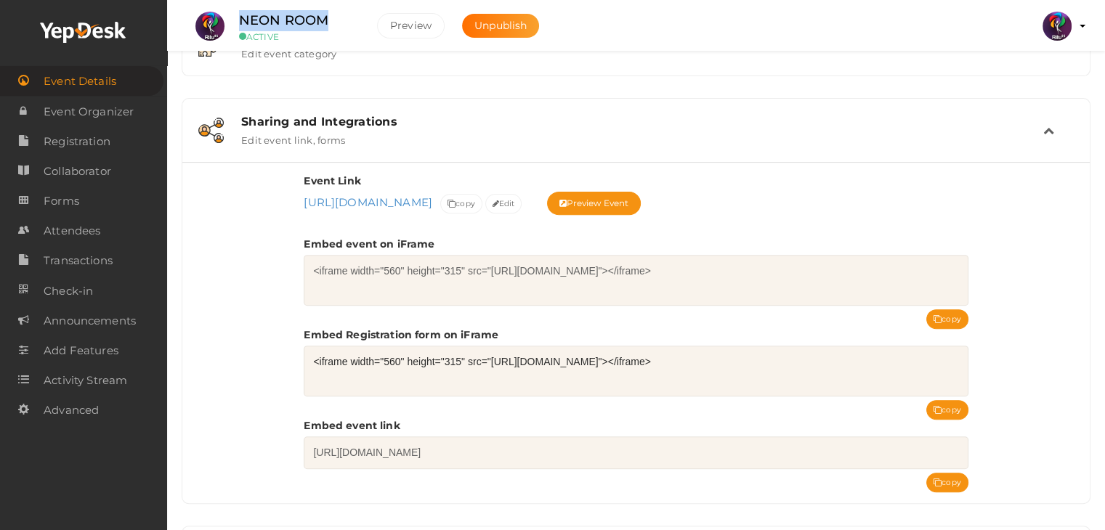
scroll to position [491, 0]
click at [961, 407] on button "copy" at bounding box center [947, 410] width 42 height 20
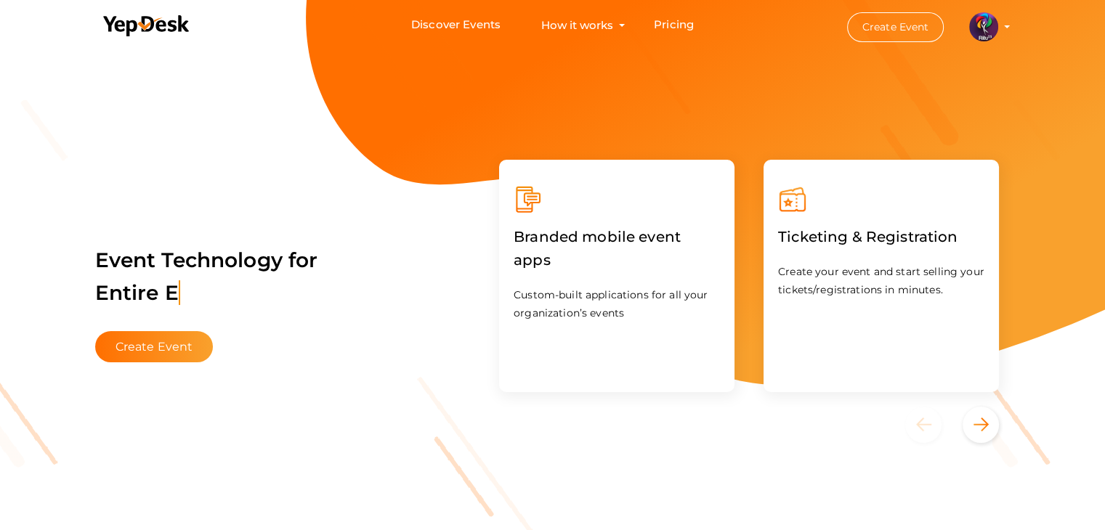
click at [182, 337] on button "Create Event" at bounding box center [154, 346] width 118 height 31
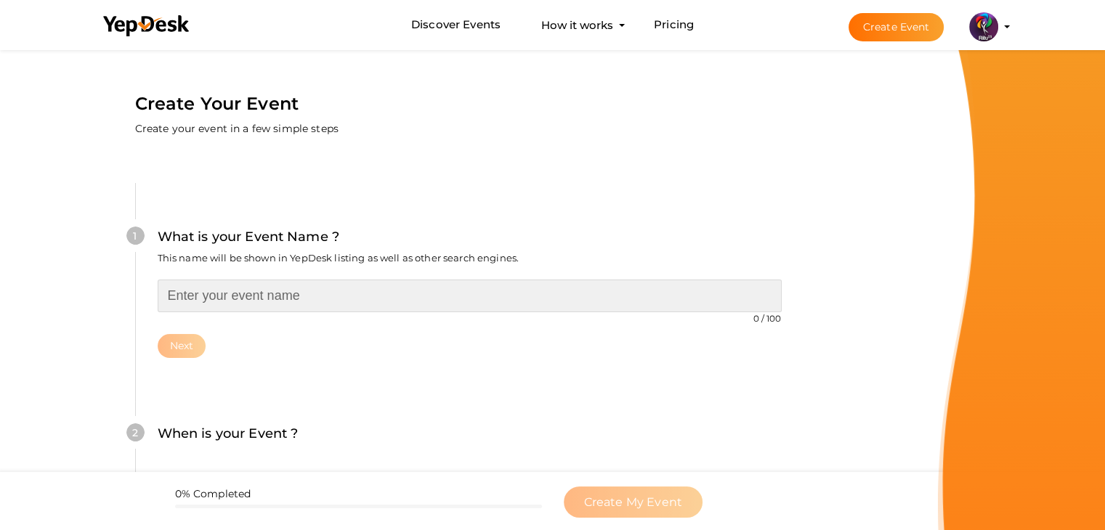
click at [243, 296] on input "text" at bounding box center [470, 296] width 624 height 33
type input "CLICK PHOTOBOOTH"
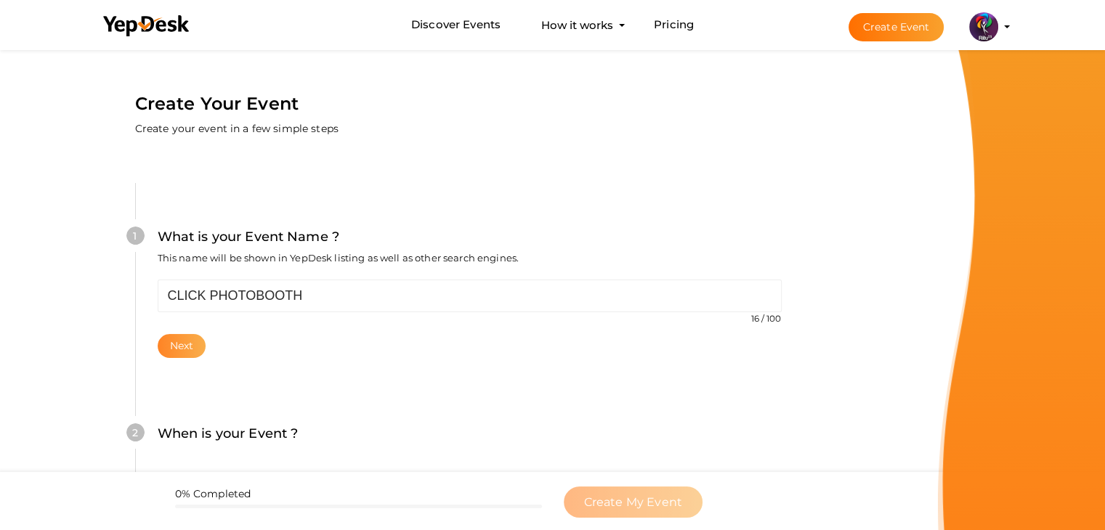
click at [194, 343] on button "Next" at bounding box center [182, 346] width 49 height 24
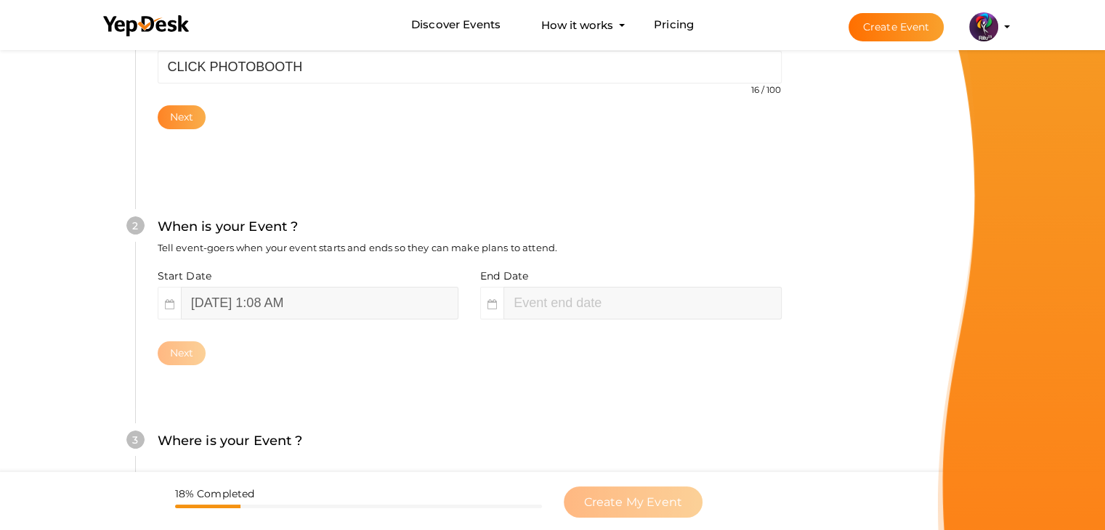
scroll to position [299, 0]
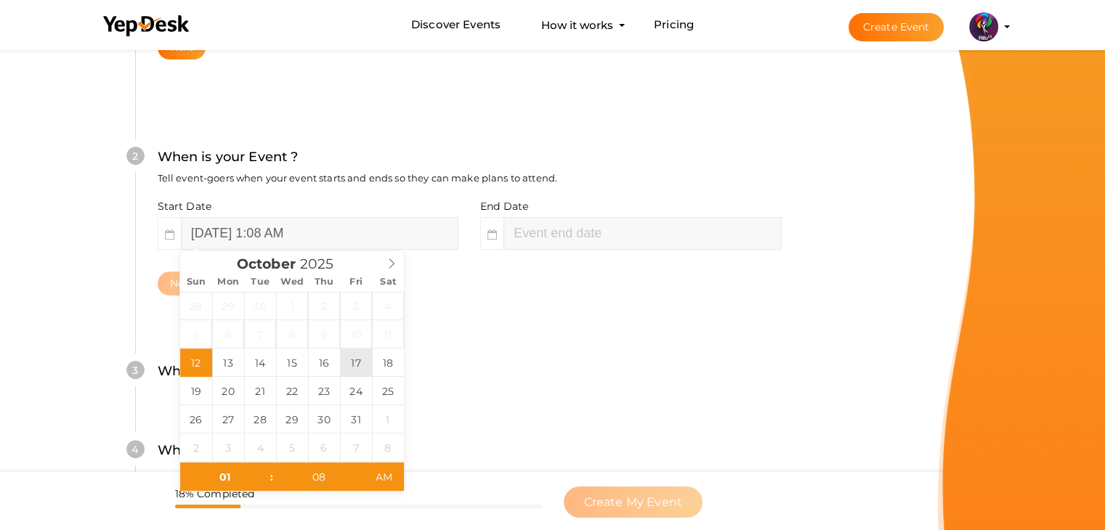
type input "[DATE] 1:08 AM"
type input "03"
type input "08"
click at [614, 227] on input "[DATE] 3:08 AM" at bounding box center [641, 233] width 277 height 33
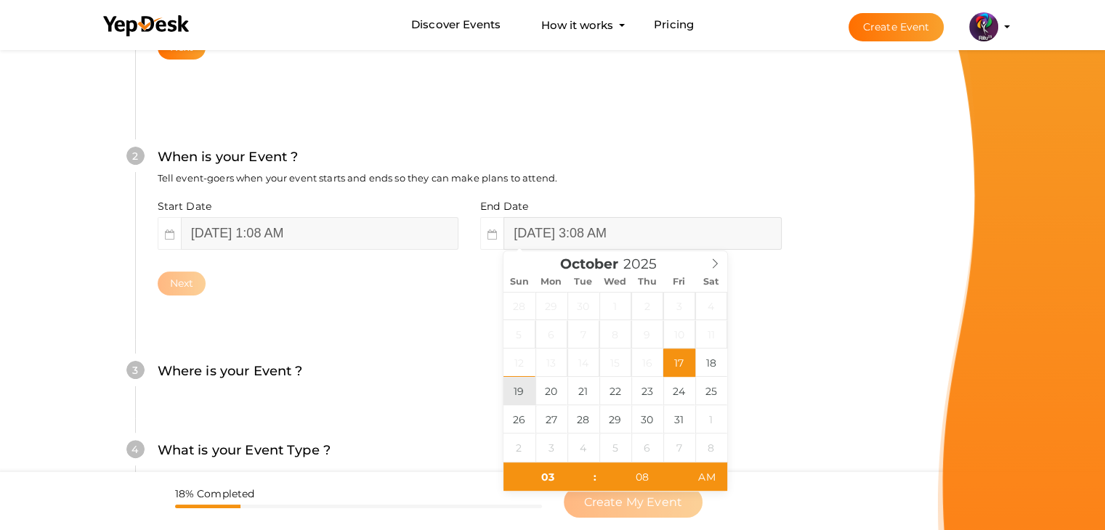
type input "October 19, 2025 3:08 AM"
click at [178, 280] on button "Next" at bounding box center [182, 284] width 49 height 24
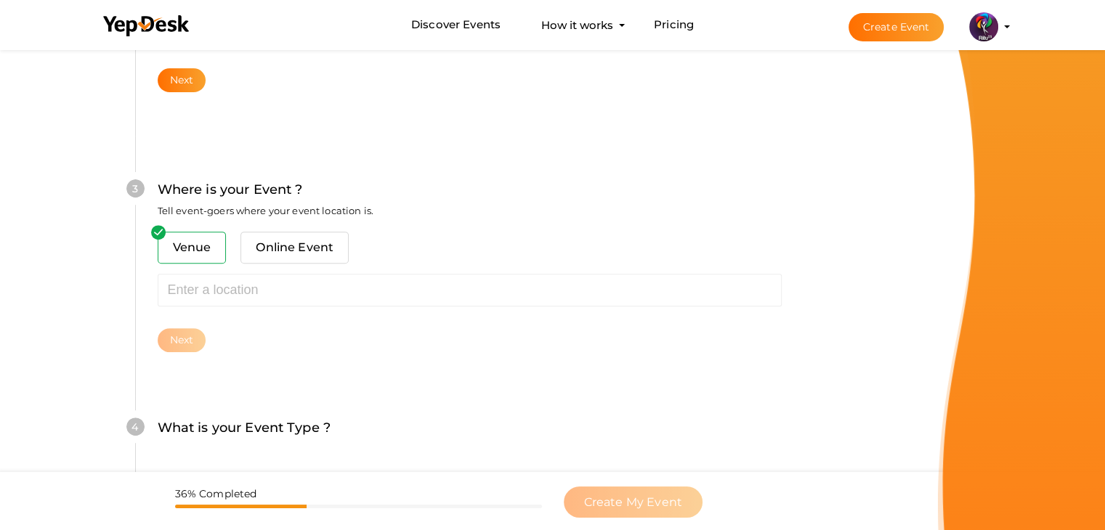
scroll to position [535, 0]
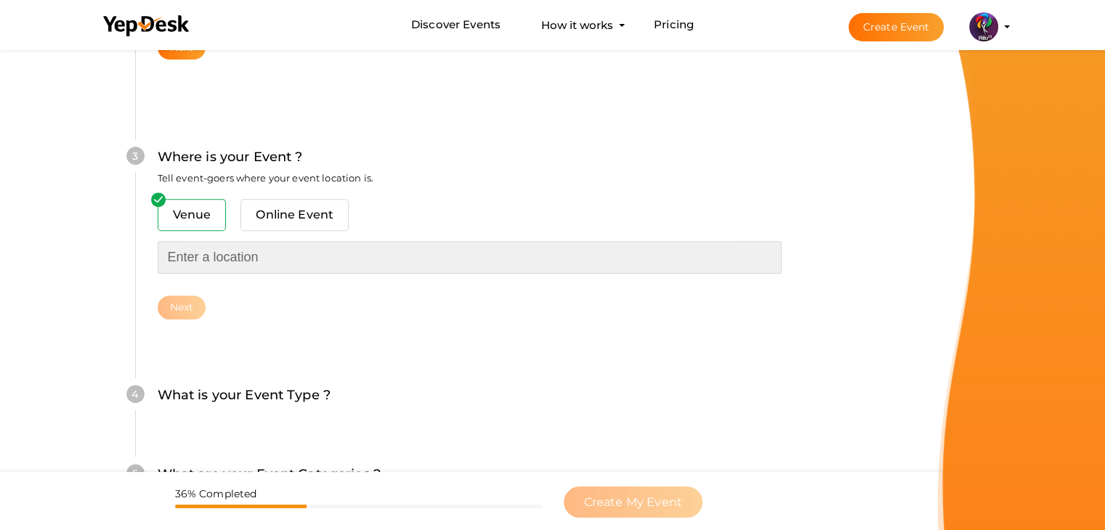
click at [273, 259] on input "text" at bounding box center [470, 257] width 624 height 33
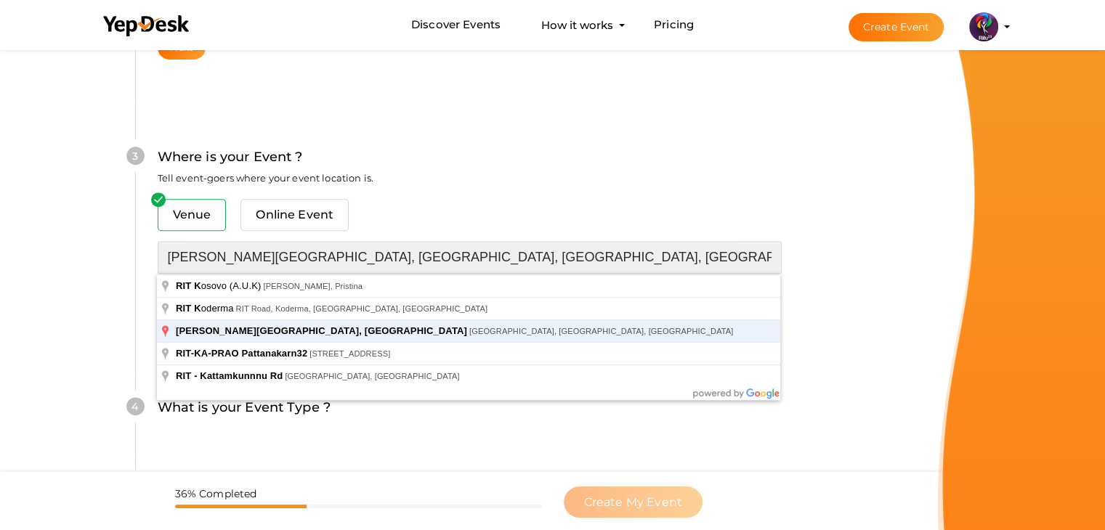
type input "[PERSON_NAME][GEOGRAPHIC_DATA], [GEOGRAPHIC_DATA], [GEOGRAPHIC_DATA], [GEOGRAPH…"
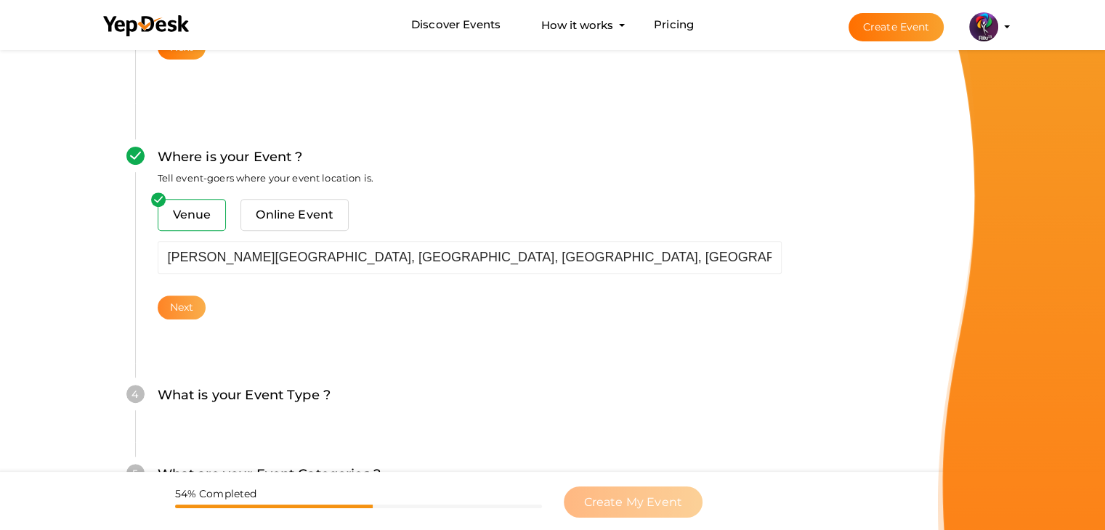
click at [191, 299] on button "Next" at bounding box center [182, 308] width 49 height 24
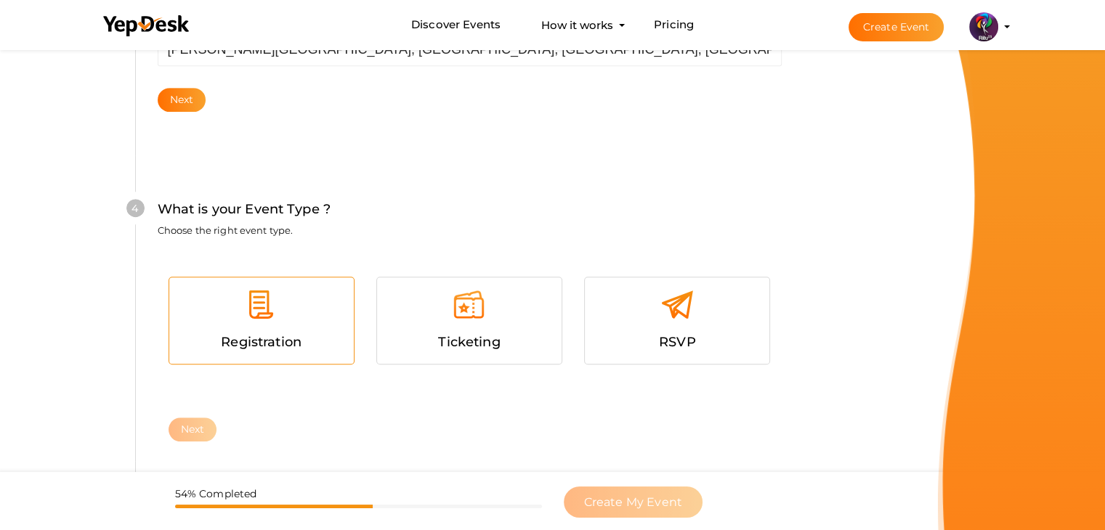
scroll to position [795, 0]
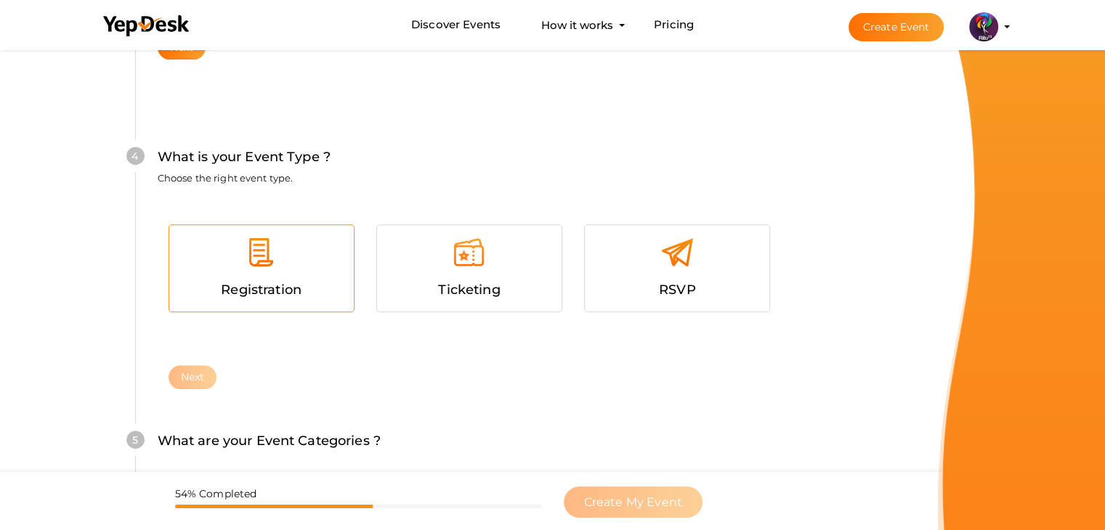
click at [303, 265] on div at bounding box center [261, 258] width 163 height 44
click at [191, 366] on button "Next" at bounding box center [193, 377] width 49 height 24
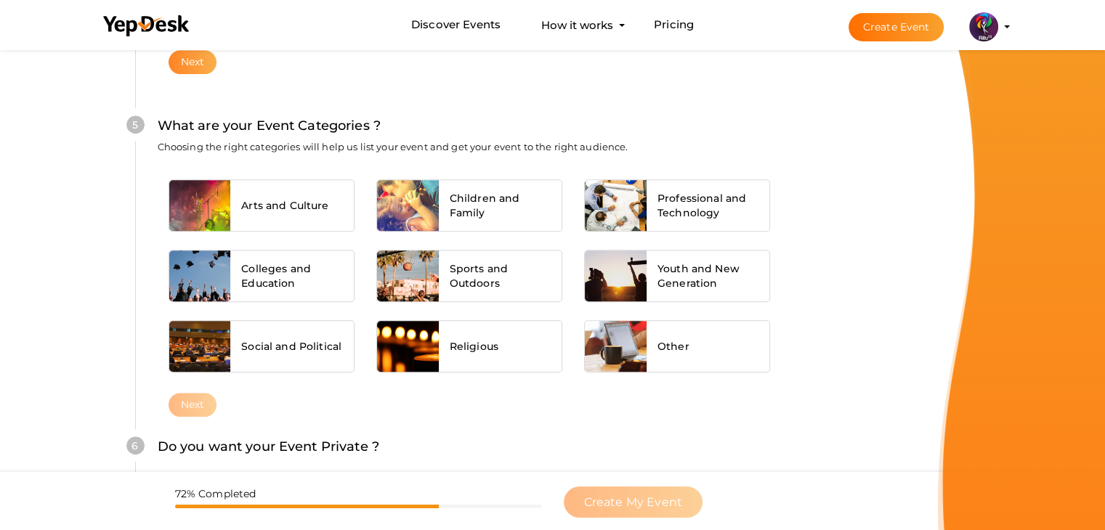
scroll to position [1111, 0]
click at [299, 286] on span "Colleges and Education" at bounding box center [292, 275] width 102 height 29
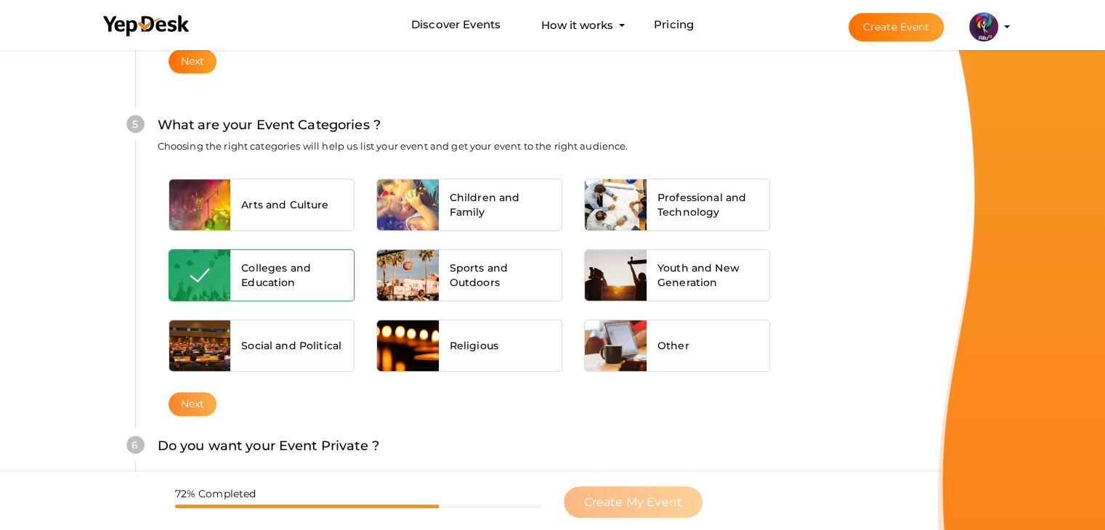
click at [200, 394] on button "Next" at bounding box center [193, 404] width 49 height 24
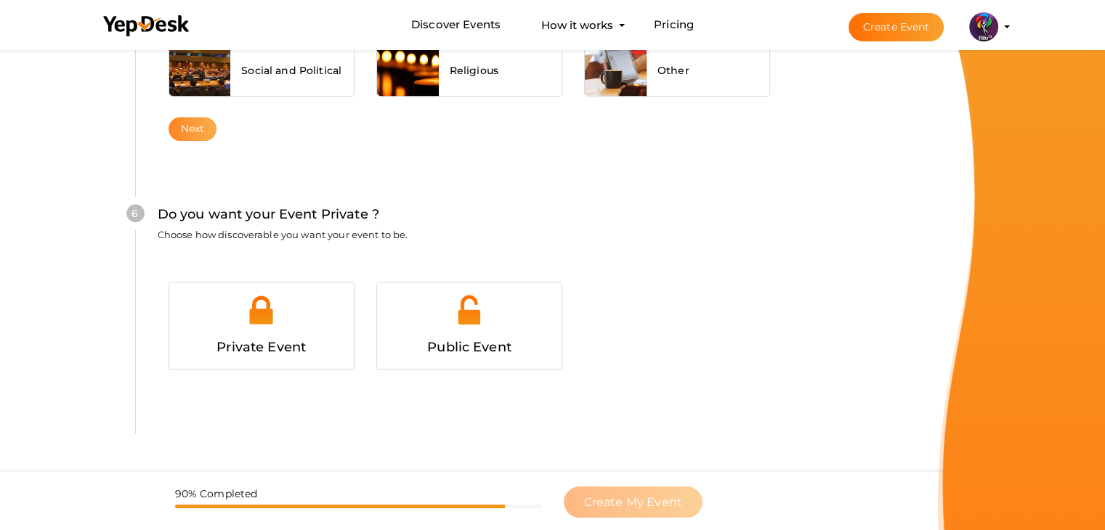
scroll to position [1418, 0]
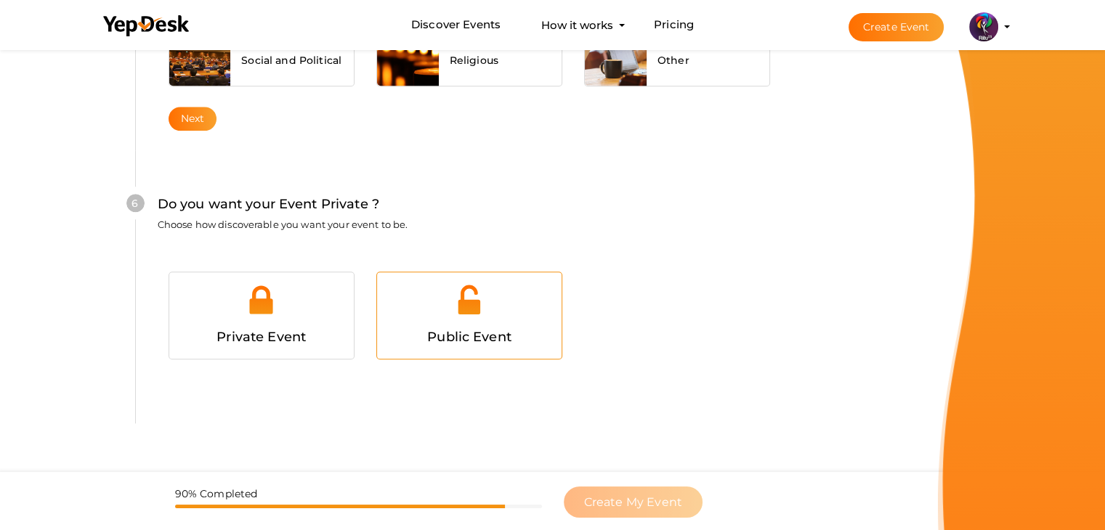
click at [415, 329] on div "Public Event" at bounding box center [469, 337] width 163 height 21
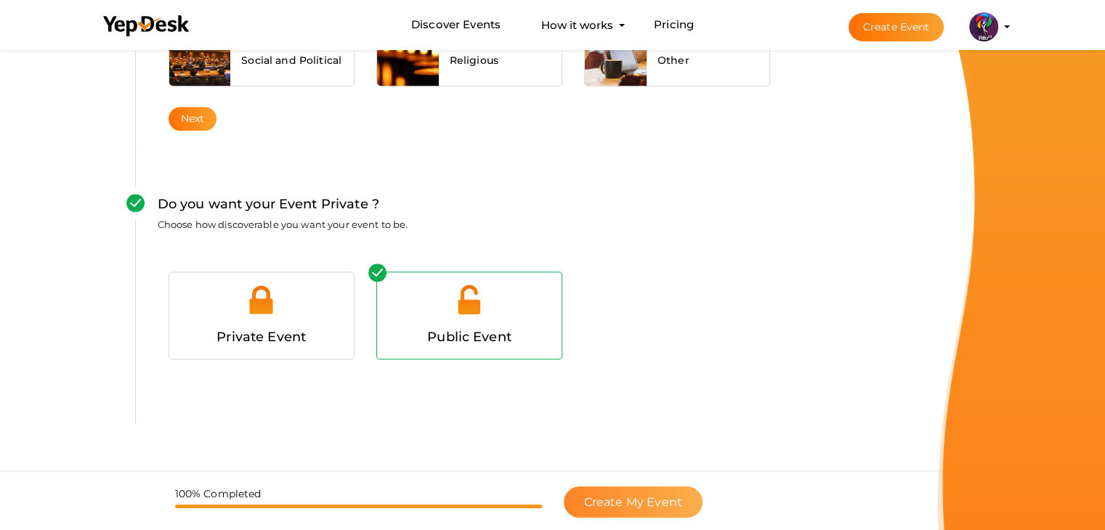
click at [671, 495] on span "Create My Event" at bounding box center [633, 502] width 98 height 14
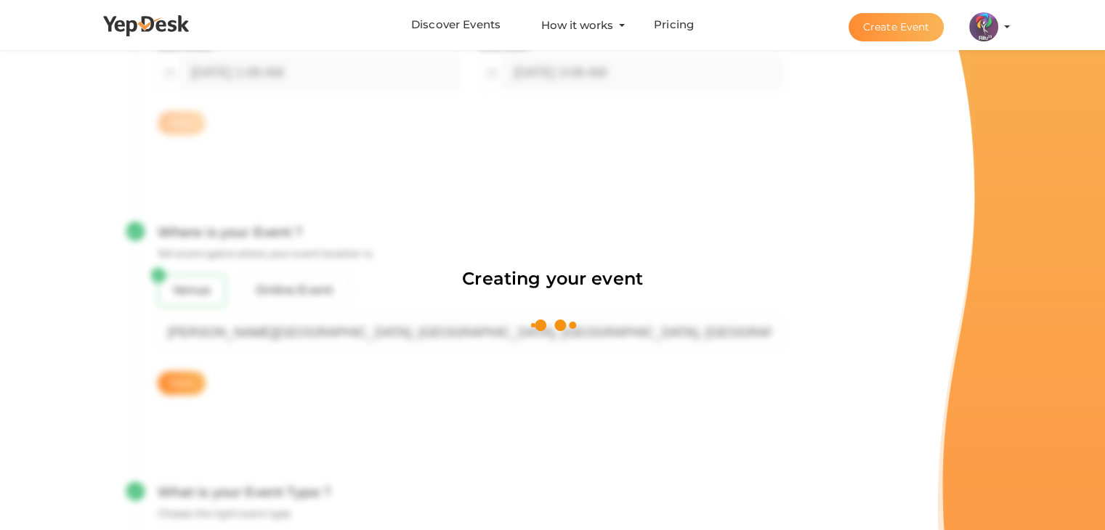
scroll to position [218, 0]
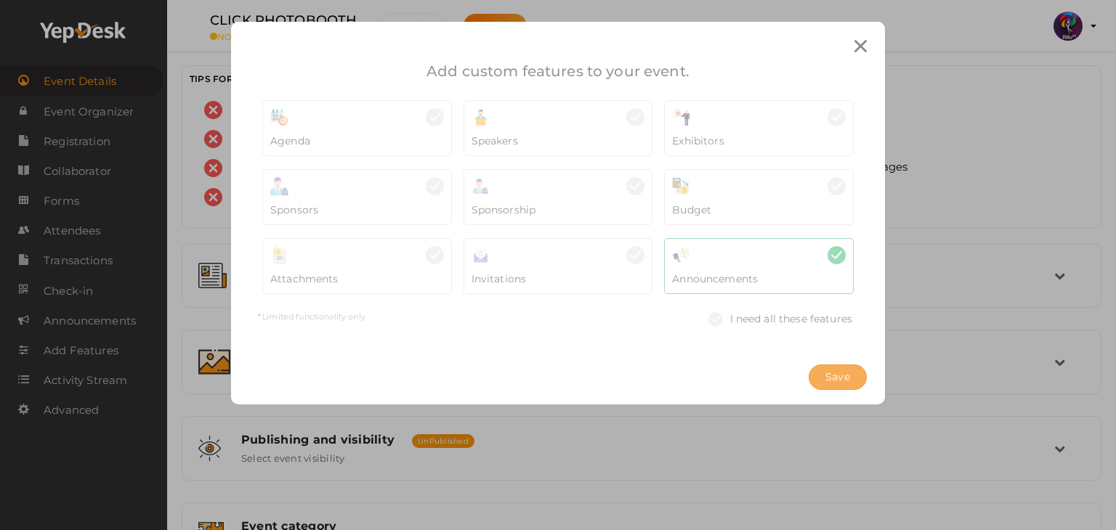
click at [854, 379] on button "Save" at bounding box center [837, 377] width 58 height 25
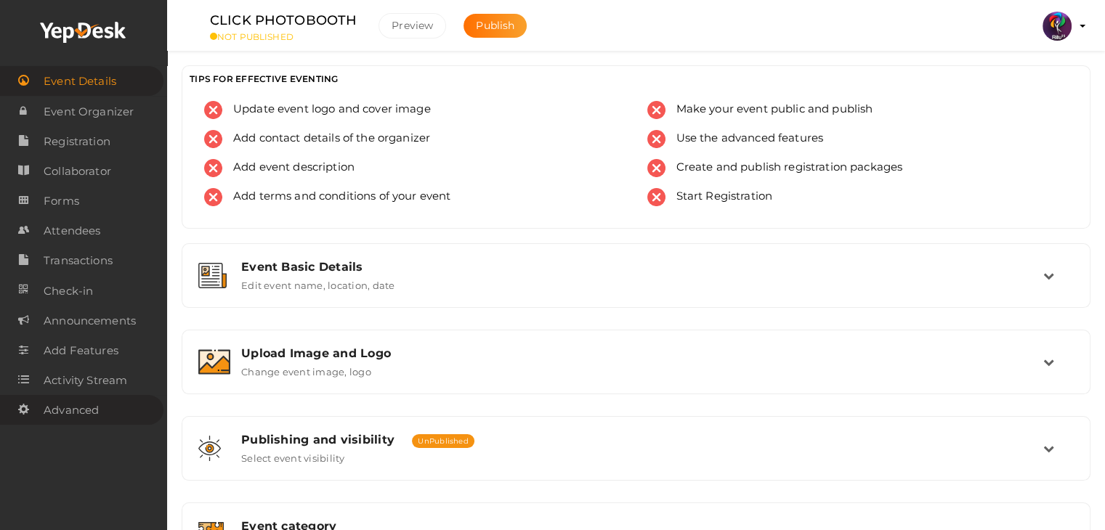
click at [99, 413] on span "Advanced" at bounding box center [71, 410] width 55 height 29
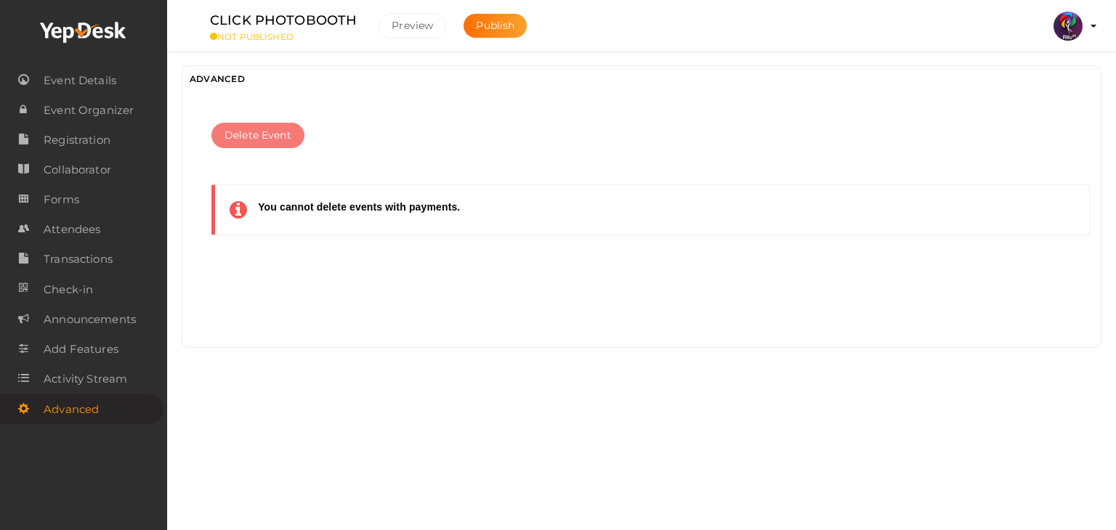
click at [257, 138] on span "Delete Event" at bounding box center [257, 135] width 67 height 15
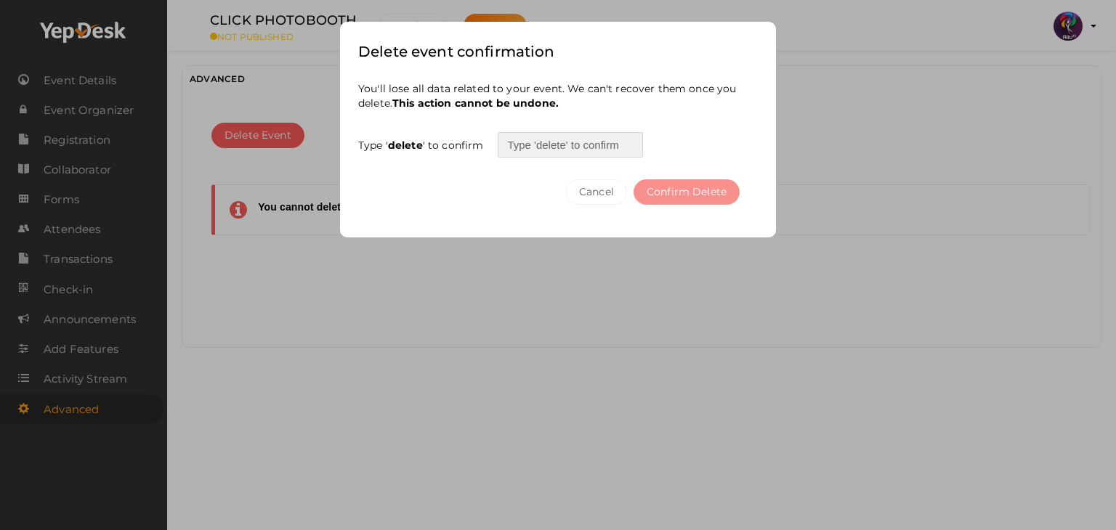
click at [583, 145] on input "text" at bounding box center [570, 144] width 145 height 25
type input "delete"
click at [675, 195] on button "Confirm Delete" at bounding box center [686, 191] width 106 height 25
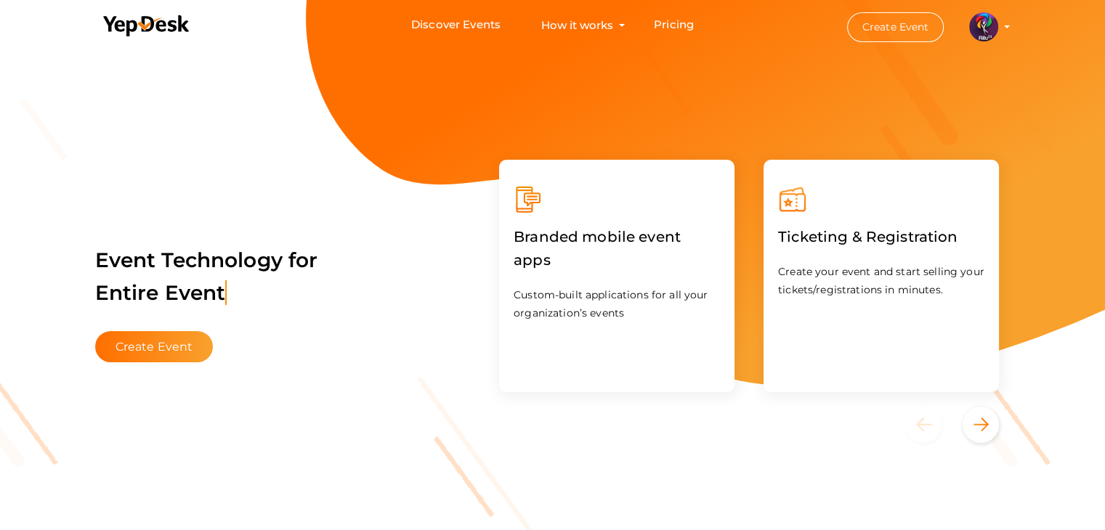
click at [195, 348] on button "Create Event" at bounding box center [154, 346] width 118 height 31
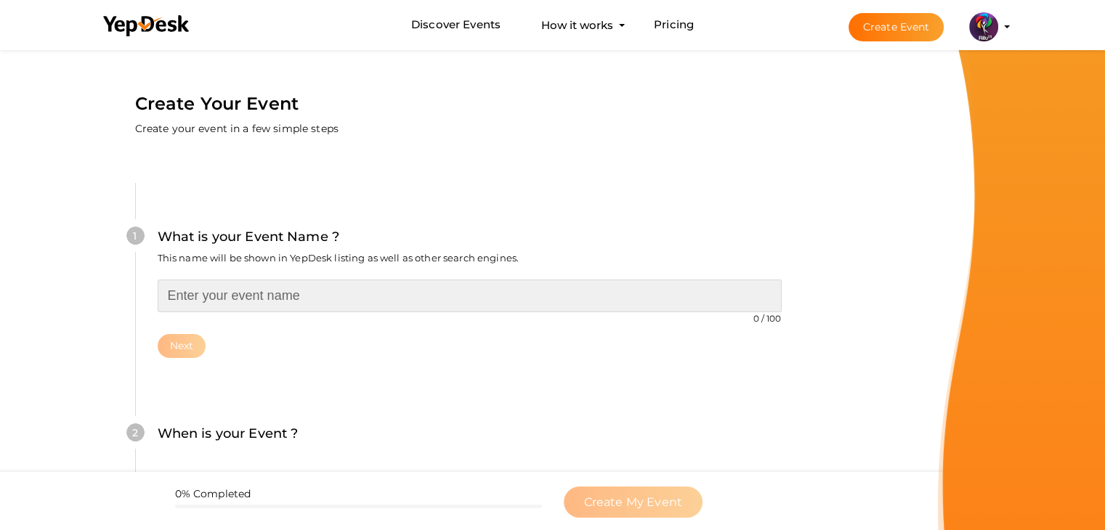
click at [280, 283] on input "text" at bounding box center [470, 296] width 624 height 33
type input "PROJECT EXPO"
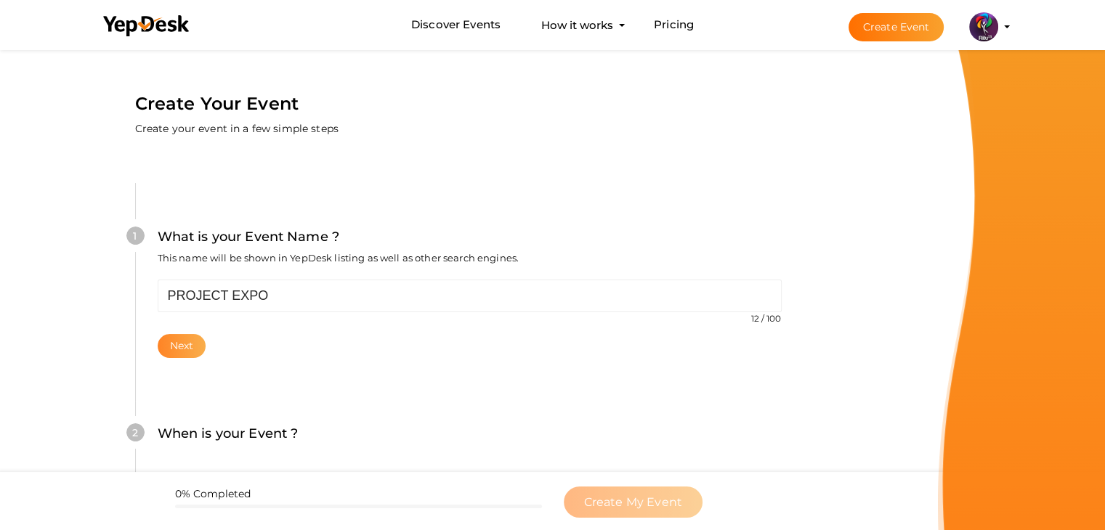
click at [193, 349] on button "Next" at bounding box center [182, 346] width 49 height 24
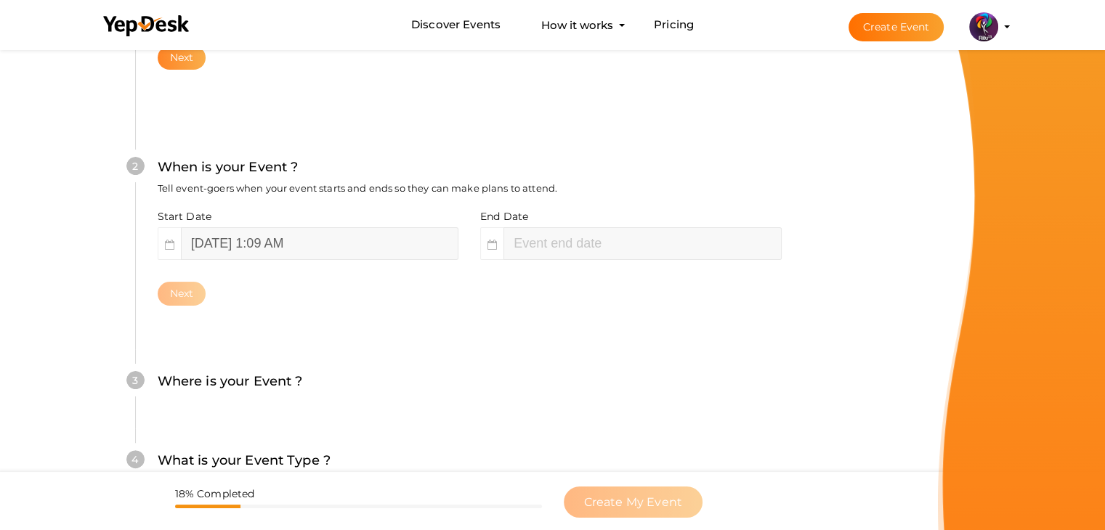
scroll to position [299, 0]
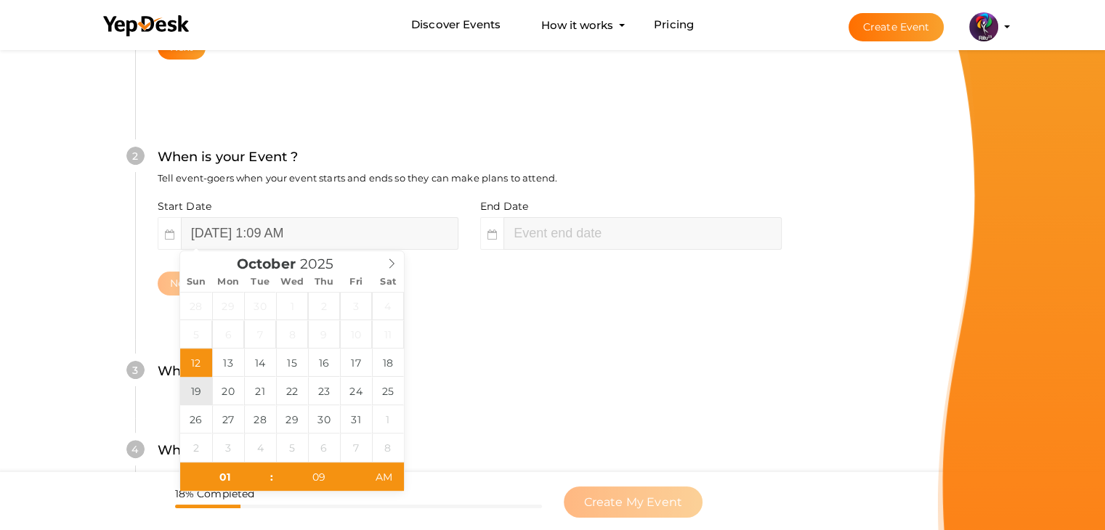
type input "[DATE] 1:09 AM"
type input "October 19, 2025 3:09 AM"
click at [527, 352] on div "3 Where is your Event ? Tell event-goers where your event location is. Venue On…" at bounding box center [469, 378] width 668 height 79
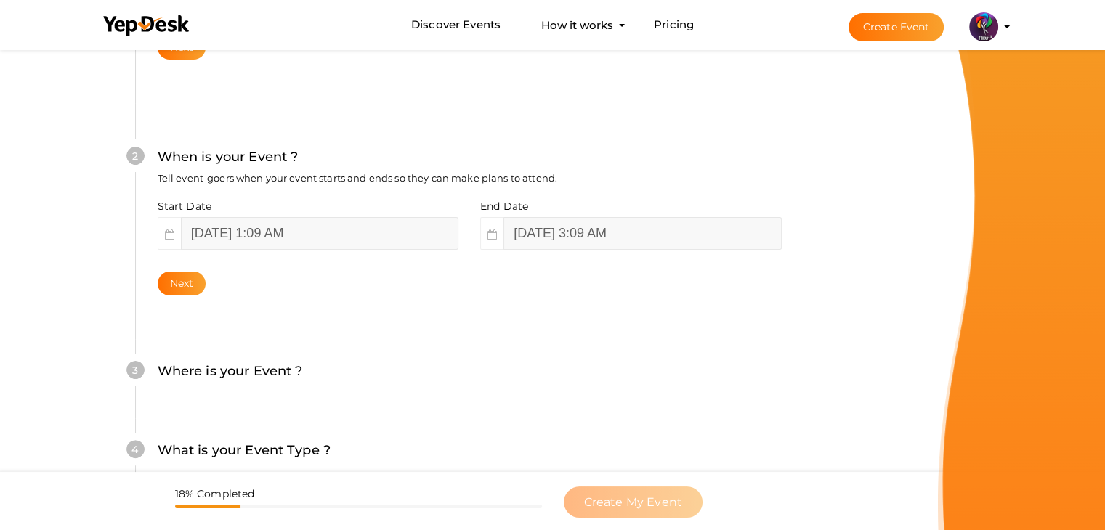
click at [340, 320] on div "2 When is your Event ? Tell event-goers when your event starts and ends so they…" at bounding box center [469, 221] width 668 height 236
click at [177, 291] on button "Next" at bounding box center [182, 284] width 49 height 24
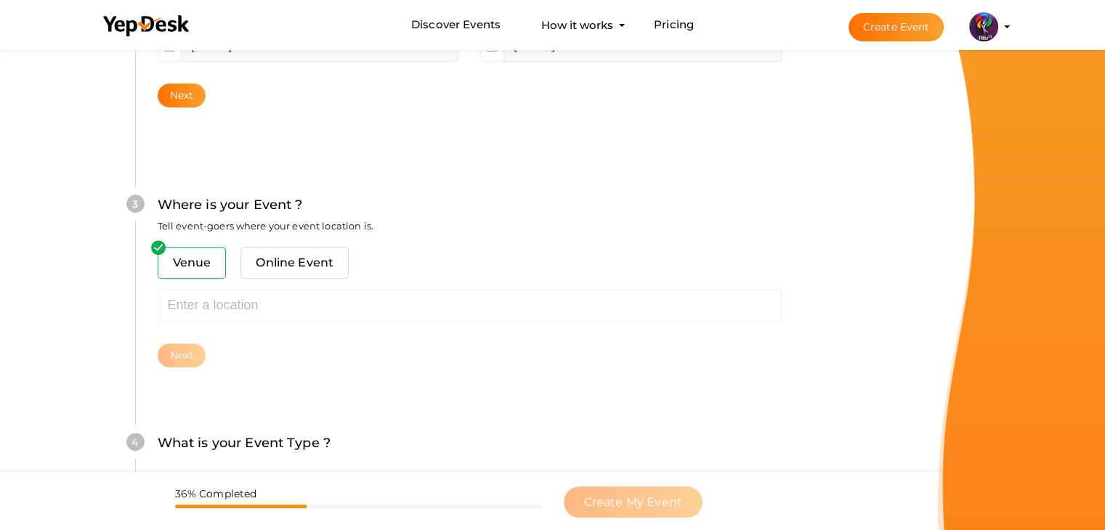
scroll to position [535, 0]
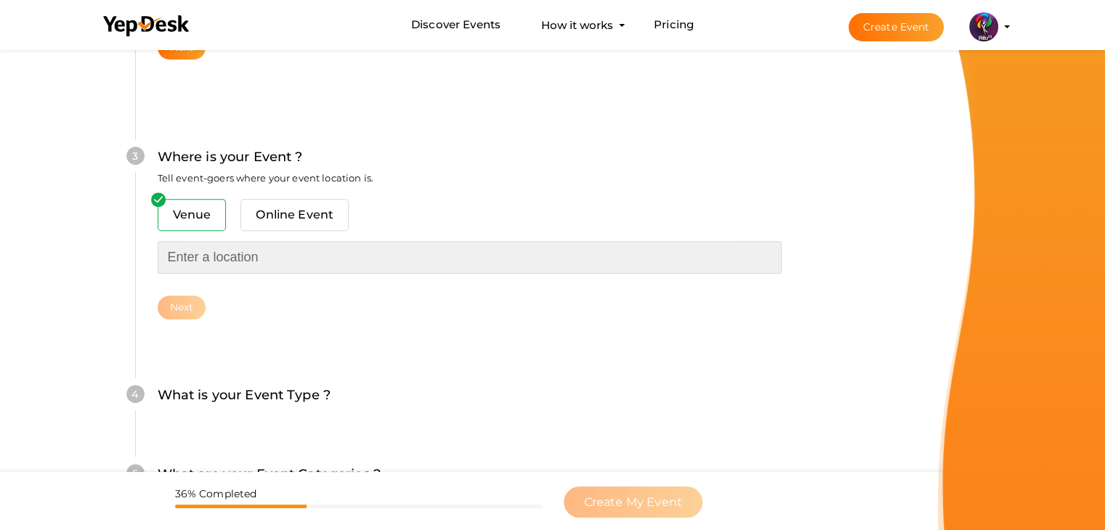
click at [256, 262] on input "text" at bounding box center [470, 257] width 624 height 33
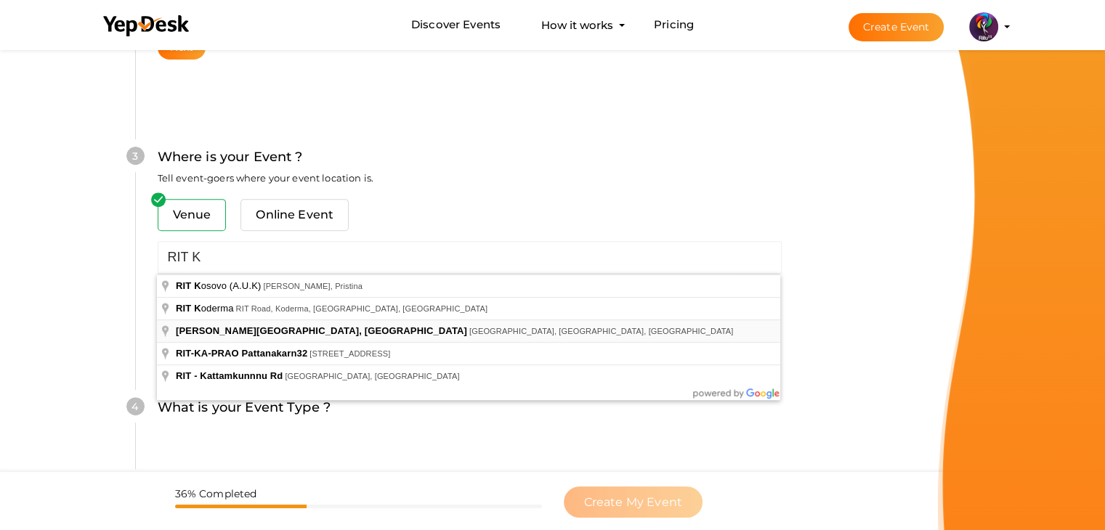
type input "[PERSON_NAME][GEOGRAPHIC_DATA], [GEOGRAPHIC_DATA], [GEOGRAPHIC_DATA], [GEOGRAPH…"
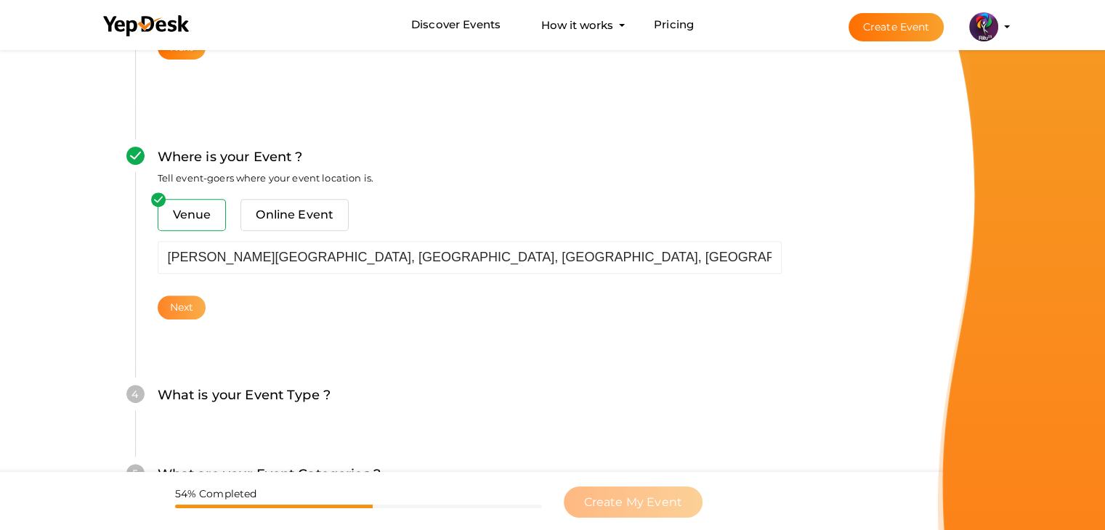
click at [183, 304] on button "Next" at bounding box center [182, 308] width 49 height 24
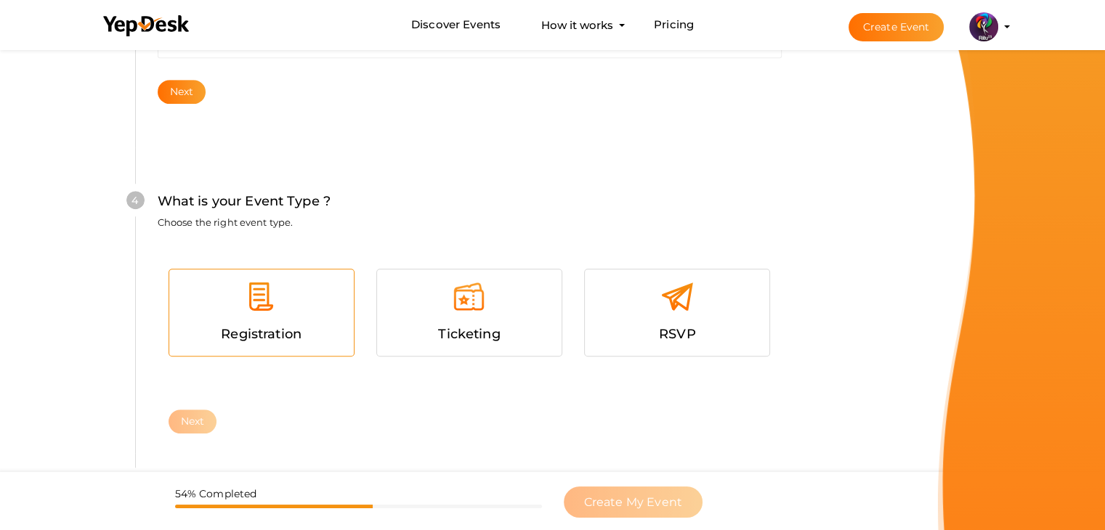
scroll to position [795, 0]
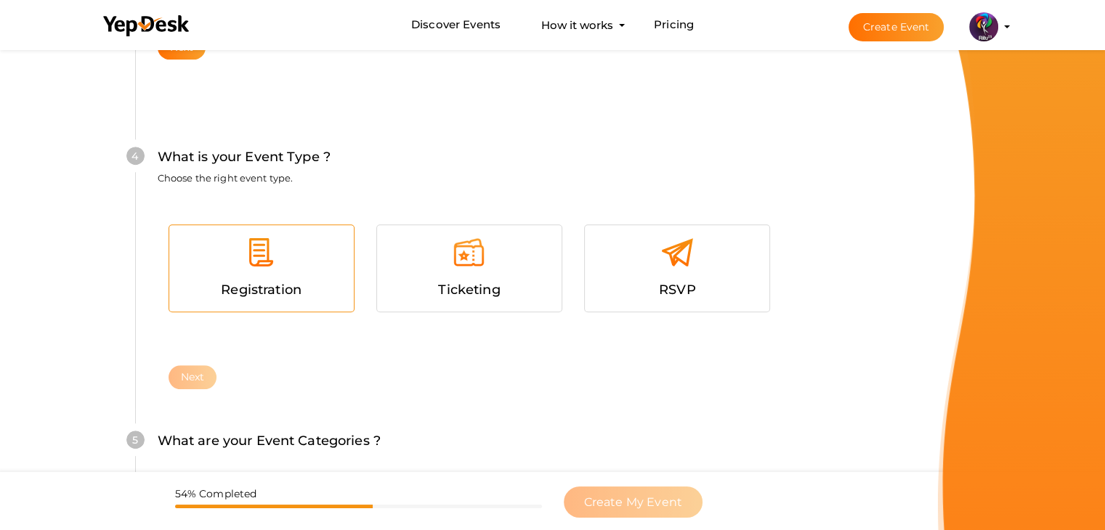
click at [308, 294] on div "Registration" at bounding box center [261, 290] width 163 height 21
click at [171, 373] on button "Next" at bounding box center [193, 377] width 49 height 24
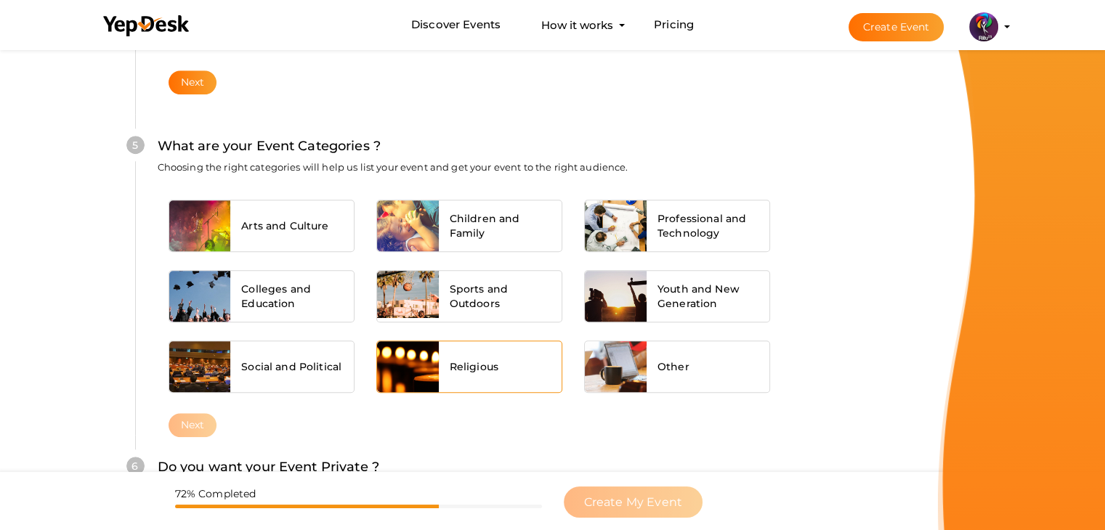
scroll to position [1099, 0]
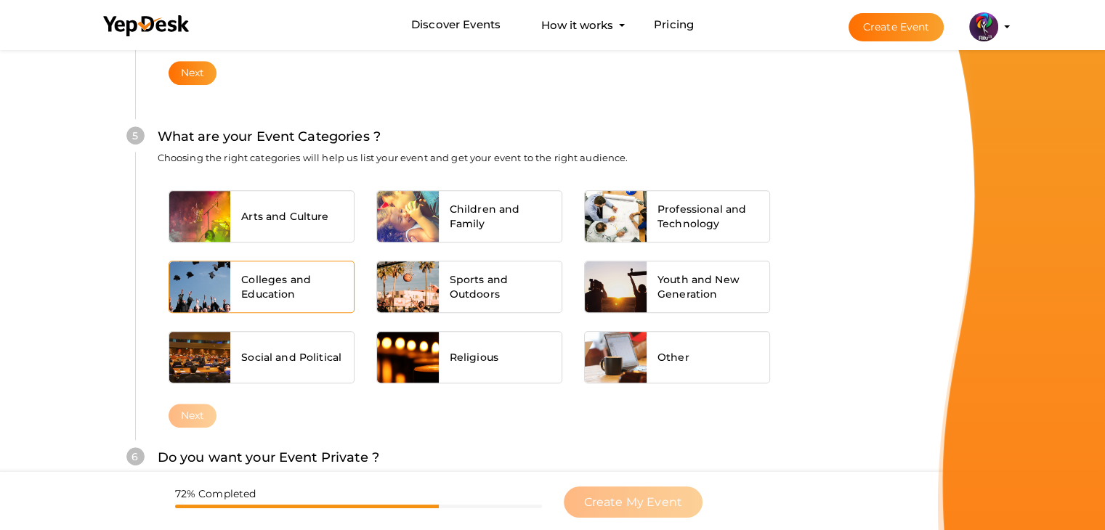
click at [279, 274] on span "Colleges and Education" at bounding box center [292, 286] width 102 height 29
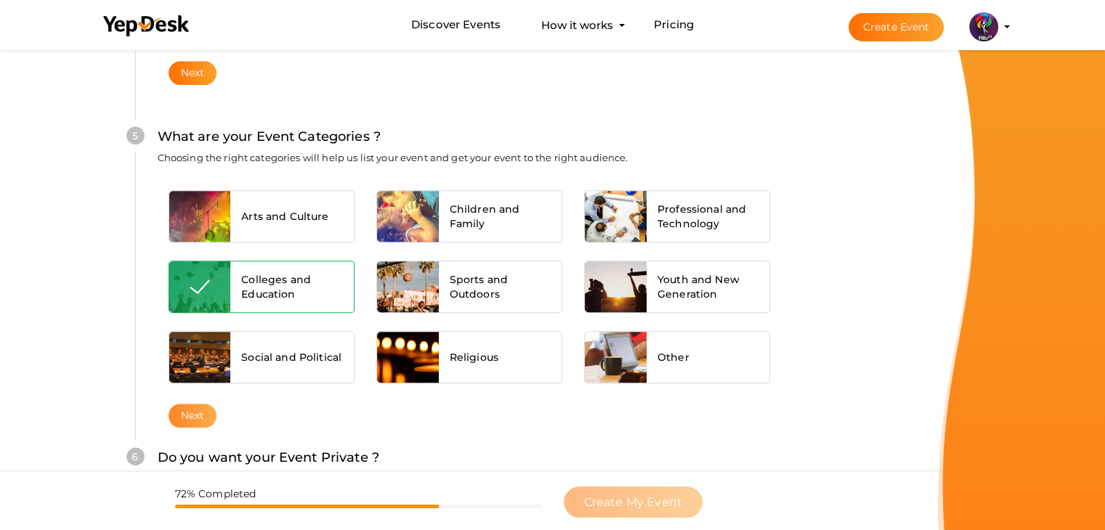
click at [195, 404] on button "Next" at bounding box center [193, 416] width 49 height 24
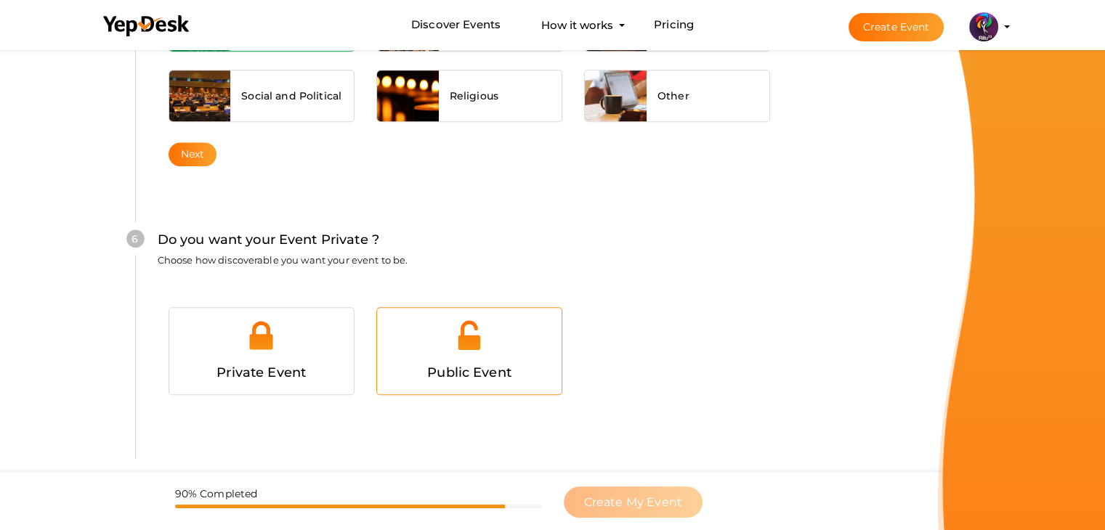
scroll to position [1418, 0]
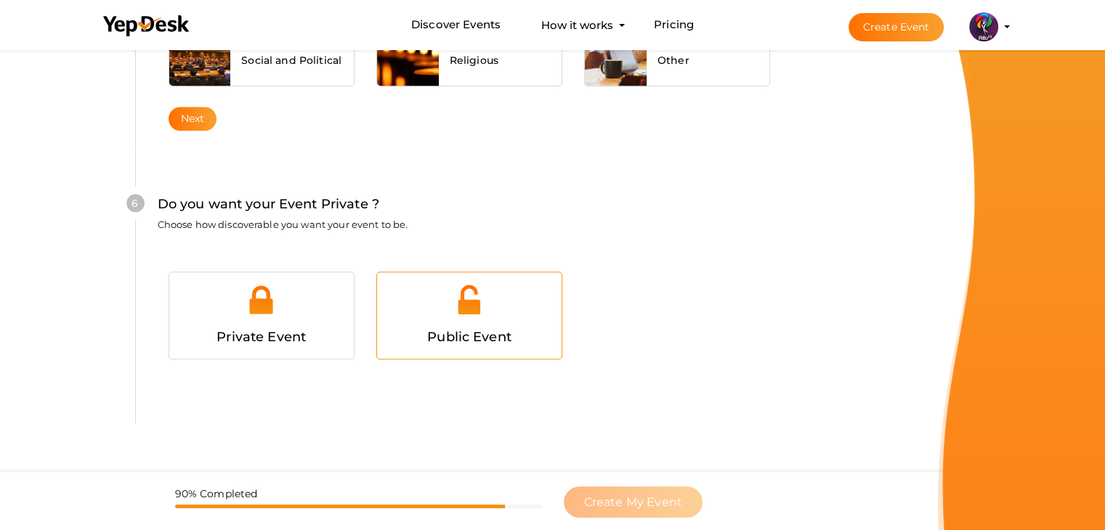
click at [418, 321] on div at bounding box center [469, 305] width 163 height 44
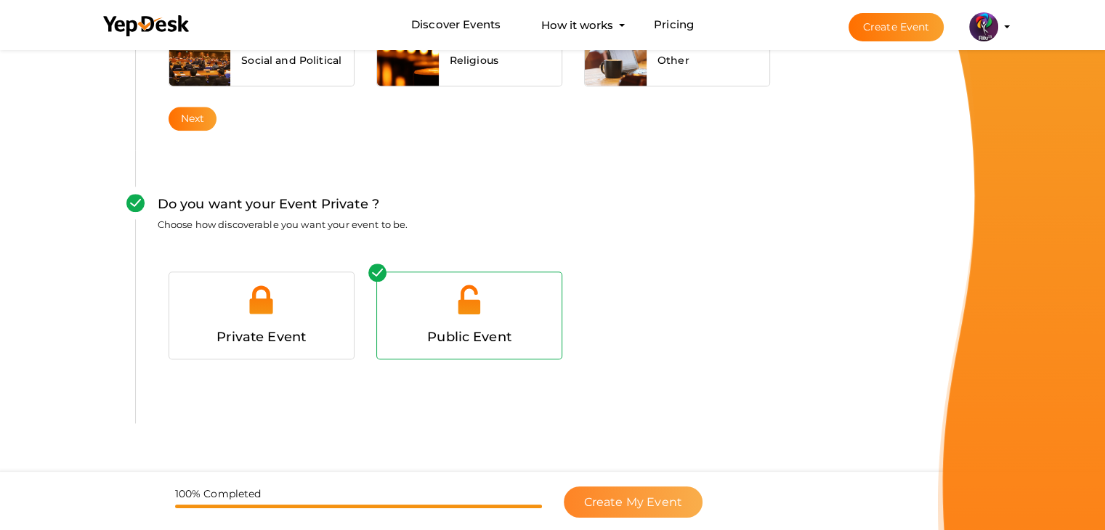
click at [654, 495] on span "Create My Event" at bounding box center [633, 502] width 98 height 14
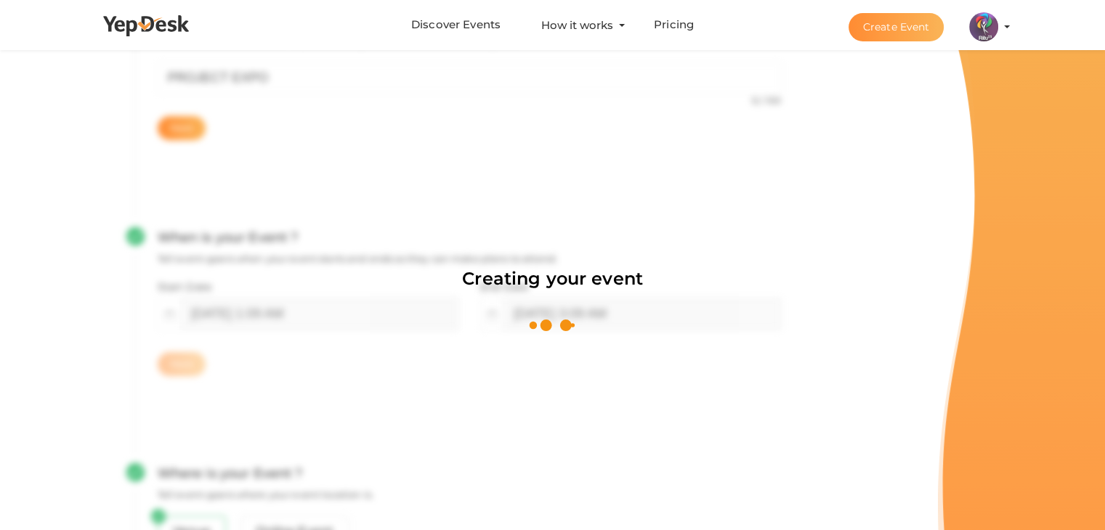
scroll to position [218, 0]
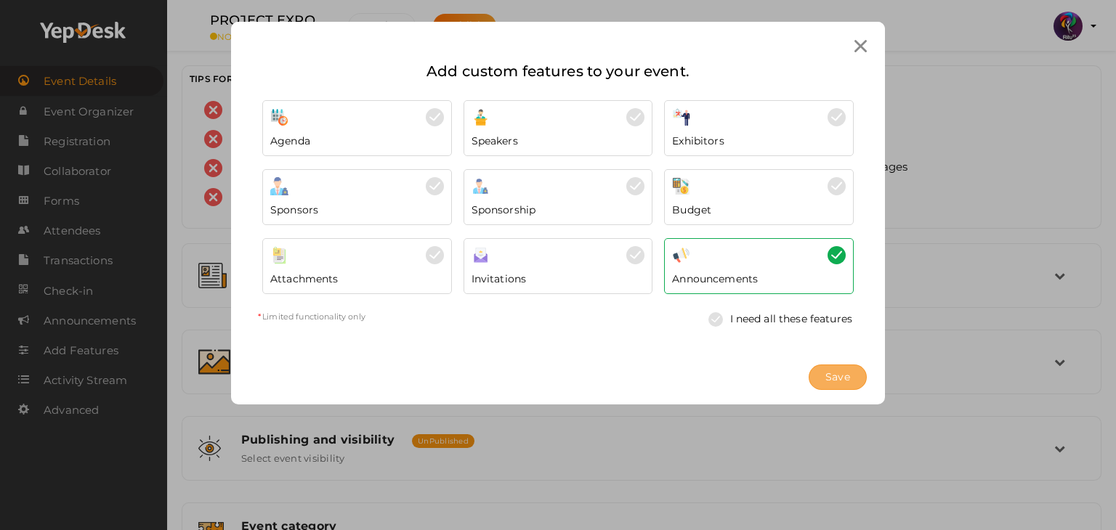
click at [847, 378] on span "Save" at bounding box center [837, 377] width 25 height 15
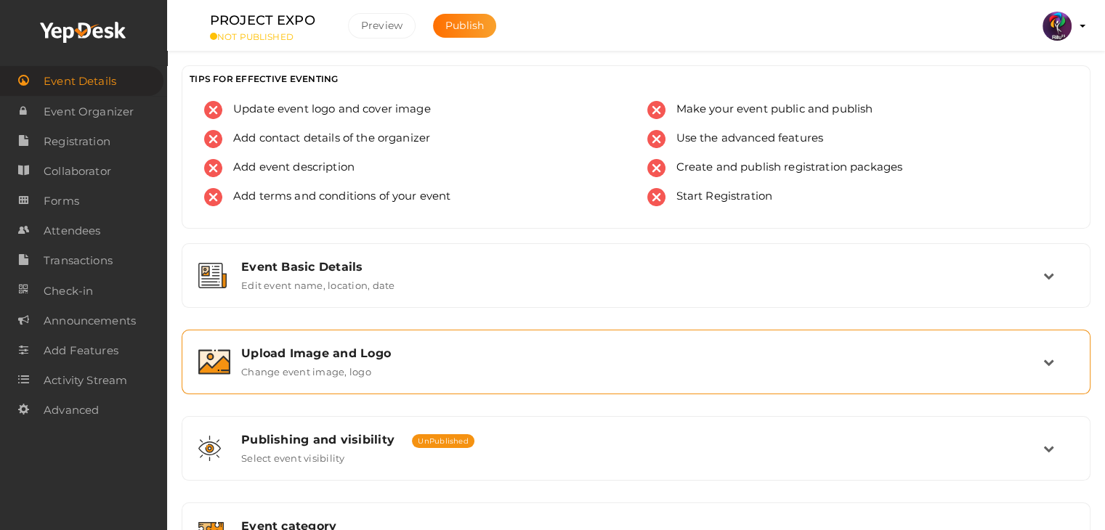
click at [470, 378] on div "Upload Image and Logo Change event image, logo" at bounding box center [636, 362] width 893 height 49
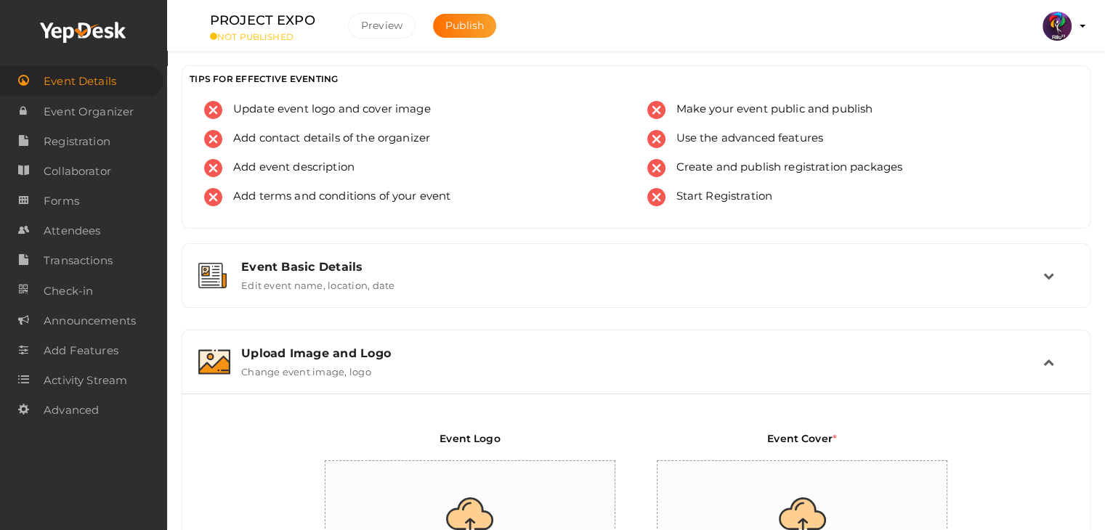
click at [503, 466] on input "file" at bounding box center [470, 524] width 291 height 127
type input "C:\fakepath\logo yepdesk.png"
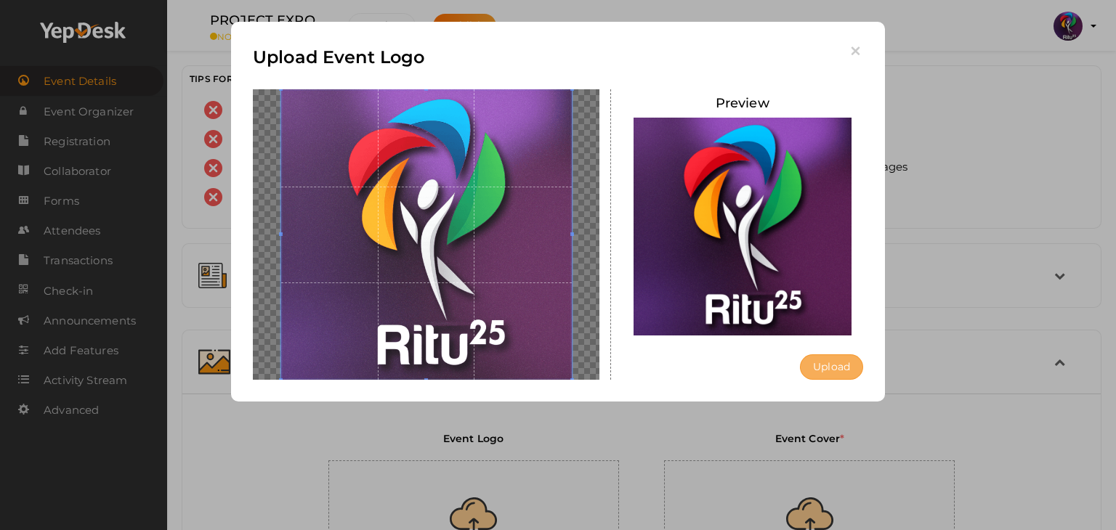
click at [816, 375] on button "Upload" at bounding box center [831, 366] width 63 height 25
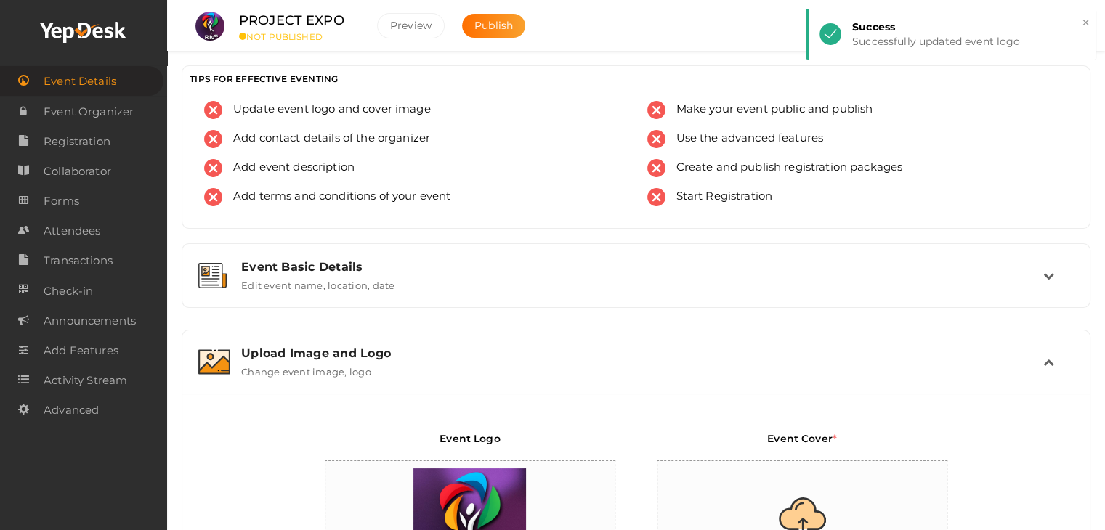
click at [806, 481] on input "file" at bounding box center [802, 524] width 291 height 127
type input "C:\fakepath\IMG-20251012-WA0007.jpg"
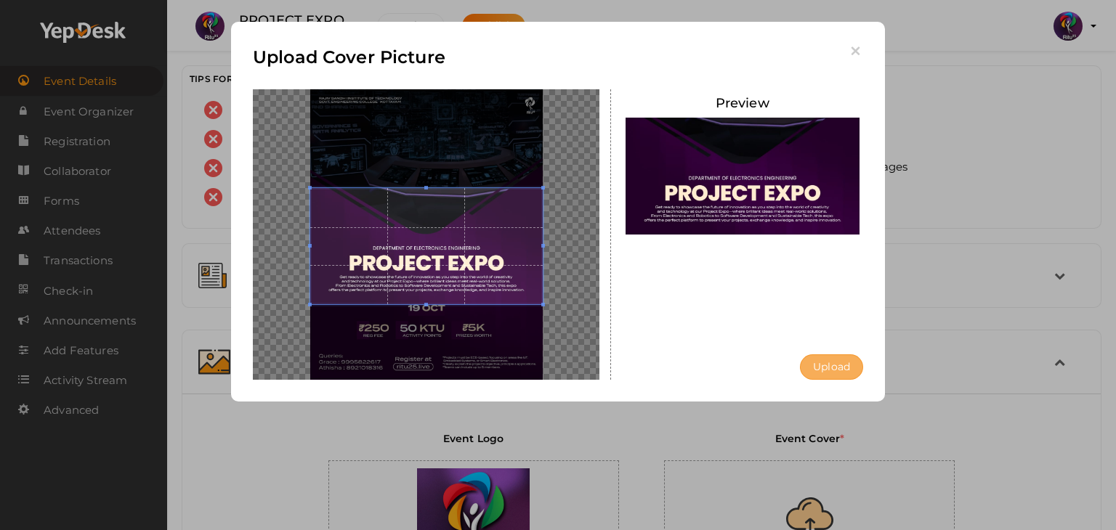
click at [851, 367] on button "Upload" at bounding box center [831, 366] width 63 height 25
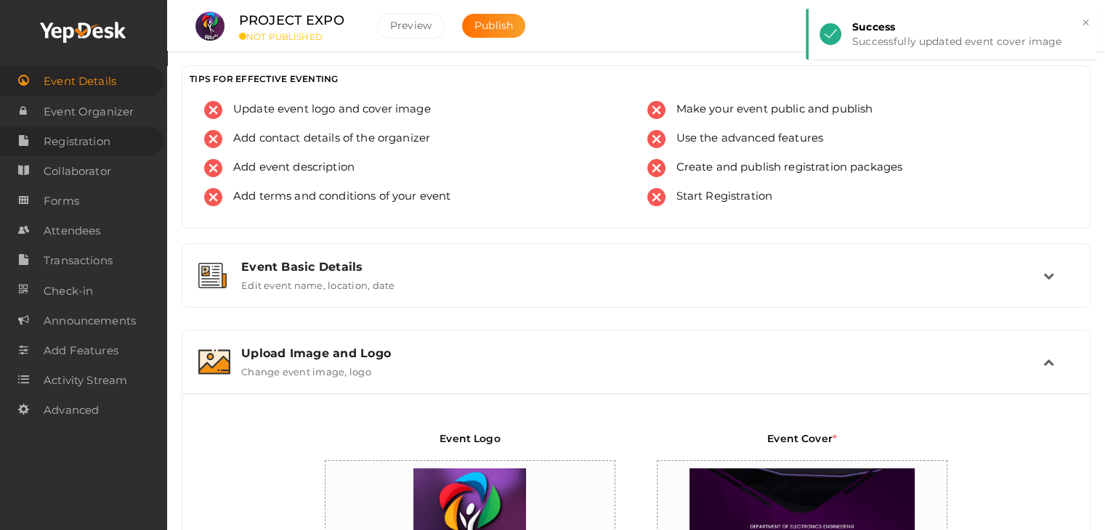
click at [118, 140] on link "Registration" at bounding box center [81, 141] width 163 height 30
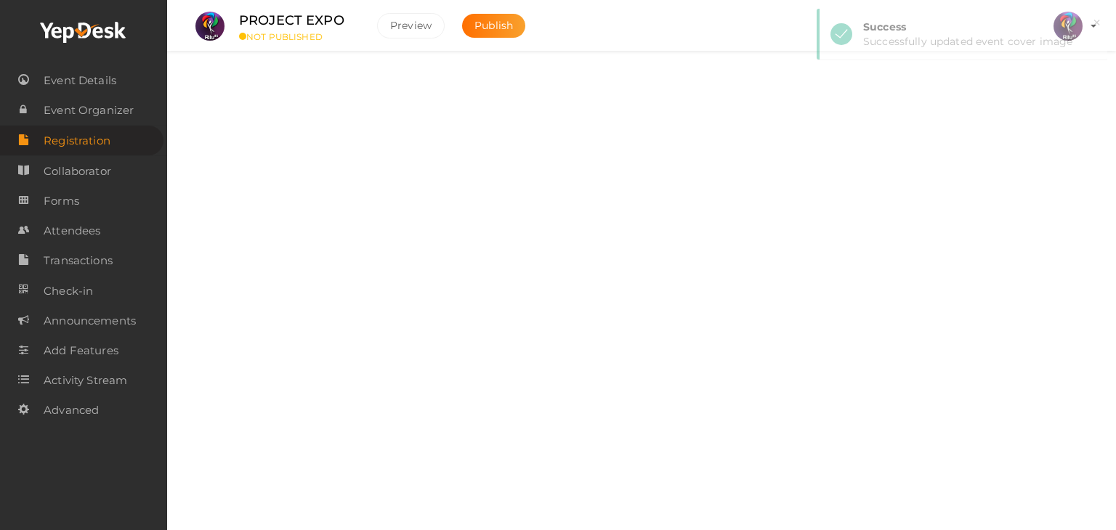
click at [633, 163] on div "Packages Create registration packages" at bounding box center [641, 141] width 860 height 49
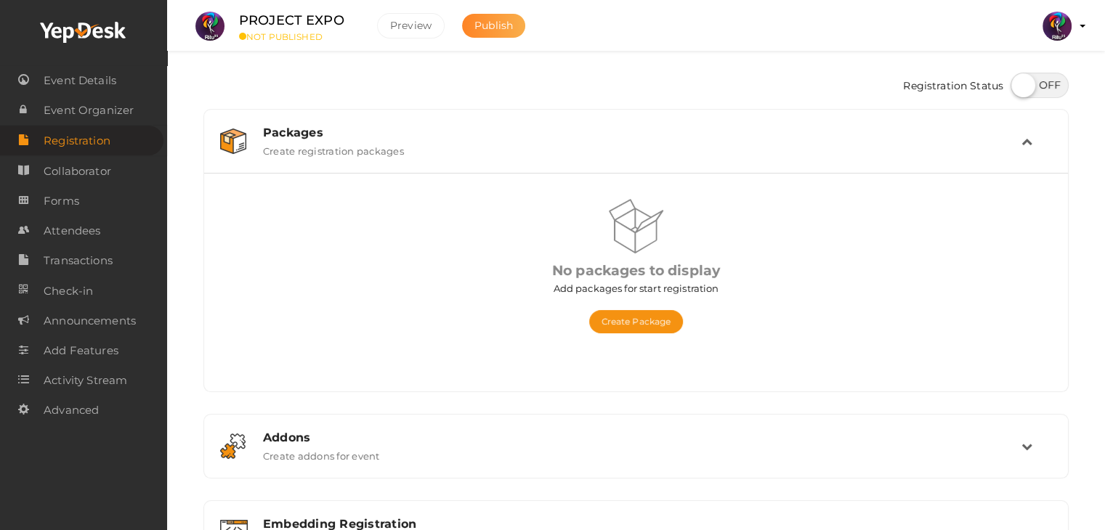
click at [489, 33] on button "Publish" at bounding box center [493, 26] width 63 height 24
click at [649, 303] on div "Create Package" at bounding box center [636, 315] width 389 height 38
click at [649, 317] on button "Create Package" at bounding box center [636, 321] width 94 height 23
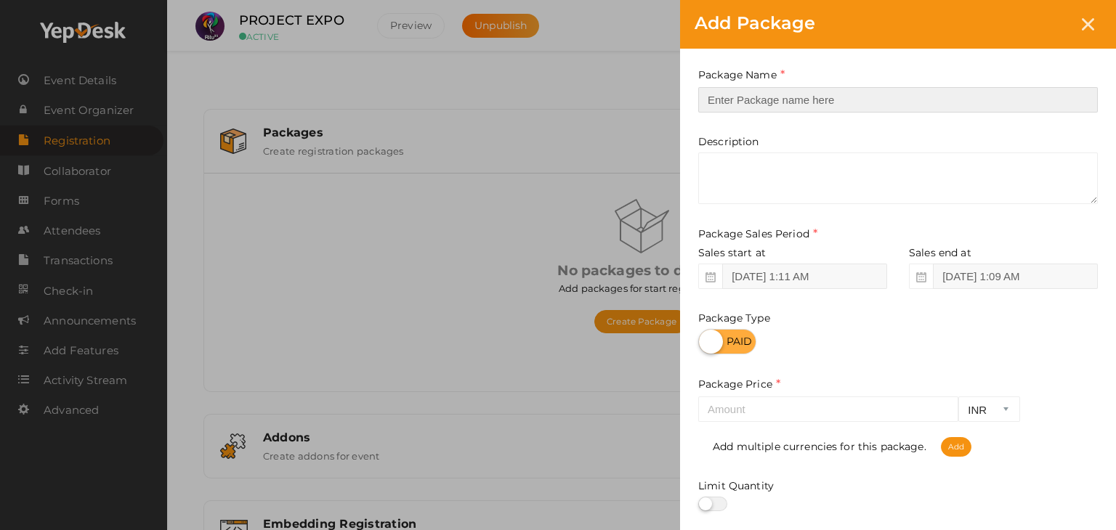
click at [794, 100] on input "text" at bounding box center [897, 99] width 399 height 25
type input "Registration"
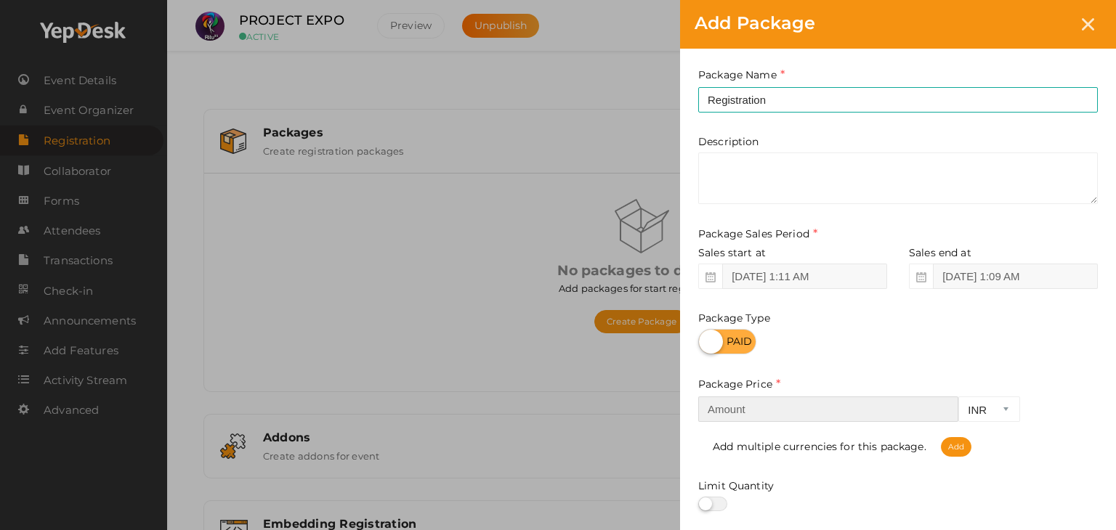
click at [758, 408] on input "number" at bounding box center [828, 409] width 260 height 25
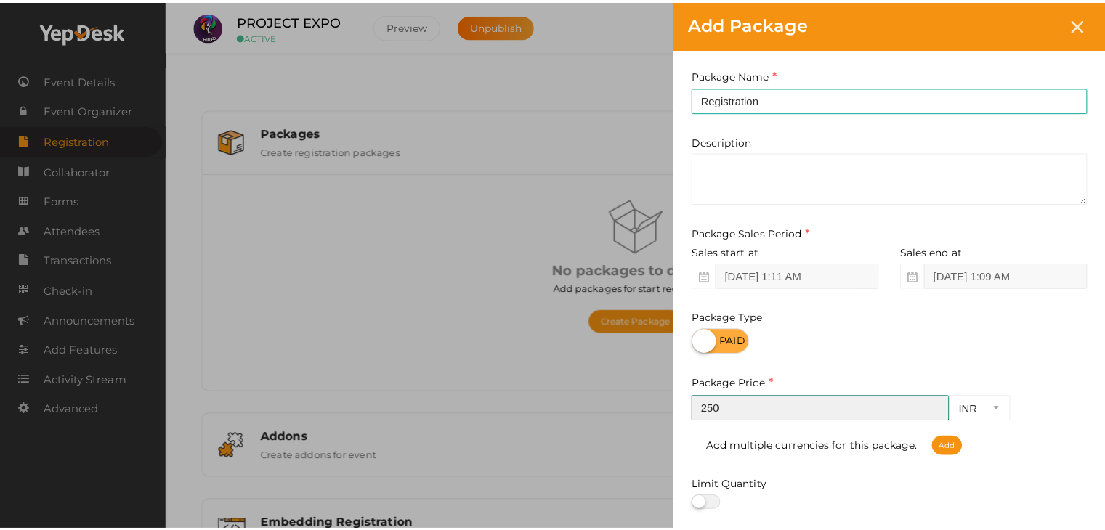
scroll to position [180, 0]
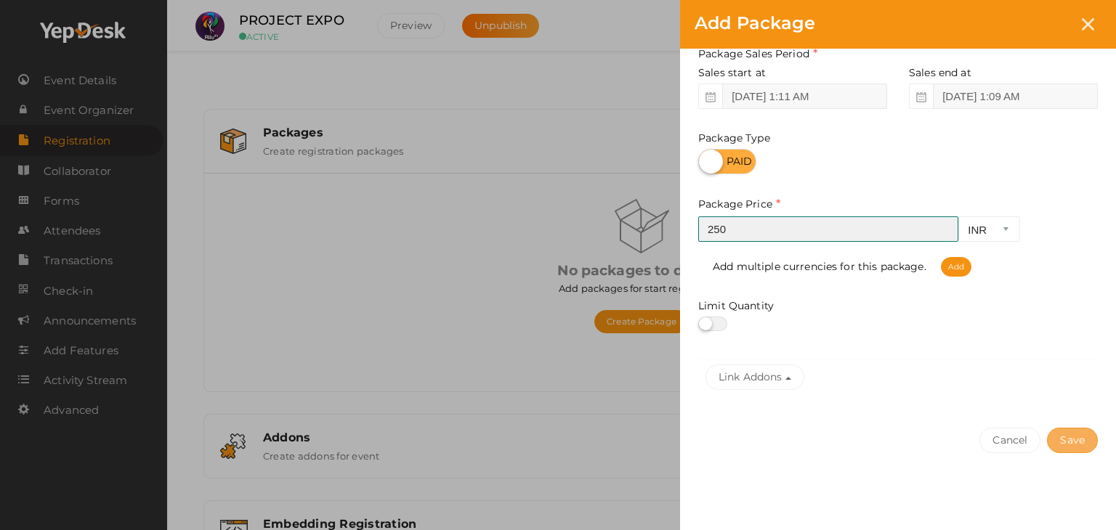
type input "250"
click at [1066, 443] on button "Save" at bounding box center [1072, 440] width 51 height 25
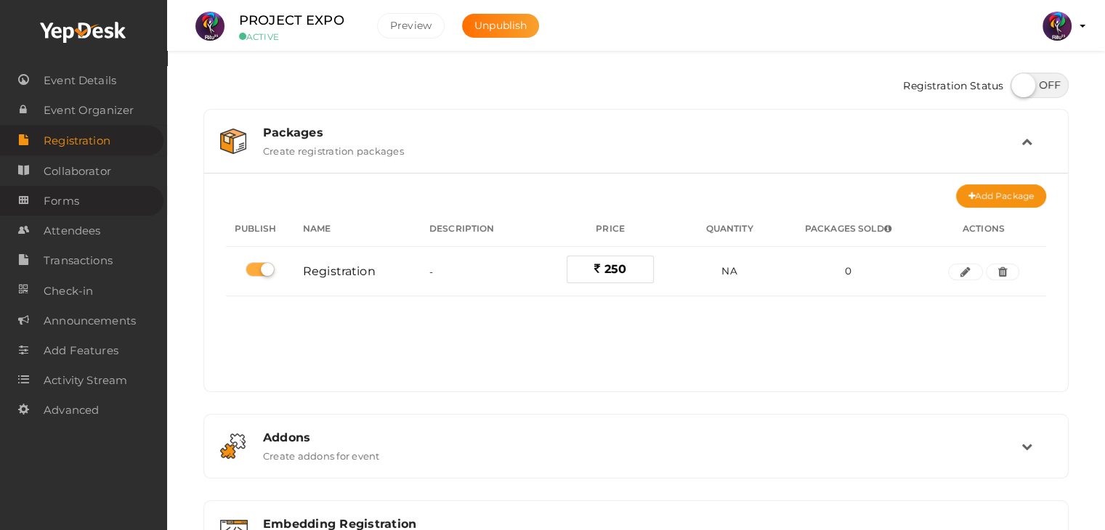
click at [81, 198] on link "Forms" at bounding box center [81, 201] width 163 height 30
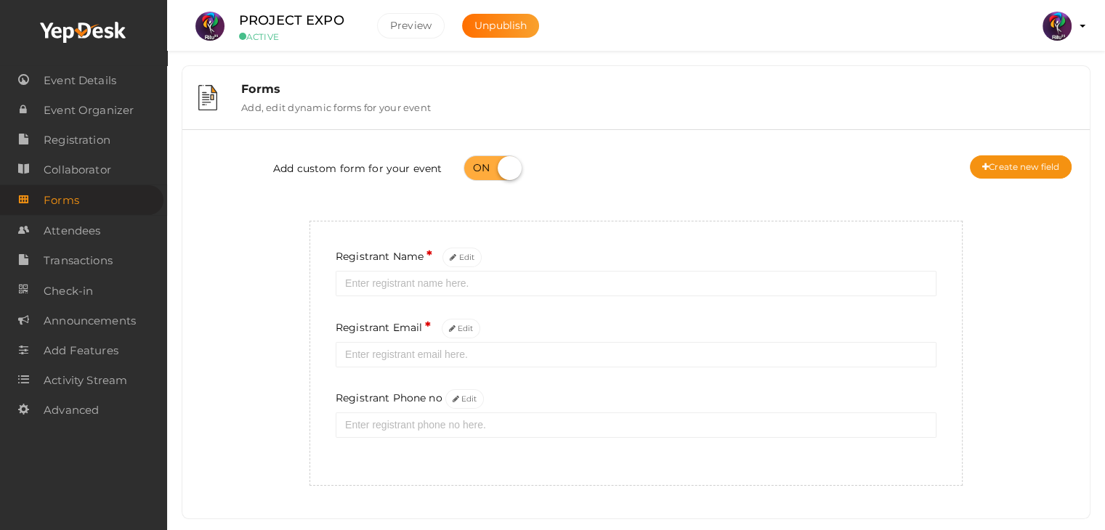
scroll to position [26, 0]
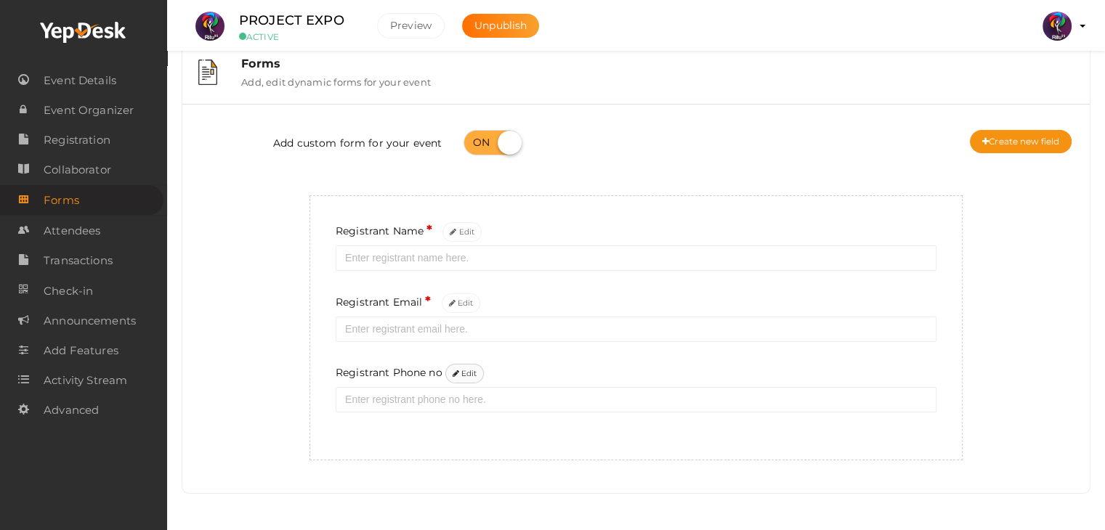
click at [479, 370] on button "Edit" at bounding box center [464, 374] width 39 height 20
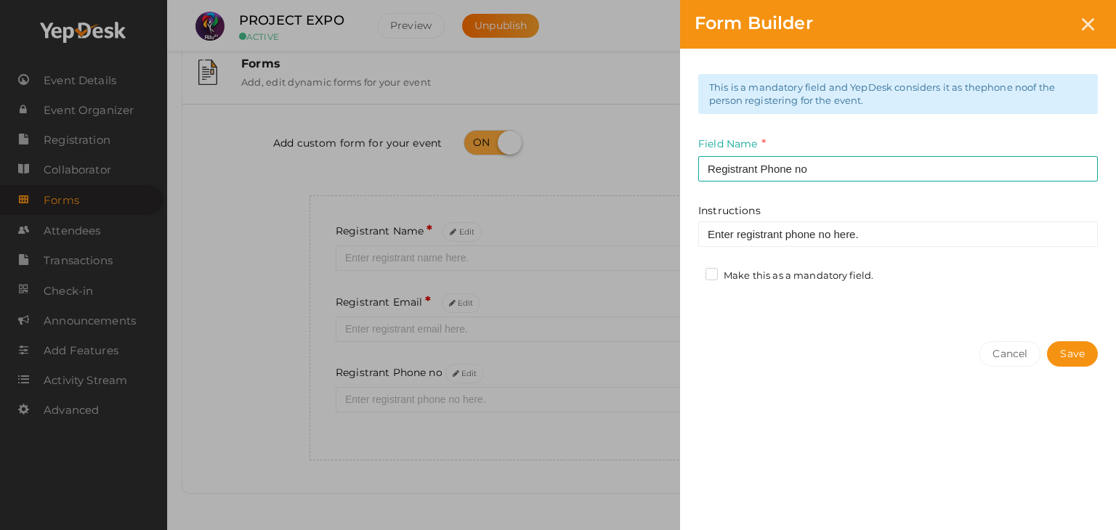
click at [715, 273] on label "Make this as a mandatory field." at bounding box center [789, 276] width 168 height 15
click at [691, 272] on input "Make this as a mandatory field." at bounding box center [691, 272] width 0 height 0
click at [1079, 354] on button "Save" at bounding box center [1072, 353] width 51 height 25
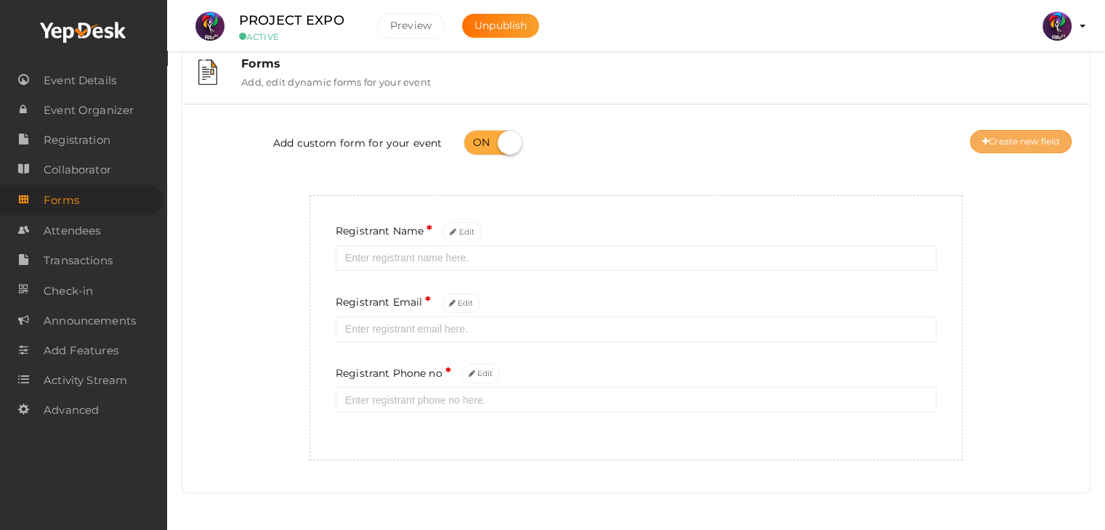
click at [985, 143] on icon at bounding box center [985, 142] width 7 height 9
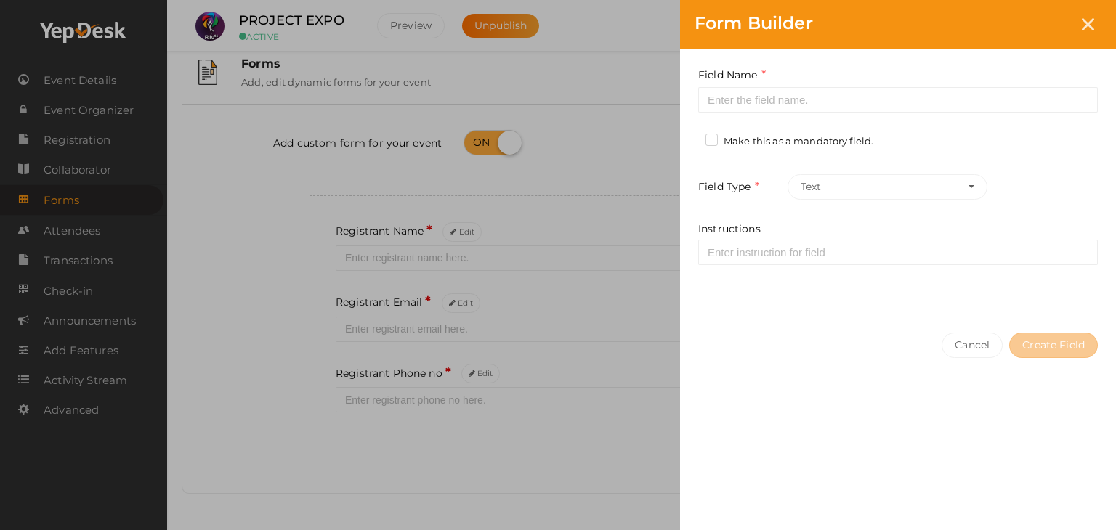
click at [715, 140] on label "Make this as a mandatory field." at bounding box center [789, 141] width 168 height 15
click at [691, 137] on input "Make this as a mandatory field." at bounding box center [691, 137] width 0 height 0
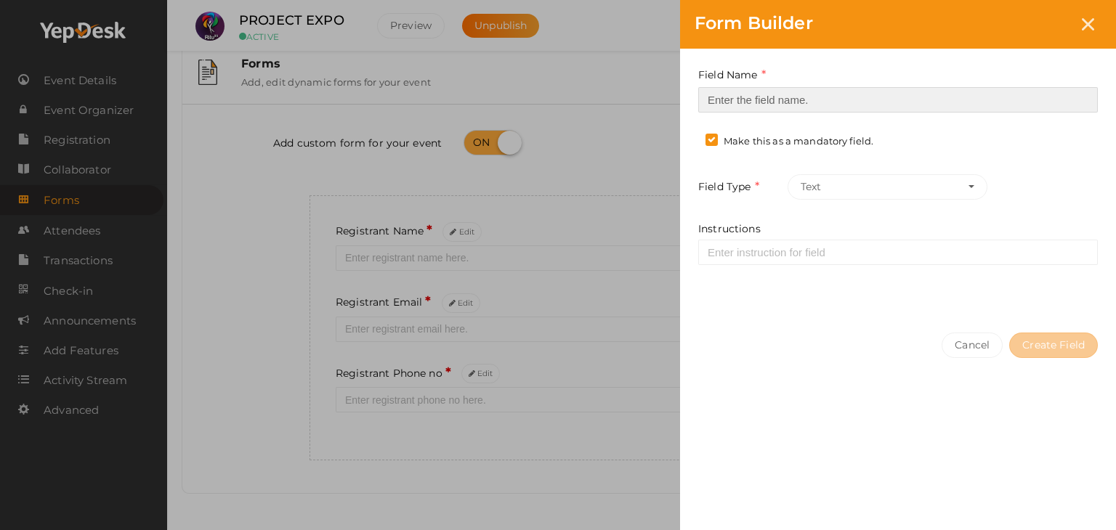
click at [737, 96] on input at bounding box center [897, 99] width 399 height 25
type input "Registrant College"
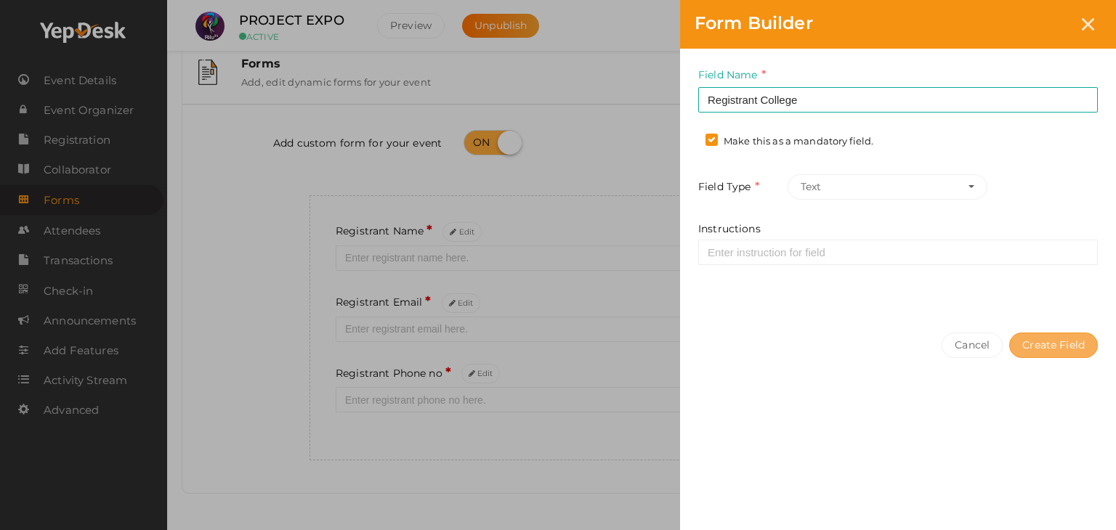
click at [1035, 343] on button "Create Field" at bounding box center [1053, 345] width 89 height 25
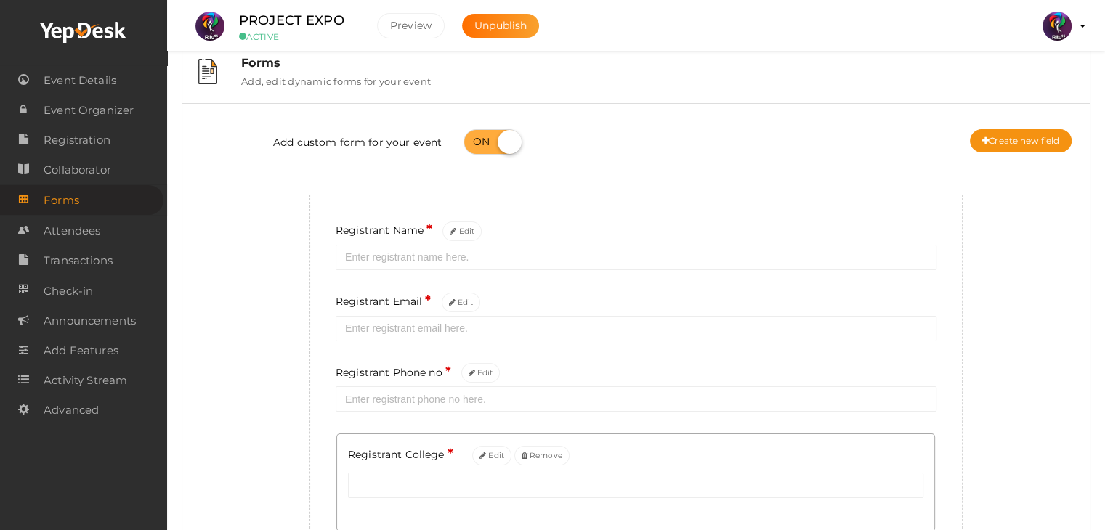
click at [997, 163] on div "Add custom form for your event Create new field" at bounding box center [635, 144] width 885 height 58
click at [994, 146] on button "Create new field" at bounding box center [1021, 140] width 102 height 23
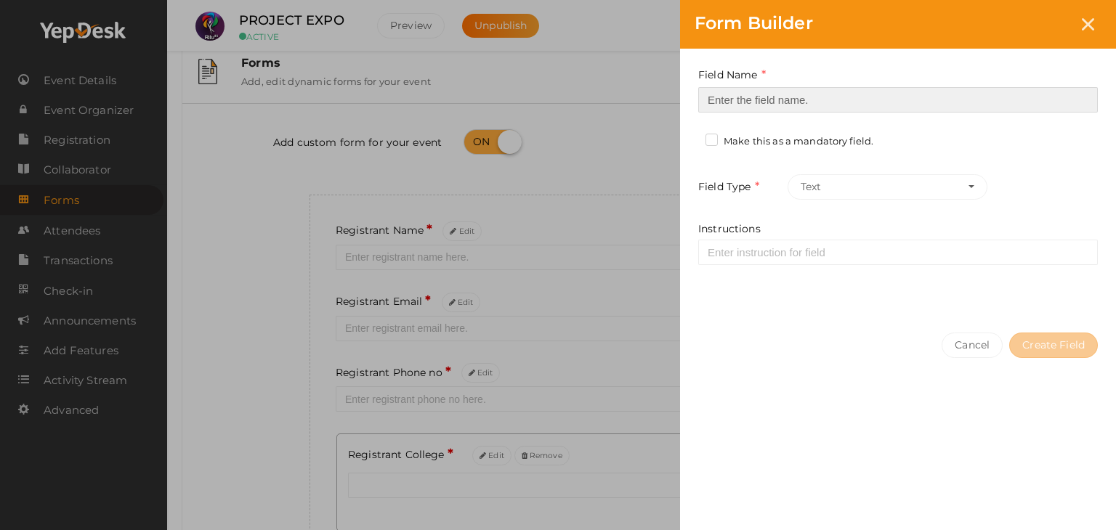
click at [822, 102] on input at bounding box center [897, 99] width 399 height 25
type input "Refferal ID"
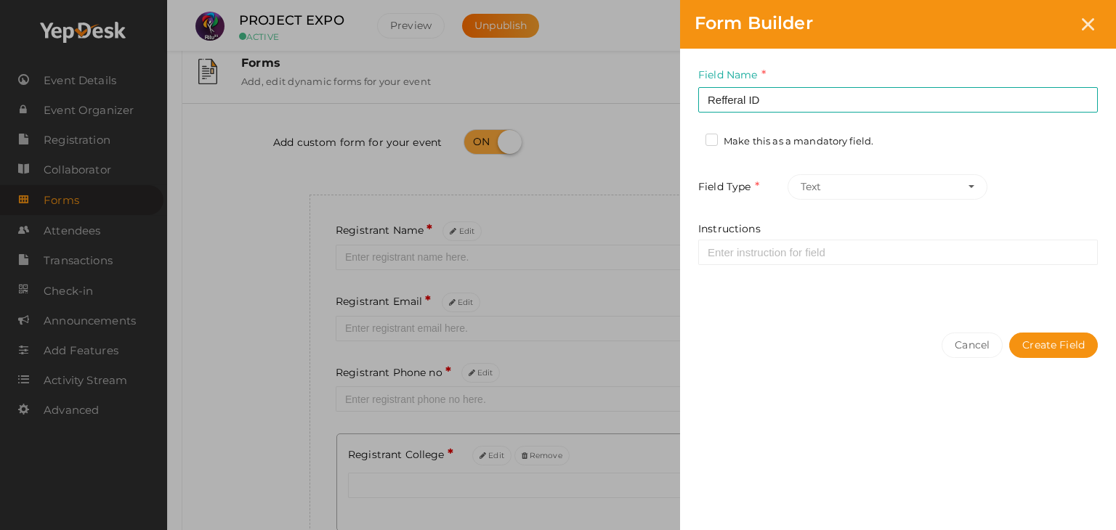
click at [766, 342] on div "Cancel Create Field" at bounding box center [898, 374] width 436 height 113
click at [1036, 352] on button "Create Field" at bounding box center [1053, 345] width 89 height 25
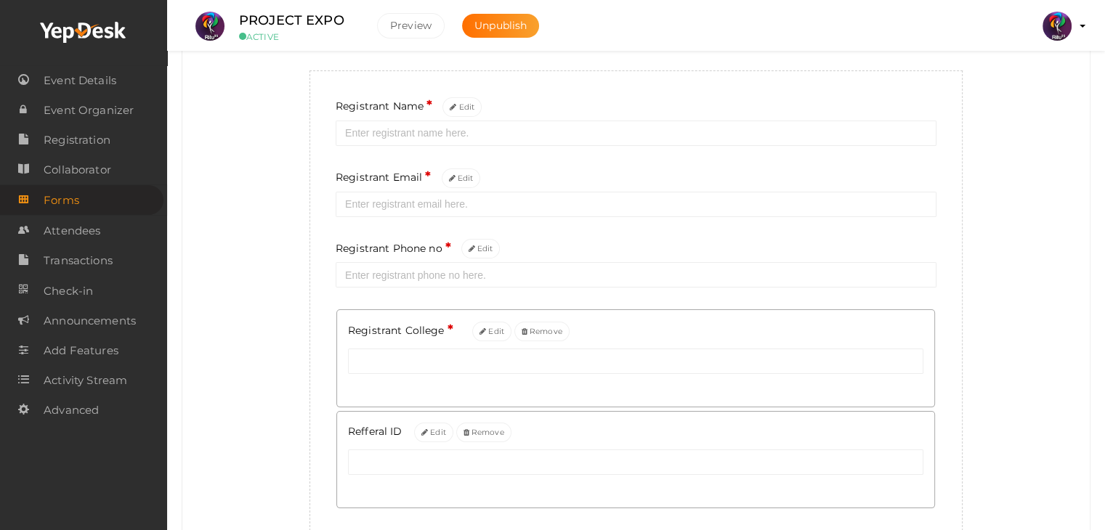
scroll to position [151, 0]
click at [275, 358] on div "Add custom form for your event Create new field Registrant Name * Edit Registra…" at bounding box center [635, 264] width 885 height 548
click at [100, 135] on span "Registration" at bounding box center [77, 140] width 67 height 29
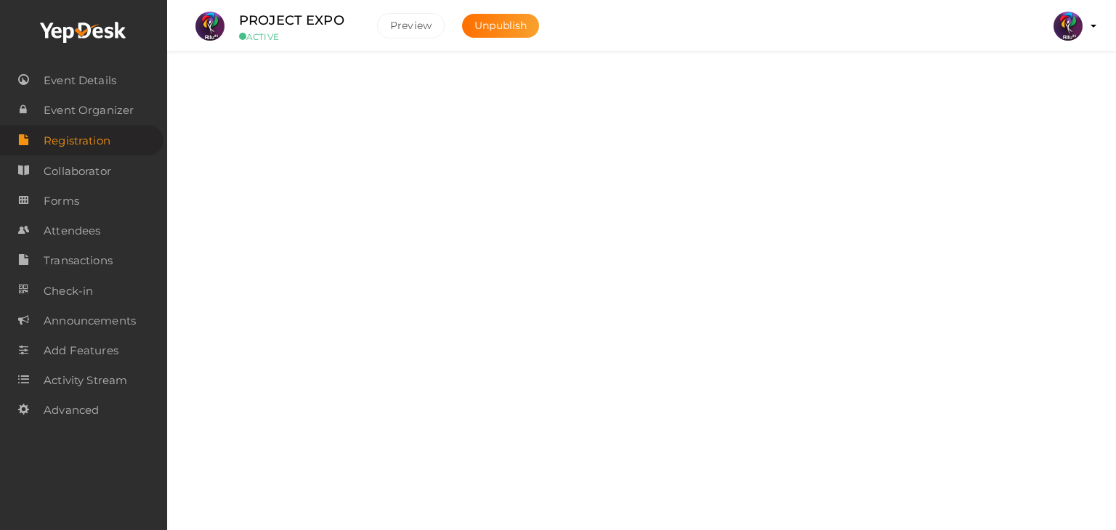
click at [1063, 89] on label at bounding box center [1050, 85] width 58 height 25
click at [1031, 85] on input "checkbox" at bounding box center [1025, 80] width 9 height 9
checkbox input "true"
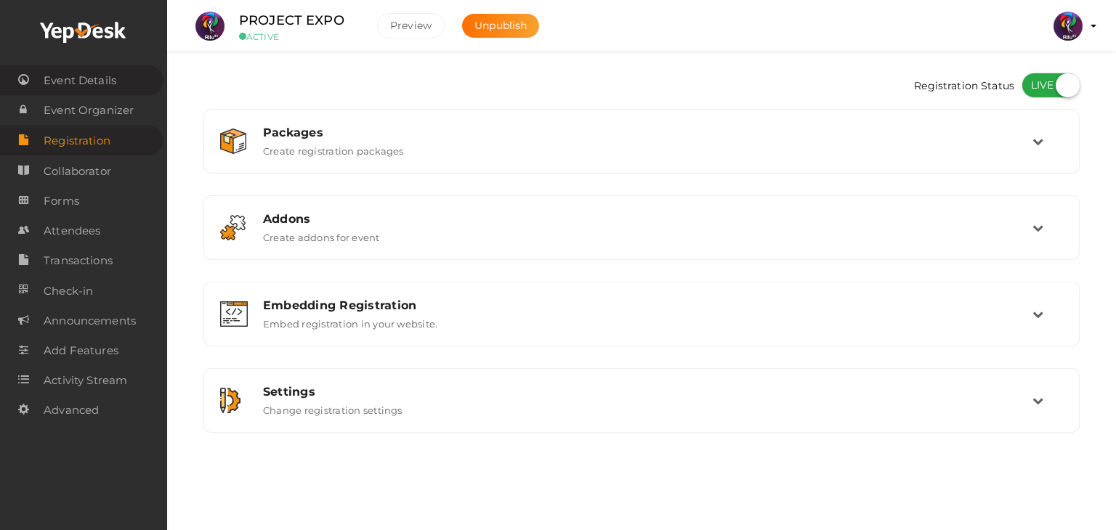
click at [84, 87] on span "Event Details" at bounding box center [80, 80] width 73 height 29
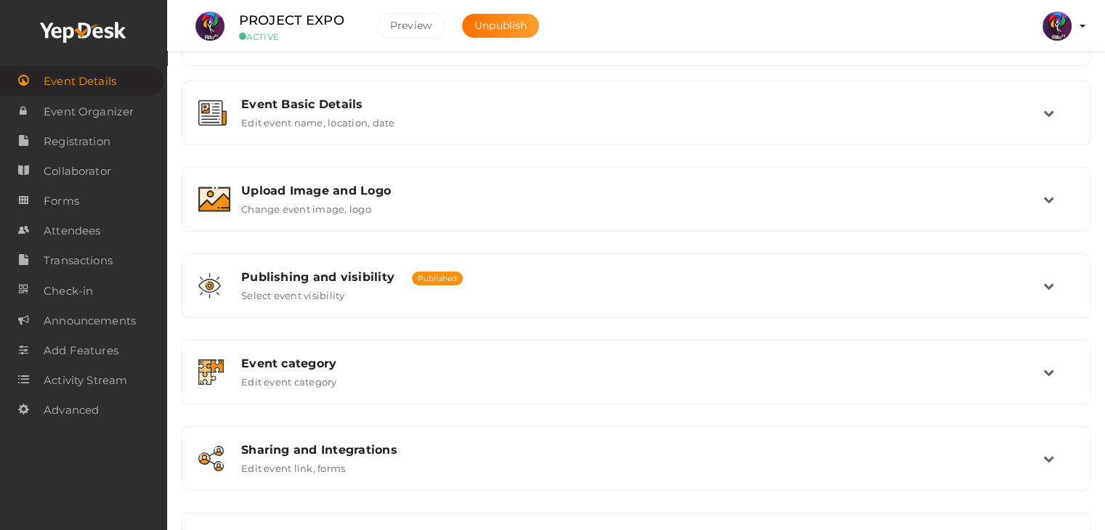
scroll to position [183, 0]
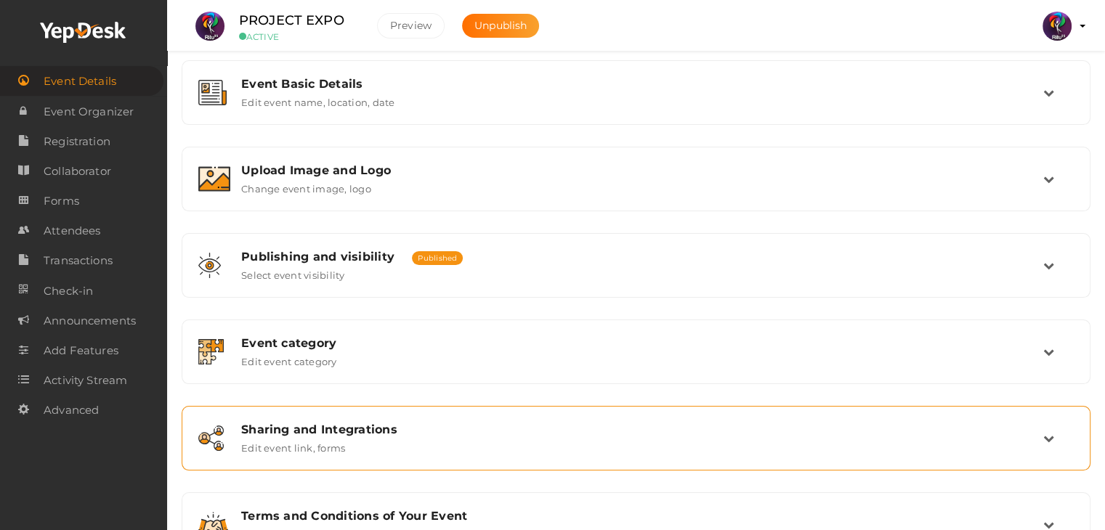
click at [409, 416] on div "Sharing and Integrations Edit event link, forms" at bounding box center [636, 438] width 893 height 49
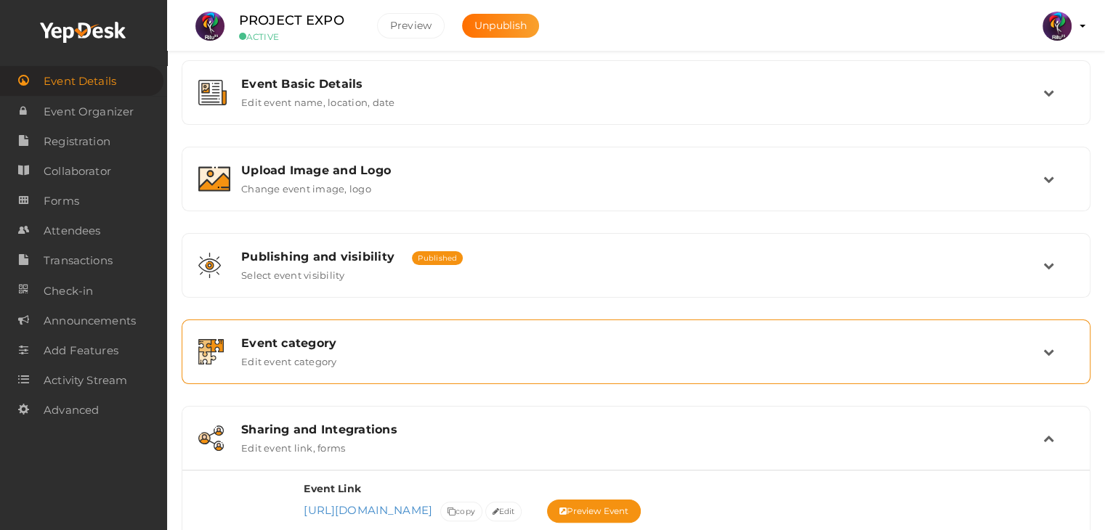
scroll to position [444, 0]
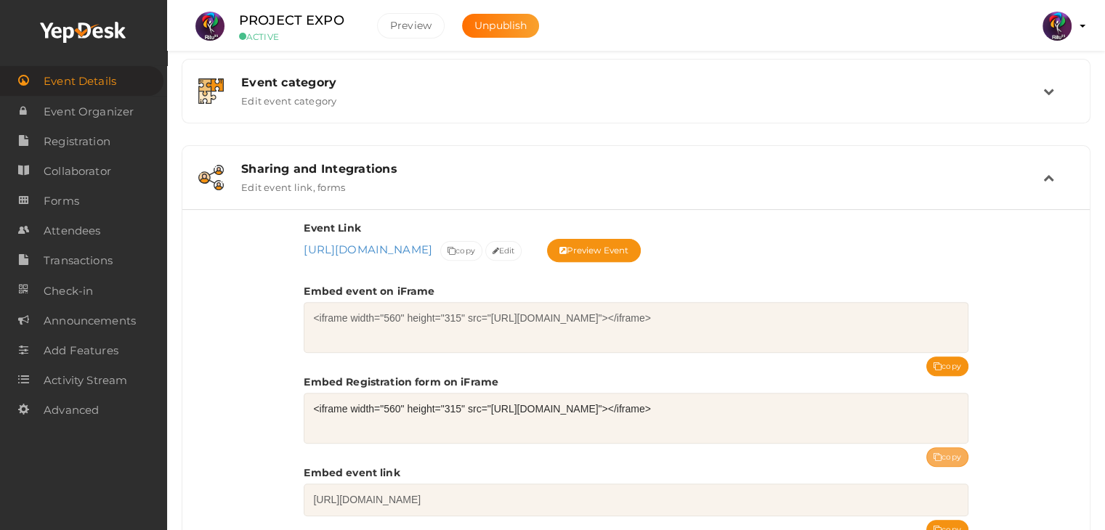
click at [961, 456] on button "copy" at bounding box center [947, 457] width 42 height 20
drag, startPoint x: 354, startPoint y: 23, endPoint x: 242, endPoint y: 23, distance: 112.6
click at [242, 23] on div "PROJECT EXPO ACTIVE" at bounding box center [296, 26] width 145 height 32
copy label "PROJECT EXPO"
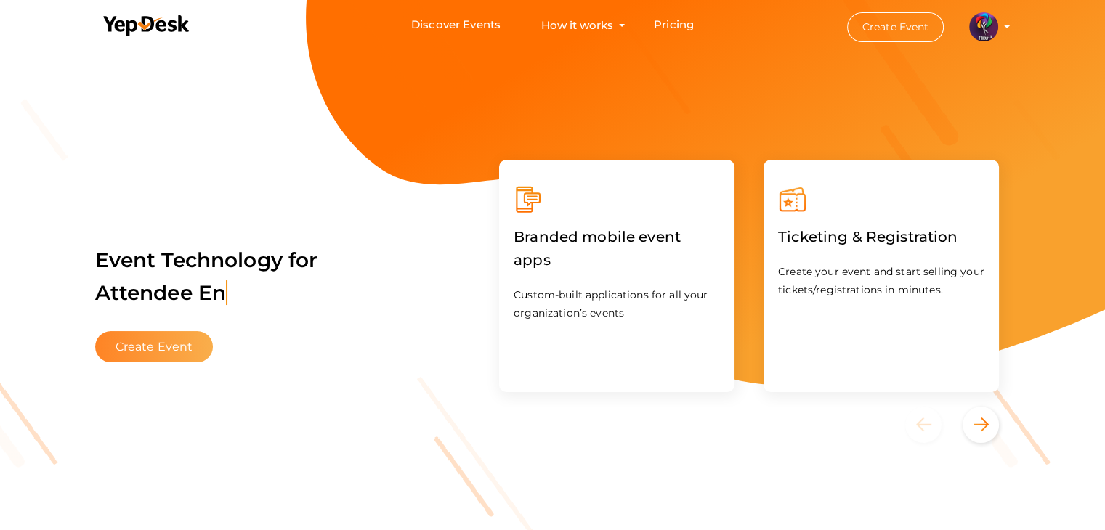
click at [139, 335] on button "Create Event" at bounding box center [154, 346] width 118 height 31
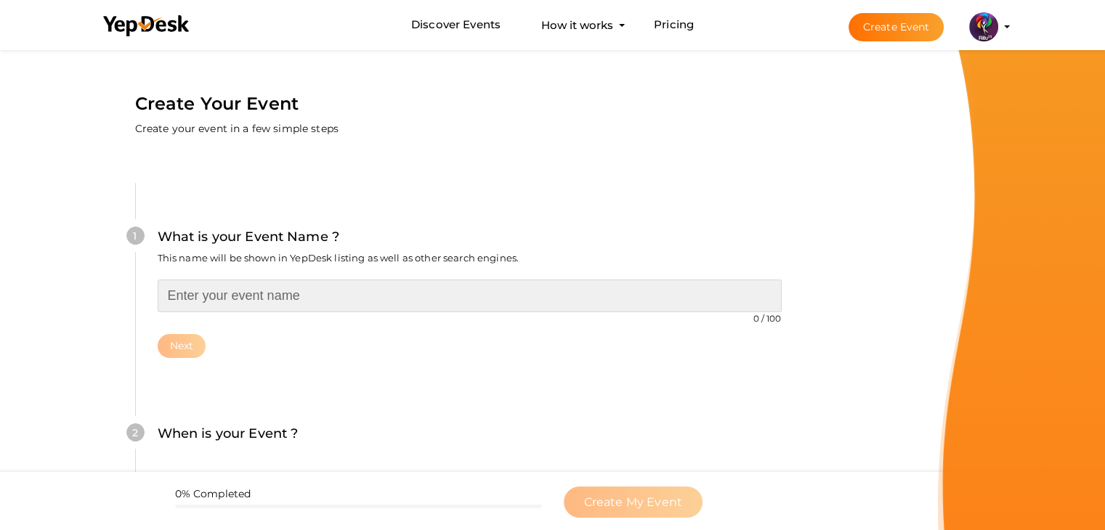
click at [280, 301] on input "text" at bounding box center [470, 296] width 624 height 33
type input "D"
type input "MAKATHON"
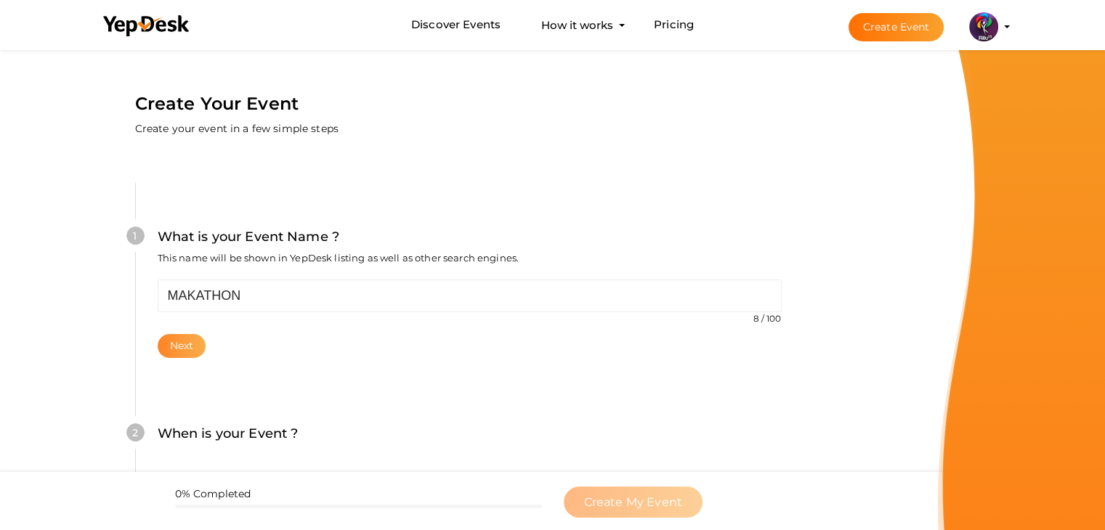
click at [191, 346] on button "Next" at bounding box center [182, 346] width 49 height 24
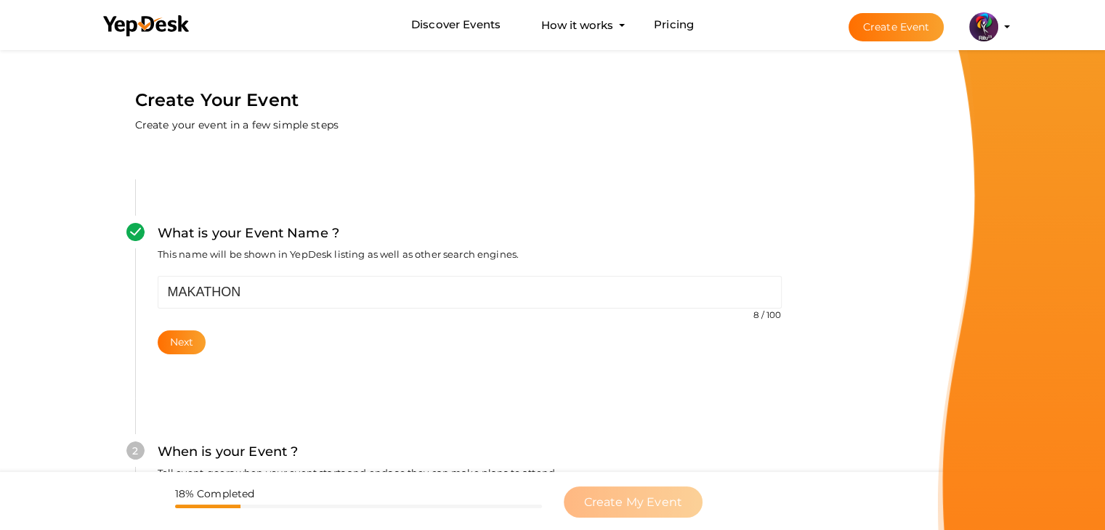
scroll to position [2, 0]
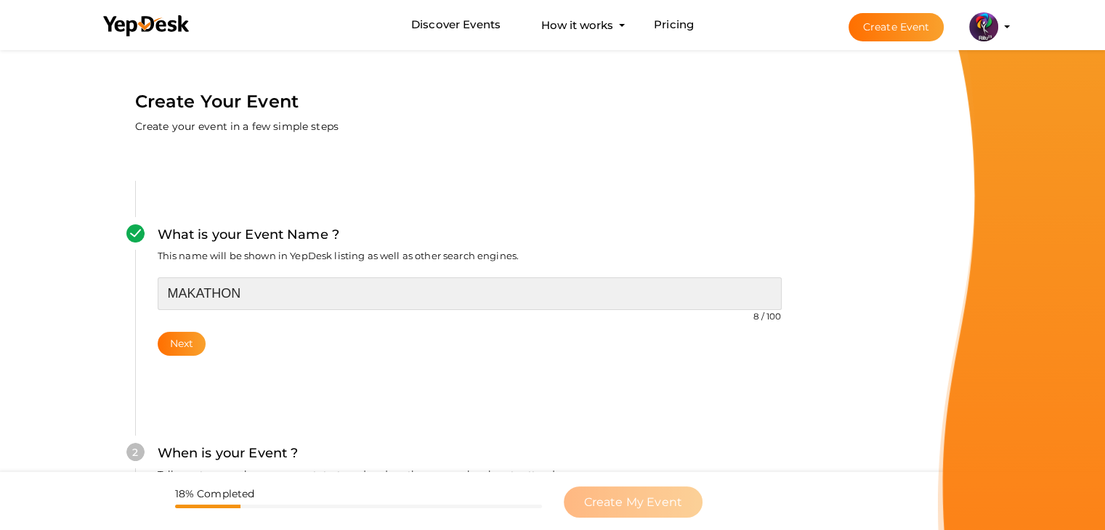
type input "03"
type input "13"
type input "[DATE] 3:13 AM"
click at [202, 291] on input "MAKATHON" at bounding box center [470, 293] width 624 height 33
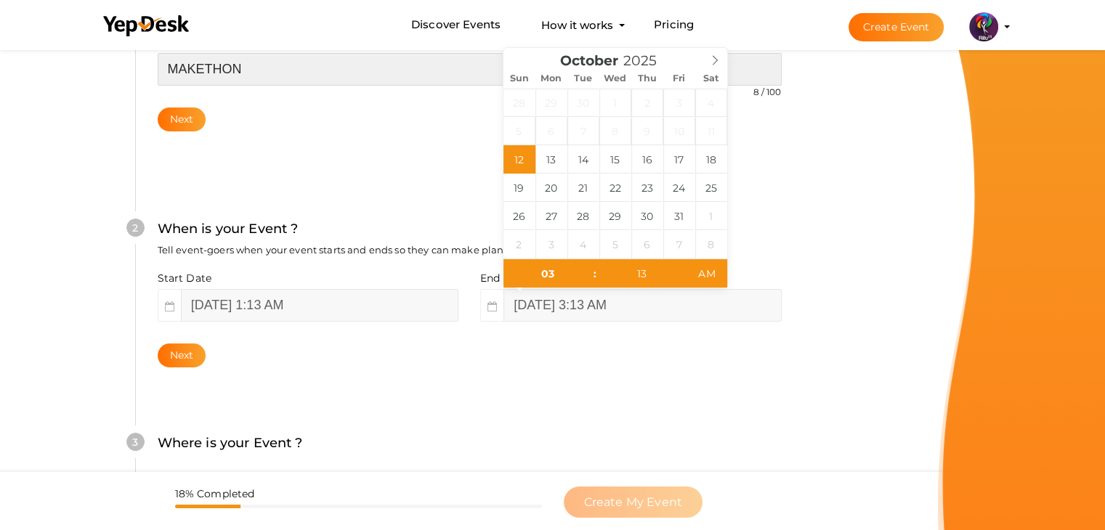
scroll to position [227, 0]
type input "MAKETHON"
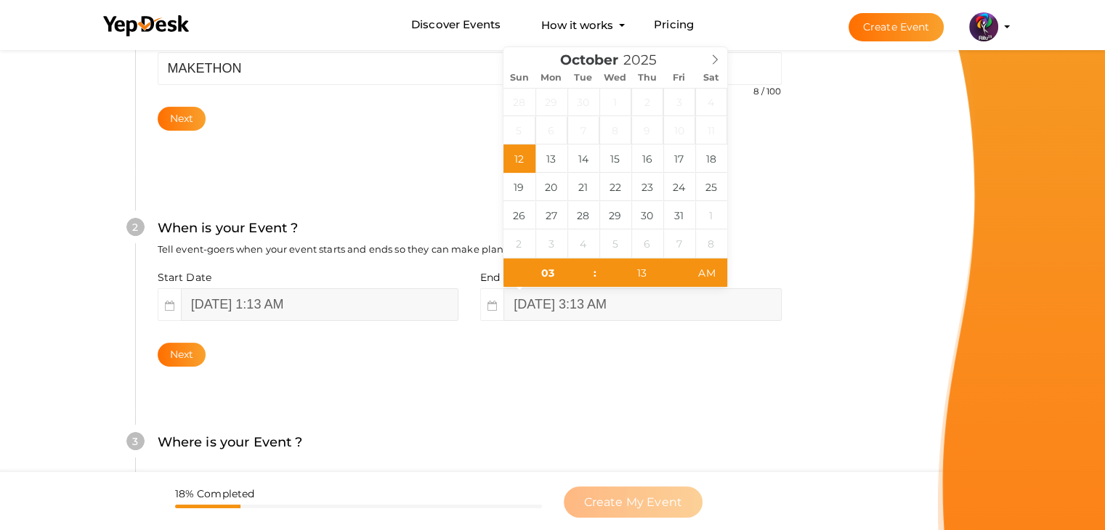
click at [43, 371] on form "Create Your Event Create your event in a few simple steps What is your Event Na…" at bounding box center [469, 347] width 938 height 1057
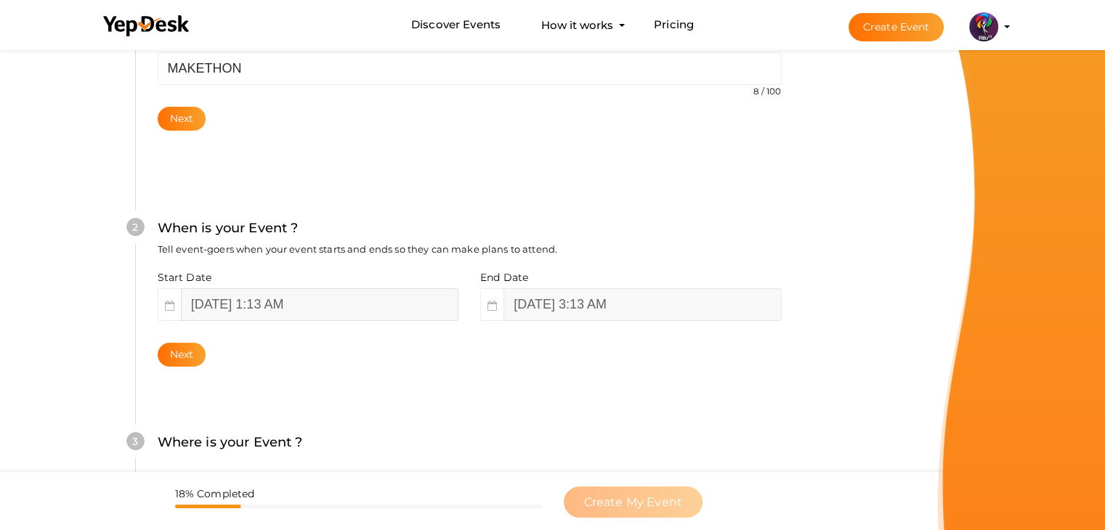
click at [325, 298] on input "[DATE] 1:13 AM" at bounding box center [319, 304] width 277 height 33
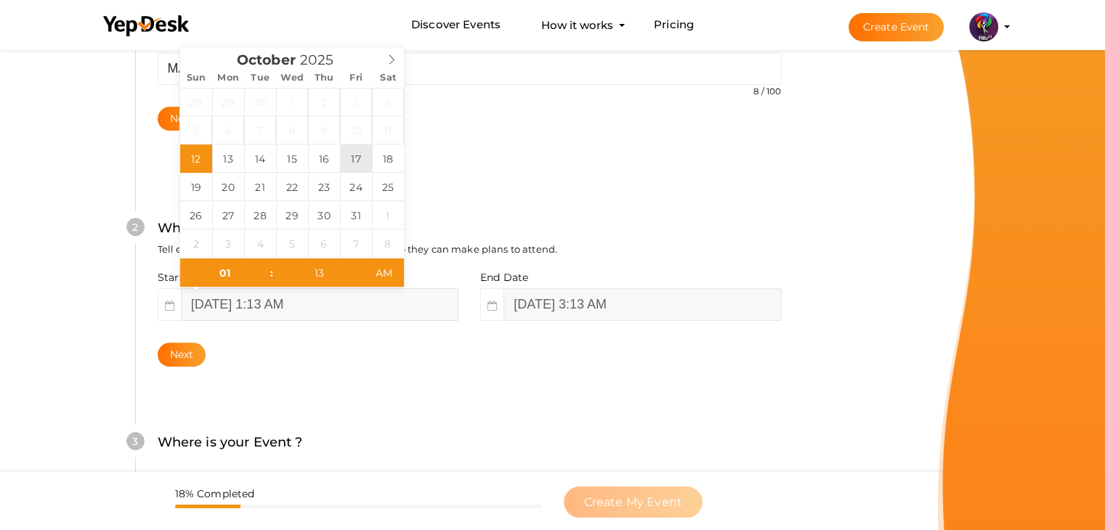
type input "[DATE] 1:13 AM"
type input "[DATE] 3:13 AM"
click at [583, 291] on input "[DATE] 3:13 AM" at bounding box center [641, 304] width 277 height 33
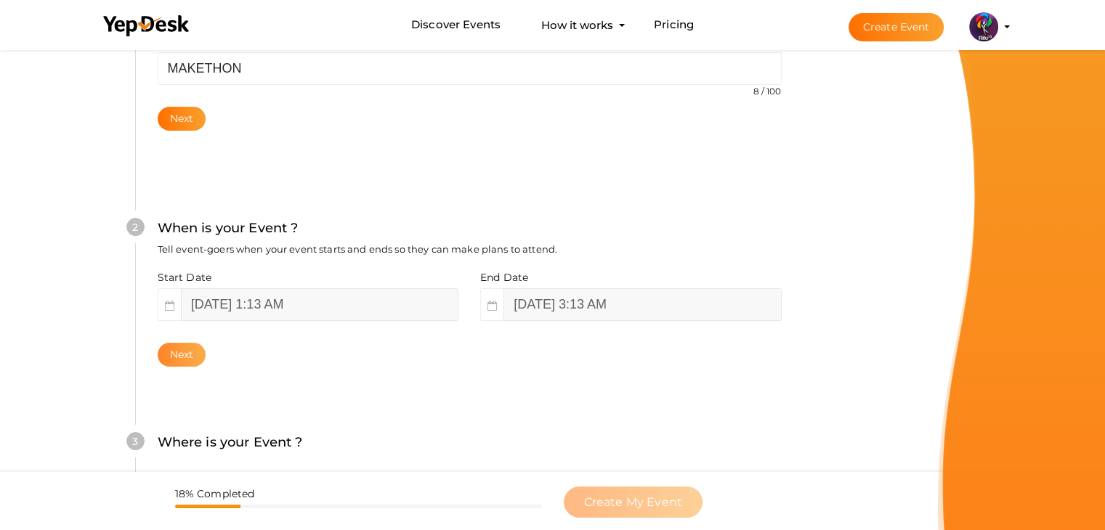
click at [166, 349] on button "Next" at bounding box center [182, 355] width 49 height 24
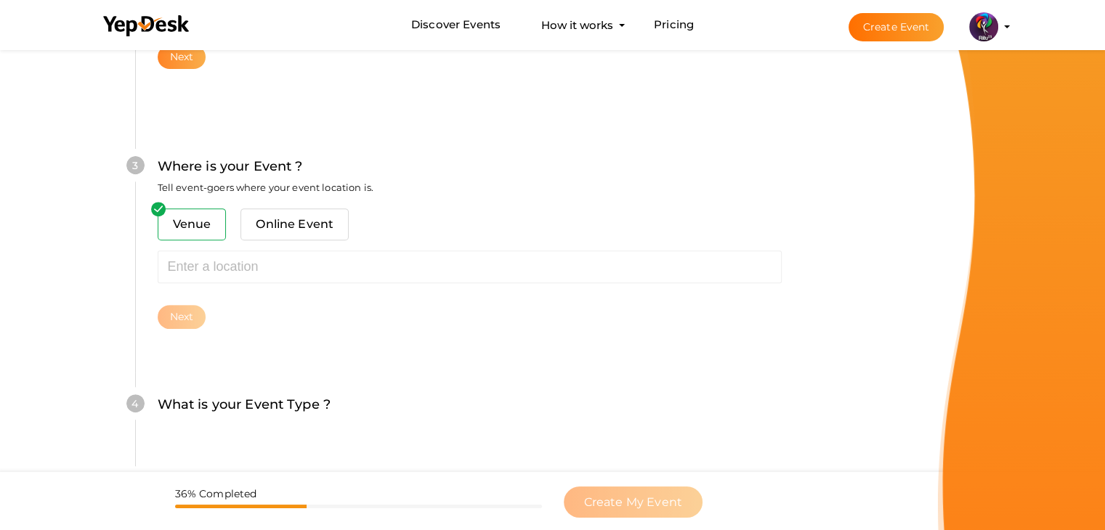
scroll to position [535, 0]
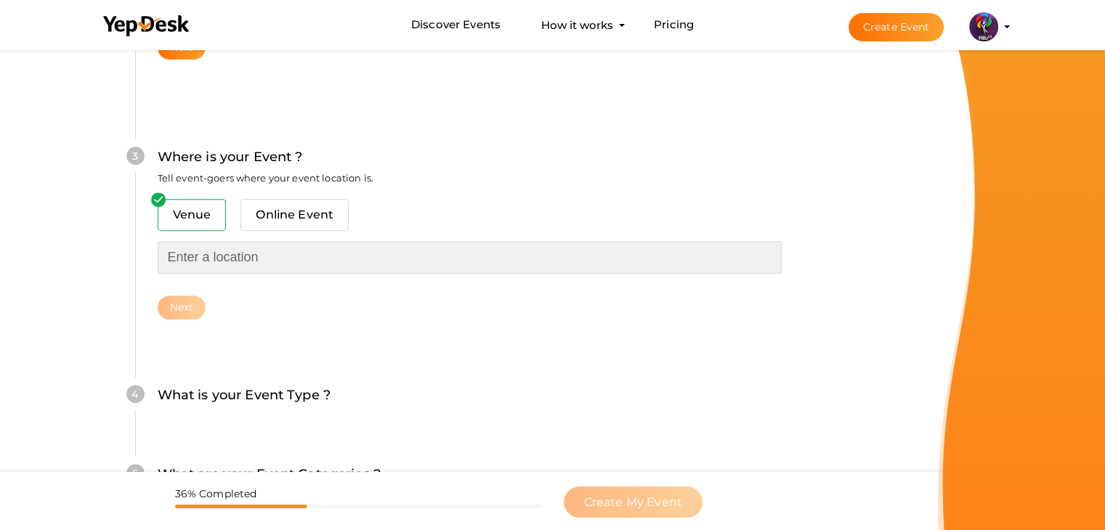
click at [277, 266] on input "text" at bounding box center [470, 257] width 624 height 33
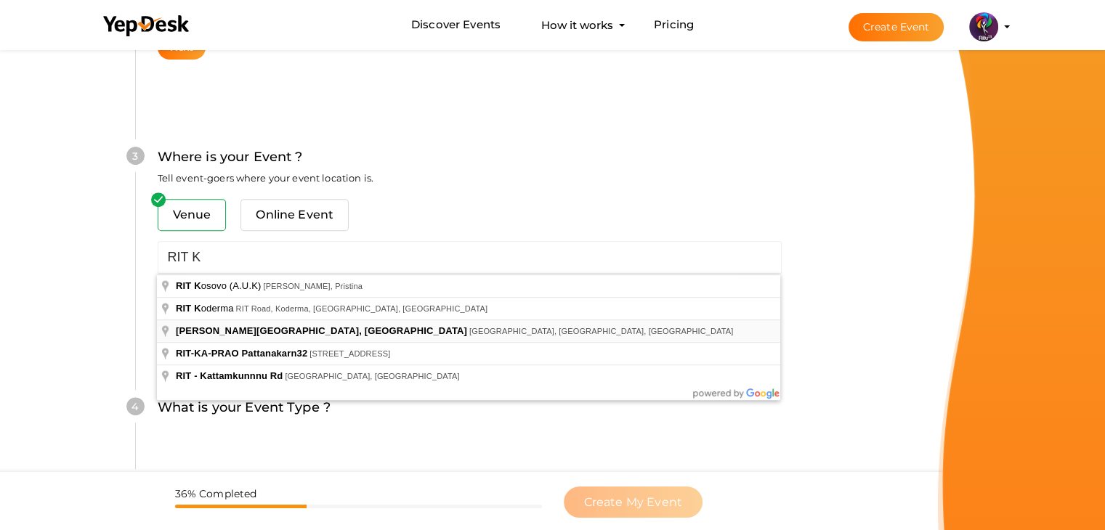
type input "[PERSON_NAME][GEOGRAPHIC_DATA], [GEOGRAPHIC_DATA], [GEOGRAPHIC_DATA], [GEOGRAPH…"
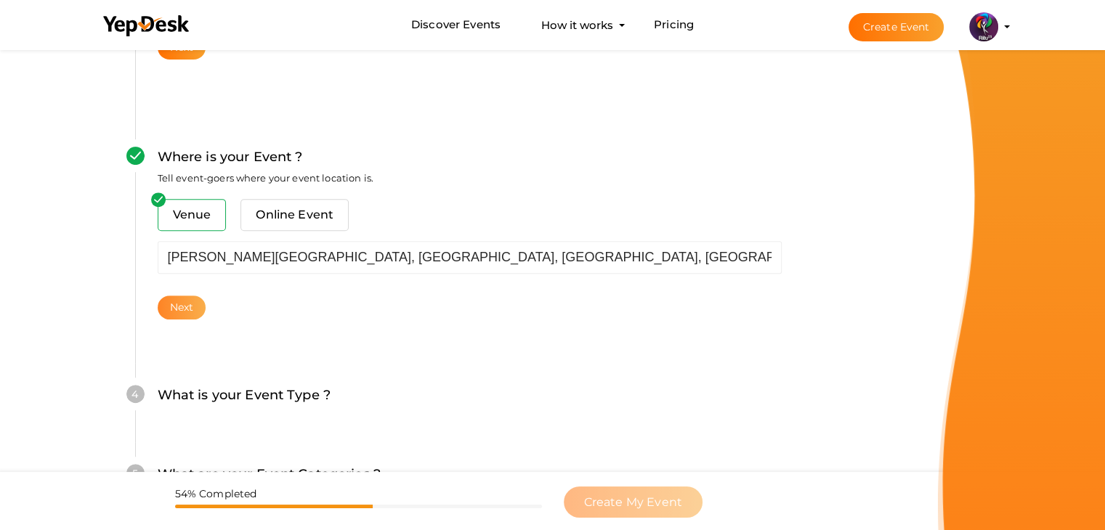
click at [186, 313] on button "Next" at bounding box center [182, 308] width 49 height 24
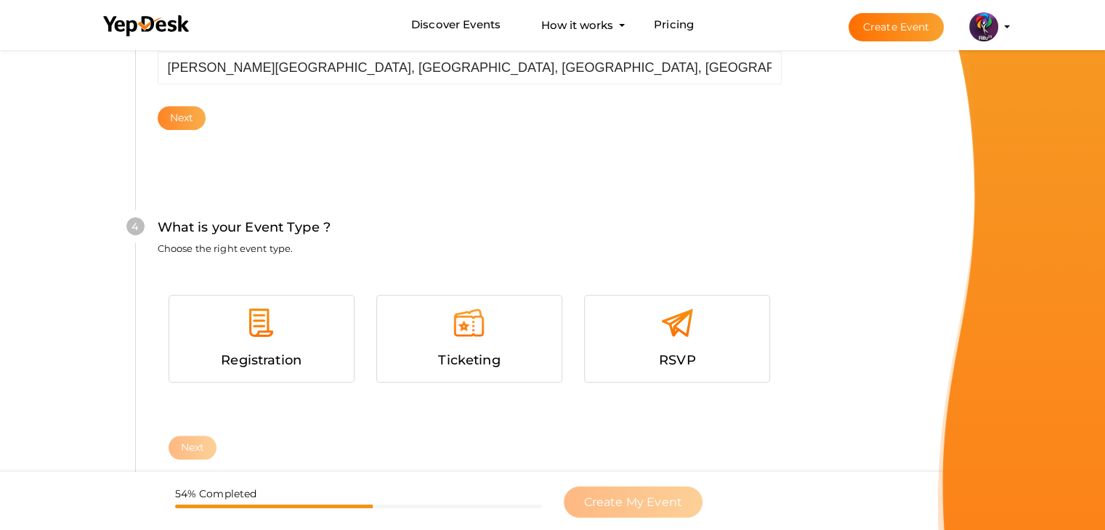
scroll to position [795, 0]
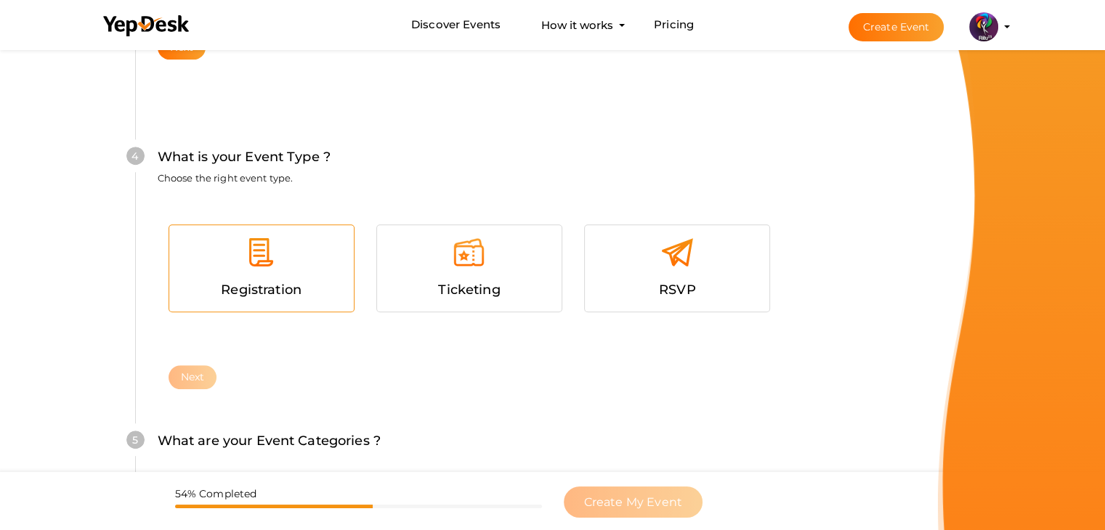
click at [238, 285] on span "Registration" at bounding box center [261, 290] width 81 height 16
click at [202, 369] on button "Next" at bounding box center [193, 377] width 49 height 24
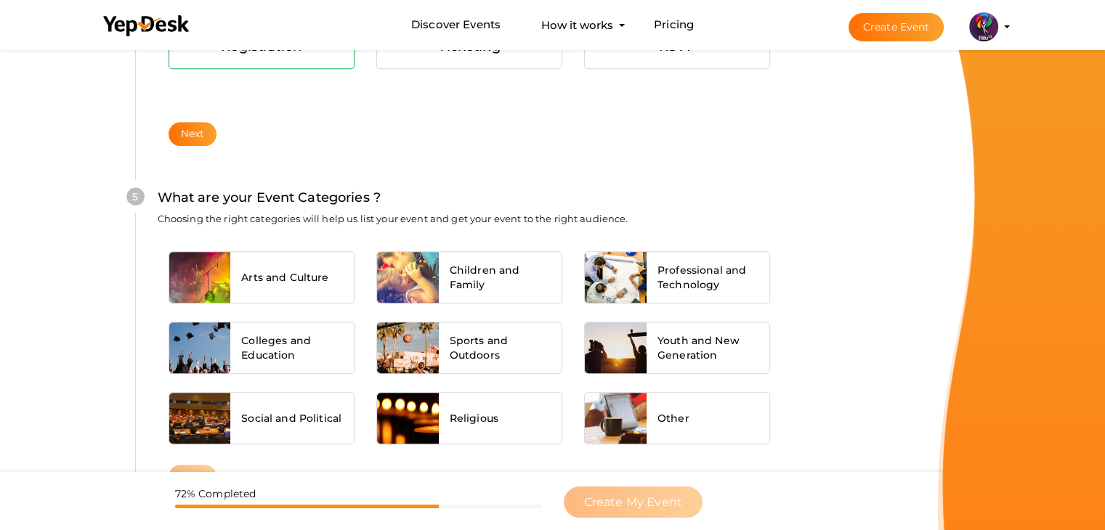
scroll to position [1099, 0]
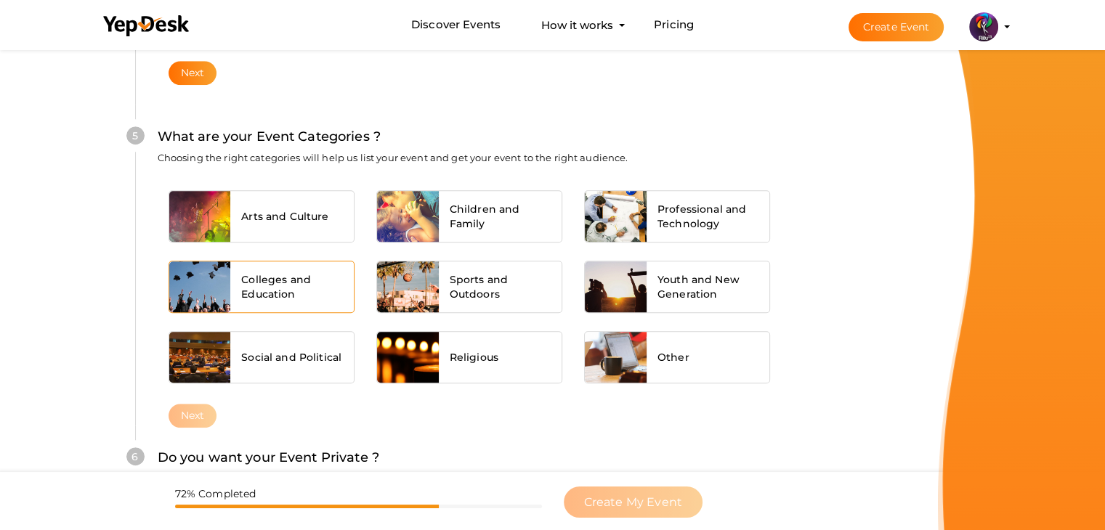
click at [274, 294] on span "Colleges and Education" at bounding box center [292, 286] width 102 height 29
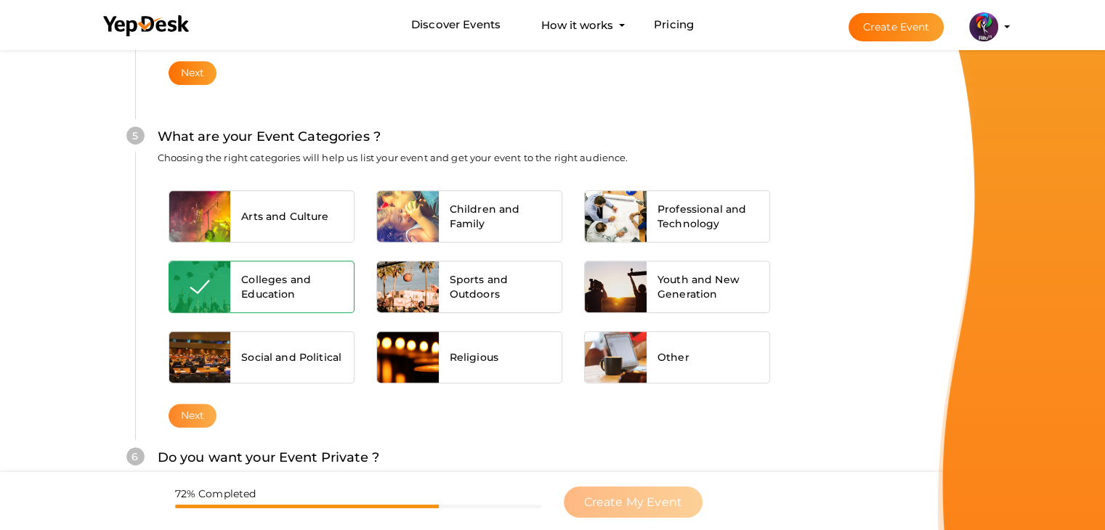
click at [194, 411] on button "Next" at bounding box center [193, 416] width 49 height 24
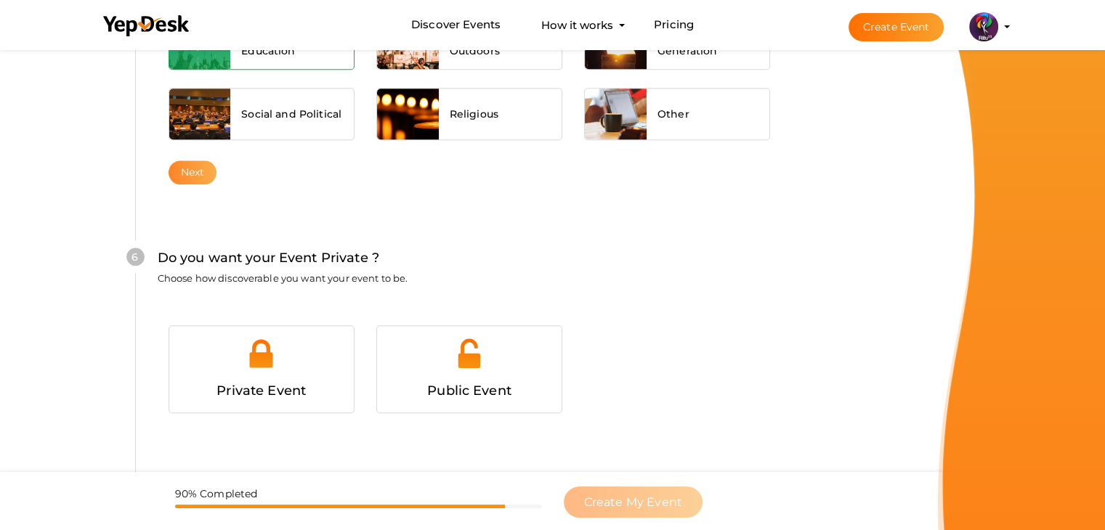
scroll to position [1418, 0]
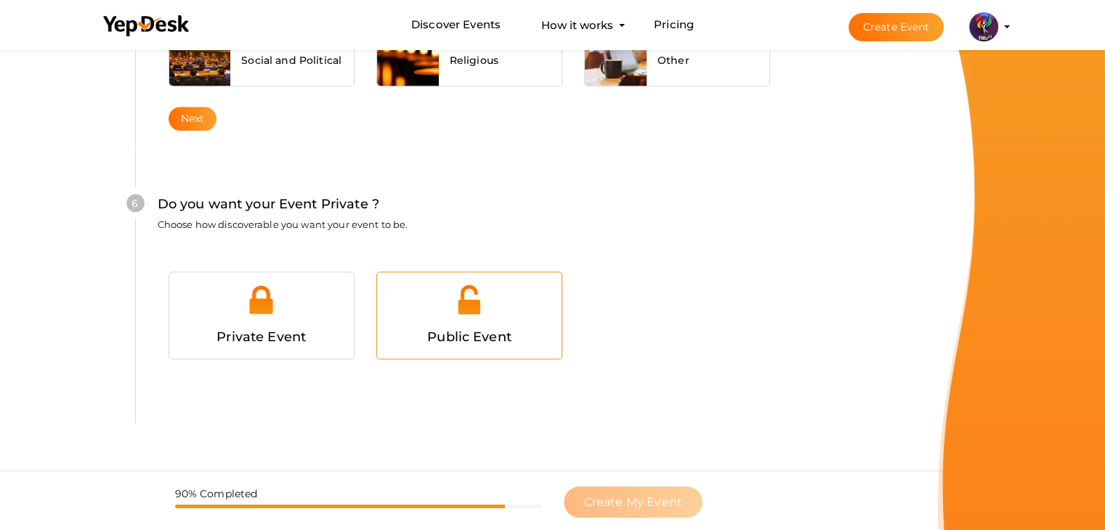
click at [450, 314] on div at bounding box center [469, 305] width 163 height 44
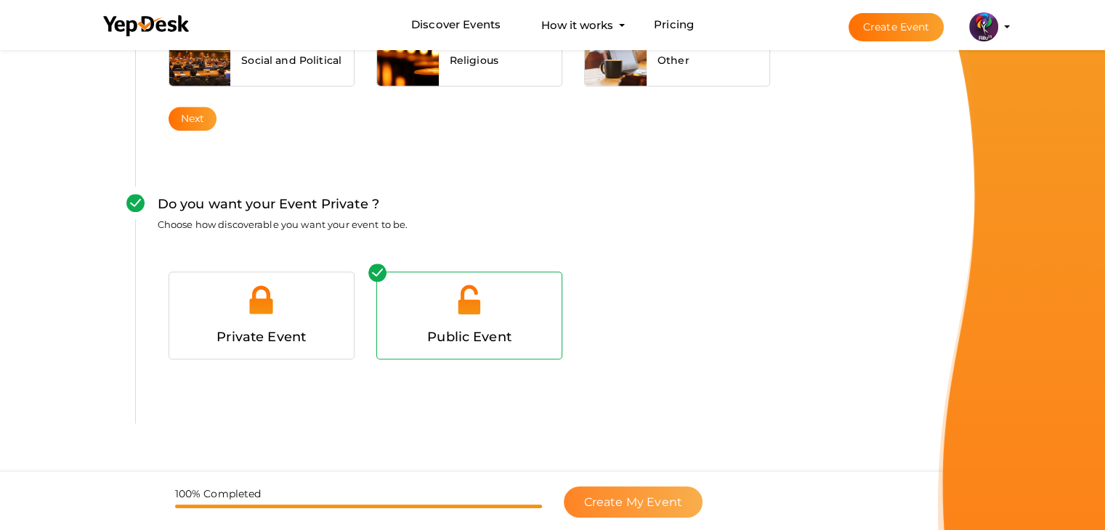
click at [642, 496] on span "Create My Event" at bounding box center [633, 502] width 98 height 14
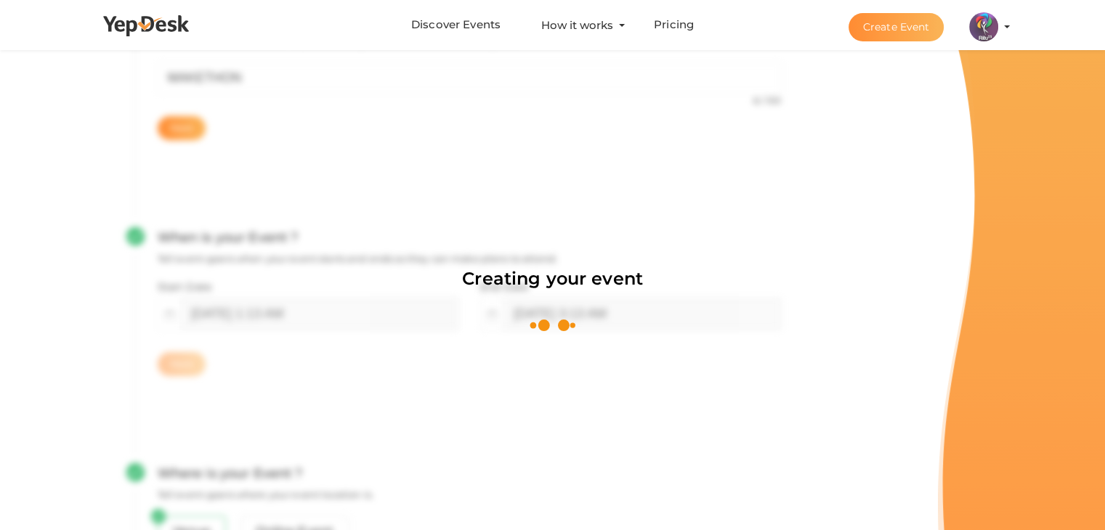
scroll to position [218, 0]
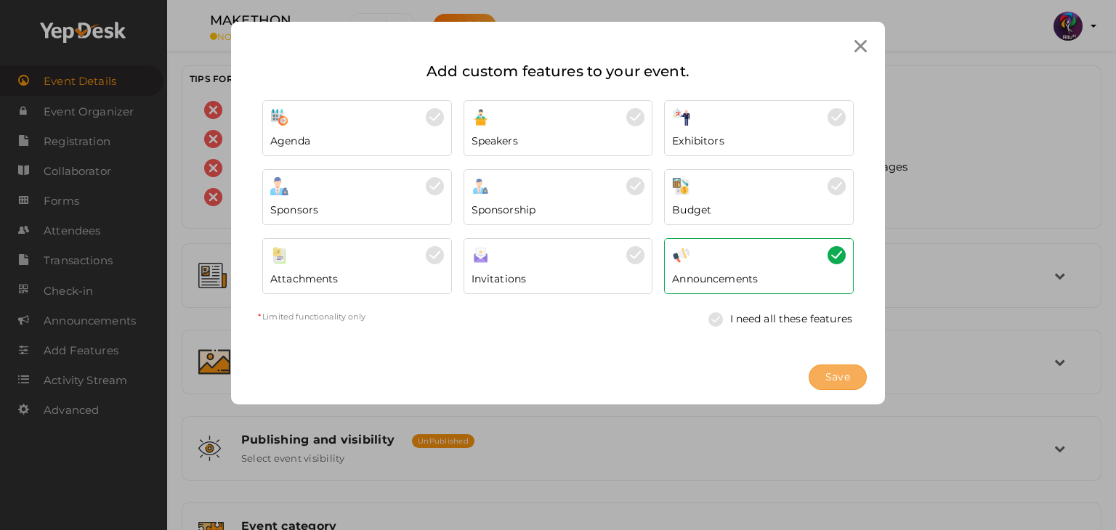
click at [843, 389] on button "Save" at bounding box center [837, 377] width 58 height 25
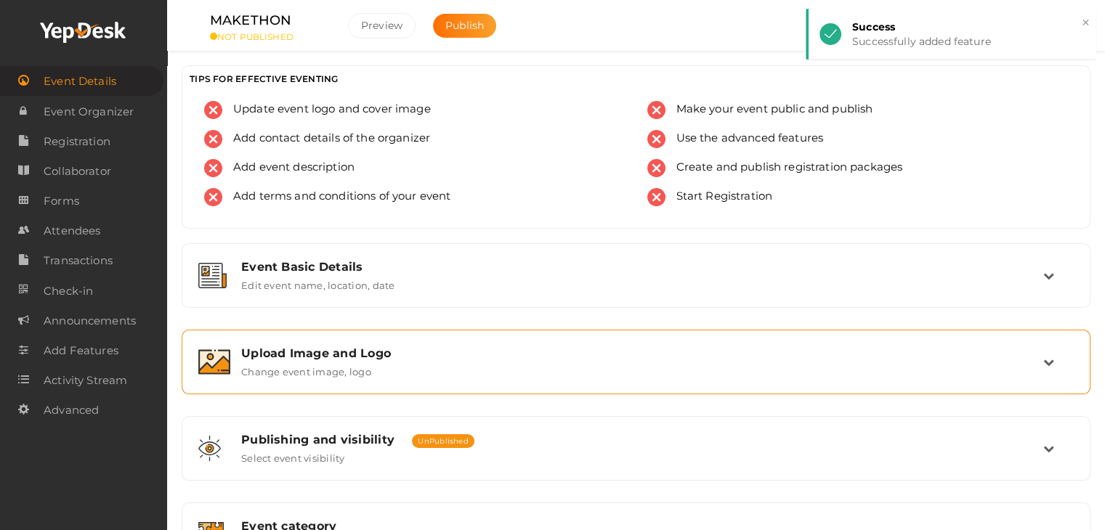
click at [347, 356] on div "Upload Image and Logo" at bounding box center [642, 353] width 802 height 14
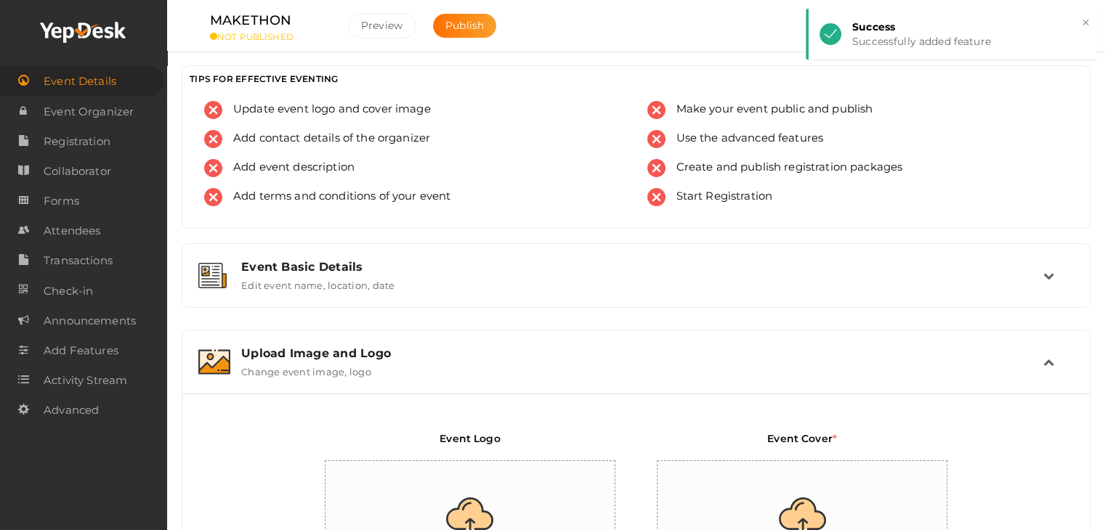
click at [494, 498] on input "file" at bounding box center [470, 524] width 291 height 127
type input "C:\fakepath\logo yepdesk.png"
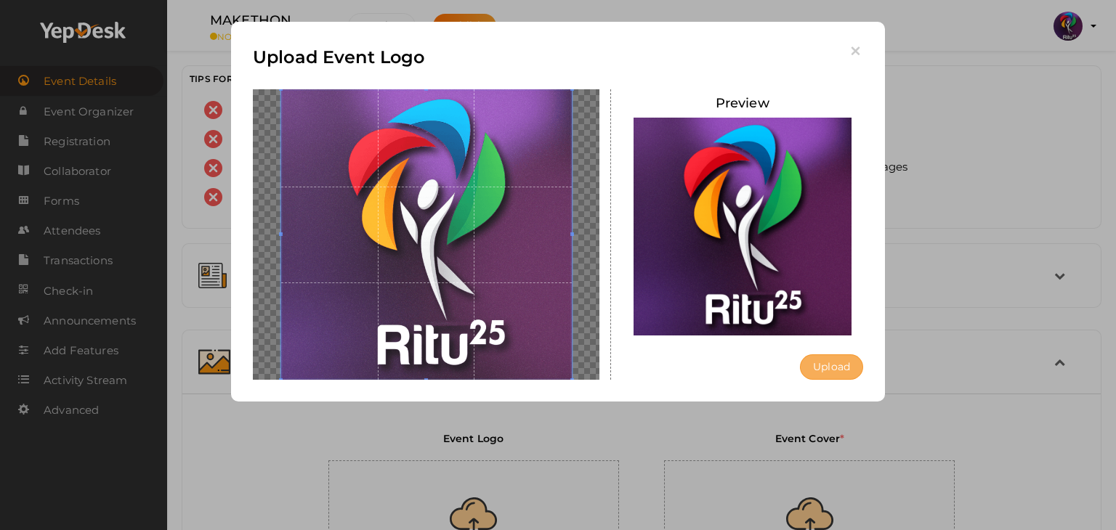
click at [832, 376] on button "Upload" at bounding box center [831, 366] width 63 height 25
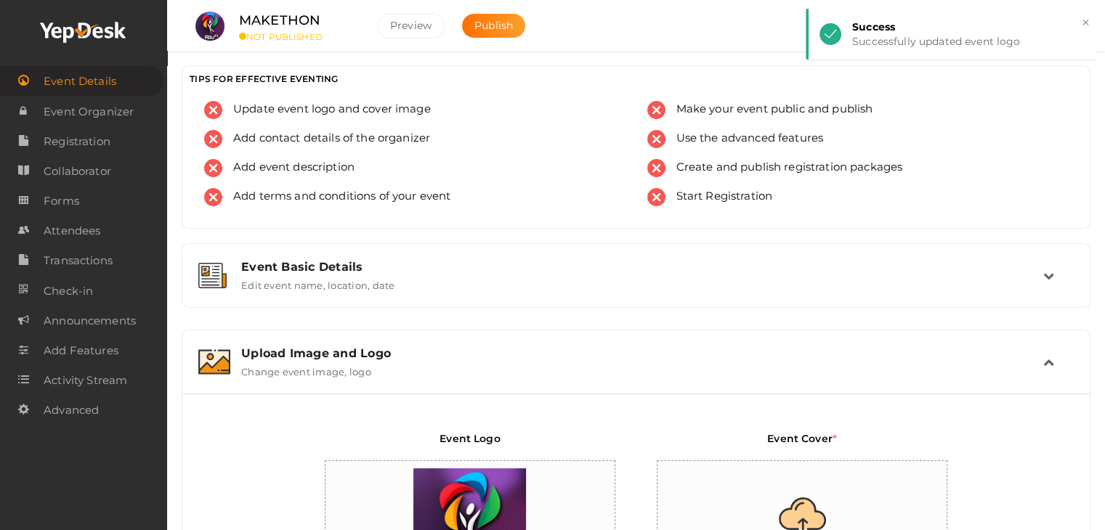
click at [848, 480] on input "file" at bounding box center [802, 524] width 291 height 127
type input "C:\fakepath\IMG-20251012-WA0009.jpg"
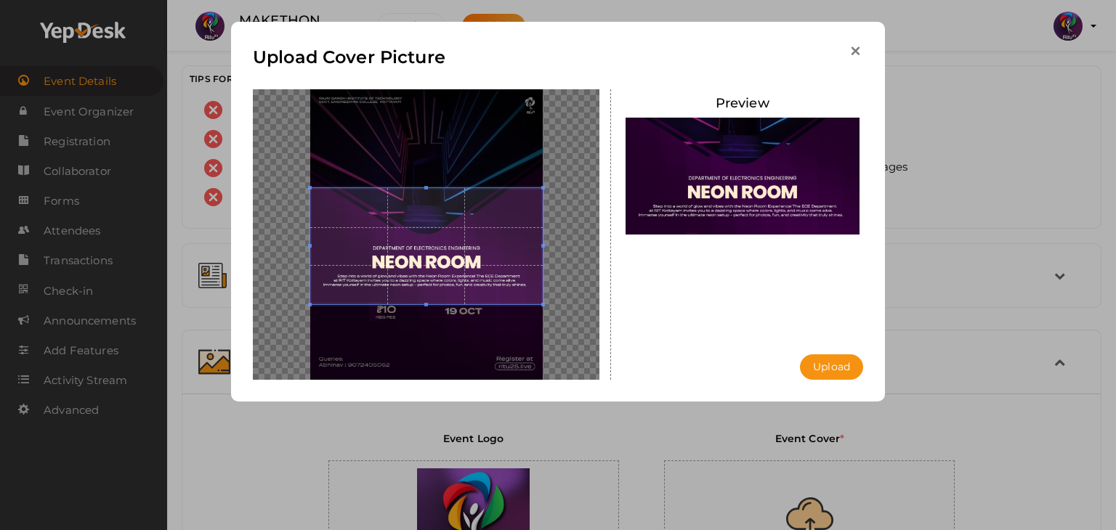
click at [848, 50] on icon "button" at bounding box center [855, 51] width 15 height 15
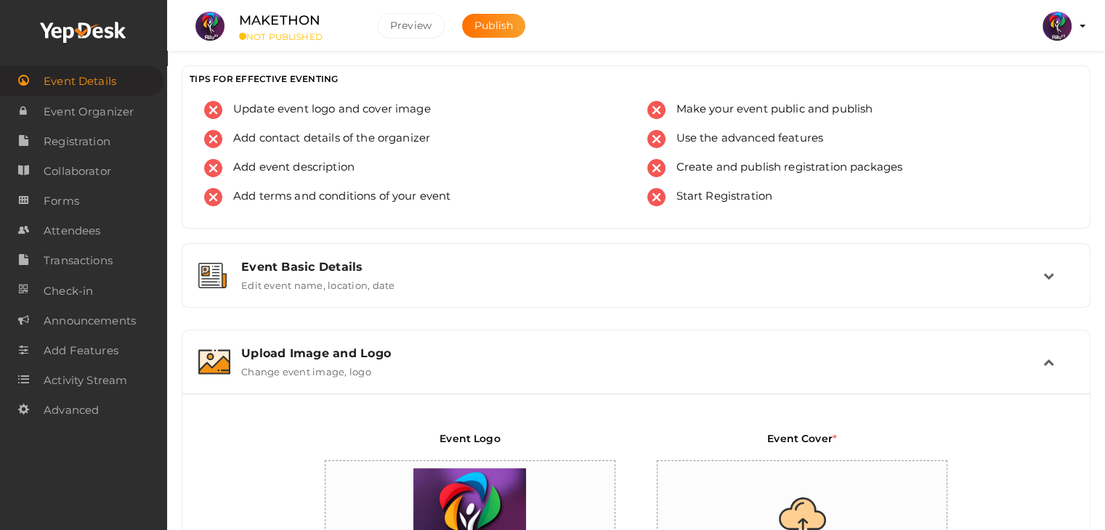
click at [779, 495] on input "file" at bounding box center [802, 524] width 291 height 127
type input "C:\fakepath\IMG-20251012-WA0006.jpg"
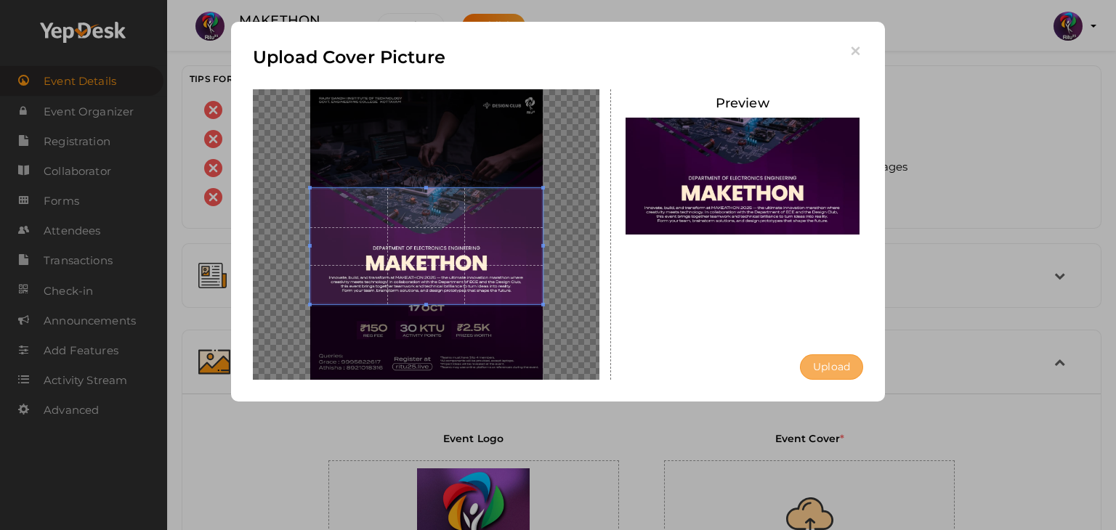
click at [840, 376] on button "Upload" at bounding box center [831, 366] width 63 height 25
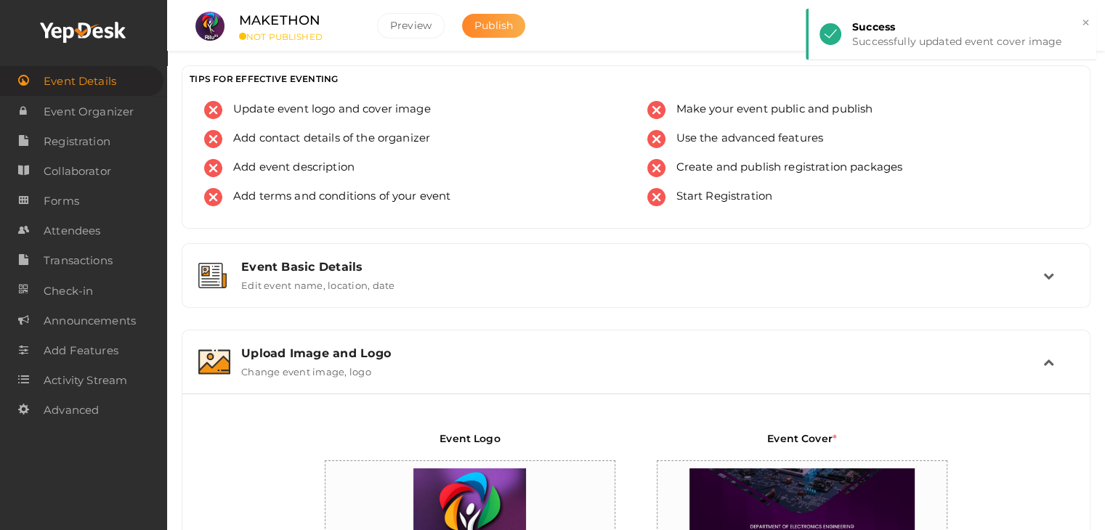
click at [491, 23] on span "Publish" at bounding box center [493, 25] width 38 height 13
click at [76, 201] on span "Forms" at bounding box center [62, 201] width 36 height 29
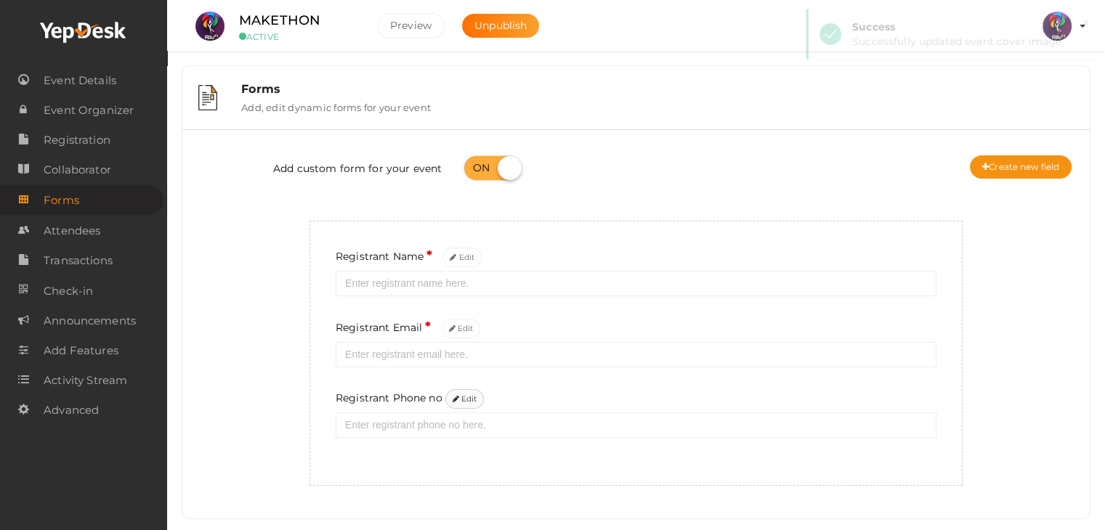
click at [468, 402] on button "Edit" at bounding box center [464, 399] width 39 height 20
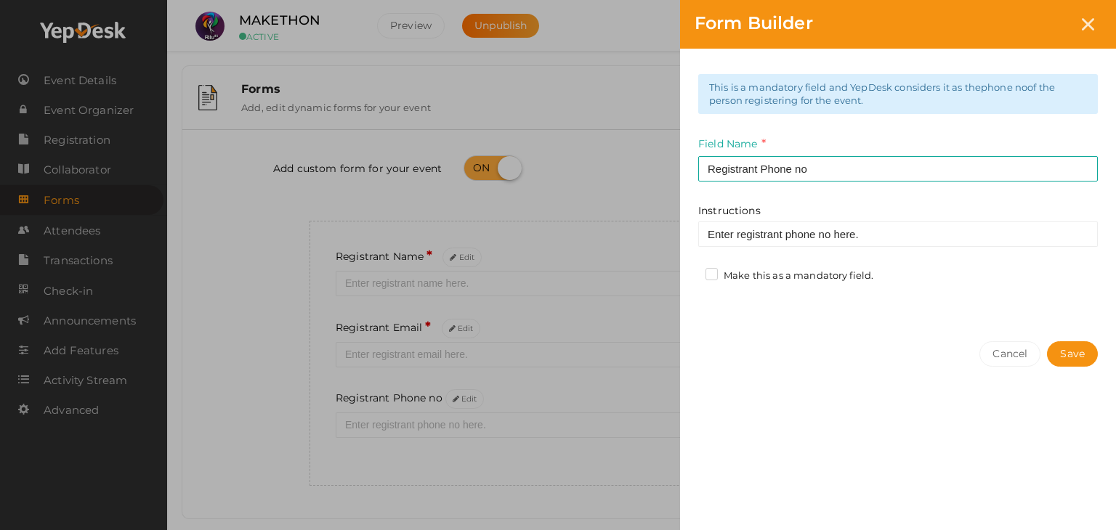
click at [712, 270] on label "Make this as a mandatory field." at bounding box center [789, 276] width 168 height 15
click at [691, 272] on input "Make this as a mandatory field." at bounding box center [691, 272] width 0 height 0
click at [908, 269] on div "This is a mandatory field and YepDesk considers it as the phone no of the perso…" at bounding box center [898, 188] width 436 height 278
click at [863, 272] on label "Make this as a mandatory field." at bounding box center [789, 276] width 168 height 15
click at [691, 272] on input "Make this as a mandatory field." at bounding box center [691, 272] width 0 height 0
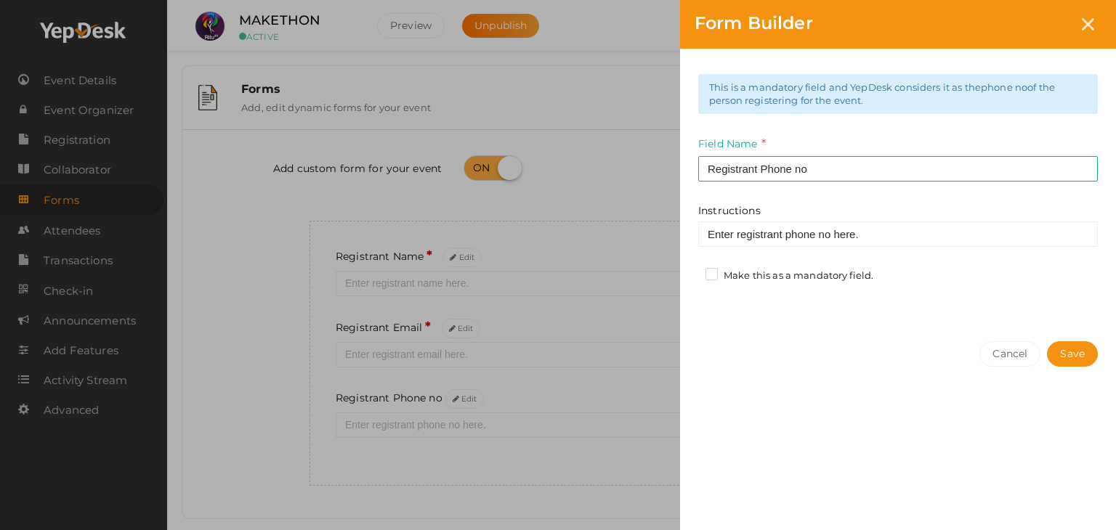
click at [875, 277] on div "Make this as a mandatory field." at bounding box center [794, 278] width 179 height 18
click at [864, 271] on label "Make this as a mandatory field." at bounding box center [789, 276] width 168 height 15
click at [691, 272] on input "Make this as a mandatory field." at bounding box center [691, 272] width 0 height 0
click at [1066, 351] on button "Save" at bounding box center [1072, 353] width 51 height 25
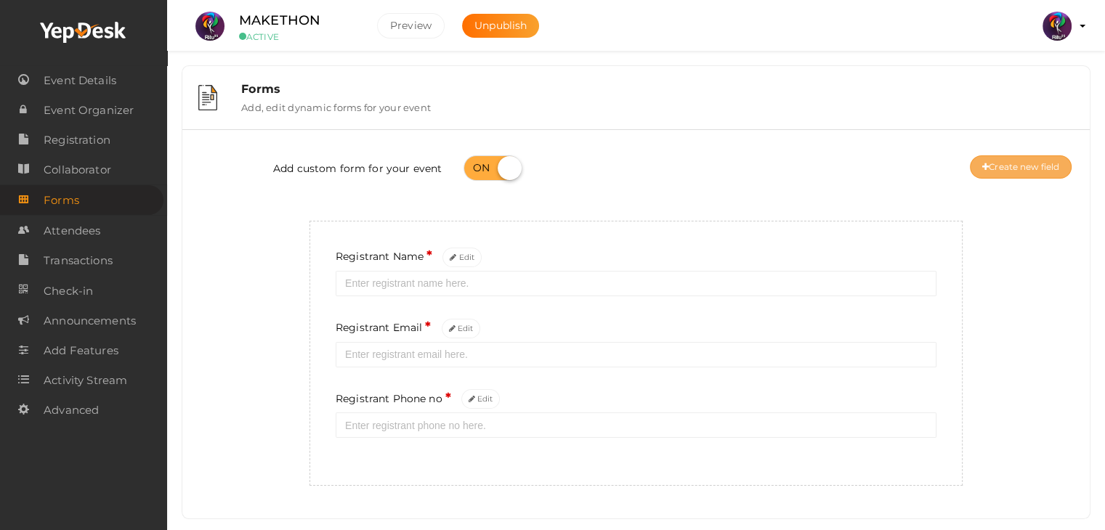
click at [1005, 172] on button "Create new field" at bounding box center [1021, 166] width 102 height 23
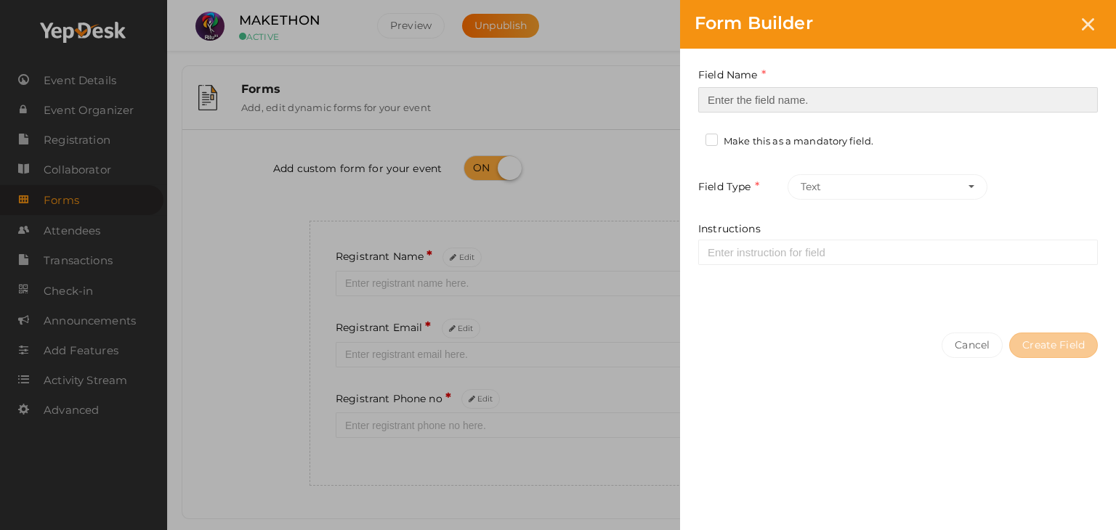
click at [729, 90] on input at bounding box center [897, 99] width 399 height 25
type input "Registrant College"
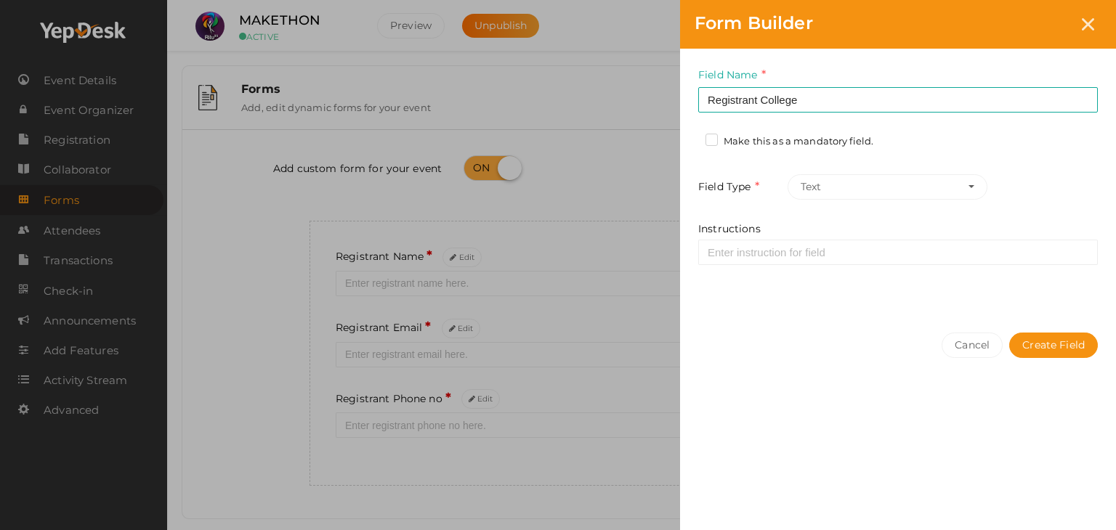
click at [718, 143] on label "Make this as a mandatory field." at bounding box center [789, 141] width 168 height 15
click at [691, 137] on input "Make this as a mandatory field." at bounding box center [691, 137] width 0 height 0
click at [1046, 335] on button "Create Field" at bounding box center [1053, 345] width 89 height 25
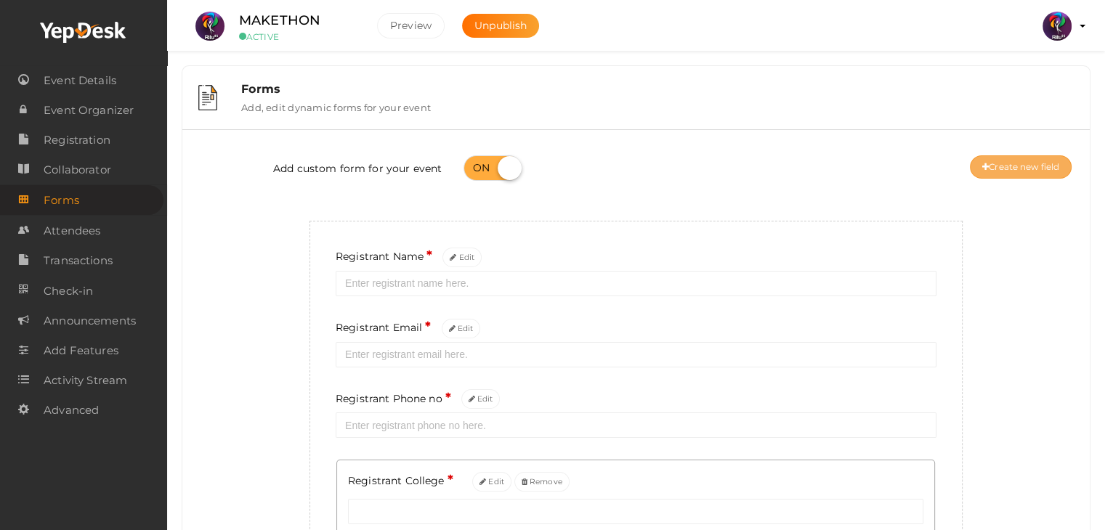
click at [995, 163] on button "Create new field" at bounding box center [1021, 166] width 102 height 23
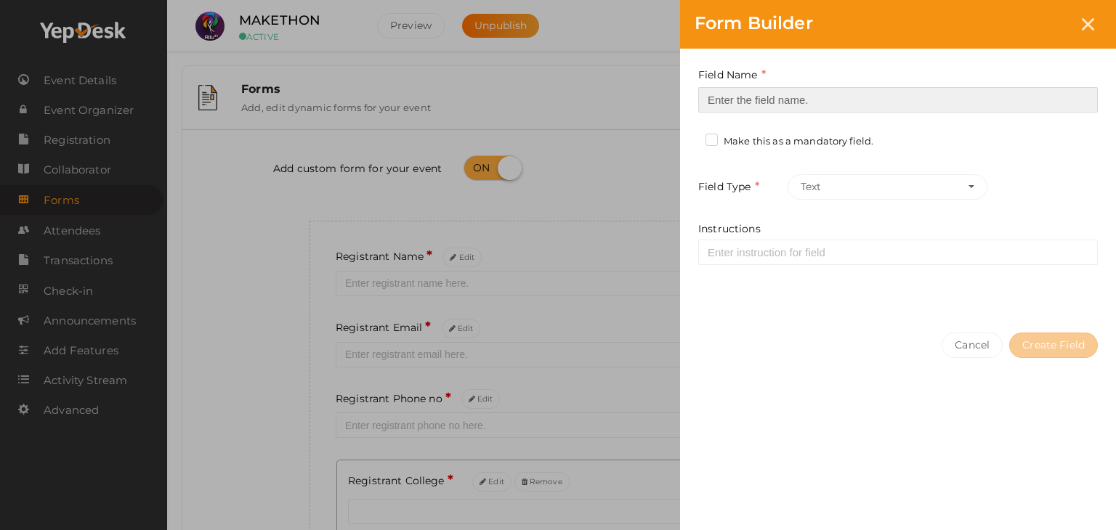
click at [705, 99] on input at bounding box center [897, 99] width 399 height 25
type input "Refferal ID"
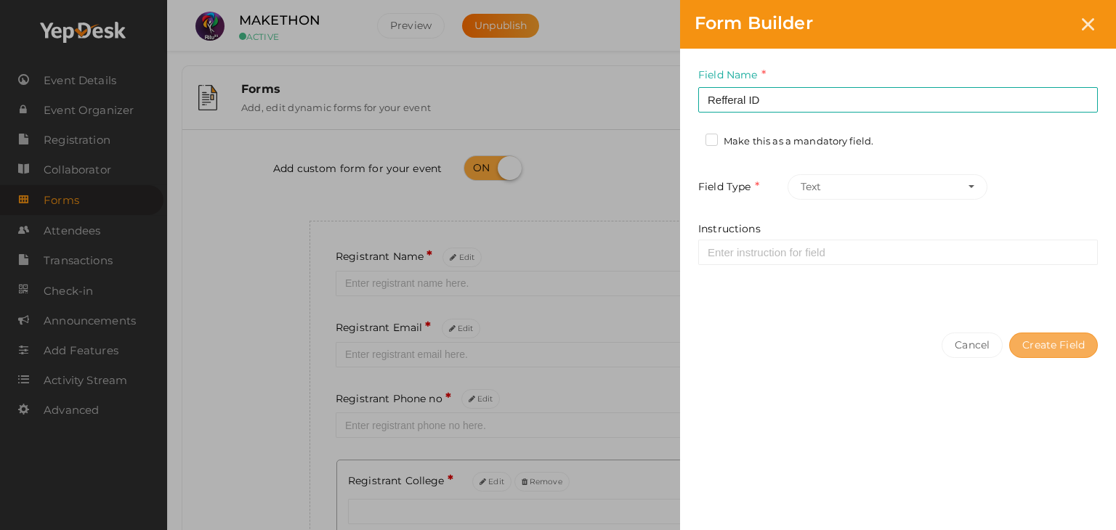
click at [1031, 336] on button "Create Field" at bounding box center [1053, 345] width 89 height 25
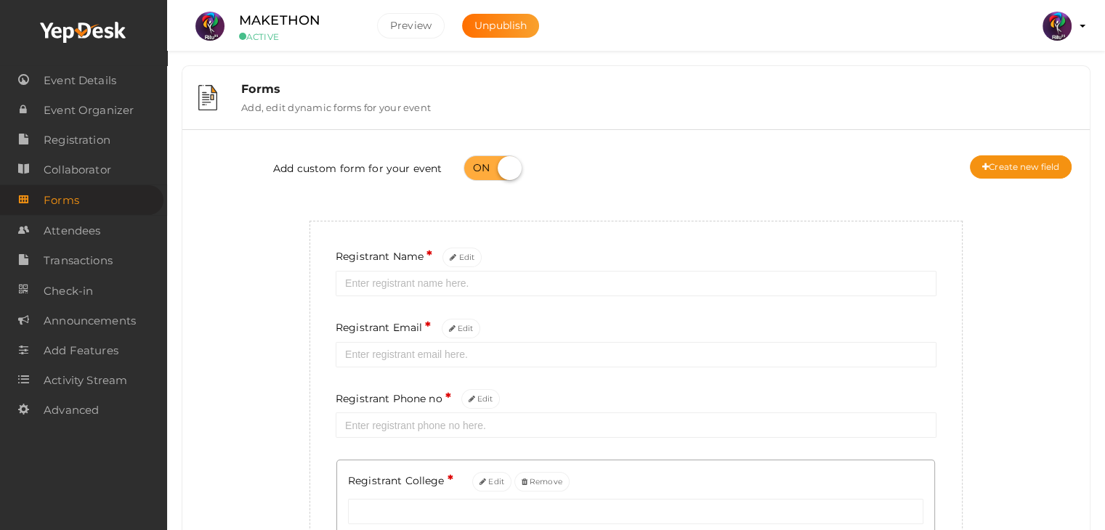
scroll to position [230, 0]
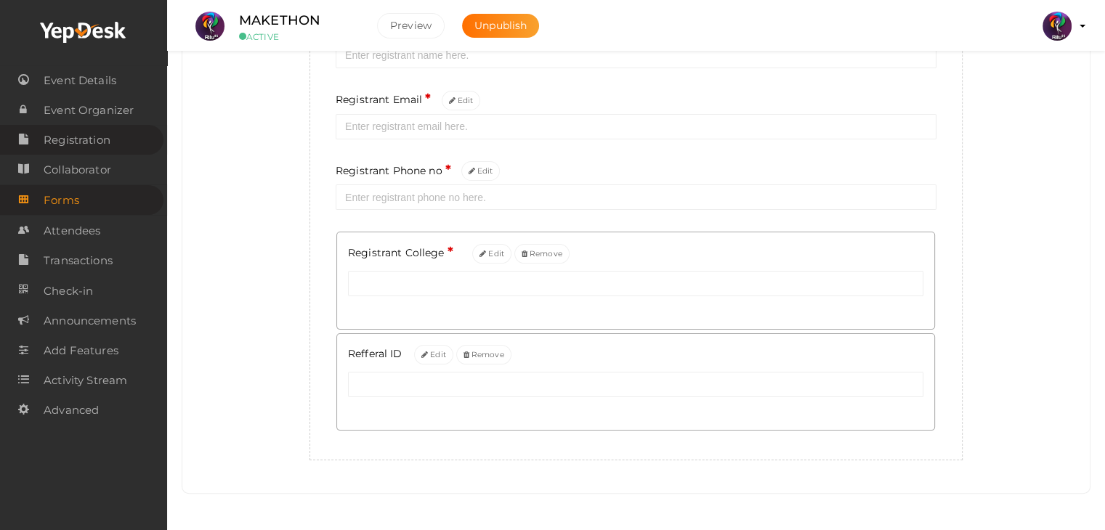
click at [76, 135] on span "Registration" at bounding box center [77, 140] width 67 height 29
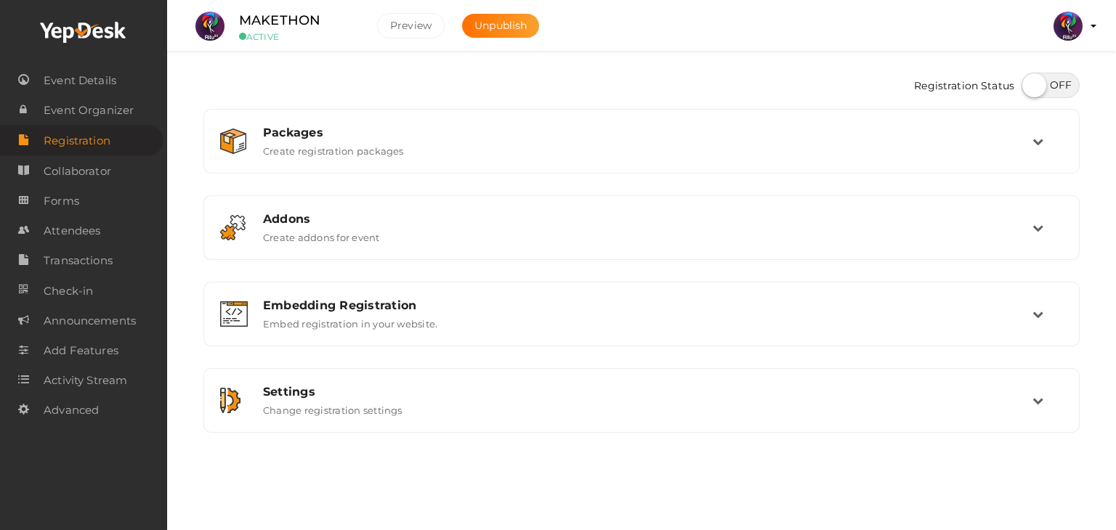
click at [1045, 78] on label at bounding box center [1050, 85] width 58 height 25
click at [1031, 78] on input "checkbox" at bounding box center [1025, 80] width 9 height 9
checkbox input "true"
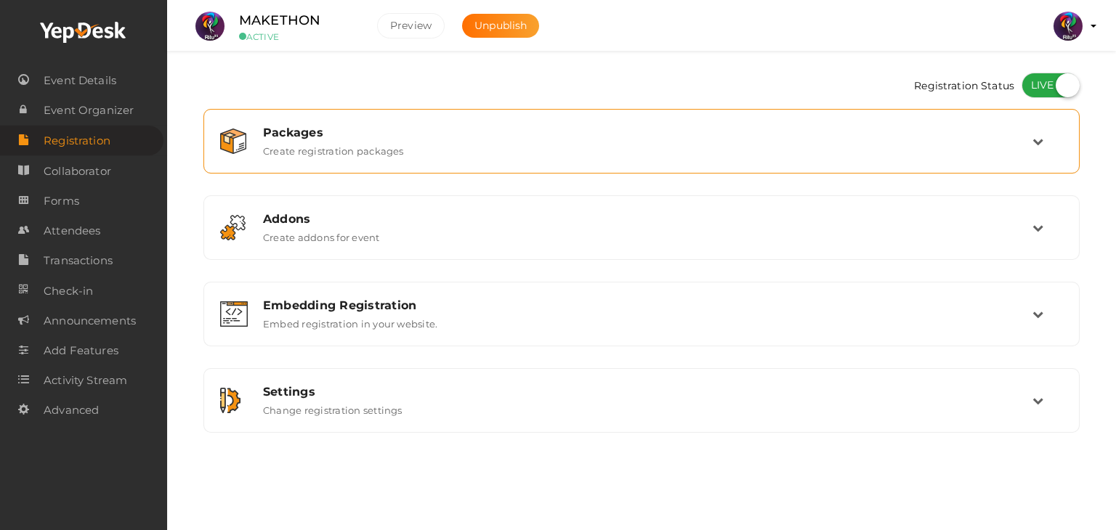
click at [803, 150] on div "Packages Create registration packages" at bounding box center [642, 141] width 780 height 31
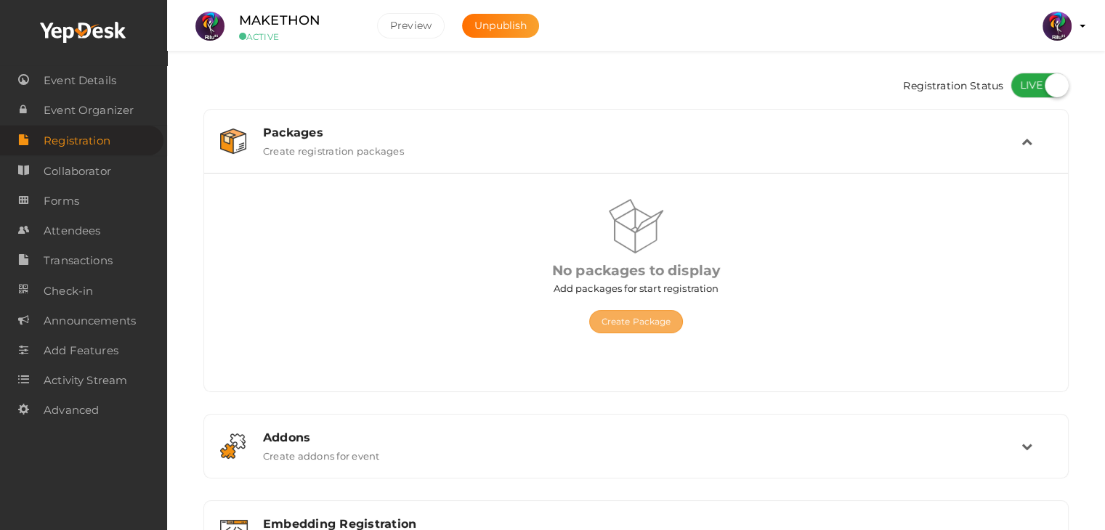
click at [633, 318] on button "Create Package" at bounding box center [636, 321] width 94 height 23
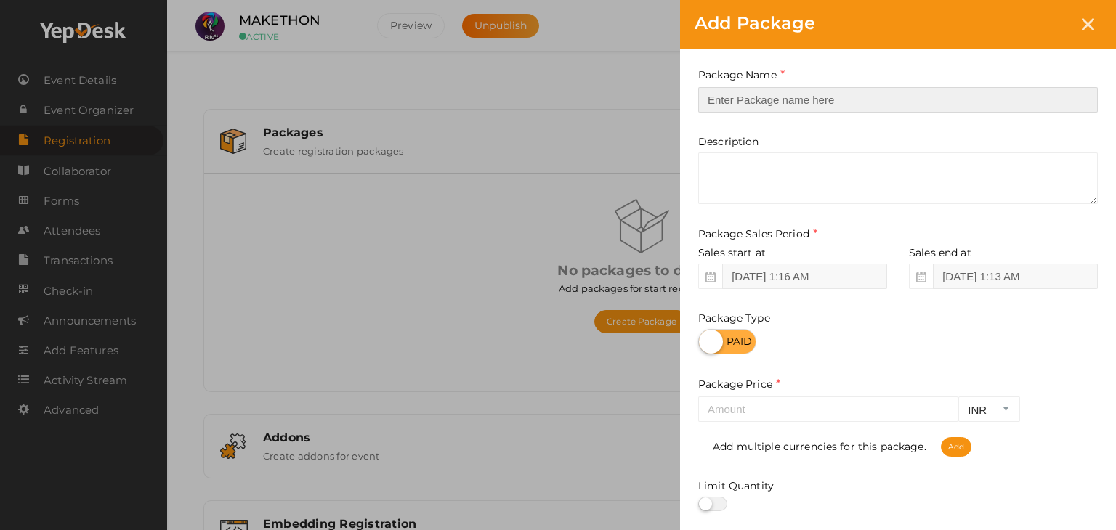
click at [774, 102] on input "text" at bounding box center [897, 99] width 399 height 25
type input "Registration"
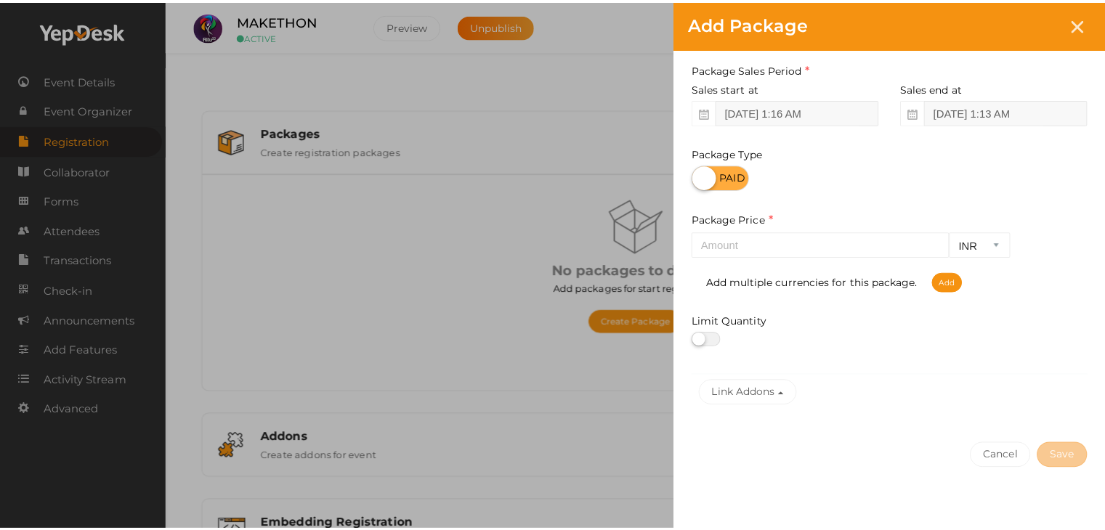
scroll to position [180, 0]
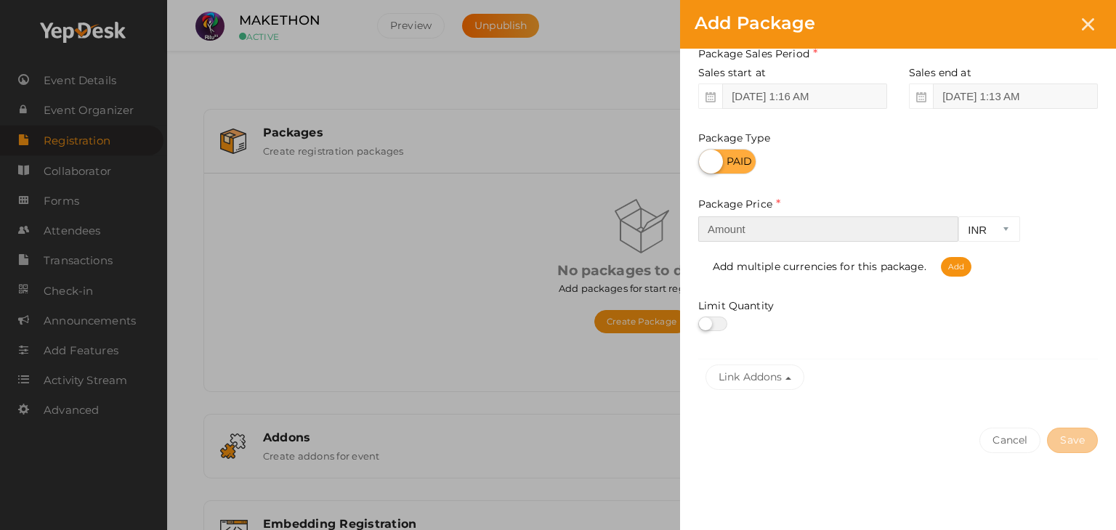
click at [769, 226] on input "number" at bounding box center [828, 228] width 260 height 25
type input "150"
click at [1096, 450] on div "Cancel Save" at bounding box center [898, 469] width 436 height 113
click at [1092, 447] on button "Save" at bounding box center [1072, 440] width 51 height 25
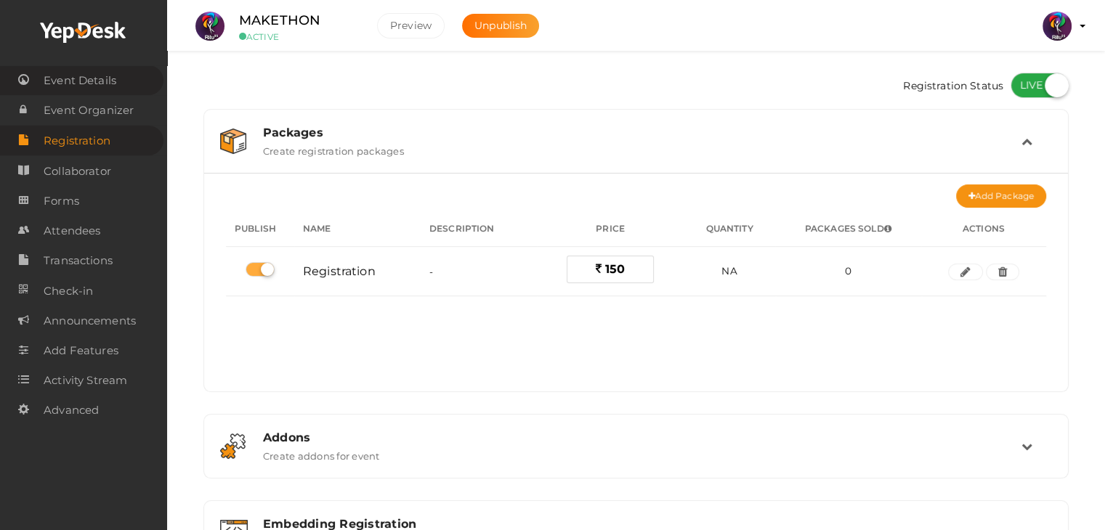
click at [110, 83] on span "Event Details" at bounding box center [80, 80] width 73 height 29
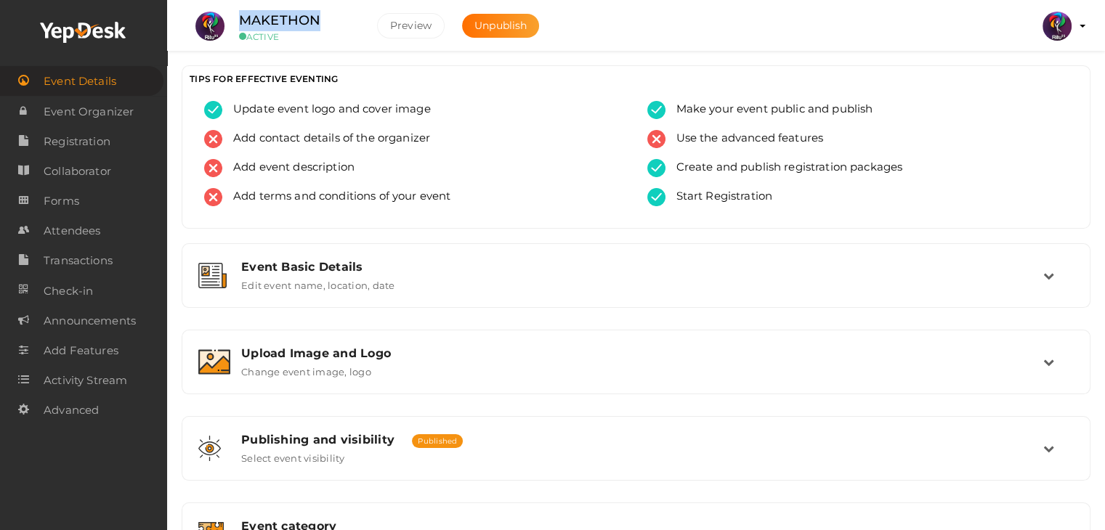
drag, startPoint x: 327, startPoint y: 15, endPoint x: 239, endPoint y: 4, distance: 88.6
click at [239, 4] on li "MAKETHON ACTIVE Preview Unpublish" at bounding box center [371, 26] width 370 height 51
copy label "MAKETHON"
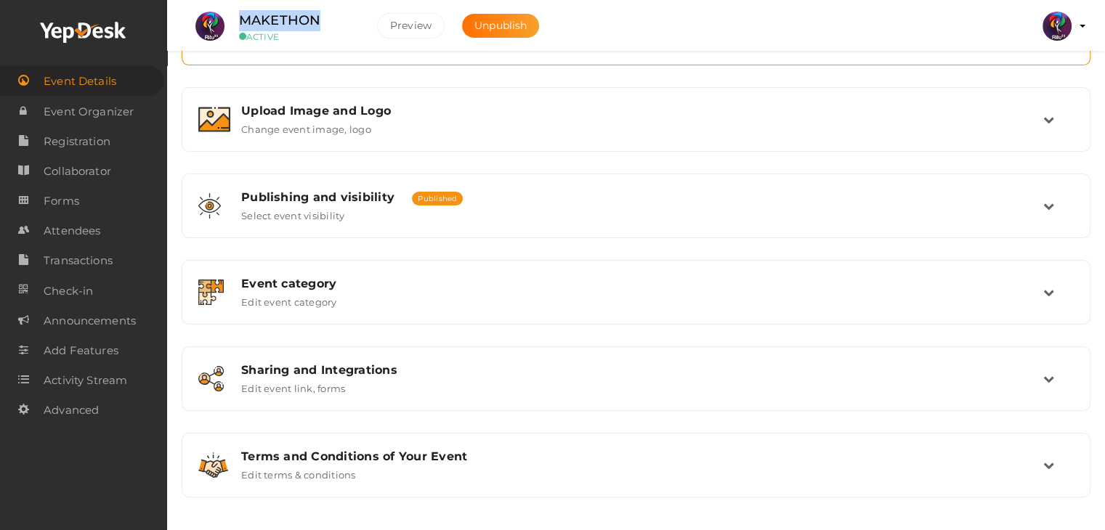
scroll to position [245, 0]
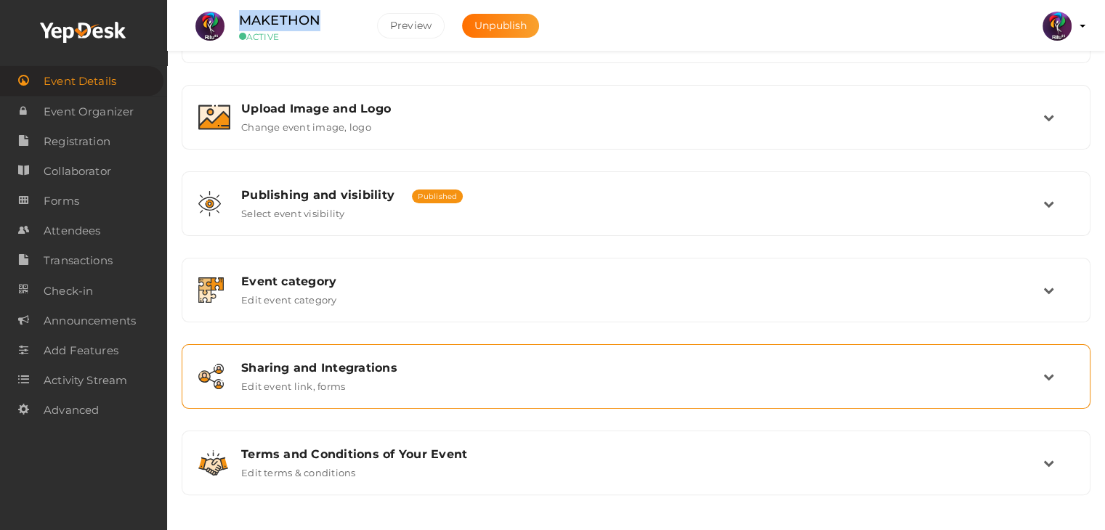
click at [418, 367] on div "Sharing and Integrations" at bounding box center [642, 368] width 802 height 14
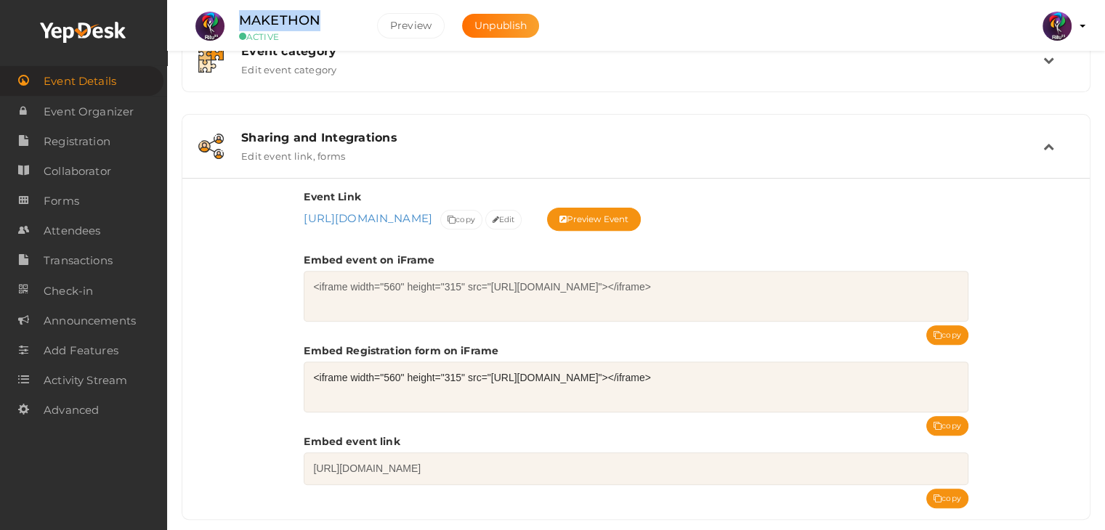
scroll to position [476, 0]
click at [951, 415] on button "copy" at bounding box center [947, 425] width 42 height 20
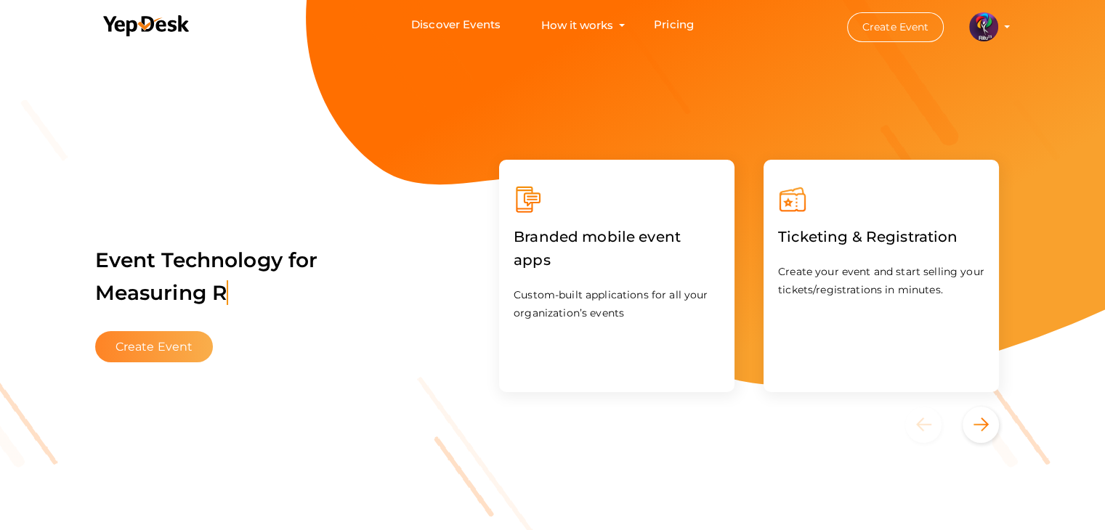
click at [175, 352] on button "Create Event" at bounding box center [154, 346] width 118 height 31
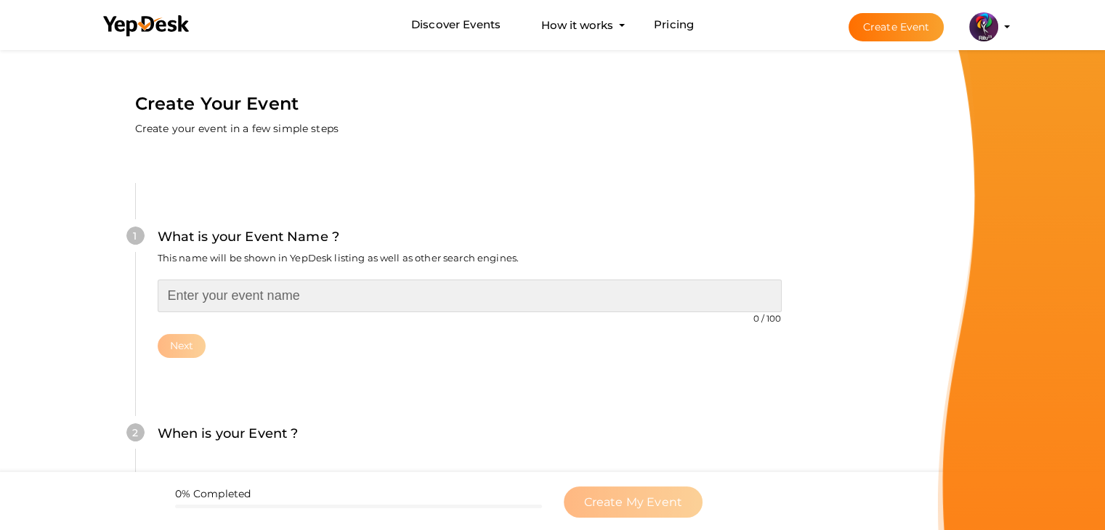
click at [343, 300] on input "text" at bounding box center [470, 296] width 624 height 33
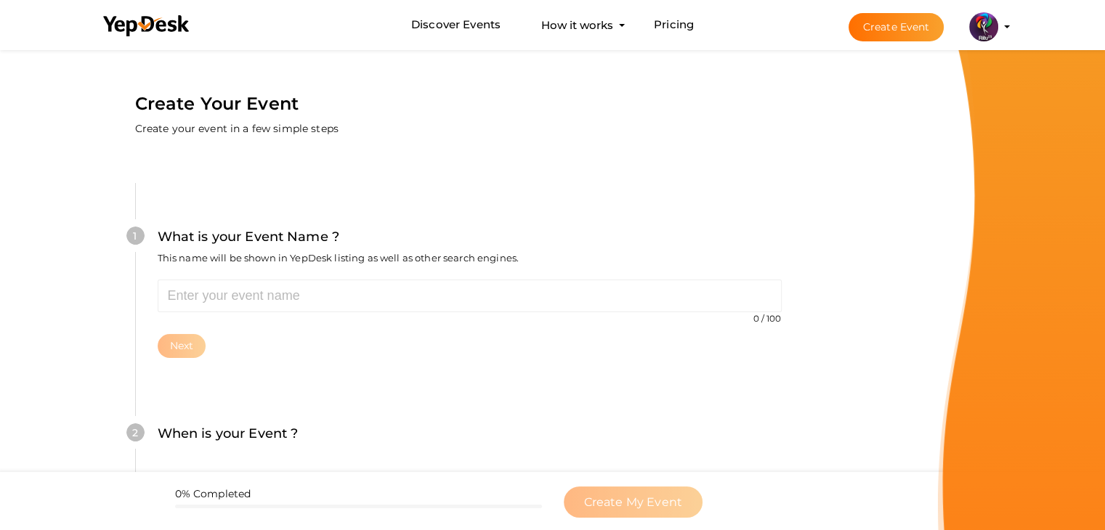
click at [548, 354] on div "Next" at bounding box center [470, 346] width 624 height 24
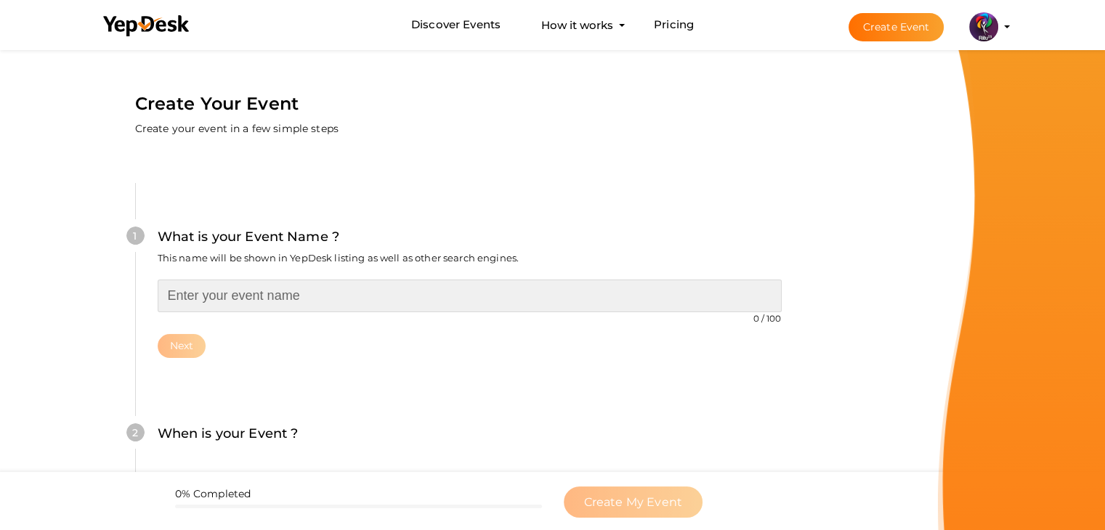
click at [440, 290] on input "text" at bounding box center [470, 296] width 624 height 33
type input "TAKEDOWN:ROGUE AI"
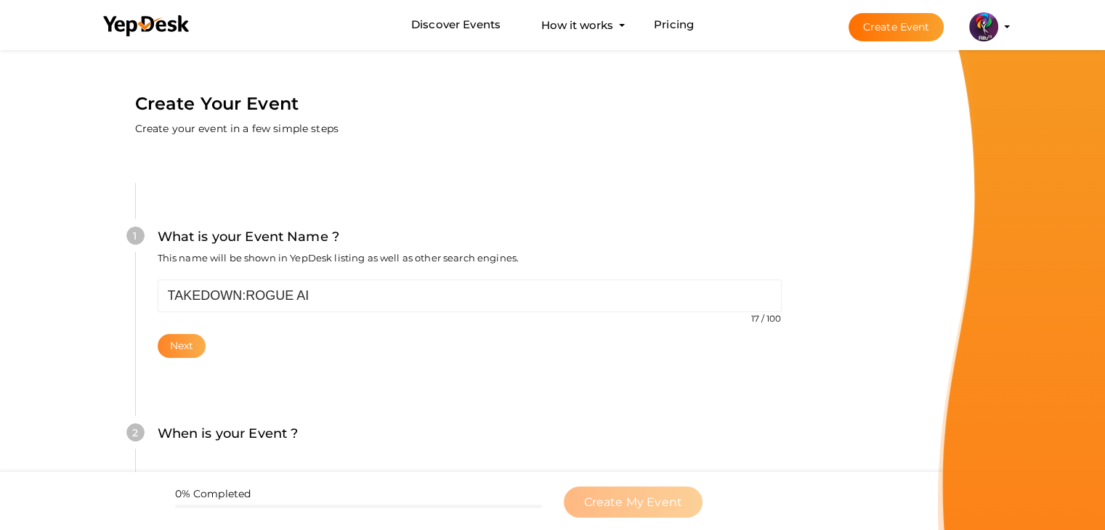
click at [174, 344] on button "Next" at bounding box center [182, 346] width 49 height 24
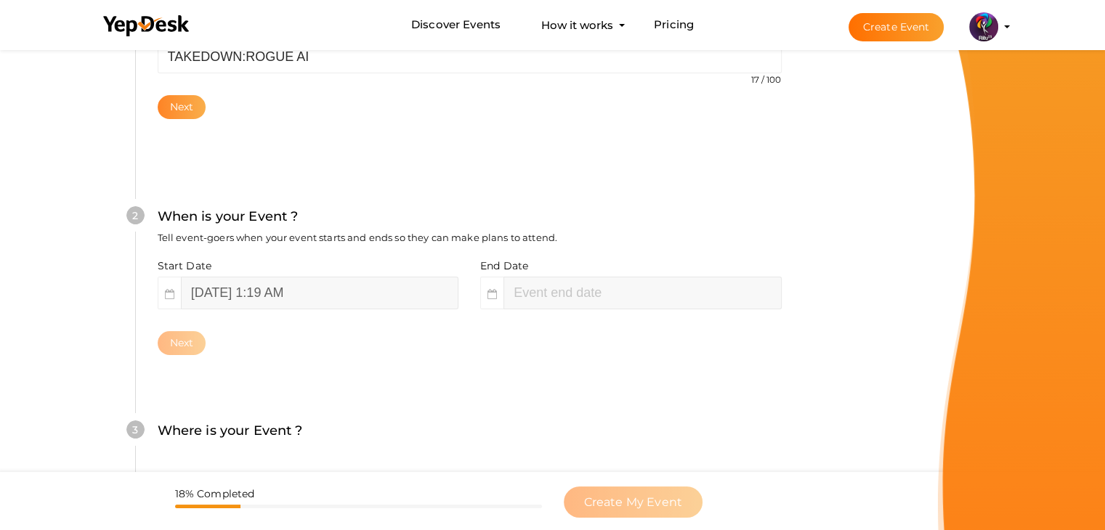
scroll to position [299, 0]
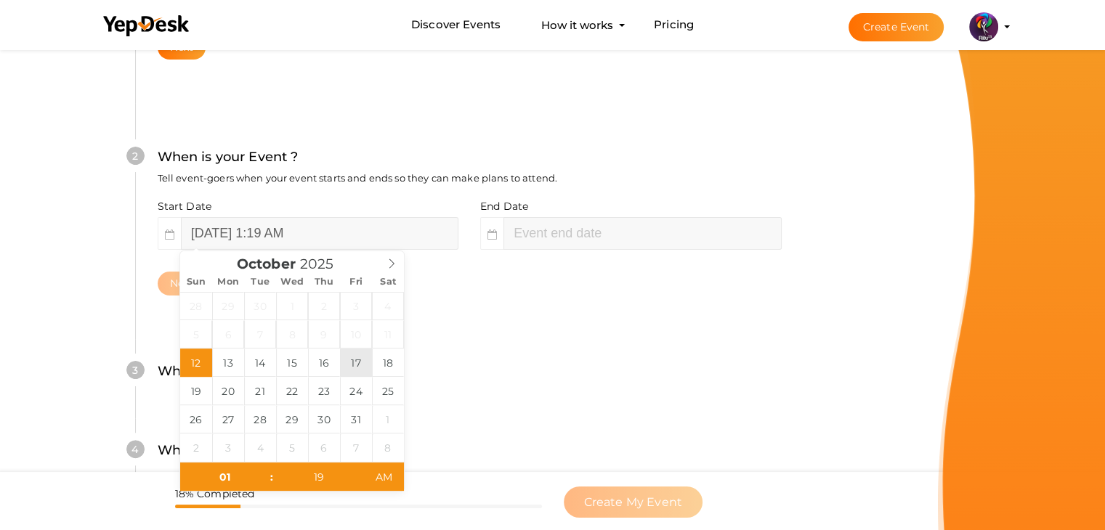
type input "[DATE] 1:19 AM"
type input "03"
type input "19"
type input "[DATE] 3:19 AM"
click at [558, 226] on input "[DATE] 3:19 AM" at bounding box center [641, 233] width 277 height 33
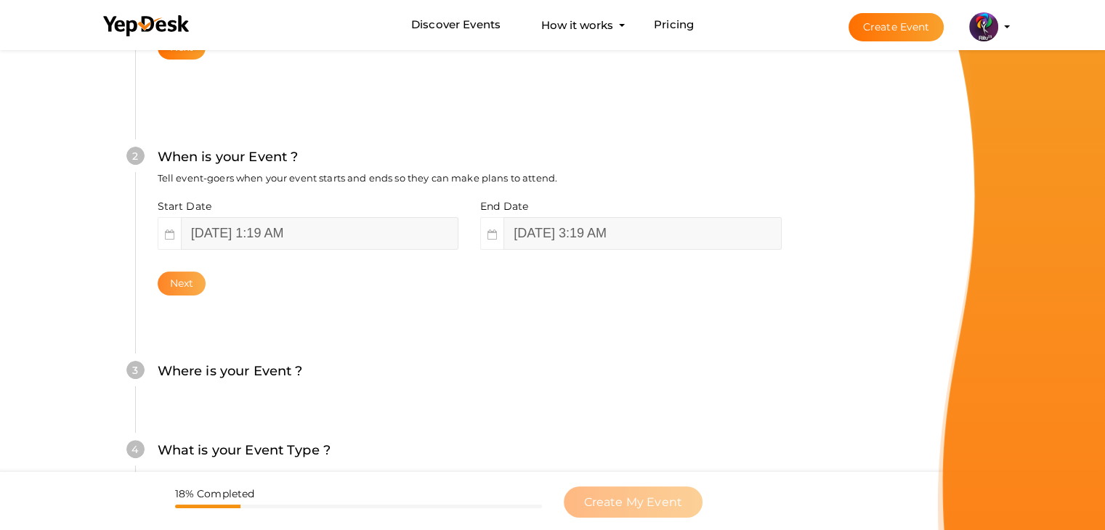
click at [180, 277] on button "Next" at bounding box center [182, 284] width 49 height 24
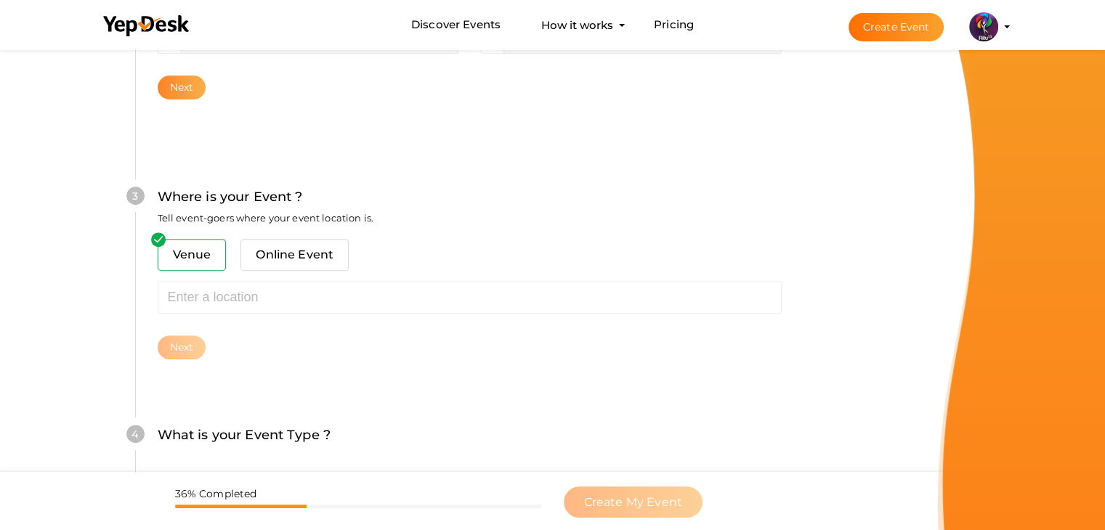
scroll to position [535, 0]
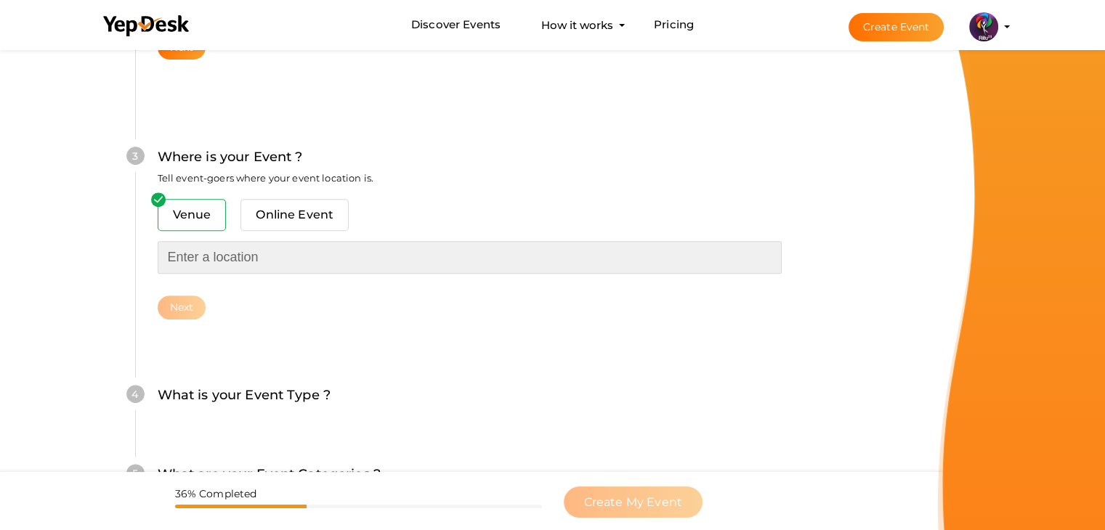
click at [250, 257] on input "text" at bounding box center [470, 257] width 624 height 33
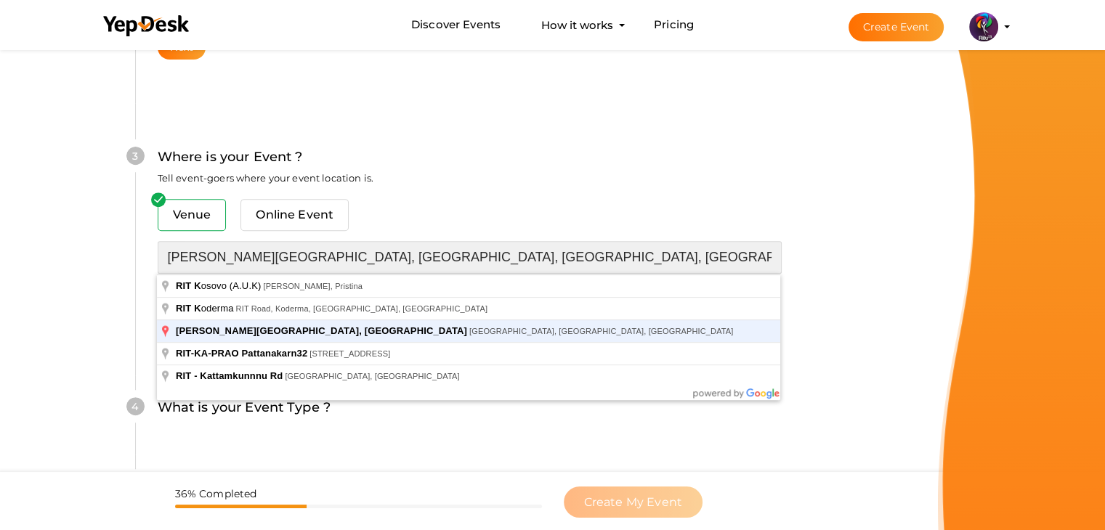
type input "[PERSON_NAME][GEOGRAPHIC_DATA], [GEOGRAPHIC_DATA], [GEOGRAPHIC_DATA], [GEOGRAPH…"
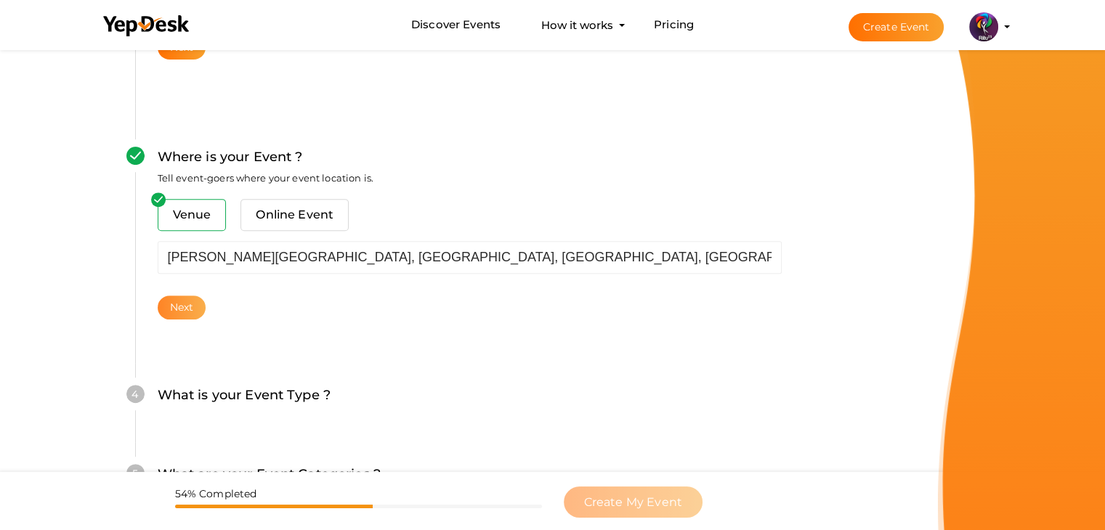
click at [192, 310] on button "Next" at bounding box center [182, 308] width 49 height 24
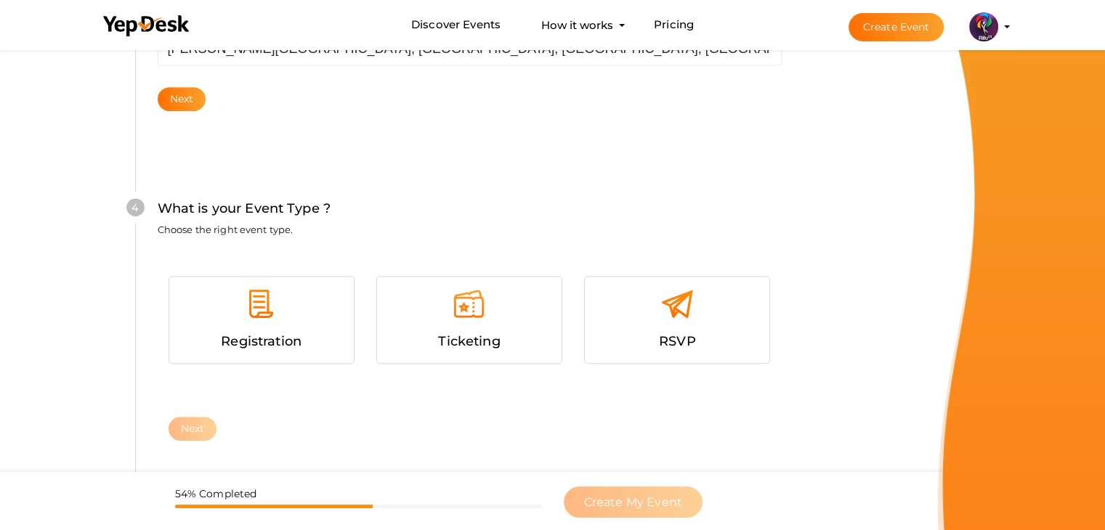
scroll to position [795, 0]
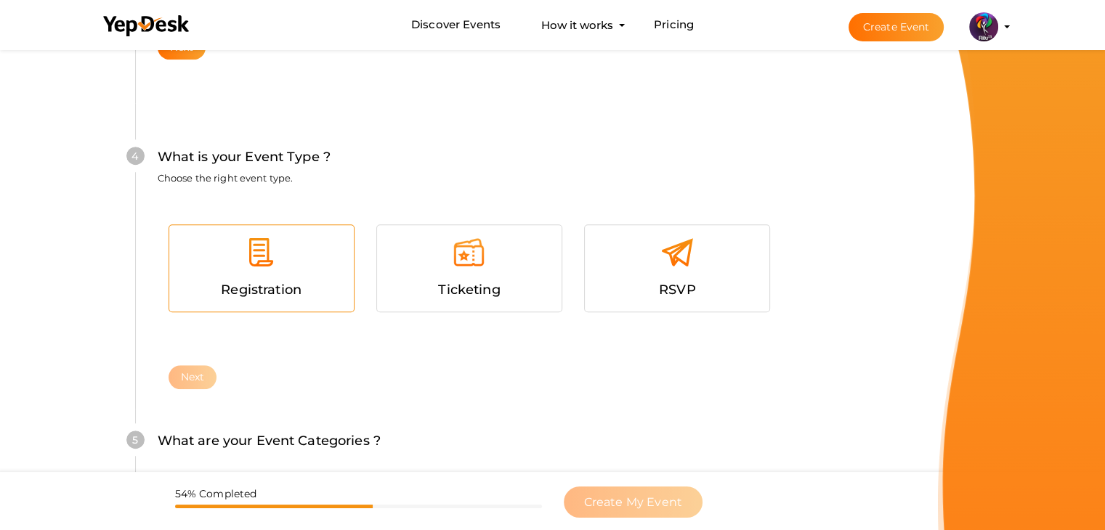
click at [285, 295] on span "Registration" at bounding box center [261, 290] width 81 height 16
click at [200, 376] on button "Next" at bounding box center [193, 377] width 49 height 24
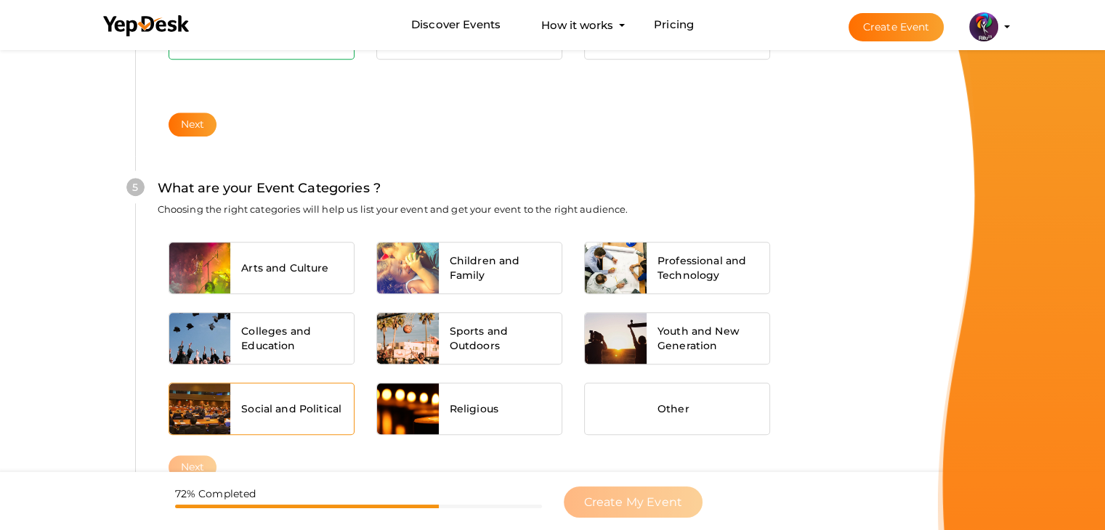
scroll to position [1099, 0]
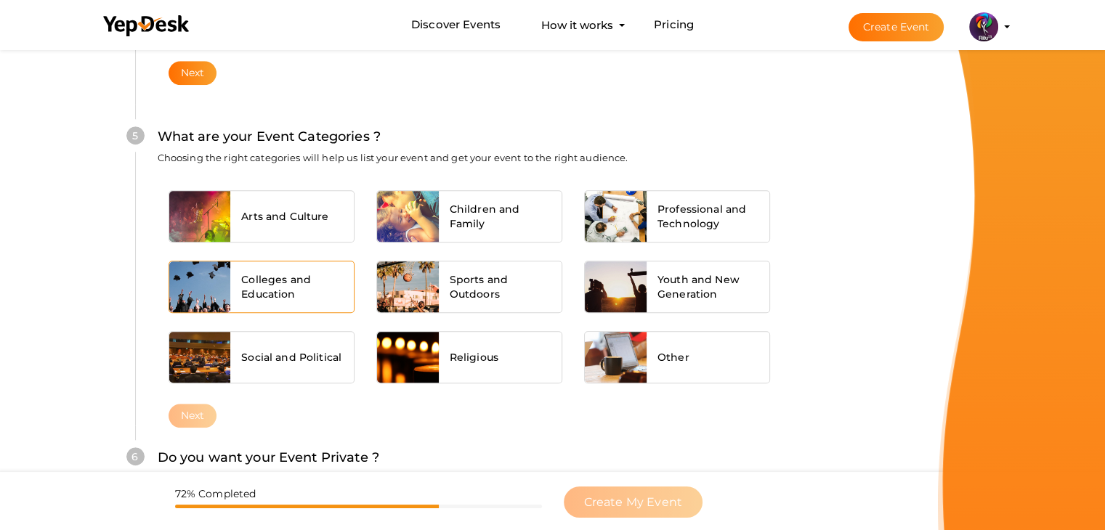
click at [264, 277] on span "Colleges and Education" at bounding box center [292, 286] width 102 height 29
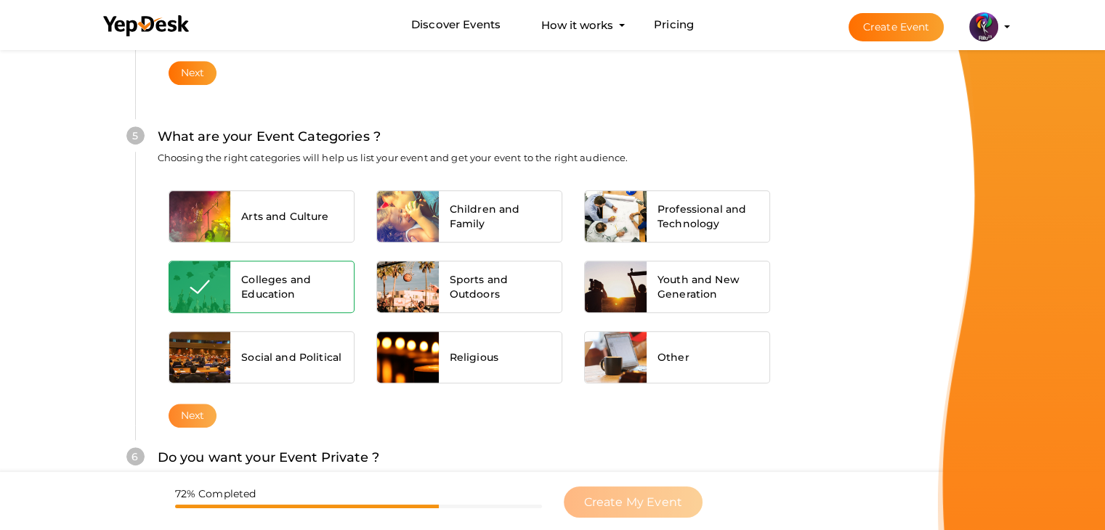
click at [204, 418] on button "Next" at bounding box center [193, 416] width 49 height 24
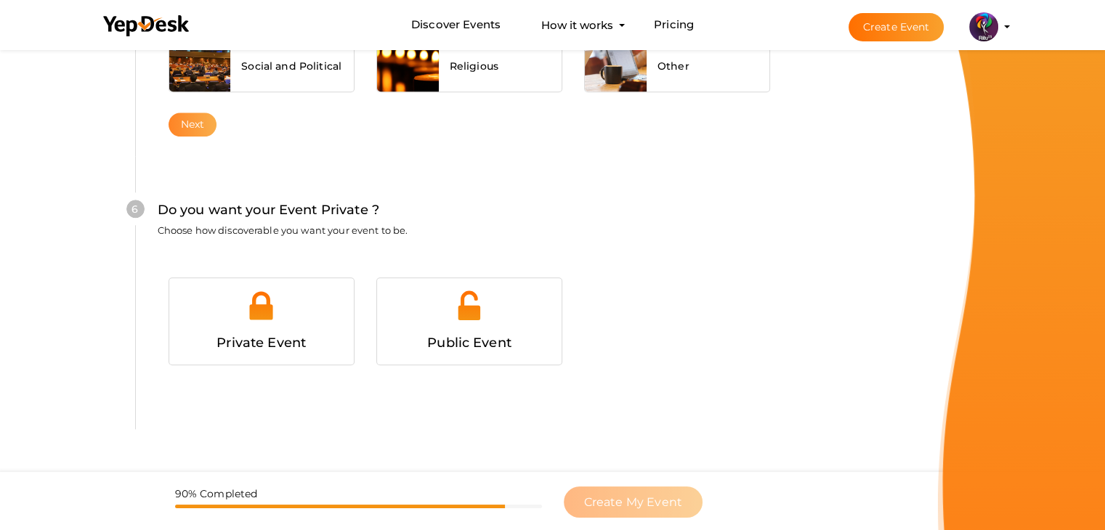
scroll to position [1418, 0]
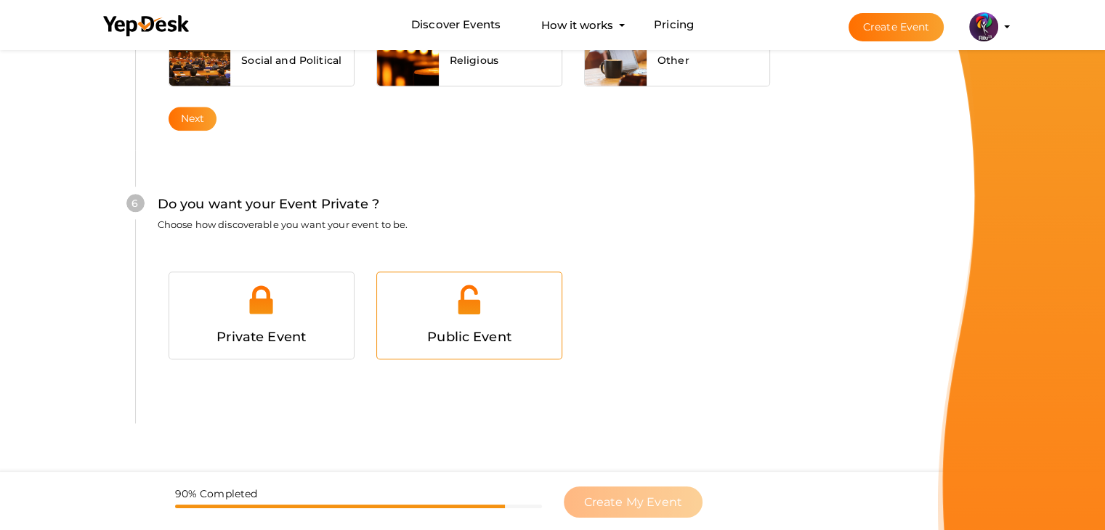
click at [389, 306] on div at bounding box center [469, 305] width 163 height 44
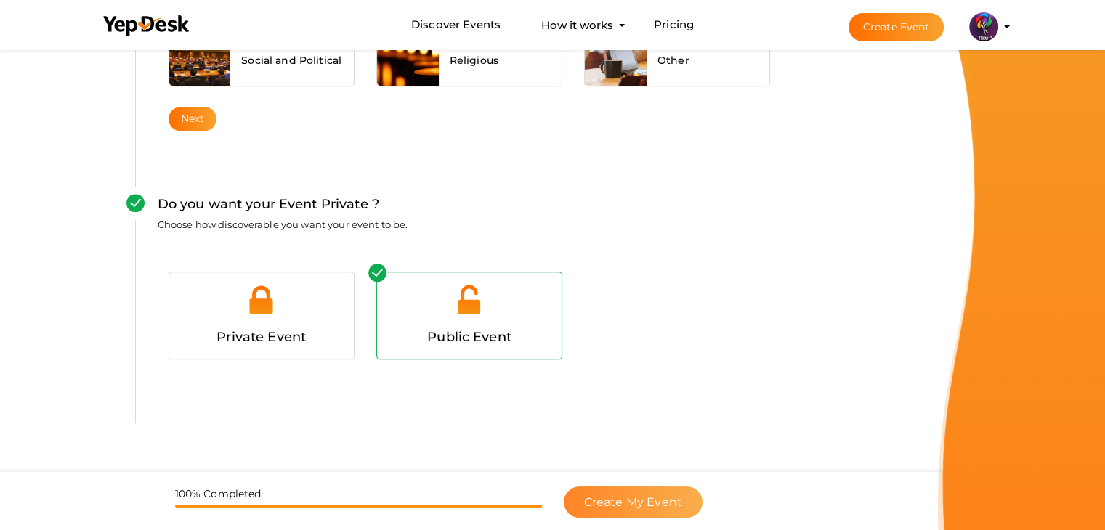
click at [654, 494] on button "Create My Event" at bounding box center [633, 502] width 139 height 31
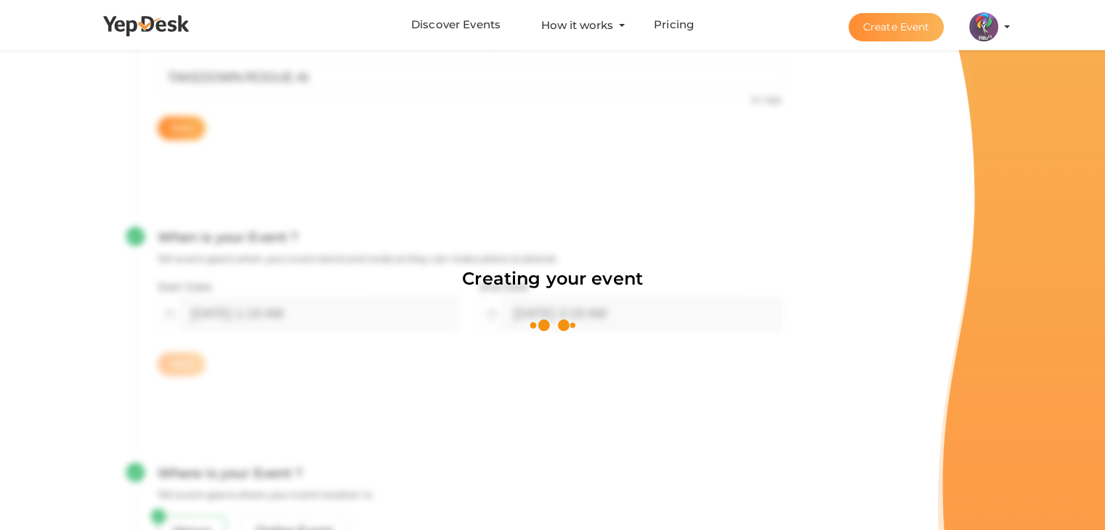
scroll to position [218, 0]
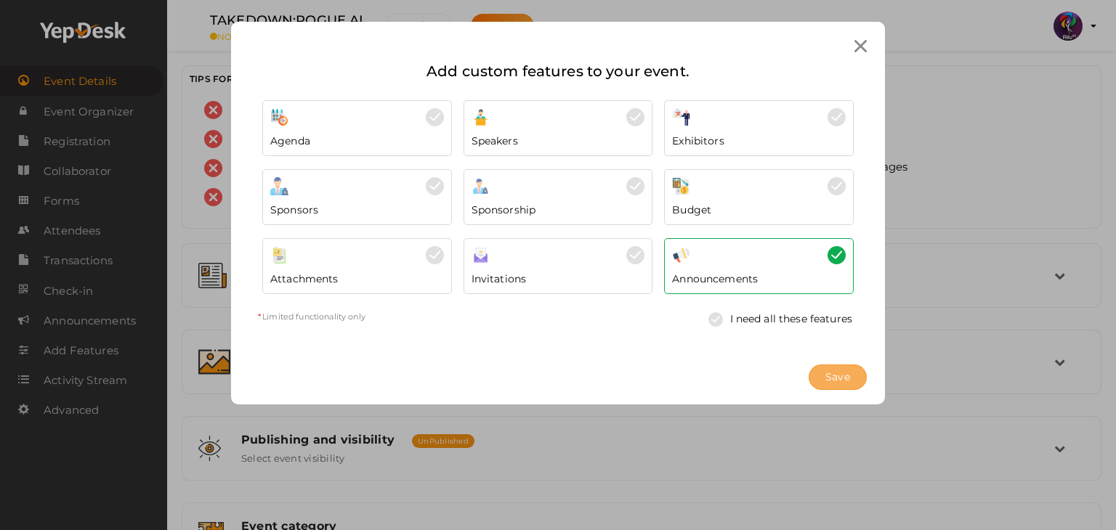
click at [828, 372] on span "Save" at bounding box center [837, 377] width 25 height 15
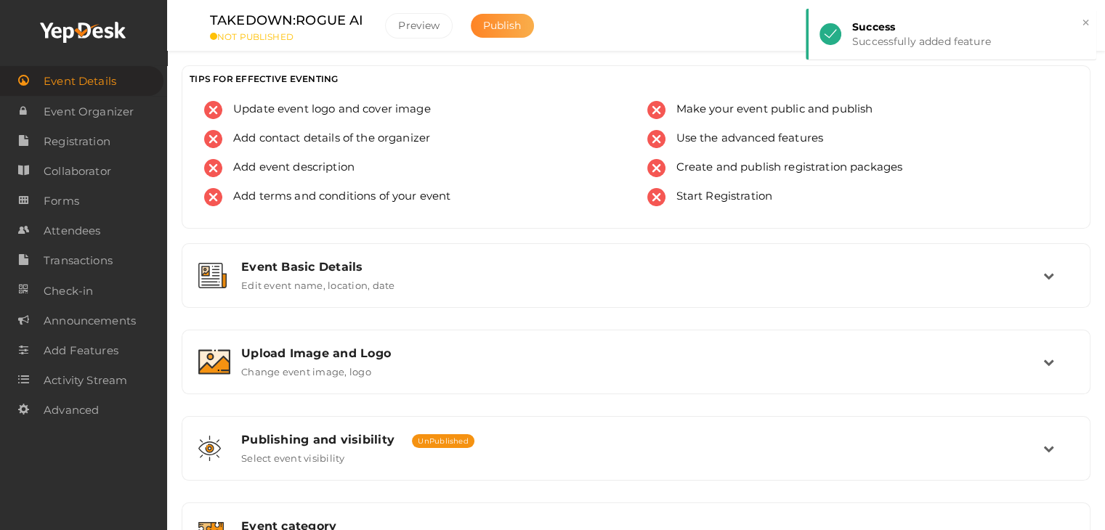
click at [493, 15] on button "Publish" at bounding box center [502, 26] width 63 height 24
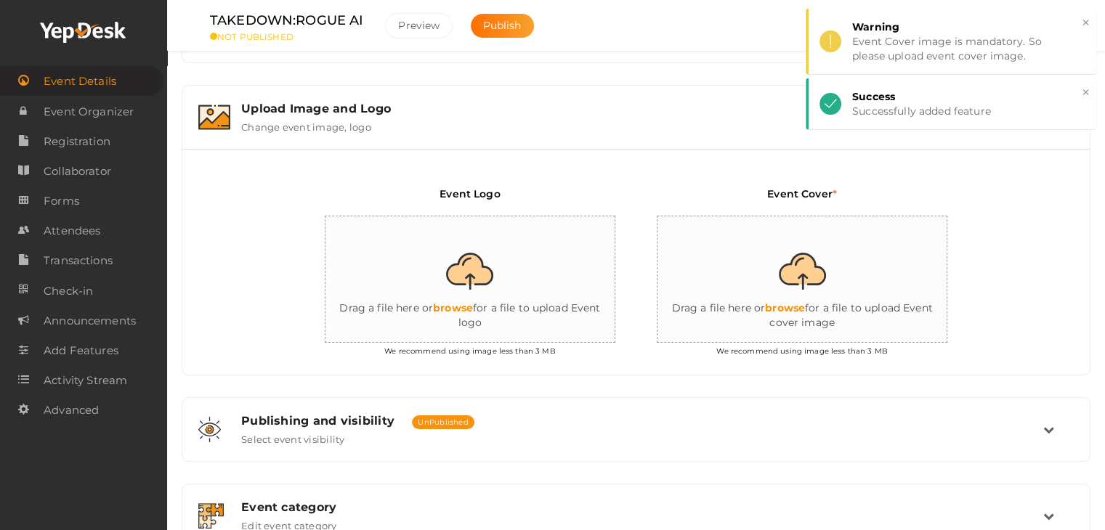
click at [482, 266] on input "file" at bounding box center [470, 279] width 291 height 127
type input "C:\fakepath\logo yepdesk.png"
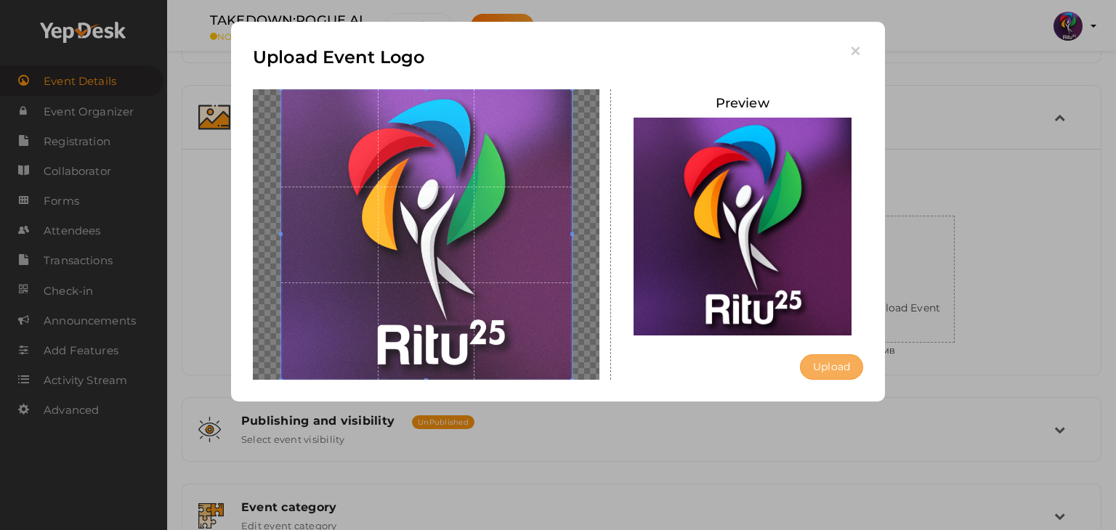
click at [826, 367] on button "Upload" at bounding box center [831, 366] width 63 height 25
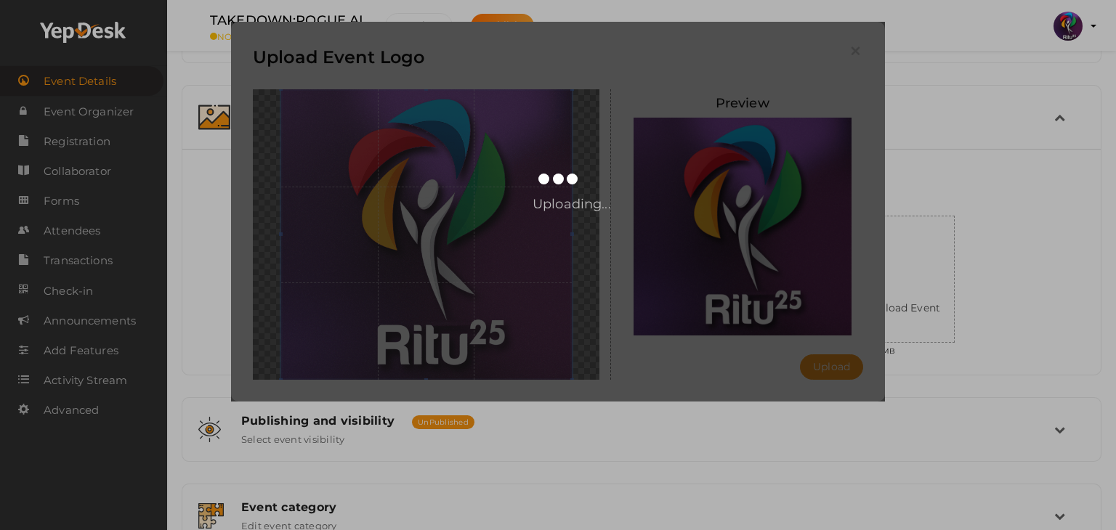
click at [779, 301] on div "Uploading..." at bounding box center [558, 212] width 654 height 380
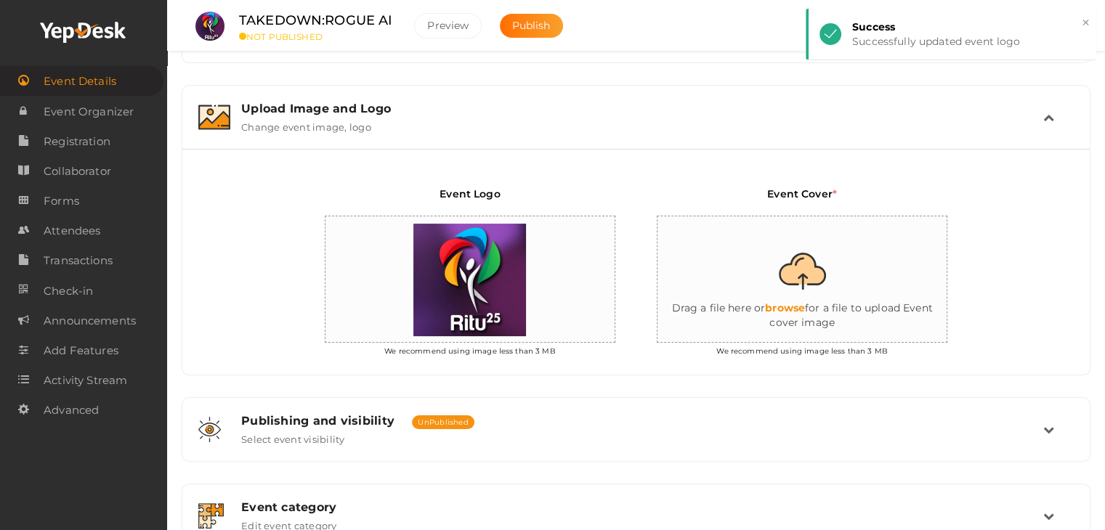
click at [779, 301] on input "file" at bounding box center [802, 279] width 291 height 127
type input "C:\fakepath\IMG-20251012-WA0021.jpg"
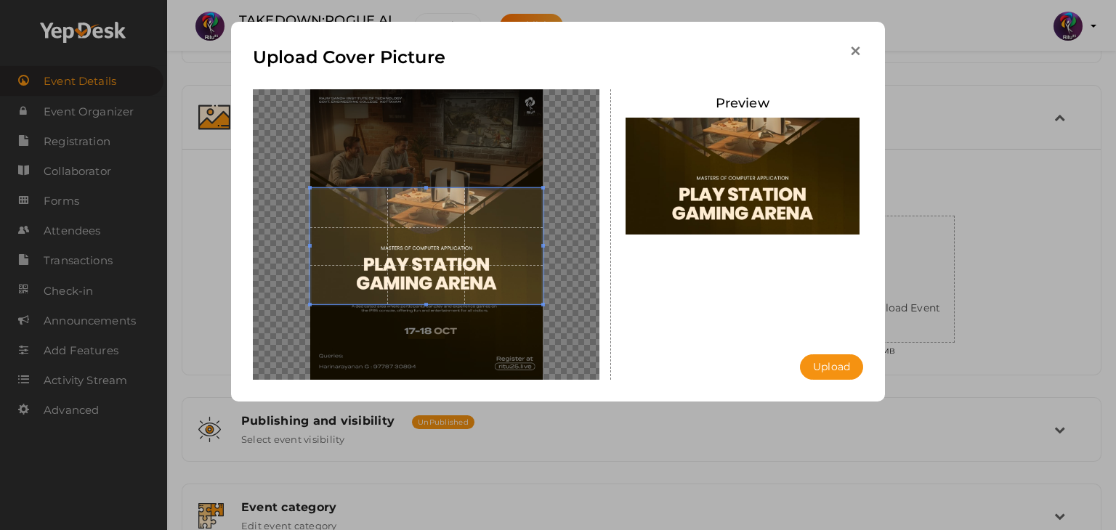
click at [857, 49] on icon "button" at bounding box center [855, 51] width 15 height 15
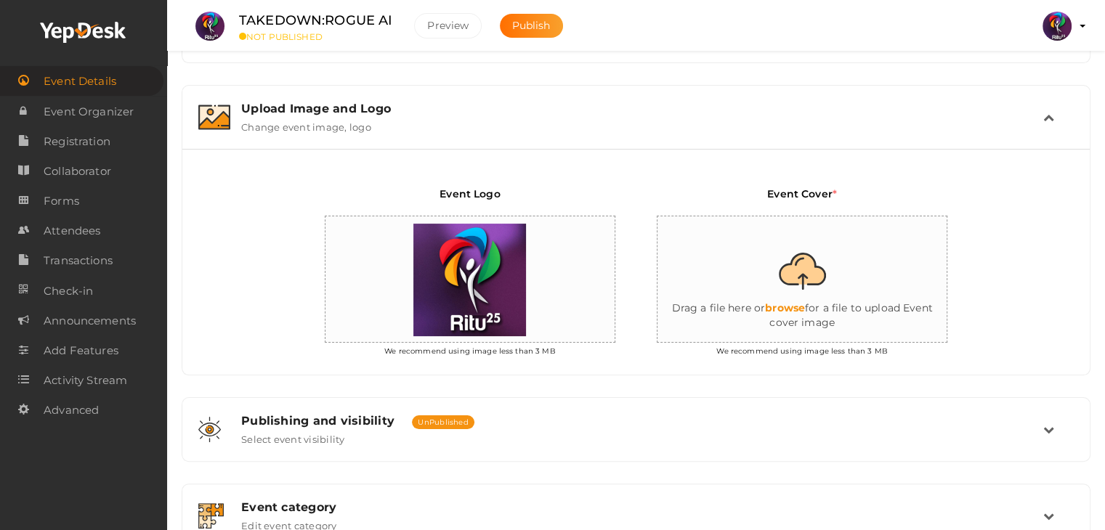
click at [834, 231] on input "file" at bounding box center [802, 279] width 291 height 127
type input "C:\fakepath\IMG-20251012-WA0023.jpg"
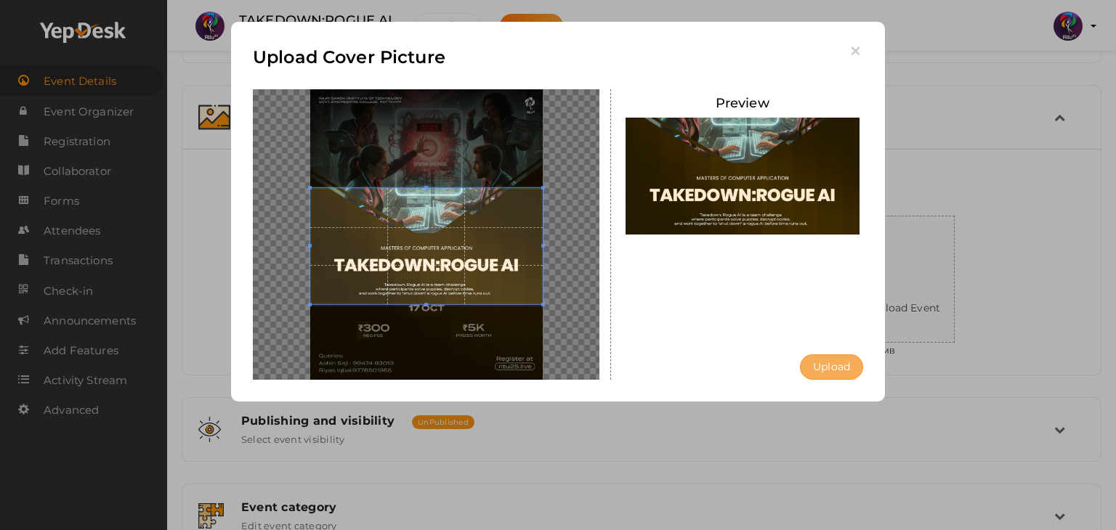
click at [843, 371] on button "Upload" at bounding box center [831, 366] width 63 height 25
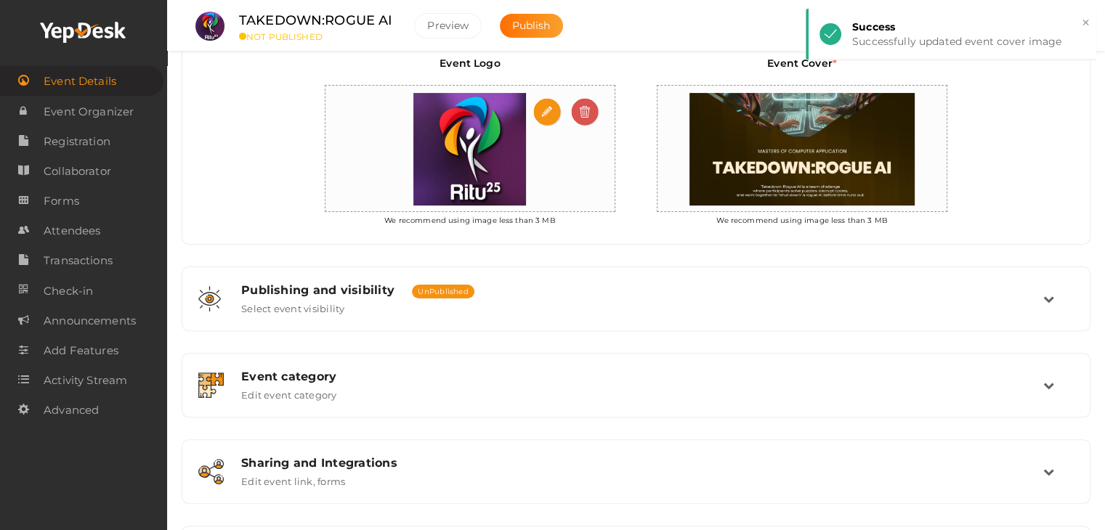
scroll to position [382, 0]
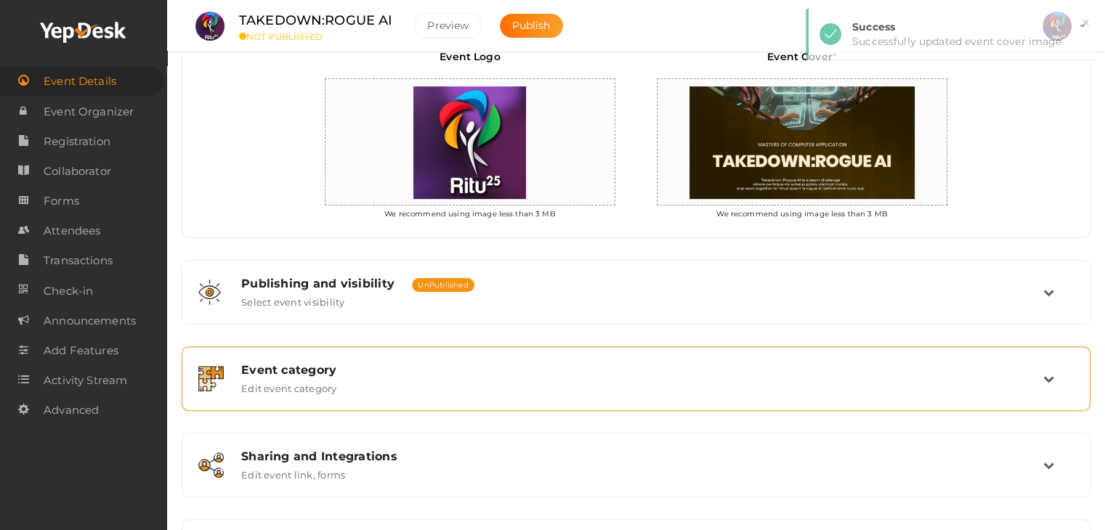
click at [490, 398] on div "Event category Edit event category" at bounding box center [636, 378] width 893 height 49
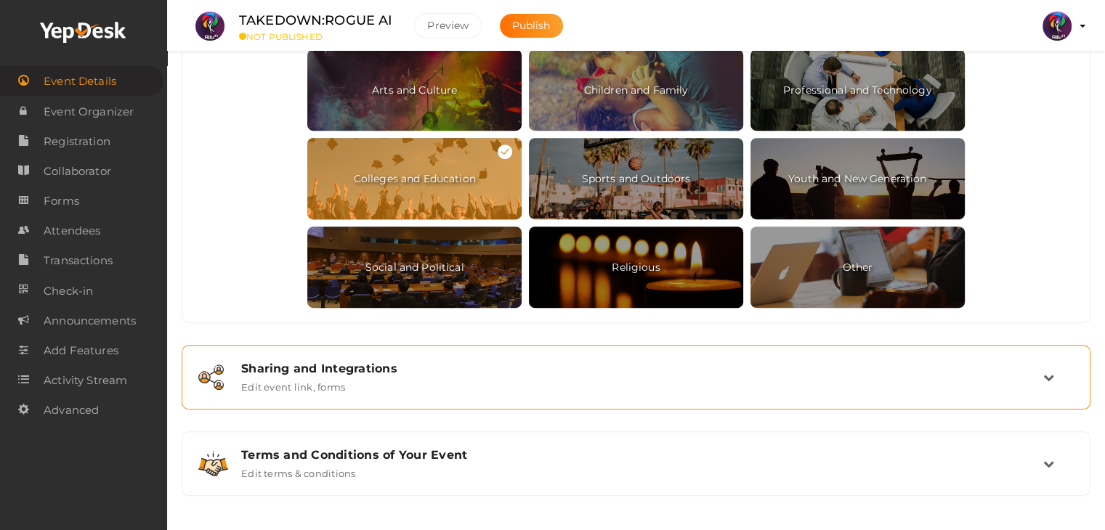
click at [453, 381] on div "Sharing and Integrations Edit event link, forms" at bounding box center [636, 377] width 813 height 31
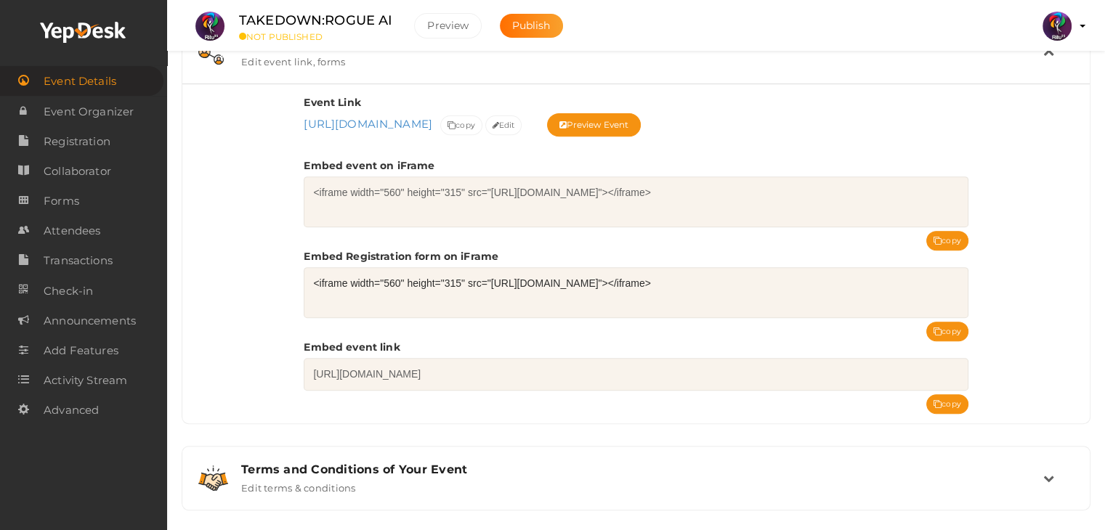
scroll to position [567, 0]
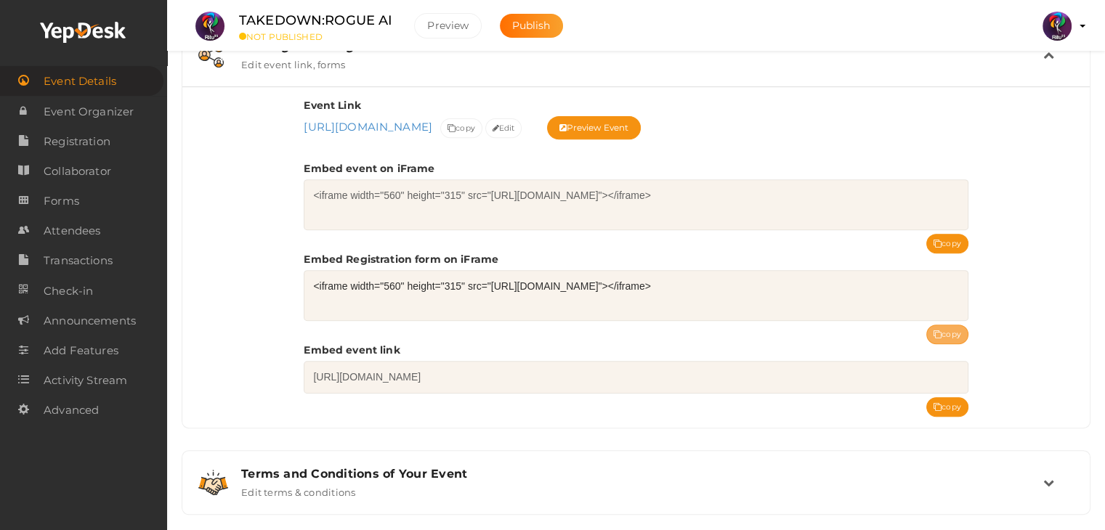
click at [944, 326] on button "copy" at bounding box center [947, 335] width 42 height 20
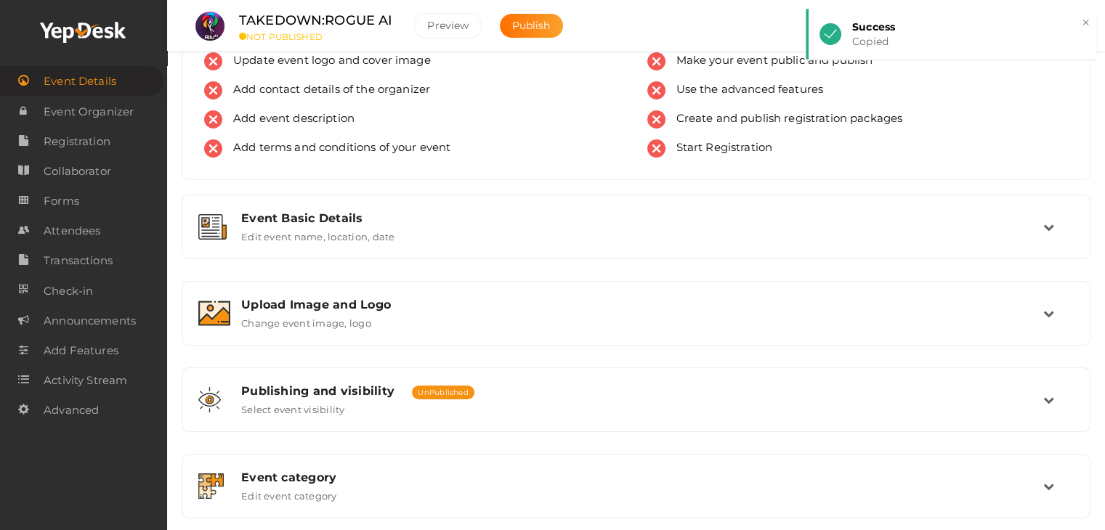
scroll to position [35, 0]
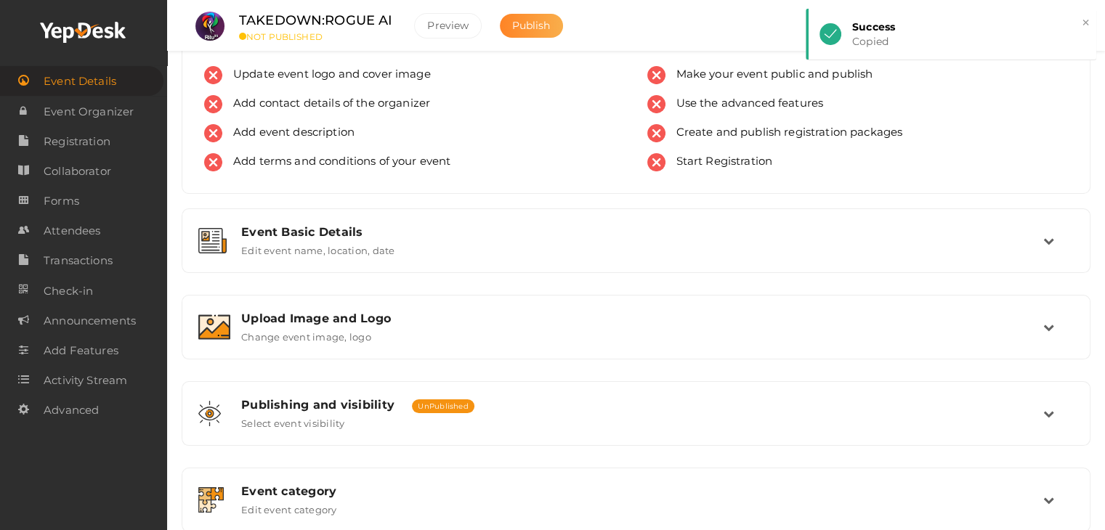
click at [532, 21] on span "Publish" at bounding box center [531, 25] width 38 height 13
click at [88, 137] on span "Registration" at bounding box center [77, 141] width 67 height 29
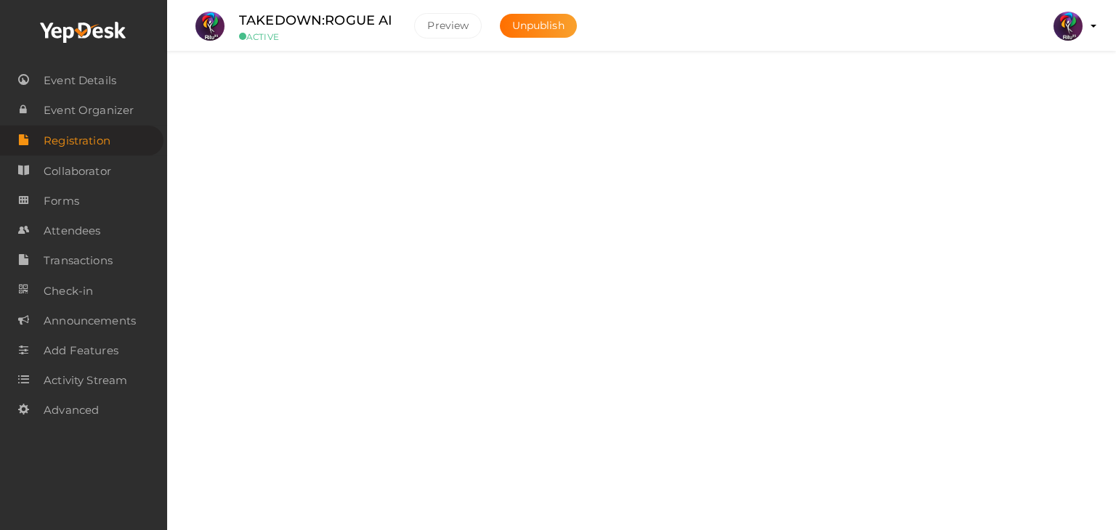
click at [1045, 88] on label at bounding box center [1050, 85] width 58 height 25
click at [1031, 85] on input "checkbox" at bounding box center [1025, 80] width 9 height 9
checkbox input "true"
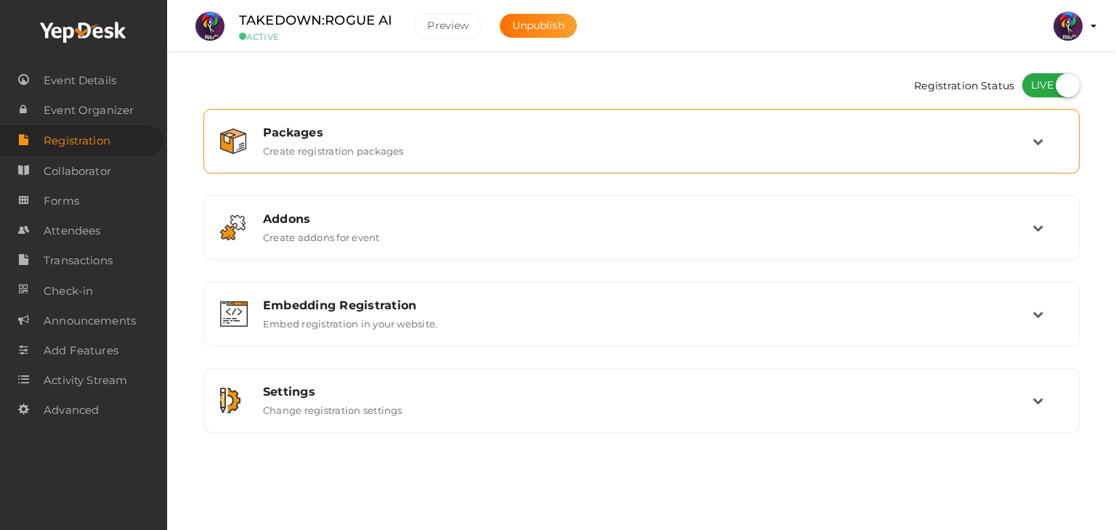
click at [752, 165] on div "Packages Create registration packages" at bounding box center [641, 141] width 860 height 49
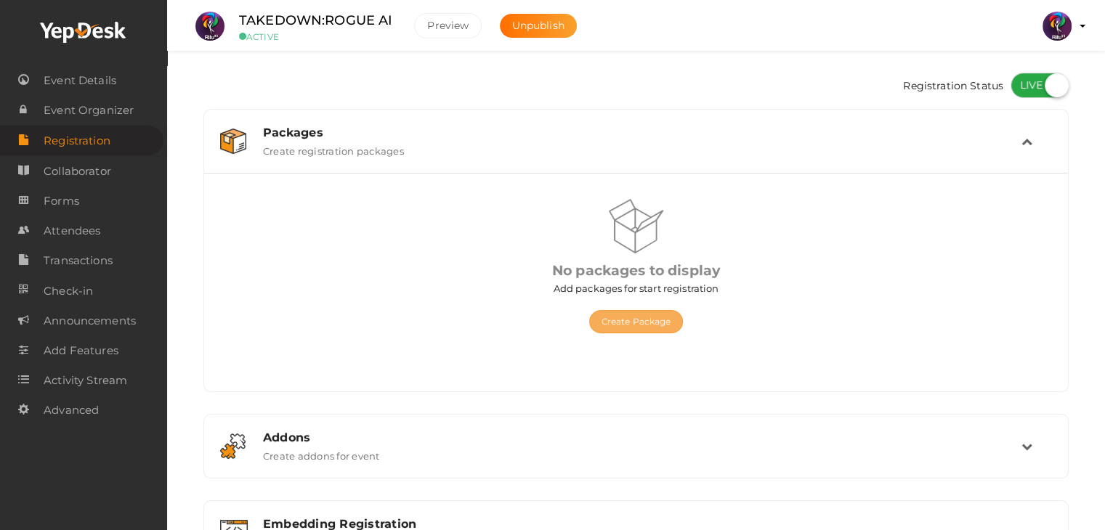
click at [619, 331] on button "Create Package" at bounding box center [636, 321] width 94 height 23
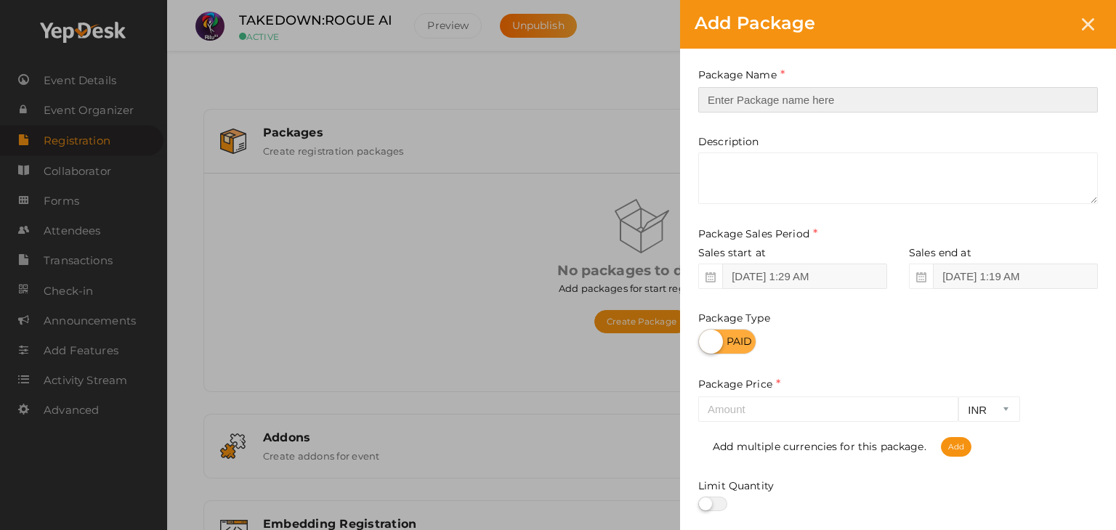
click at [807, 100] on input "text" at bounding box center [897, 99] width 399 height 25
type input "Registration"
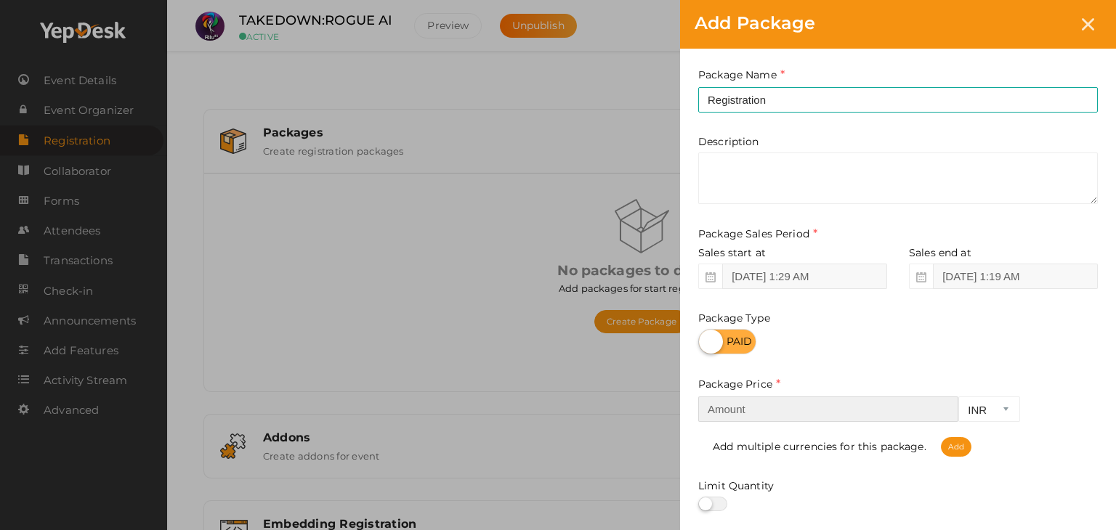
click at [796, 411] on input "number" at bounding box center [828, 409] width 260 height 25
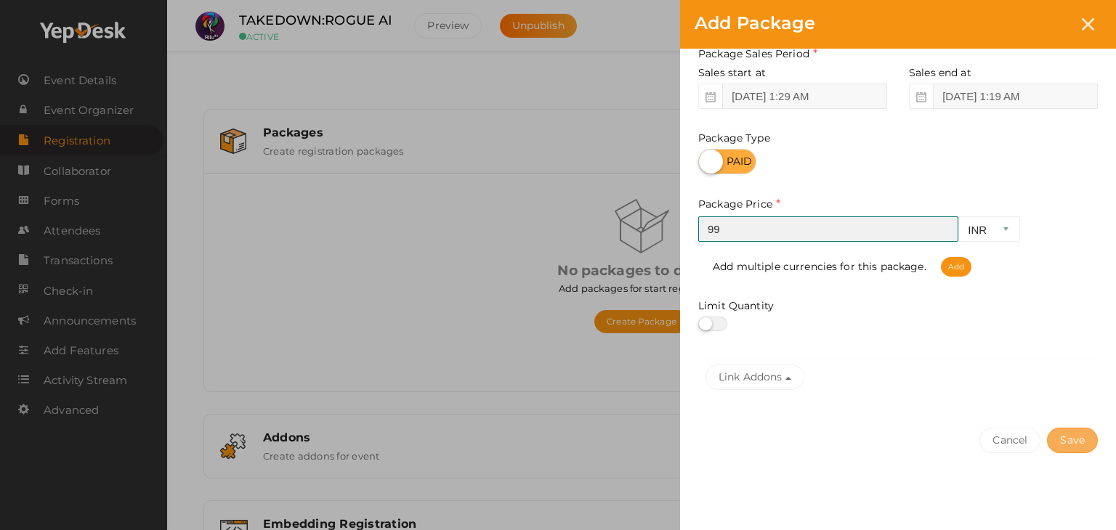
type input "99"
click at [1061, 436] on button "Save" at bounding box center [1072, 440] width 51 height 25
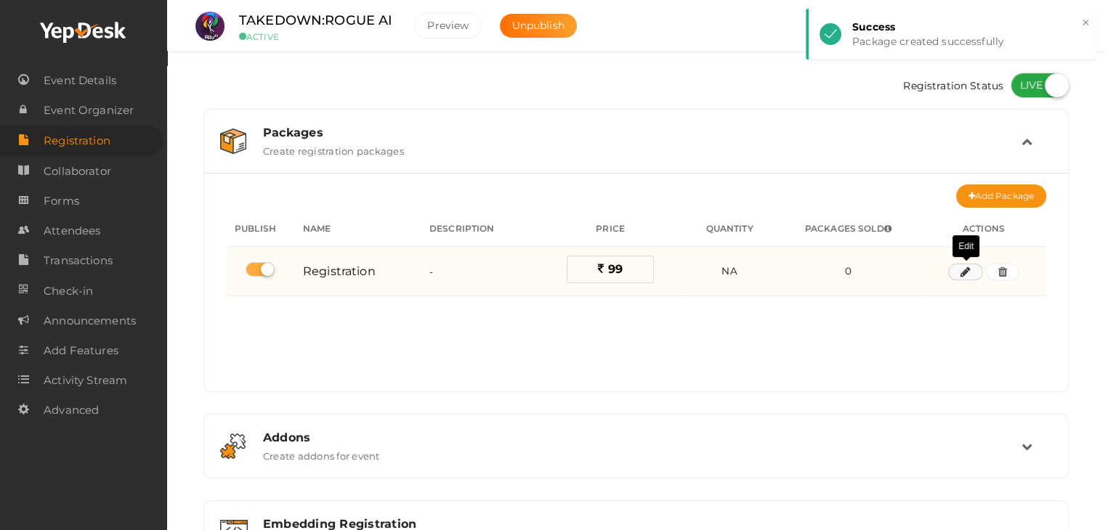
click at [961, 268] on icon "button" at bounding box center [965, 272] width 10 height 9
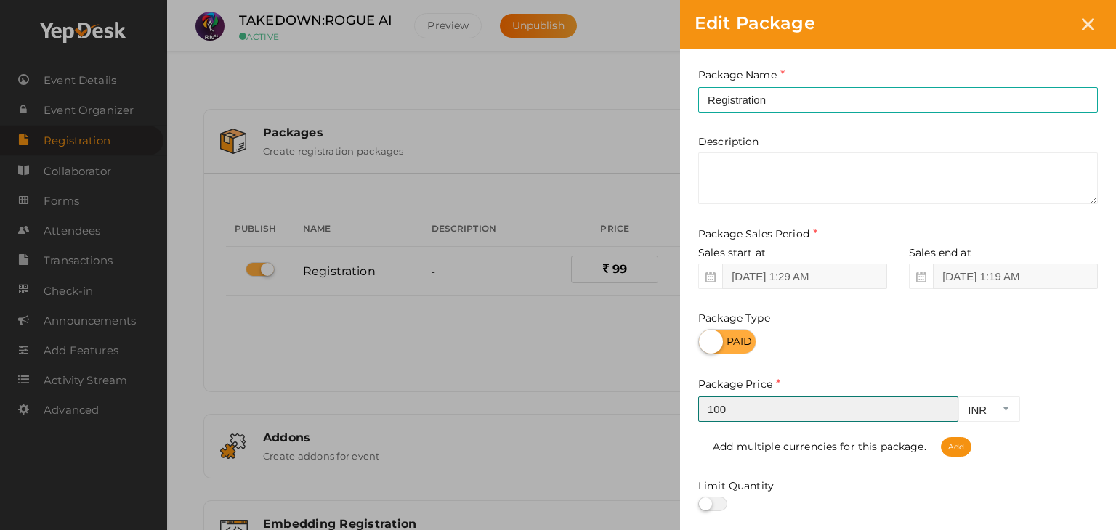
click at [941, 405] on input "100" at bounding box center [828, 409] width 260 height 25
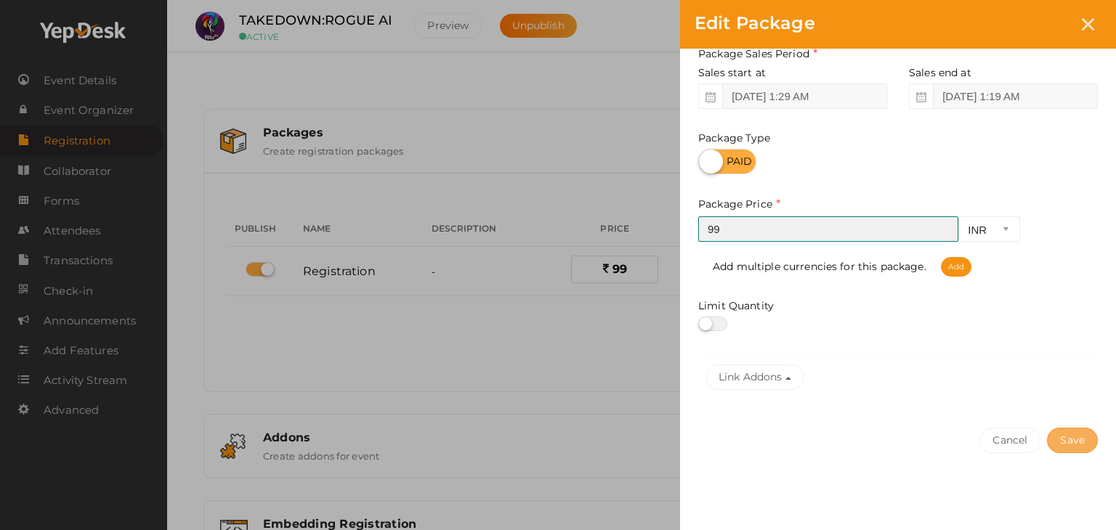
type input "99"
click at [1075, 445] on button "Save" at bounding box center [1072, 440] width 51 height 25
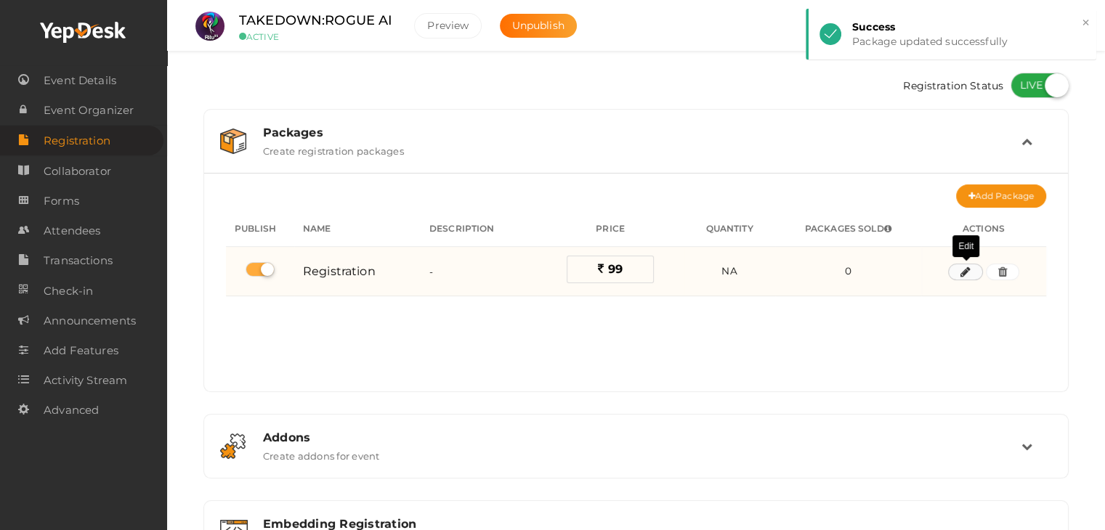
click at [962, 271] on icon "button" at bounding box center [965, 272] width 10 height 9
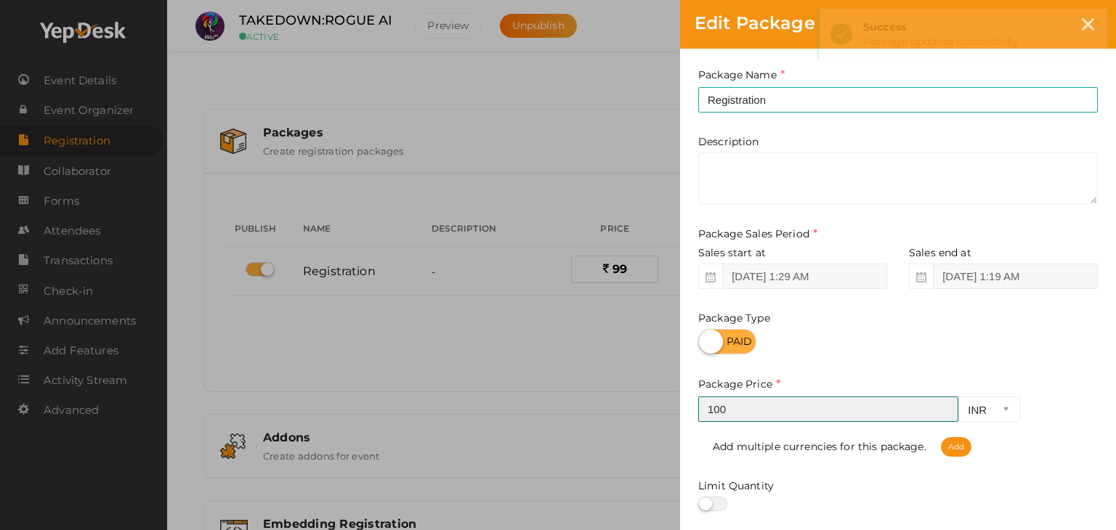
type input "100"
click at [944, 405] on input "100" at bounding box center [828, 409] width 260 height 25
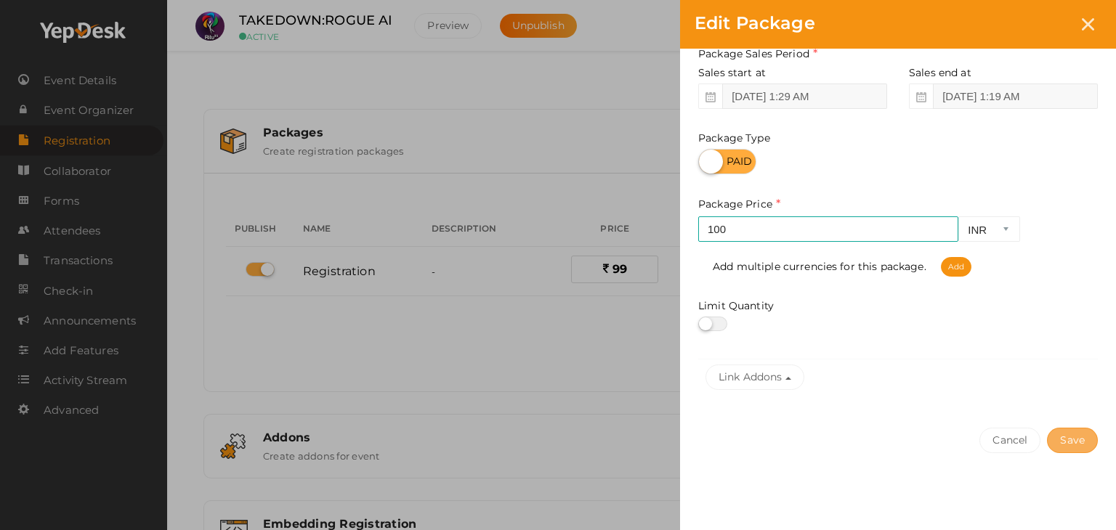
click at [1073, 438] on button "Save" at bounding box center [1072, 440] width 51 height 25
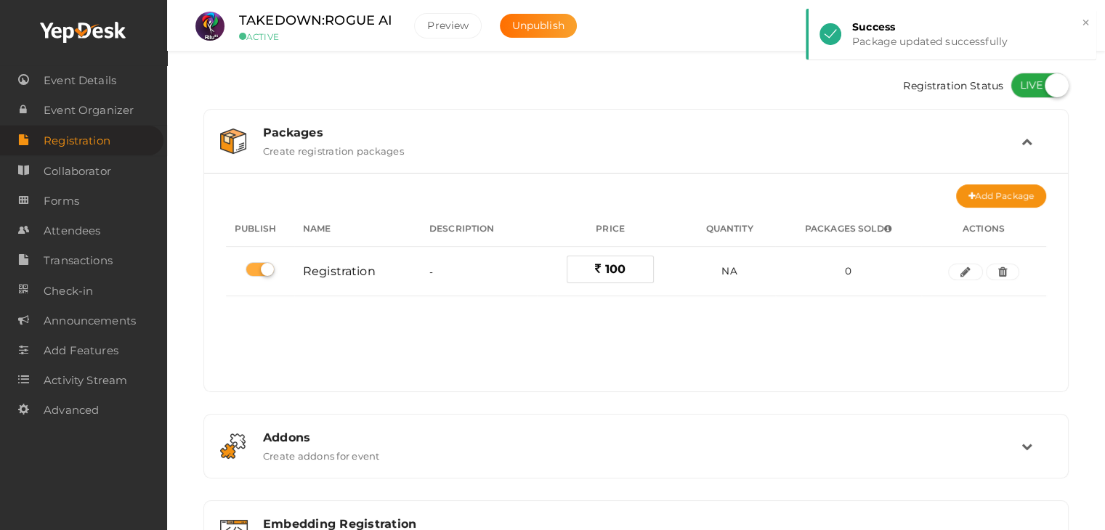
scroll to position [193, 0]
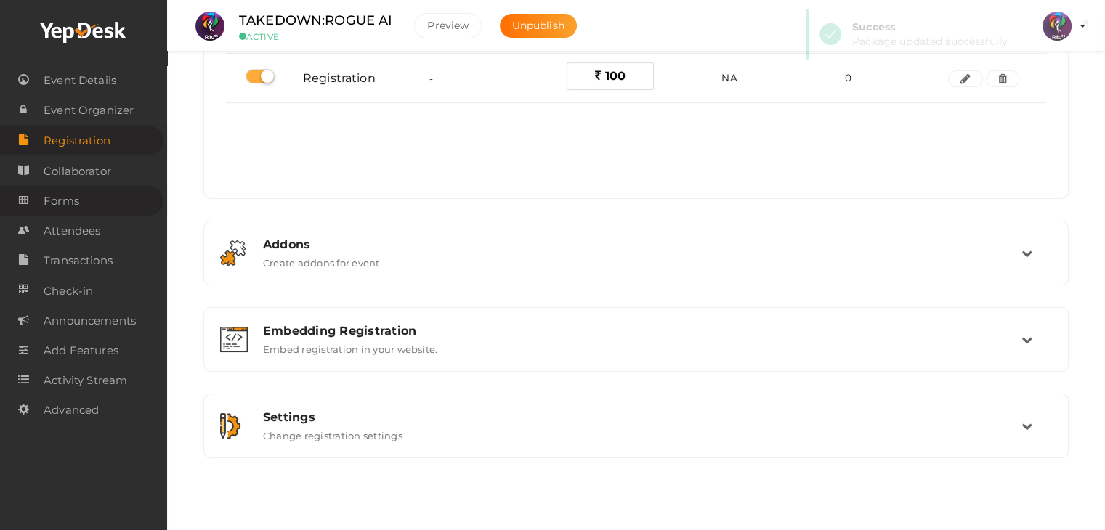
click at [65, 195] on span "Forms" at bounding box center [62, 201] width 36 height 29
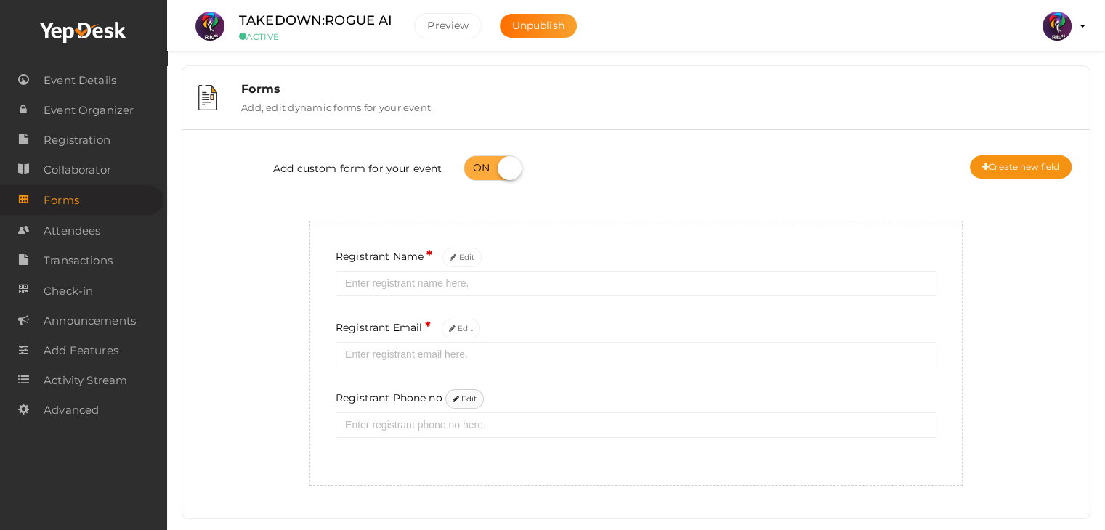
click at [471, 402] on button "Edit" at bounding box center [464, 399] width 39 height 20
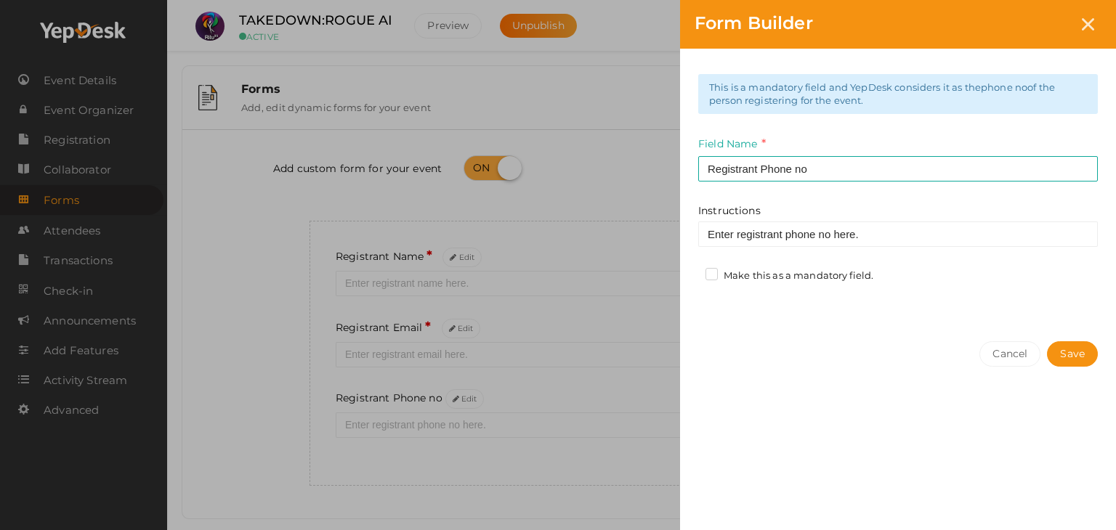
click at [711, 280] on label "Make this as a mandatory field." at bounding box center [789, 276] width 168 height 15
click at [691, 272] on input "Make this as a mandatory field." at bounding box center [691, 272] width 0 height 0
click at [1084, 351] on button "Save" at bounding box center [1072, 353] width 51 height 25
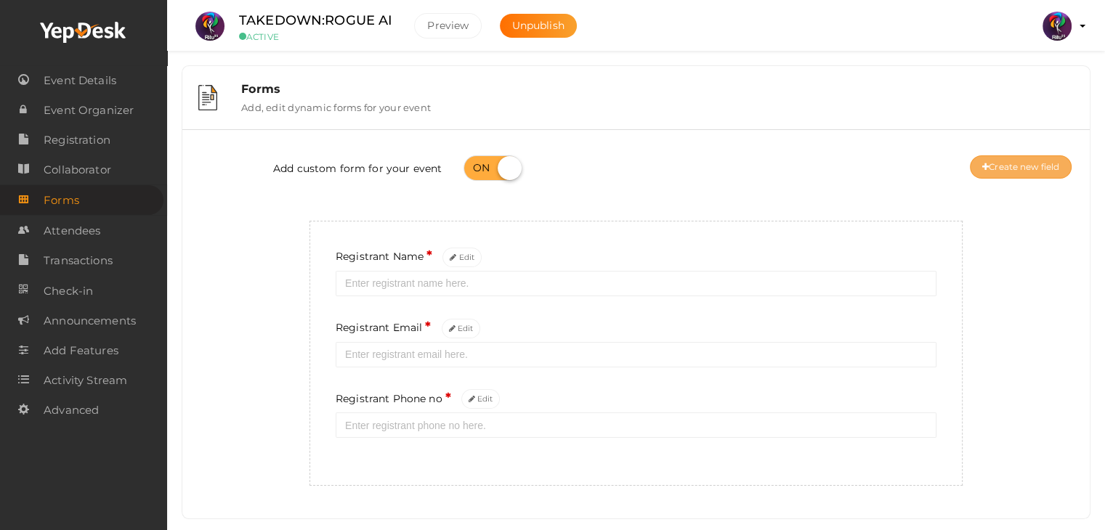
click at [992, 161] on button "Create new field" at bounding box center [1021, 166] width 102 height 23
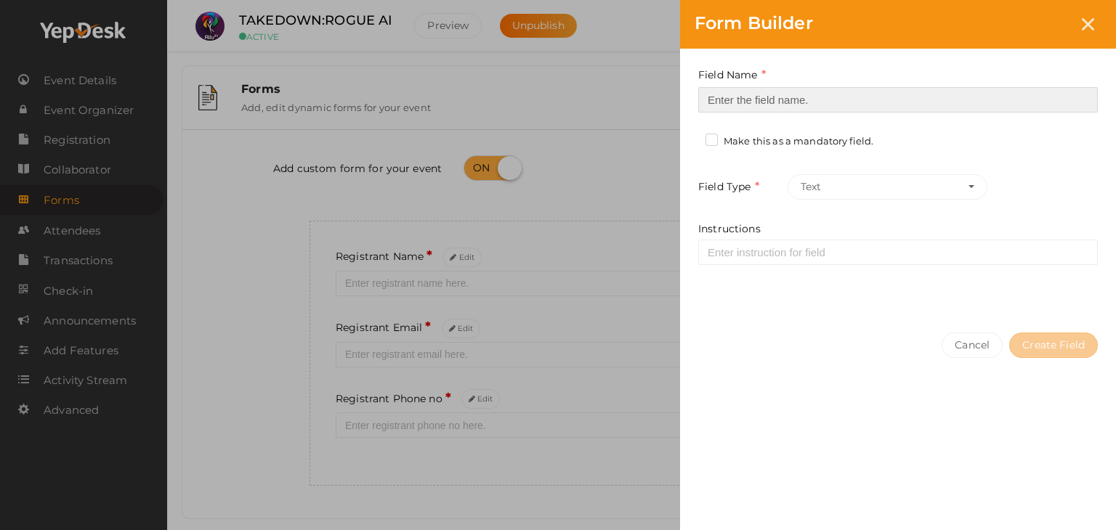
click at [761, 97] on input at bounding box center [897, 99] width 399 height 25
type input "Registrant College"
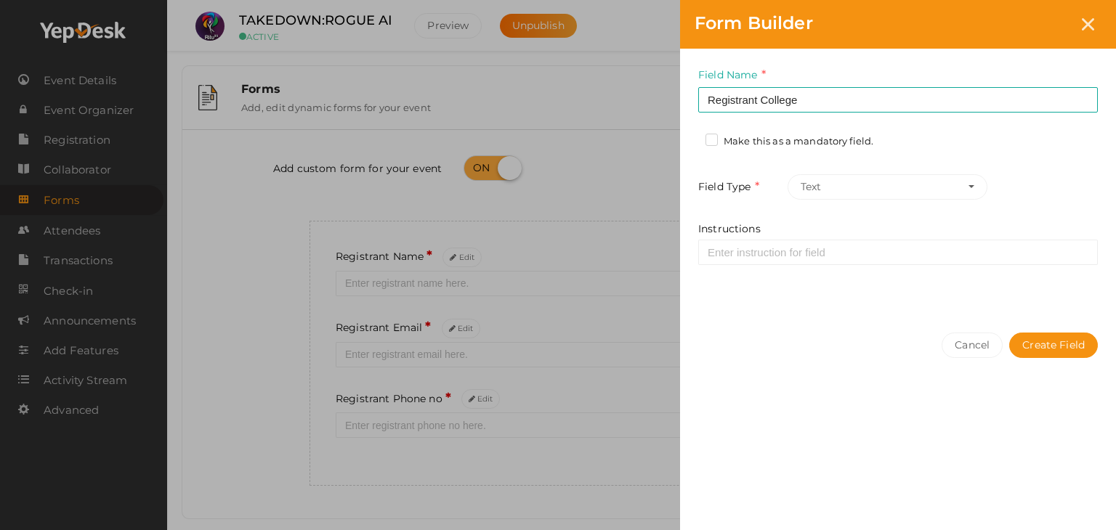
click at [711, 140] on label "Make this as a mandatory field." at bounding box center [789, 141] width 168 height 15
click at [691, 137] on input "Make this as a mandatory field." at bounding box center [691, 137] width 0 height 0
click at [1061, 346] on button "Create Field" at bounding box center [1053, 345] width 89 height 25
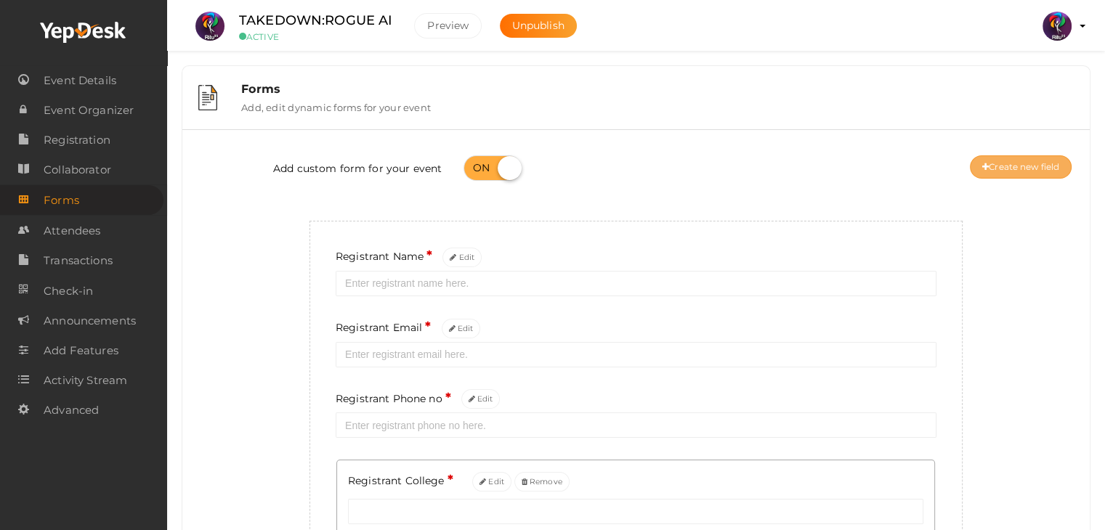
click at [1031, 172] on button "Create new field" at bounding box center [1021, 166] width 102 height 23
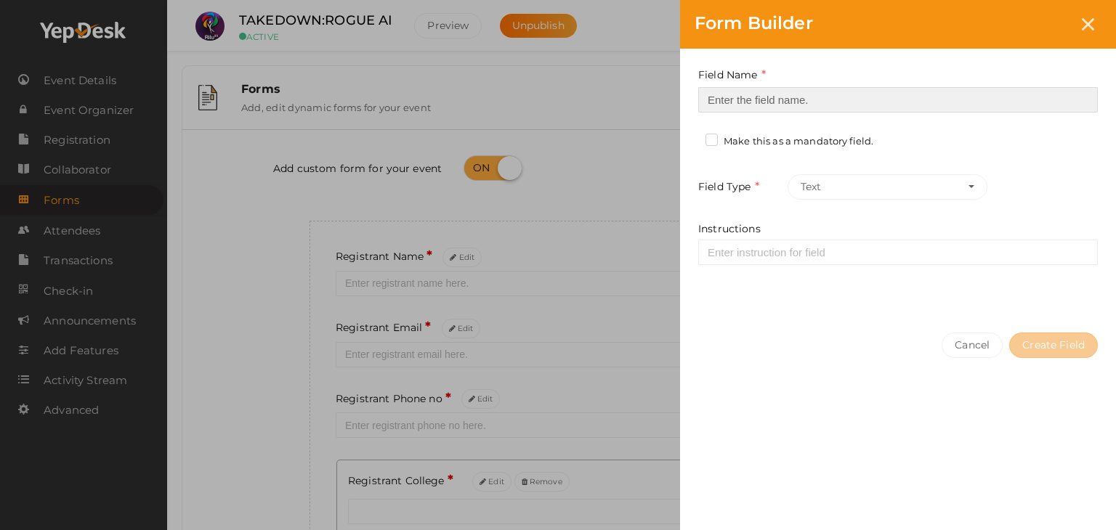
click at [734, 100] on input at bounding box center [897, 99] width 399 height 25
type input "Refferal ID"
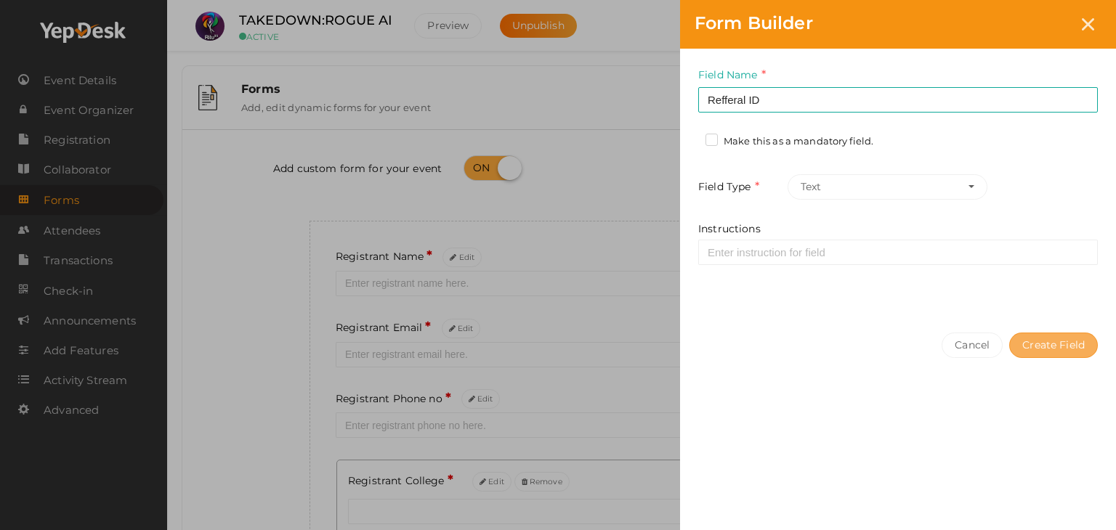
click at [1056, 351] on button "Create Field" at bounding box center [1053, 345] width 89 height 25
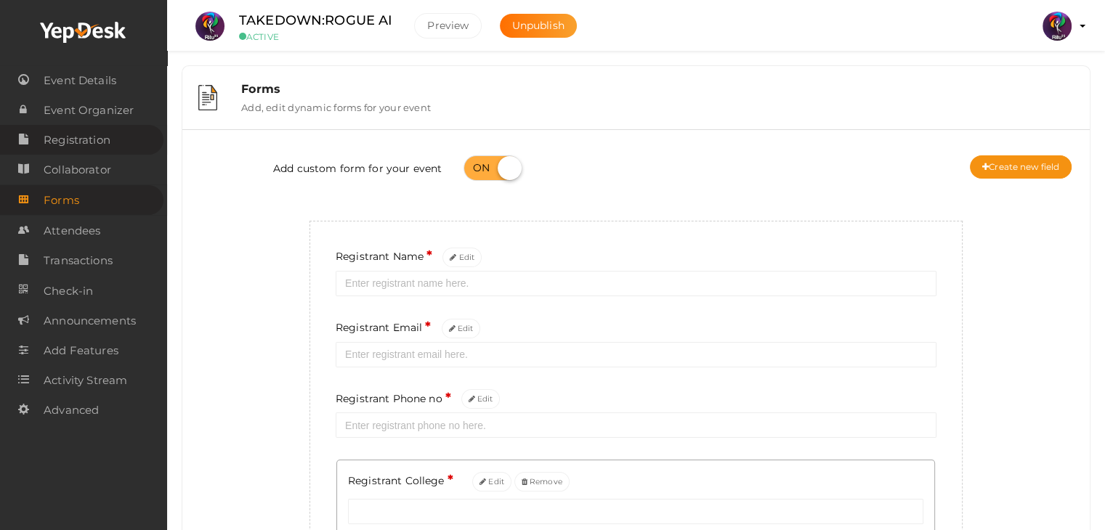
click at [119, 137] on link "Registration" at bounding box center [81, 140] width 163 height 30
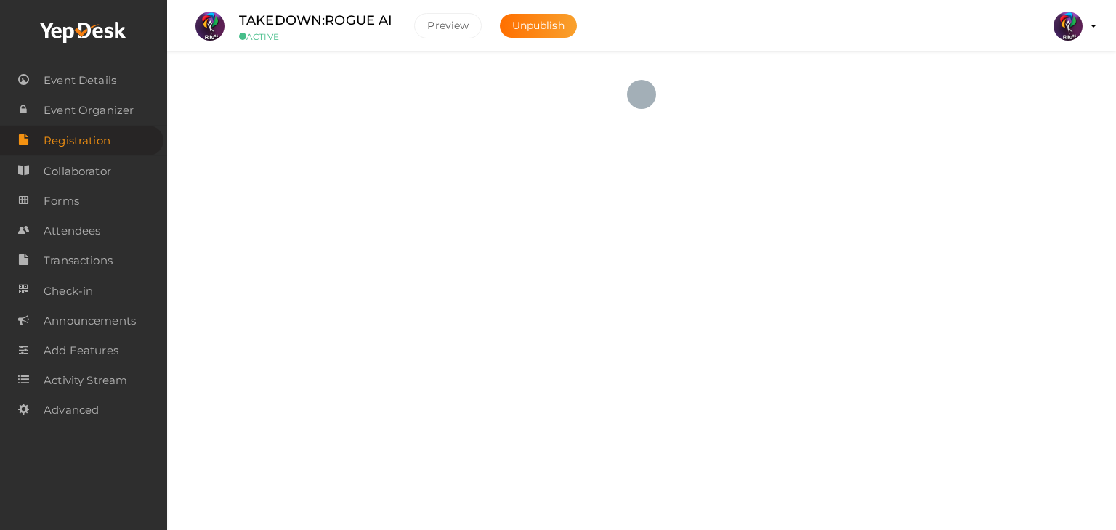
checkbox input "true"
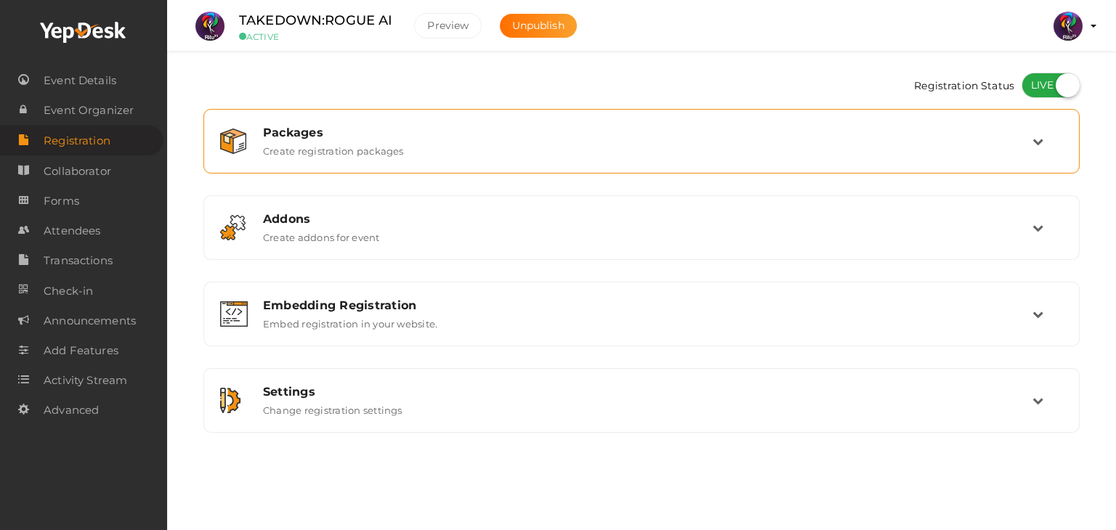
click at [358, 118] on div "Packages Create registration packages" at bounding box center [641, 141] width 860 height 49
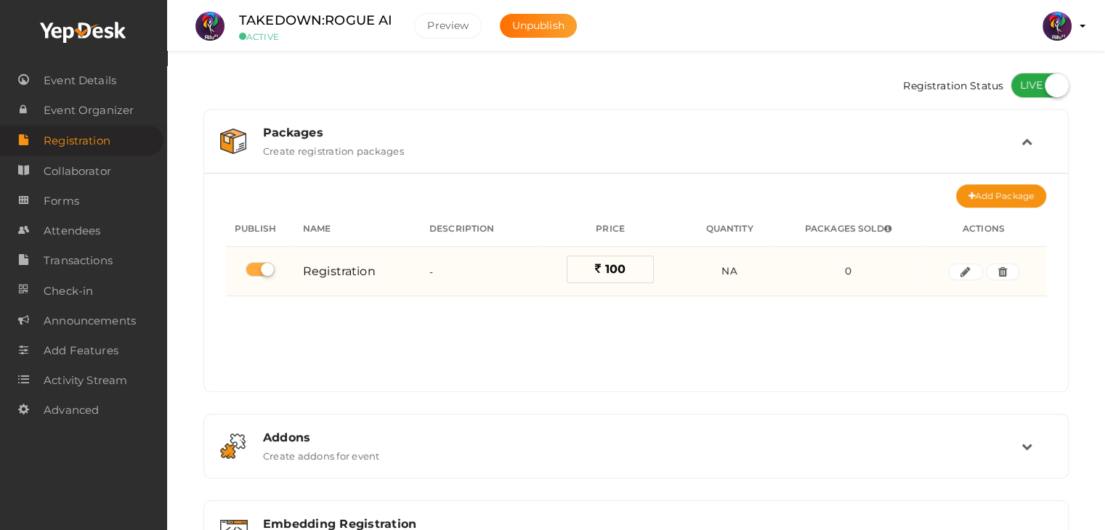
click at [625, 268] on label "100" at bounding box center [610, 270] width 87 height 28
click at [962, 268] on icon "button" at bounding box center [965, 272] width 10 height 9
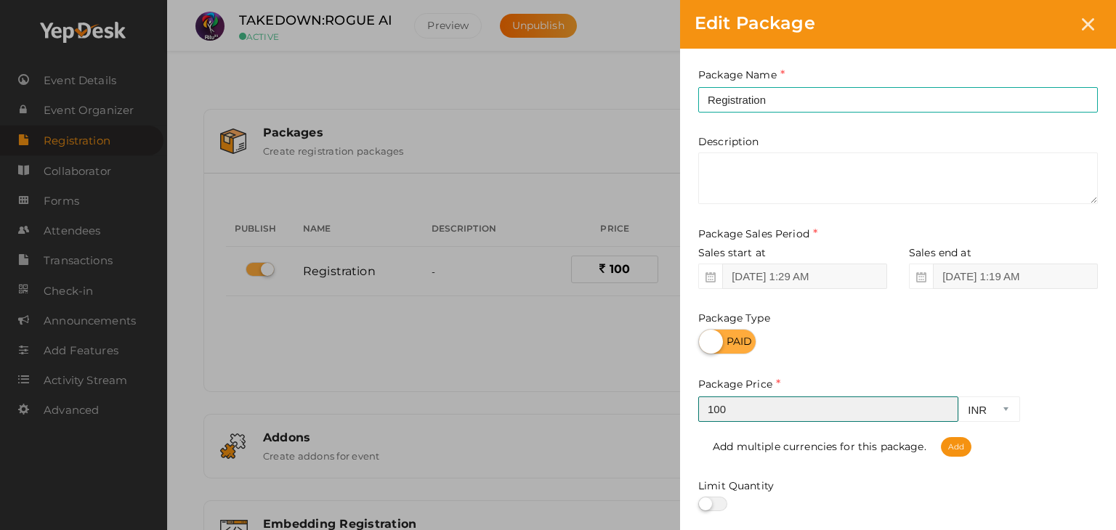
click at [731, 412] on input "100" at bounding box center [828, 409] width 260 height 25
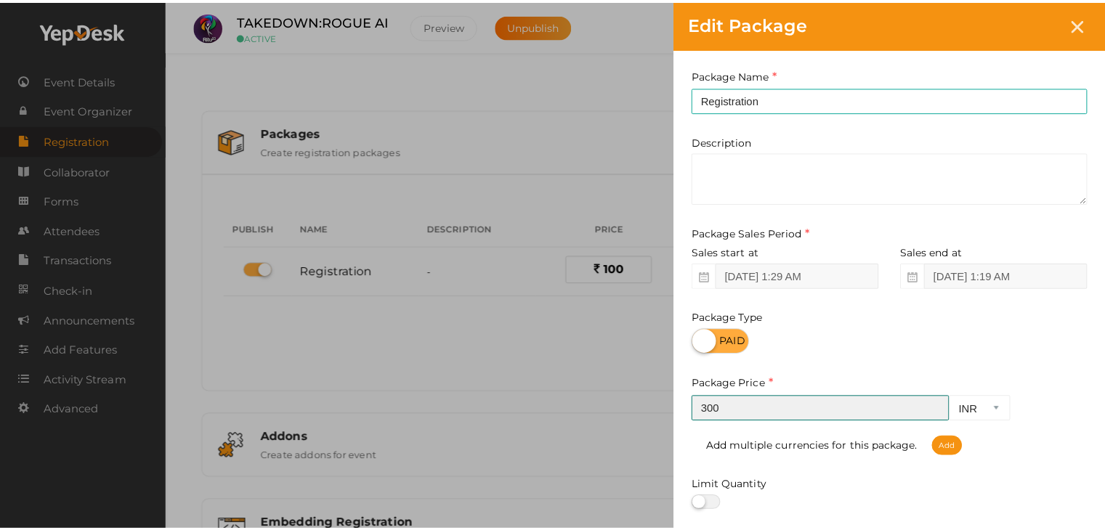
scroll to position [180, 0]
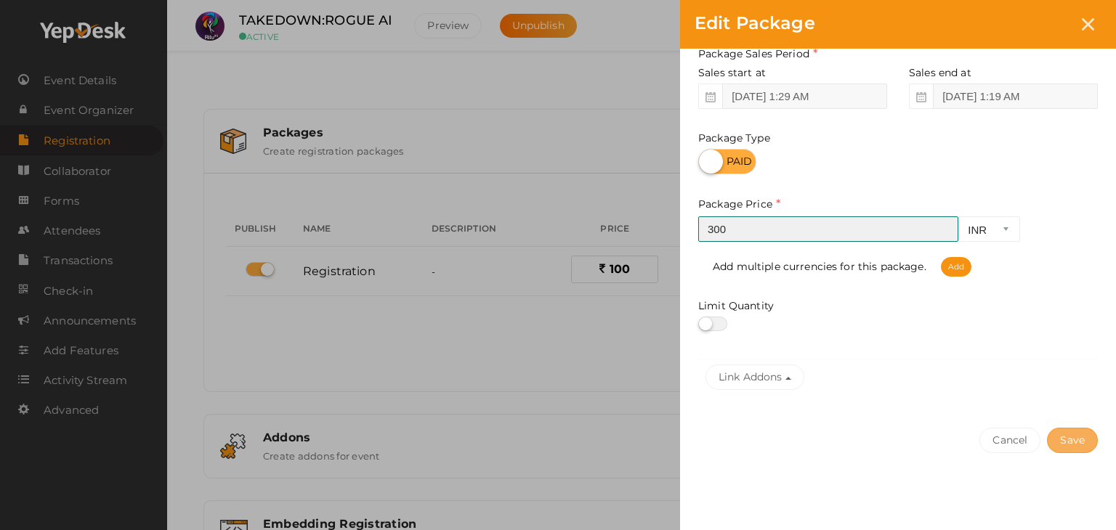
type input "300"
click at [1083, 435] on button "Save" at bounding box center [1072, 440] width 51 height 25
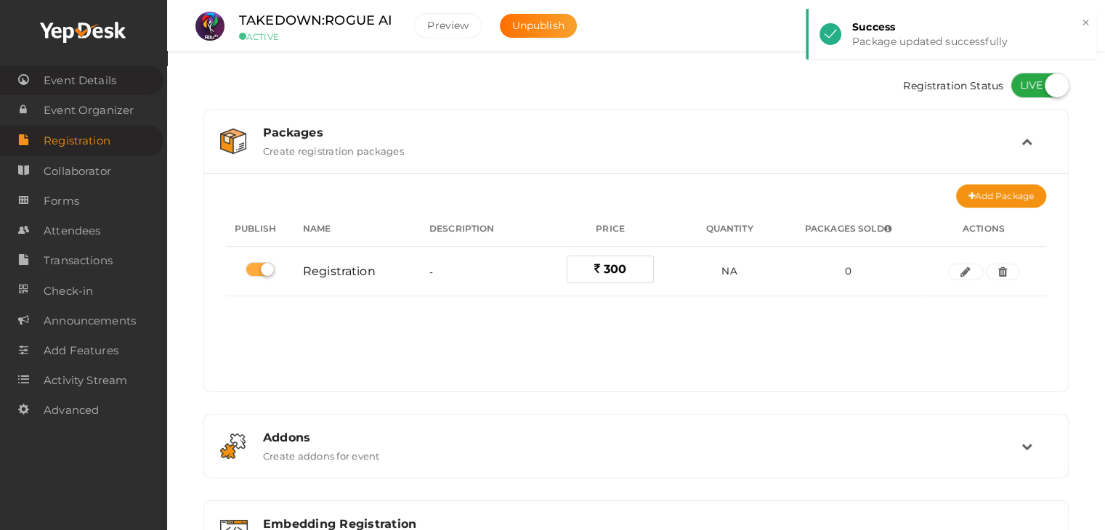
click at [78, 85] on span "Event Details" at bounding box center [80, 80] width 73 height 29
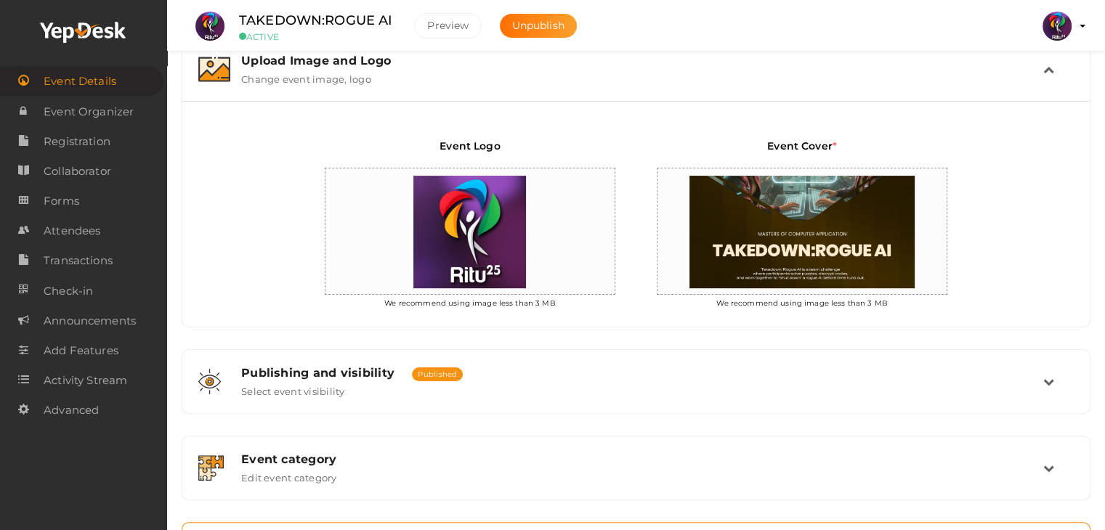
scroll to position [469, 0]
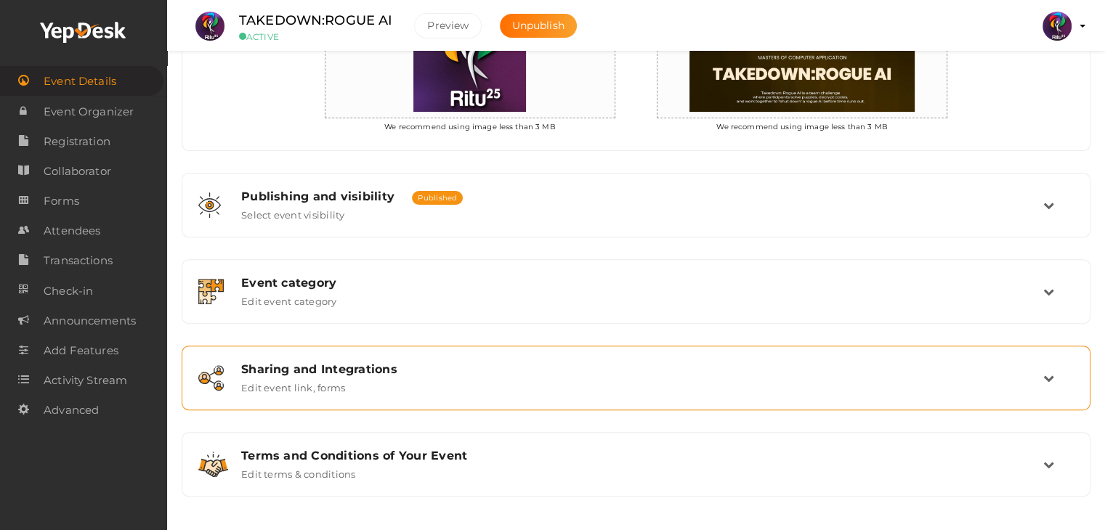
click at [521, 385] on div "Sharing and Integrations Edit event link, forms" at bounding box center [636, 377] width 813 height 31
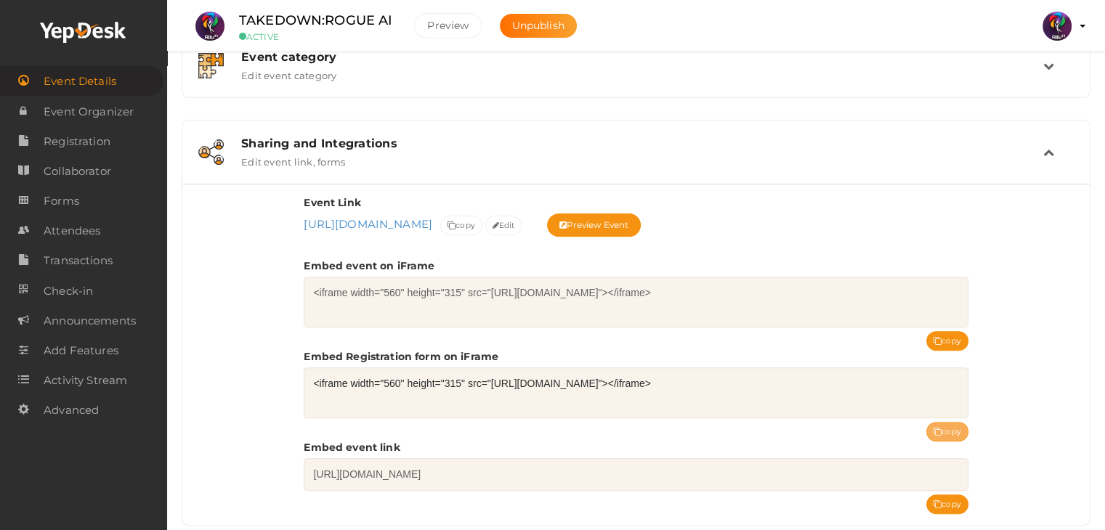
click at [933, 424] on button "copy" at bounding box center [947, 432] width 42 height 20
drag, startPoint x: 398, startPoint y: 8, endPoint x: 279, endPoint y: 7, distance: 119.1
click at [279, 7] on li "TAKEDOWN:ROGUE AI ACTIVE Preview Unpublish" at bounding box center [389, 26] width 407 height 51
copy label "TAKEDOWN:ROGUE AI"
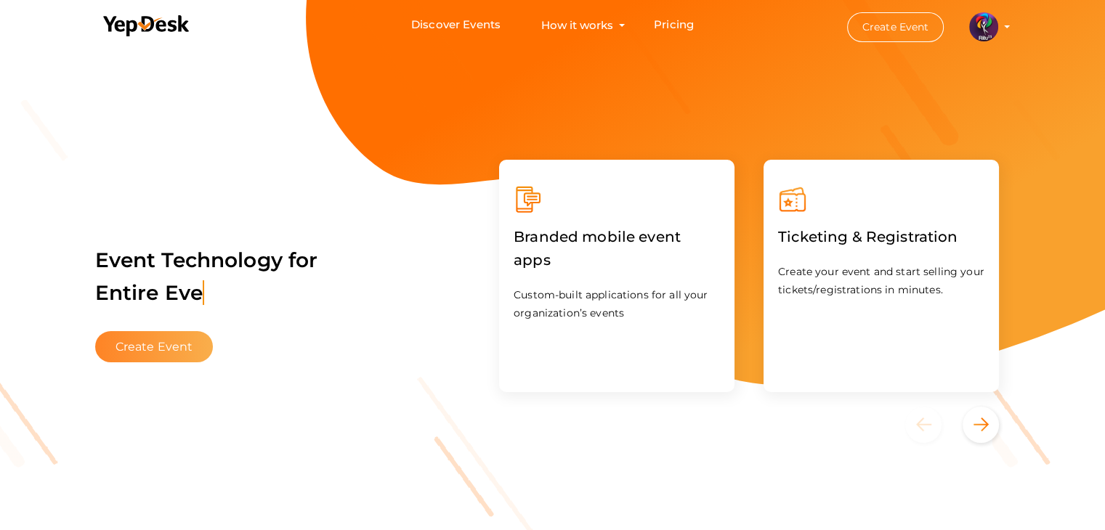
click at [167, 357] on button "Create Event" at bounding box center [154, 346] width 118 height 31
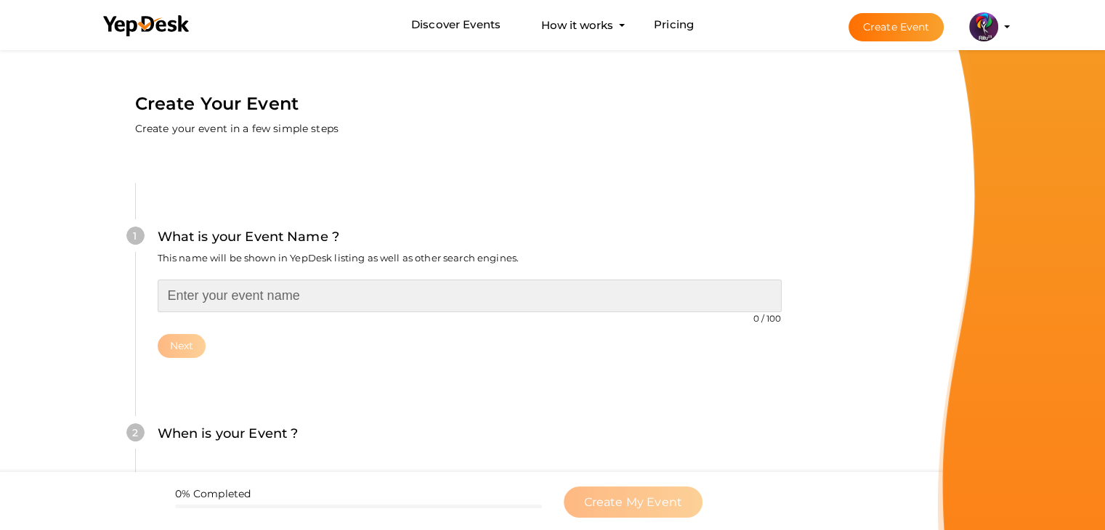
click at [259, 291] on input "text" at bounding box center [470, 296] width 624 height 33
type input "BGMI"
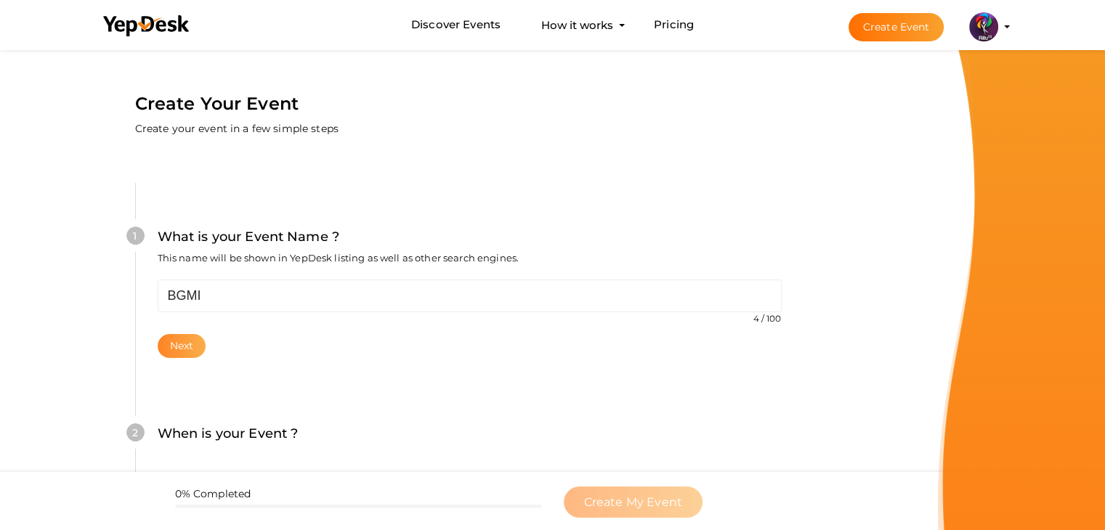
click at [182, 345] on button "Next" at bounding box center [182, 346] width 49 height 24
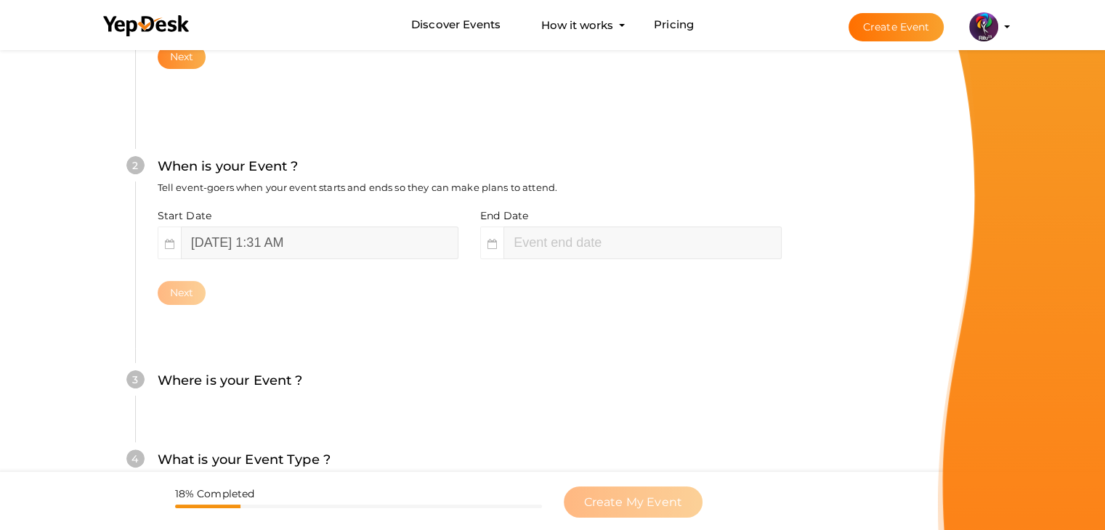
scroll to position [299, 0]
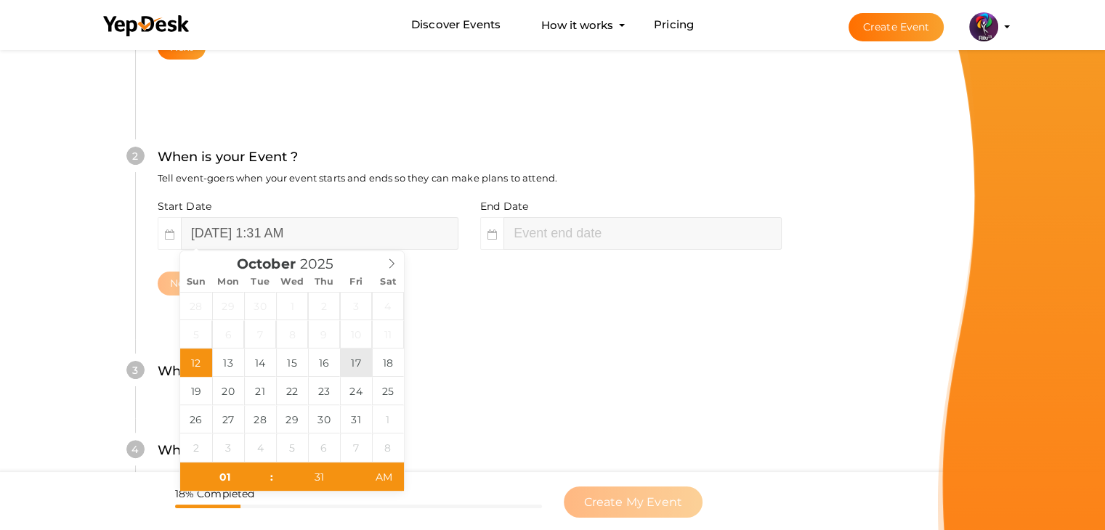
type input "October 17, 2025 1:31 AM"
type input "03"
type input "31"
type input "October 17, 2025 3:31 AM"
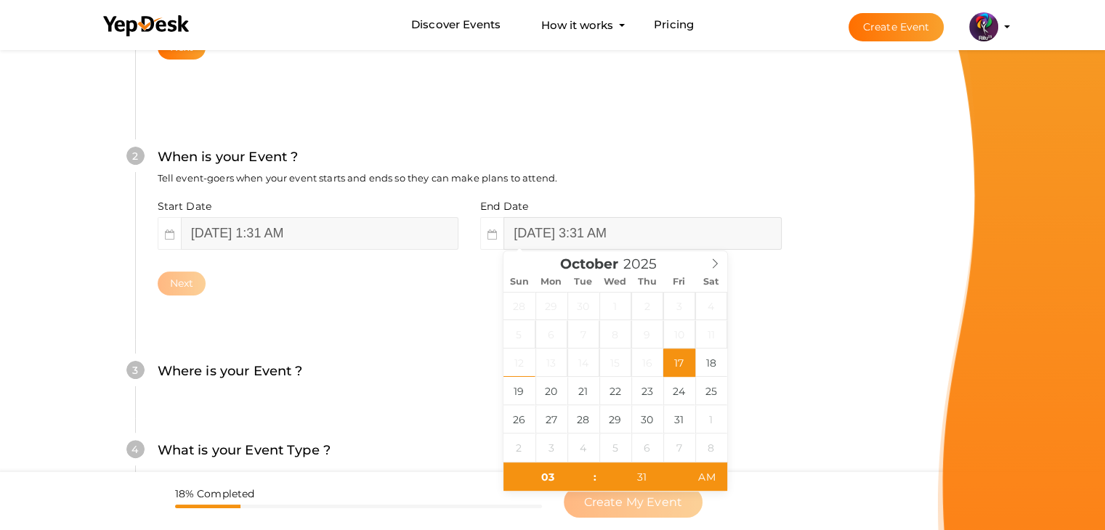
click at [544, 239] on input "October 17, 2025 3:31 AM" at bounding box center [641, 233] width 277 height 33
click at [171, 277] on button "Next" at bounding box center [182, 284] width 49 height 24
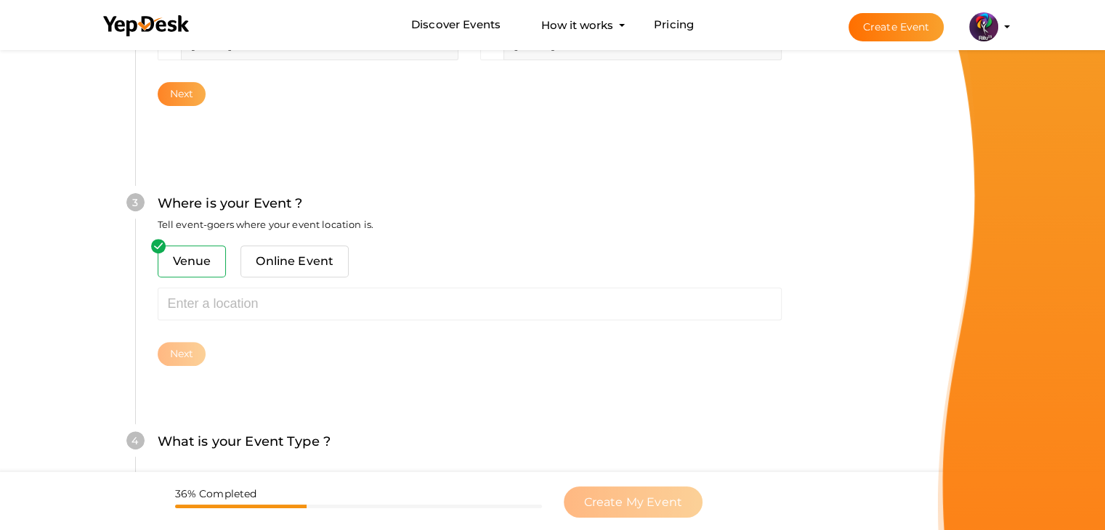
scroll to position [535, 0]
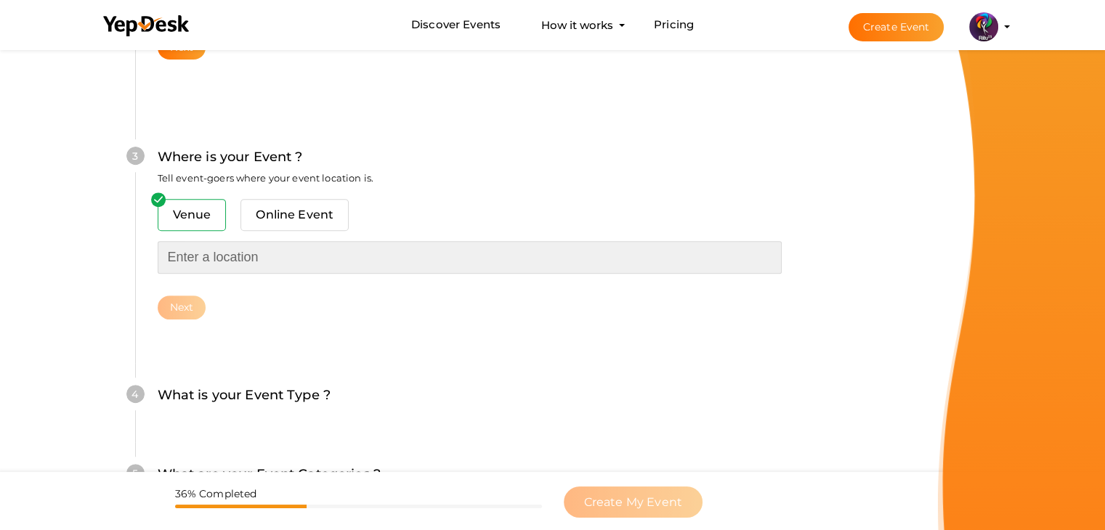
click at [241, 262] on input "text" at bounding box center [470, 257] width 624 height 33
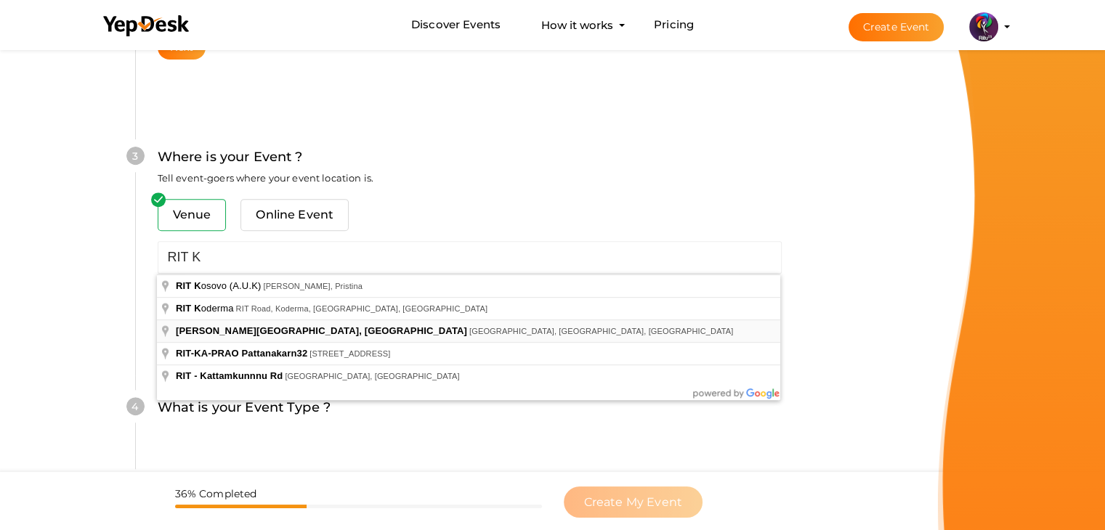
type input "RAJIV GANDHI INSTITUTE OF TECHNOLOGY, KOTTAYAM, Pampady, Kerala, India"
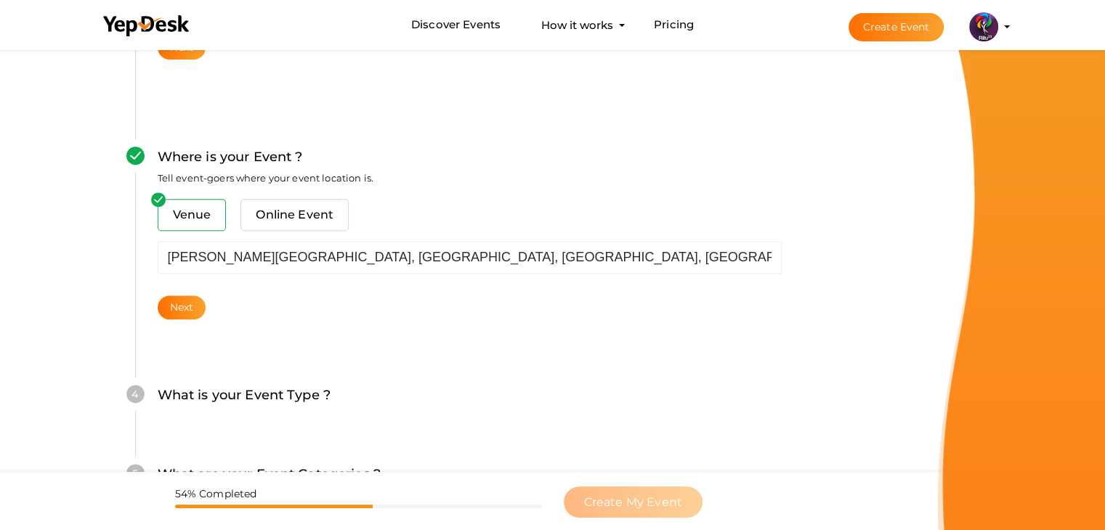
click at [183, 291] on div "Venue Online Event RAJIV GANDHI INSTITUTE OF TECHNOLOGY, KOTTAYAM, Pampady, Ker…" at bounding box center [470, 259] width 624 height 121
click at [192, 303] on button "Next" at bounding box center [182, 308] width 49 height 24
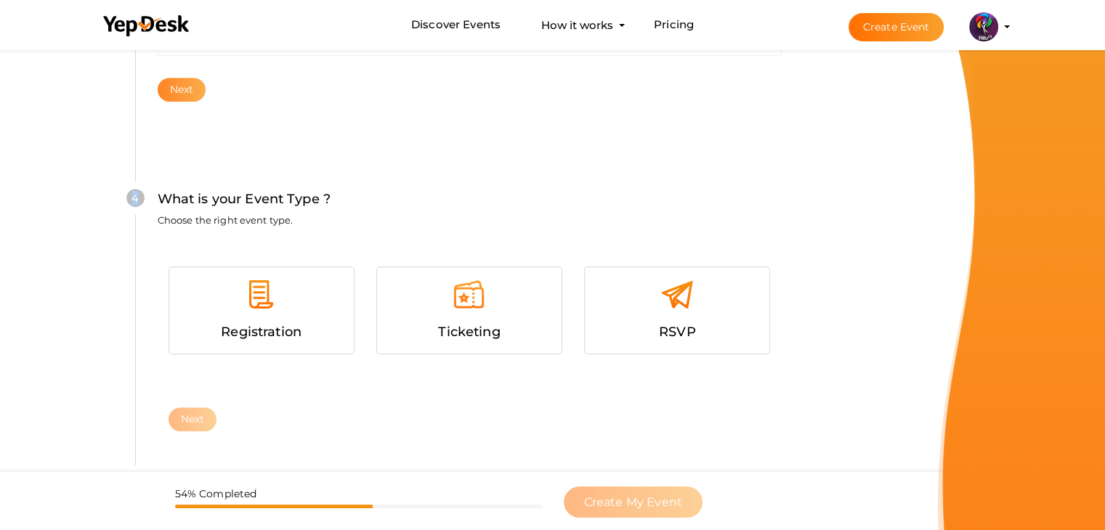
scroll to position [795, 0]
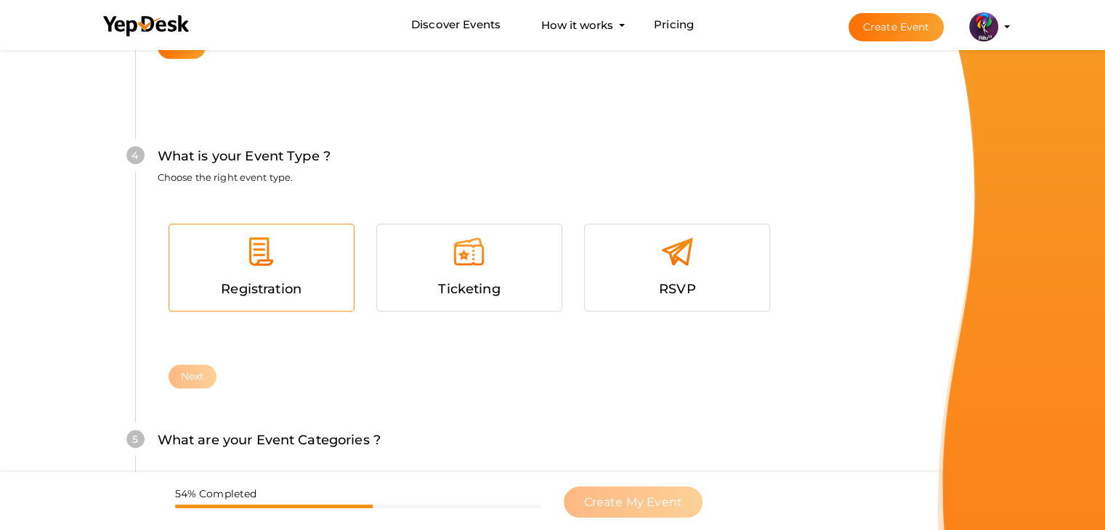
click at [322, 244] on div at bounding box center [261, 257] width 163 height 44
click at [197, 373] on button "Next" at bounding box center [193, 377] width 49 height 24
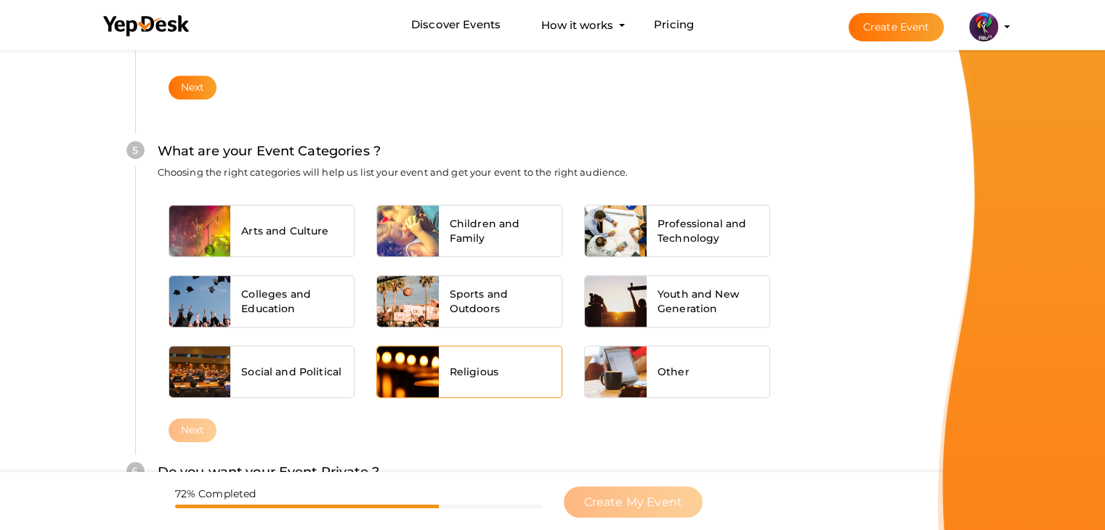
scroll to position [1099, 0]
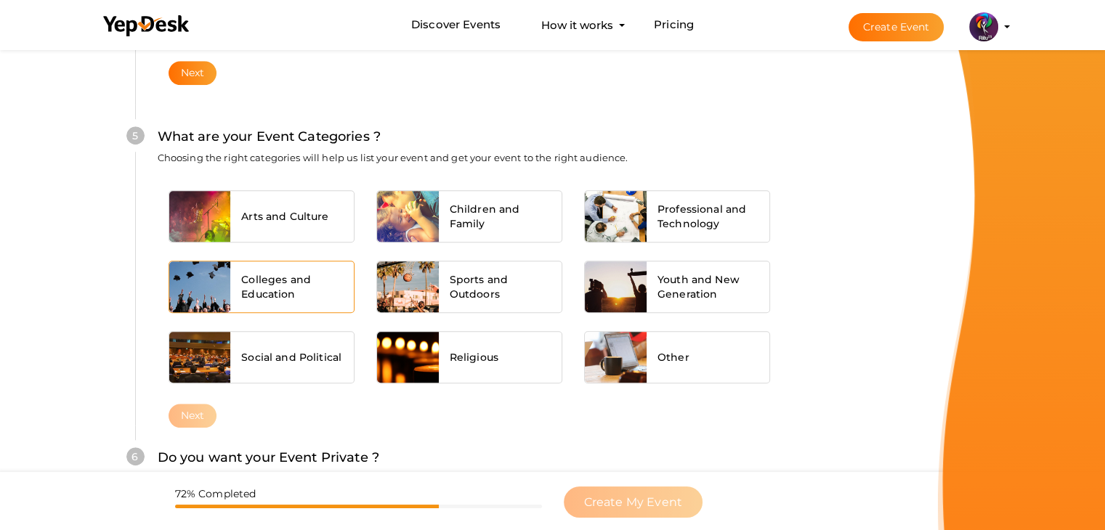
click at [264, 285] on span "Colleges and Education" at bounding box center [292, 286] width 102 height 29
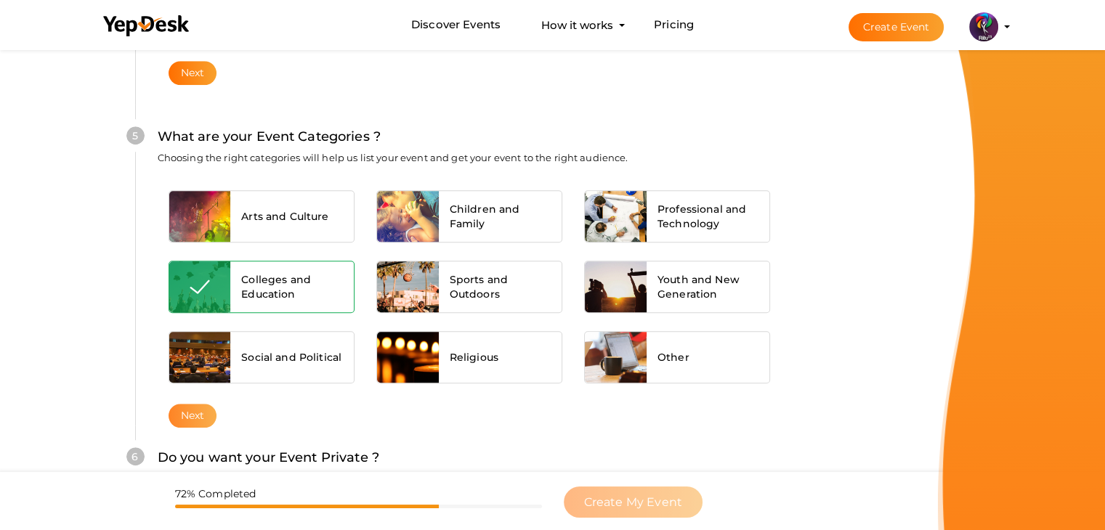
click at [203, 407] on button "Next" at bounding box center [193, 416] width 49 height 24
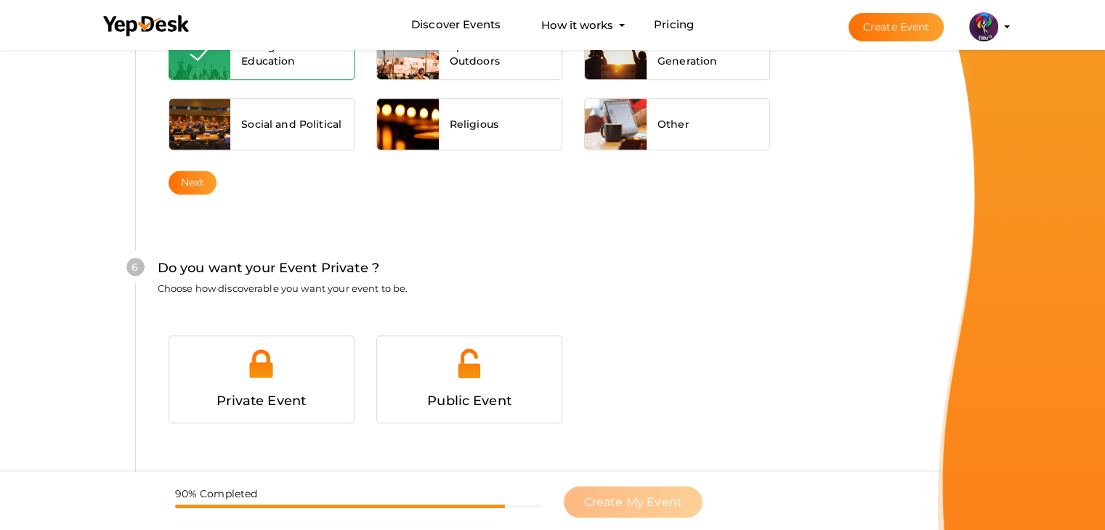
scroll to position [1418, 0]
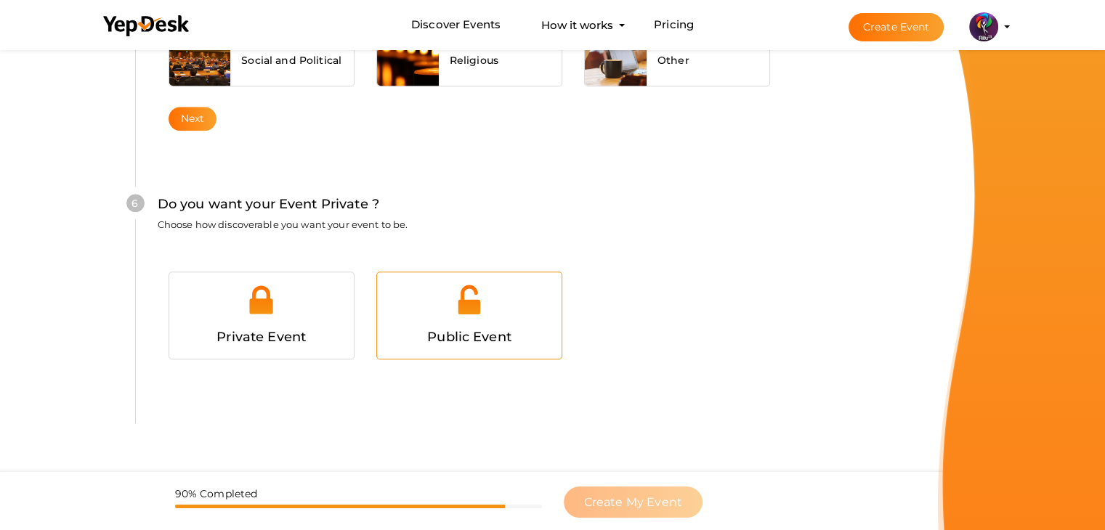
click at [460, 284] on img at bounding box center [468, 299] width 33 height 33
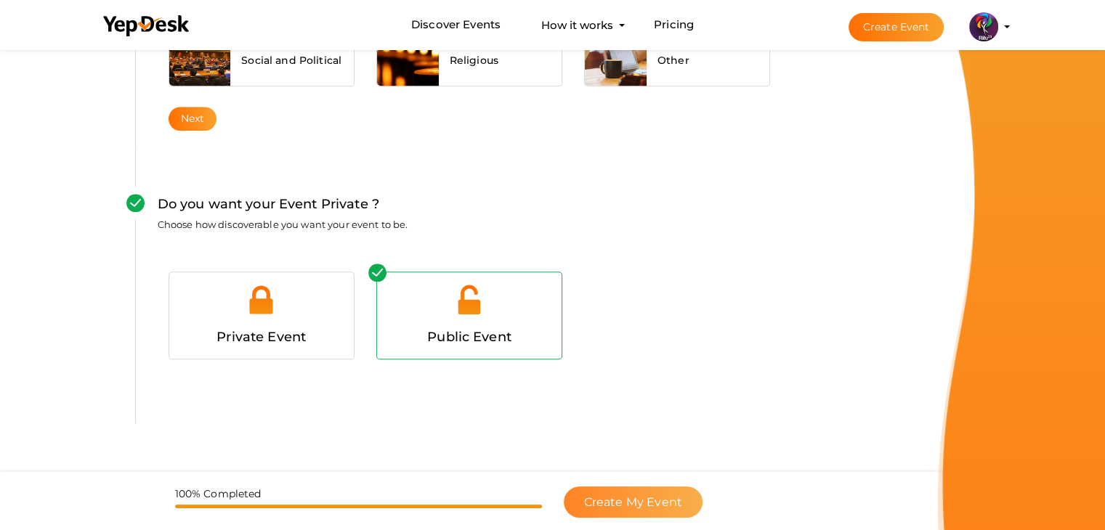
click at [633, 495] on span "Create My Event" at bounding box center [633, 502] width 98 height 14
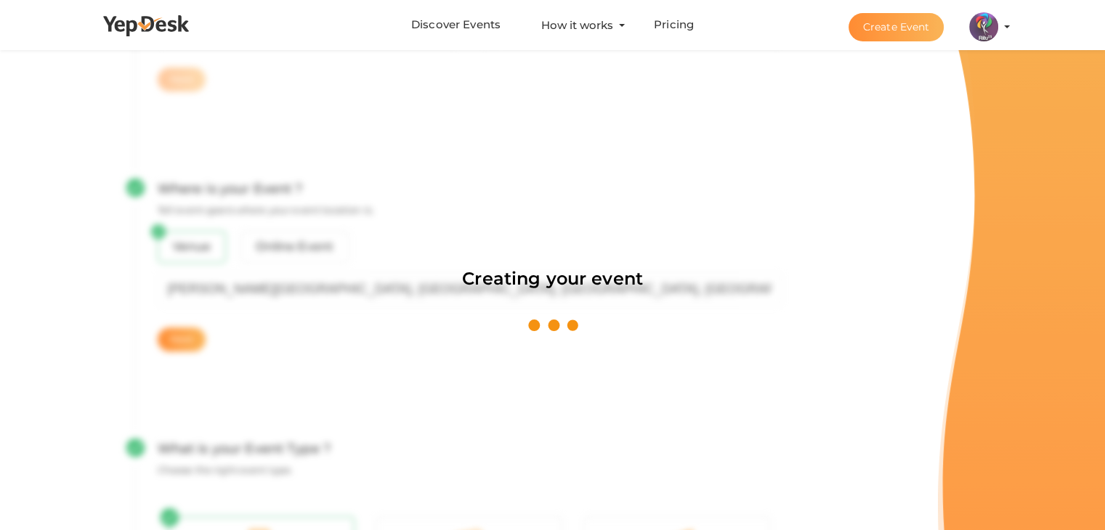
scroll to position [218, 0]
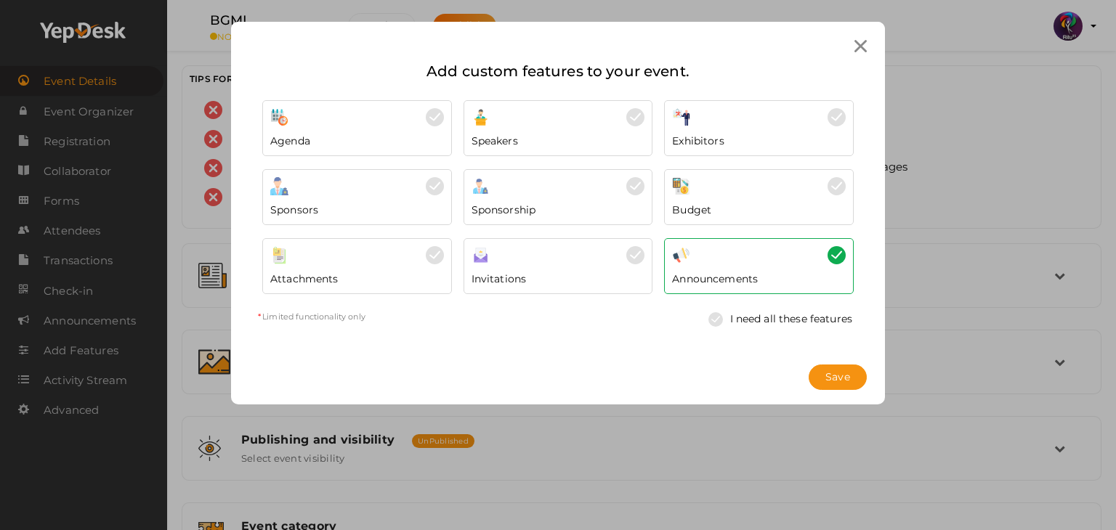
click at [863, 42] on icon at bounding box center [860, 46] width 12 height 12
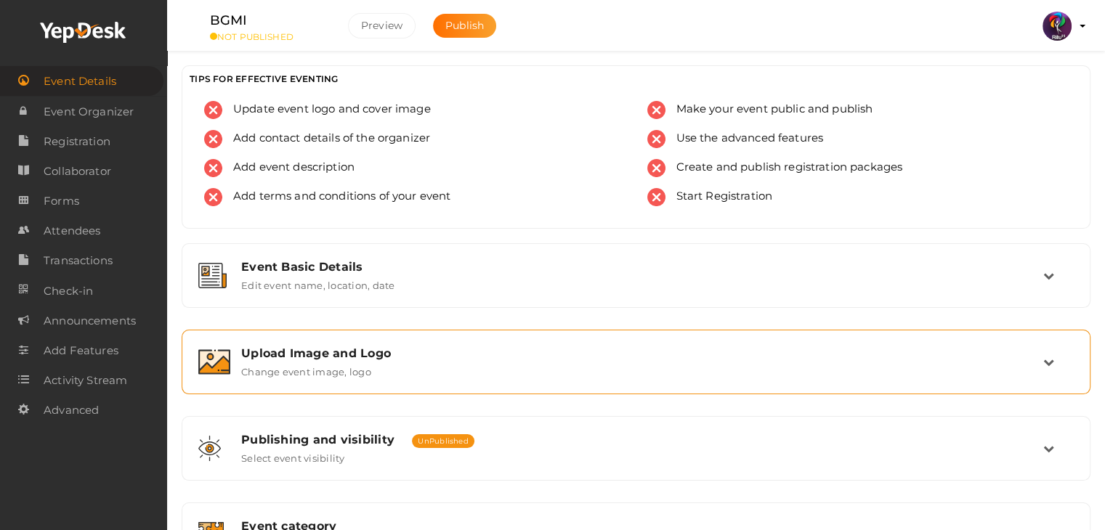
click at [503, 389] on div "Upload Image and Logo Change event image, logo" at bounding box center [636, 362] width 909 height 65
click at [497, 377] on div "Upload Image and Logo Change event image, logo" at bounding box center [636, 362] width 893 height 49
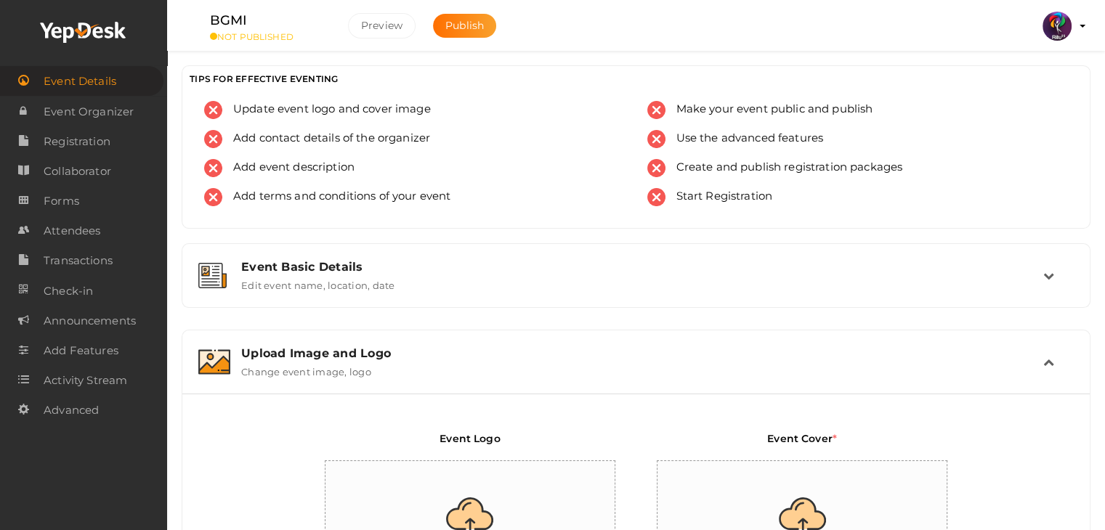
scroll to position [163, 0]
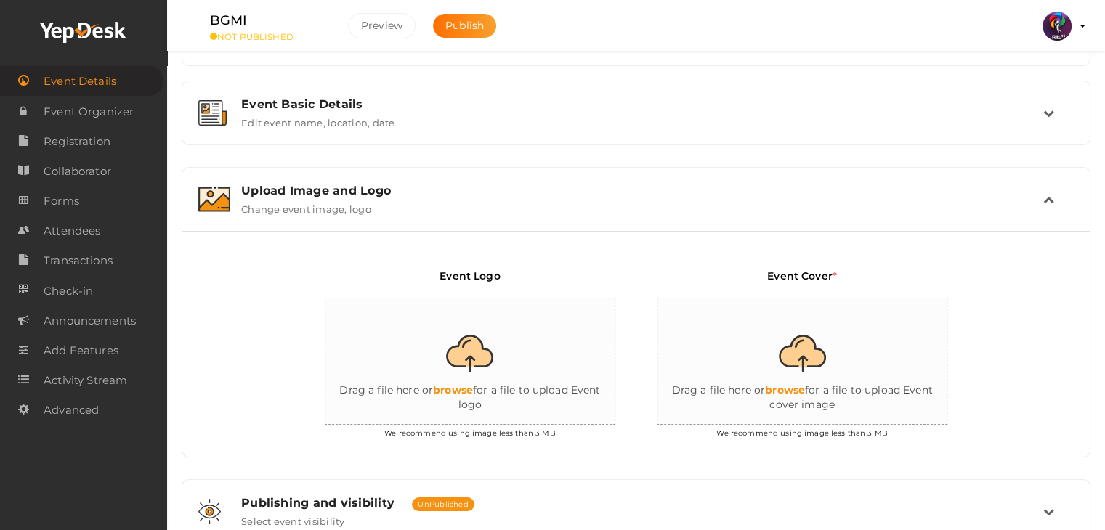
click at [490, 374] on input "file" at bounding box center [470, 362] width 291 height 127
type input "C:\fakepath\logo yepdesk.png"
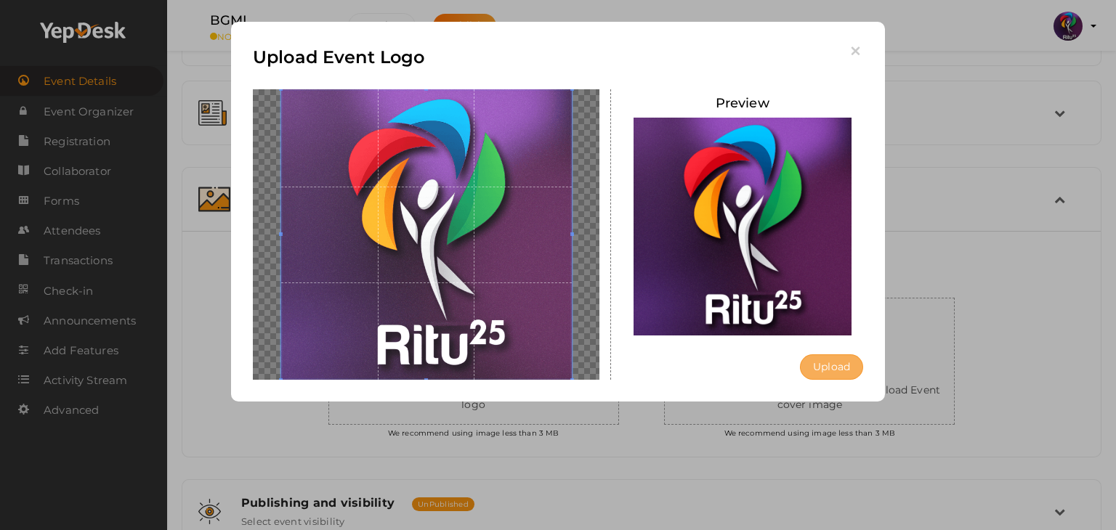
click at [816, 373] on button "Upload" at bounding box center [831, 366] width 63 height 25
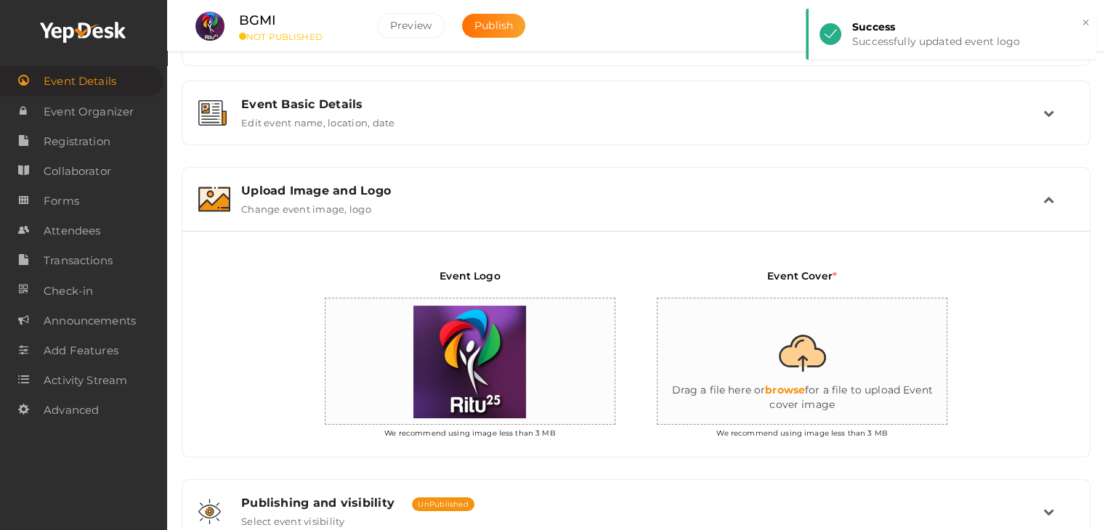
click at [898, 333] on input "file" at bounding box center [802, 362] width 291 height 127
type input "C:\fakepath\IMG-20251012-WA0022.jpg"
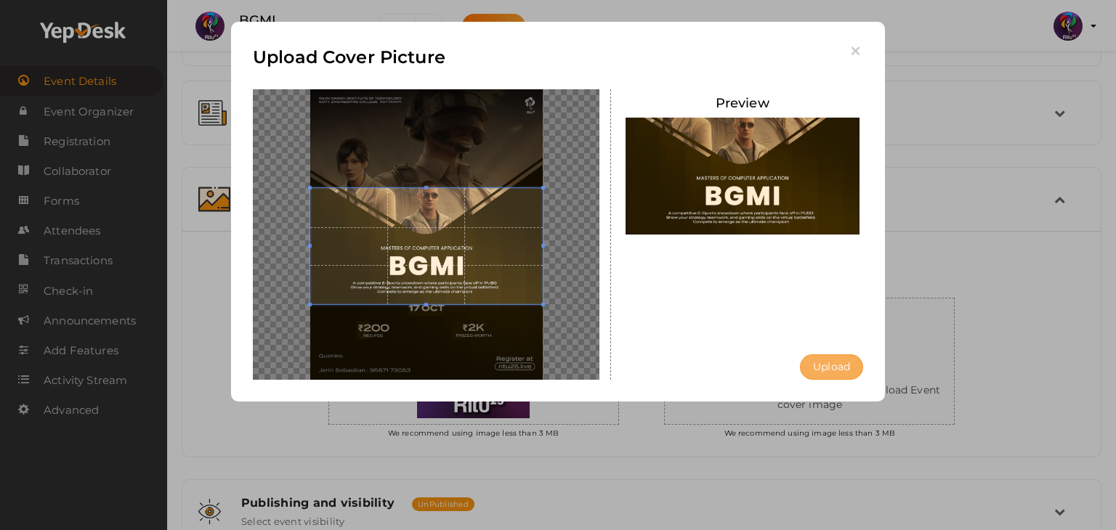
click at [819, 365] on button "Upload" at bounding box center [831, 366] width 63 height 25
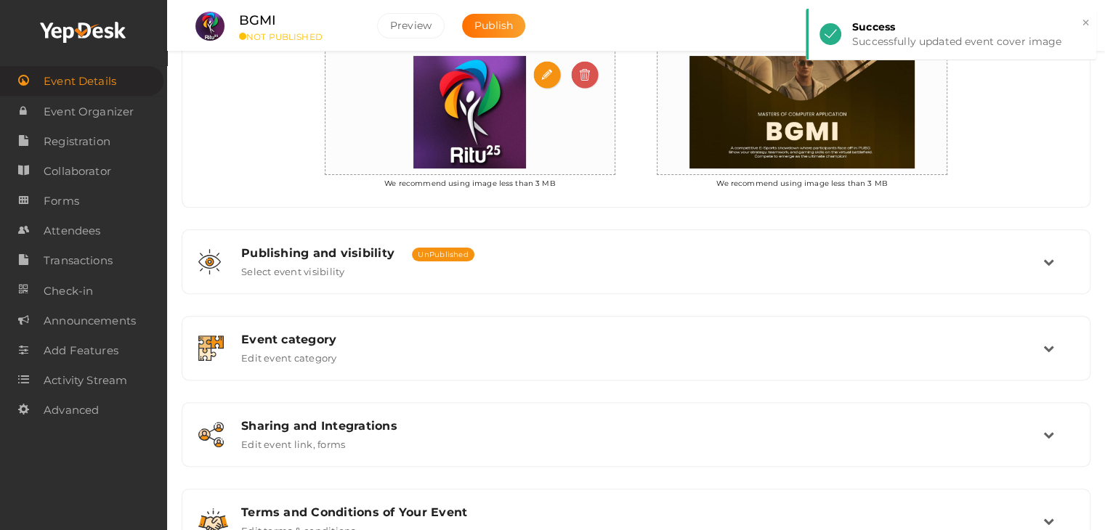
scroll to position [417, 0]
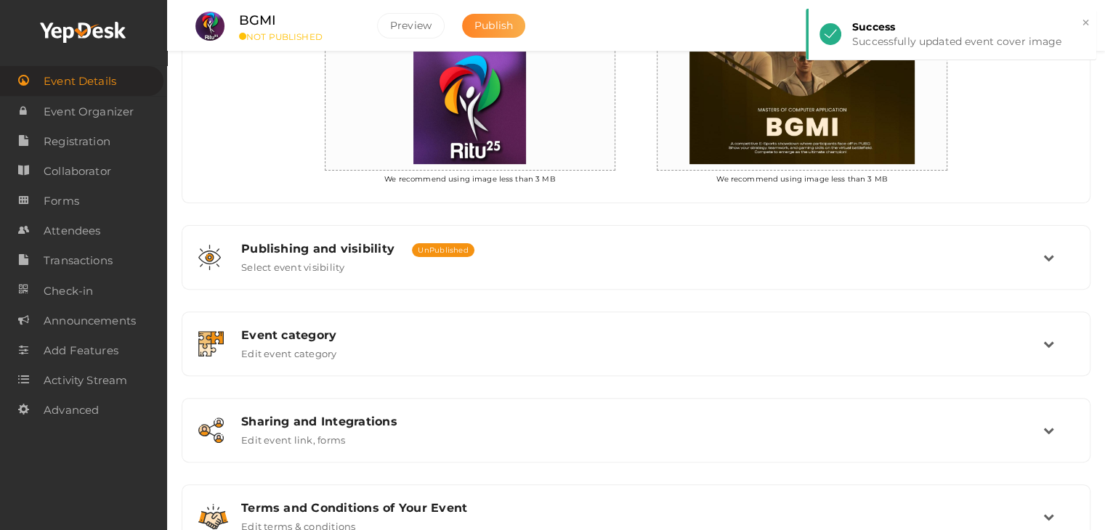
click at [482, 23] on span "Publish" at bounding box center [493, 25] width 38 height 13
click at [48, 140] on span "Registration" at bounding box center [77, 141] width 67 height 29
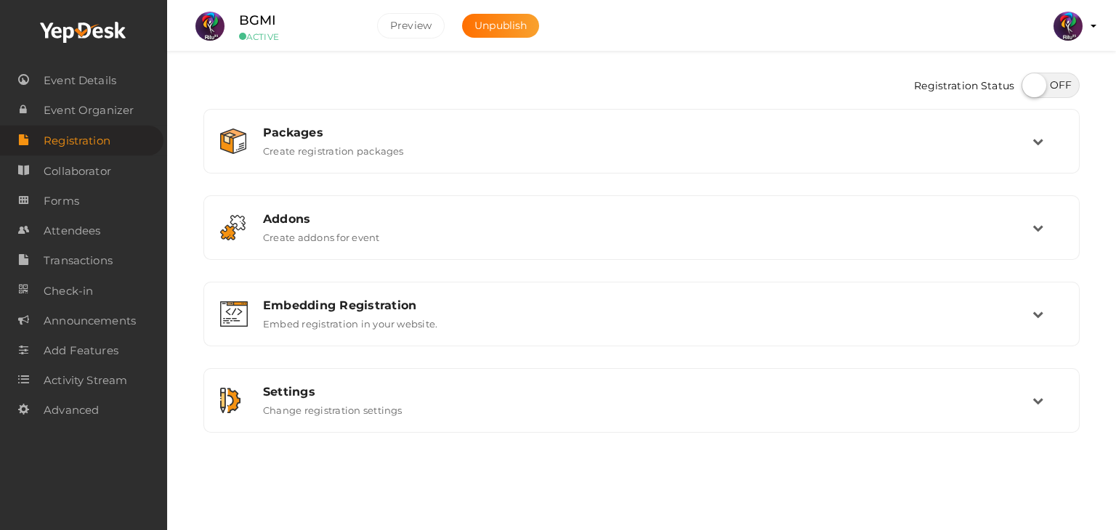
click at [1044, 89] on label at bounding box center [1050, 85] width 58 height 25
click at [1031, 85] on input "checkbox" at bounding box center [1025, 80] width 9 height 9
checkbox input "true"
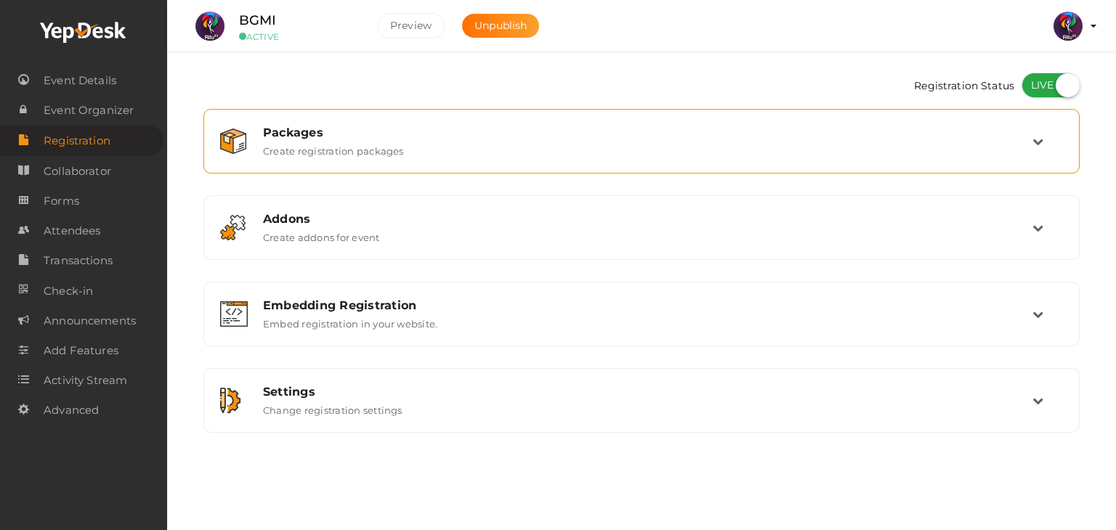
click at [901, 142] on div "Packages Create registration packages" at bounding box center [642, 141] width 780 height 31
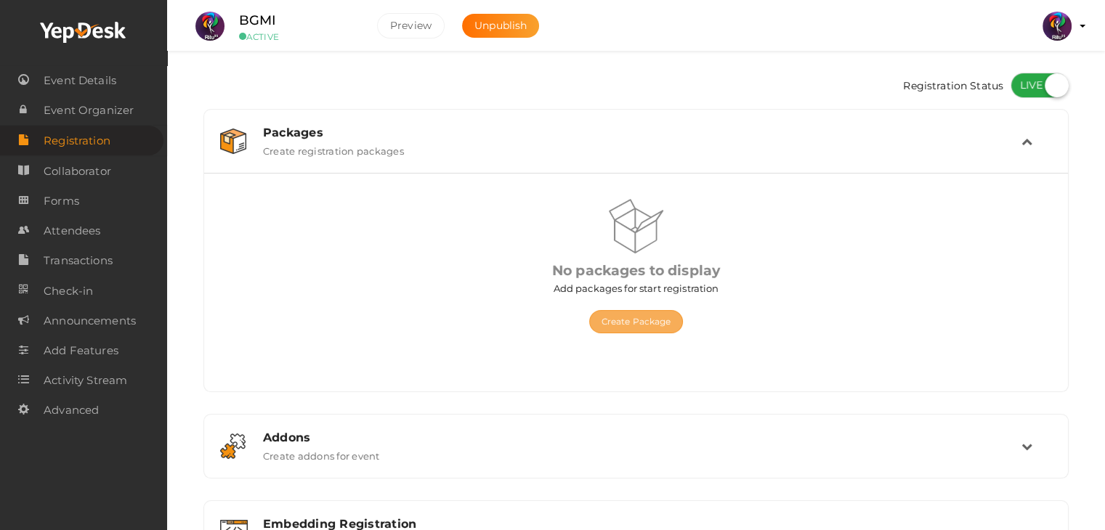
click at [618, 313] on button "Create Package" at bounding box center [636, 321] width 94 height 23
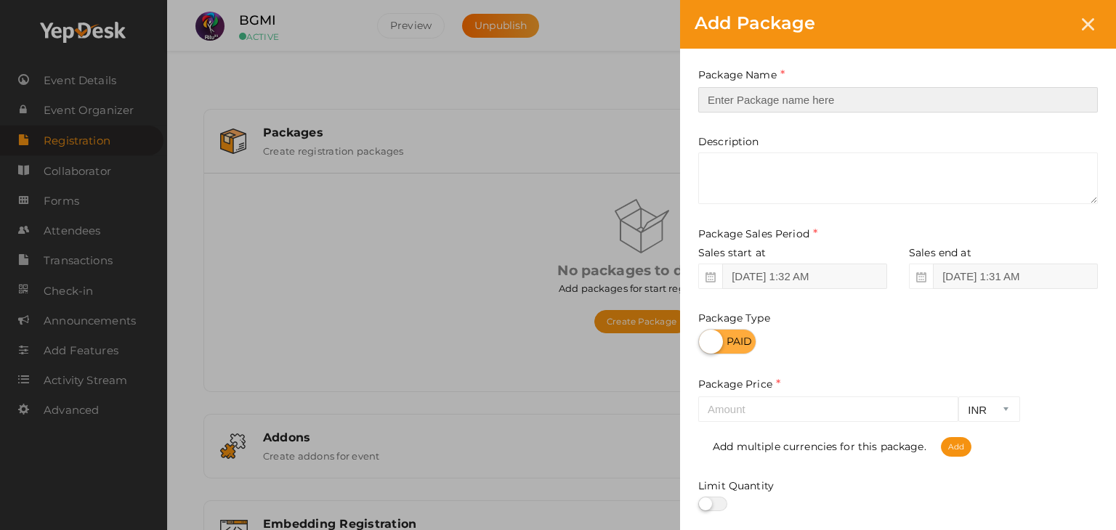
click at [749, 102] on input "text" at bounding box center [897, 99] width 399 height 25
type input "Registration"
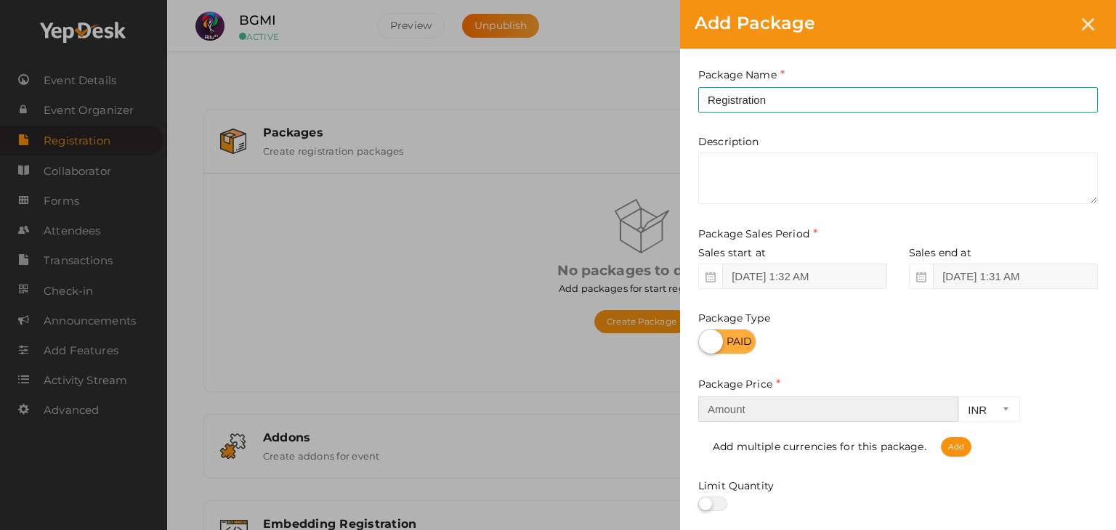
click at [804, 407] on input "number" at bounding box center [828, 409] width 260 height 25
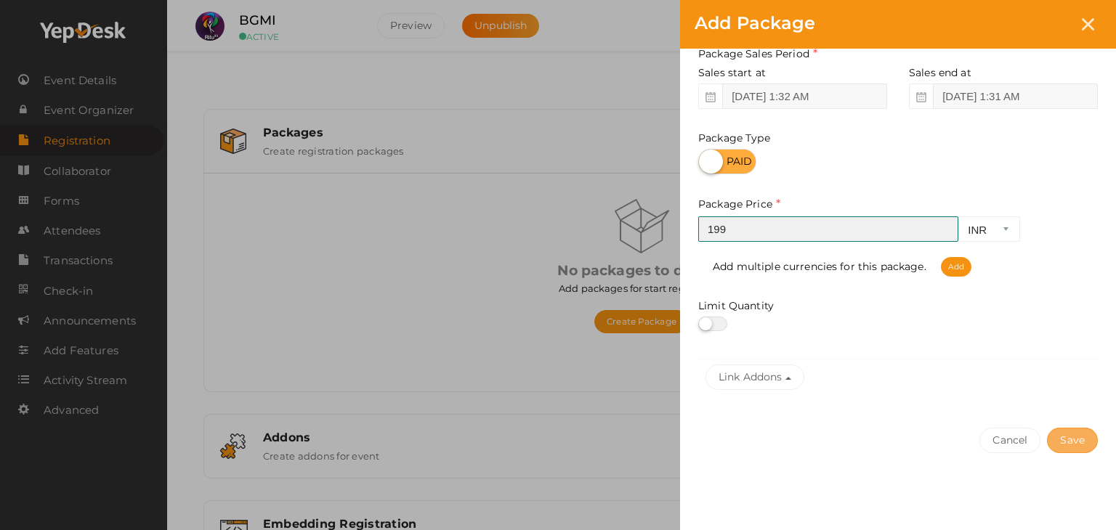
type input "199"
click at [1060, 437] on button "Save" at bounding box center [1072, 440] width 51 height 25
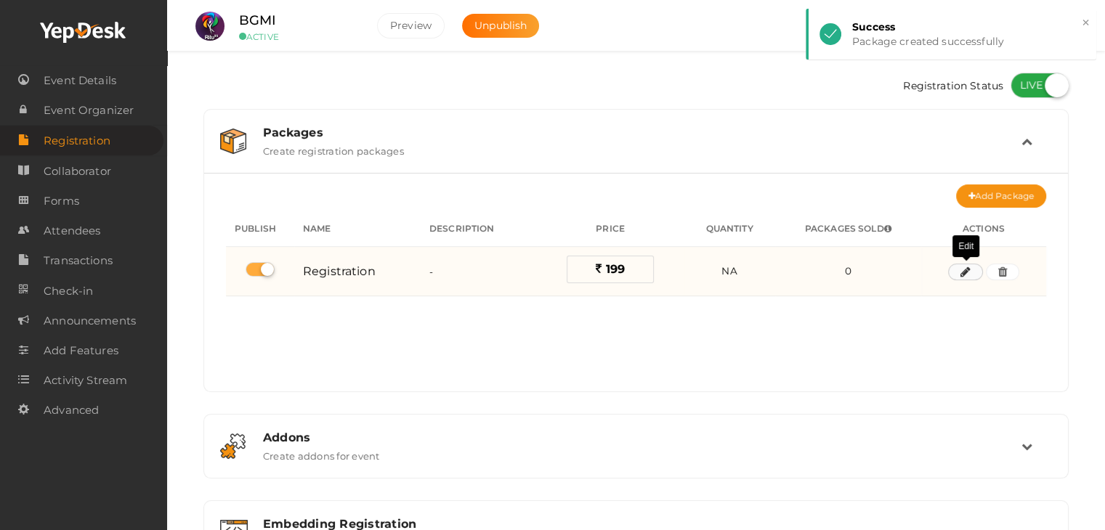
click at [956, 268] on button "button" at bounding box center [965, 272] width 35 height 17
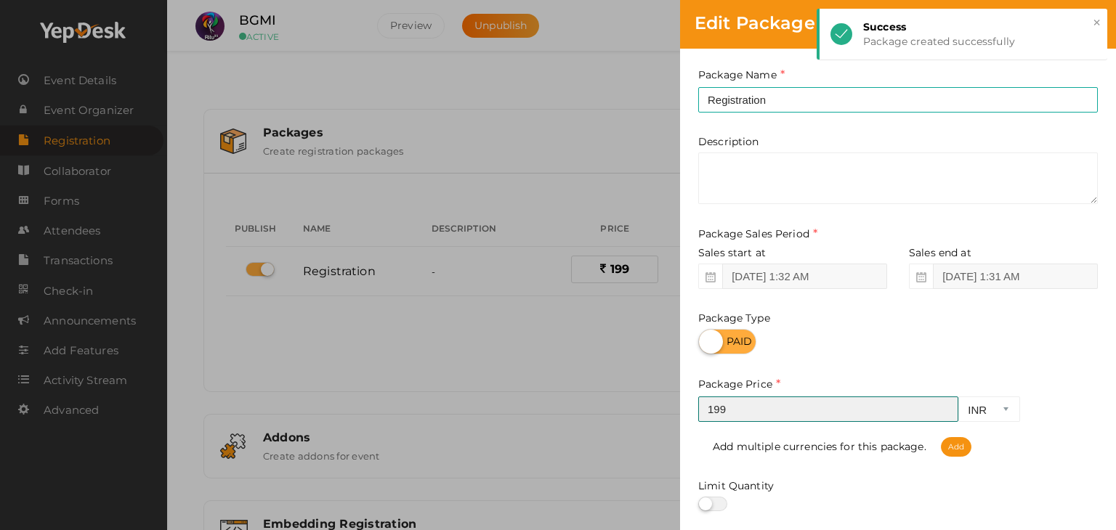
click at [739, 413] on input "199" at bounding box center [828, 409] width 260 height 25
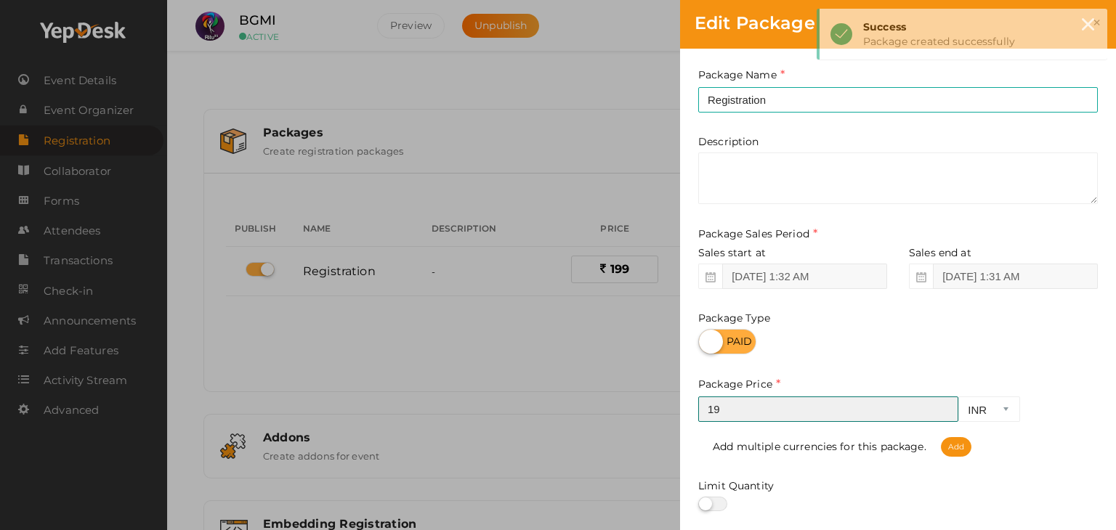
type input "1"
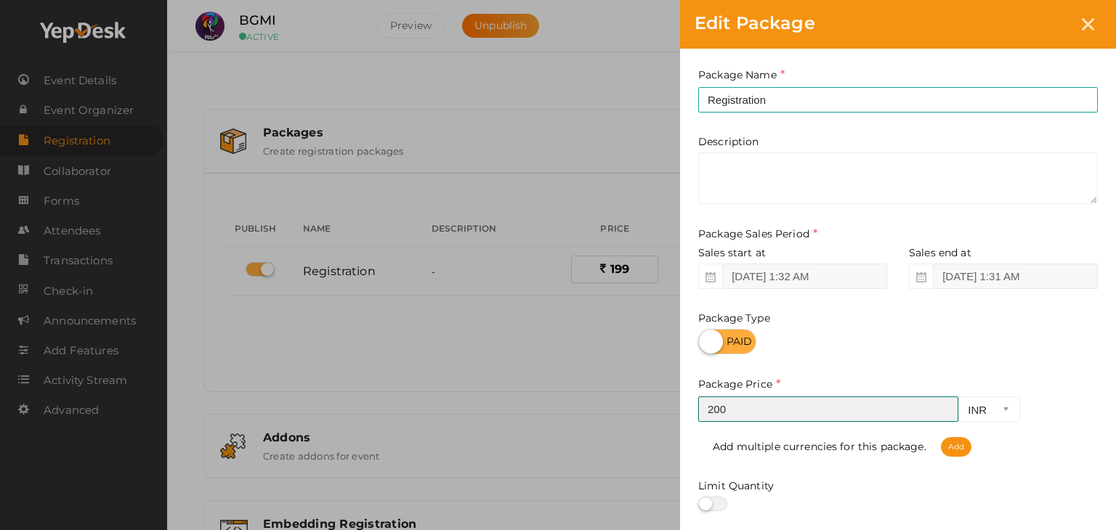
type input "199"
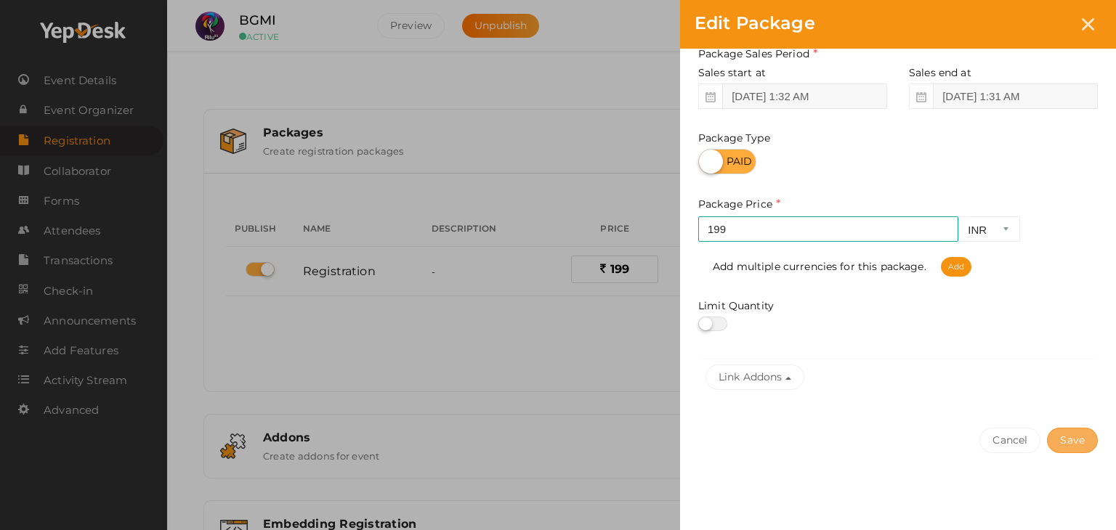
click at [1087, 434] on button "Save" at bounding box center [1072, 440] width 51 height 25
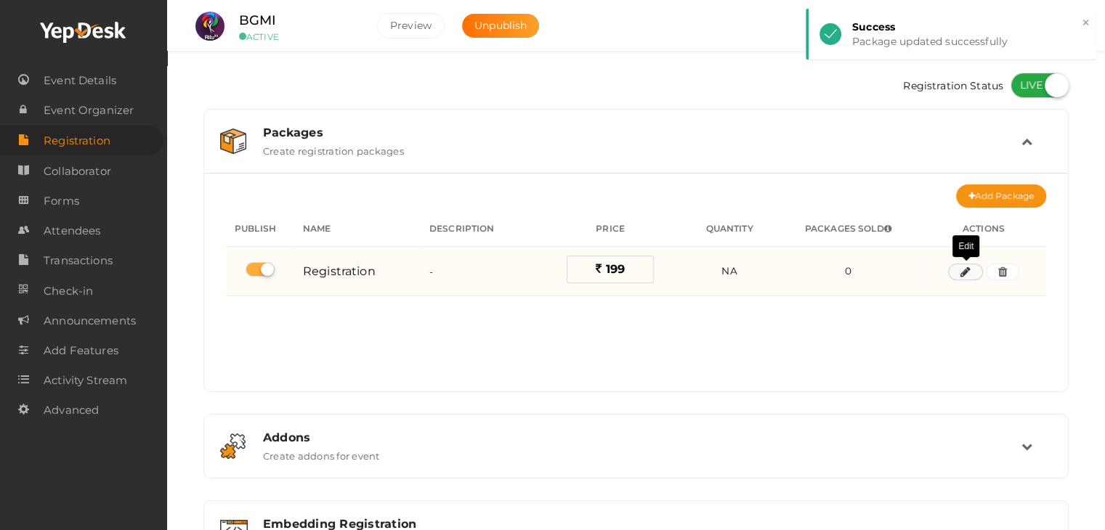
click at [973, 273] on button "button" at bounding box center [965, 272] width 35 height 17
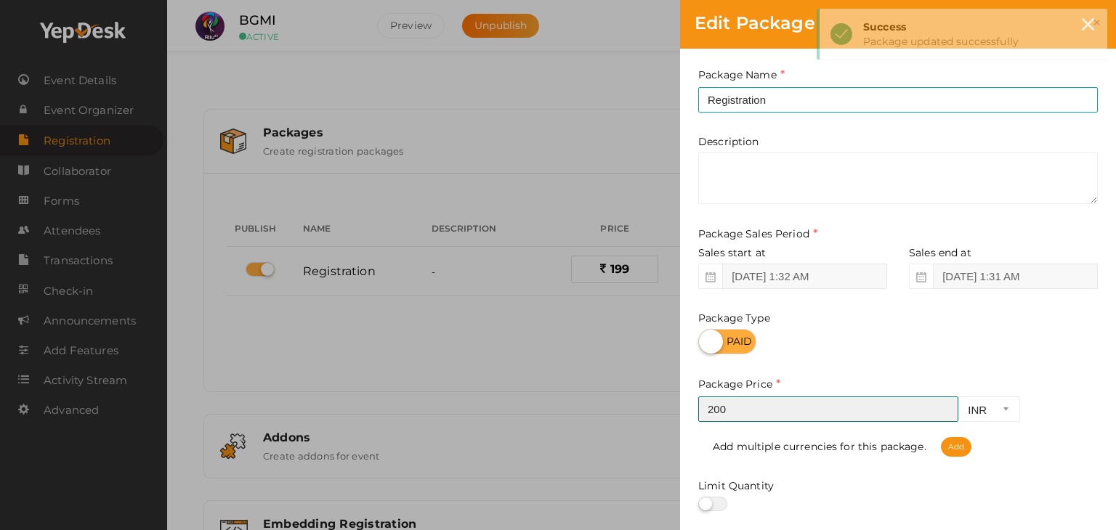
click at [944, 406] on input "200" at bounding box center [828, 409] width 260 height 25
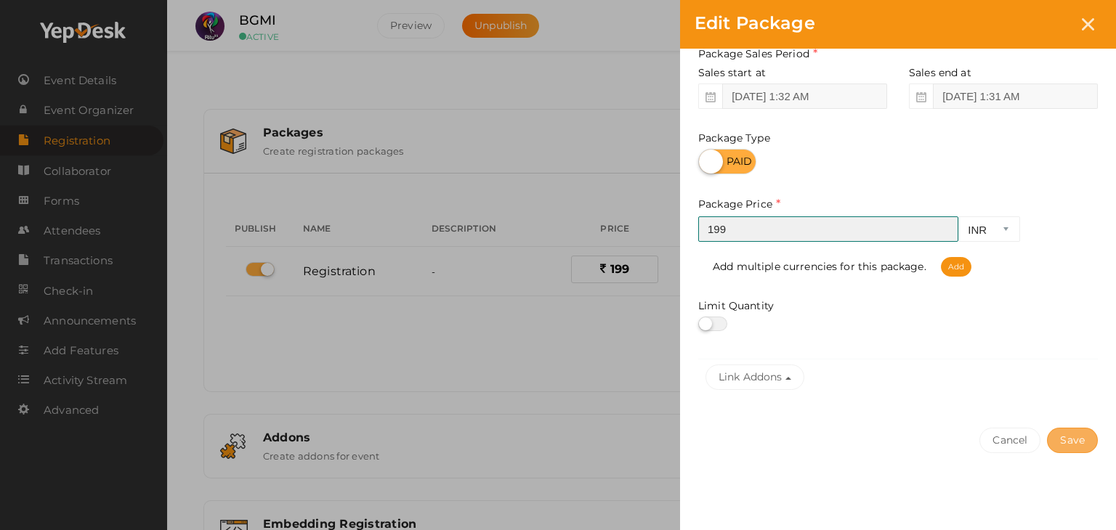
type input "199"
click at [1077, 445] on button "Save" at bounding box center [1072, 440] width 51 height 25
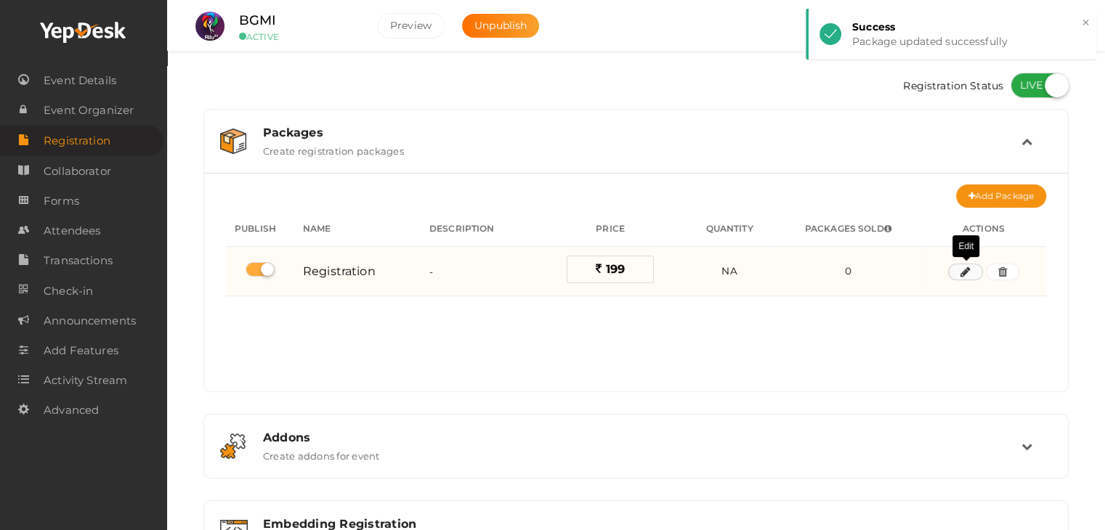
click at [970, 274] on icon "button" at bounding box center [965, 272] width 10 height 9
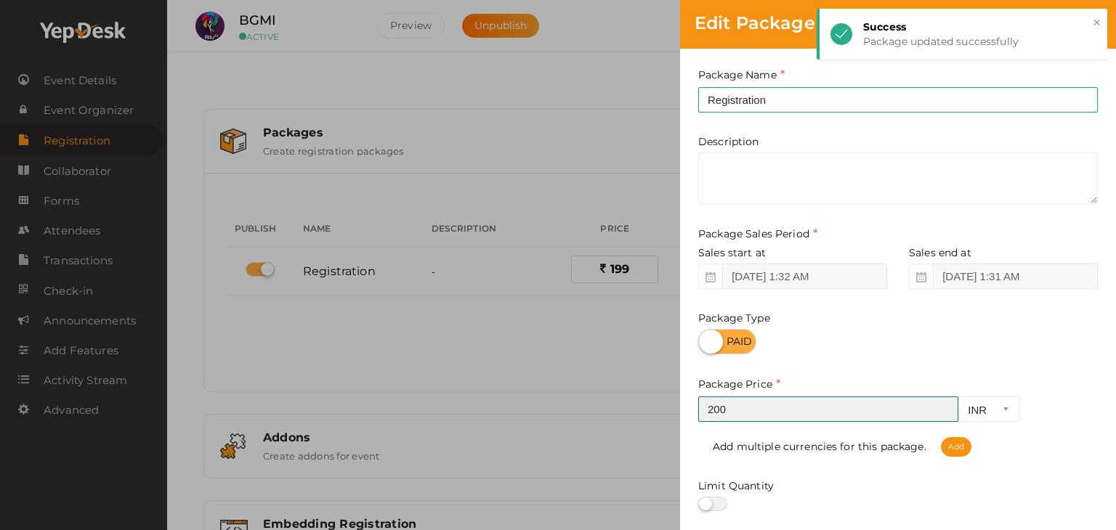
click at [946, 409] on input "200" at bounding box center [828, 409] width 260 height 25
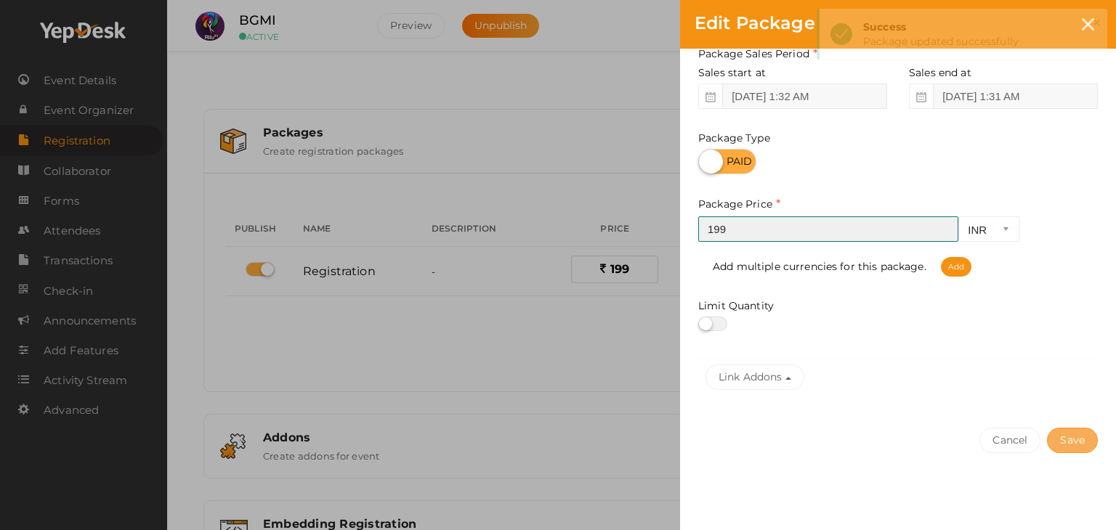
type input "199"
click at [1077, 442] on button "Save" at bounding box center [1072, 440] width 51 height 25
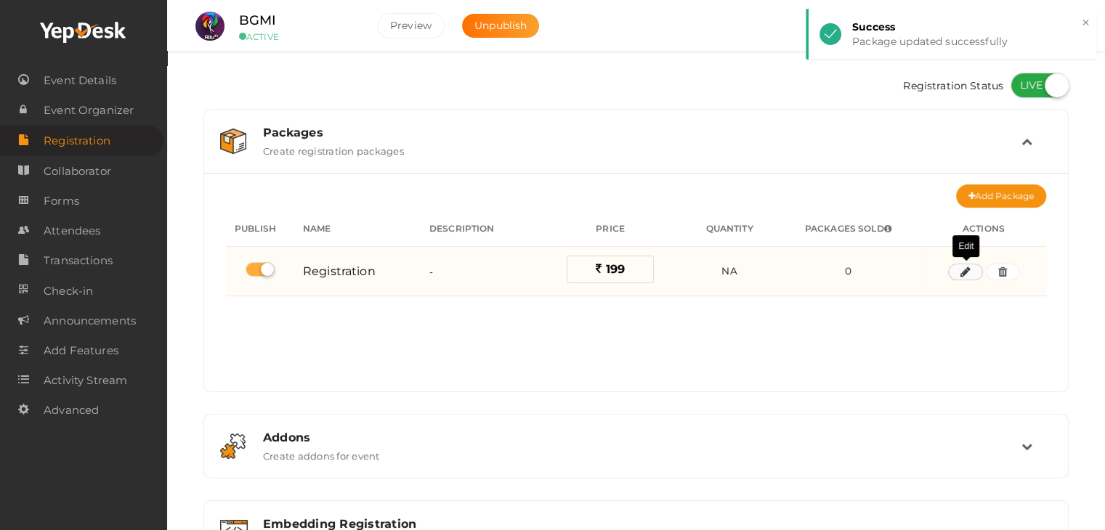
click at [967, 271] on icon "button" at bounding box center [965, 272] width 10 height 9
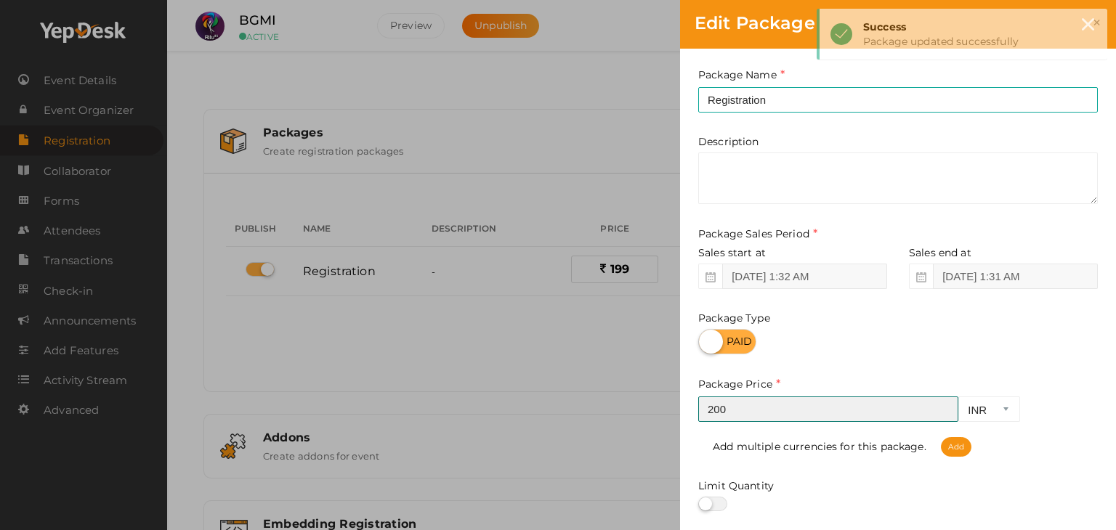
click at [944, 408] on input "200" at bounding box center [828, 409] width 260 height 25
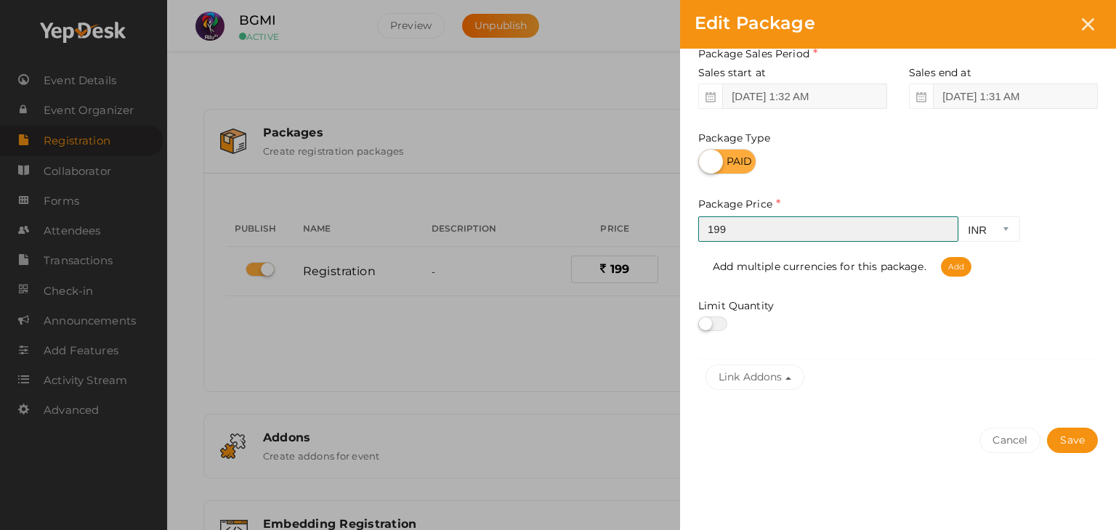
type input "199"
click at [1097, 450] on div "Cancel Save" at bounding box center [898, 469] width 436 height 113
click at [1088, 442] on button "Save" at bounding box center [1072, 440] width 51 height 25
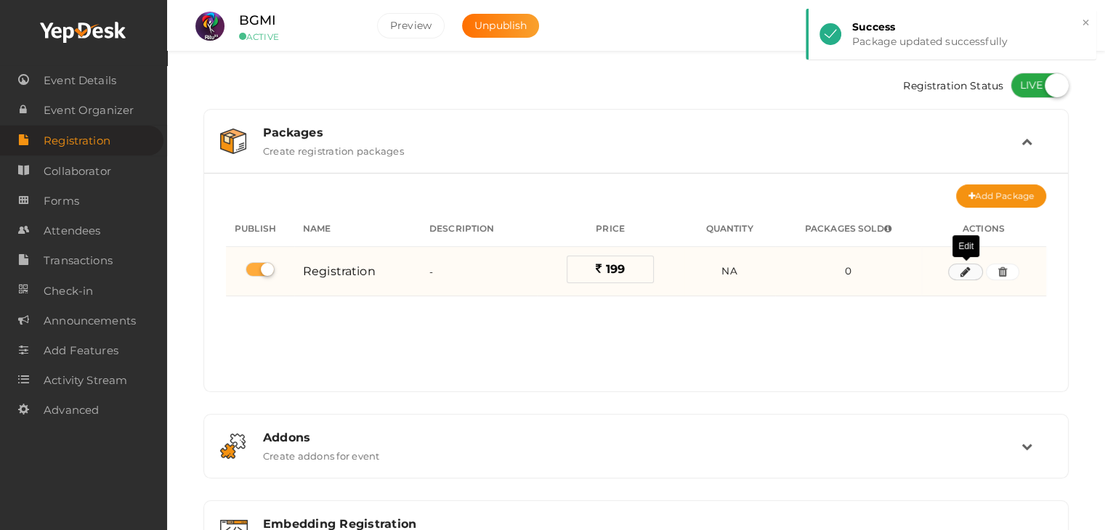
click at [959, 267] on button "button" at bounding box center [965, 272] width 35 height 17
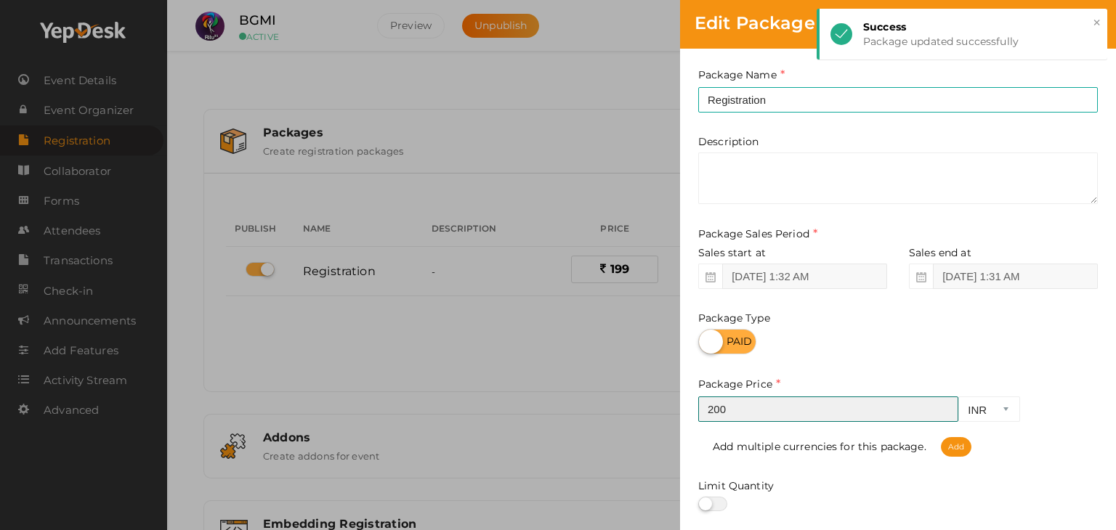
type input "200"
click at [944, 406] on input "200" at bounding box center [828, 409] width 260 height 25
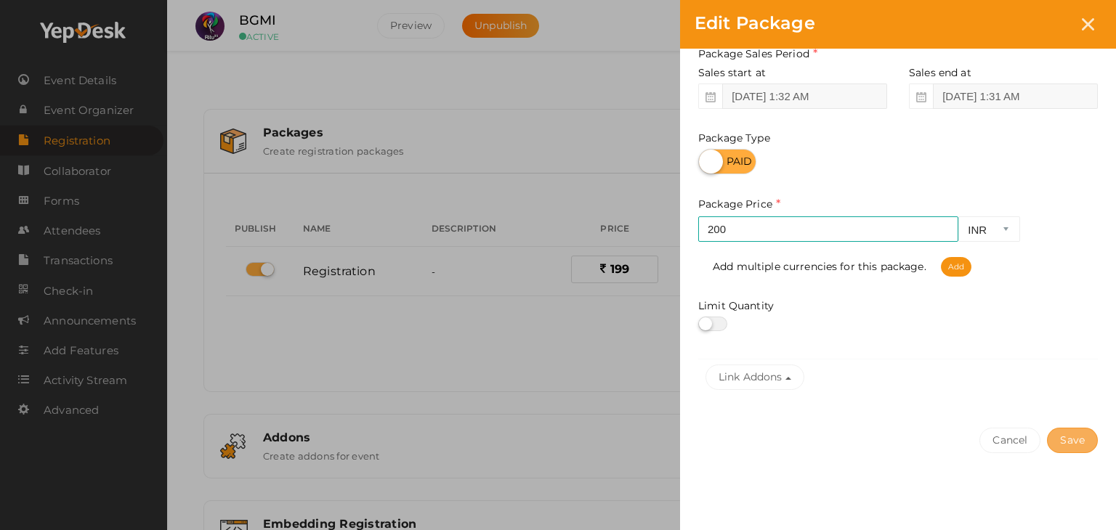
click at [1059, 439] on button "Save" at bounding box center [1072, 440] width 51 height 25
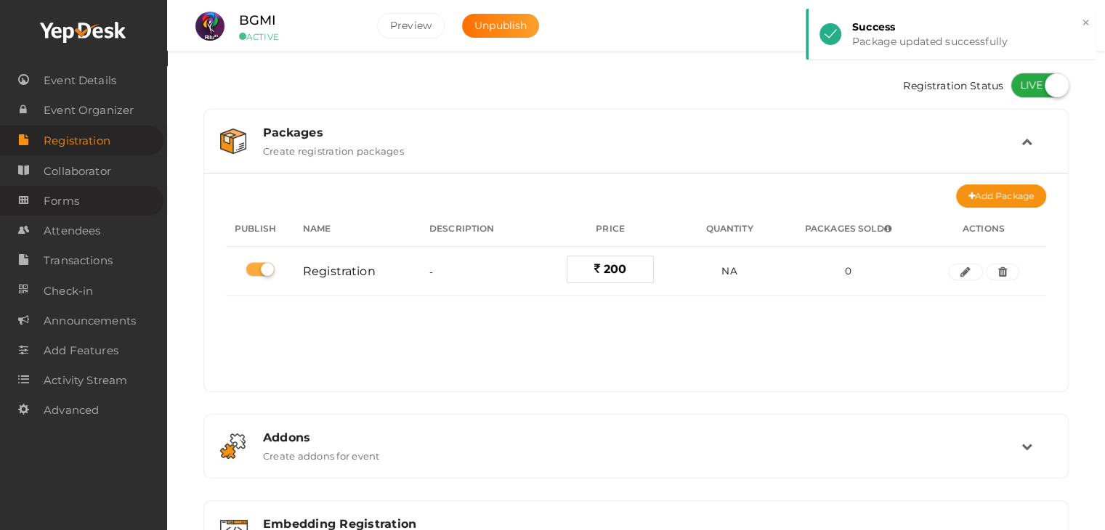
click at [78, 195] on link "Forms" at bounding box center [81, 201] width 163 height 30
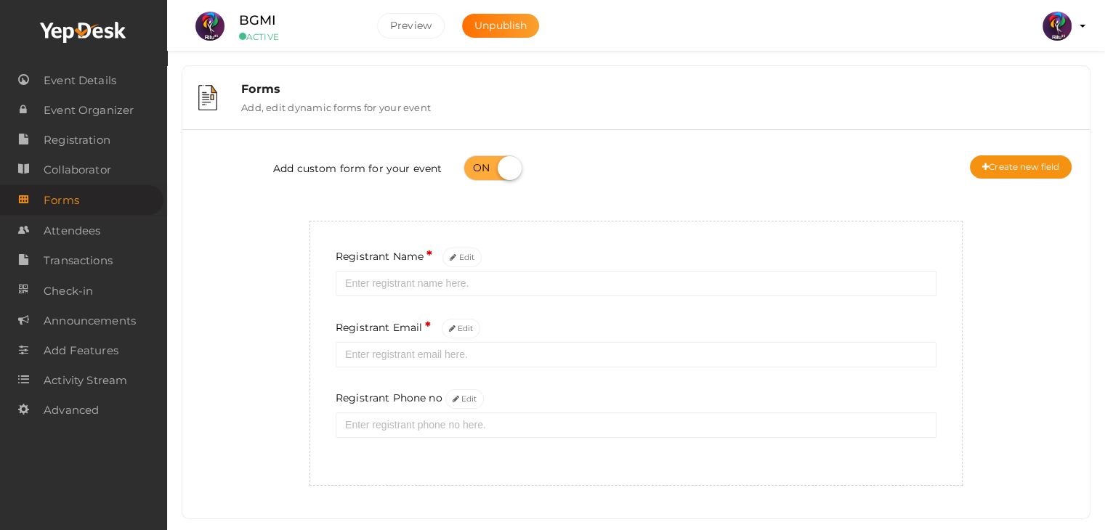
click at [484, 398] on div "Registrant Phone no Edit" at bounding box center [636, 413] width 601 height 49
click at [478, 399] on button "Edit" at bounding box center [464, 399] width 39 height 20
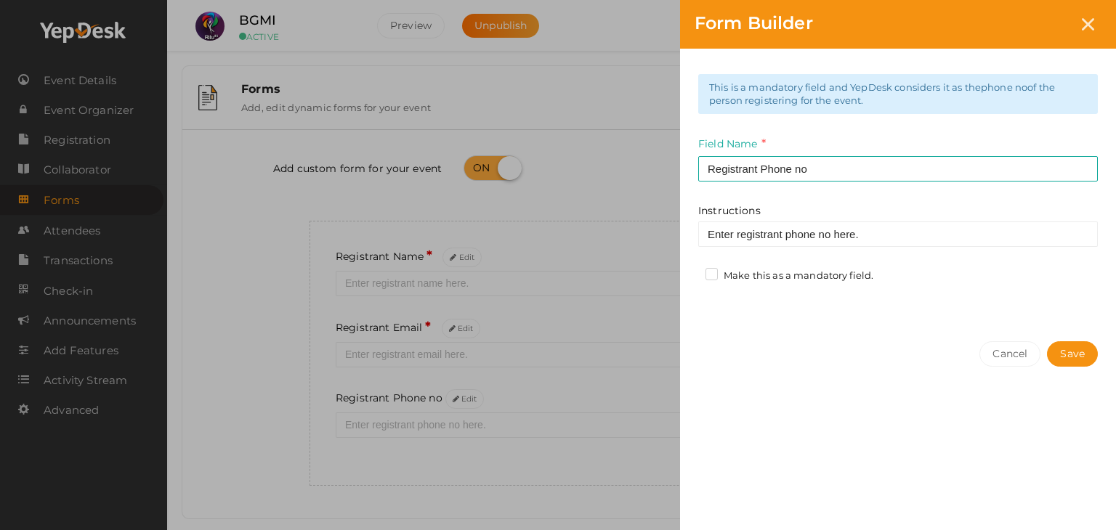
click at [702, 277] on div "Make this as a mandatory field." at bounding box center [791, 278] width 186 height 18
click at [707, 275] on label "Make this as a mandatory field." at bounding box center [789, 276] width 168 height 15
click at [691, 272] on input "Make this as a mandatory field." at bounding box center [691, 272] width 0 height 0
click at [1066, 362] on button "Save" at bounding box center [1072, 353] width 51 height 25
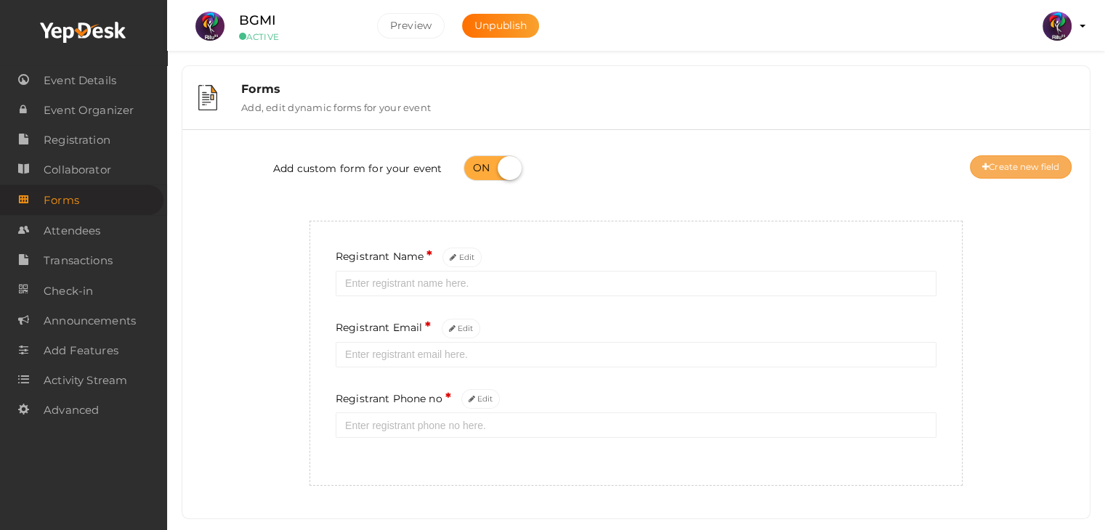
click at [1027, 159] on button "Create new field" at bounding box center [1021, 166] width 102 height 23
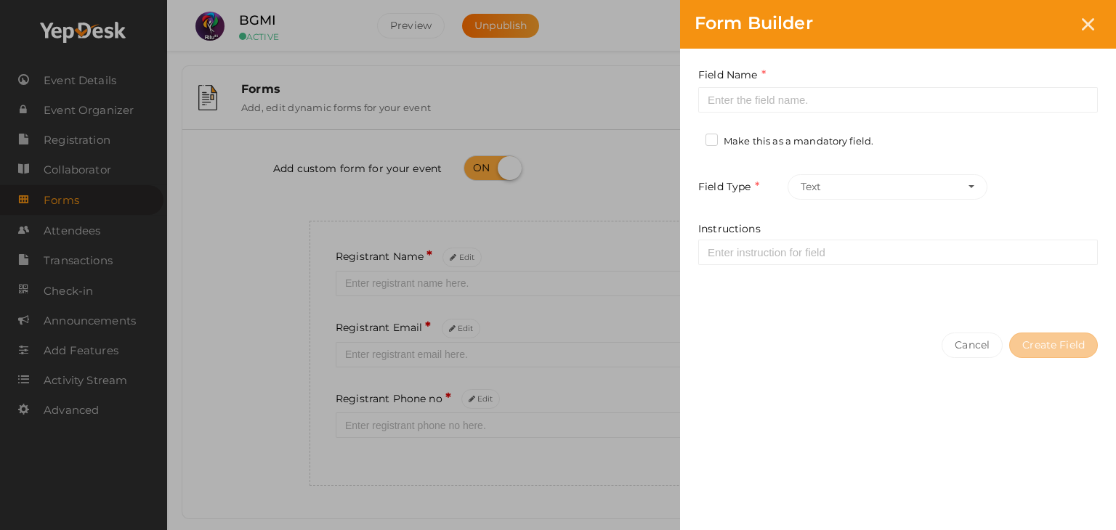
click at [755, 41] on div "Form Builder" at bounding box center [898, 24] width 436 height 49
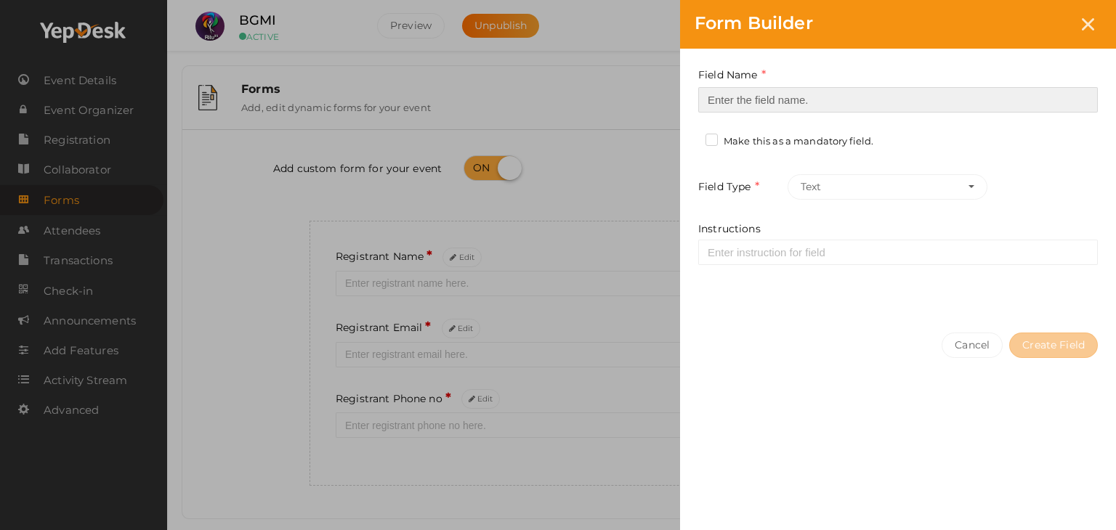
click at [769, 110] on input at bounding box center [897, 99] width 399 height 25
type input "Registrant College"
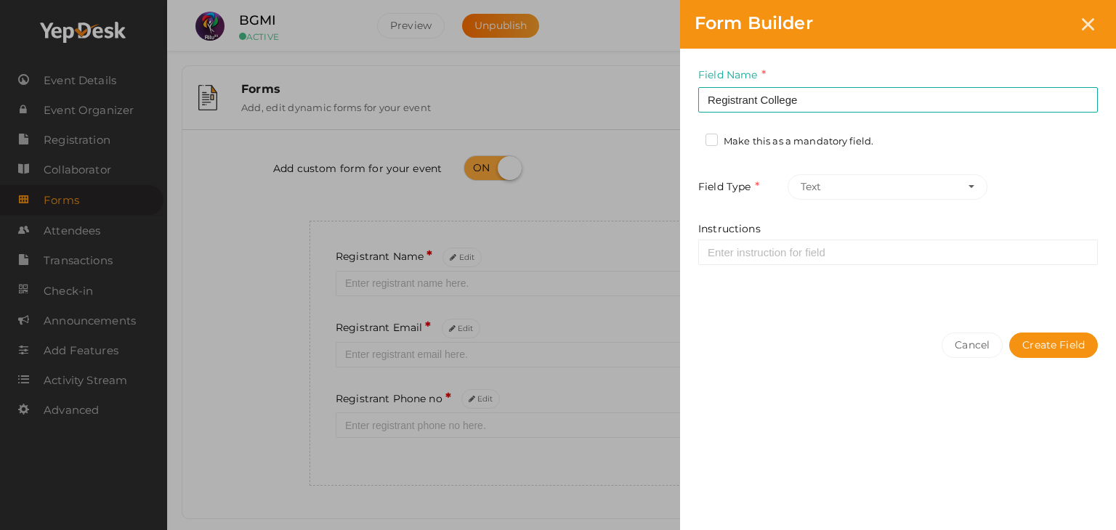
click at [720, 137] on label "Make this as a mandatory field." at bounding box center [789, 141] width 168 height 15
click at [691, 137] on input "Make this as a mandatory field." at bounding box center [691, 137] width 0 height 0
click at [1066, 333] on button "Create Field" at bounding box center [1053, 345] width 89 height 25
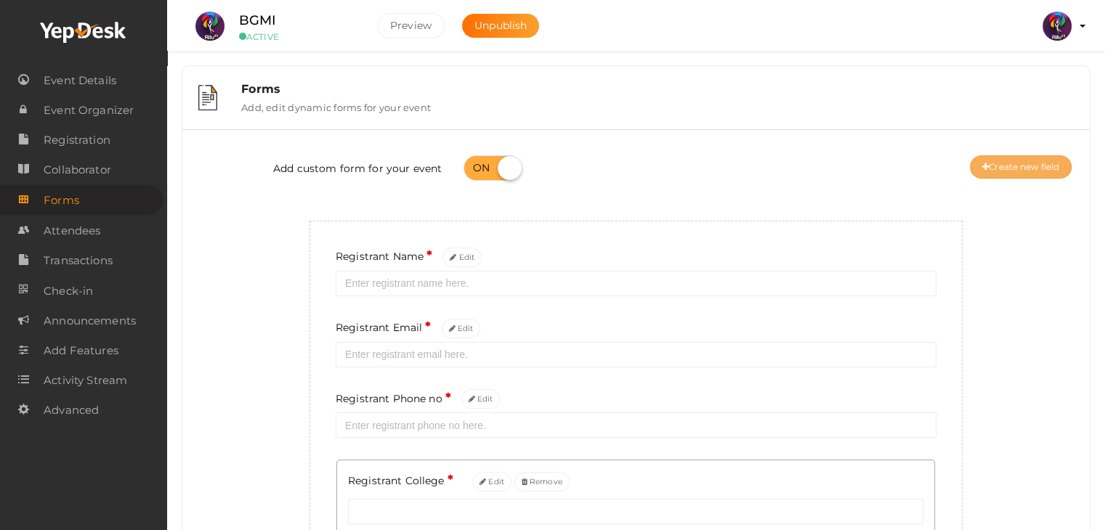
click at [1043, 165] on button "Create new field" at bounding box center [1021, 166] width 102 height 23
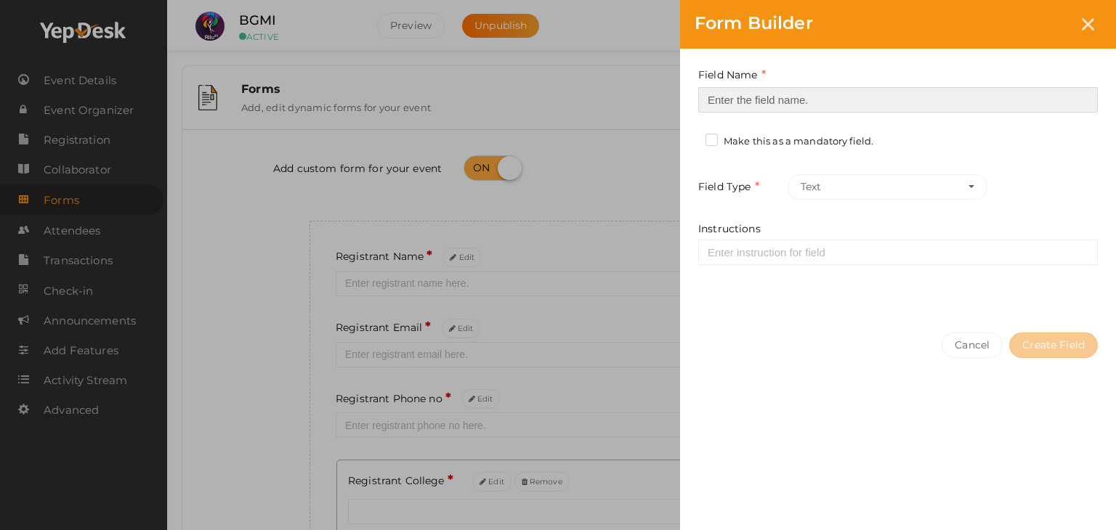
click at [825, 103] on input at bounding box center [897, 99] width 399 height 25
type input "Refferal ID"
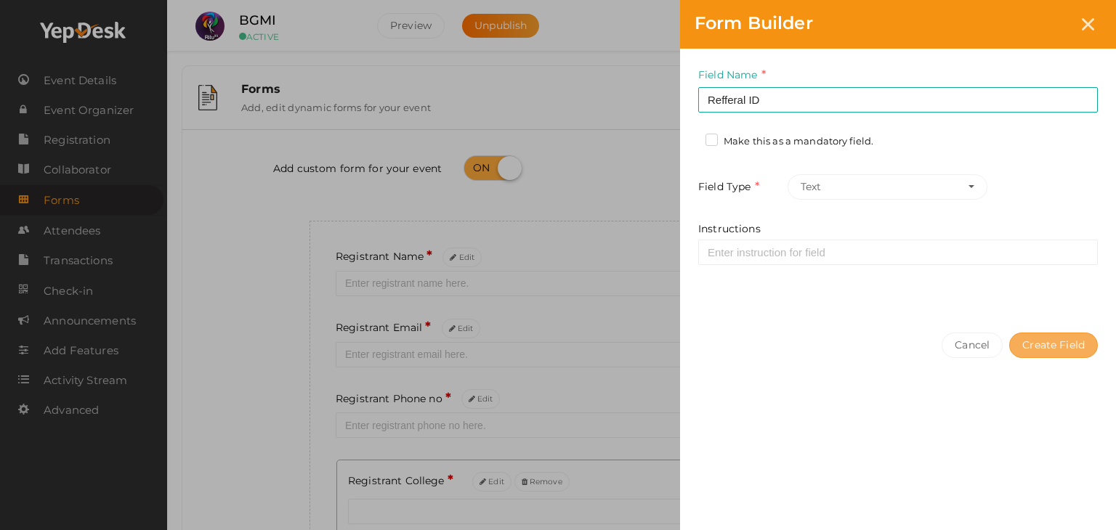
click at [1063, 333] on button "Create Field" at bounding box center [1053, 345] width 89 height 25
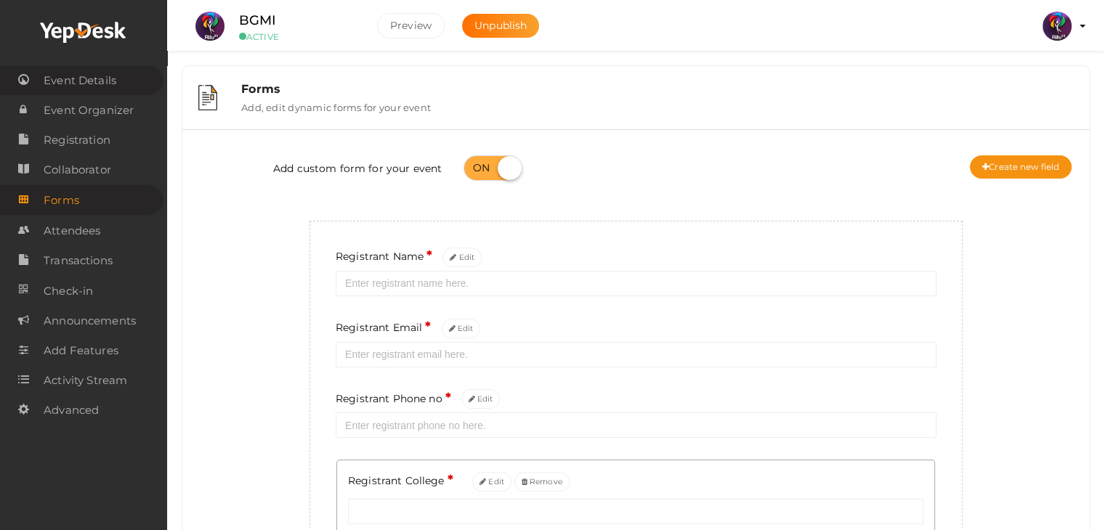
click at [81, 84] on span "Event Details" at bounding box center [80, 80] width 73 height 29
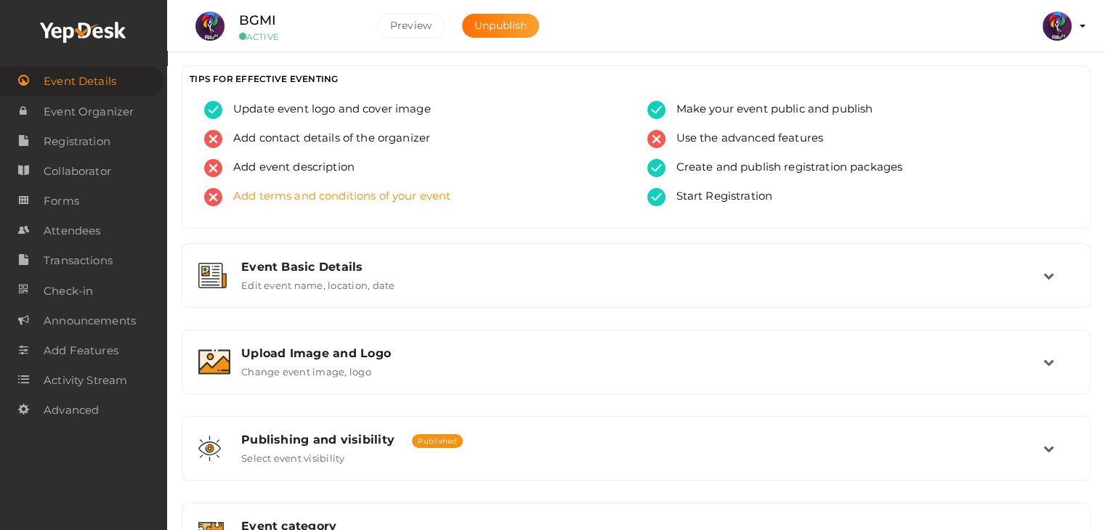
scroll to position [113, 0]
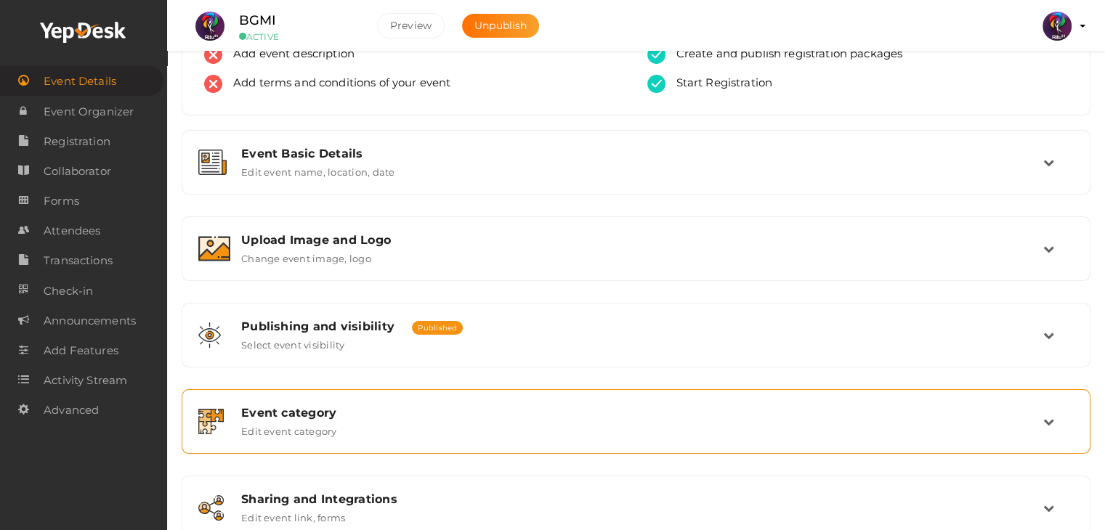
click at [511, 427] on div "Event category Edit event category" at bounding box center [636, 421] width 813 height 31
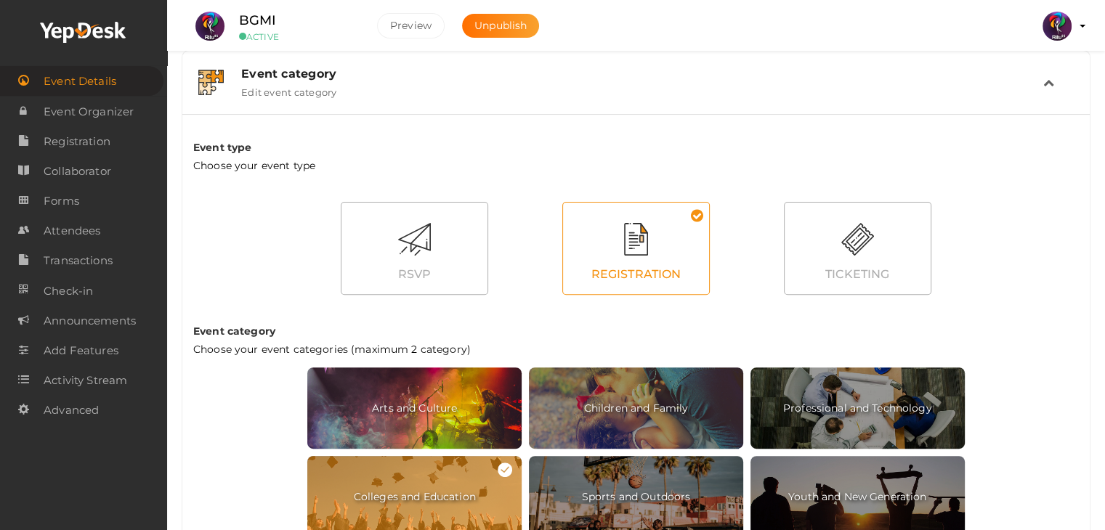
scroll to position [699, 0]
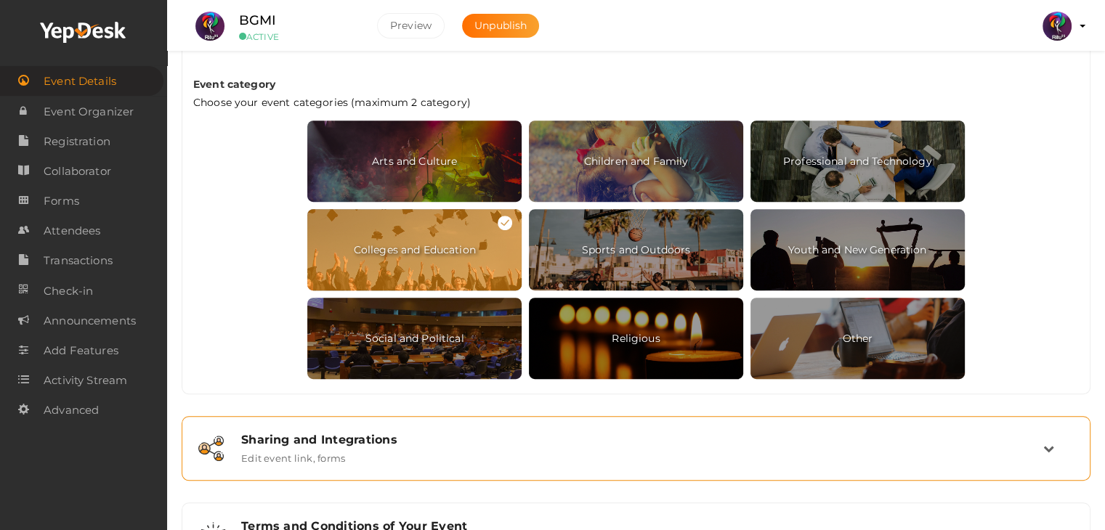
click at [445, 467] on div "Sharing and Integrations Edit event link, forms" at bounding box center [636, 448] width 893 height 49
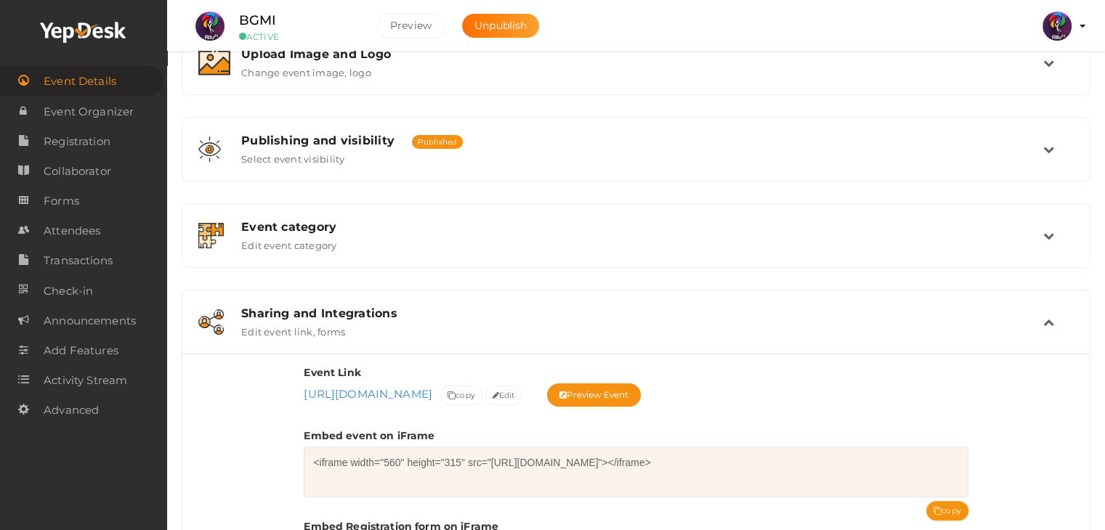
scroll to position [521, 0]
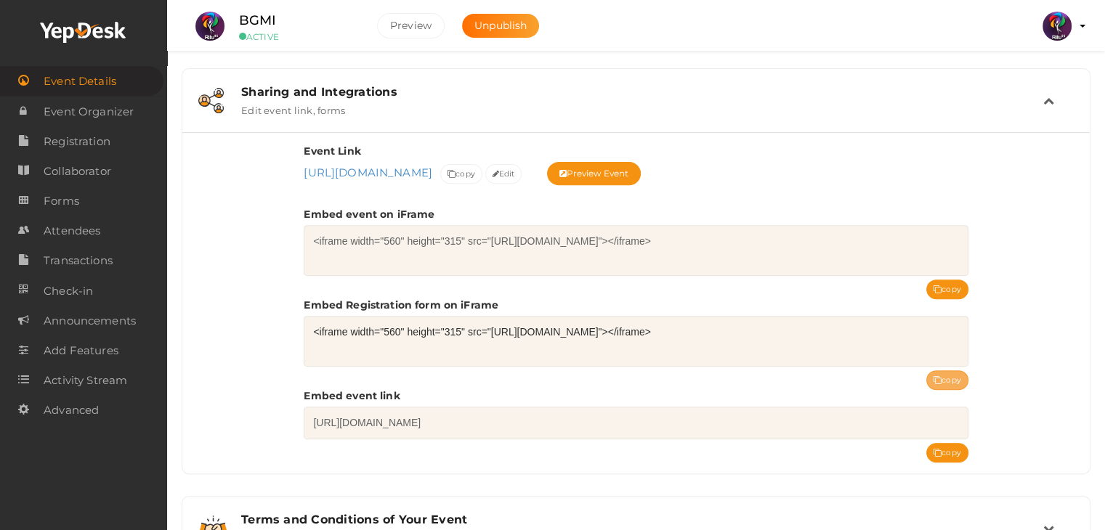
click at [955, 373] on button "copy" at bounding box center [947, 380] width 42 height 20
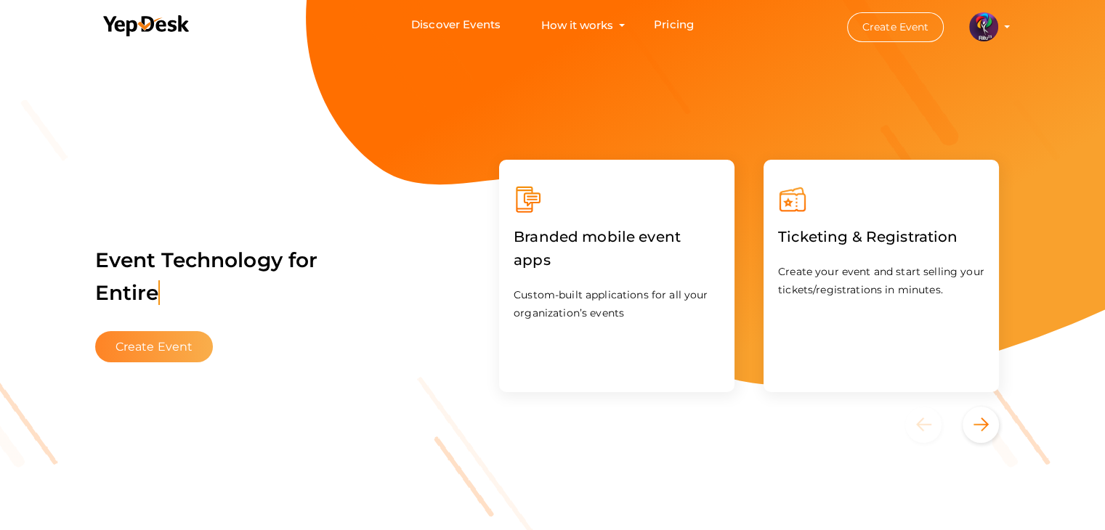
click at [168, 331] on button "Create Event" at bounding box center [154, 346] width 118 height 31
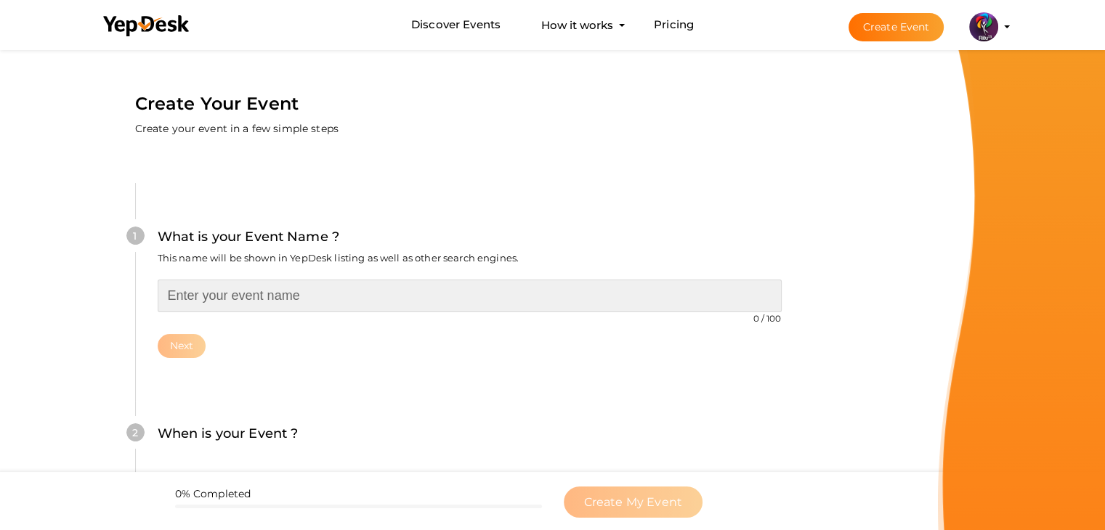
click at [269, 284] on input "text" at bounding box center [470, 296] width 624 height 33
type input "MANPROCESSOR DATA RACE"
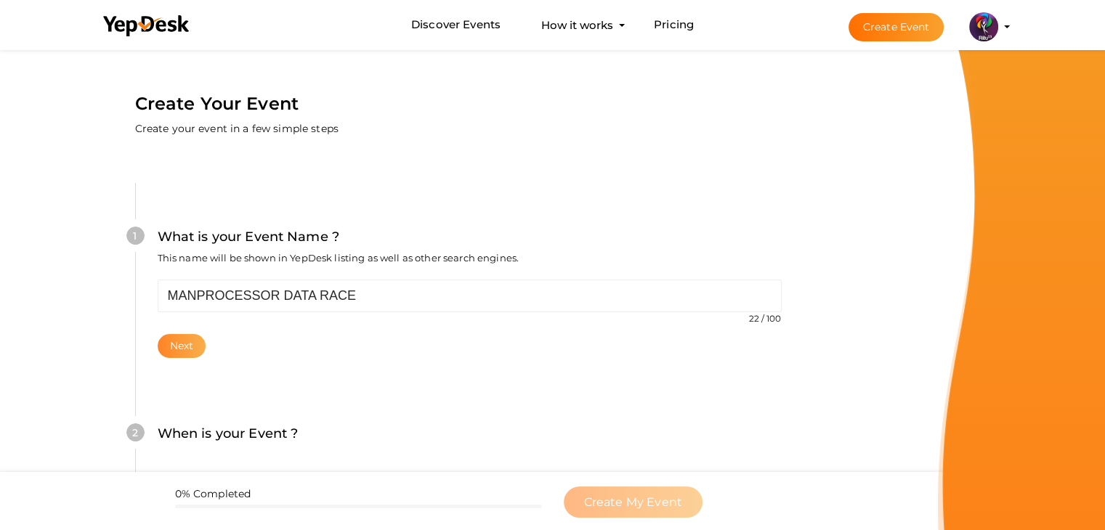
click at [193, 339] on button "Next" at bounding box center [182, 346] width 49 height 24
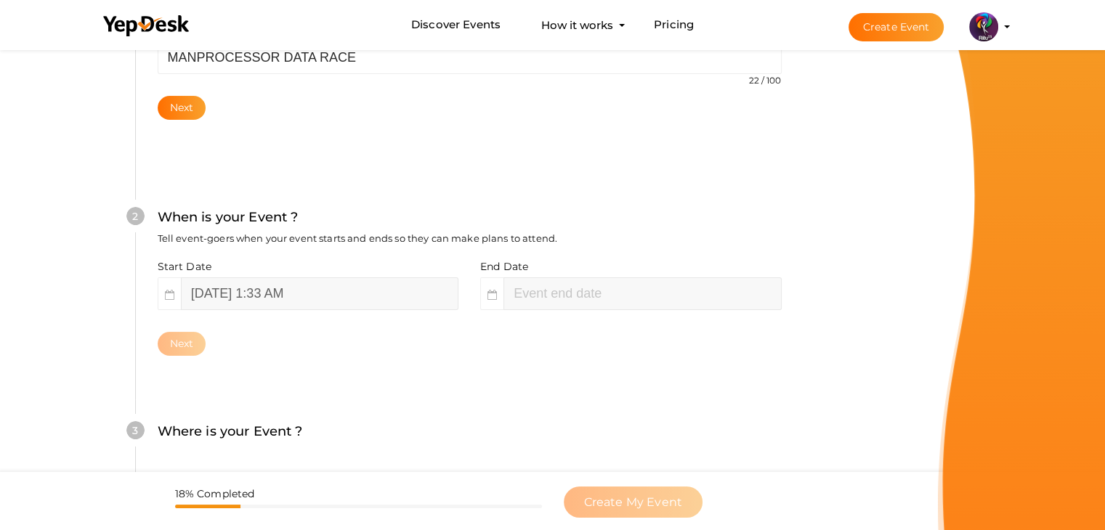
scroll to position [299, 0]
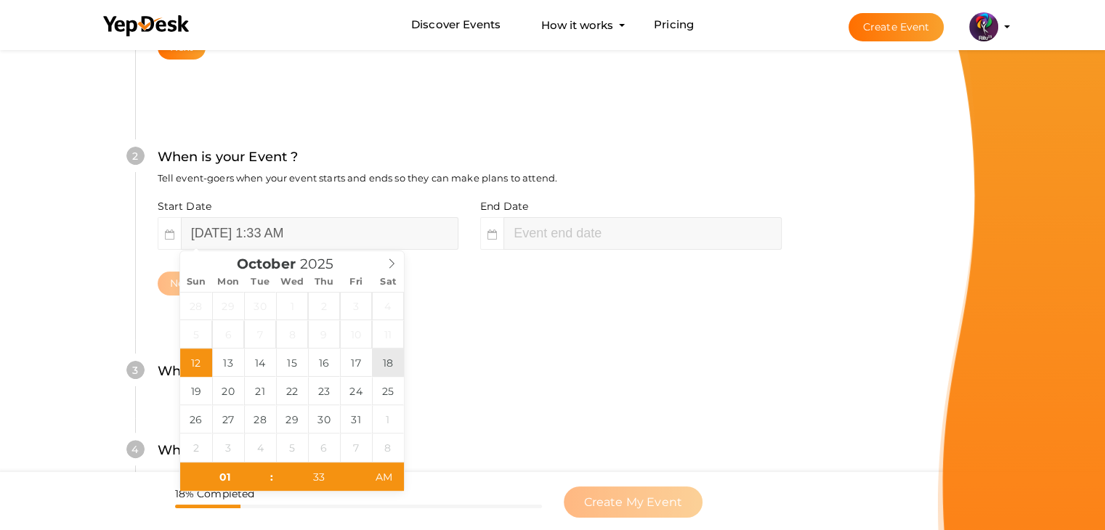
type input "[DATE] 1:33 AM"
type input "03"
type input "33"
type input "[DATE] 3:33 AM"
click at [610, 240] on input "[DATE] 3:33 AM" at bounding box center [641, 233] width 277 height 33
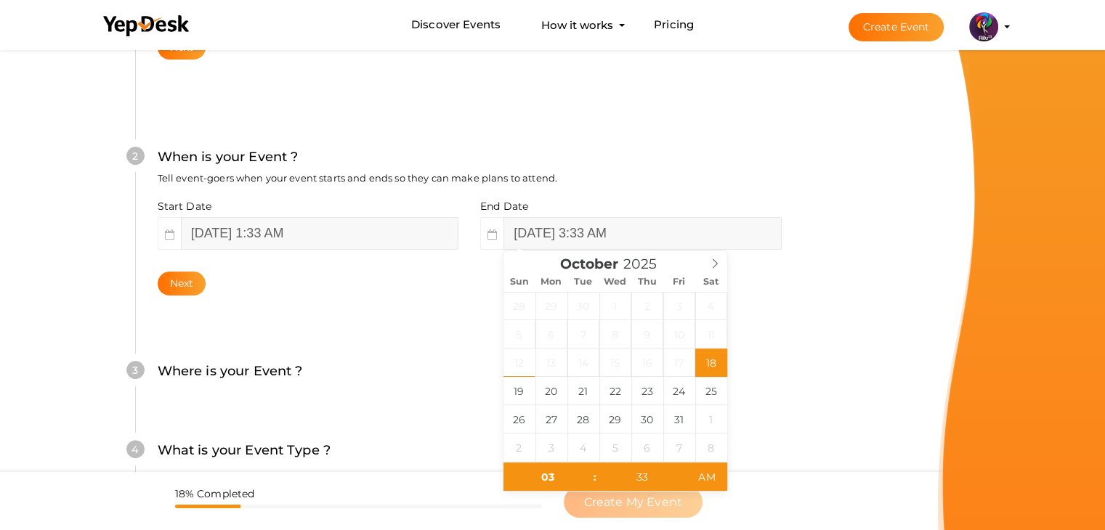
click at [294, 352] on div "3 Where is your Event ? Tell event-goers where your event location is. Venue On…" at bounding box center [469, 378] width 668 height 79
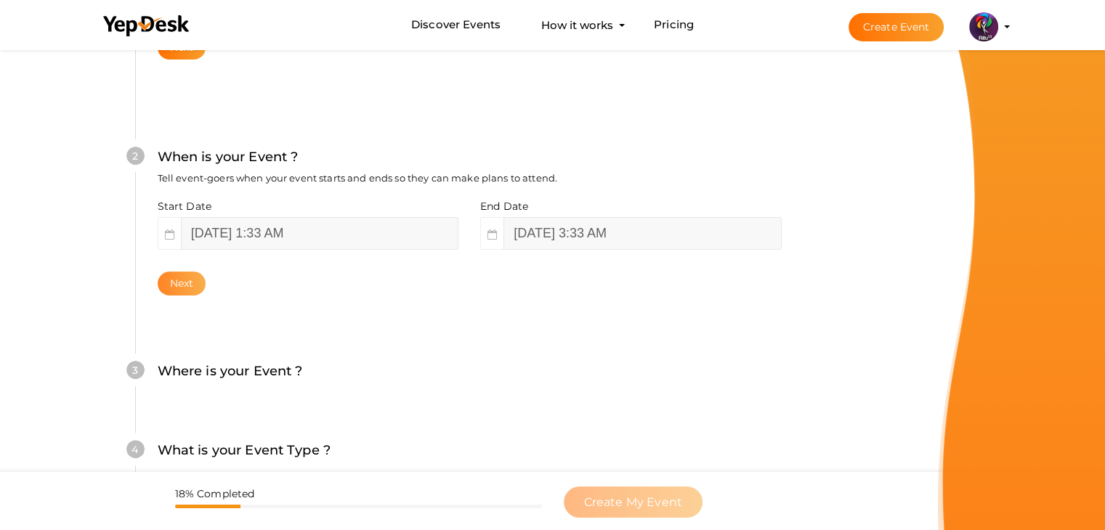
click at [162, 280] on button "Next" at bounding box center [182, 284] width 49 height 24
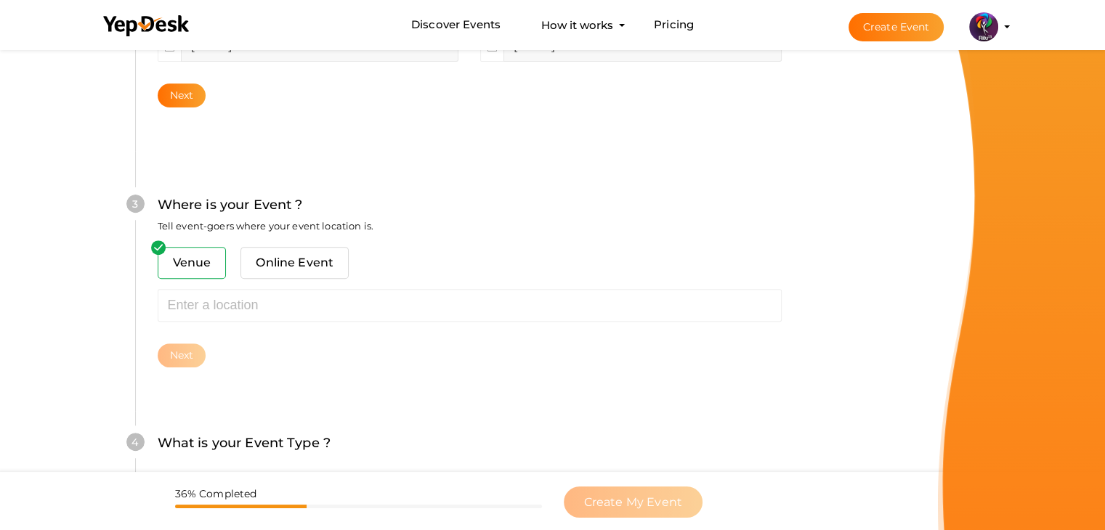
scroll to position [535, 0]
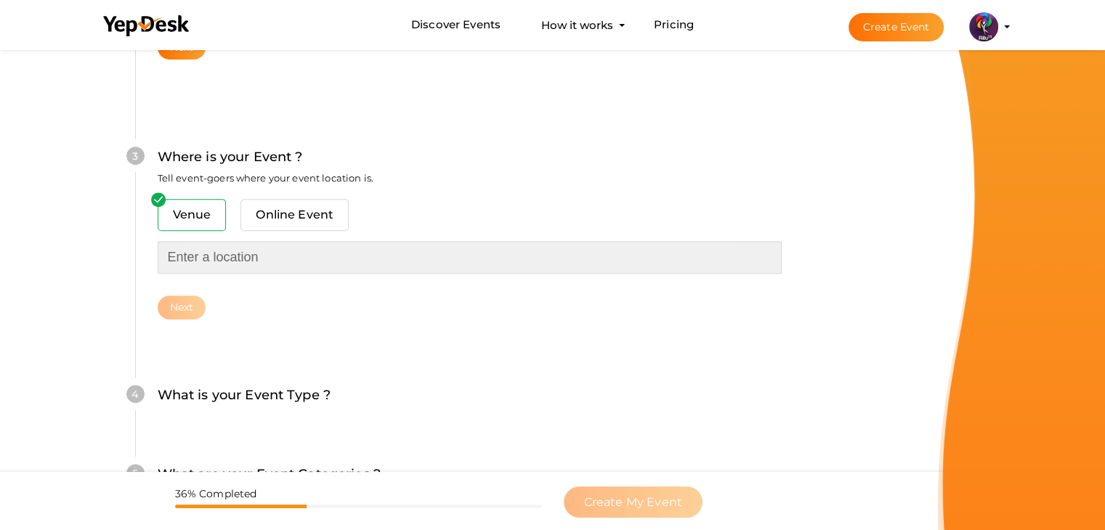
click at [227, 266] on input "text" at bounding box center [470, 257] width 624 height 33
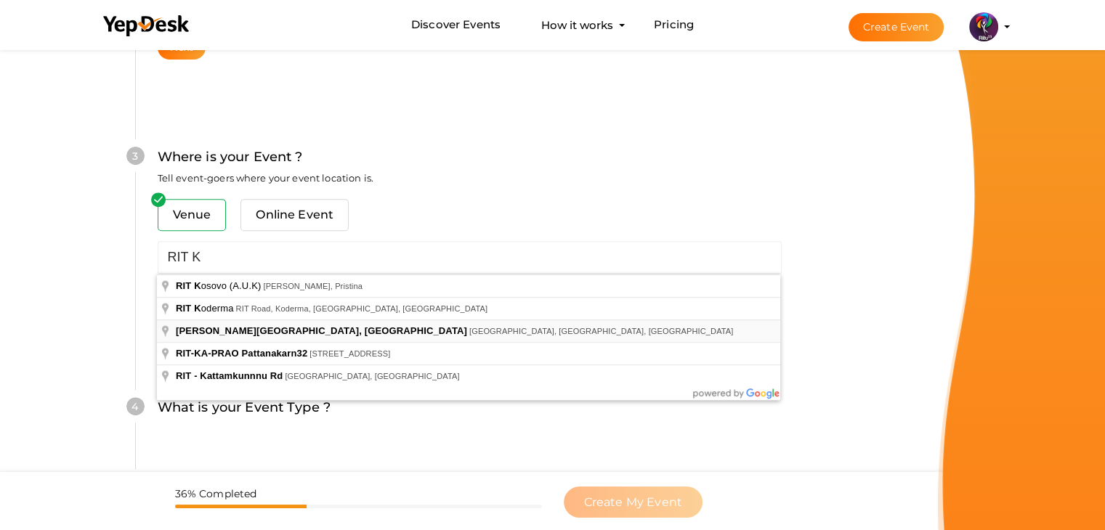
type input "[PERSON_NAME][GEOGRAPHIC_DATA], [GEOGRAPHIC_DATA], [GEOGRAPHIC_DATA], [GEOGRAPH…"
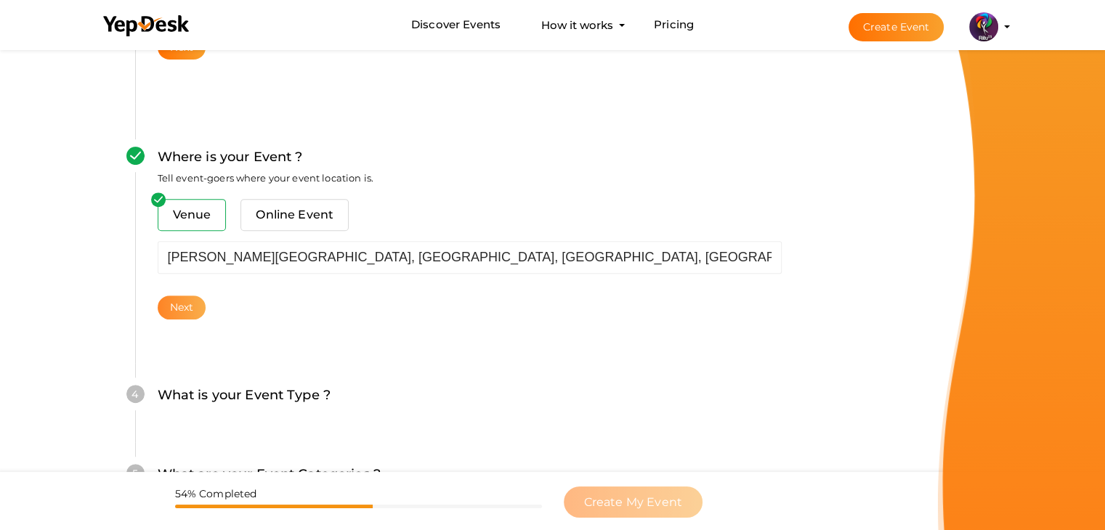
click at [189, 309] on button "Next" at bounding box center [182, 308] width 49 height 24
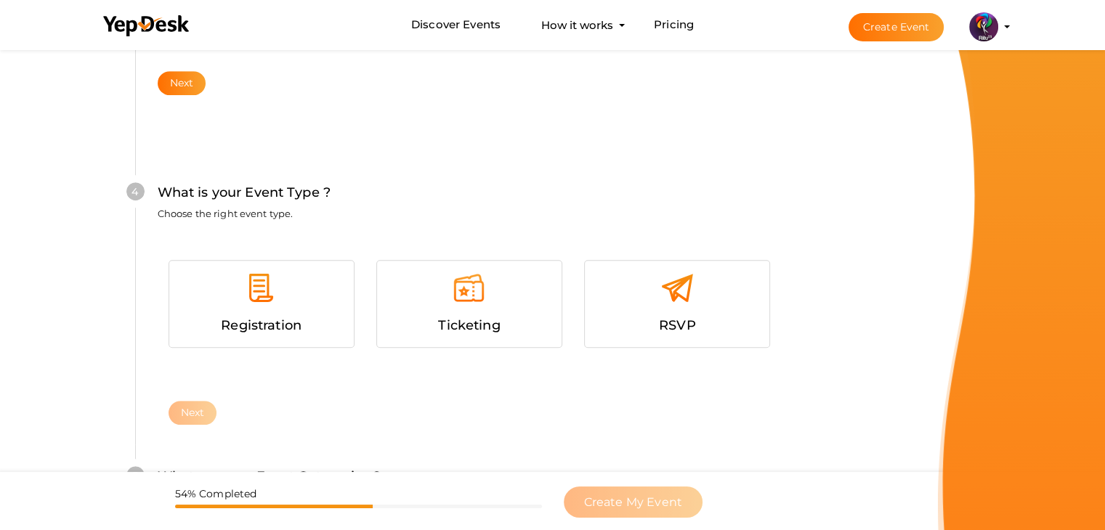
scroll to position [795, 0]
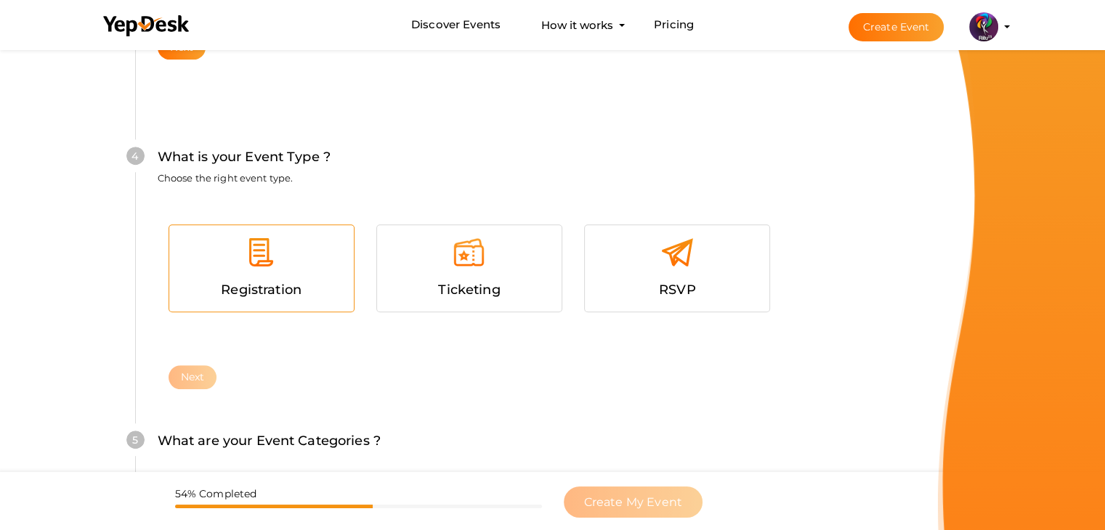
click at [287, 298] on div "Registration" at bounding box center [261, 290] width 163 height 21
click at [200, 375] on button "Next" at bounding box center [193, 377] width 49 height 24
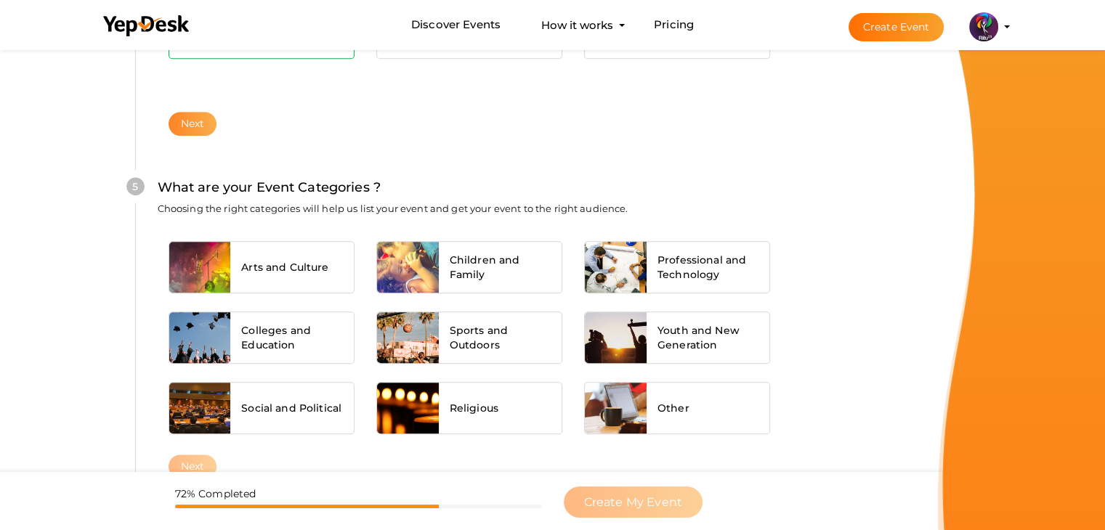
scroll to position [1099, 0]
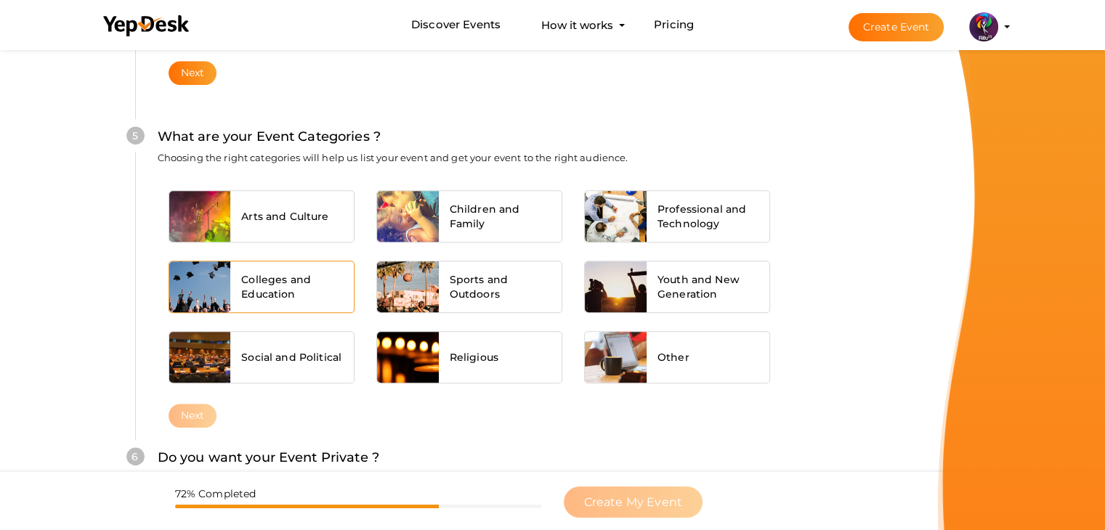
click at [261, 303] on div "Colleges and Education" at bounding box center [291, 286] width 123 height 51
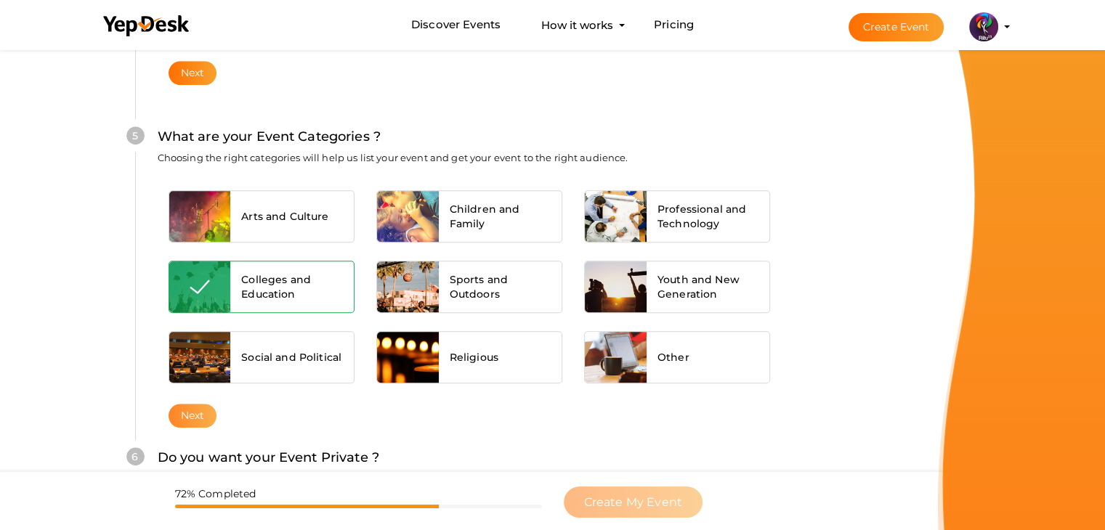
click at [201, 410] on button "Next" at bounding box center [193, 416] width 49 height 24
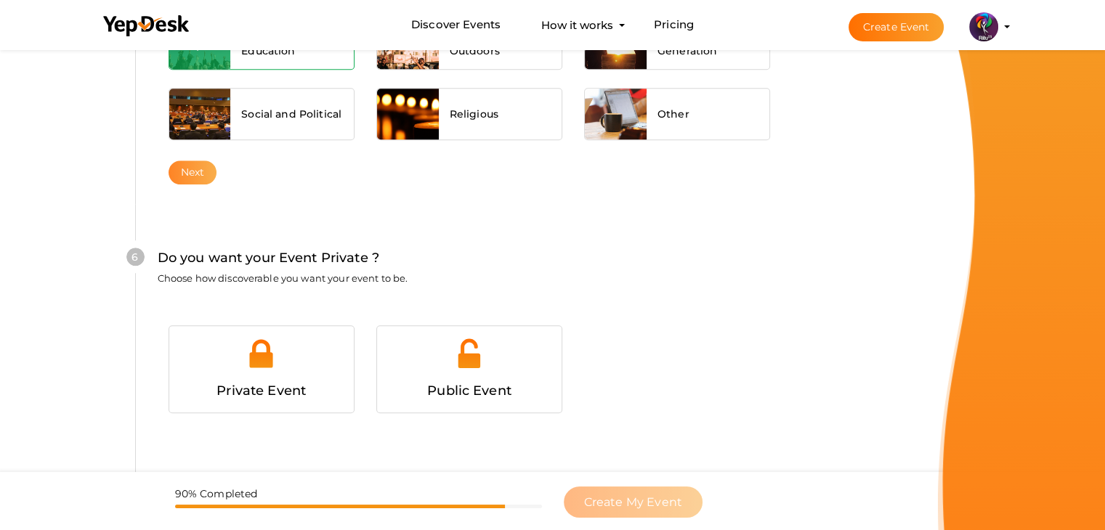
scroll to position [1418, 0]
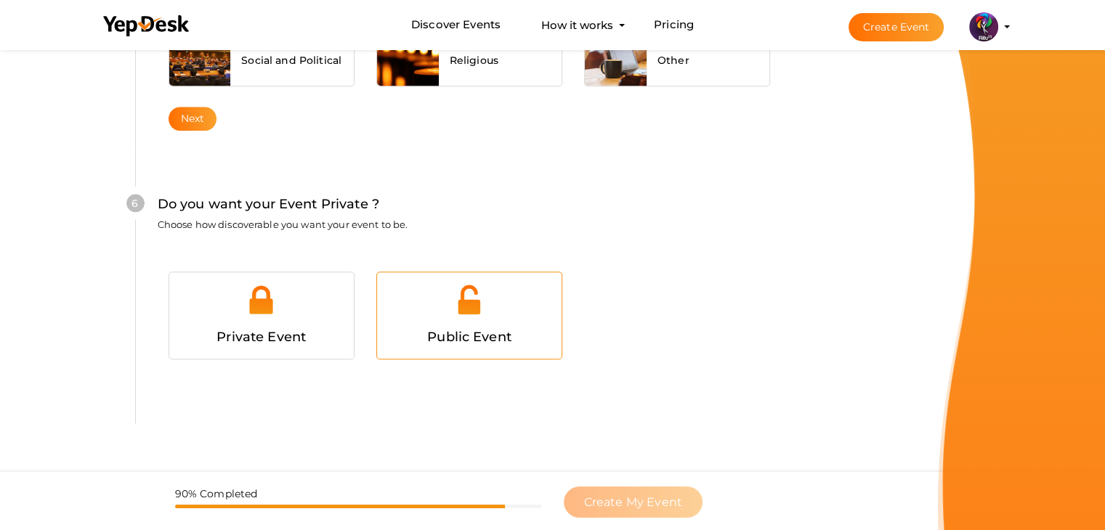
click at [433, 332] on span "Public Event" at bounding box center [469, 337] width 84 height 16
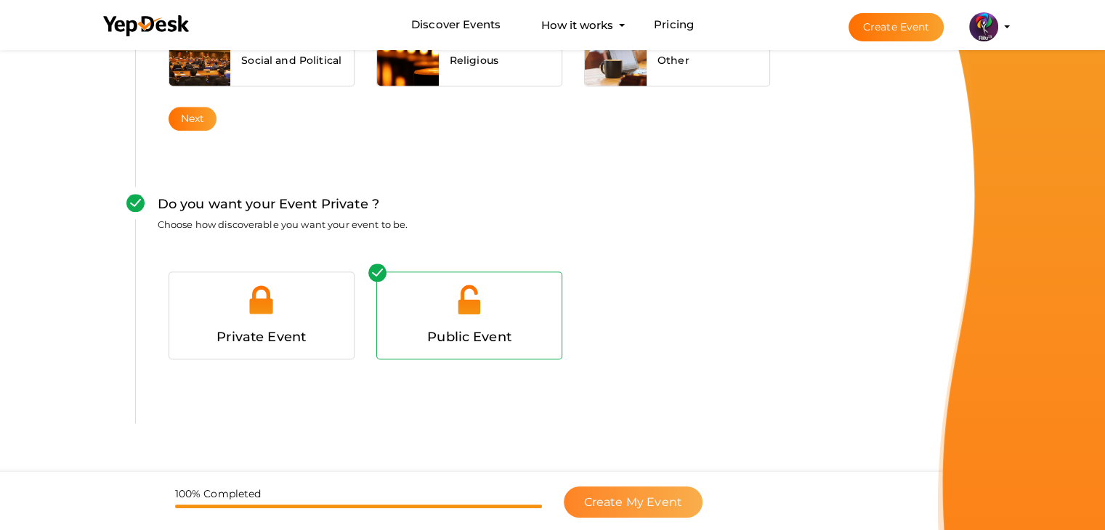
click at [628, 498] on span "Create My Event" at bounding box center [633, 502] width 98 height 14
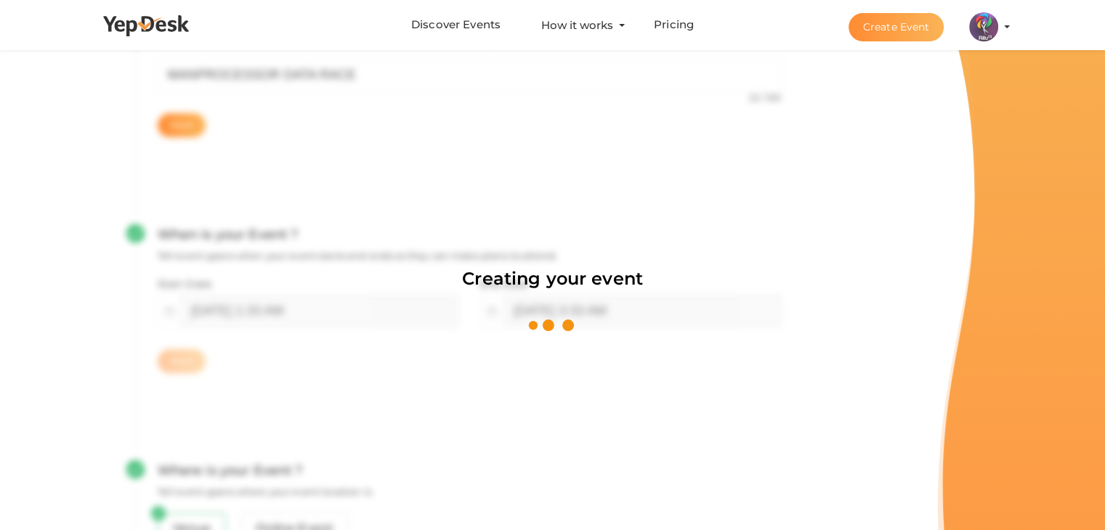
scroll to position [218, 0]
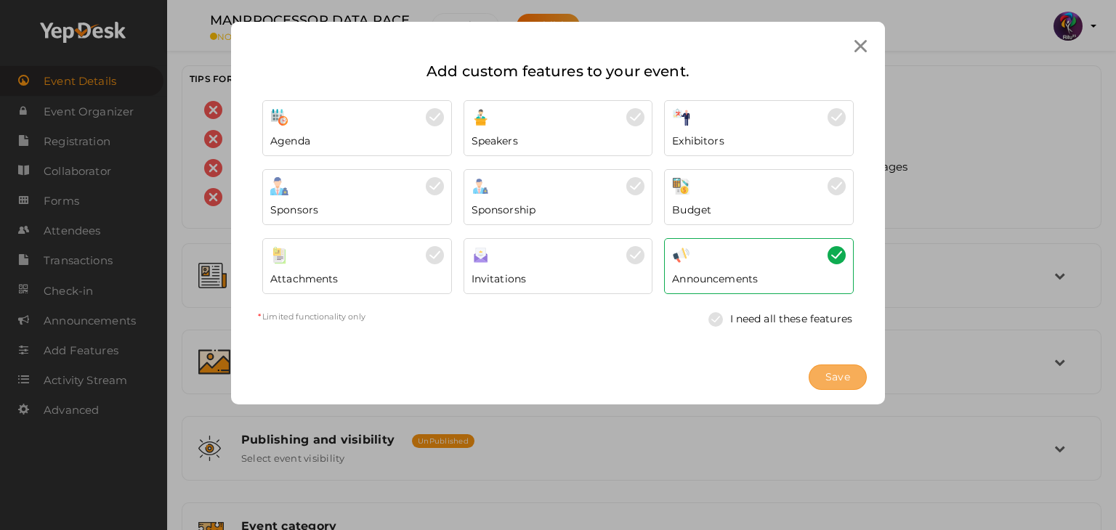
click at [846, 371] on span "Save" at bounding box center [837, 377] width 25 height 15
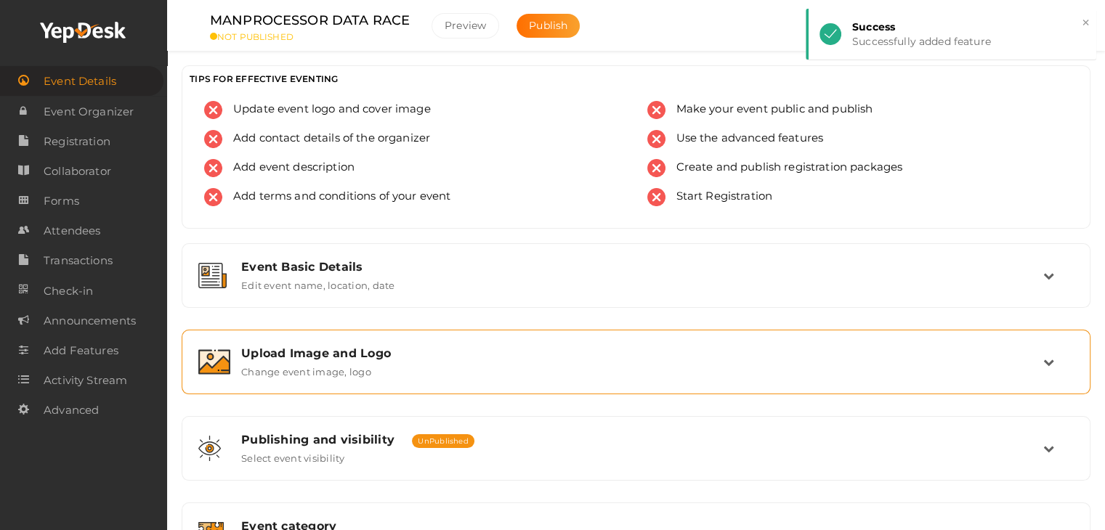
click at [518, 366] on div "Upload Image and Logo Change event image, logo" at bounding box center [636, 361] width 813 height 31
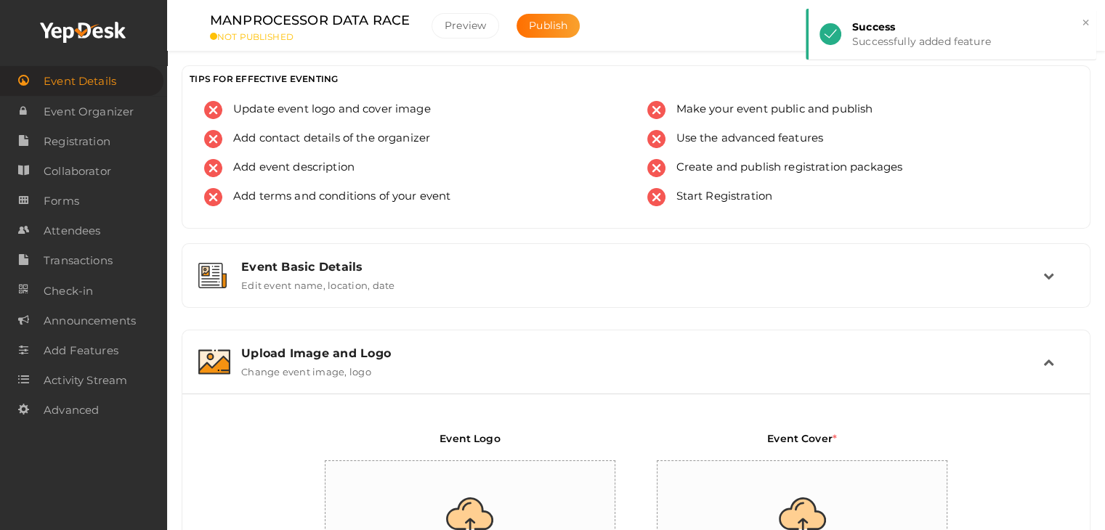
click at [459, 453] on label "Event Logo" at bounding box center [469, 443] width 60 height 25
click at [473, 489] on input "file" at bounding box center [470, 524] width 291 height 127
type input "C:\fakepath\logo yepdesk.png"
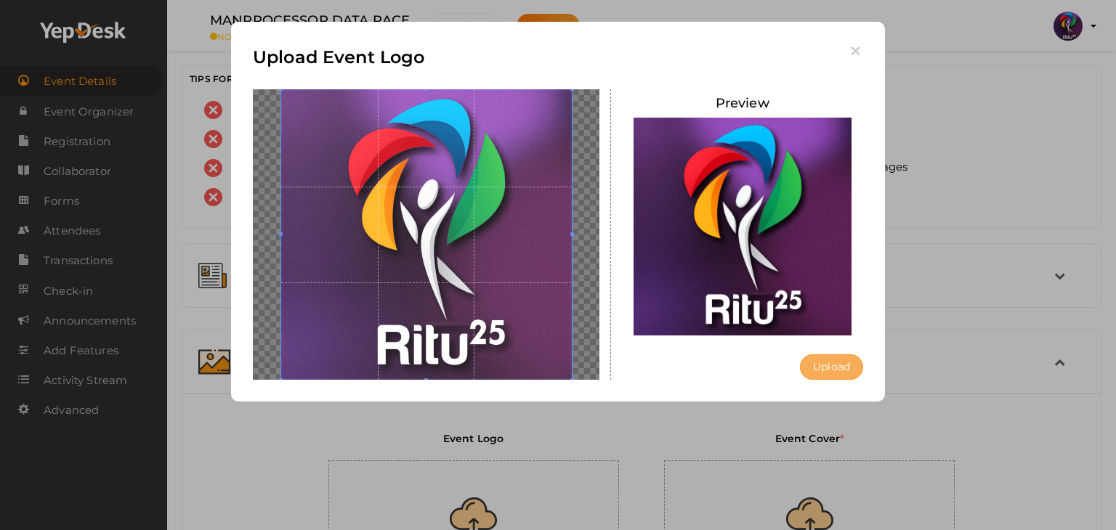
click at [838, 366] on button "Upload" at bounding box center [831, 366] width 63 height 25
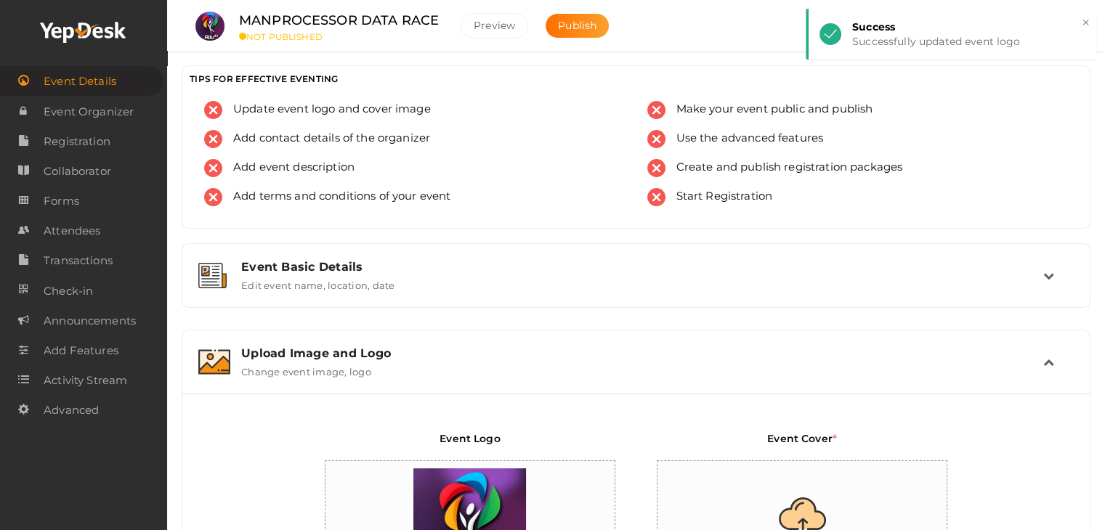
click at [842, 506] on input "file" at bounding box center [802, 524] width 291 height 127
type input "C:\fakepath\IMG-20251012-WA0023.jpg"
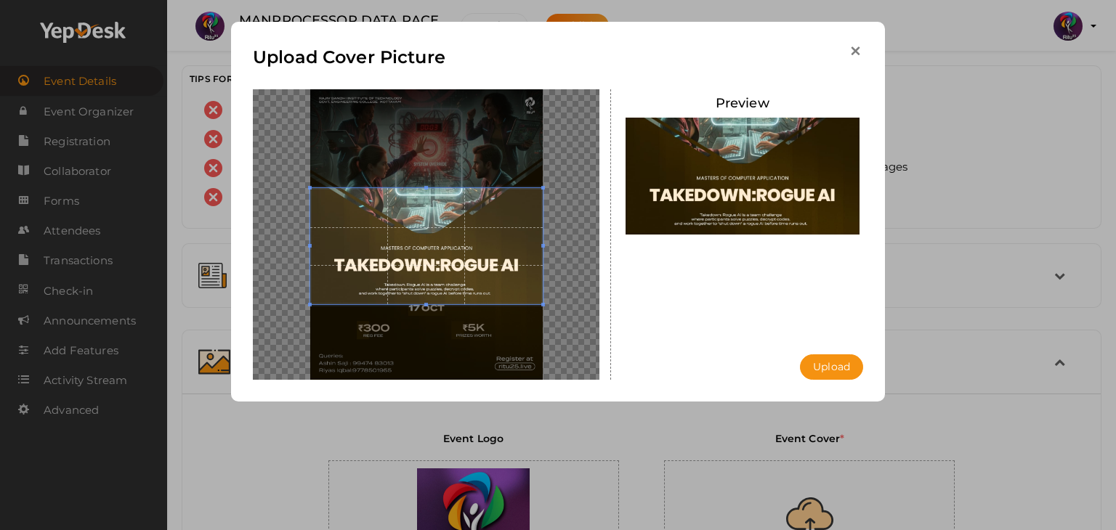
click at [858, 51] on icon "button" at bounding box center [855, 51] width 15 height 15
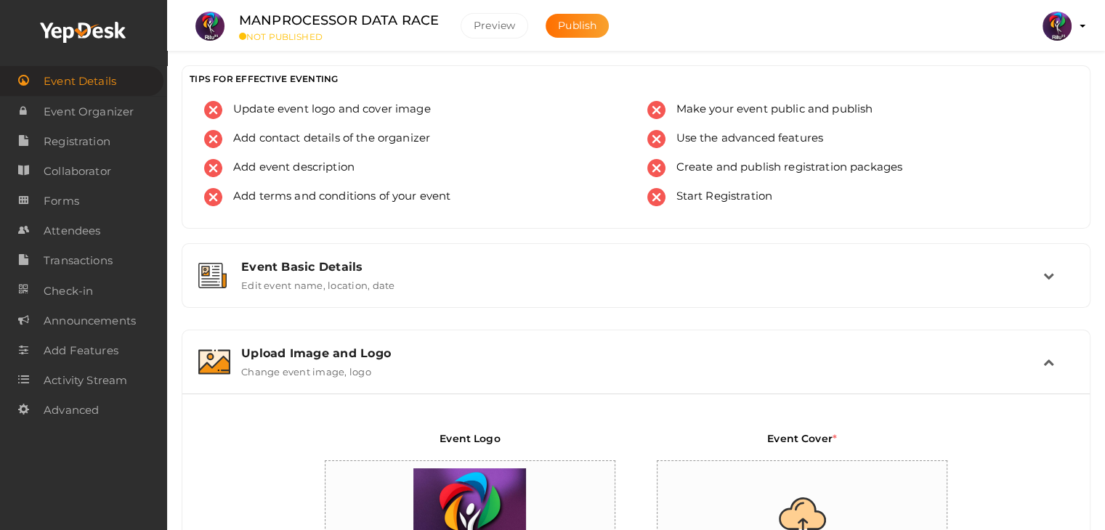
click at [814, 506] on input "file" at bounding box center [802, 524] width 291 height 127
type input "C:\fakepath\IMG-20251012-WA0025.jpg"
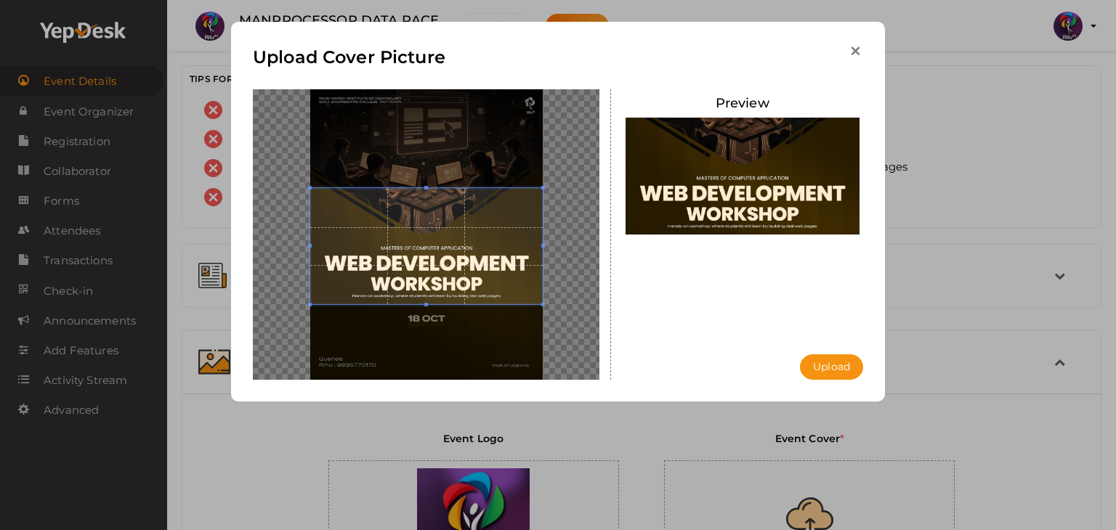
click at [852, 48] on icon "button" at bounding box center [855, 51] width 15 height 15
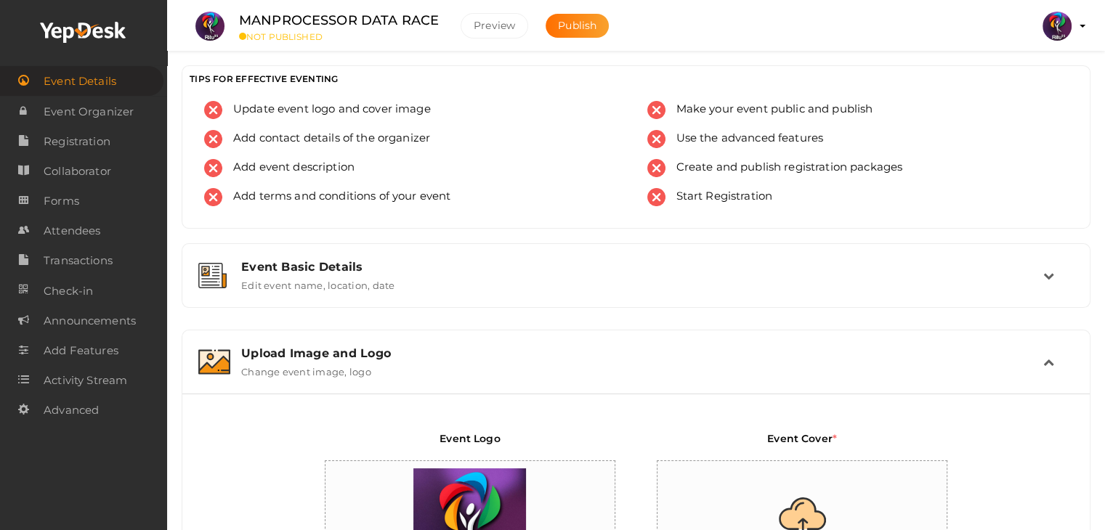
click at [819, 500] on input "file" at bounding box center [802, 524] width 291 height 127
type input "C:\fakepath\IMG-20251012-WA0024.jpg"
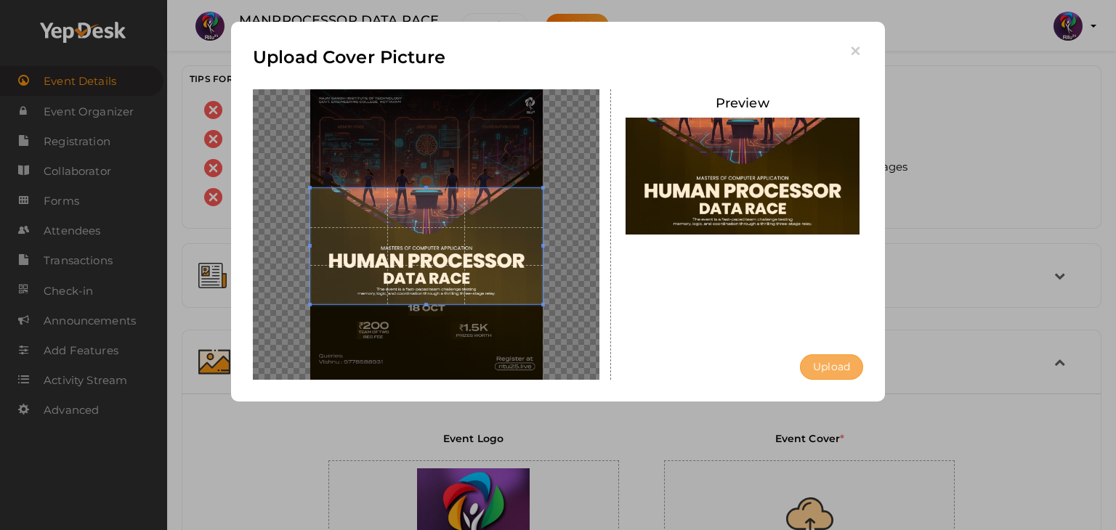
click at [824, 367] on button "Upload" at bounding box center [831, 366] width 63 height 25
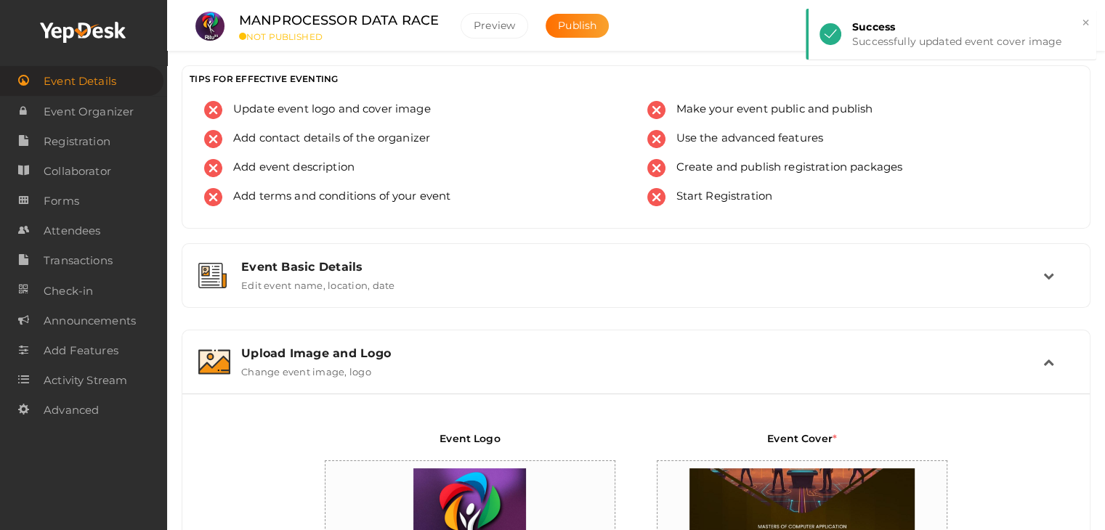
click at [352, 12] on label "MANPROCESSOR DATA RACE" at bounding box center [339, 20] width 200 height 21
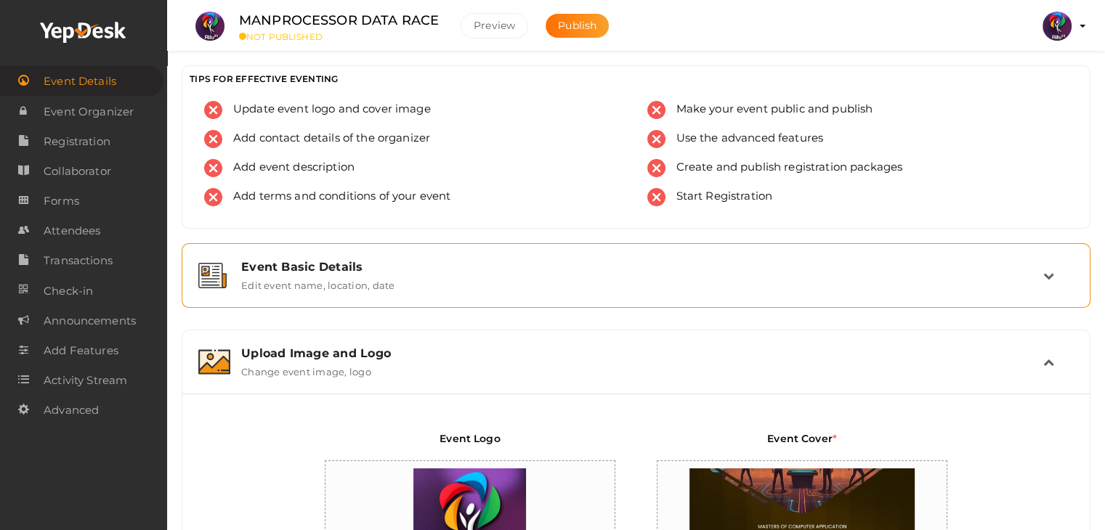
click at [363, 285] on label "Edit event name, location, date" at bounding box center [317, 282] width 153 height 17
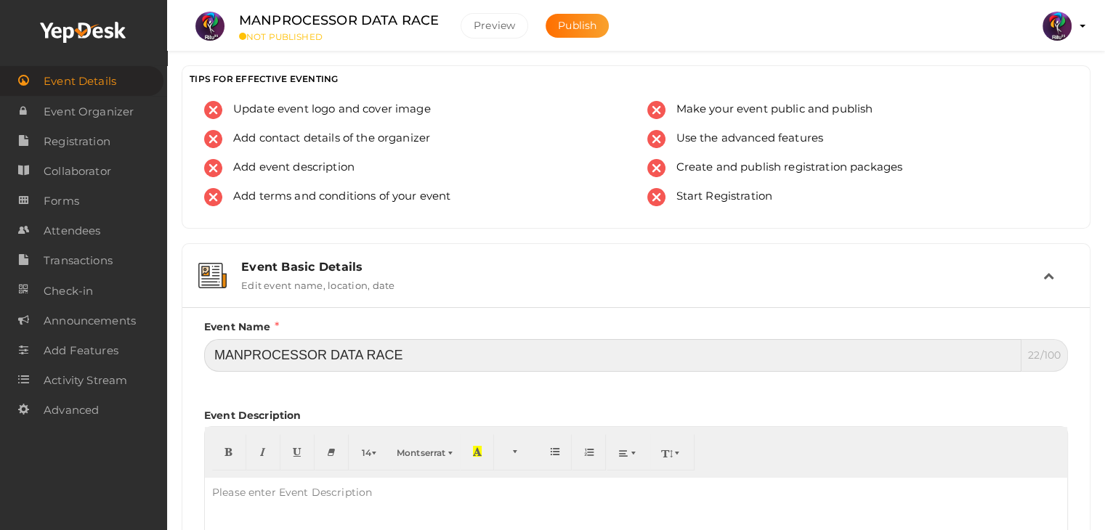
click at [241, 352] on input "MANPROCESSOR DATA RACE" at bounding box center [612, 355] width 817 height 33
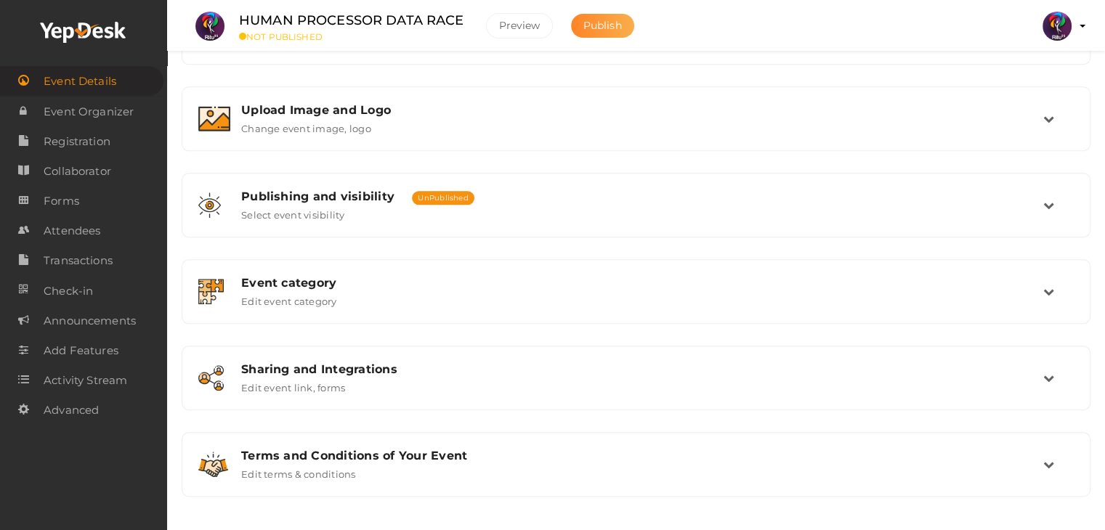
scroll to position [1026, 0]
type input "HUMAN PROCESSOR DATA RACE"
click at [587, 15] on button "Publish" at bounding box center [602, 26] width 63 height 24
click at [81, 145] on span "Registration" at bounding box center [77, 141] width 67 height 29
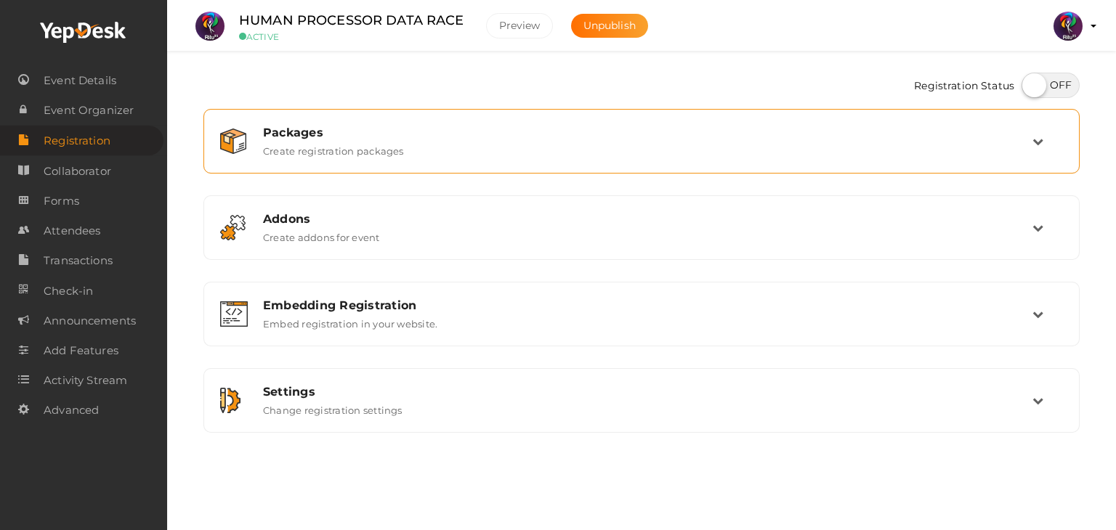
click at [392, 152] on label "Create registration packages" at bounding box center [333, 147] width 141 height 17
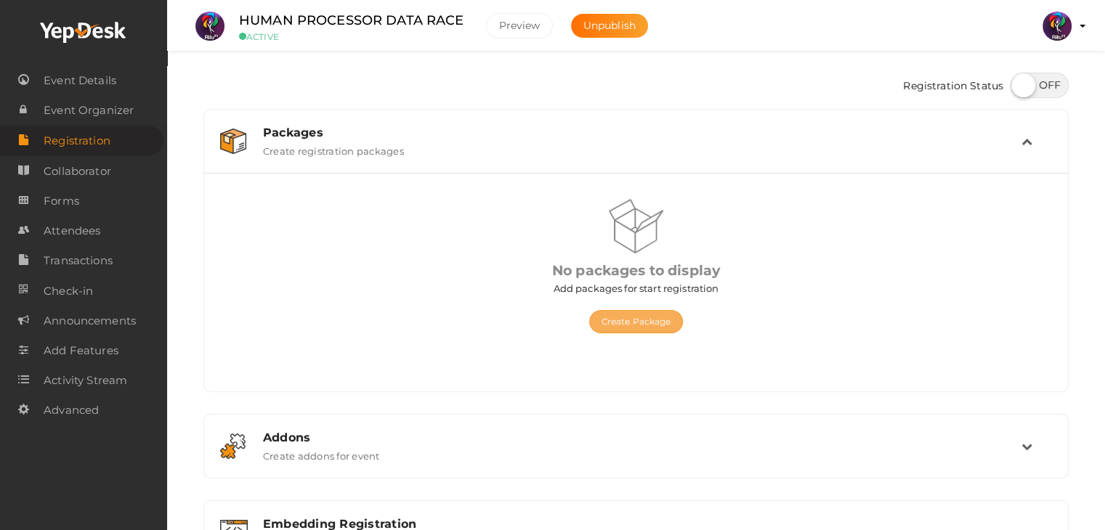
click at [629, 316] on button "Create Package" at bounding box center [636, 321] width 94 height 23
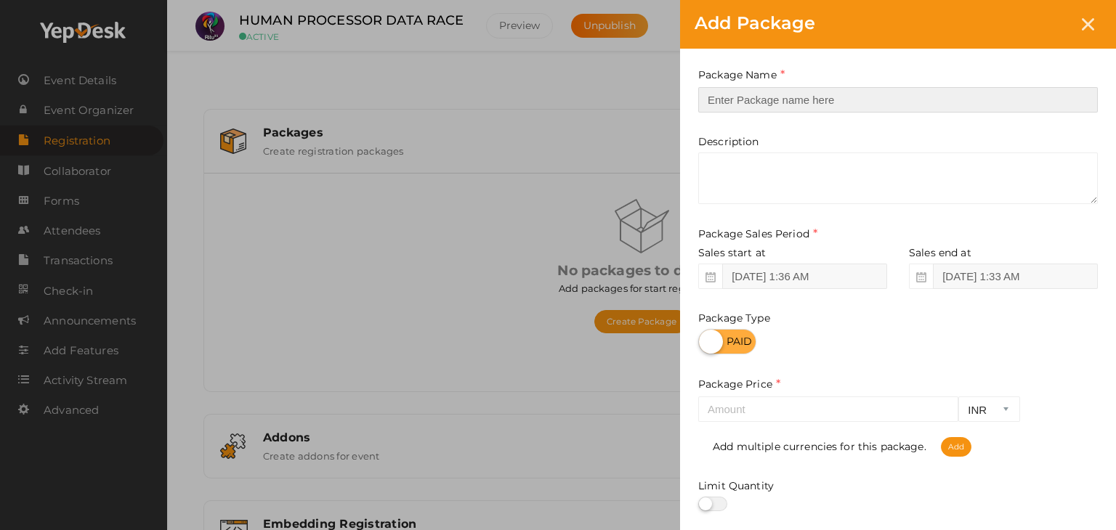
click at [767, 99] on input "text" at bounding box center [897, 99] width 399 height 25
type input "Registration"
click at [790, 131] on div "Package Name Registration This field is Required. Package Name already used. De…" at bounding box center [898, 321] width 436 height 545
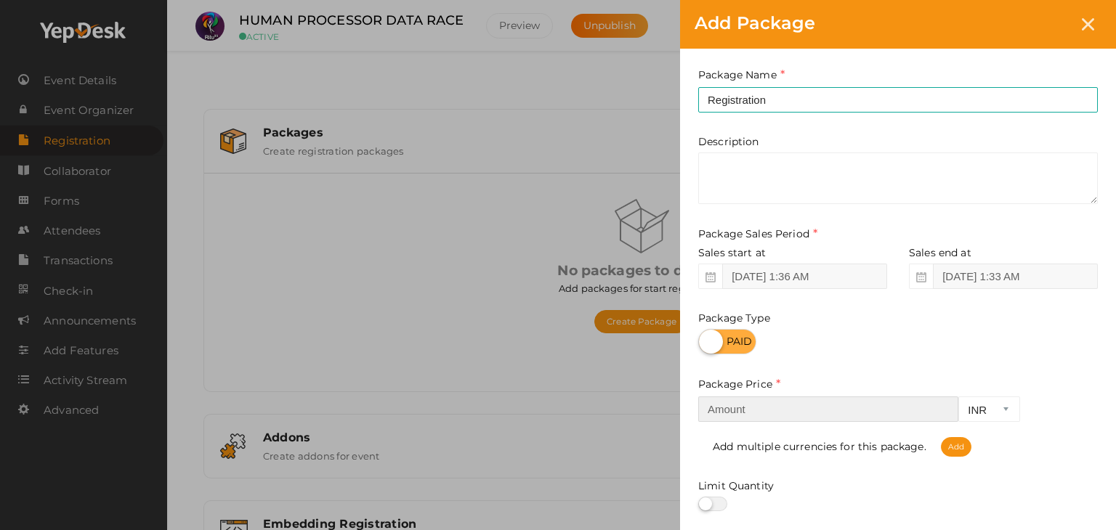
click at [836, 412] on input "number" at bounding box center [828, 409] width 260 height 25
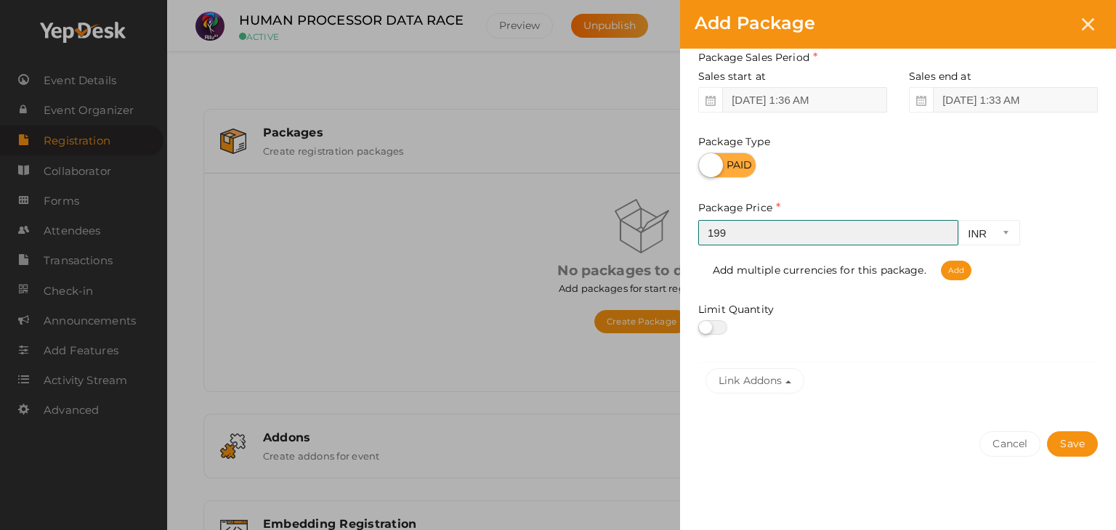
scroll to position [180, 0]
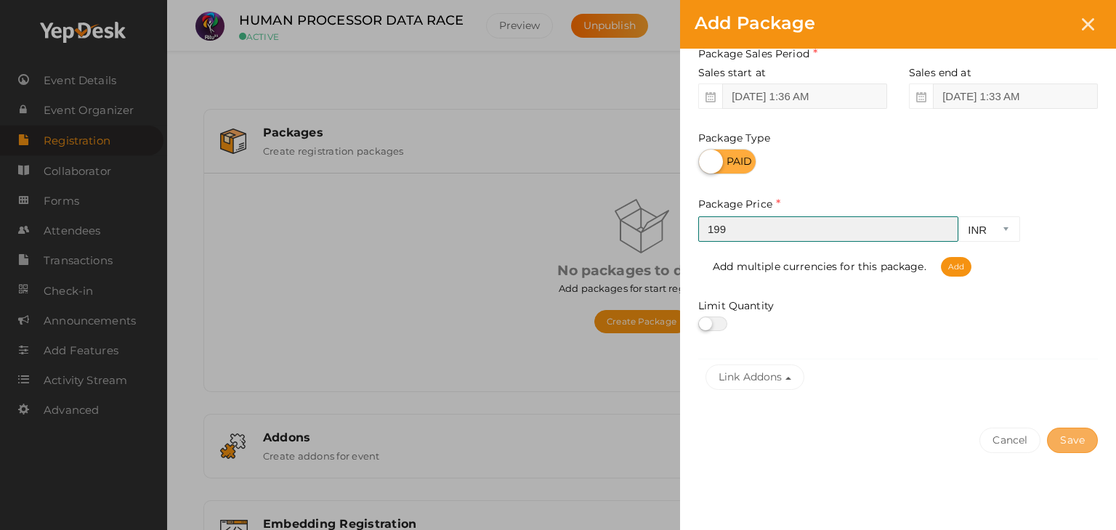
type input "199"
click at [1055, 440] on button "Save" at bounding box center [1072, 440] width 51 height 25
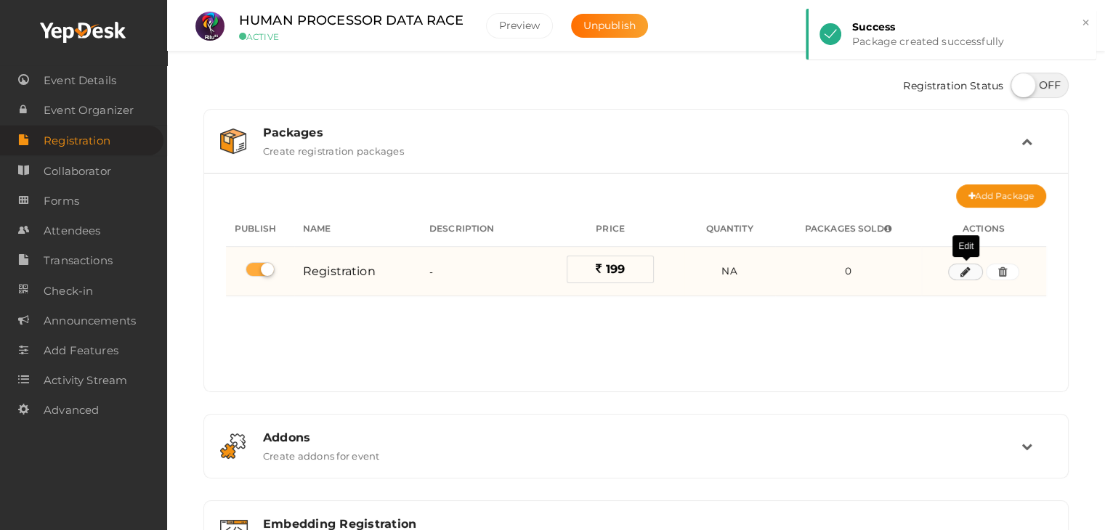
click at [965, 271] on icon "button" at bounding box center [965, 272] width 10 height 9
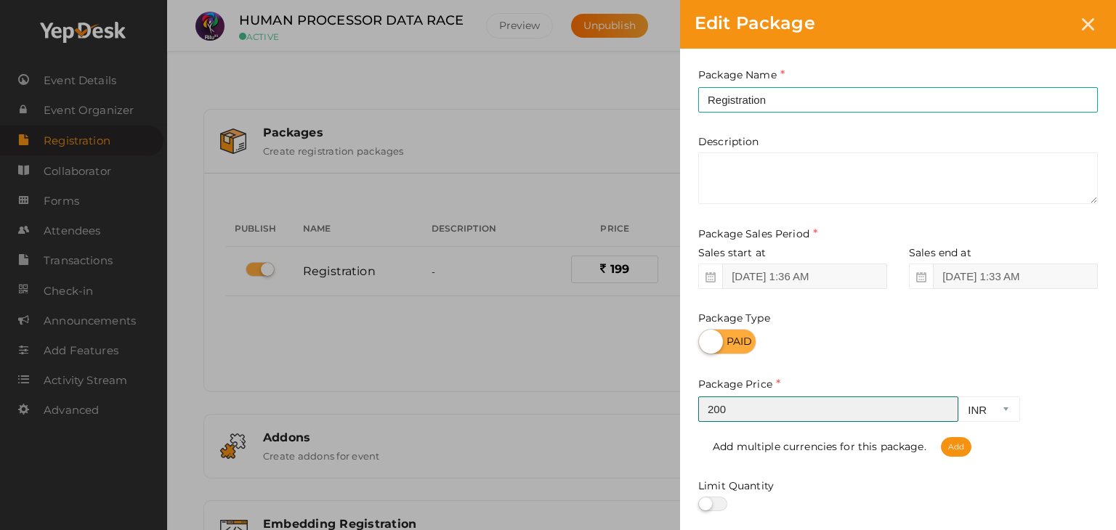
click at [946, 405] on input "200" at bounding box center [828, 409] width 260 height 25
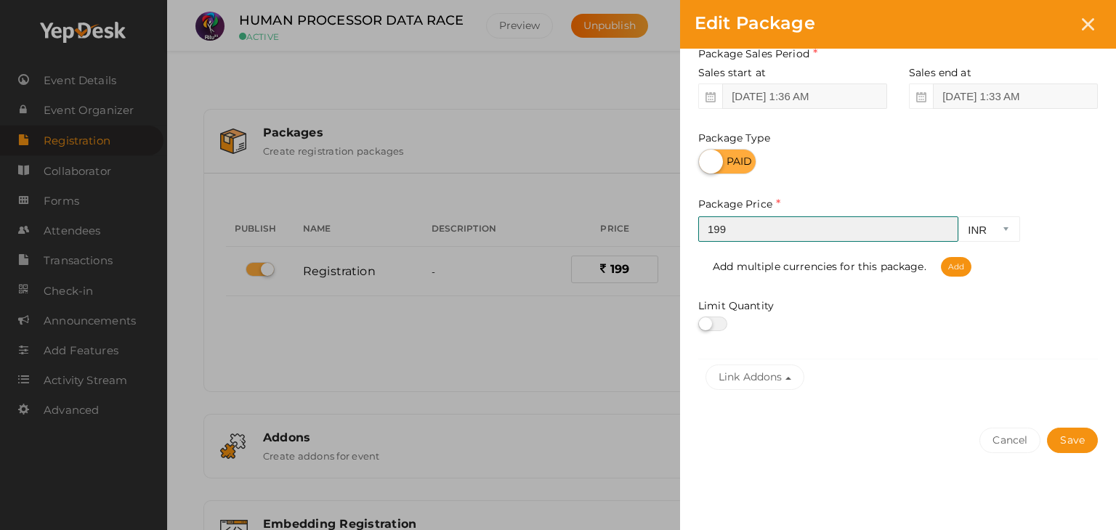
type input "199"
click at [1094, 451] on div "Cancel Save" at bounding box center [898, 469] width 436 height 113
click at [1087, 444] on button "Save" at bounding box center [1072, 440] width 51 height 25
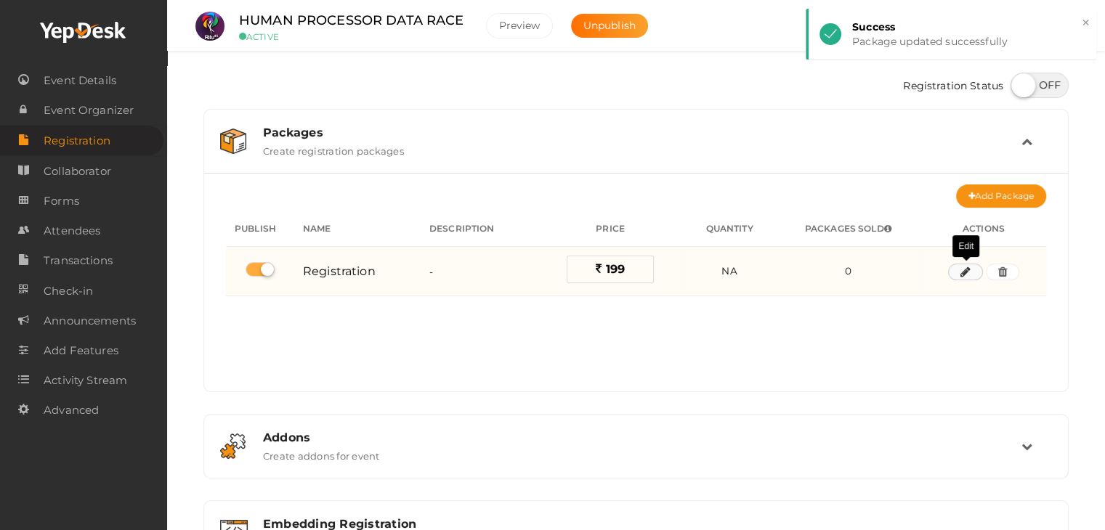
click at [965, 272] on icon "button" at bounding box center [965, 272] width 10 height 9
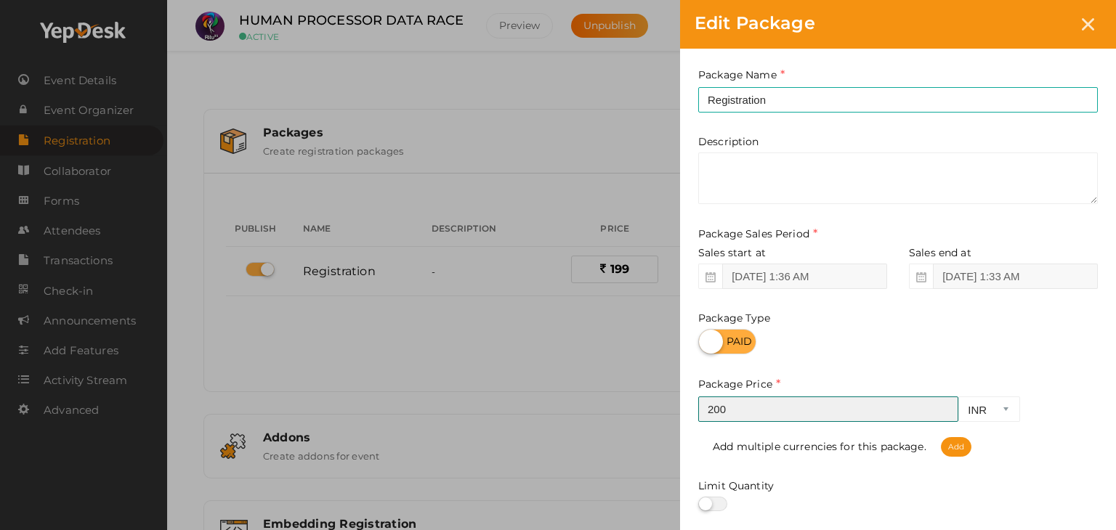
click at [941, 407] on input "200" at bounding box center [828, 409] width 260 height 25
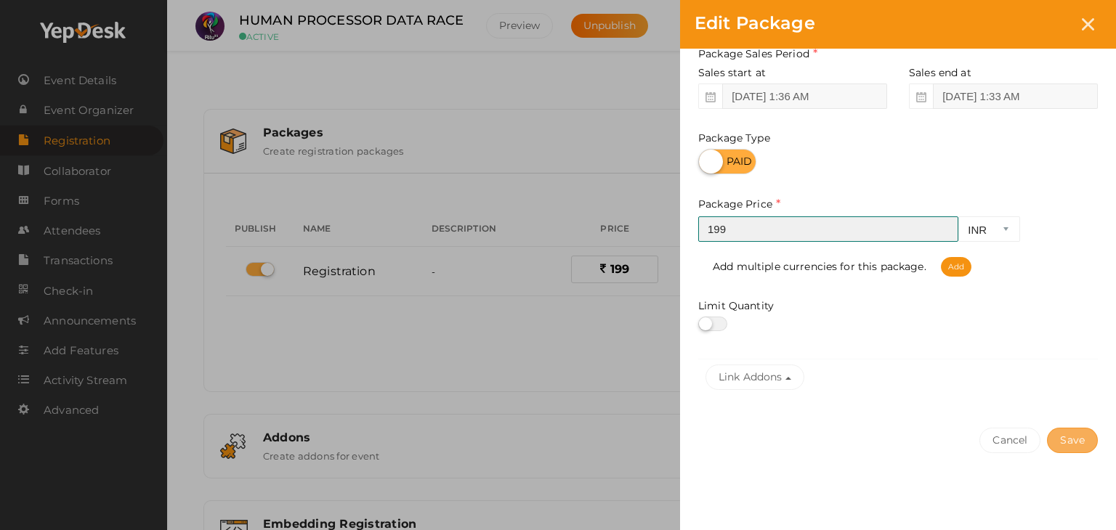
type input "199"
click at [1057, 440] on button "Save" at bounding box center [1072, 440] width 51 height 25
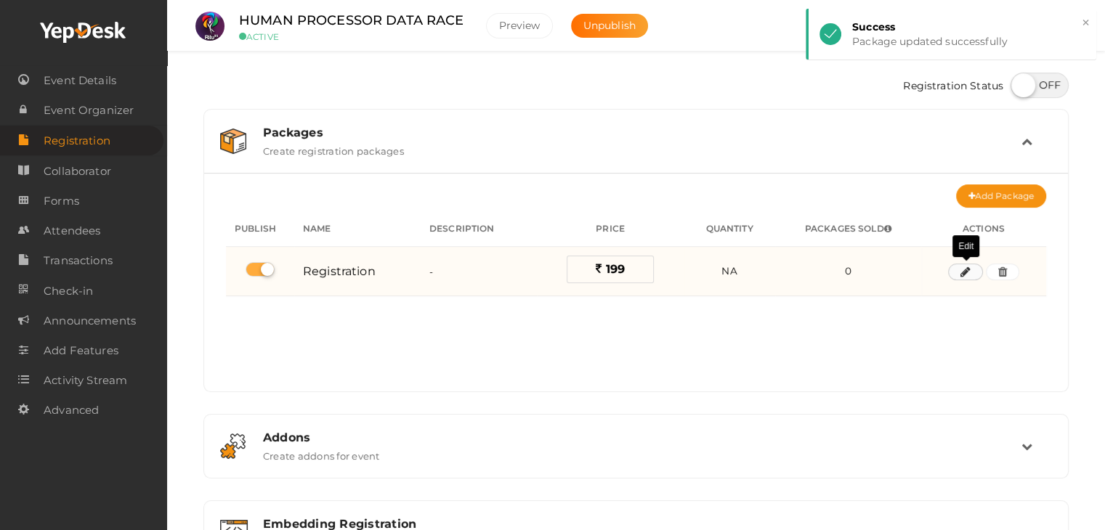
click at [973, 269] on button "button" at bounding box center [965, 272] width 35 height 17
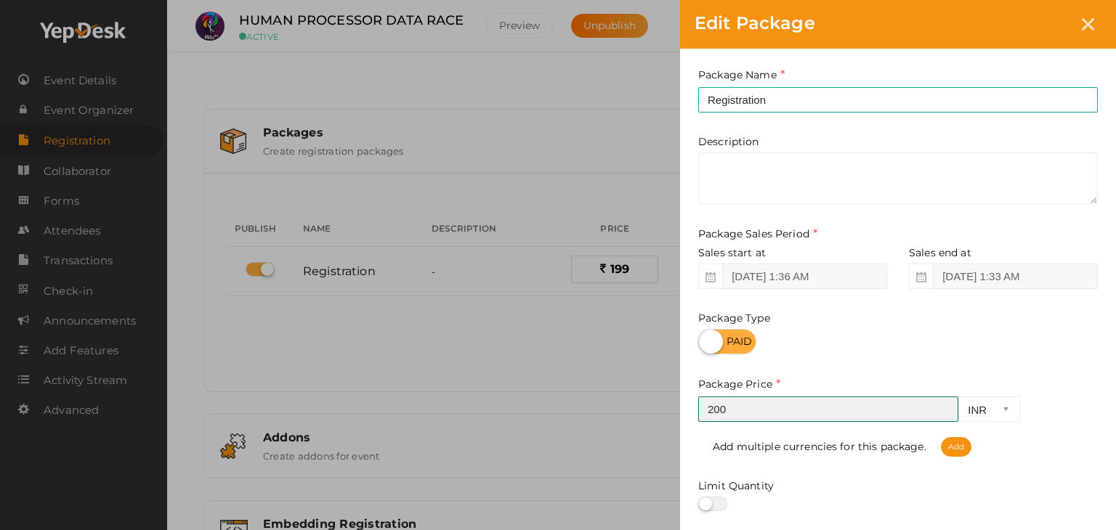
type input "200"
click at [943, 405] on input "200" at bounding box center [828, 409] width 260 height 25
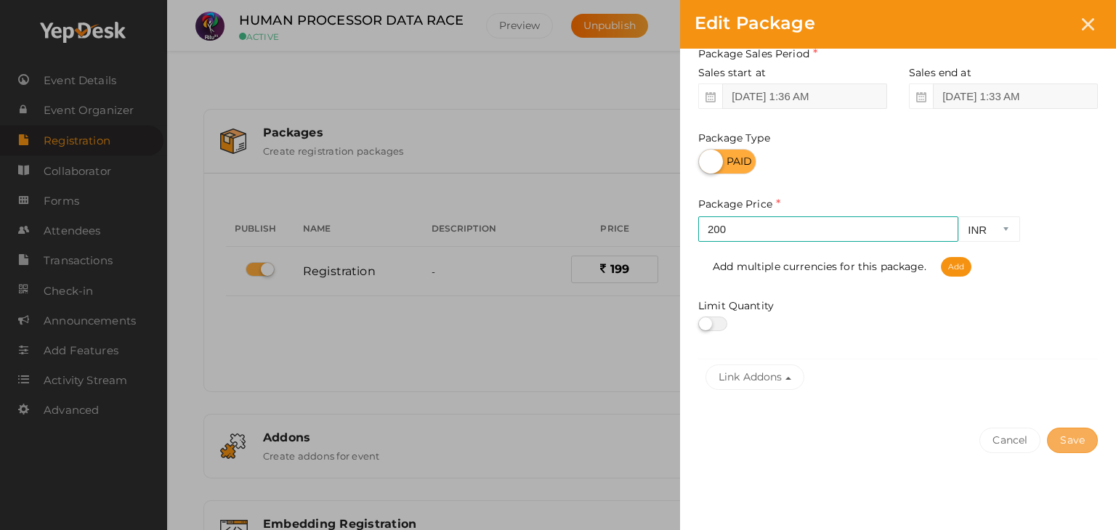
click at [1074, 446] on button "Save" at bounding box center [1072, 440] width 51 height 25
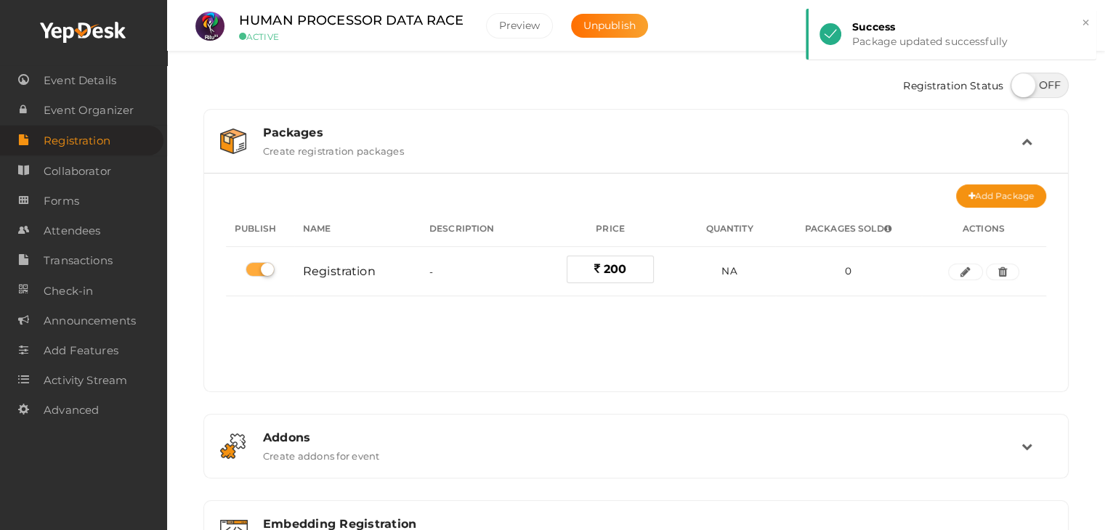
scroll to position [193, 0]
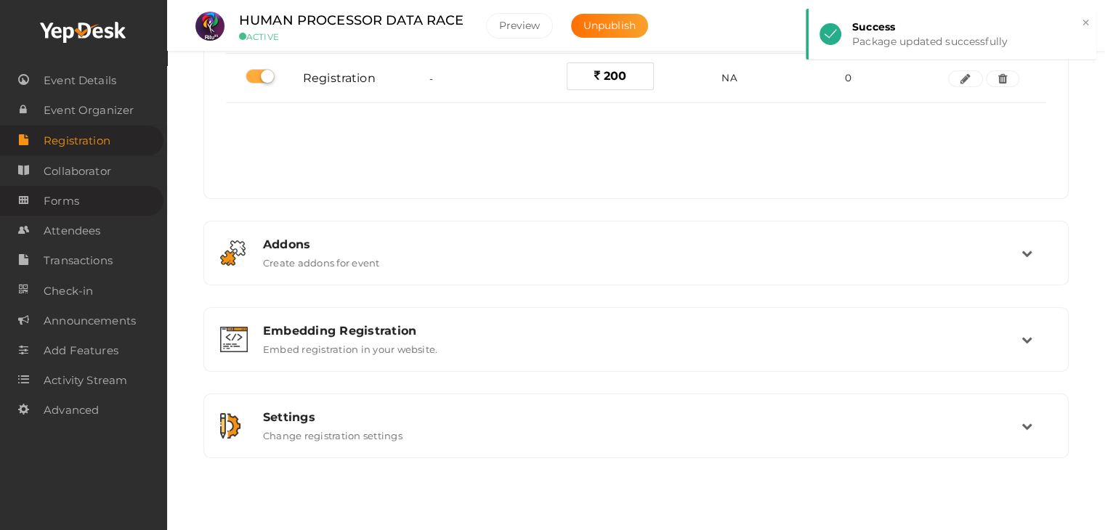
click at [78, 194] on link "Forms" at bounding box center [81, 201] width 163 height 30
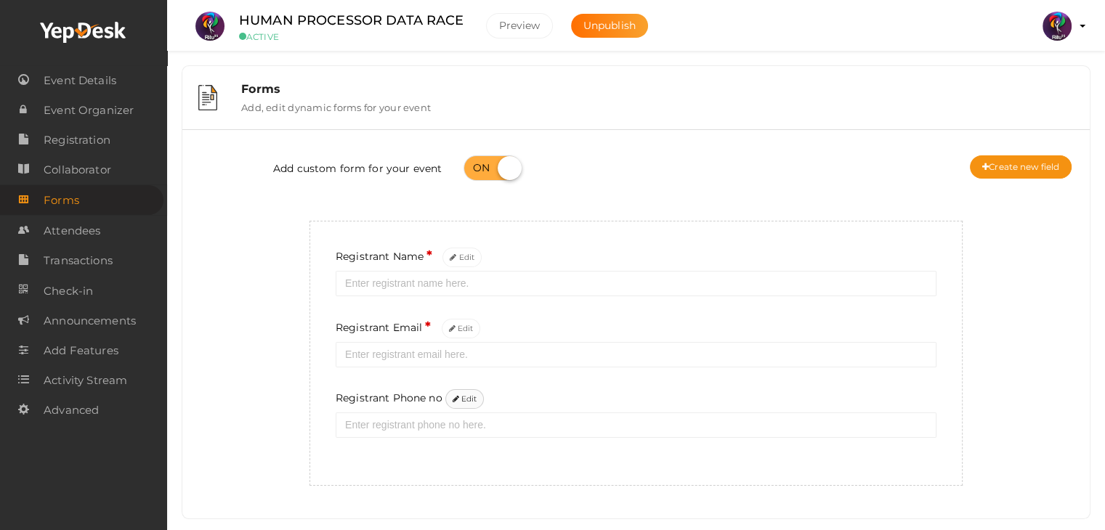
click at [468, 397] on button "Edit" at bounding box center [464, 399] width 39 height 20
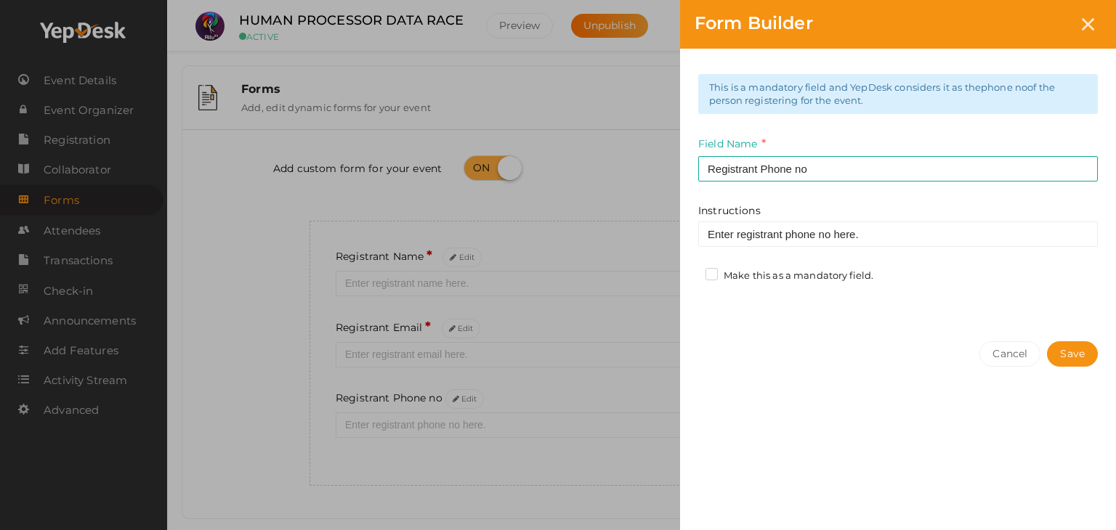
click at [713, 269] on label "Make this as a mandatory field." at bounding box center [789, 276] width 168 height 15
click at [691, 272] on input "Make this as a mandatory field." at bounding box center [691, 272] width 0 height 0
click at [1076, 348] on button "Save" at bounding box center [1072, 353] width 51 height 25
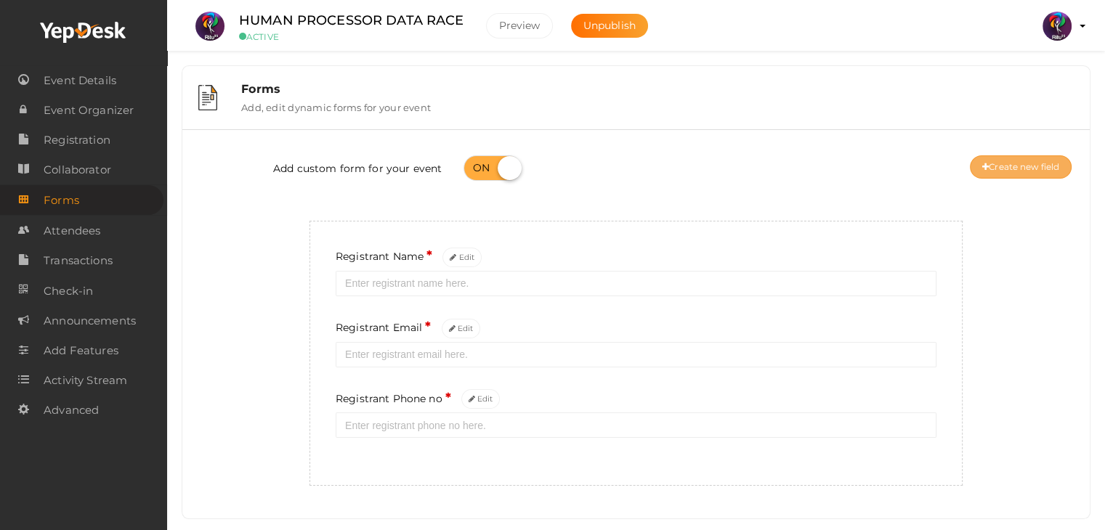
click at [974, 165] on button "Create new field" at bounding box center [1021, 166] width 102 height 23
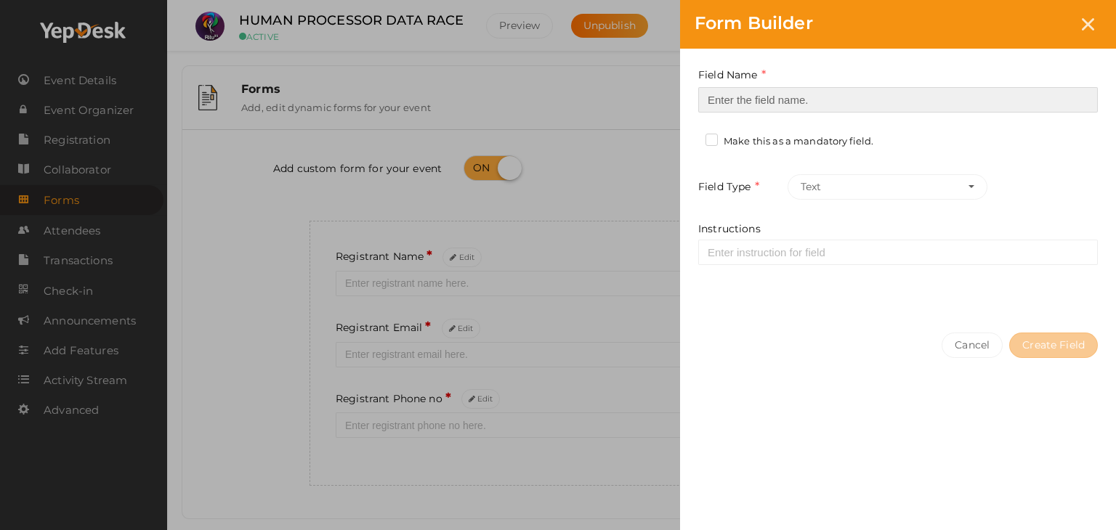
click at [715, 102] on input at bounding box center [897, 99] width 399 height 25
type input "Registrant College"
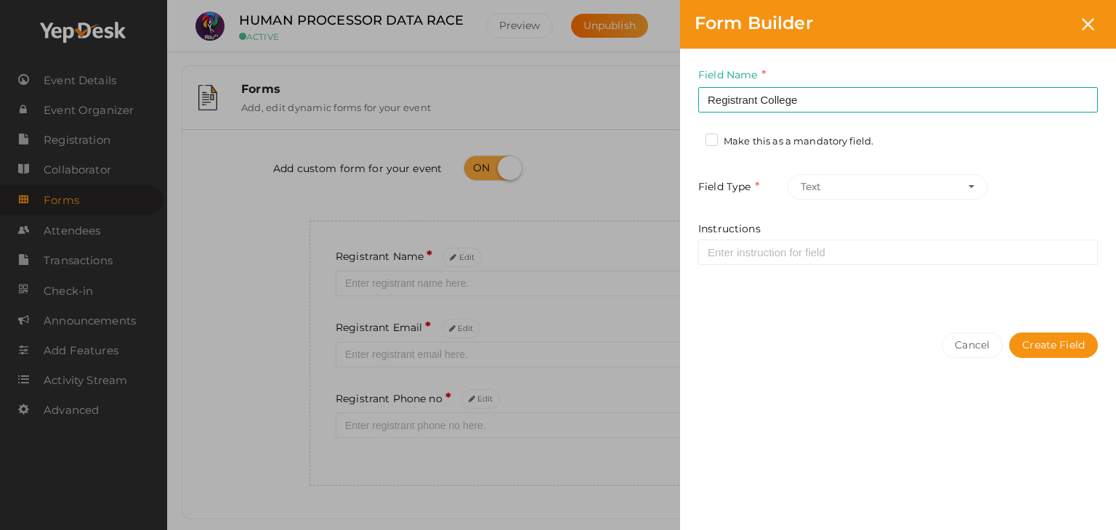
click at [715, 142] on label "Make this as a mandatory field." at bounding box center [789, 141] width 168 height 15
click at [691, 137] on input "Make this as a mandatory field." at bounding box center [691, 137] width 0 height 0
click at [1052, 352] on button "Create Field" at bounding box center [1053, 345] width 89 height 25
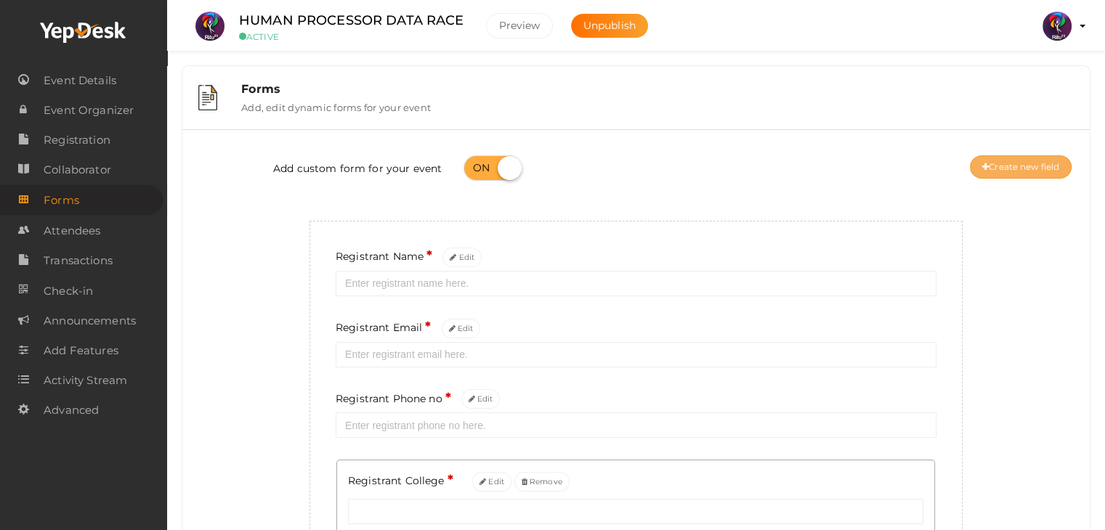
click at [1018, 174] on button "Create new field" at bounding box center [1021, 166] width 102 height 23
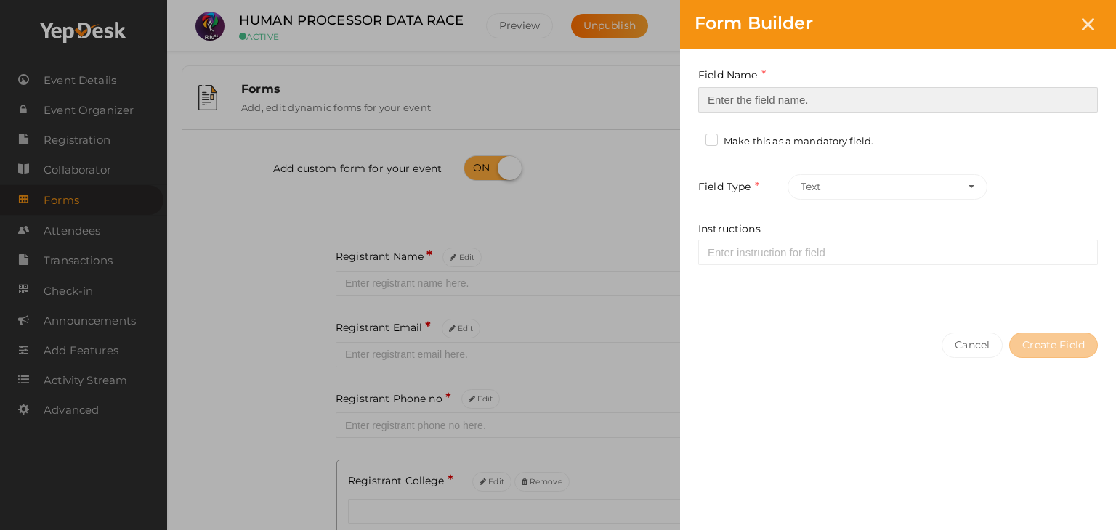
click at [840, 93] on input at bounding box center [897, 99] width 399 height 25
type input "Refferal ID"
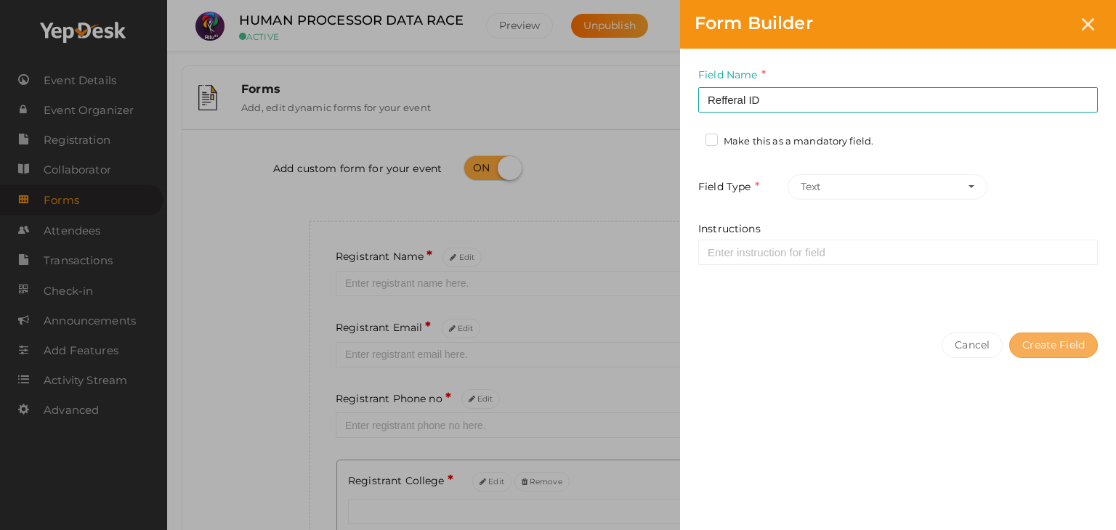
click at [1044, 345] on button "Create Field" at bounding box center [1053, 345] width 89 height 25
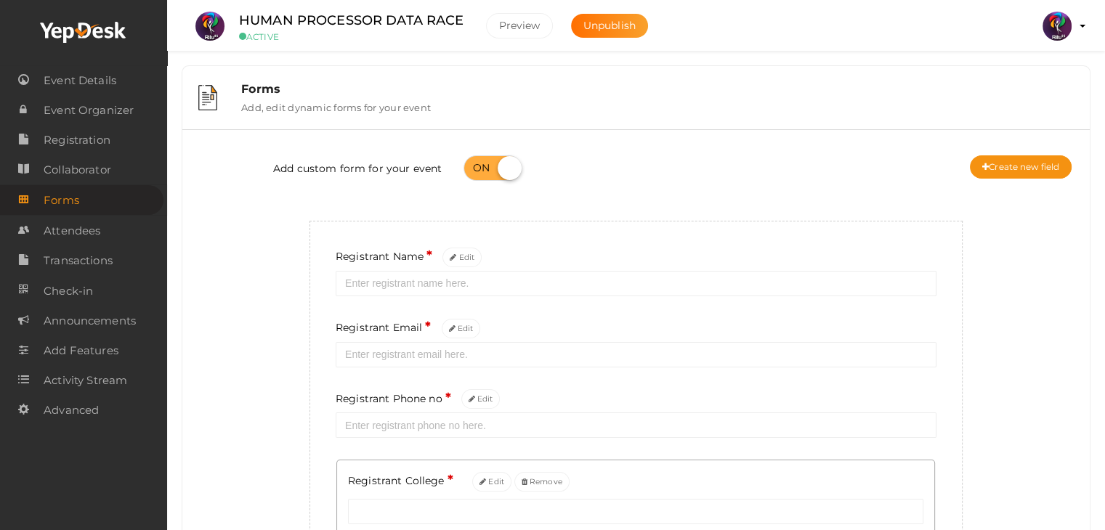
click at [731, 190] on div "Add custom form for your event Create new field" at bounding box center [635, 170] width 885 height 58
click at [71, 80] on span "Event Details" at bounding box center [80, 80] width 73 height 29
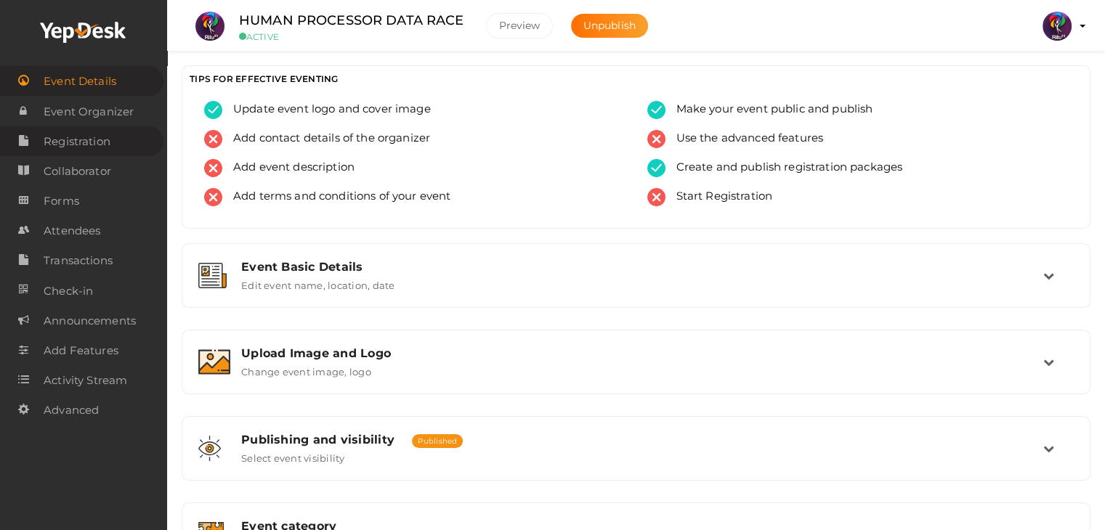
click at [89, 138] on span "Registration" at bounding box center [77, 141] width 67 height 29
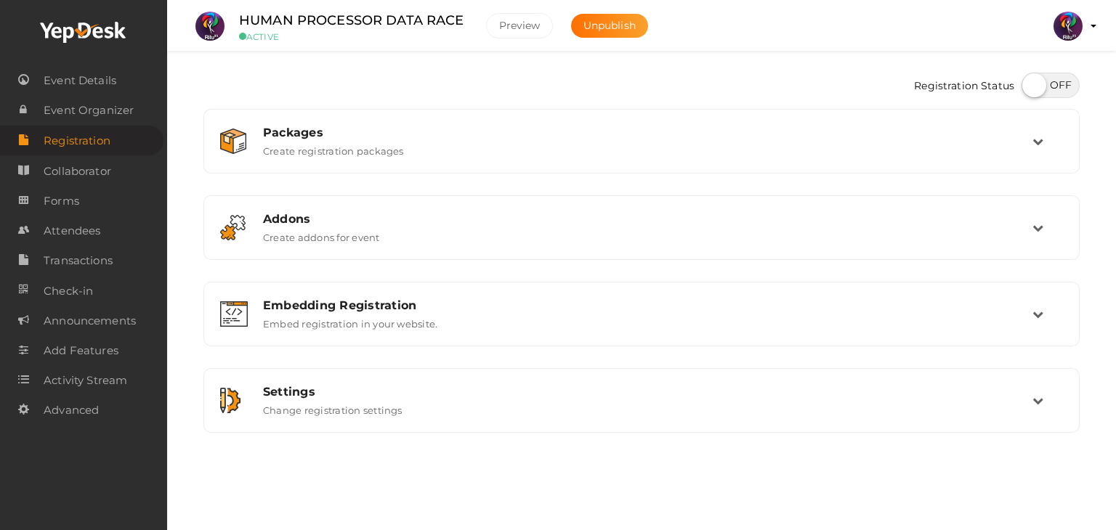
click at [1050, 88] on label at bounding box center [1050, 85] width 58 height 25
click at [1031, 85] on input "checkbox" at bounding box center [1025, 80] width 9 height 9
checkbox input "true"
click at [117, 86] on link "Event Details" at bounding box center [81, 80] width 163 height 30
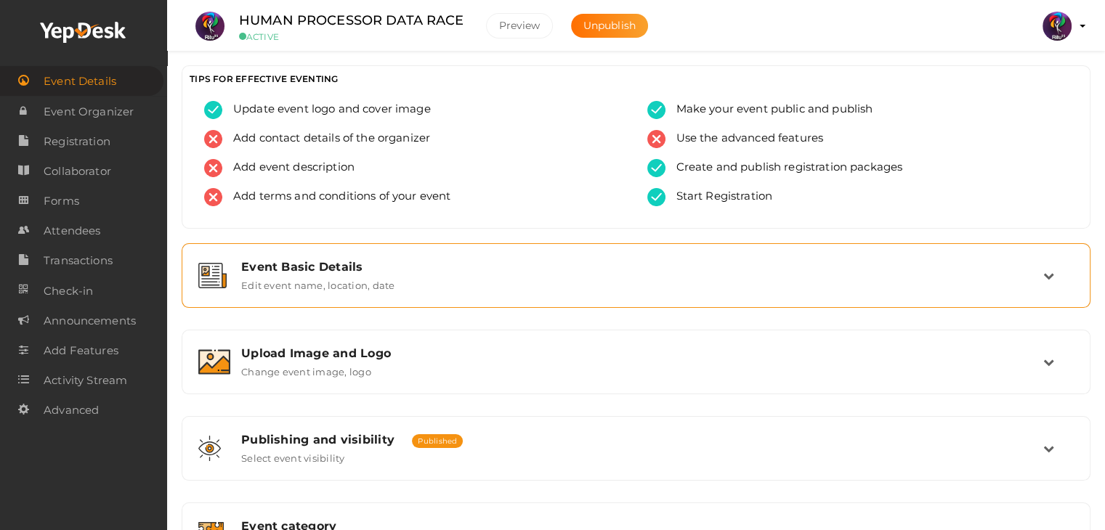
scroll to position [245, 0]
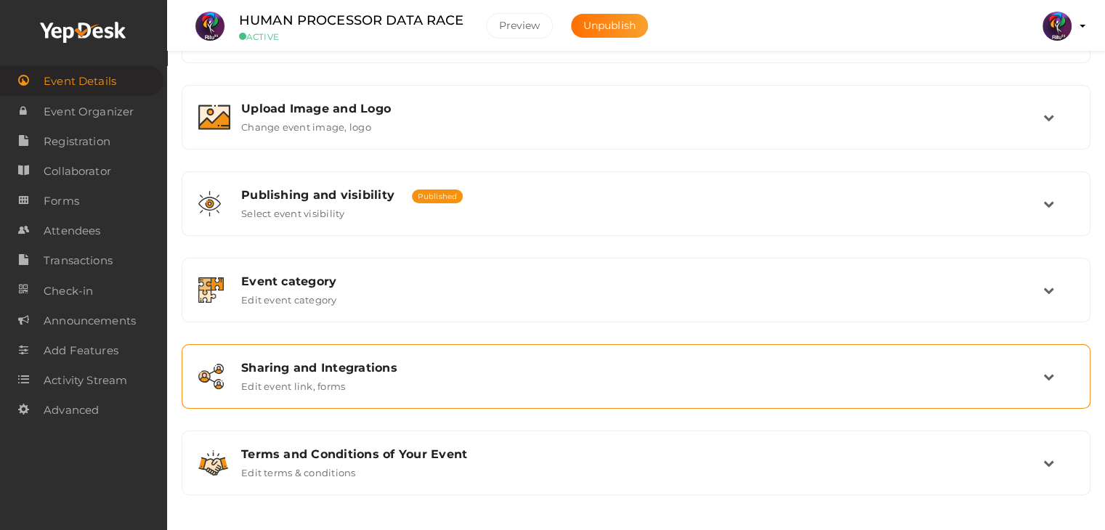
click at [564, 393] on div "Sharing and Integrations Edit event link, forms" at bounding box center [636, 376] width 893 height 49
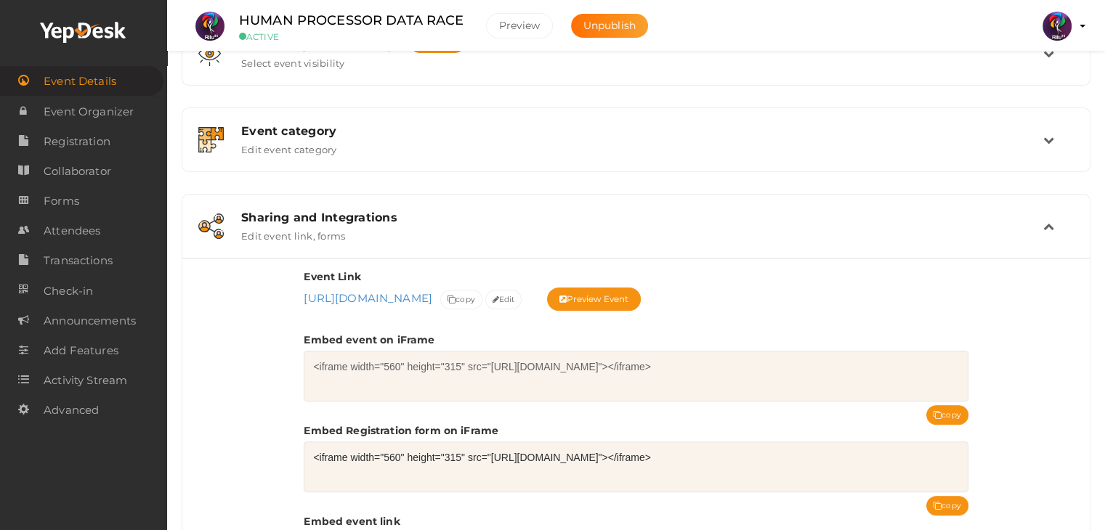
scroll to position [398, 0]
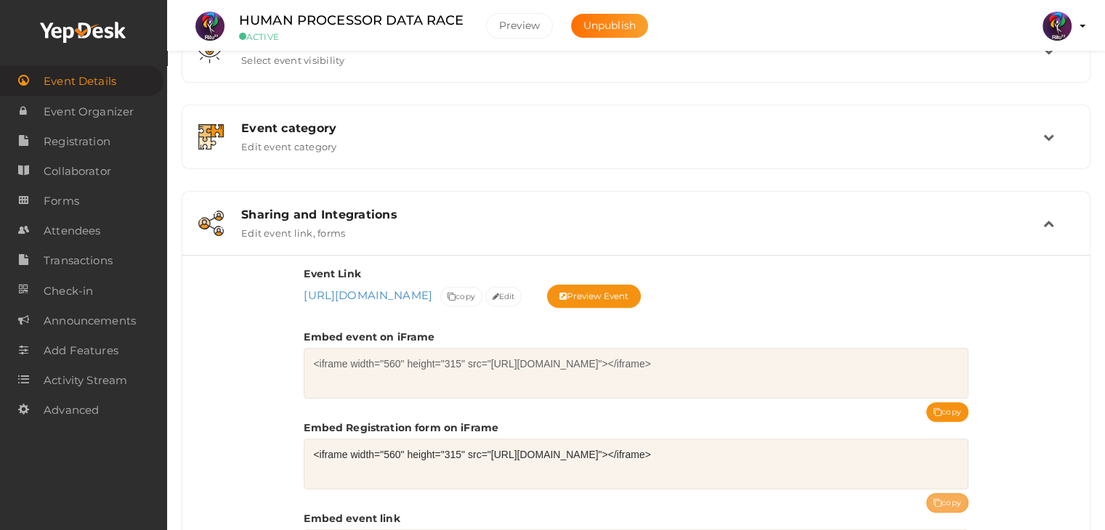
click at [955, 500] on button "copy" at bounding box center [947, 503] width 42 height 20
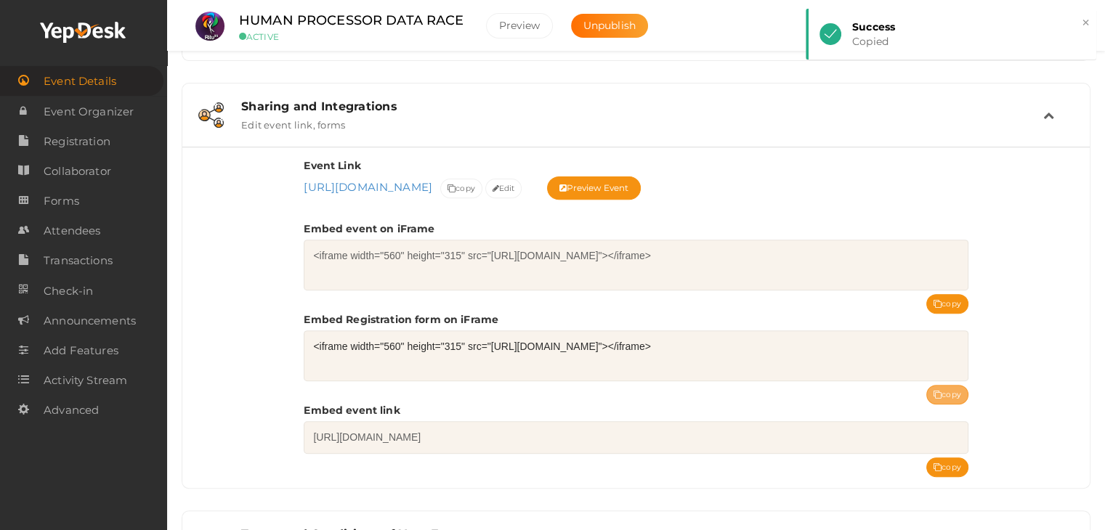
scroll to position [513, 0]
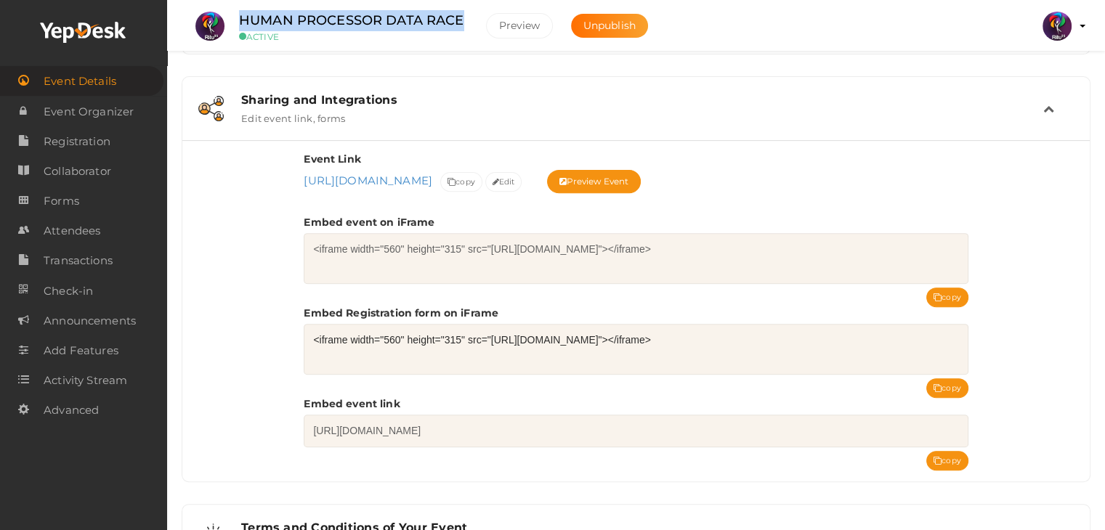
drag, startPoint x: 460, startPoint y: 10, endPoint x: 224, endPoint y: 1, distance: 235.5
click at [224, 1] on li "HUMAN PROCESSOR DATA RACE ACTIVE Preview Unpublish" at bounding box center [425, 26] width 479 height 51
copy label "HUMAN PROCESSOR DATA RACE"
click at [267, 265] on div "Event Link https://www.yepdesk.com/manprocessor-data-race https://www.yepdesk.c…" at bounding box center [635, 310] width 907 height 341
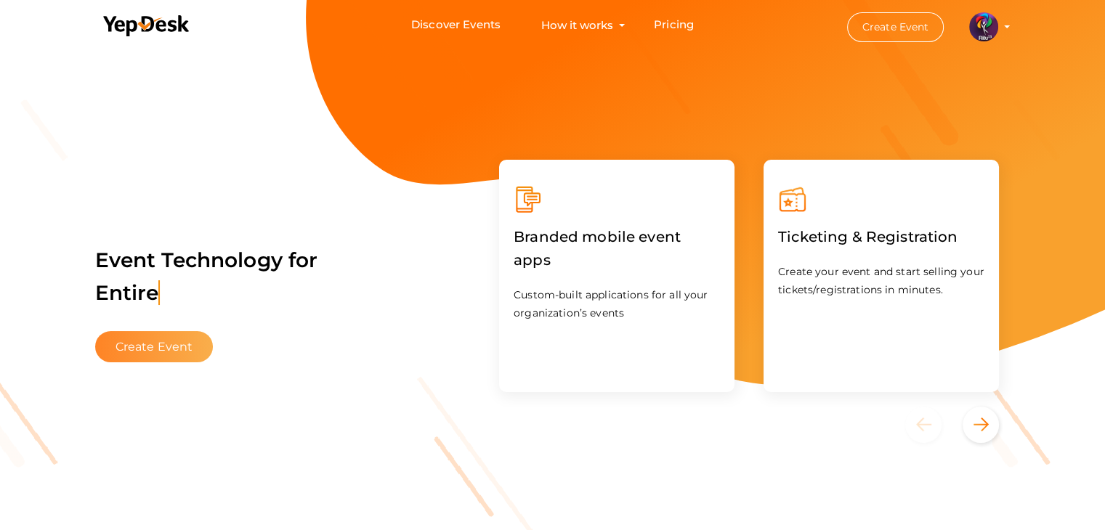
click at [179, 352] on button "Create Event" at bounding box center [154, 346] width 118 height 31
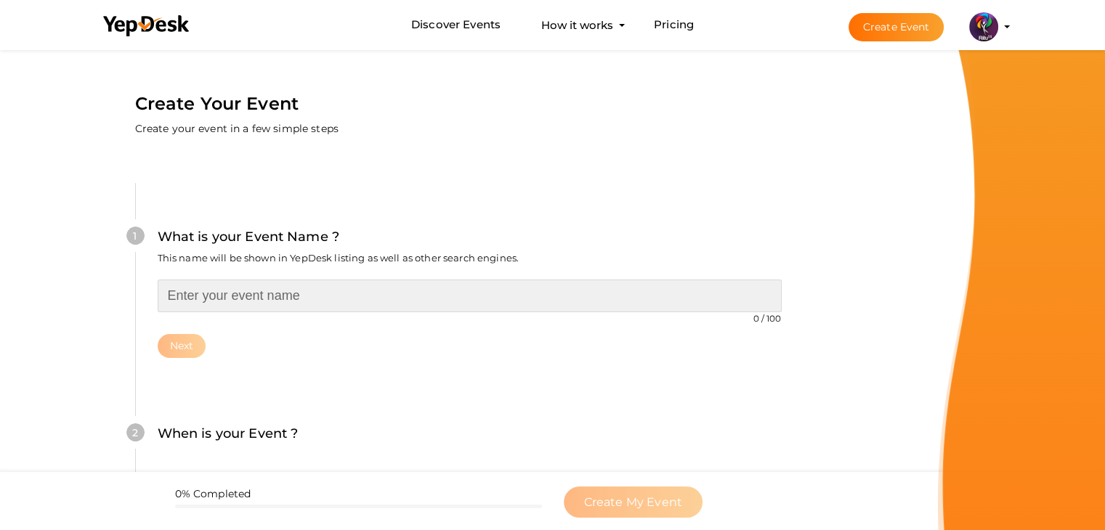
click at [256, 291] on input "text" at bounding box center [470, 296] width 624 height 33
click at [448, 294] on input "TECH TRI" at bounding box center [470, 296] width 624 height 33
type input "TECH TRIATHALON TECH RELAY"
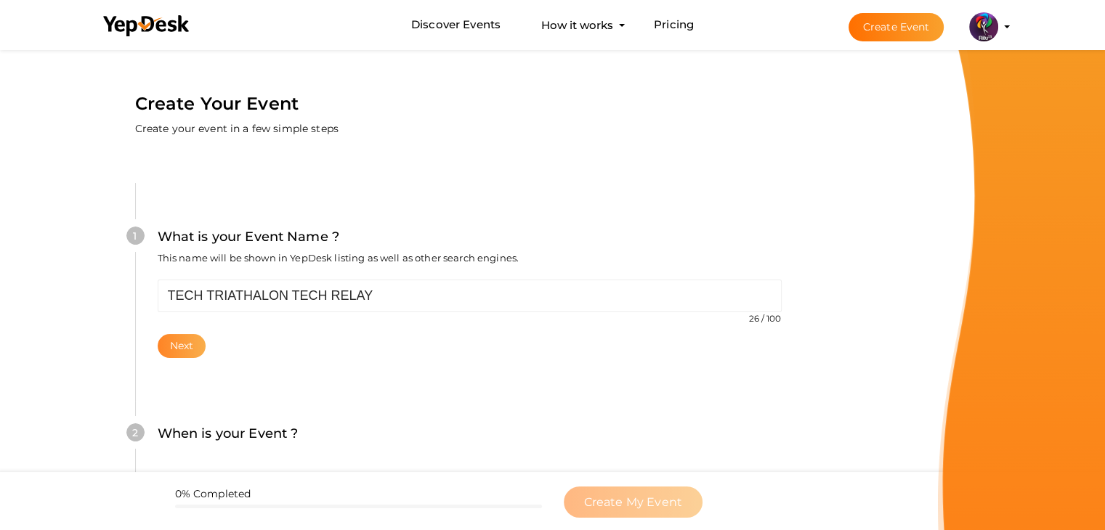
click at [192, 344] on button "Next" at bounding box center [182, 346] width 49 height 24
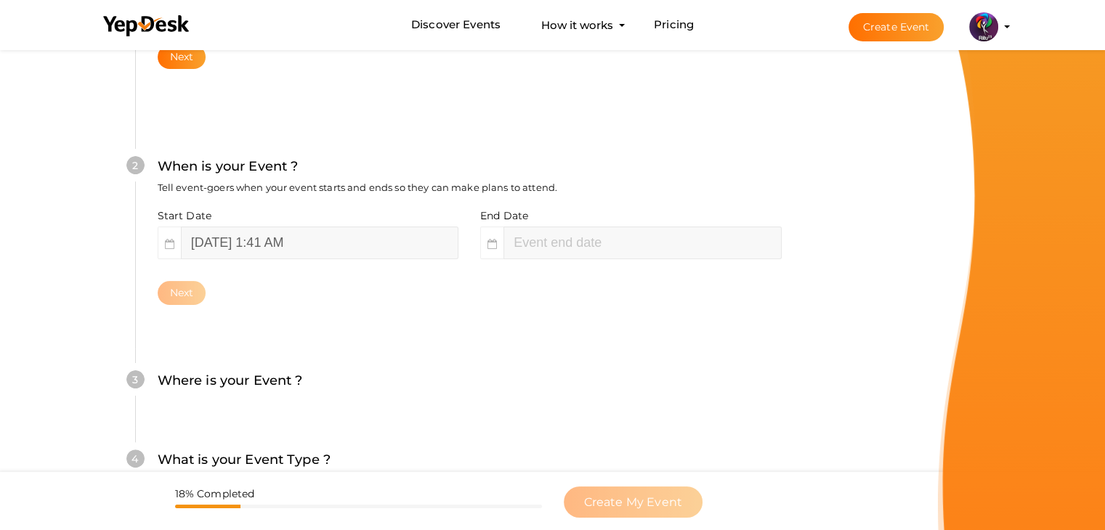
scroll to position [299, 0]
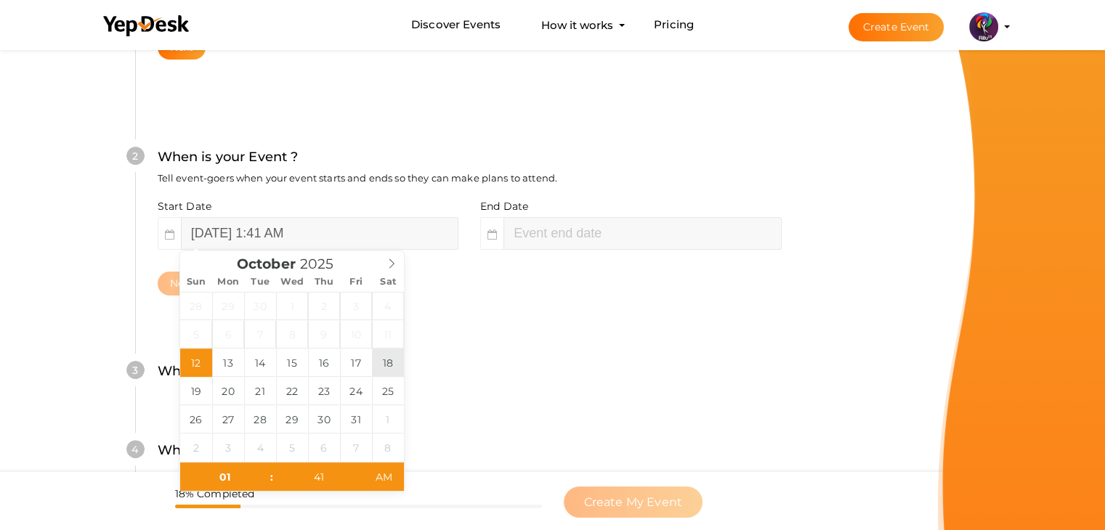
type input "October 18, 2025 1:41 AM"
type input "03"
type input "41"
type input "October 18, 2025 3:41 AM"
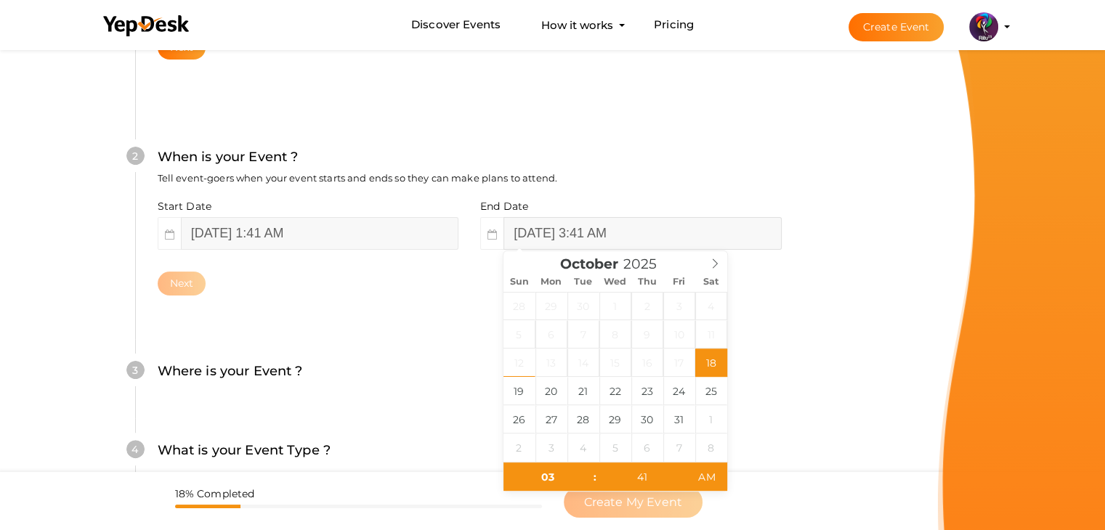
click at [560, 245] on input "October 18, 2025 3:41 AM" at bounding box center [641, 233] width 277 height 33
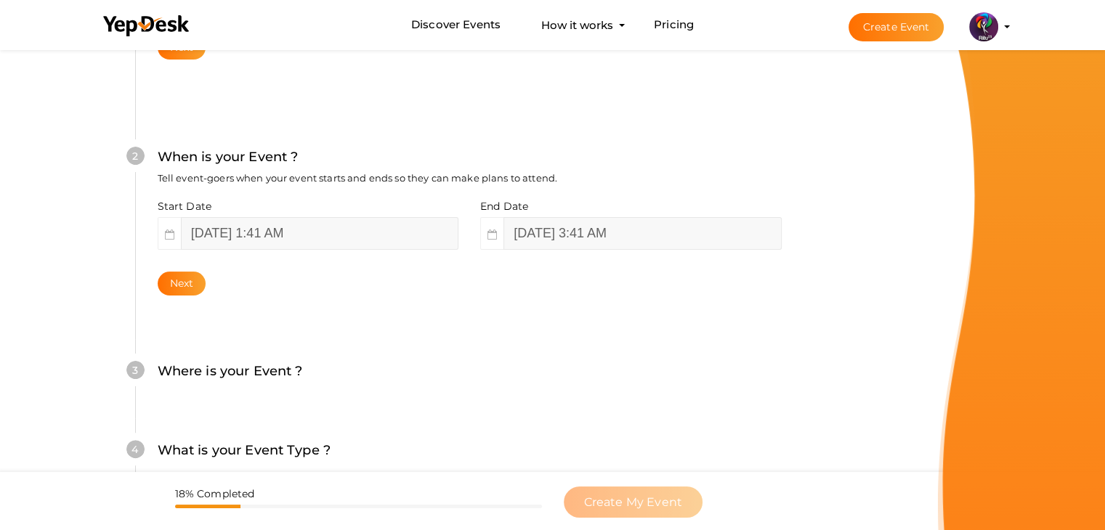
click at [241, 306] on div "2 When is your Event ? Tell event-goers when your event starts and ends so they…" at bounding box center [469, 221] width 668 height 236
click at [186, 283] on button "Next" at bounding box center [182, 284] width 49 height 24
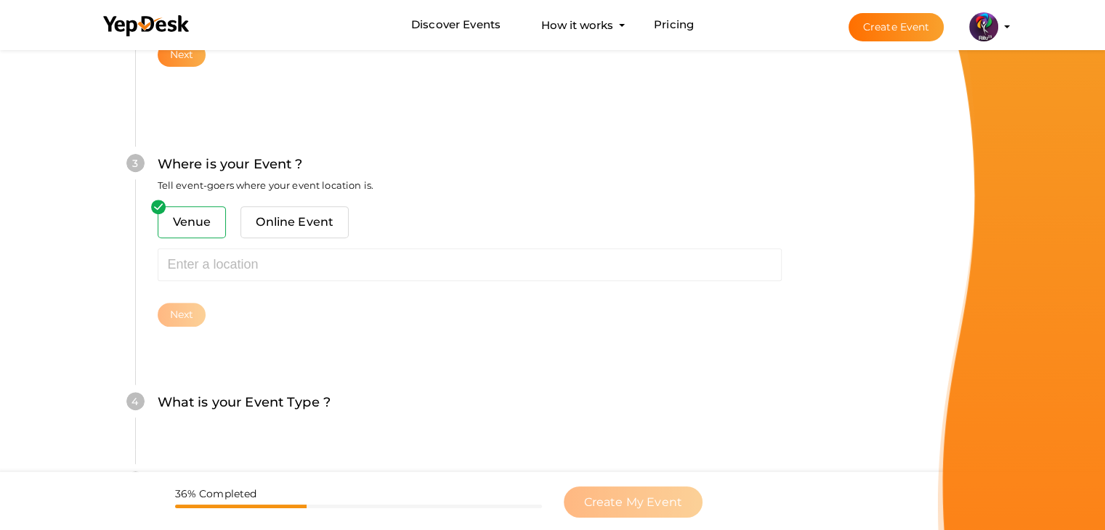
scroll to position [535, 0]
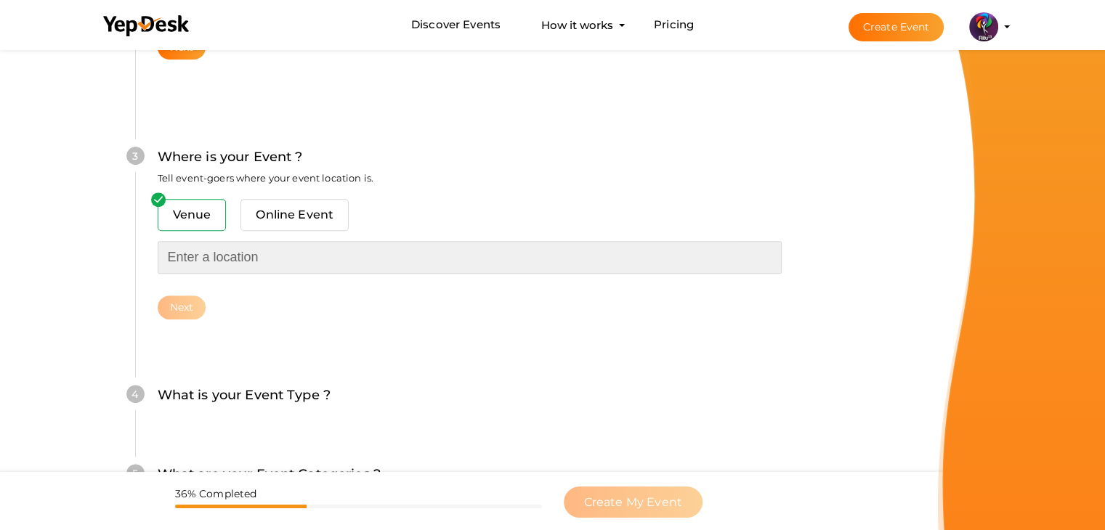
click at [277, 246] on input "text" at bounding box center [470, 257] width 624 height 33
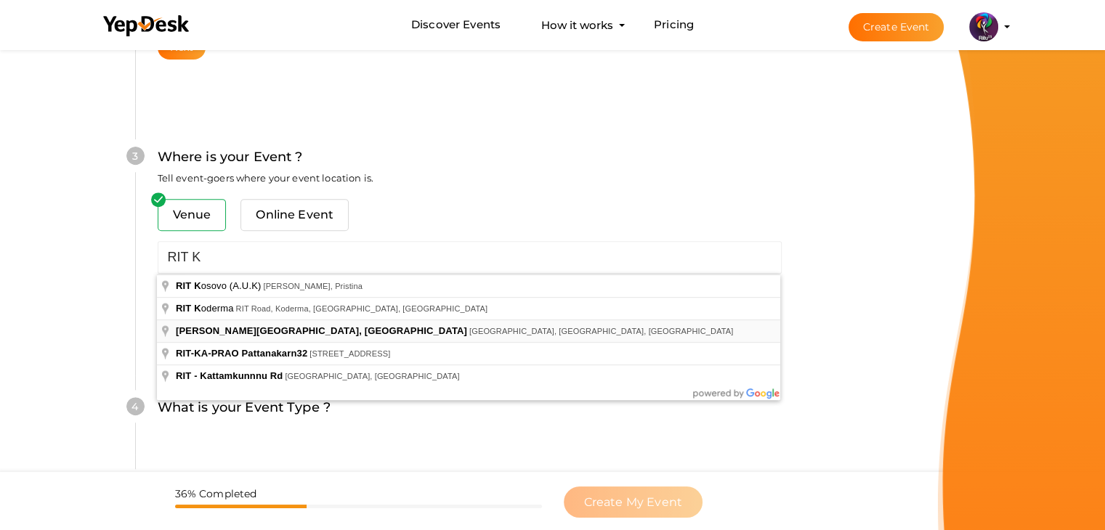
type input "RAJIV GANDHI INSTITUTE OF TECHNOLOGY, KOTTAYAM, Pampady, Kerala, India"
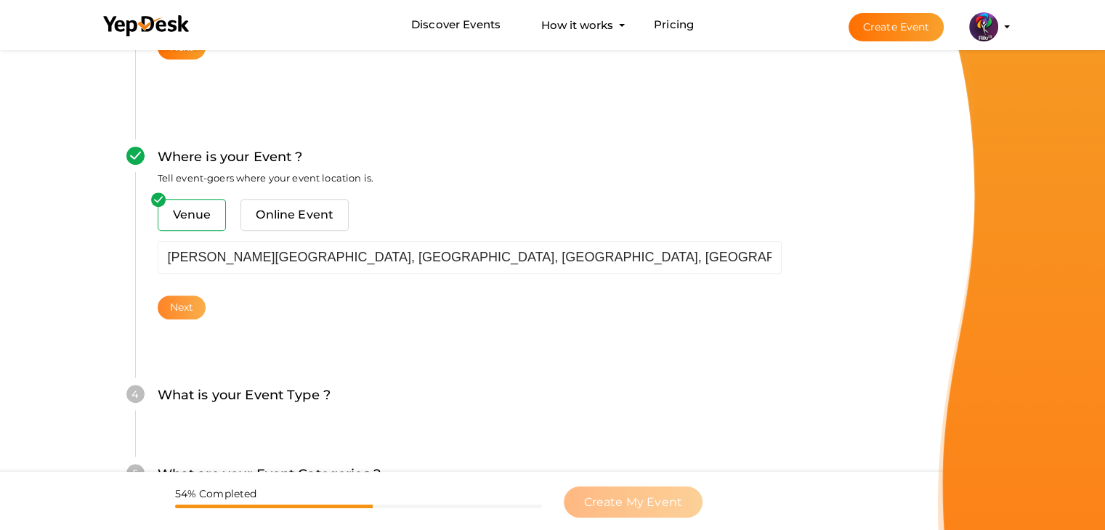
click at [166, 314] on button "Next" at bounding box center [182, 308] width 49 height 24
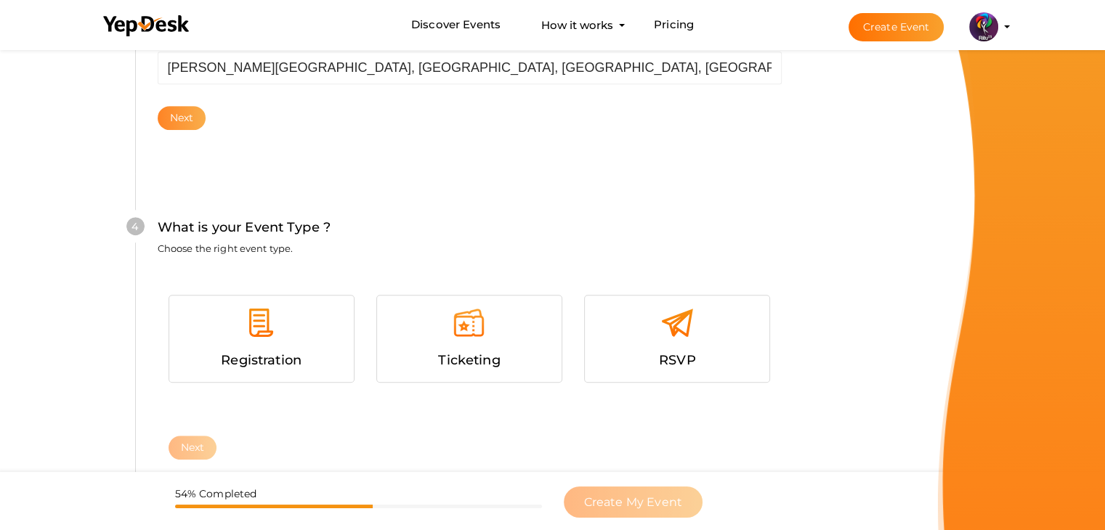
scroll to position [795, 0]
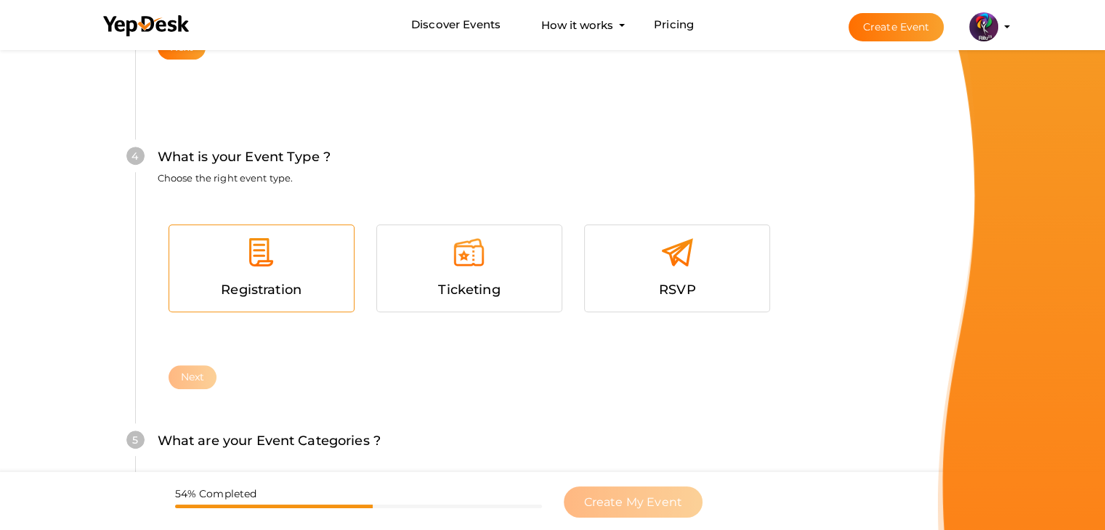
click at [267, 291] on span "Registration" at bounding box center [261, 290] width 81 height 16
click at [187, 376] on button "Next" at bounding box center [193, 377] width 49 height 24
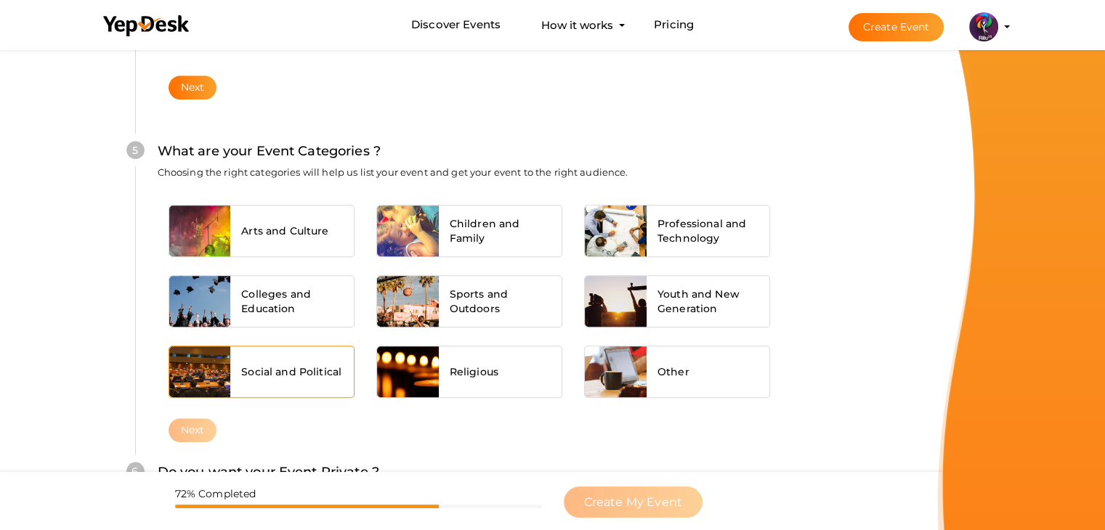
scroll to position [1099, 0]
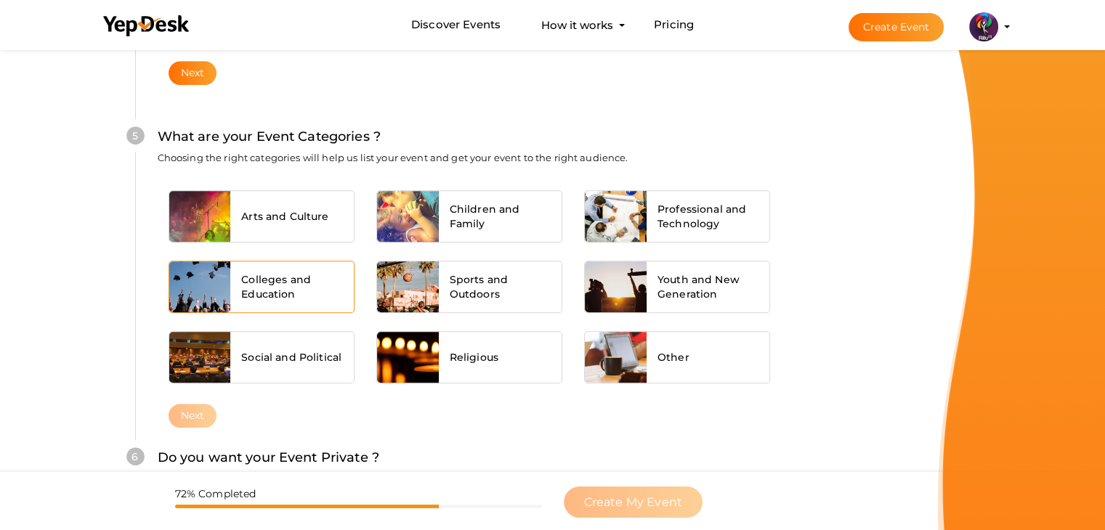
click at [250, 291] on span "Colleges and Education" at bounding box center [292, 286] width 102 height 29
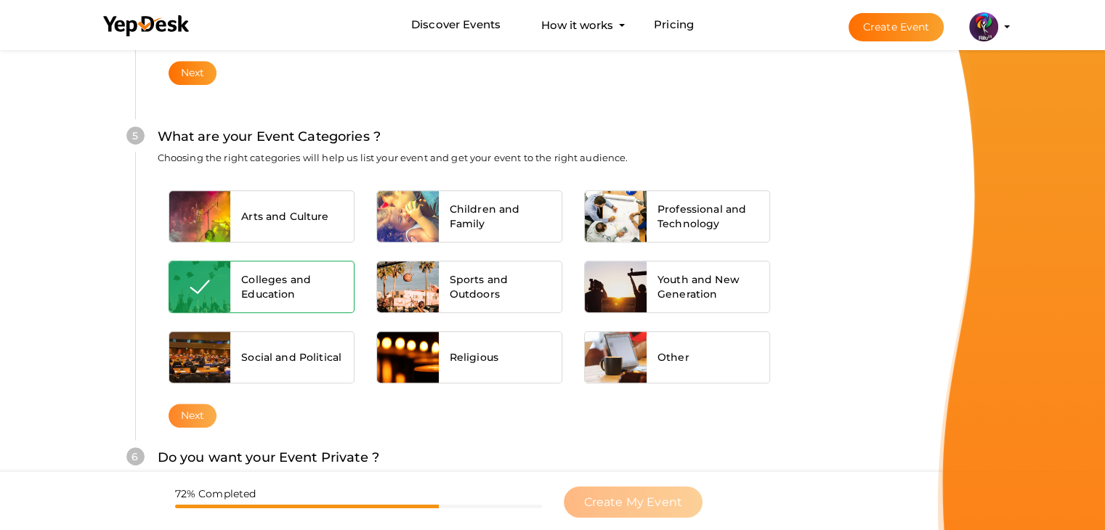
click at [183, 423] on button "Next" at bounding box center [193, 416] width 49 height 24
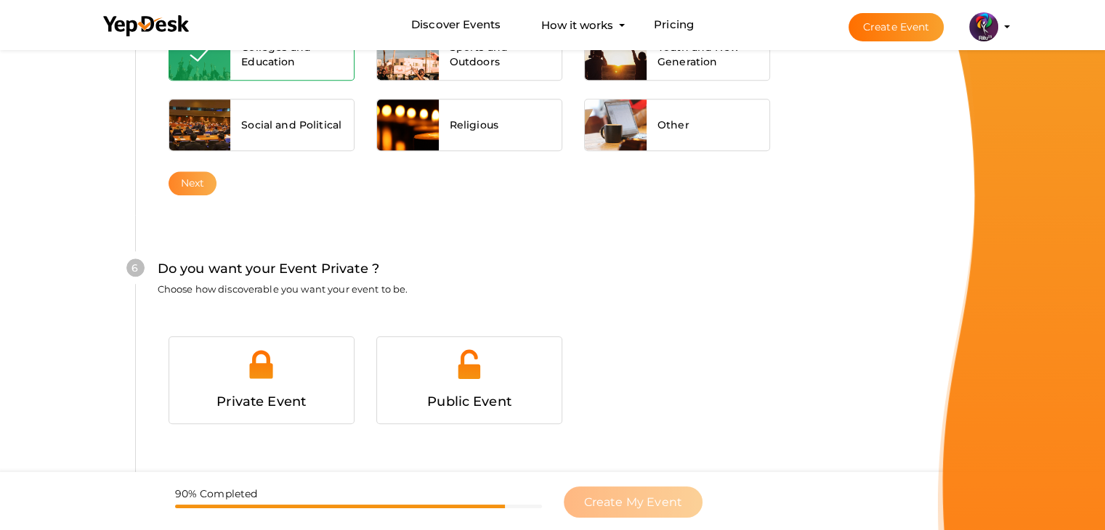
scroll to position [1418, 0]
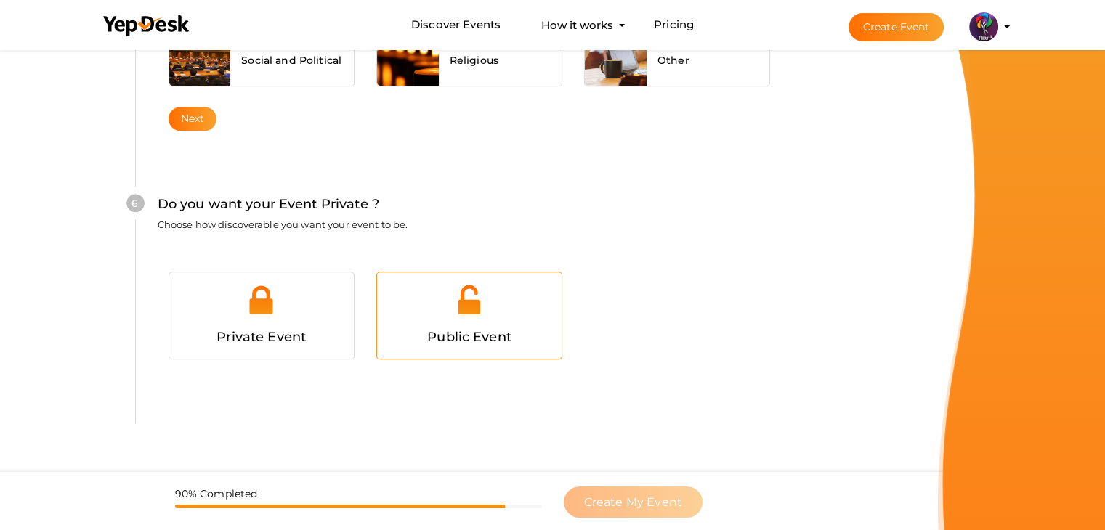
click at [426, 315] on div at bounding box center [469, 305] width 163 height 44
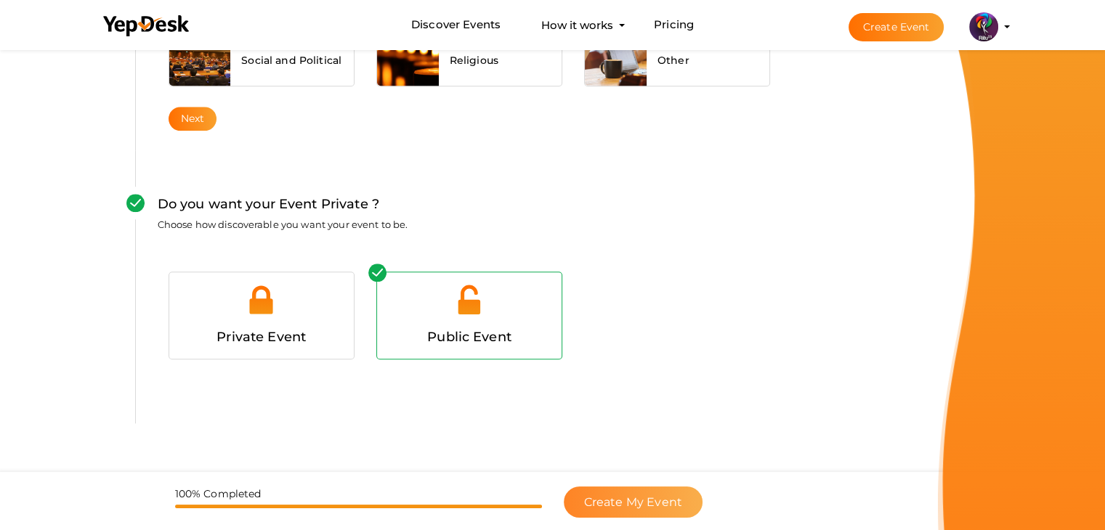
click at [673, 491] on button "Create My Event" at bounding box center [633, 502] width 139 height 31
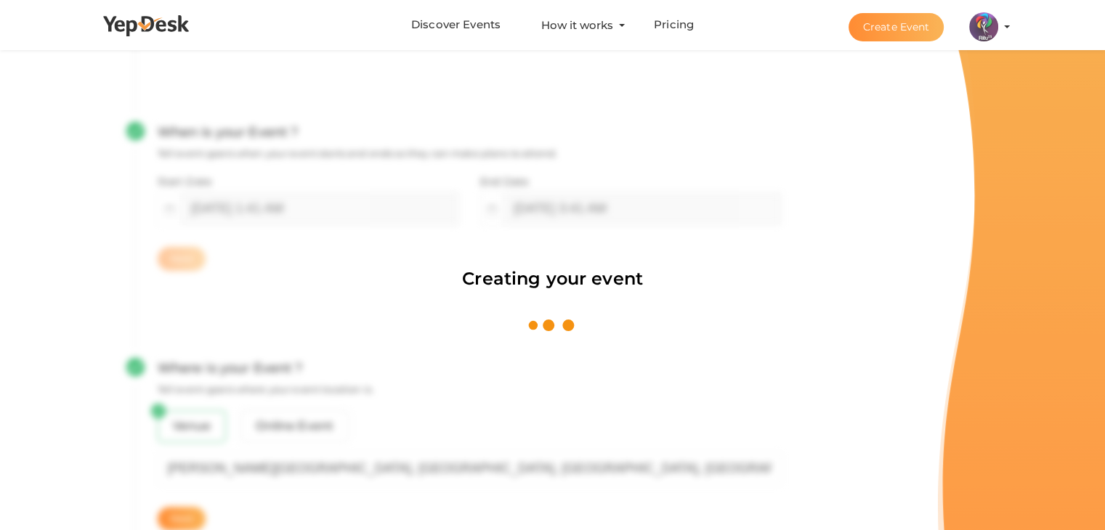
scroll to position [218, 0]
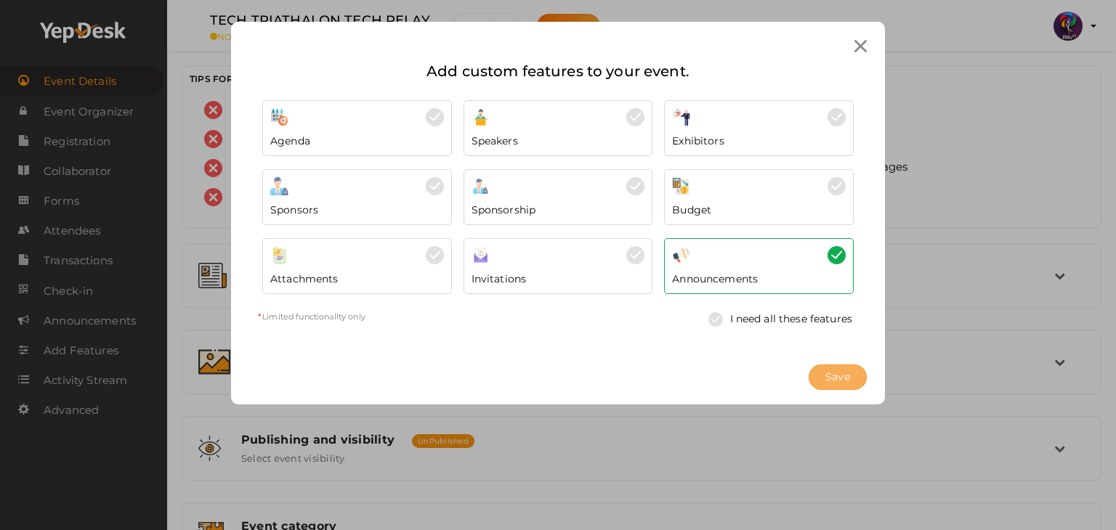
click at [846, 372] on span "Save" at bounding box center [837, 377] width 25 height 15
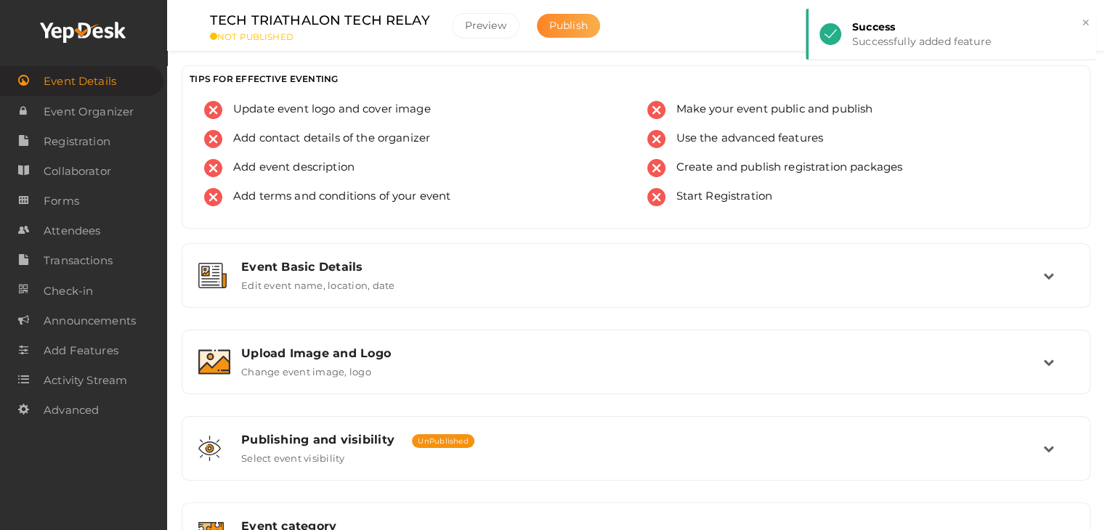
click at [561, 28] on span "Publish" at bounding box center [568, 25] width 38 height 13
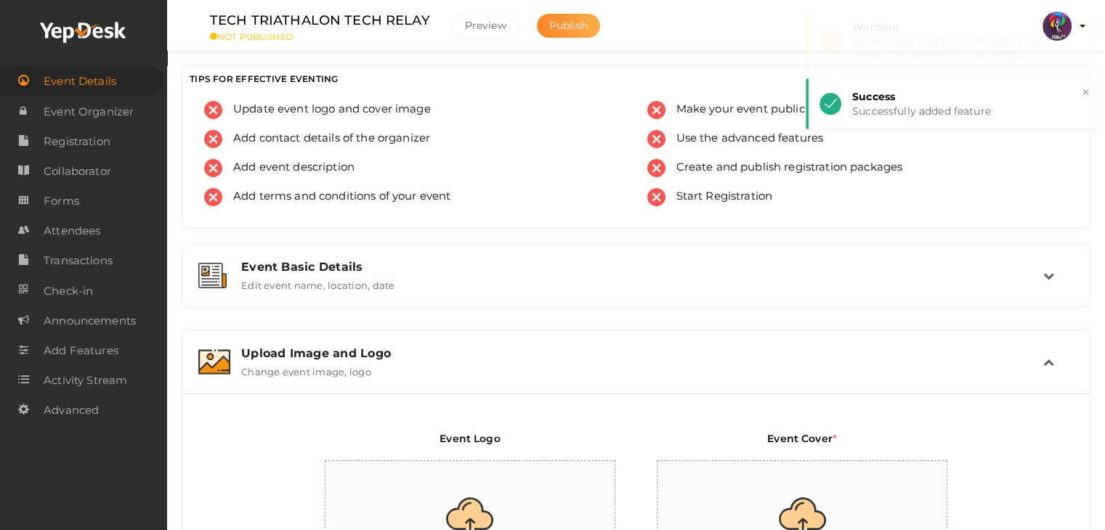
scroll to position [245, 0]
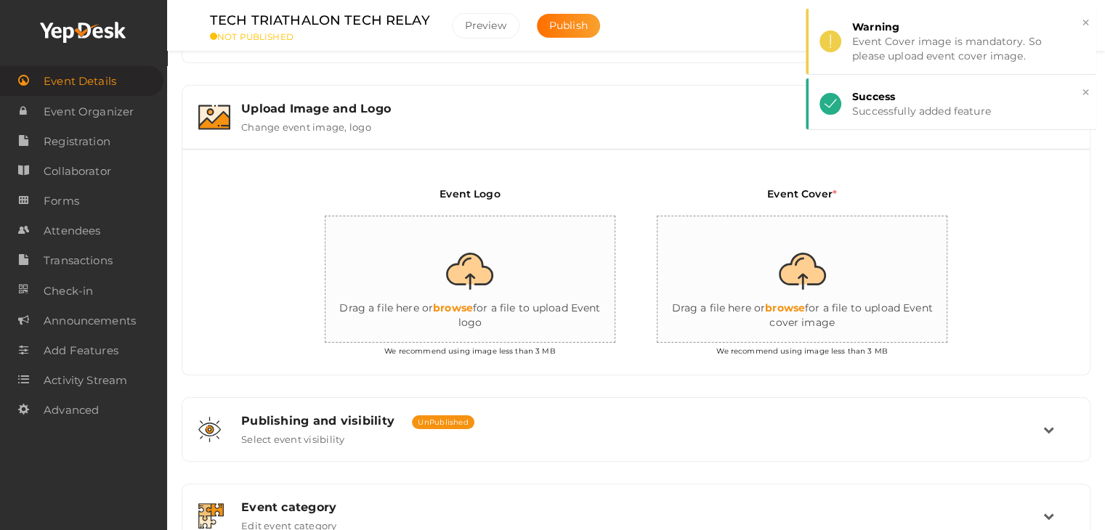
click at [488, 256] on input "file" at bounding box center [470, 279] width 291 height 127
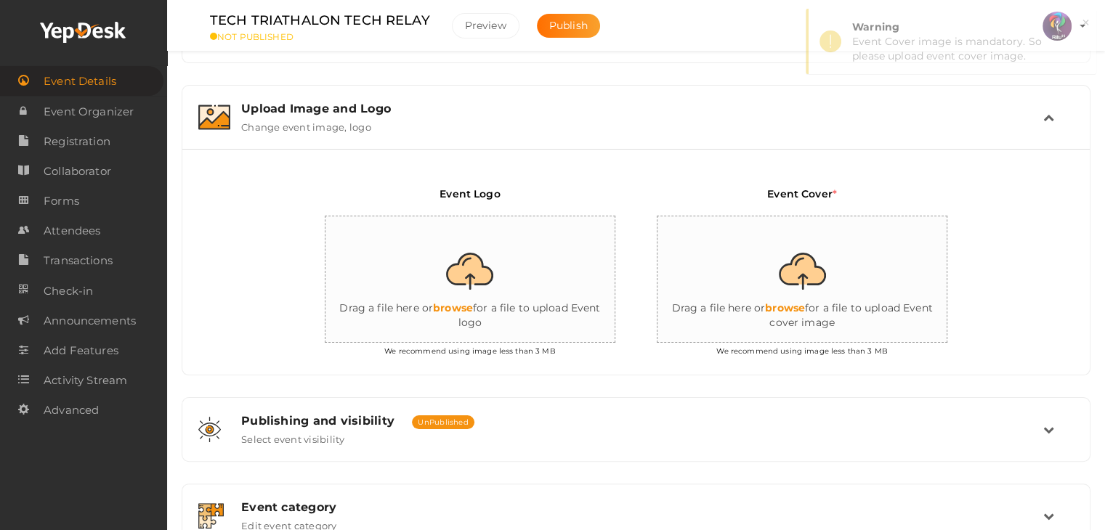
type input "C:\fakepath\logo yepdesk.png"
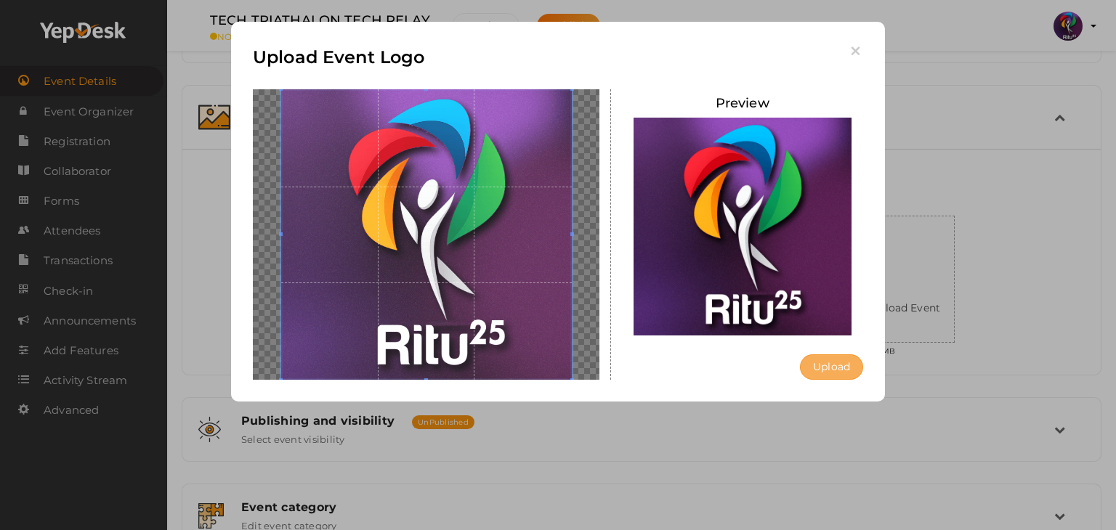
click at [827, 371] on button "Upload" at bounding box center [831, 366] width 63 height 25
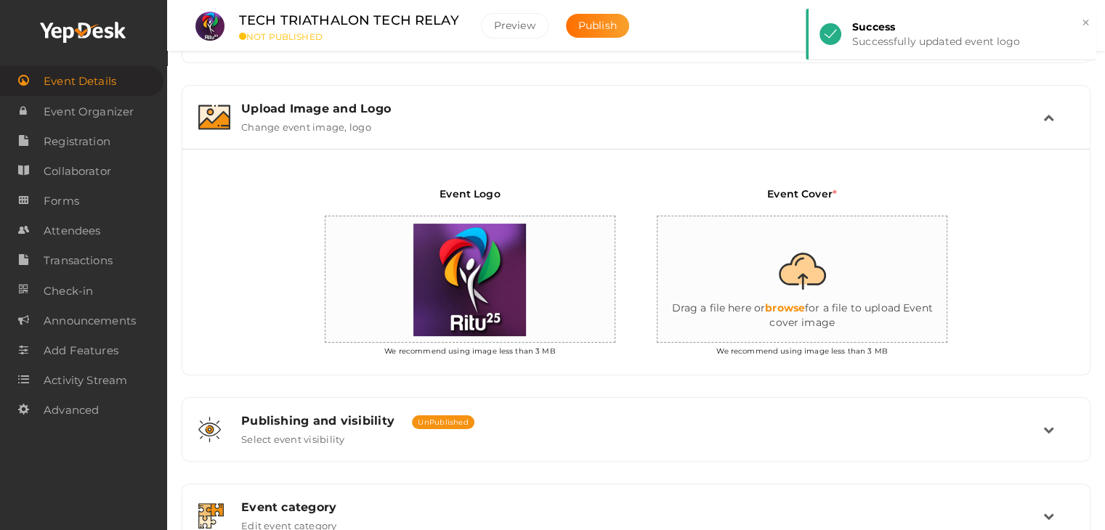
click at [813, 284] on input "file" at bounding box center [802, 279] width 291 height 127
type input "C:\fakepath\IMG-20251012-WA0026.jpg"
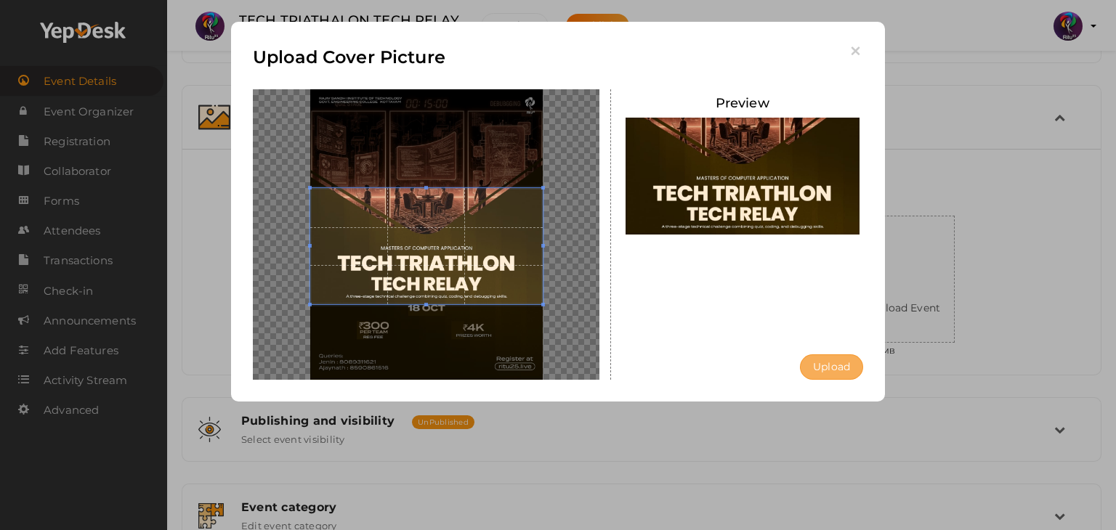
click at [827, 369] on button "Upload" at bounding box center [831, 366] width 63 height 25
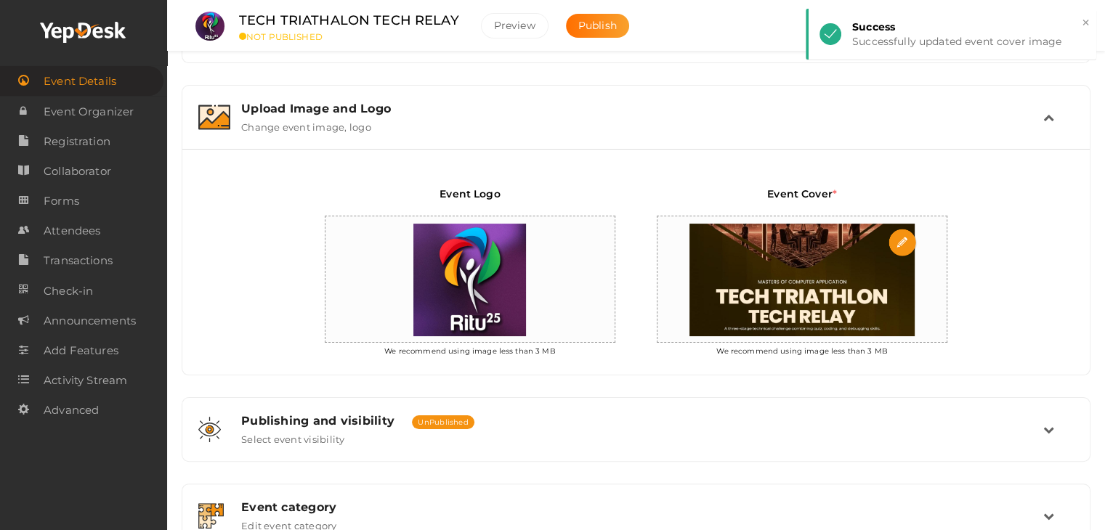
click at [745, 312] on img at bounding box center [802, 279] width 240 height 127
click at [107, 130] on span "Registration" at bounding box center [77, 141] width 67 height 29
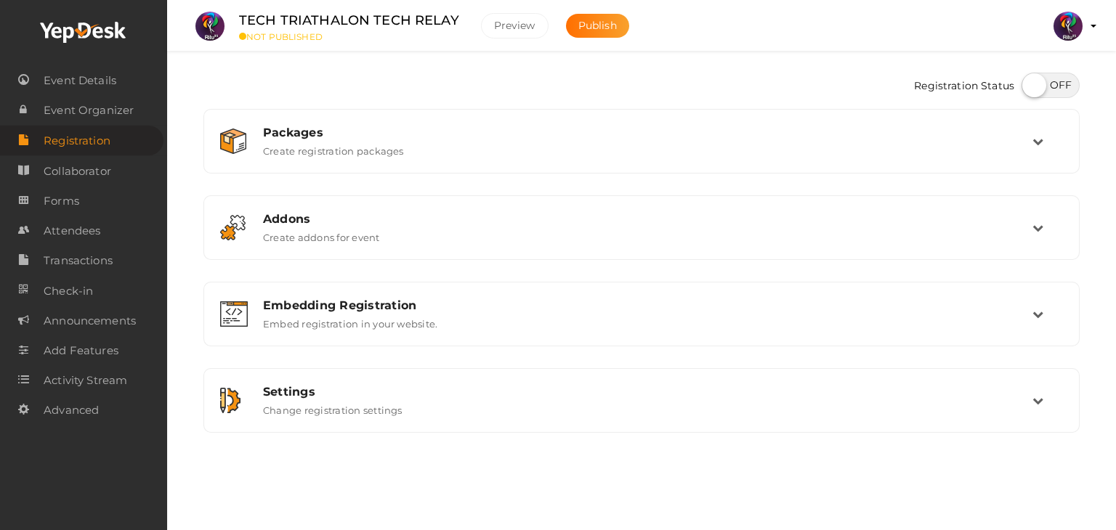
click at [1055, 89] on label at bounding box center [1050, 85] width 58 height 25
click at [1031, 85] on input "checkbox" at bounding box center [1025, 80] width 9 height 9
checkbox input "true"
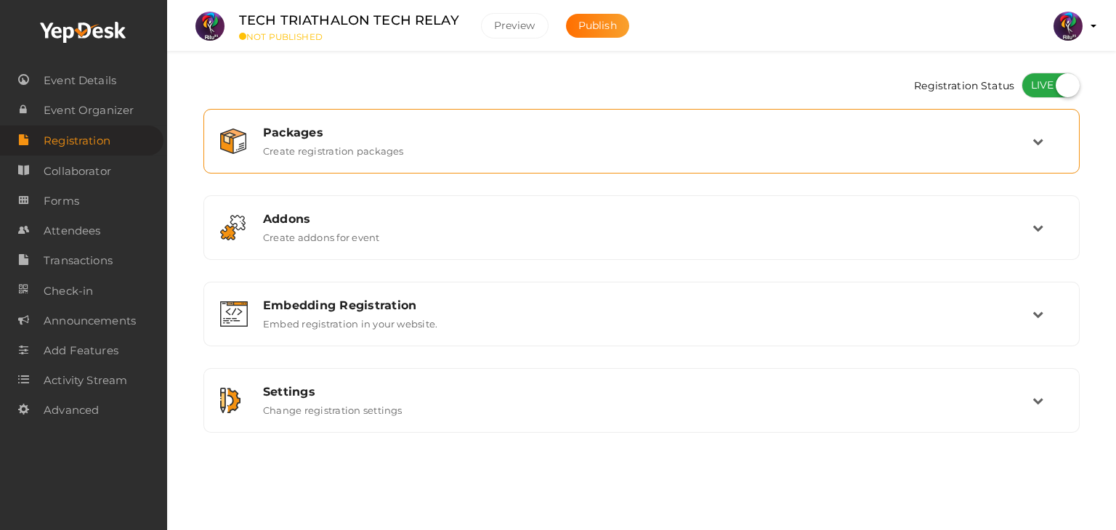
click at [959, 138] on div "Packages" at bounding box center [647, 133] width 769 height 14
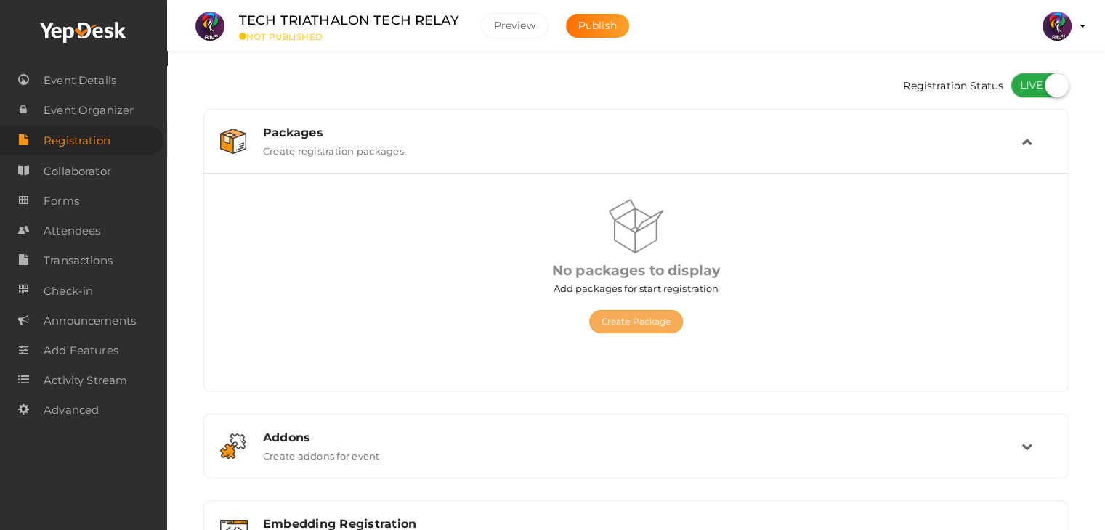
click at [628, 317] on button "Create Package" at bounding box center [636, 321] width 94 height 23
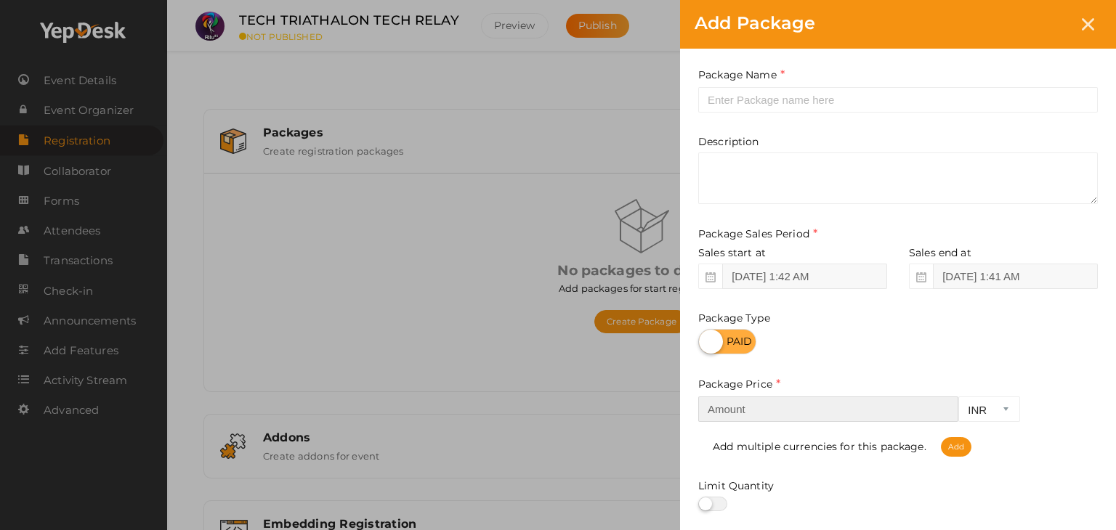
drag, startPoint x: 798, startPoint y: 409, endPoint x: 790, endPoint y: 169, distance: 239.8
click at [784, 291] on div "Package Name This field is Required. Package Name already used. Description Pac…" at bounding box center [898, 321] width 436 height 545
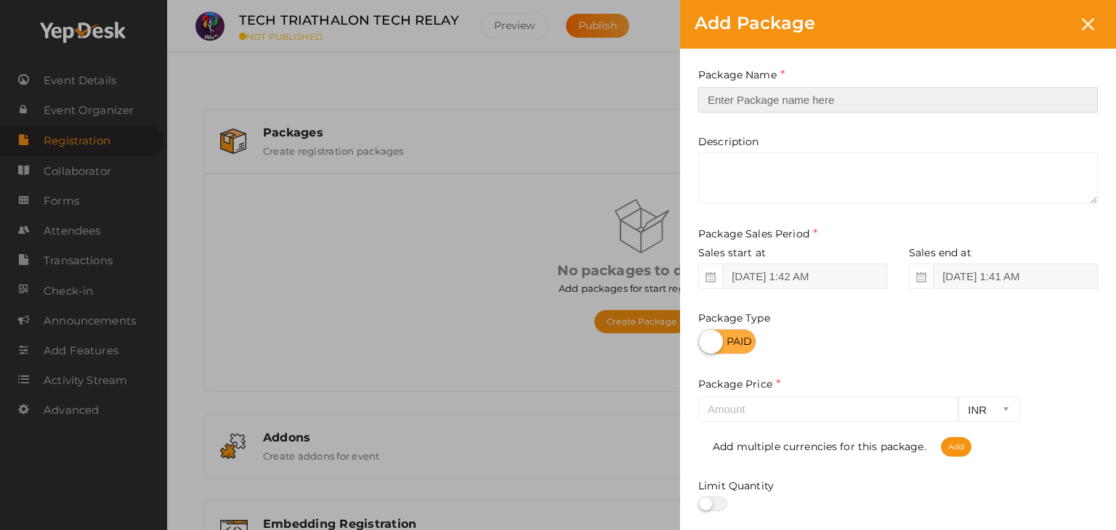
click at [774, 102] on input "text" at bounding box center [897, 99] width 399 height 25
type input "Registration"
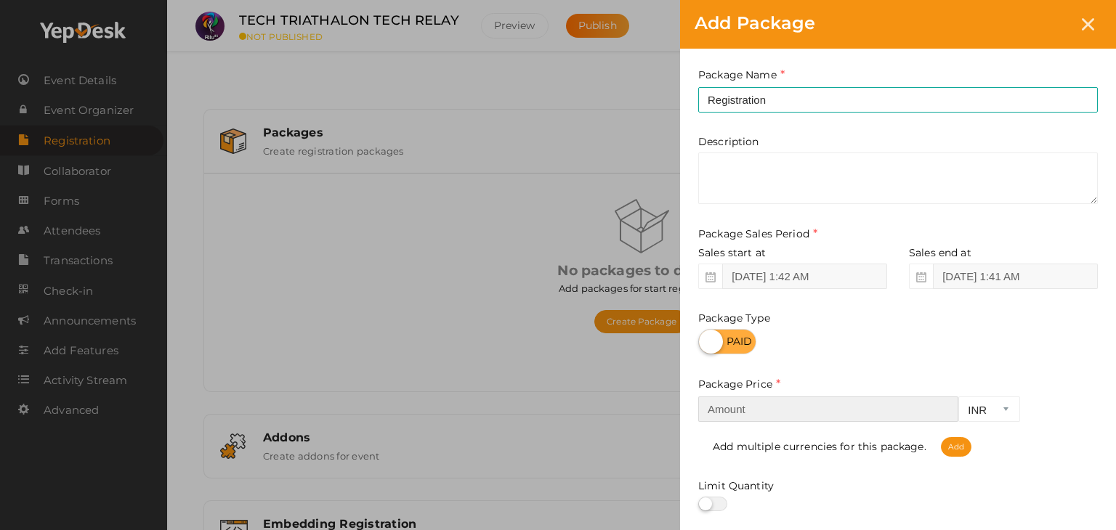
click at [805, 415] on input "number" at bounding box center [828, 409] width 260 height 25
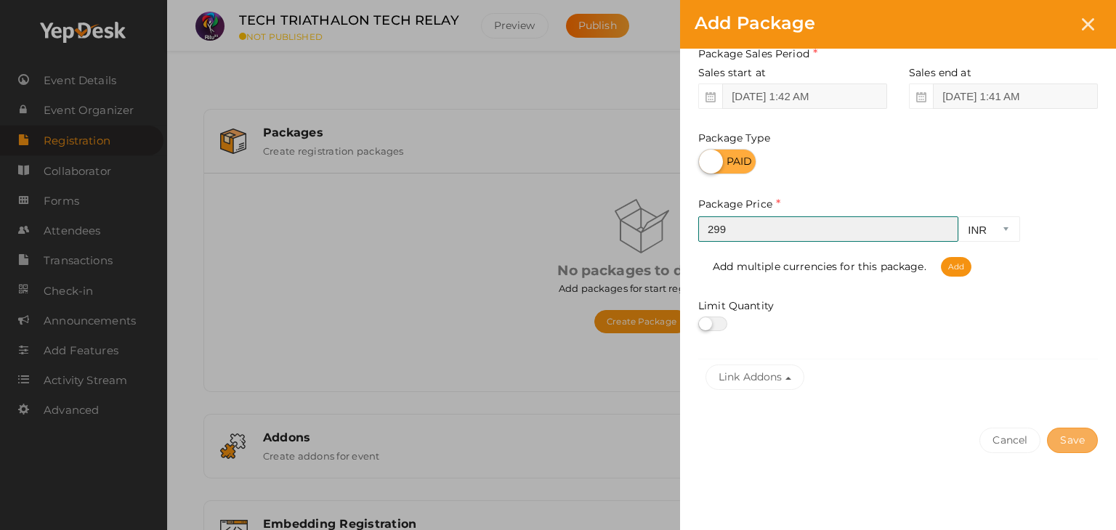
type input "299"
click at [1076, 437] on button "Save" at bounding box center [1072, 440] width 51 height 25
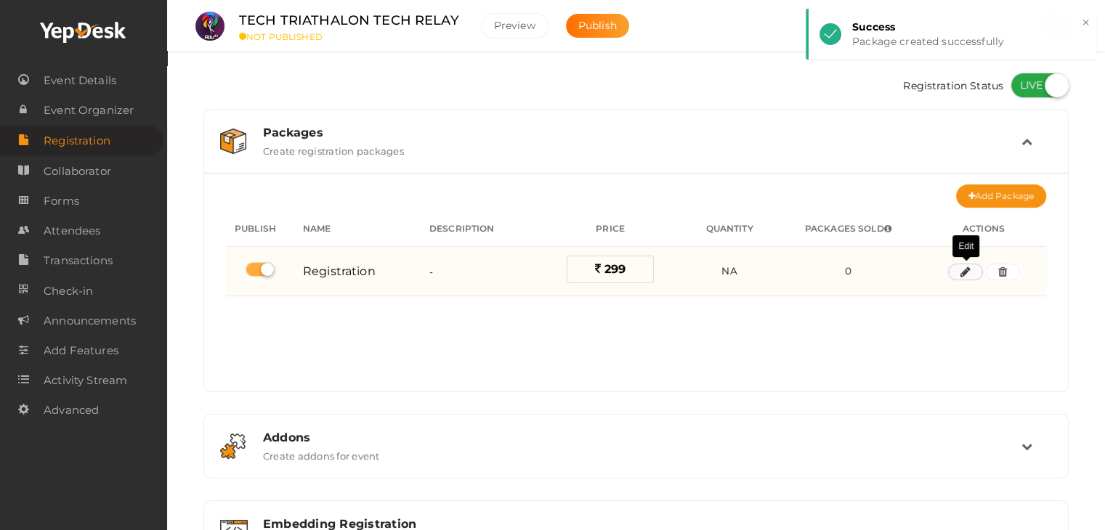
click at [959, 274] on button "button" at bounding box center [965, 272] width 35 height 17
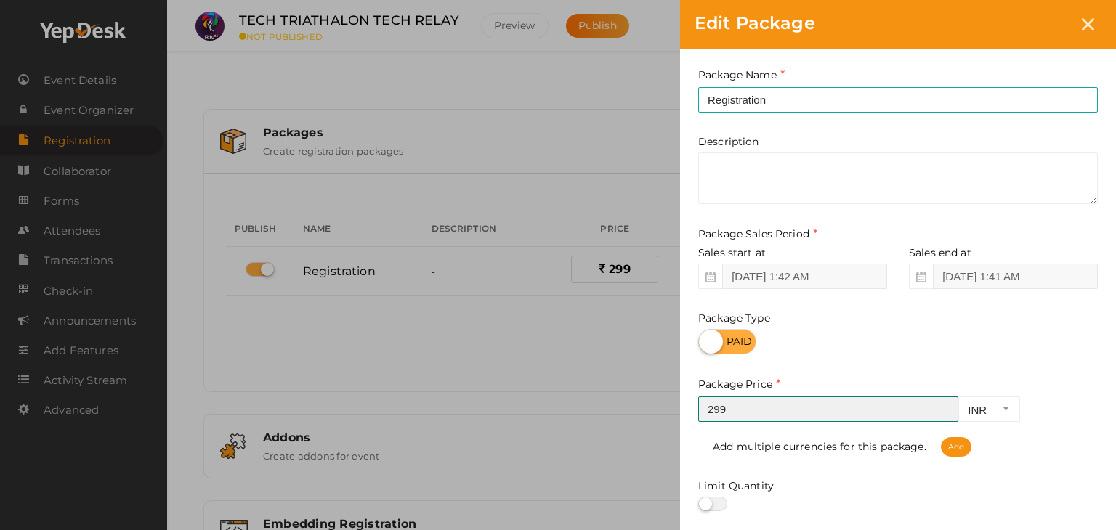
click at [944, 402] on input "299" at bounding box center [828, 409] width 260 height 25
type input "300"
click at [943, 407] on input "300" at bounding box center [828, 409] width 260 height 25
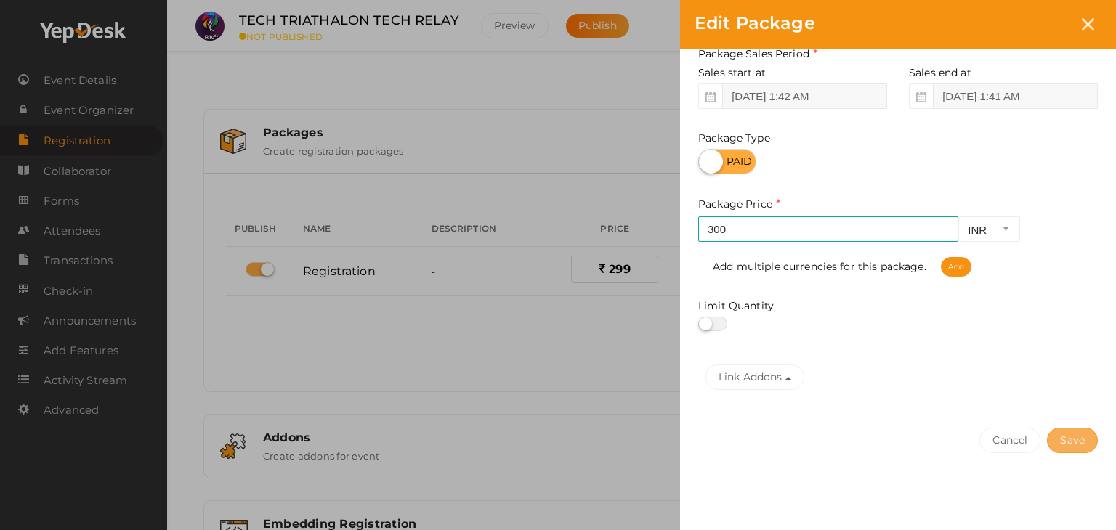
click at [1063, 442] on button "Save" at bounding box center [1072, 440] width 51 height 25
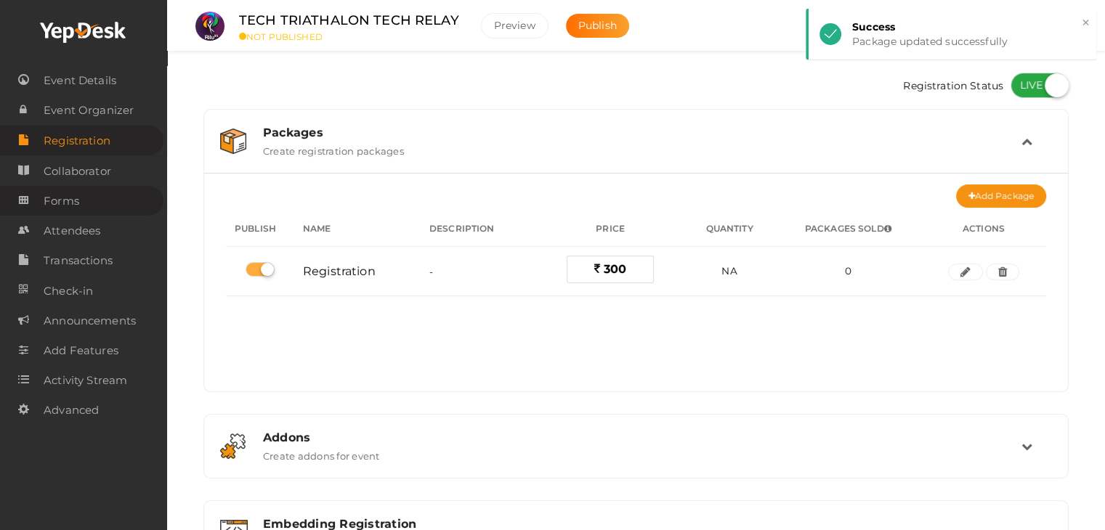
click at [82, 198] on link "Forms" at bounding box center [81, 201] width 163 height 30
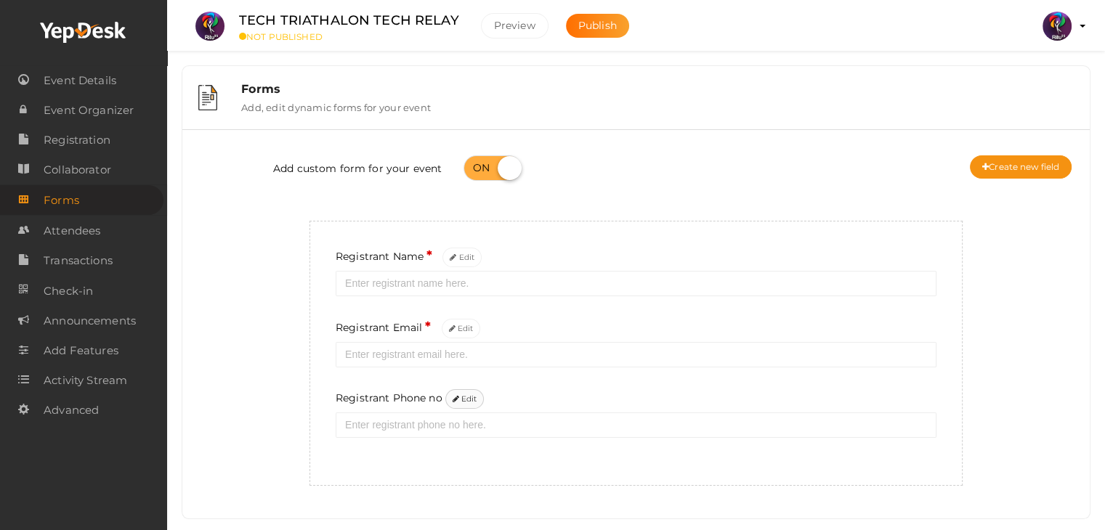
click at [465, 405] on button "Edit" at bounding box center [464, 399] width 39 height 20
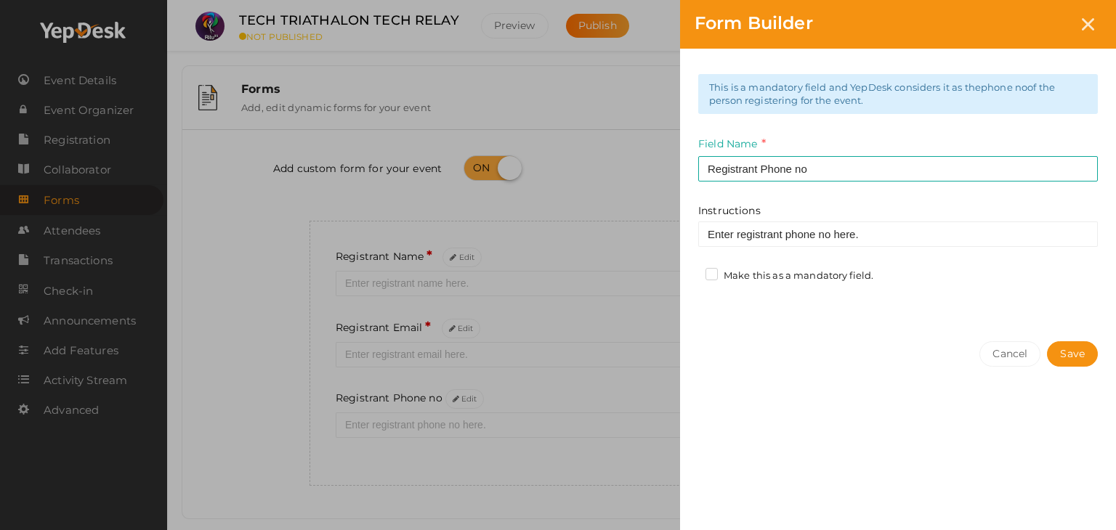
click at [710, 269] on label "Make this as a mandatory field." at bounding box center [789, 276] width 168 height 15
click at [691, 272] on input "Make this as a mandatory field." at bounding box center [691, 272] width 0 height 0
click at [1087, 349] on button "Save" at bounding box center [1072, 353] width 51 height 25
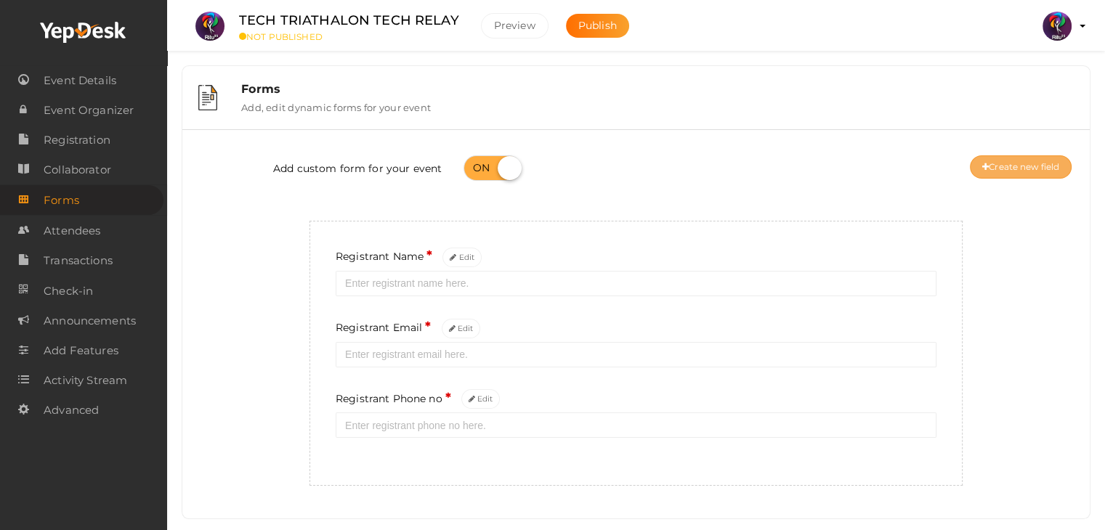
click at [1000, 174] on button "Create new field" at bounding box center [1021, 166] width 102 height 23
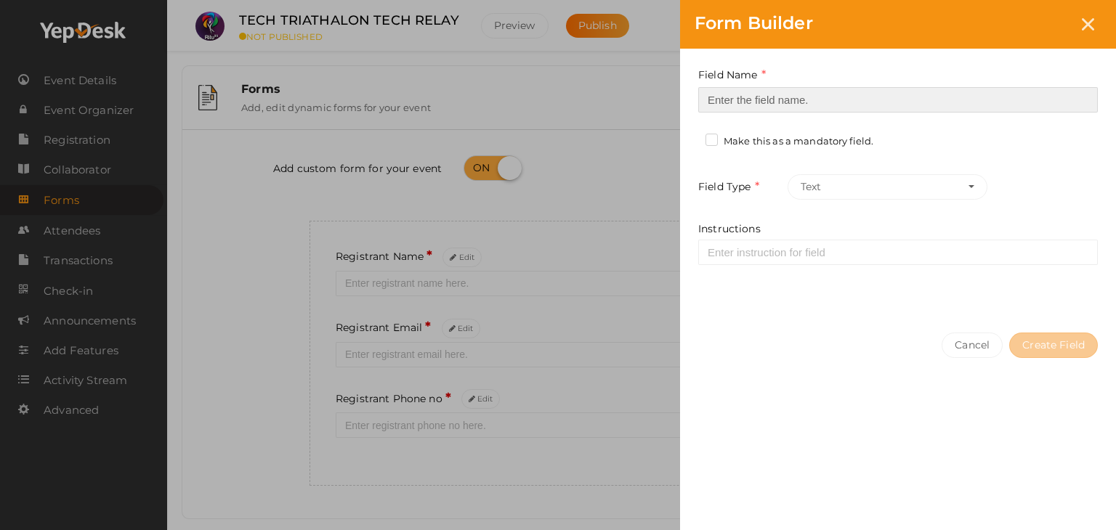
click at [732, 92] on input at bounding box center [897, 99] width 399 height 25
type input "Registrant College"
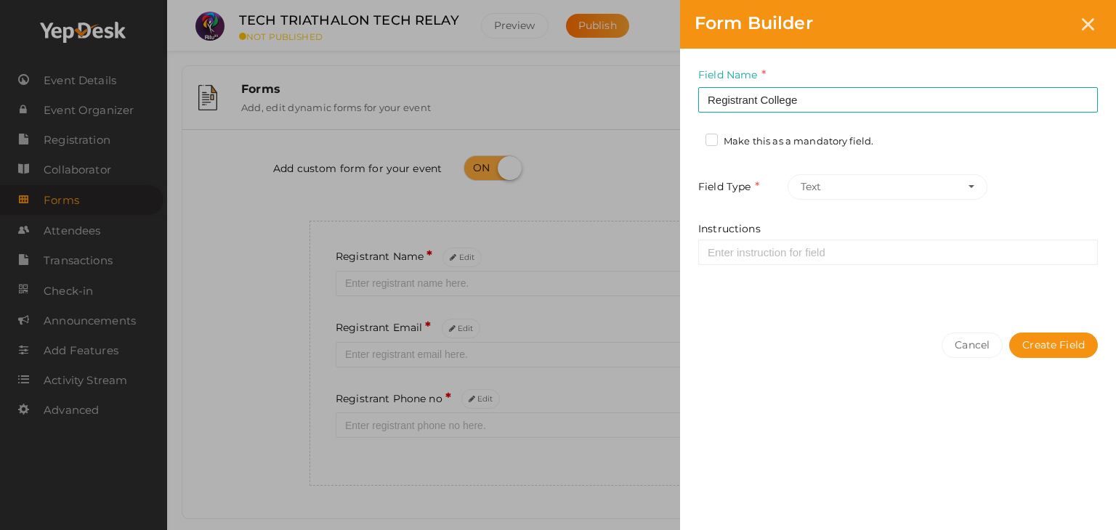
click at [713, 143] on label "Make this as a mandatory field." at bounding box center [789, 141] width 168 height 15
click at [691, 137] on input "Make this as a mandatory field." at bounding box center [691, 137] width 0 height 0
click at [1044, 351] on button "Create Field" at bounding box center [1053, 345] width 89 height 25
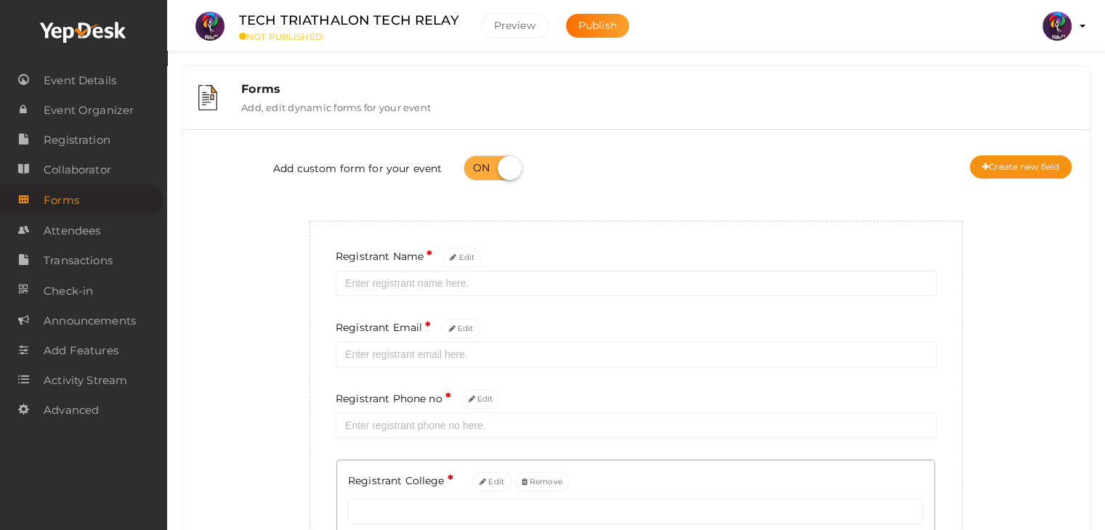
click at [1023, 295] on div "Add custom form for your event Create new field Registrant Name * Edit Registra…" at bounding box center [635, 364] width 885 height 447
click at [994, 165] on button "Create new field" at bounding box center [1021, 166] width 102 height 23
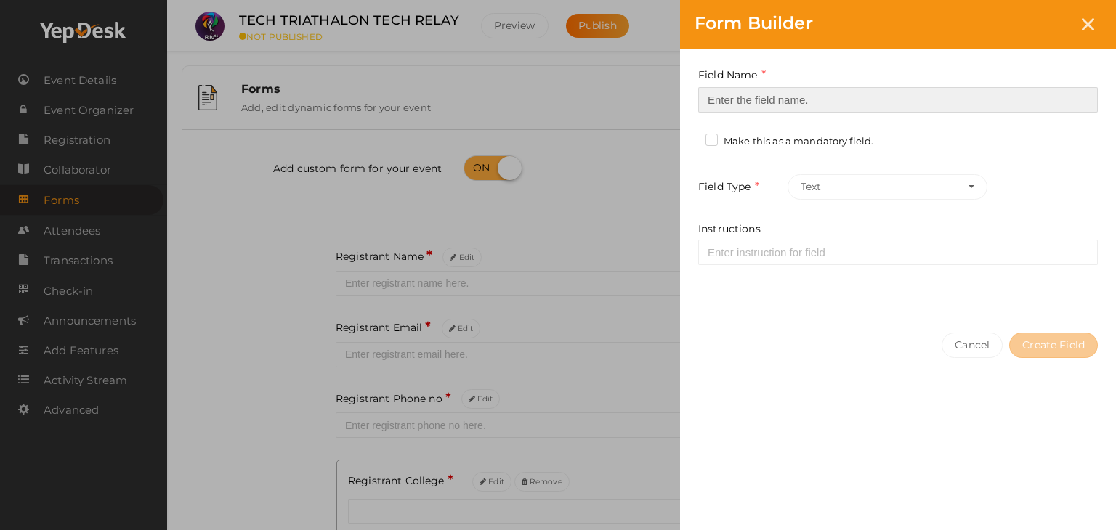
click at [796, 98] on input at bounding box center [897, 99] width 399 height 25
type input "Refferal ID"
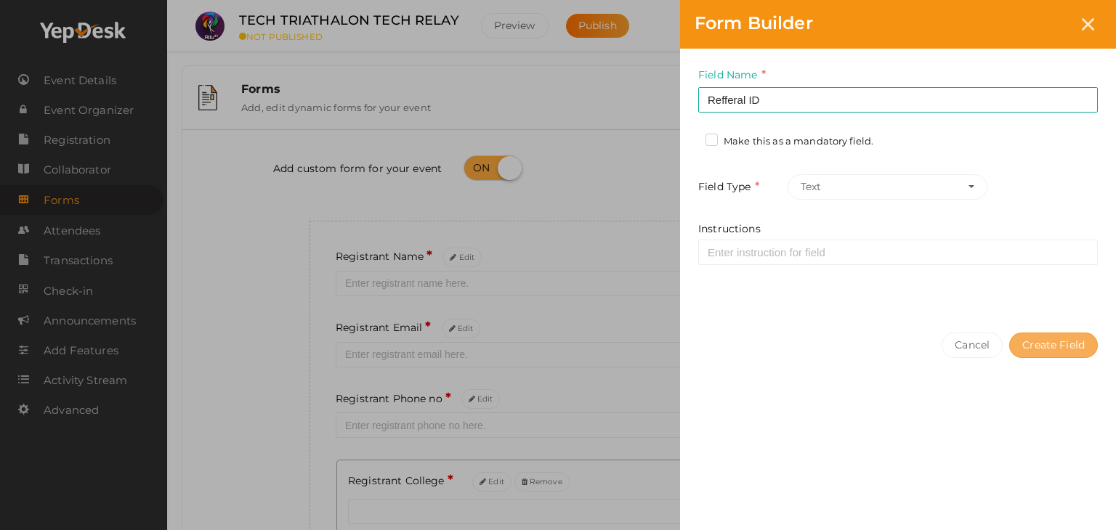
click at [1041, 344] on button "Create Field" at bounding box center [1053, 345] width 89 height 25
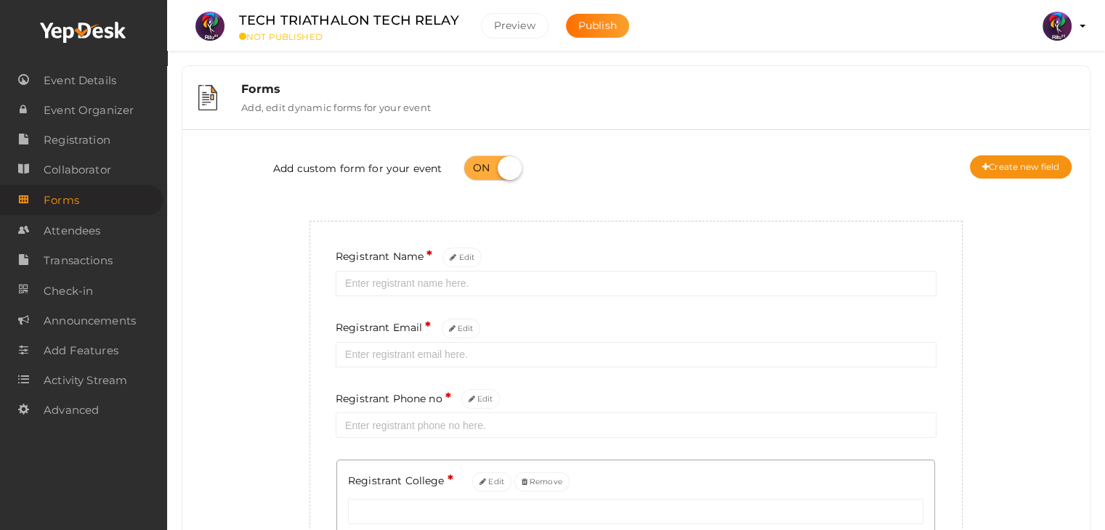
click at [792, 143] on div "Add custom form for your event Create new field" at bounding box center [635, 170] width 885 height 58
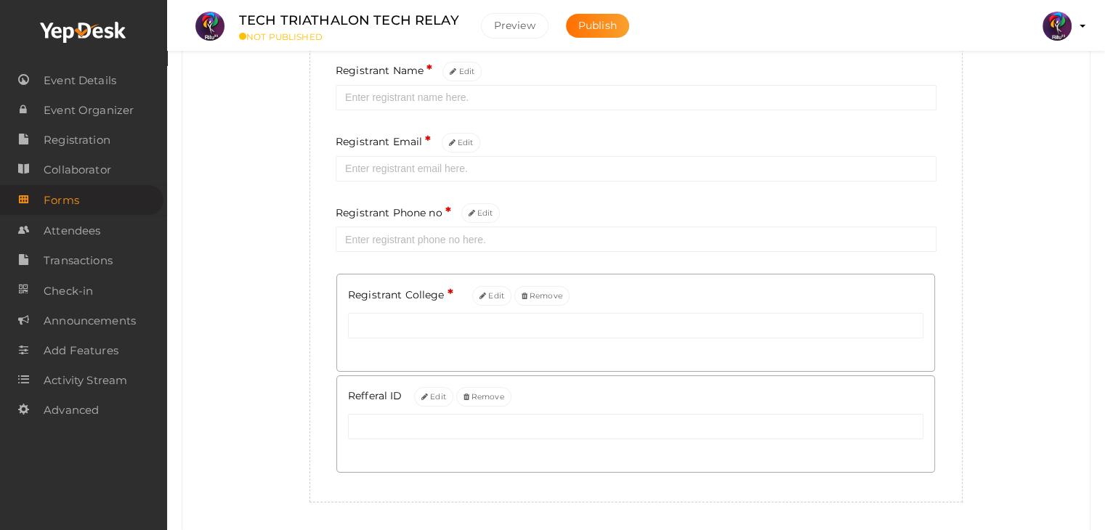
scroll to position [230, 0]
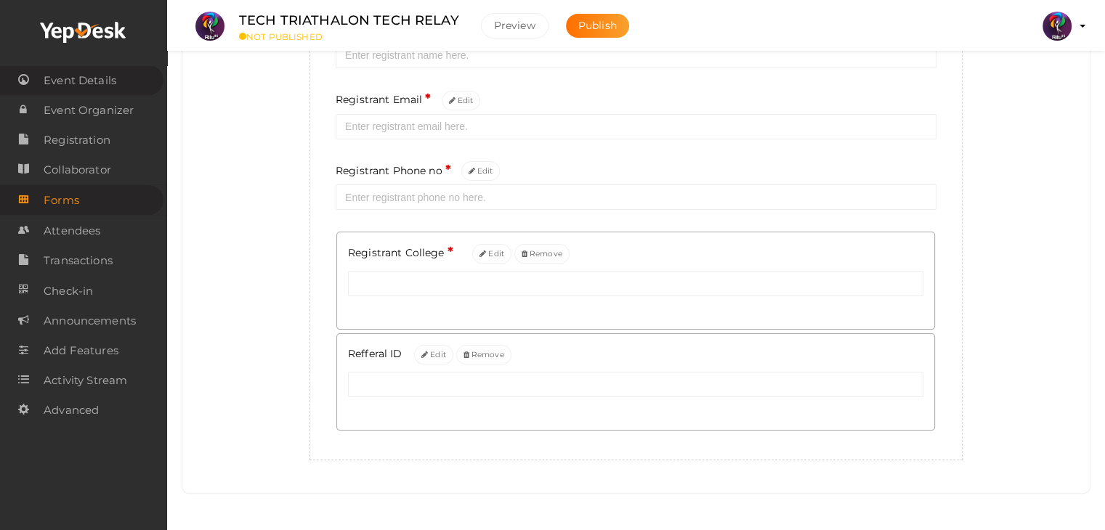
click at [73, 79] on span "Event Details" at bounding box center [80, 80] width 73 height 29
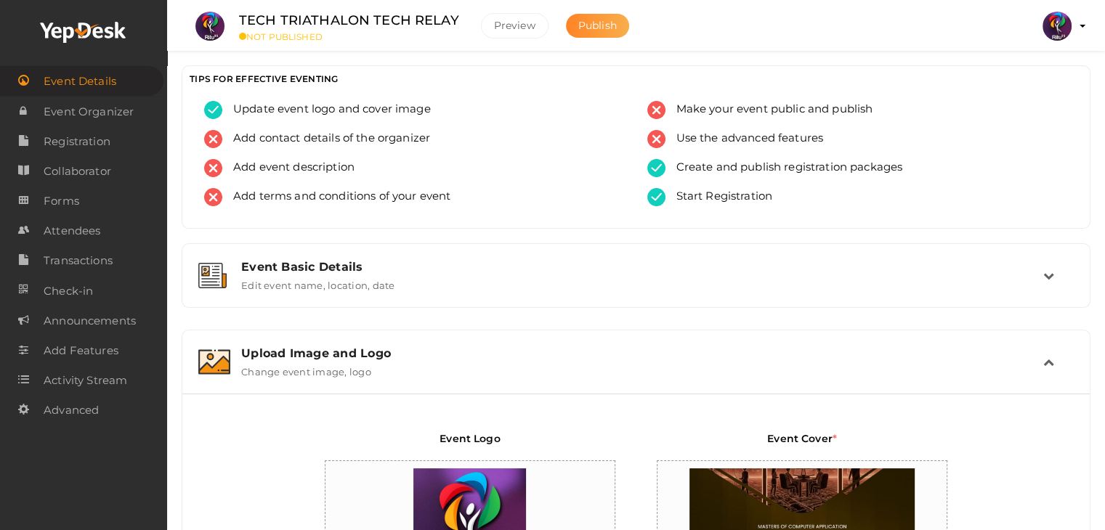
click at [597, 21] on span "Publish" at bounding box center [597, 25] width 38 height 13
click at [128, 129] on link "Registration" at bounding box center [81, 141] width 163 height 30
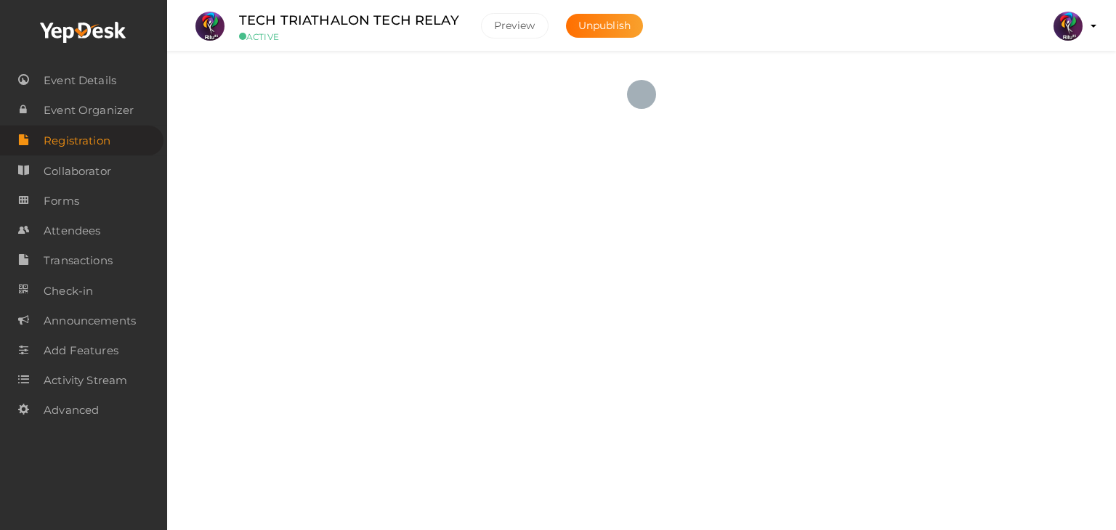
checkbox input "true"
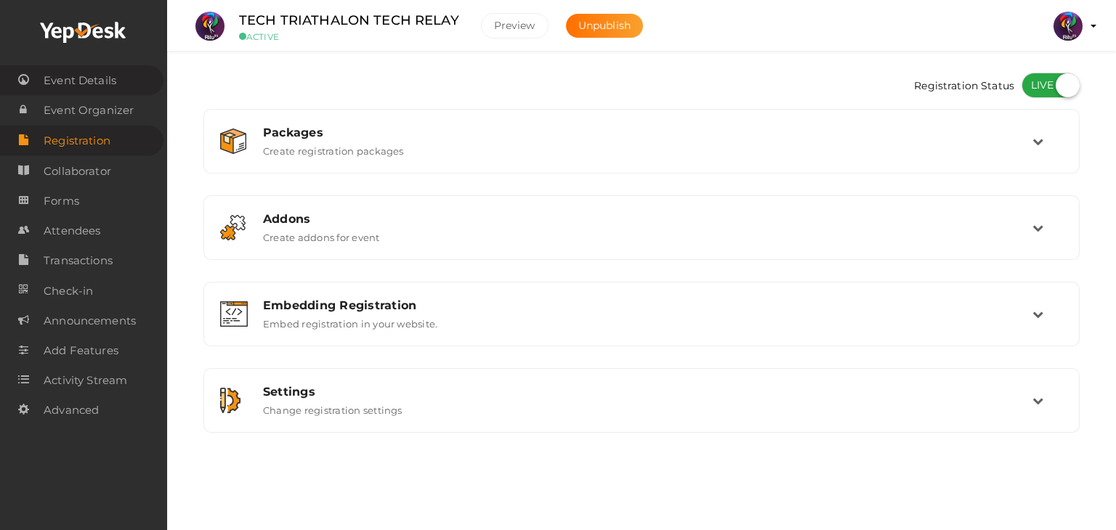
click at [105, 73] on span "Event Details" at bounding box center [80, 80] width 73 height 29
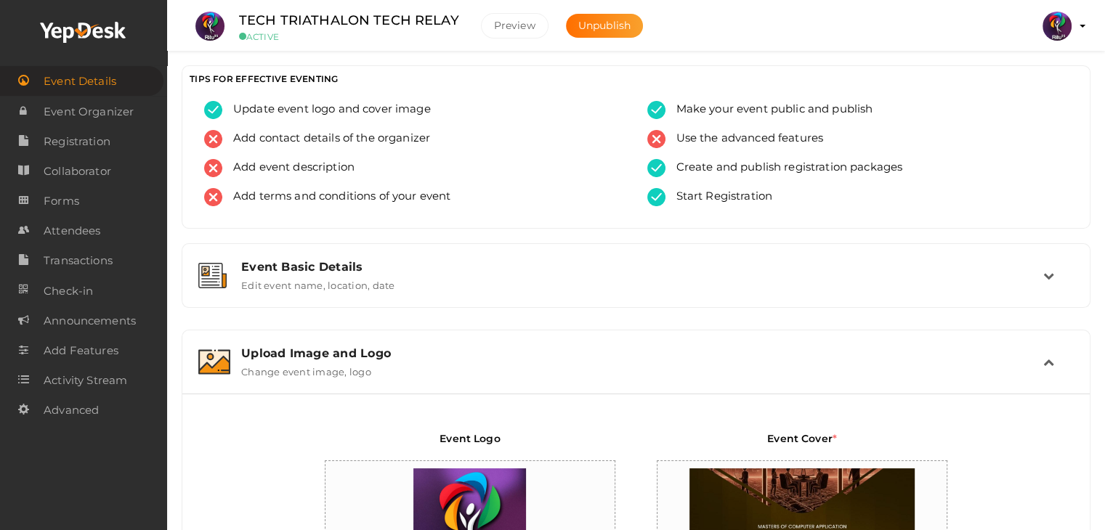
click at [726, 23] on ul "TECH TRIATHALON TECH RELAY ACTIVE Preview Unpublish Preview RITUtsav 2025 ritti…" at bounding box center [635, 18] width 901 height 36
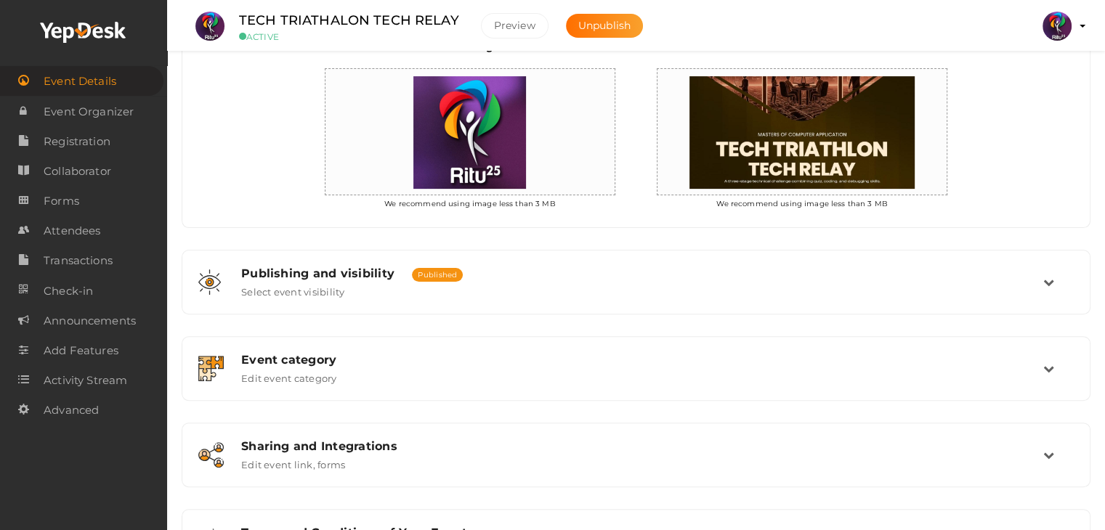
scroll to position [469, 0]
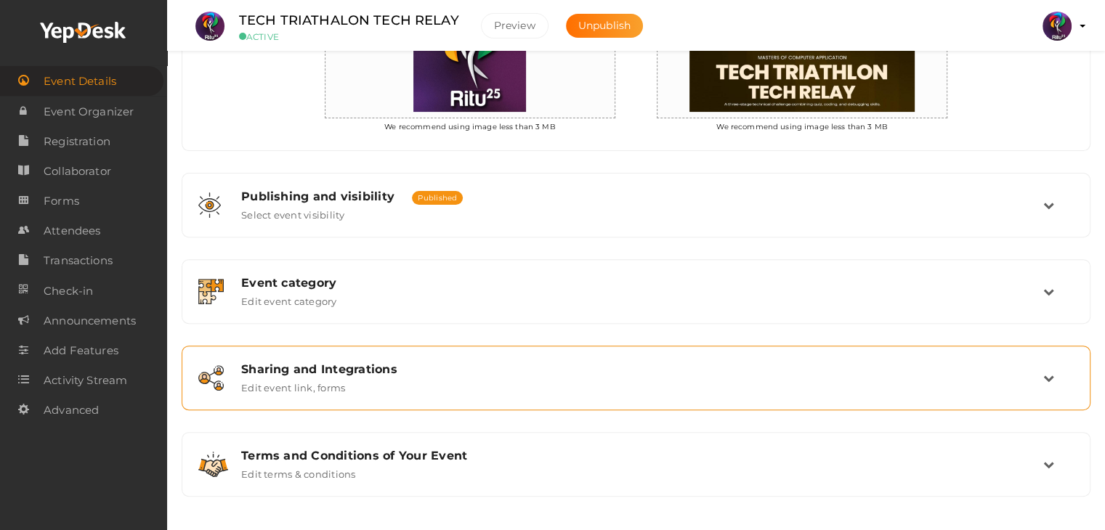
click at [625, 355] on div "Sharing and Integrations Edit event link, forms" at bounding box center [636, 378] width 893 height 49
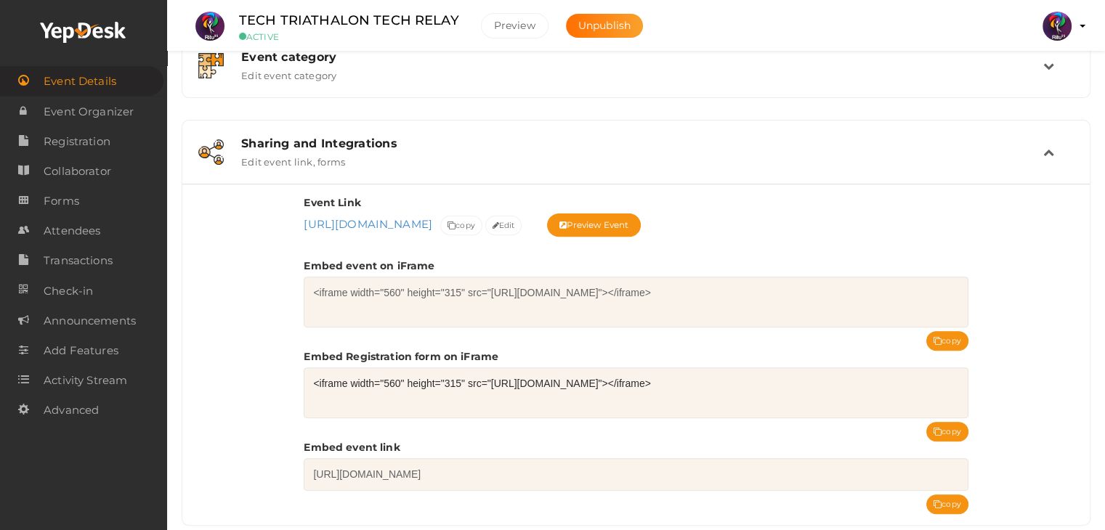
click at [693, 338] on div "Event Link https://www.yepdesk.com/tech-triathalon-tech-relay https://www.yepde…" at bounding box center [636, 343] width 664 height 296
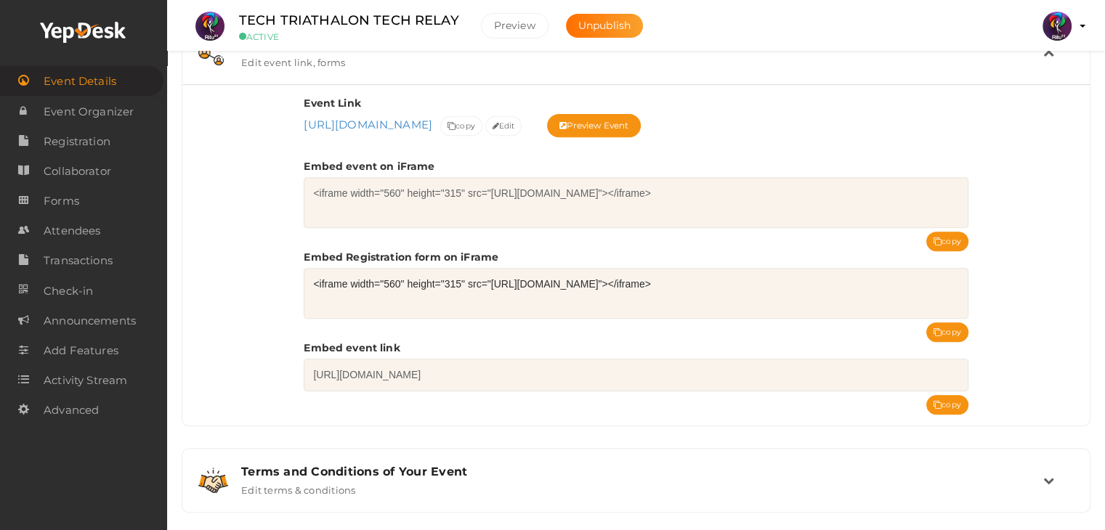
scroll to position [580, 0]
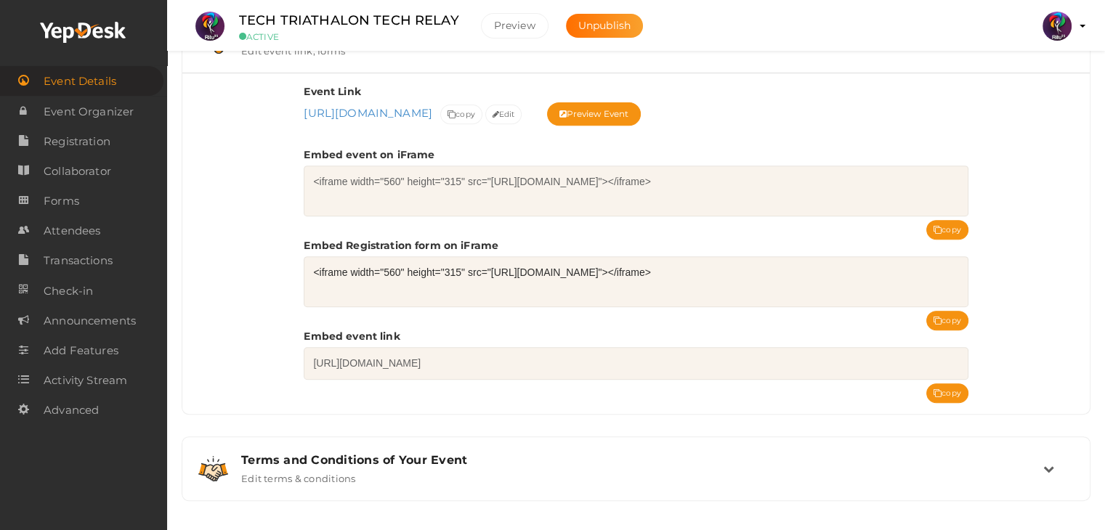
click at [1028, 288] on div "Event Link https://www.yepdesk.com/tech-triathalon-tech-relay https://www.yepde…" at bounding box center [635, 243] width 907 height 341
click at [1035, 282] on div "Event Link https://www.yepdesk.com/tech-triathalon-tech-relay https://www.yepde…" at bounding box center [635, 243] width 907 height 341
click at [1029, 277] on div "Event Link https://www.yepdesk.com/tech-triathalon-tech-relay https://www.yepde…" at bounding box center [635, 243] width 907 height 341
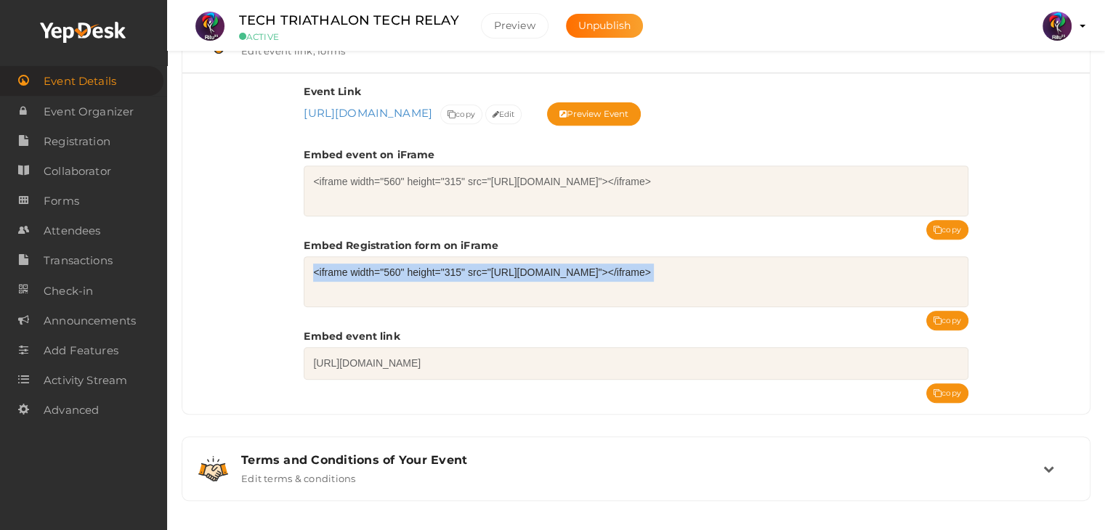
click at [1029, 277] on div "Event Link https://www.yepdesk.com/tech-triathalon-tech-relay https://www.yepde…" at bounding box center [635, 243] width 907 height 341
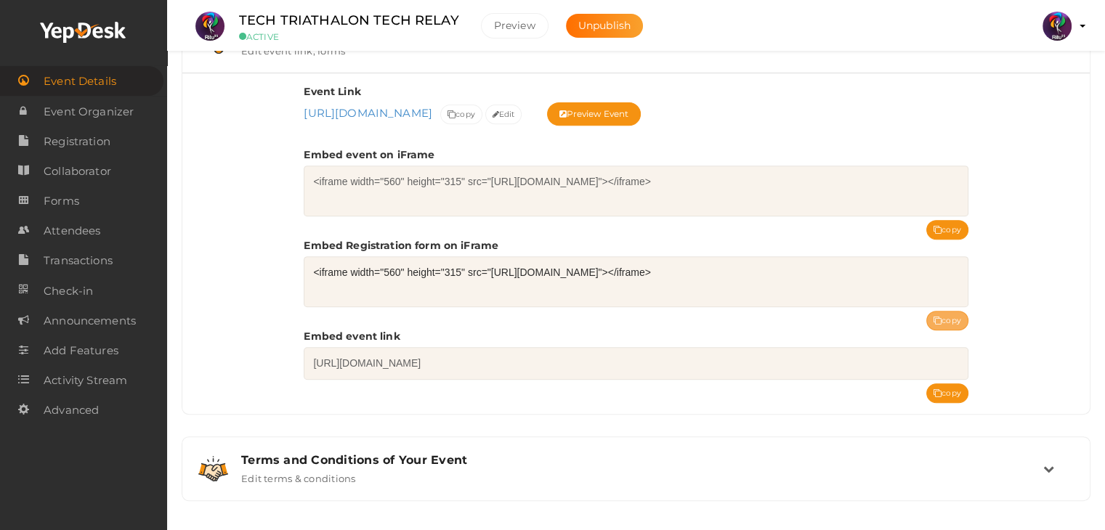
click at [953, 315] on button "copy" at bounding box center [947, 321] width 42 height 20
click at [1019, 291] on div "Event Link https://www.yepdesk.com/tech-triathalon-tech-relay https://www.yepde…" at bounding box center [635, 243] width 907 height 341
click at [1028, 282] on div "Event Link https://www.yepdesk.com/tech-triathalon-tech-relay https://www.yepde…" at bounding box center [635, 243] width 907 height 341
click at [1034, 277] on div "Event Link https://www.yepdesk.com/tech-triathalon-tech-relay https://www.yepde…" at bounding box center [635, 243] width 907 height 341
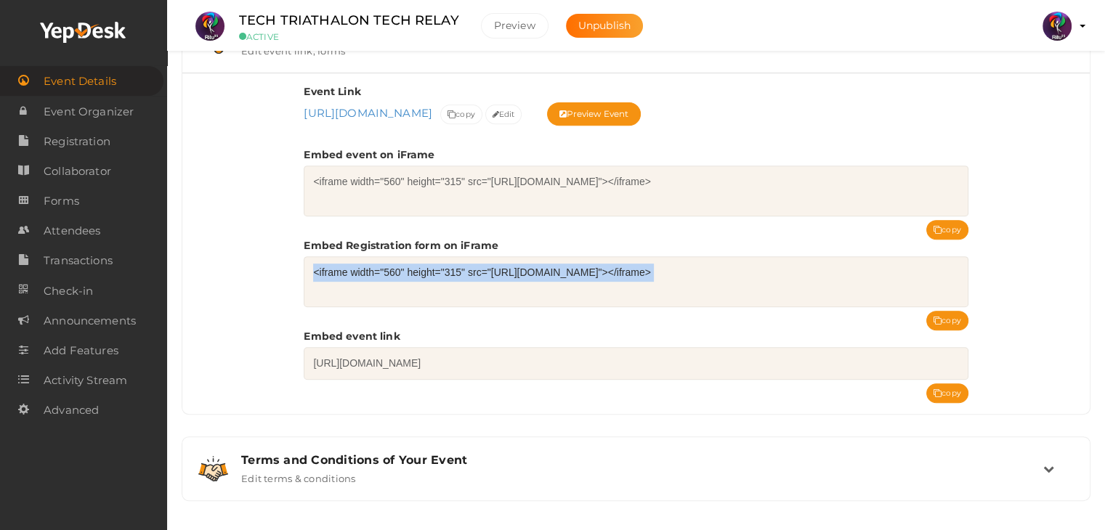
click at [1034, 277] on div "Event Link https://www.yepdesk.com/tech-triathalon-tech-relay https://www.yepde…" at bounding box center [635, 243] width 907 height 341
click at [1058, 275] on div "Event Link https://www.yepdesk.com/tech-triathalon-tech-relay https://www.yepde…" at bounding box center [635, 243] width 907 height 341
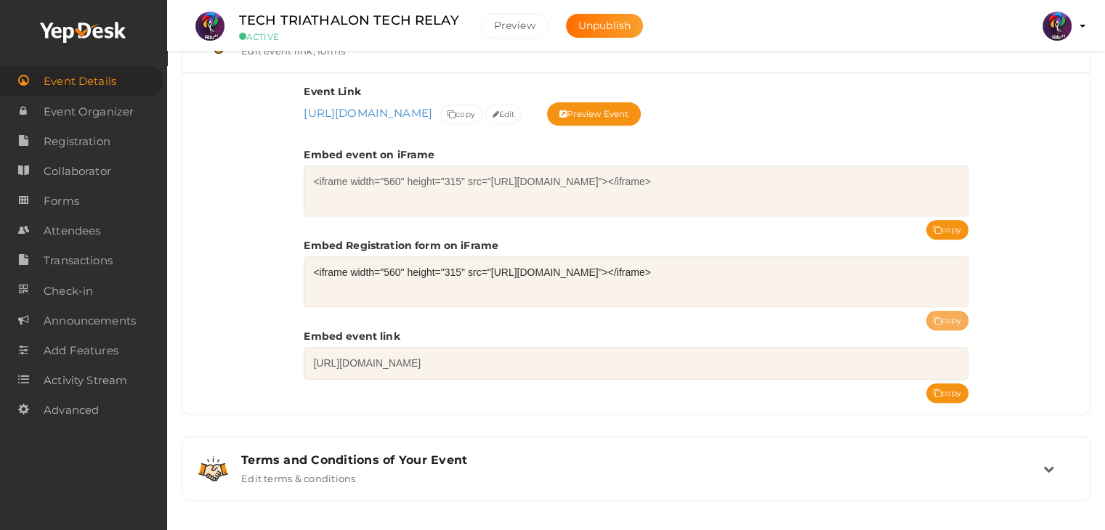
click at [946, 315] on button "copy" at bounding box center [947, 321] width 42 height 20
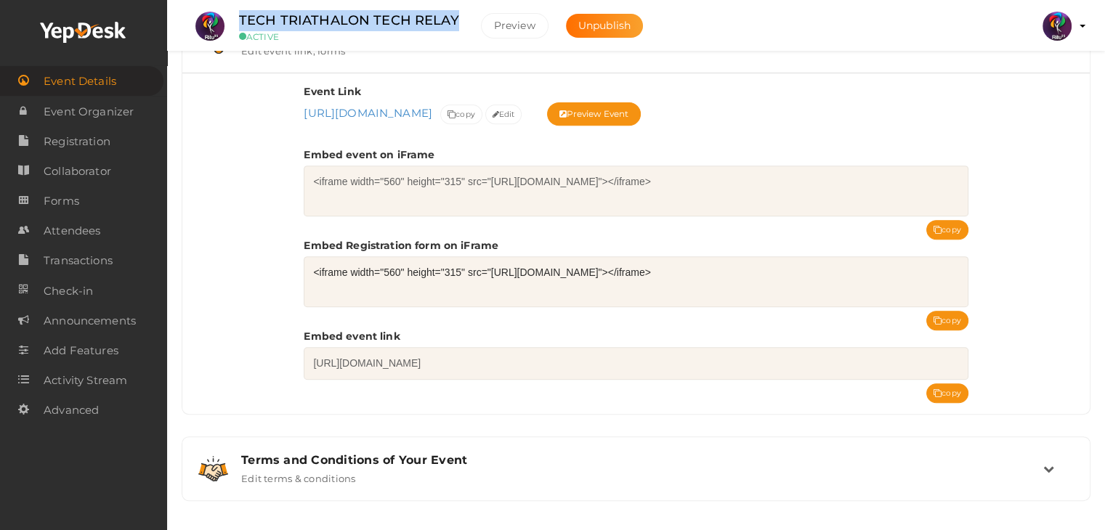
drag, startPoint x: 455, startPoint y: 17, endPoint x: 232, endPoint y: 26, distance: 223.1
click at [232, 26] on div "TECH TRIATHALON TECH RELAY ACTIVE" at bounding box center [348, 26] width 249 height 32
copy label "TECH TRIATHALON TECH RELAY"
click at [246, 149] on div "Event Link https://www.yepdesk.com/tech-triathalon-tech-relay https://www.yepde…" at bounding box center [635, 243] width 907 height 341
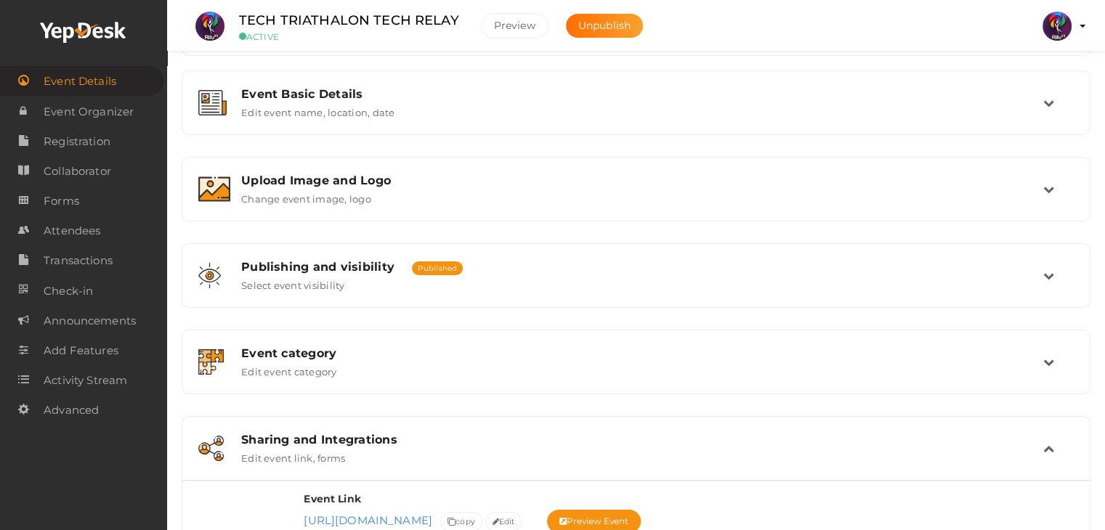
scroll to position [0, 0]
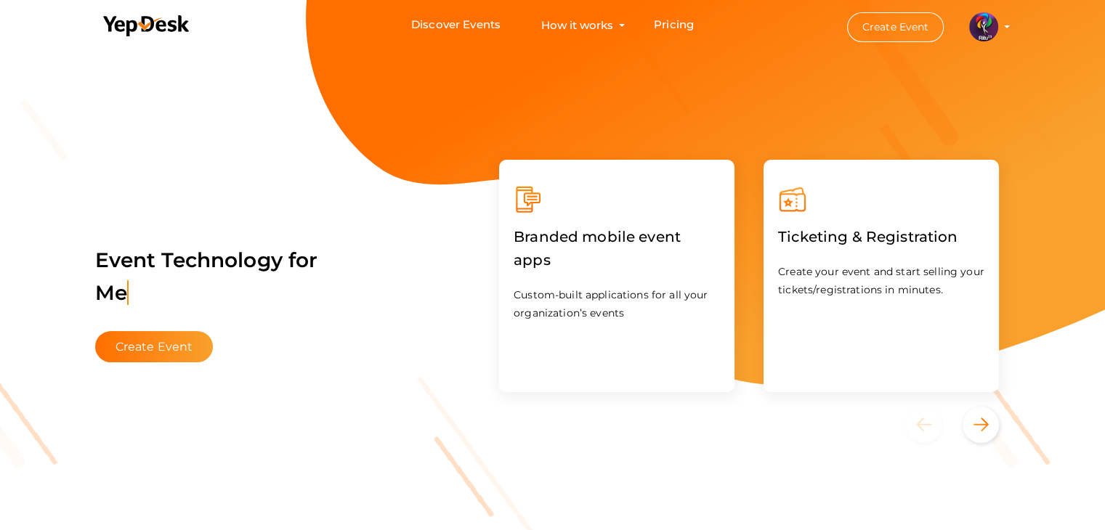
click at [285, 342] on div "Event Technology for Attendee Eng Create Event" at bounding box center [277, 294] width 365 height 137
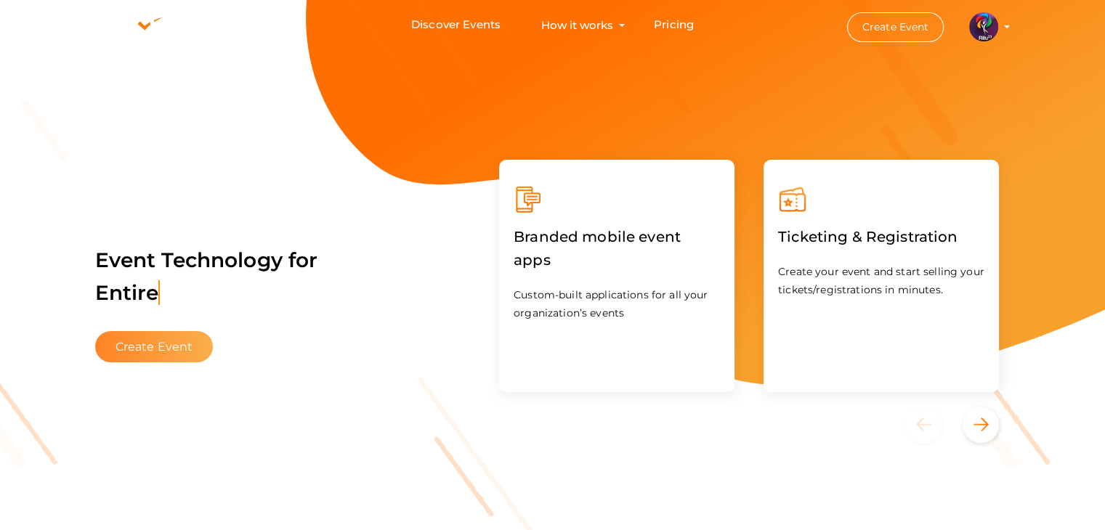
click at [187, 345] on button "Create Event" at bounding box center [154, 346] width 118 height 31
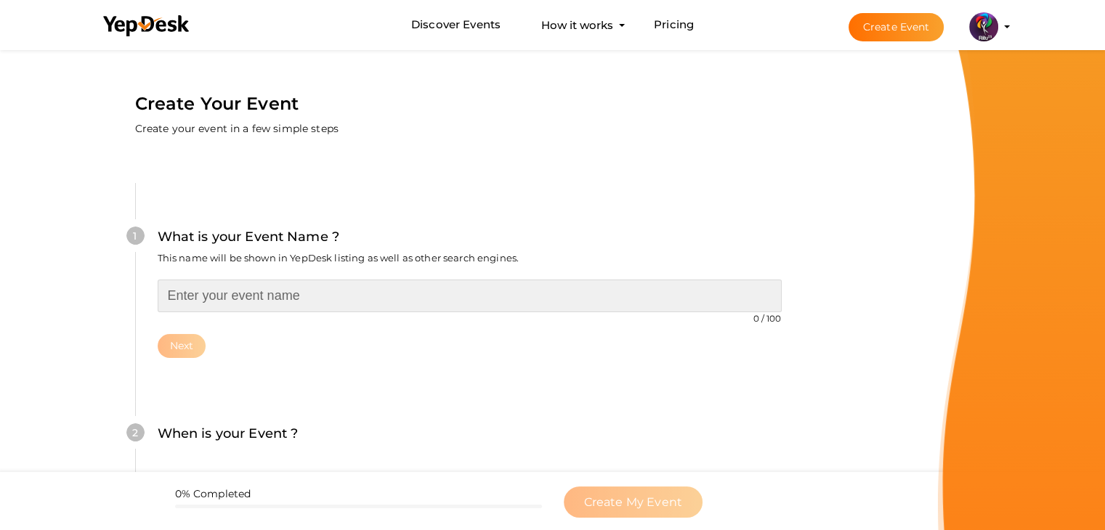
click at [288, 293] on input "text" at bounding box center [470, 296] width 624 height 33
click at [184, 297] on input "text" at bounding box center [470, 296] width 624 height 33
type input "UI/UX WORKSHOP"
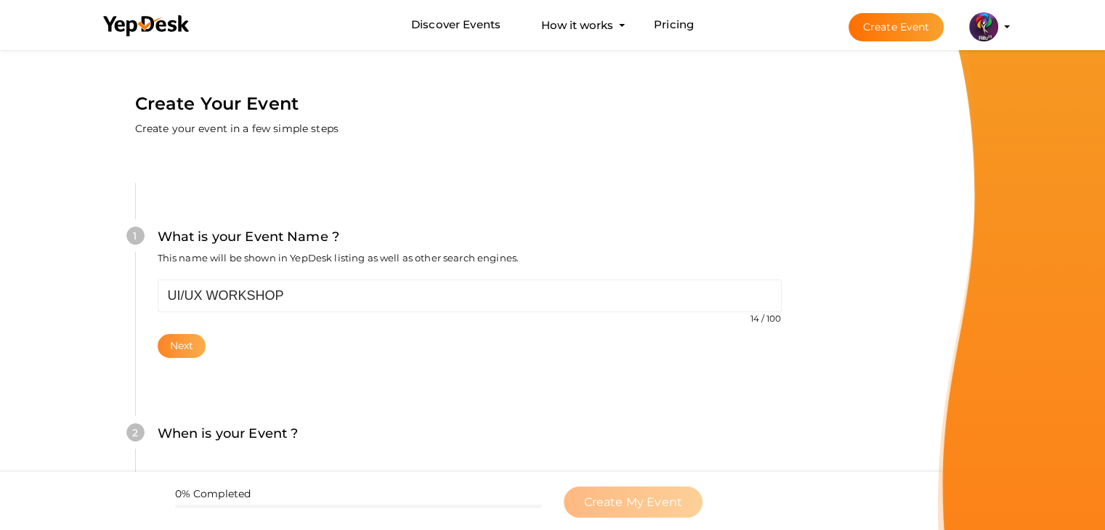
click at [192, 345] on button "Next" at bounding box center [182, 346] width 49 height 24
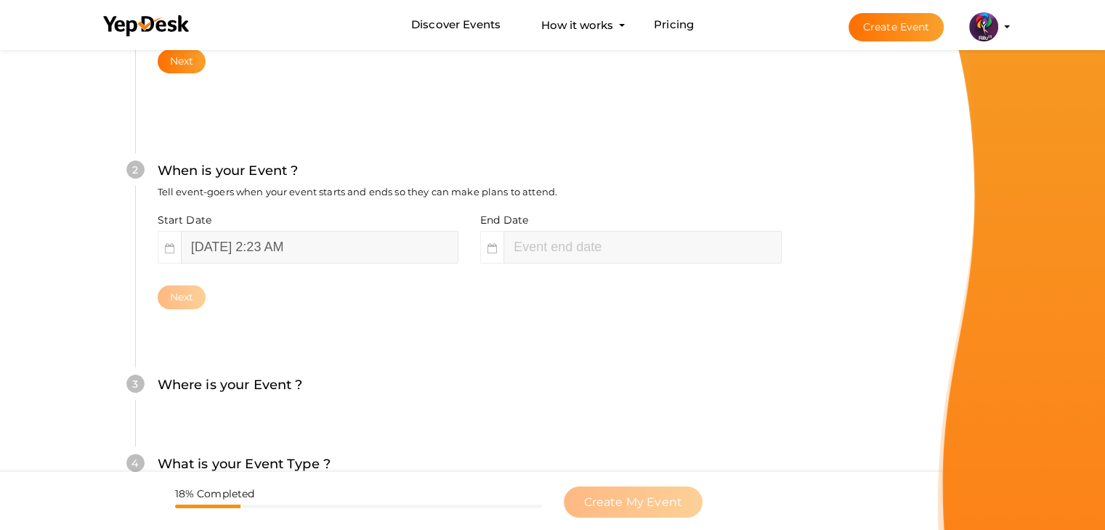
scroll to position [299, 0]
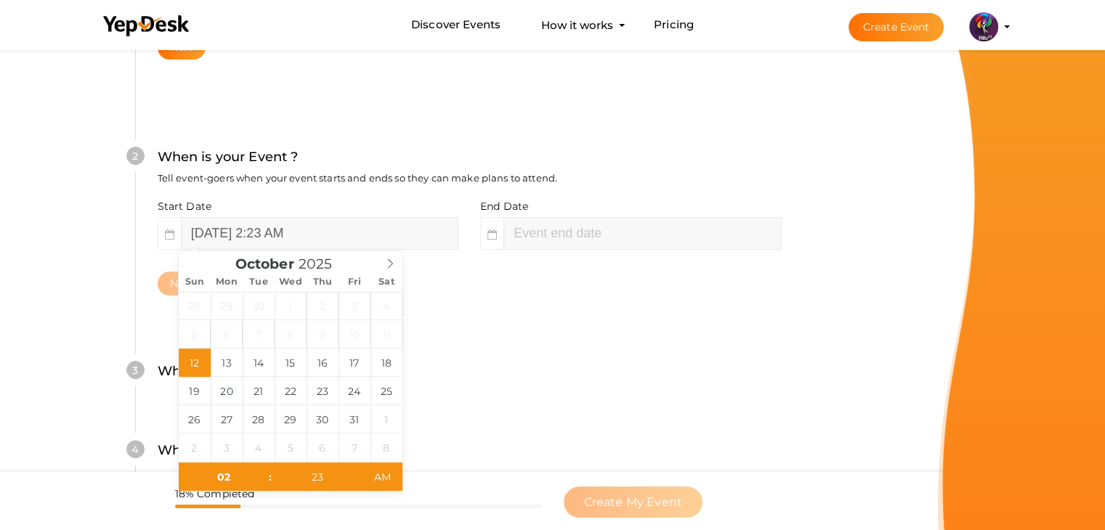
type input "[DATE] 4:23 AM"
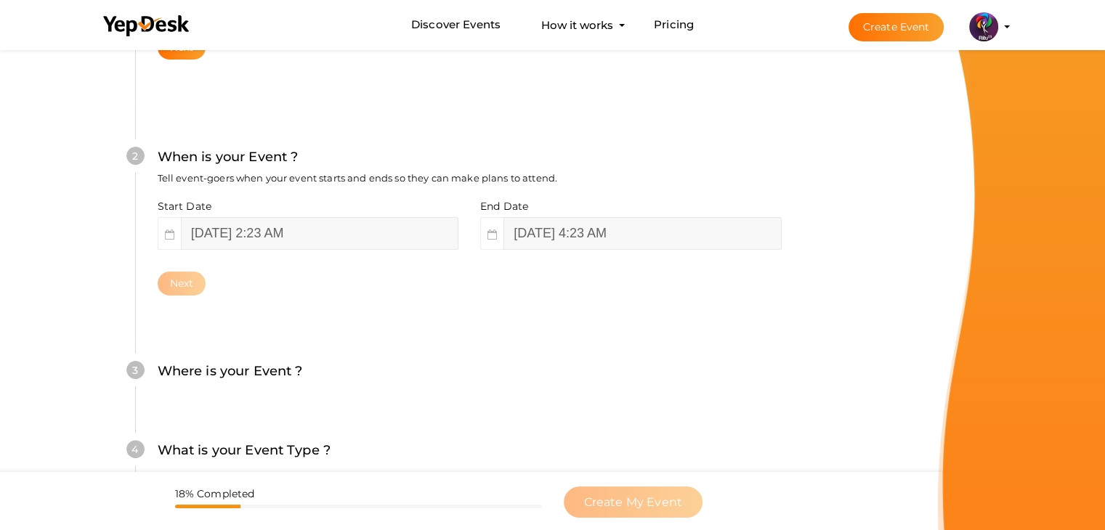
click at [375, 215] on div "Start Date [DATE] 2:23 AM" at bounding box center [314, 224] width 312 height 51
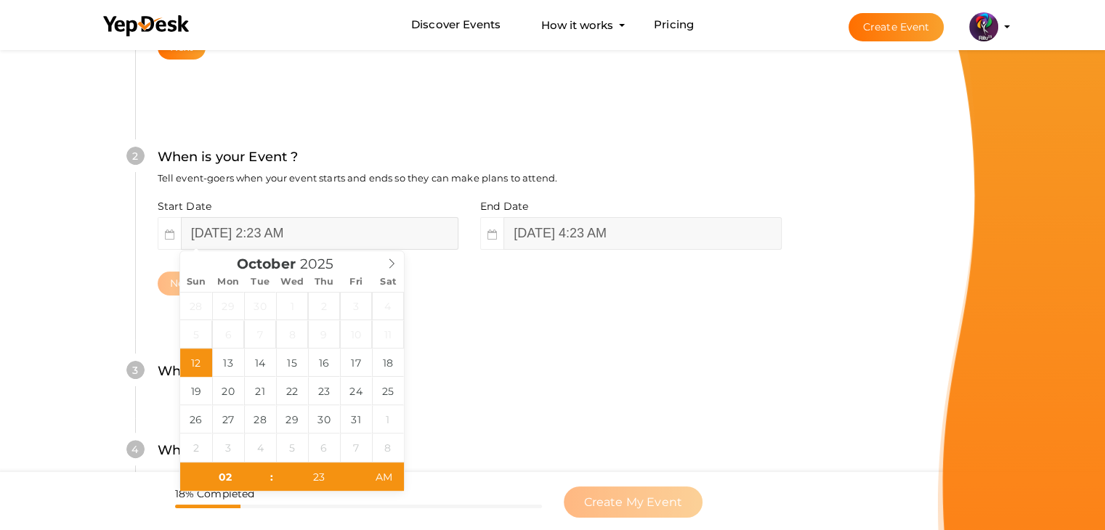
click at [376, 224] on input "[DATE] 2:23 AM" at bounding box center [319, 233] width 277 height 33
type input "[DATE] 2:23 AM"
type input "[DATE] 4:23 AM"
click at [558, 236] on input "[DATE] 4:23 AM" at bounding box center [641, 233] width 277 height 33
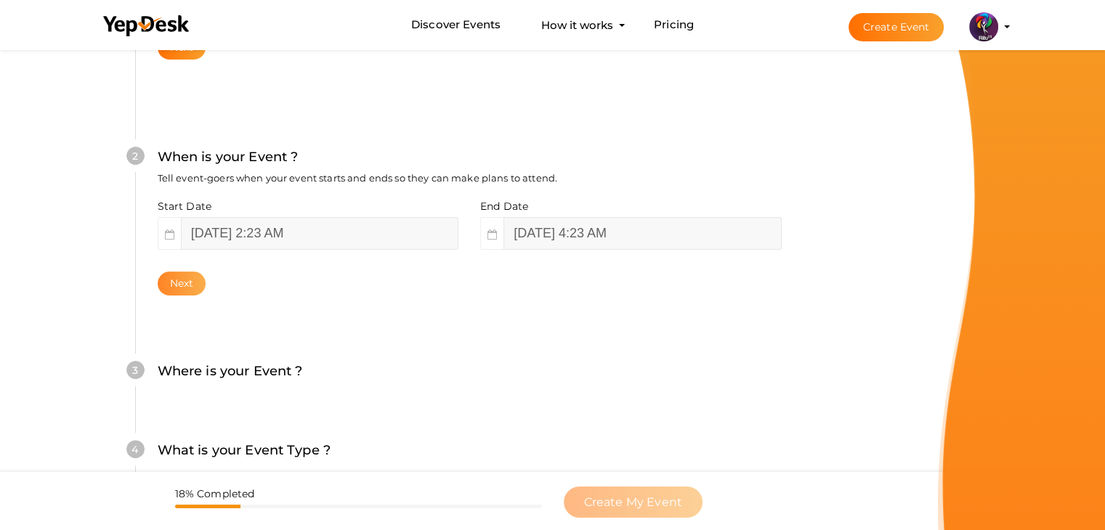
click at [174, 285] on button "Next" at bounding box center [182, 284] width 49 height 24
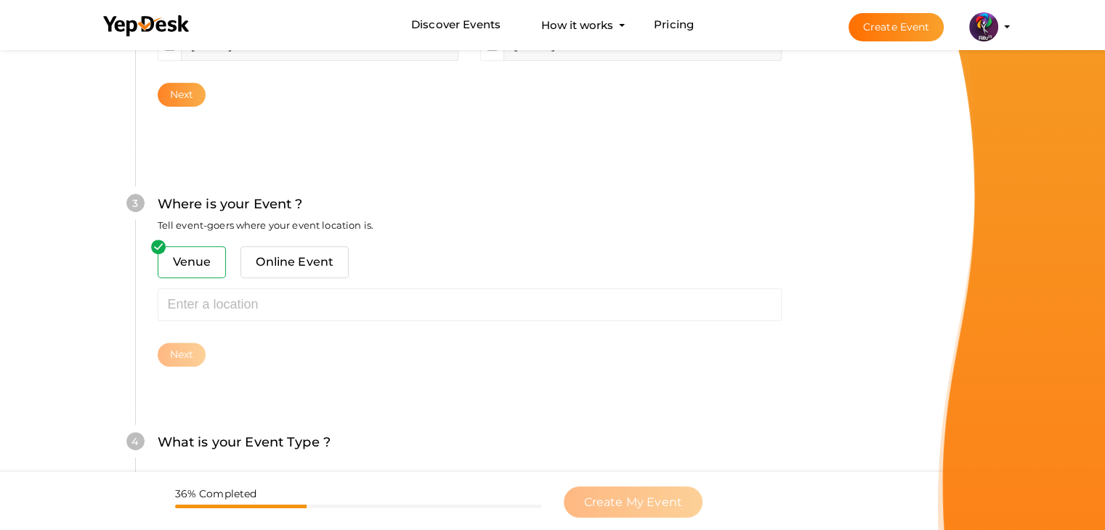
scroll to position [535, 0]
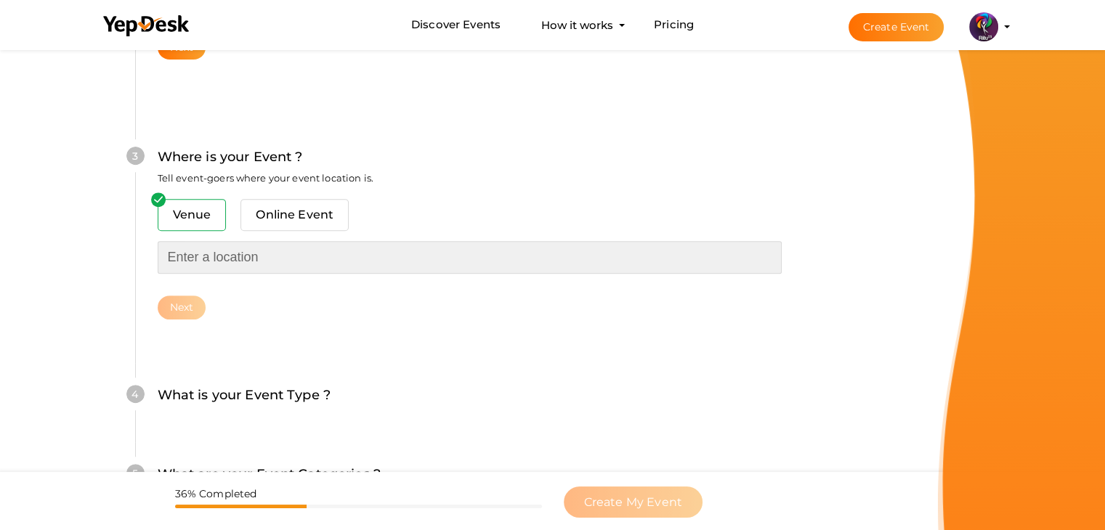
click at [224, 247] on input "text" at bounding box center [470, 257] width 624 height 33
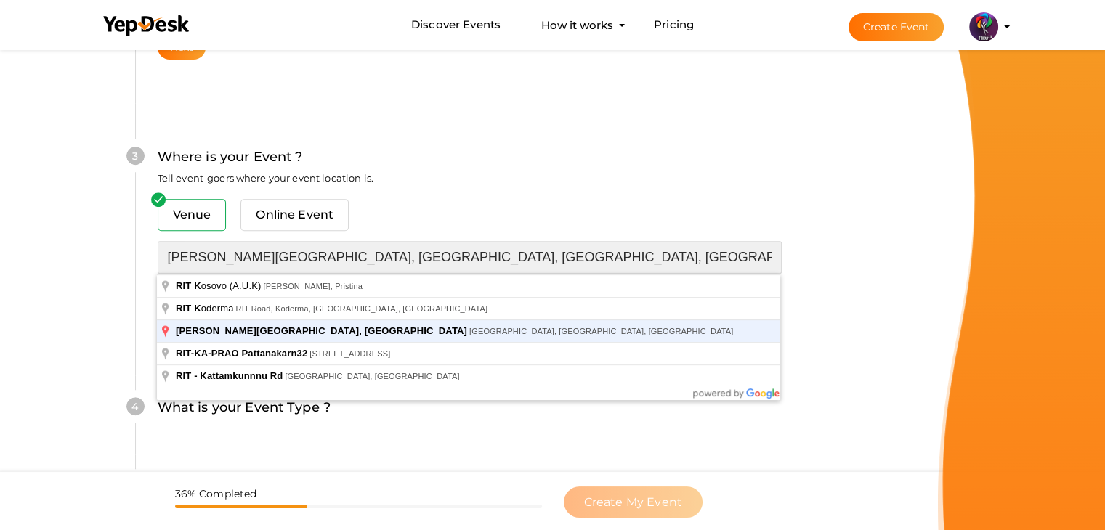
type input "[PERSON_NAME][GEOGRAPHIC_DATA], [GEOGRAPHIC_DATA], [GEOGRAPHIC_DATA], [GEOGRAPH…"
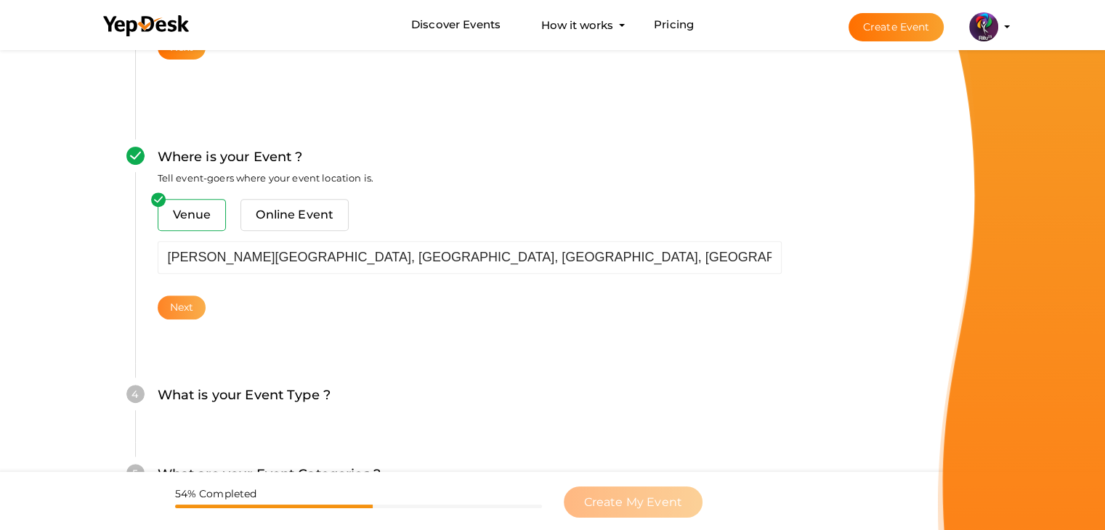
click at [185, 308] on button "Next" at bounding box center [182, 308] width 49 height 24
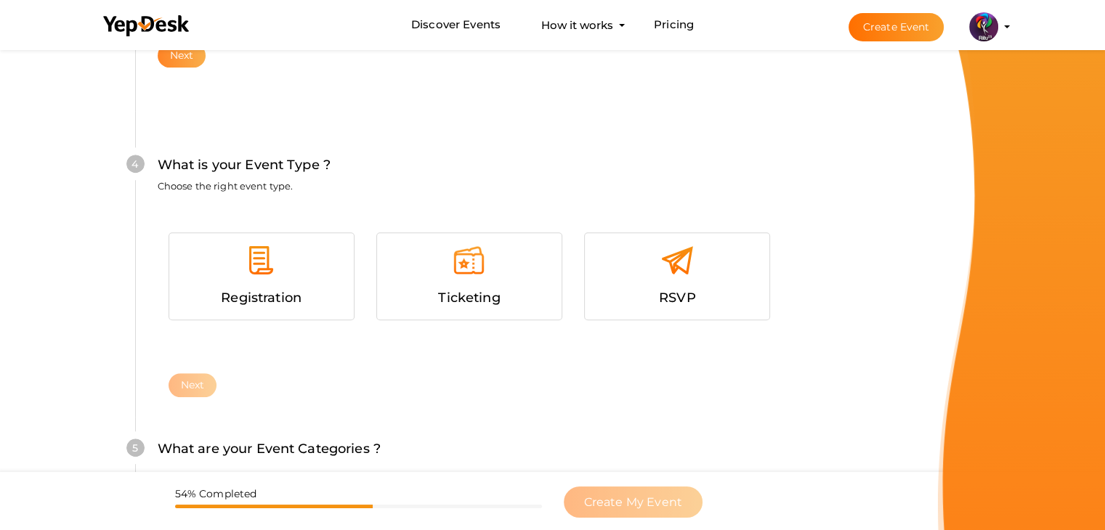
scroll to position [795, 0]
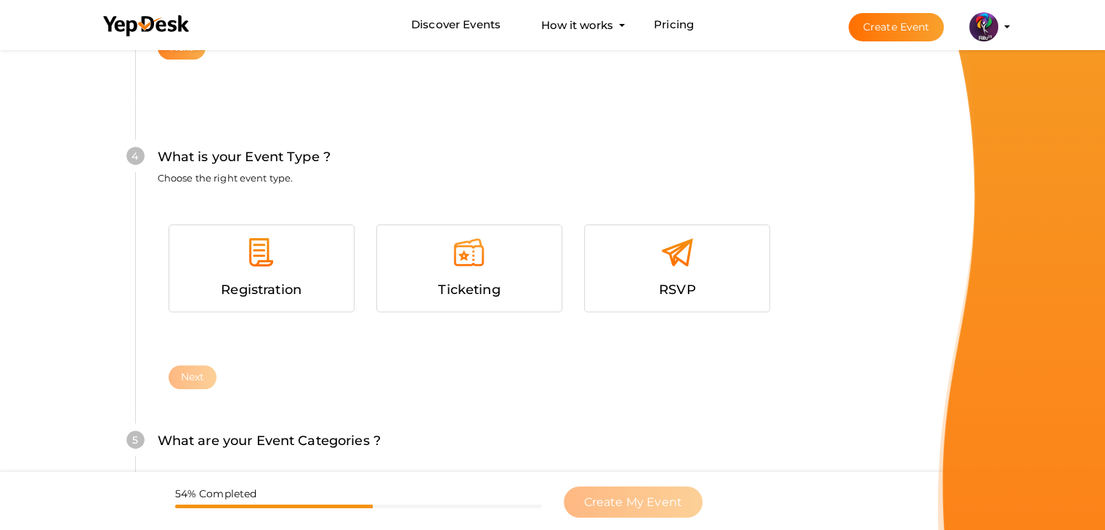
click at [185, 308] on div "Registration" at bounding box center [261, 268] width 184 height 86
click at [200, 378] on button "Next" at bounding box center [193, 377] width 49 height 24
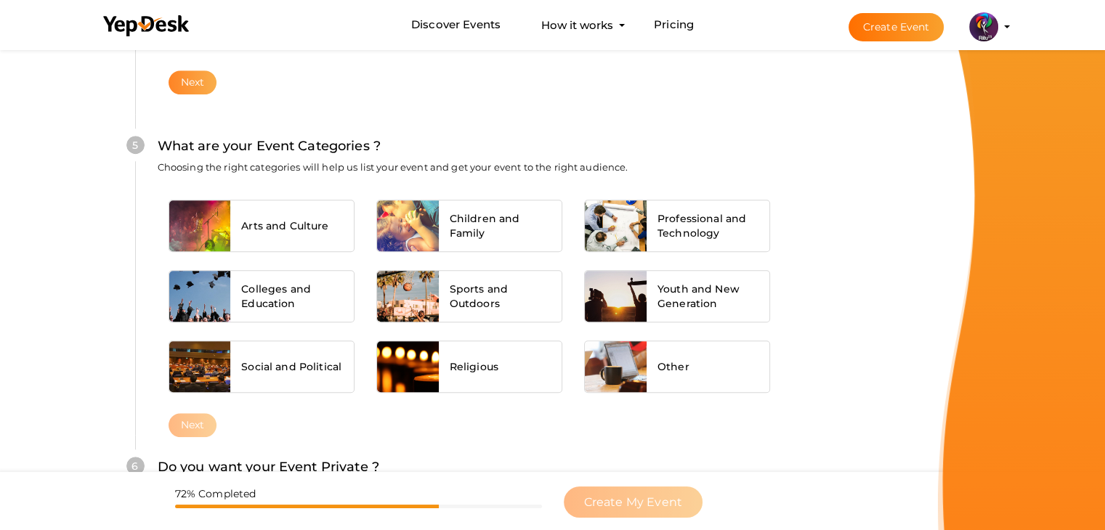
scroll to position [1099, 0]
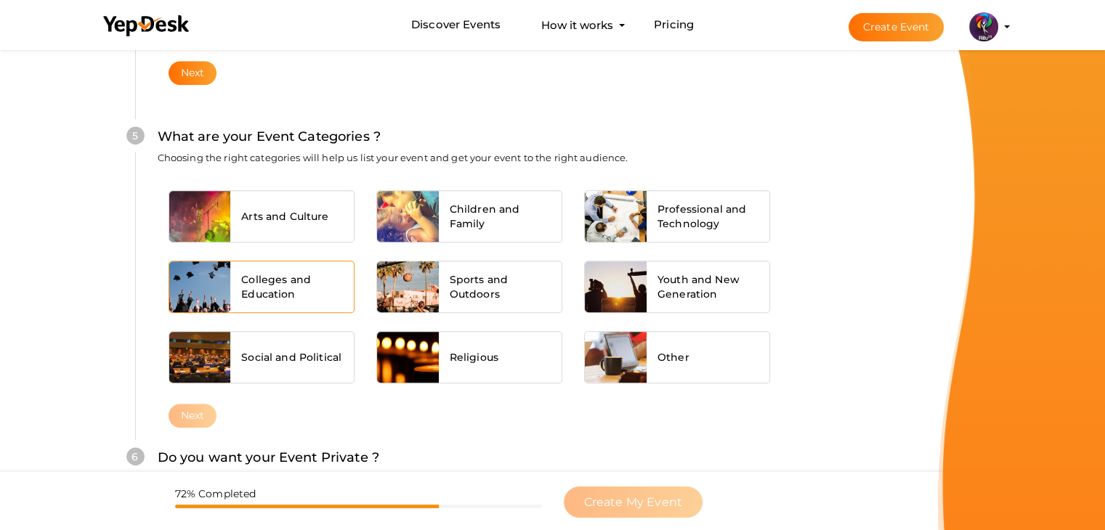
click at [259, 272] on span "Colleges and Education" at bounding box center [292, 286] width 102 height 29
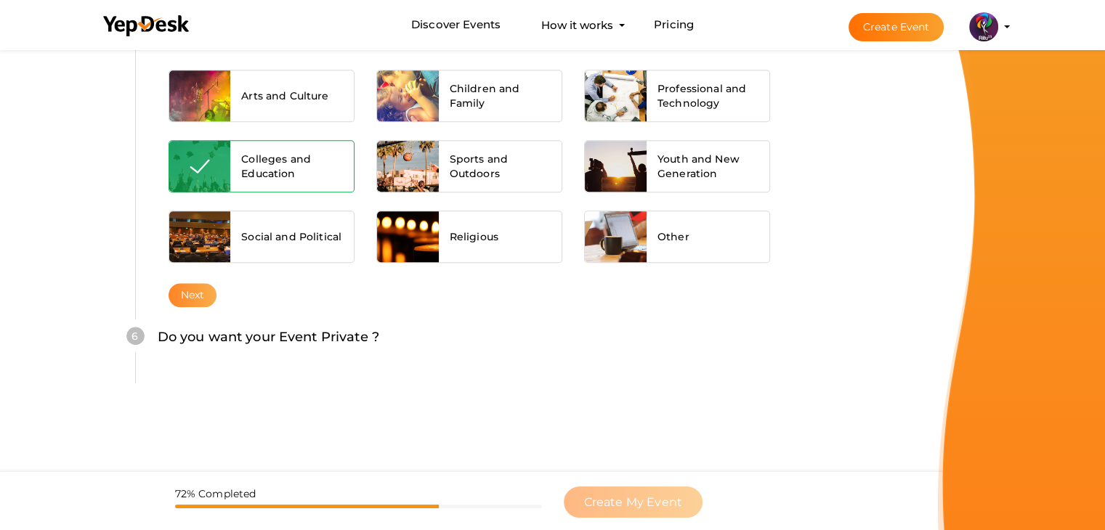
click at [200, 292] on button "Next" at bounding box center [193, 295] width 49 height 24
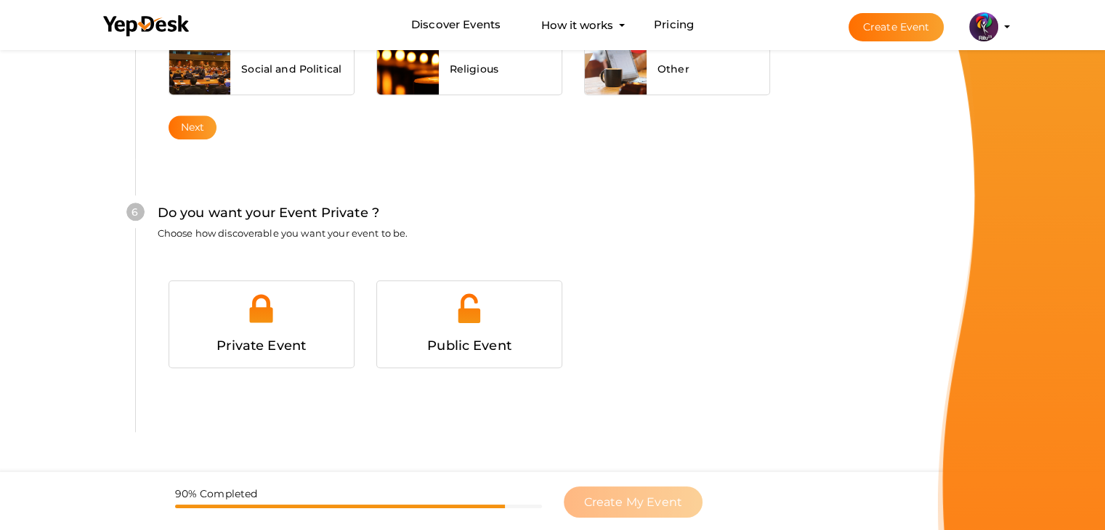
scroll to position [1418, 0]
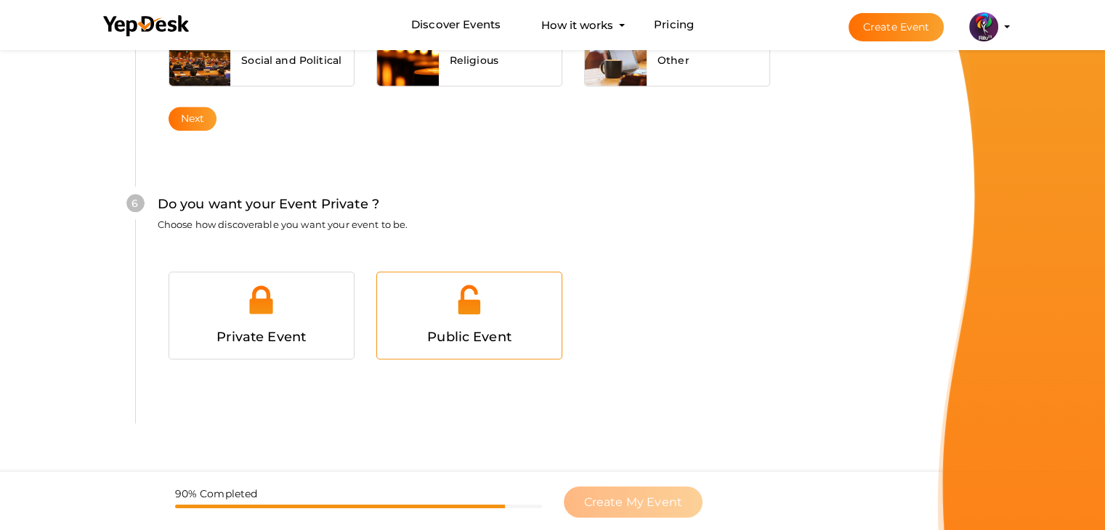
click at [487, 312] on div at bounding box center [469, 305] width 163 height 44
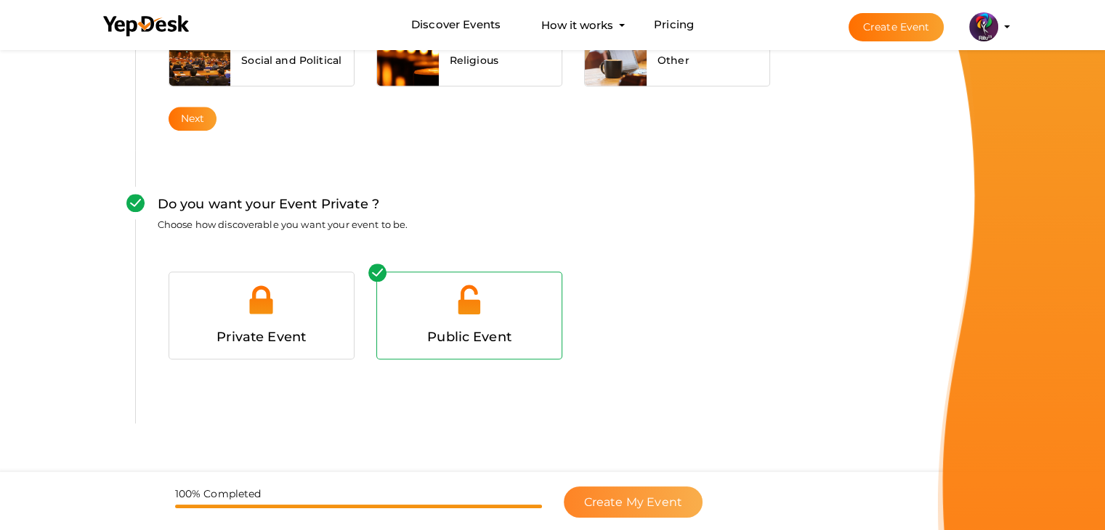
click at [654, 503] on span "Create My Event" at bounding box center [633, 502] width 98 height 14
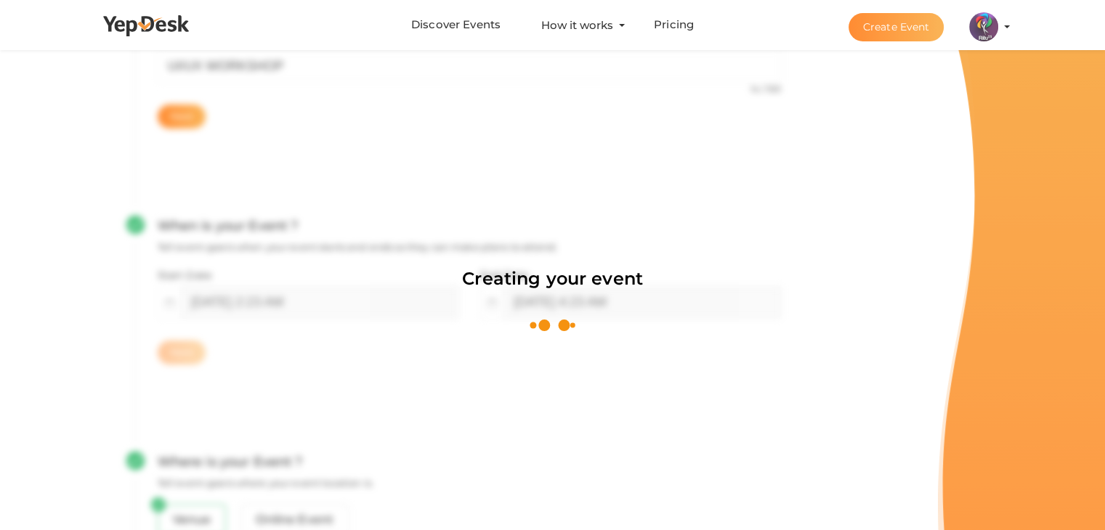
scroll to position [218, 0]
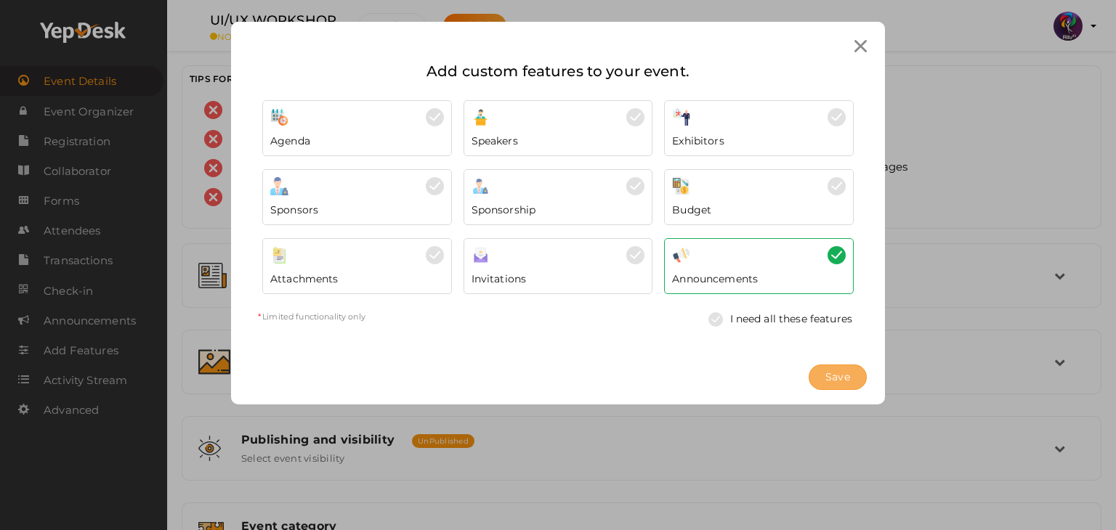
click at [850, 373] on button "Save" at bounding box center [837, 377] width 58 height 25
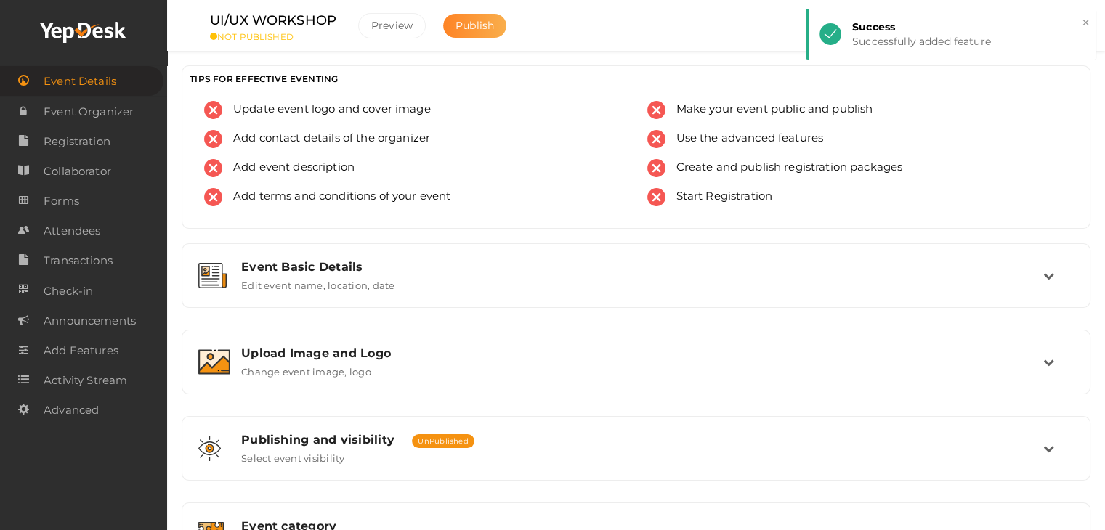
click at [470, 23] on span "Publish" at bounding box center [474, 25] width 38 height 13
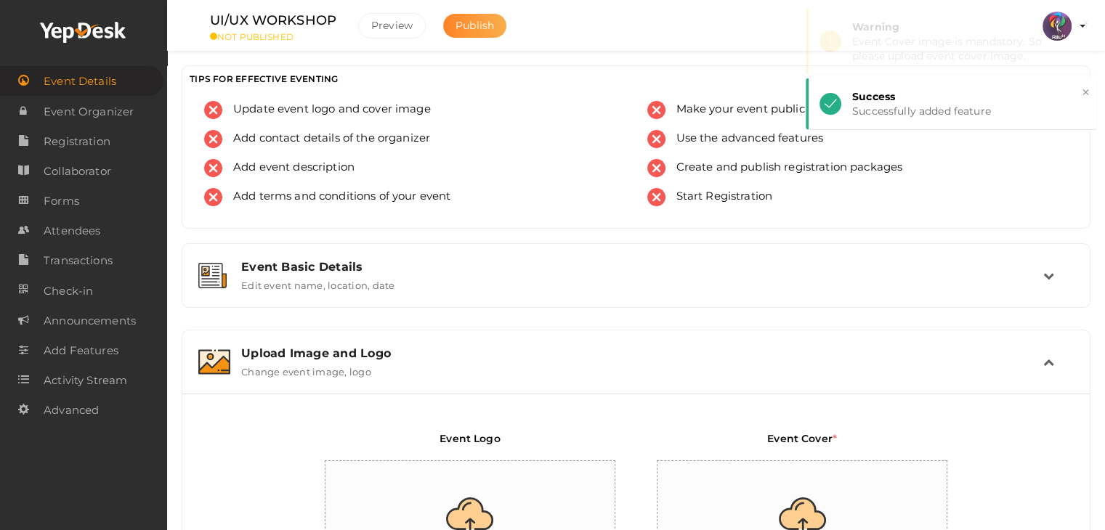
scroll to position [245, 0]
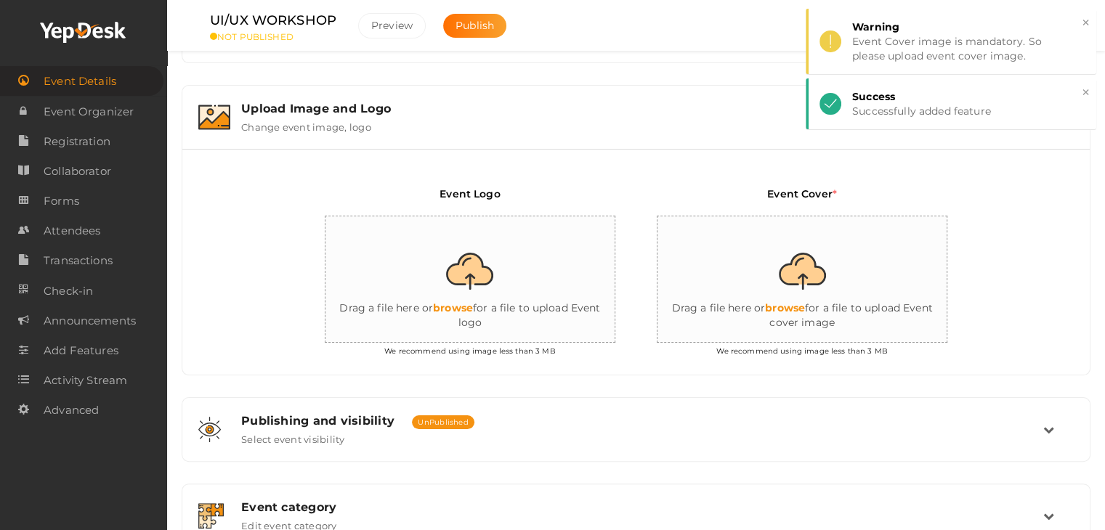
click at [507, 288] on input "file" at bounding box center [470, 279] width 291 height 127
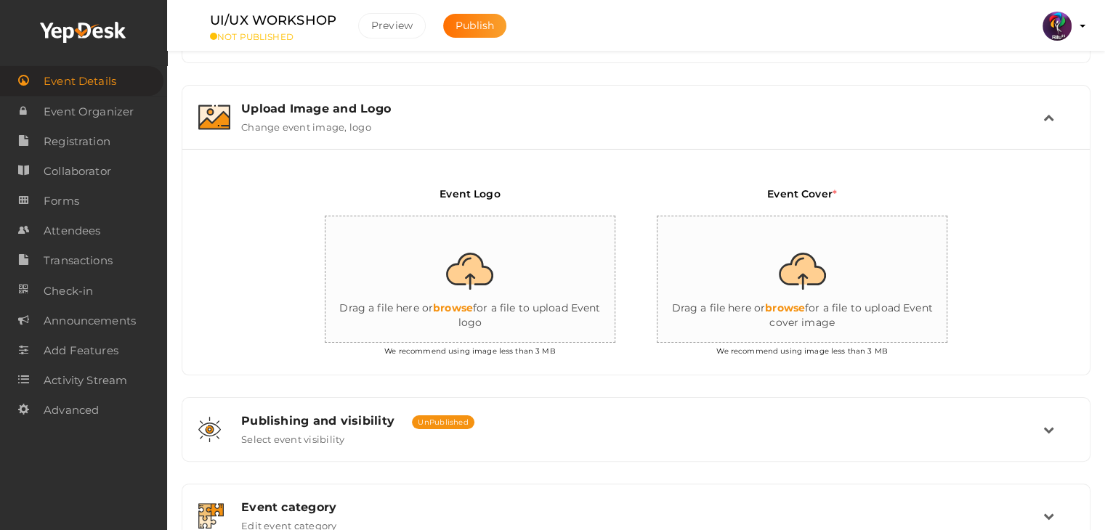
type input "C:\fakepath\logo yepdesk.png"
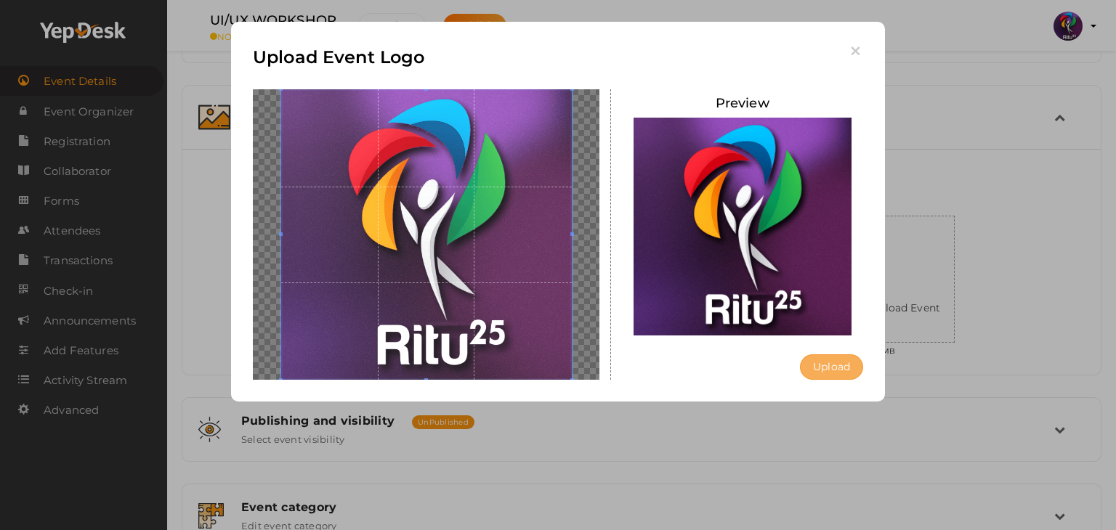
click at [819, 358] on button "Upload" at bounding box center [831, 366] width 63 height 25
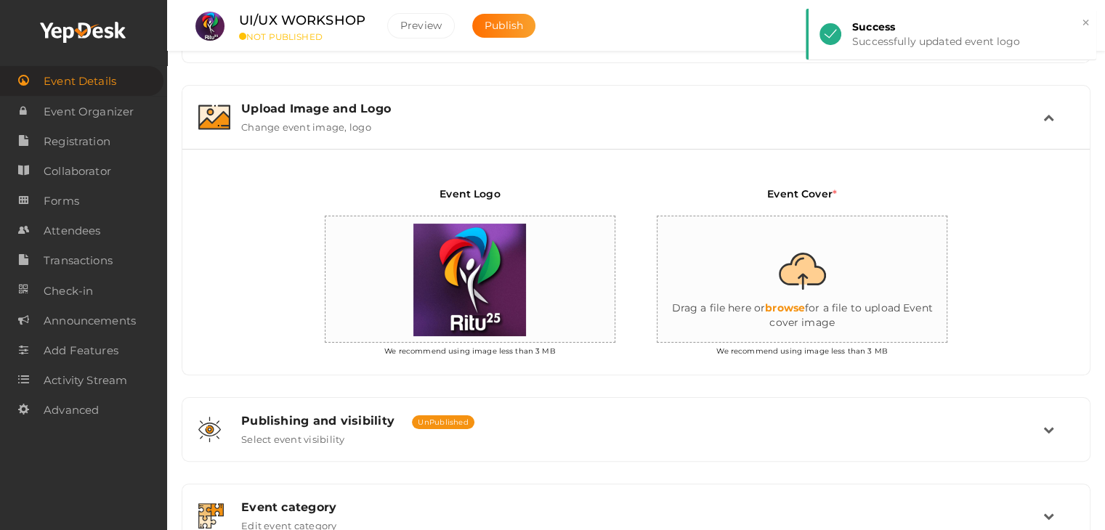
click at [871, 269] on input "file" at bounding box center [802, 279] width 291 height 127
type input "C:\fakepath\UIUX workshopp.jpg"
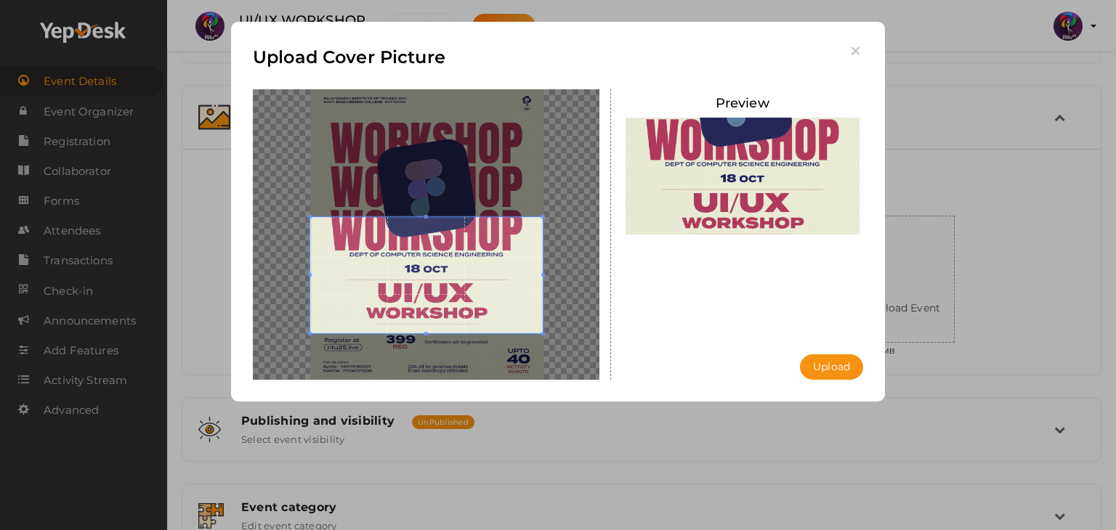
drag, startPoint x: 456, startPoint y: 272, endPoint x: 457, endPoint y: 299, distance: 26.2
click at [457, 299] on span at bounding box center [426, 275] width 232 height 116
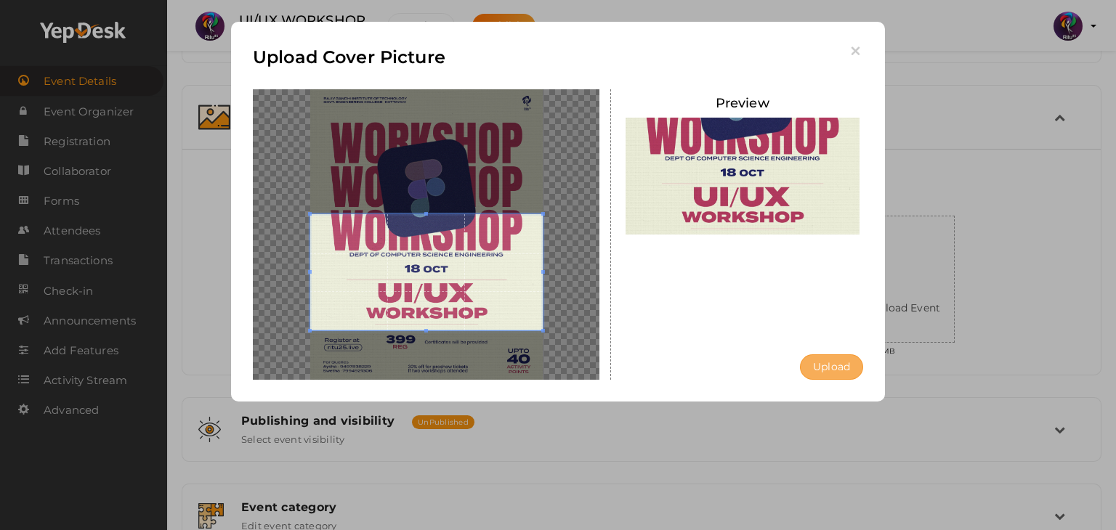
click at [828, 371] on button "Upload" at bounding box center [831, 366] width 63 height 25
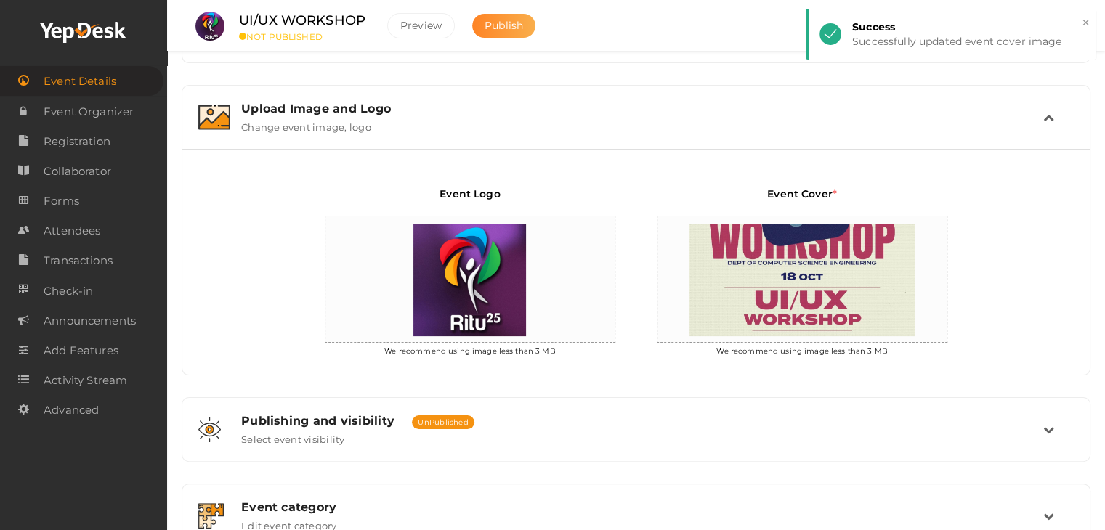
click at [500, 27] on span "Publish" at bounding box center [503, 25] width 38 height 13
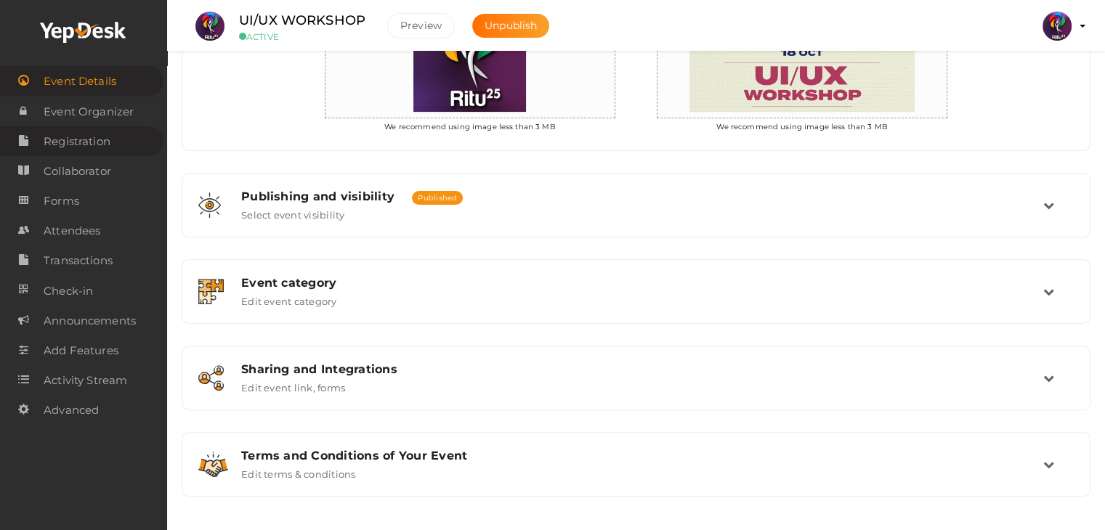
click at [92, 134] on span "Registration" at bounding box center [77, 141] width 67 height 29
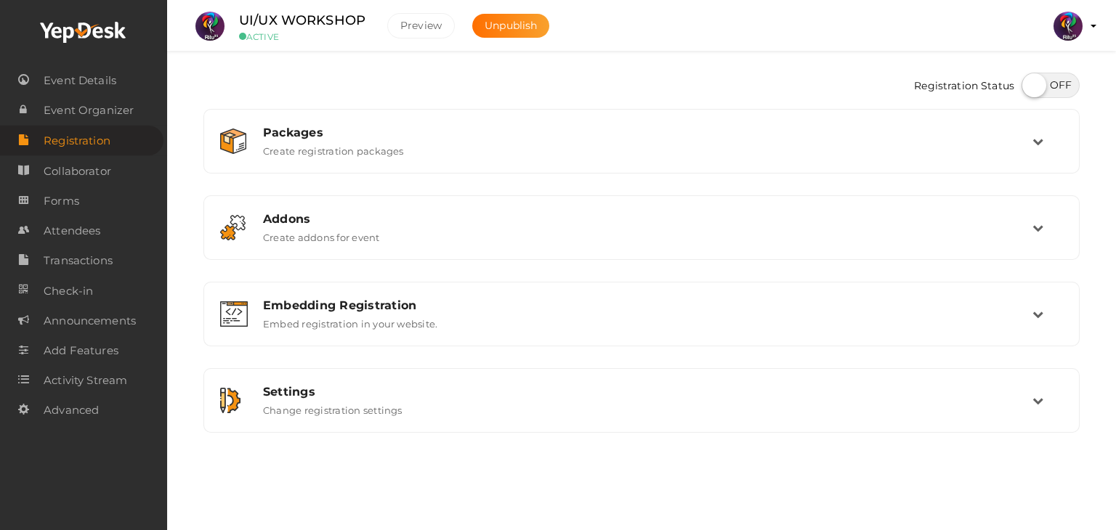
click at [1047, 82] on label at bounding box center [1050, 85] width 58 height 25
click at [1031, 82] on input "checkbox" at bounding box center [1025, 80] width 9 height 9
checkbox input "true"
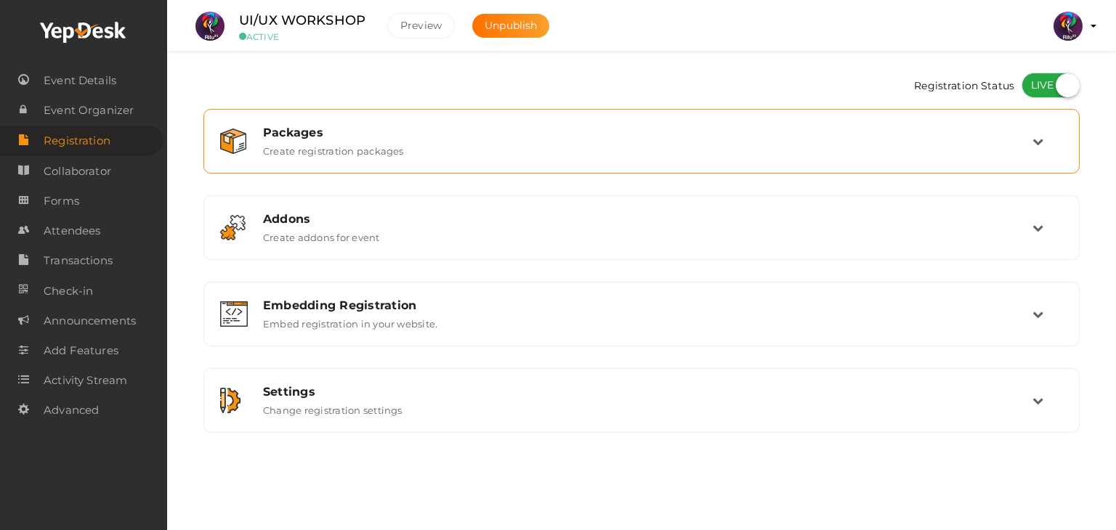
click at [883, 156] on div "Packages Create registration packages" at bounding box center [642, 141] width 780 height 31
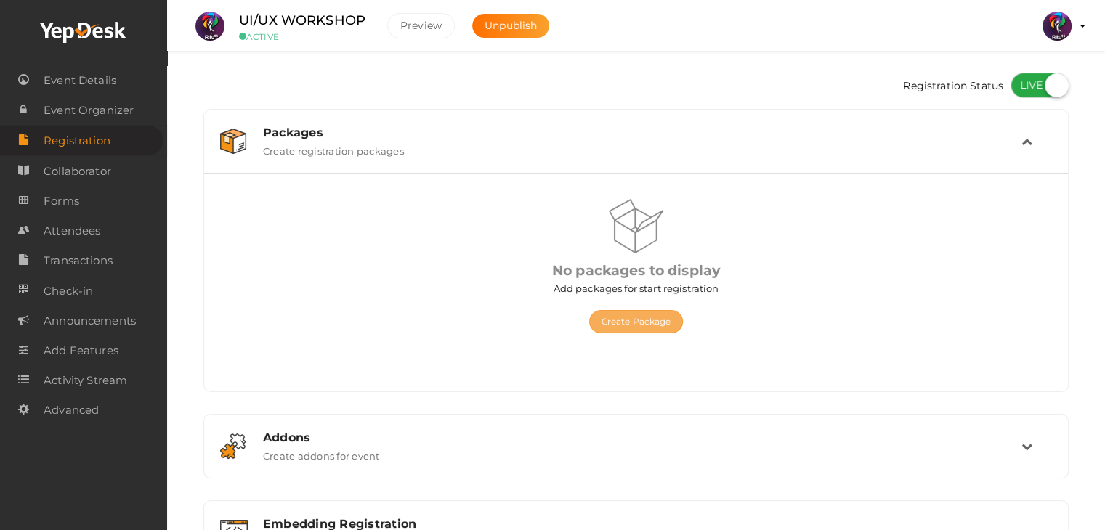
click at [645, 316] on button "Create Package" at bounding box center [636, 321] width 94 height 23
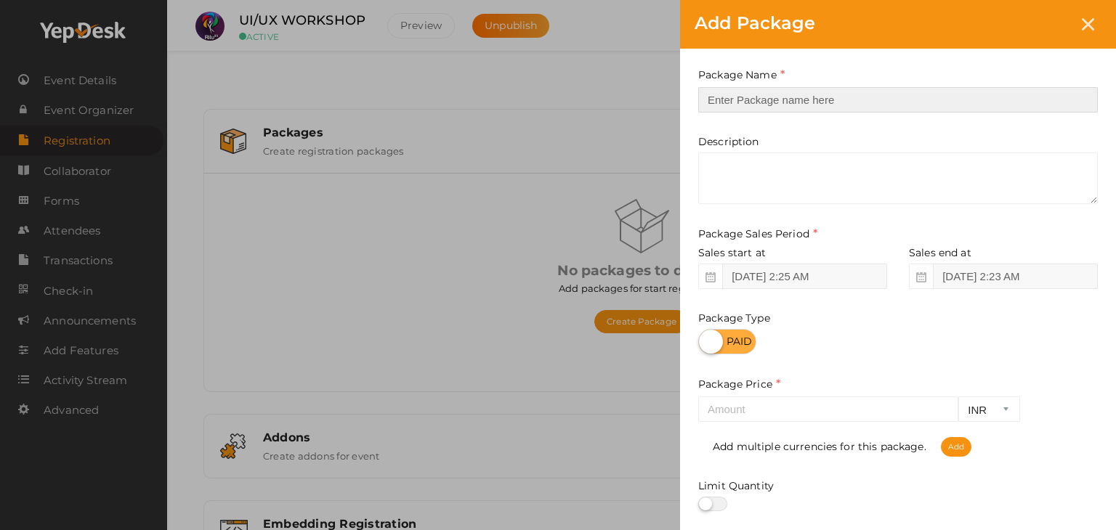
click at [834, 92] on input "text" at bounding box center [897, 99] width 399 height 25
type input "Registration"
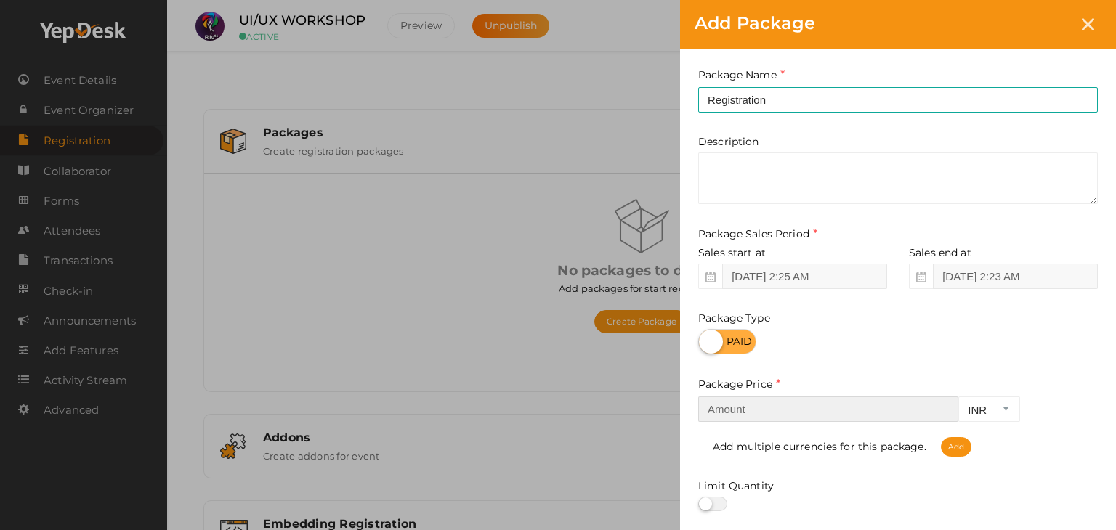
click at [816, 421] on input "number" at bounding box center [828, 409] width 260 height 25
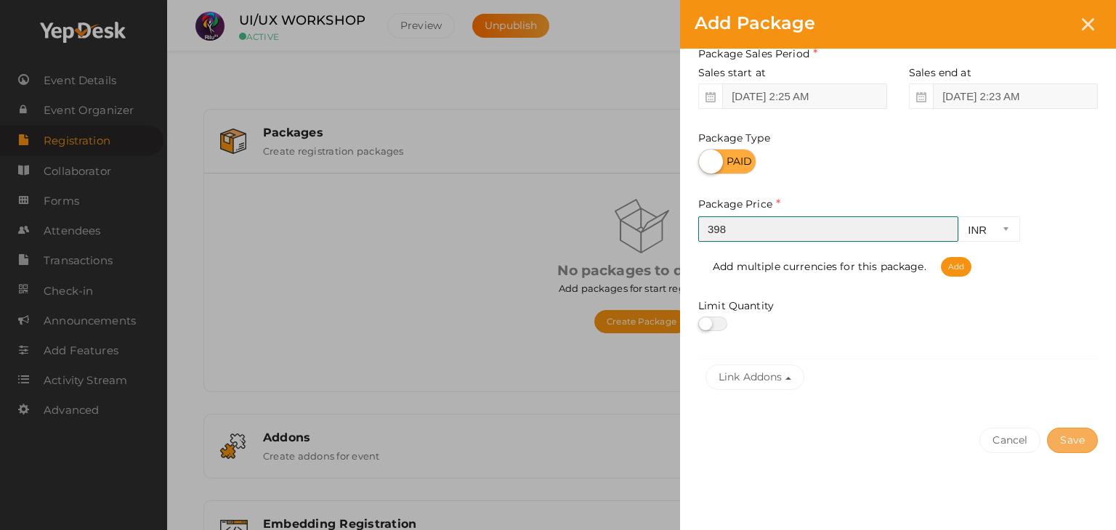
type input "398"
click at [1087, 439] on button "Save" at bounding box center [1072, 440] width 51 height 25
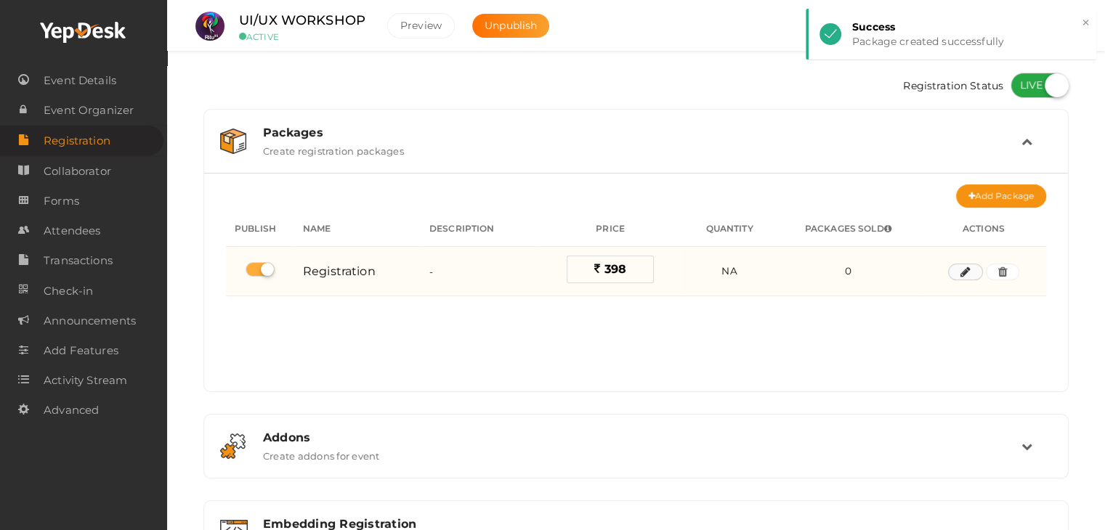
click at [965, 270] on icon "button" at bounding box center [965, 272] width 10 height 9
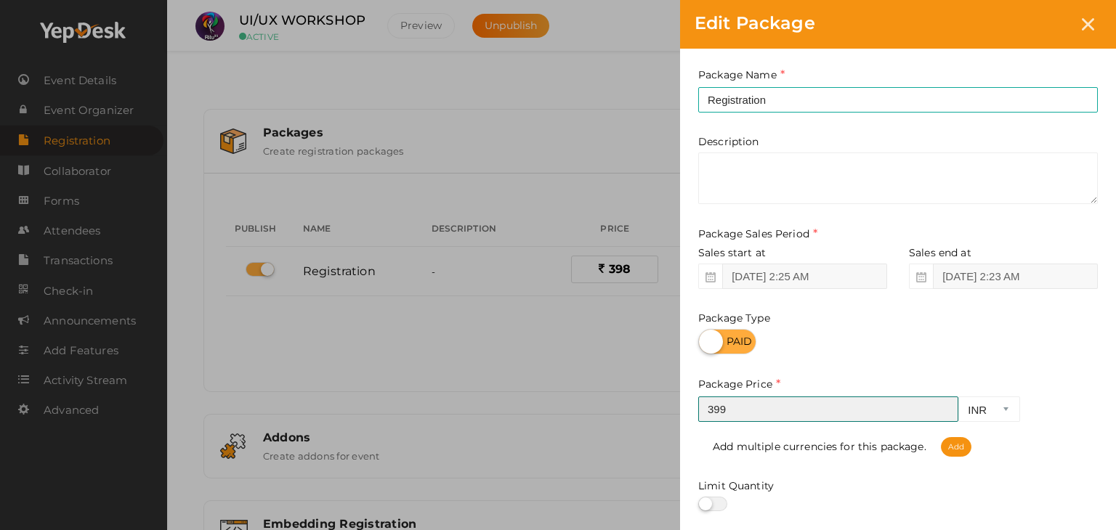
click at [941, 405] on input "399" at bounding box center [828, 409] width 260 height 25
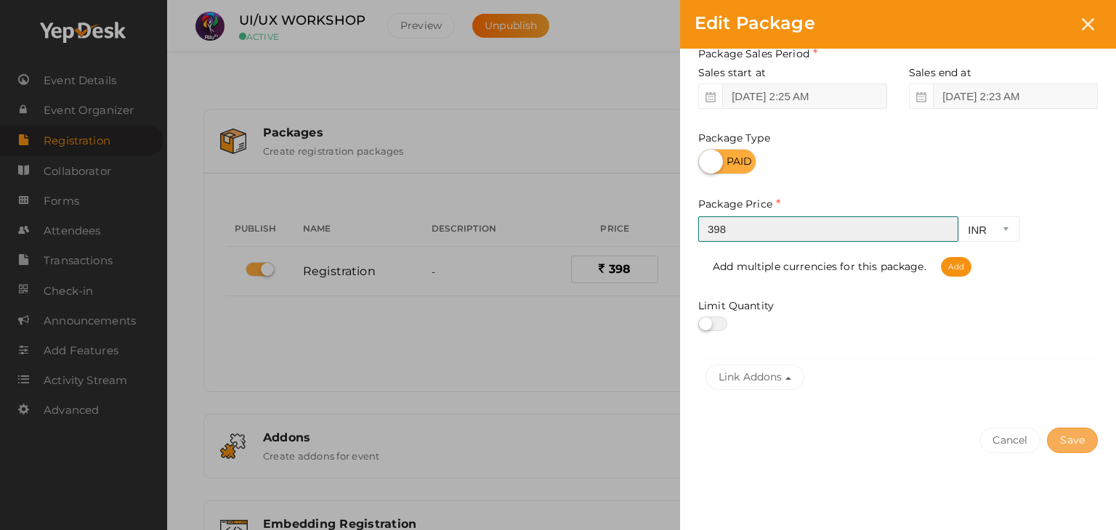
type input "398"
click at [1095, 439] on button "Save" at bounding box center [1072, 440] width 51 height 25
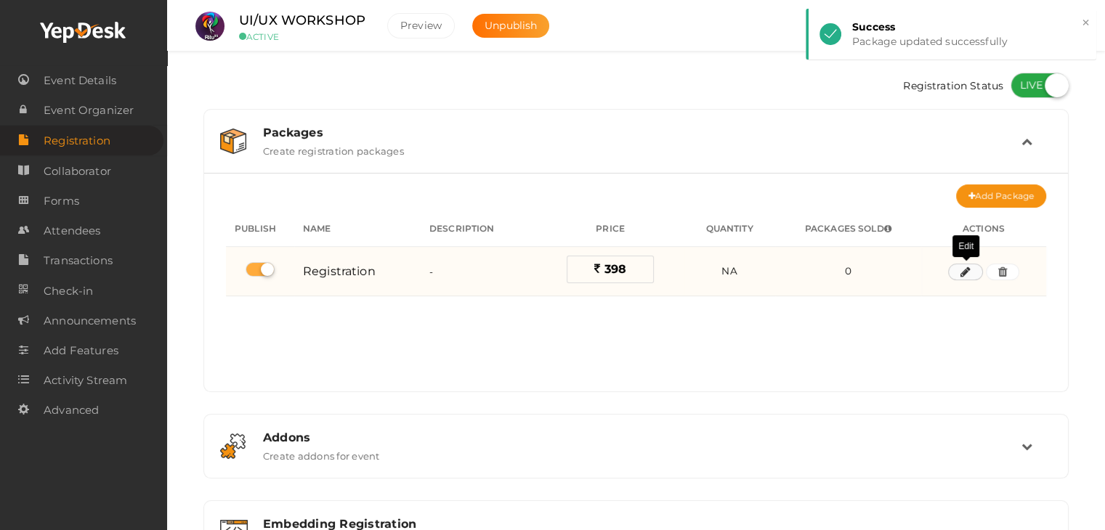
click at [964, 268] on icon "button" at bounding box center [965, 272] width 10 height 9
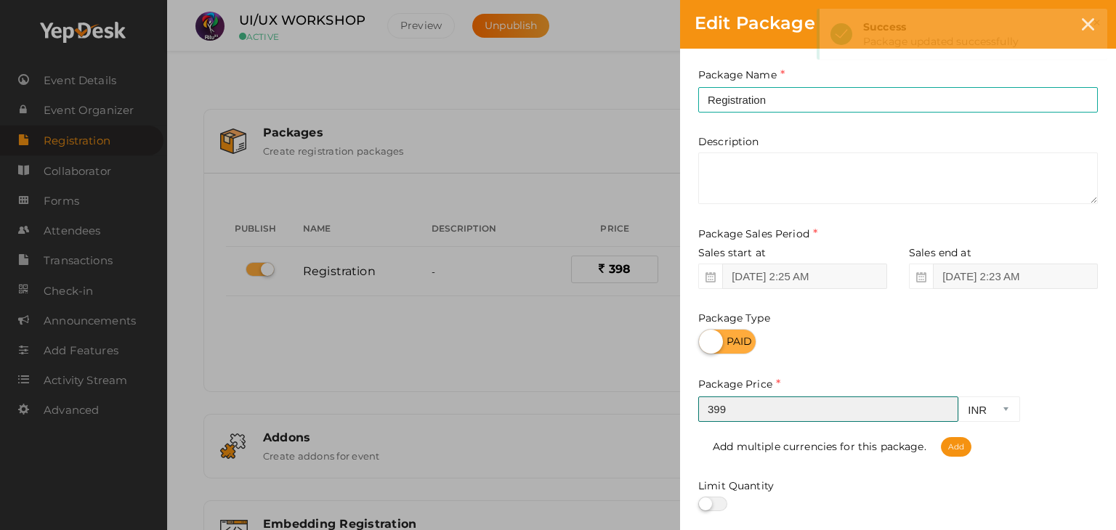
type input "399"
click at [942, 405] on input "399" at bounding box center [828, 409] width 260 height 25
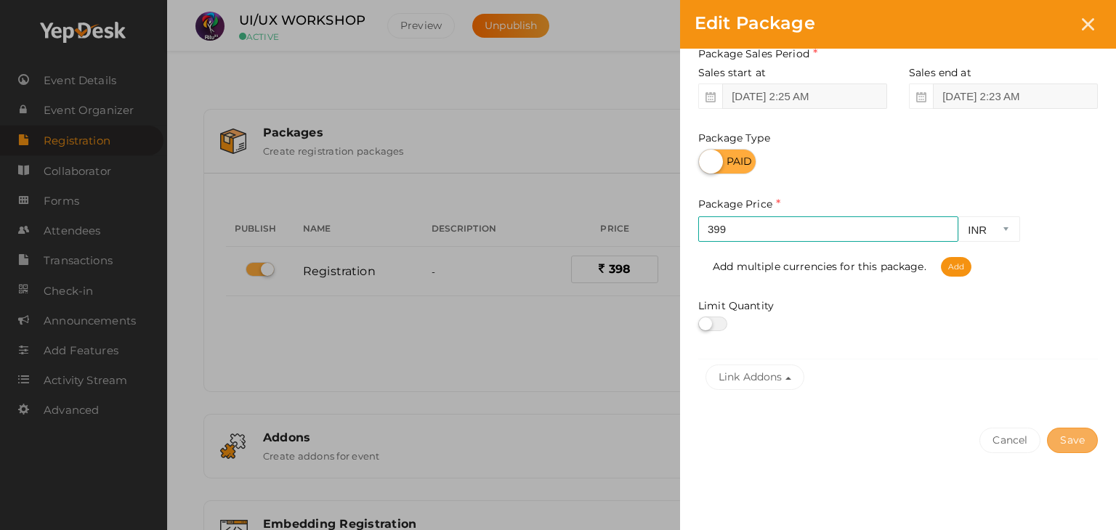
click at [1072, 437] on button "Save" at bounding box center [1072, 440] width 51 height 25
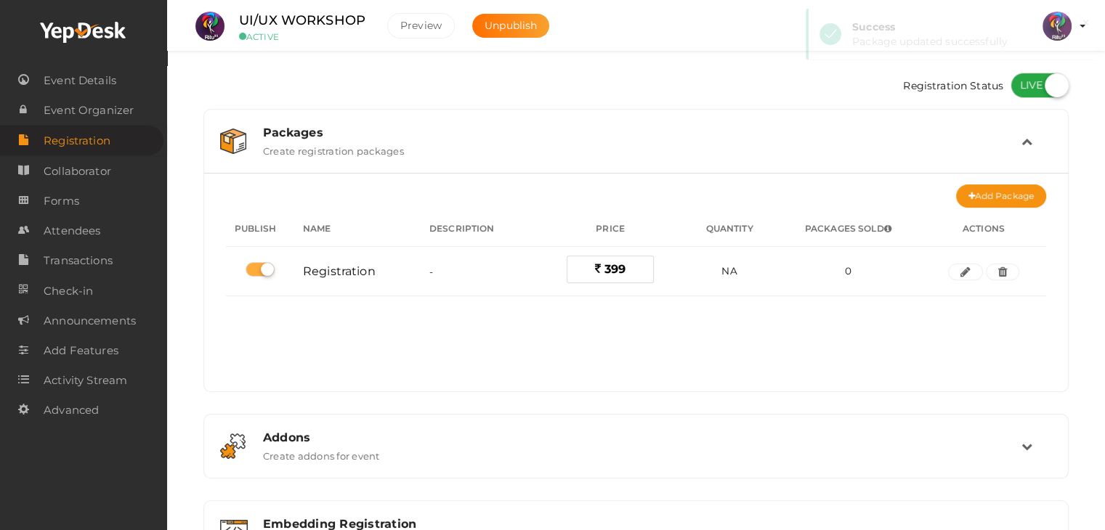
click at [696, 346] on div "No packages to display Add packages for start registration Create Package Publi…" at bounding box center [636, 290] width 820 height 182
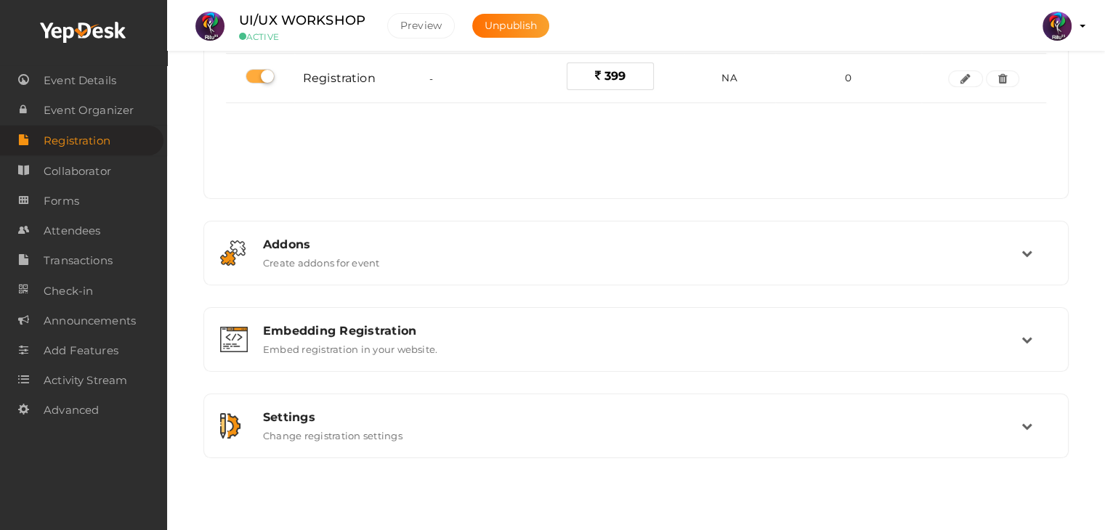
scroll to position [0, 0]
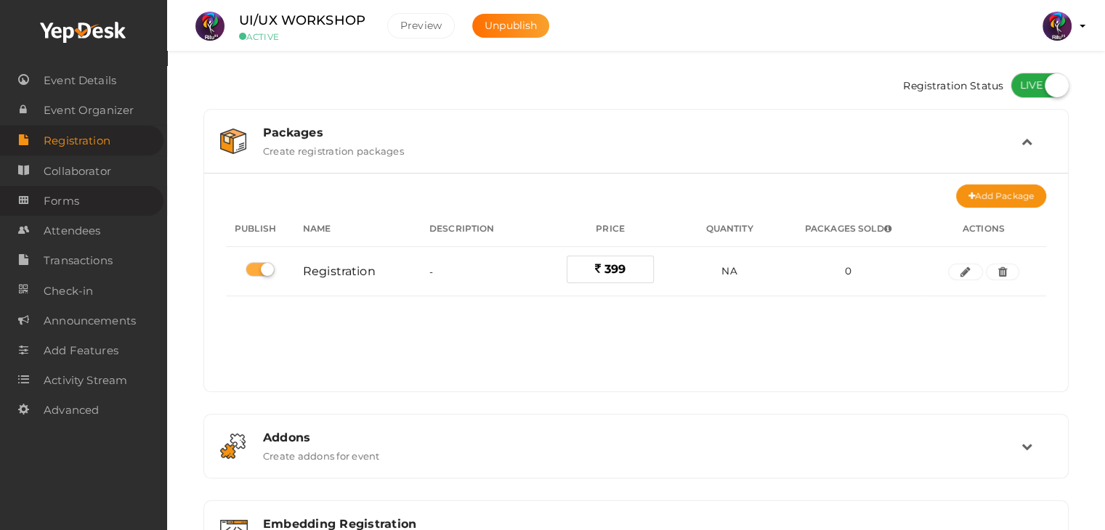
click at [73, 198] on span "Forms" at bounding box center [62, 201] width 36 height 29
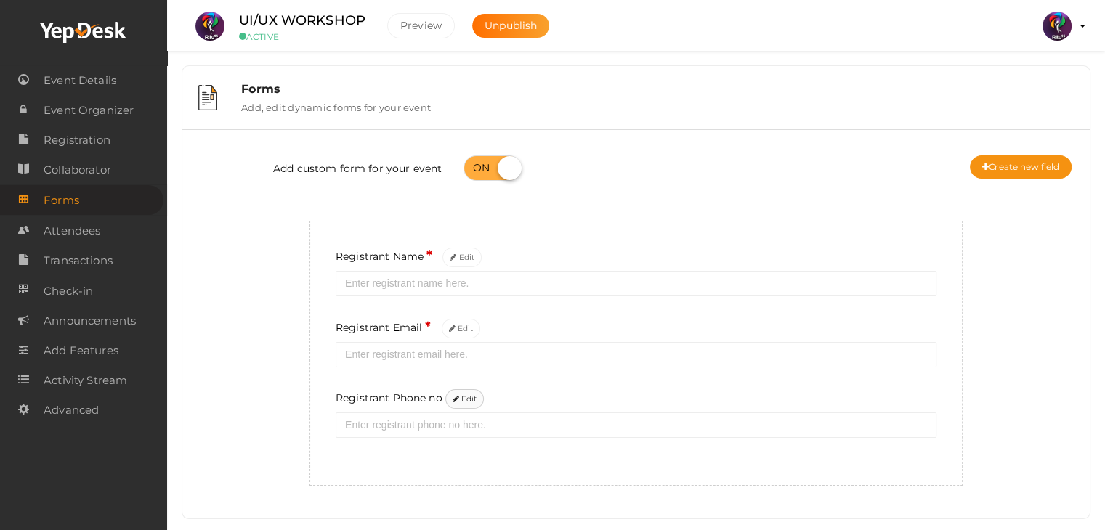
click at [476, 396] on button "Edit" at bounding box center [464, 399] width 39 height 20
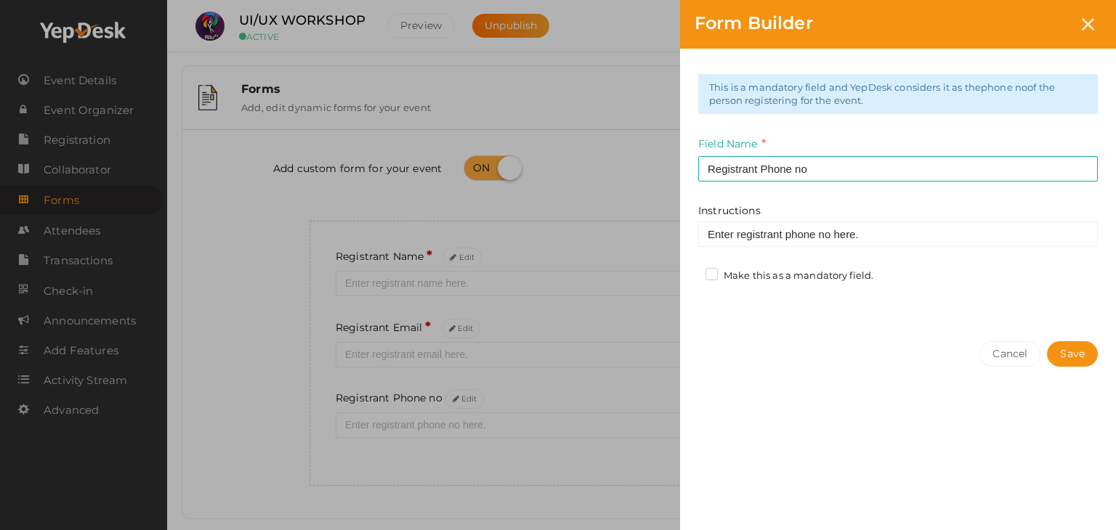
click at [705, 272] on label "Make this as a mandatory field." at bounding box center [789, 276] width 168 height 15
click at [691, 272] on input "Make this as a mandatory field." at bounding box center [691, 272] width 0 height 0
click at [1064, 350] on button "Save" at bounding box center [1072, 353] width 51 height 25
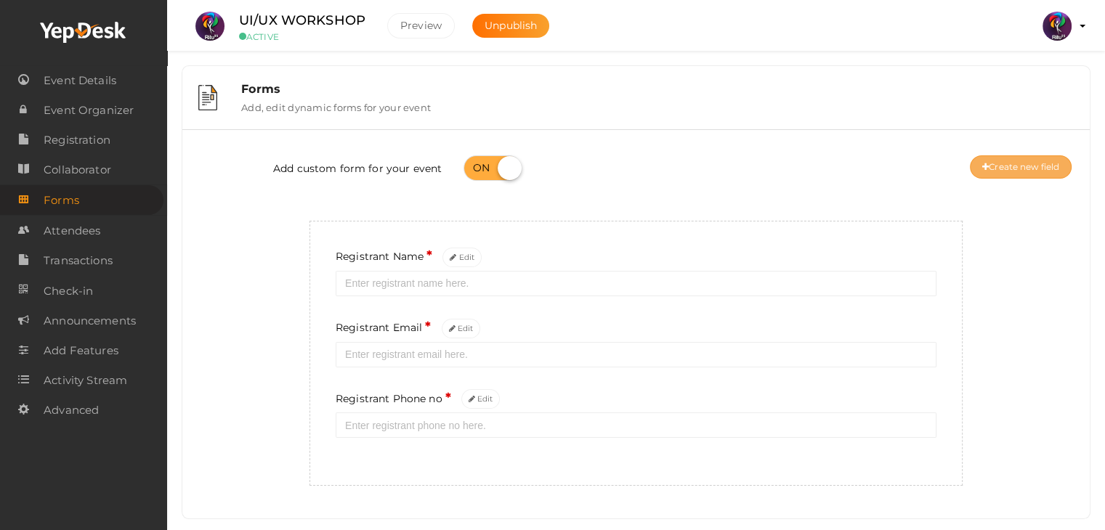
click at [1028, 166] on button "Create new field" at bounding box center [1021, 166] width 102 height 23
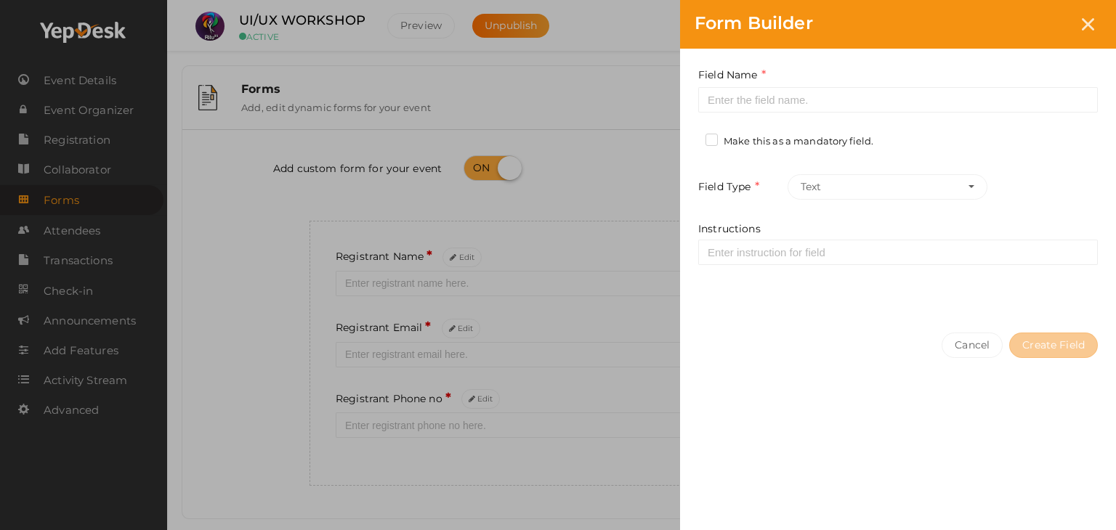
click at [709, 137] on label "Make this as a mandatory field." at bounding box center [789, 141] width 168 height 15
click at [691, 137] on input "Make this as a mandatory field." at bounding box center [691, 137] width 0 height 0
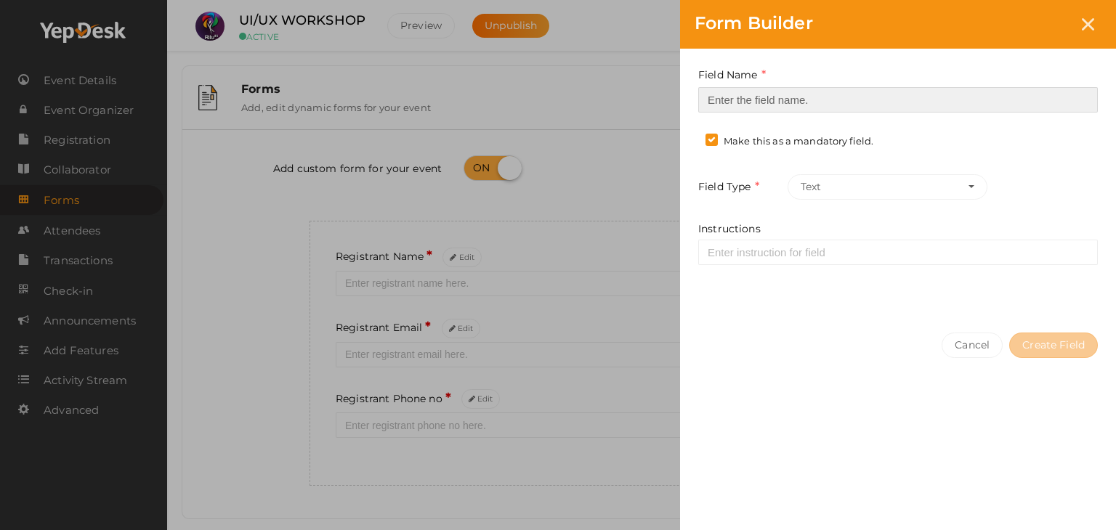
click at [715, 107] on input at bounding box center [897, 99] width 399 height 25
type input "Registrant College"
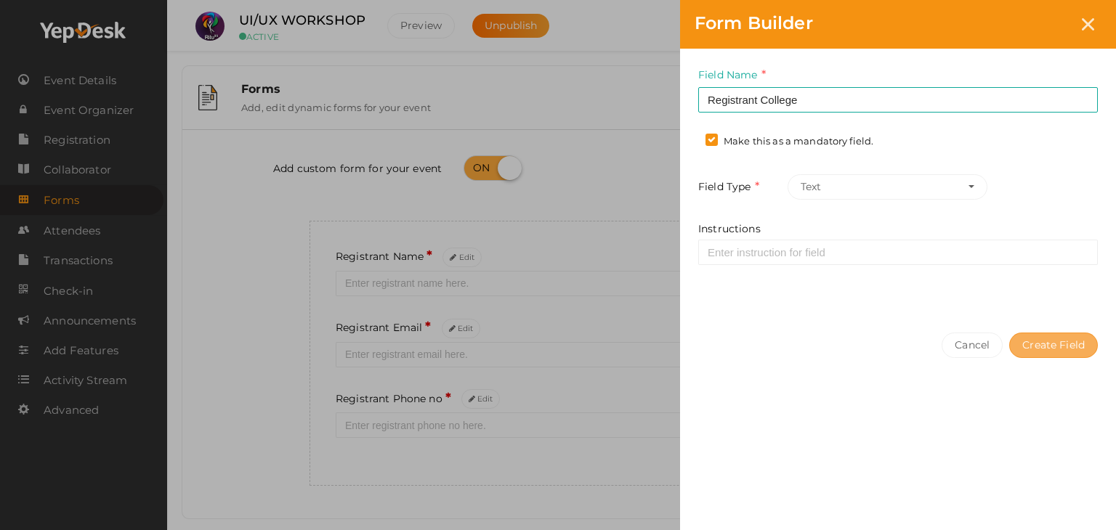
click at [1040, 344] on button "Create Field" at bounding box center [1053, 345] width 89 height 25
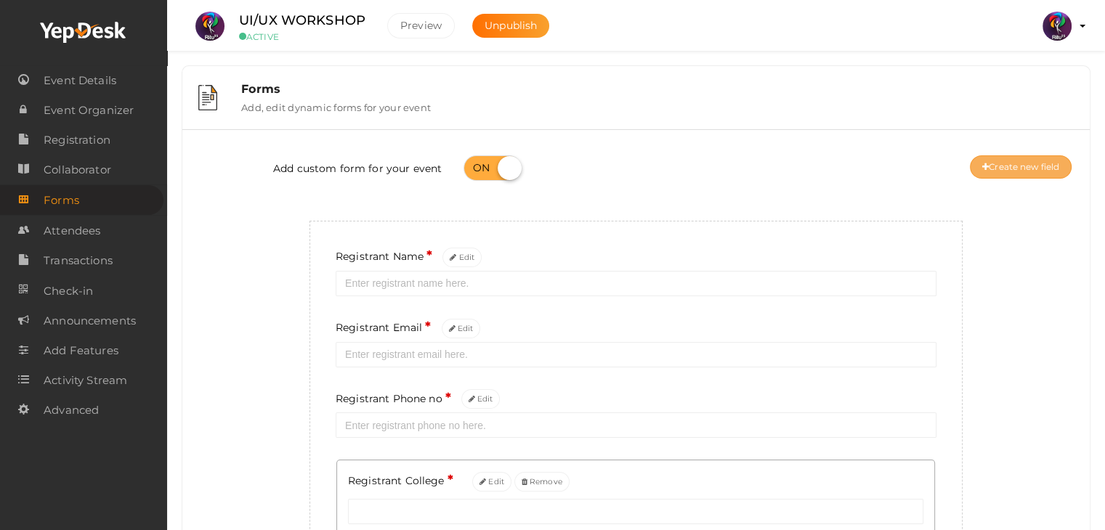
click at [1000, 169] on button "Create new field" at bounding box center [1021, 166] width 102 height 23
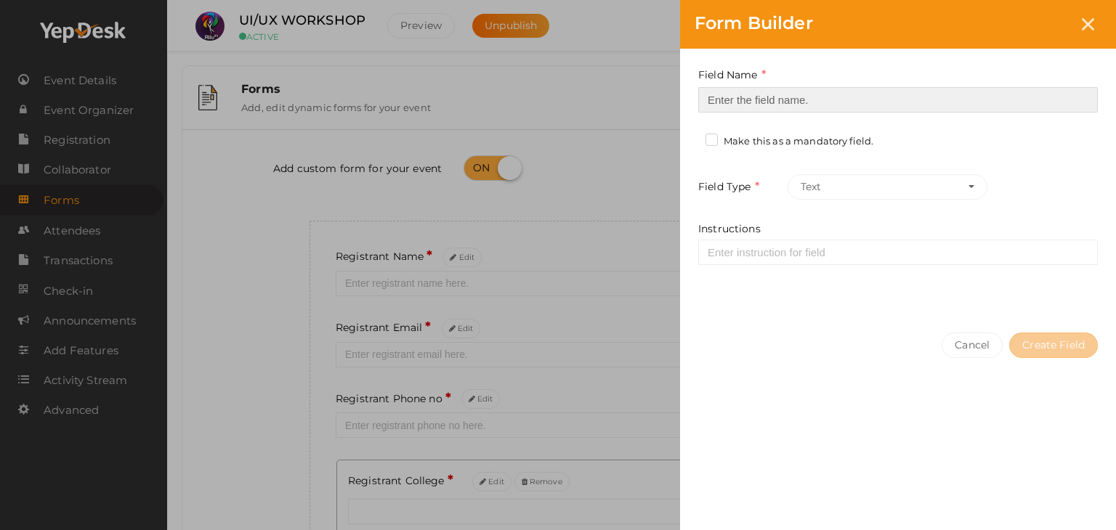
click at [840, 102] on input at bounding box center [897, 99] width 399 height 25
type input "Refferal ID"
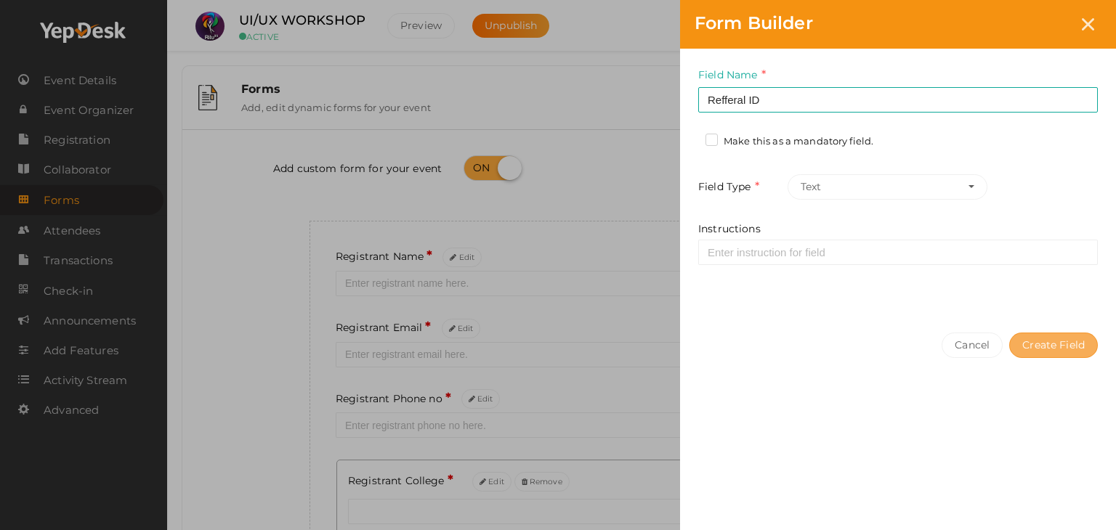
click at [1063, 338] on button "Create Field" at bounding box center [1053, 345] width 89 height 25
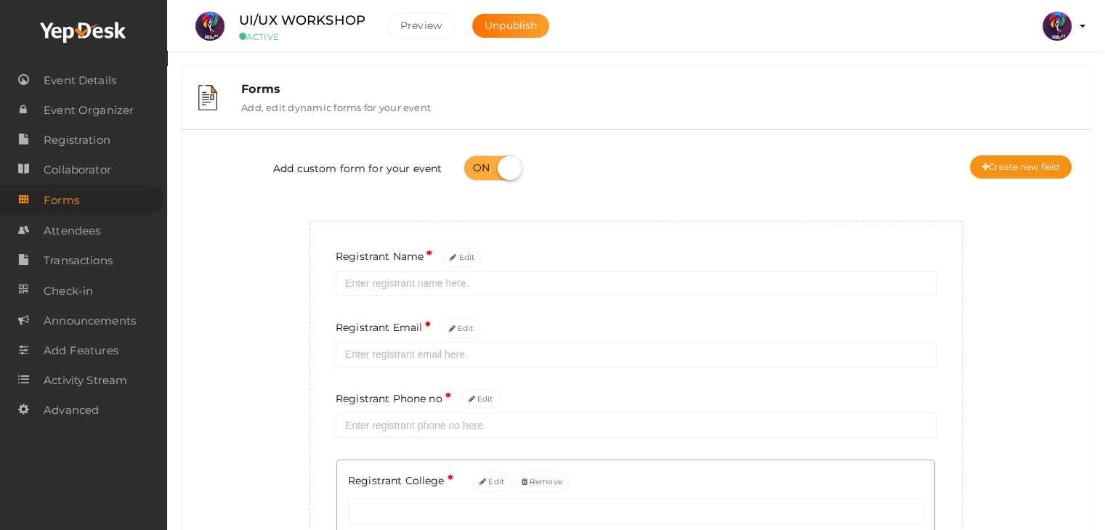
scroll to position [230, 0]
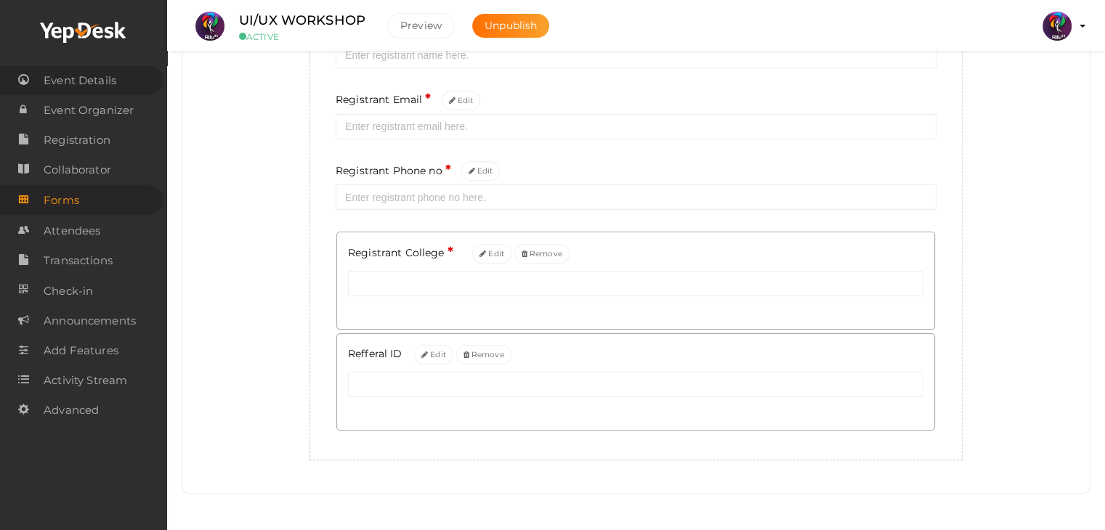
click at [86, 84] on span "Event Details" at bounding box center [80, 80] width 73 height 29
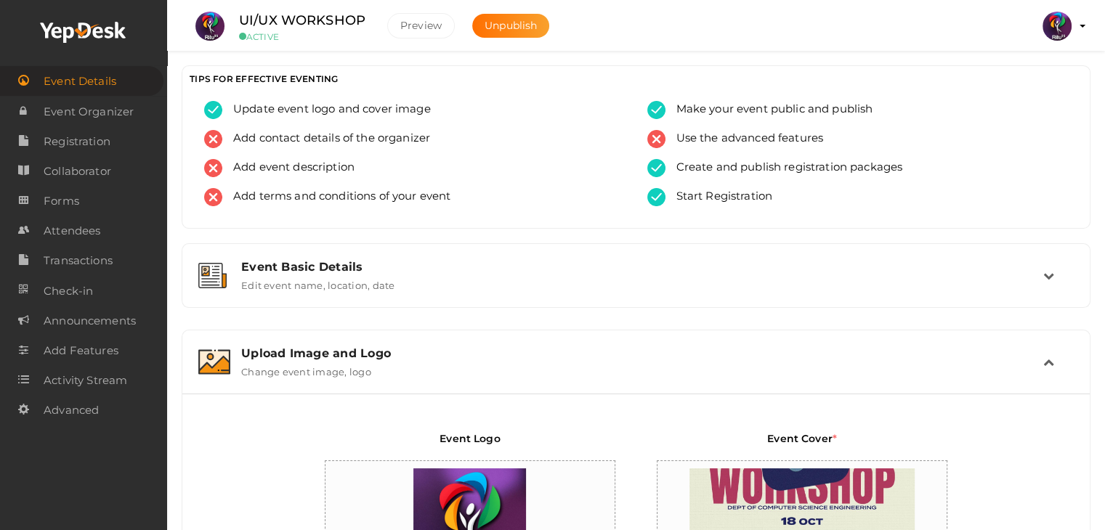
click at [761, 300] on div "Event Basic Details Edit event name, location, date" at bounding box center [635, 275] width 907 height 63
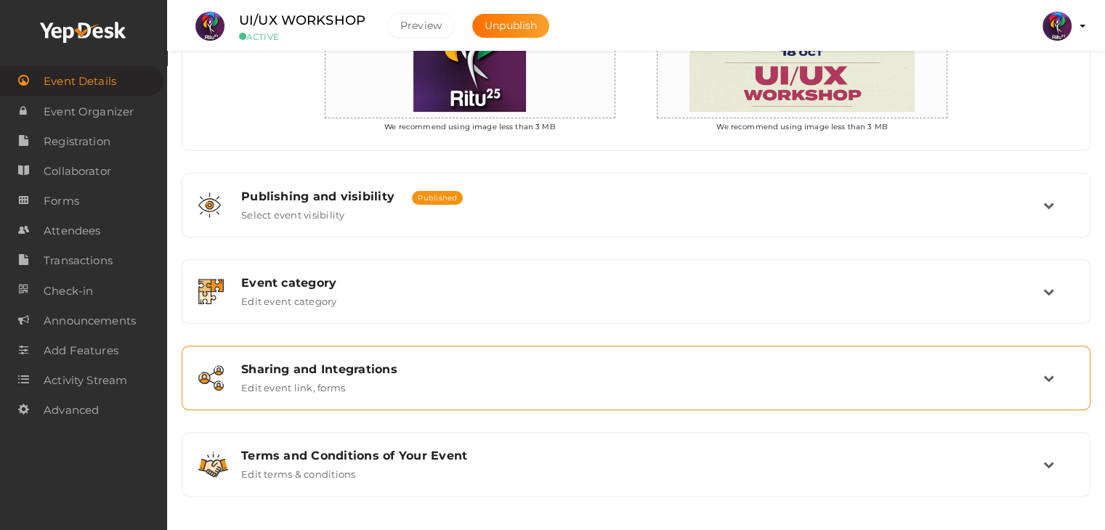
click at [564, 368] on div "Sharing and Integrations" at bounding box center [642, 369] width 802 height 14
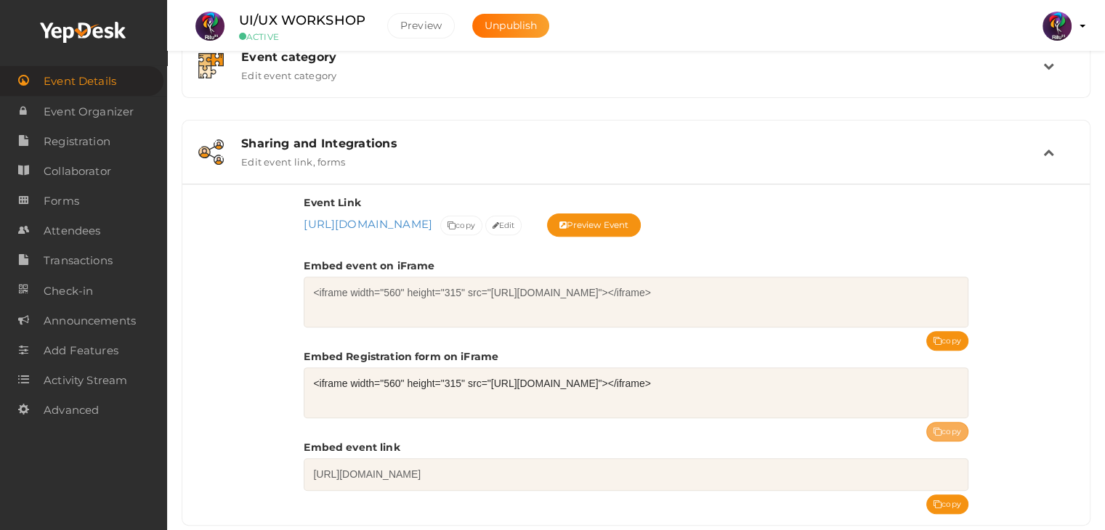
click at [937, 422] on button "copy" at bounding box center [947, 432] width 42 height 20
click at [490, 117] on div "Event Basic Details Edit event name, location, date Event Name UI/UX WORKSHOP 1…" at bounding box center [636, 193] width 909 height 838
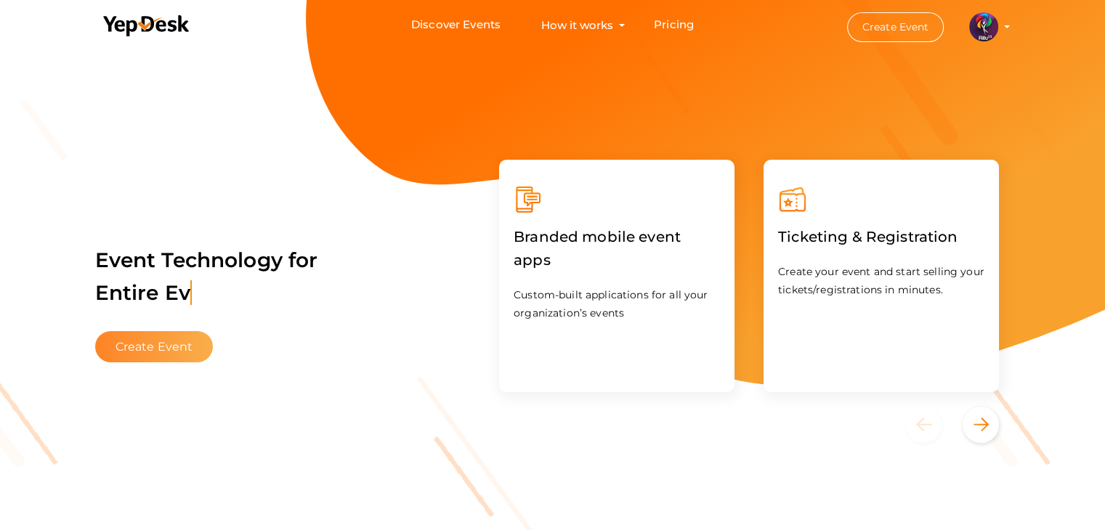
click at [180, 344] on button "Create Event" at bounding box center [154, 346] width 118 height 31
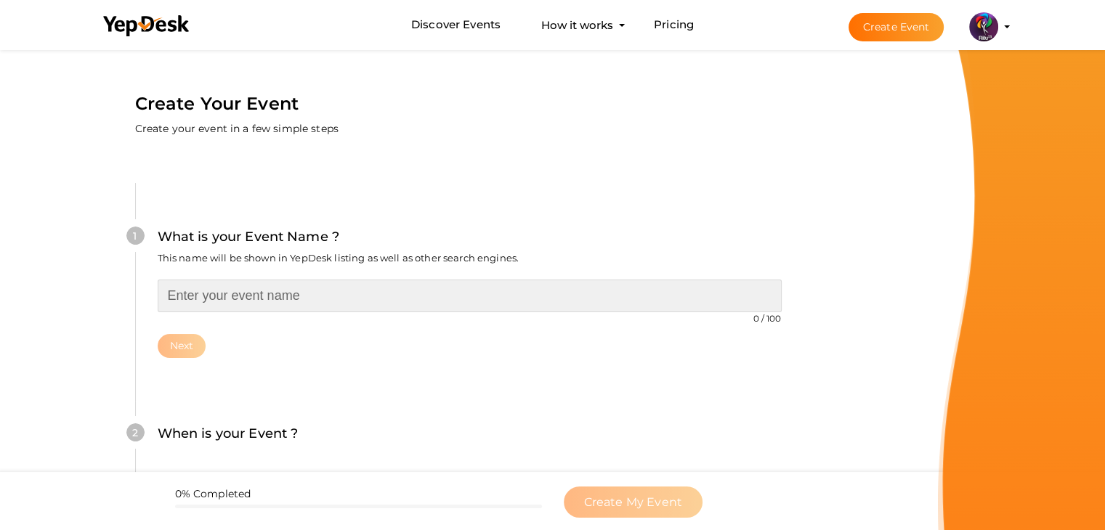
click at [259, 297] on input "text" at bounding box center [470, 296] width 624 height 33
type input "NETFLIX CLONE WORKSHOP"
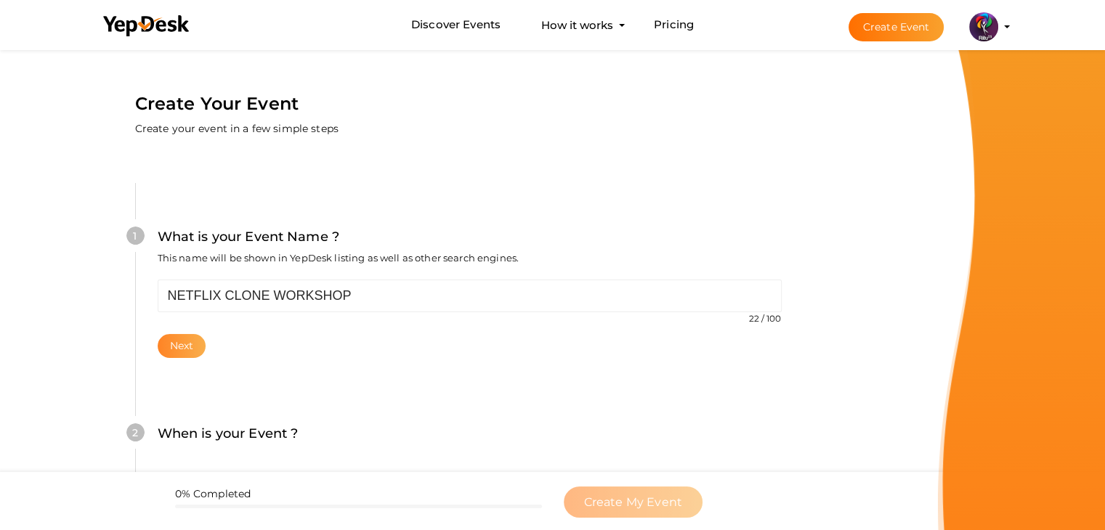
click at [186, 344] on button "Next" at bounding box center [182, 346] width 49 height 24
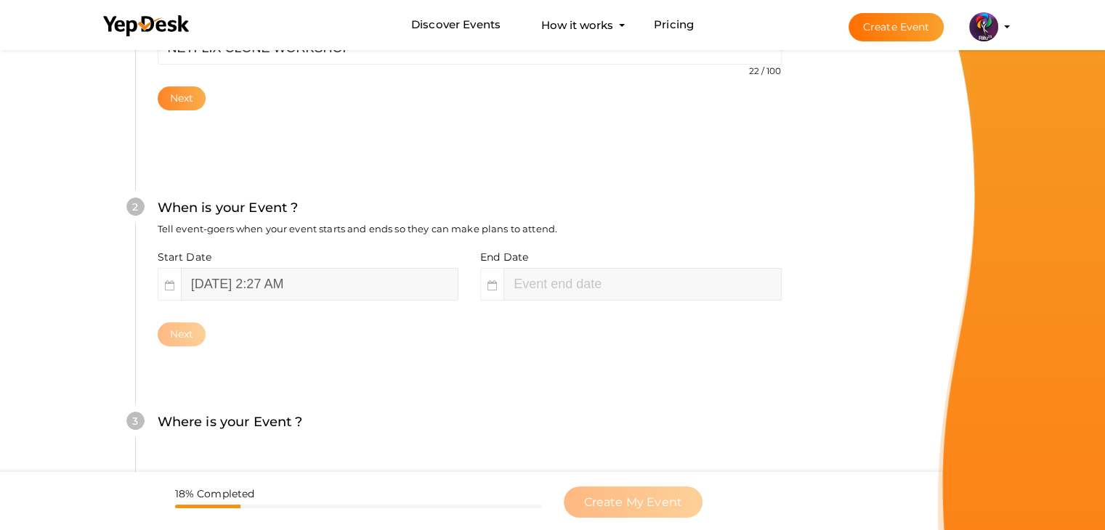
scroll to position [299, 0]
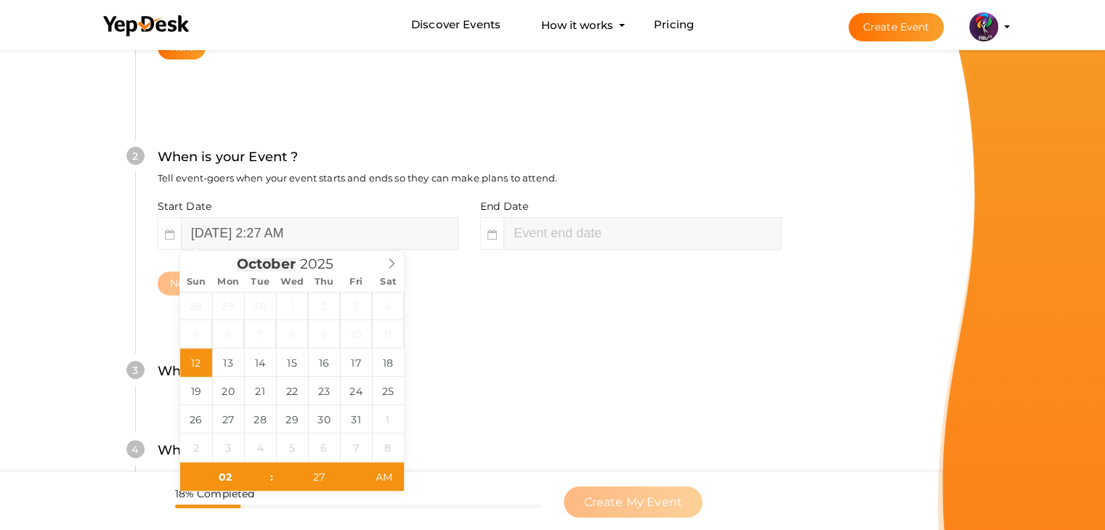
type input "04"
type input "27"
type input "[DATE] 4:27 AM"
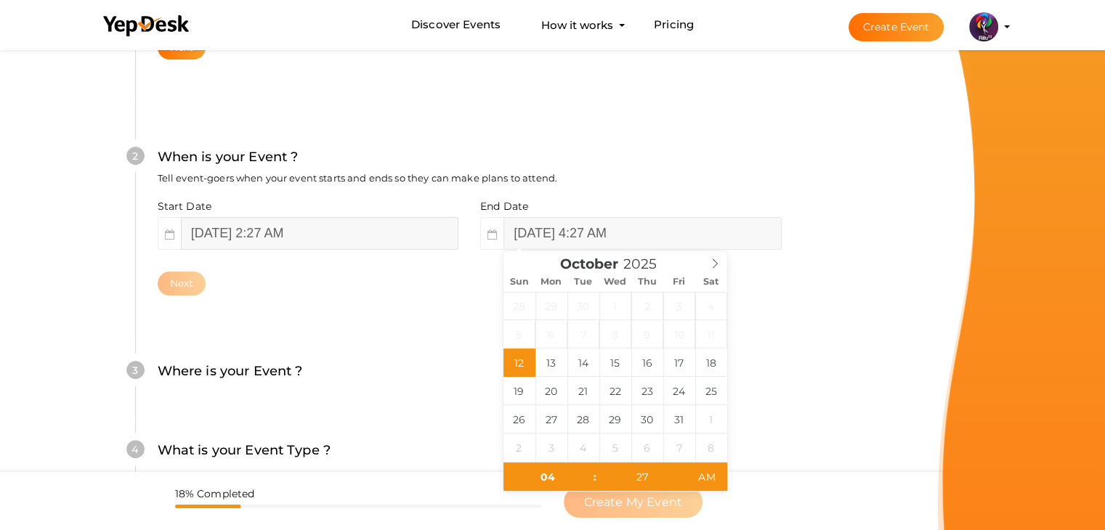
click at [235, 236] on input "October 12, 2025 2:27 AM" at bounding box center [319, 233] width 277 height 33
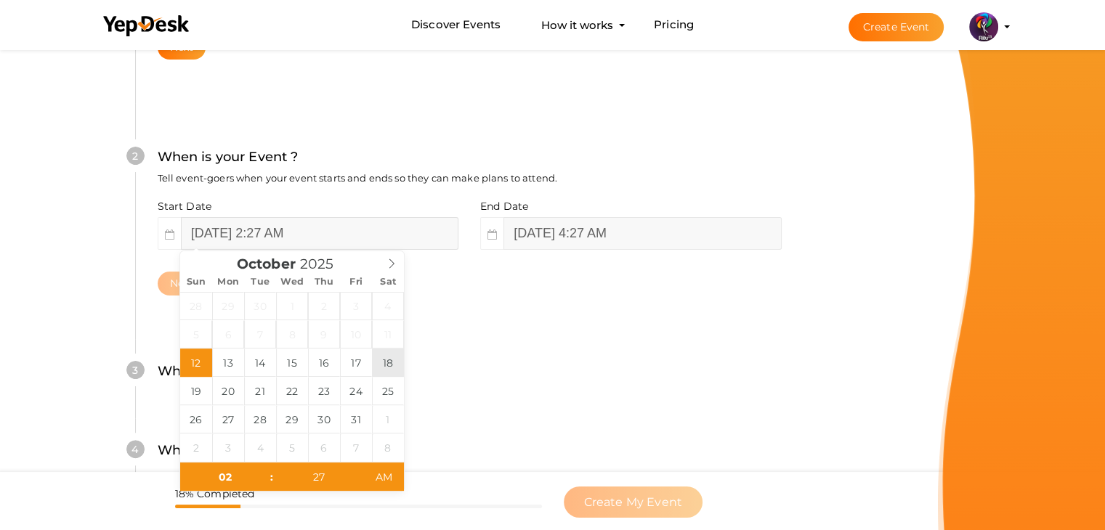
type input "[DATE] 2:27 AM"
type input "[DATE] 4:27 AM"
click at [580, 235] on input "[DATE] 4:27 AM" at bounding box center [641, 233] width 277 height 33
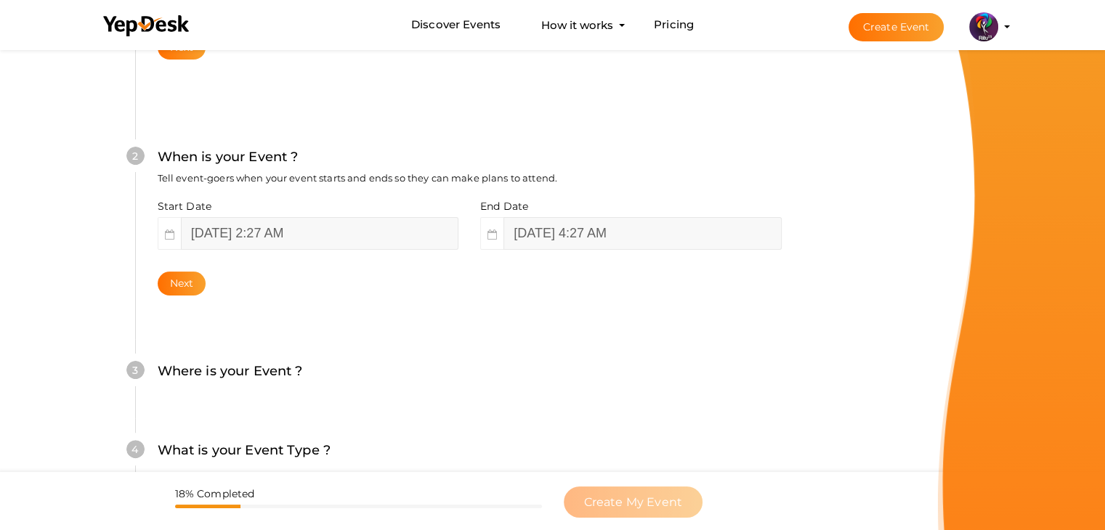
click at [289, 384] on div "Where is your Event ? Tell event-goers where your event location is." at bounding box center [470, 379] width 624 height 36
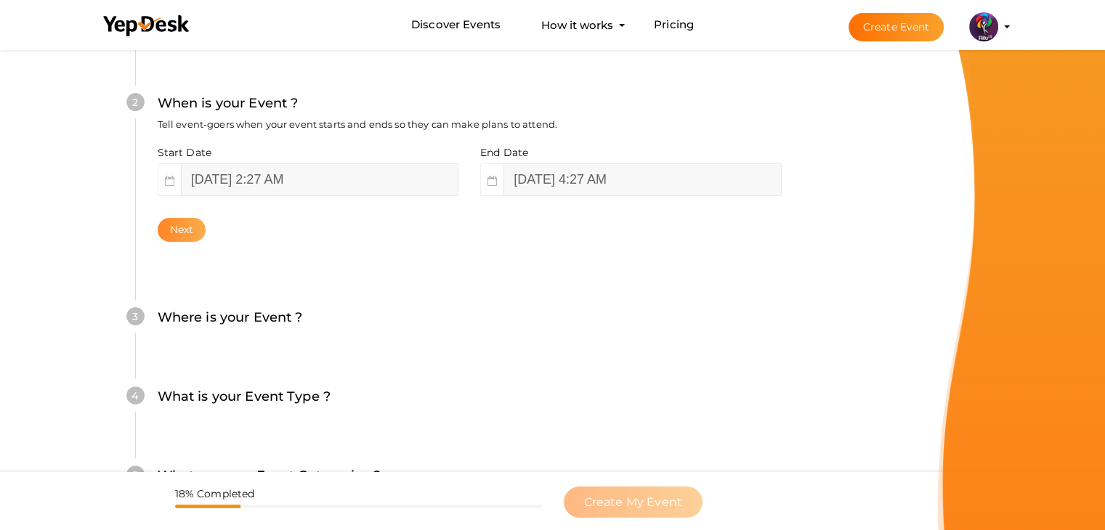
click at [186, 236] on button "Next" at bounding box center [182, 230] width 49 height 24
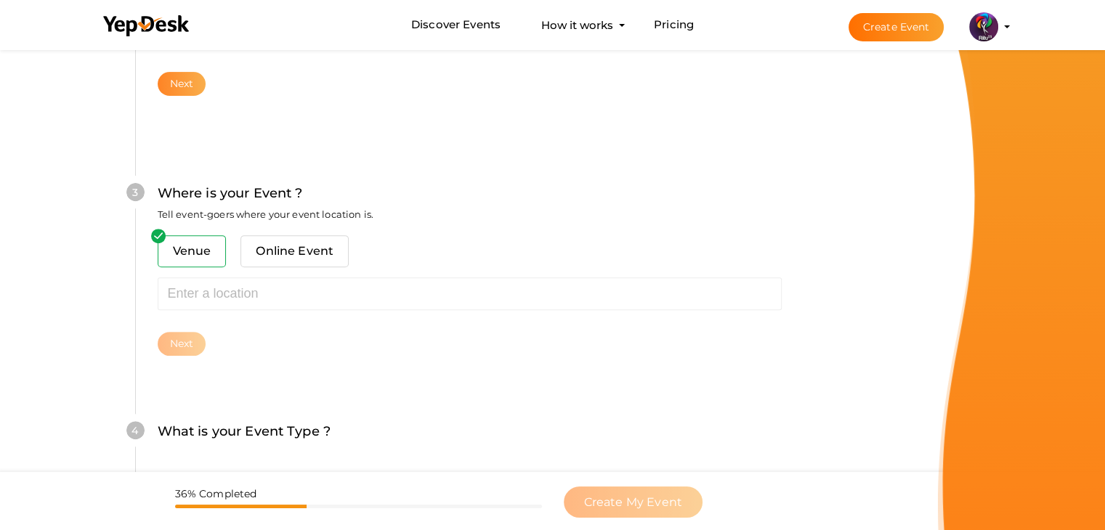
scroll to position [535, 0]
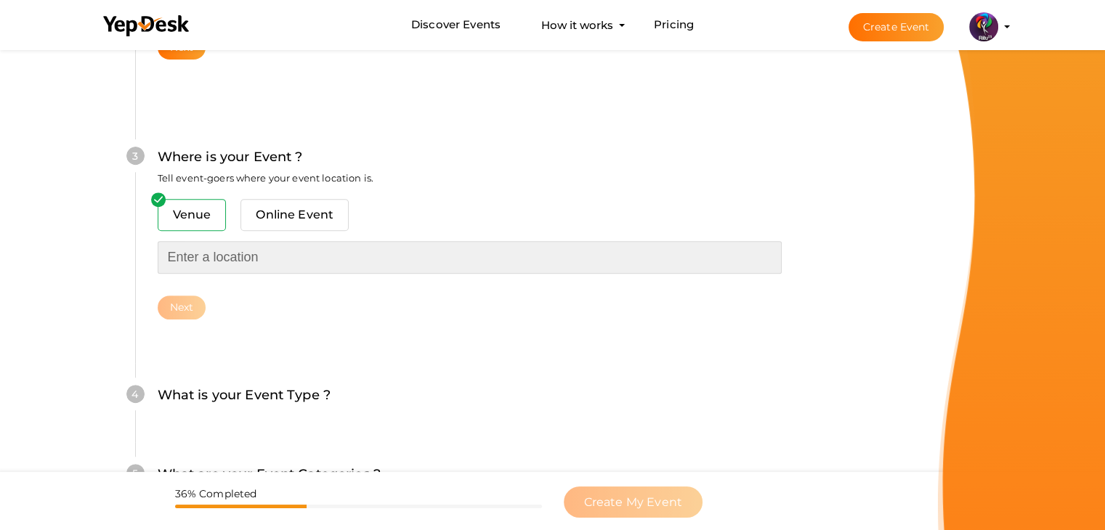
click at [252, 259] on input "text" at bounding box center [470, 257] width 624 height 33
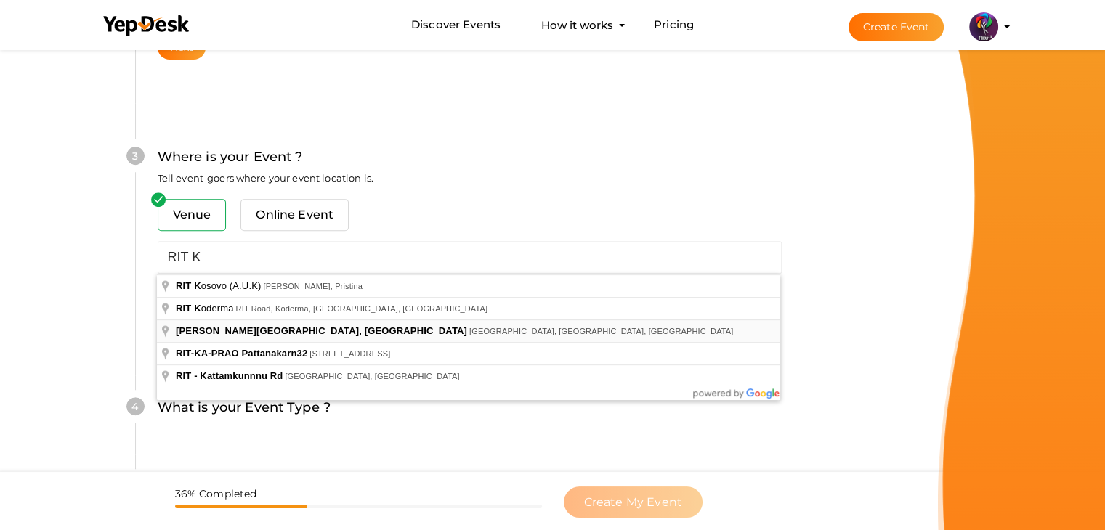
type input "[PERSON_NAME][GEOGRAPHIC_DATA], [GEOGRAPHIC_DATA], [GEOGRAPHIC_DATA], [GEOGRAPH…"
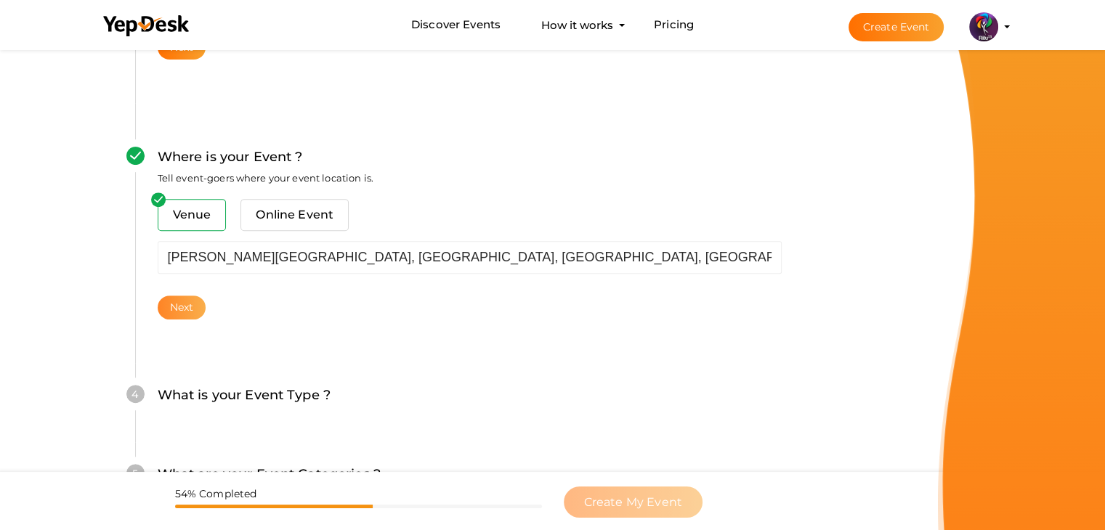
click at [194, 296] on button "Next" at bounding box center [182, 308] width 49 height 24
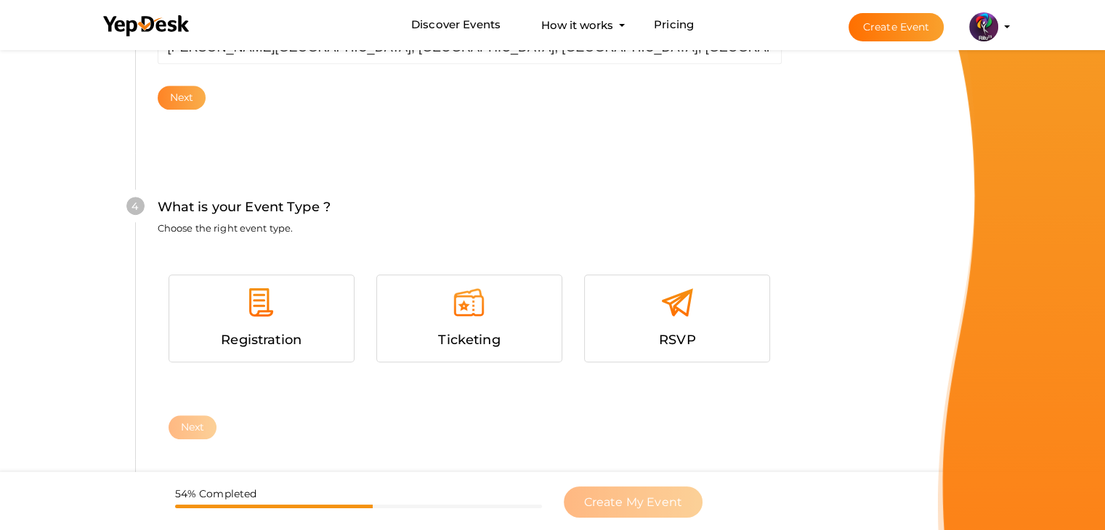
scroll to position [795, 0]
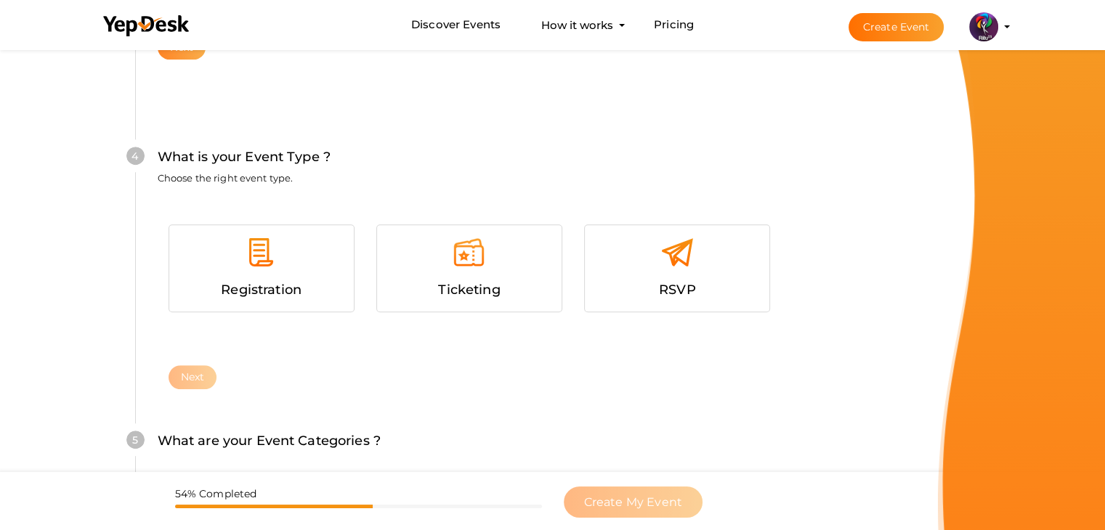
click at [194, 296] on div "Registration" at bounding box center [261, 290] width 163 height 21
click at [198, 370] on button "Next" at bounding box center [193, 377] width 49 height 24
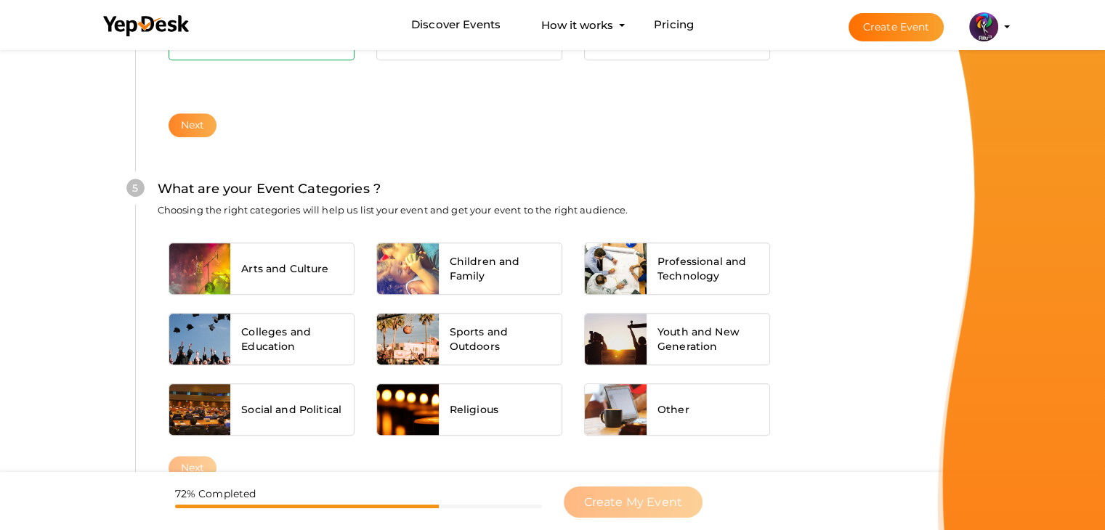
scroll to position [1099, 0]
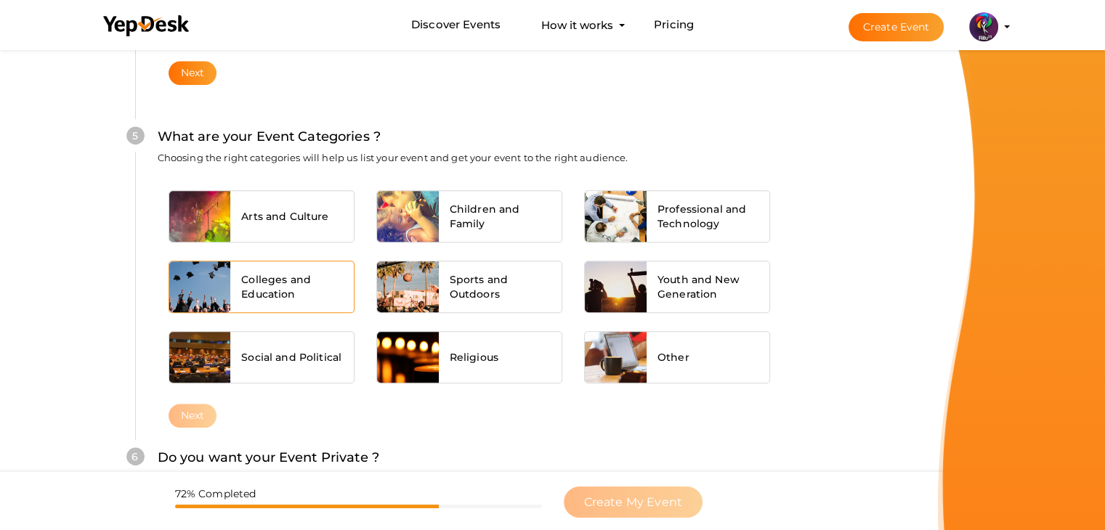
click at [314, 284] on span "Colleges and Education" at bounding box center [292, 286] width 102 height 29
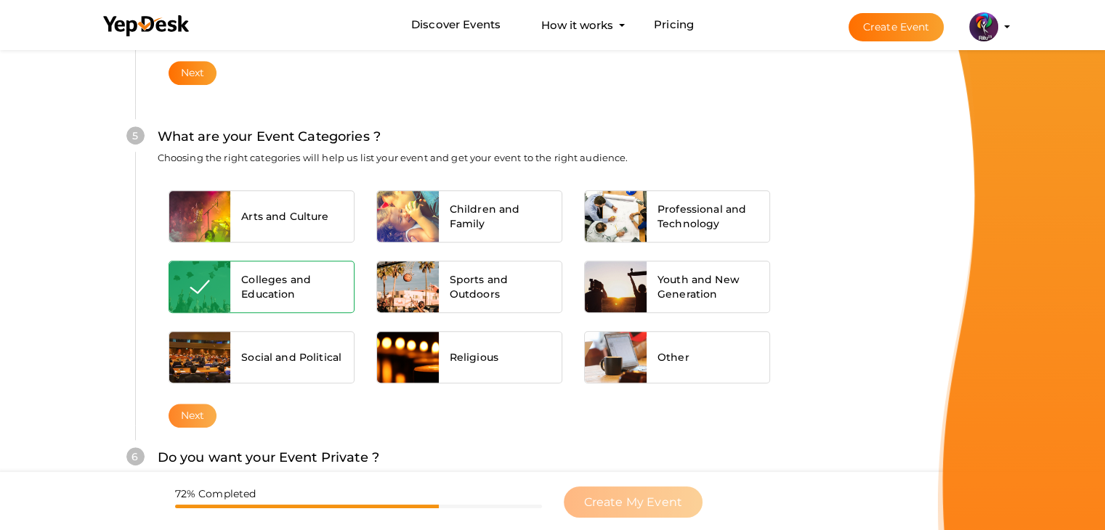
click at [200, 415] on button "Next" at bounding box center [193, 416] width 49 height 24
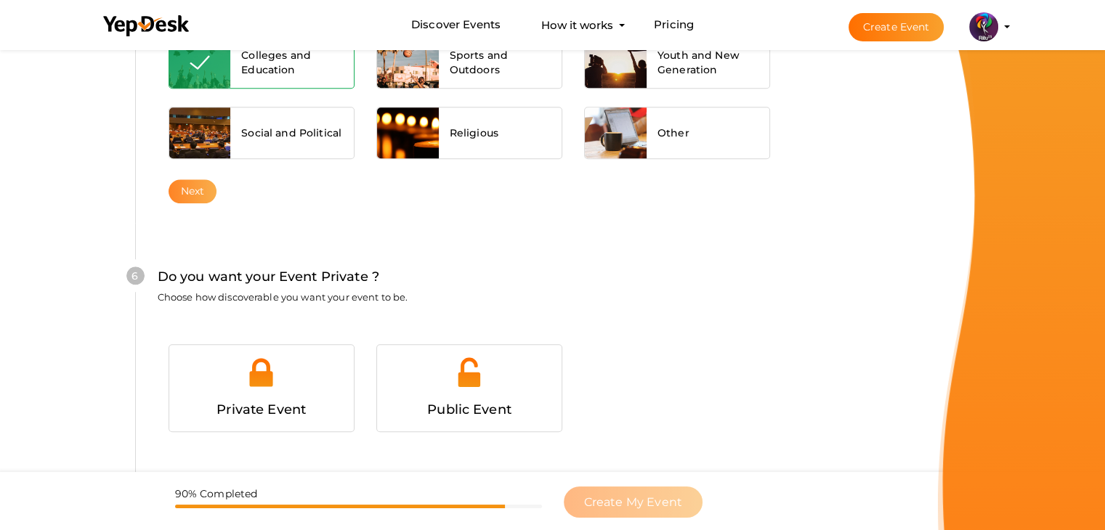
scroll to position [1418, 0]
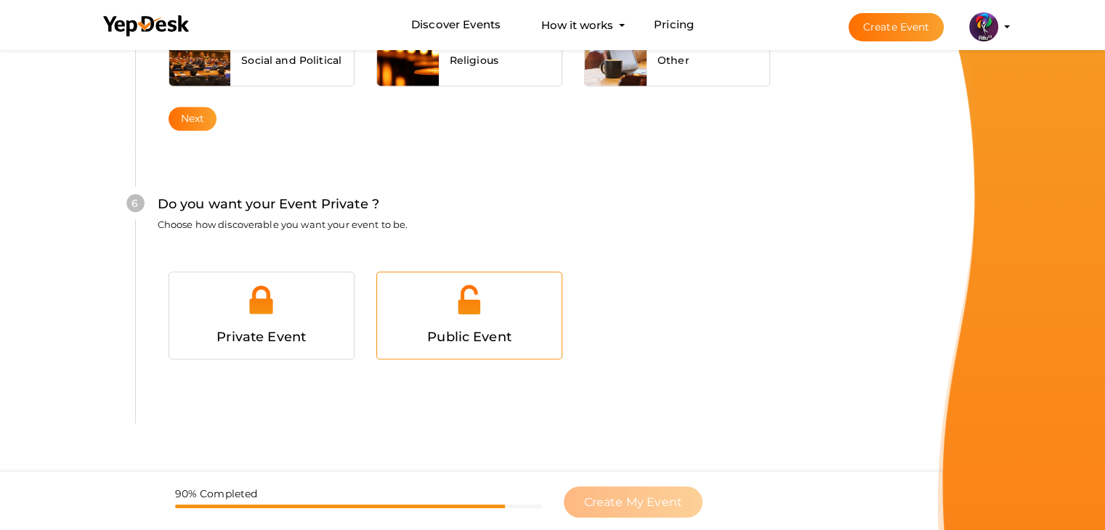
click at [429, 330] on span "Public Event" at bounding box center [469, 337] width 84 height 16
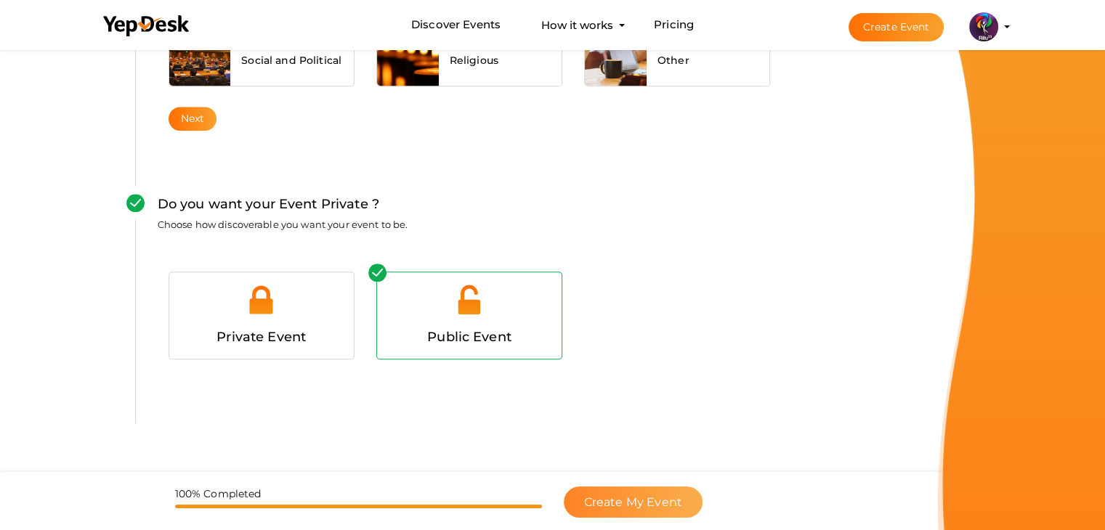
click at [662, 487] on button "Create My Event" at bounding box center [633, 502] width 139 height 31
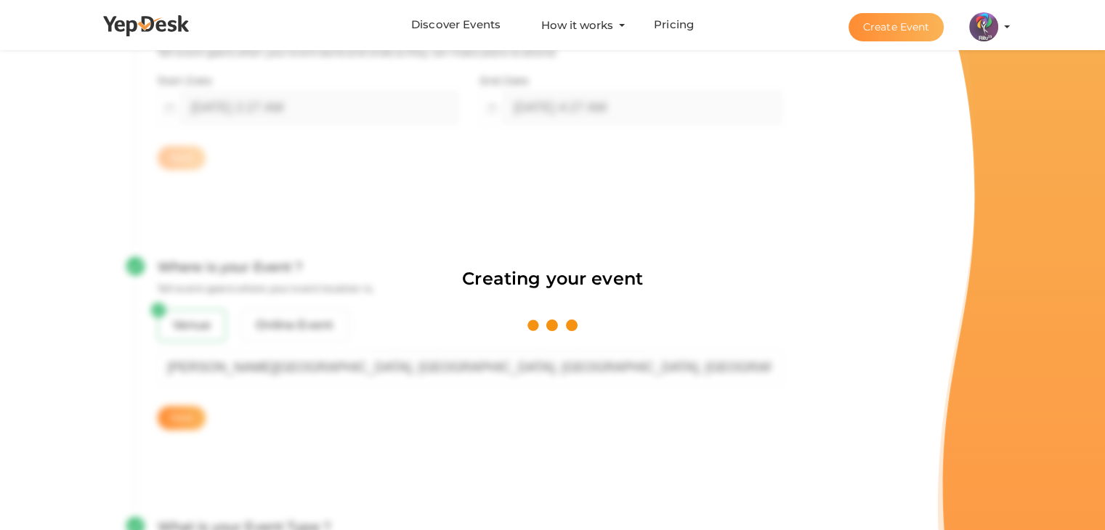
scroll to position [218, 0]
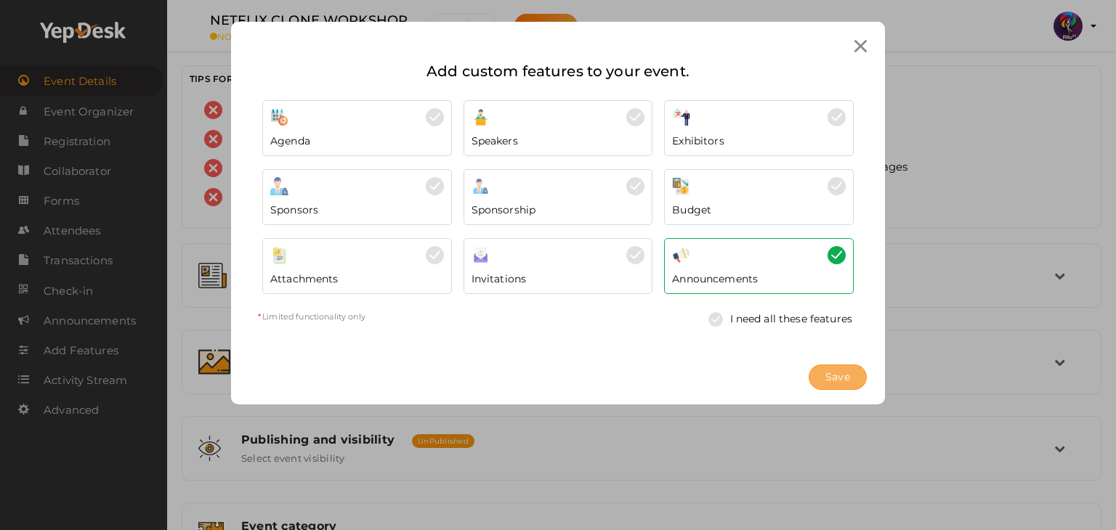
click at [844, 370] on span "Save" at bounding box center [837, 377] width 25 height 15
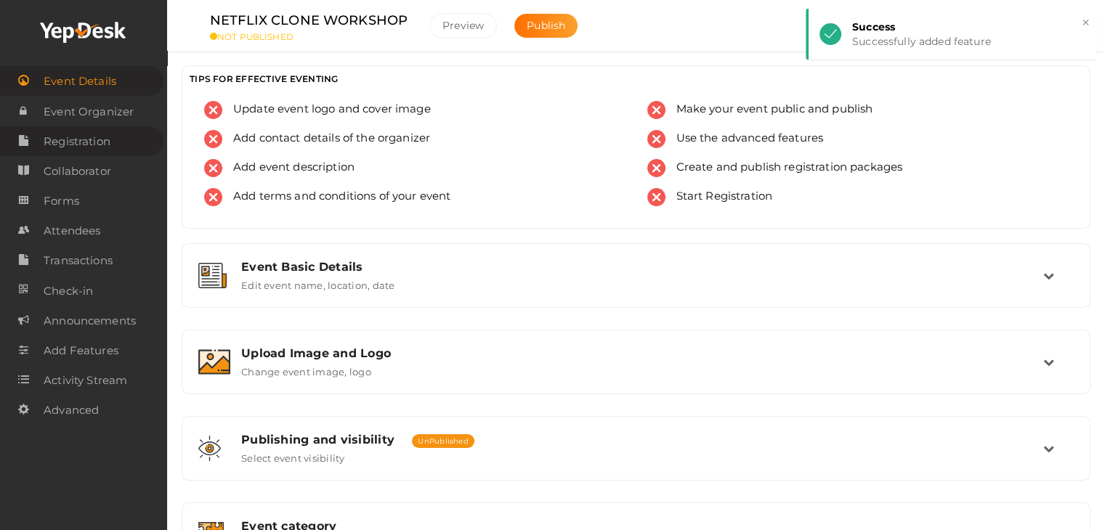
click at [100, 135] on span "Registration" at bounding box center [77, 141] width 67 height 29
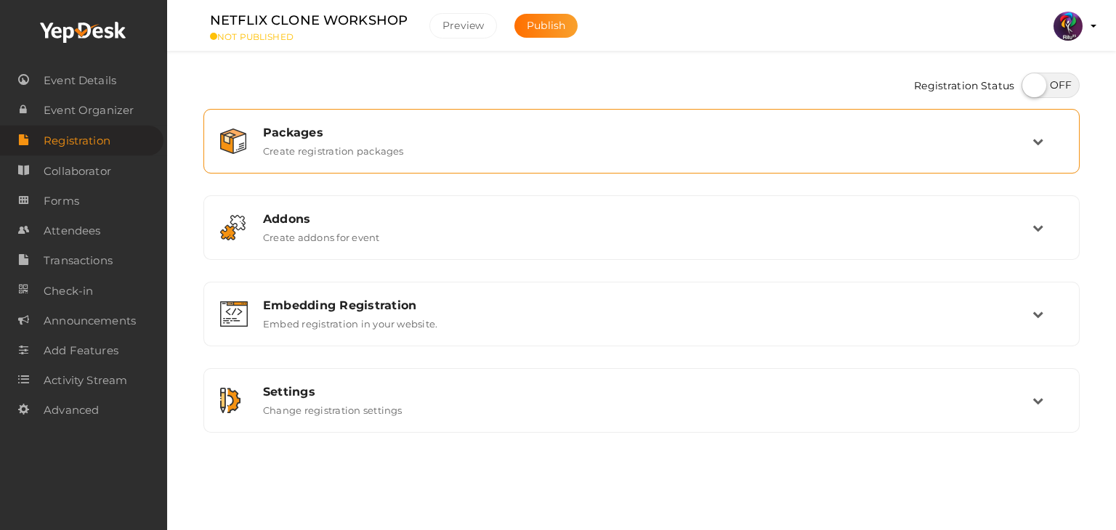
click at [481, 149] on div "Packages Create registration packages" at bounding box center [642, 141] width 780 height 31
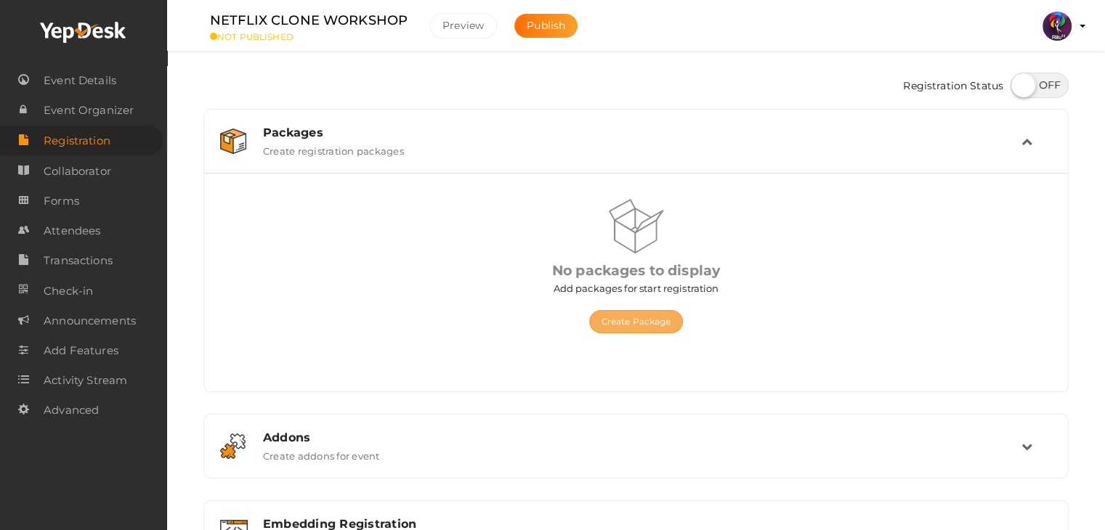
click at [659, 320] on button "Create Package" at bounding box center [636, 321] width 94 height 23
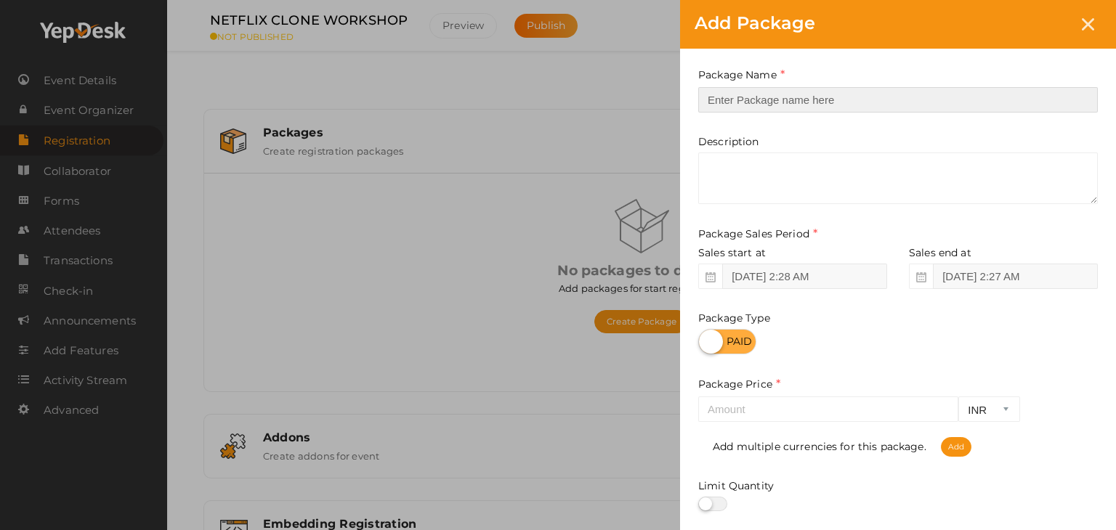
click at [737, 100] on input "text" at bounding box center [897, 99] width 399 height 25
type input "Registration"
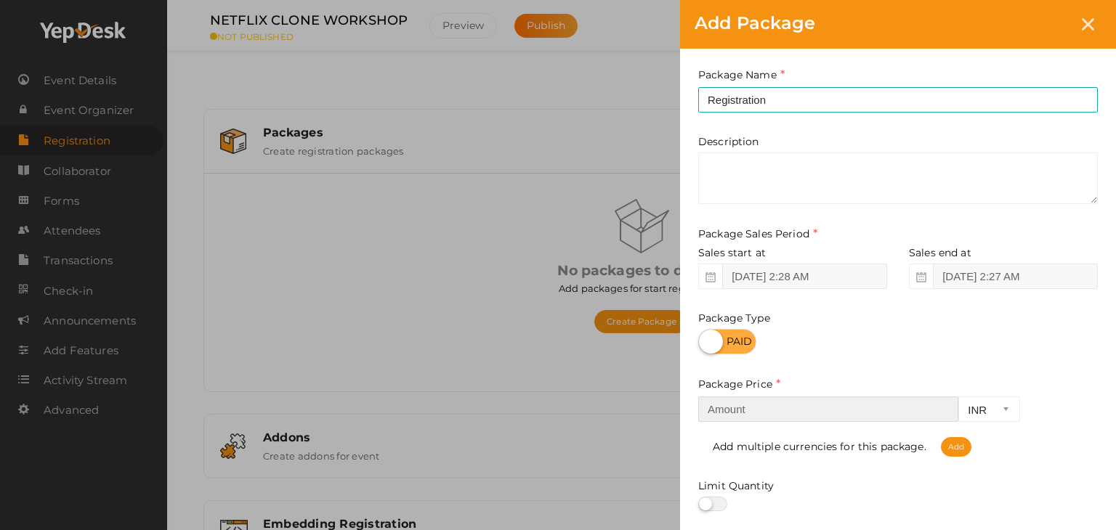
click at [857, 412] on input "number" at bounding box center [828, 409] width 260 height 25
type input "199"
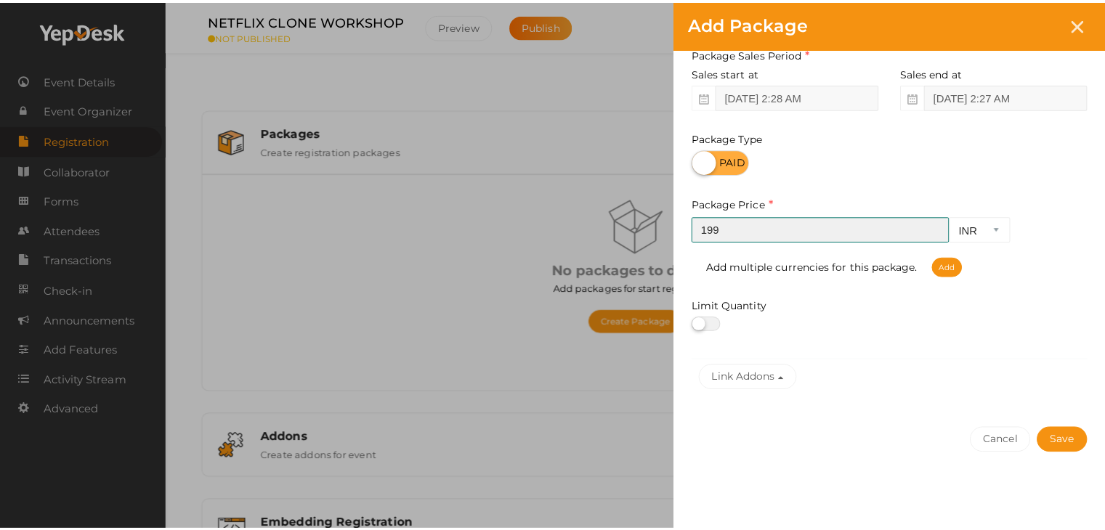
scroll to position [180, 0]
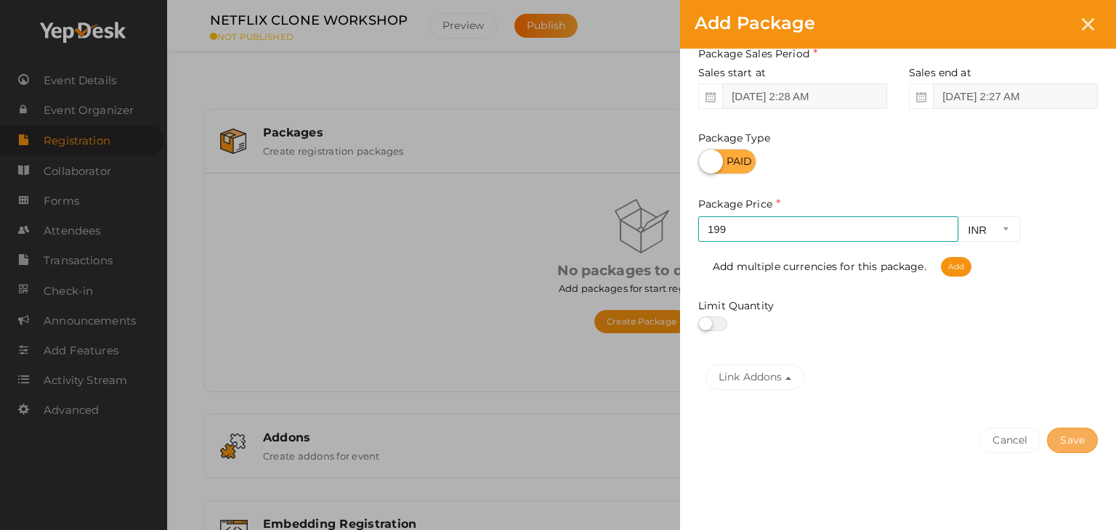
click at [1068, 441] on button "Save" at bounding box center [1072, 440] width 51 height 25
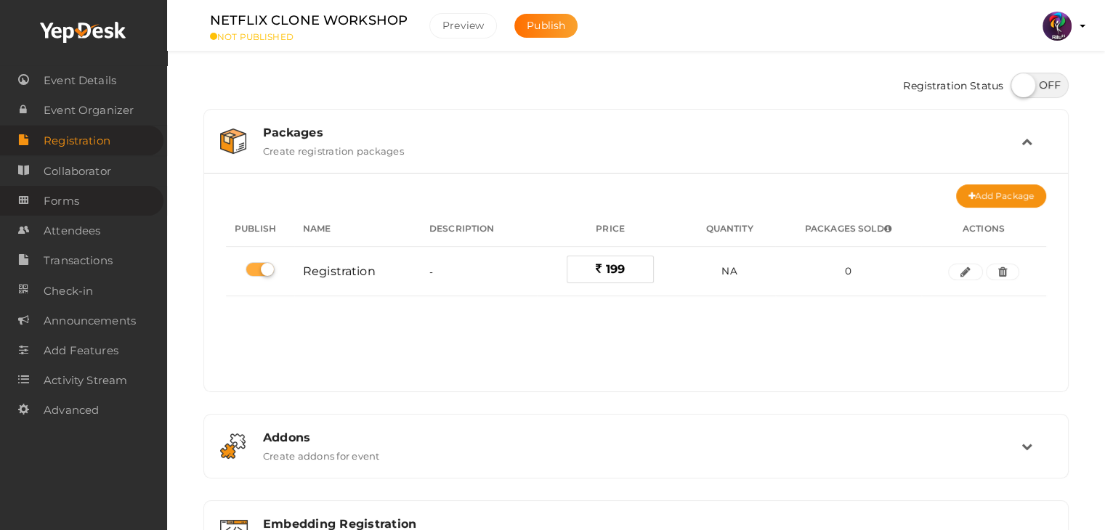
click at [70, 199] on span "Forms" at bounding box center [62, 201] width 36 height 29
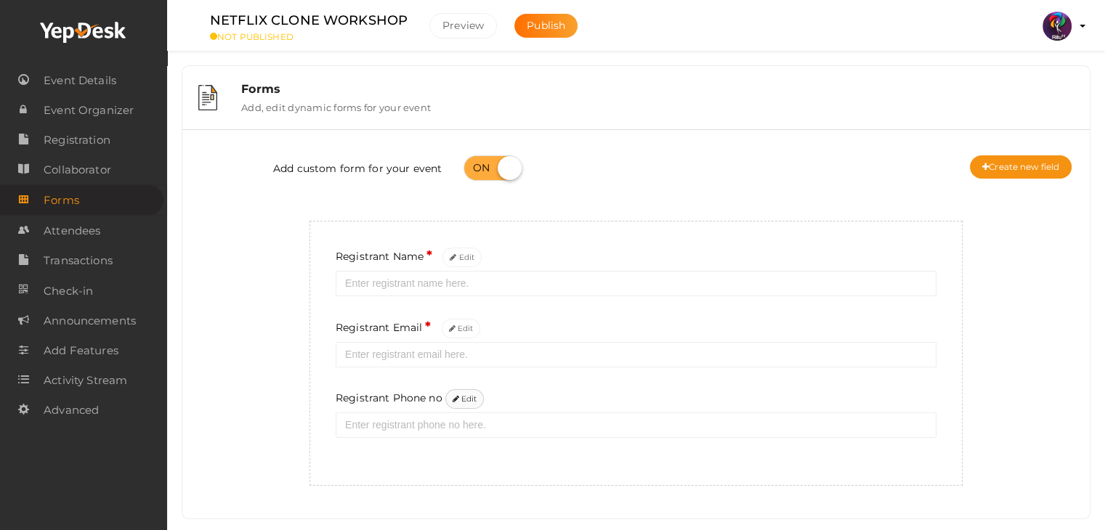
click at [462, 394] on button "Edit" at bounding box center [464, 399] width 39 height 20
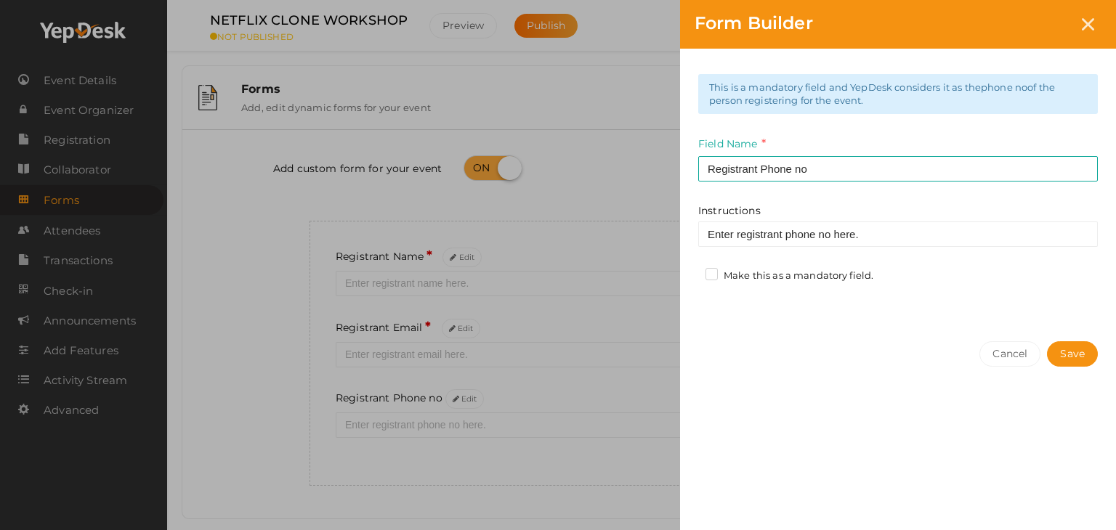
click at [702, 279] on div "Make this as a mandatory field." at bounding box center [791, 278] width 186 height 18
click at [720, 272] on label "Make this as a mandatory field." at bounding box center [789, 276] width 168 height 15
click at [691, 272] on input "Make this as a mandatory field." at bounding box center [691, 272] width 0 height 0
click at [1071, 345] on button "Save" at bounding box center [1072, 353] width 51 height 25
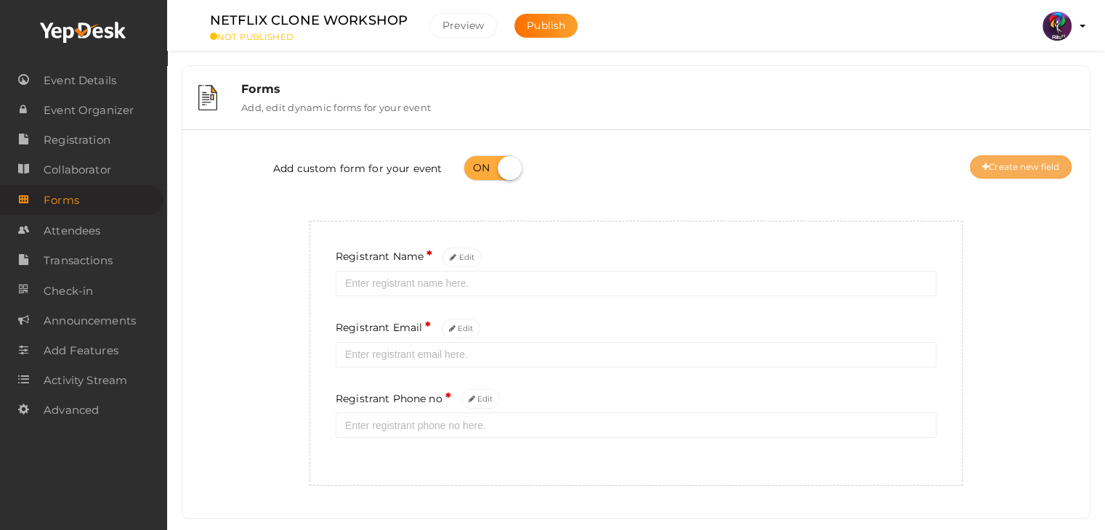
click at [1058, 166] on button "Create new field" at bounding box center [1021, 166] width 102 height 23
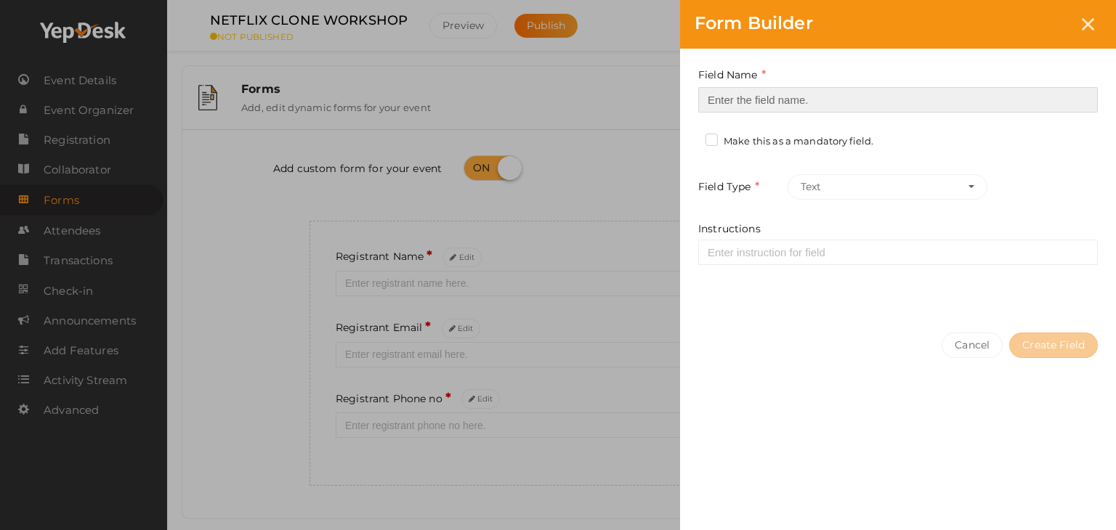
click at [709, 96] on input at bounding box center [897, 99] width 399 height 25
type input "Registrant College"
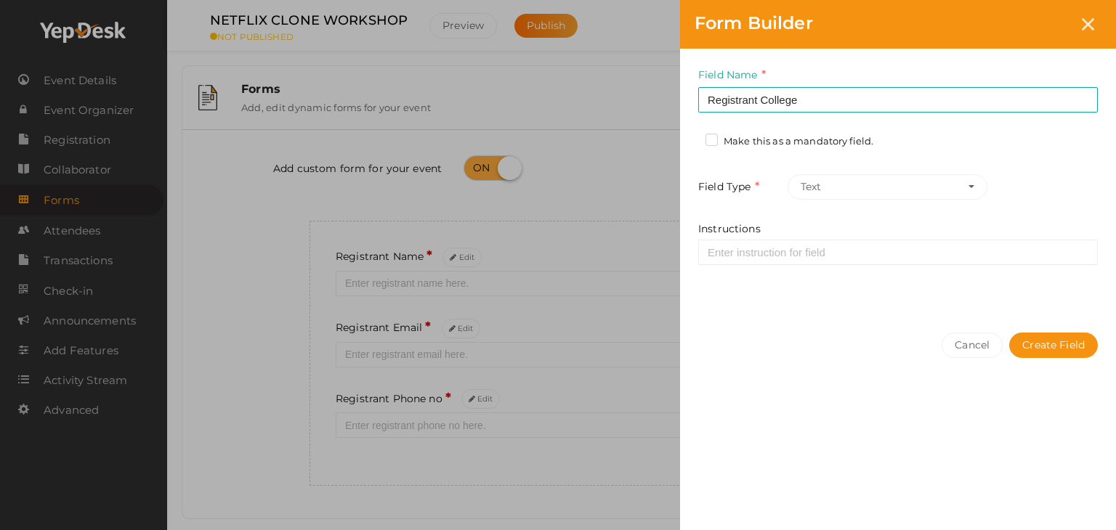
click at [710, 140] on label "Make this as a mandatory field." at bounding box center [789, 141] width 168 height 15
click at [691, 137] on input "Make this as a mandatory field." at bounding box center [691, 137] width 0 height 0
click at [1031, 345] on button "Create Field" at bounding box center [1053, 345] width 89 height 25
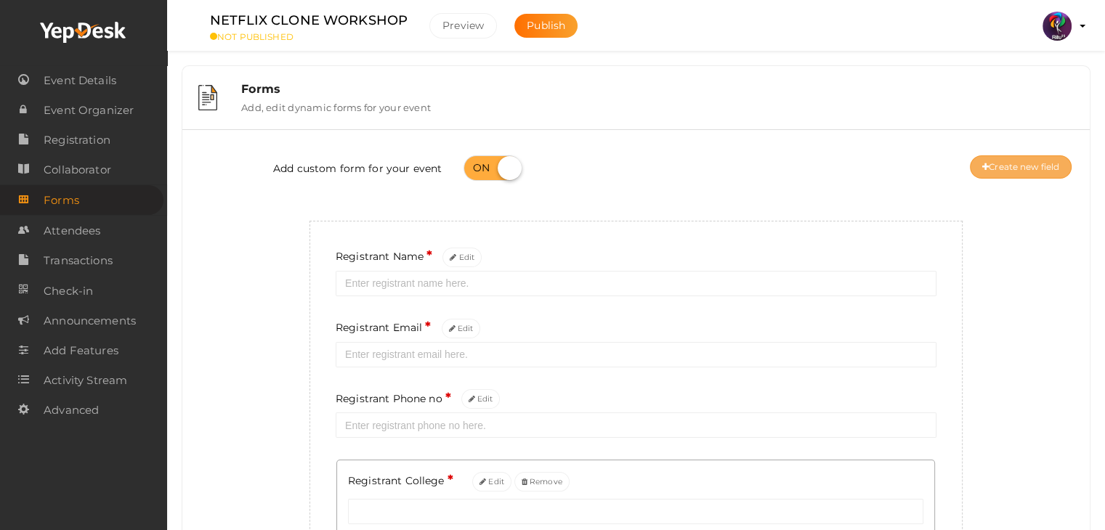
click at [1020, 176] on button "Create new field" at bounding box center [1021, 166] width 102 height 23
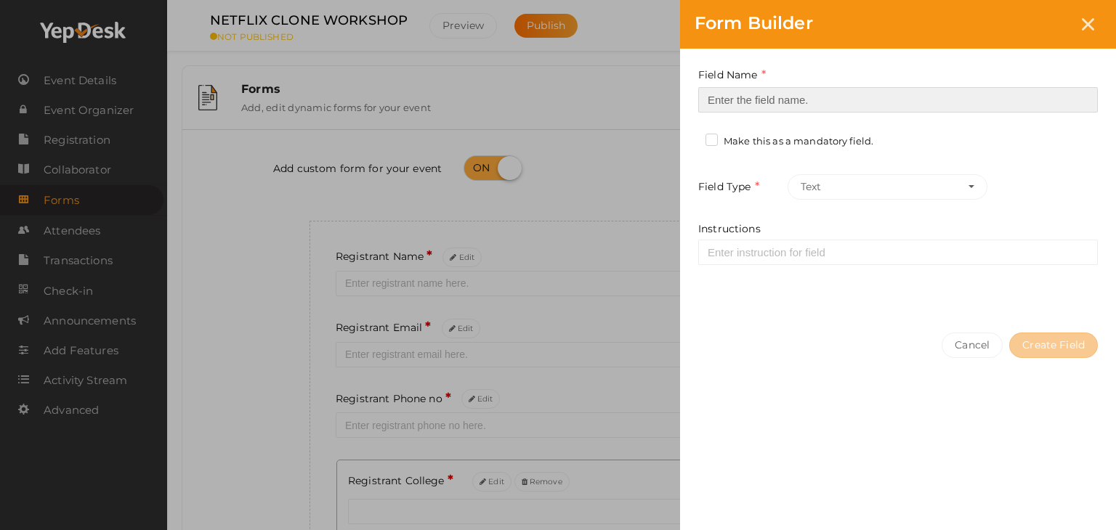
click at [877, 103] on input at bounding box center [897, 99] width 399 height 25
type input "Refferal ID"
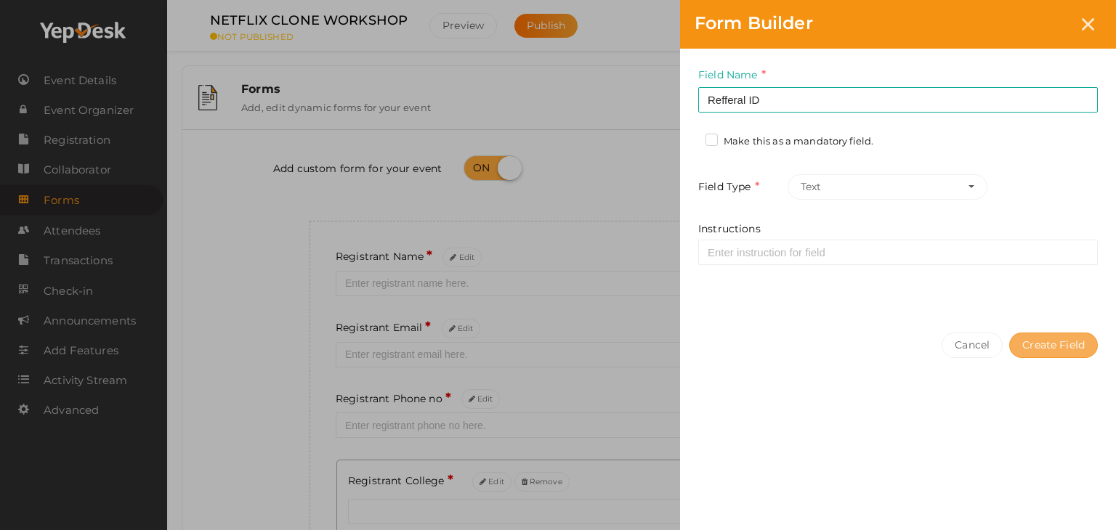
click at [1027, 337] on button "Create Field" at bounding box center [1053, 345] width 89 height 25
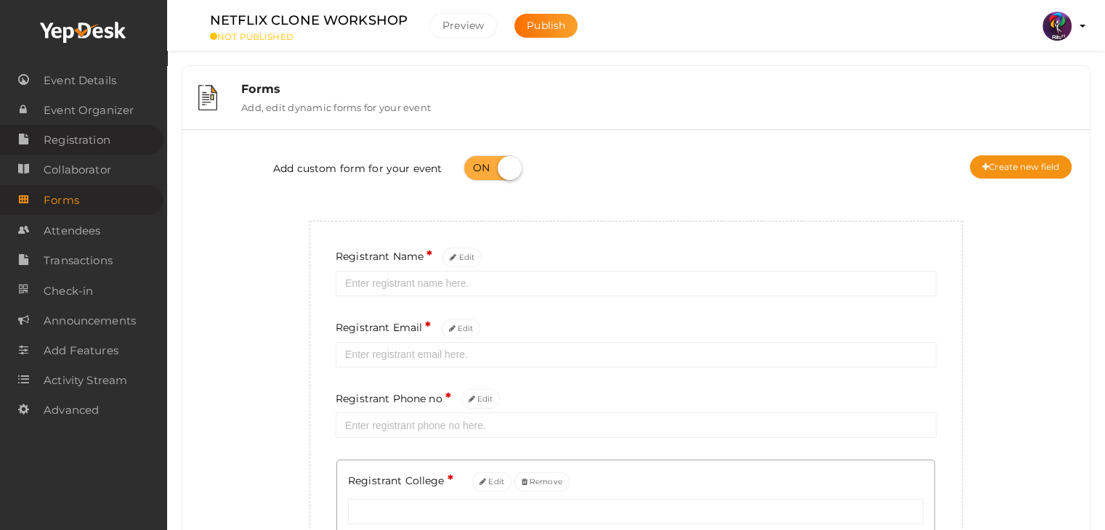
click at [97, 146] on span "Registration" at bounding box center [77, 140] width 67 height 29
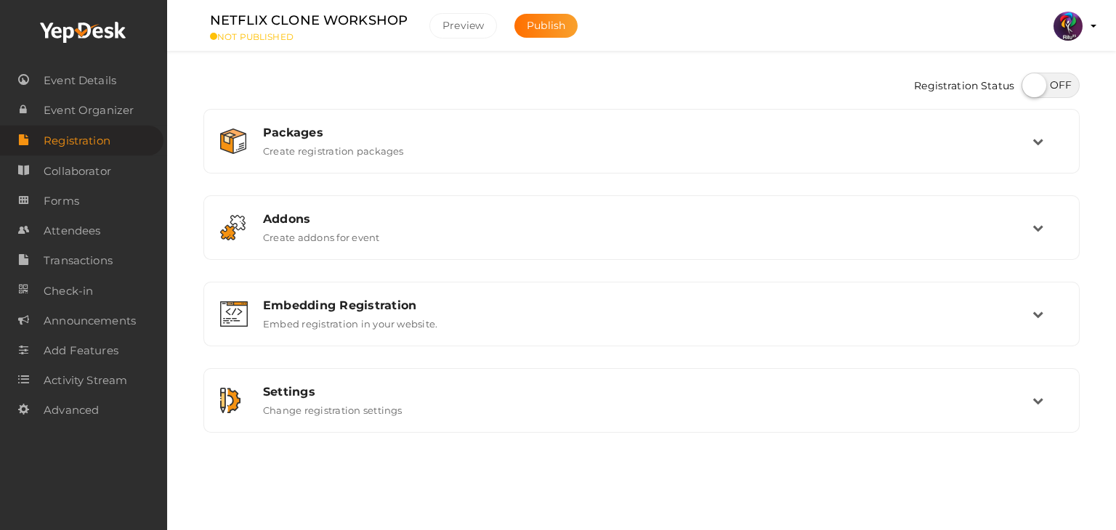
click at [1043, 85] on label at bounding box center [1050, 85] width 58 height 25
click at [1031, 85] on input "checkbox" at bounding box center [1025, 80] width 9 height 9
checkbox input "true"
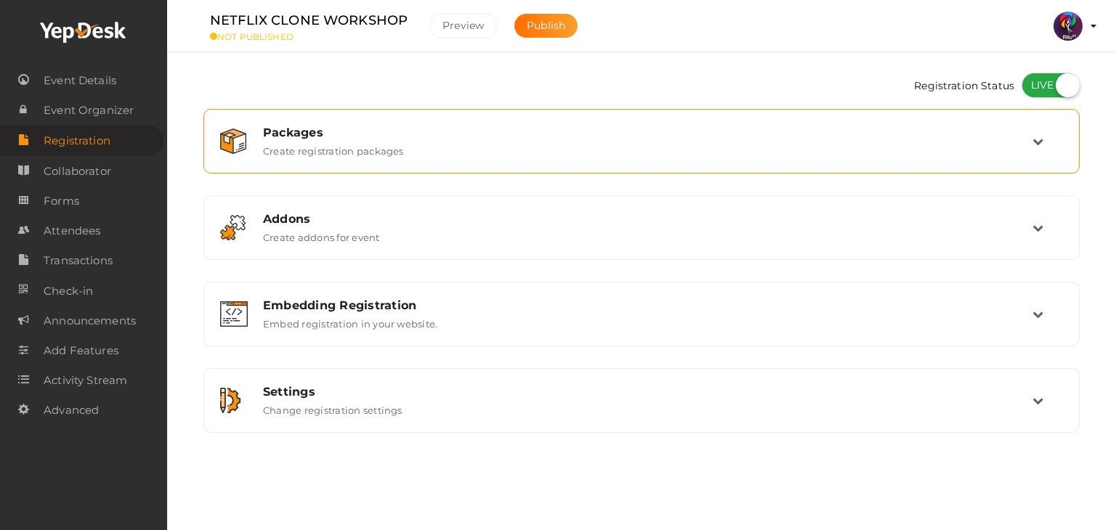
click at [890, 136] on div "Packages" at bounding box center [647, 133] width 769 height 14
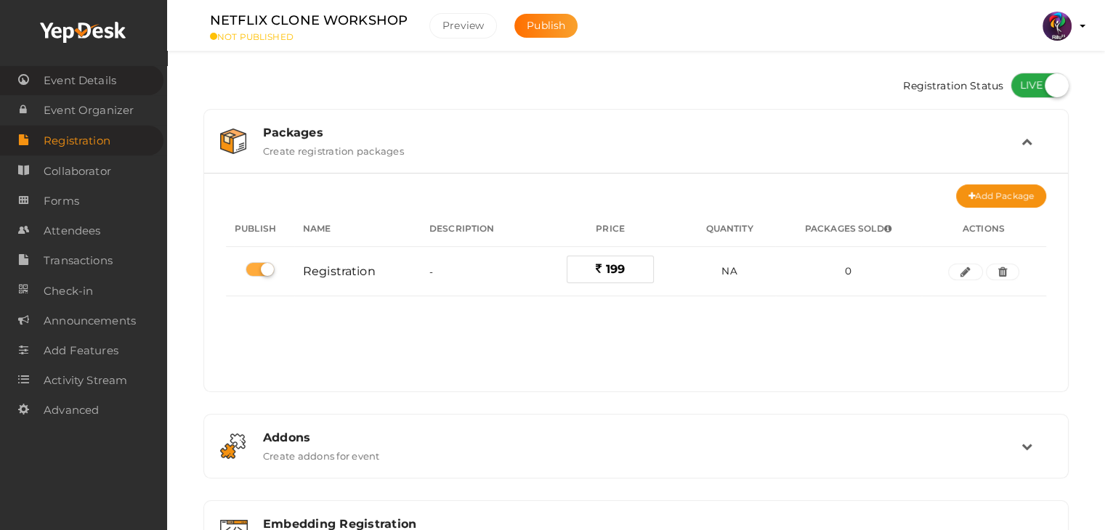
click at [105, 87] on span "Event Details" at bounding box center [80, 80] width 73 height 29
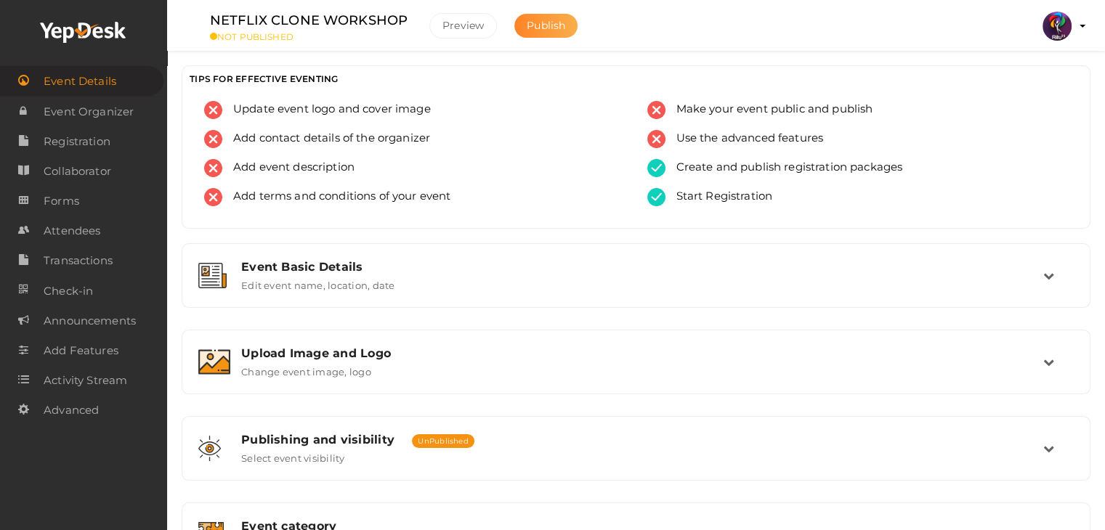
click at [546, 27] on span "Publish" at bounding box center [546, 25] width 38 height 13
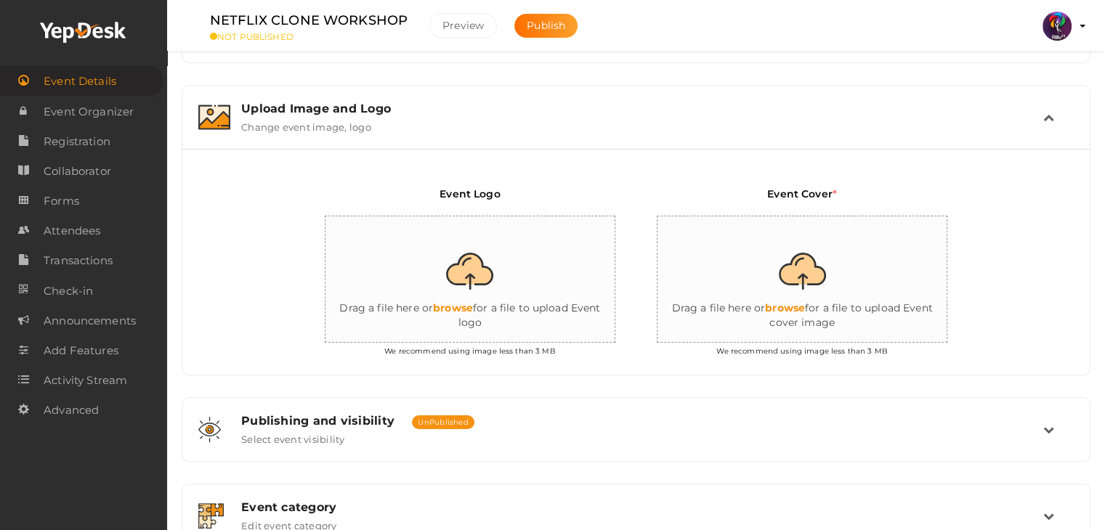
click at [521, 271] on input "file" at bounding box center [470, 279] width 291 height 127
type input "C:\fakepath\logo yepdesk.png"
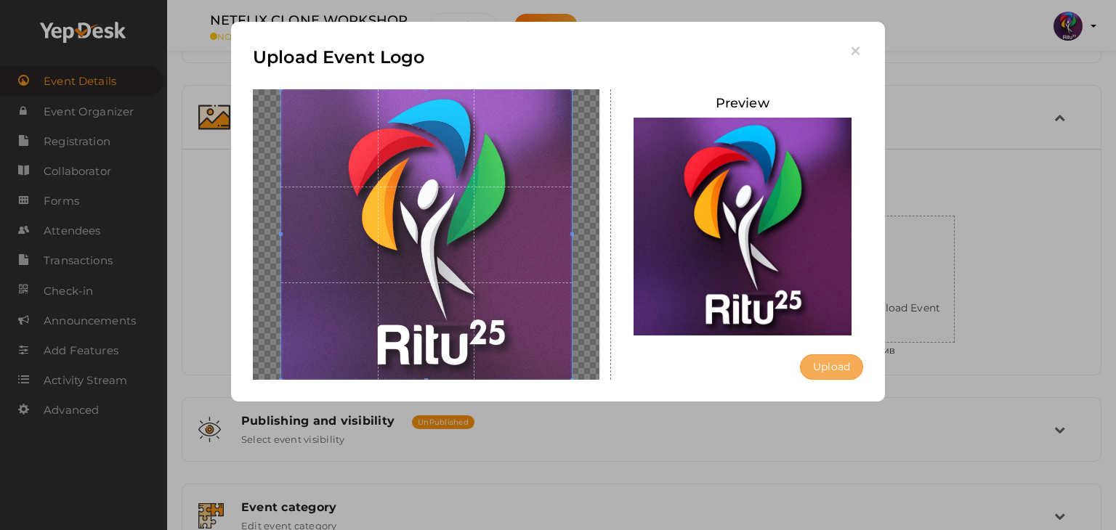
click at [813, 372] on button "Upload" at bounding box center [831, 366] width 63 height 25
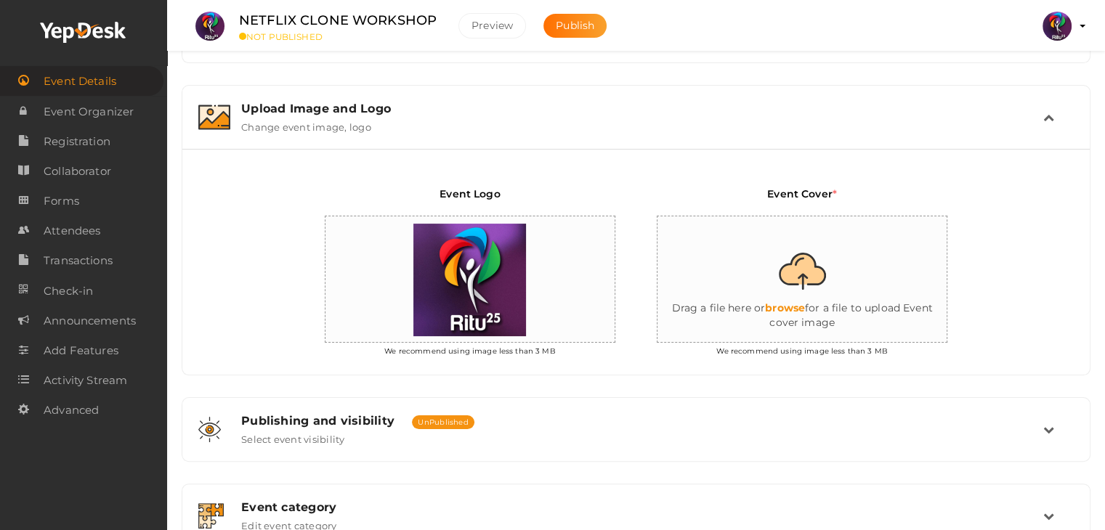
click at [803, 286] on input "file" at bounding box center [802, 279] width 291 height 127
type input "C:\fakepath\netflix-2.jpg"
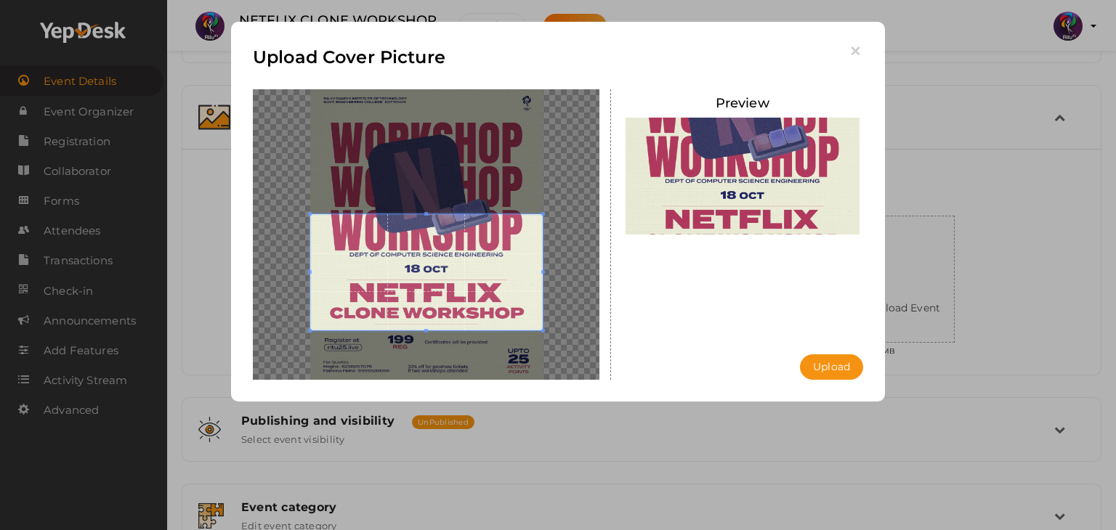
drag, startPoint x: 405, startPoint y: 230, endPoint x: 415, endPoint y: 255, distance: 27.1
click at [415, 255] on span at bounding box center [426, 272] width 232 height 116
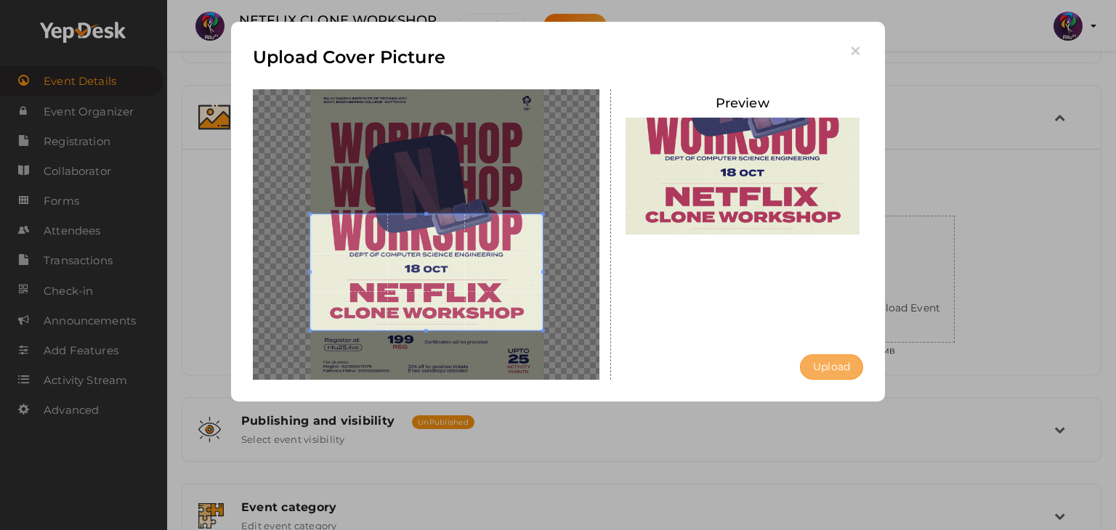
click at [832, 361] on button "Upload" at bounding box center [831, 366] width 63 height 25
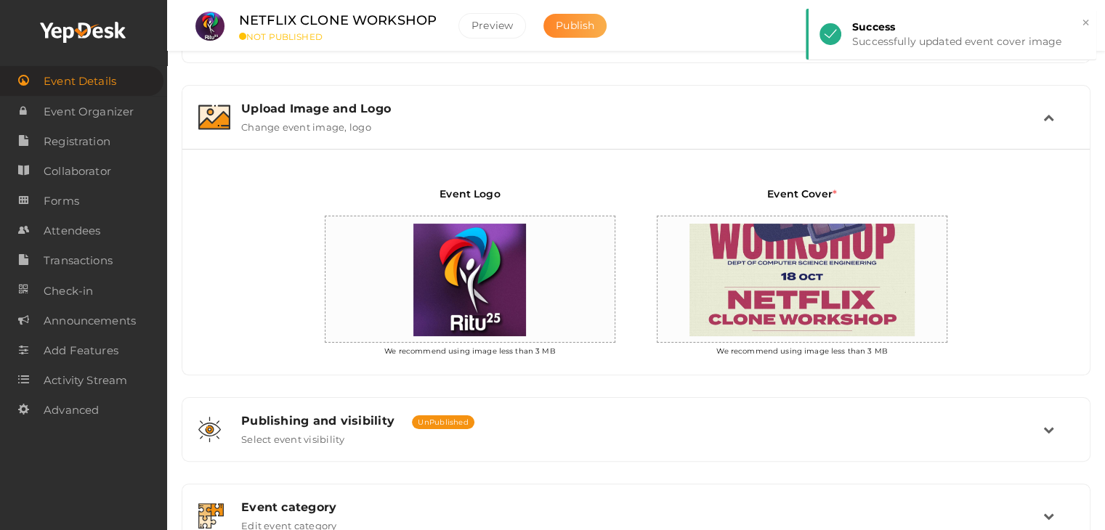
click at [567, 31] on span "Publish" at bounding box center [575, 25] width 38 height 13
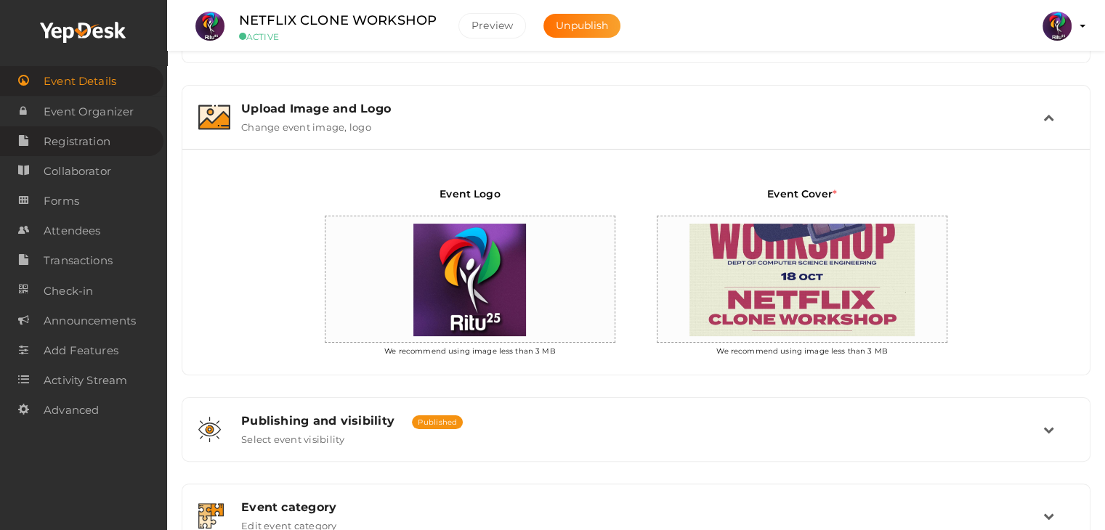
click at [99, 136] on span "Registration" at bounding box center [77, 141] width 67 height 29
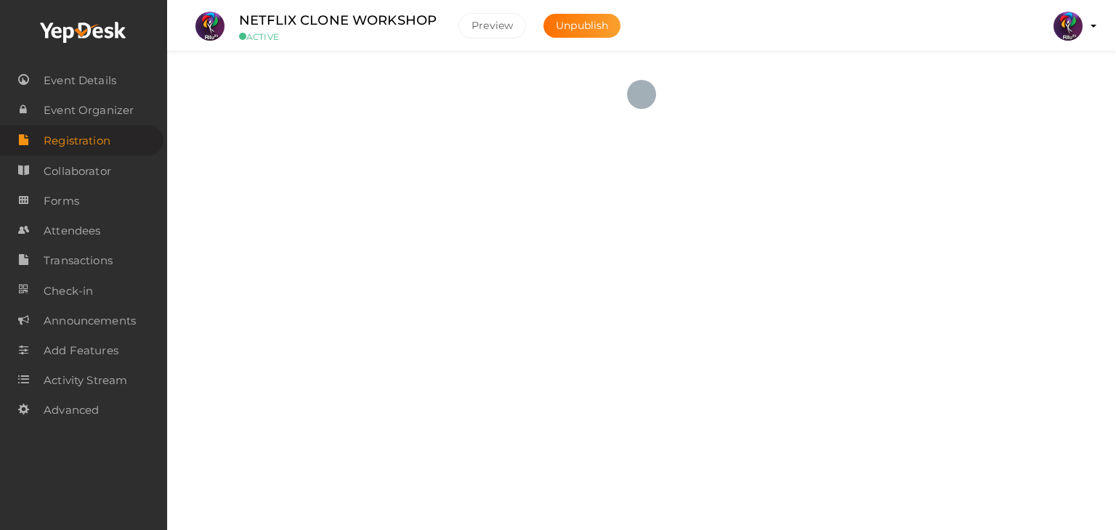
checkbox input "true"
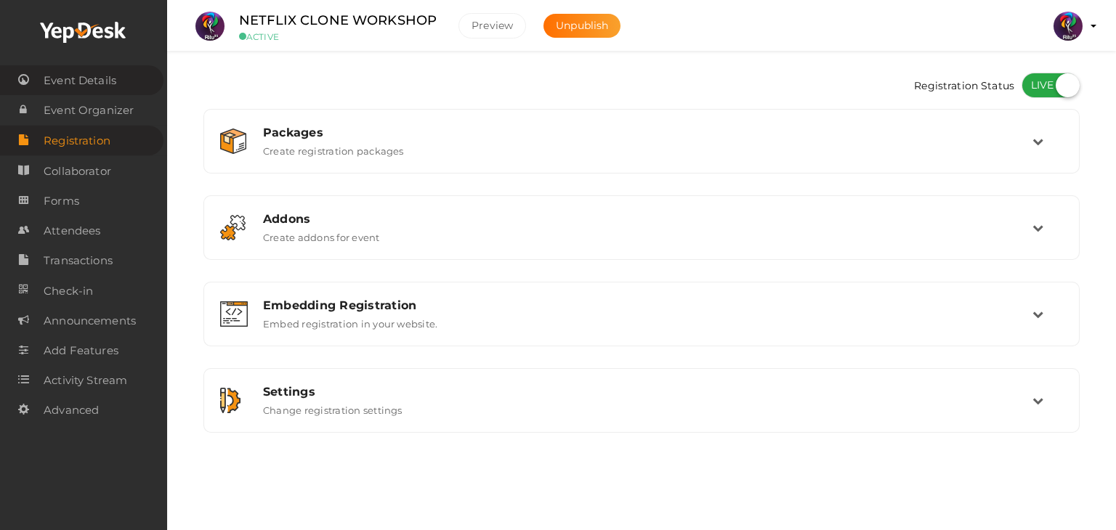
click at [68, 85] on span "Event Details" at bounding box center [80, 80] width 73 height 29
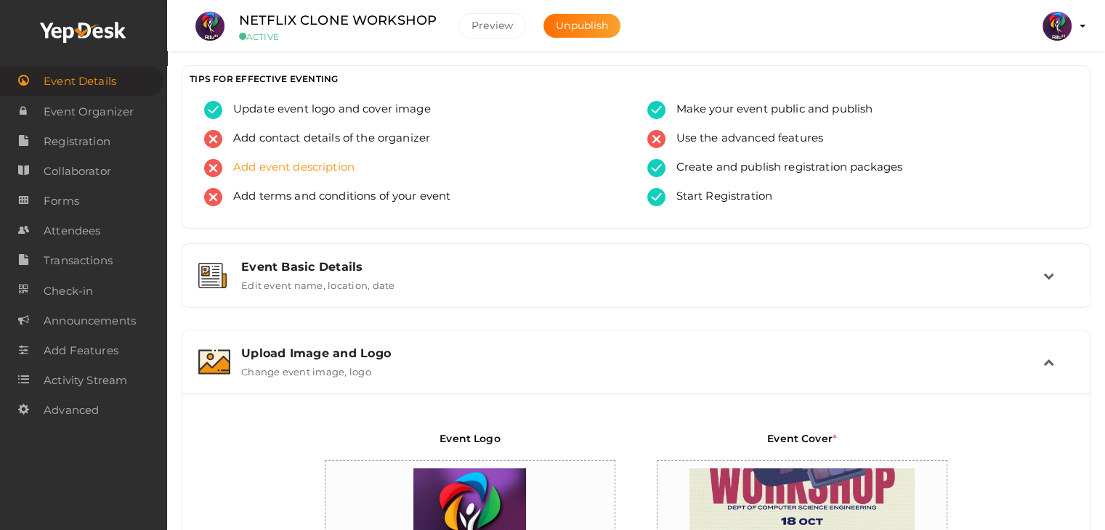
scroll to position [469, 0]
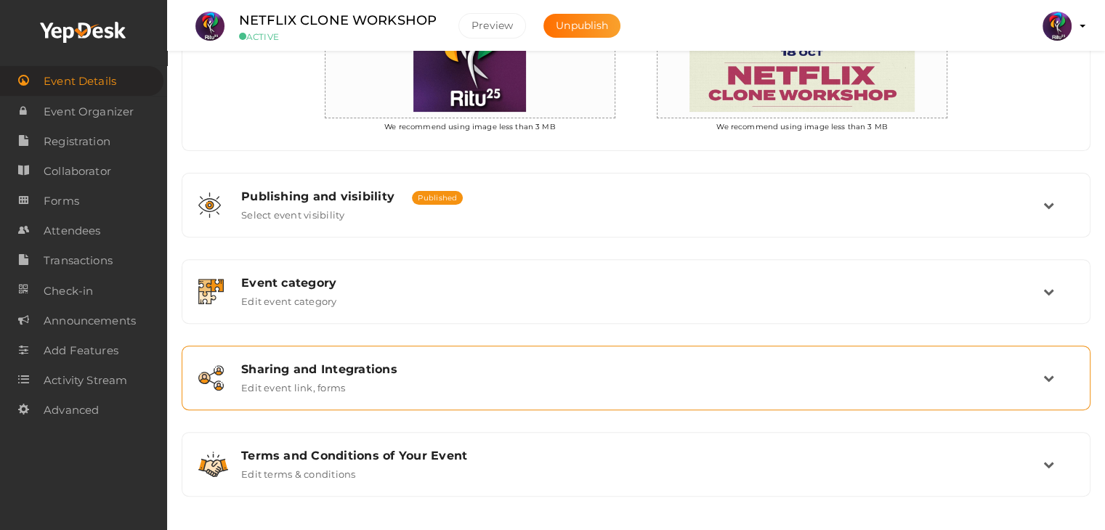
click at [378, 380] on div "Sharing and Integrations Edit event link, forms" at bounding box center [636, 377] width 813 height 31
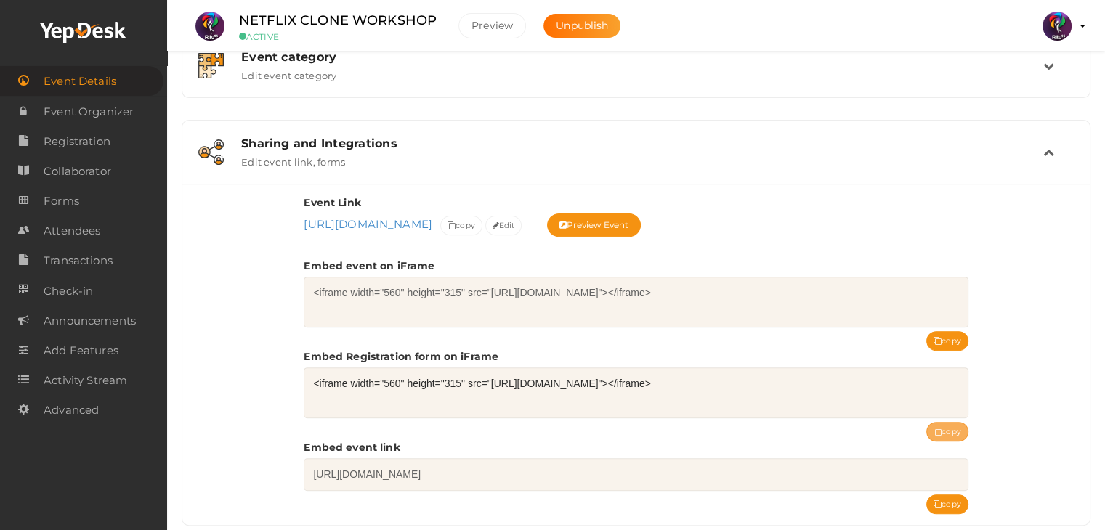
click at [947, 431] on button "copy" at bounding box center [947, 432] width 42 height 20
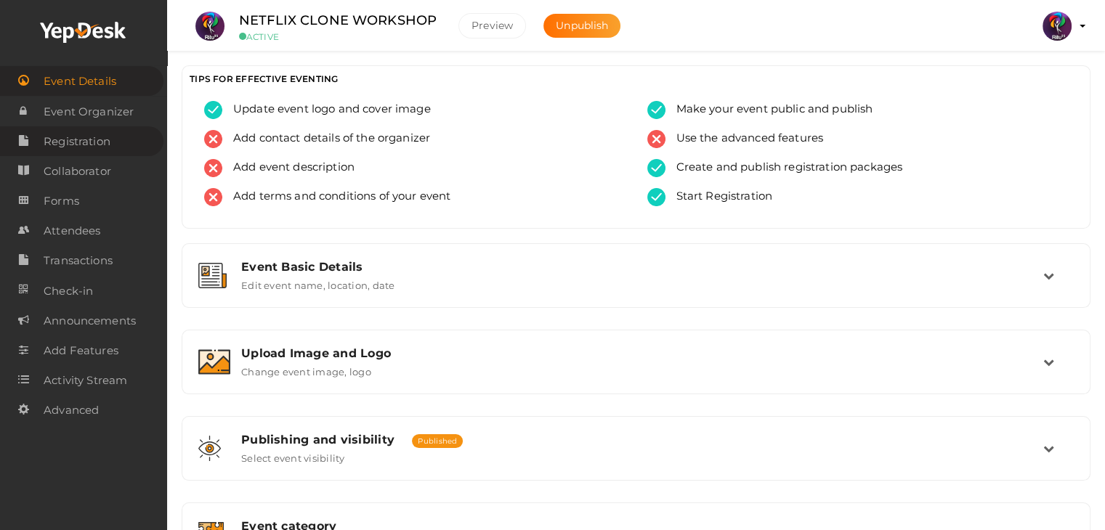
click at [123, 134] on link "Registration" at bounding box center [81, 141] width 163 height 30
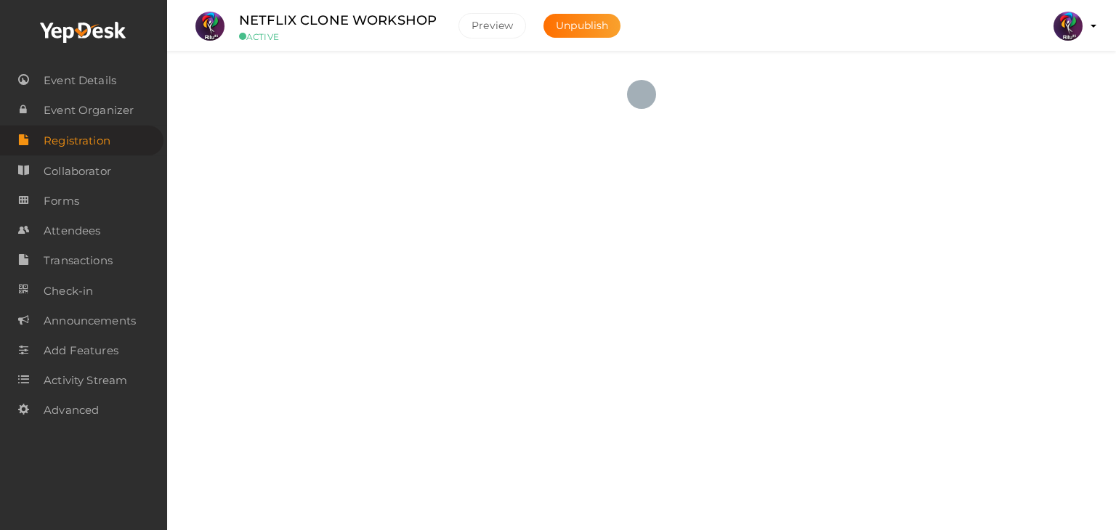
checkbox input "true"
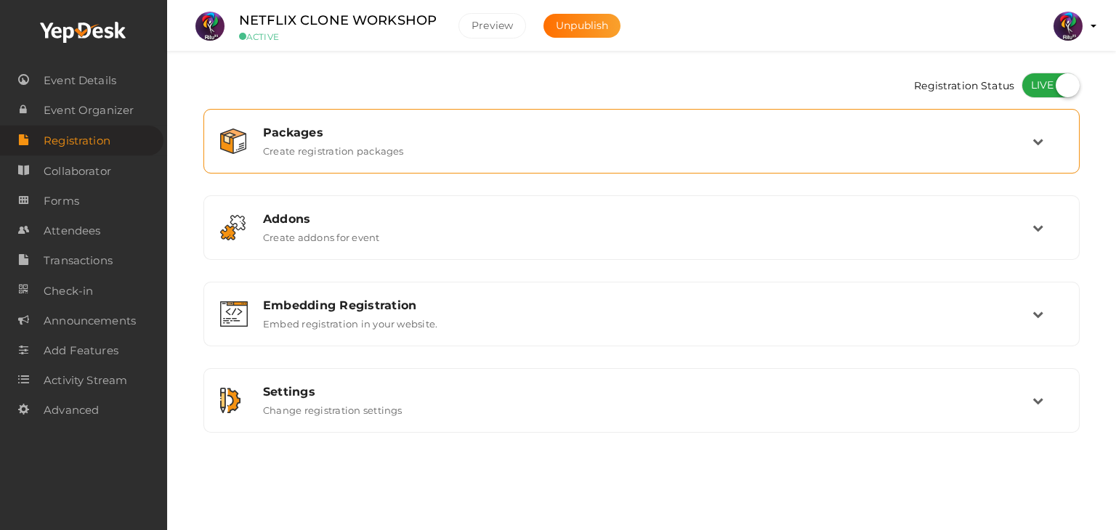
click at [517, 127] on div "Packages" at bounding box center [647, 133] width 769 height 14
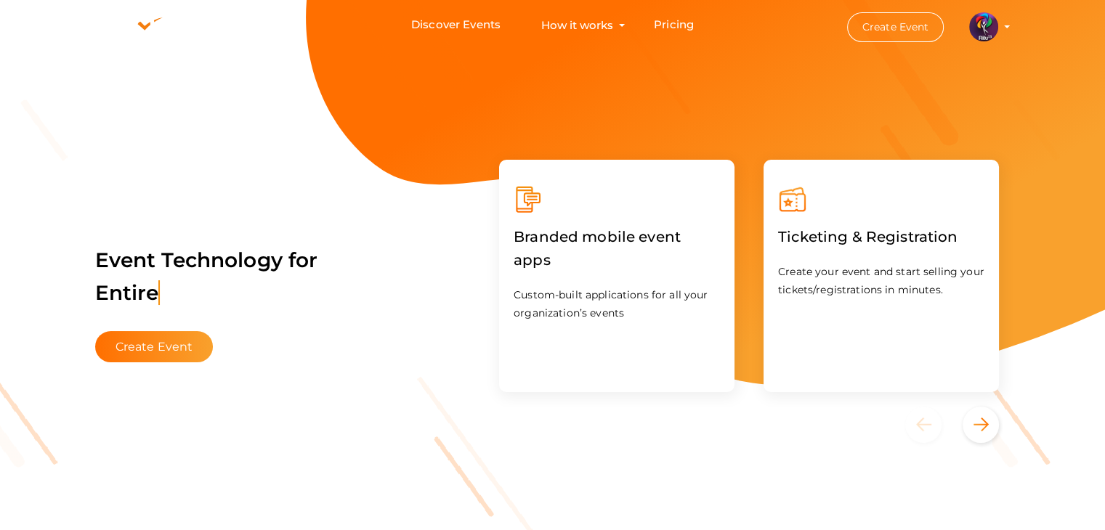
click at [994, 23] on img at bounding box center [983, 26] width 29 height 29
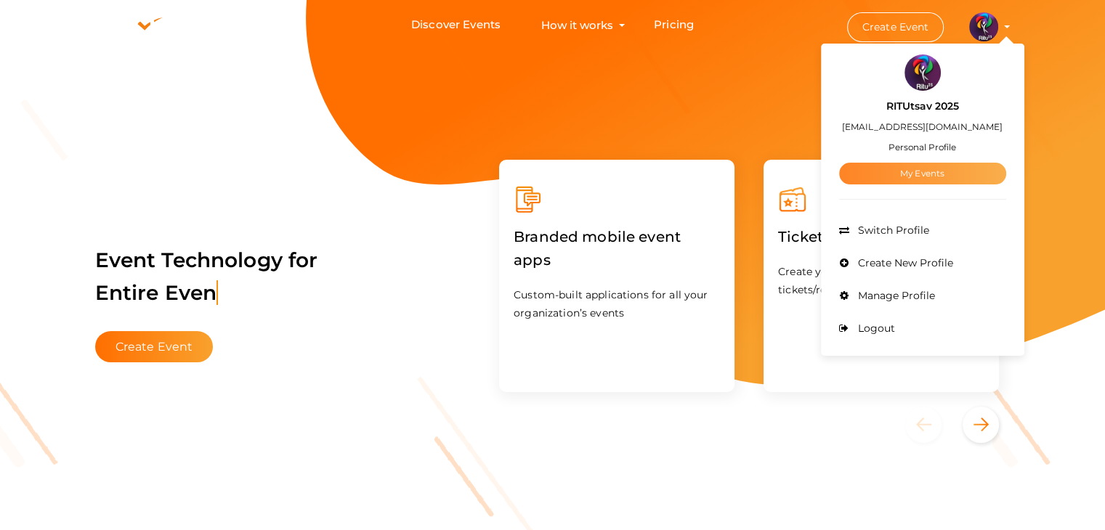
click at [913, 182] on link "My Events" at bounding box center [922, 174] width 167 height 22
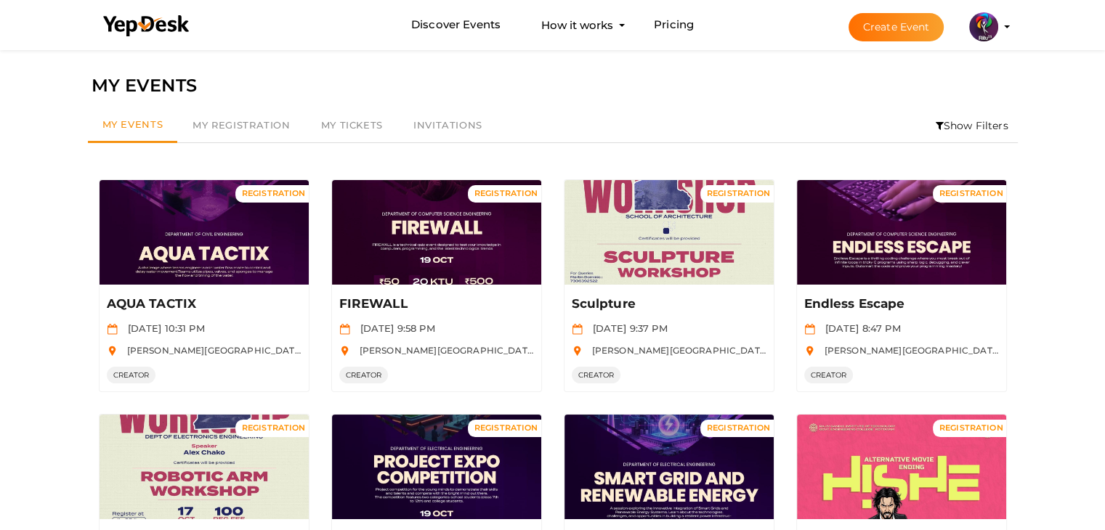
click at [936, 124] on icon at bounding box center [939, 126] width 8 height 10
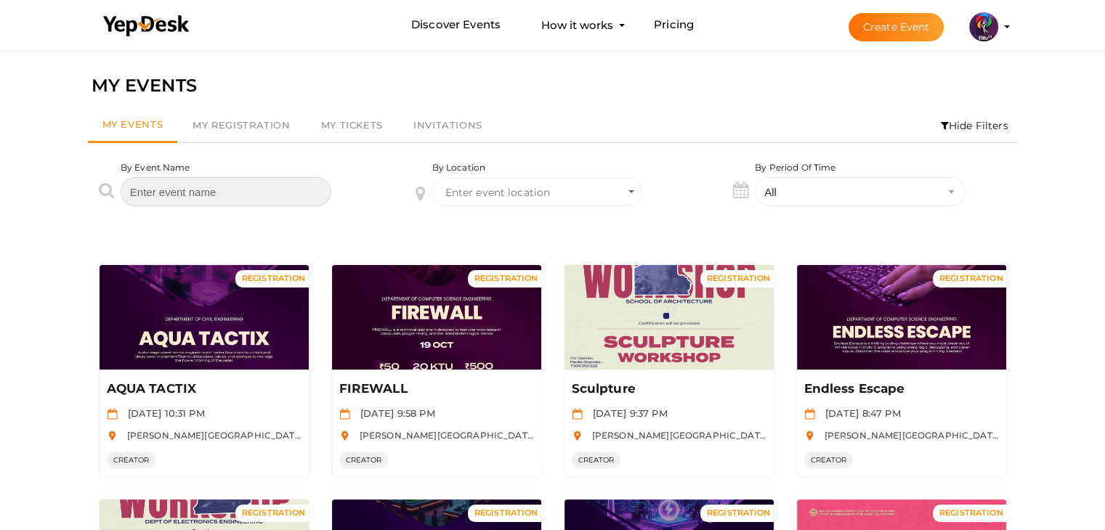
click at [283, 192] on input "text" at bounding box center [226, 191] width 211 height 29
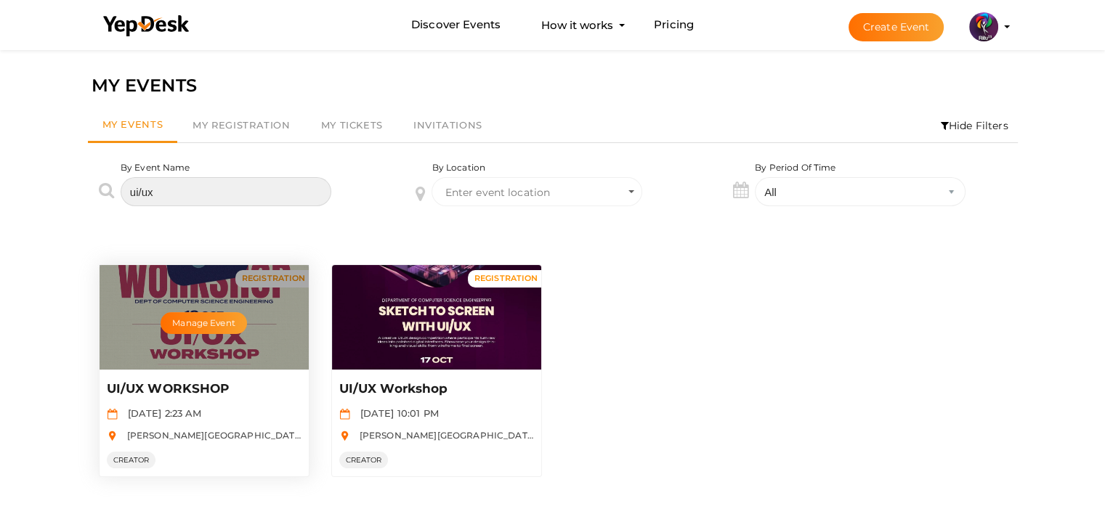
type input "ui/ux"
click at [190, 336] on div "Manage Event" at bounding box center [204, 317] width 209 height 105
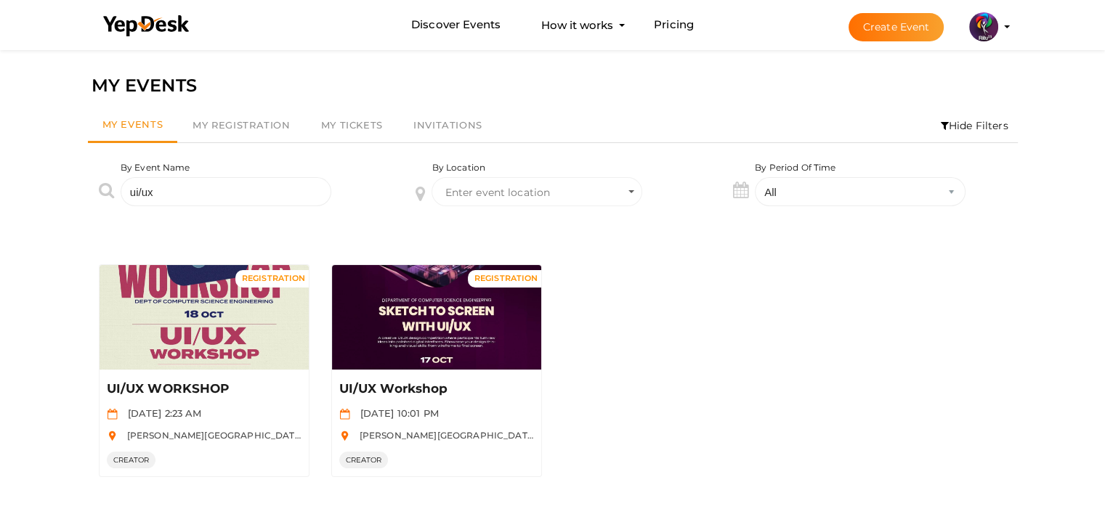
click at [712, 376] on div "REGISTRATION Manage Event UI/UX WORKSHOP [DATE] 2:23 AM [PERSON_NAME][GEOGRAPHI…" at bounding box center [553, 370] width 930 height 235
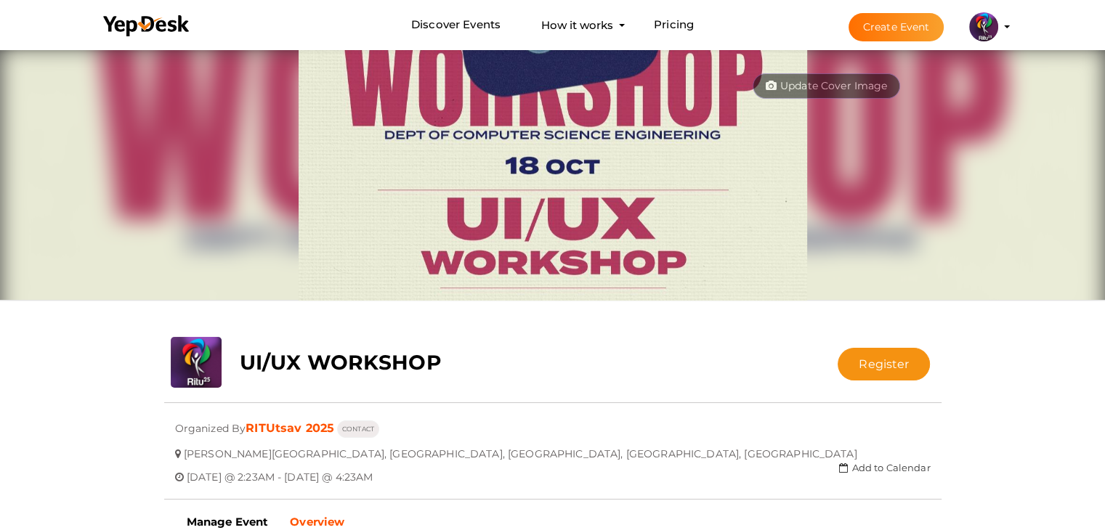
scroll to position [107, 0]
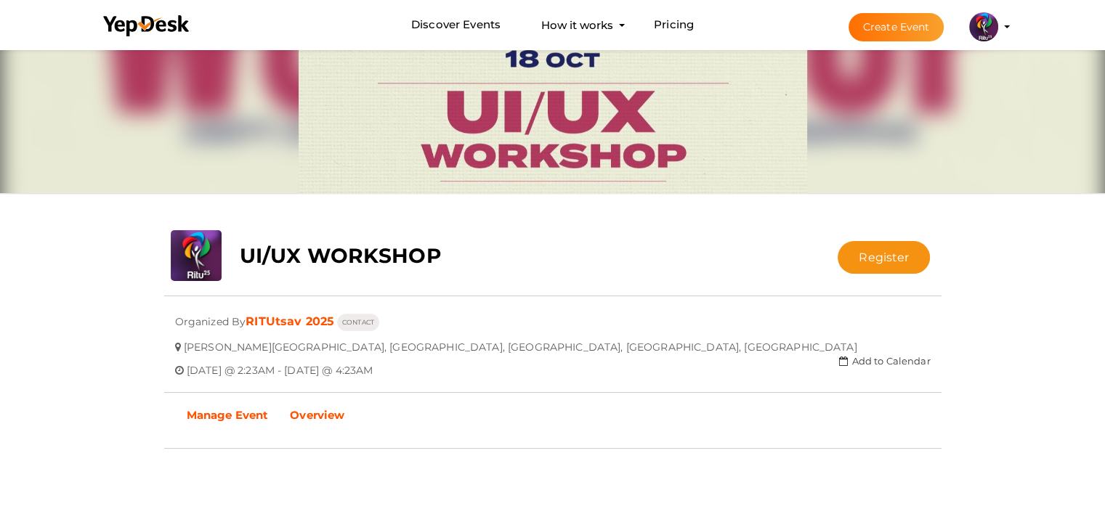
click at [227, 419] on b "Manage Event" at bounding box center [228, 415] width 82 height 14
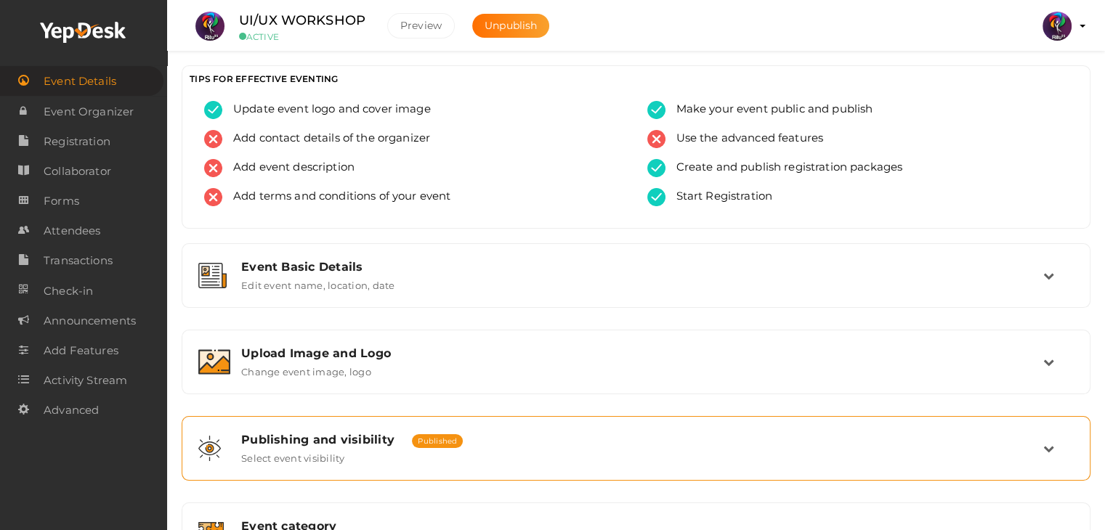
scroll to position [245, 0]
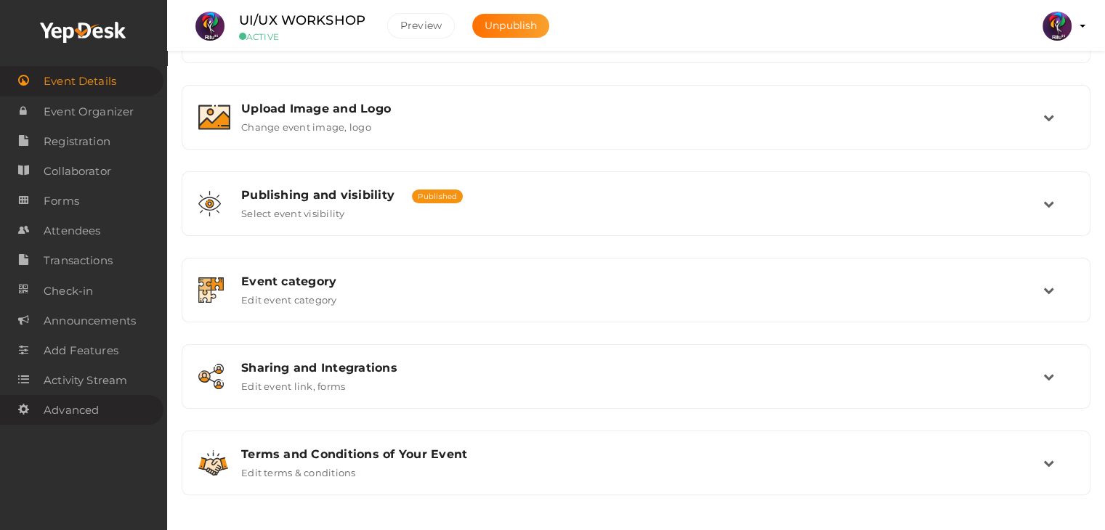
click at [96, 407] on span "Advanced" at bounding box center [71, 410] width 55 height 29
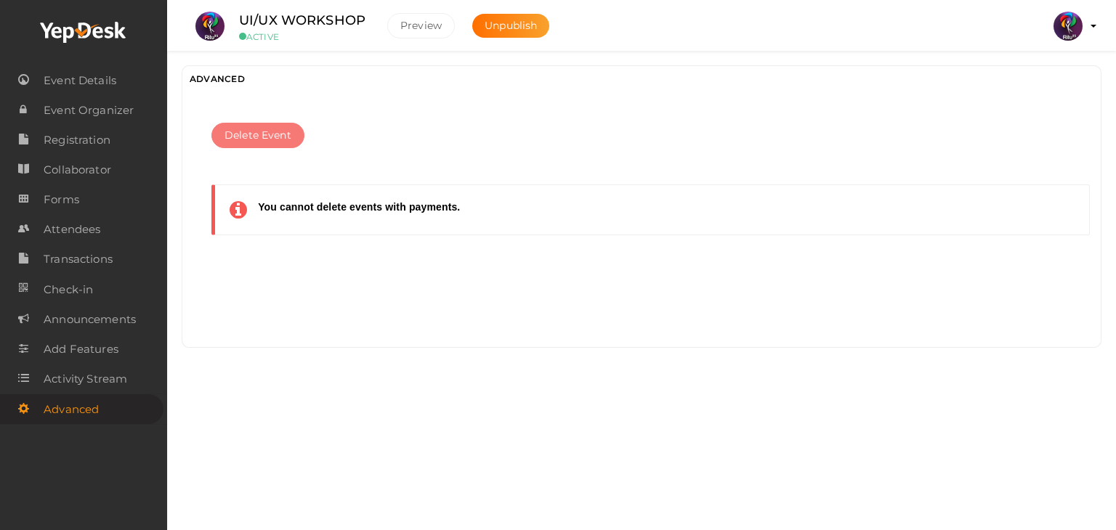
click at [280, 135] on span "Delete Event" at bounding box center [257, 135] width 67 height 15
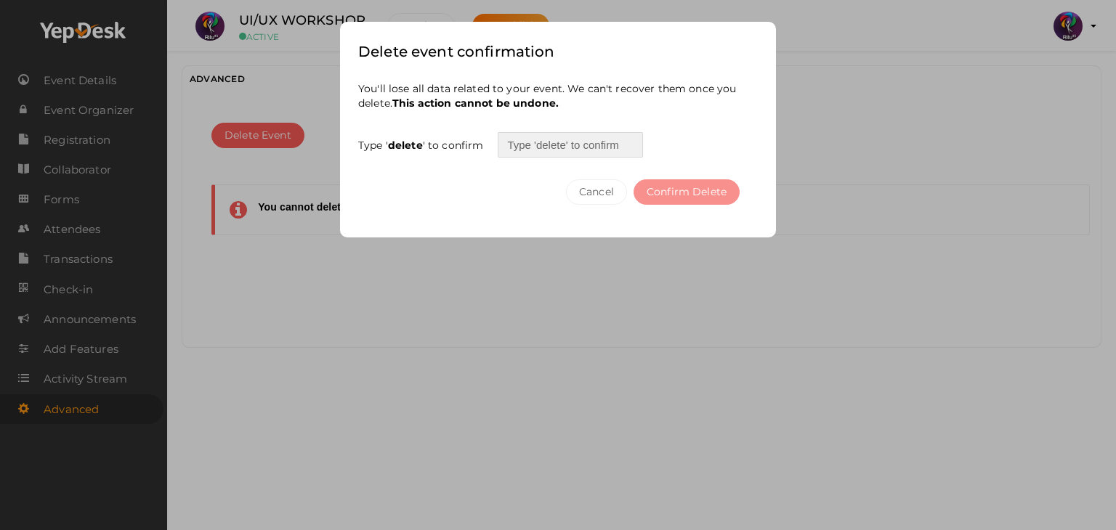
click at [555, 152] on input "text" at bounding box center [570, 144] width 145 height 25
type input "delete"
click at [702, 193] on button "Confirm Delete" at bounding box center [686, 191] width 106 height 25
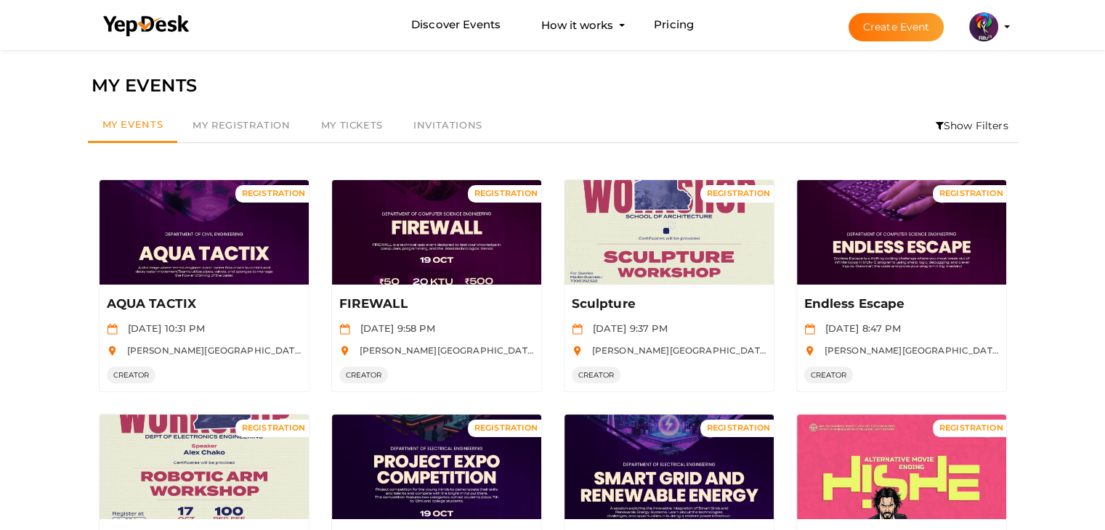
click at [962, 117] on li "Show Filters" at bounding box center [972, 125] width 92 height 33
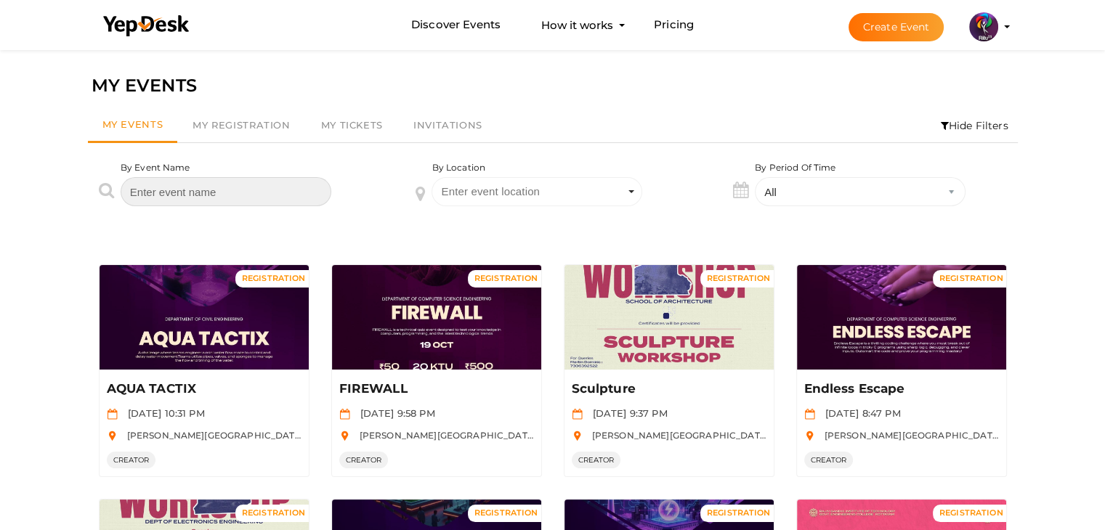
click at [287, 181] on input "text" at bounding box center [226, 191] width 211 height 29
type input "ui/ux"
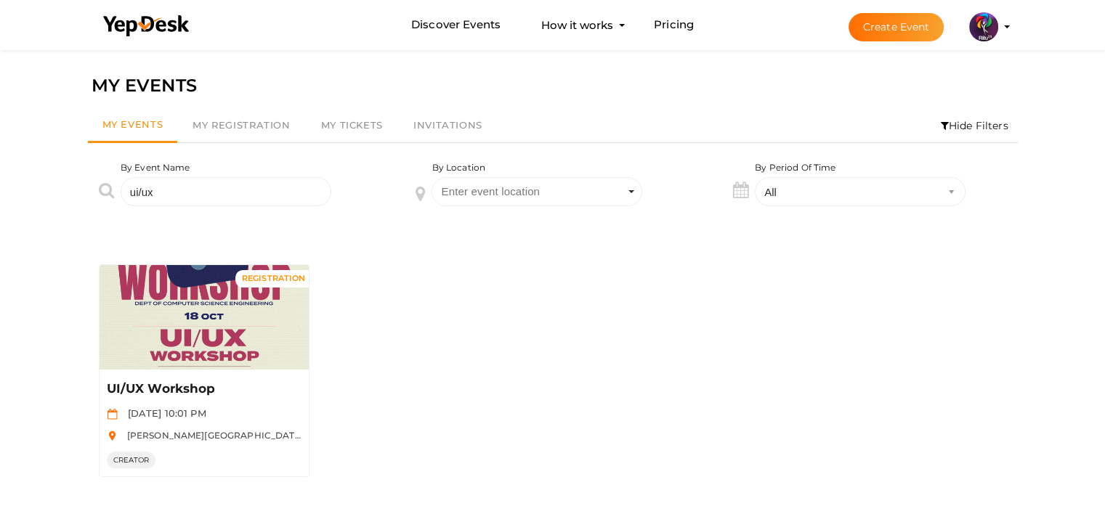
click at [434, 359] on div "REGISTRATION Manage Event UI/UX Workshop [DATE] 10:01 PM [PERSON_NAME][GEOGRAPH…" at bounding box center [553, 370] width 930 height 235
